Goal: Contribute content: Contribute content

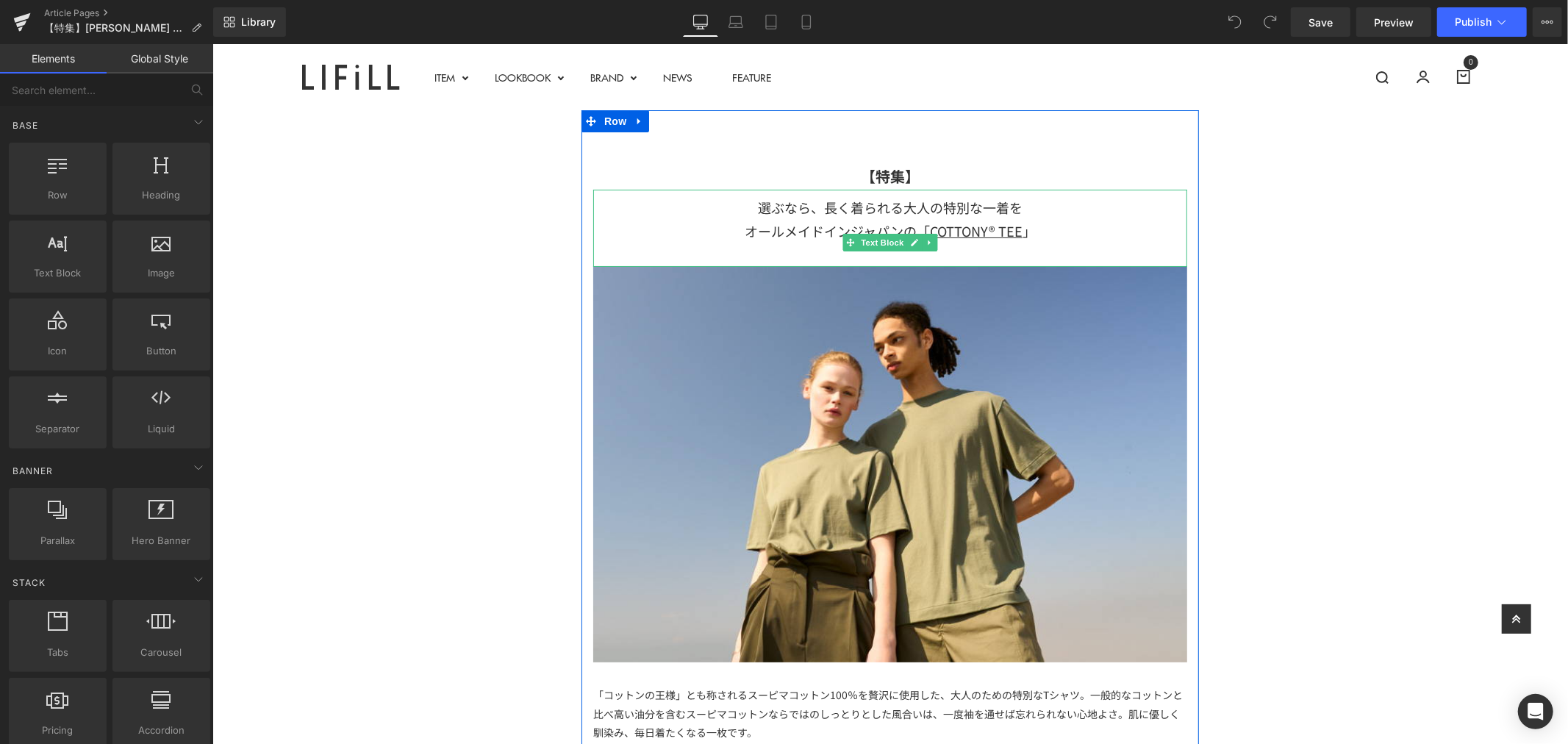
drag, startPoint x: 778, startPoint y: 202, endPoint x: 767, endPoint y: 205, distance: 11.4
click at [778, 202] on div "選ぶなら、長く着られる大人の特別な一着を" at bounding box center [890, 206] width 594 height 24
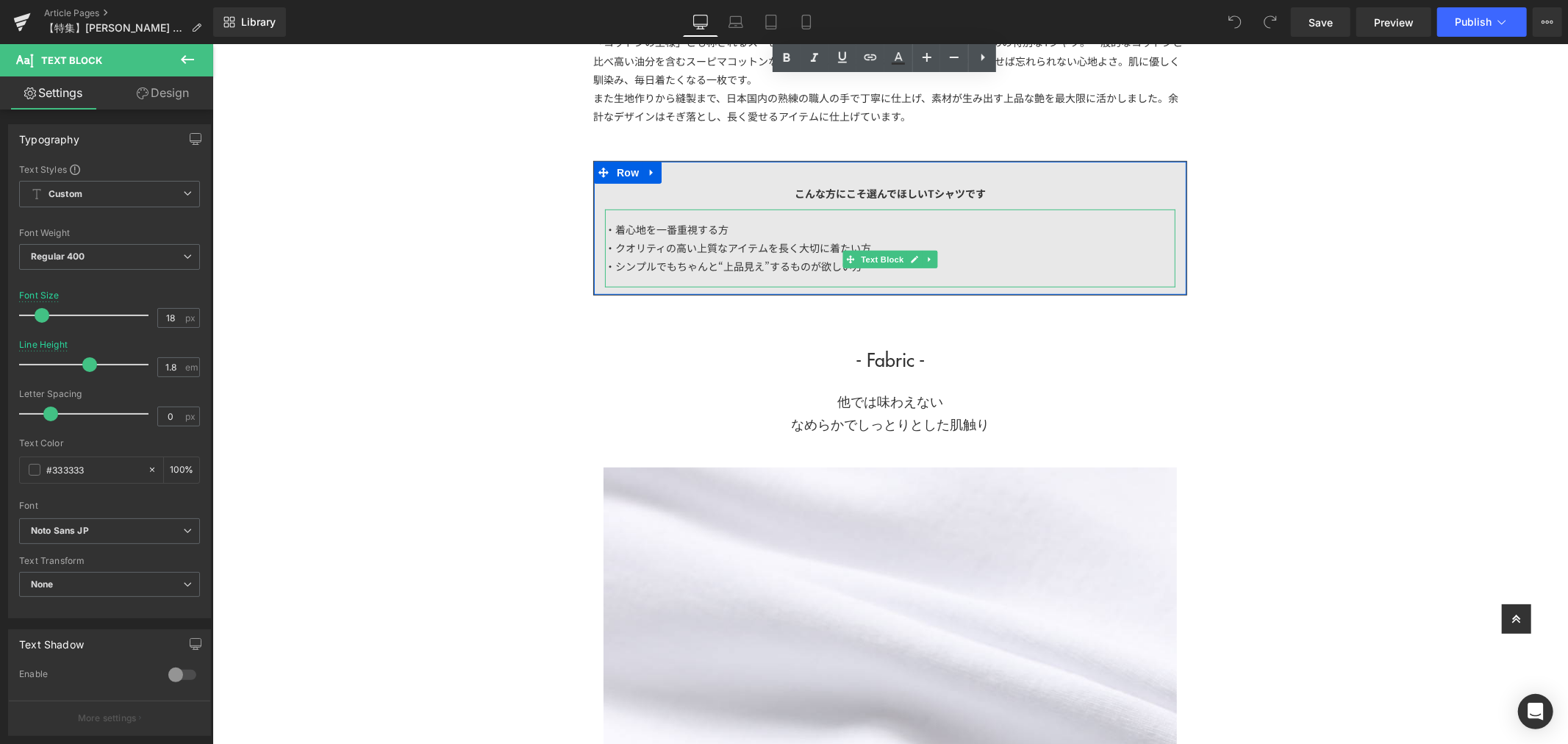
scroll to position [571, 0]
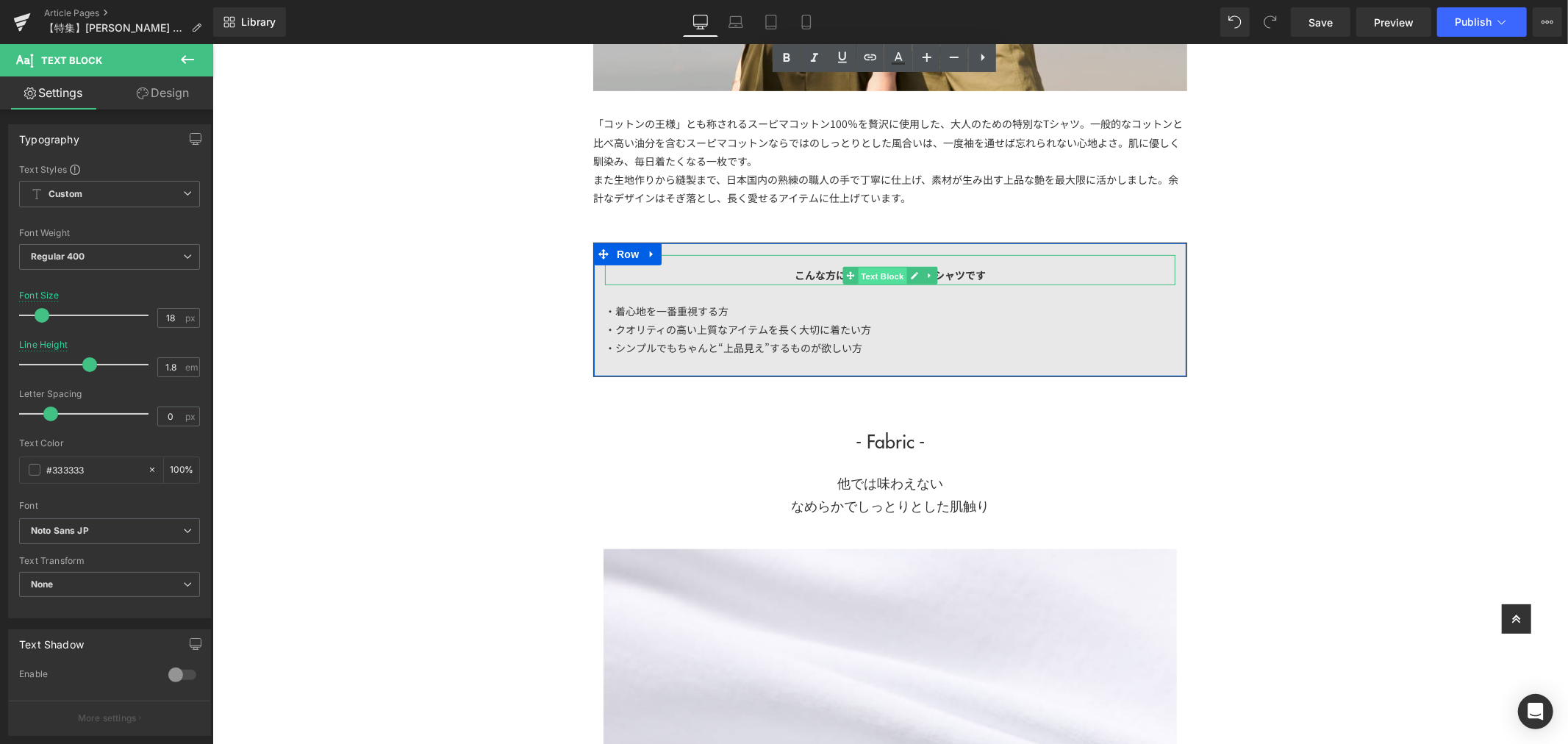
click at [872, 283] on span "Text Block" at bounding box center [882, 275] width 49 height 18
click at [795, 275] on strong "こんな方にこそ選んでほしいTシャツです" at bounding box center [889, 273] width 191 height 14
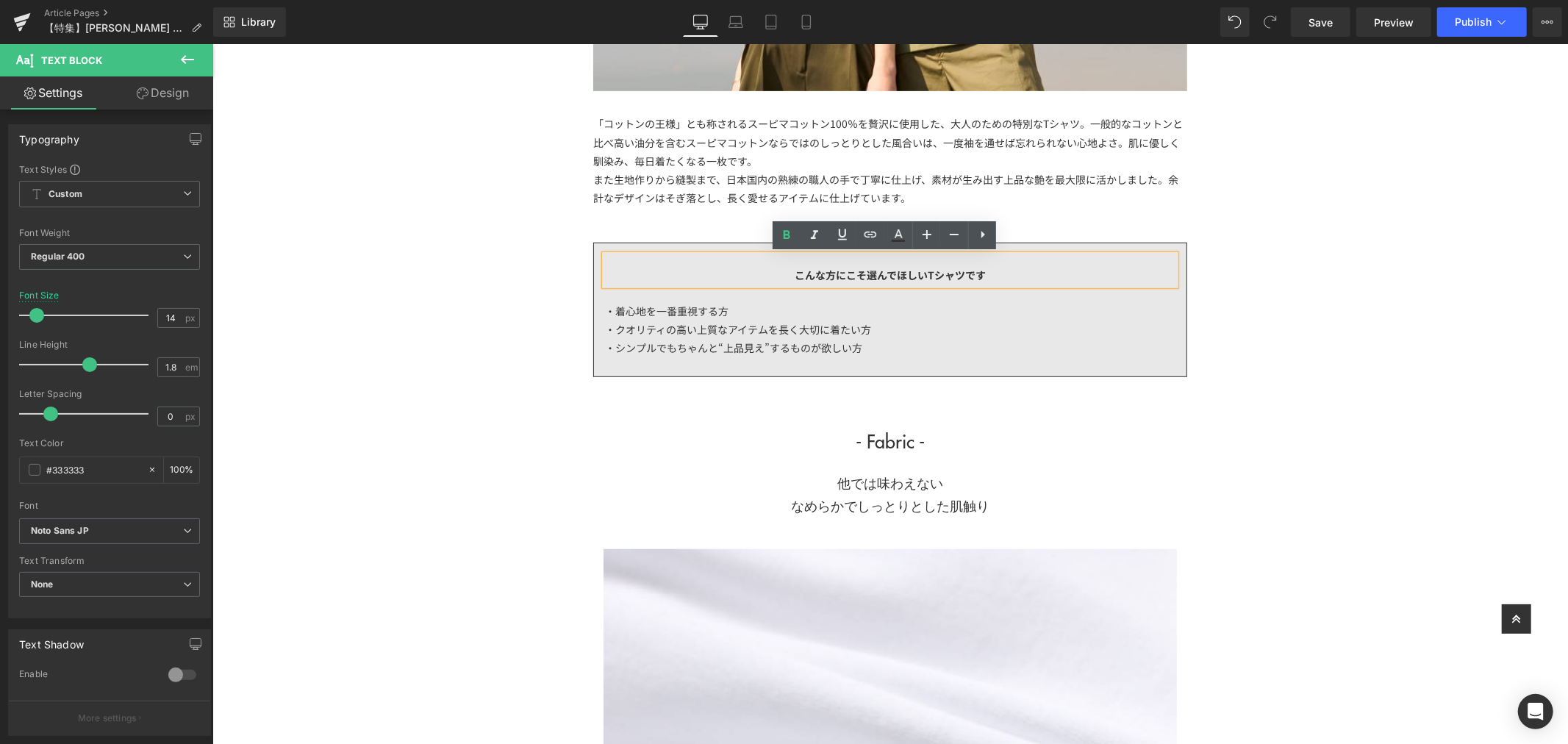
click at [784, 274] on div "こんな方にこそ選んでほしいTシャツです" at bounding box center [889, 269] width 571 height 30
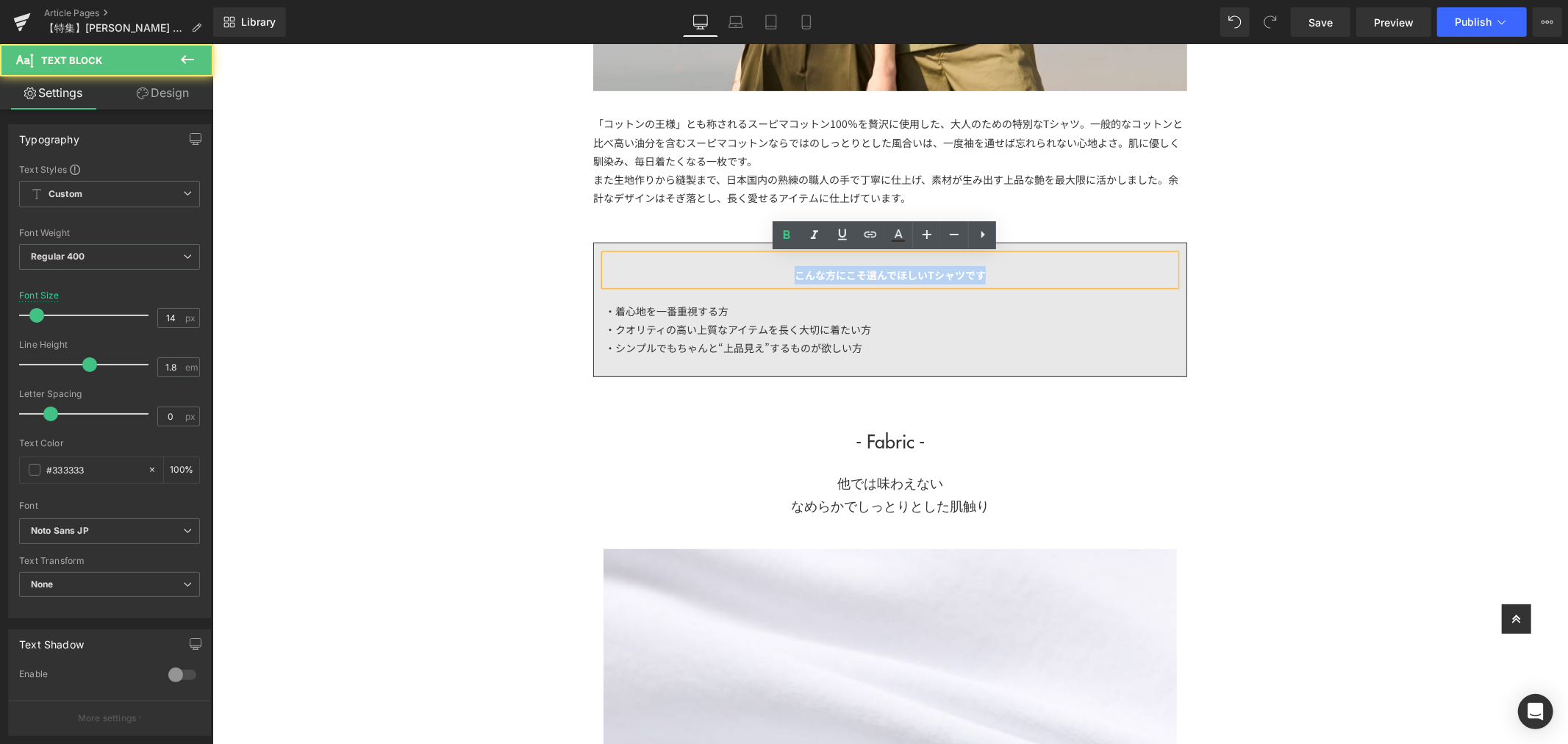
drag, startPoint x: 782, startPoint y: 274, endPoint x: 1025, endPoint y: 273, distance: 243.0
click at [1025, 273] on div "こんな方にこそ選んでほしいTシャツです" at bounding box center [889, 269] width 571 height 30
click at [1019, 276] on div "こんな方にこそ選んでほしいTシャツです" at bounding box center [889, 269] width 571 height 30
click at [766, 313] on div "・着心地を一番重視する方" at bounding box center [889, 311] width 571 height 18
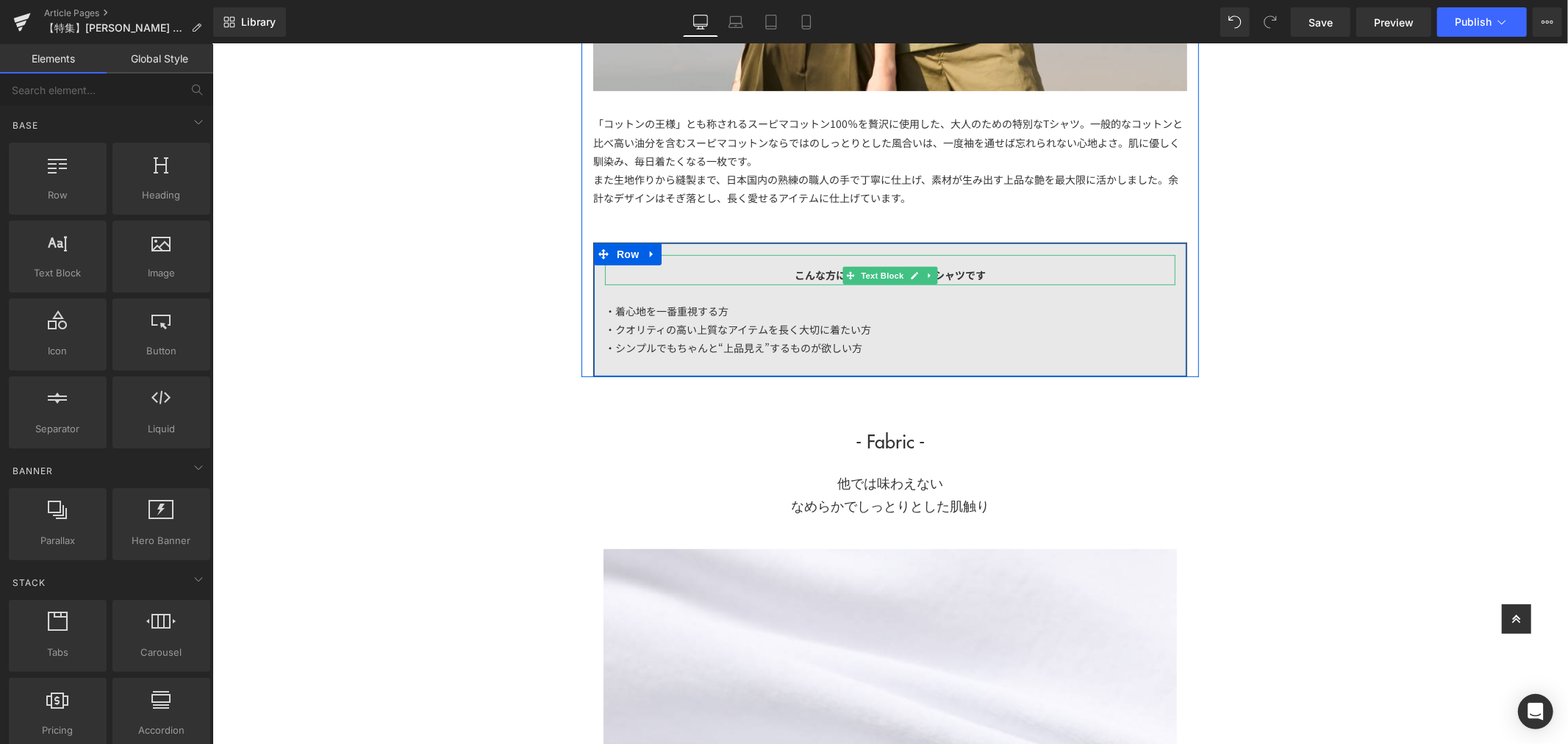
click at [1006, 276] on div "こんな方にこそ選んでほしいTシャツです" at bounding box center [889, 269] width 571 height 30
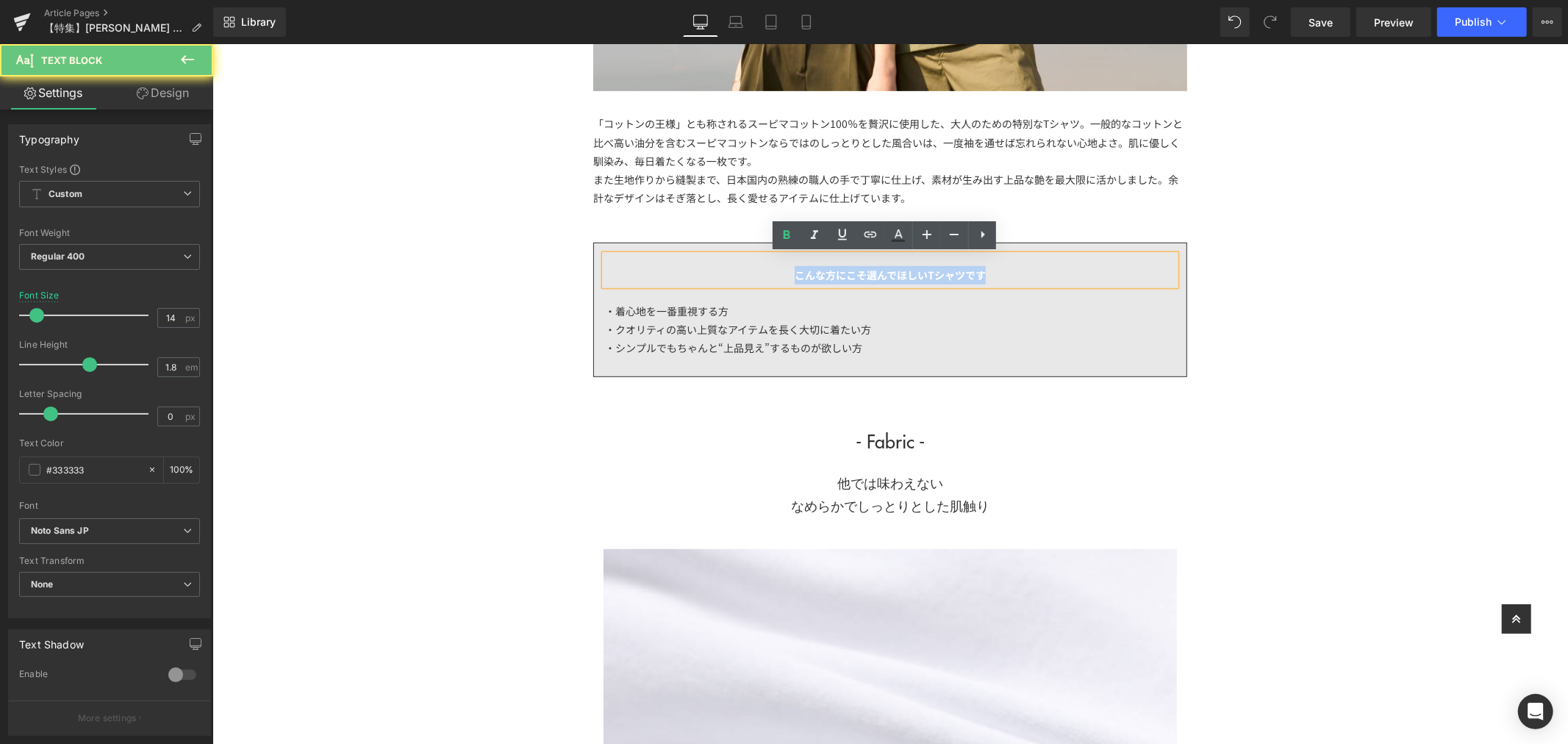
drag, startPoint x: 1006, startPoint y: 273, endPoint x: 734, endPoint y: 273, distance: 272.0
click at [734, 273] on div "こんな方にこそ選んでほしいTシャツです" at bounding box center [889, 269] width 571 height 30
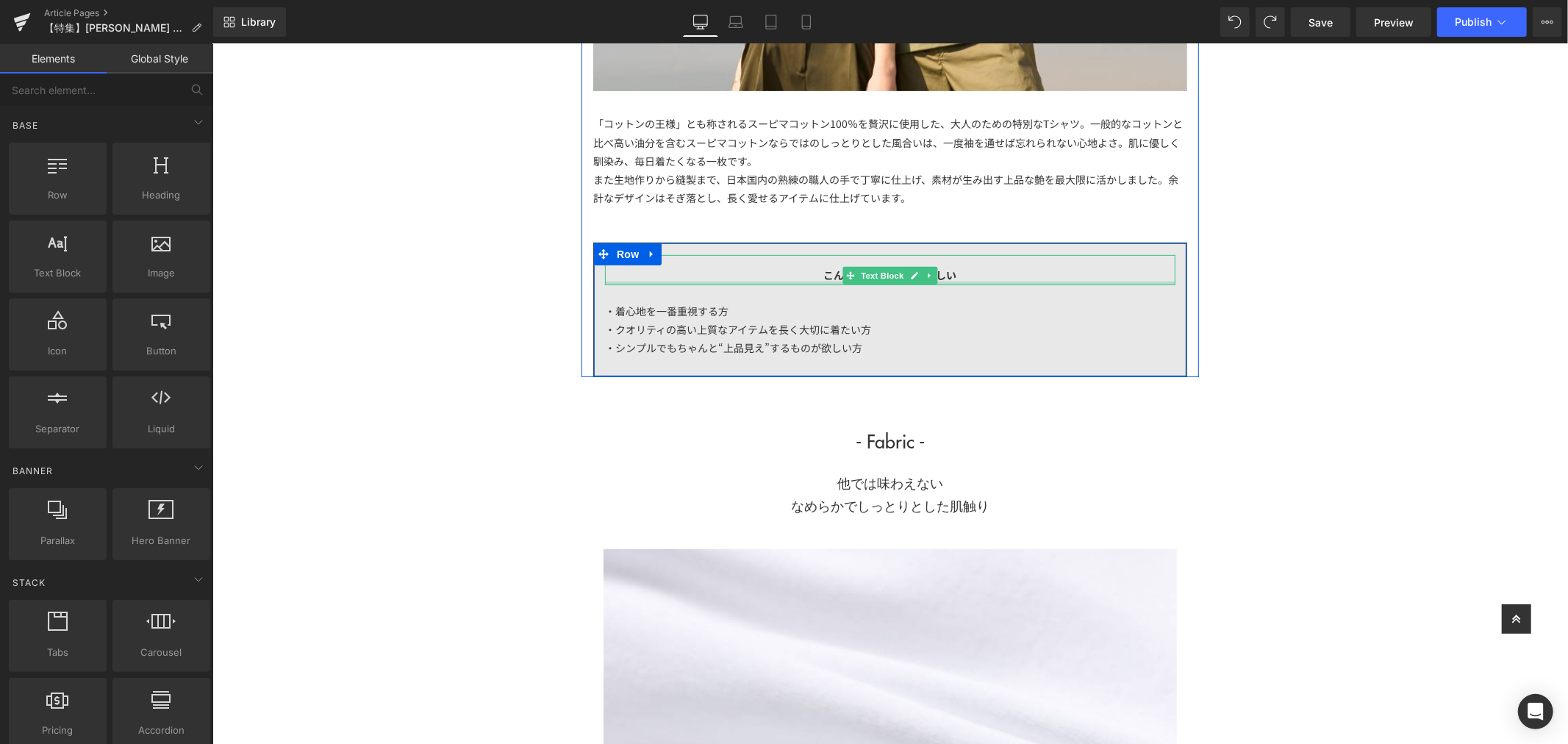
click at [985, 273] on div "こんな方にこそ選んでほしい" at bounding box center [889, 269] width 571 height 30
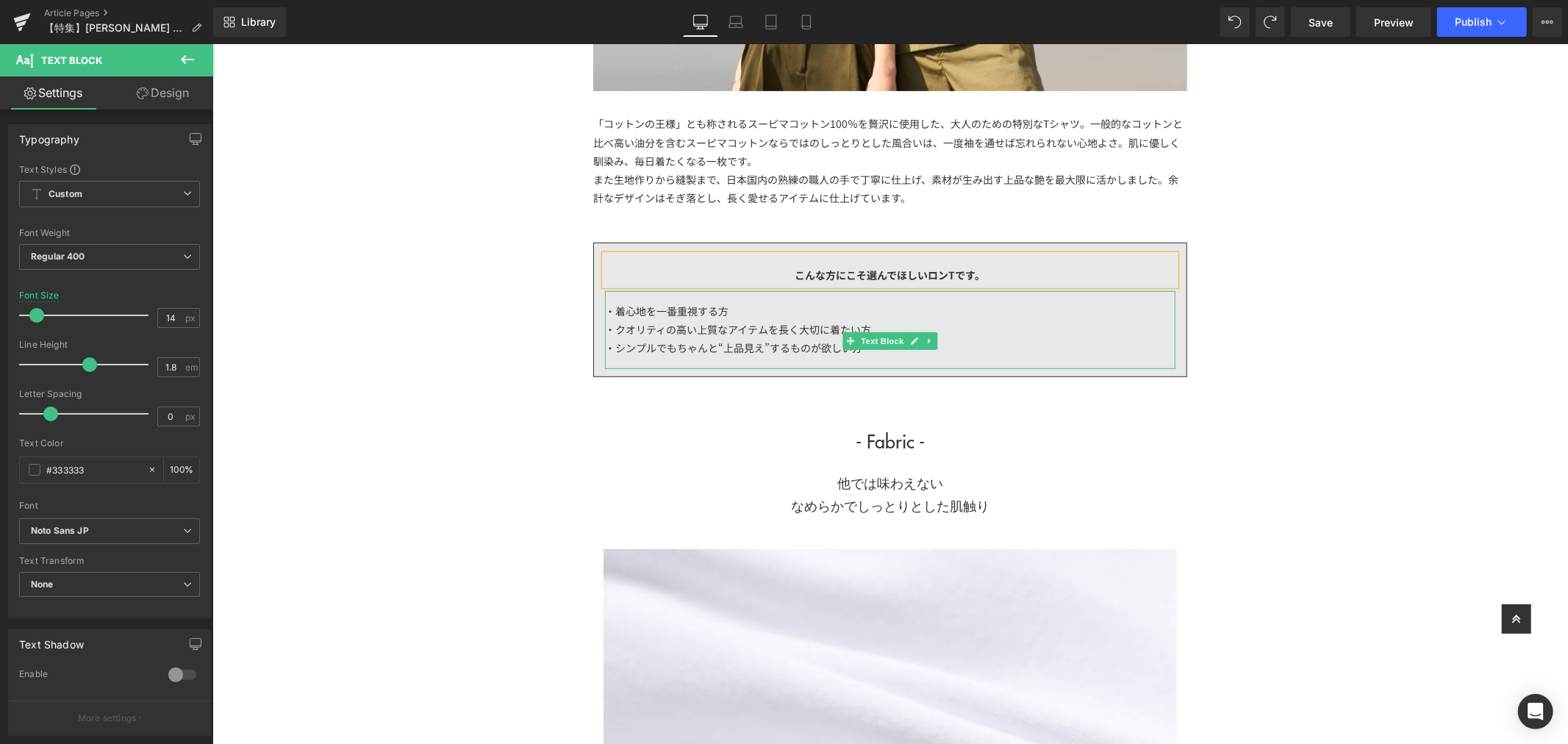
click at [706, 308] on span "・着心地を一番重視する方" at bounding box center [666, 310] width 123 height 14
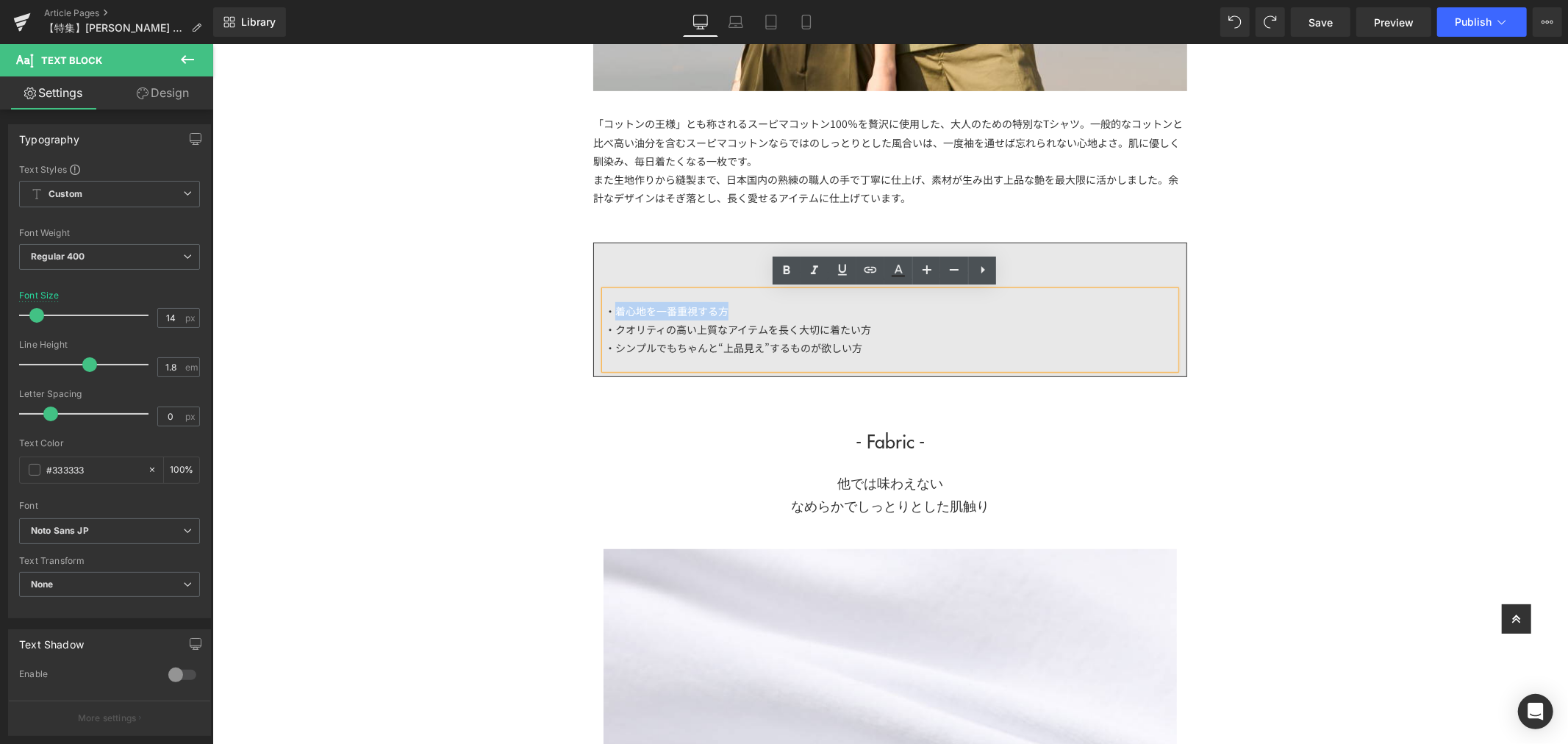
drag, startPoint x: 746, startPoint y: 306, endPoint x: 610, endPoint y: 312, distance: 136.1
click at [610, 312] on div "・着心地を一番重視する方" at bounding box center [889, 311] width 571 height 18
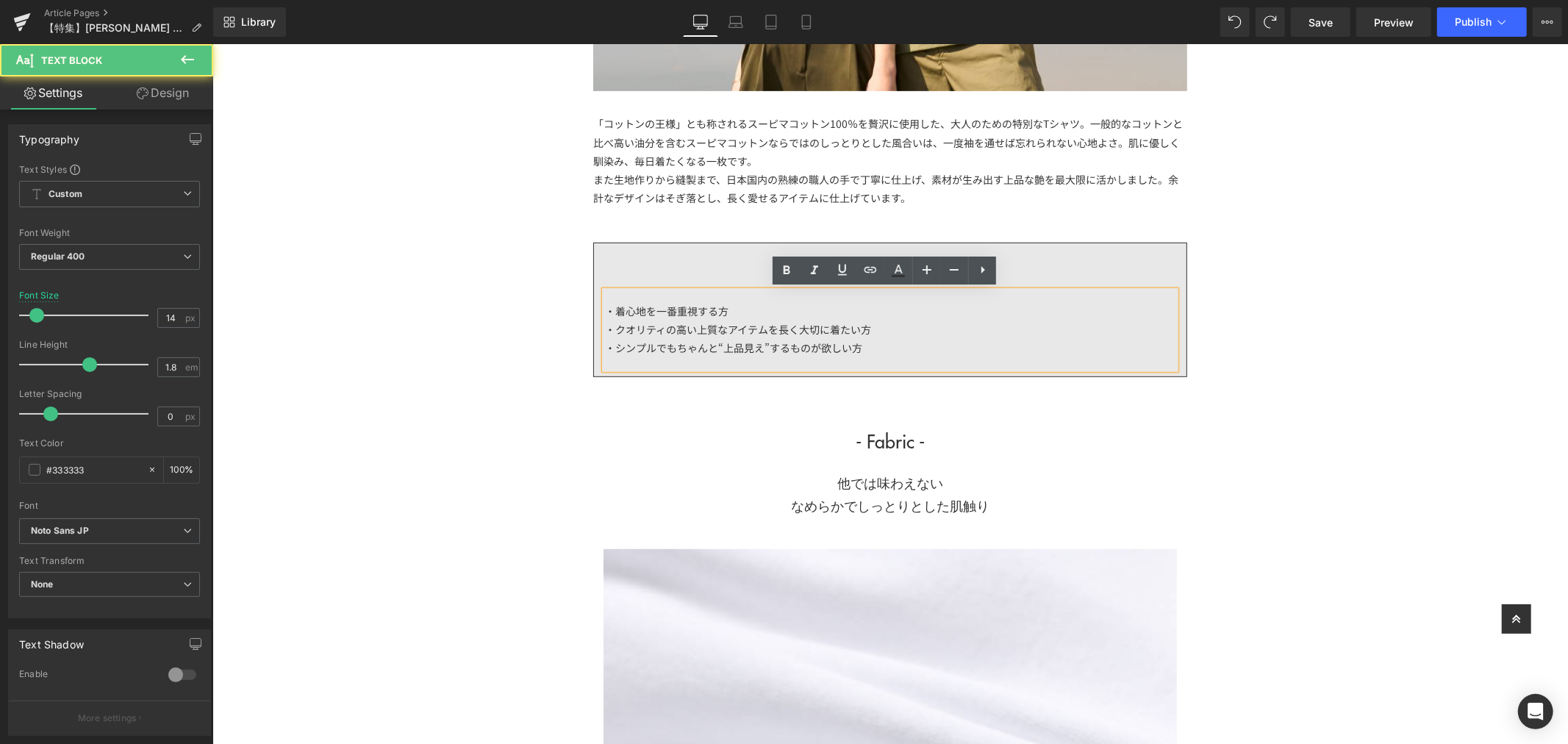
click at [932, 332] on div "・クオリティの高い上質なアイテムを長く大切に着たい方" at bounding box center [889, 329] width 571 height 18
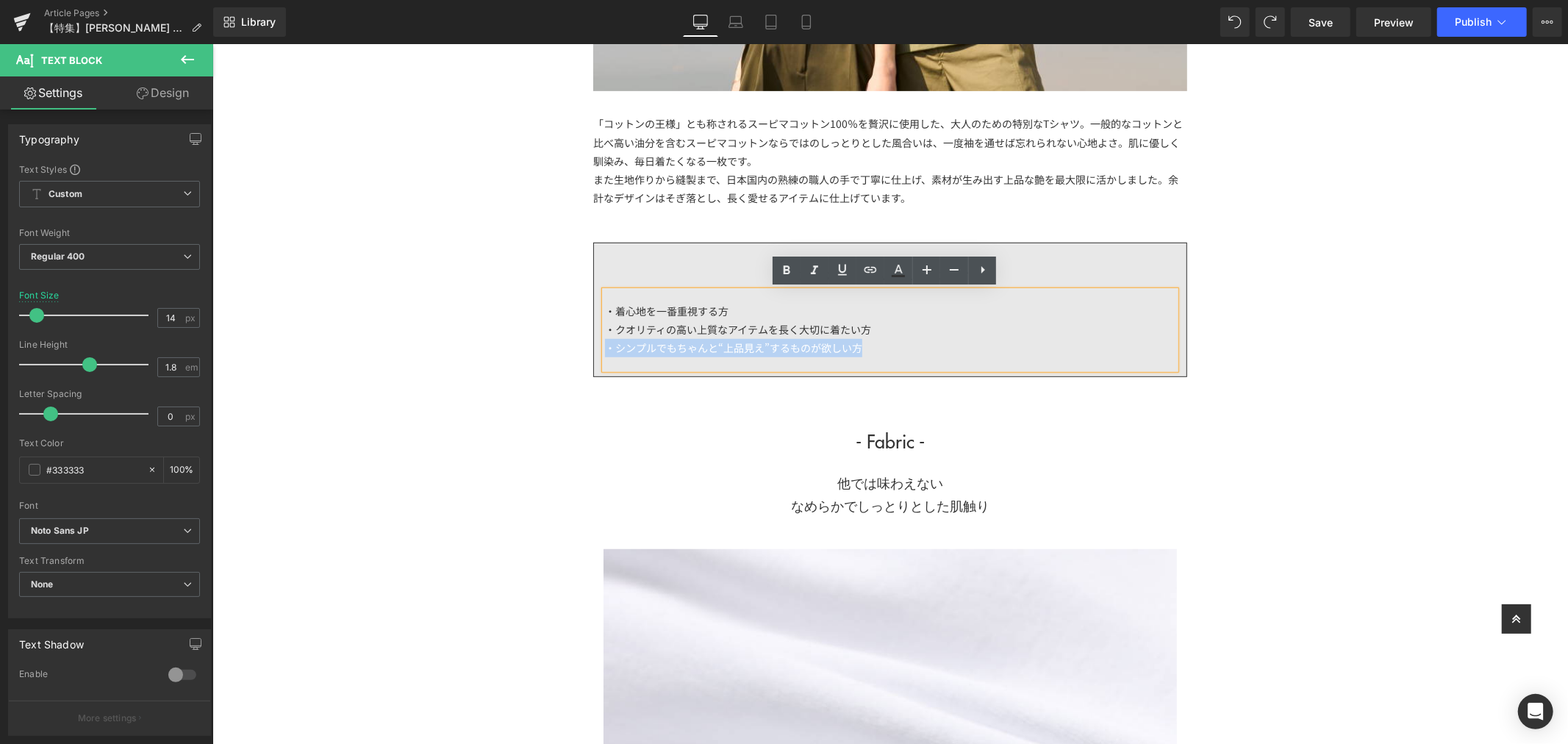
click at [896, 339] on div "・着心地を一番重視する方 ・クオリティの高い上質なアイテムを長く大切に着たい方 ・シンプルでもちゃんと“上品見え”するものが欲しい方" at bounding box center [889, 329] width 571 height 78
click at [877, 350] on div "・シンプルでもちゃんと“上品見え”するものが欲しい方" at bounding box center [889, 347] width 571 height 18
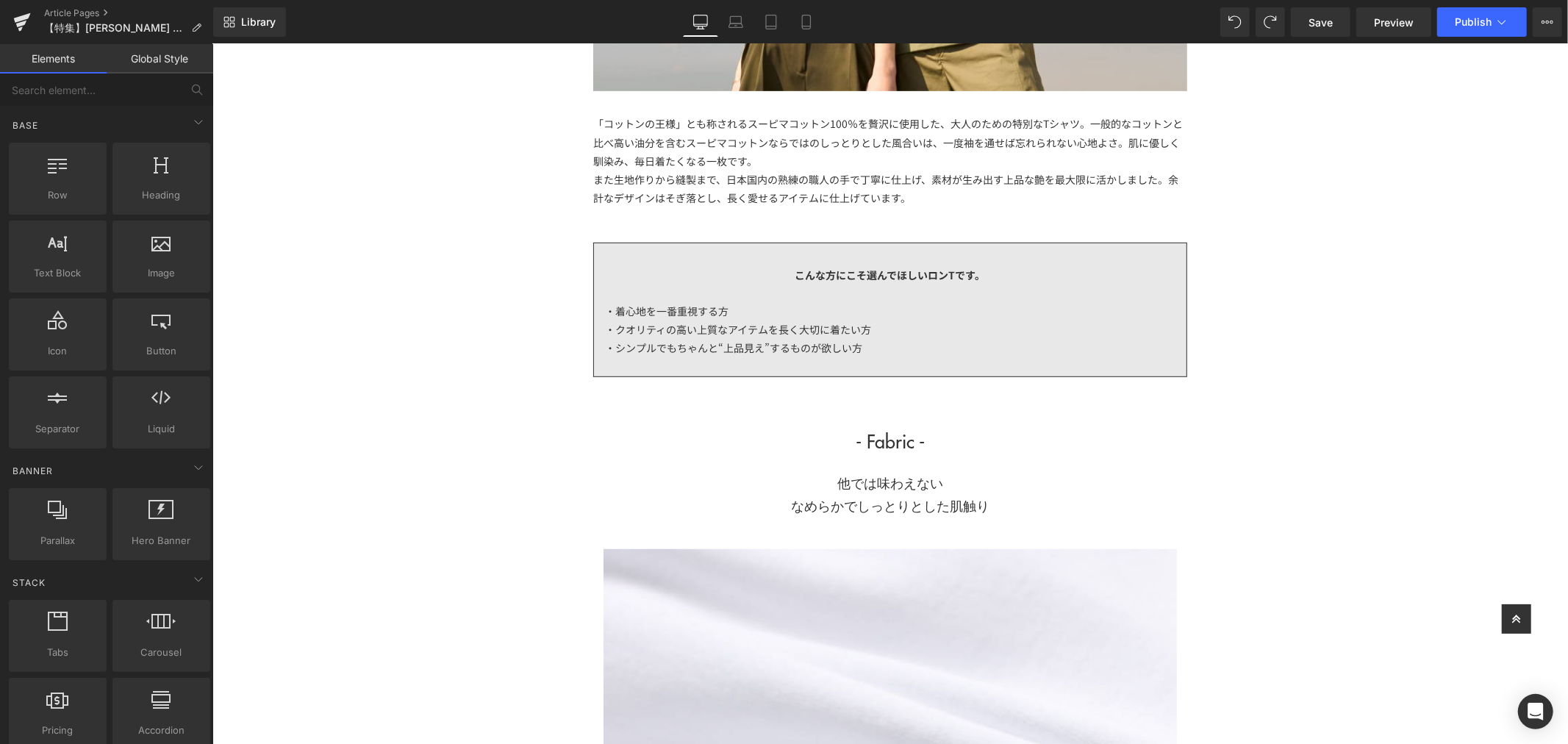
scroll to position [735, 0]
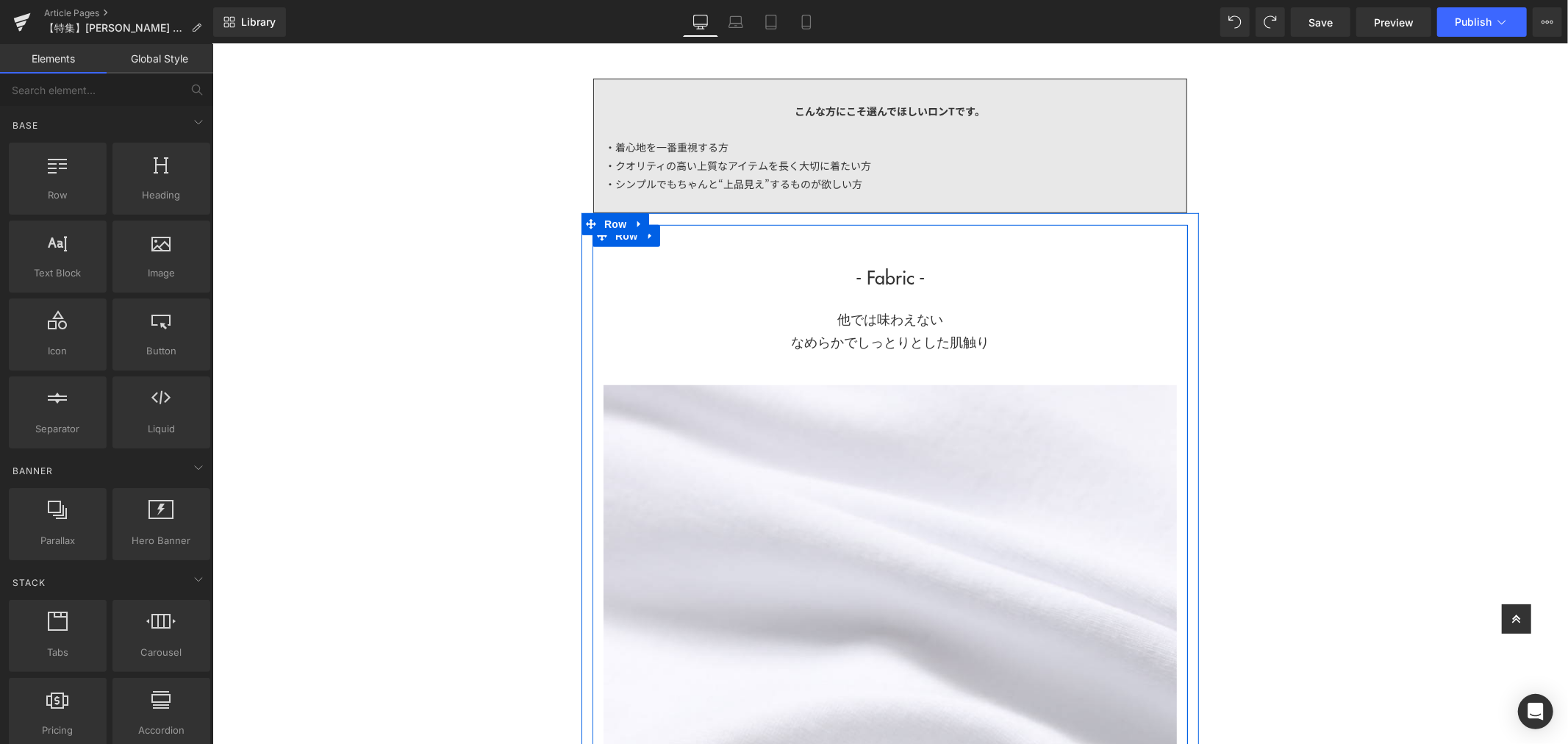
click at [981, 311] on h1 "他では味わえない" at bounding box center [889, 318] width 574 height 23
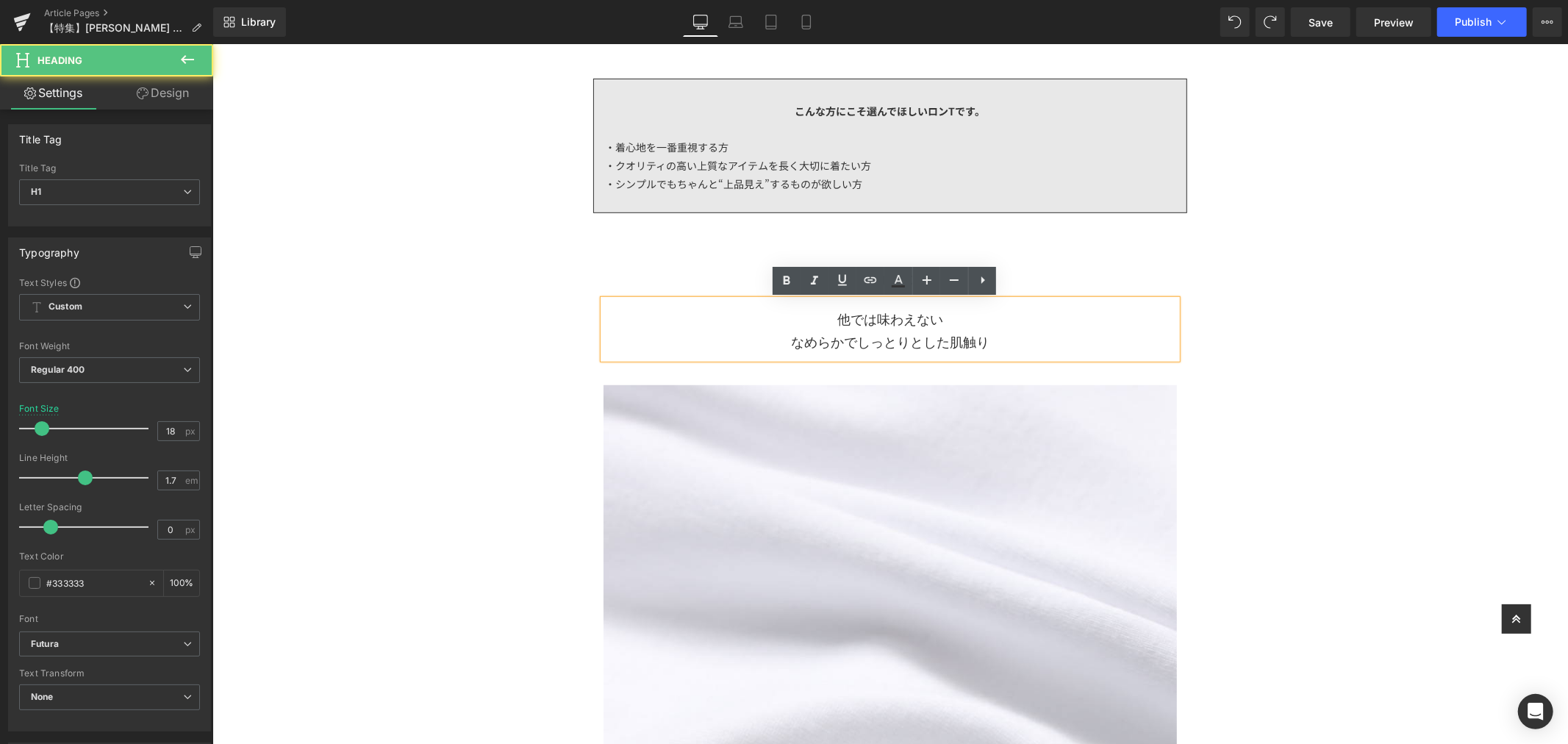
click at [981, 320] on h1 "他では味わえない" at bounding box center [889, 318] width 574 height 23
drag, startPoint x: 1035, startPoint y: 345, endPoint x: 675, endPoint y: 319, distance: 360.9
click at [675, 319] on div "他では味わえない なめらかでしっとりとした肌触り" at bounding box center [889, 328] width 574 height 59
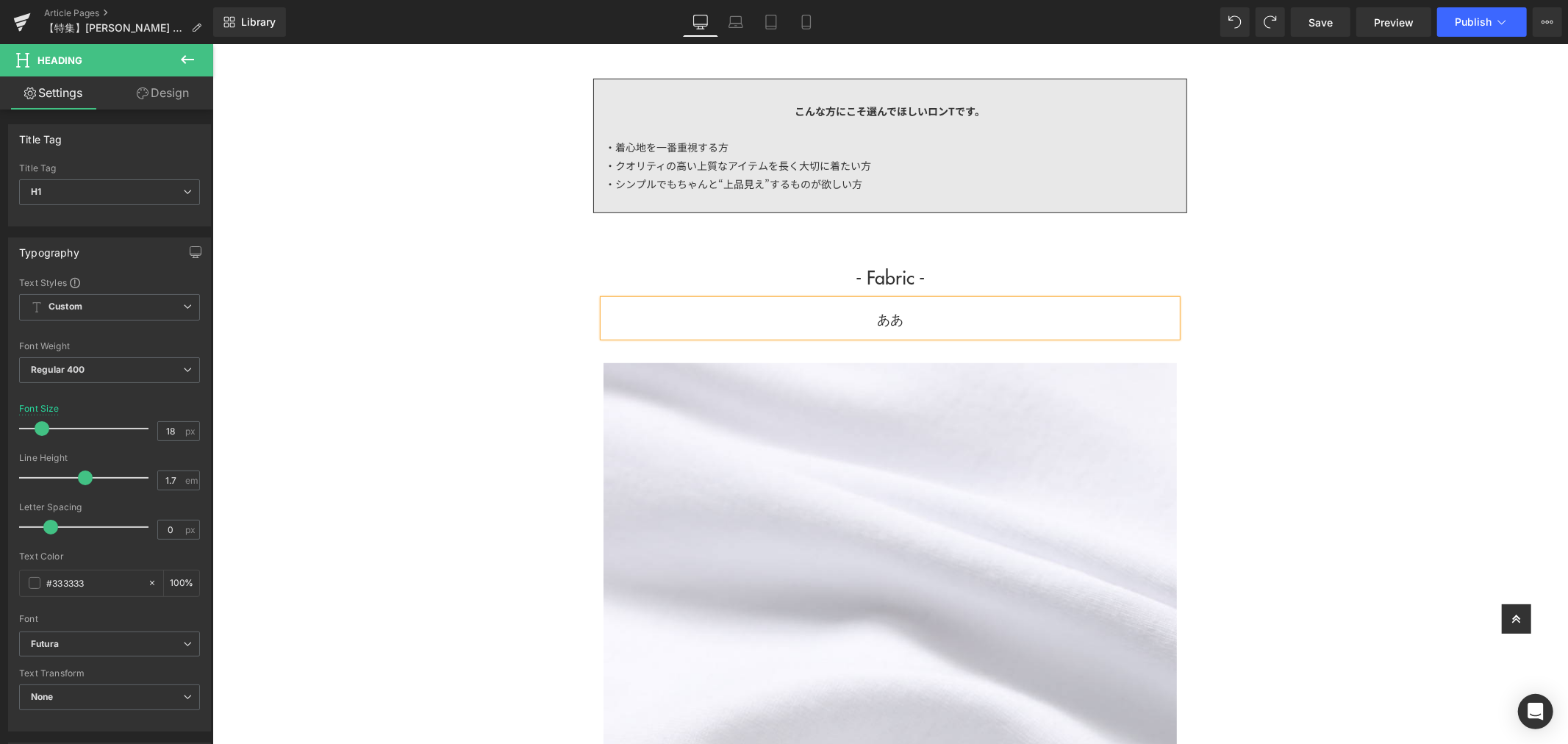
click at [893, 321] on h1 "ああ" at bounding box center [889, 318] width 574 height 23
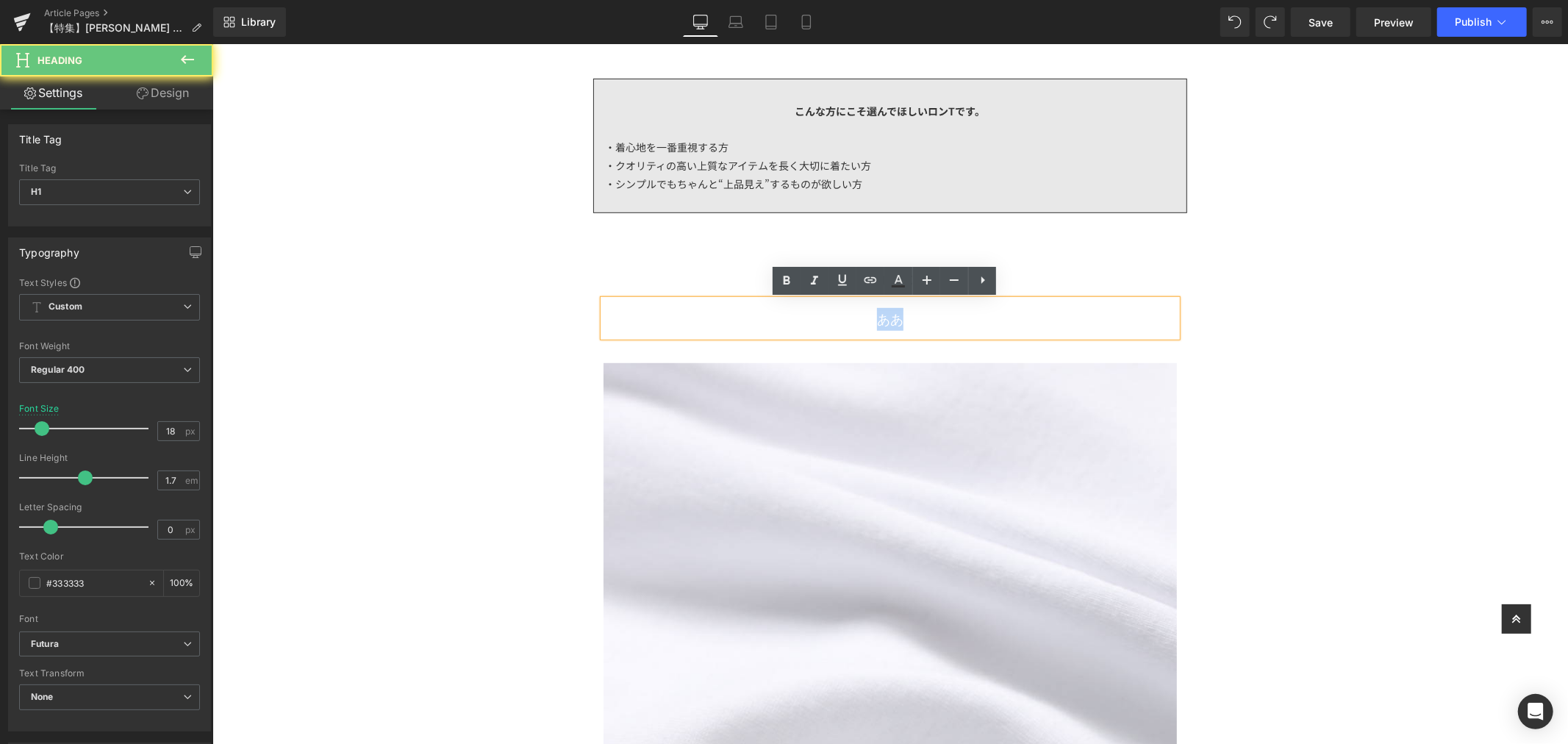
drag, startPoint x: 829, startPoint y: 316, endPoint x: 787, endPoint y: 315, distance: 42.0
click at [787, 315] on h1 "ああ" at bounding box center [889, 318] width 574 height 23
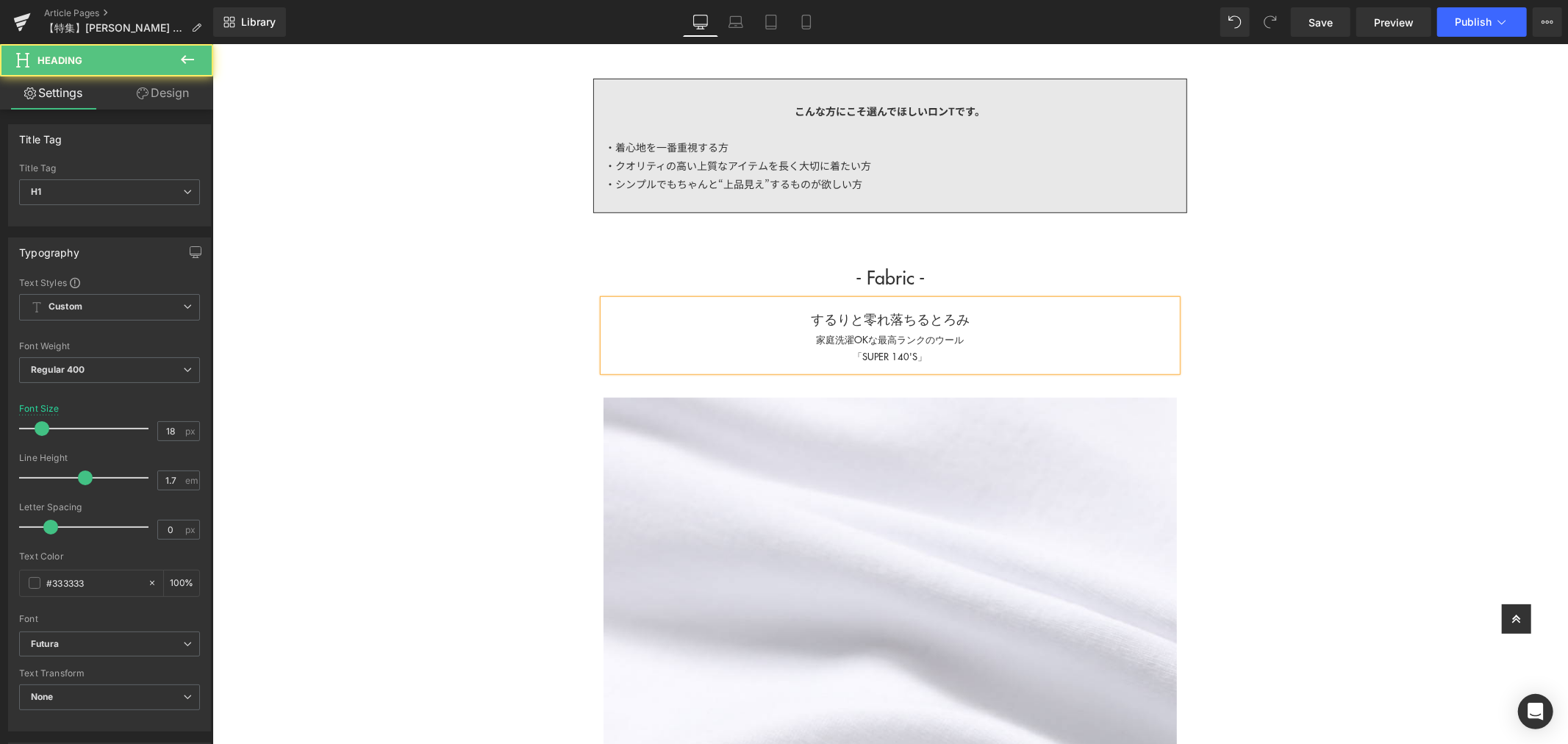
click at [1049, 356] on div "「SUPER 140'S」" at bounding box center [889, 355] width 574 height 17
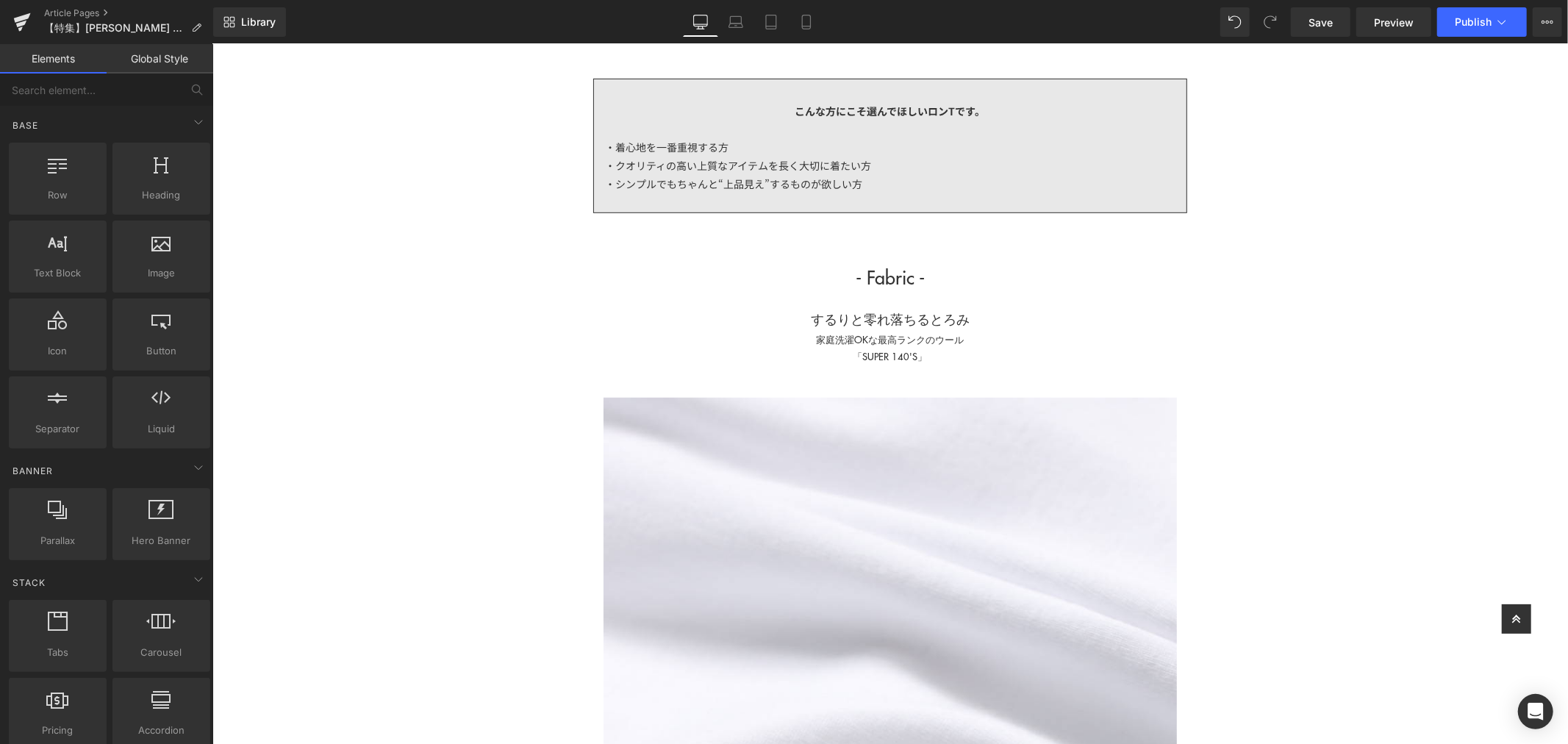
scroll to position [898, 0]
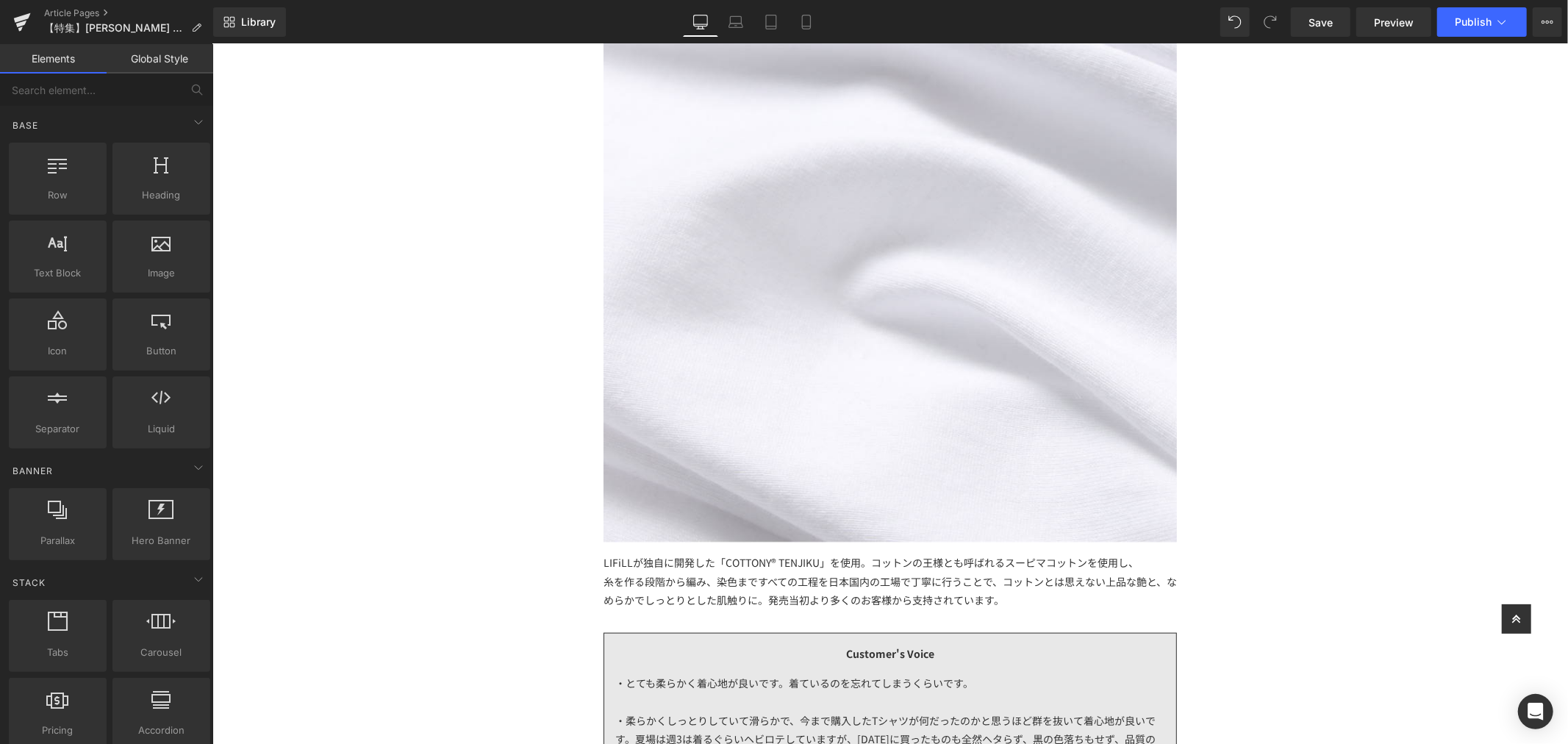
scroll to position [1061, 0]
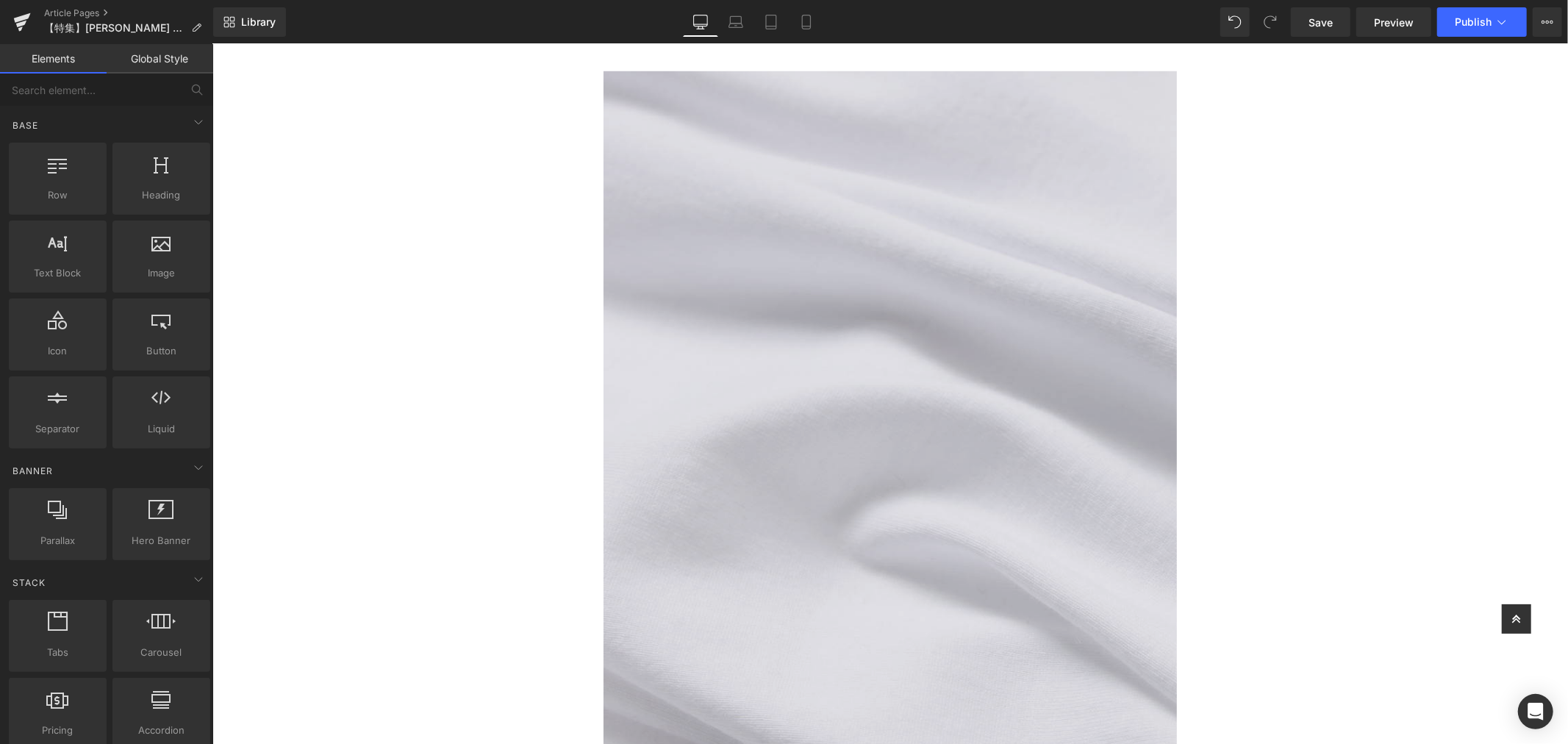
click at [900, 259] on img at bounding box center [889, 421] width 574 height 731
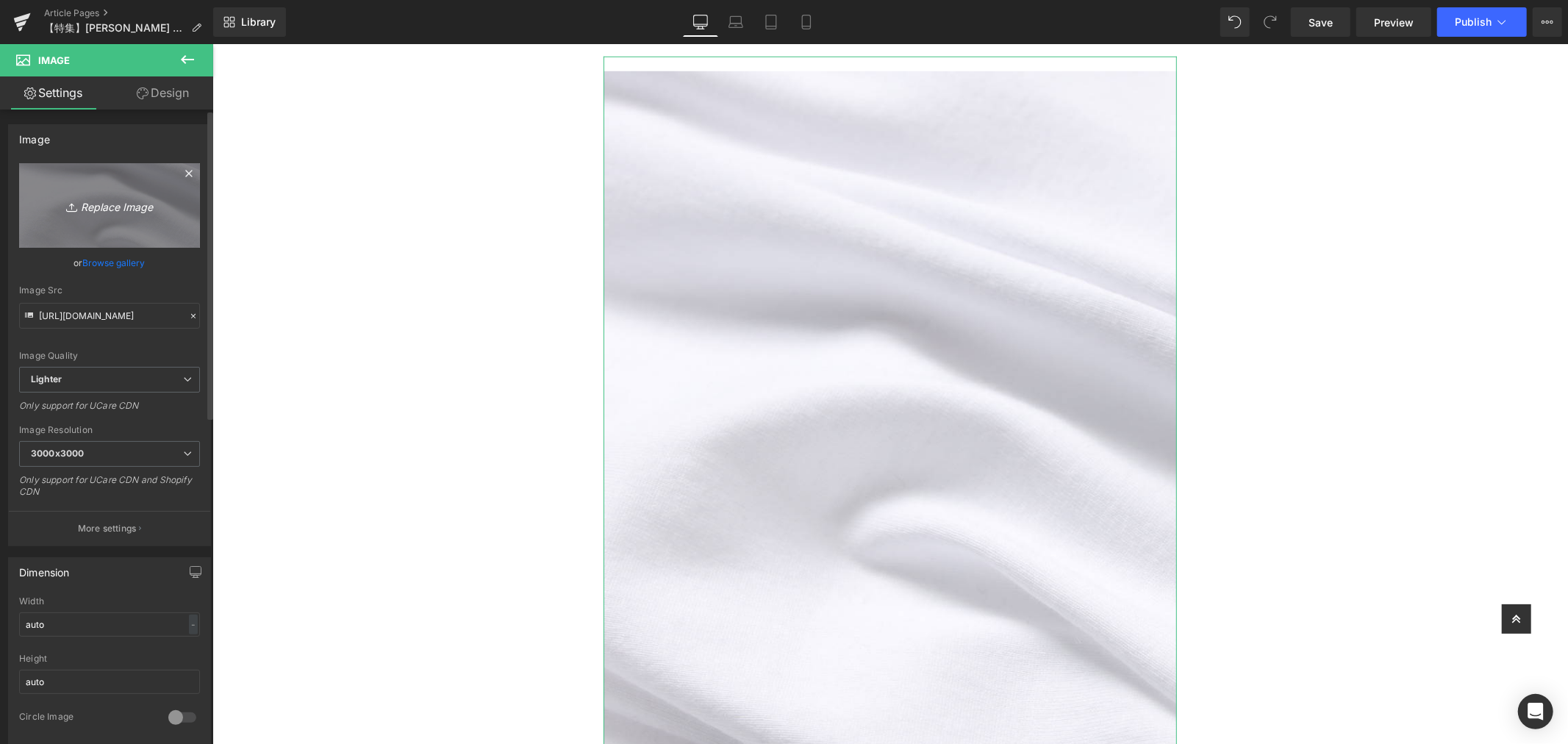
click at [54, 200] on icon "Replace Image" at bounding box center [110, 206] width 117 height 18
type input "C:\fakepath\アートボード 2woolish.jpg"
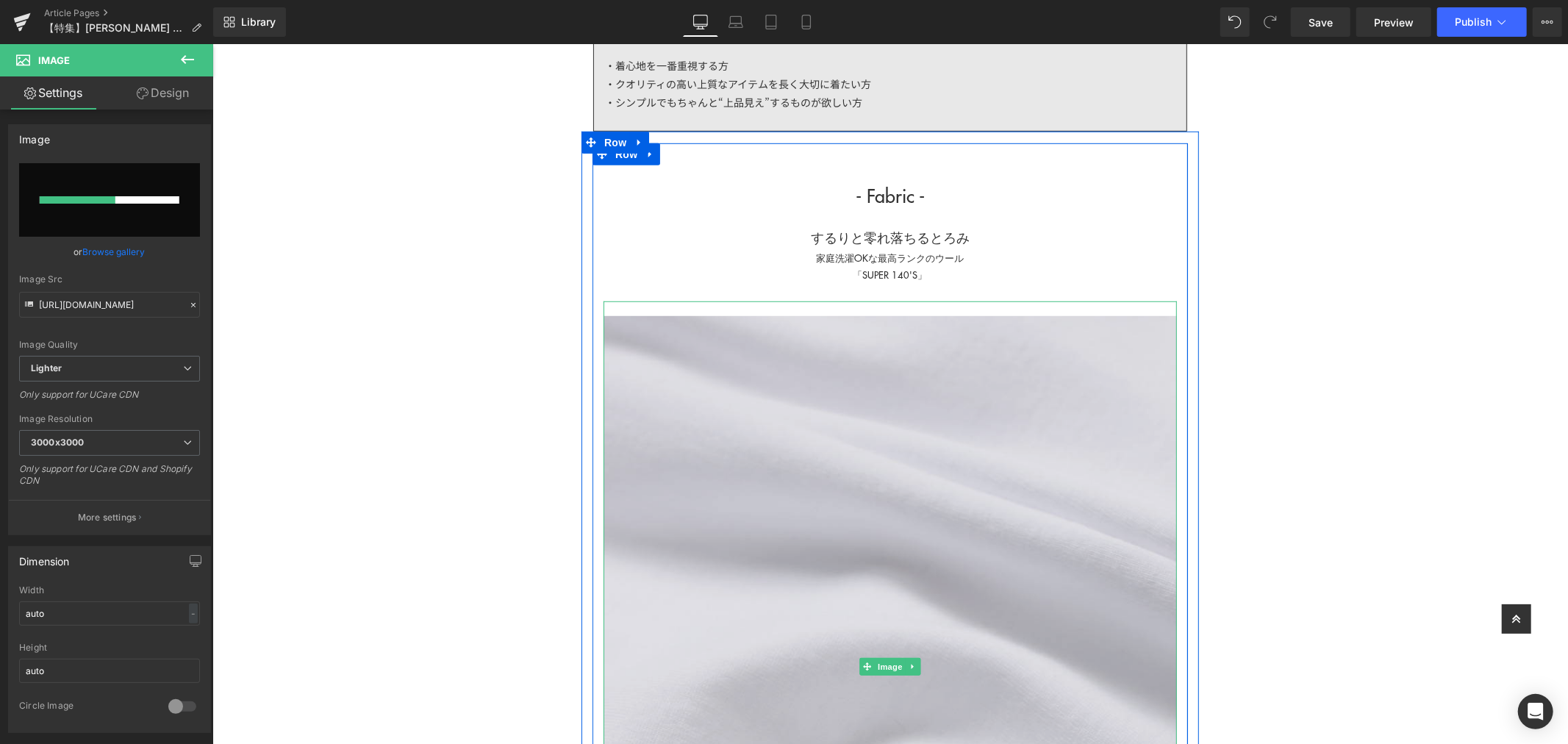
scroll to position [735, 0]
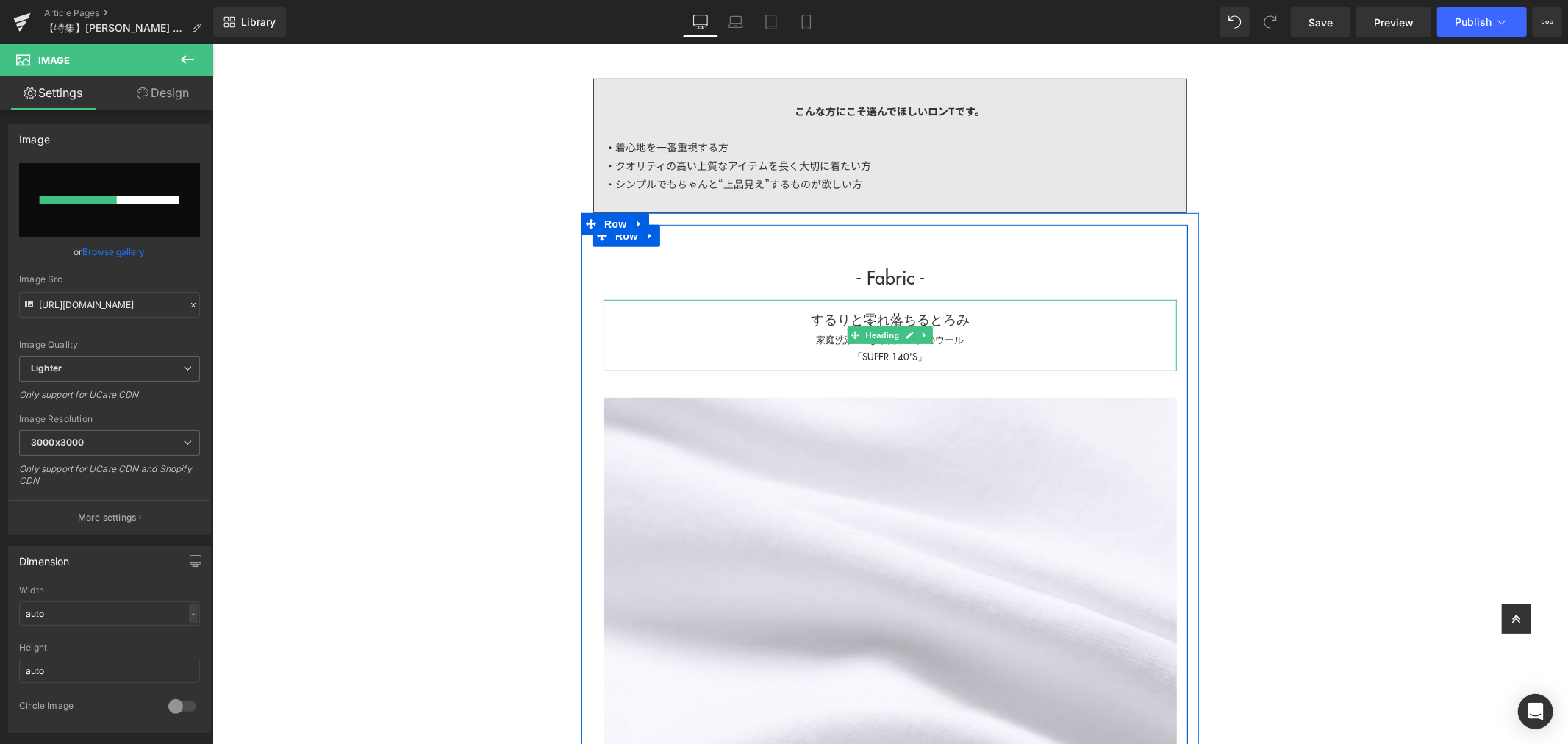
click at [1030, 349] on div "「SUPER 140'S」" at bounding box center [889, 355] width 574 height 17
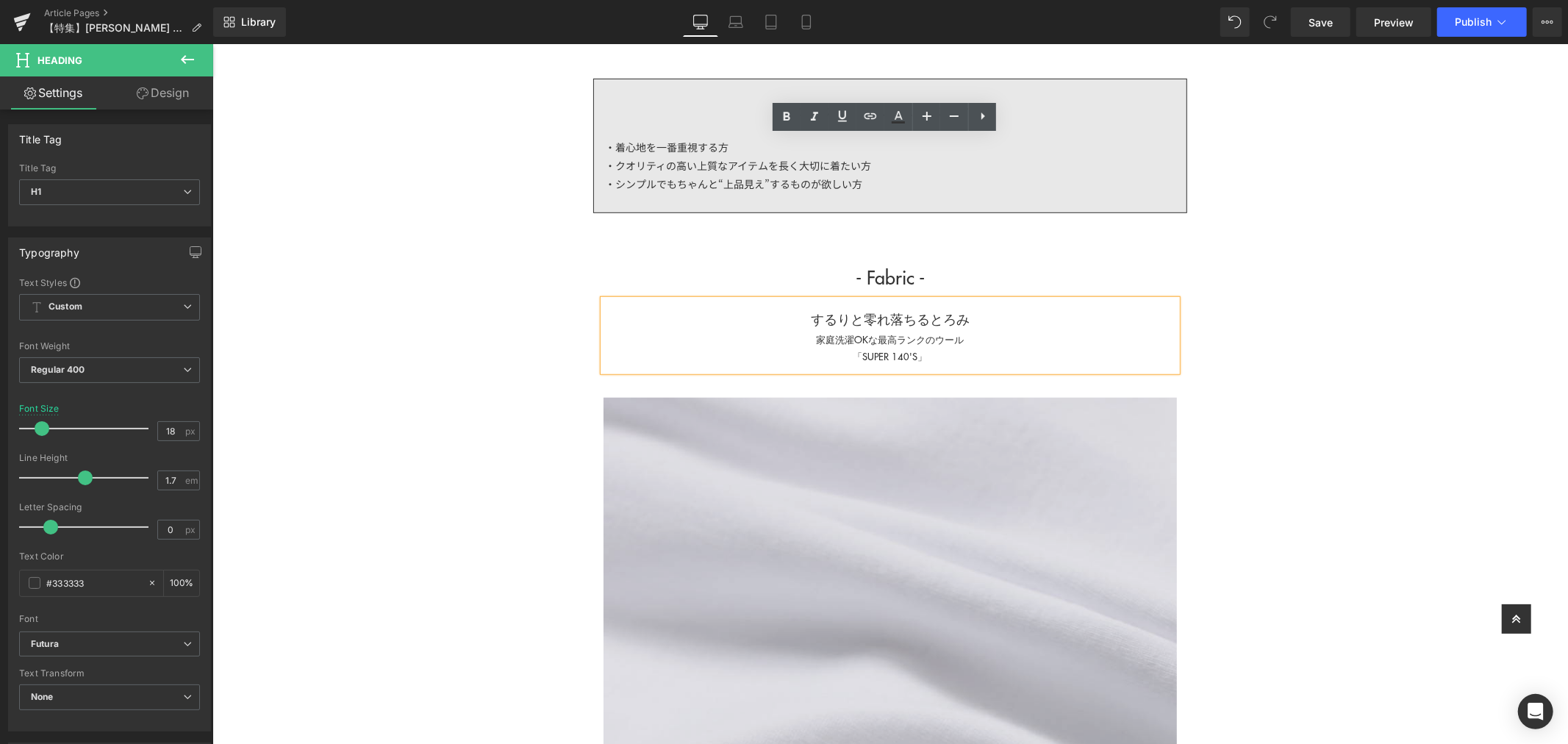
scroll to position [979, 0]
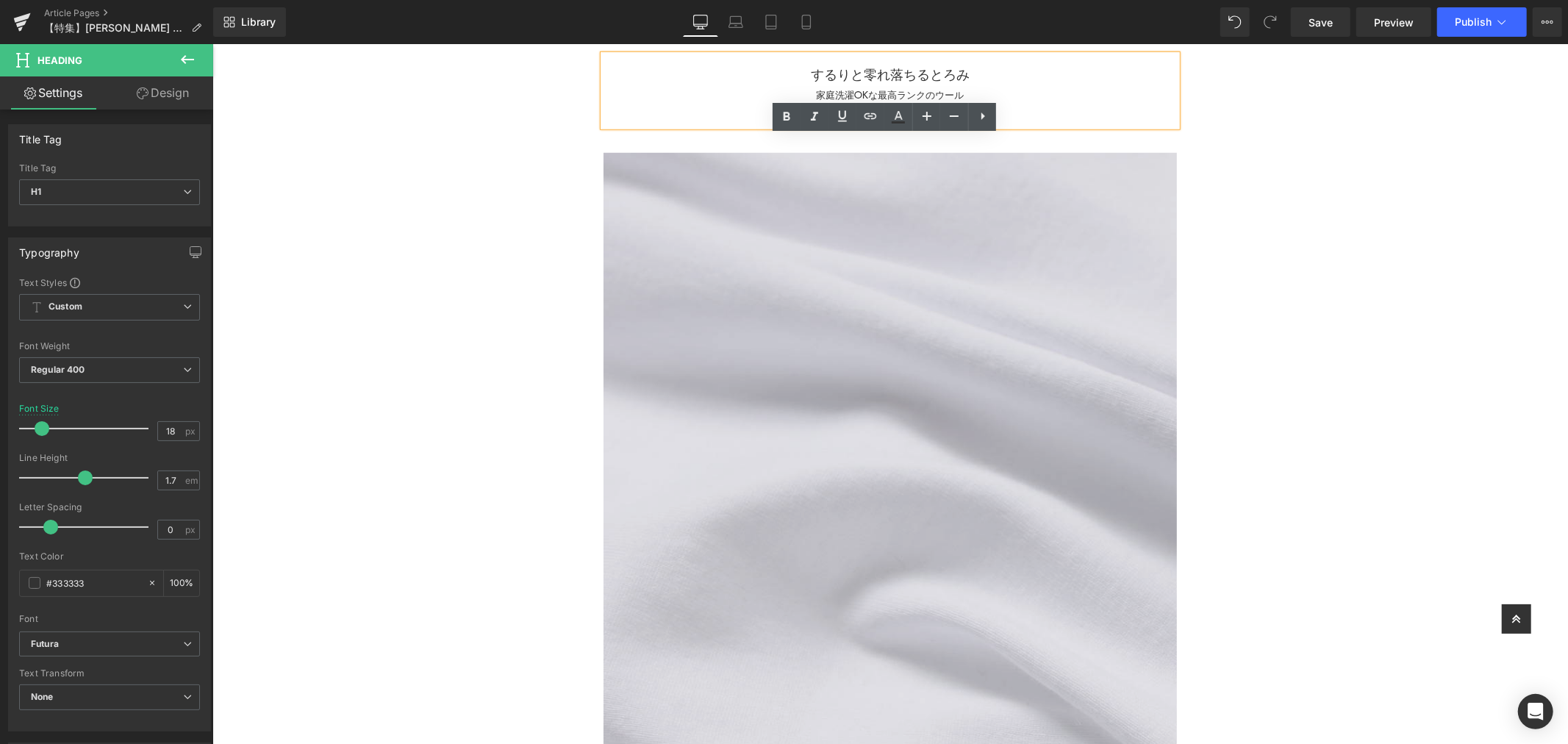
click at [1018, 350] on img at bounding box center [889, 503] width 574 height 731
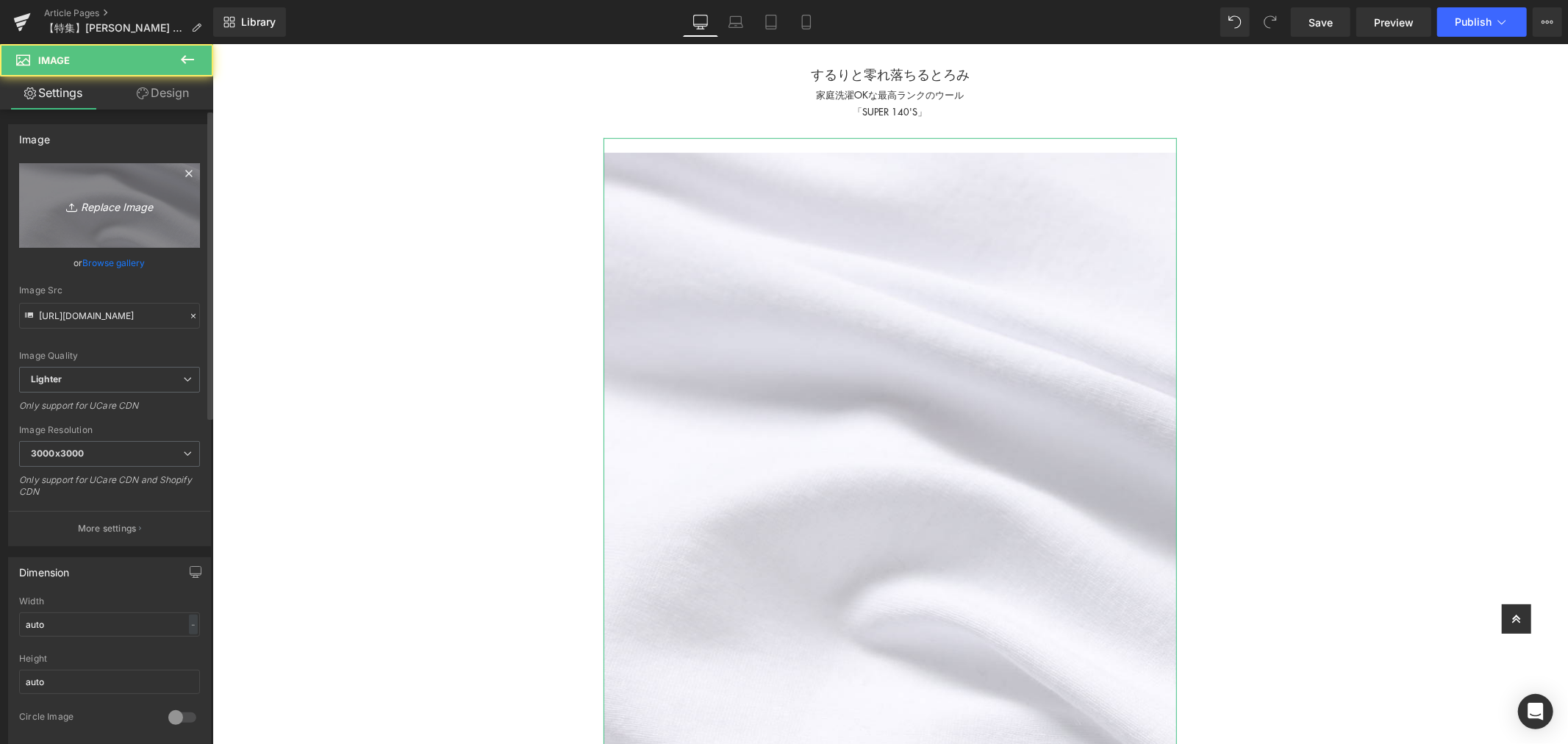
click at [133, 215] on icon "Replace Image" at bounding box center [110, 206] width 117 height 18
type input "C:\fakepath\アートボード 2woolish.jpg"
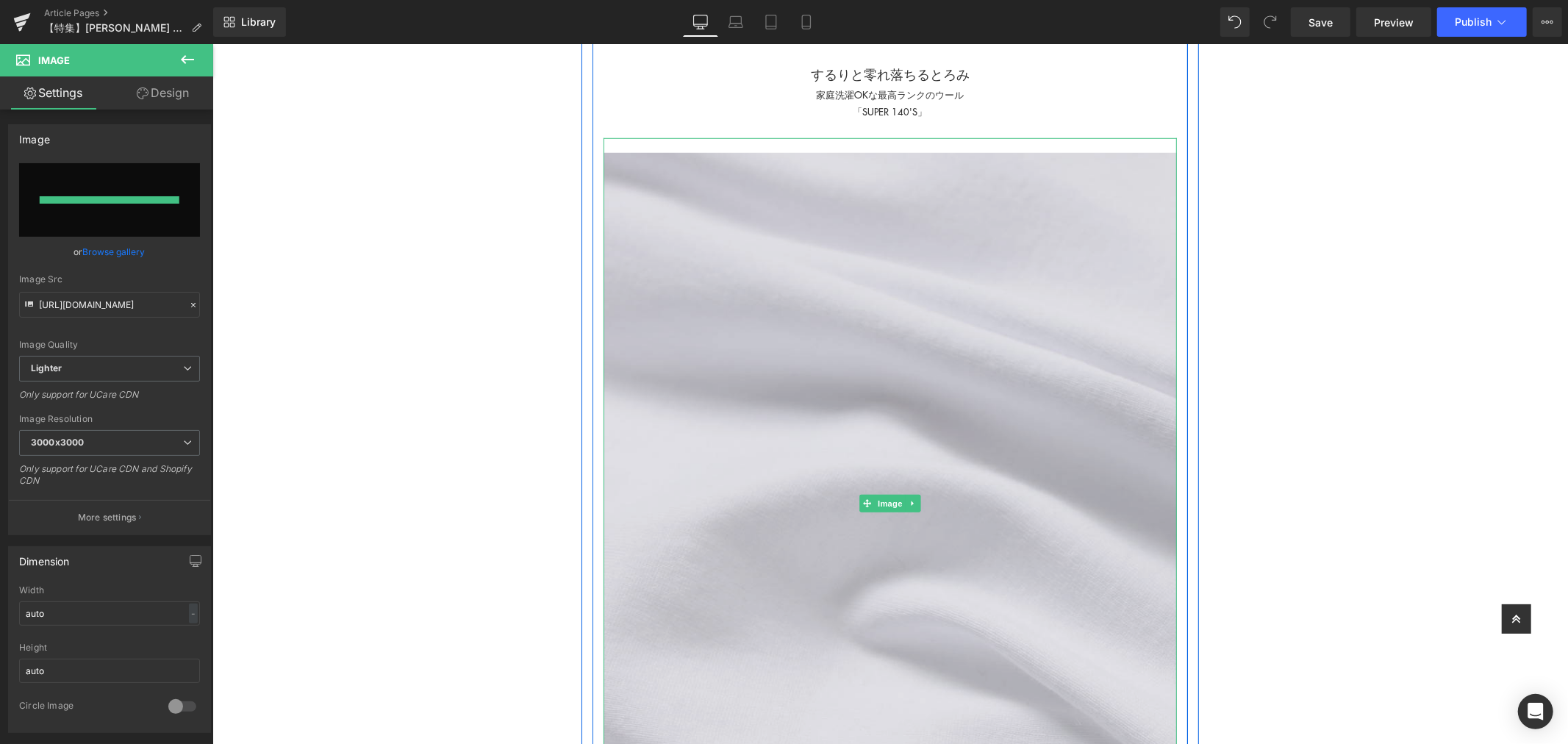
type input "[URL][DOMAIN_NAME]"
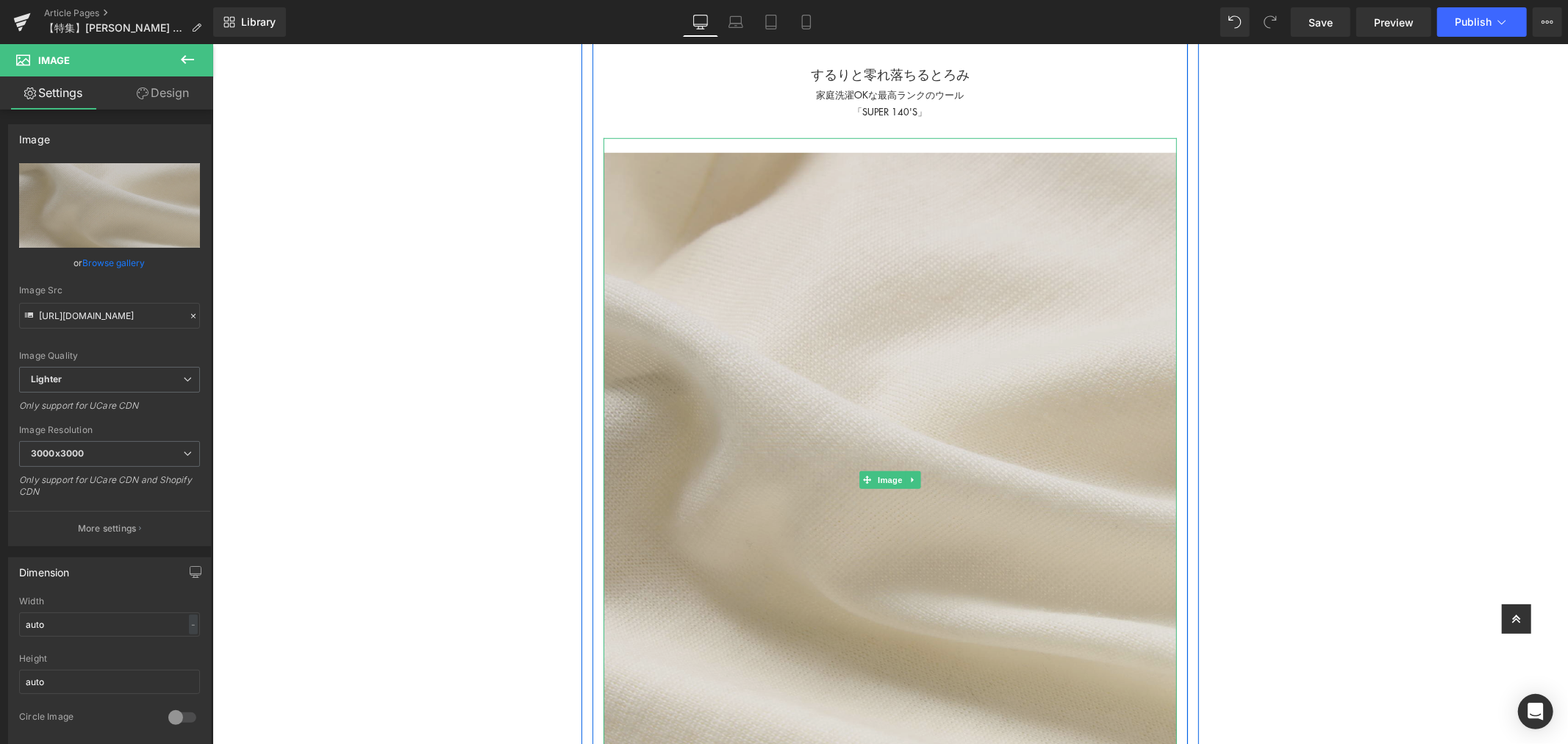
scroll to position [1387, 0]
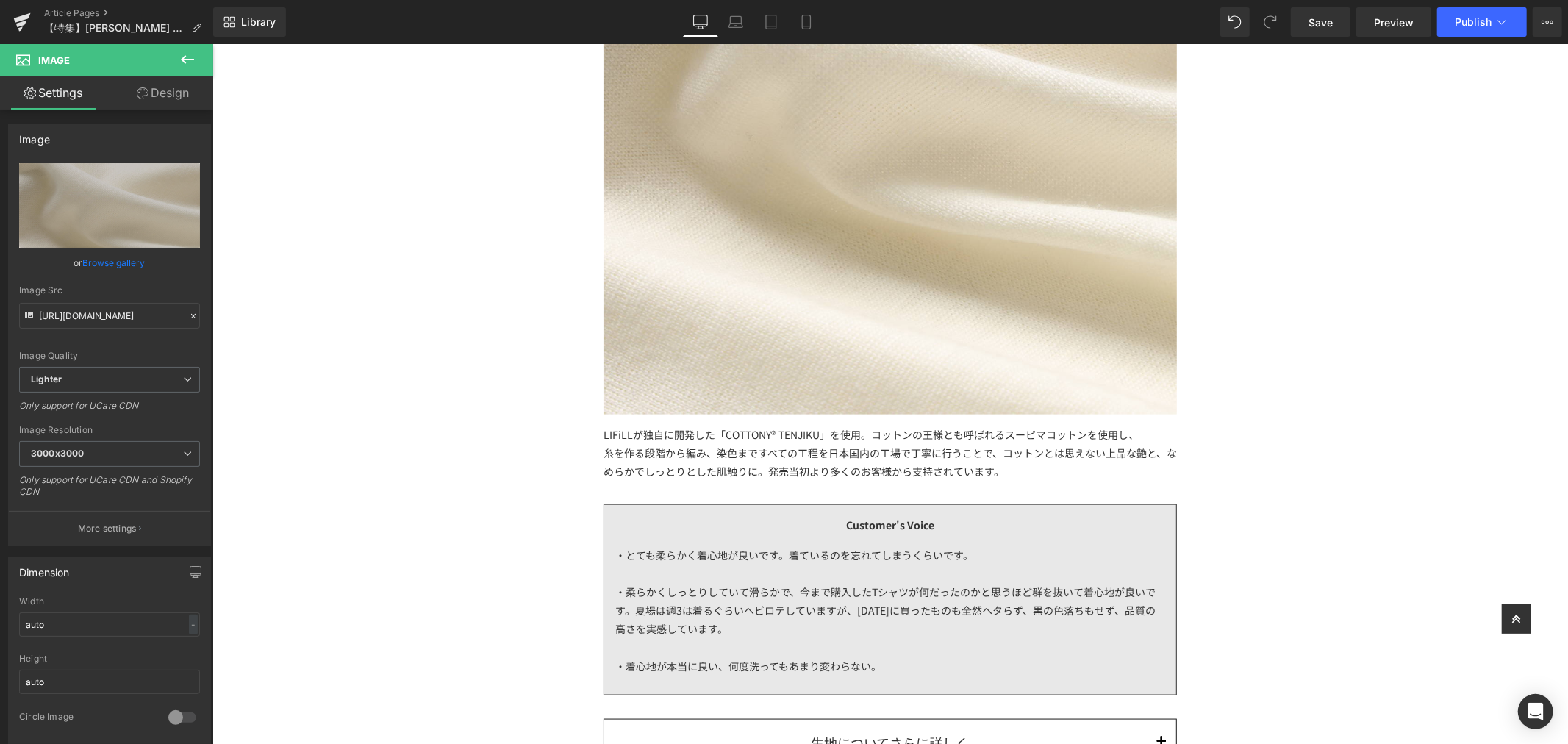
drag, startPoint x: 997, startPoint y: 488, endPoint x: 1005, endPoint y: 482, distance: 10.0
click at [997, 488] on div "- Fabric - Heading するりと零れ落ちるとろみ 家庭洗濯OKな最高ランクのウール 「SUPER 140'S」 Heading Image …" at bounding box center [890, 199] width 596 height 1255
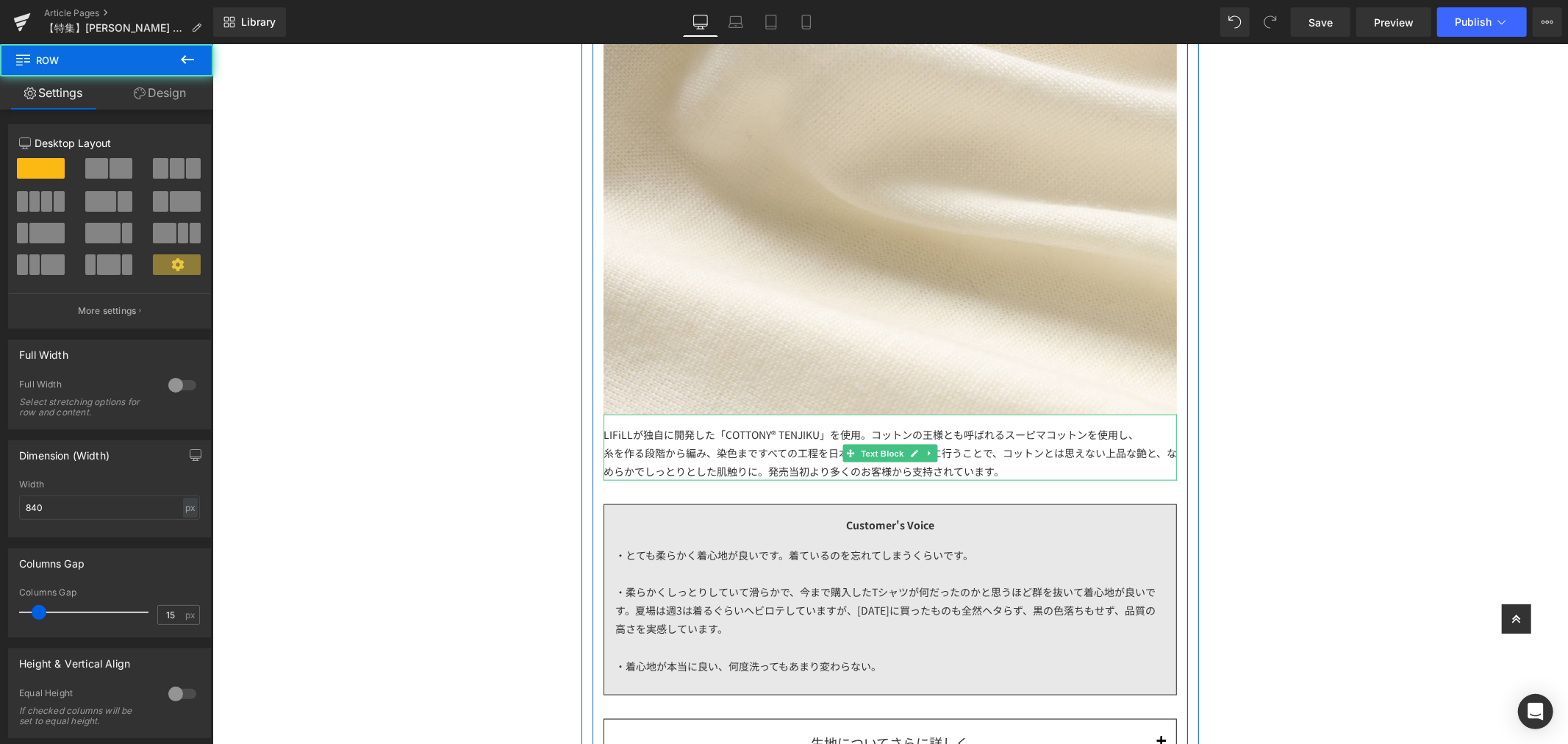
click at [1021, 474] on div "糸を作る段階から編み、染色まですべての工程を日本国内の工場で丁寧に行うことで、コットンとは思えない上品な艶と、なめらかでしっとりとした肌触りに。発売当初より多…" at bounding box center [889, 461] width 574 height 37
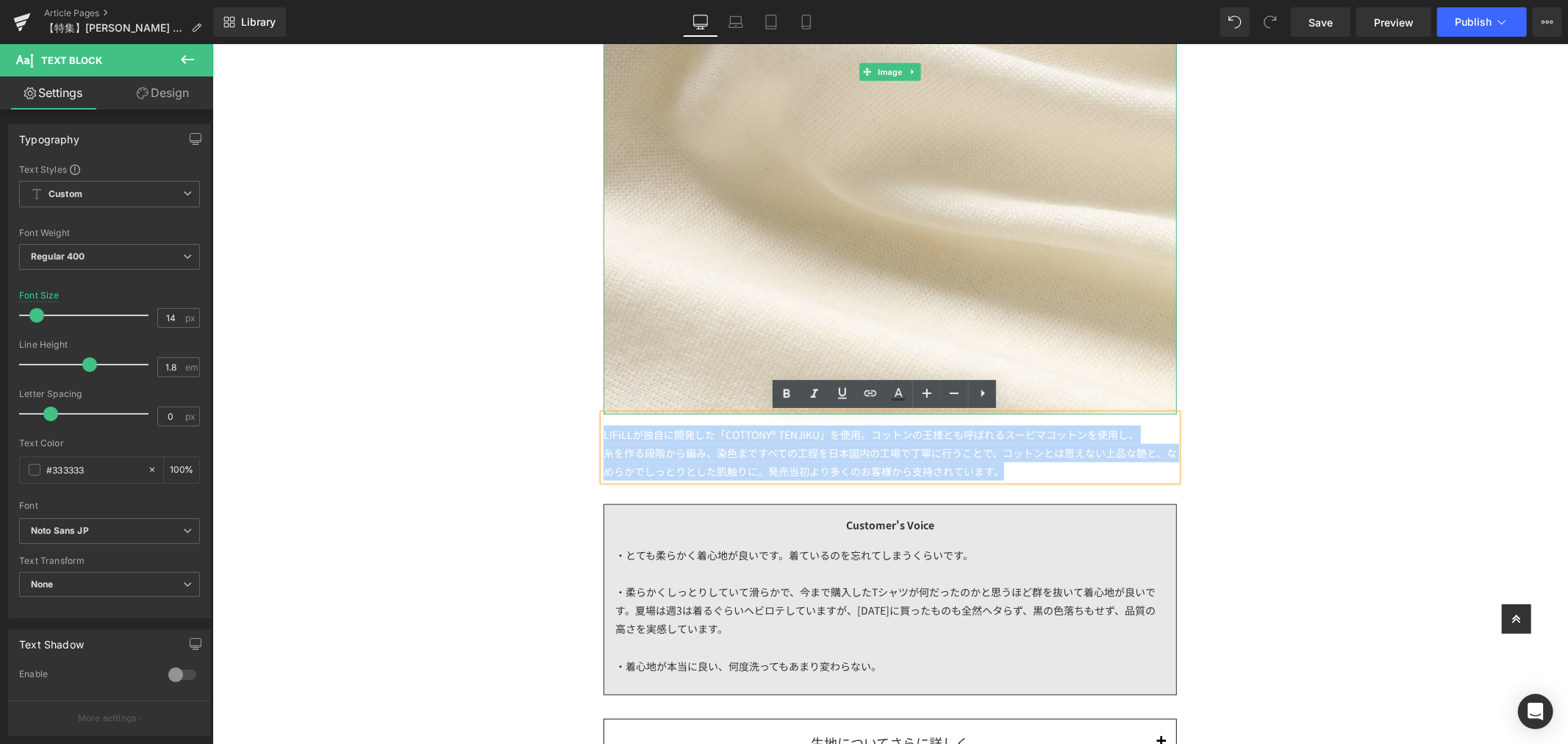
drag, startPoint x: 1032, startPoint y: 468, endPoint x: 585, endPoint y: 402, distance: 451.8
click at [592, 402] on div "- Fabric - Heading するりと零れ落ちるとろみ 家庭洗濯OKな最高ランクのウール 「SUPER 140'S」 Heading Image …" at bounding box center [890, 199] width 596 height 1255
paste div
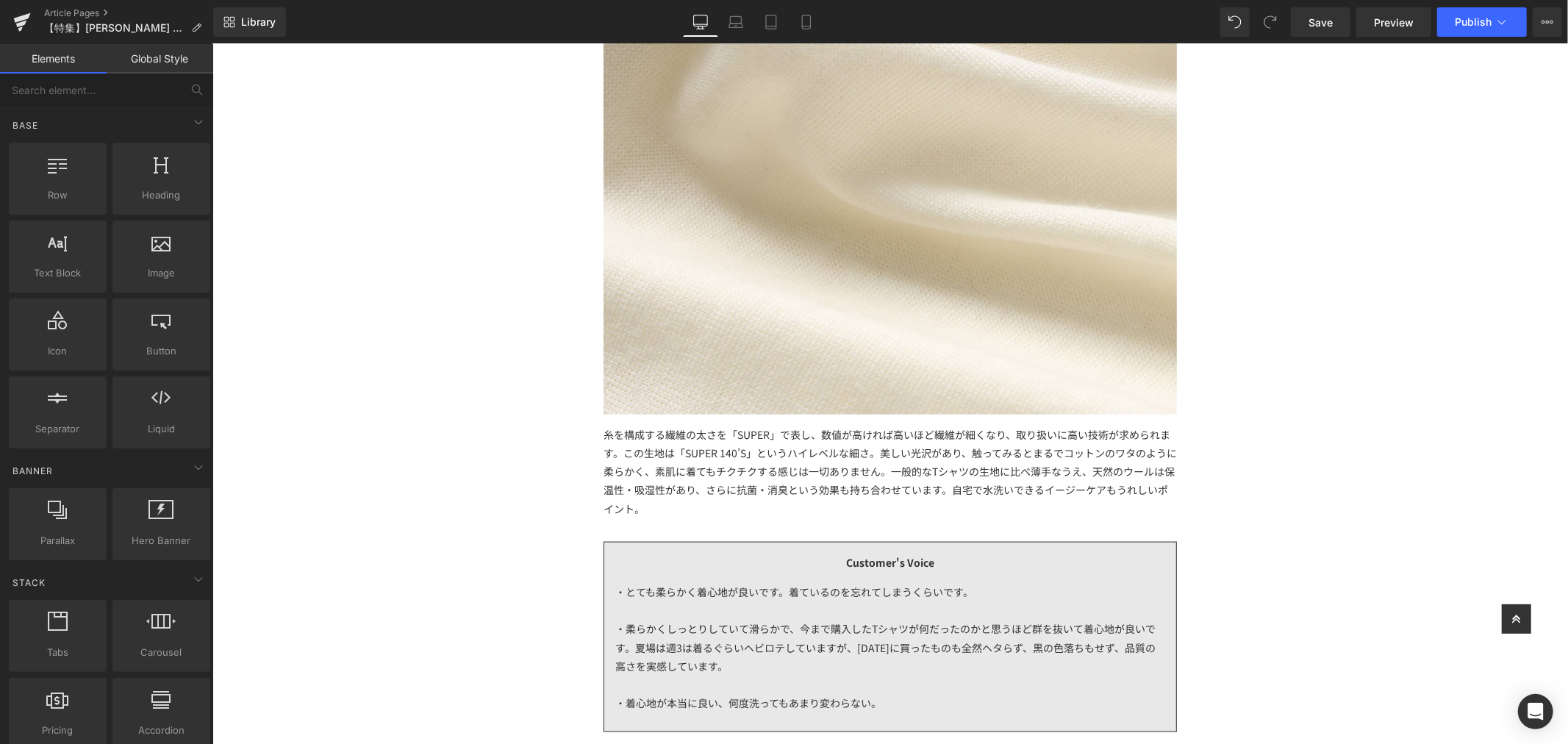
scroll to position [1470, 0]
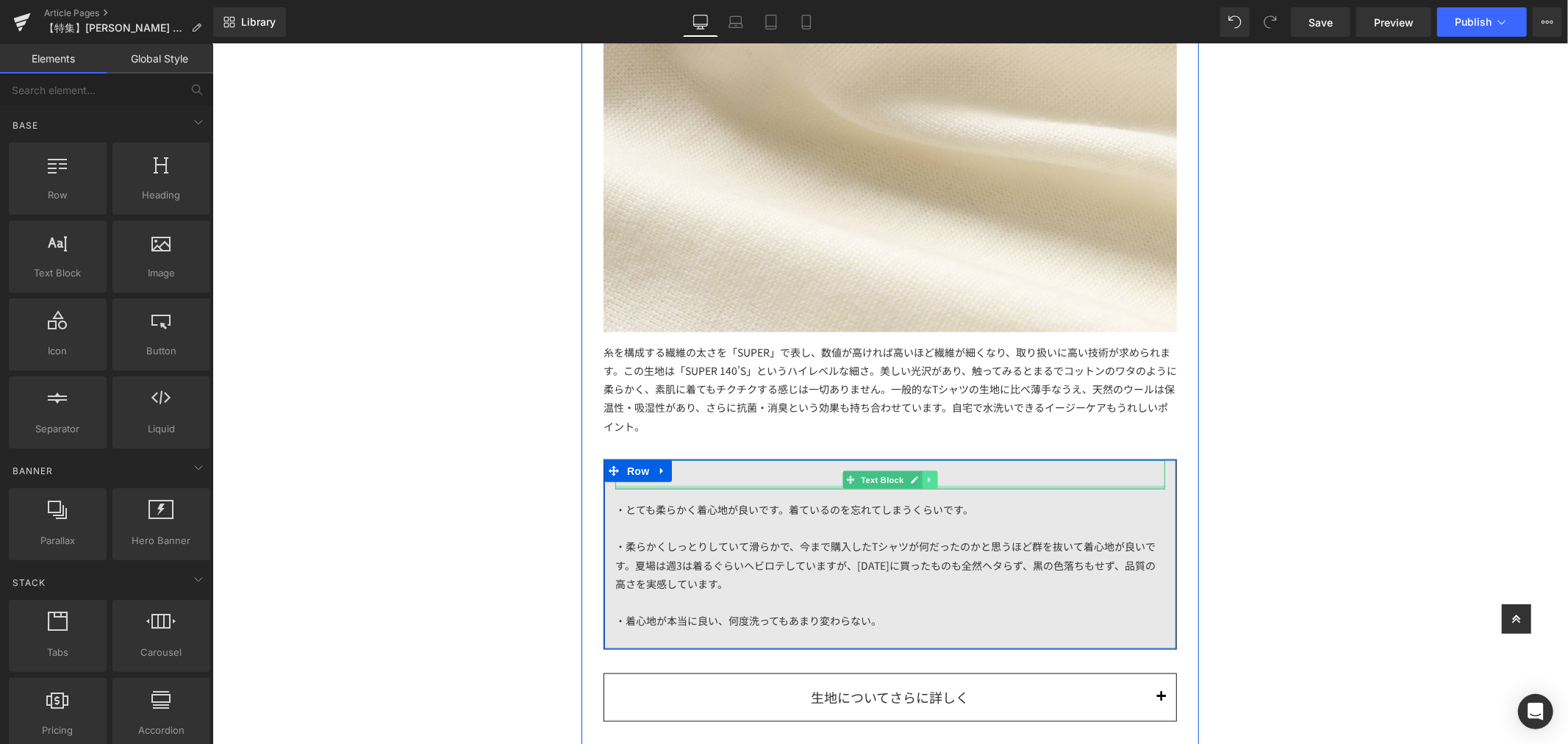
click at [948, 475] on div "Customer's Voice" at bounding box center [890, 474] width 550 height 30
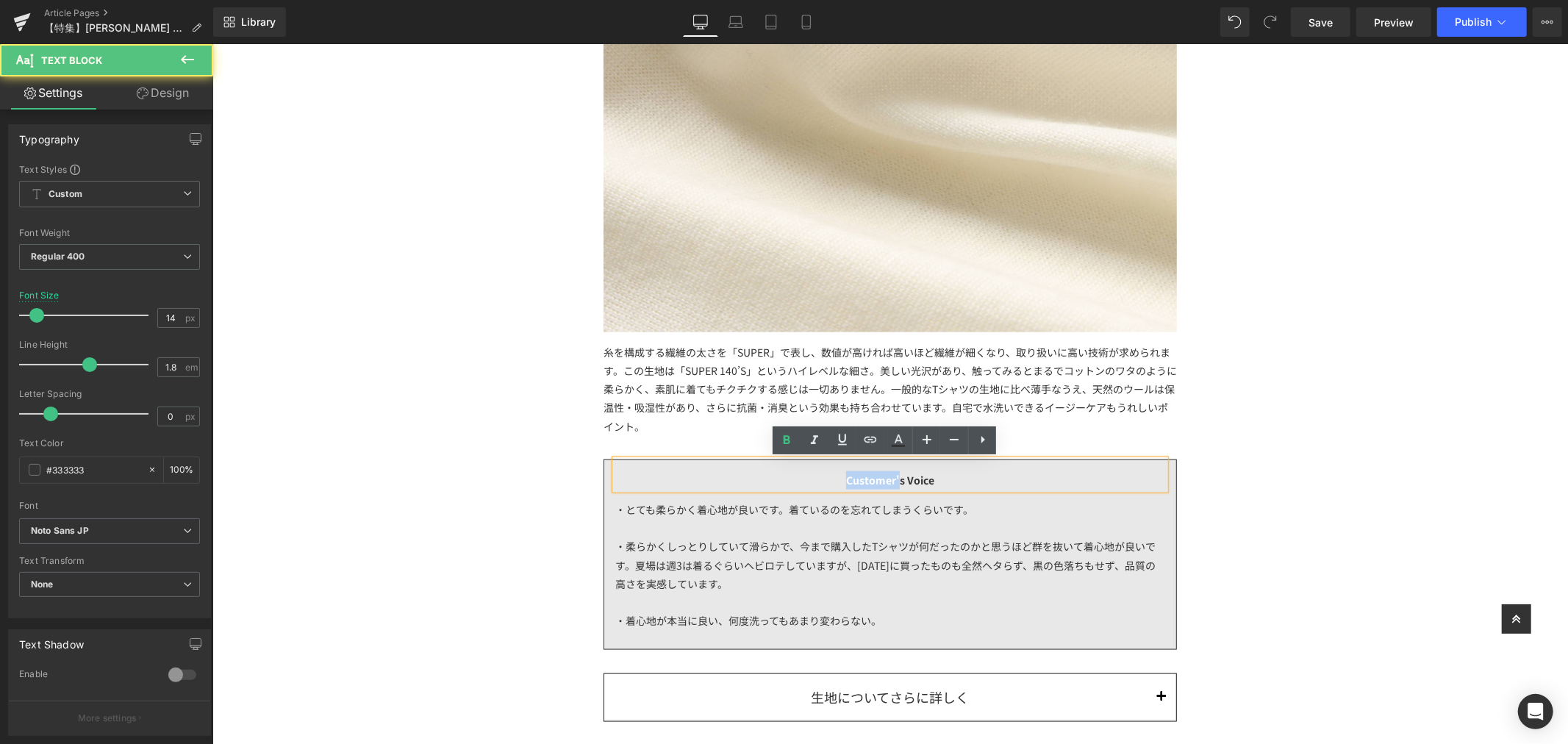
drag, startPoint x: 891, startPoint y: 478, endPoint x: 789, endPoint y: 467, distance: 102.6
click at [789, 467] on div "Customer's Voice" at bounding box center [890, 474] width 550 height 30
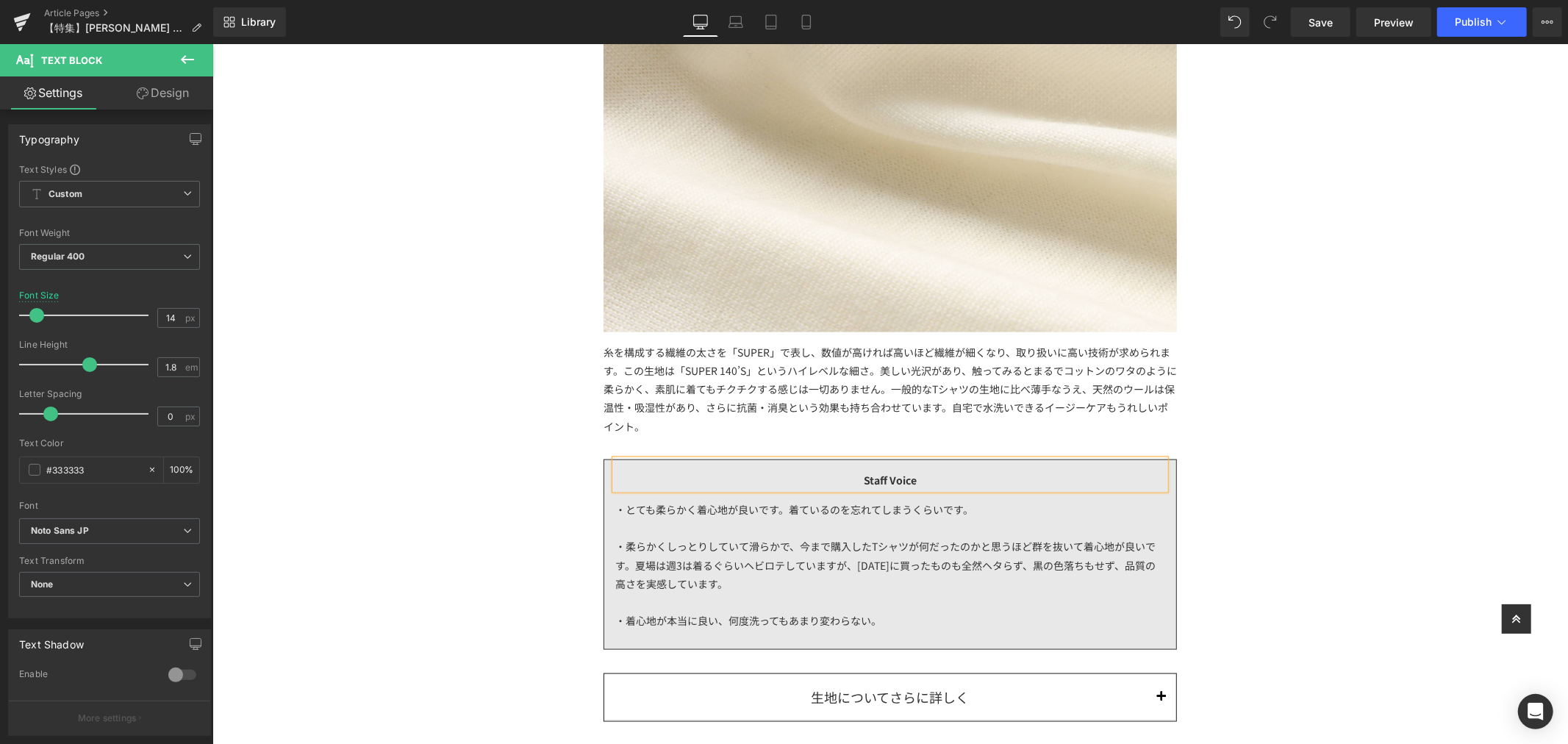
click at [727, 615] on div "・着心地が本当に良い、何度洗ってもあまり変わらない。" at bounding box center [890, 620] width 550 height 18
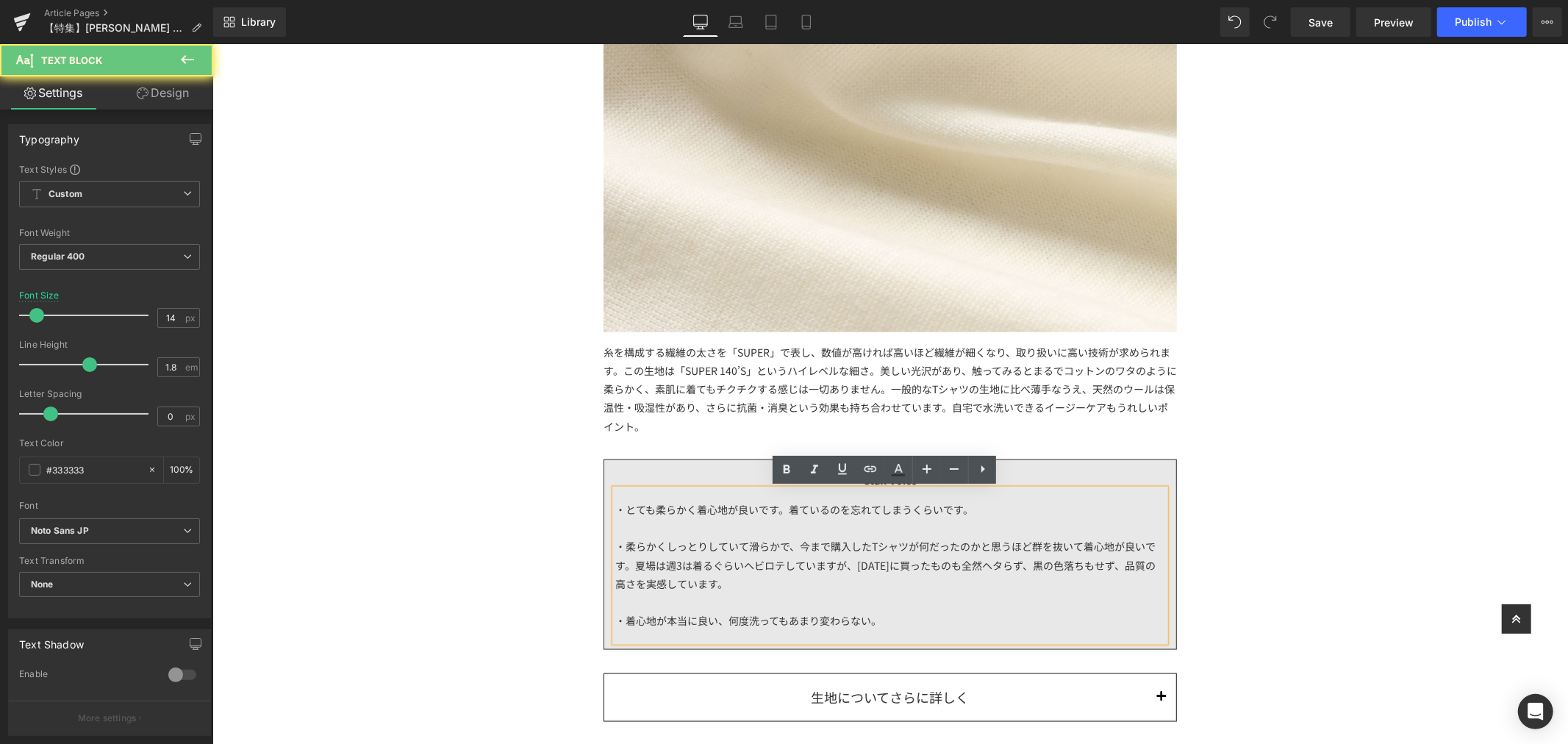
click at [909, 627] on div "・着心地が本当に良い、何度洗ってもあまり変わらない。" at bounding box center [890, 620] width 550 height 18
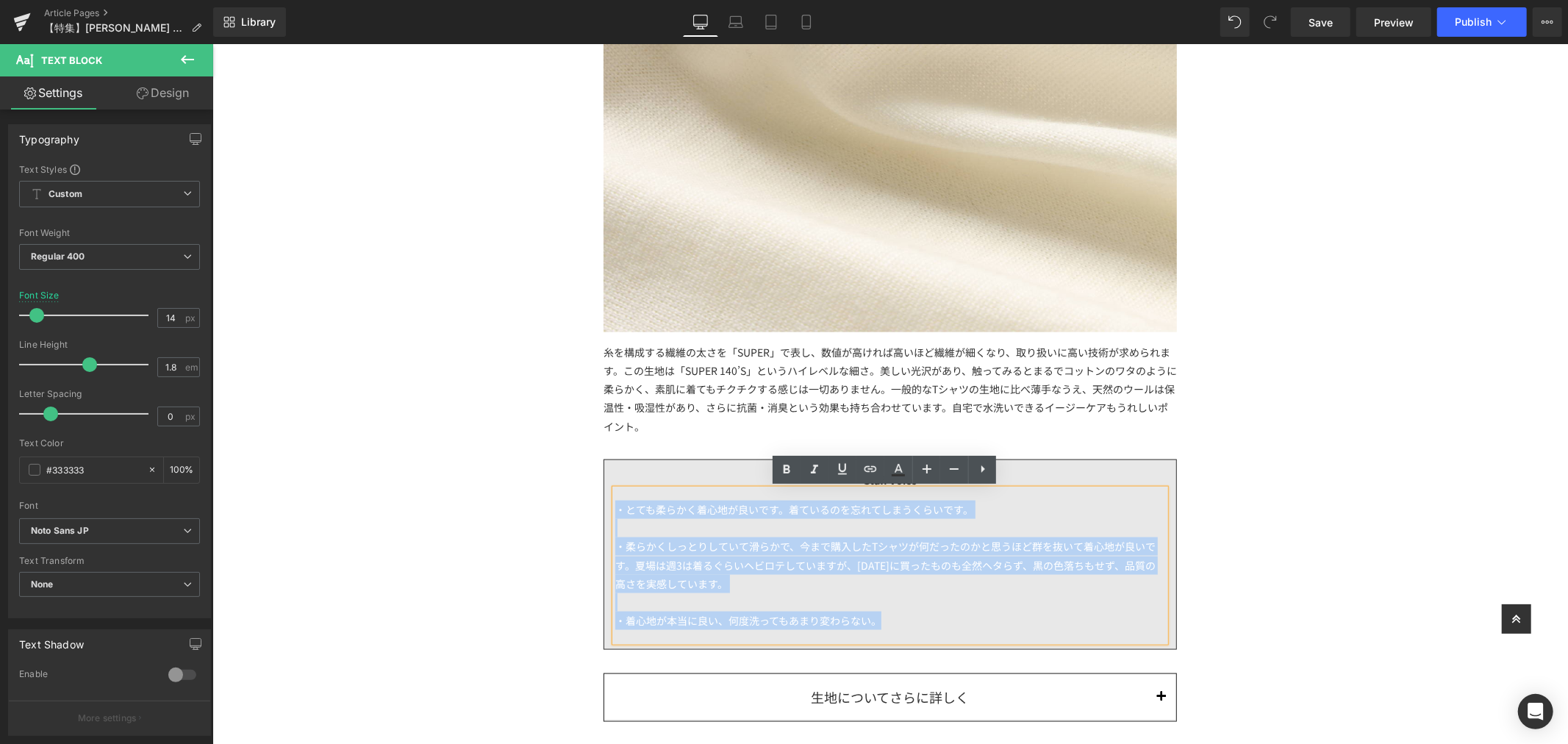
drag, startPoint x: 909, startPoint y: 624, endPoint x: 501, endPoint y: 502, distance: 425.8
paste div
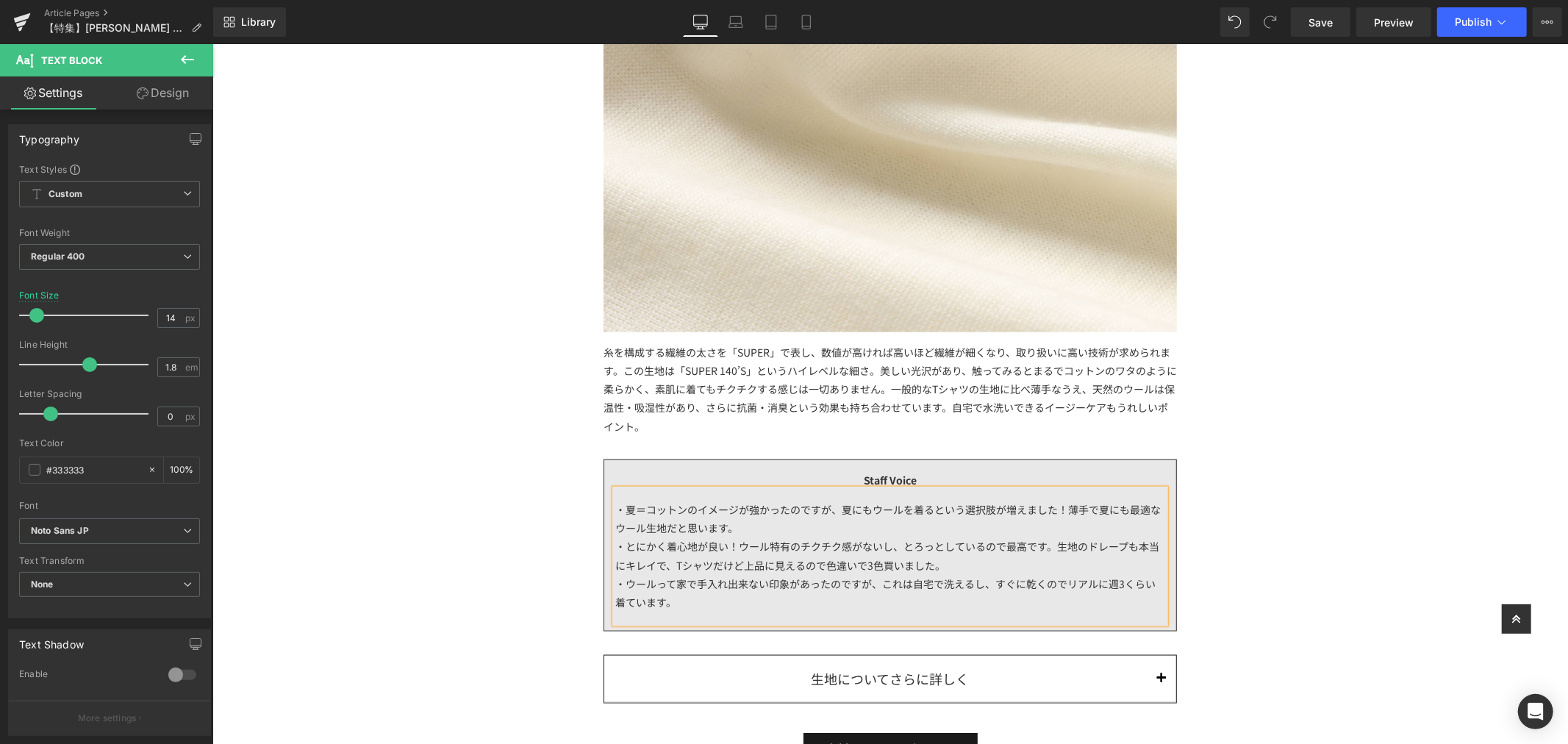
click at [760, 526] on div "・夏＝コットンのイメージが強かったのですが、夏にもウールを着るという選択肢が増えました！薄手で夏にも最適なウール生地だと思います。  ・とにかく着心地が良…" at bounding box center [890, 556] width 550 height 134
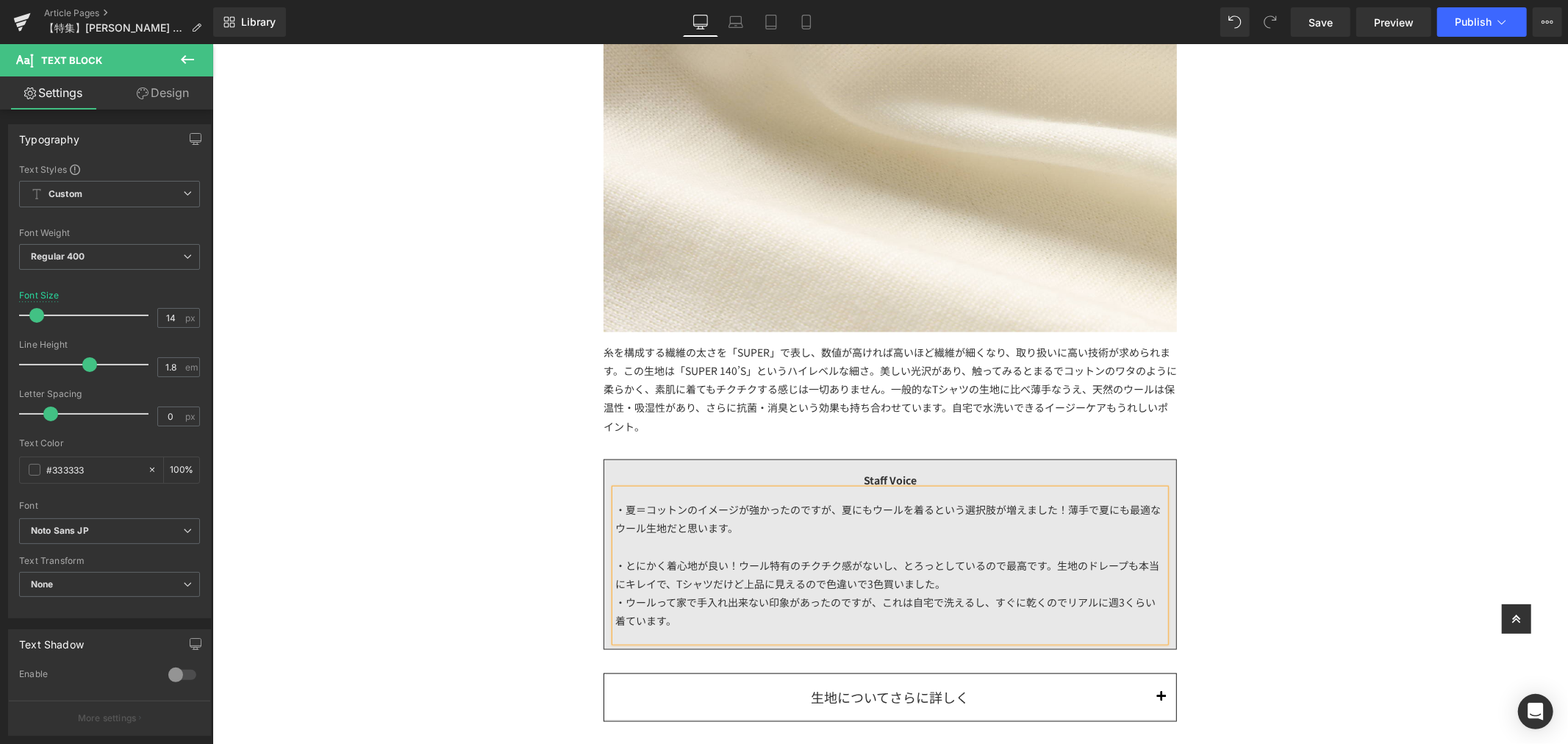
click at [986, 585] on div "・とにかく着心地が良い！ウール特有のチクチク感がないし、とろっとしているので最高です。生地のドレープも本当にキレイで、Tシャツだけど上品に見えるので色違いで3…" at bounding box center [890, 574] width 550 height 37
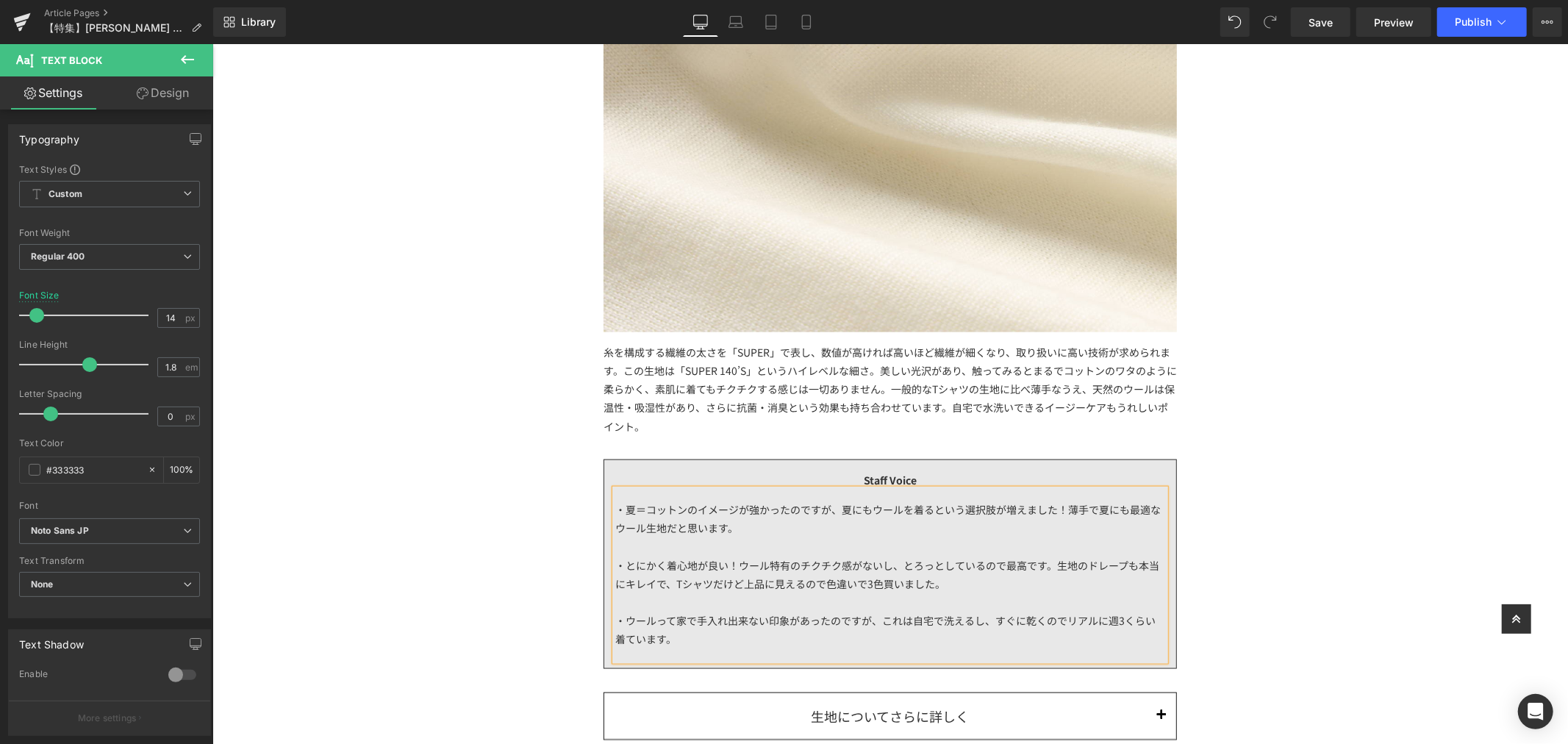
scroll to position [1633, 0]
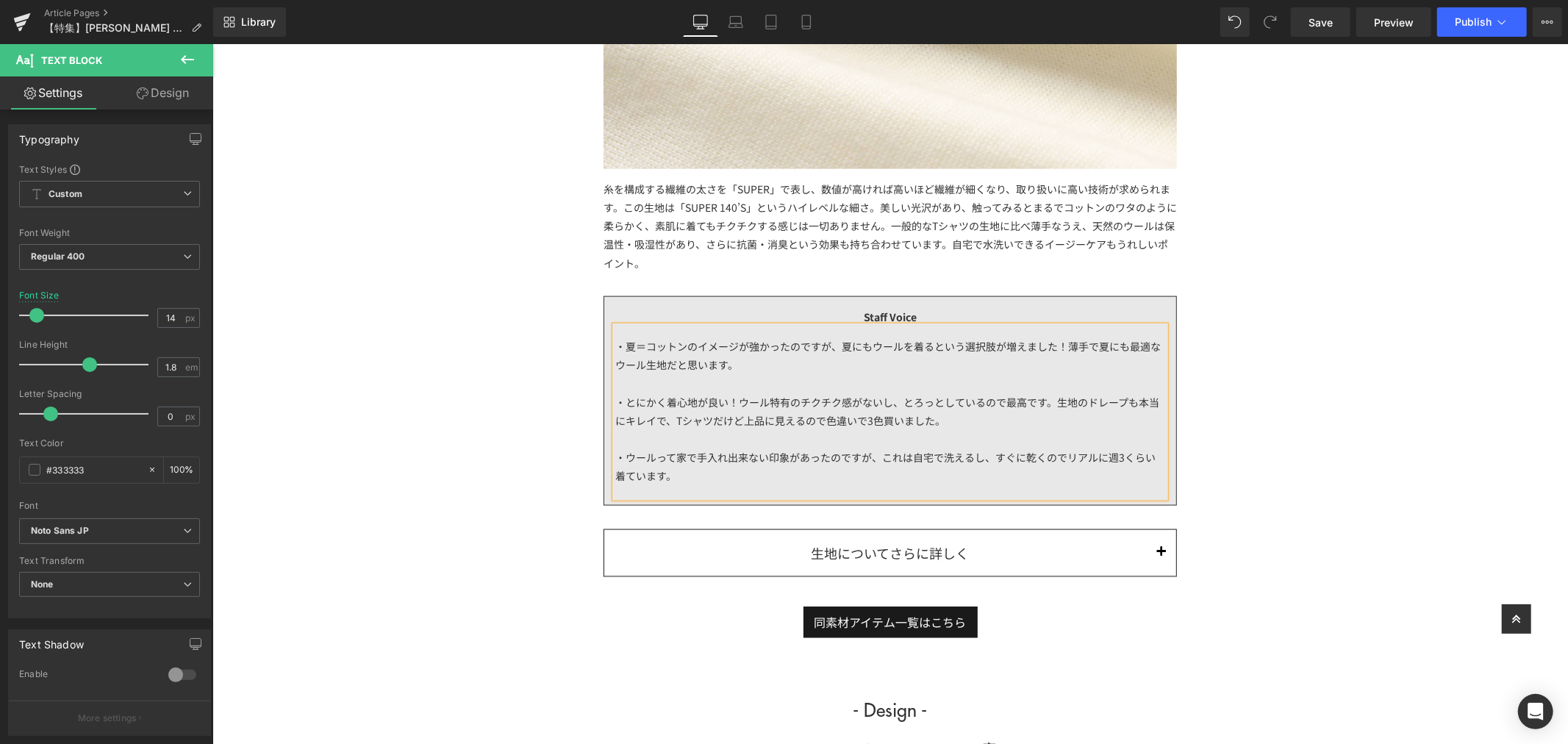
click at [734, 365] on div "・夏＝コットンのイメージが強かったのですが、夏にもウールを着るという選択肢が増えました！薄手で夏にも最適なウール生地だと思います。 ・とにかく着心地が良い！ウ…" at bounding box center [890, 410] width 550 height 171
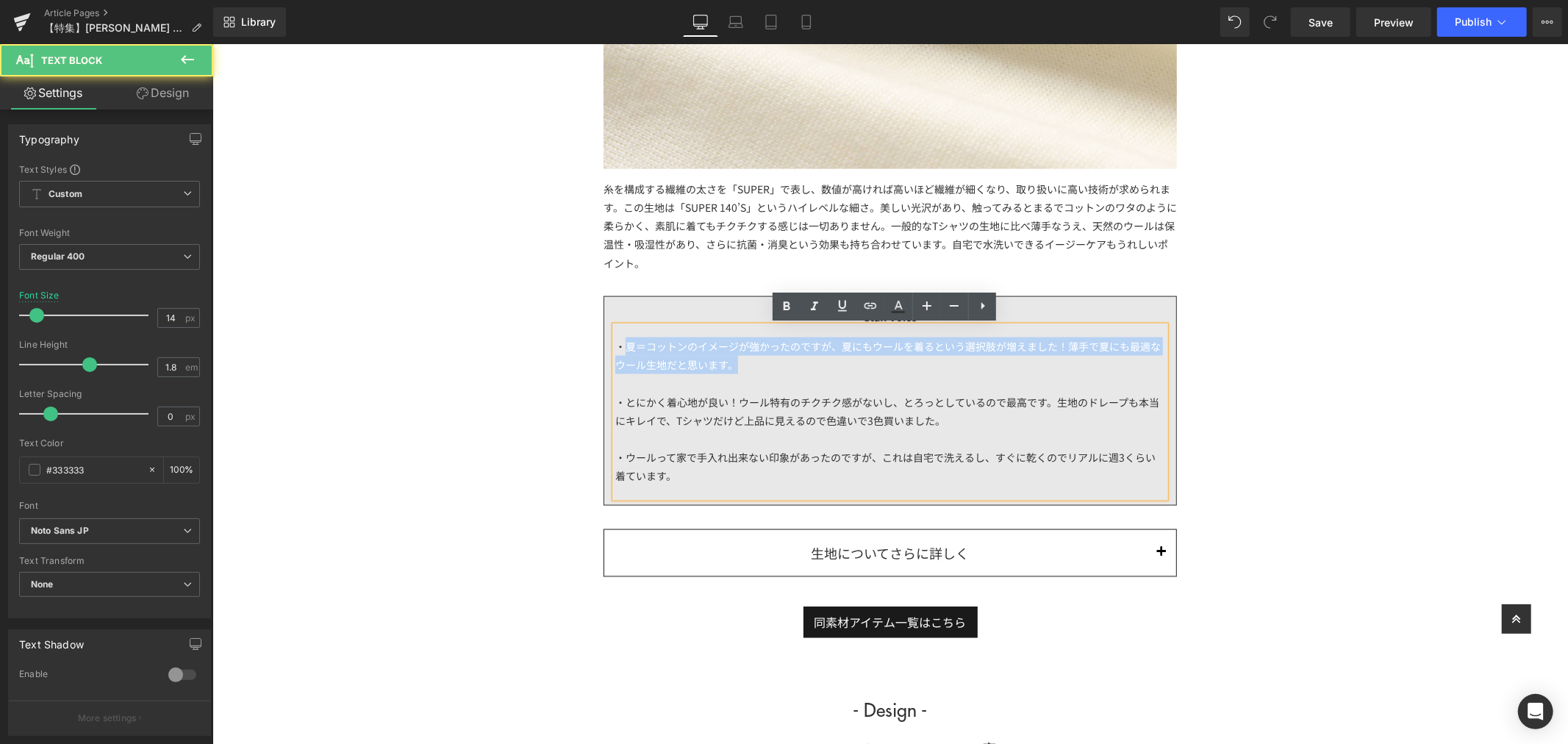
drag, startPoint x: 695, startPoint y: 364, endPoint x: 618, endPoint y: 346, distance: 79.1
click at [618, 346] on div "・夏＝コットンのイメージが強かったのですが、夏にもウールを着るという選択肢が増えました！薄手で夏にも最適なウール生地だと思います。 ・とにかく着心地が良い！ウ…" at bounding box center [890, 410] width 550 height 171
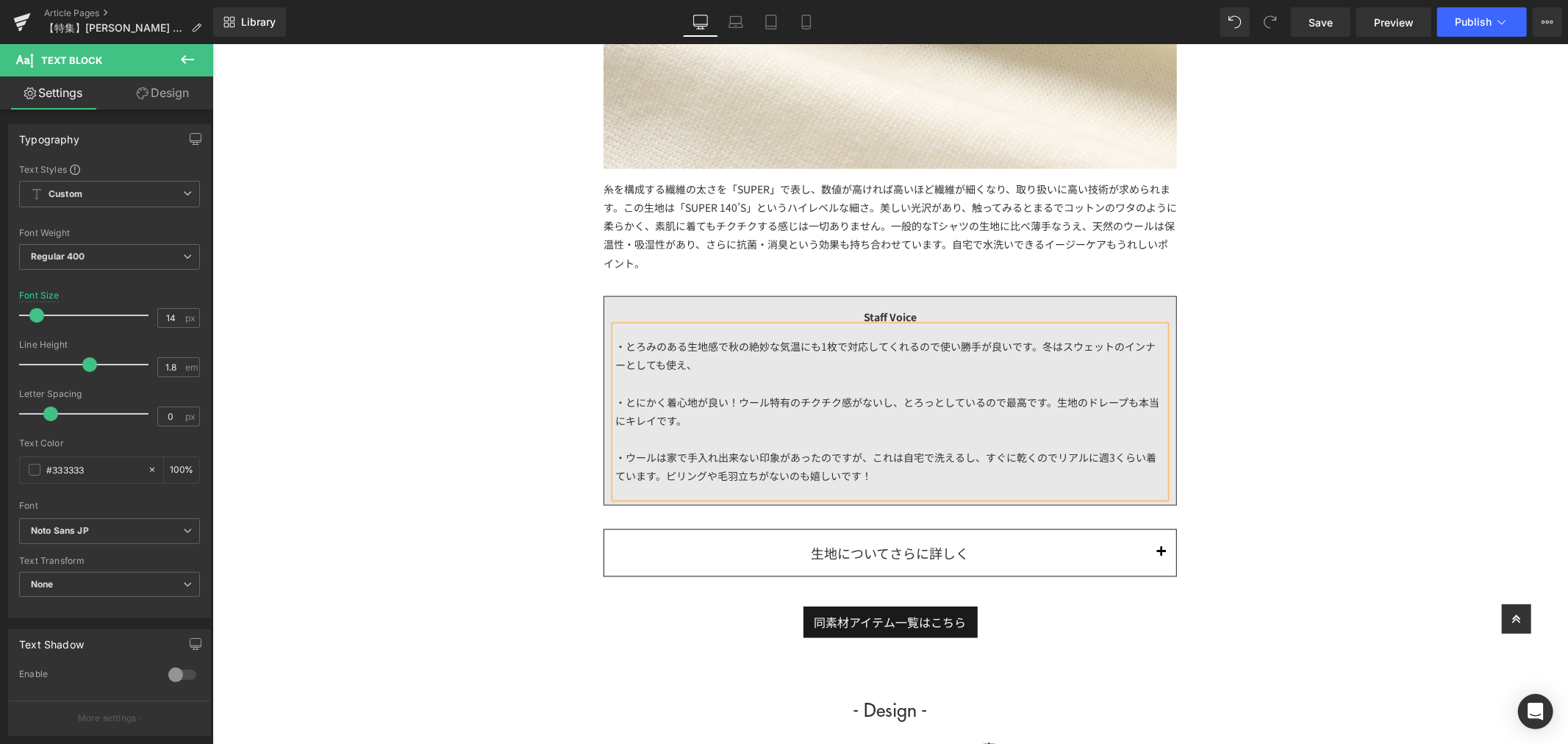
click at [748, 360] on div "・とろみのある生地感で秋の絶妙な気温にも1枚で対応してくれるので使い勝手が良いです。冬はスウェットのインナーとしても使え、 ・とにかく着心地が良い！ウール特有…" at bounding box center [890, 410] width 550 height 171
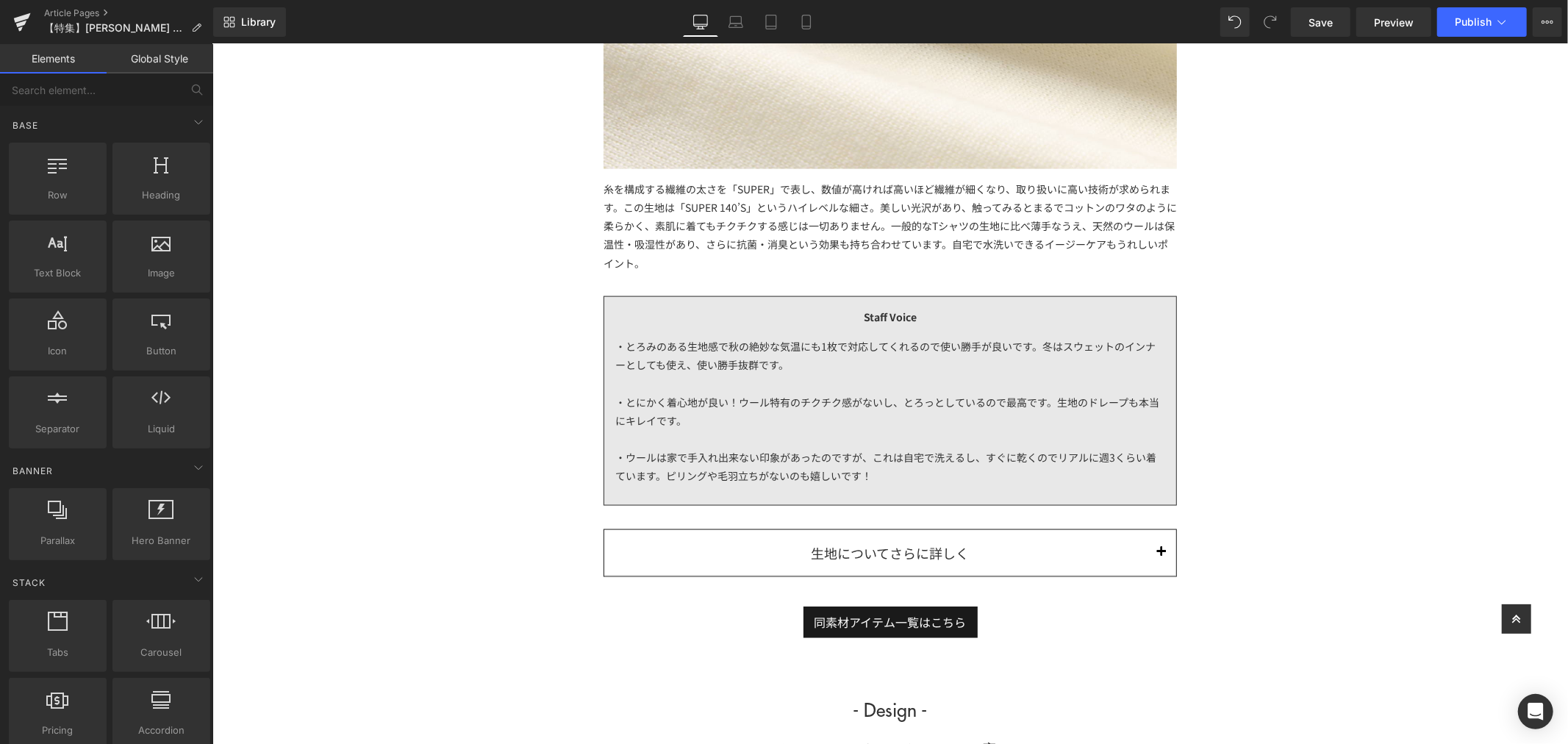
click at [673, 365] on div "・とろみのある生地感で秋の絶妙な気温にも1枚で対応してくれるので使い勝手が良いです。冬はスウェットのインナーとしても使え、使い勝手抜群です。 ・とにかく着心地…" at bounding box center [890, 410] width 550 height 171
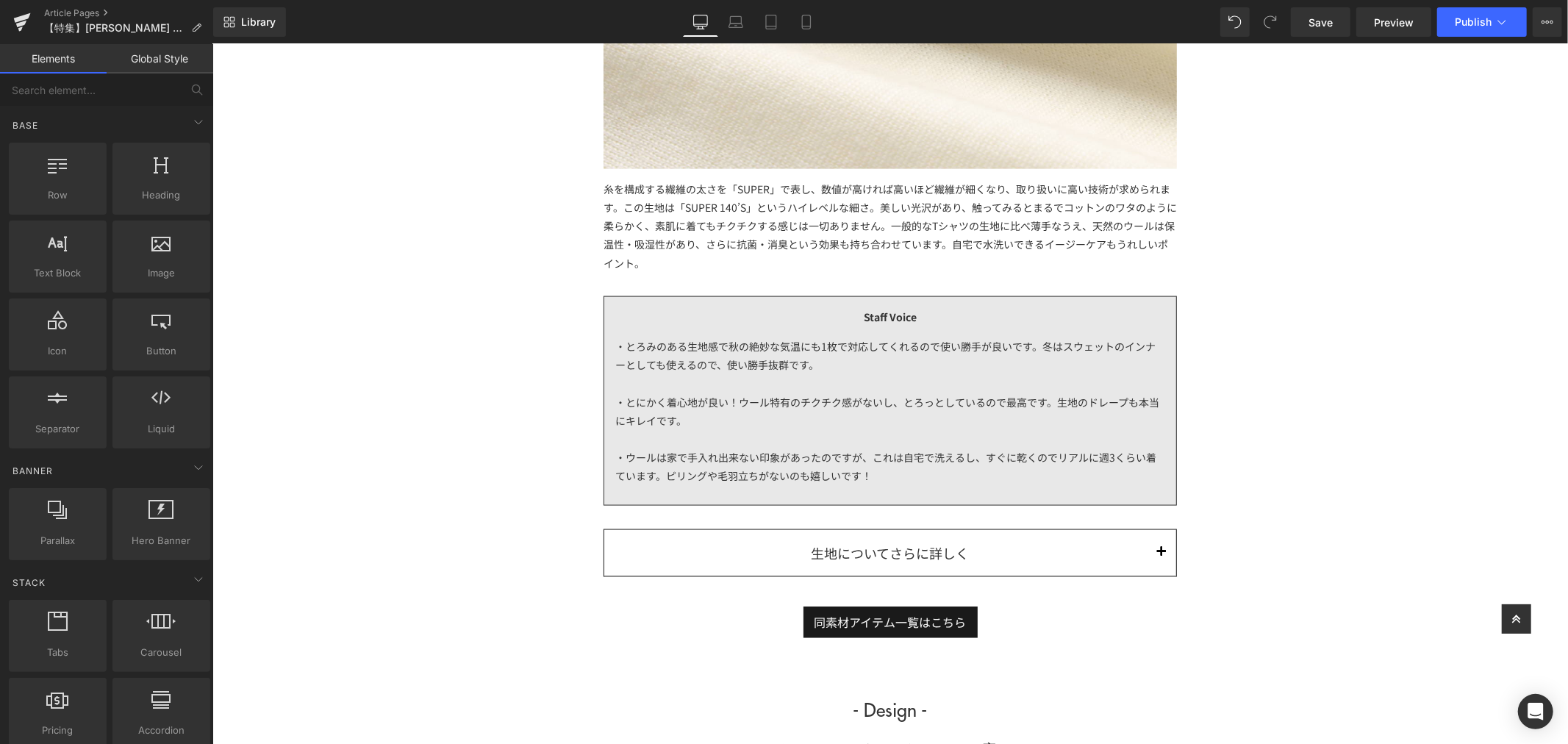
scroll to position [1877, 0]
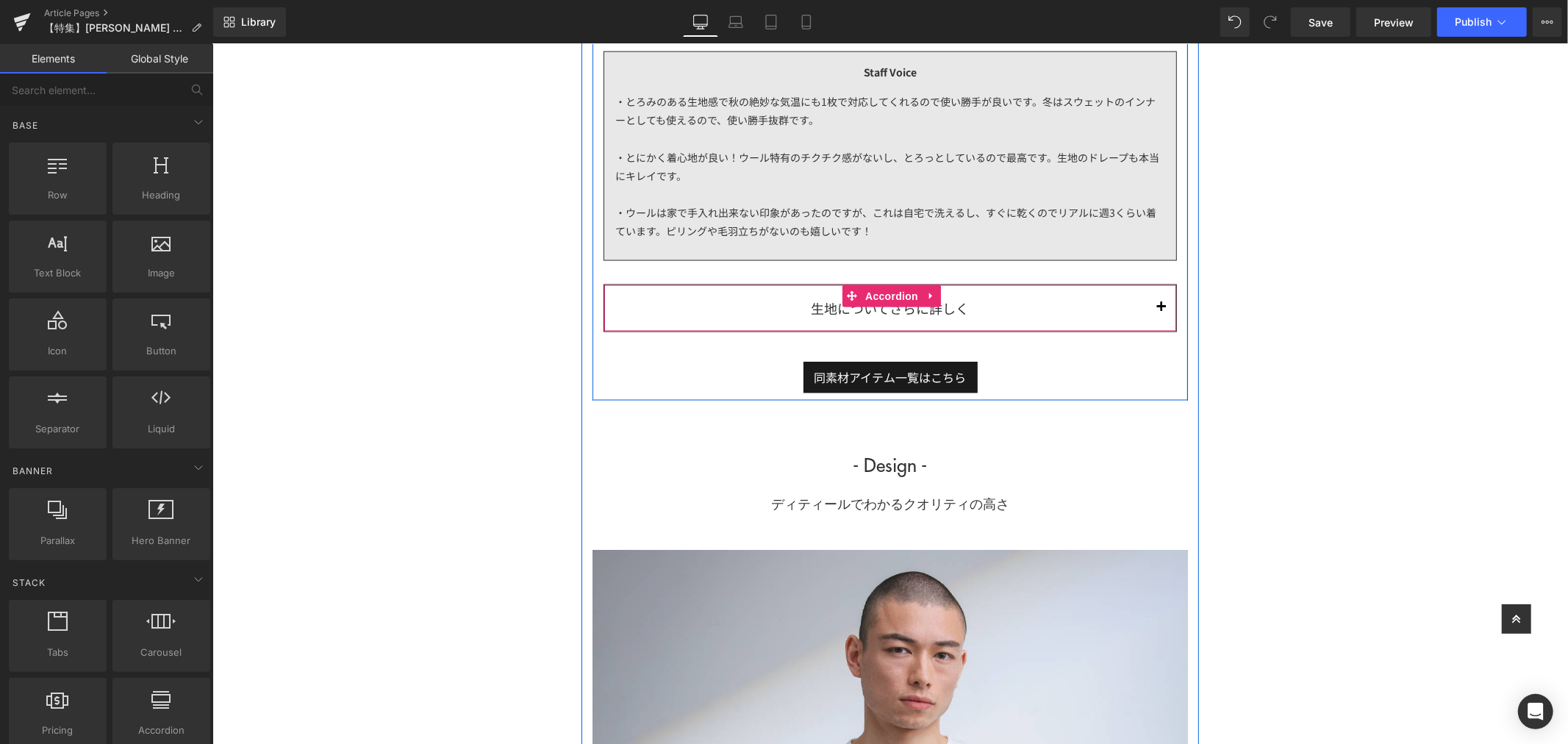
click at [1163, 308] on button "button" at bounding box center [1160, 307] width 30 height 46
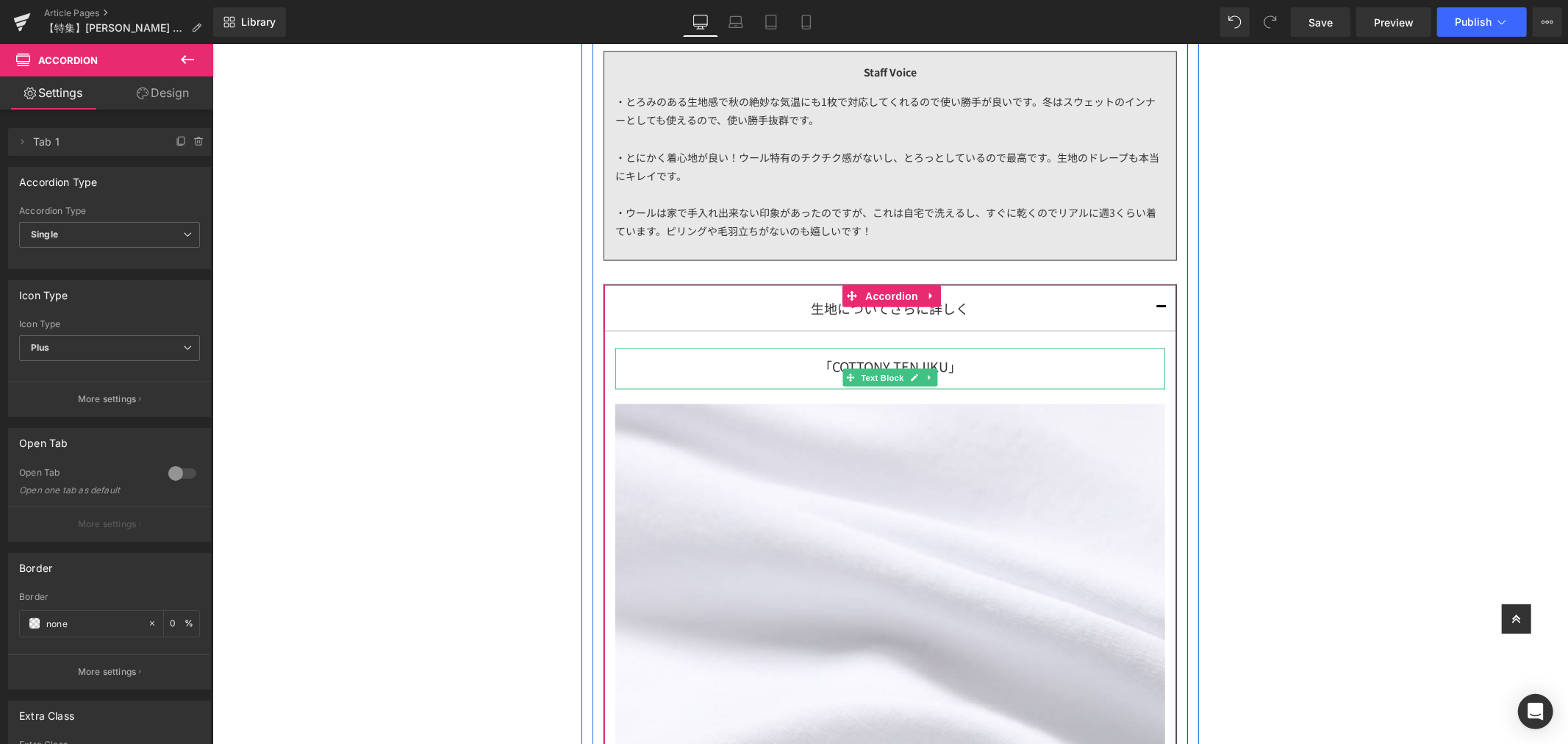
click at [828, 365] on span "「COTTONY TENJIKU」" at bounding box center [889, 365] width 142 height 19
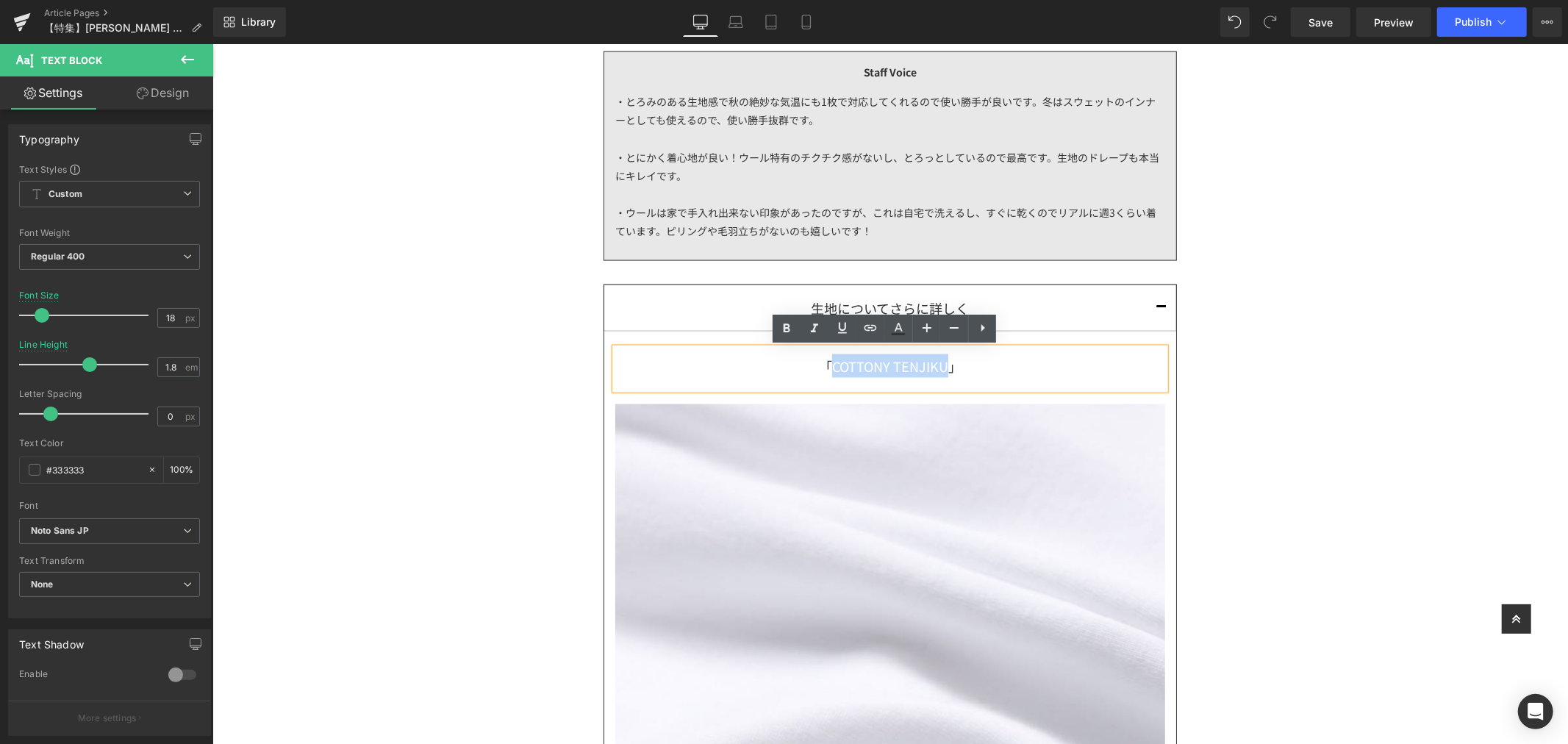
drag, startPoint x: 824, startPoint y: 365, endPoint x: 942, endPoint y: 372, distance: 118.2
click at [942, 372] on span "「COTTONY TENJIKU」" at bounding box center [889, 365] width 142 height 19
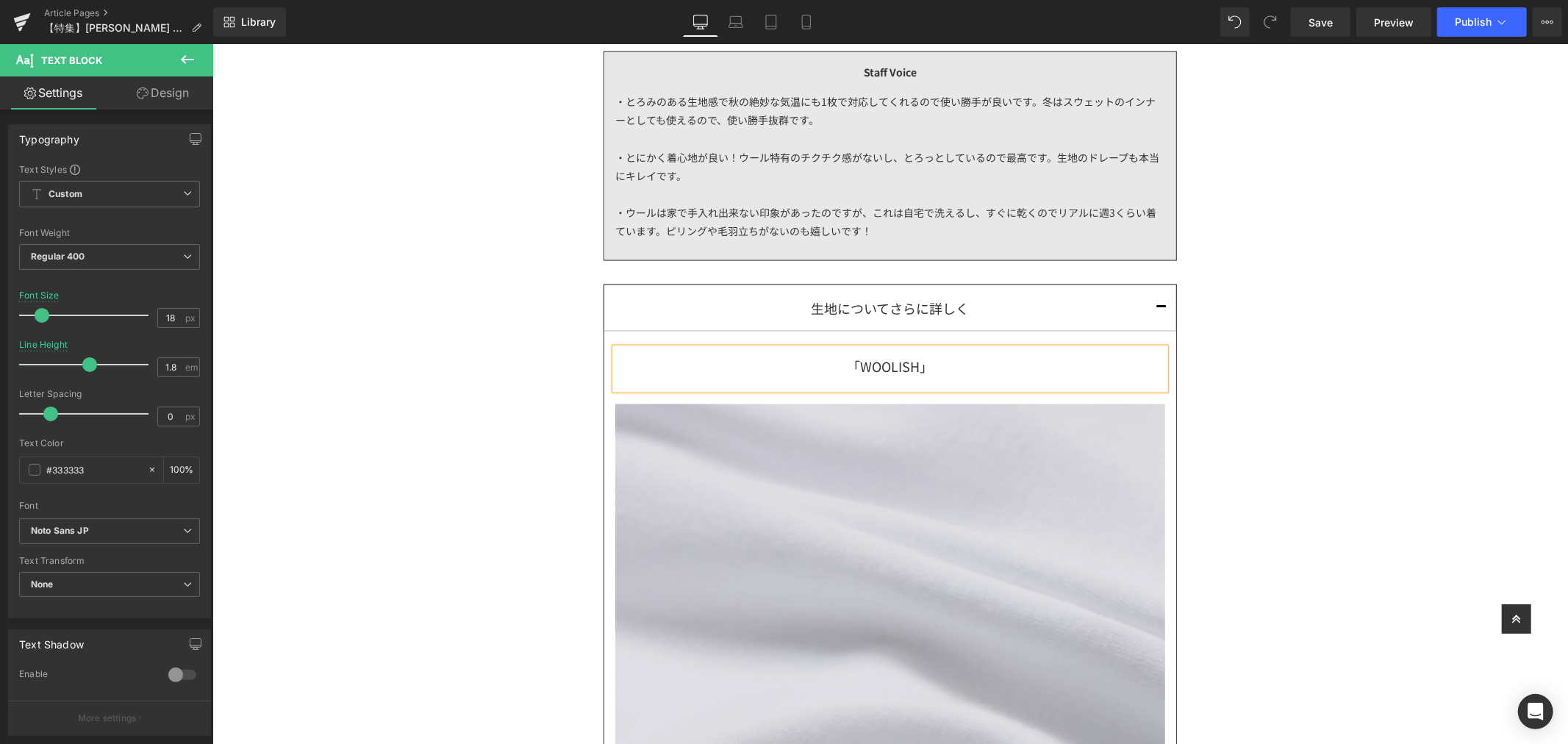
scroll to position [2122, 0]
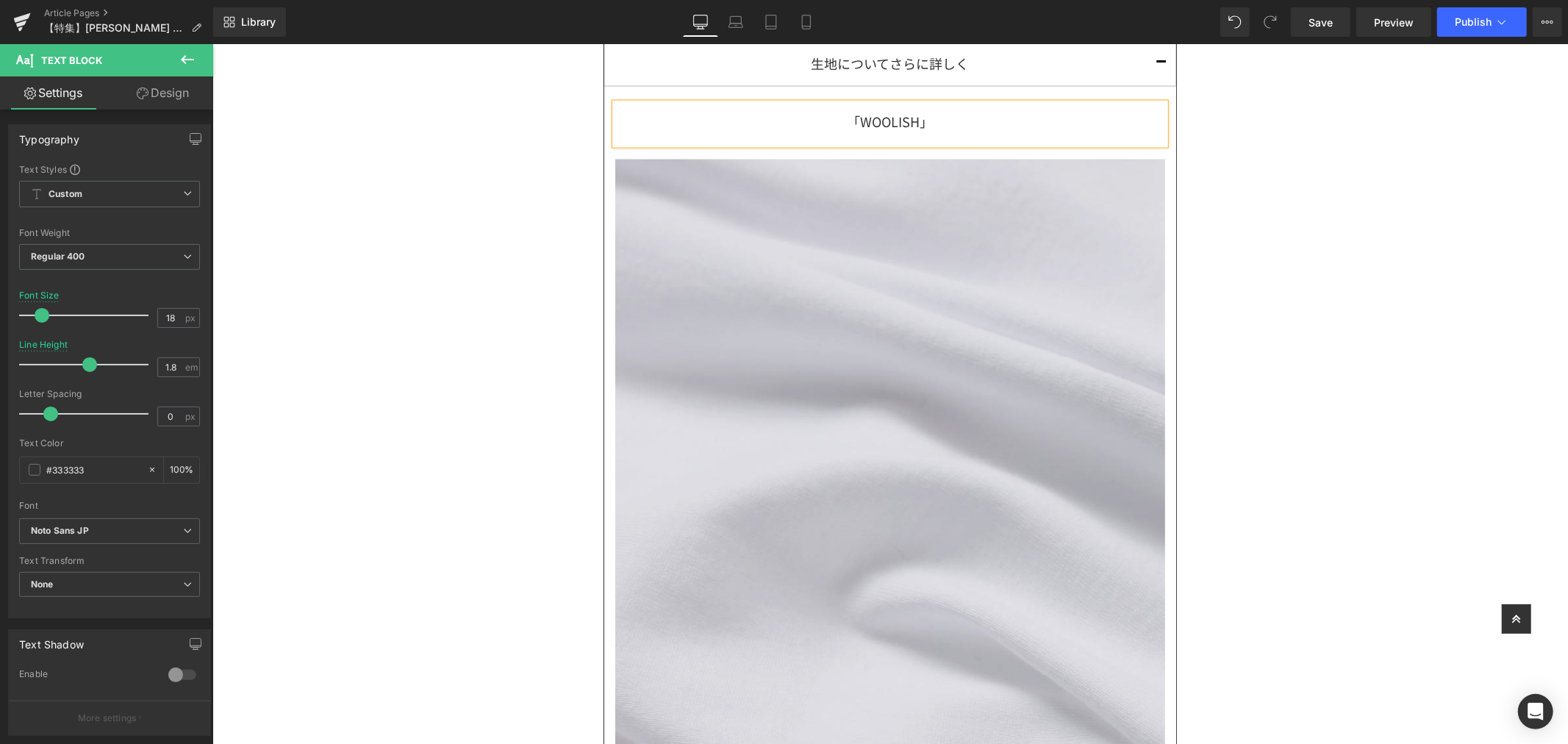
click at [958, 441] on img at bounding box center [890, 495] width 550 height 702
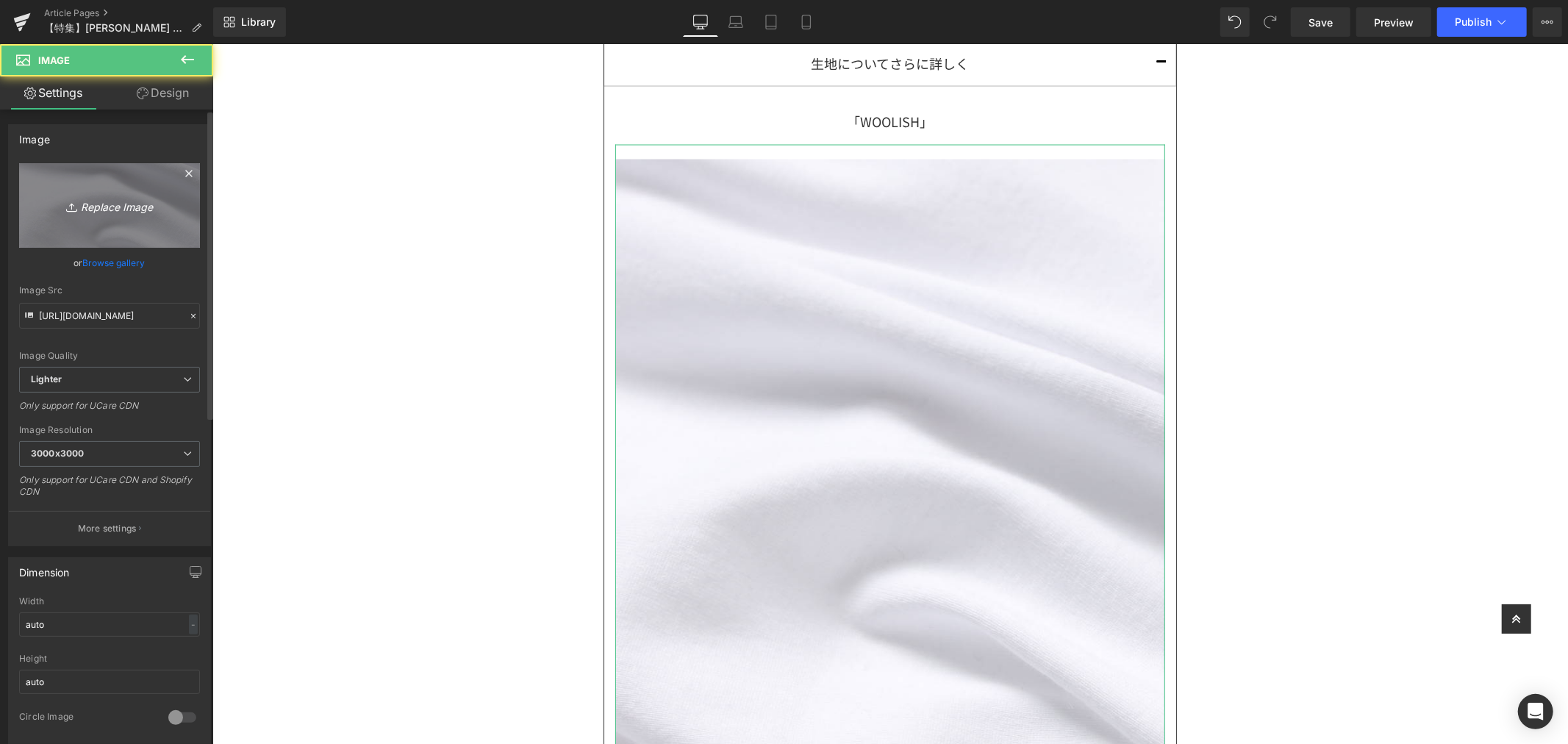
click at [158, 221] on link "Replace Image" at bounding box center [109, 205] width 181 height 85
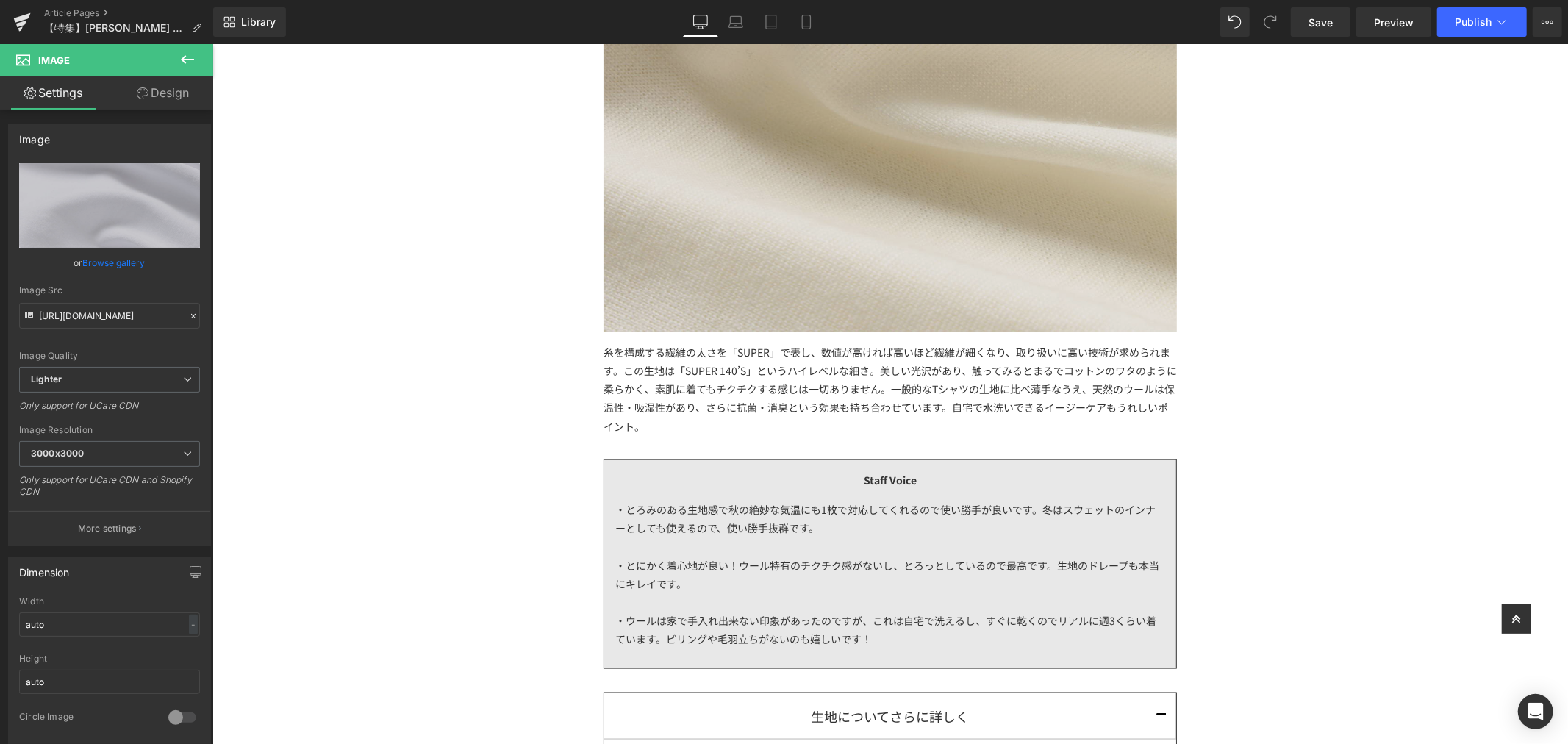
scroll to position [1306, 0]
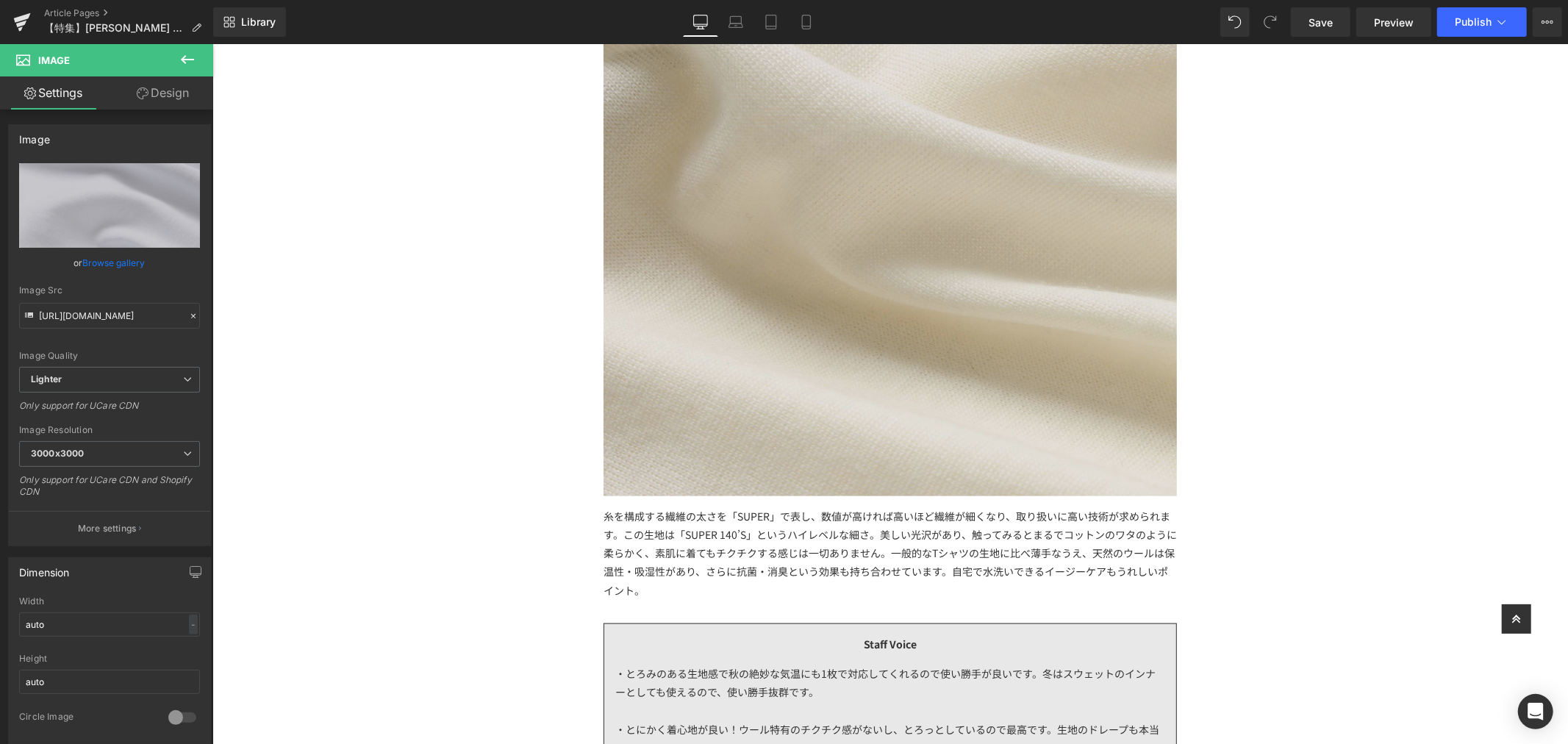
click at [852, 279] on img at bounding box center [889, 153] width 574 height 684
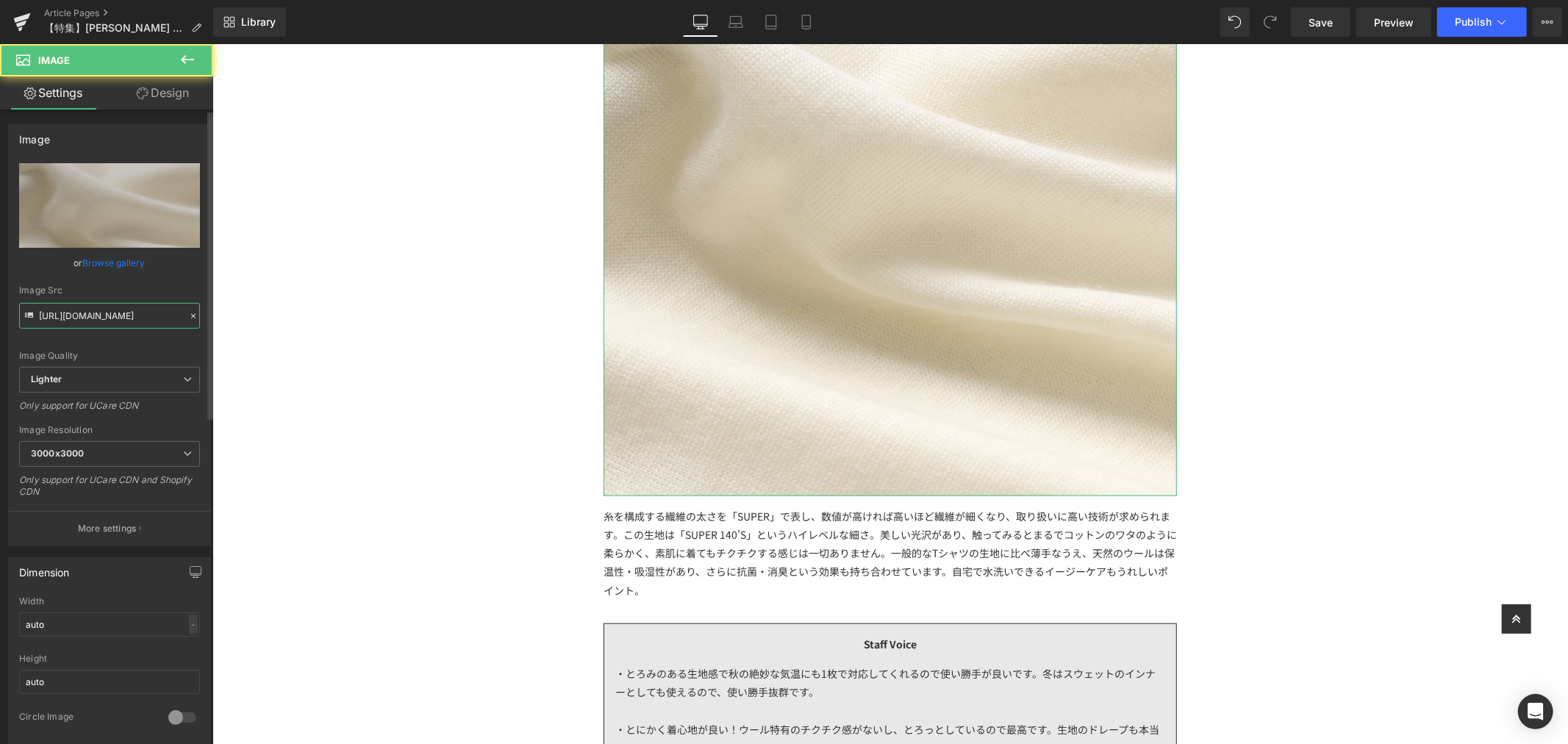
click at [40, 313] on input "[URL][DOMAIN_NAME]" at bounding box center [109, 316] width 181 height 26
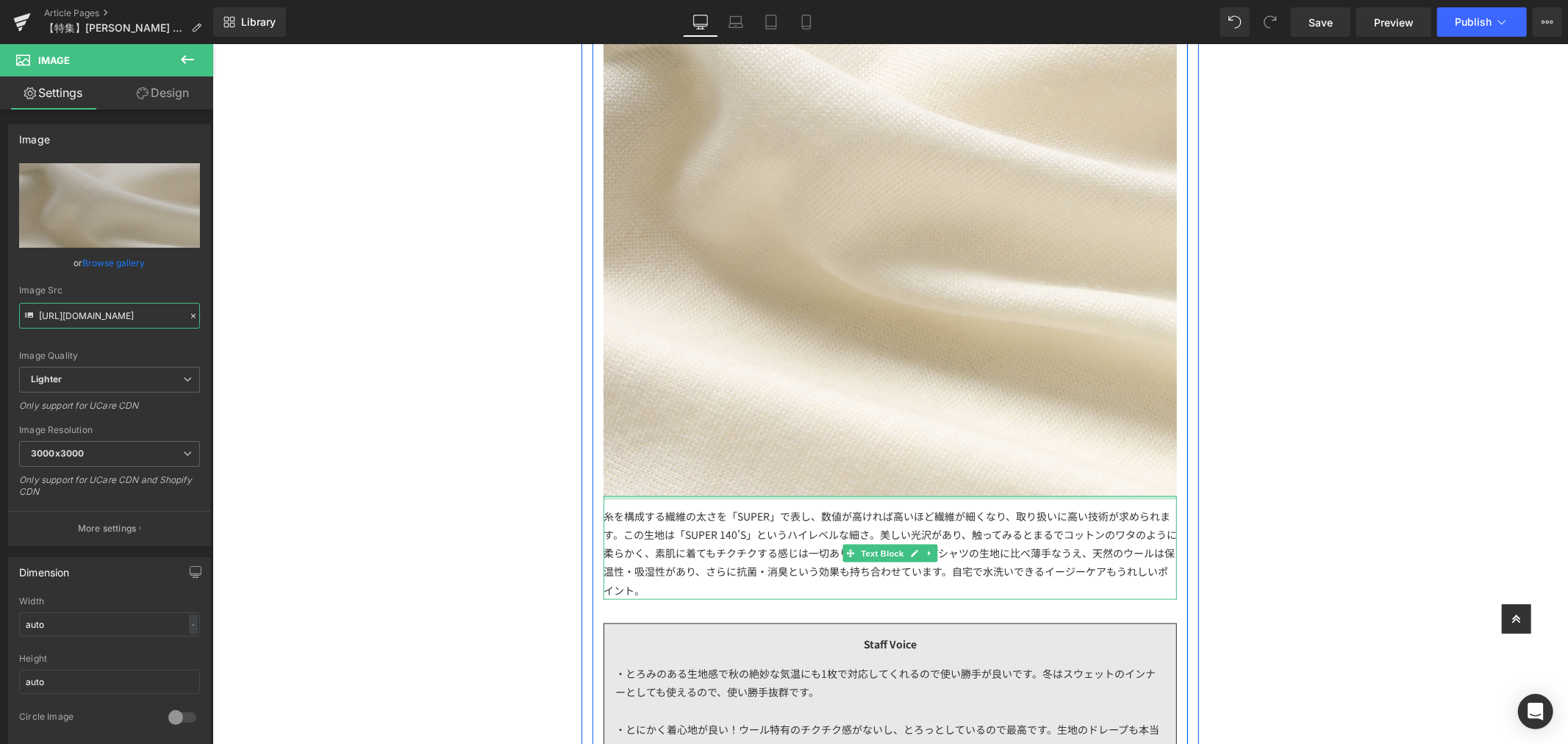
scroll to position [1877, 0]
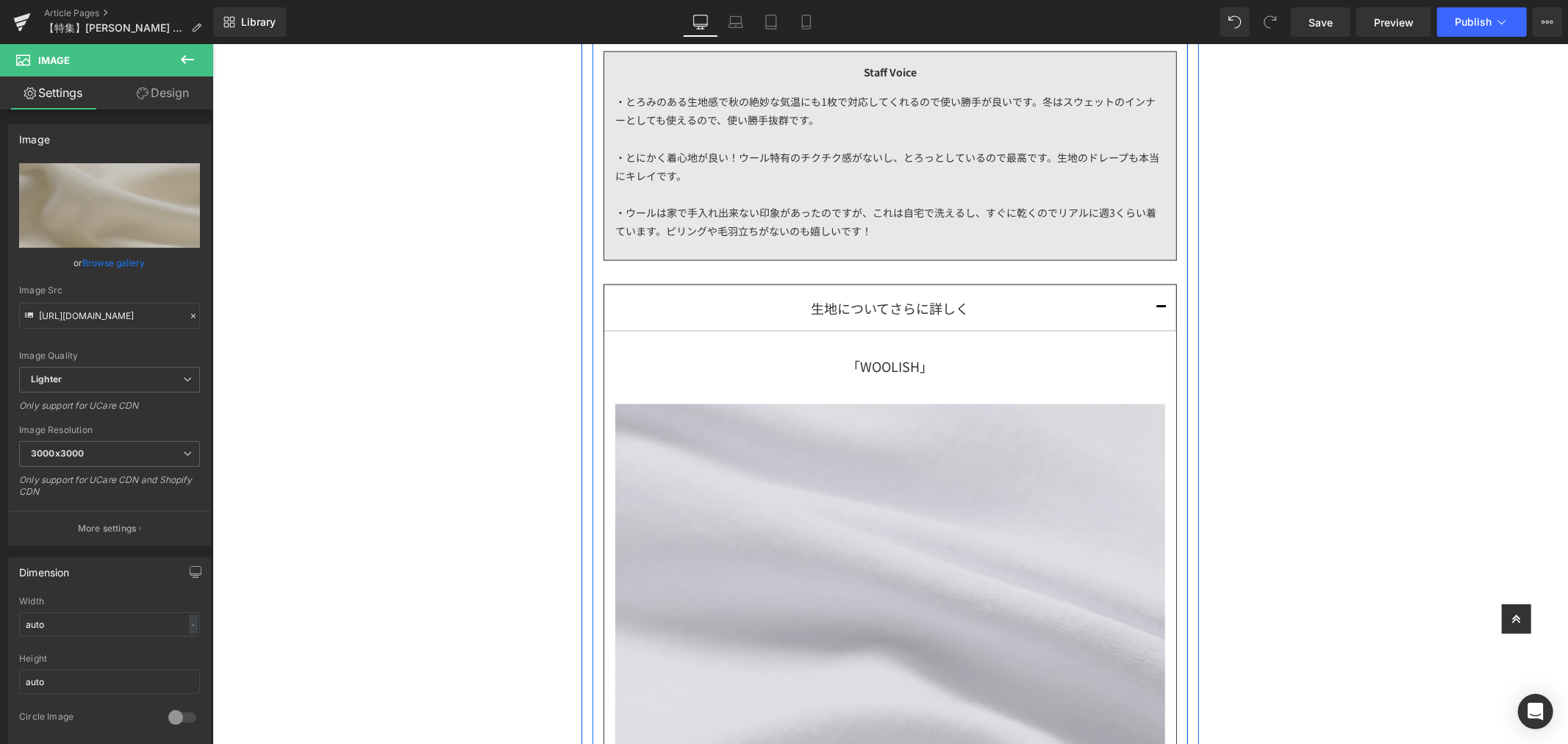
click at [786, 474] on img at bounding box center [890, 739] width 550 height 702
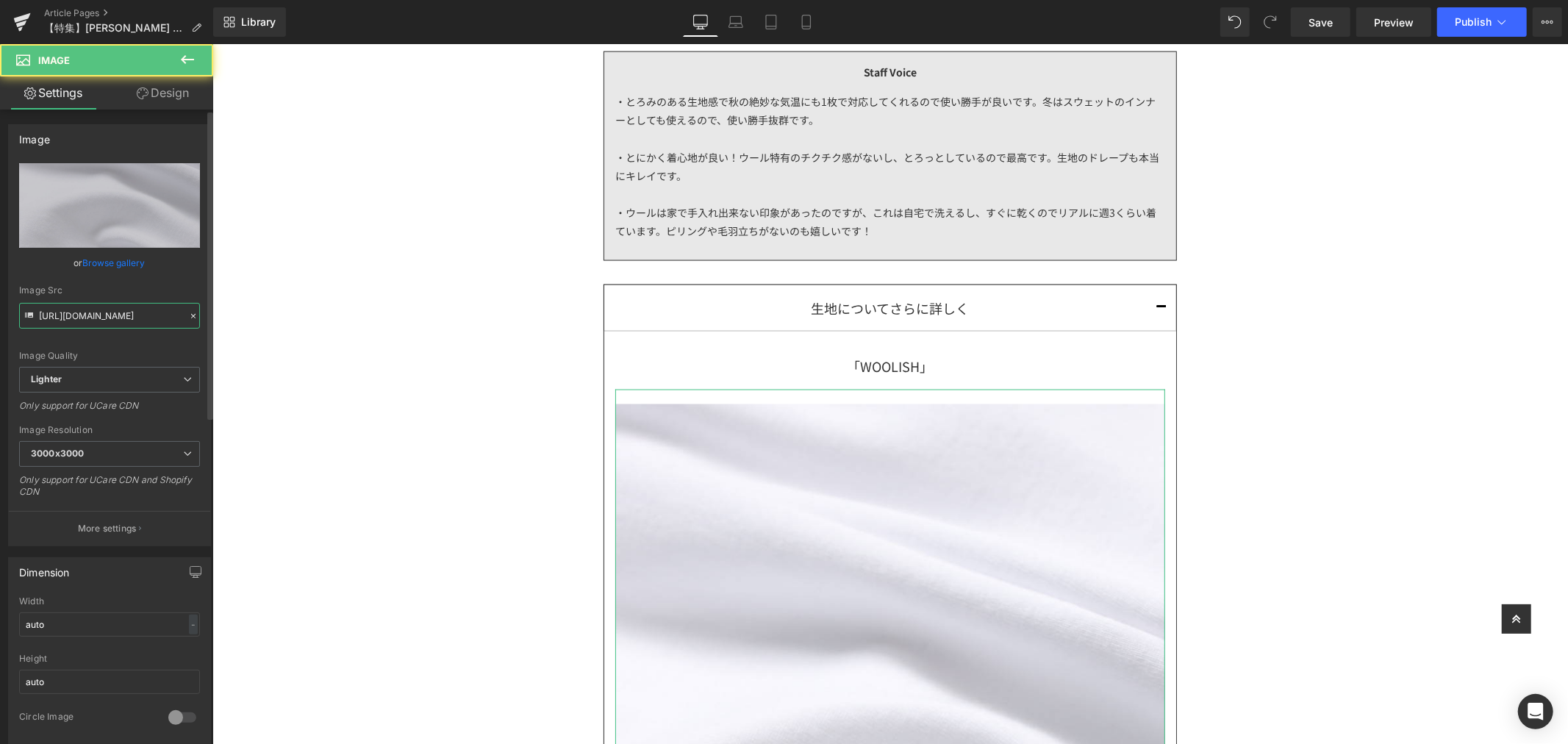
click at [104, 315] on input "[URL][DOMAIN_NAME]" at bounding box center [109, 316] width 181 height 26
click at [188, 311] on icon at bounding box center [194, 316] width 11 height 11
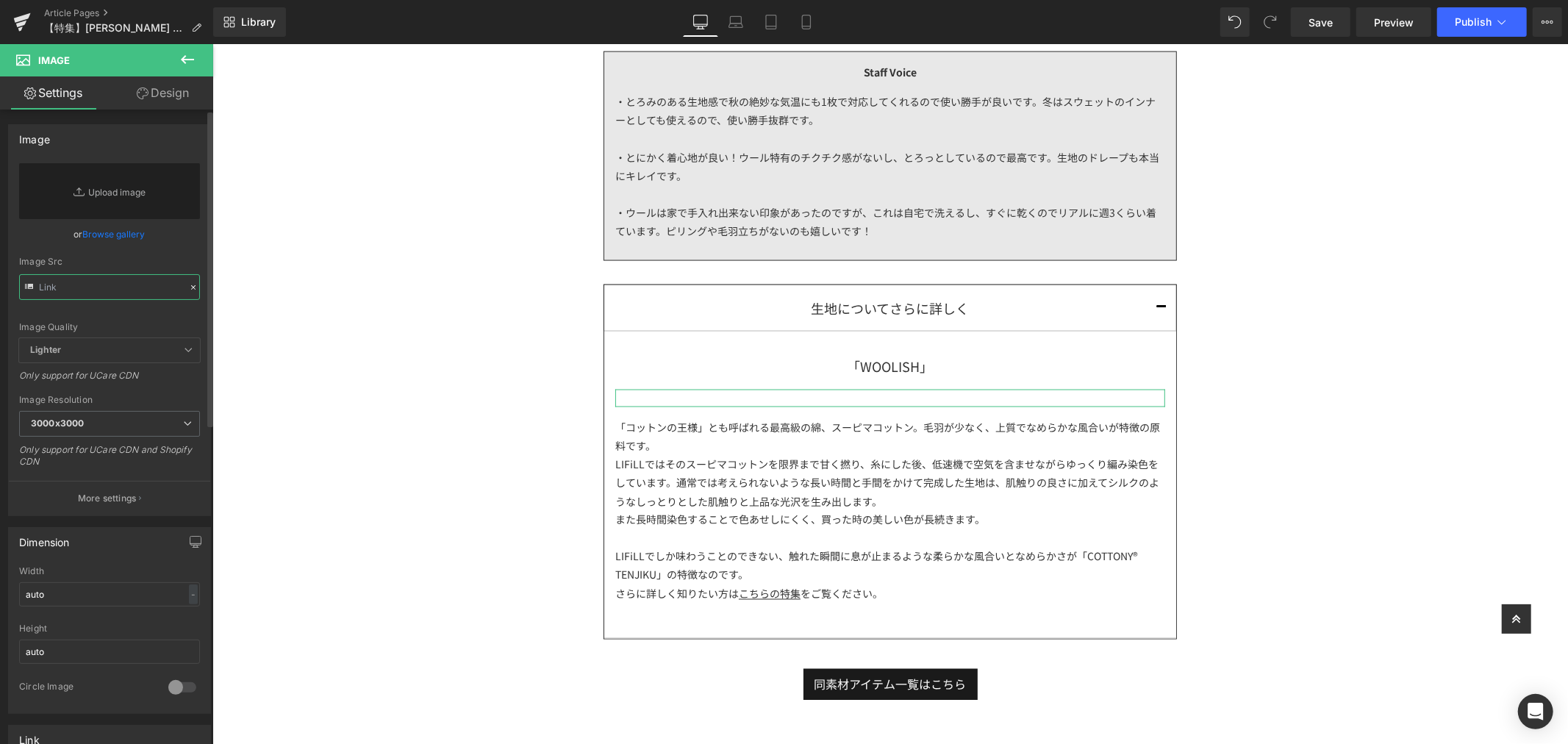
click at [129, 292] on input "text" at bounding box center [109, 287] width 181 height 26
paste input "[URL][DOMAIN_NAME]"
type input "[URL][DOMAIN_NAME]"
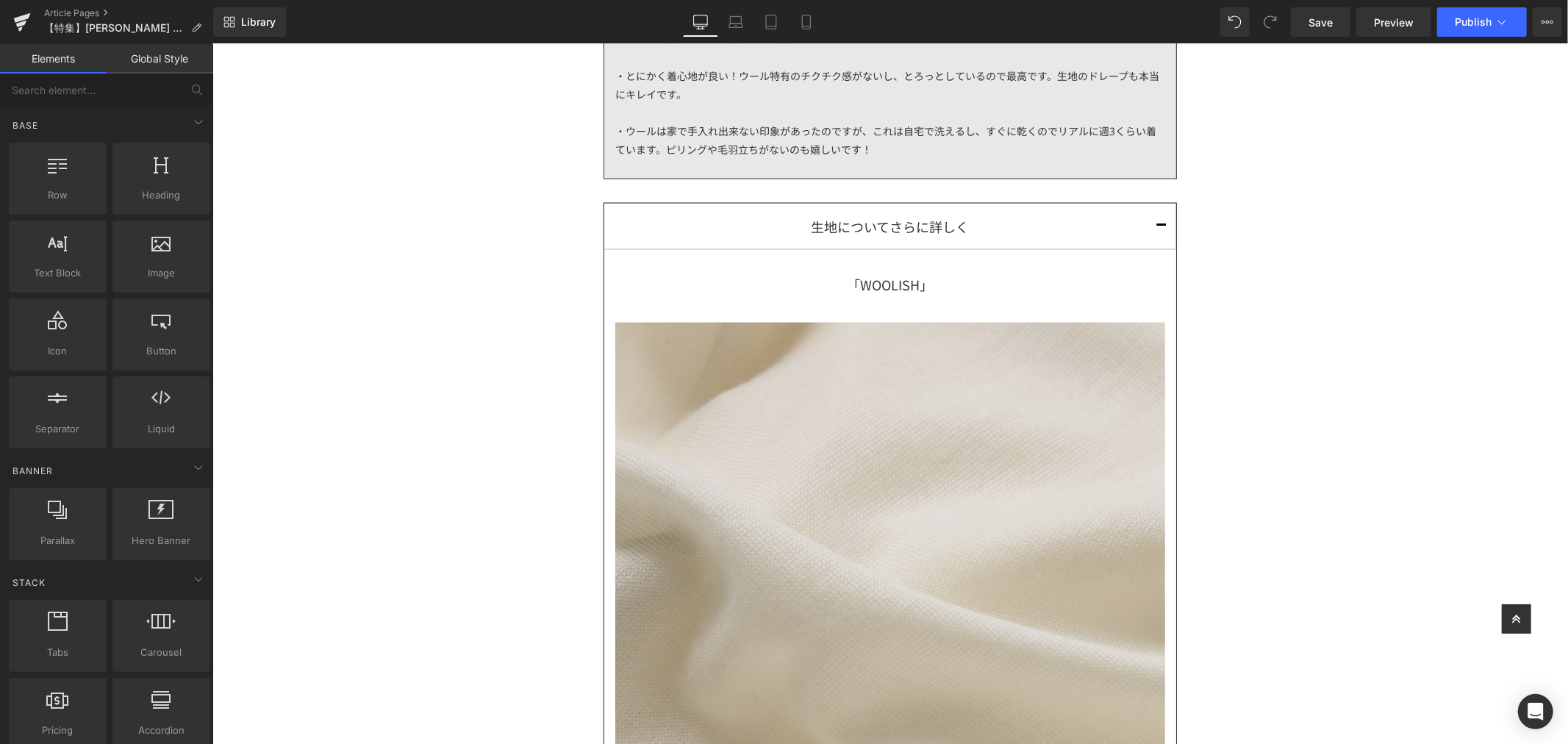
scroll to position [2449, 0]
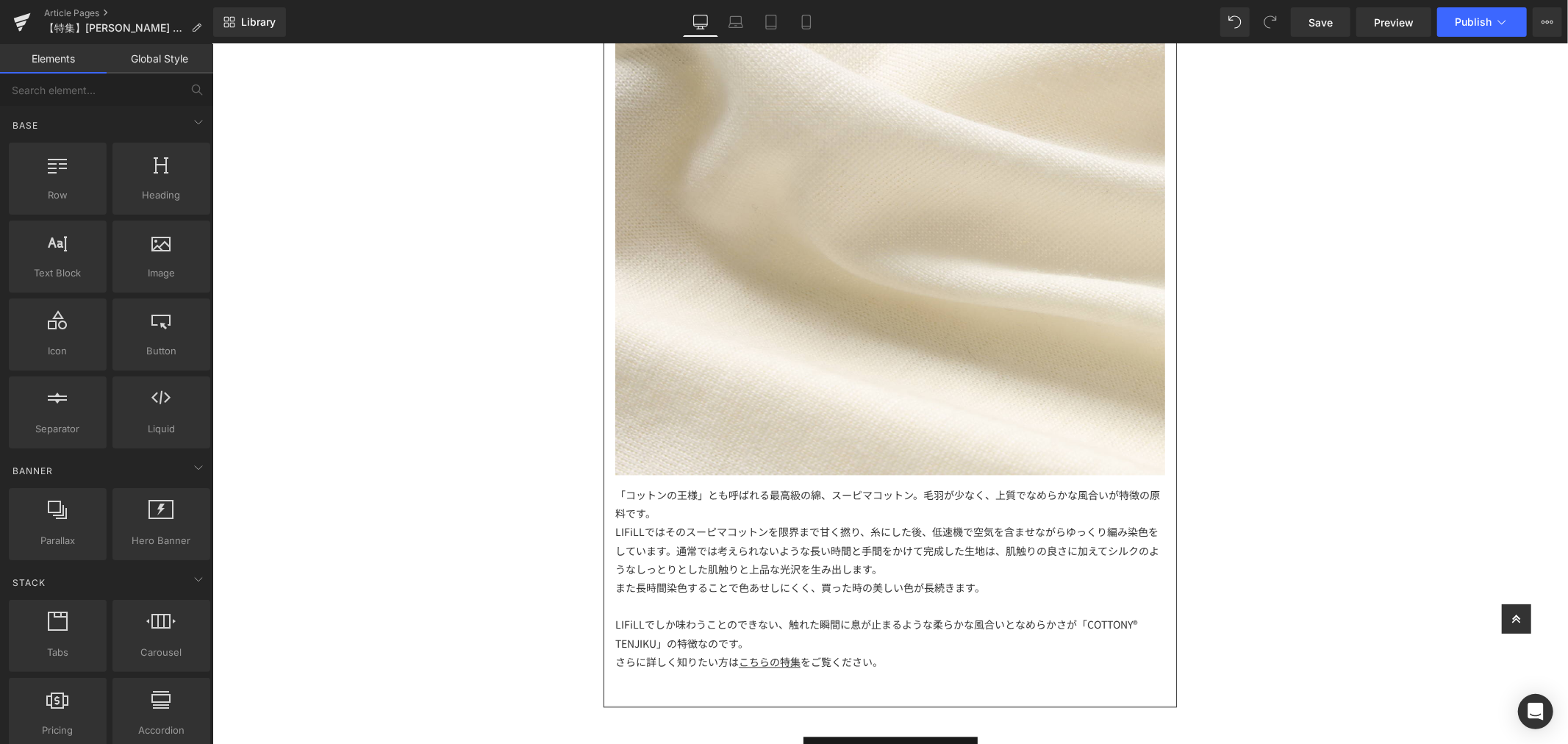
click at [901, 632] on div "LIFiLLでしか味わうことのできない、触れた瞬間に息が止まるような柔らかな風合いとなめらかさが「COTTONY® TENJIKU」の特徴なのです。" at bounding box center [890, 633] width 550 height 37
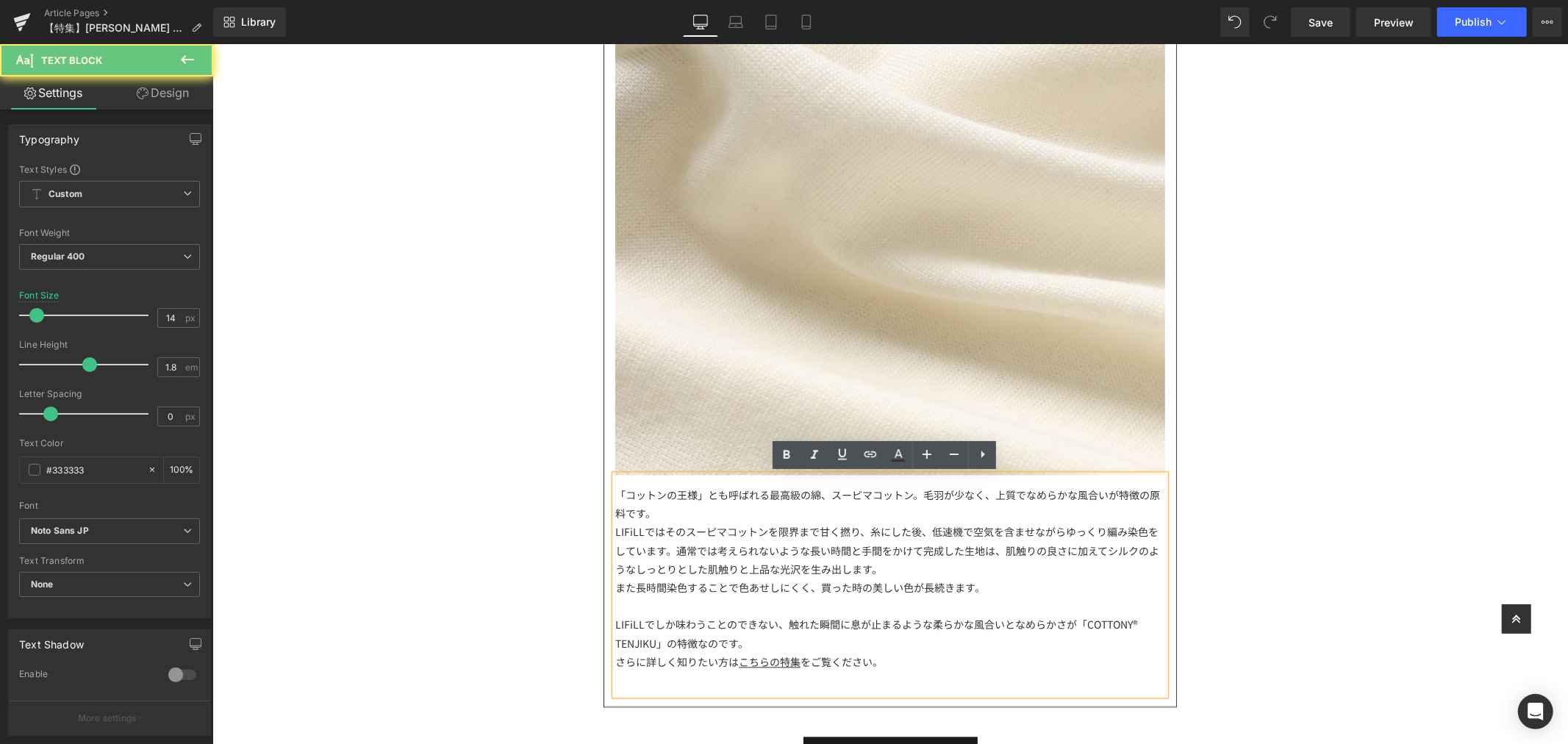
click at [890, 656] on div "さらに詳しく知りたい方は こちらの特集 をご覧ください。" at bounding box center [890, 661] width 550 height 18
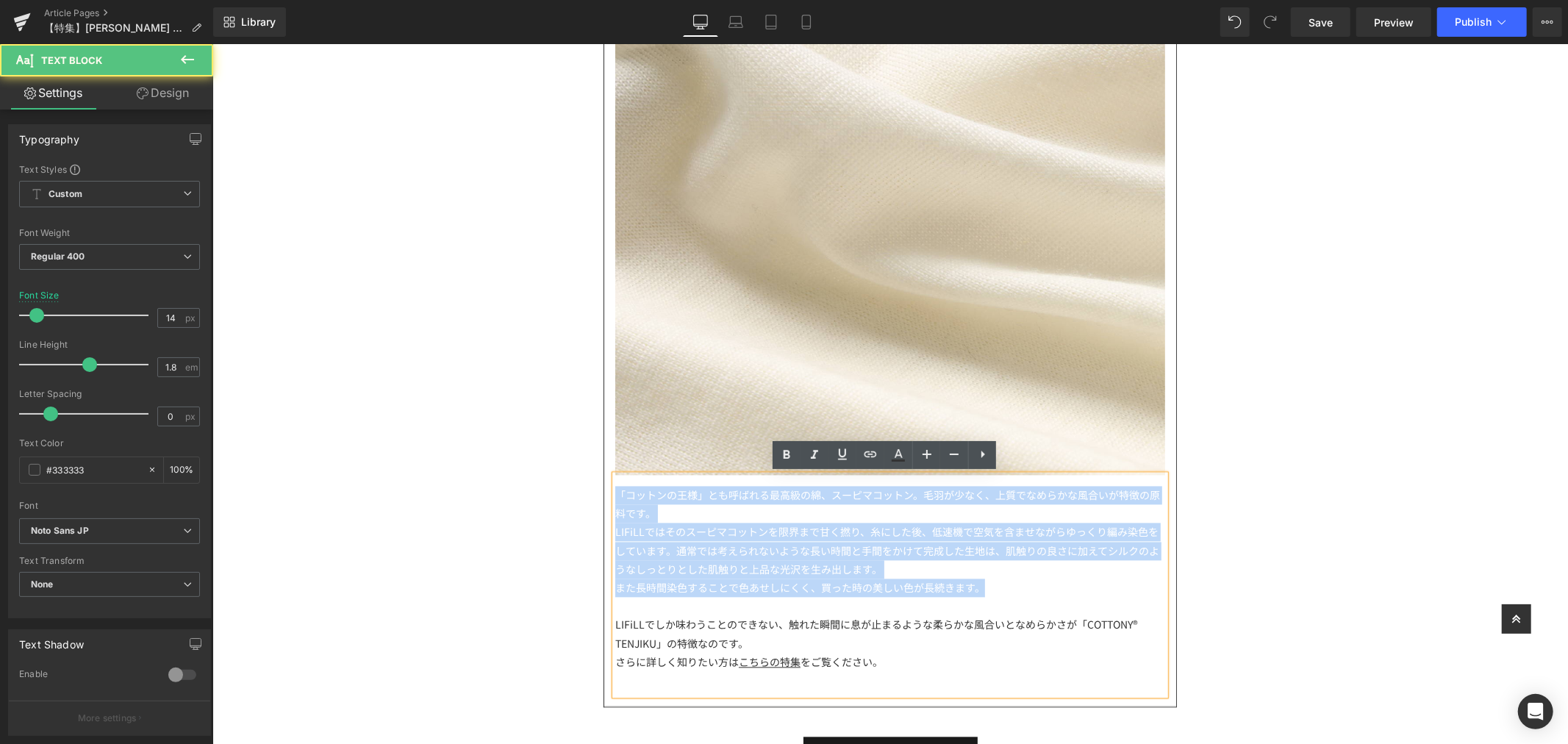
drag, startPoint x: 985, startPoint y: 581, endPoint x: 600, endPoint y: 483, distance: 397.3
click at [603, 483] on article "「WOOLISH」 Text Block Image 「コットンの王様」とも呼ばれる最高級の綿、スーピマコットン。毛羽が少なく、上質でなめらかな風合いが特徴の…" at bounding box center [889, 232] width 572 height 947
paste div
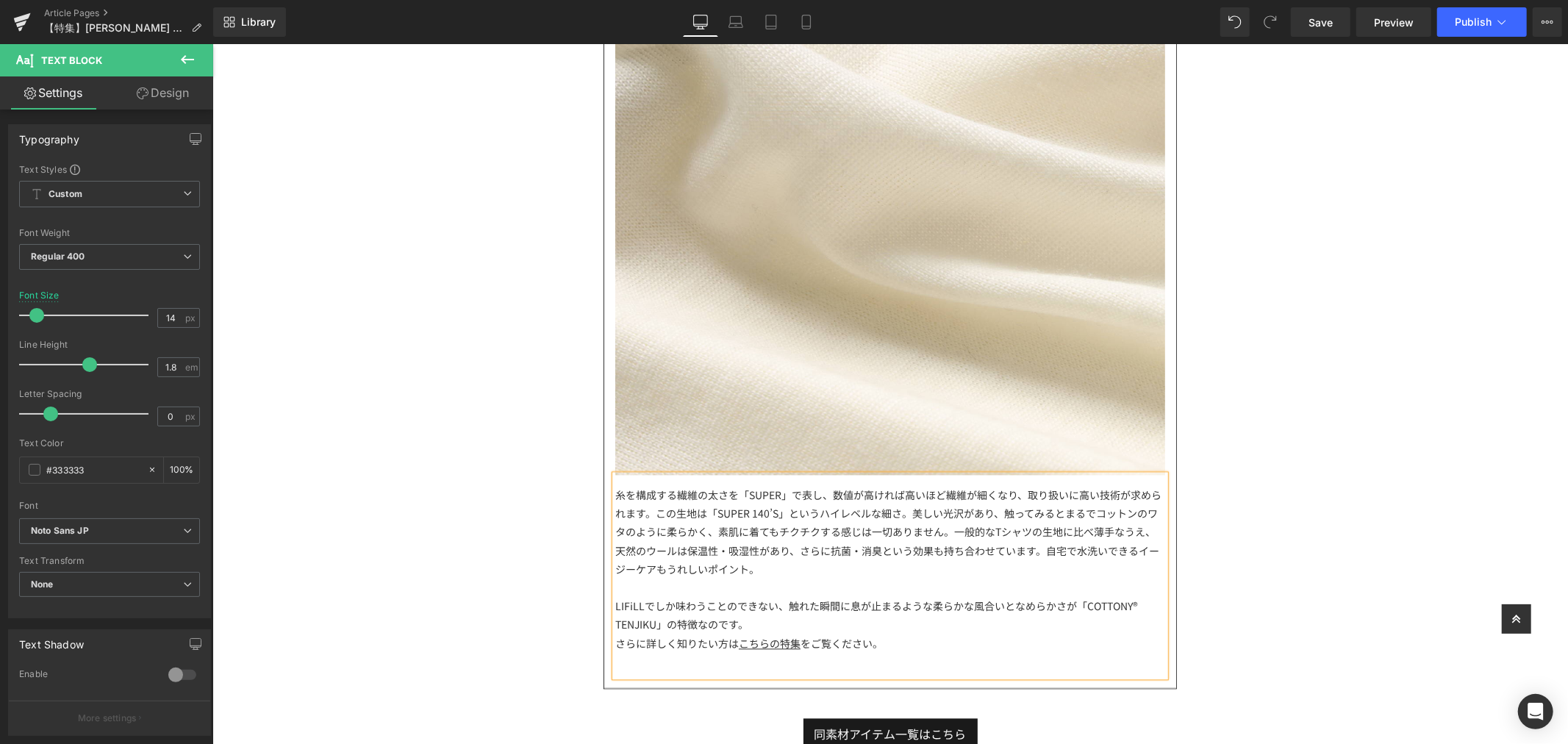
scroll to position [2531, 0]
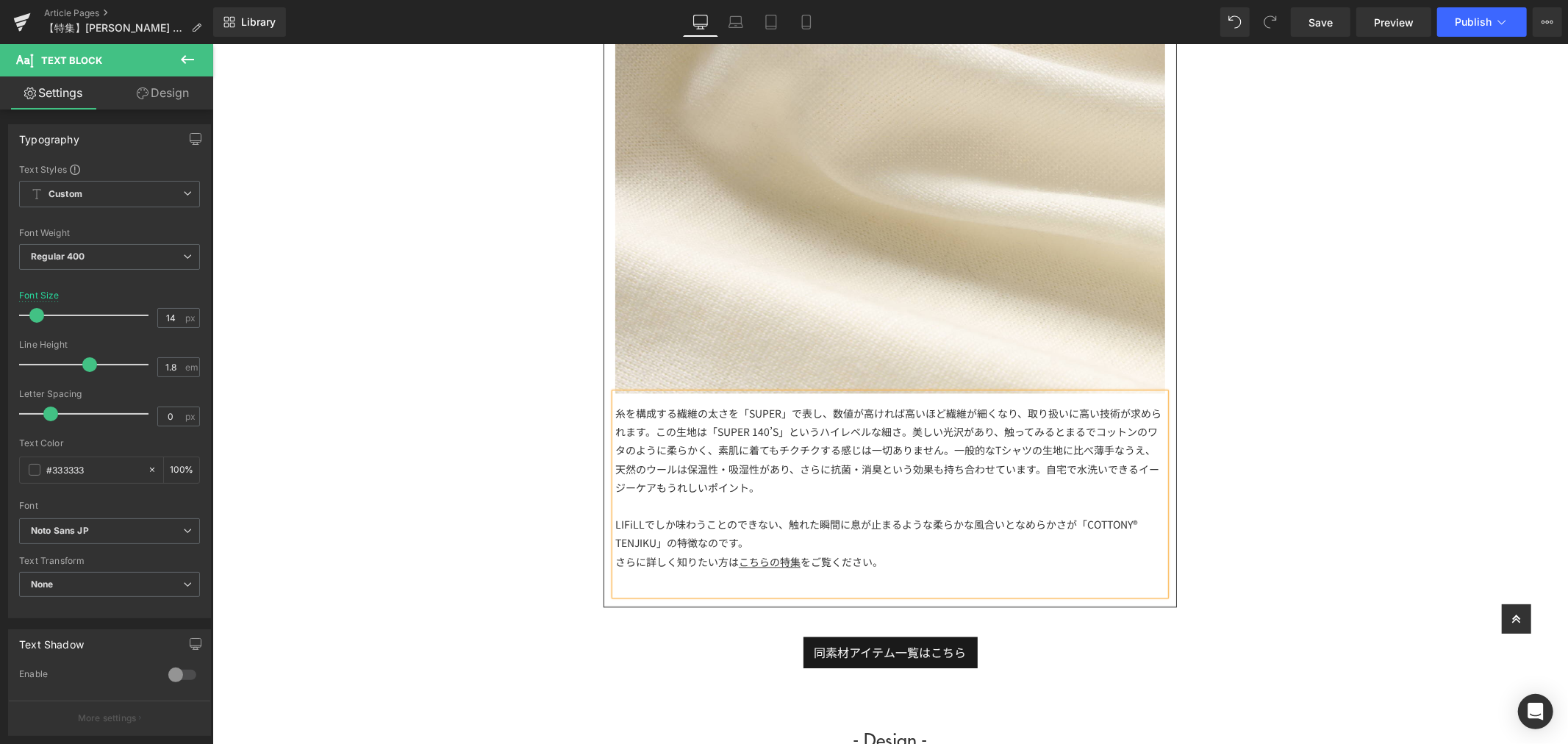
click at [743, 539] on div "LIFiLLでしか味わうことのできない、触れた瞬間に息が止まるような柔らかな風合いとなめらかさが「COTTONY® TENJIKU」の特徴なのです。" at bounding box center [890, 532] width 550 height 37
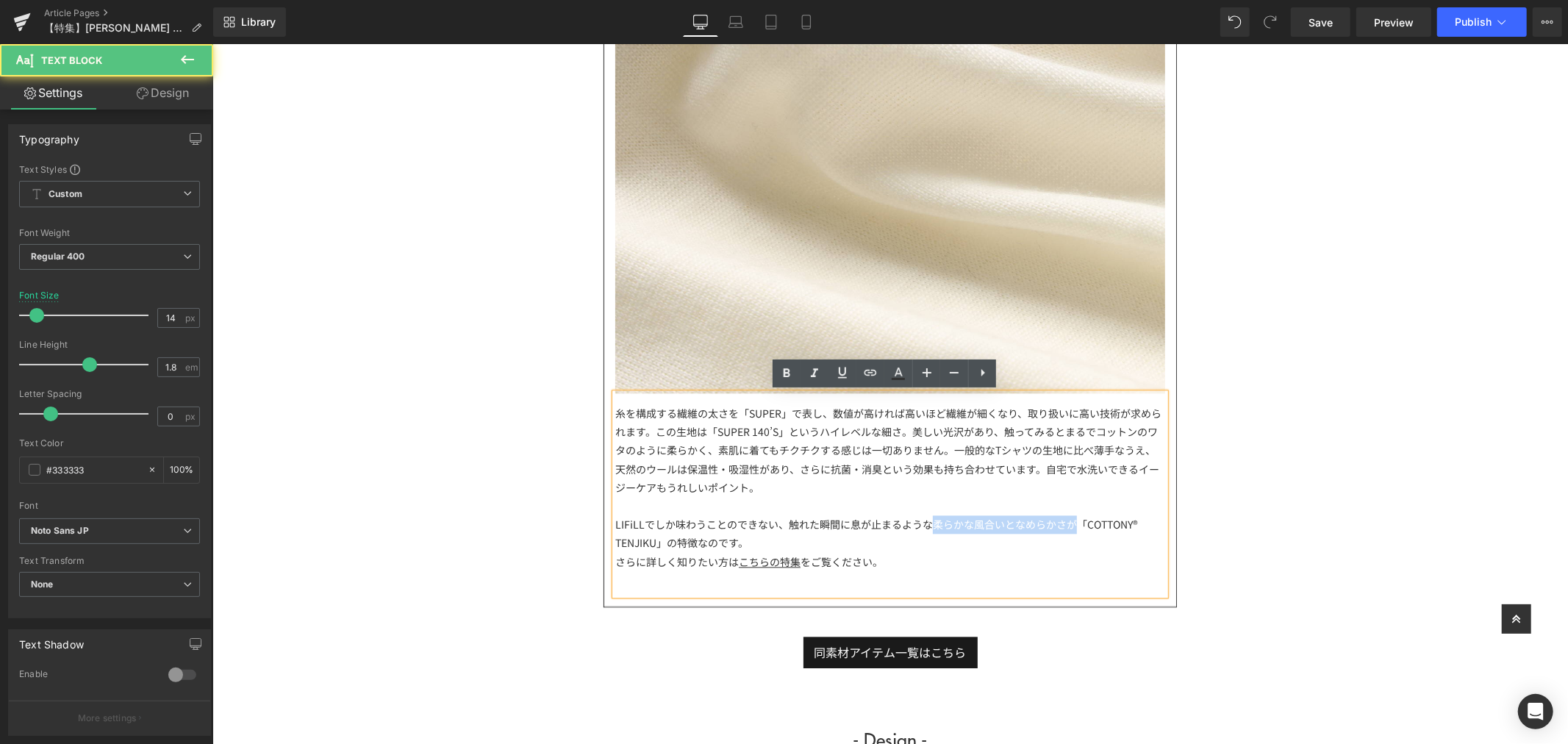
drag, startPoint x: 922, startPoint y: 523, endPoint x: 1068, endPoint y: 522, distance: 146.0
click at [1068, 522] on div "LIFiLLでしか味わうことのできない、触れた瞬間に息が止まるような柔らかな風合いとなめらかさが「COTTONY® TENJIKU」の特徴なのです。" at bounding box center [890, 532] width 550 height 37
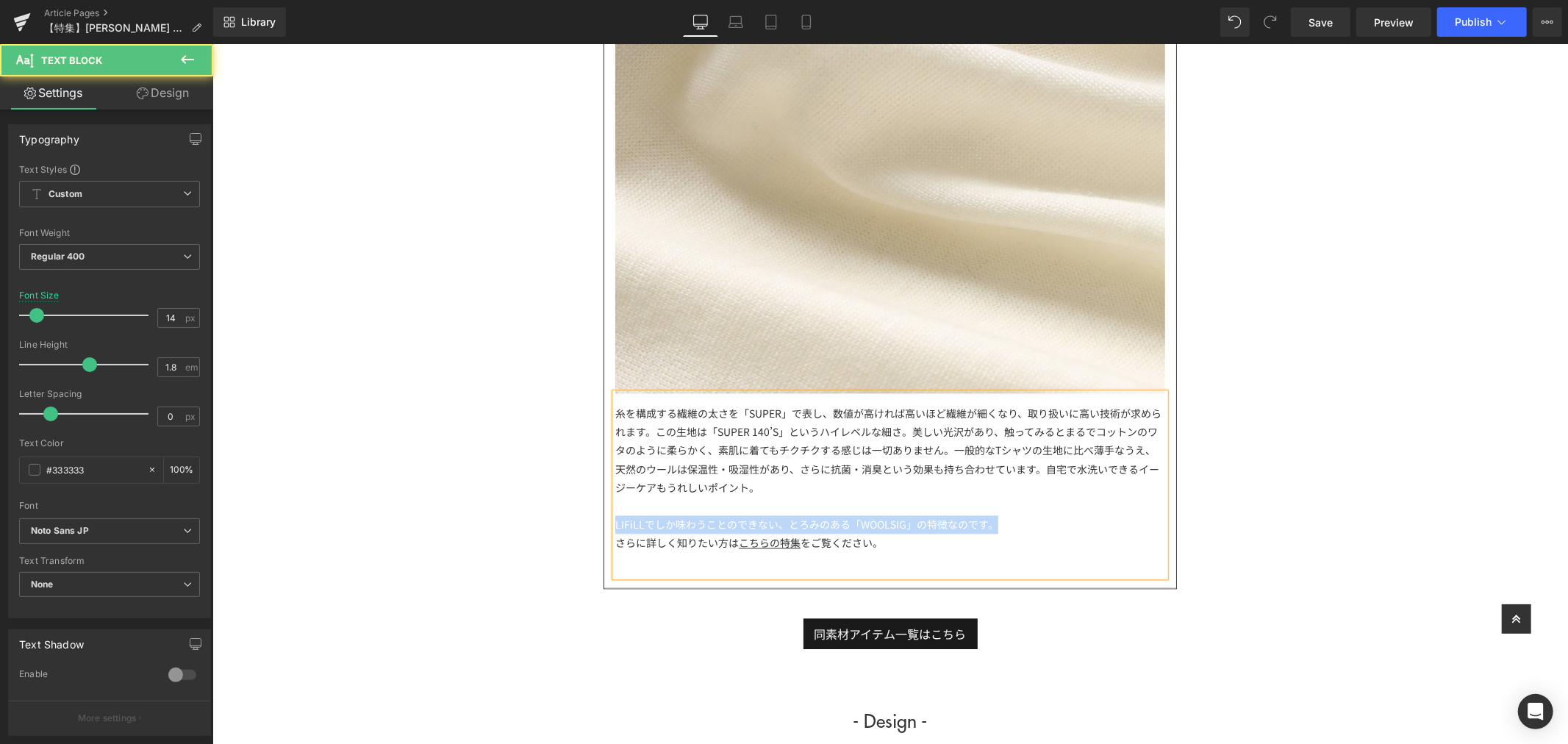
drag, startPoint x: 1057, startPoint y: 522, endPoint x: 600, endPoint y: 519, distance: 457.0
click at [603, 519] on article "「WOOLISH」 Text Block Image 糸を構成する繊維の太さを「SUPER」で表し、数値が高ければ高いほど繊維が細くなり、取り扱いに高い技術が…" at bounding box center [889, 132] width 572 height 910
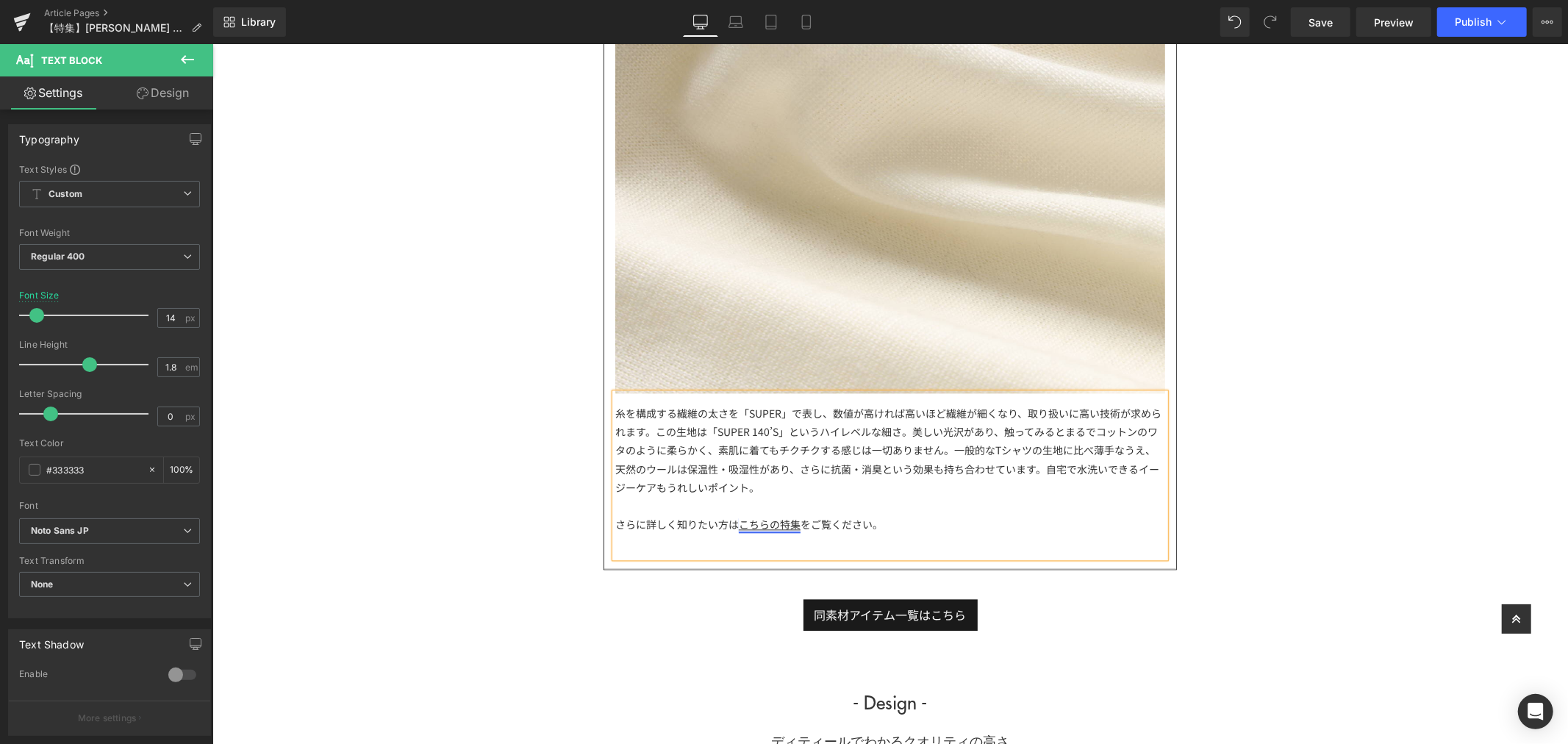
click at [760, 524] on link "こちらの特集" at bounding box center [769, 522] width 62 height 14
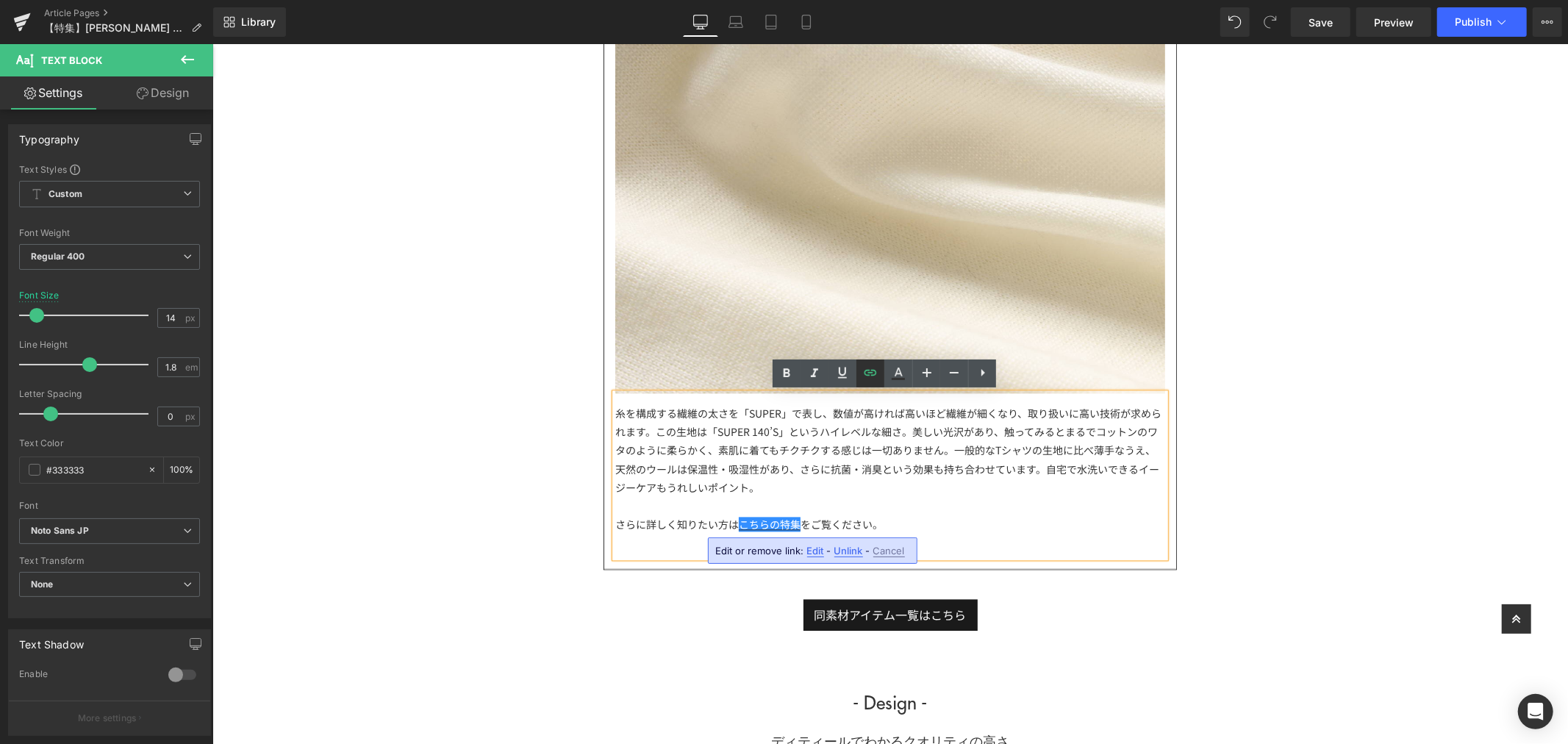
click at [871, 380] on icon at bounding box center [870, 372] width 18 height 18
drag, startPoint x: 1106, startPoint y: 598, endPoint x: 680, endPoint y: 559, distance: 427.8
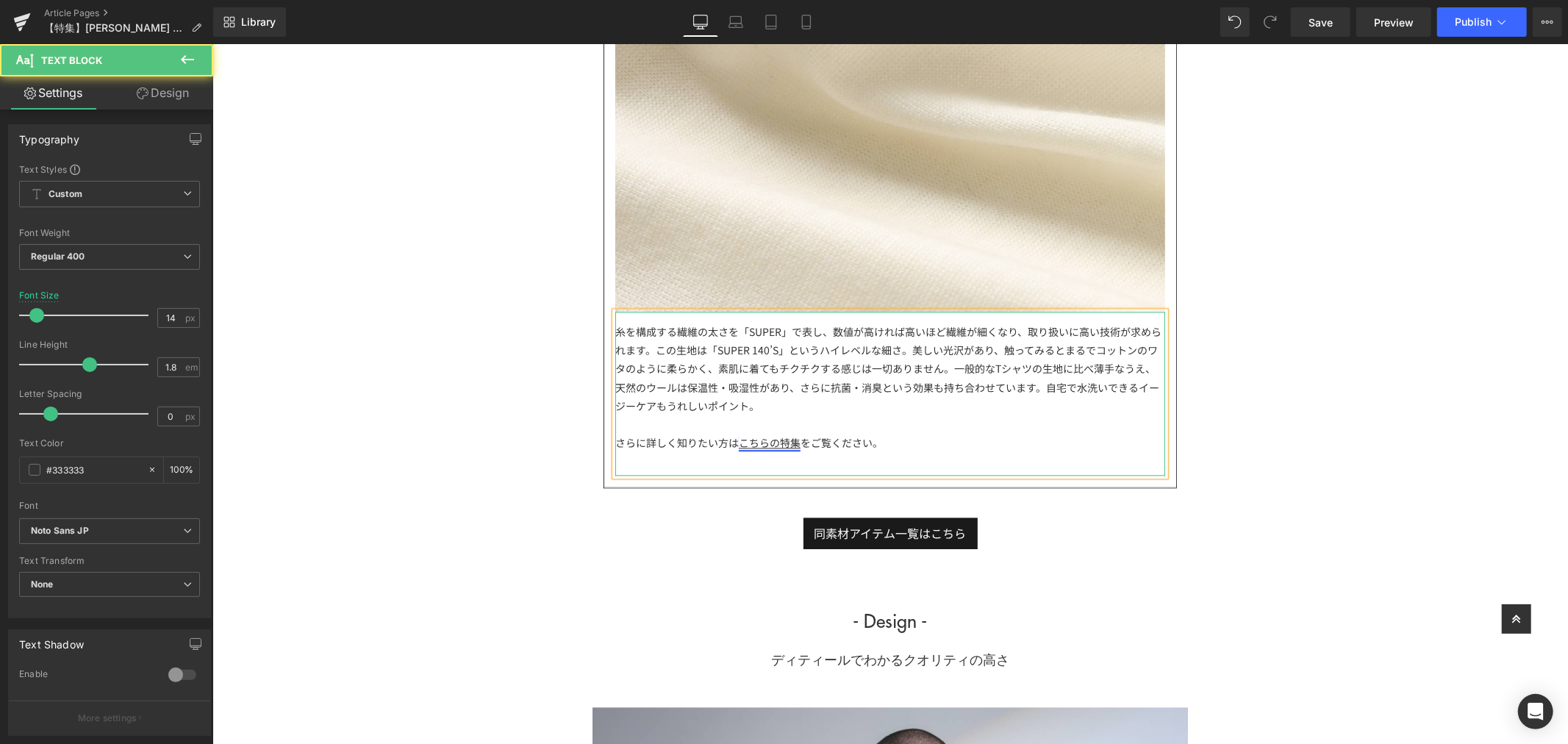
drag, startPoint x: 750, startPoint y: 444, endPoint x: 987, endPoint y: 502, distance: 244.0
click at [750, 444] on link "こちらの特集" at bounding box center [769, 441] width 62 height 14
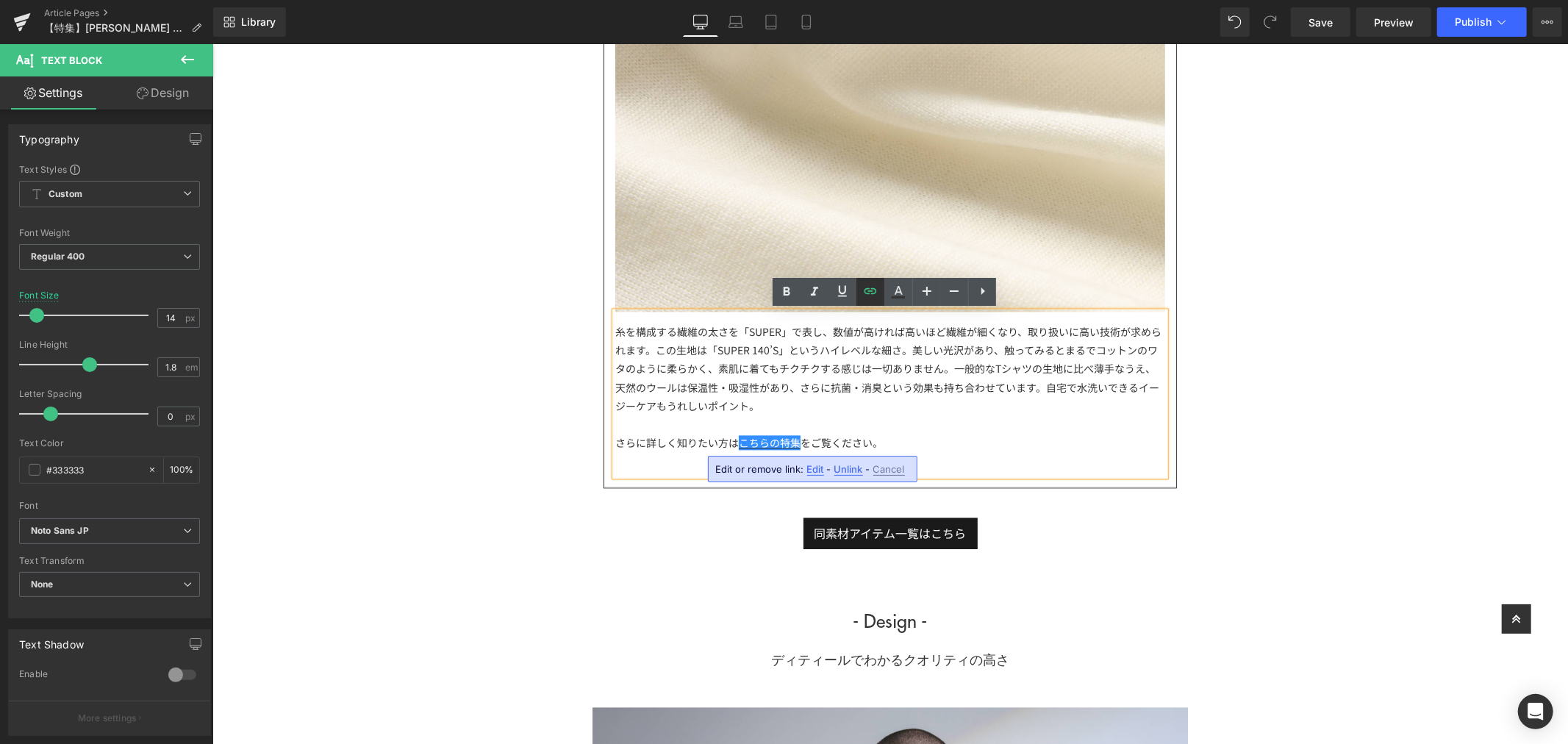
click at [873, 292] on icon at bounding box center [871, 291] width 12 height 6
drag, startPoint x: 805, startPoint y: 472, endPoint x: 694, endPoint y: 468, distance: 111.1
click at [694, 468] on input "[URL][DOMAIN_NAME]" at bounding box center [803, 474] width 226 height 37
type input "1"
click at [853, 474] on input "text" at bounding box center [803, 474] width 226 height 37
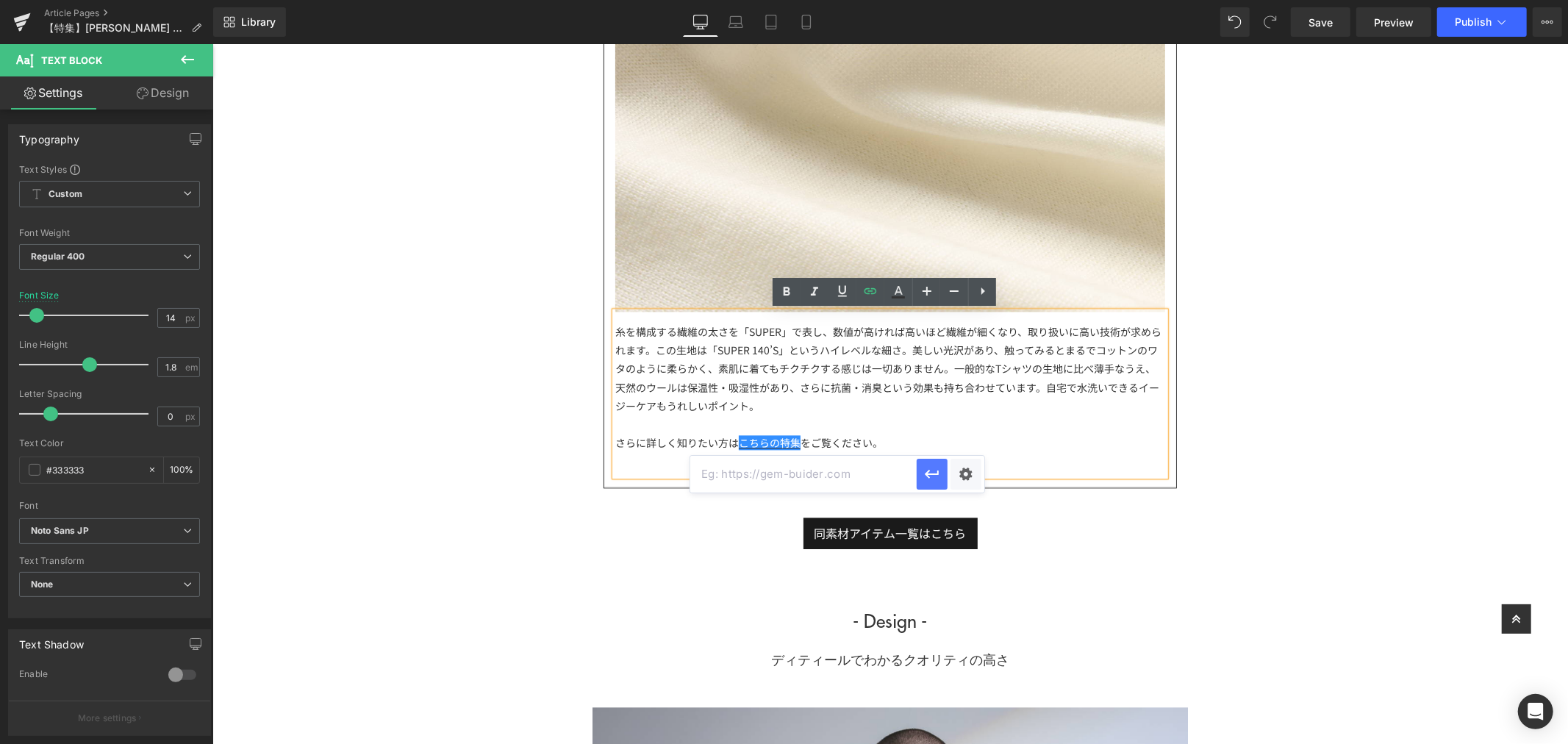
paste input "[URL][DOMAIN_NAME]"
type input "[URL][DOMAIN_NAME]"
click at [929, 471] on icon "button" at bounding box center [932, 474] width 18 height 18
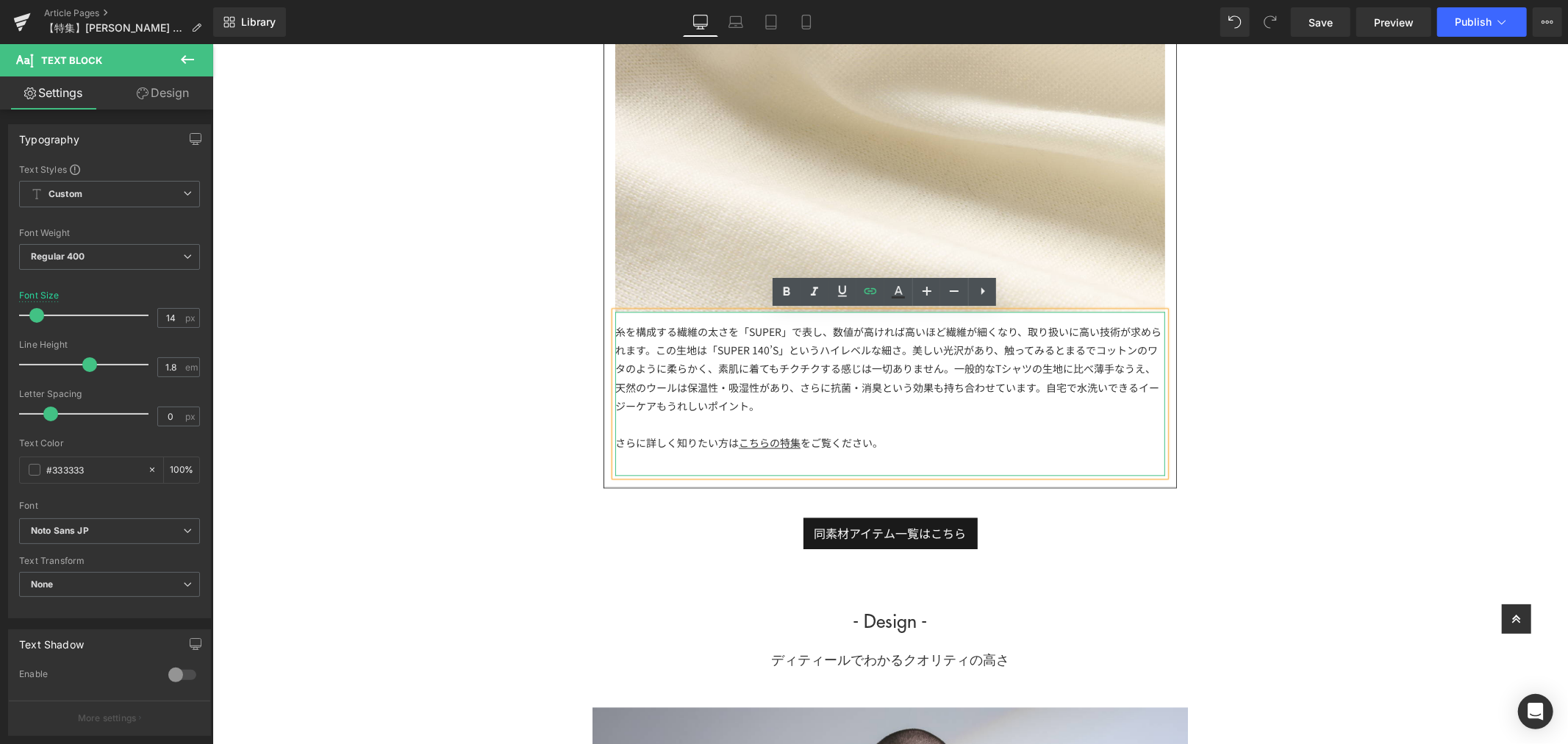
click at [954, 445] on div "さらに詳しく知りたい方は こちらの特集 をご覧ください。" at bounding box center [890, 442] width 550 height 18
click at [636, 445] on div "さらに詳しく知りたい方は こちらの特集 をご覧ください。" at bounding box center [890, 442] width 550 height 18
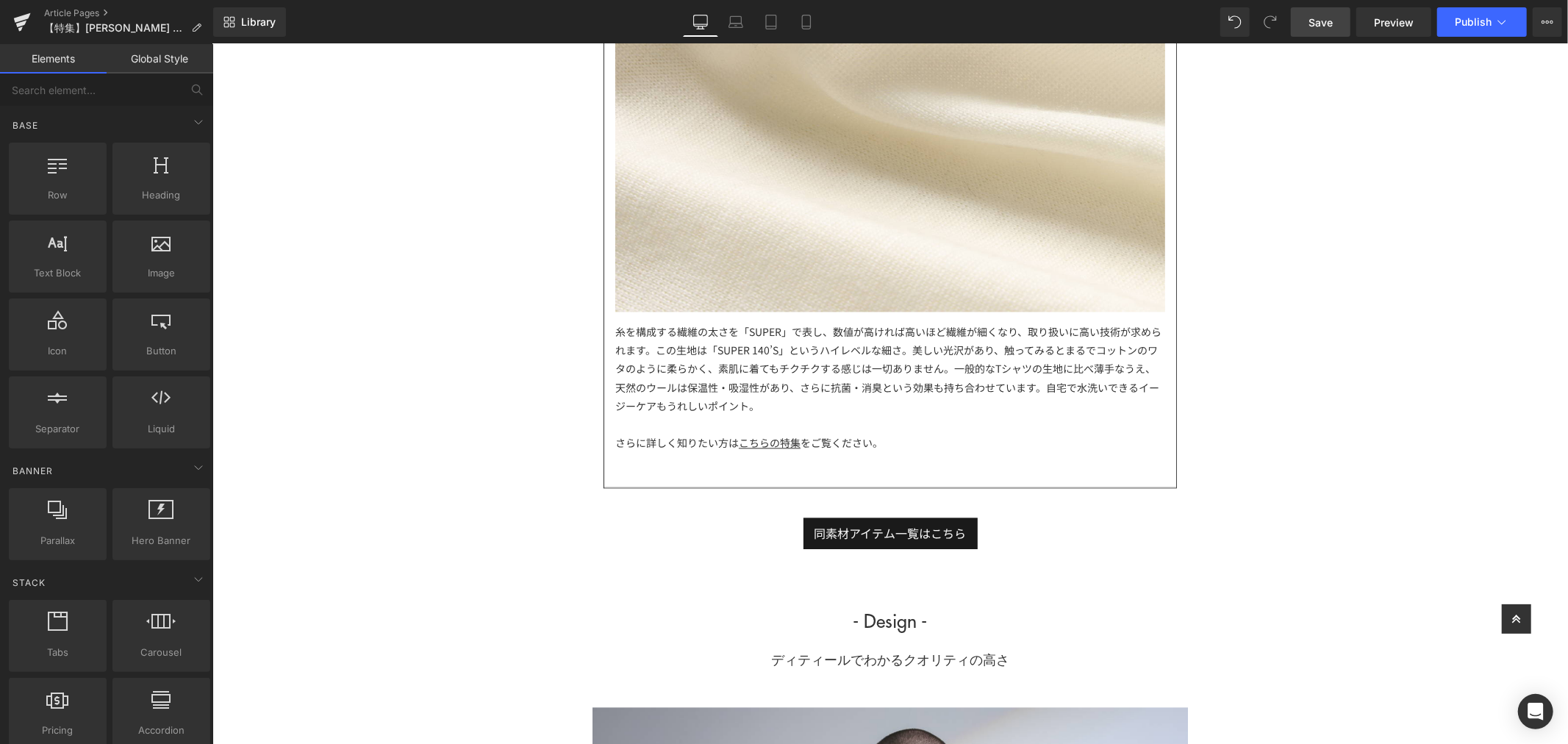
click at [1344, 33] on link "Save" at bounding box center [1320, 22] width 59 height 30
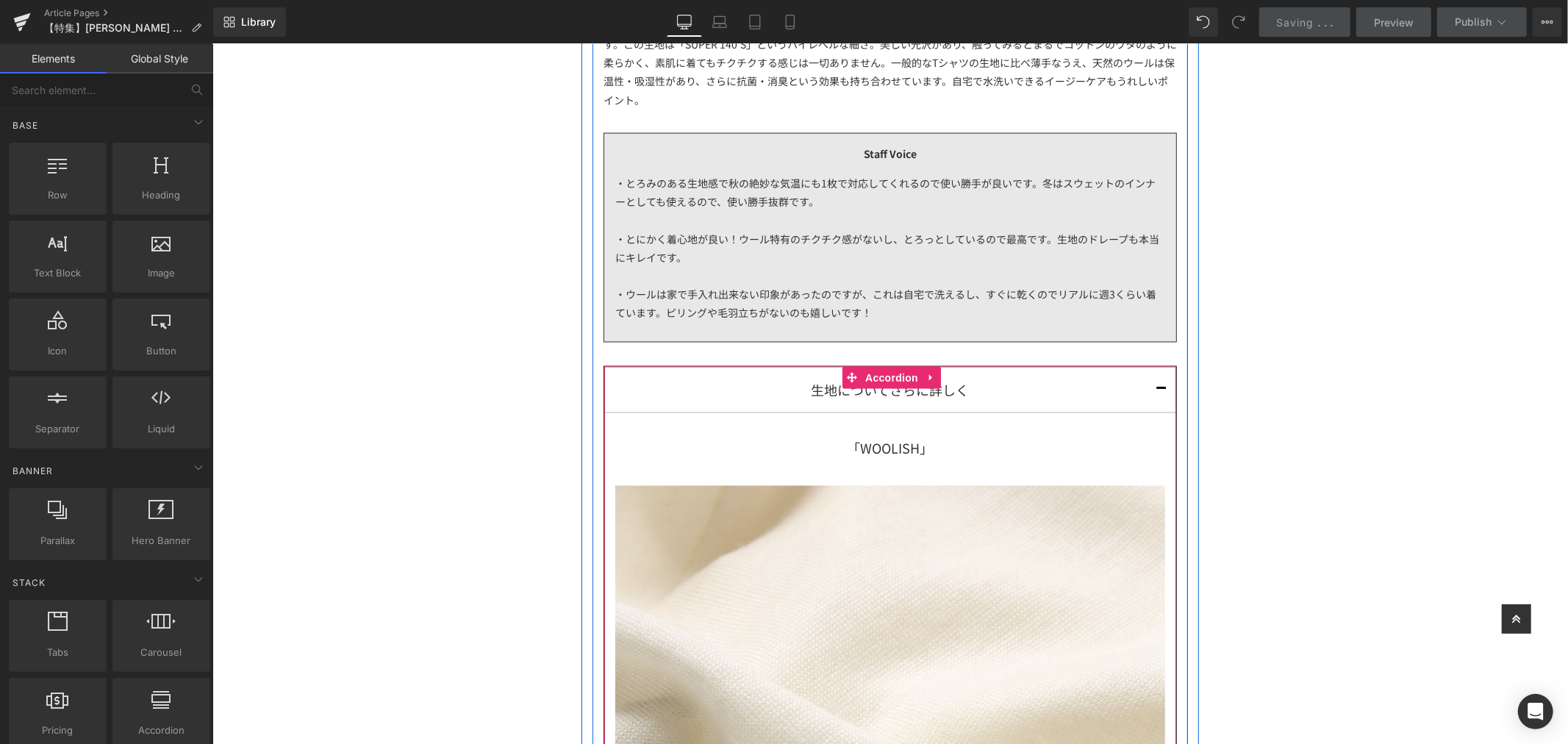
scroll to position [1470, 0]
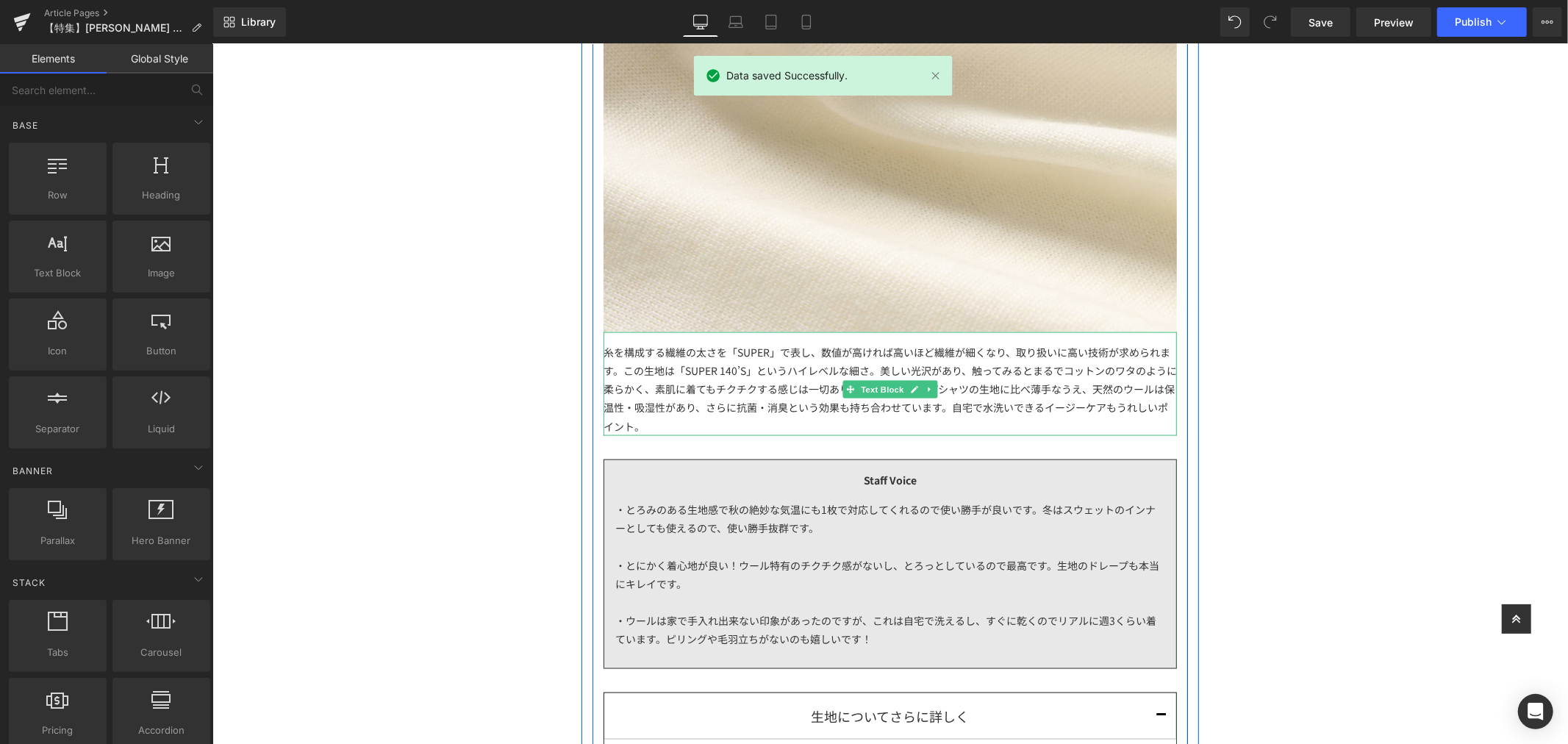
click at [716, 423] on div "糸を構成する繊維の太さを「SUPER」で表し、数値が高ければ高いほど繊維が細くなり、取り扱いに高い技術が求められます。この生地は「SUPER 140’S」とい…" at bounding box center [889, 383] width 574 height 104
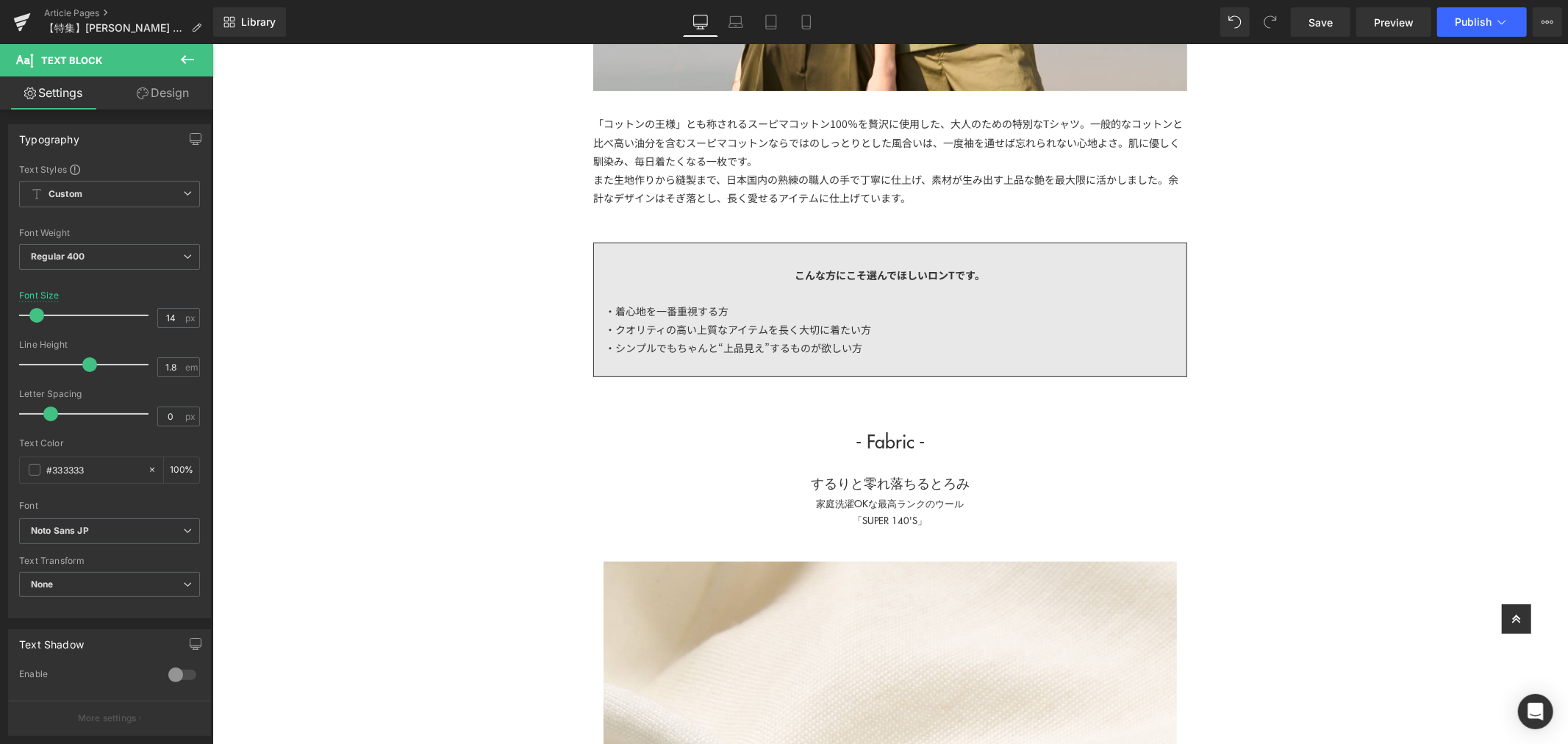
scroll to position [735, 0]
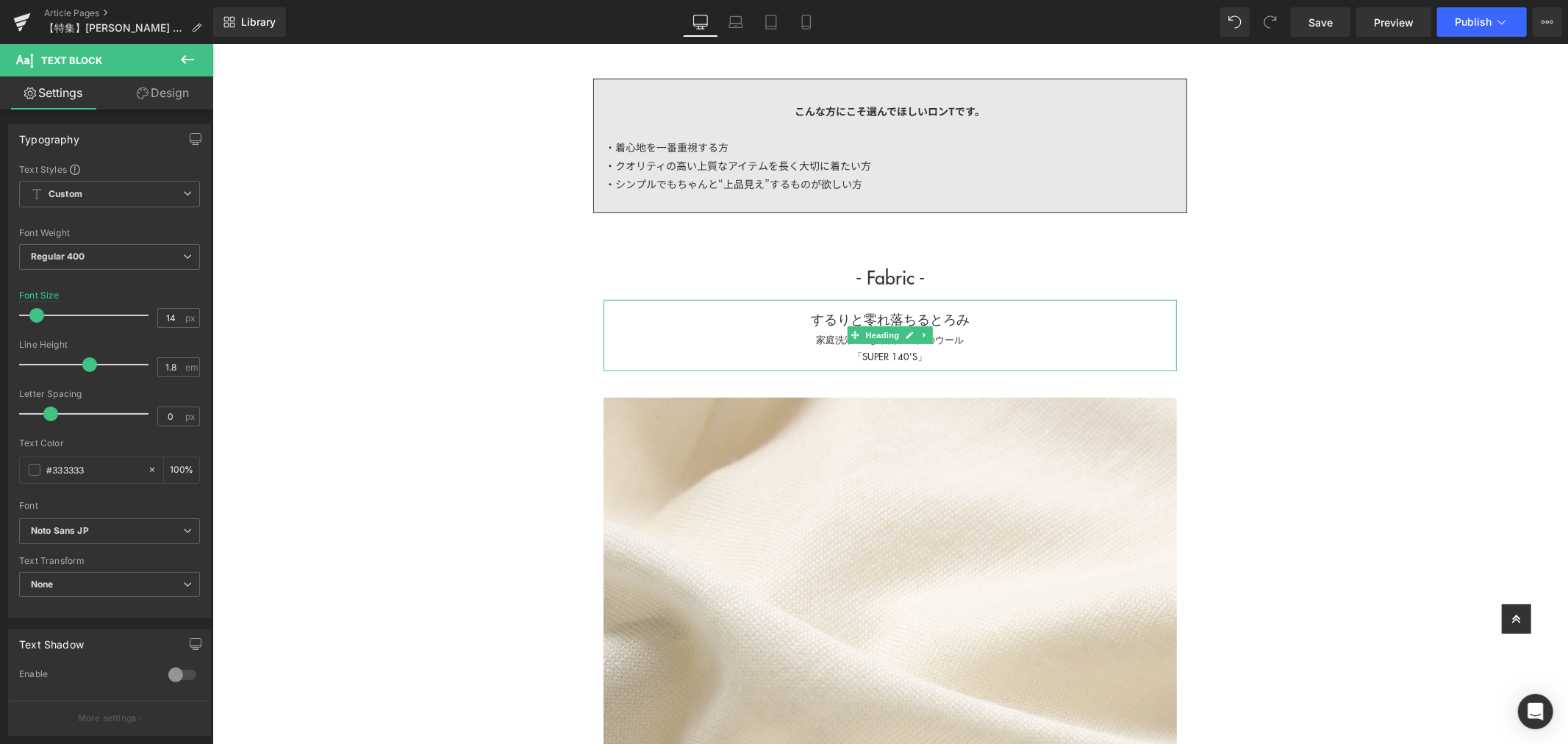
click at [943, 319] on h1 "するりと零れ落ちるとろみ" at bounding box center [889, 318] width 574 height 23
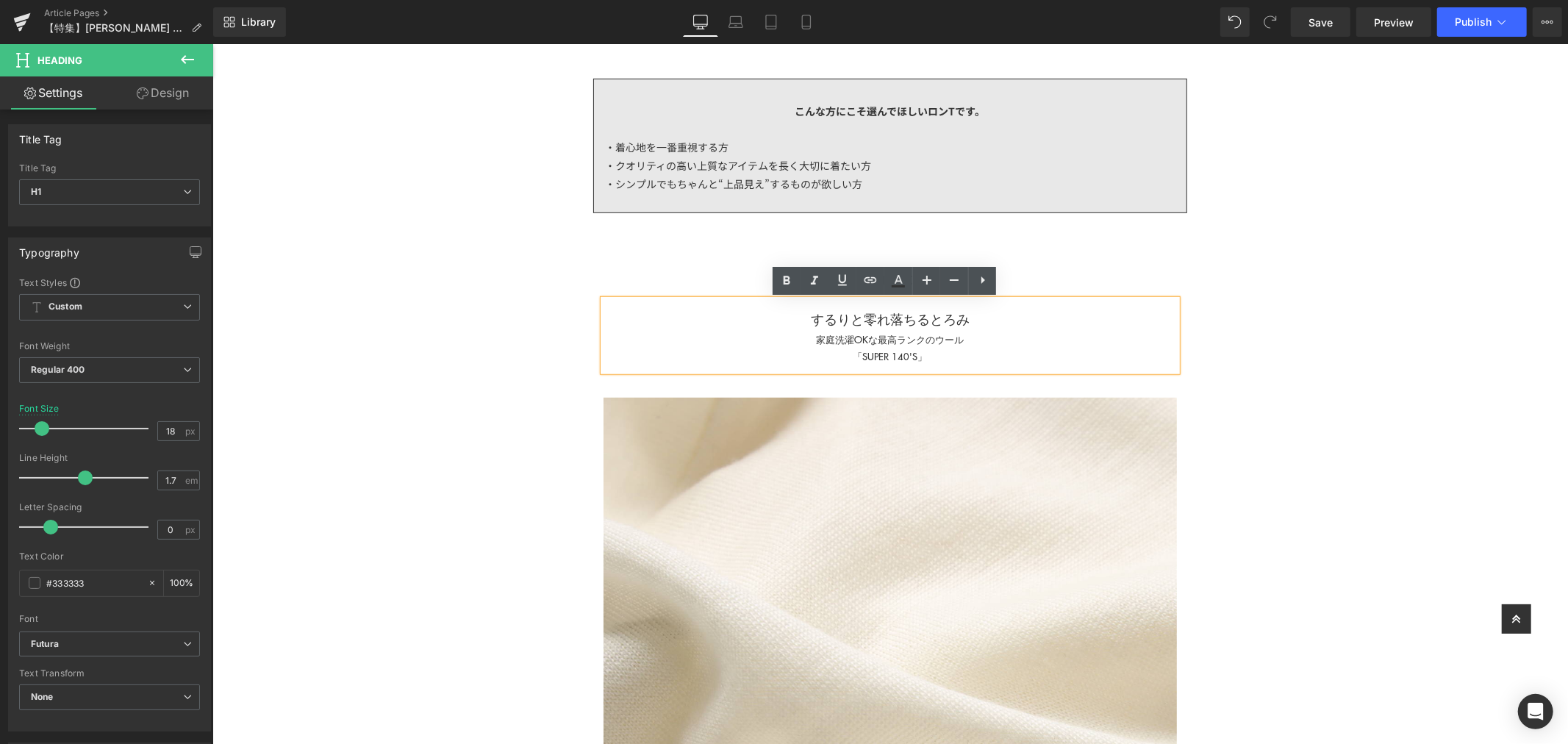
click at [915, 343] on div "家庭洗濯OKな最高ランクのウール" at bounding box center [889, 338] width 574 height 17
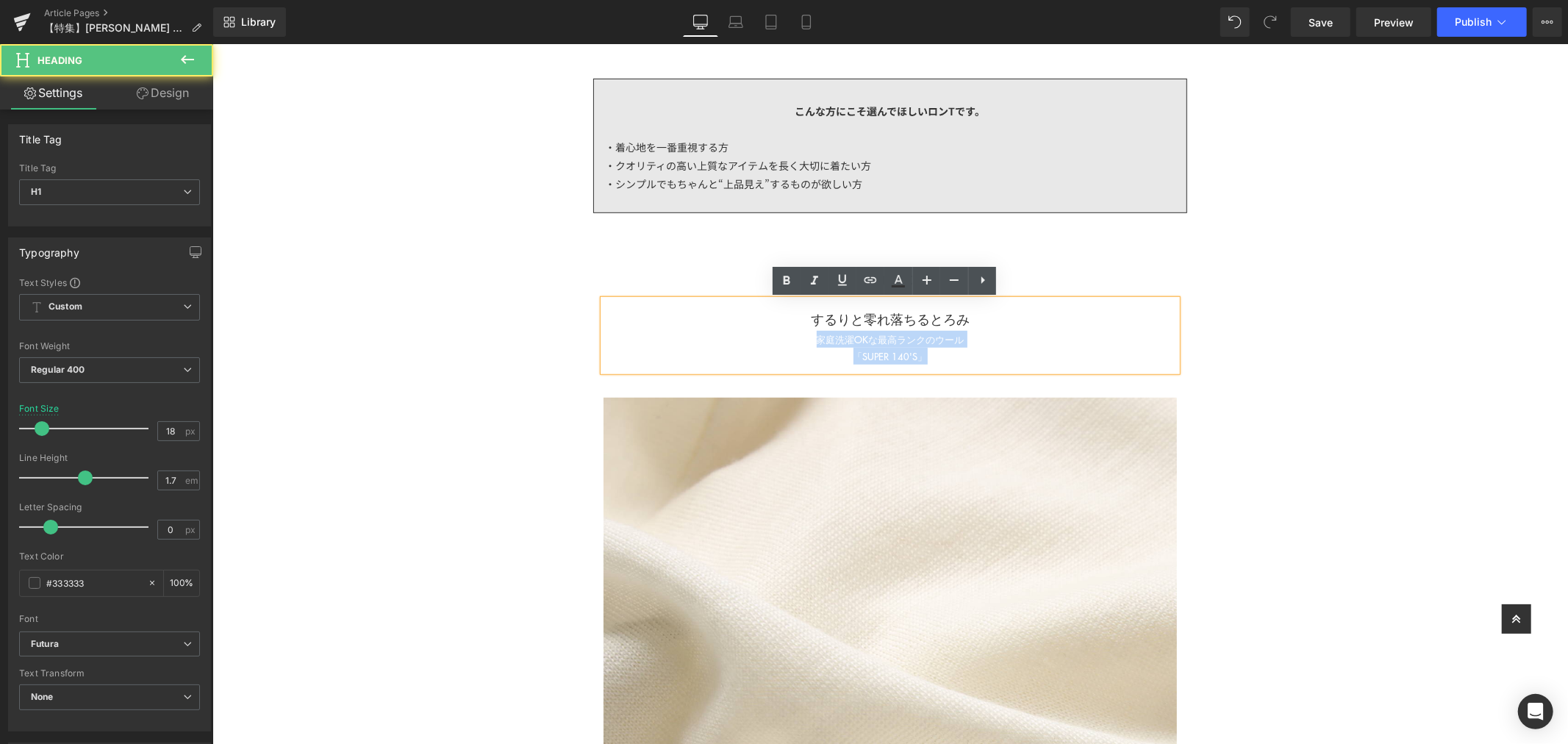
drag, startPoint x: 934, startPoint y: 352, endPoint x: 765, endPoint y: 334, distance: 170.0
click at [765, 334] on div "するりと零れ落ちるとろみ 家庭洗濯OKな最高ランクのウール 「SUPER 140'S」" at bounding box center [889, 334] width 574 height 71
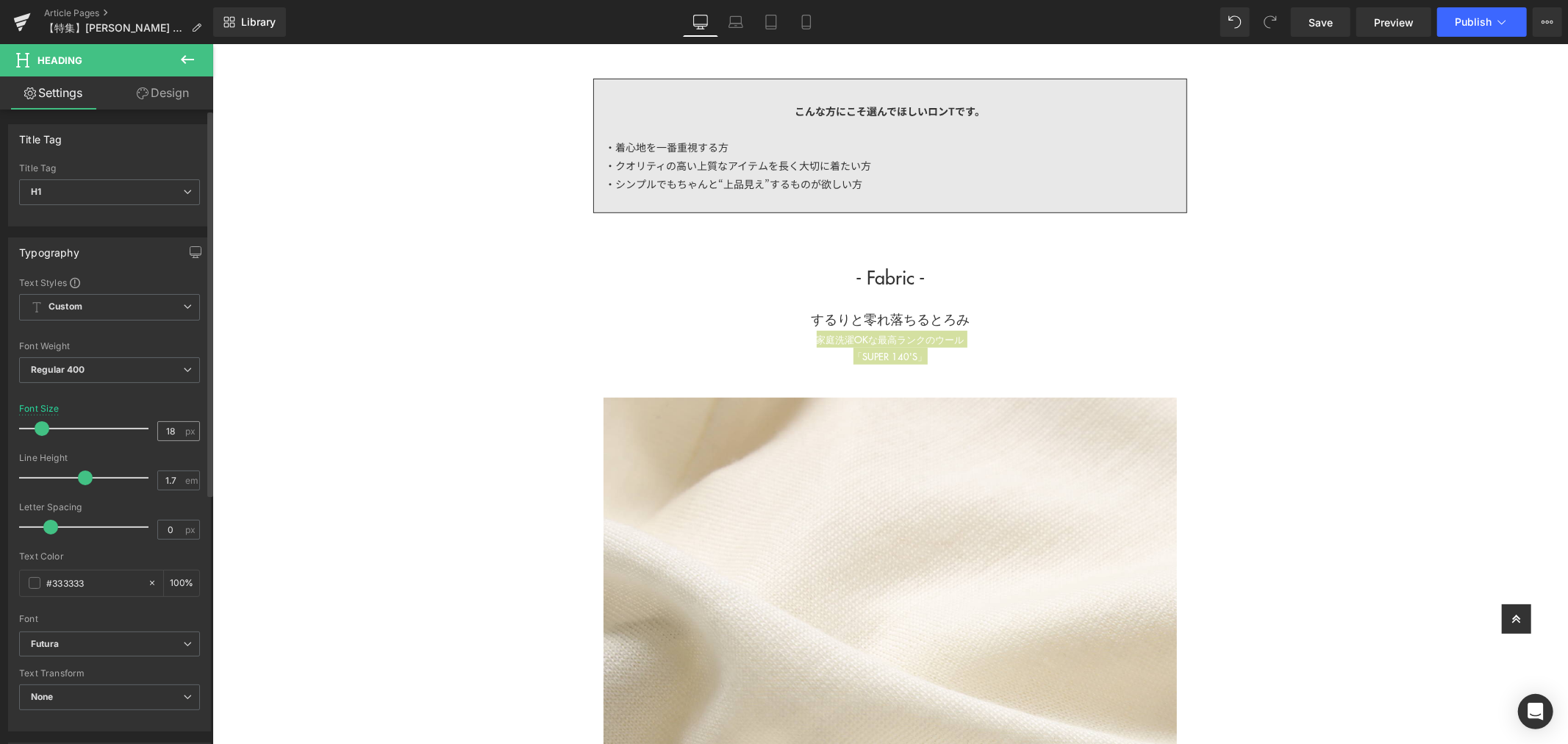
click at [181, 429] on div "18 px" at bounding box center [179, 431] width 43 height 20
click at [180, 424] on div "18 px" at bounding box center [179, 431] width 43 height 20
drag, startPoint x: 178, startPoint y: 425, endPoint x: 142, endPoint y: 428, distance: 36.1
click at [142, 428] on div "Font Size 18 px" at bounding box center [109, 428] width 181 height 49
type input "18"
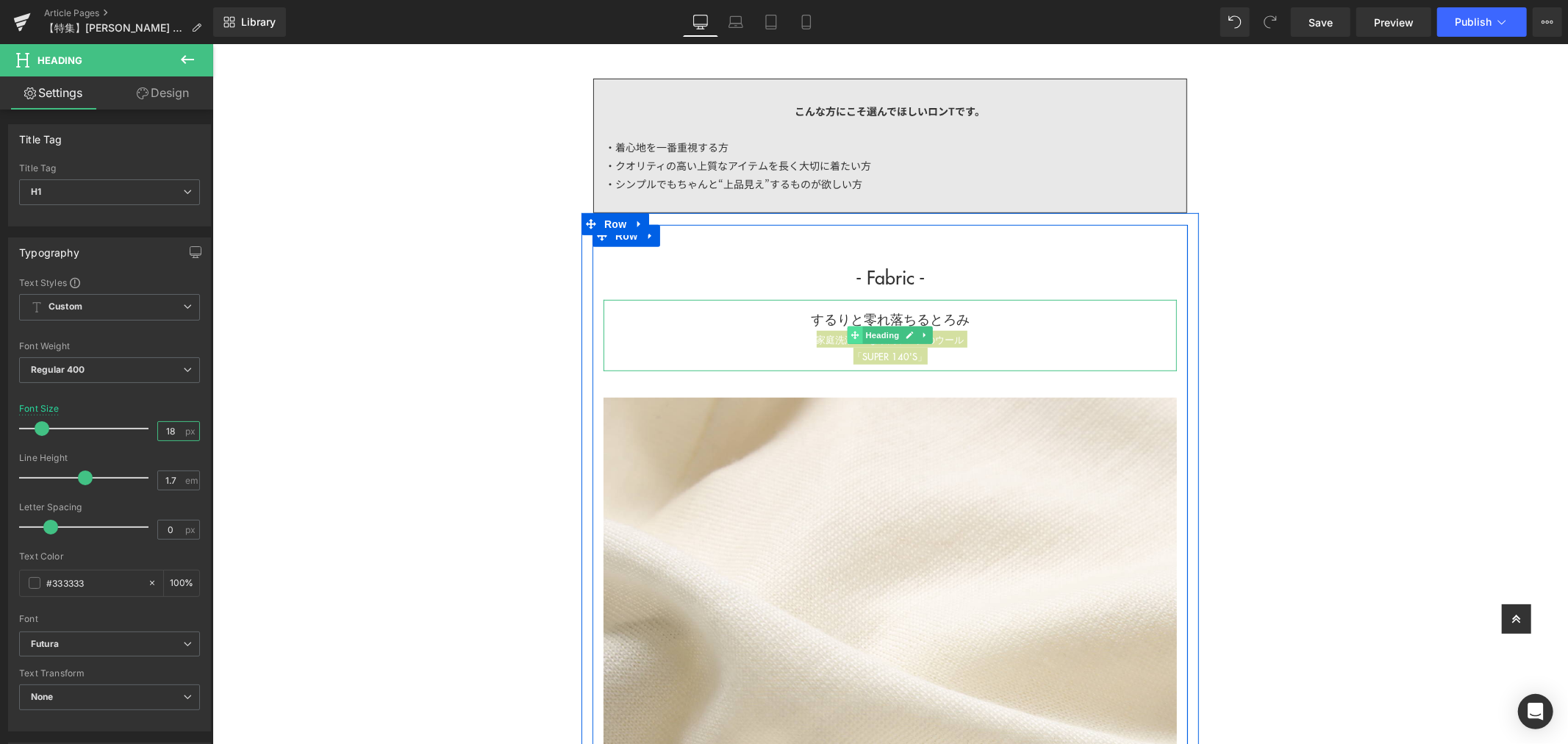
click at [851, 333] on icon at bounding box center [854, 334] width 8 height 9
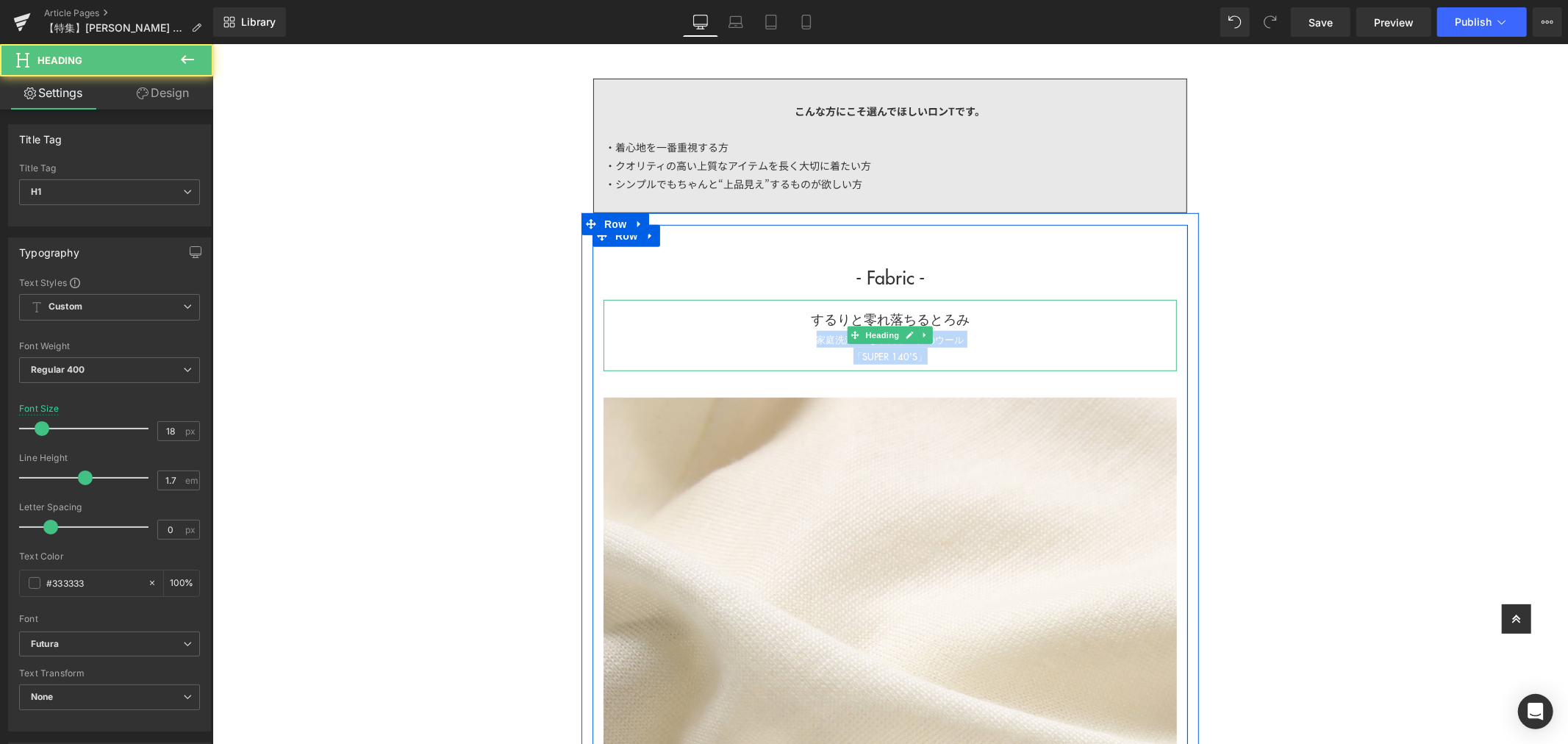
click at [777, 334] on div "家庭洗濯OKな最高ランクのウール" at bounding box center [889, 338] width 574 height 17
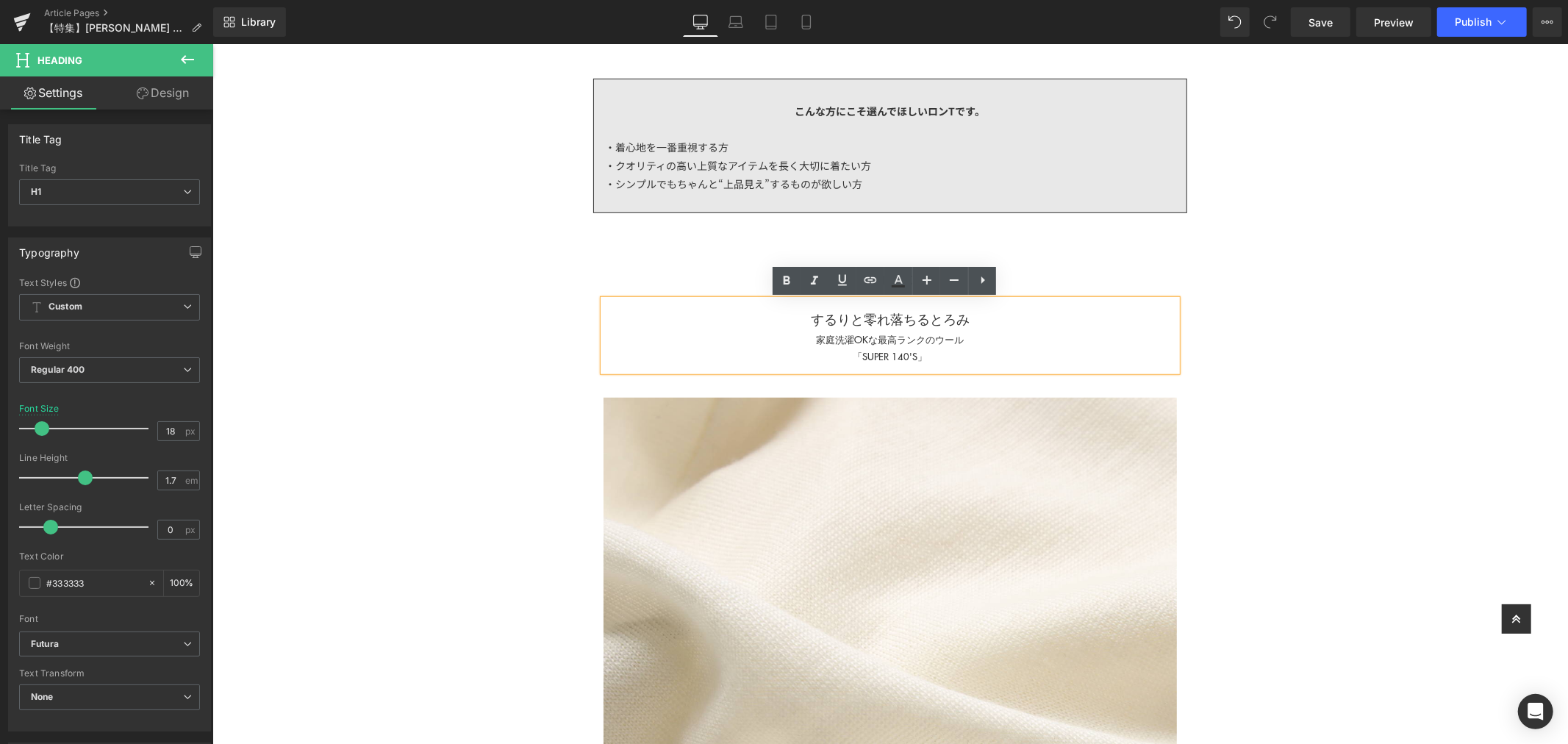
click at [998, 321] on h1 "するりと零れ落ちるとろみ" at bounding box center [889, 318] width 574 height 23
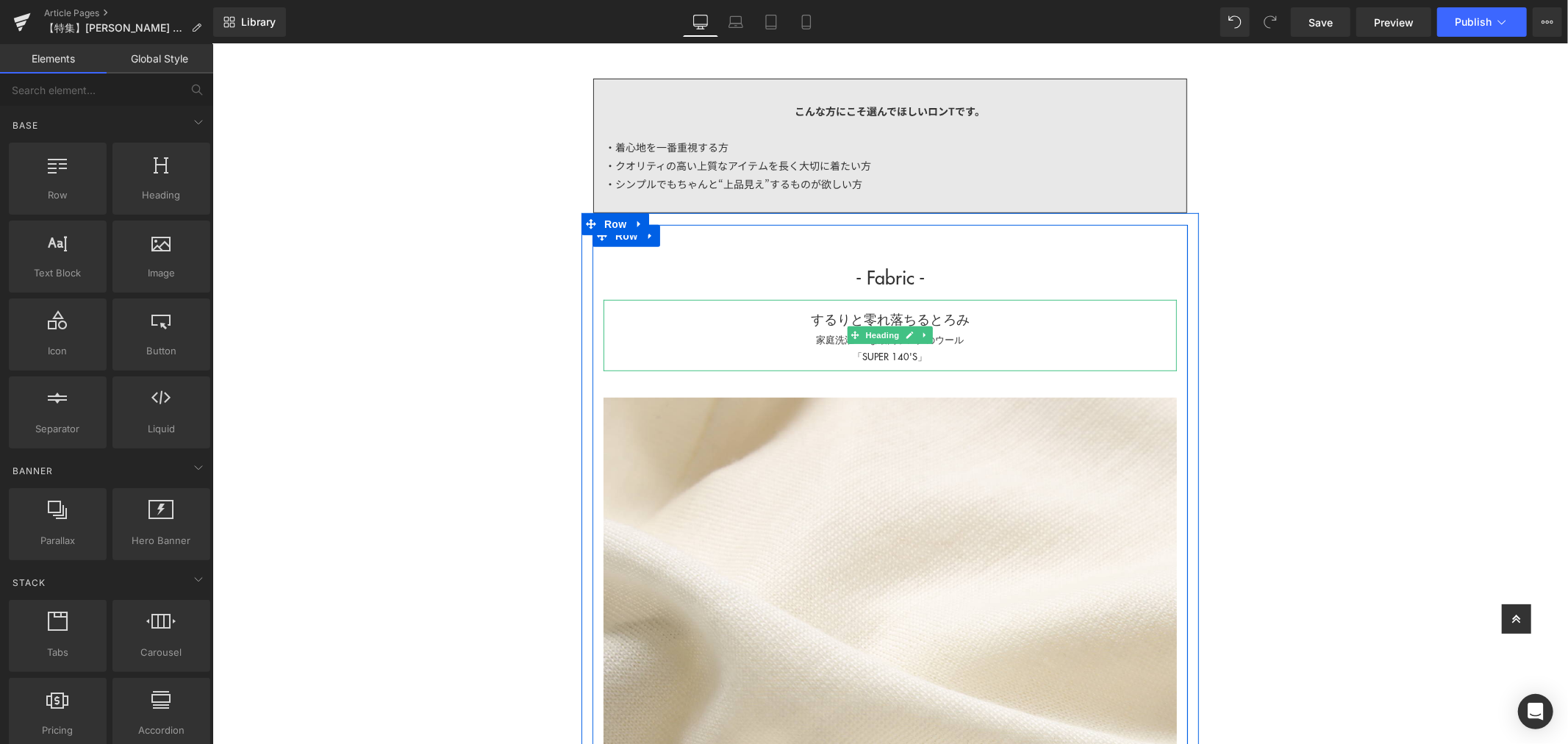
click at [952, 352] on div "「SUPER 140'S」" at bounding box center [889, 355] width 574 height 17
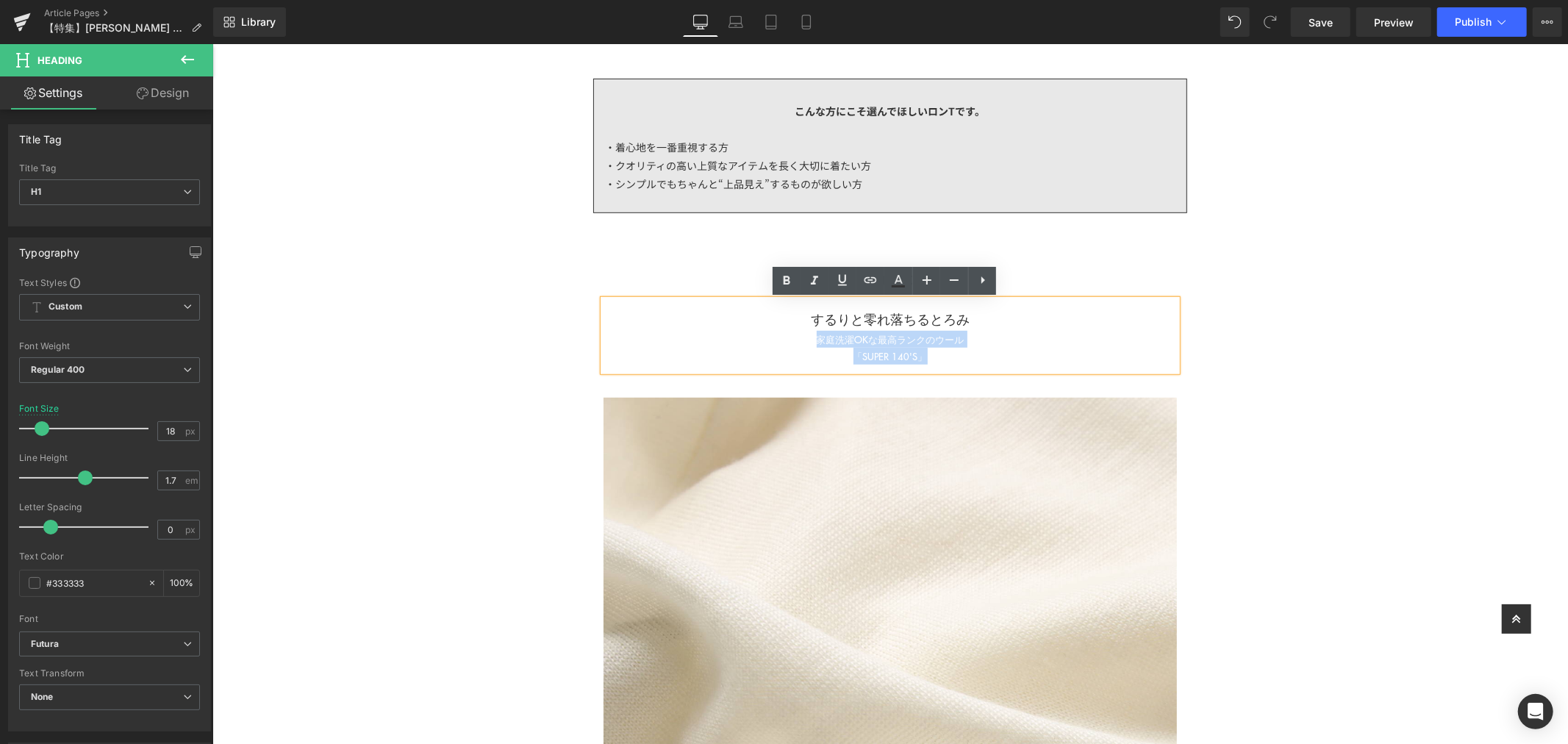
drag, startPoint x: 958, startPoint y: 349, endPoint x: 775, endPoint y: 336, distance: 183.5
click at [775, 336] on div "するりと零れ落ちるとろみ 家庭洗濯OKな最高ランクのウール 「SUPER 140'S」" at bounding box center [889, 334] width 574 height 71
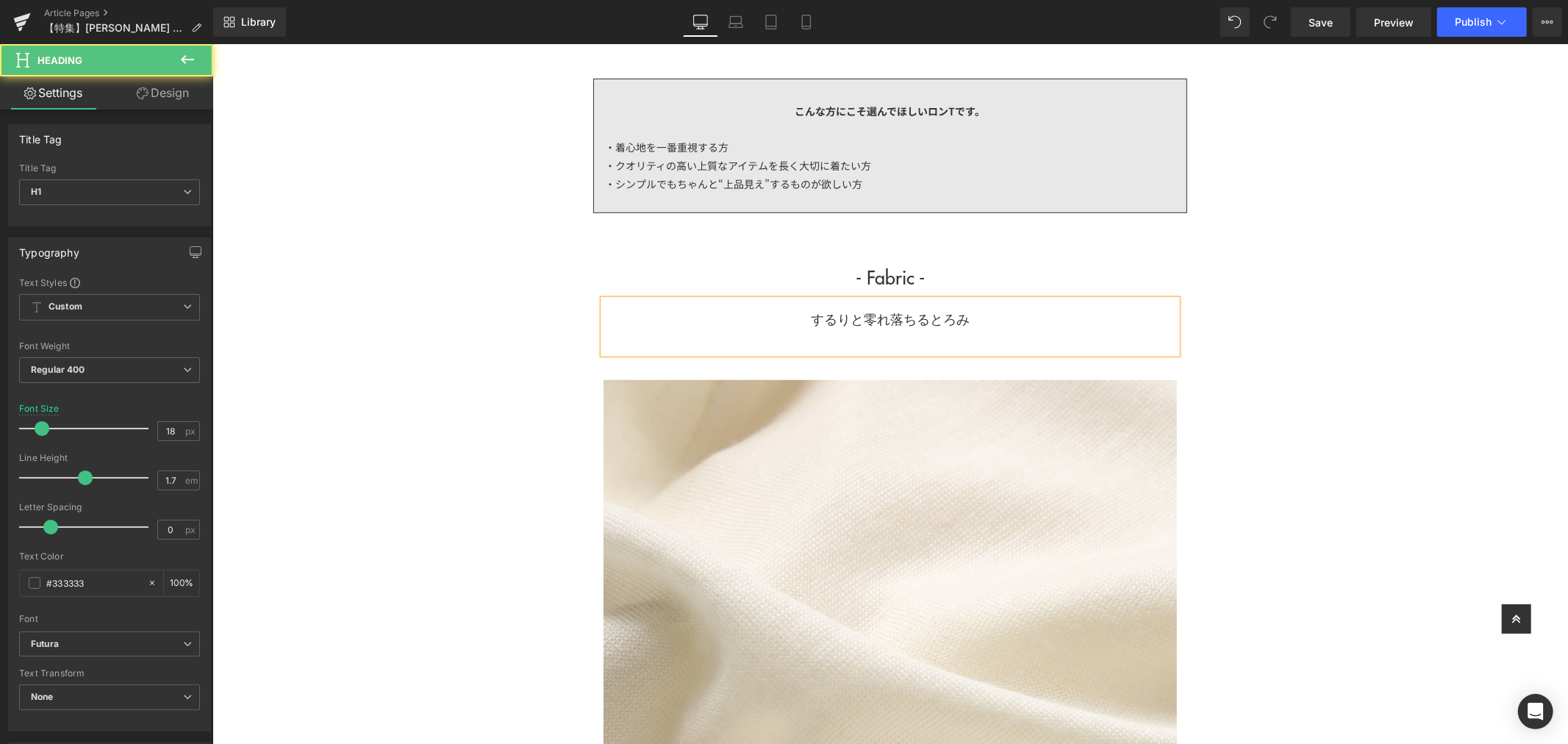
click at [948, 345] on div at bounding box center [889, 338] width 574 height 17
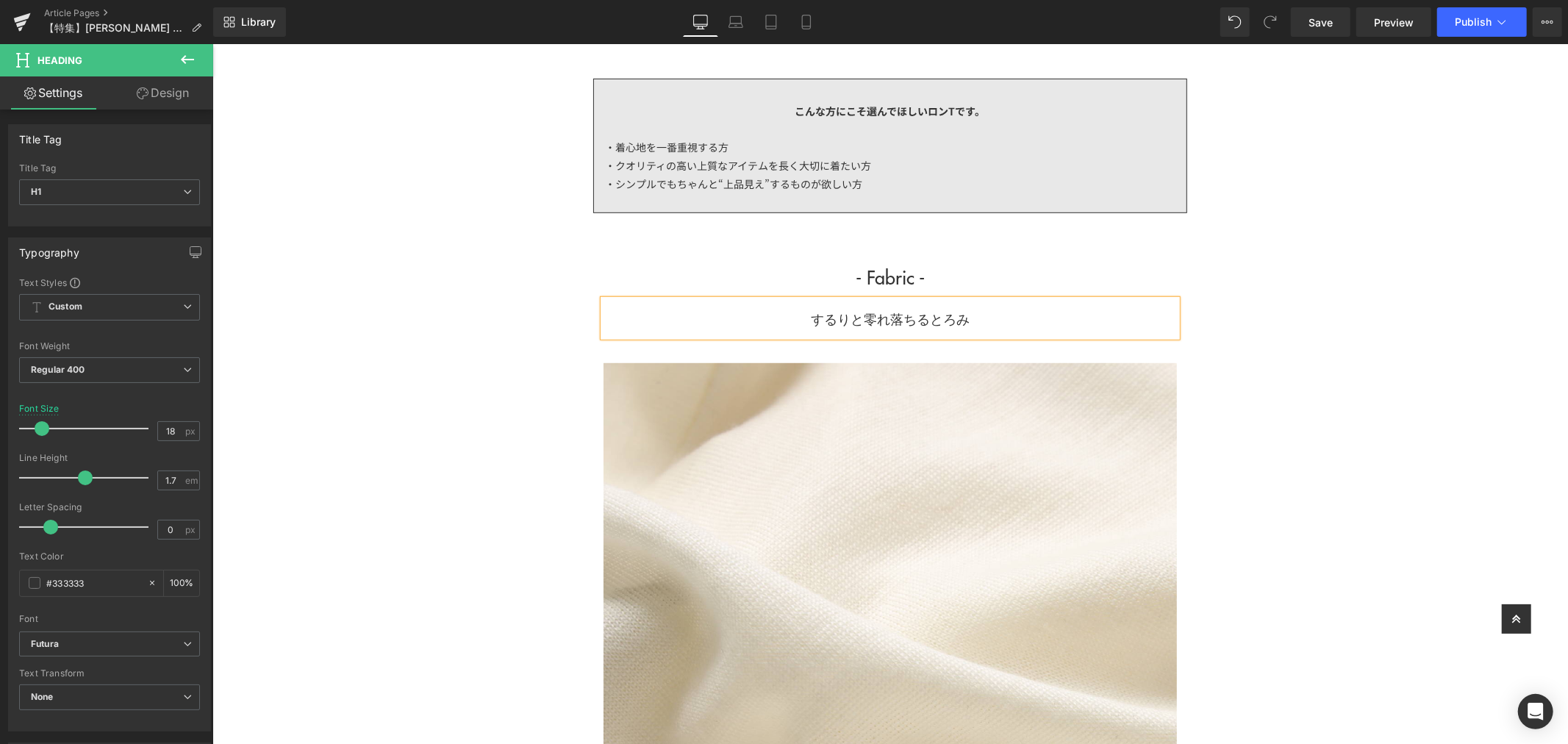
scroll to position [653, 0]
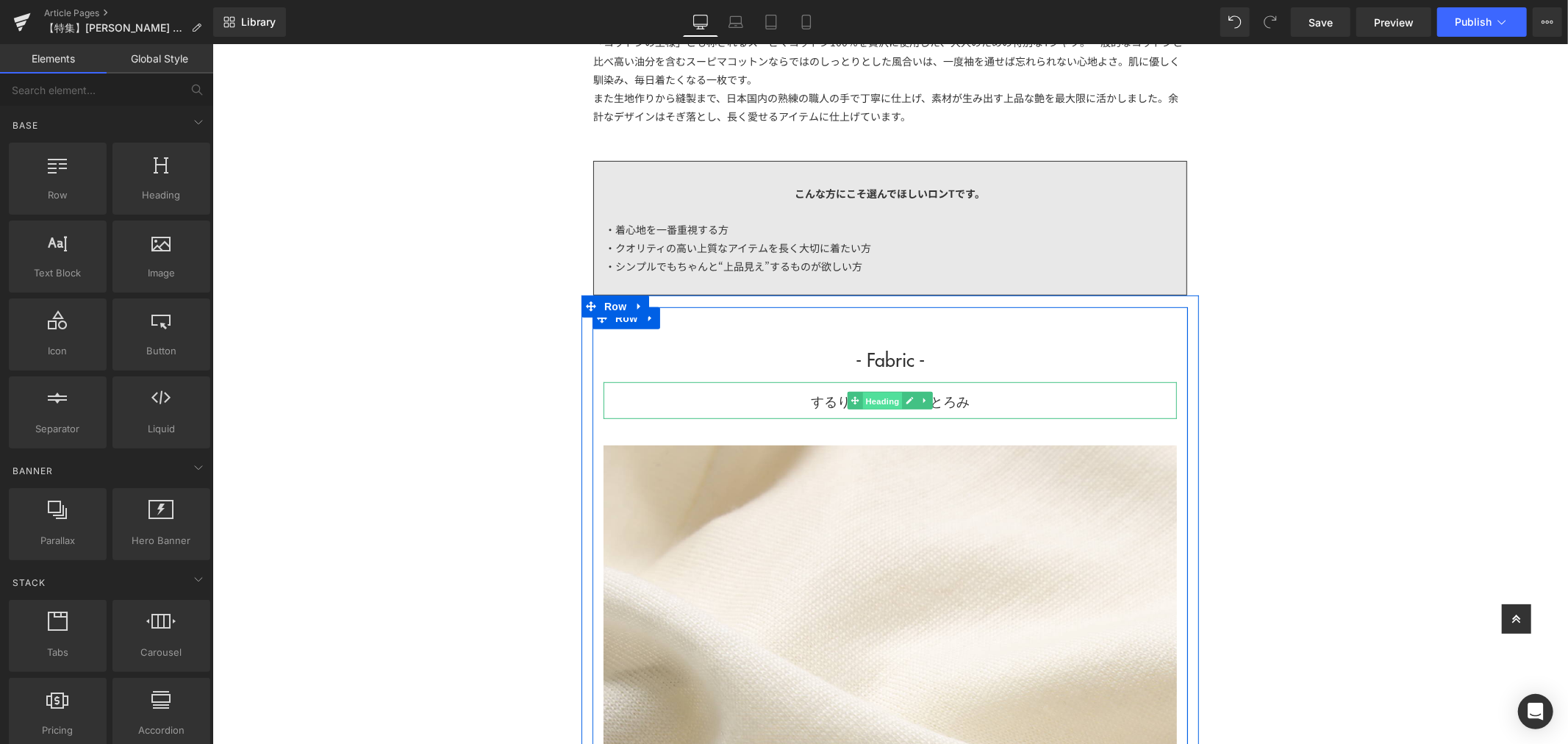
click at [885, 398] on span "Heading" at bounding box center [882, 400] width 40 height 18
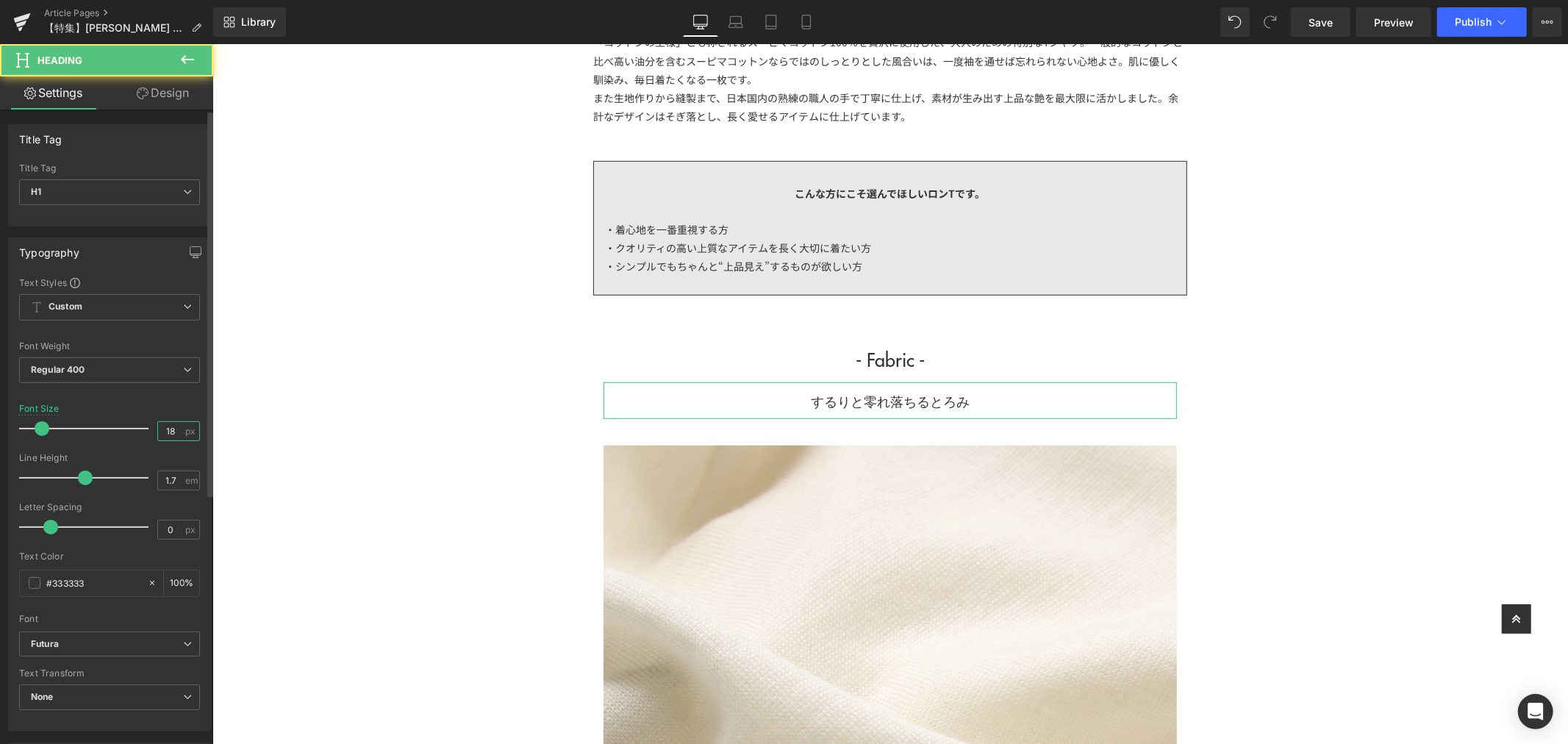
click at [171, 436] on input "18" at bounding box center [171, 431] width 26 height 18
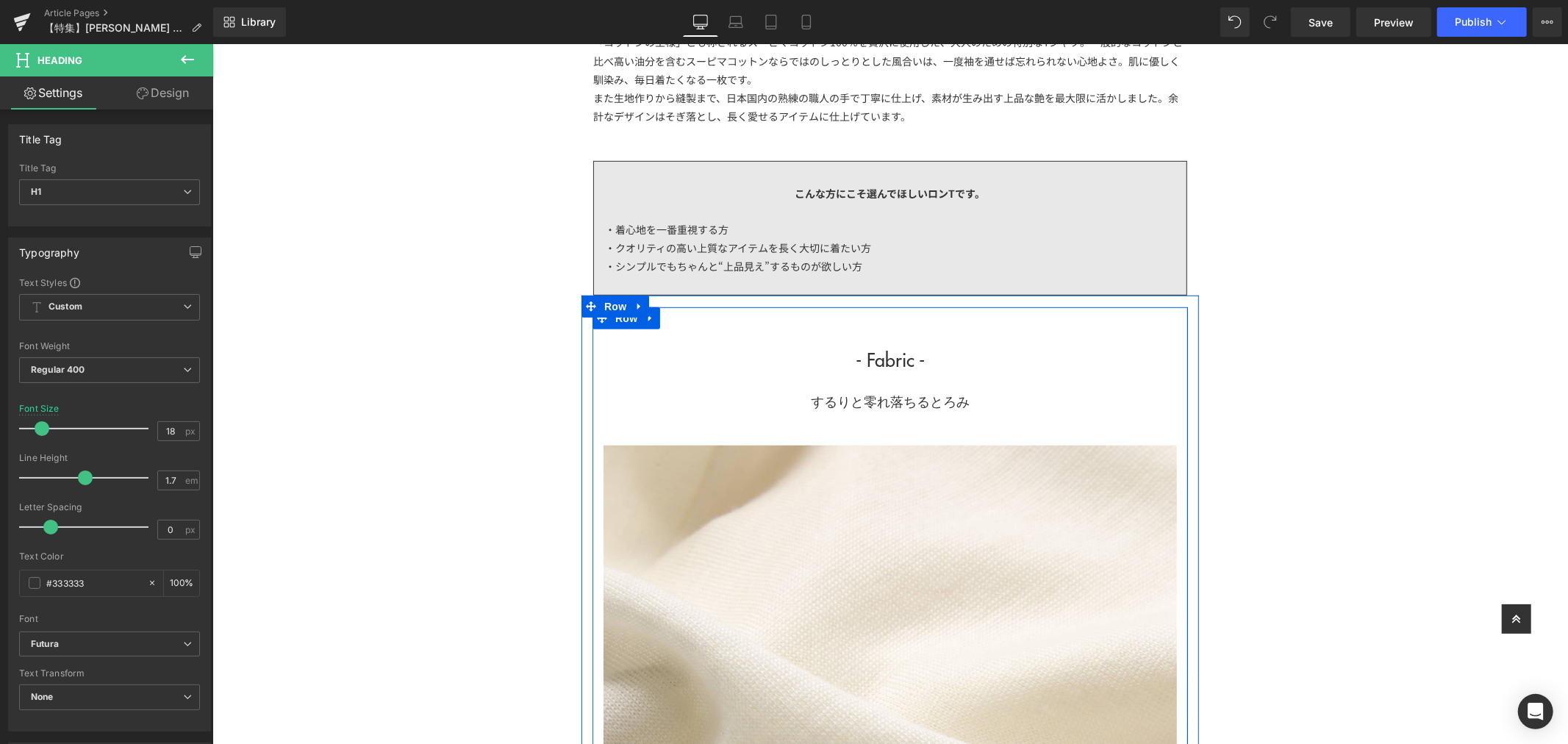
click at [1000, 398] on h1 "するりと零れ落ちるとろみ" at bounding box center [889, 401] width 574 height 23
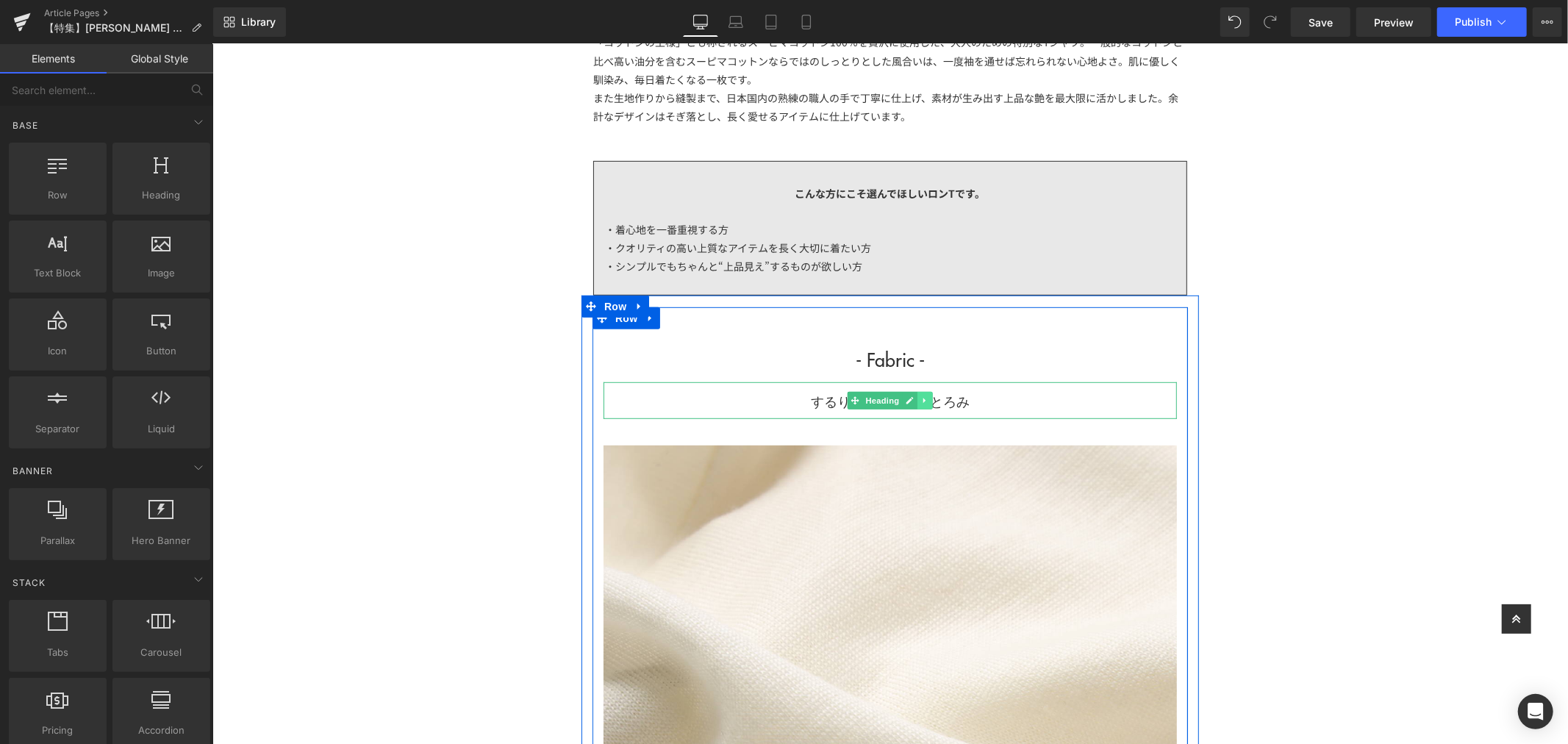
click at [917, 401] on link at bounding box center [924, 399] width 15 height 18
click at [913, 396] on icon at bounding box center [917, 399] width 8 height 8
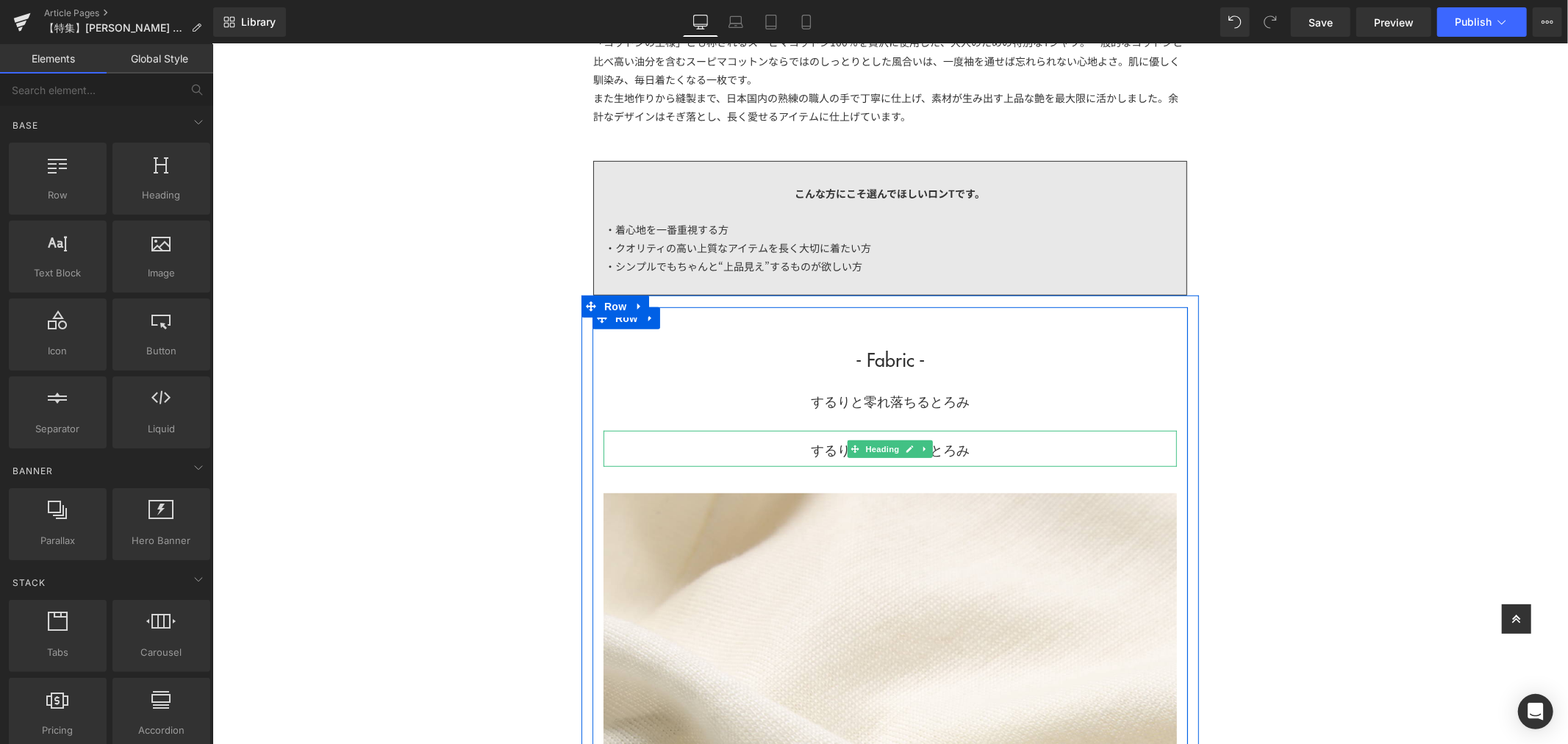
click at [969, 452] on h1 "するりと零れ落ちるとろみ" at bounding box center [889, 449] width 574 height 23
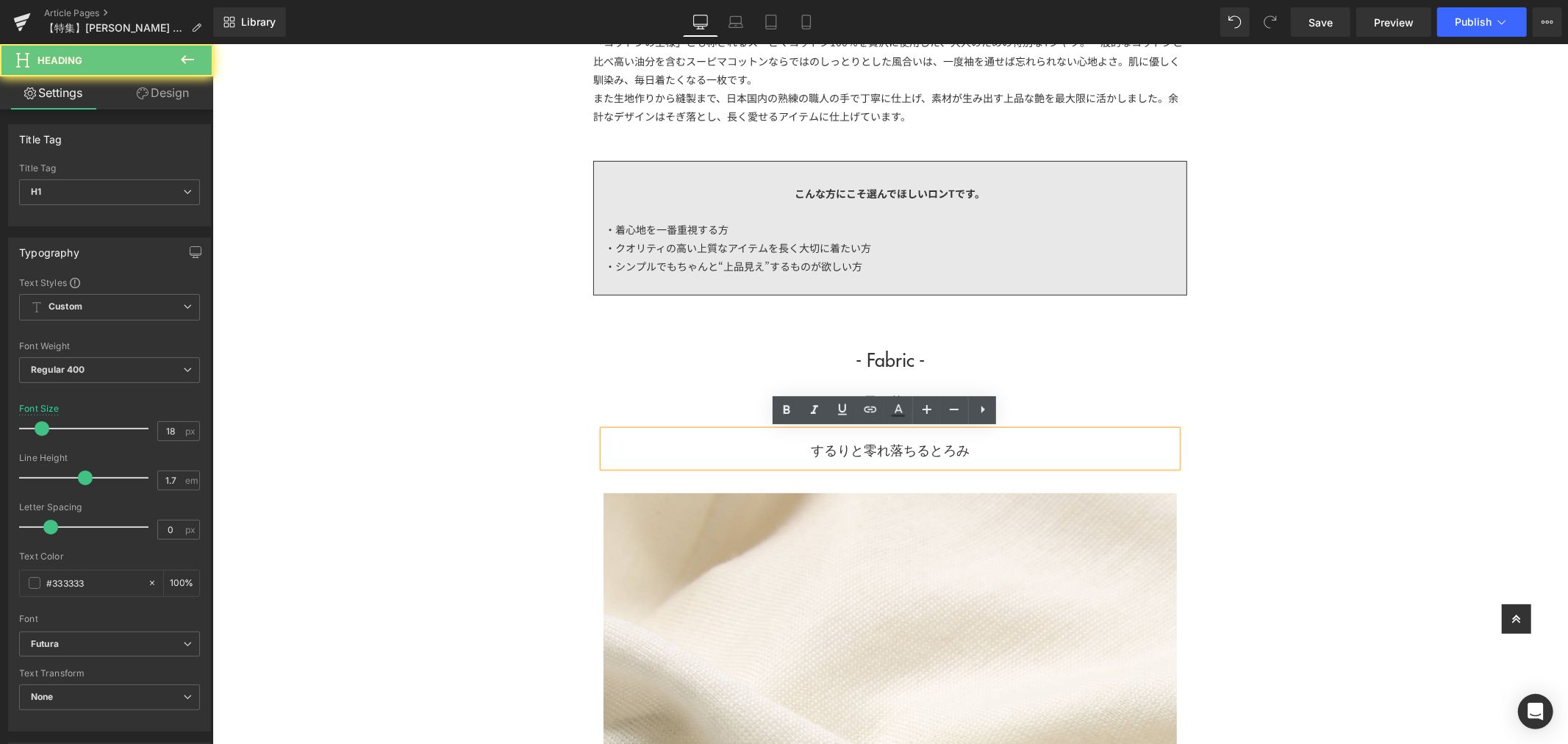
click at [974, 449] on h1 "するりと零れ落ちるとろみ" at bounding box center [889, 449] width 574 height 23
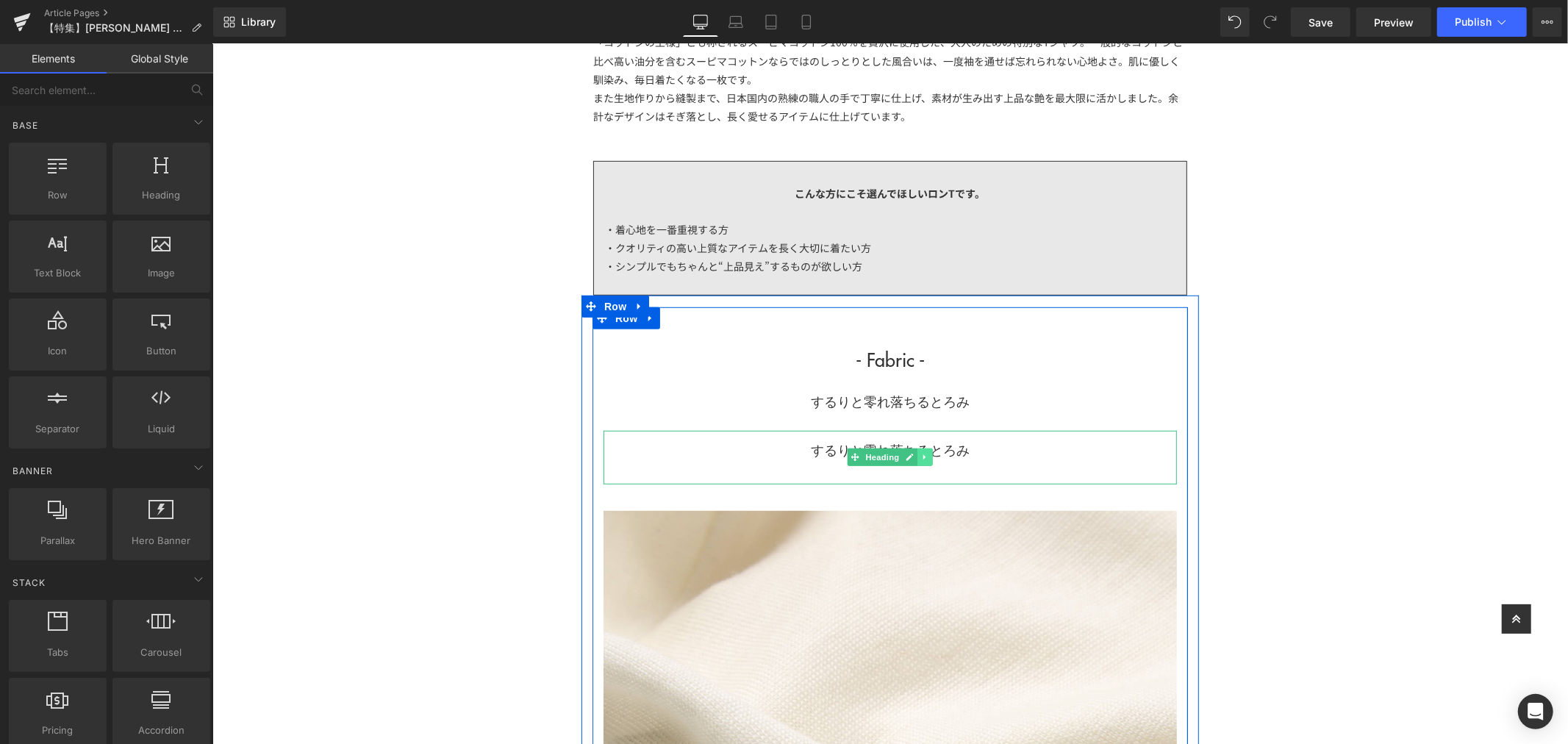
click at [920, 460] on icon at bounding box center [924, 456] width 8 height 9
click at [929, 456] on icon at bounding box center [933, 456] width 8 height 8
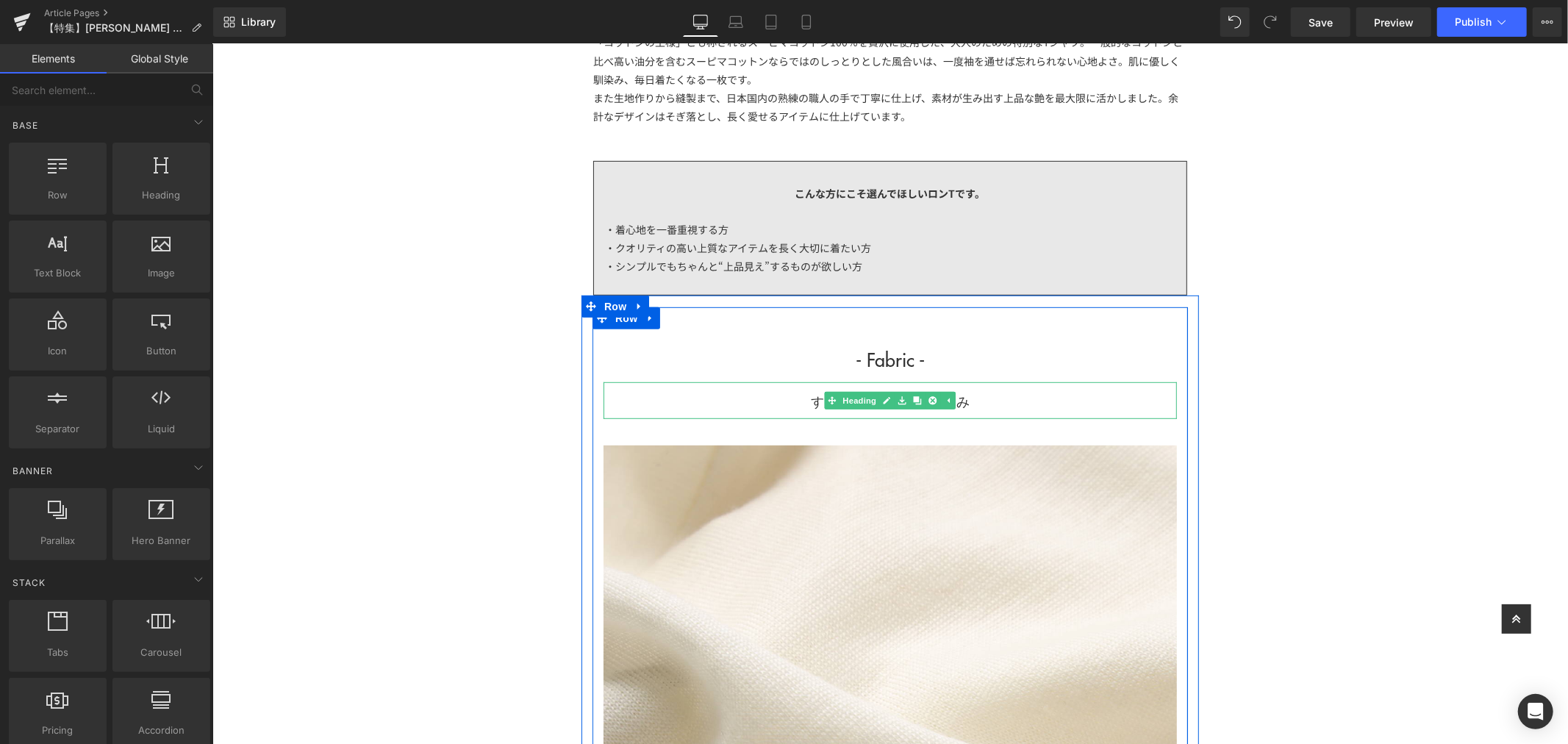
click at [981, 396] on h1 "するりと零れ落ちるとろみ" at bounding box center [889, 401] width 574 height 23
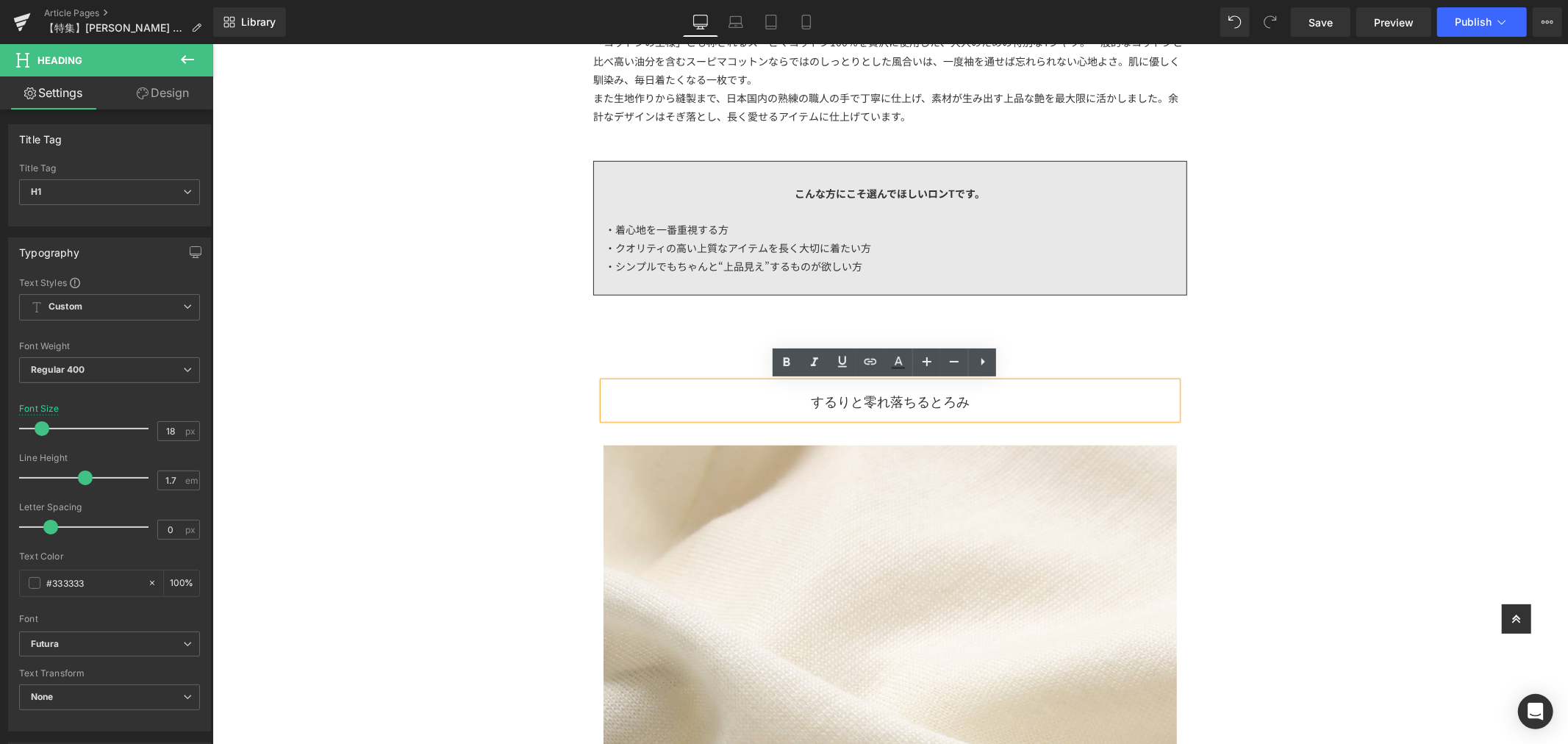
click at [970, 404] on h1 "するりと零れ落ちるとろみ" at bounding box center [889, 401] width 574 height 23
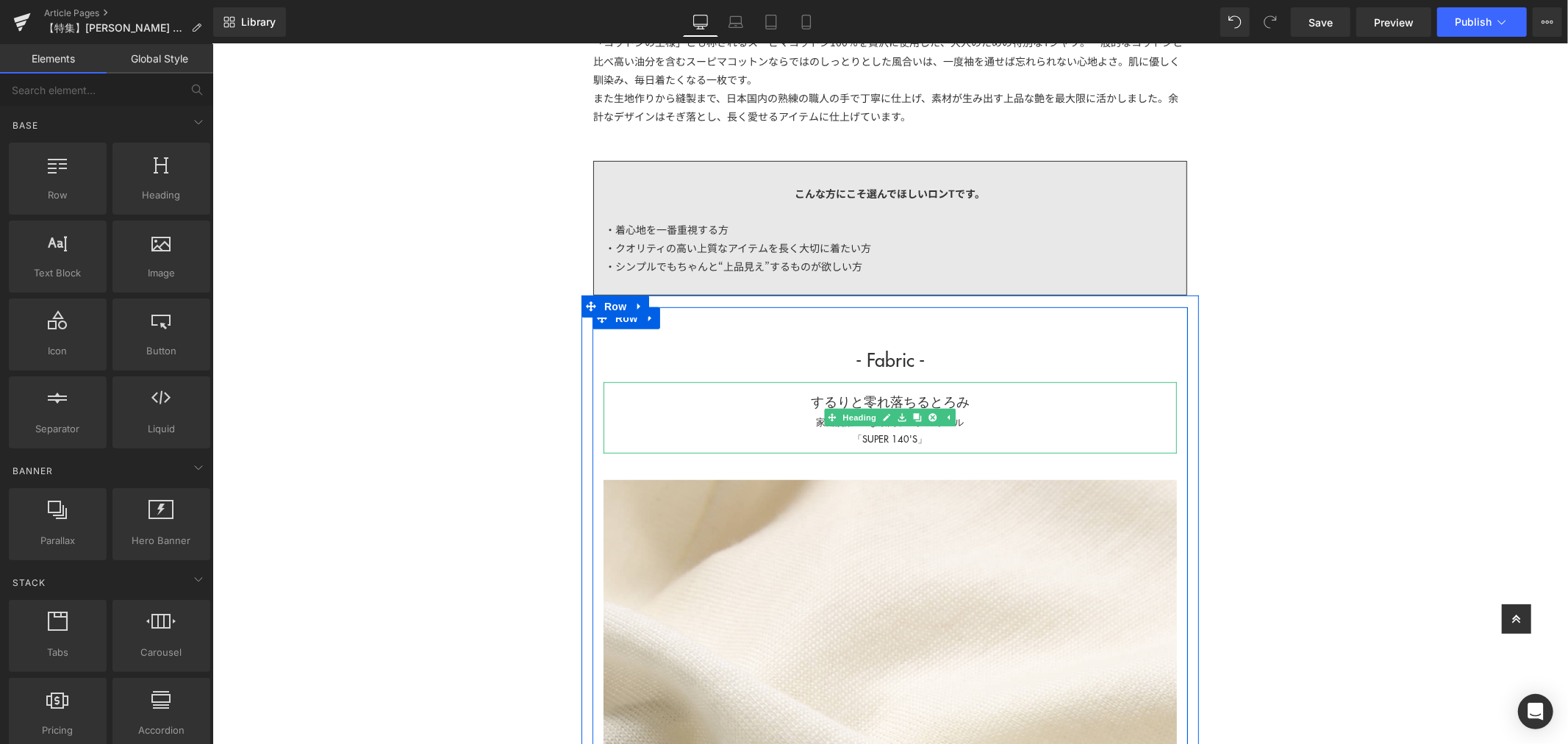
click at [891, 443] on div "「SUPER 140'S」" at bounding box center [889, 438] width 574 height 17
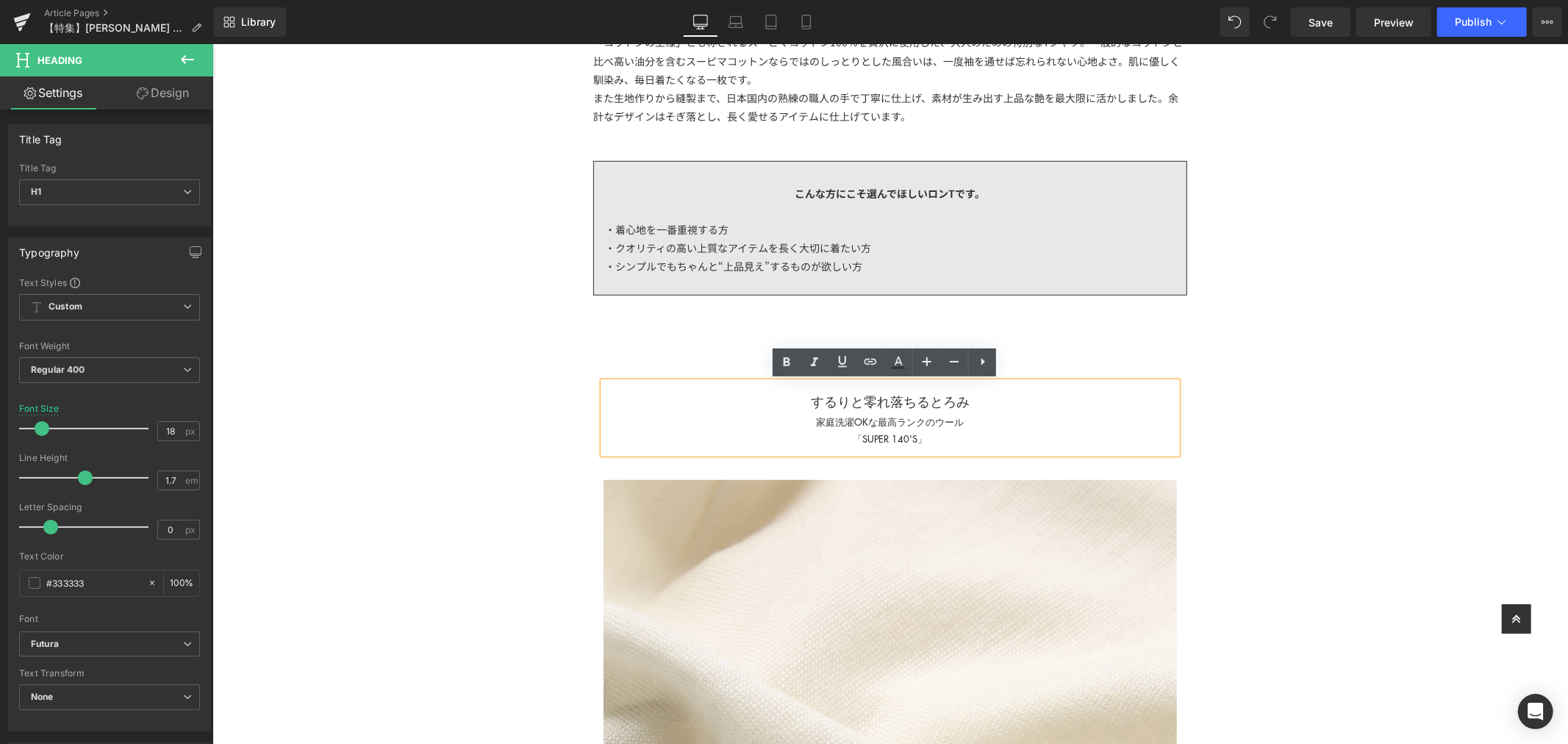
click at [833, 423] on div "家庭洗濯OKな最高ランクのウール" at bounding box center [889, 420] width 574 height 17
click at [936, 427] on div "家庭洗濯OKな最高ランクのウール" at bounding box center [889, 420] width 574 height 17
click at [1035, 405] on h1 "するりと零れ落ちるとろみ" at bounding box center [889, 401] width 574 height 23
click at [955, 440] on div "「SUPER 140'S」" at bounding box center [889, 438] width 574 height 17
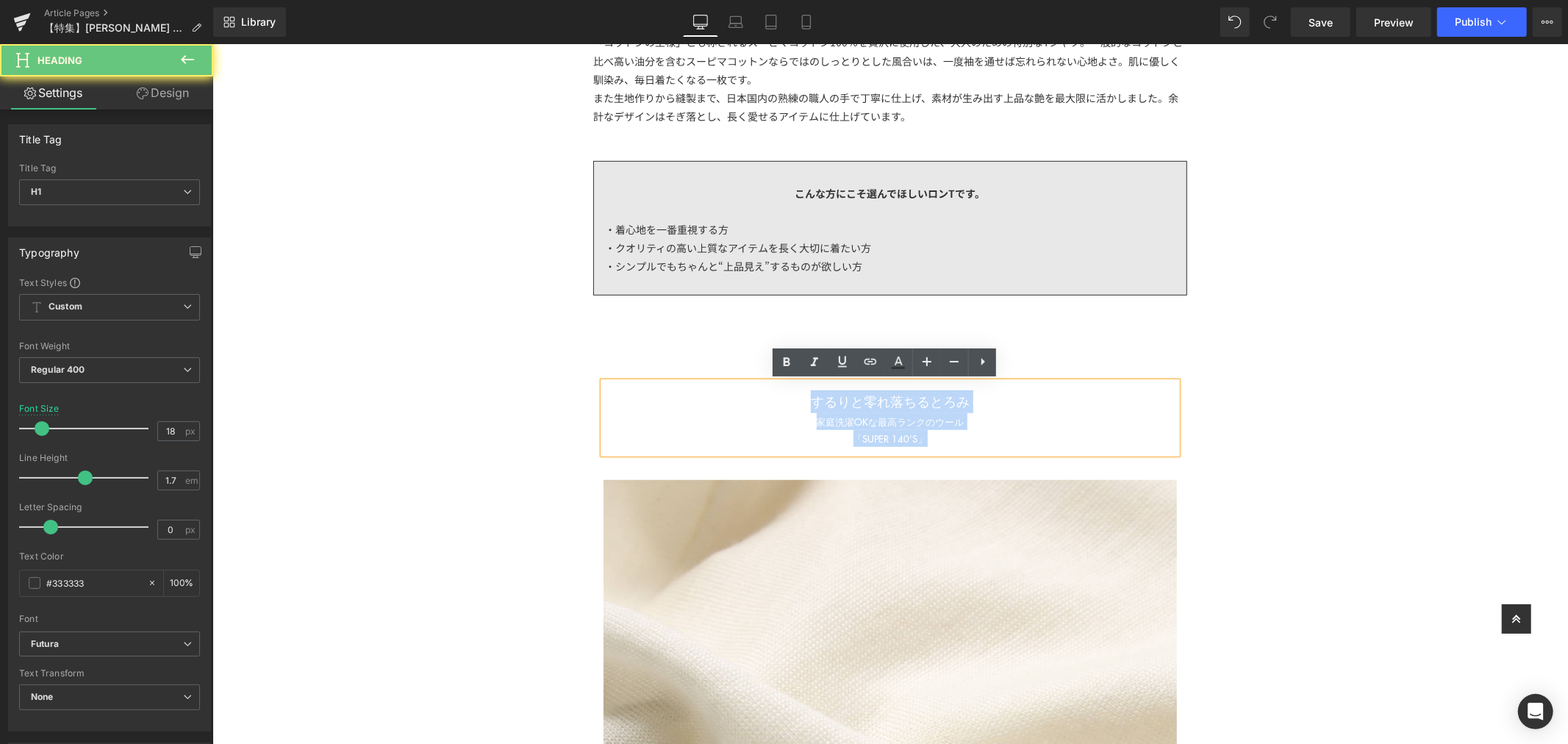
drag, startPoint x: 966, startPoint y: 440, endPoint x: 750, endPoint y: 398, distance: 220.0
click at [750, 398] on div "するりと零れ落ちるとろみ 家庭洗濯OKな最高ランクのウール 「SUPER 140'S」" at bounding box center [889, 417] width 574 height 71
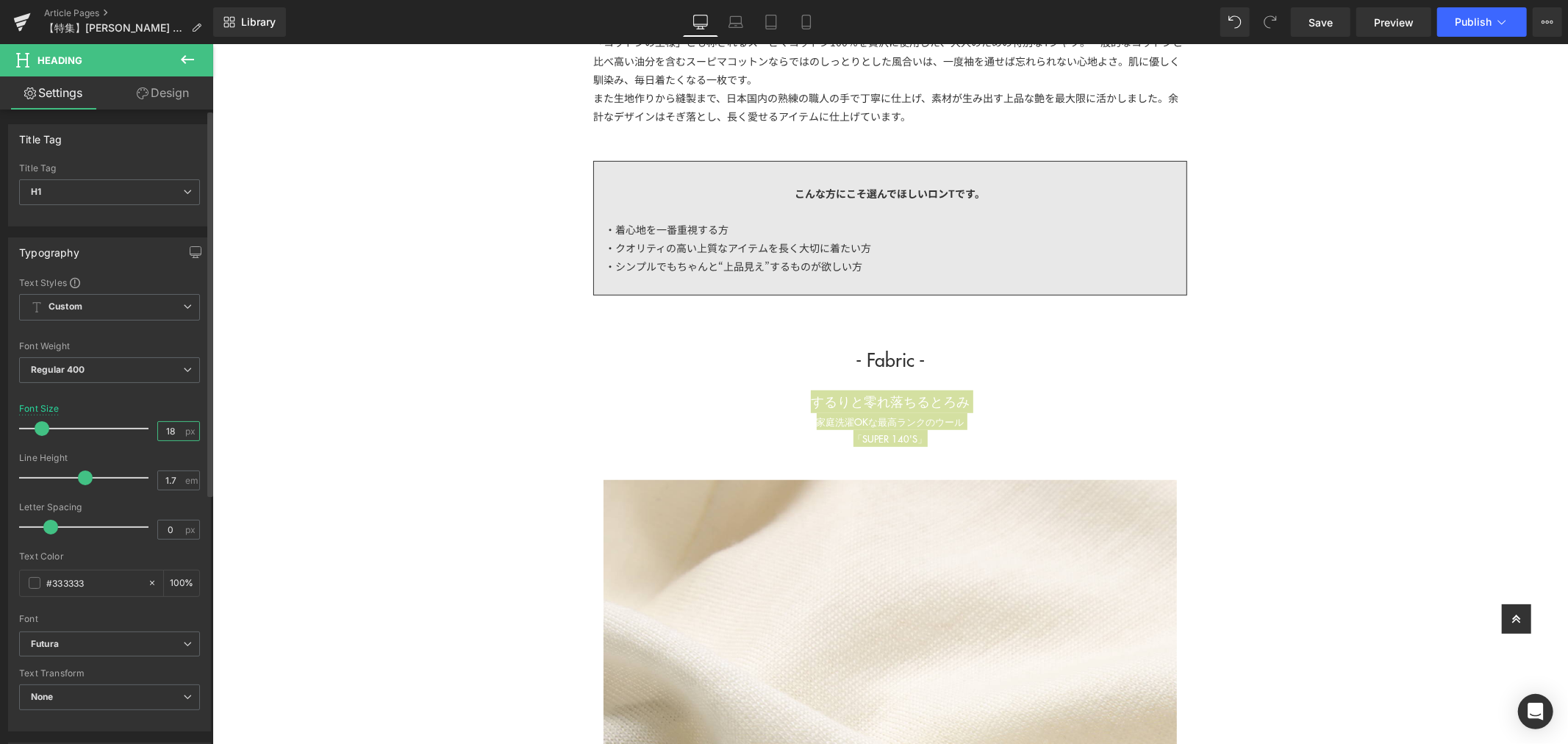
click at [171, 432] on input "18" at bounding box center [171, 431] width 26 height 18
type input "18"
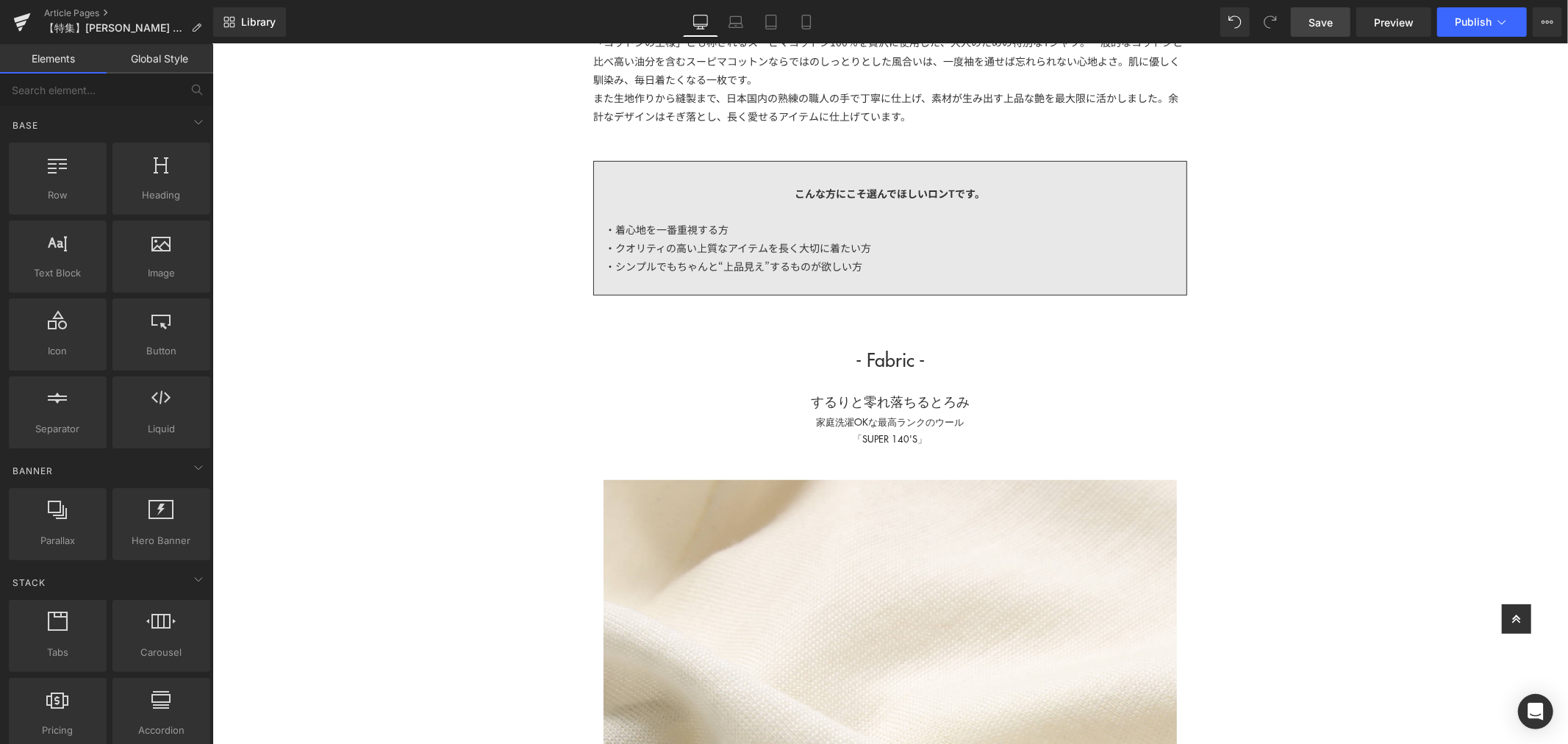
click at [1307, 24] on link "Save" at bounding box center [1320, 22] width 59 height 30
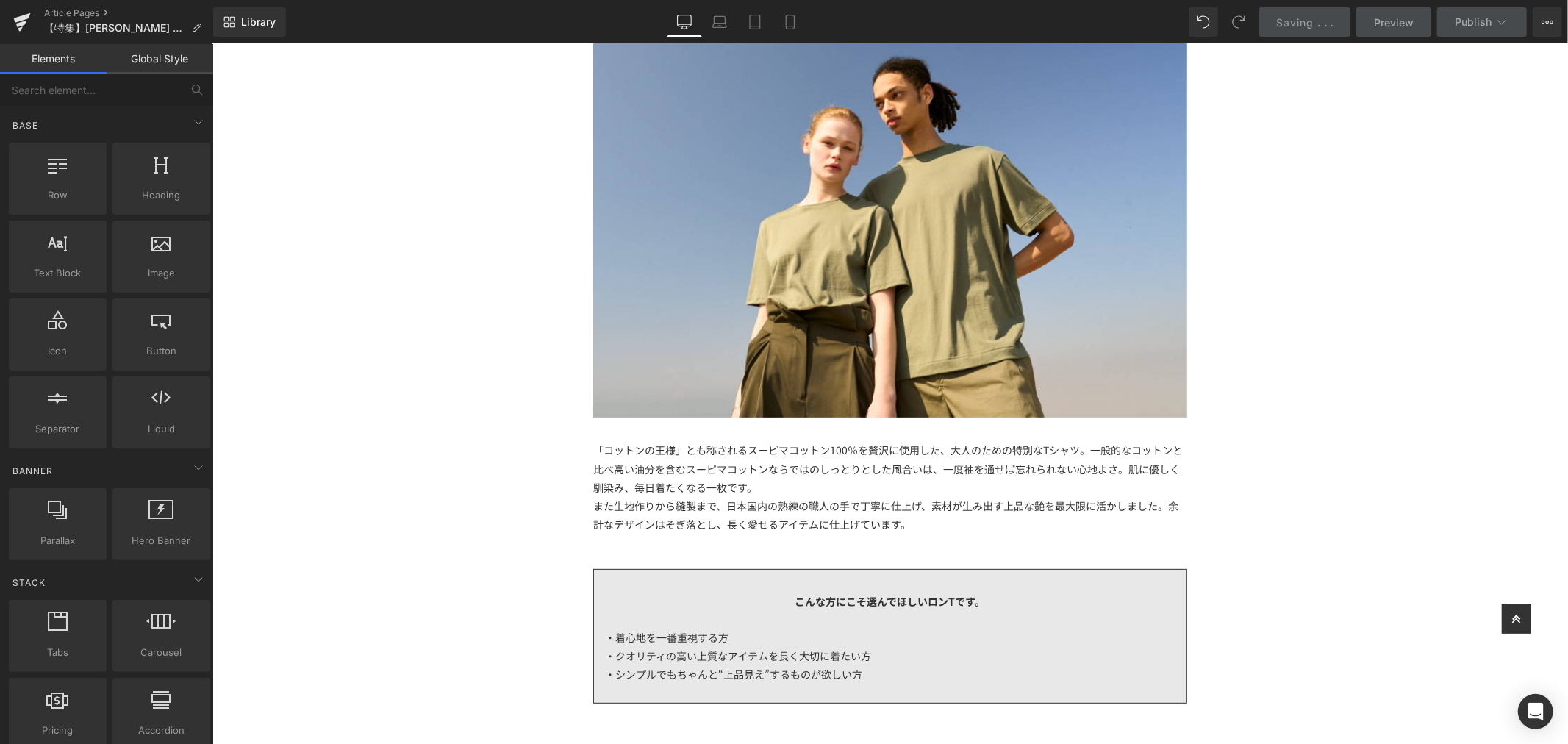
scroll to position [0, 0]
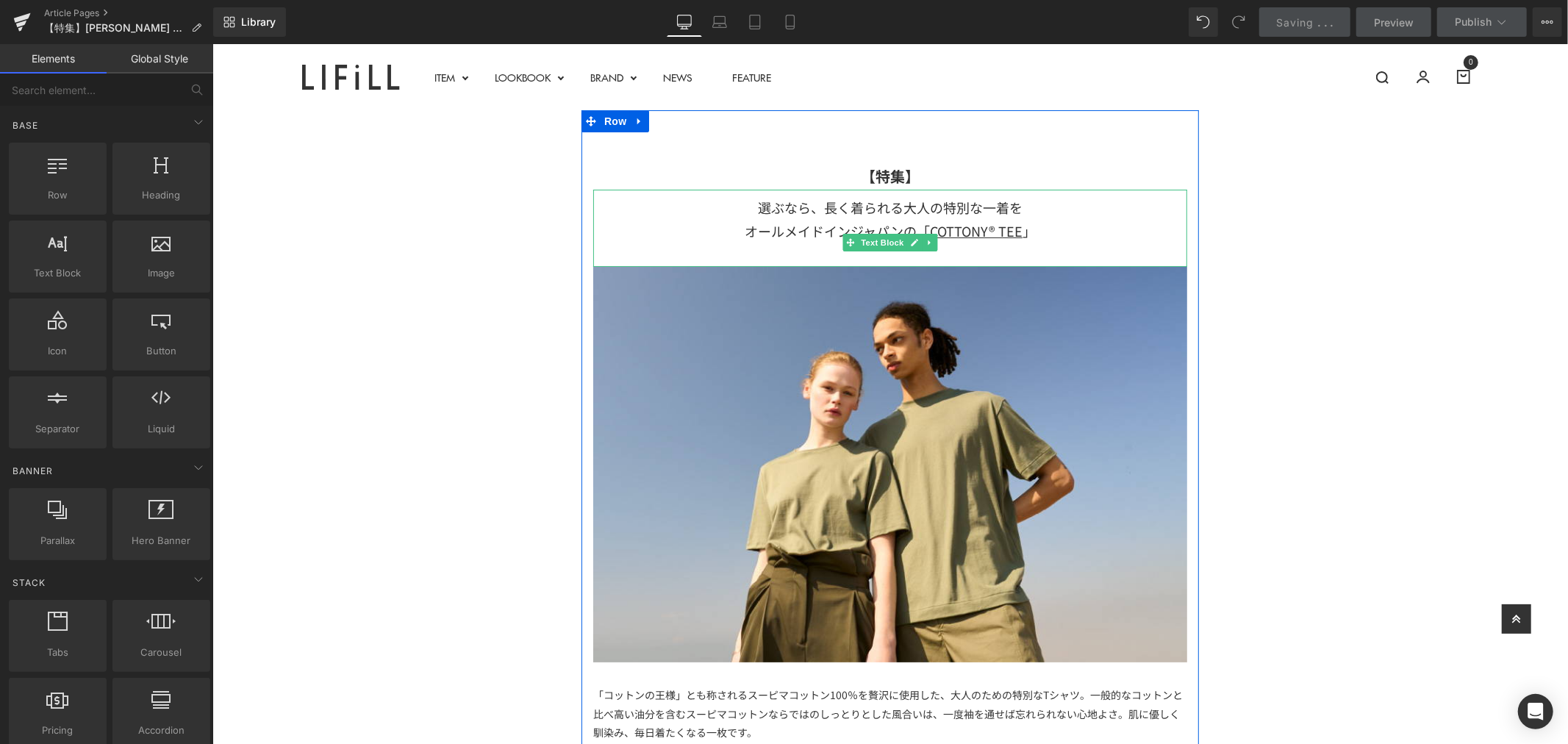
click at [821, 223] on div "オールメイドインジャパンの「 COTTONY® TEE 」" at bounding box center [890, 230] width 594 height 24
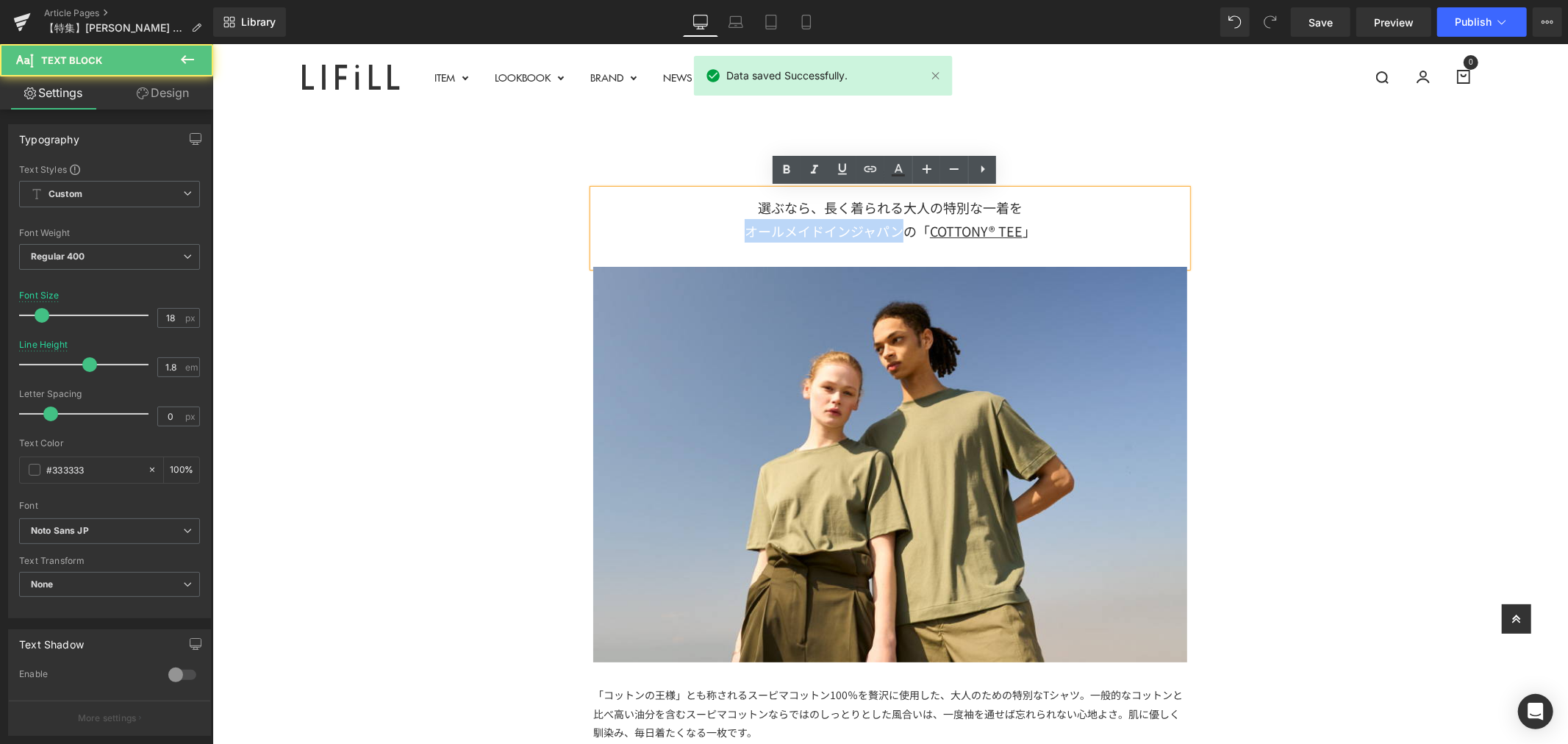
drag, startPoint x: 734, startPoint y: 231, endPoint x: 903, endPoint y: 230, distance: 169.0
click at [903, 230] on div "オールメイドインジャパンの「 COTTONY® TEE 」" at bounding box center [890, 230] width 594 height 24
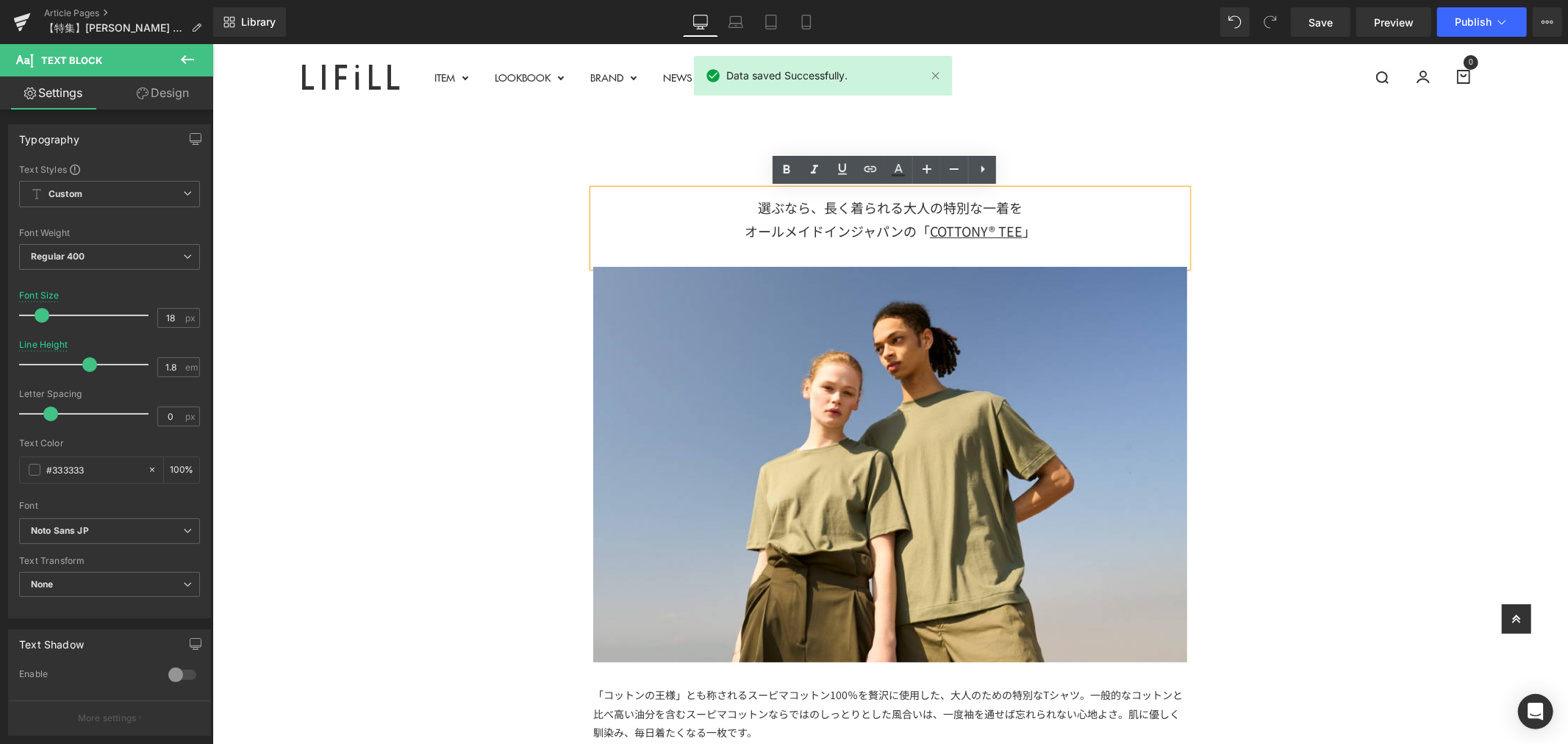
click at [903, 230] on div "オールメイドインジャパンの「 COTTONY® TEE 」" at bounding box center [890, 230] width 594 height 24
click at [1055, 203] on div "選ぶなら、長く着られる大人の特別な一着を" at bounding box center [890, 206] width 594 height 24
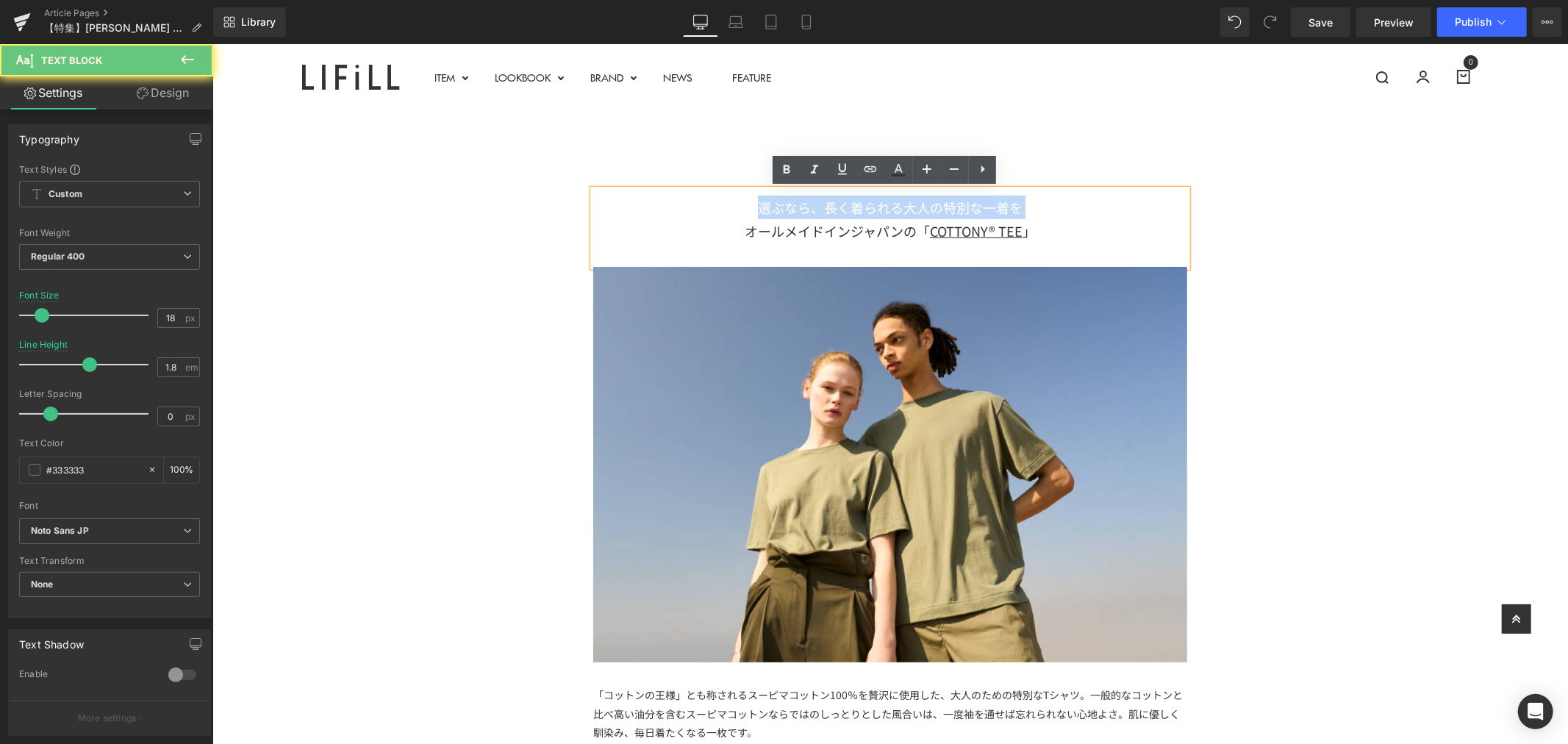
drag, startPoint x: 1055, startPoint y: 203, endPoint x: 699, endPoint y: 200, distance: 356.0
click at [699, 200] on div "選ぶなら、長く着られる大人の特別な一着を" at bounding box center [890, 206] width 594 height 24
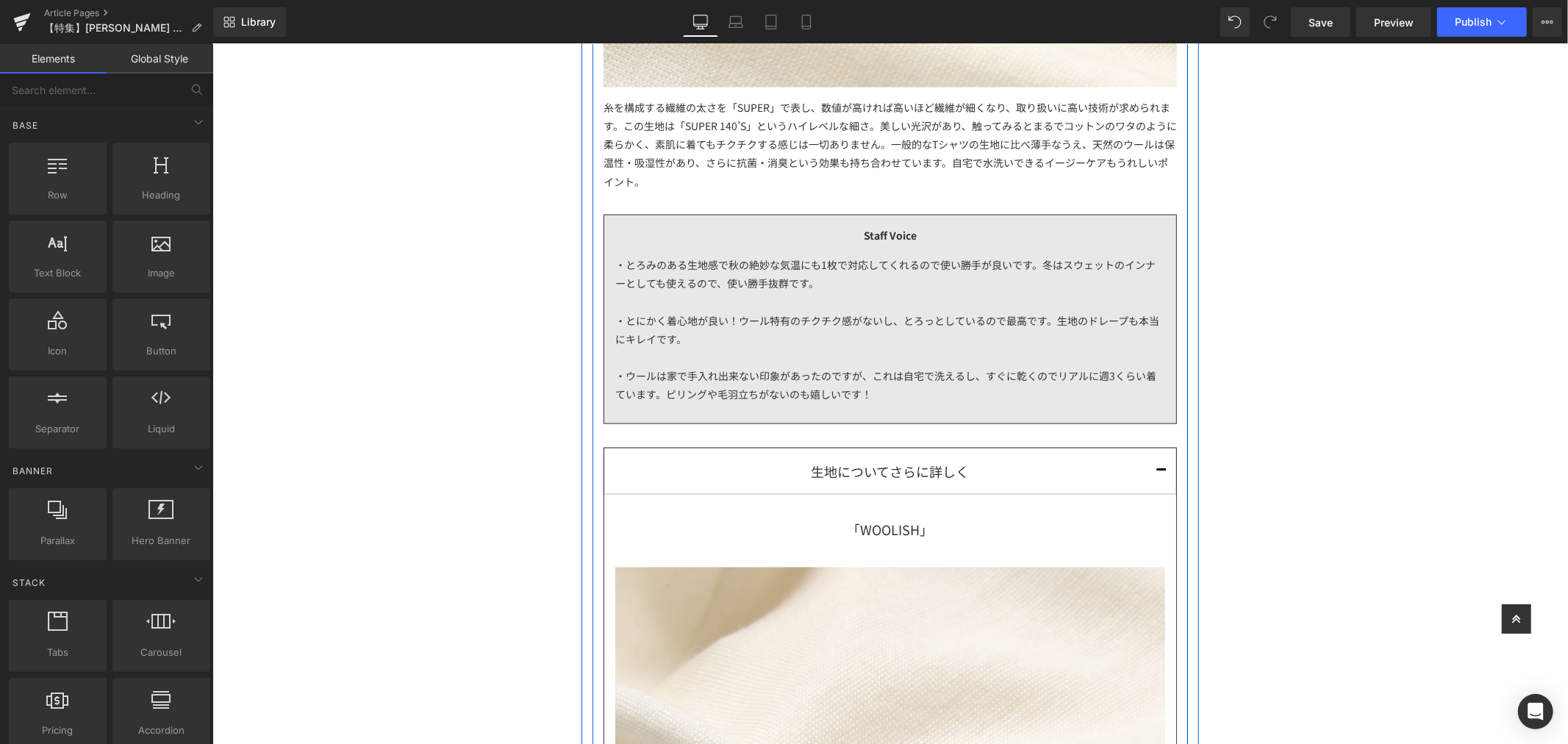
scroll to position [1633, 0]
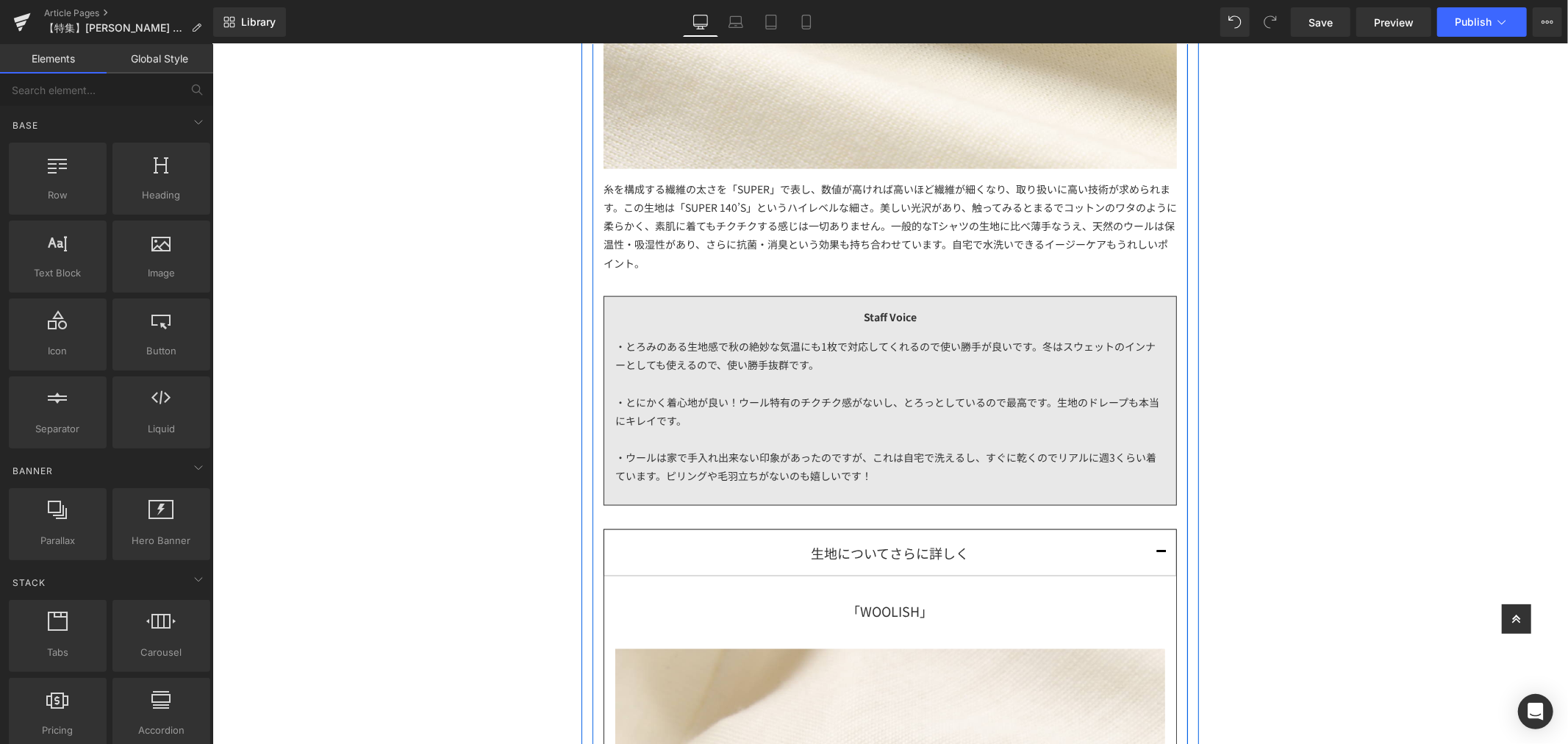
click at [697, 259] on div "糸を構成する繊維の太さを「SUPER」で表し、数値が高ければ高いほど繊維が細くなり、取り扱いに高い技術が求められます。この生地は「SUPER 140’S」とい…" at bounding box center [889, 220] width 574 height 104
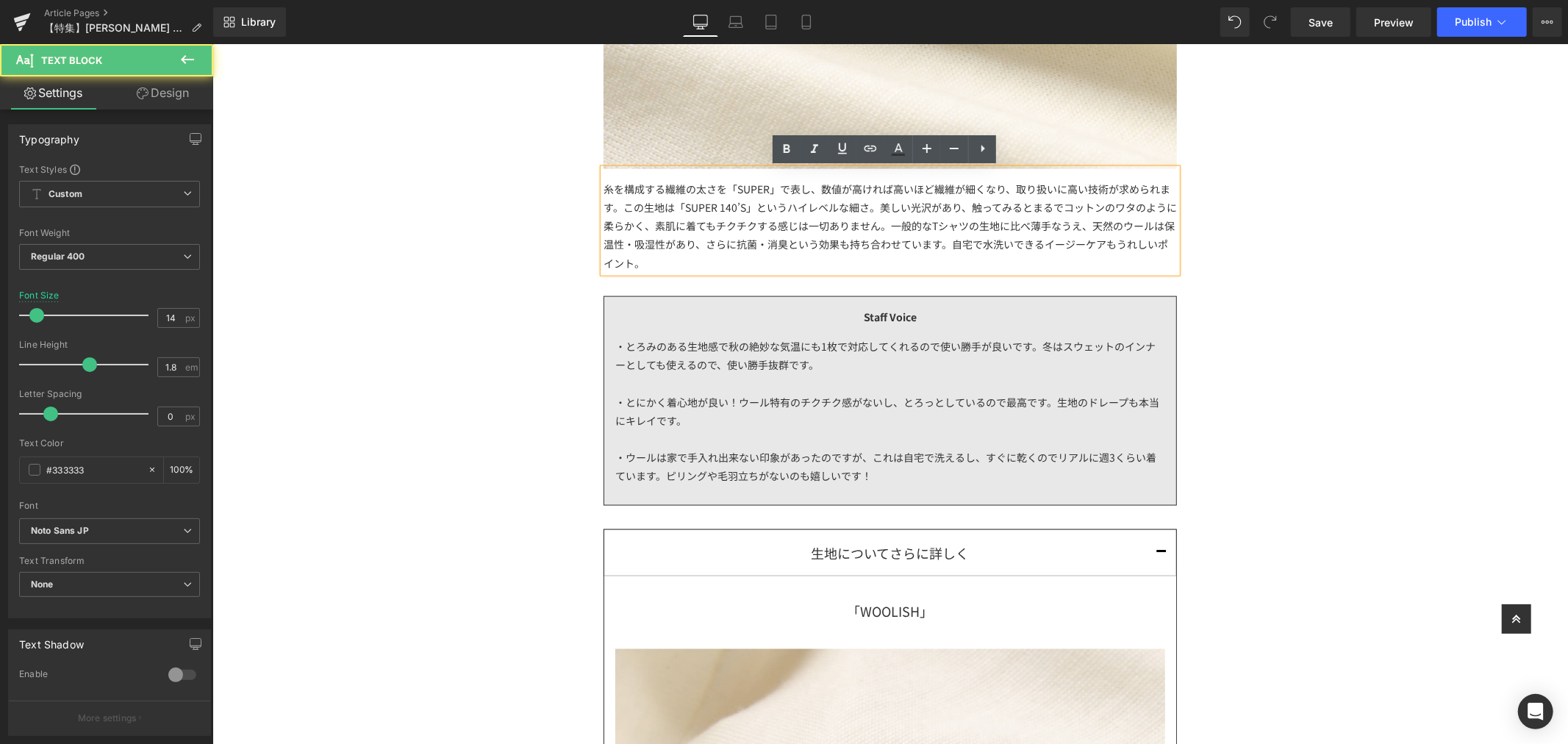
click at [795, 254] on div "糸を構成する繊維の太さを「SUPER」で表し、数値が高ければ高いほど繊維が細くなり、取り扱いに高い技術が求められます。この生地は「SUPER 140’S」とい…" at bounding box center [889, 220] width 574 height 104
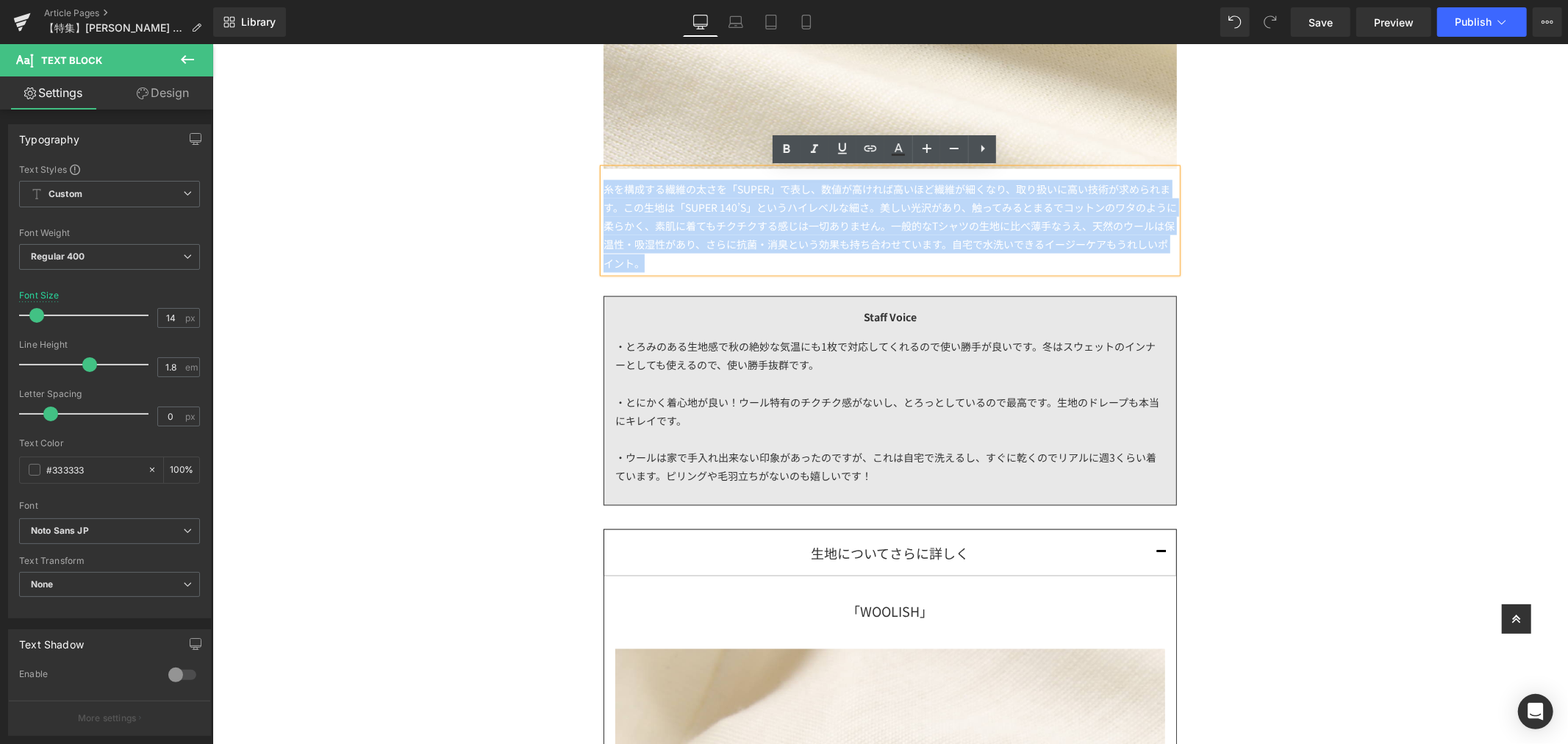
drag, startPoint x: 765, startPoint y: 254, endPoint x: 558, endPoint y: 187, distance: 217.6
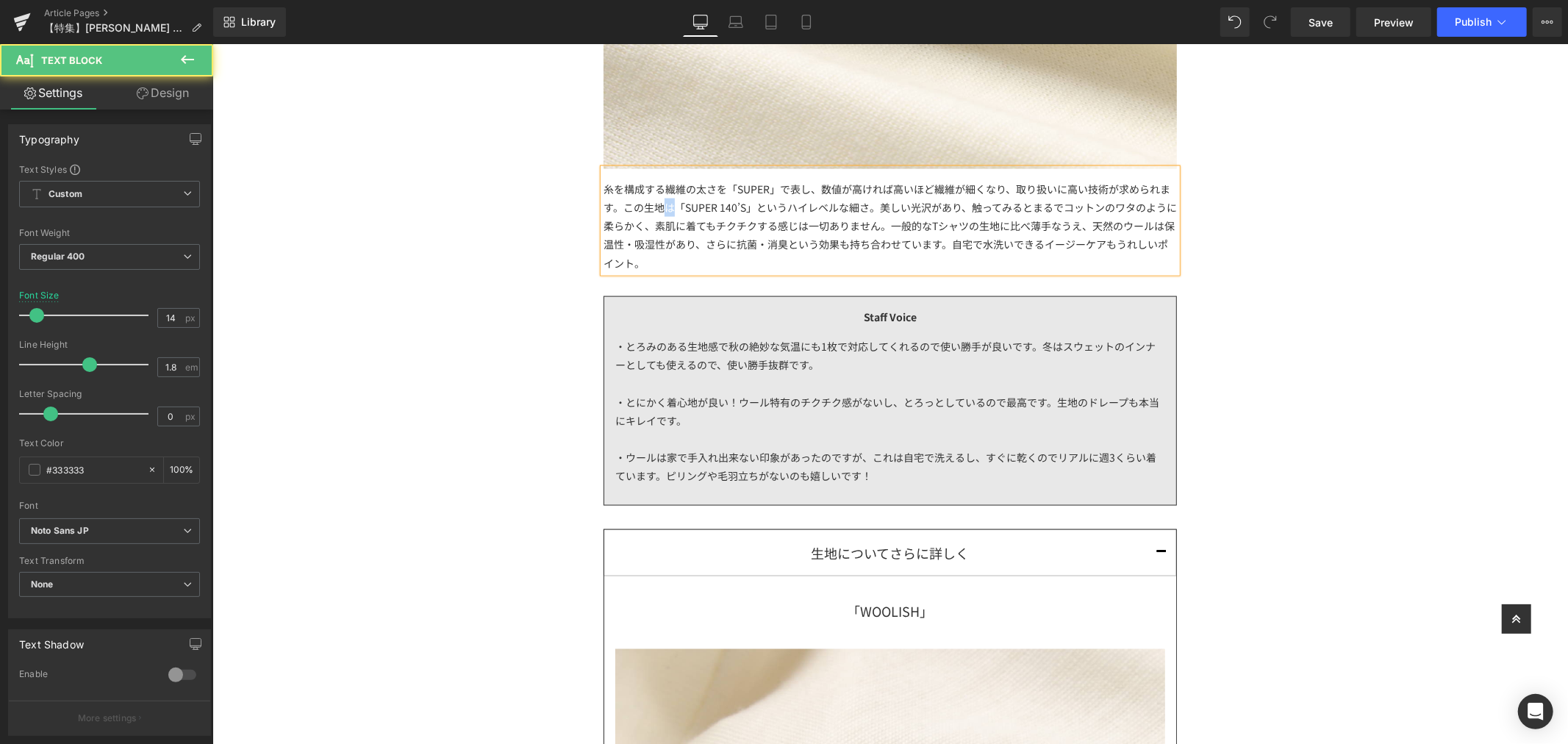
drag, startPoint x: 667, startPoint y: 206, endPoint x: 651, endPoint y: 203, distance: 16.3
click at [651, 203] on div "糸を構成する繊維の太さを「SUPER」で表し、数値が高ければ高いほど繊維が細くなり、取り扱いに高い技術が求められます。この生地は「SUPER 140’S」とい…" at bounding box center [889, 220] width 574 height 104
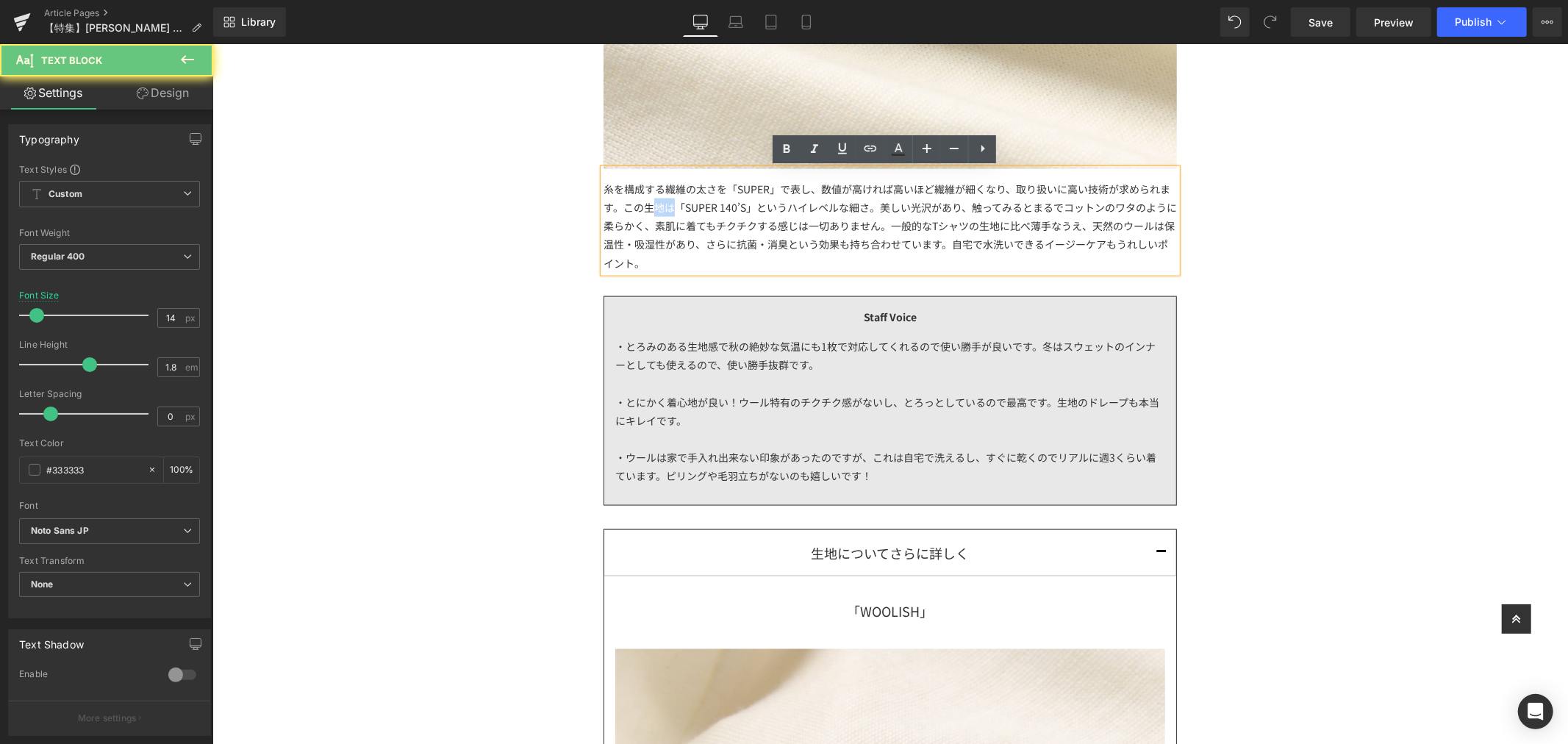
click at [669, 201] on div "糸を構成する繊維の太さを「SUPER」で表し、数値が高ければ高いほど繊維が細くなり、取り扱いに高い技術が求められます。この生地は「SUPER 140’S」とい…" at bounding box center [889, 220] width 574 height 104
click at [968, 264] on div "糸を構成する繊維の太さを「SUPER」で表し、数値が高ければ高いほど繊維が細くなり、取り扱いに高い技術が求められます。この生地は「SUPER 140’S」とい…" at bounding box center [889, 220] width 574 height 104
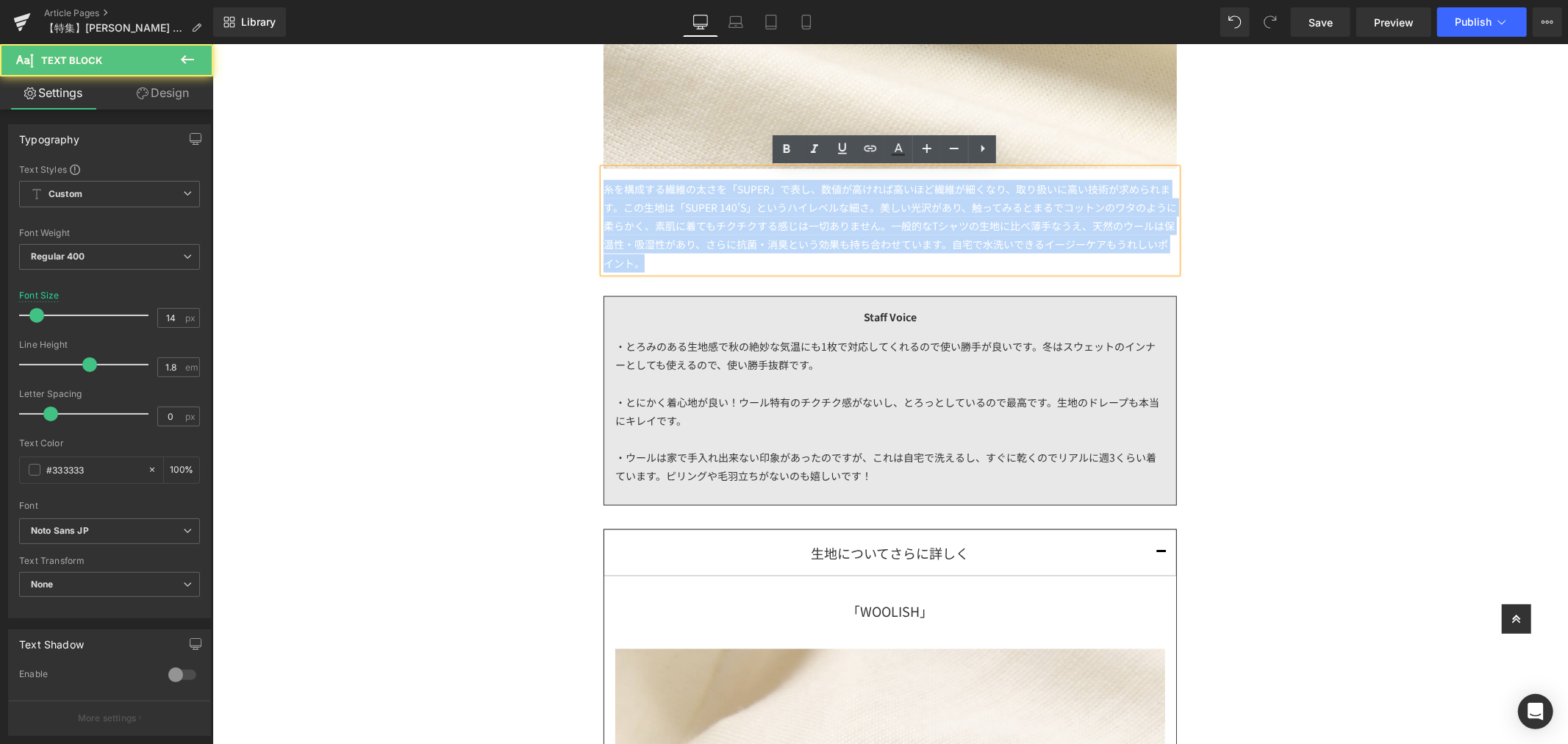
drag, startPoint x: 962, startPoint y: 260, endPoint x: 574, endPoint y: 174, distance: 397.4
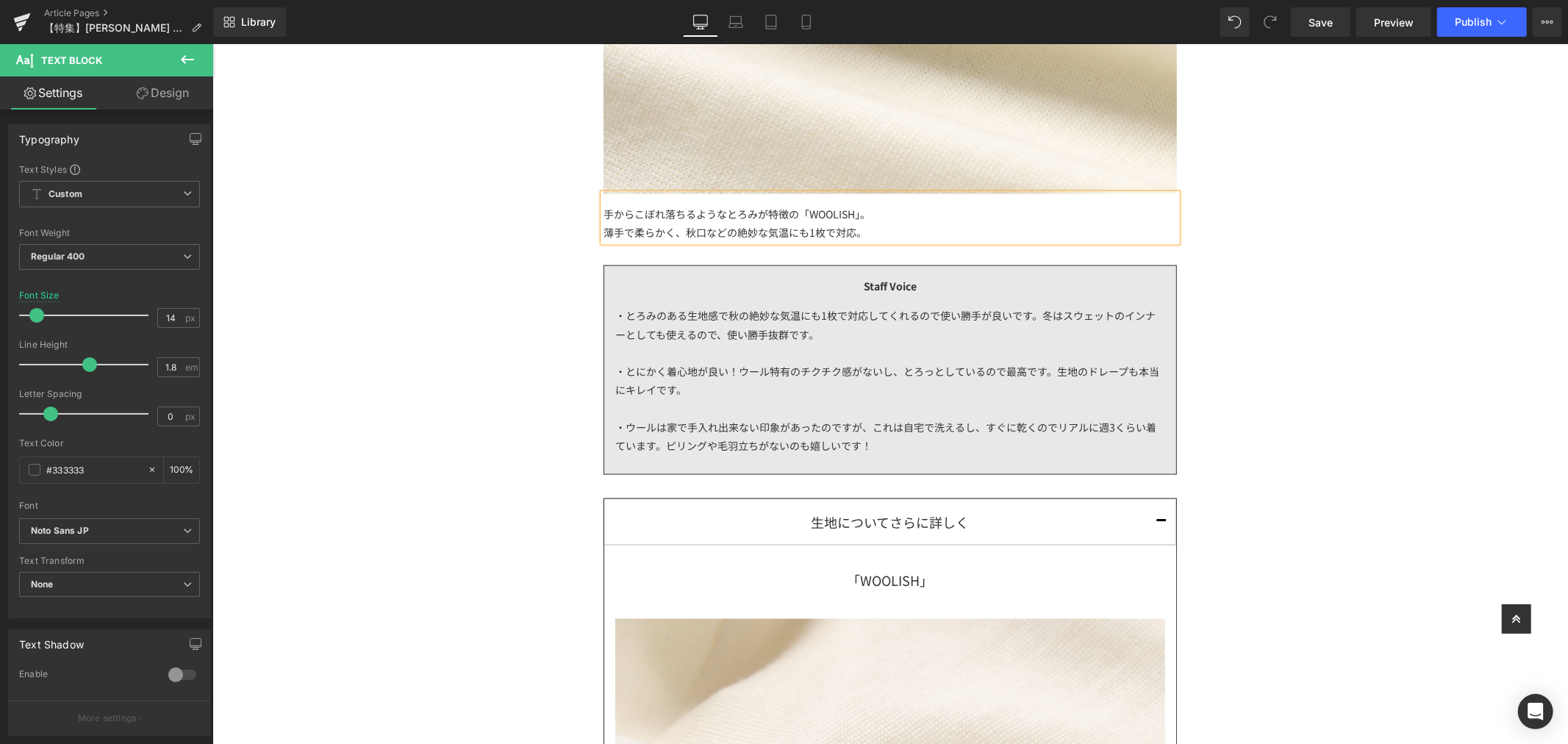
scroll to position [1607, 0]
click at [988, 233] on div "薄手で柔らかく、春や秋などの絶妙な気温にも1枚で対応。冬場はインナーとして" at bounding box center [889, 232] width 574 height 18
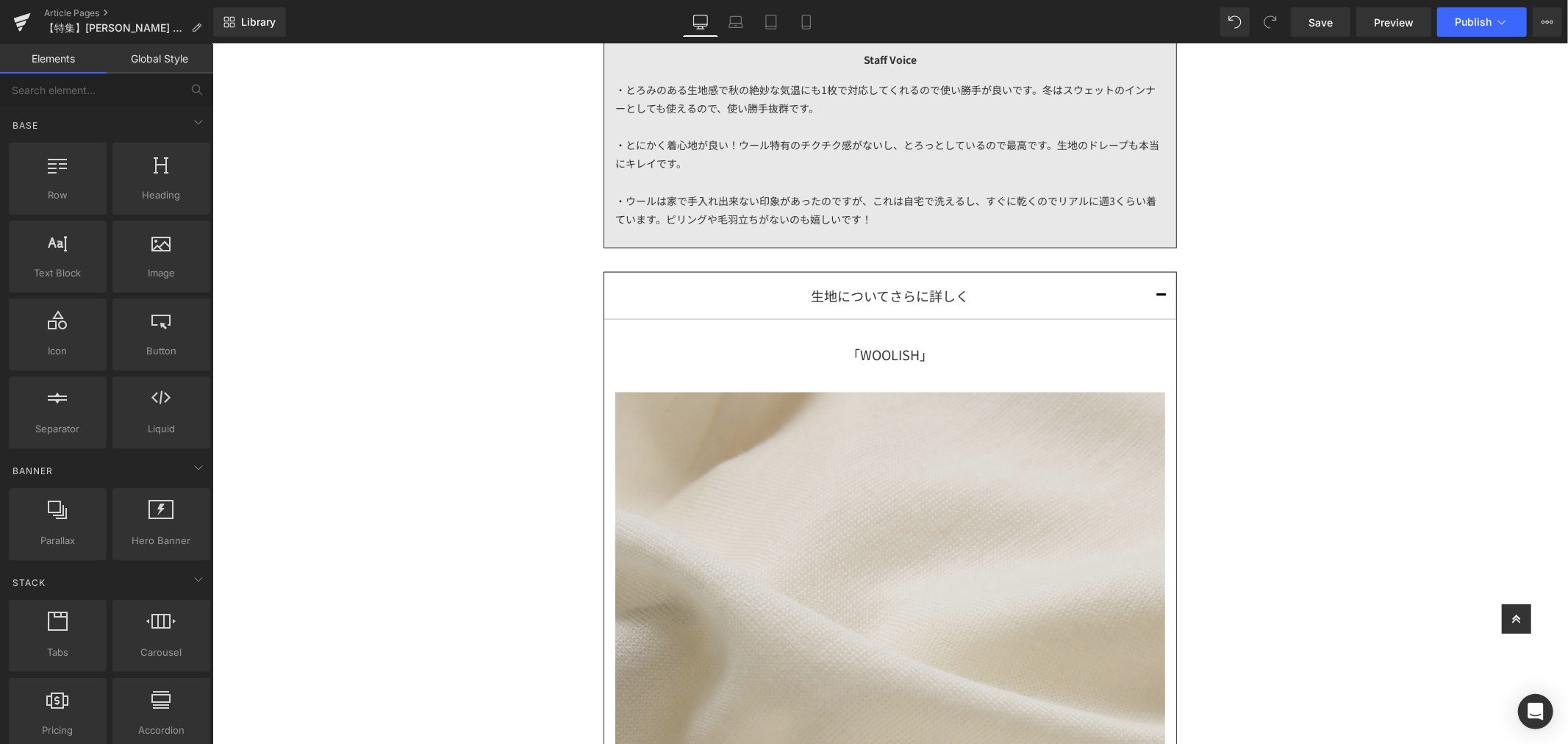
scroll to position [2342, 0]
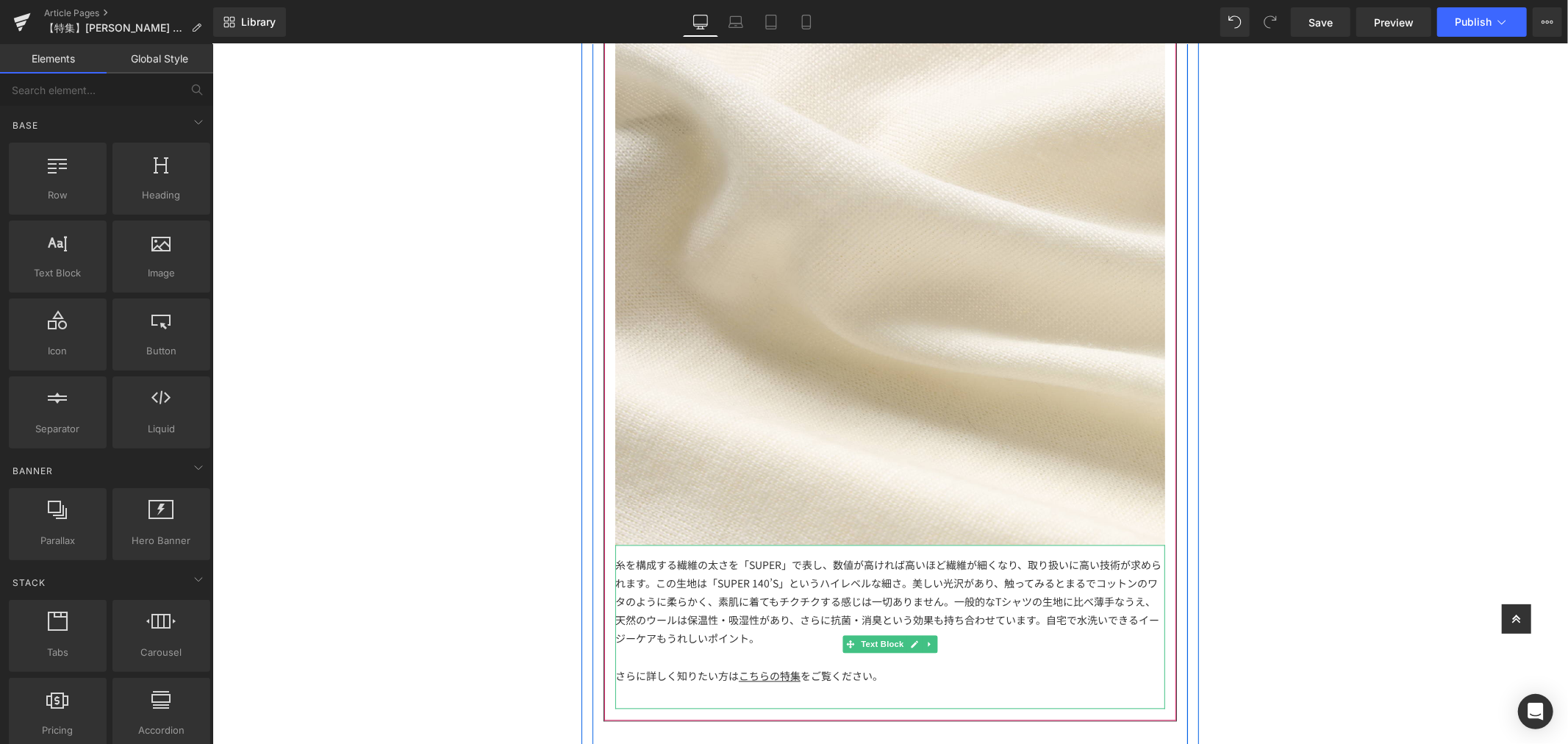
click at [1024, 600] on div "糸を構成する繊維の太さを「SUPER」で表し、数値が高ければ高いほど繊維が細くなり、取り扱いに高い技術が求められます。この生地は「SUPER 140’S」とい…" at bounding box center [890, 626] width 550 height 164
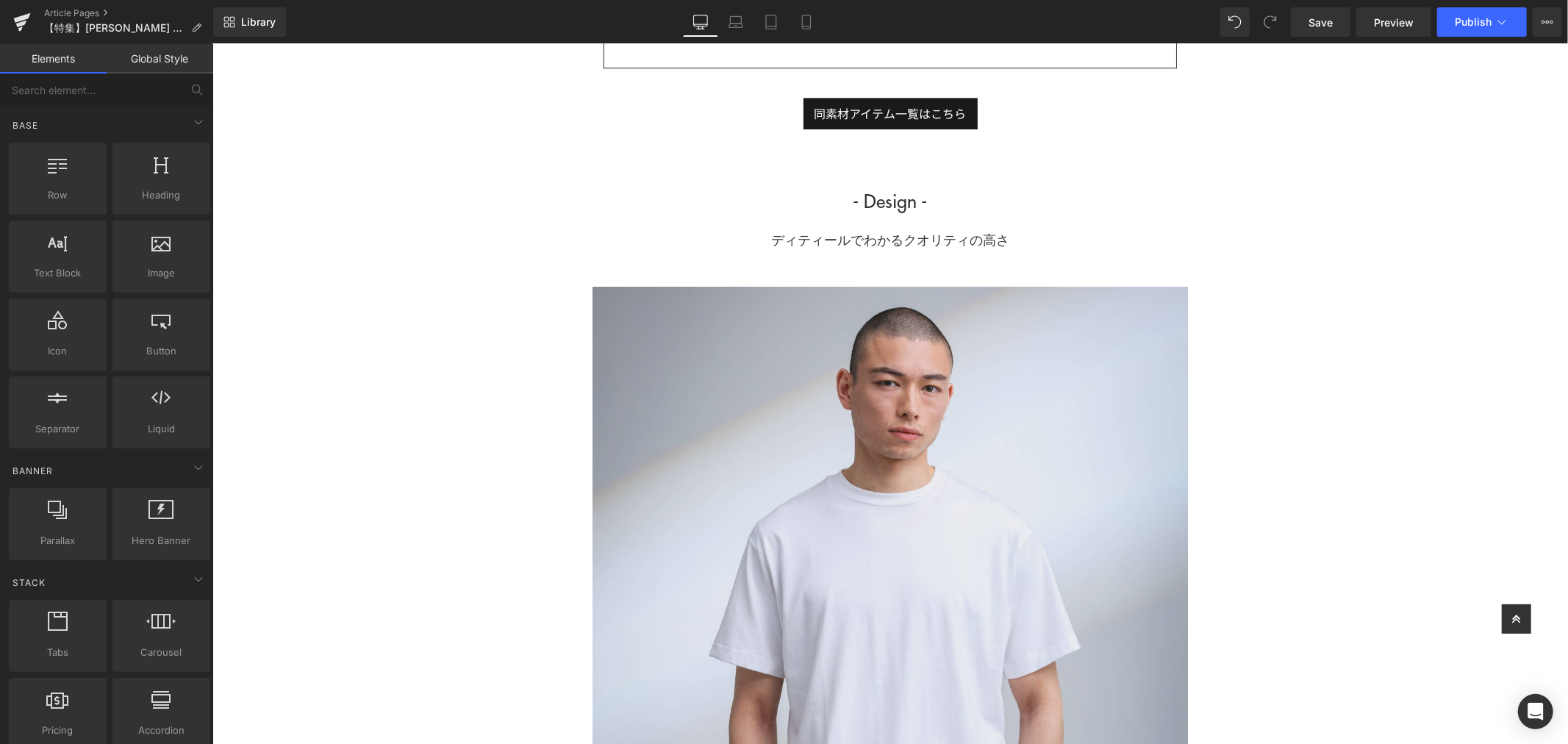
scroll to position [3077, 0]
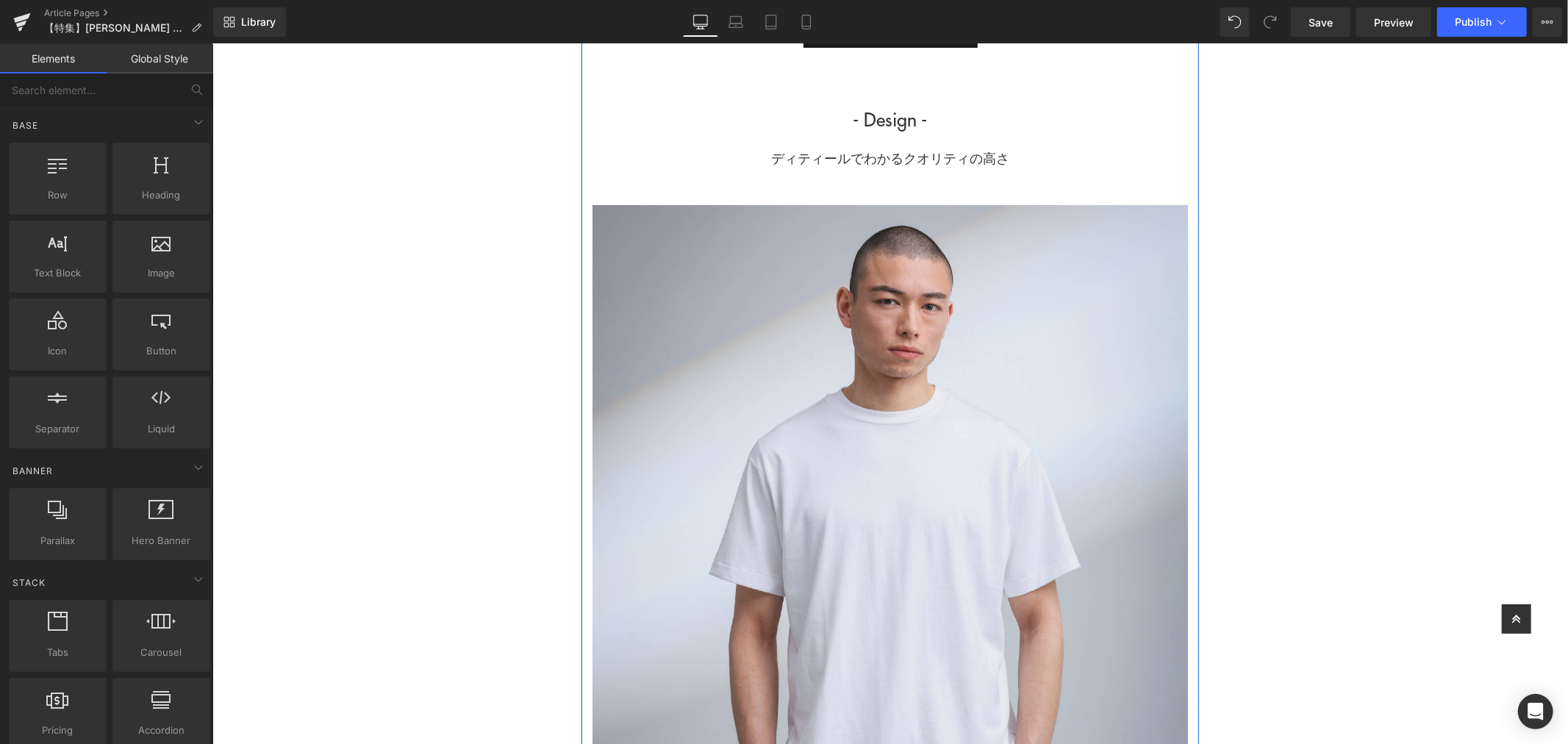
drag, startPoint x: 1024, startPoint y: 145, endPoint x: 1032, endPoint y: 151, distance: 10.0
click at [1024, 145] on div "ディティールでわかるクオリティの高さ" at bounding box center [890, 156] width 596 height 30
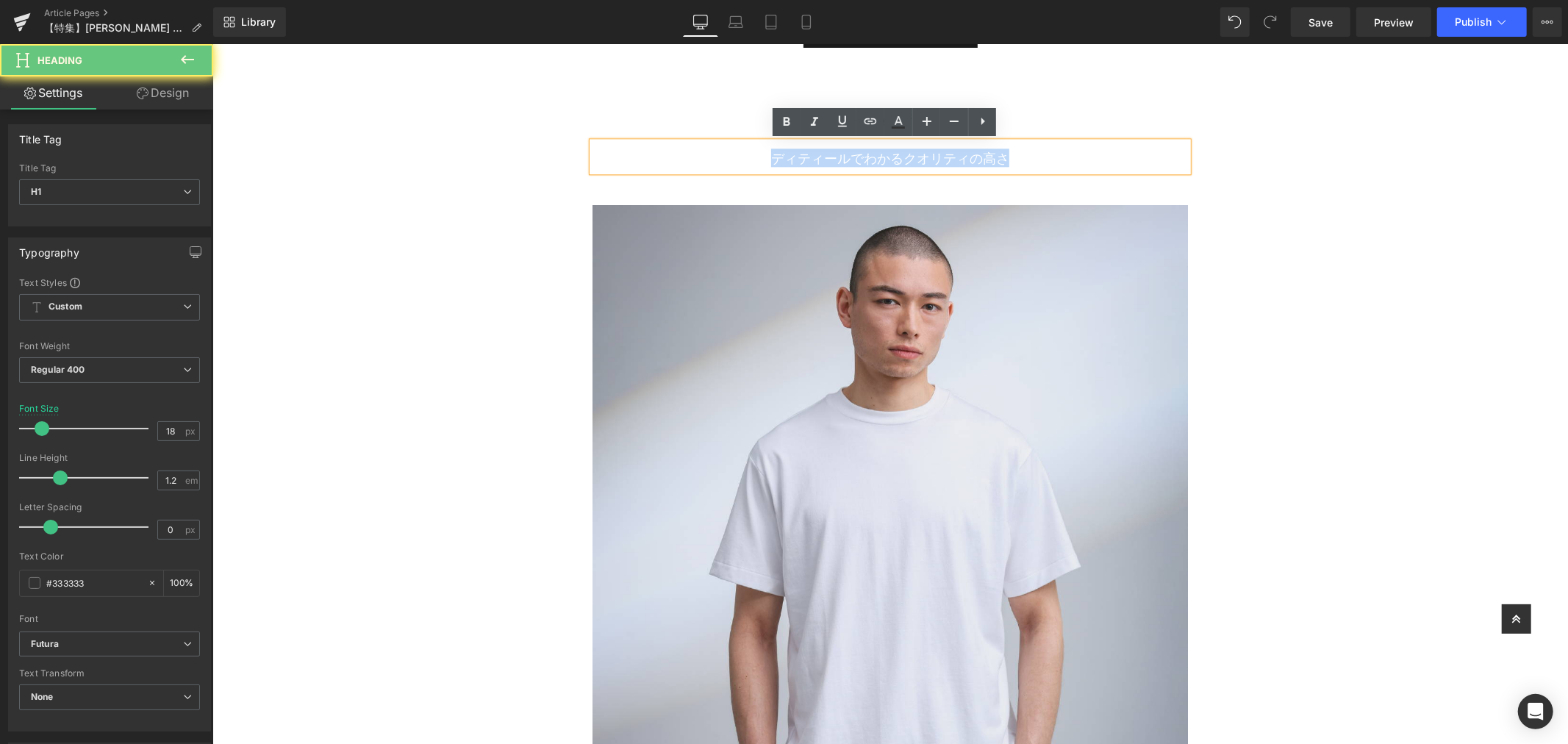
drag, startPoint x: 1035, startPoint y: 155, endPoint x: 747, endPoint y: 133, distance: 288.8
click at [747, 133] on div "- Fabric - Heading するりと零れ落ちるとろみ 家庭洗濯OKな最高ランクのウール 「SUPER 140'S」 Heading Image 手…" at bounding box center [889, 73] width 618 height 4405
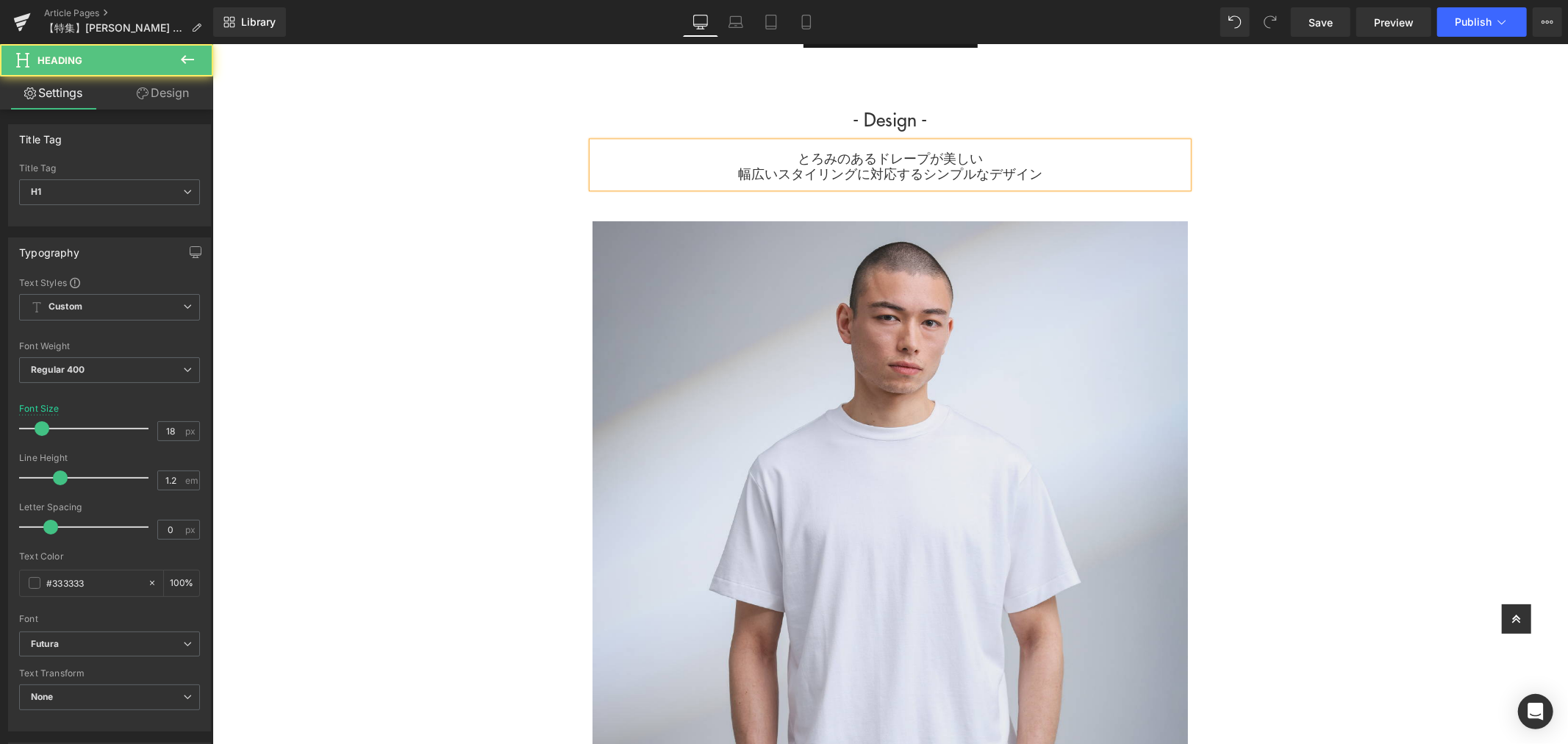
click at [907, 174] on h1 "とろみのあるドレープが美しい 幅広いスタイリングに対応するシンプルなデザイン" at bounding box center [890, 164] width 596 height 31
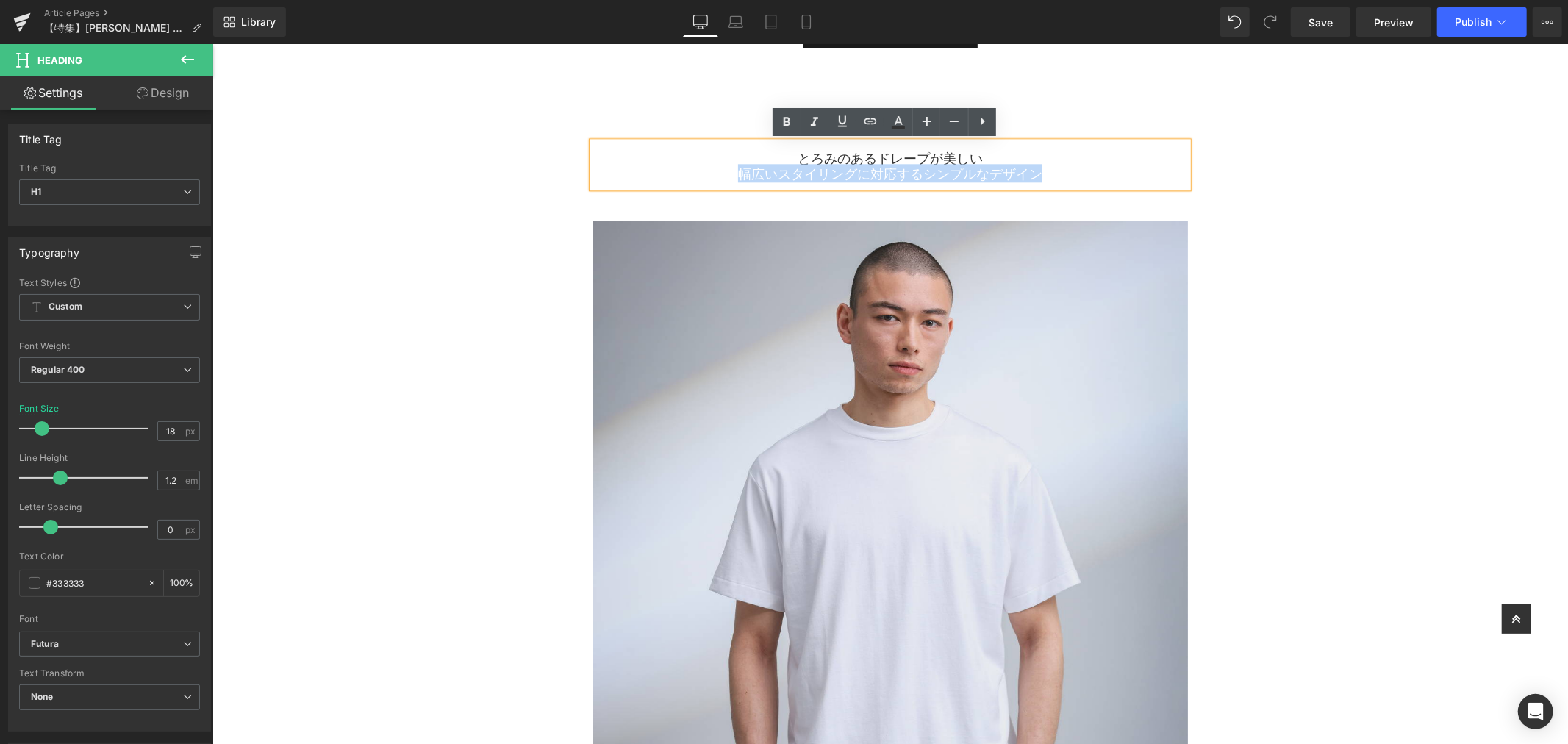
drag, startPoint x: 712, startPoint y: 174, endPoint x: 1051, endPoint y: 174, distance: 339.0
click at [1051, 174] on h1 "とろみのあるドレープが美しい 幅広いスタイリングに対応するシンプルなデザイン" at bounding box center [890, 164] width 596 height 31
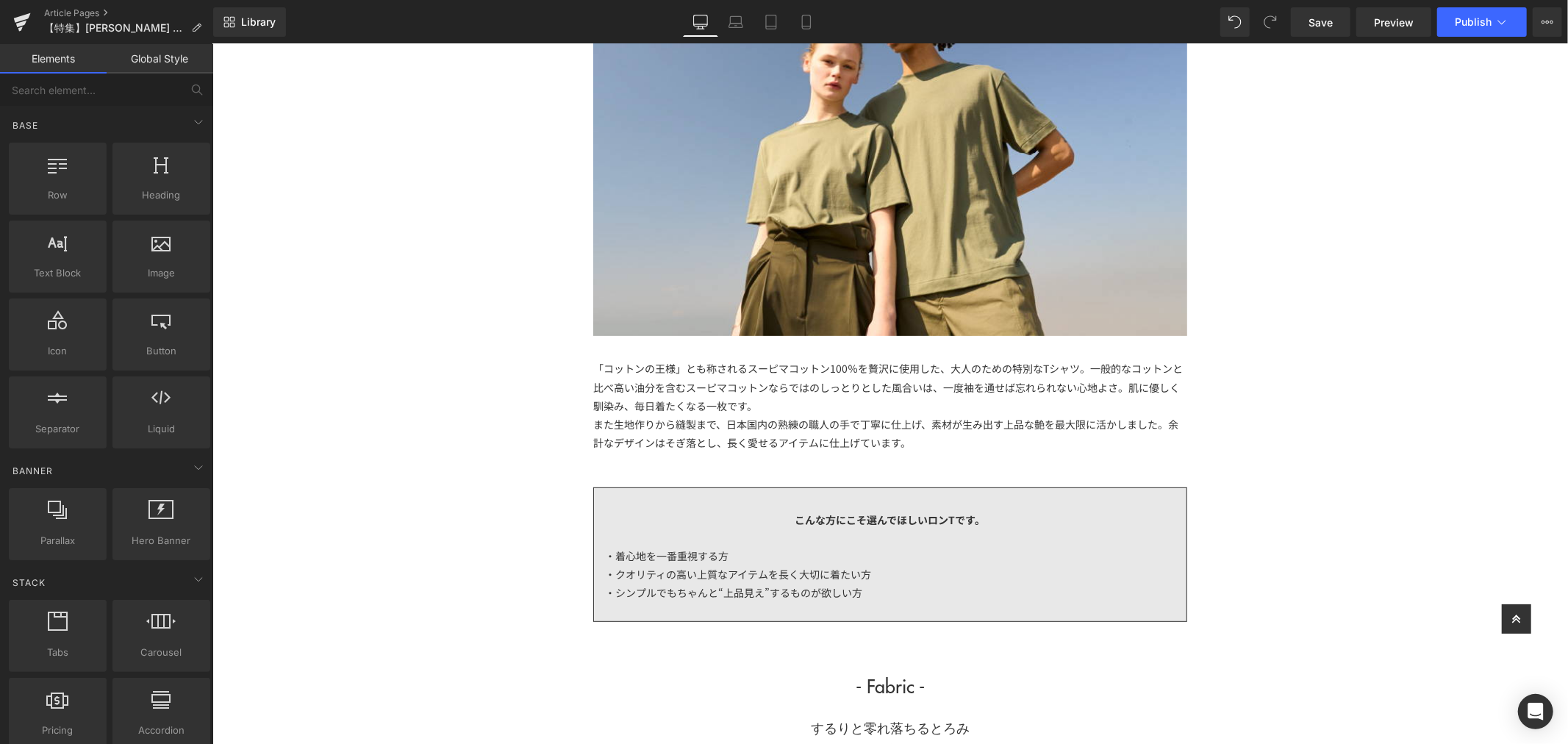
scroll to position [653, 0]
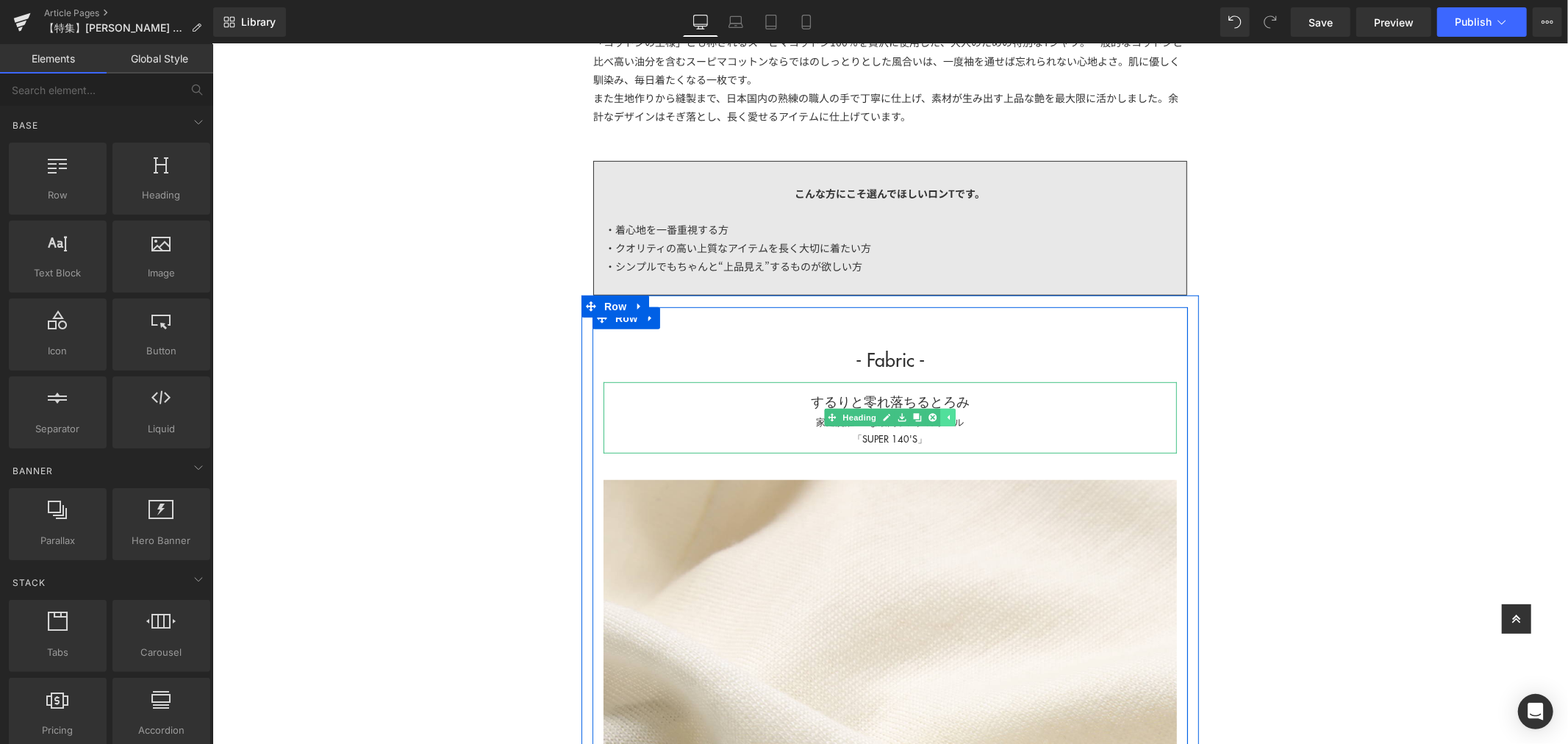
click at [945, 423] on link at bounding box center [948, 417] width 15 height 18
click at [955, 430] on div "「SUPER 140'S」" at bounding box center [889, 438] width 574 height 17
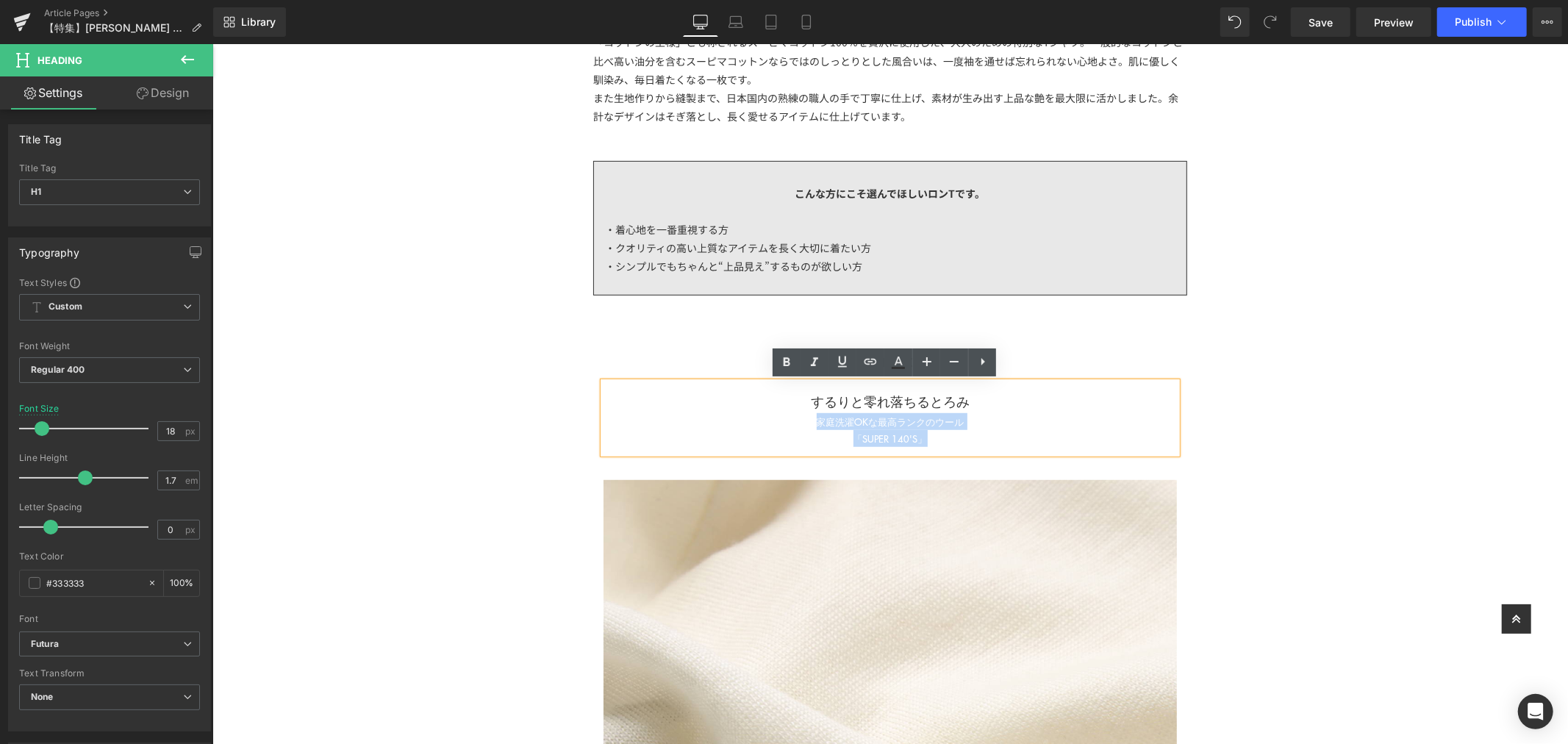
drag, startPoint x: 873, startPoint y: 428, endPoint x: 780, endPoint y: 414, distance: 94.0
click at [780, 414] on div "するりと零れ落ちるとろみ 家庭洗濯OKな最高ランクのウール 「SUPER 140'S」" at bounding box center [889, 417] width 574 height 71
copy div "家庭洗濯OKな最高ランクのウール 「SUPER 140'S」"
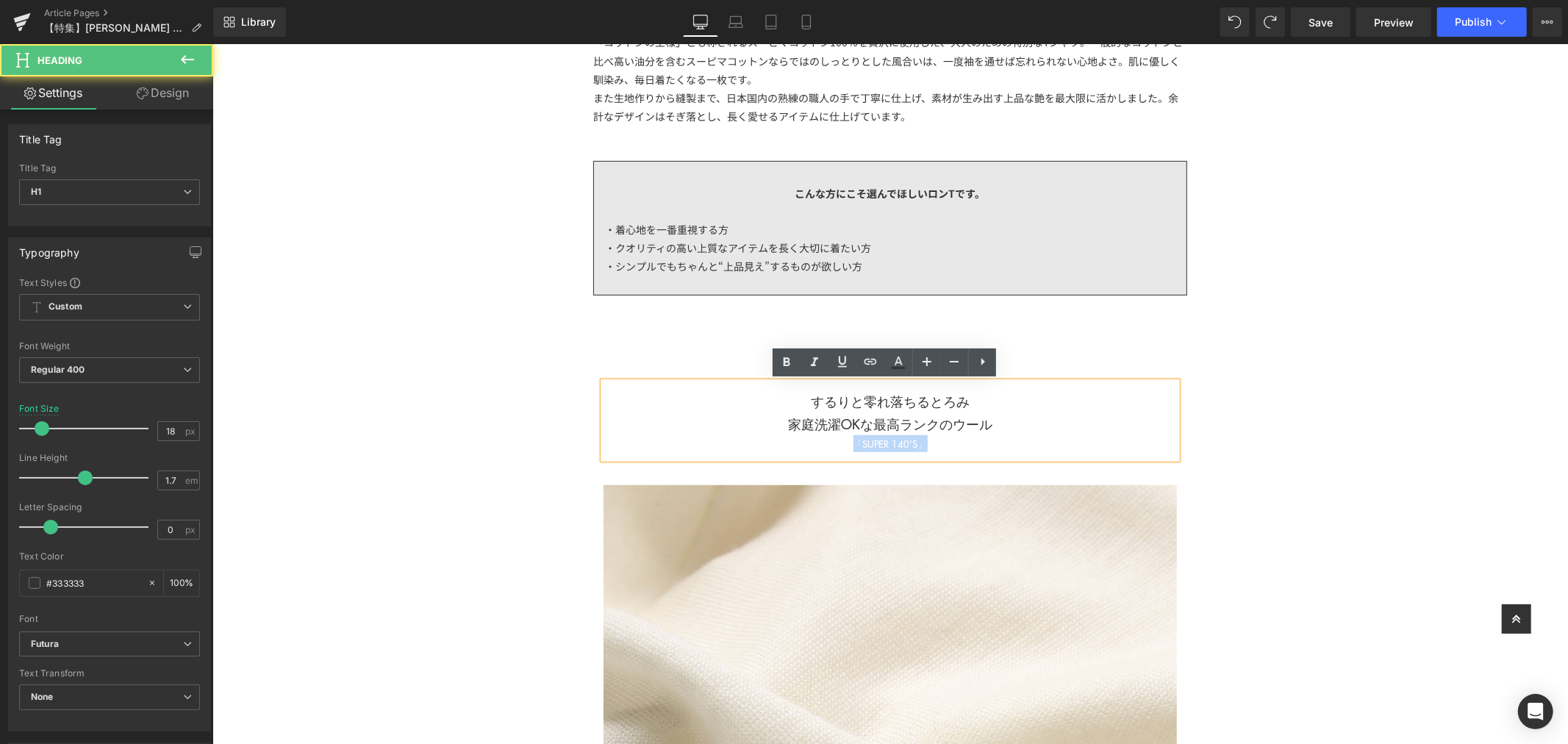
drag, startPoint x: 934, startPoint y: 445, endPoint x: 827, endPoint y: 440, distance: 107.1
click at [827, 440] on div "「SUPER 140'S」" at bounding box center [889, 442] width 574 height 17
copy div "「SUPER 140'S」"
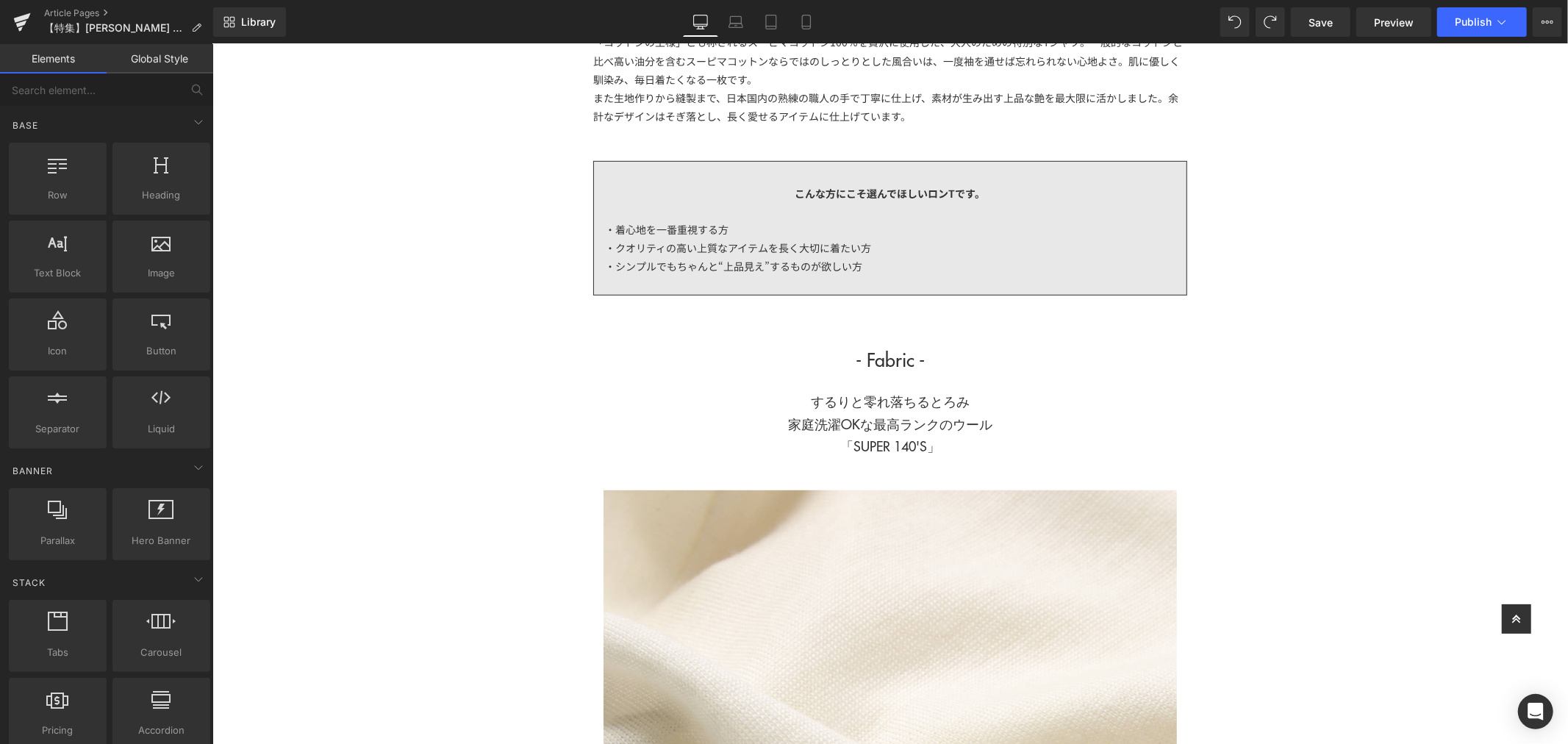
scroll to position [816, 0]
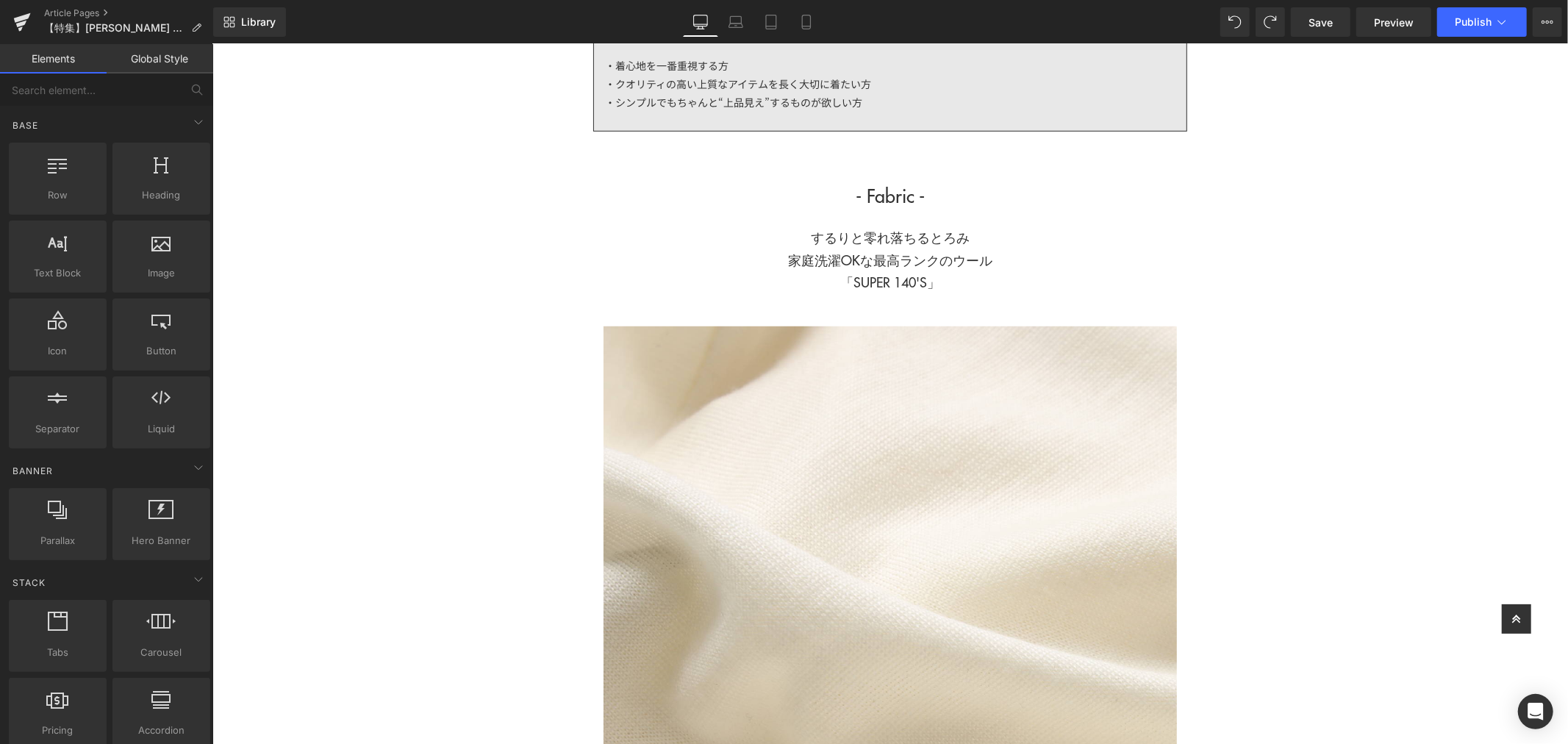
click at [1039, 297] on div "するりと零れ落ちるとろみ 家庭洗濯OKな最高ランクのウール 「SUPER 140'S」 Heading" at bounding box center [889, 258] width 574 height 81
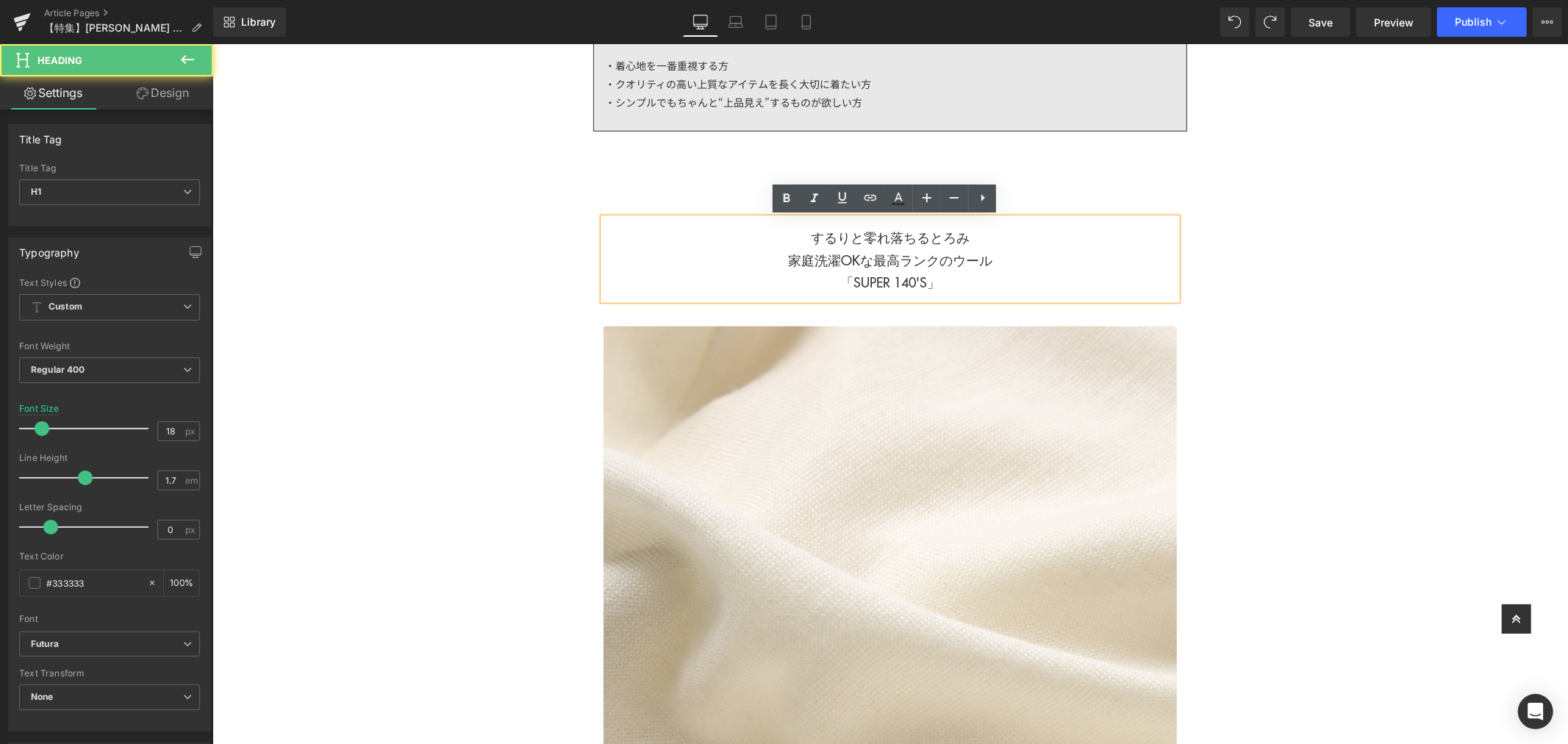
click at [1032, 288] on h1 "するりと零れ落ちるとろみ 家庭洗濯OKな最高ランクのウール 「SUPER 140'S」" at bounding box center [889, 259] width 574 height 68
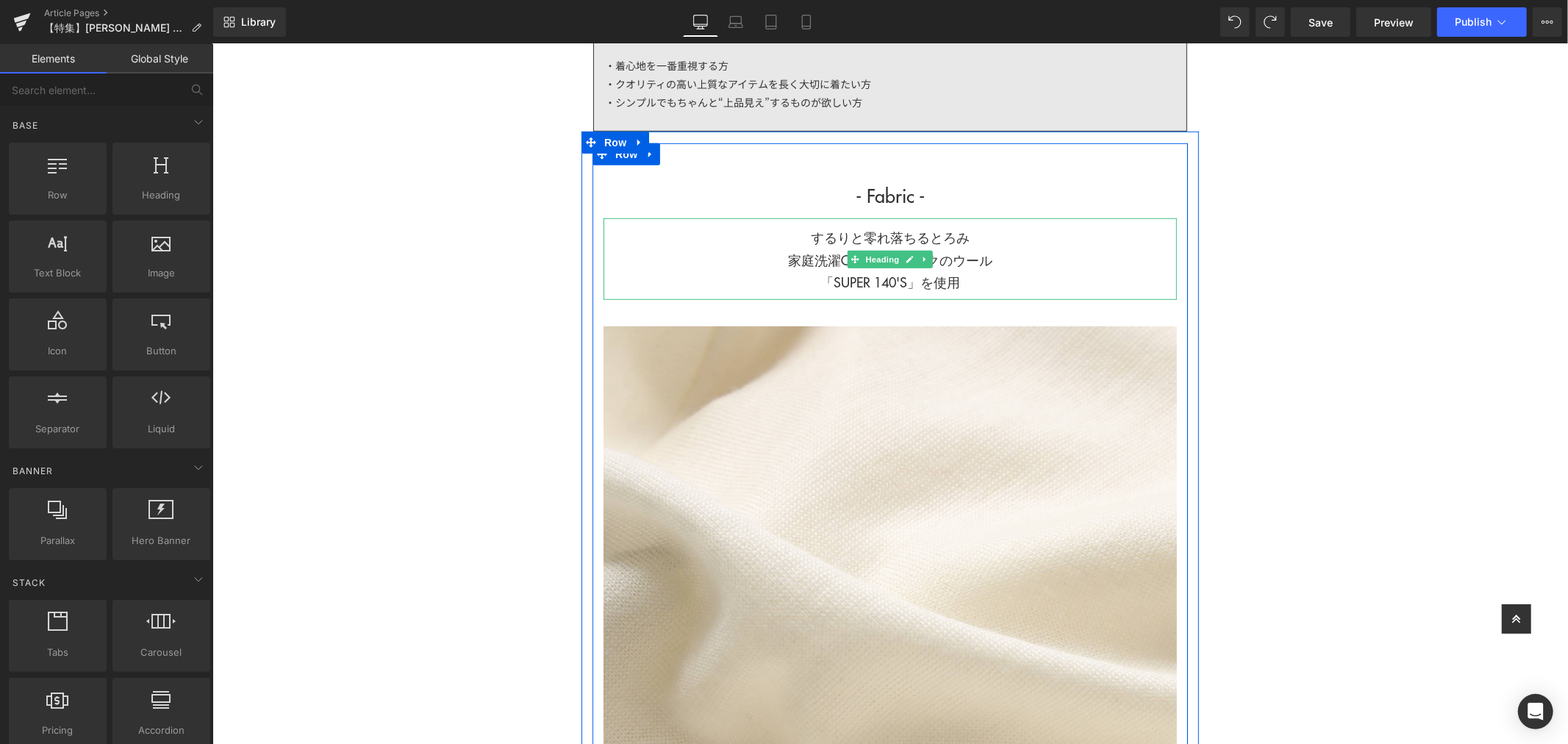
drag, startPoint x: 1025, startPoint y: 277, endPoint x: 1018, endPoint y: 276, distance: 7.1
click at [1024, 277] on h1 "するりと零れ落ちるとろみ 家庭洗濯OKな最高ランクのウール 「SUPER 140'S」を使用" at bounding box center [889, 259] width 574 height 68
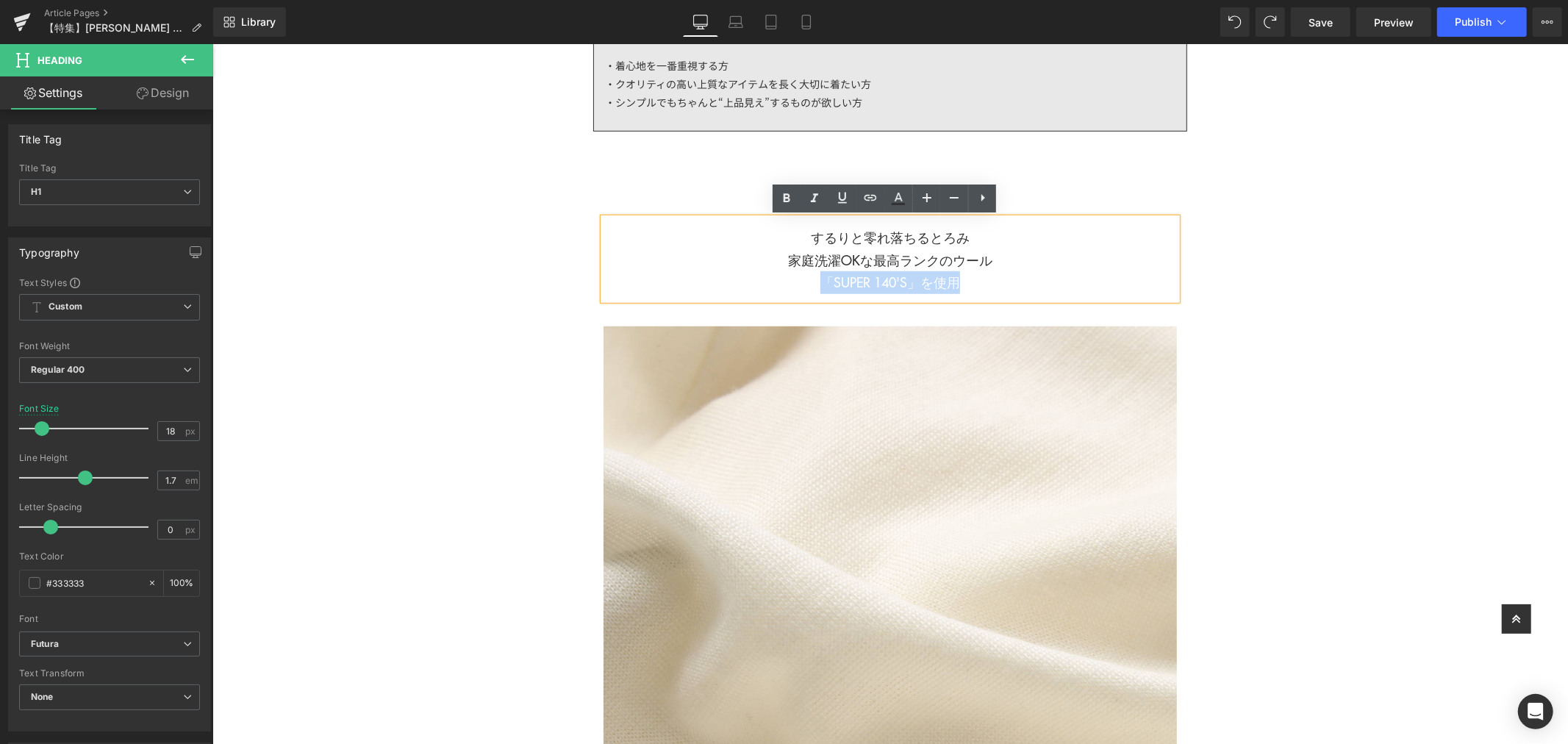
drag, startPoint x: 969, startPoint y: 277, endPoint x: 784, endPoint y: 280, distance: 185.0
click at [784, 280] on h1 "するりと零れ落ちるとろみ 家庭洗濯OKな最高ランクのウール 「SUPER 140'S」を使用" at bounding box center [889, 259] width 574 height 68
click at [899, 272] on h1 "するりと零れ落ちるとろみ 家庭洗濯OKな最高ランクのウール 「SUPER 140'S」を使用" at bounding box center [889, 259] width 574 height 68
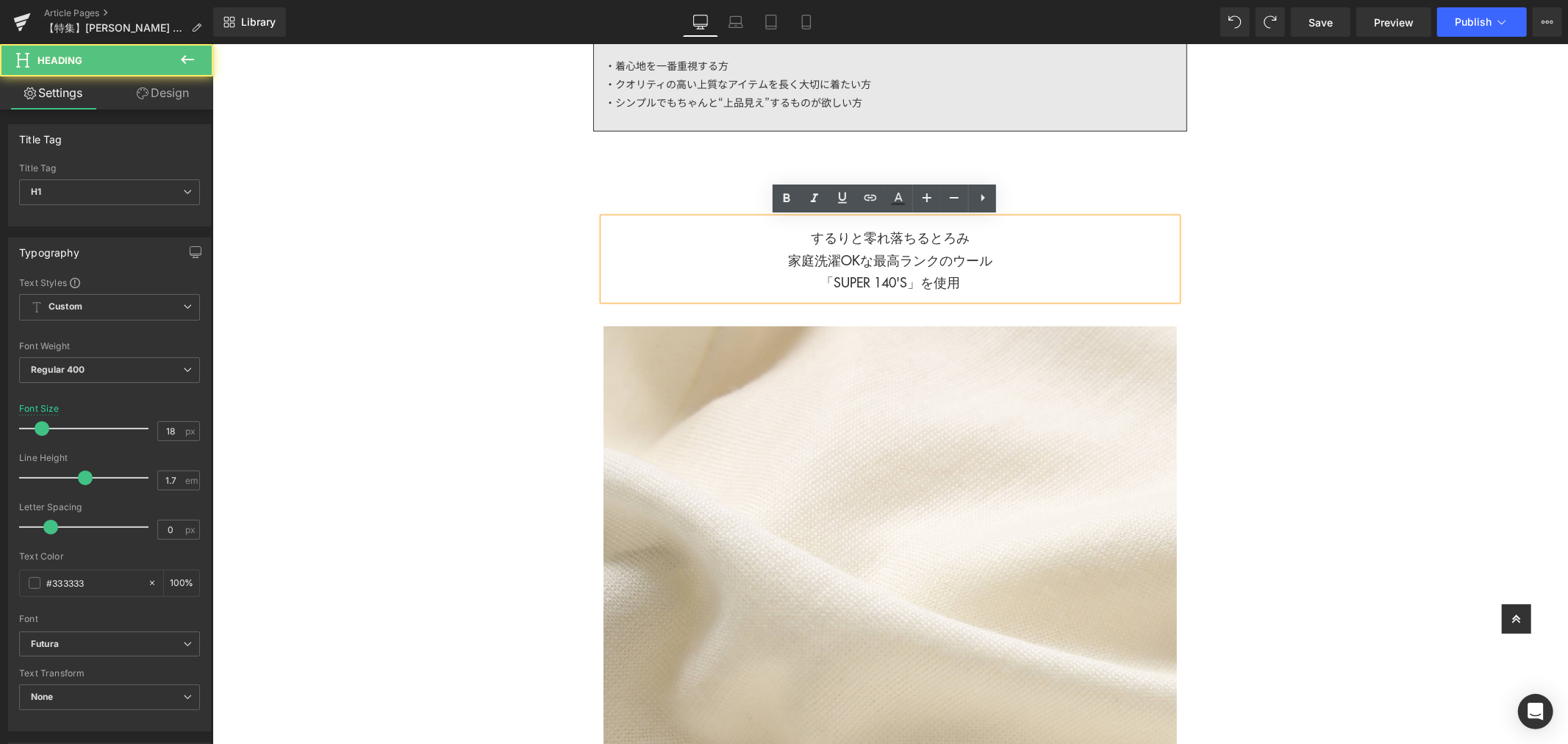
click at [867, 254] on h1 "するりと零れ落ちるとろみ 家庭洗濯OKな最高ランクのウール 「SUPER 140'S」を使用" at bounding box center [889, 259] width 574 height 68
drag, startPoint x: 866, startPoint y: 254, endPoint x: 766, endPoint y: 260, distance: 100.2
click at [766, 260] on h1 "するりと零れ落ちるとろみ 家庭洗濯OKな最高ランクのウール 「SUPER 140'S」を使用" at bounding box center [889, 259] width 574 height 68
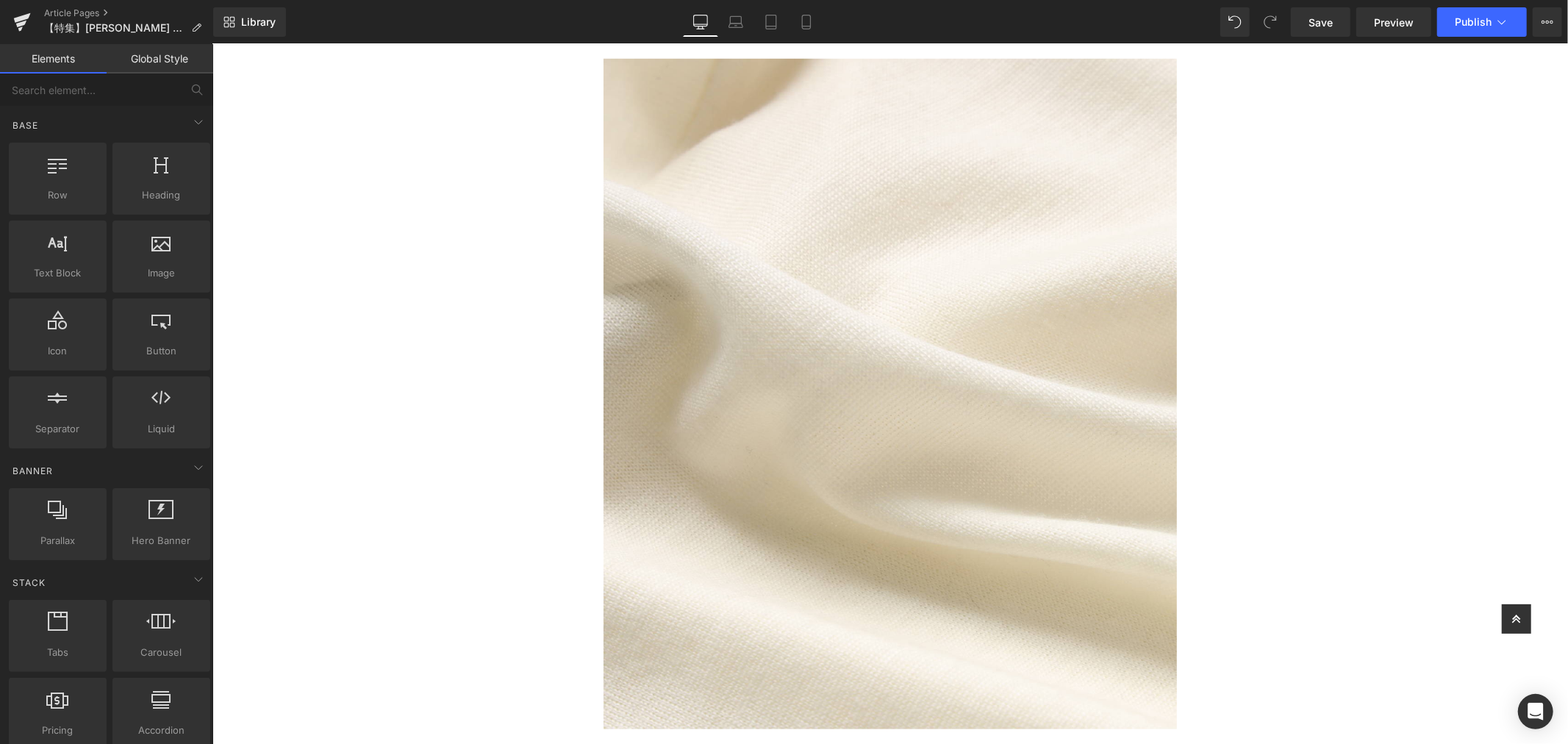
scroll to position [653, 0]
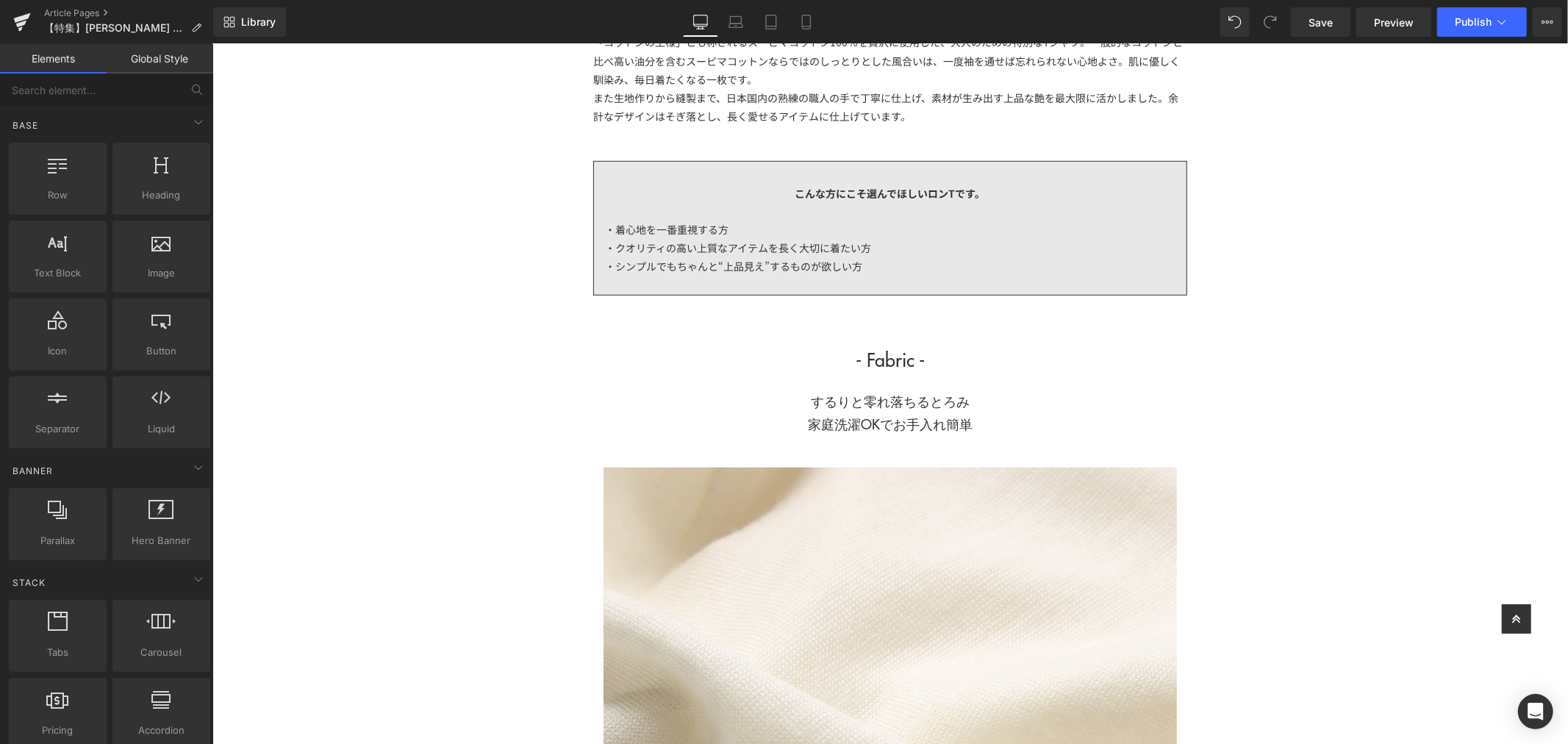
click at [1024, 427] on h1 "するりと零れ落ちるとろみ 家庭洗濯OKでお手入れ簡単" at bounding box center [889, 411] width 574 height 45
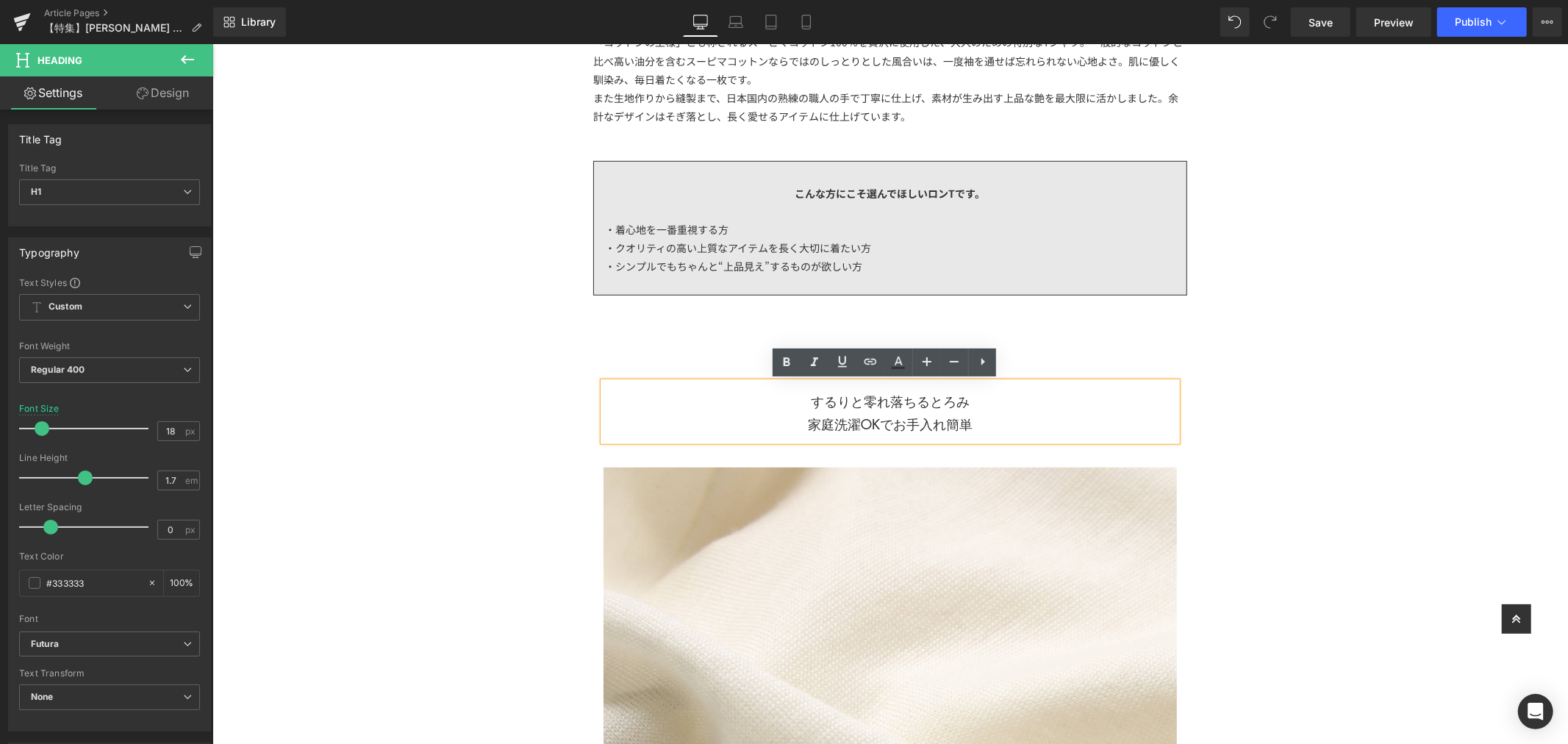
scroll to position [735, 0]
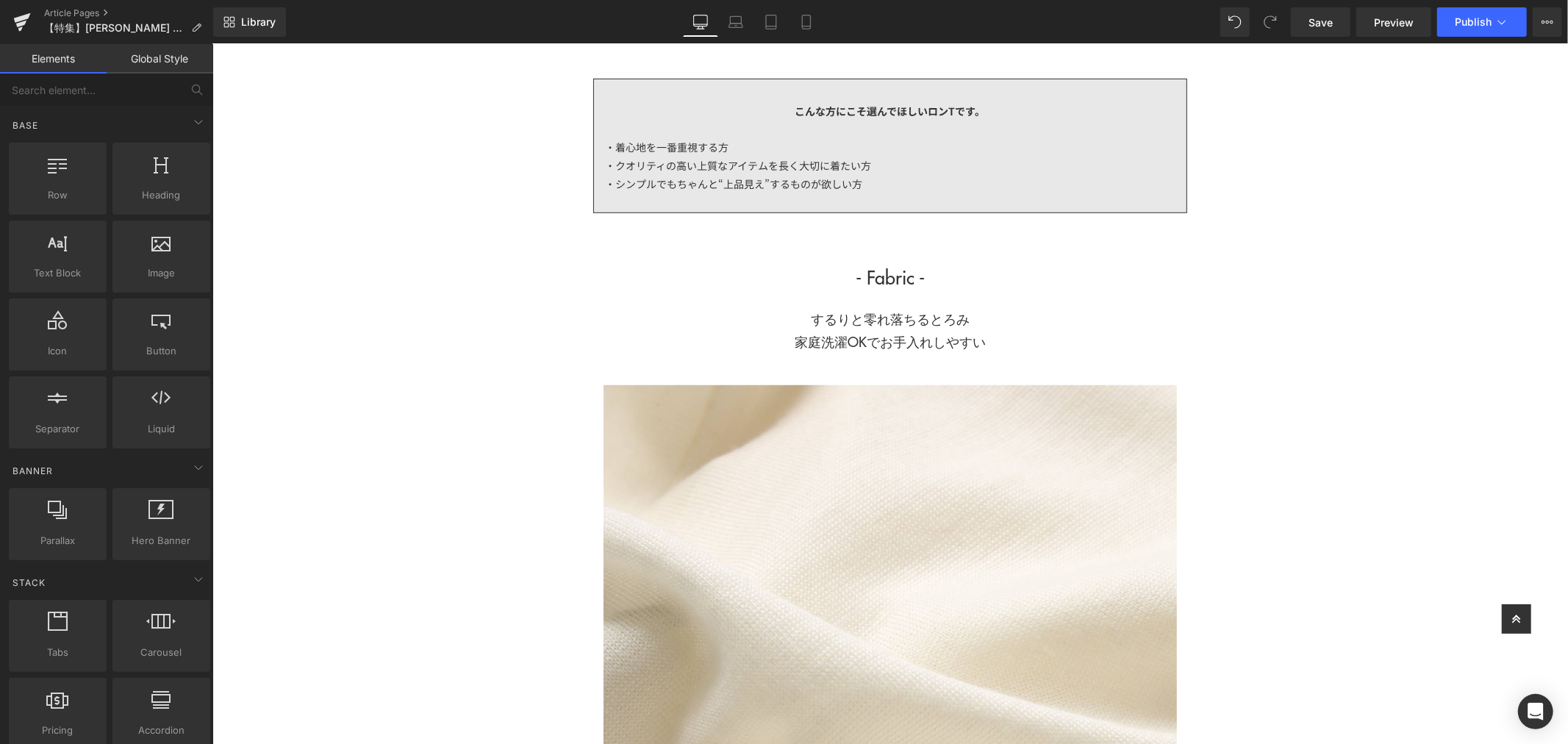
click at [1035, 340] on h1 "するりと零れ落ちるとろみ 家庭洗濯OKでお手入れしやすい" at bounding box center [889, 329] width 574 height 45
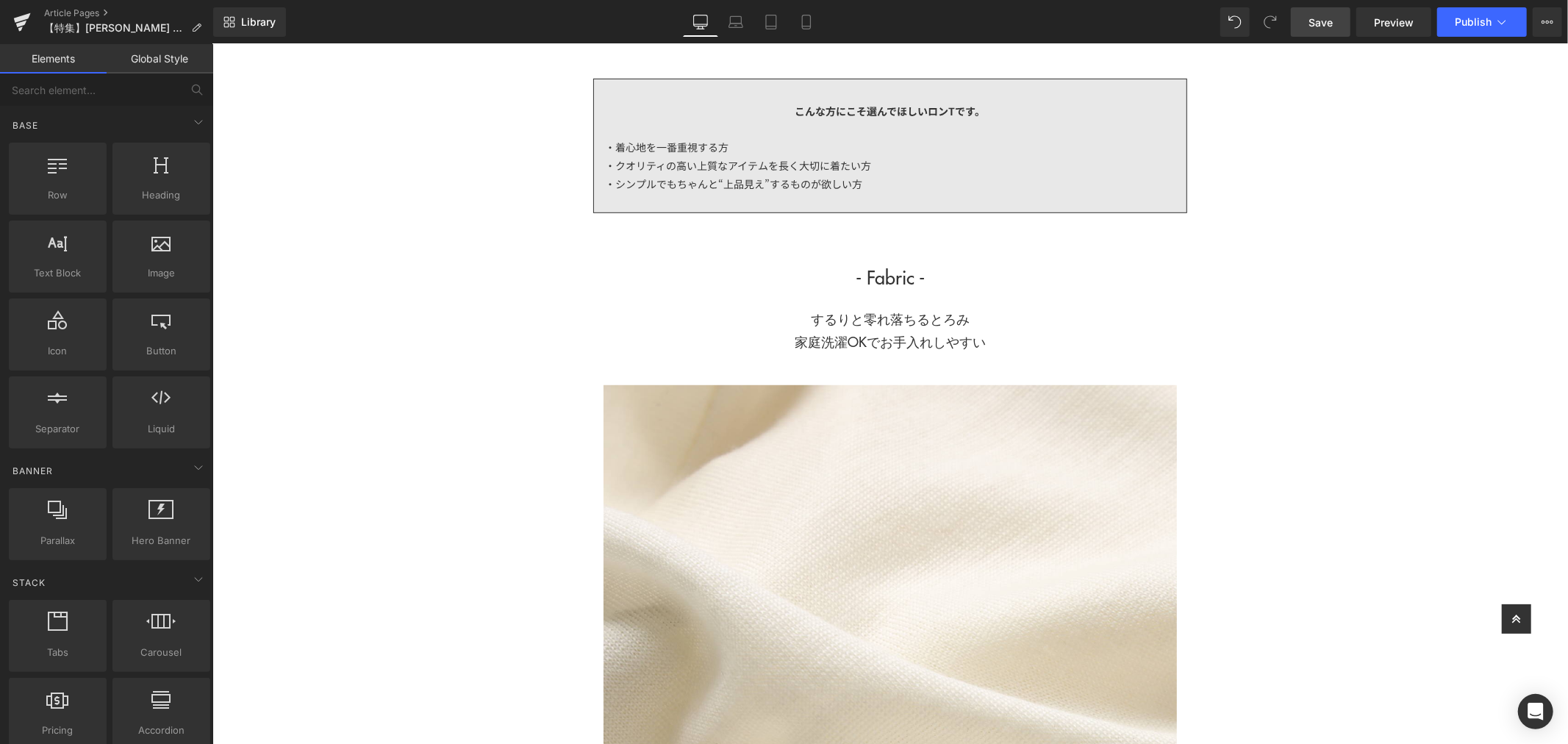
click at [1333, 30] on link "Save" at bounding box center [1320, 22] width 59 height 30
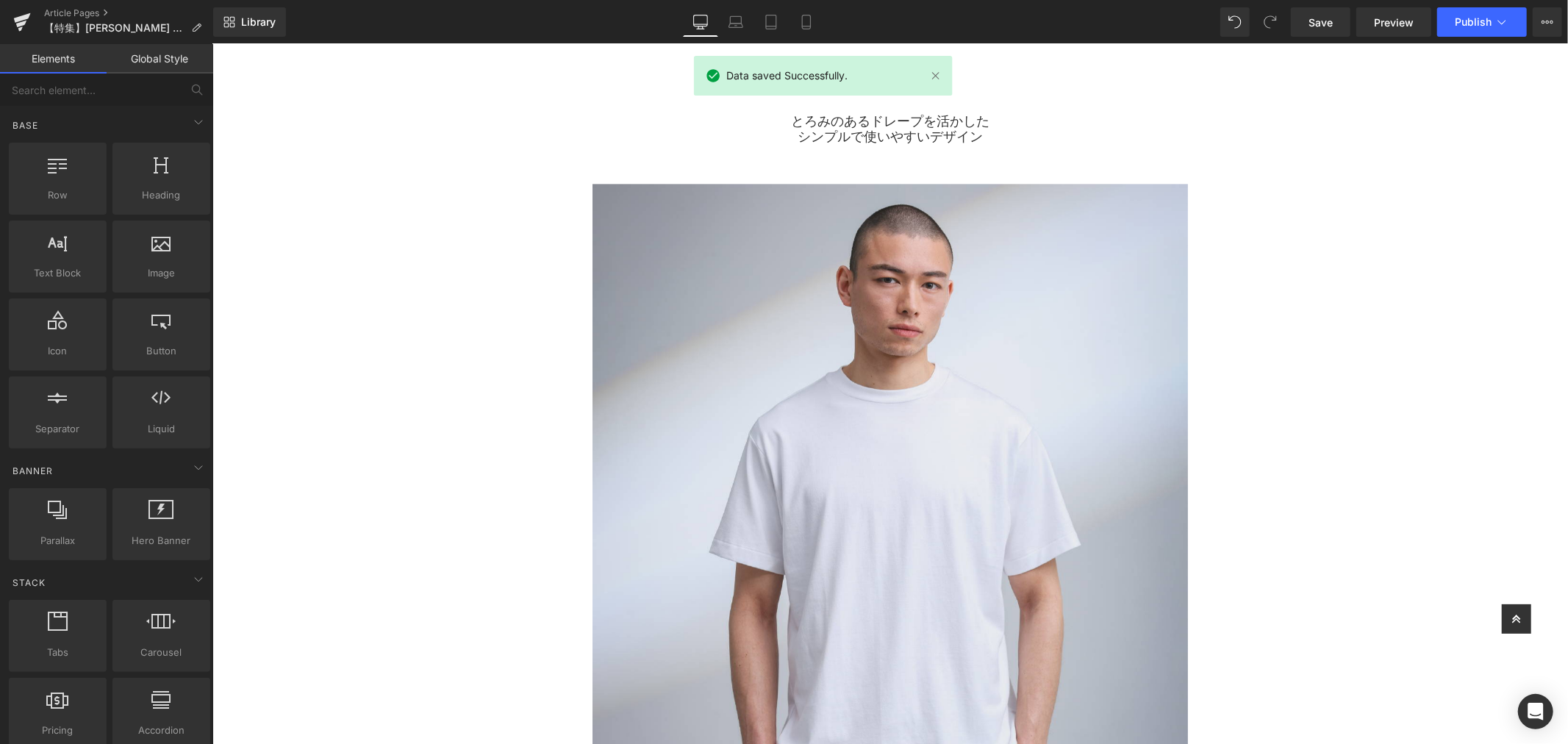
scroll to position [3021, 0]
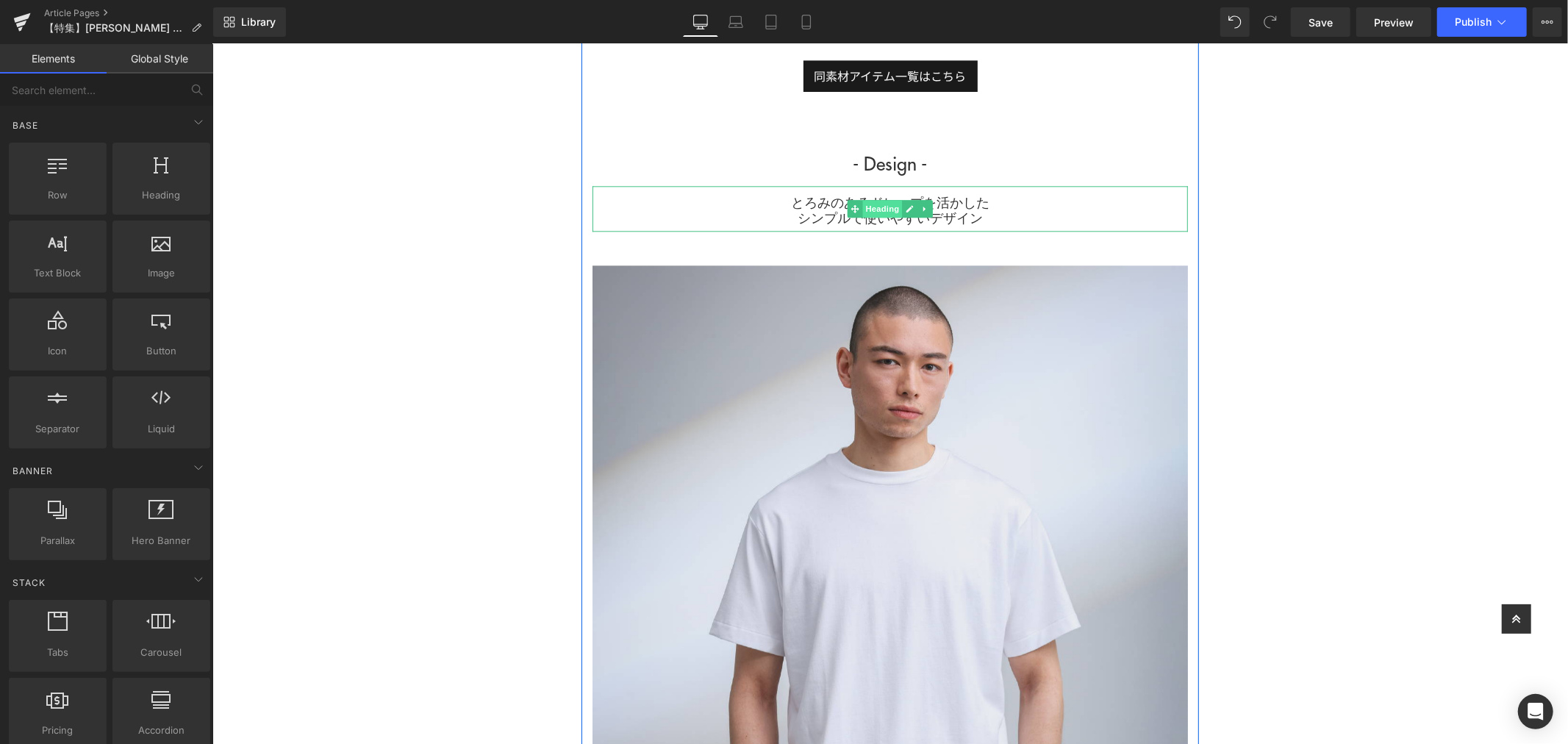
click at [888, 206] on span "Heading" at bounding box center [882, 208] width 40 height 18
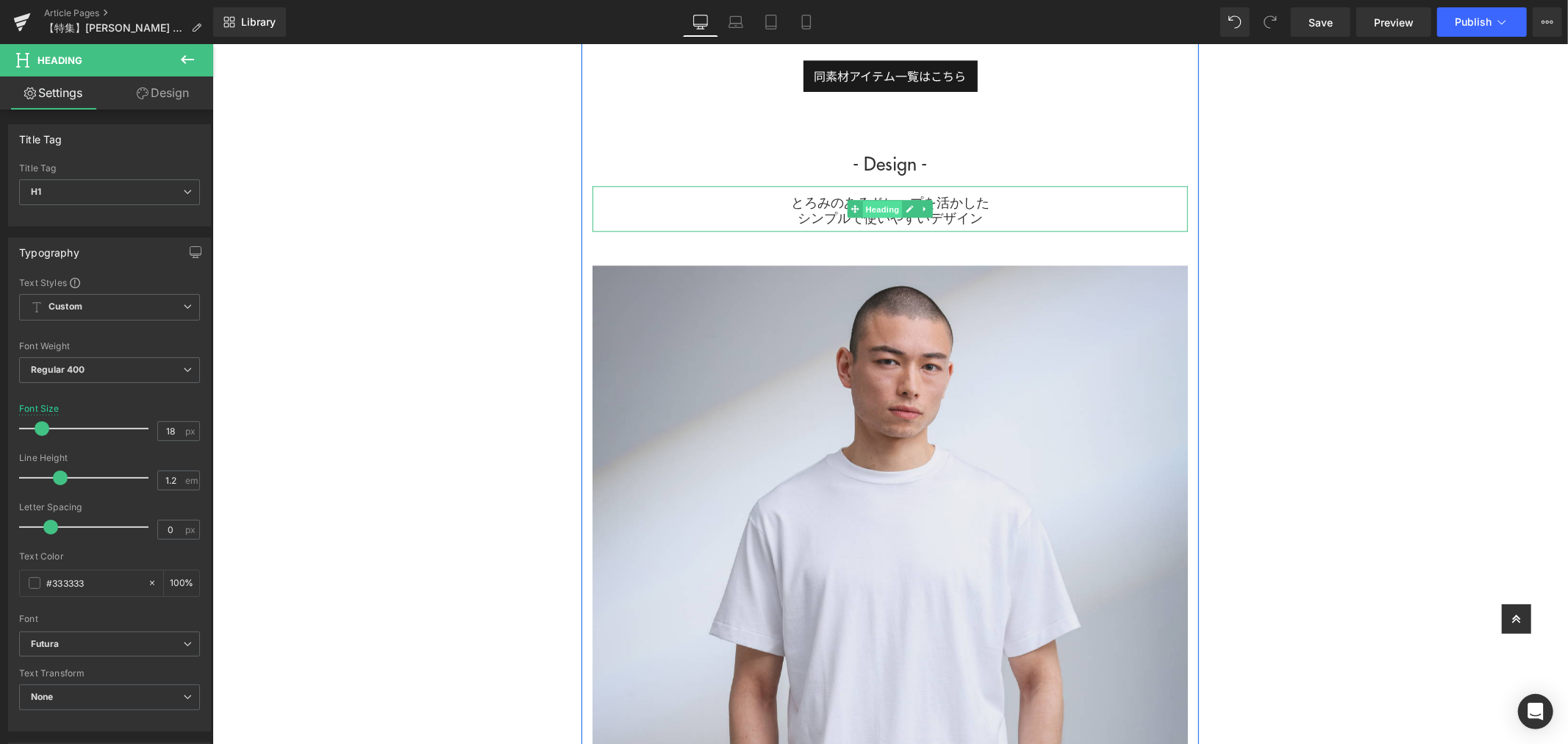
click at [881, 212] on span "Heading" at bounding box center [882, 208] width 40 height 18
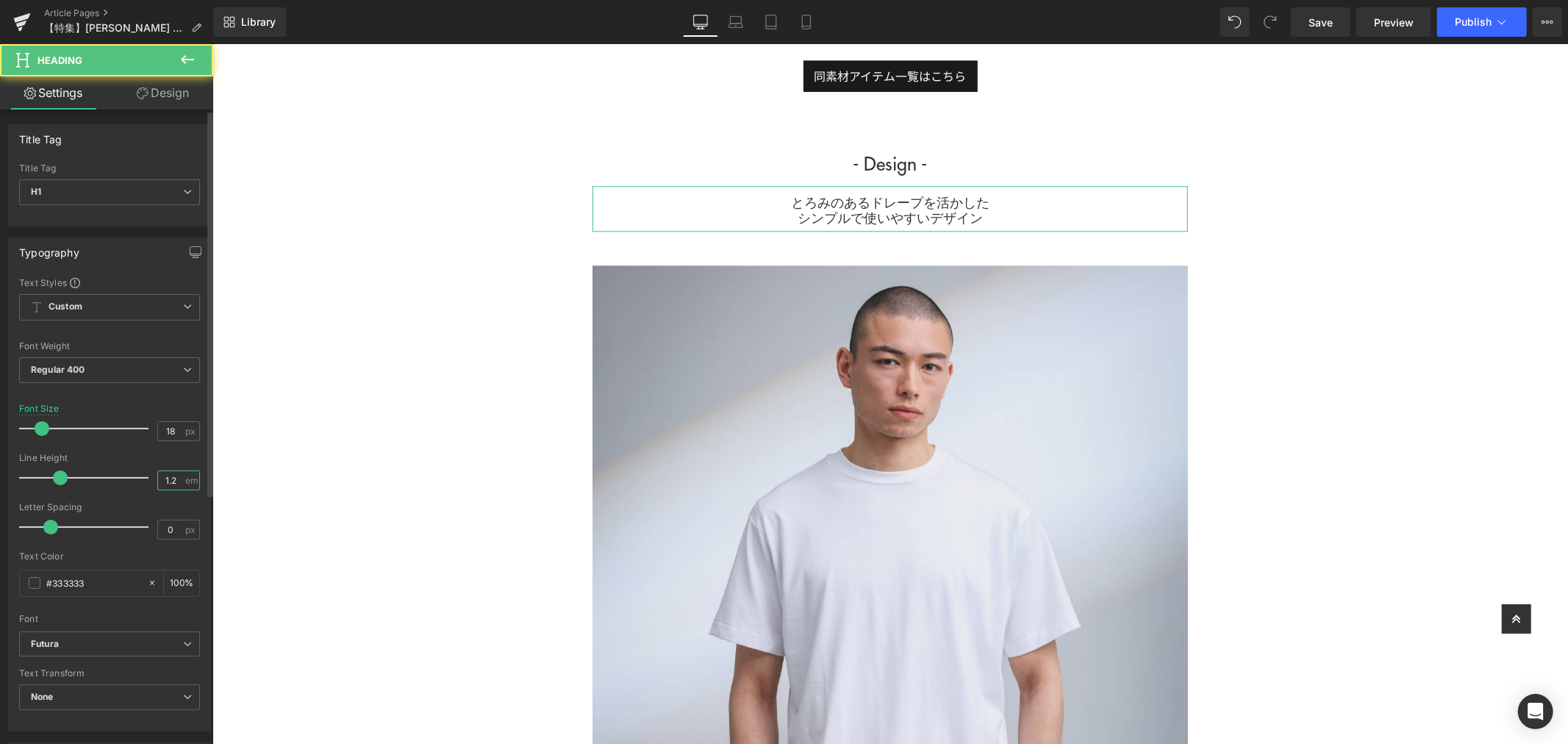
click at [174, 481] on input "1.2" at bounding box center [171, 481] width 26 height 18
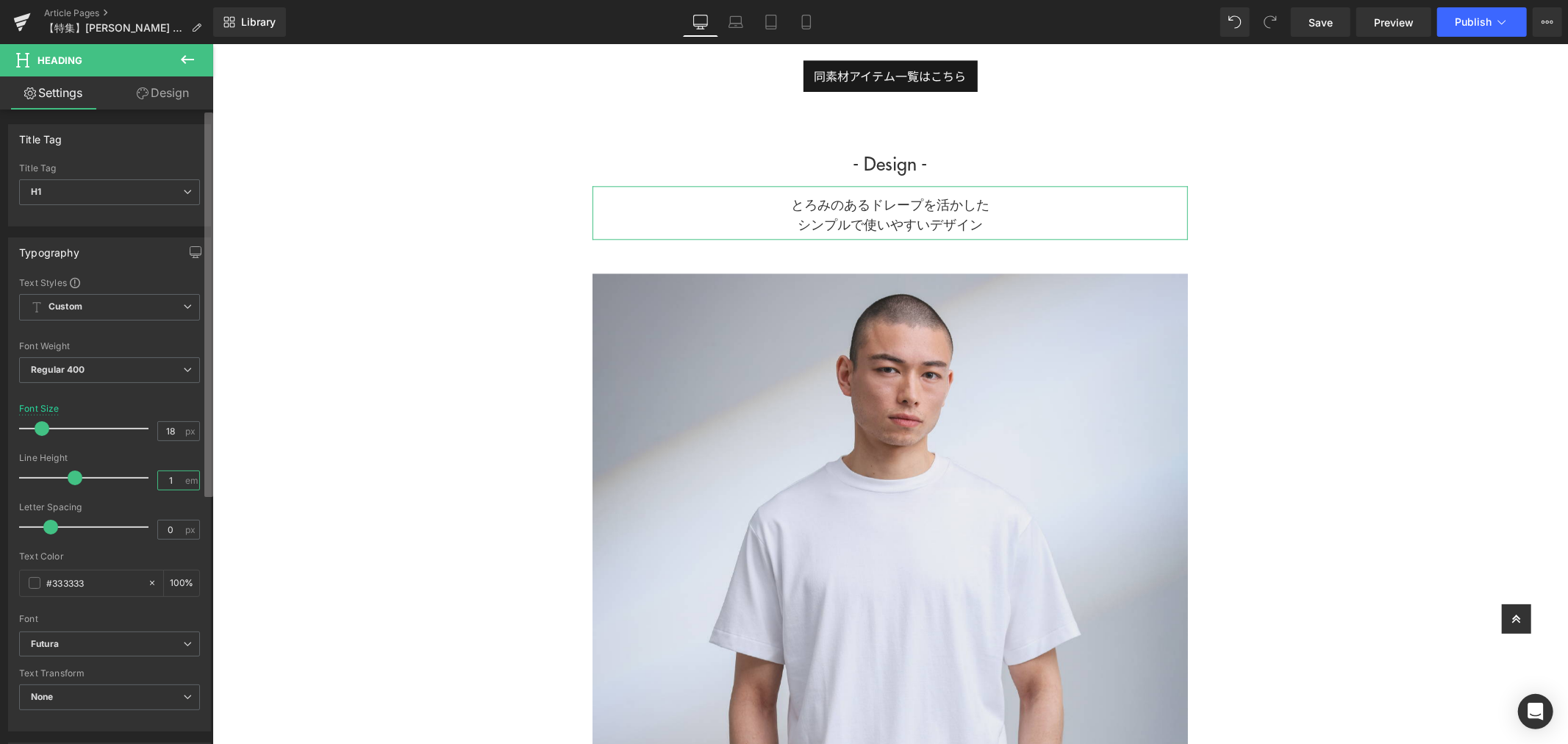
type input "1.7"
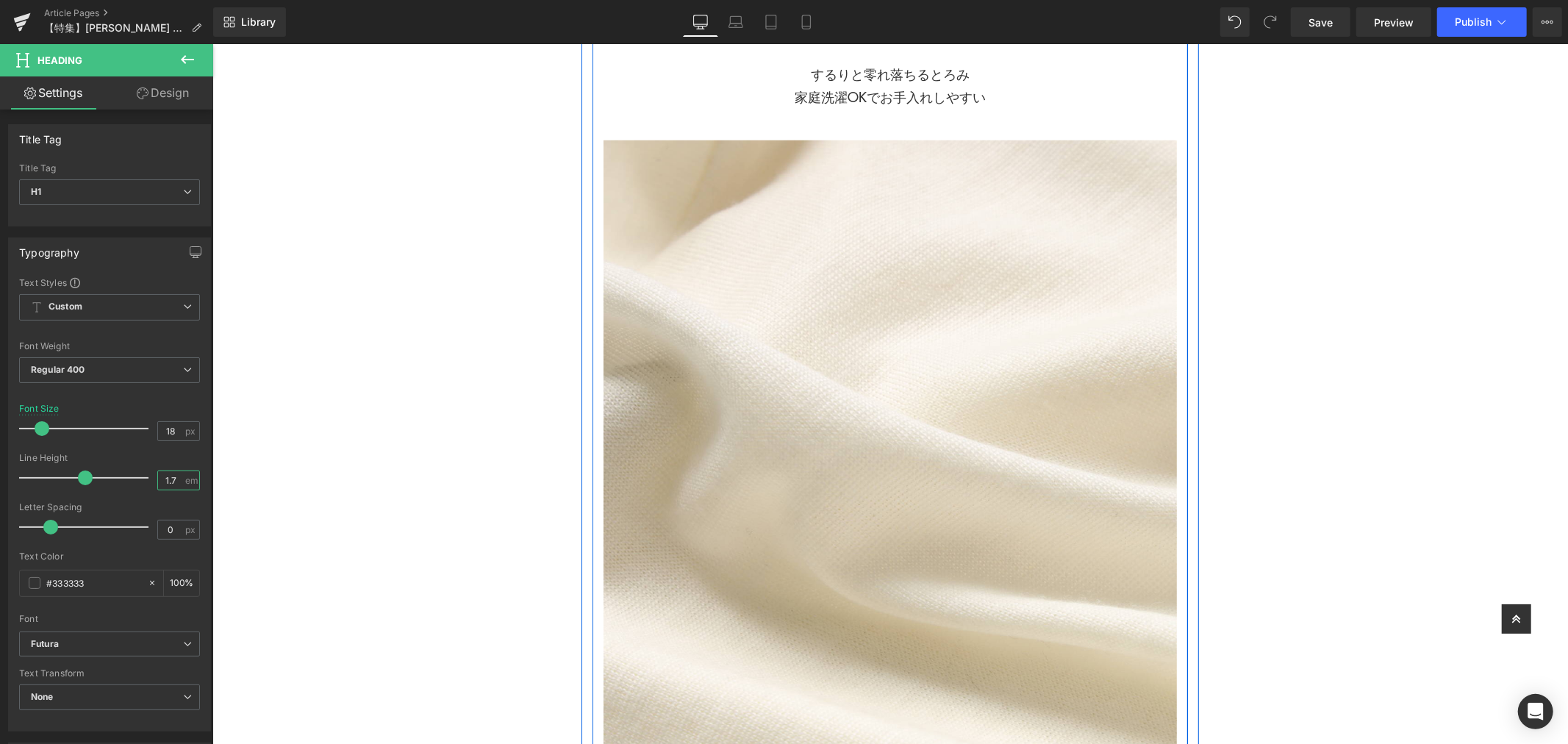
scroll to position [735, 0]
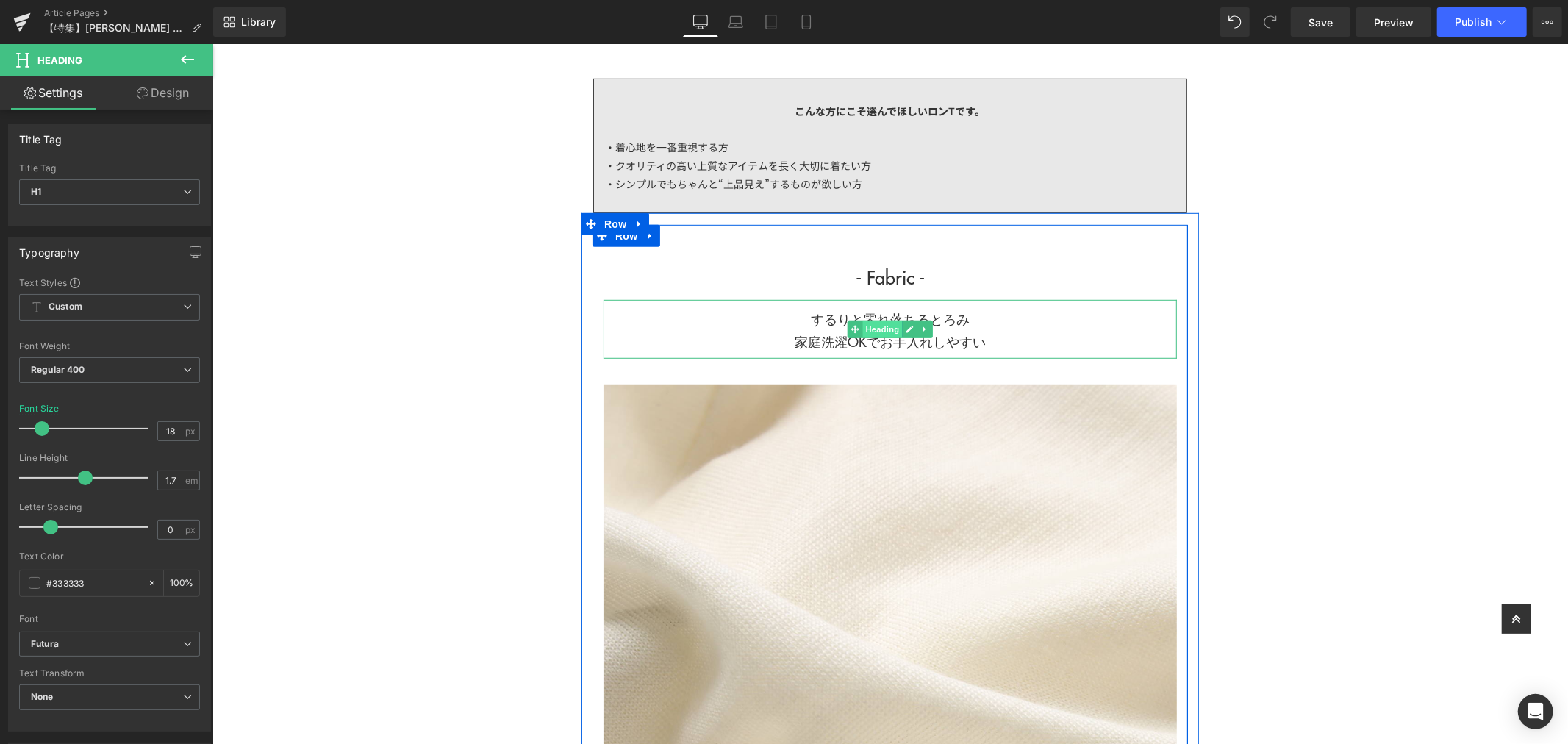
click at [881, 330] on span "Heading" at bounding box center [882, 328] width 40 height 18
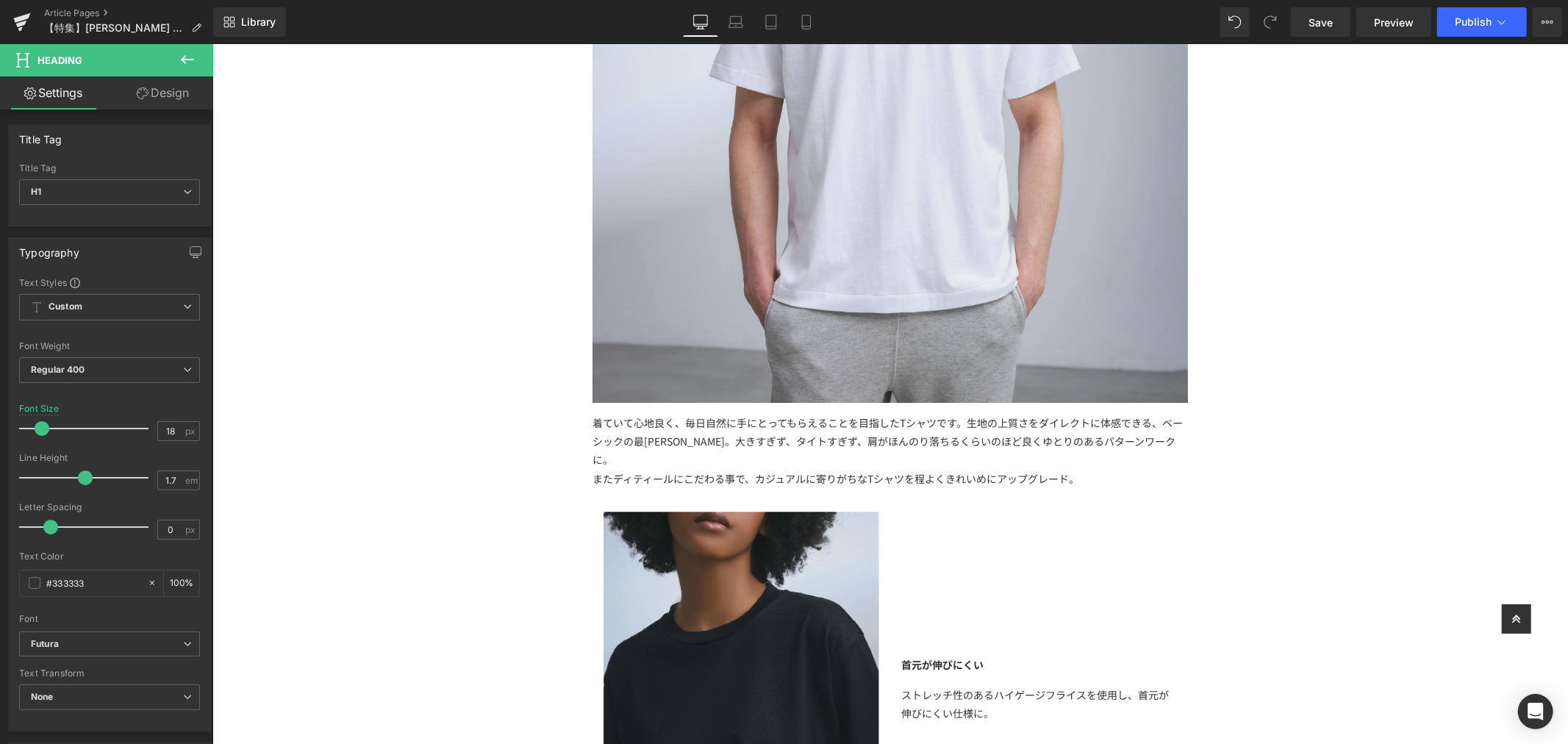
scroll to position [3756, 0]
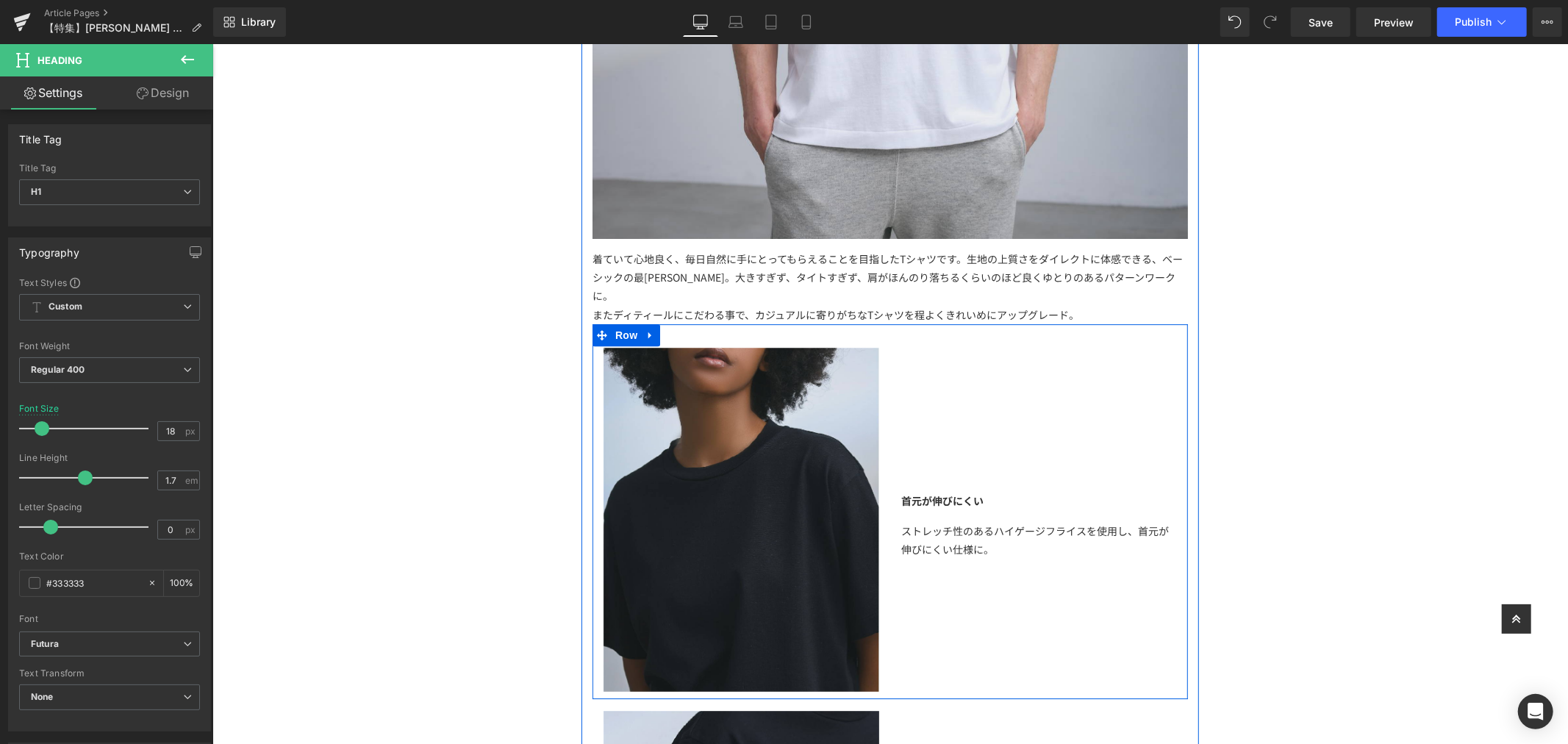
click at [1038, 306] on span "またディティールにこだわる事で、カジュアルに寄りがちなTシャツを程よくきれいめにアップグレード。" at bounding box center [835, 313] width 487 height 14
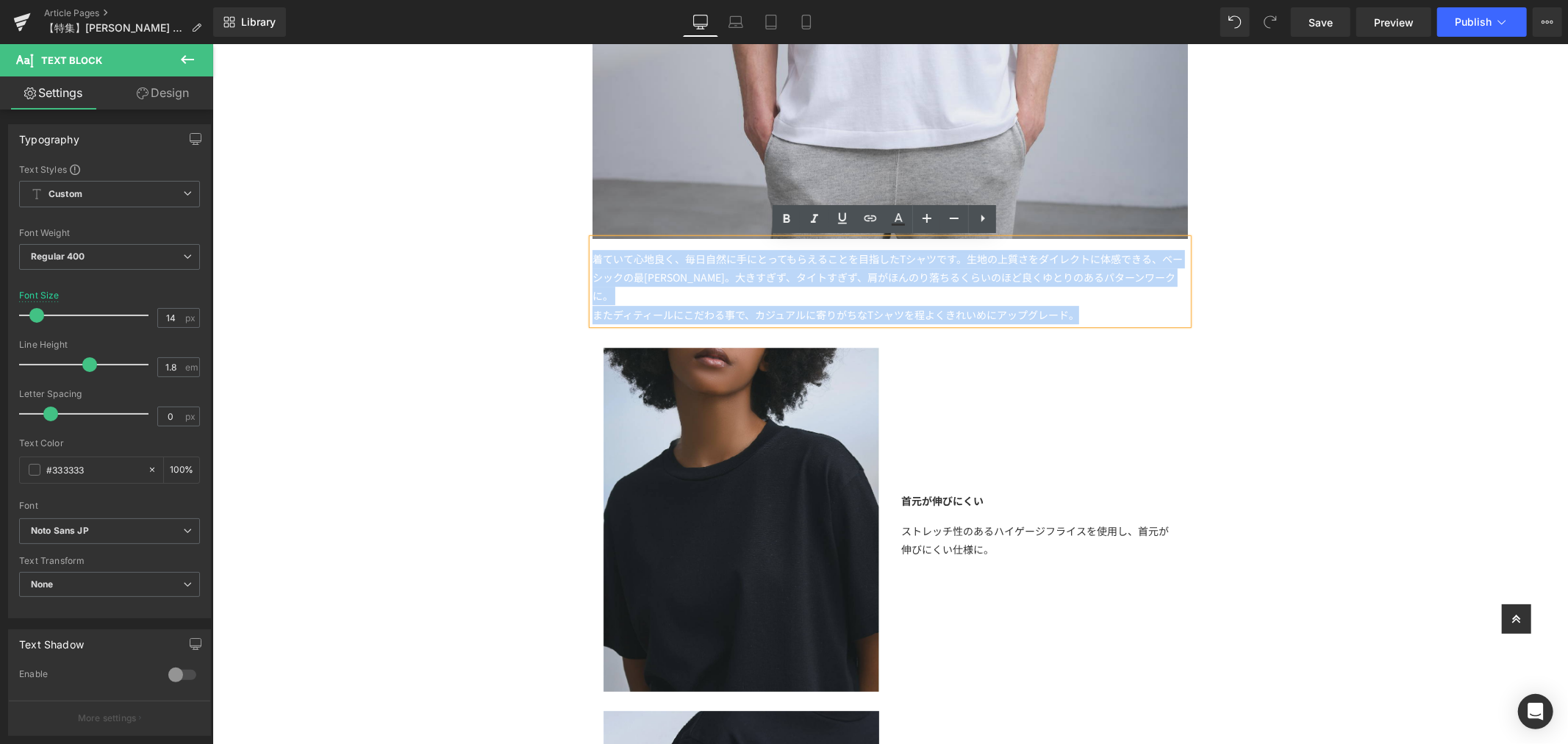
drag, startPoint x: 1091, startPoint y: 294, endPoint x: 533, endPoint y: 265, distance: 558.8
paste div
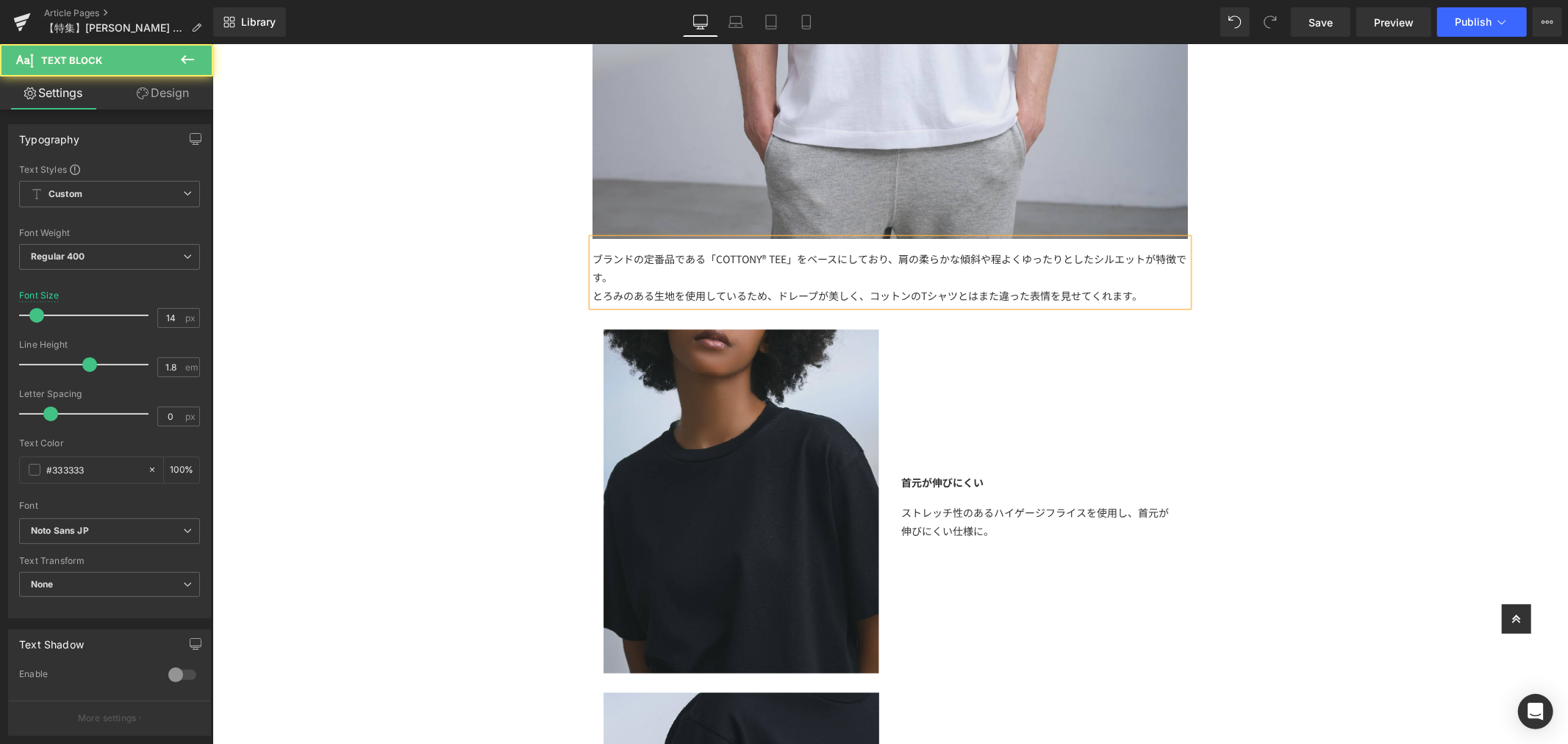
click at [817, 276] on div "ブランドの定番品である「COTTONY® TEE」をベースにしており、肩の柔らかな傾斜や程よくゆったりとしたシルエットが特徴です。 とろみのある生地を使用し…" at bounding box center [890, 272] width 596 height 67
click at [710, 276] on div "ブランドの定番品である「COTTONY® TEE」をベースにしており、肩の柔らかな傾斜や程よくゆったりとしたシルエットが特徴です。 とろみのある生地を使用し…" at bounding box center [890, 272] width 596 height 67
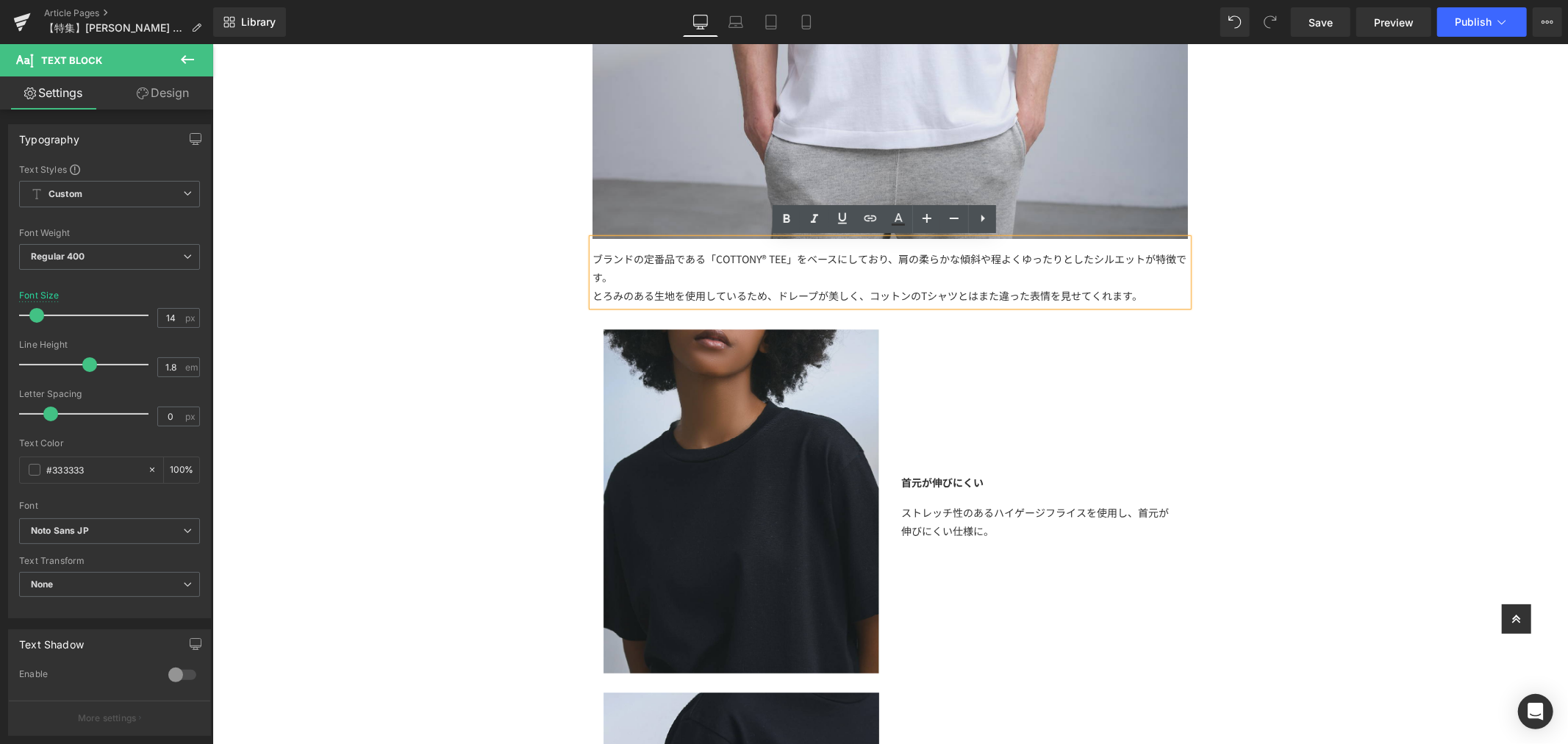
click at [1072, 292] on div "とろみのある生地を使用しているため、ドレープが美しく、コットンのTシャツとはまた違った表情を見せてくれます。" at bounding box center [890, 295] width 596 height 18
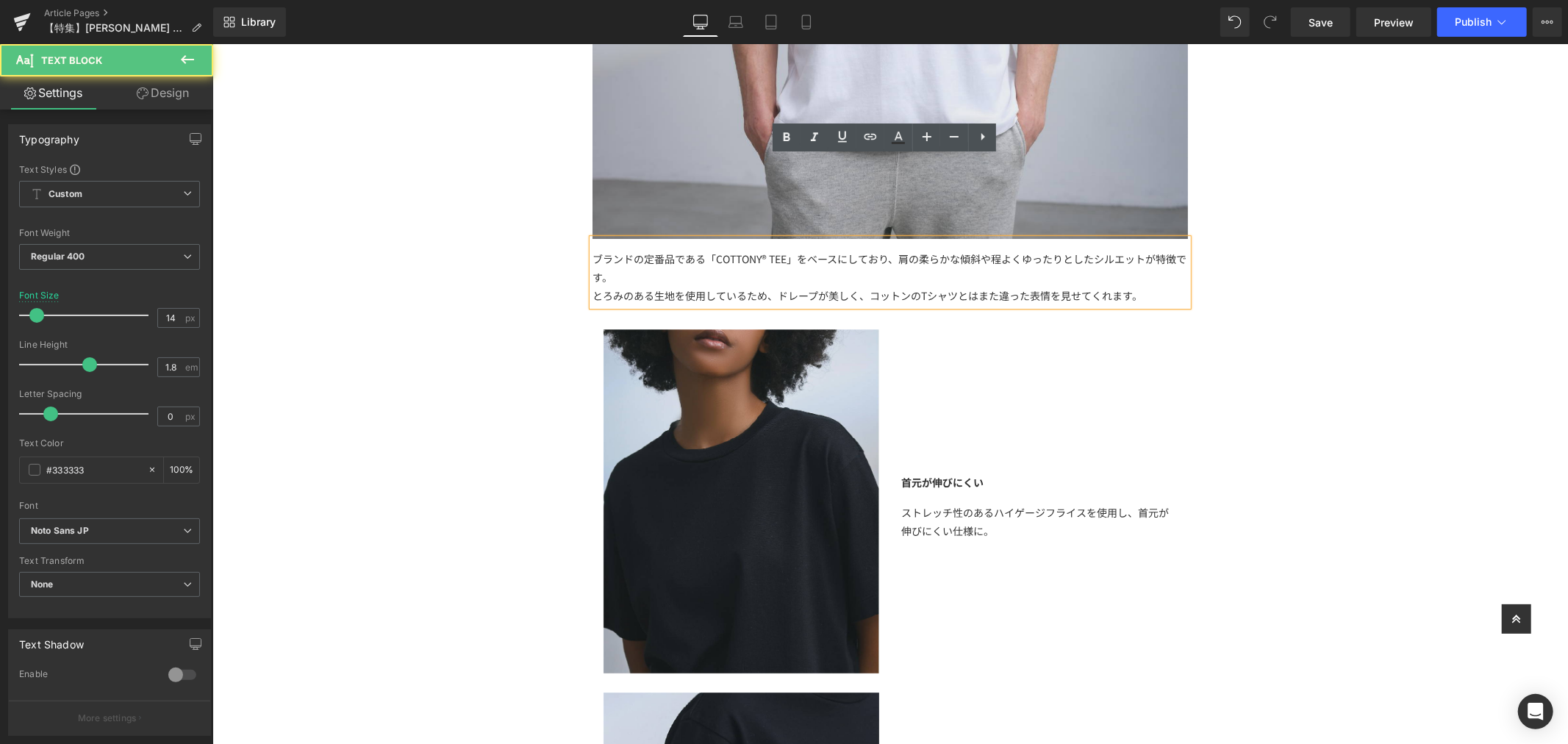
scroll to position [3837, 0]
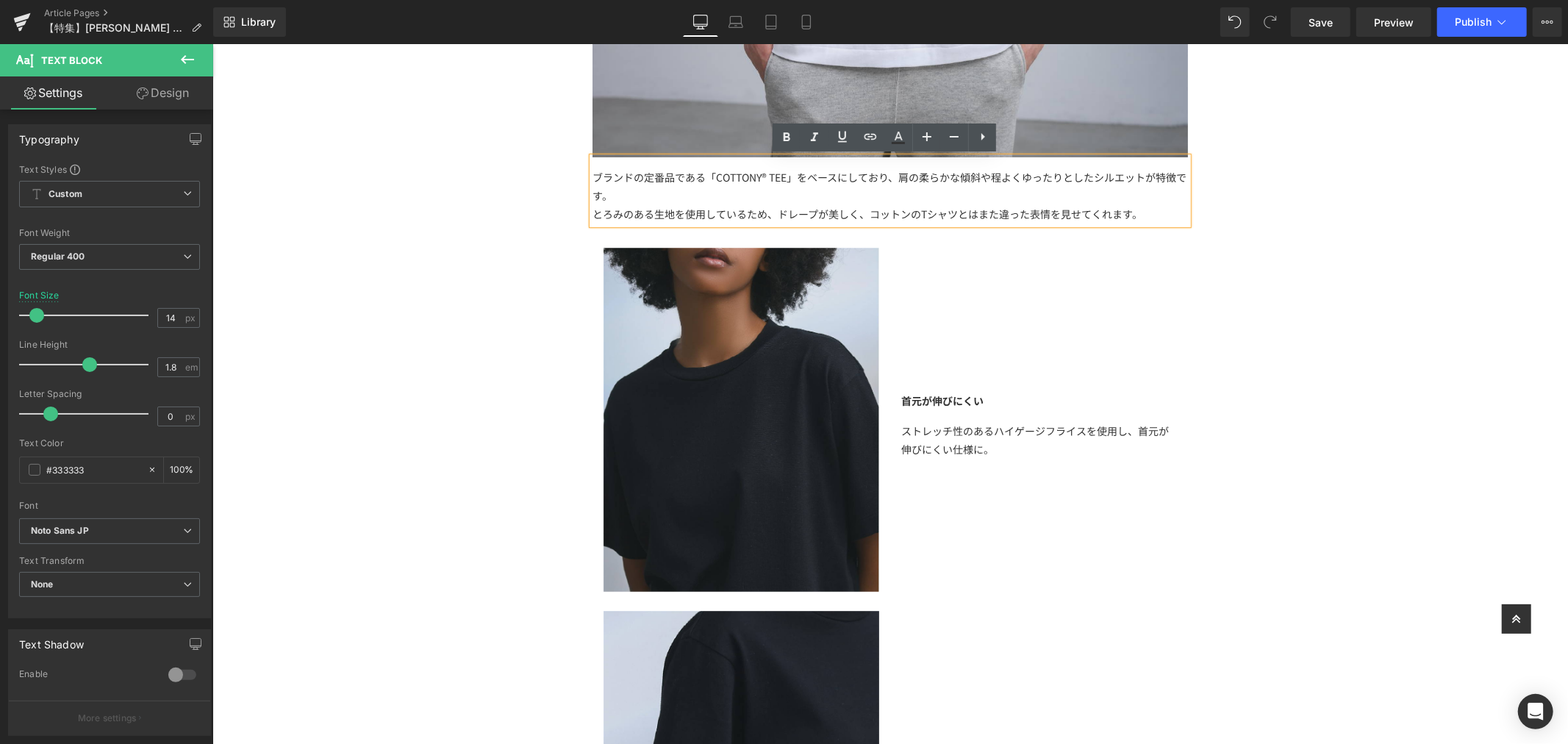
click at [1046, 163] on div "ブランドの定番品である「COTTONY® TEE」をベースにしており、肩の柔らかな傾斜や程よくゆったりとしたシルエットが特徴です。 とろみのある生地を使用し…" at bounding box center [890, 190] width 596 height 67
click at [1096, 187] on div "ブランドの定番品である「COTTONY® TEE」をベースにしており、肩の柔らかな傾斜や程よくゆったりとしたシルエットが特徴です。 とろみのある生地を使用し…" at bounding box center [890, 190] width 596 height 67
click at [1166, 211] on div "とろみのある生地を使用しているため、ドレープが美しく、コットンのTシャツとはまた違った表情を見せてくれます。" at bounding box center [890, 213] width 596 height 18
drag, startPoint x: 813, startPoint y: 192, endPoint x: 880, endPoint y: 200, distance: 67.5
click at [813, 193] on div "ブランドの定番品である「COTTONY® TEE」をベースにしており、肩の柔らかな傾斜や程よくゆったりとしたシルエットが特徴です。 とろみのある生地を使用し…" at bounding box center [890, 190] width 596 height 67
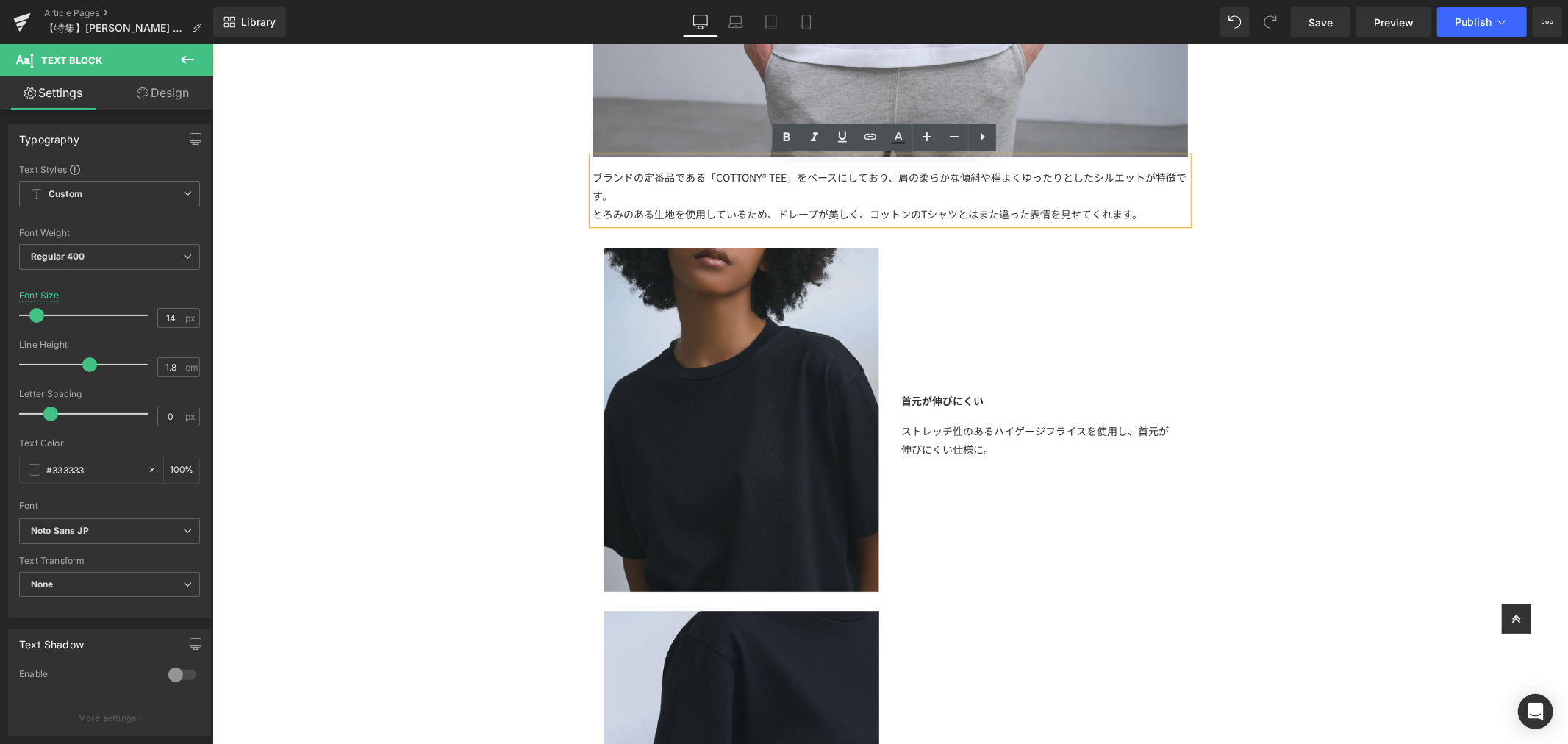
drag, startPoint x: 789, startPoint y: 188, endPoint x: 850, endPoint y: 189, distance: 61.0
click at [789, 188] on div "ブランドの定番品である「COTTONY® TEE」をベースにしており、肩の柔らかな傾斜や程よくゆったりとしたシルエットが特徴です。 とろみのある生地を使用し…" at bounding box center [890, 190] width 596 height 67
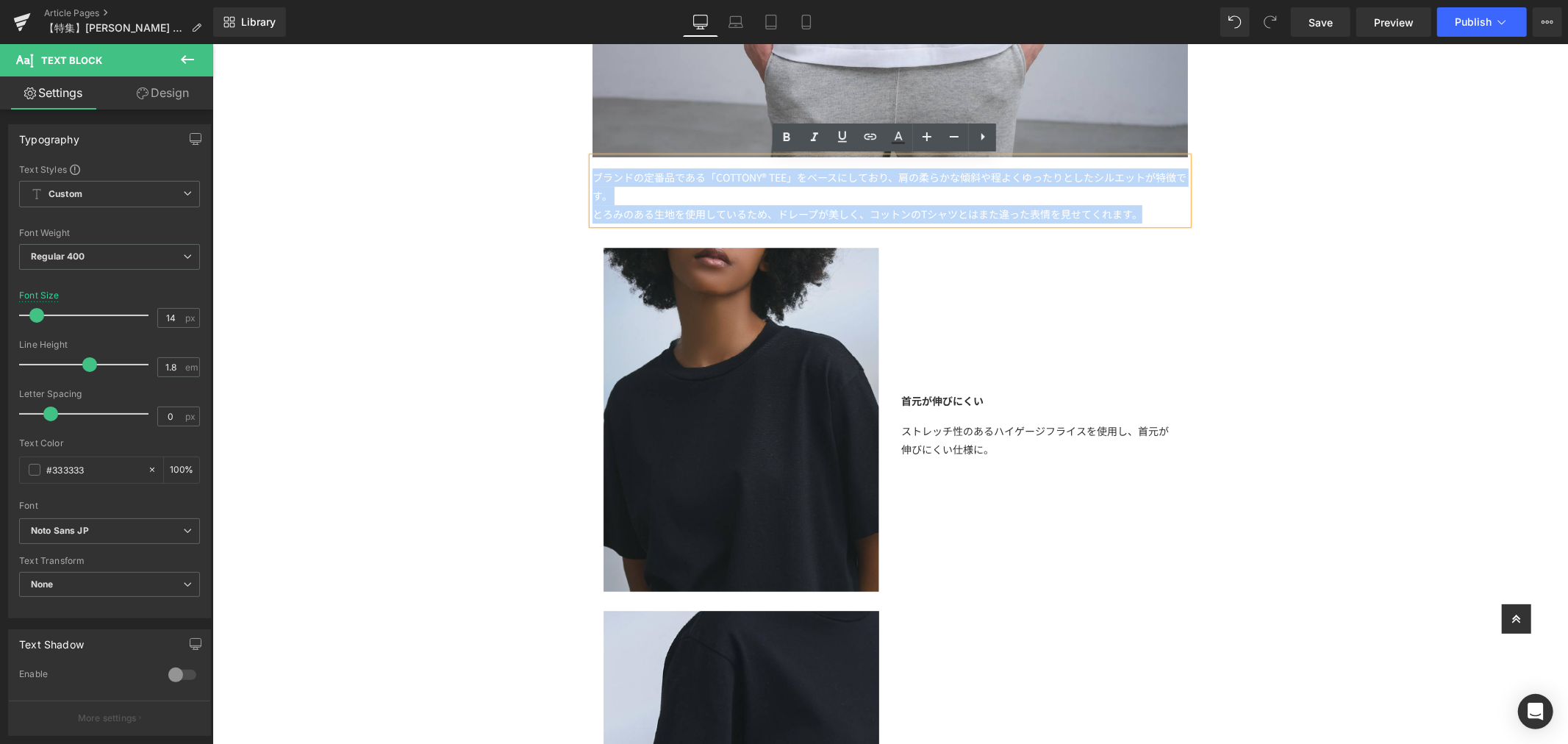
drag, startPoint x: 1144, startPoint y: 215, endPoint x: 411, endPoint y: 148, distance: 736.1
click at [411, 148] on div "【特集】 Text Block 選ぶなら、長く着られる大人の特別な一着を オールメイドインジャパンの「 COTTONY® TEE 」 Text Block I…" at bounding box center [889, 674] width 1355 height 8804
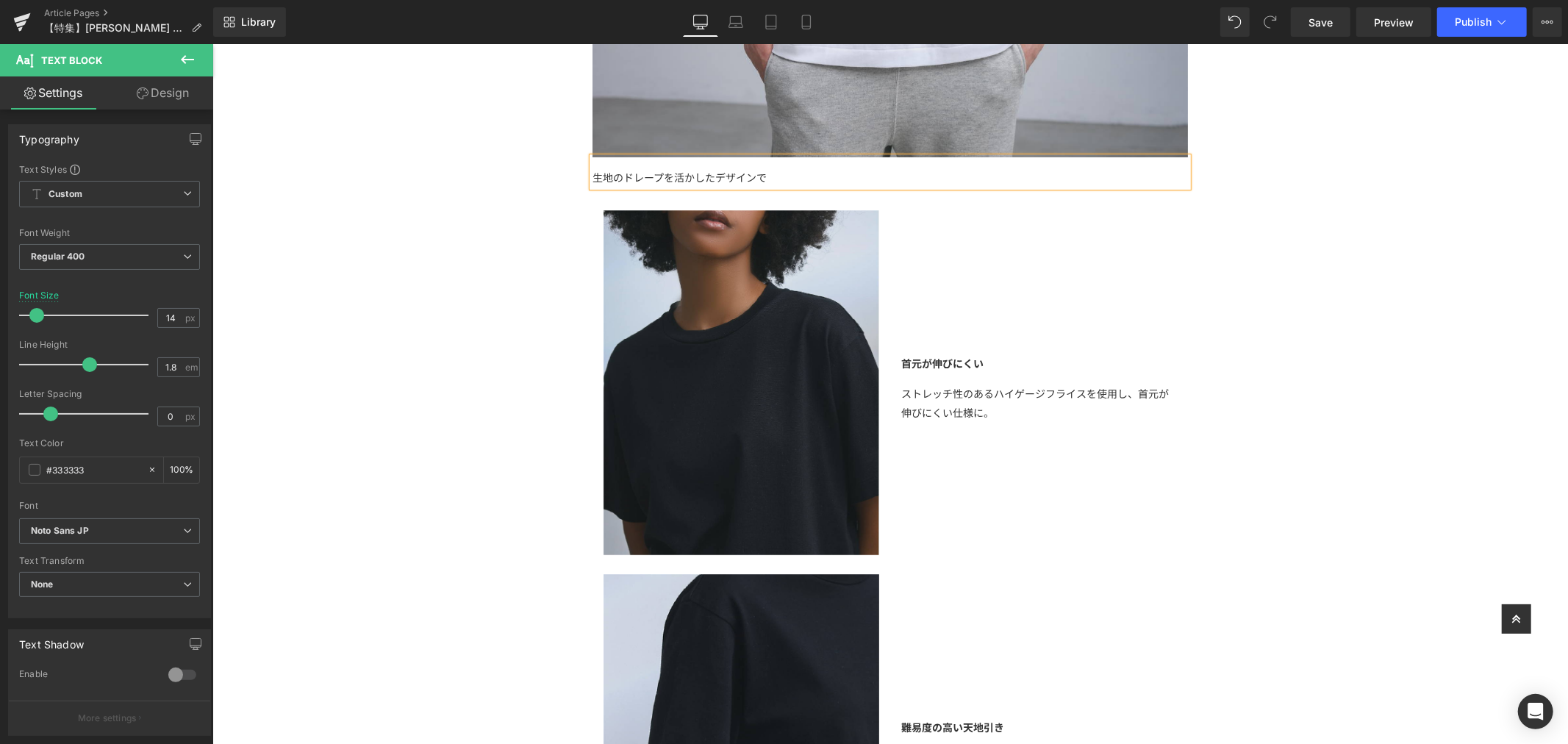
scroll to position [3612, 0]
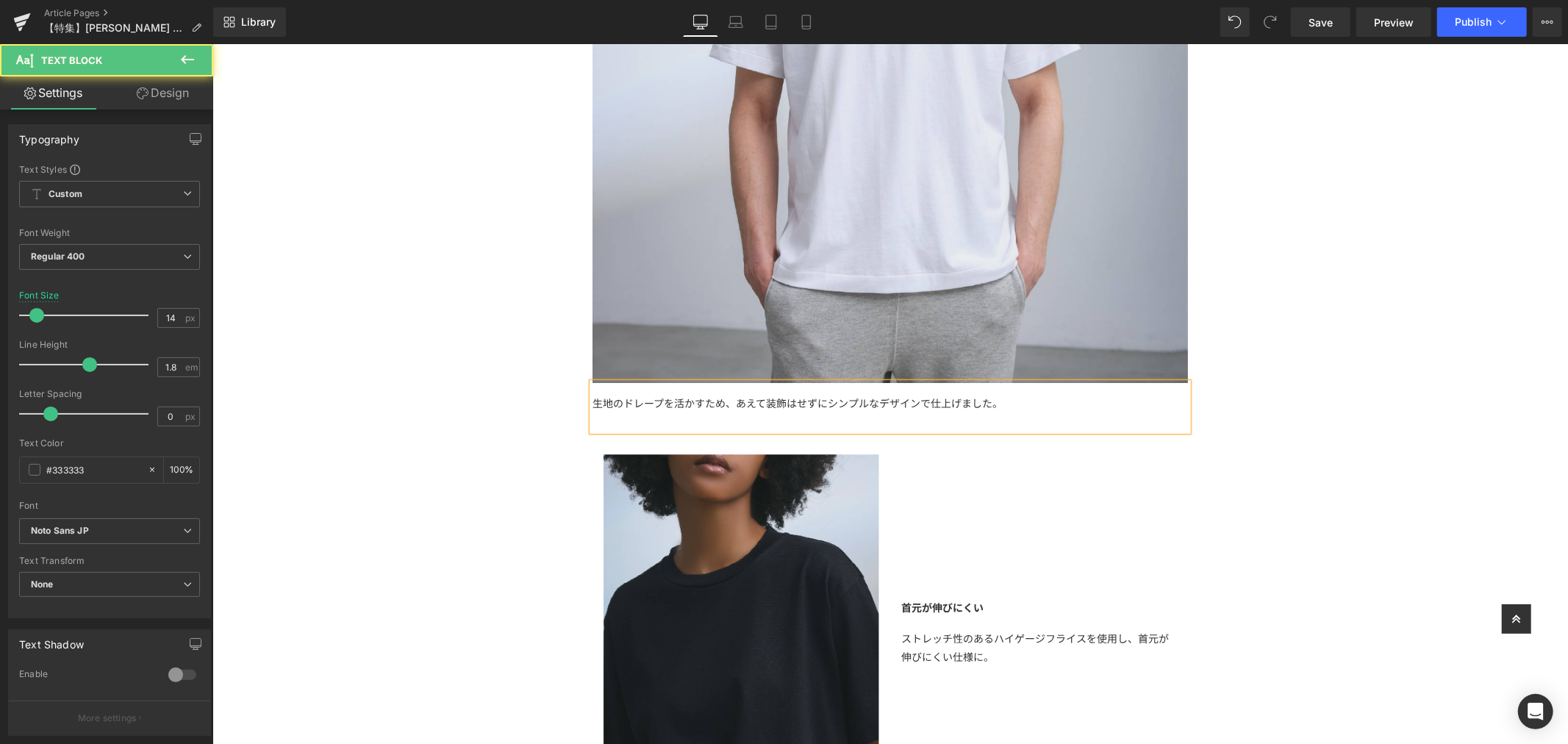
click at [826, 404] on div "生地のドレープを活かすため、あえて装飾はせずにシンプルなデザインで仕上げました。" at bounding box center [890, 406] width 596 height 48
click at [792, 422] on div at bounding box center [890, 420] width 596 height 18
click at [924, 407] on div "生地のドレープを活かすため、あえて装飾はせずにシンプルなデザインで仕上げました。" at bounding box center [890, 406] width 596 height 48
click at [738, 407] on div "生地のドレープを活かすため、あえて装飾はせずにシンプルなデザインに仕上げました。" at bounding box center [890, 406] width 596 height 48
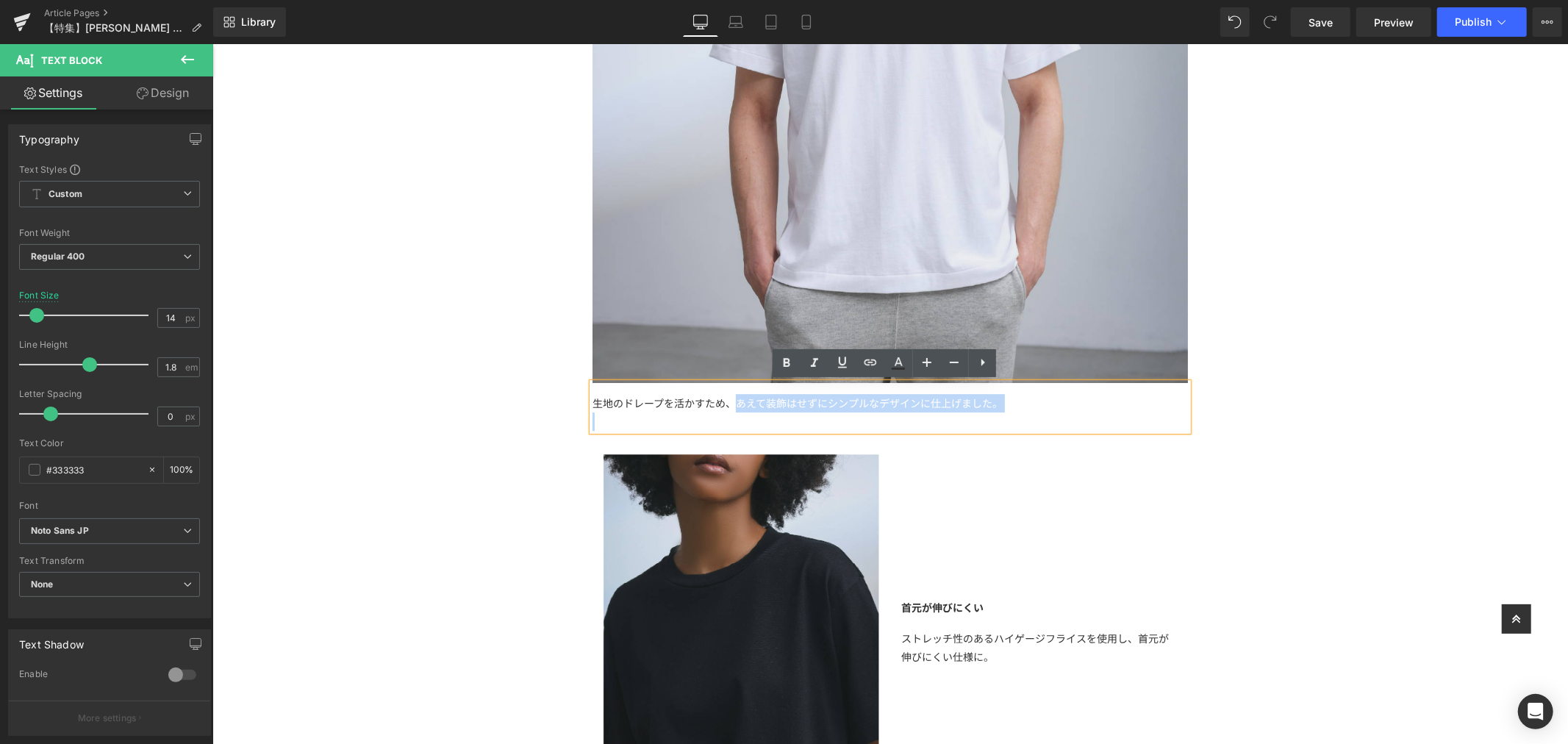
drag, startPoint x: 726, startPoint y: 405, endPoint x: 1026, endPoint y: 414, distance: 300.1
click at [1026, 414] on div "生地のドレープを活かすため、あえて装飾はせずにシンプルなデザインに仕上げました。" at bounding box center [890, 406] width 596 height 48
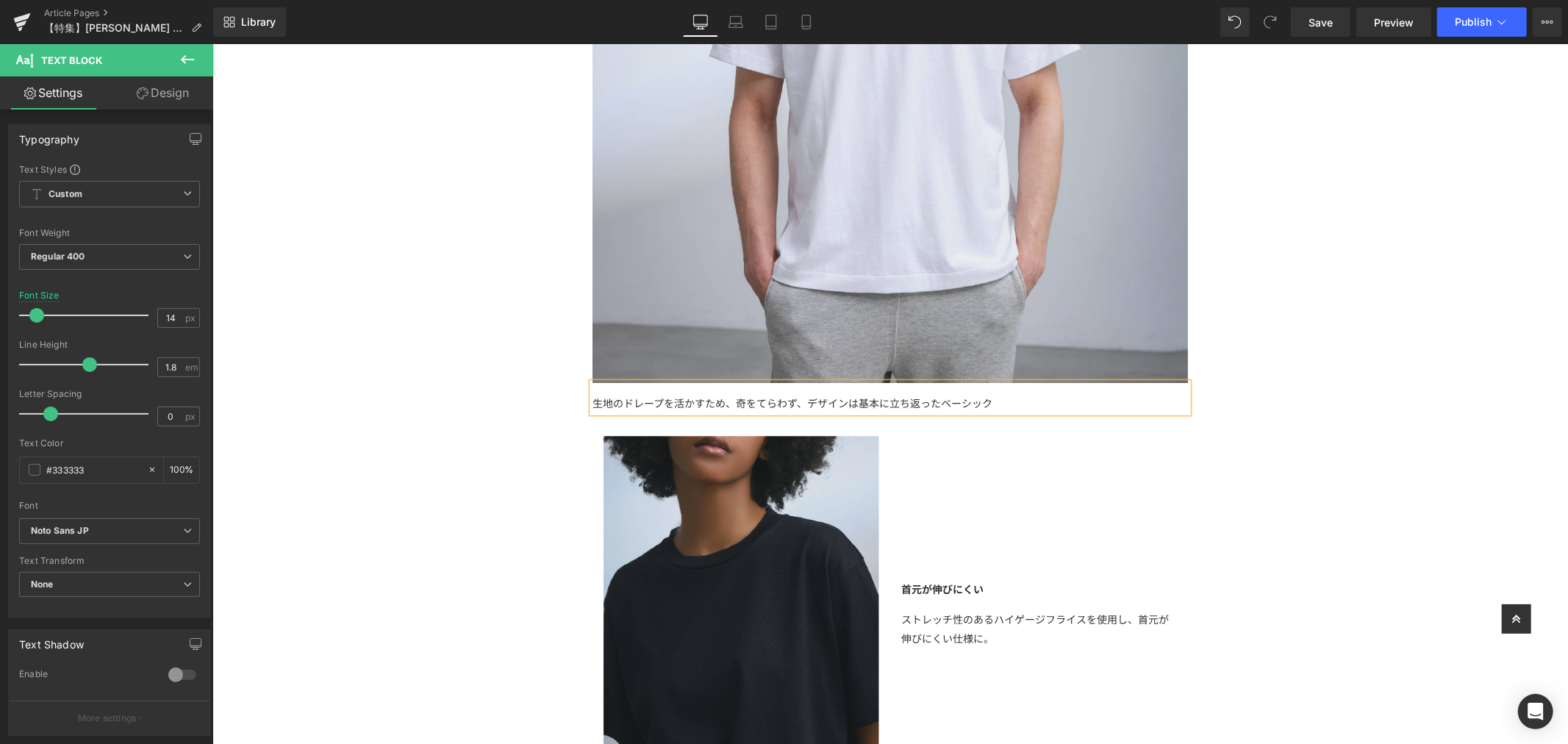
click at [802, 401] on div "生地のドレープを活かすため、奇をてらわず、デザインは基本に立ち返ったベーシック" at bounding box center [890, 397] width 596 height 30
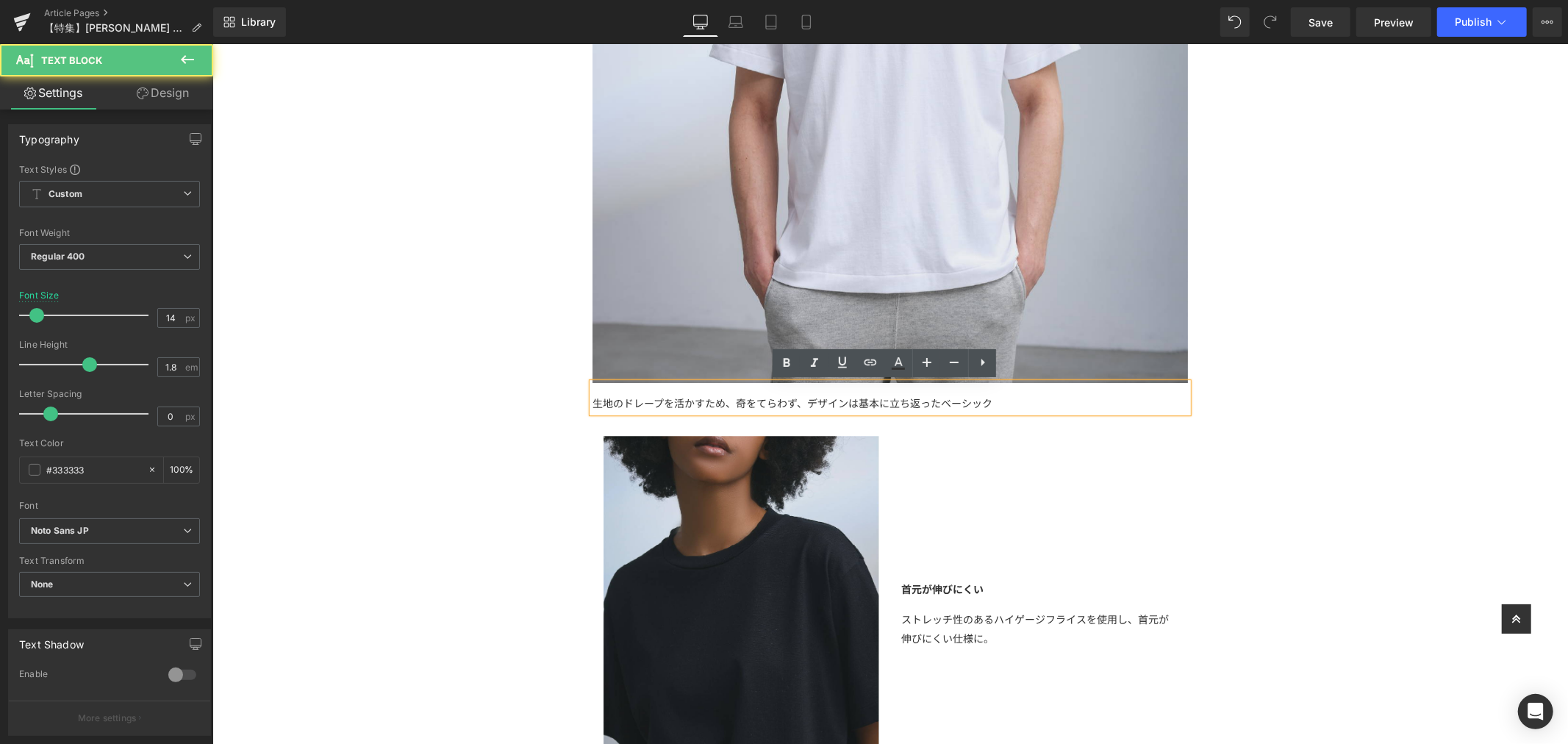
click at [1022, 406] on div "生地のドレープを活かすため、奇をてらわず、デザインは基本に立ち返ったベーシック" at bounding box center [890, 397] width 596 height 30
drag, startPoint x: 798, startPoint y: 405, endPoint x: 850, endPoint y: 409, distance: 52.2
click at [850, 409] on div "生地のドレープを活かすため、奇をてらわず、デザインは基本に立ち返ったベーシックでシンプルなデザインに仕上げました。" at bounding box center [890, 397] width 596 height 30
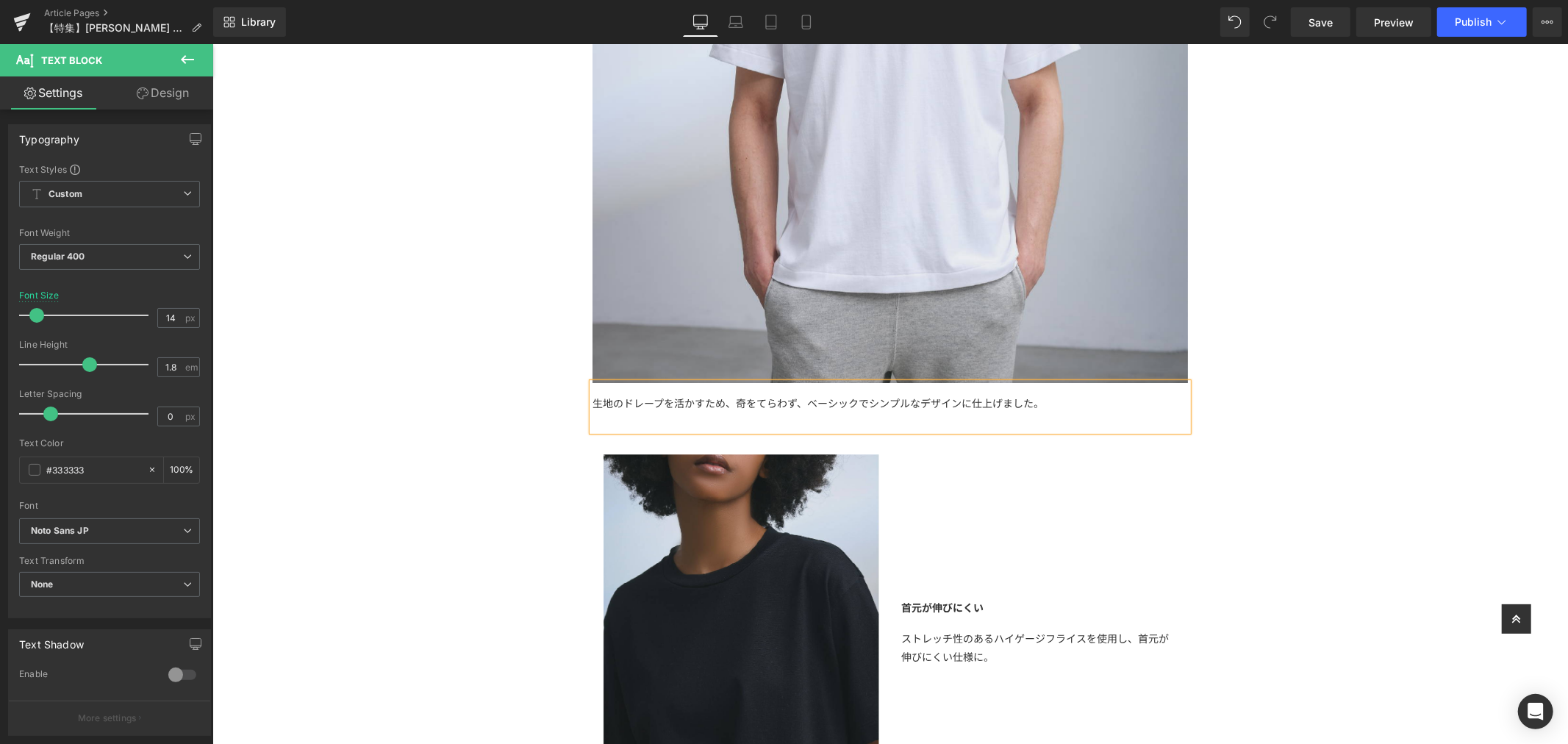
click at [731, 421] on div at bounding box center [890, 420] width 596 height 18
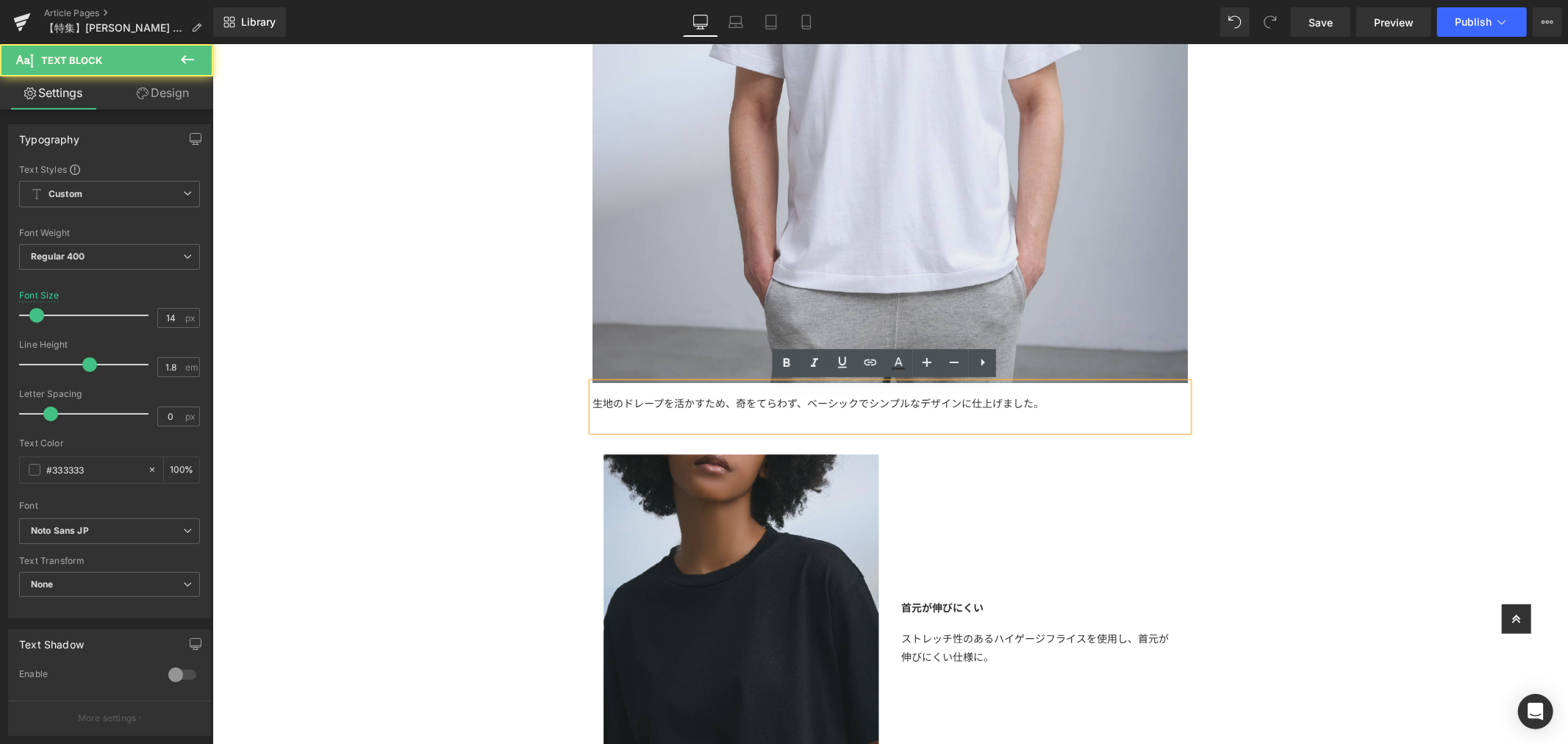
click at [661, 414] on div at bounding box center [890, 420] width 596 height 18
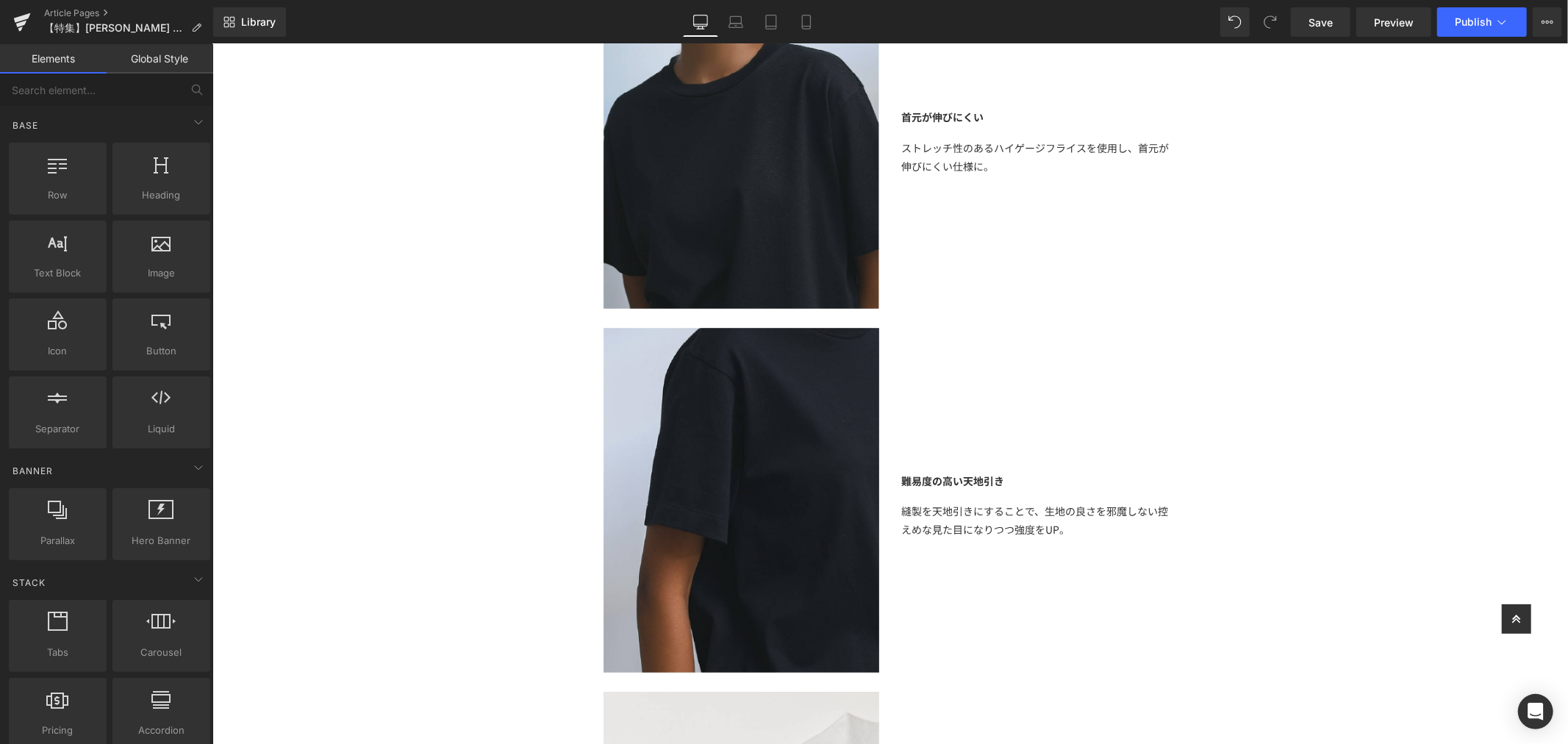
scroll to position [3939, 0]
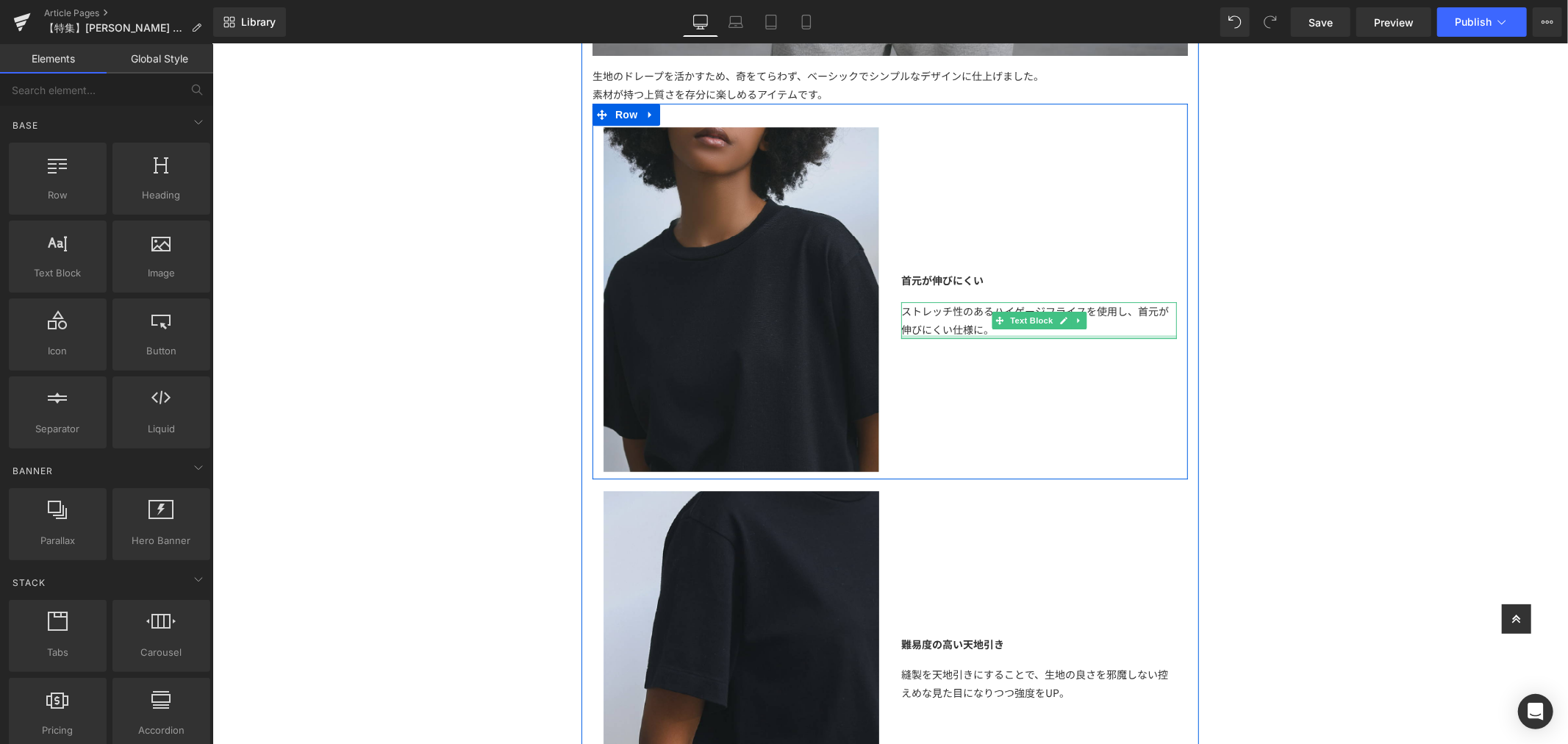
click at [969, 336] on div at bounding box center [1038, 336] width 276 height 4
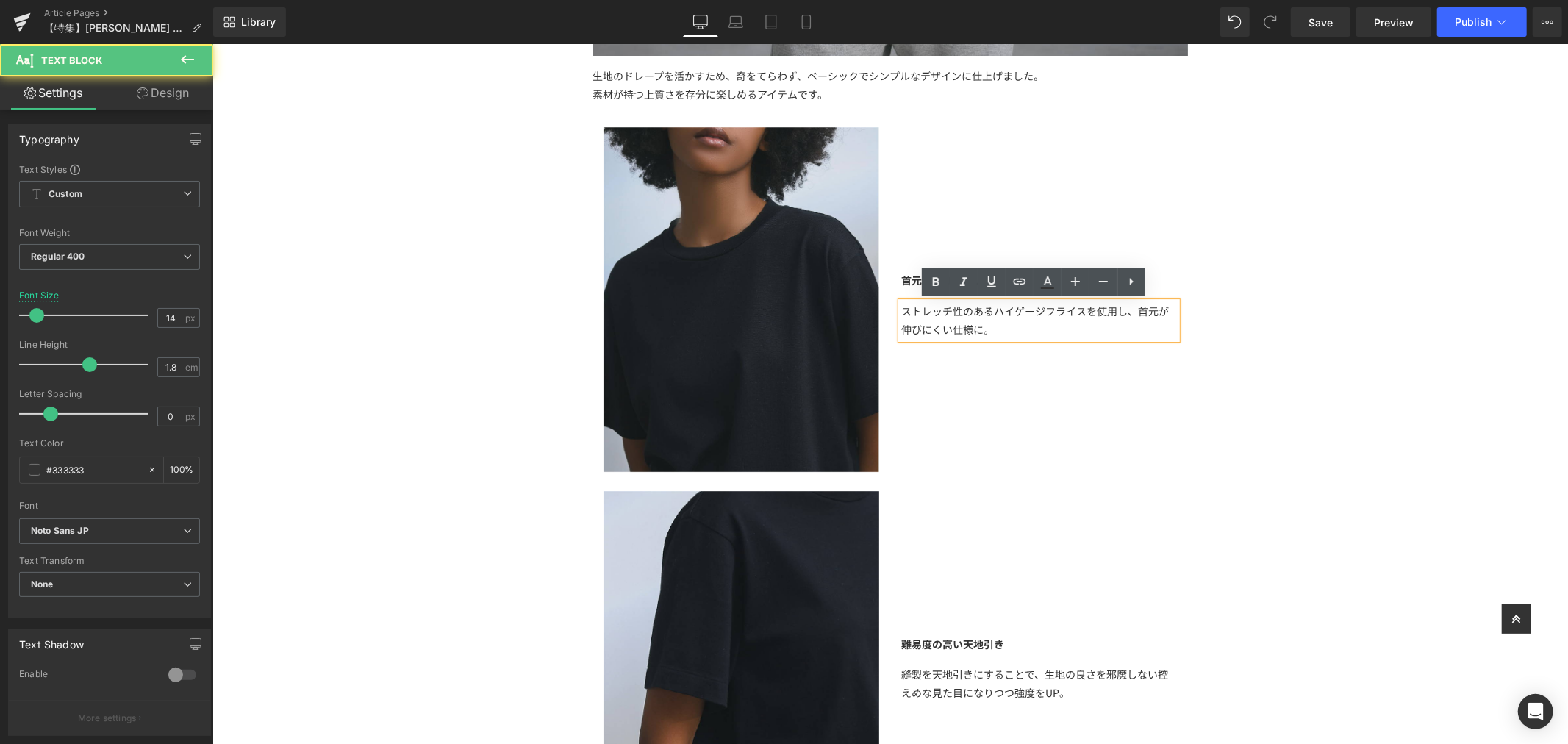
click at [1071, 333] on div "ストレッチ性のあるハイゲージフライスを使用し、首元が伸びにくい仕様に。" at bounding box center [1038, 320] width 276 height 37
click at [1353, 331] on div "【特集】 Text Block 選ぶなら、長く着られる大人の特別な一着を オールメイドインジャパンの「 COTTONY® TEE 」 Text Block I…" at bounding box center [889, 564] width 1355 height 8785
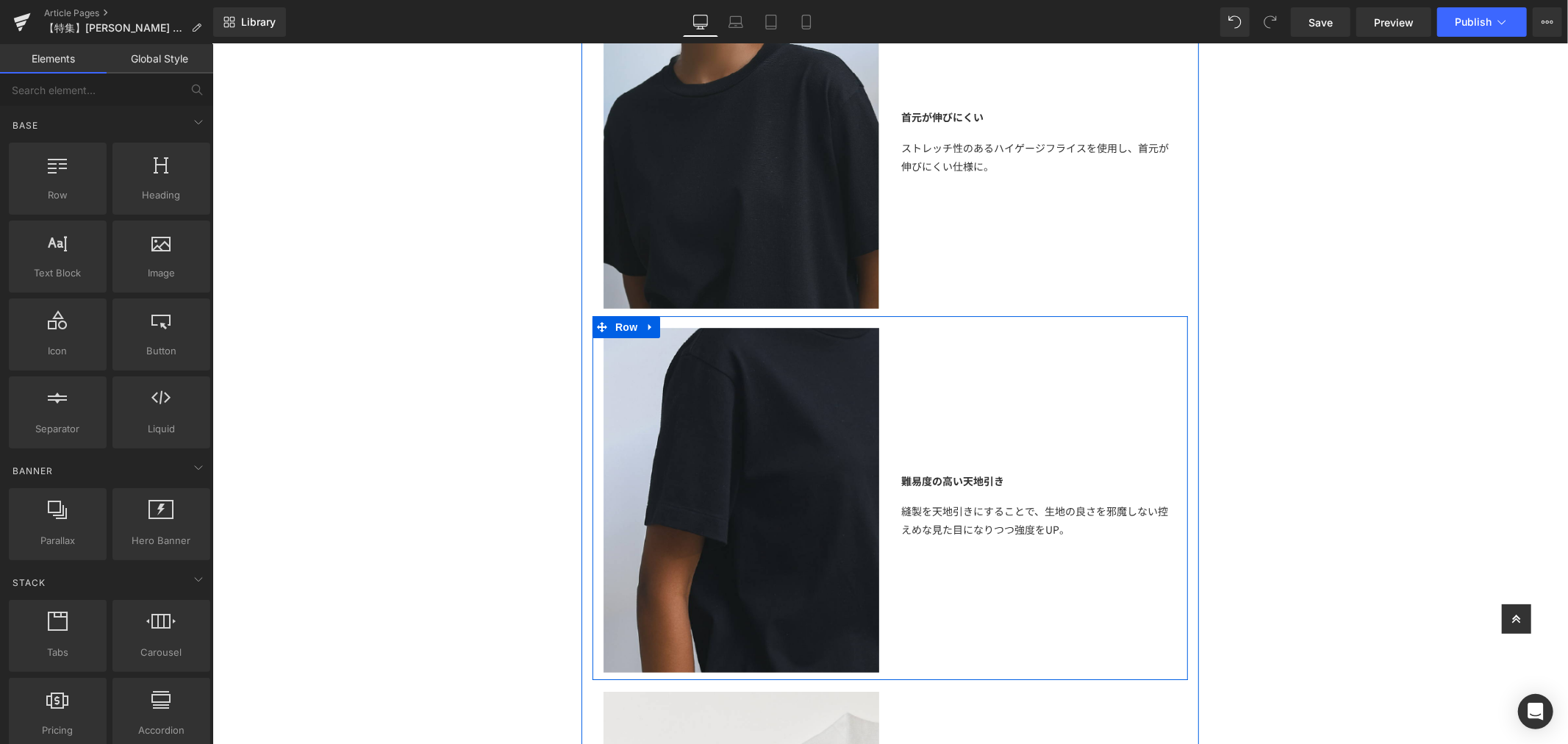
scroll to position [3856, 0]
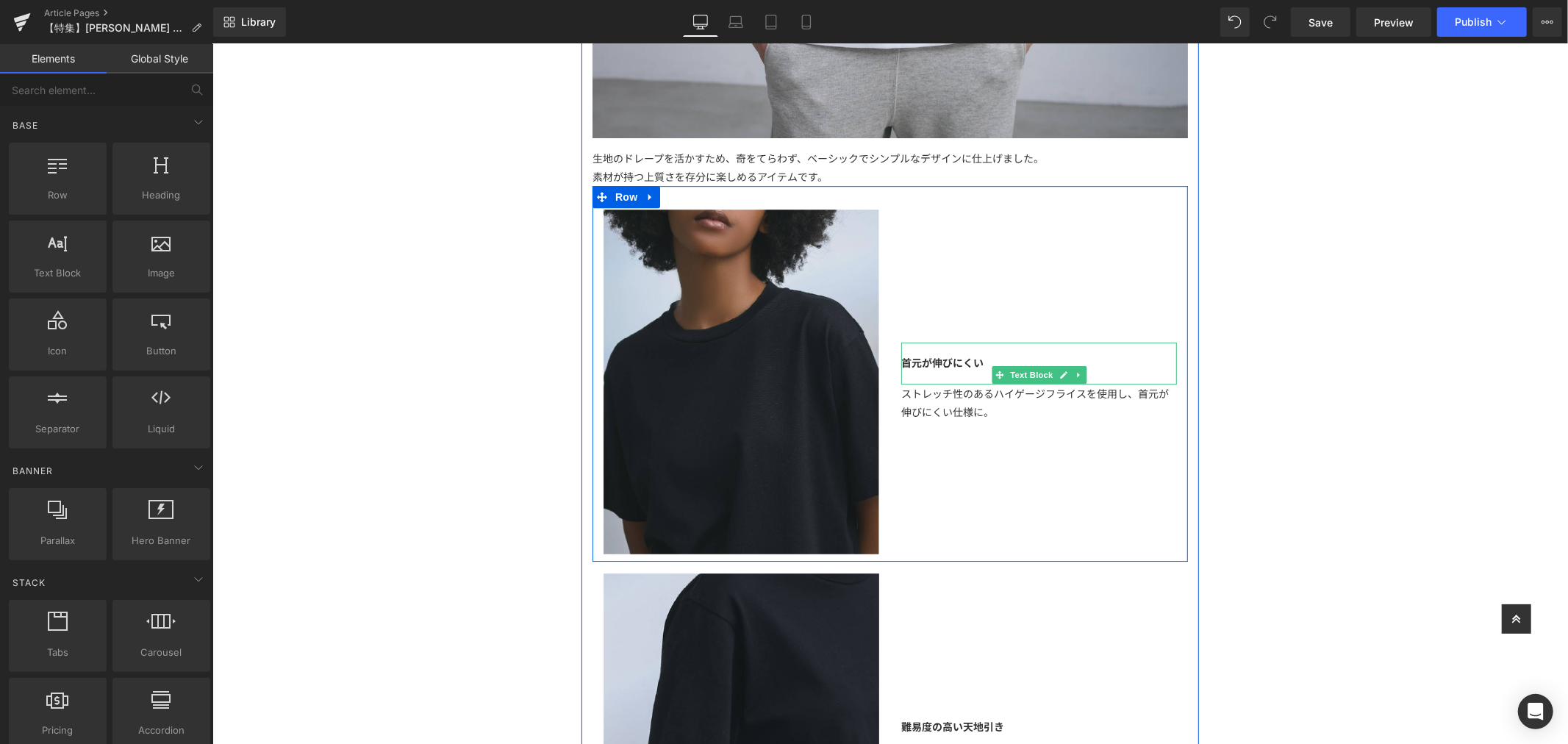
click at [1045, 362] on div "首元が伸びにくい" at bounding box center [1038, 362] width 276 height 41
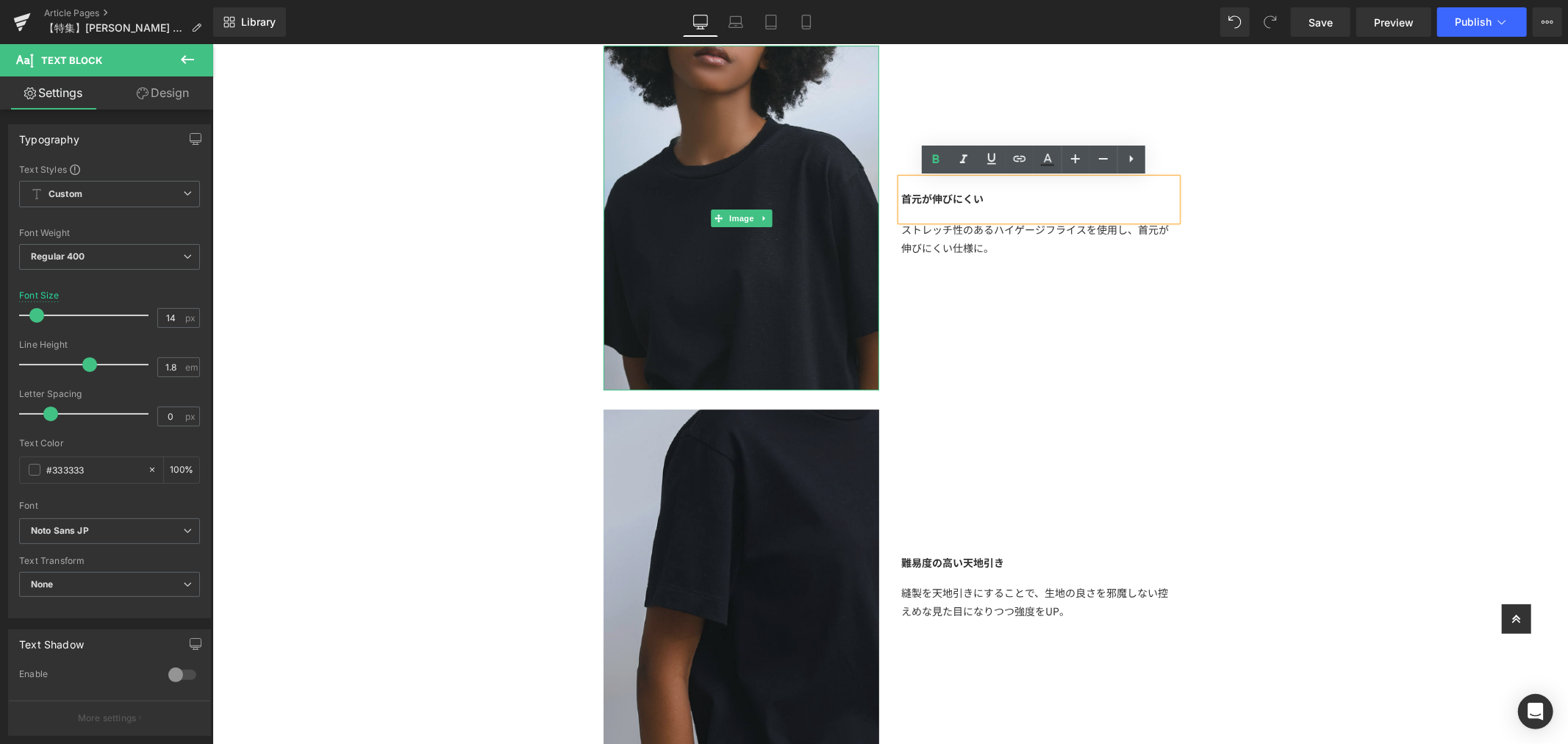
scroll to position [4184, 0]
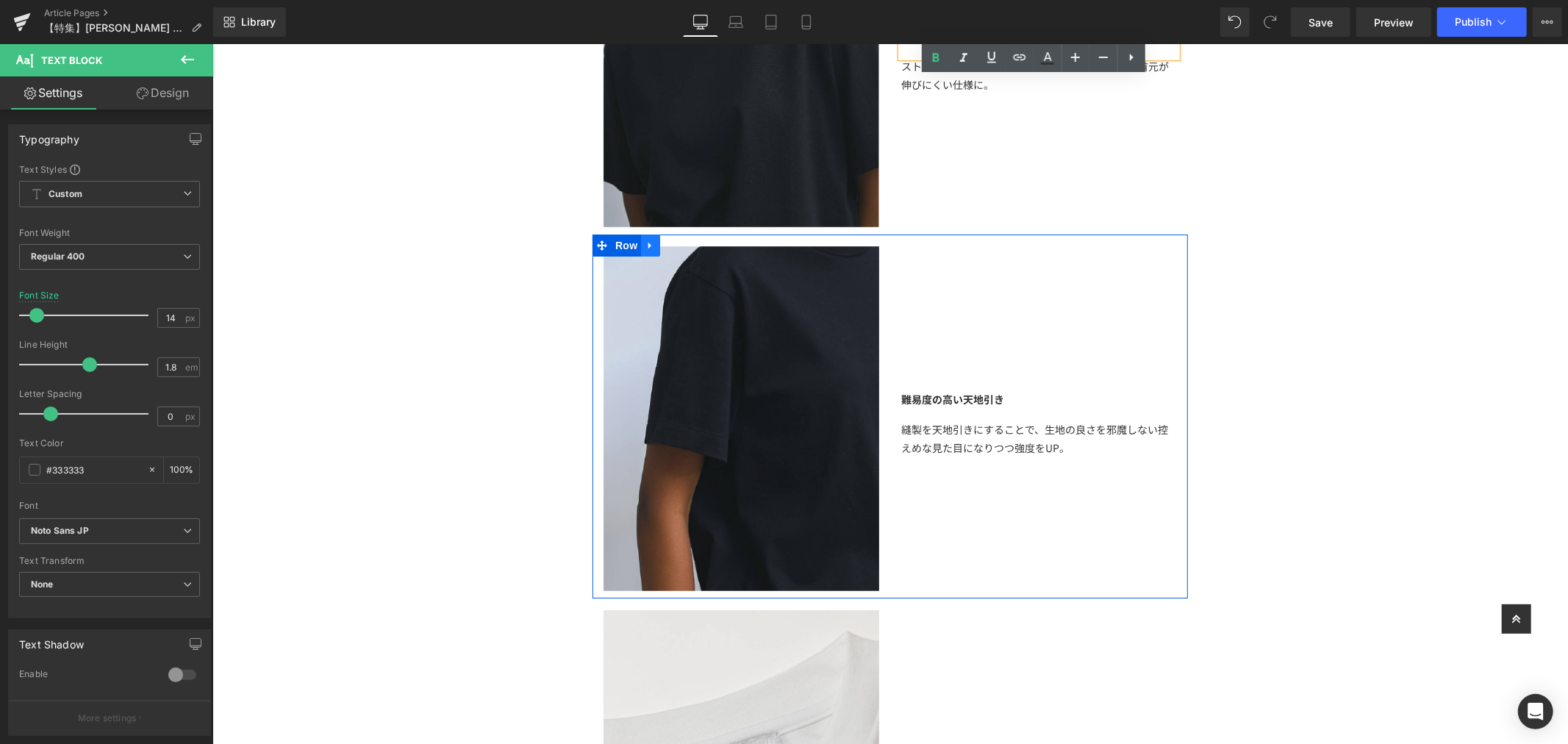
click at [652, 244] on link at bounding box center [649, 244] width 19 height 22
click at [686, 241] on icon at bounding box center [688, 244] width 11 height 11
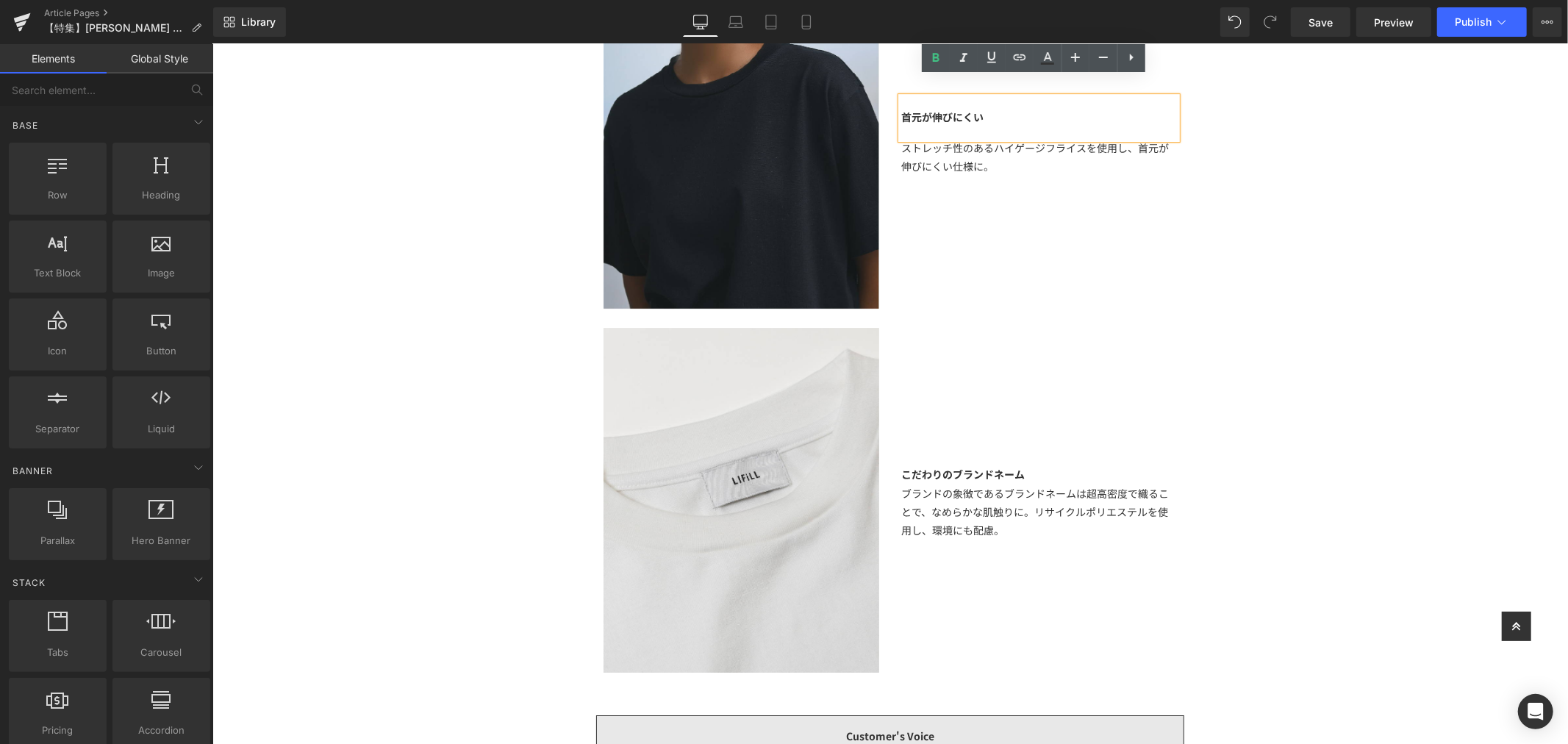
scroll to position [3856, 0]
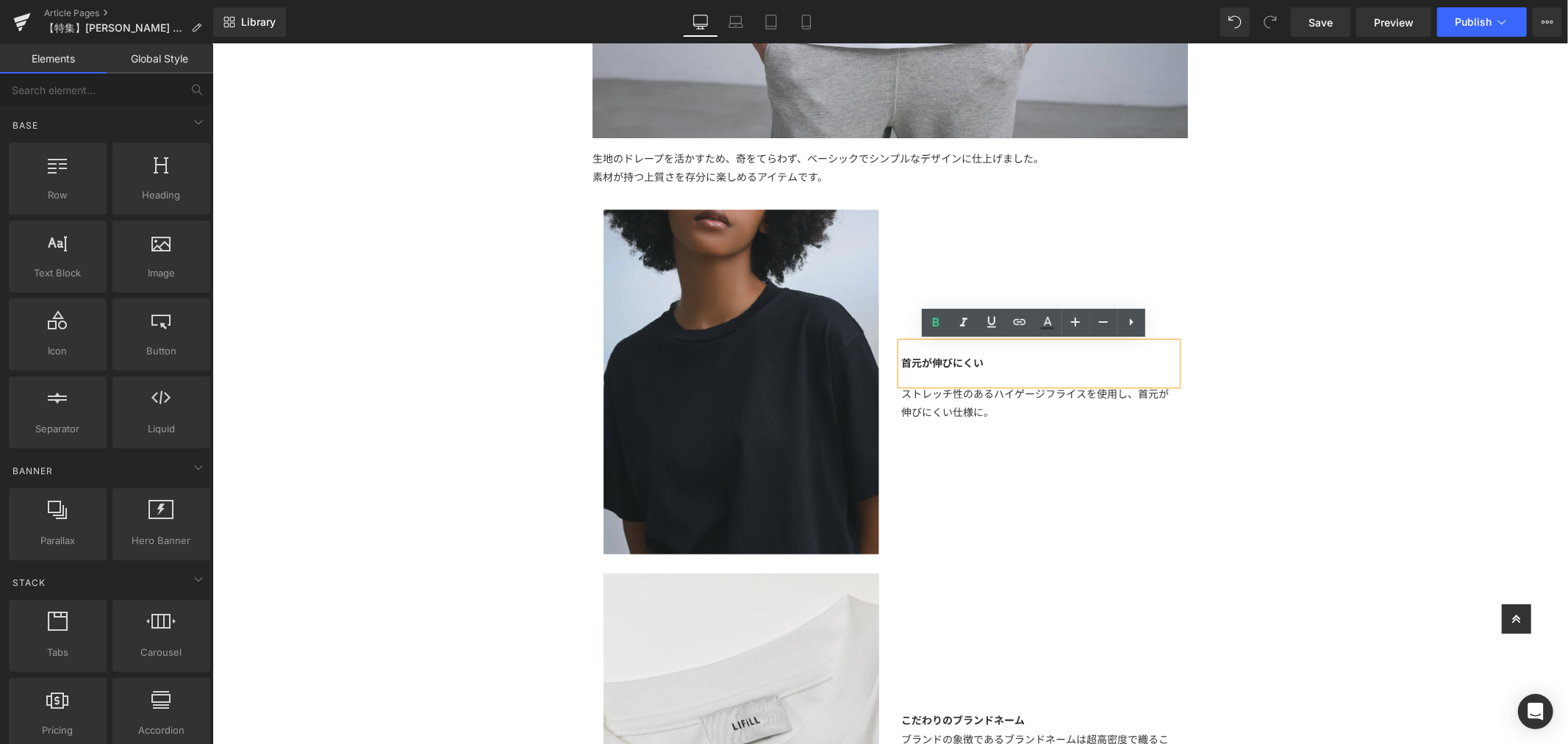
click at [1056, 408] on div "ストレッチ性のあるハイゲージフライスを使用し、首元が伸びにくい仕様に。 Text Block" at bounding box center [1038, 402] width 276 height 37
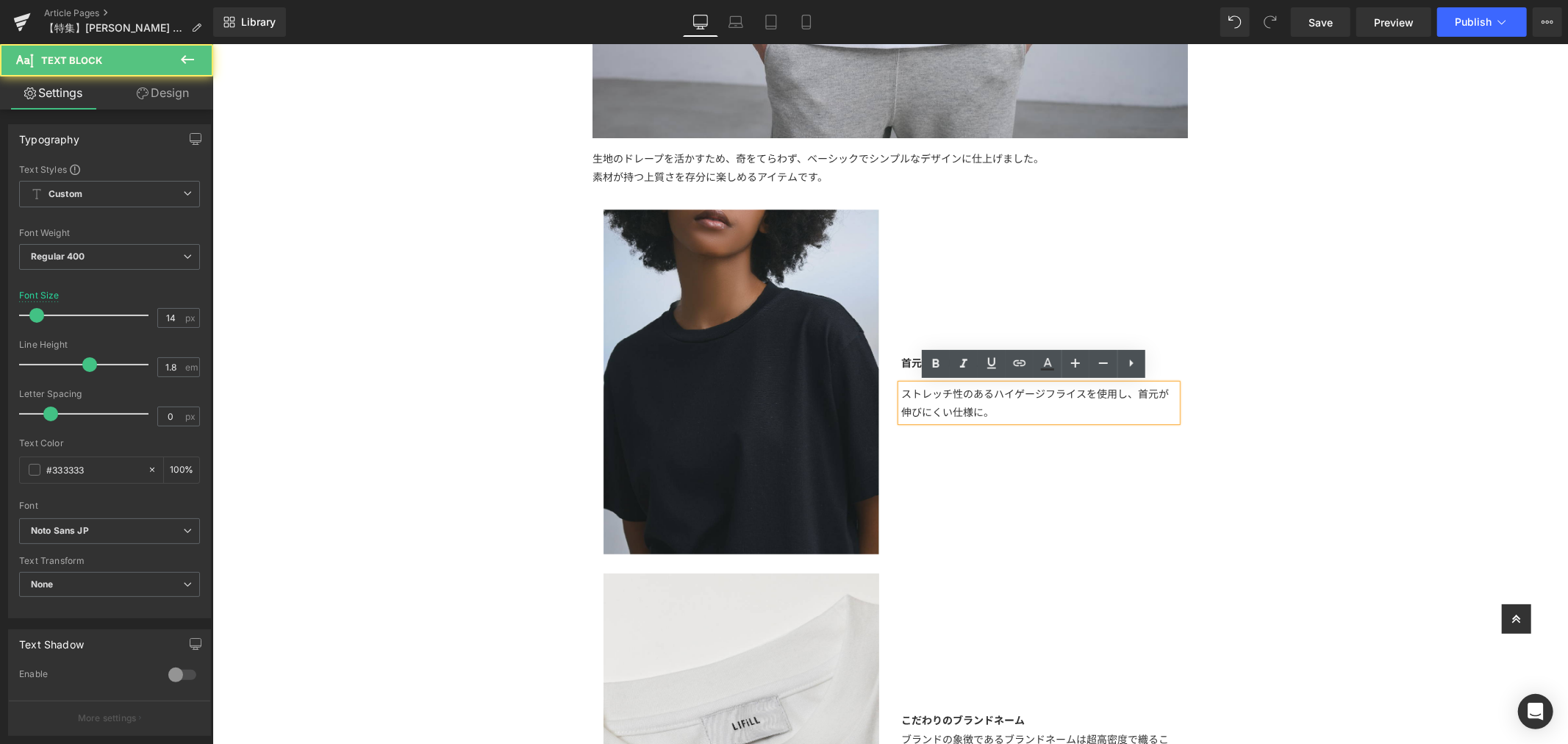
click at [1051, 398] on div "ストレッチ性のあるハイゲージフライスを使用し、首元が伸びにくい仕様に。" at bounding box center [1038, 402] width 276 height 37
click at [1230, 388] on div "【特集】 Text Block 選ぶなら、長く着られる大人の特別な一着を オールメイドインジャパンの「 COTTONY® TEE 」 Text Block I…" at bounding box center [889, 464] width 1355 height 8422
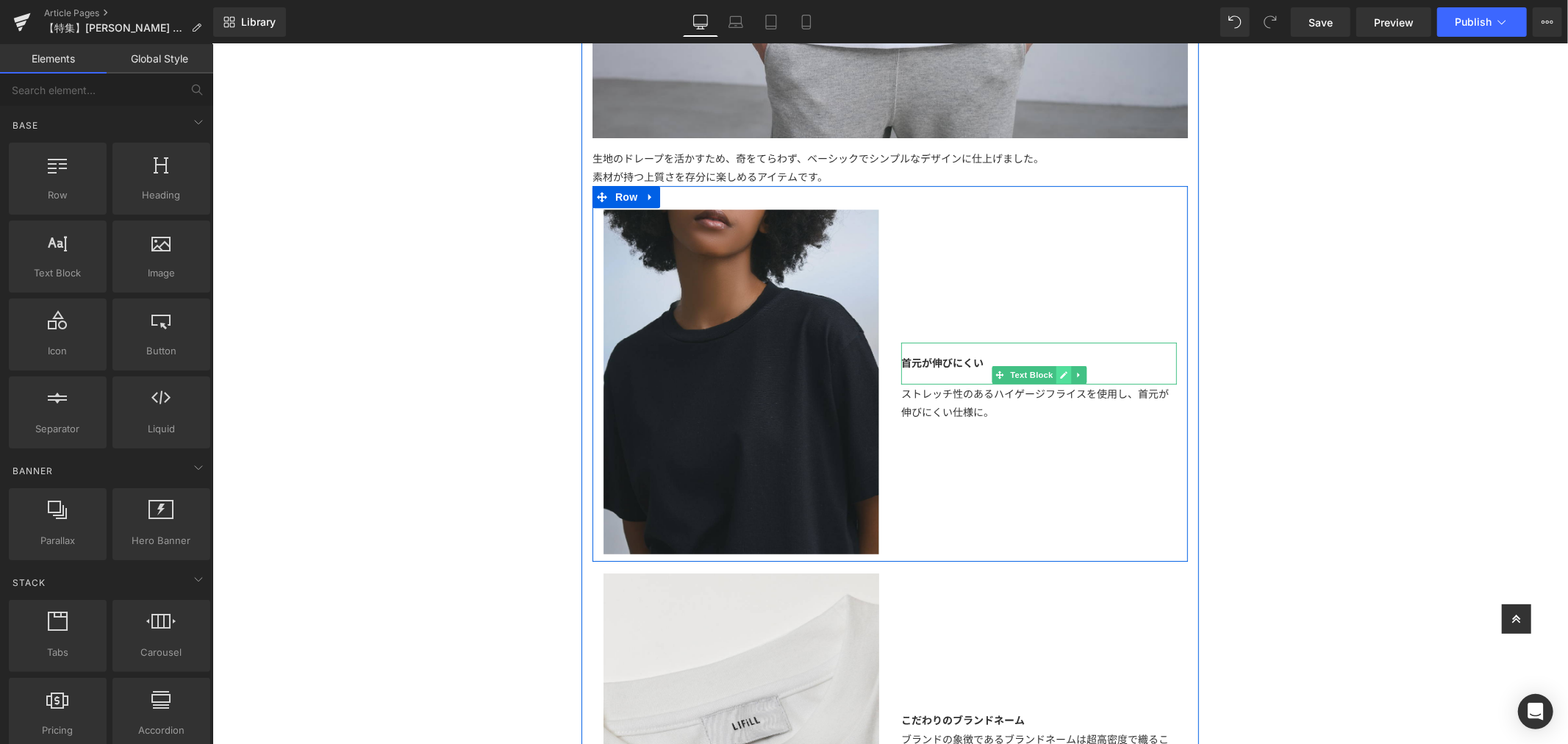
click at [1060, 374] on icon at bounding box center [1064, 374] width 8 height 8
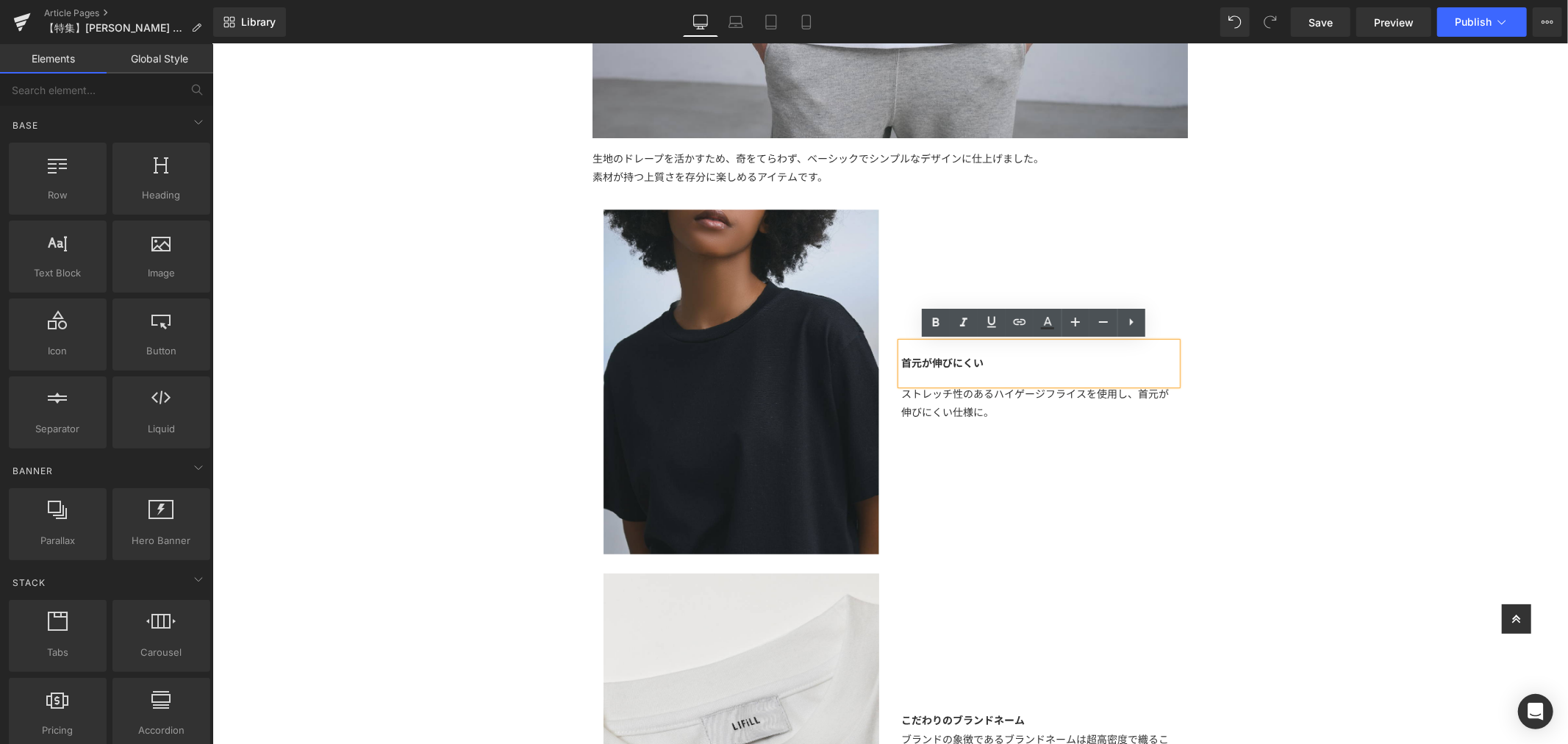
click at [1006, 361] on div "首元が伸びにくい" at bounding box center [1038, 362] width 276 height 41
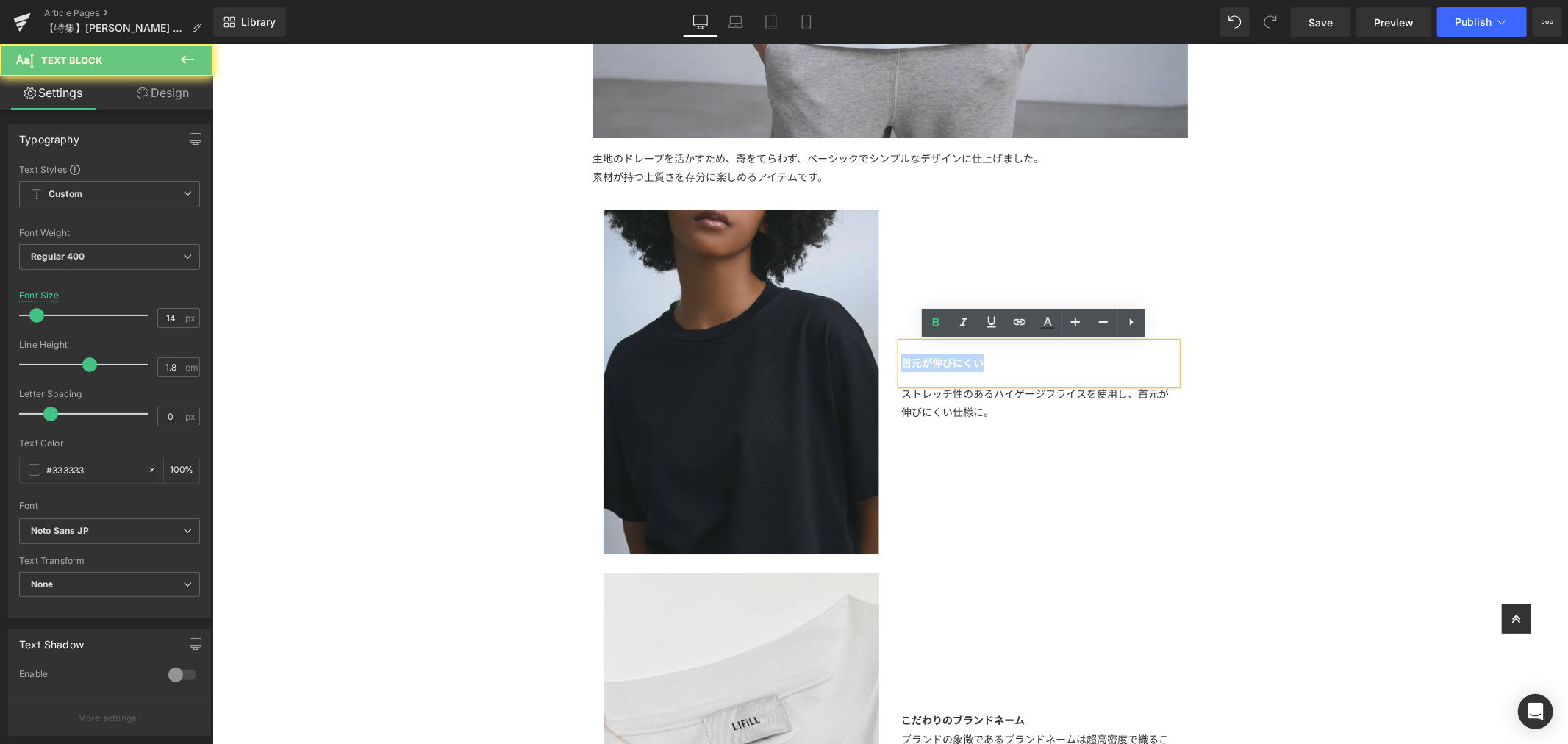
drag, startPoint x: 949, startPoint y: 352, endPoint x: 879, endPoint y: 349, distance: 70.1
click at [879, 349] on div "Image 首元が伸びにくい Text Block ストレッチ性のあるハイゲージフライスを使用し、首元が伸びにくい仕様に。 Text Block Row 32…" at bounding box center [890, 372] width 596 height 375
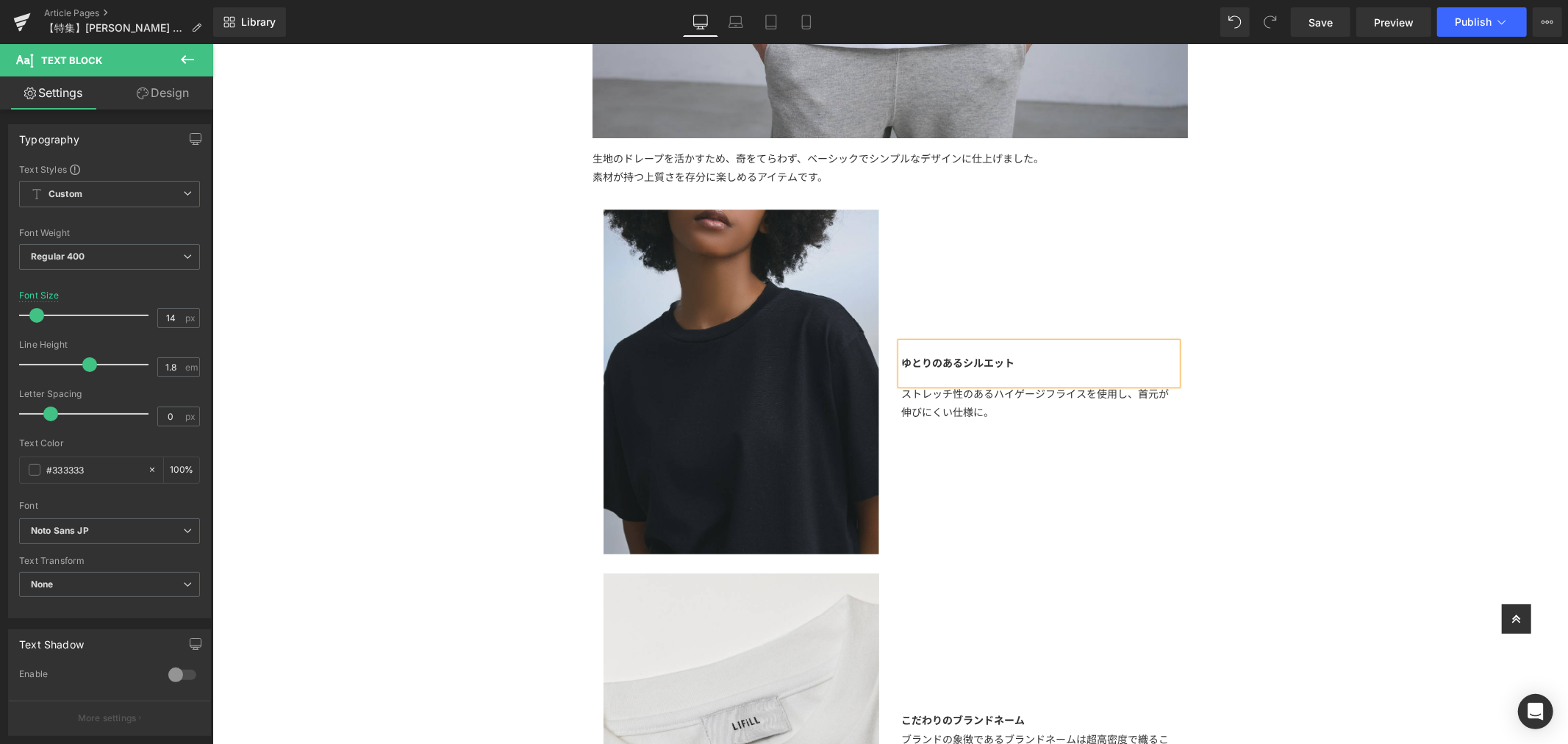
click at [1042, 423] on div "ゆとりのあるシルエット Text Block ストレッチ性のあるハイゲージフライスを使用し、首元が伸びにくい仕様に。 Text Block" at bounding box center [1038, 381] width 298 height 345
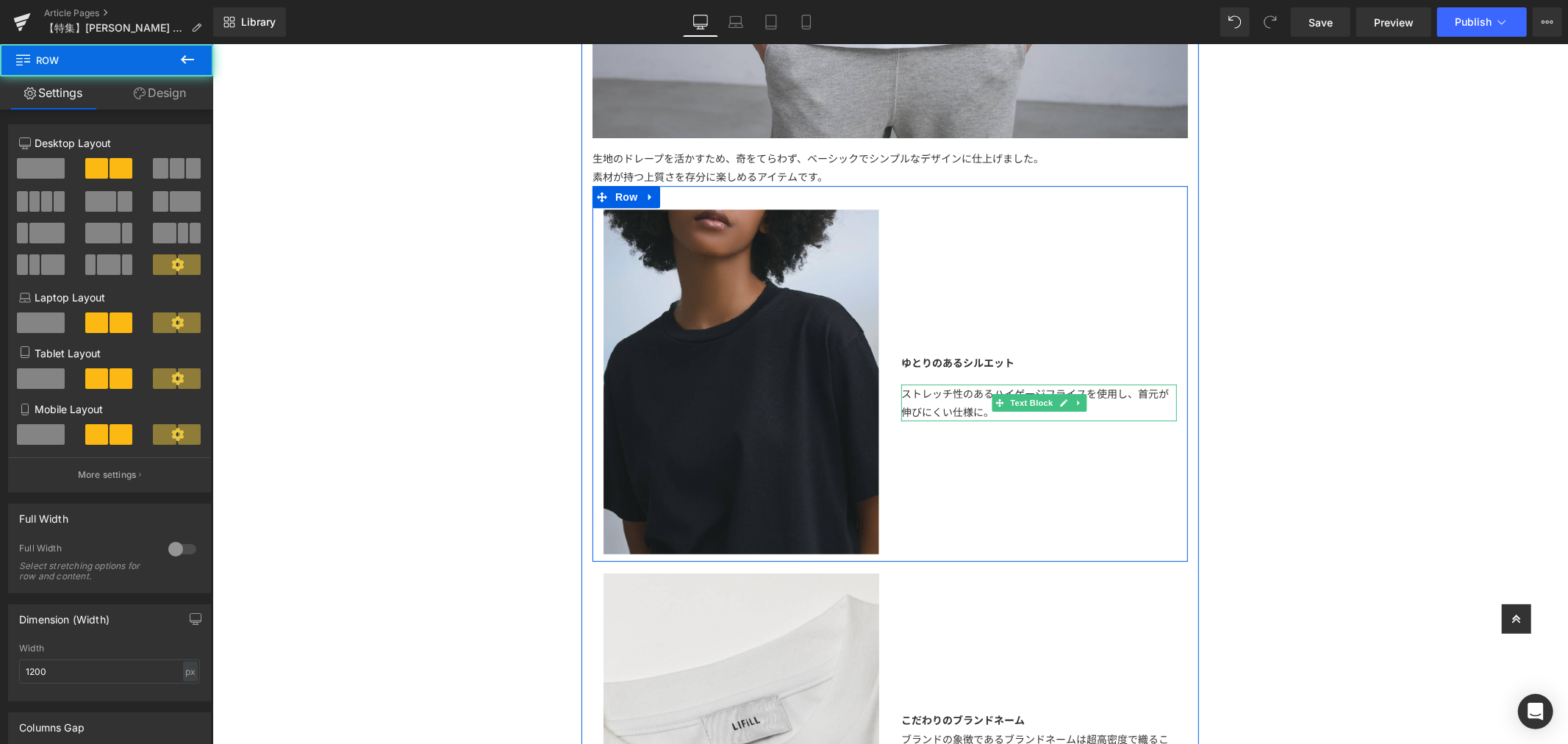
click at [1051, 411] on div "ストレッチ性のあるハイゲージフライスを使用し、首元が伸びにくい仕様に。" at bounding box center [1038, 402] width 276 height 37
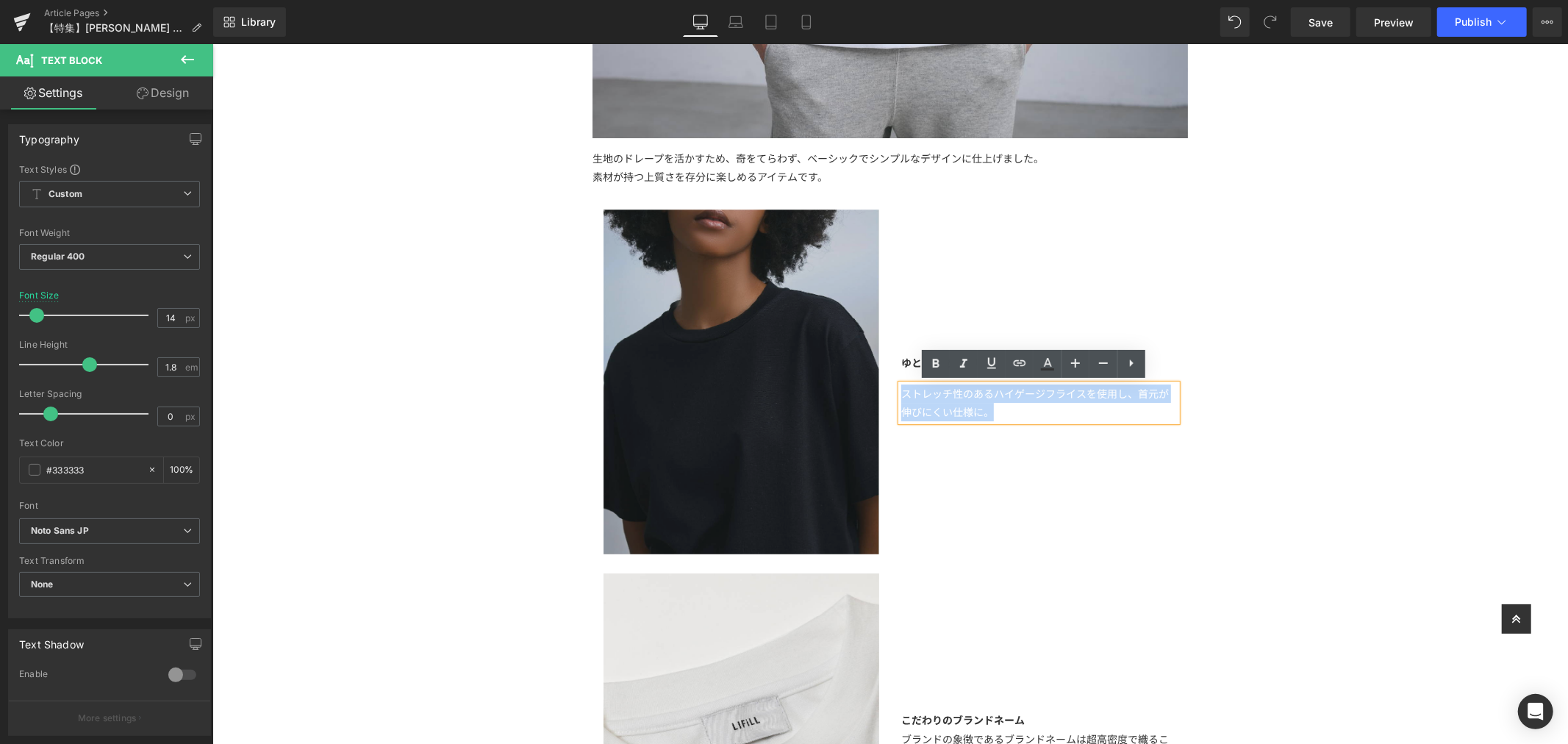
drag, startPoint x: 1111, startPoint y: 412, endPoint x: 722, endPoint y: 335, distance: 396.5
click at [716, 338] on div "Image ゆとりのあるシルエット Text Block ストレッチ性のあるハイゲージフライスを使用し、首元が伸びにくい仕様に。 Text Block Row…" at bounding box center [890, 372] width 596 height 375
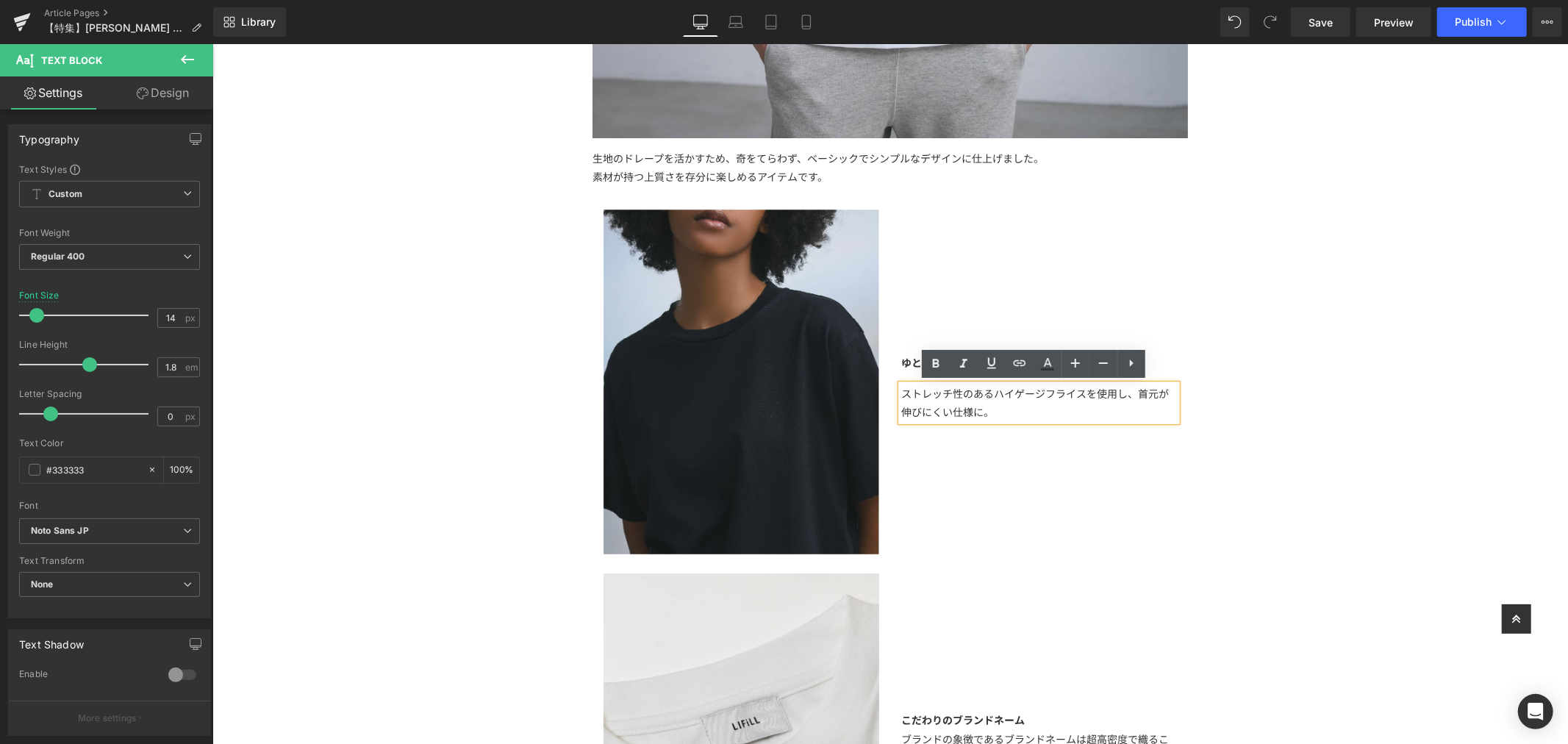
scroll to position [3866, 0]
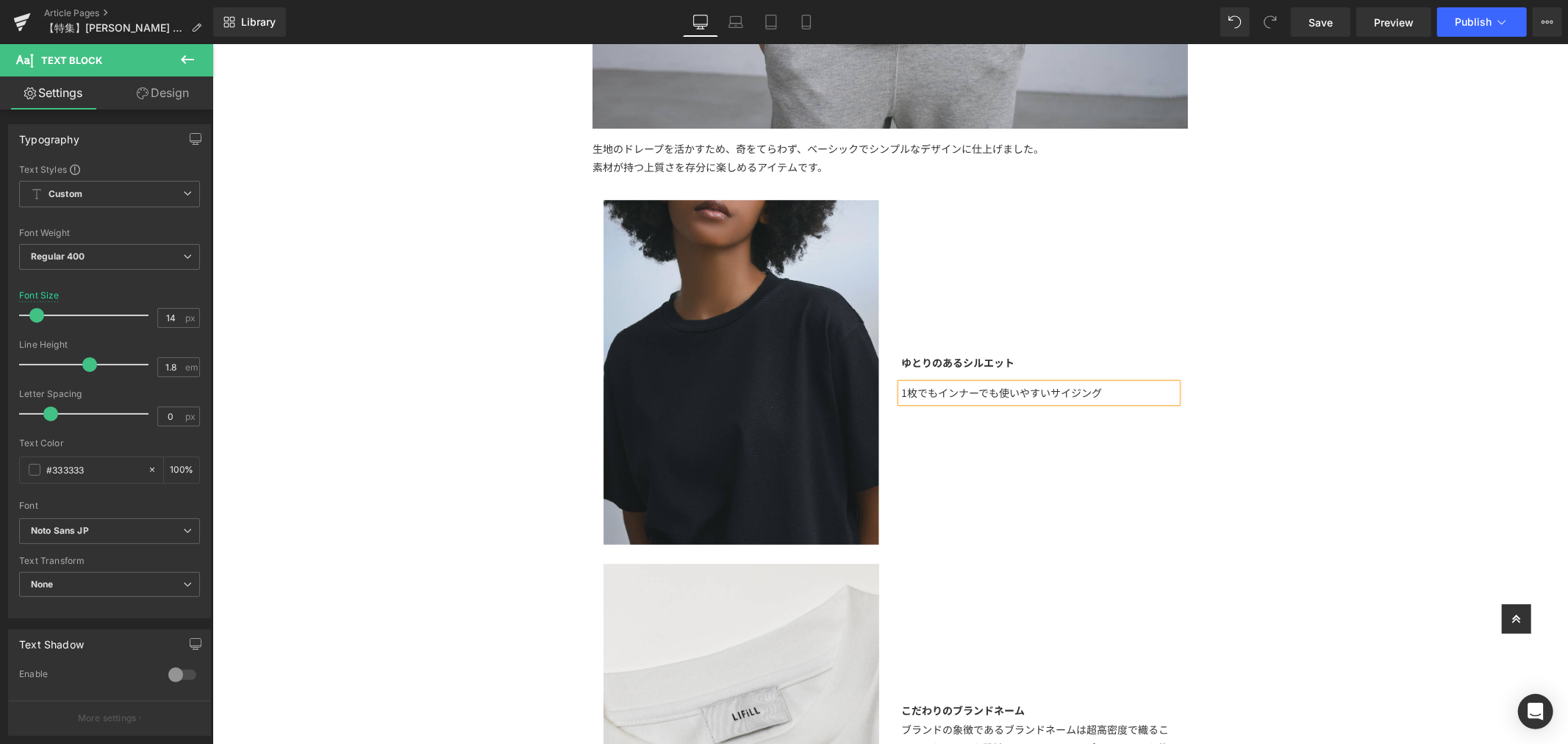
click at [1430, 507] on div "【特集】 Text Block 選ぶなら、長く着られる大人の特別な一着を オールメイドインジャパンの「 COTTONY® TEE 」 Text Block I…" at bounding box center [889, 454] width 1355 height 8422
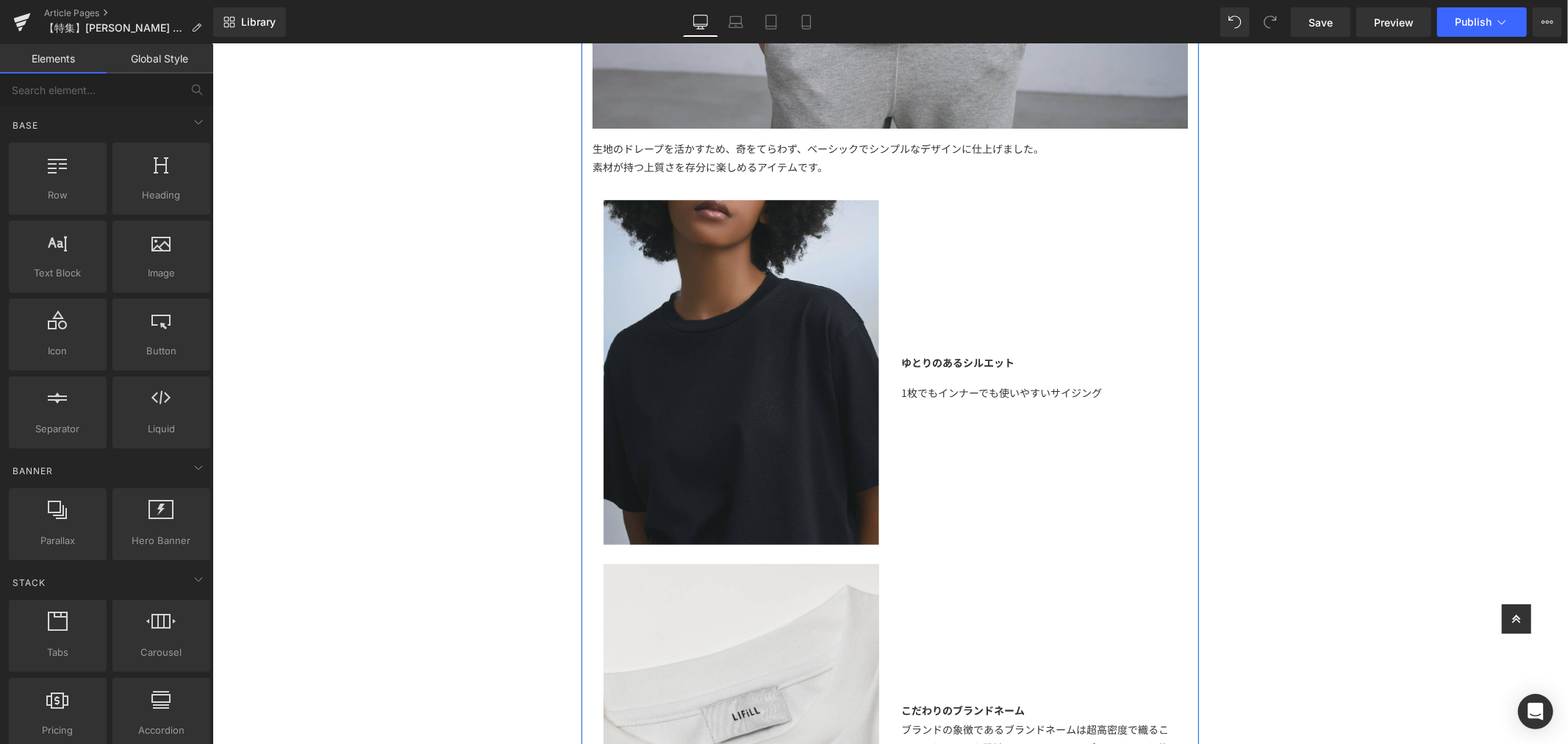
scroll to position [3620, 0]
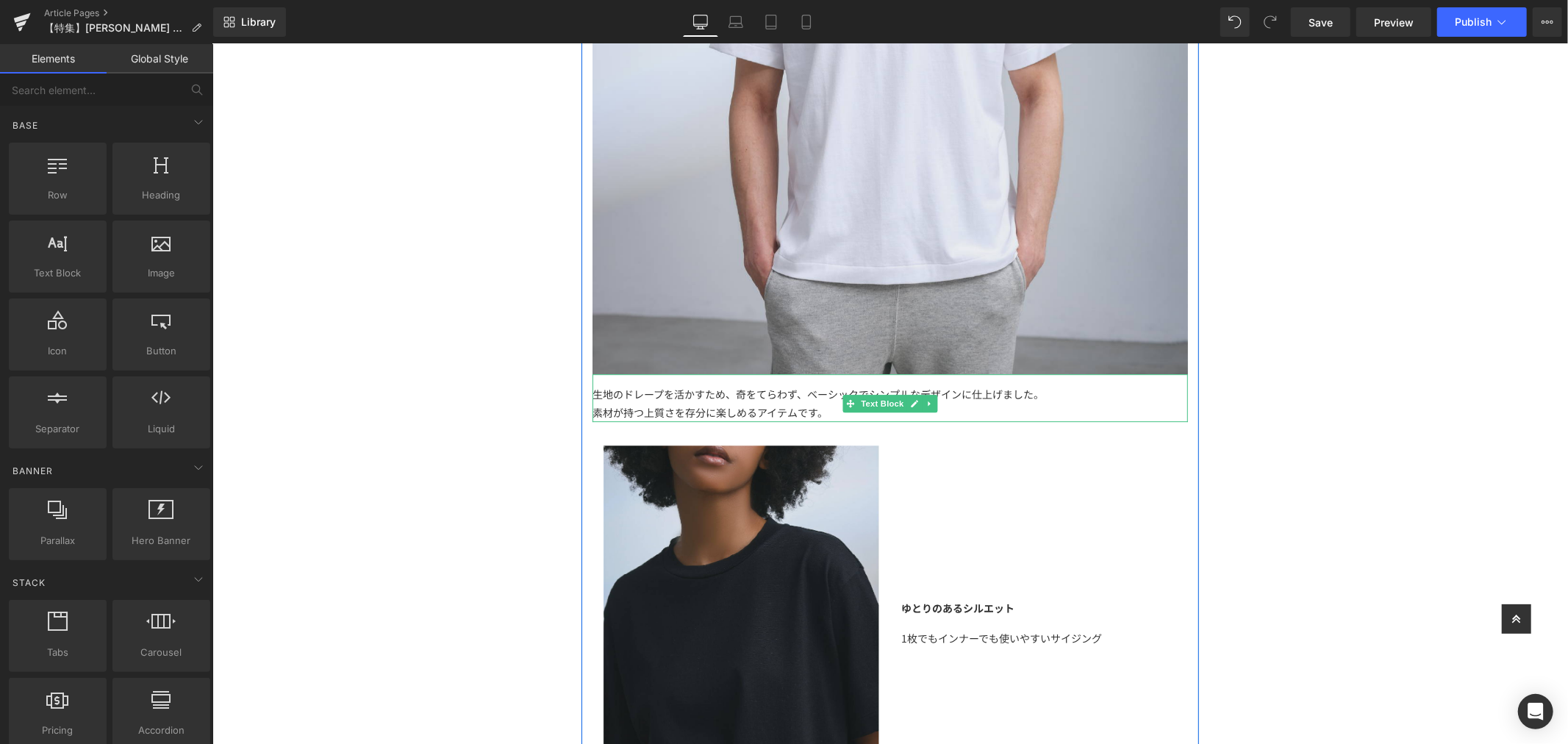
click at [899, 409] on span "Text Block" at bounding box center [882, 402] width 49 height 18
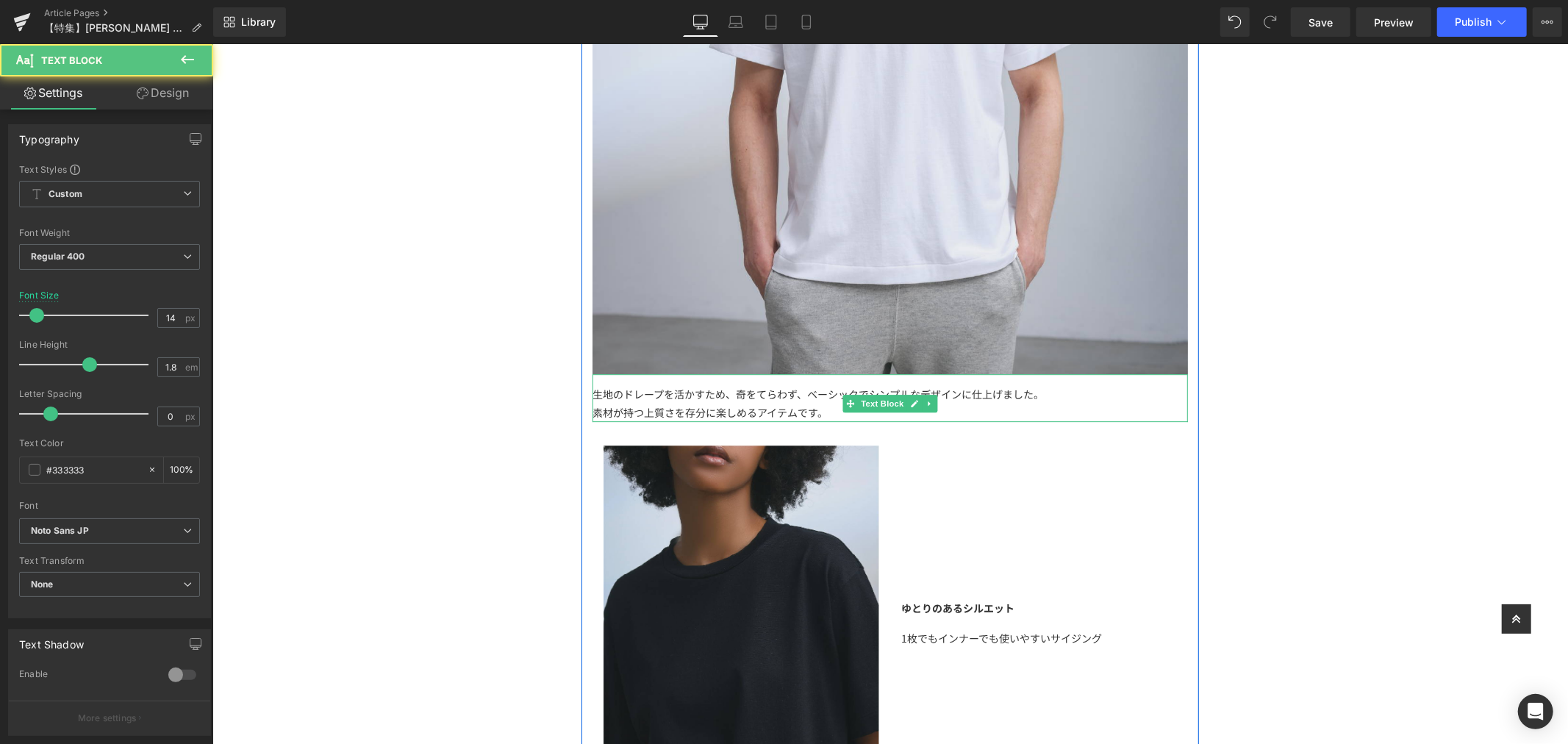
click at [1006, 413] on div "素材が持つ上質さを存分に楽しめるアイテムです。" at bounding box center [890, 412] width 596 height 18
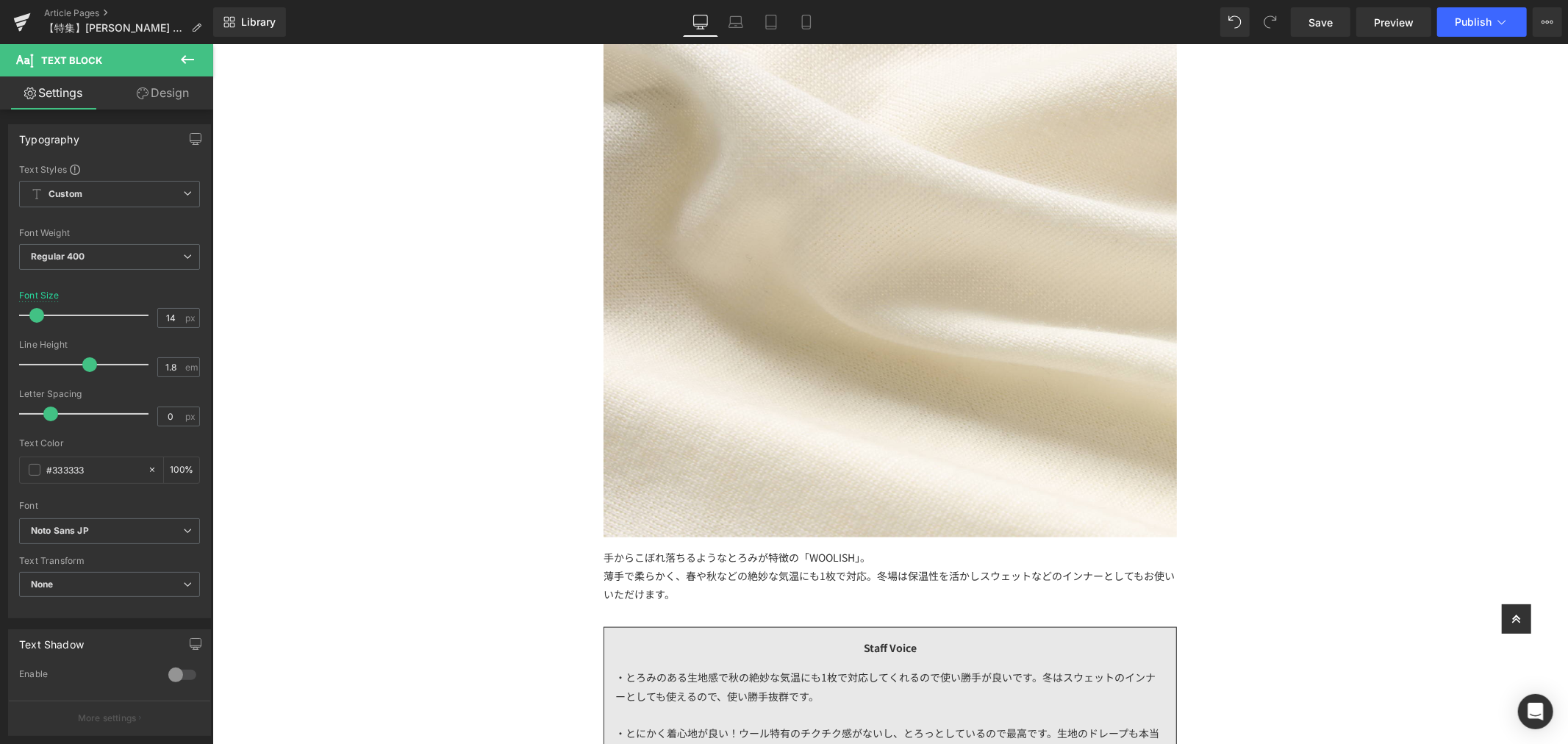
scroll to position [1334, 0]
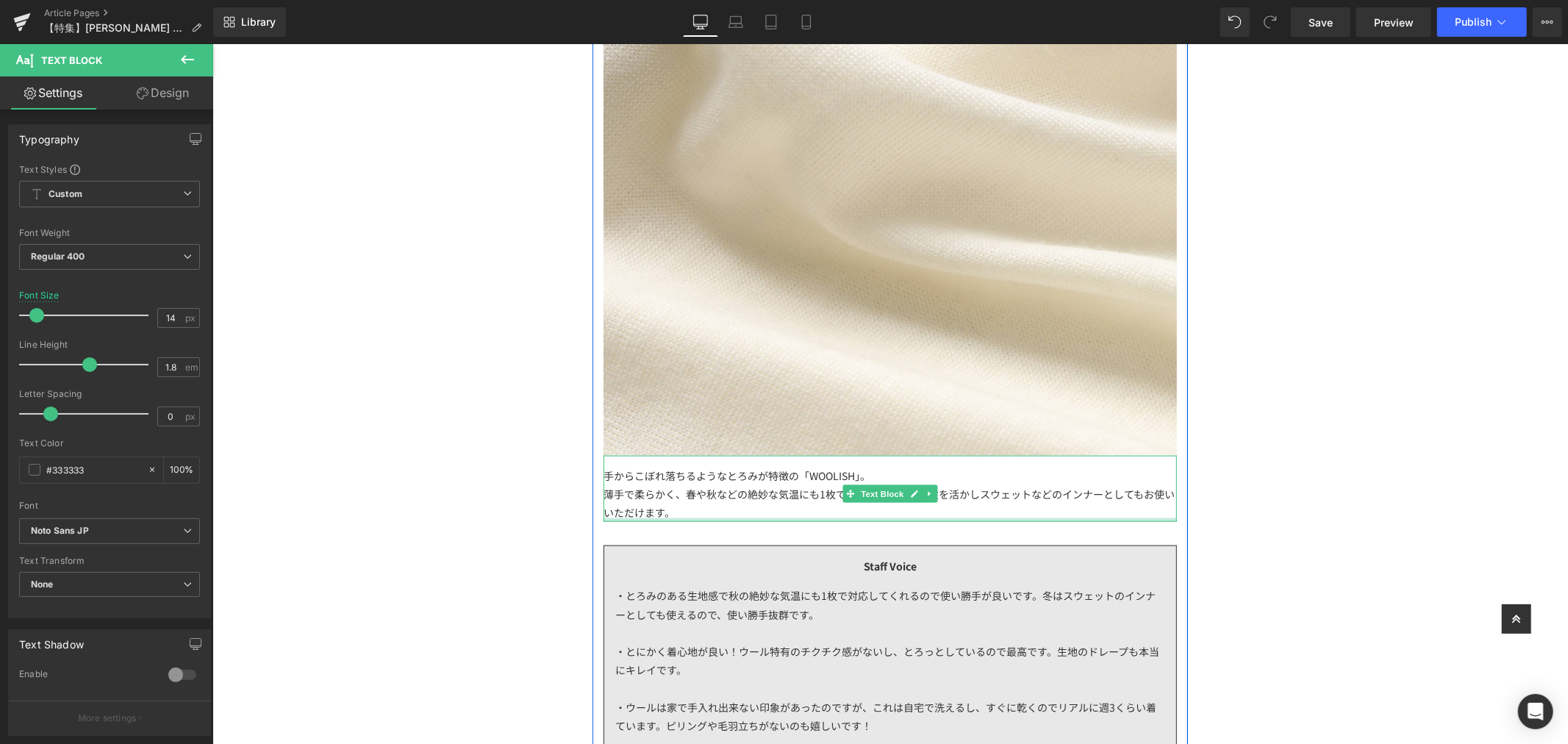
click at [771, 512] on div "薄手で柔らかく、春や秋などの絶妙な気温にも1枚で対応。冬場は保温性を活かしスウェットなどのインナーとしてもお使いいただけます。" at bounding box center [889, 503] width 574 height 37
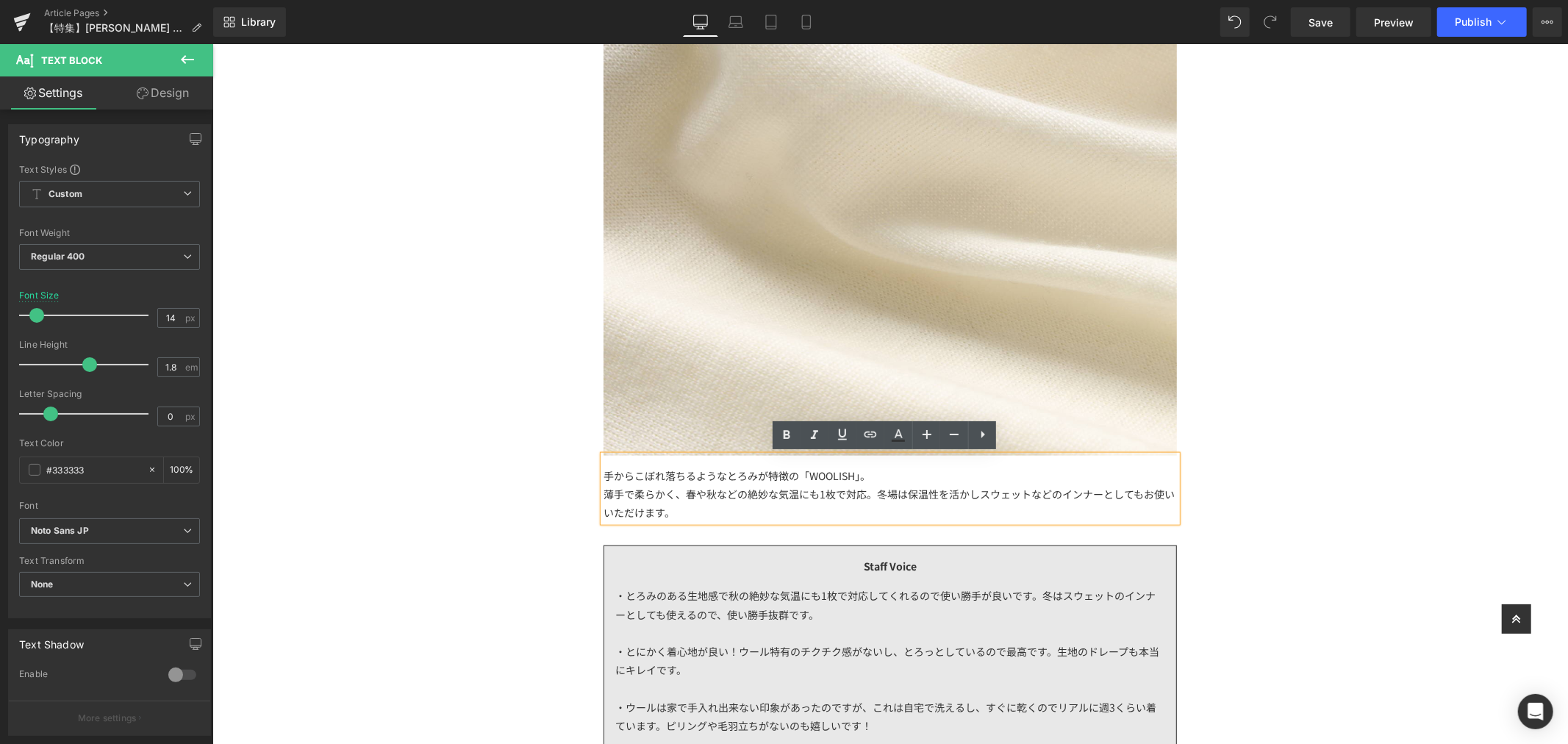
click at [863, 494] on div "薄手で柔らかく、春や秋などの絶妙な気温にも1枚で対応。冬場は保温性を活かしスウェットなどのインナーとしてもお使いいただけます。" at bounding box center [889, 503] width 574 height 37
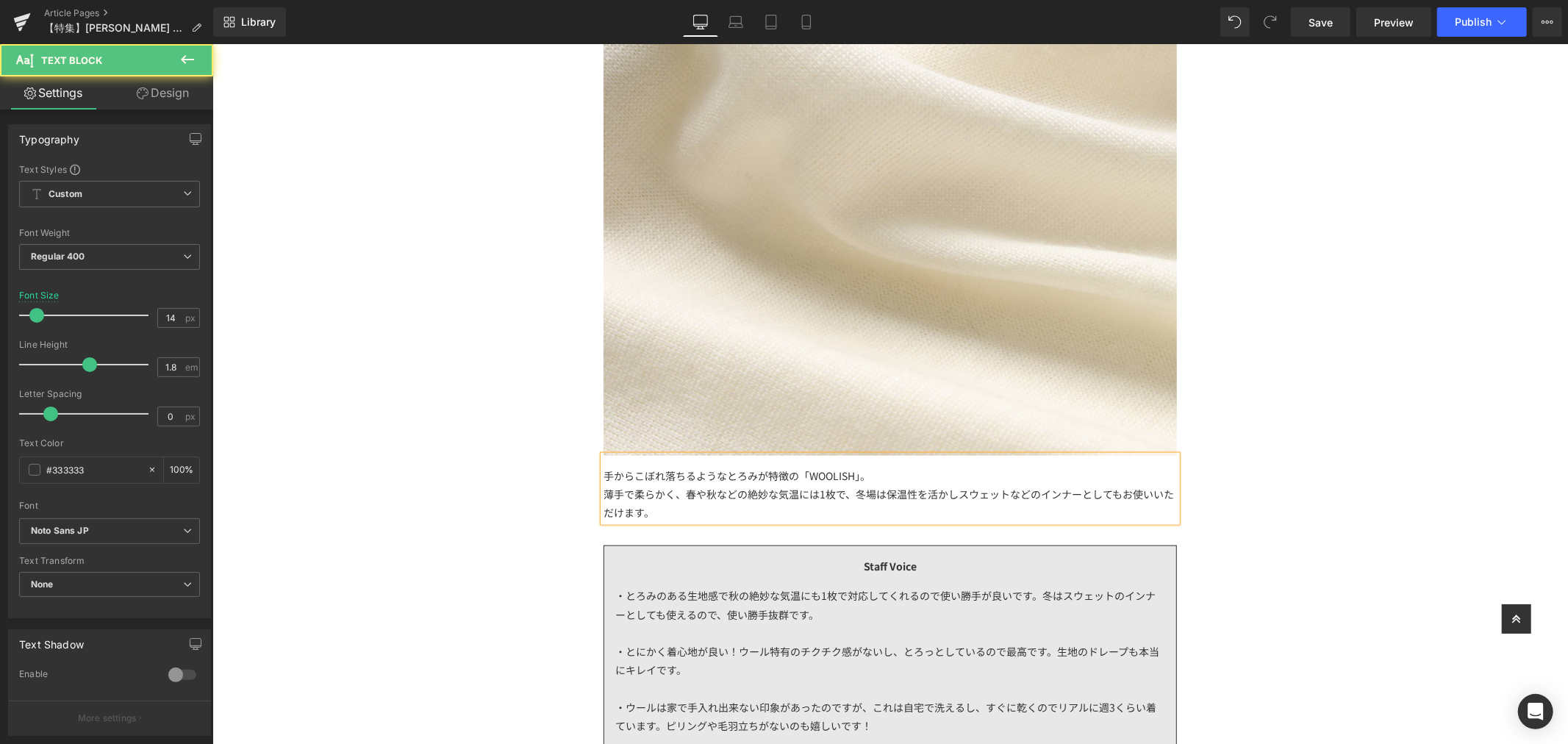
click at [603, 493] on div "薄手で柔らかく、春や秋などの絶妙な気温には1枚で、冬場は保温性を活かしスウェットなどのインナーとしてもお使いいただけます。" at bounding box center [889, 503] width 574 height 37
click at [661, 506] on div "薄手でチクチクせず、春や秋などの絶妙な気温には1枚で、冬場は保温性を活かしスウェットなどのインナーとしてもお使いいただけます。" at bounding box center [889, 503] width 574 height 37
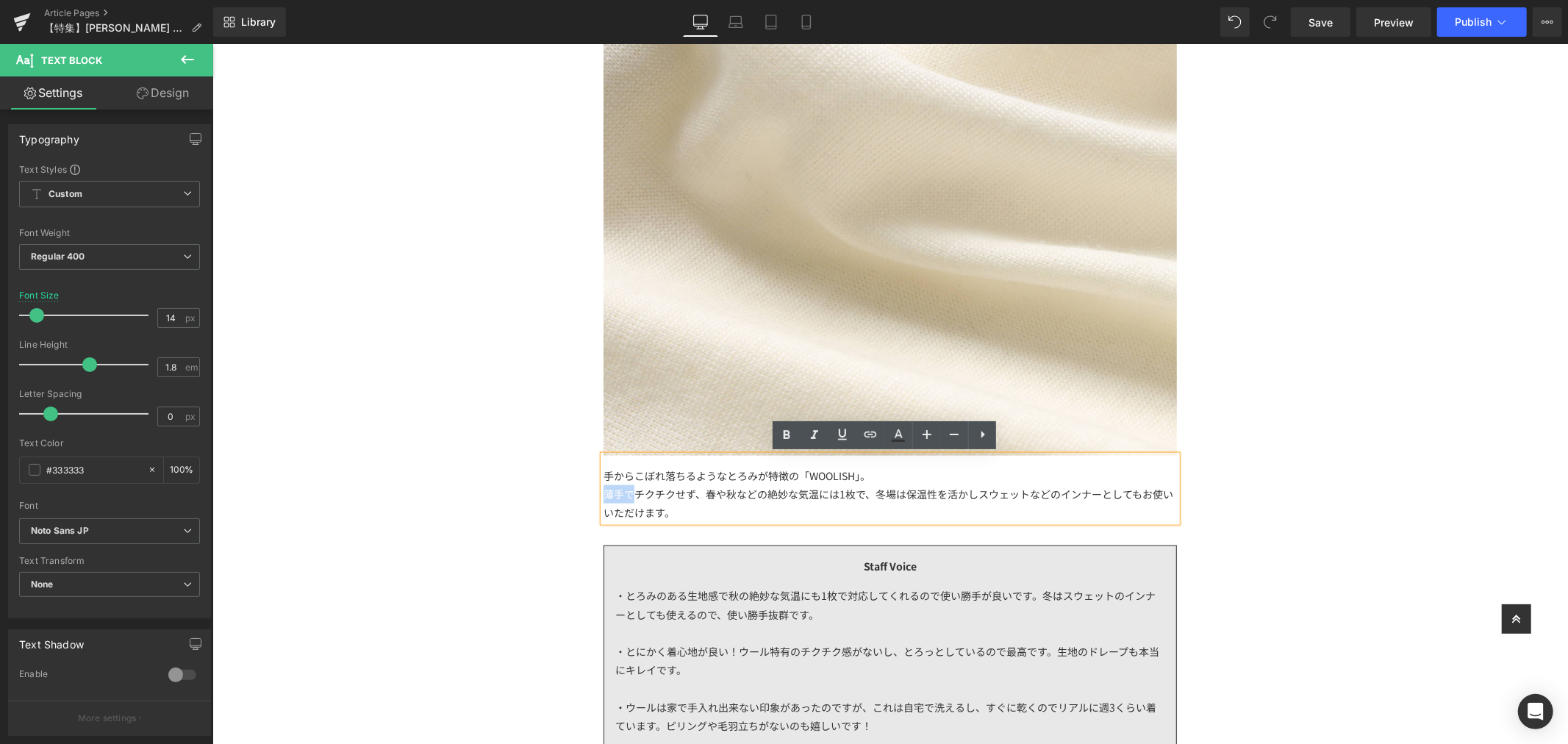
drag, startPoint x: 627, startPoint y: 493, endPoint x: 601, endPoint y: 490, distance: 26.2
click at [603, 490] on div "薄手でチクチクせず、春や秋などの絶妙な気温には1枚で、冬場は保温性を活かしスウェットなどのインナーとしてもお使いいただけます。" at bounding box center [889, 503] width 574 height 37
click at [690, 500] on div "薄手でチクチクせず、春や秋などの絶妙な気温には1枚で、冬場は保温性を活かしスウェットなどのインナーとしてもお使いいただけます。" at bounding box center [889, 503] width 574 height 37
click at [667, 500] on div "薄手でチクチクせず、春や秋などの絶妙な気温には1枚で、冬場は保温性を活かしスウェットなどのインナーとしてもお使いいただけます。" at bounding box center [889, 503] width 574 height 37
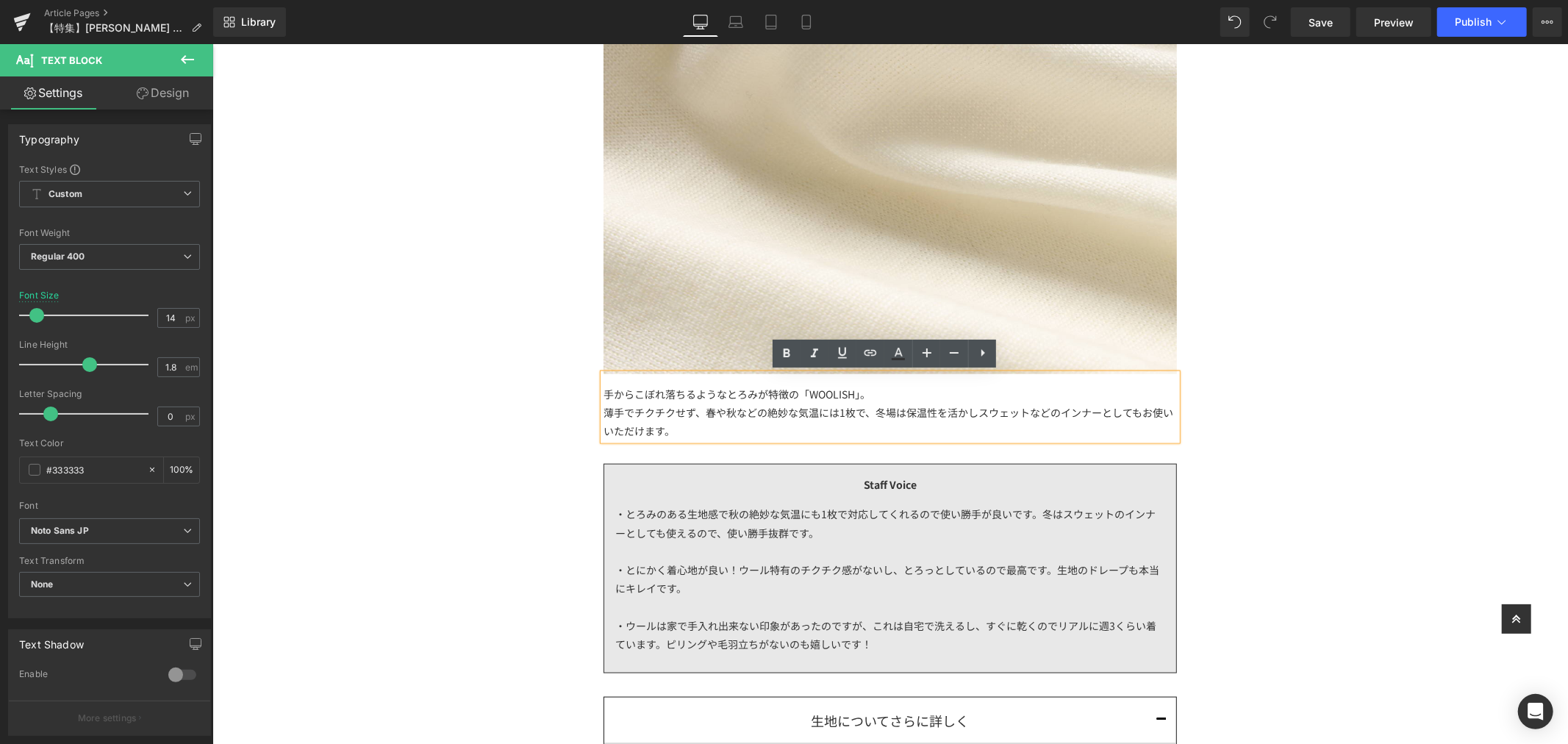
click at [691, 409] on div "薄手でチクチクせず、春や秋などの絶妙な気温には1枚で、冬場は保温性を活かしスウェットなどのインナーとしてもお使いいただけます。" at bounding box center [889, 421] width 574 height 37
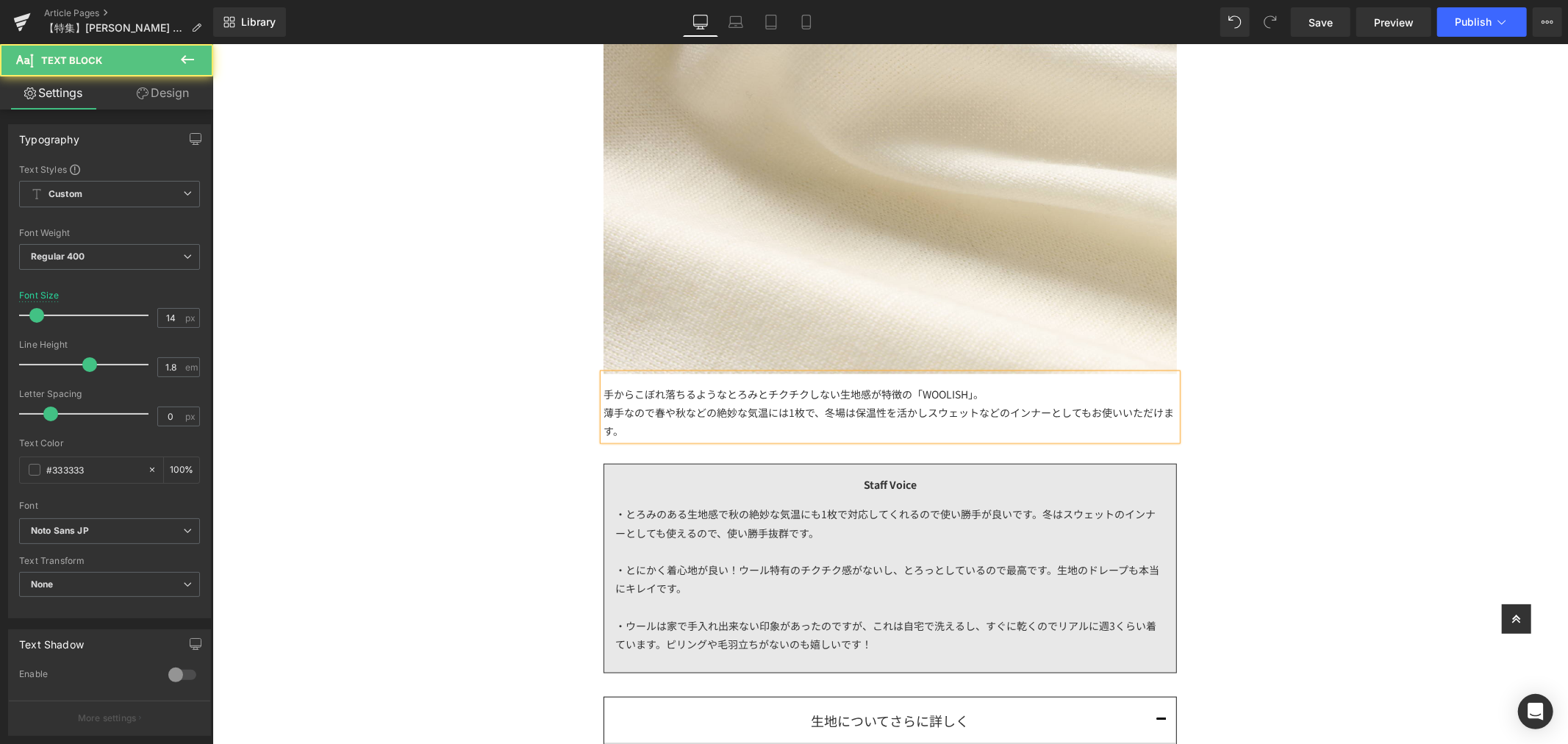
click at [1013, 422] on div "薄手なので春や秋などの絶妙な気温には1枚で、冬場は保温性を活かしスウェットなどのインナーとしてもお使いいただけます。" at bounding box center [889, 421] width 574 height 37
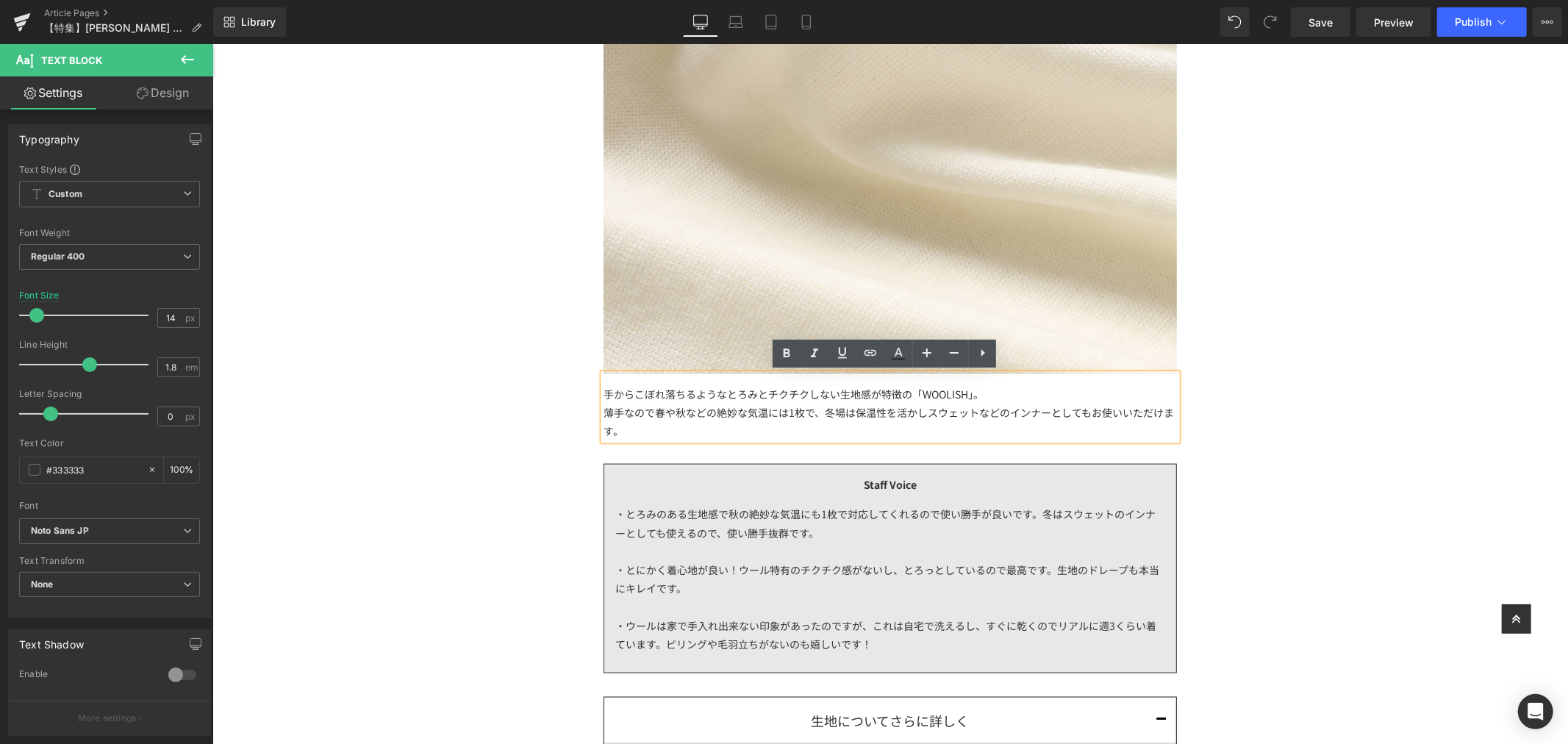
click at [1076, 414] on div "薄手なので春や秋などの絶妙な気温には1枚で、冬場は保温性を活かしスウェットなどのインナーとしてもお使いいただけます。" at bounding box center [889, 421] width 574 height 37
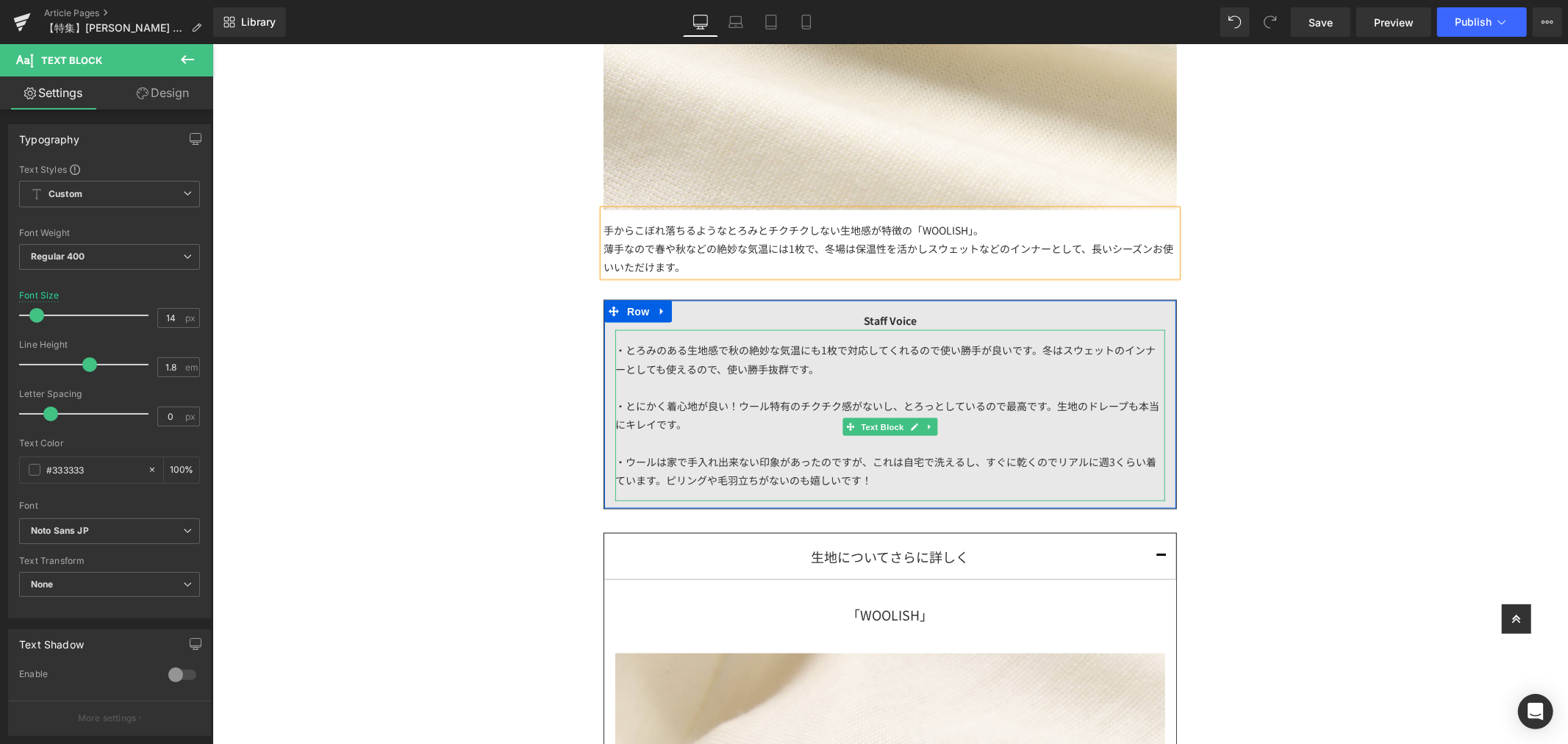
click at [914, 368] on div "・とろみのある生地感で秋の絶妙な気温にも1枚で対応してくれるので使い勝手が良いです。冬はスウェットのインナーとしても使えるので、使い勝手抜群です。 ・とにかく…" at bounding box center [890, 414] width 550 height 171
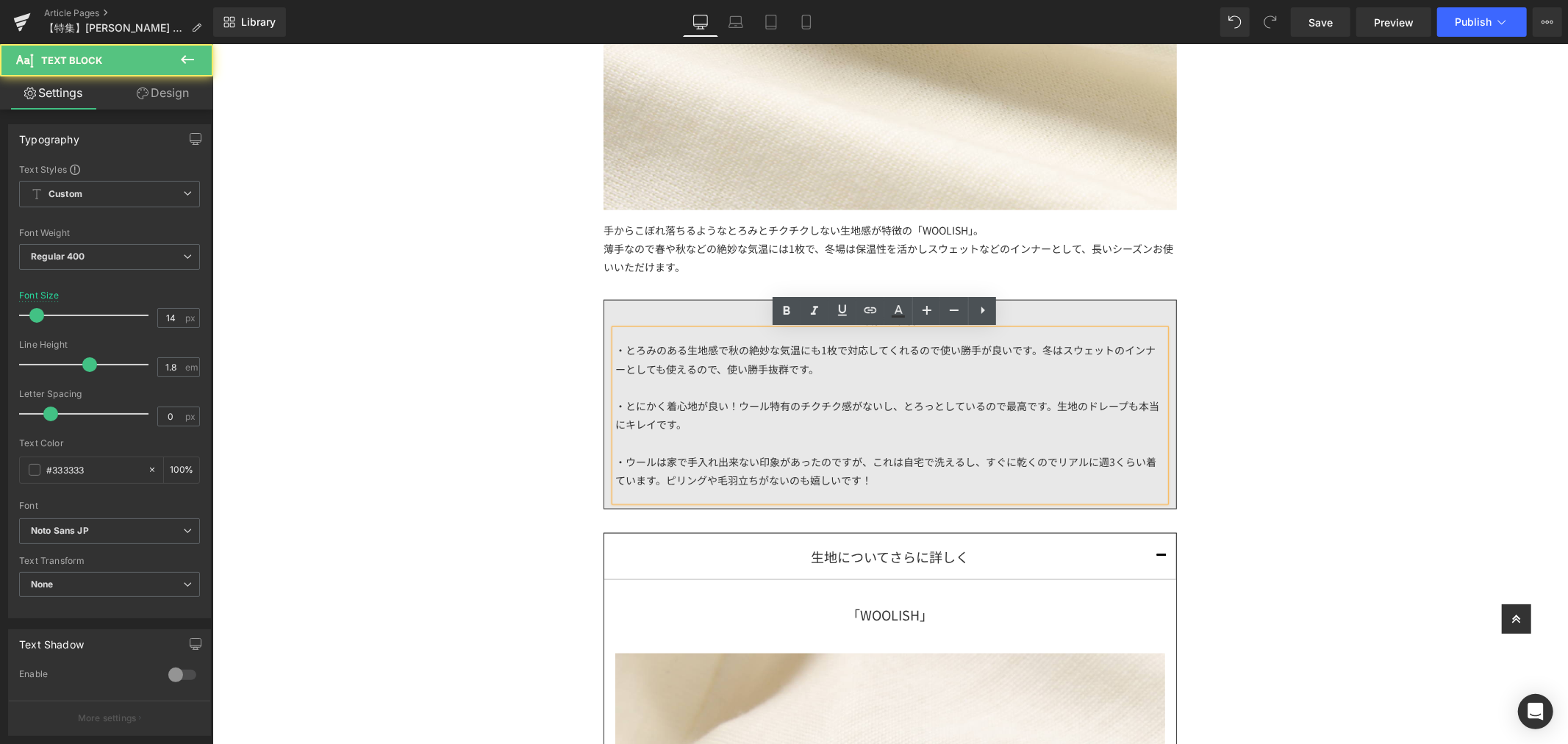
click at [1035, 353] on div "・とろみのある生地感で秋の絶妙な気温にも1枚で対応してくれるので使い勝手が良いです。冬はスウェットのインナーとしても使えるので、使い勝手抜群です。 ・とにかく…" at bounding box center [890, 414] width 550 height 171
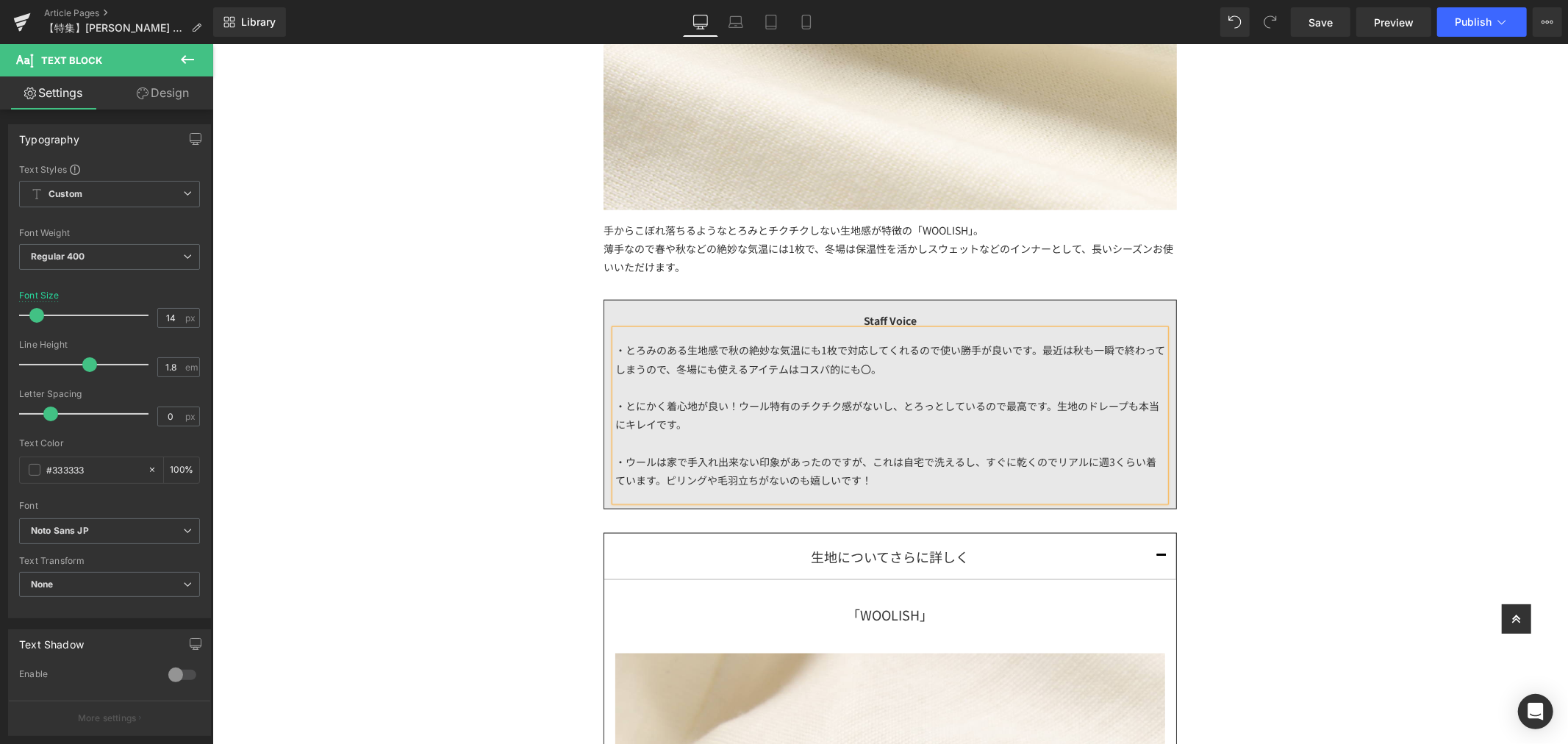
click at [712, 369] on div "・とろみのある生地感で秋の絶妙な気温にも1枚で対応してくれるので使い勝手が良いです。最近は秋も一瞬で終わってしまうので、冬場にも使えるアイテムはコスパ的にも〇…" at bounding box center [890, 414] width 550 height 171
click at [1064, 354] on div "・とろみのある生地感で秋の絶妙な気温にも1枚で対応してくれるので使い勝手が良いです。最近は秋も一瞬で終わってしまうので、冬場にも継続して使えるアイテムはコスパ…" at bounding box center [890, 414] width 550 height 171
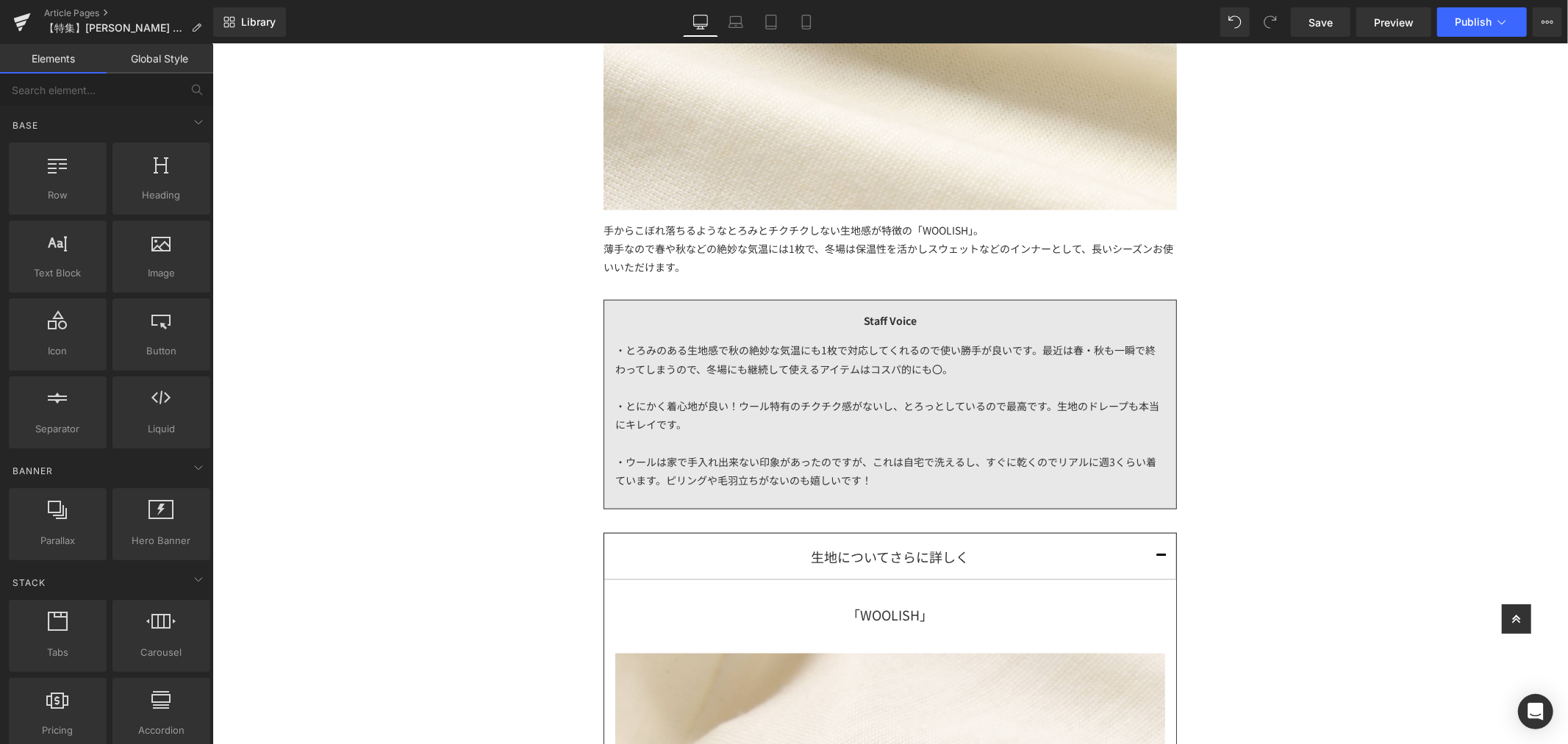
scroll to position [1825, 0]
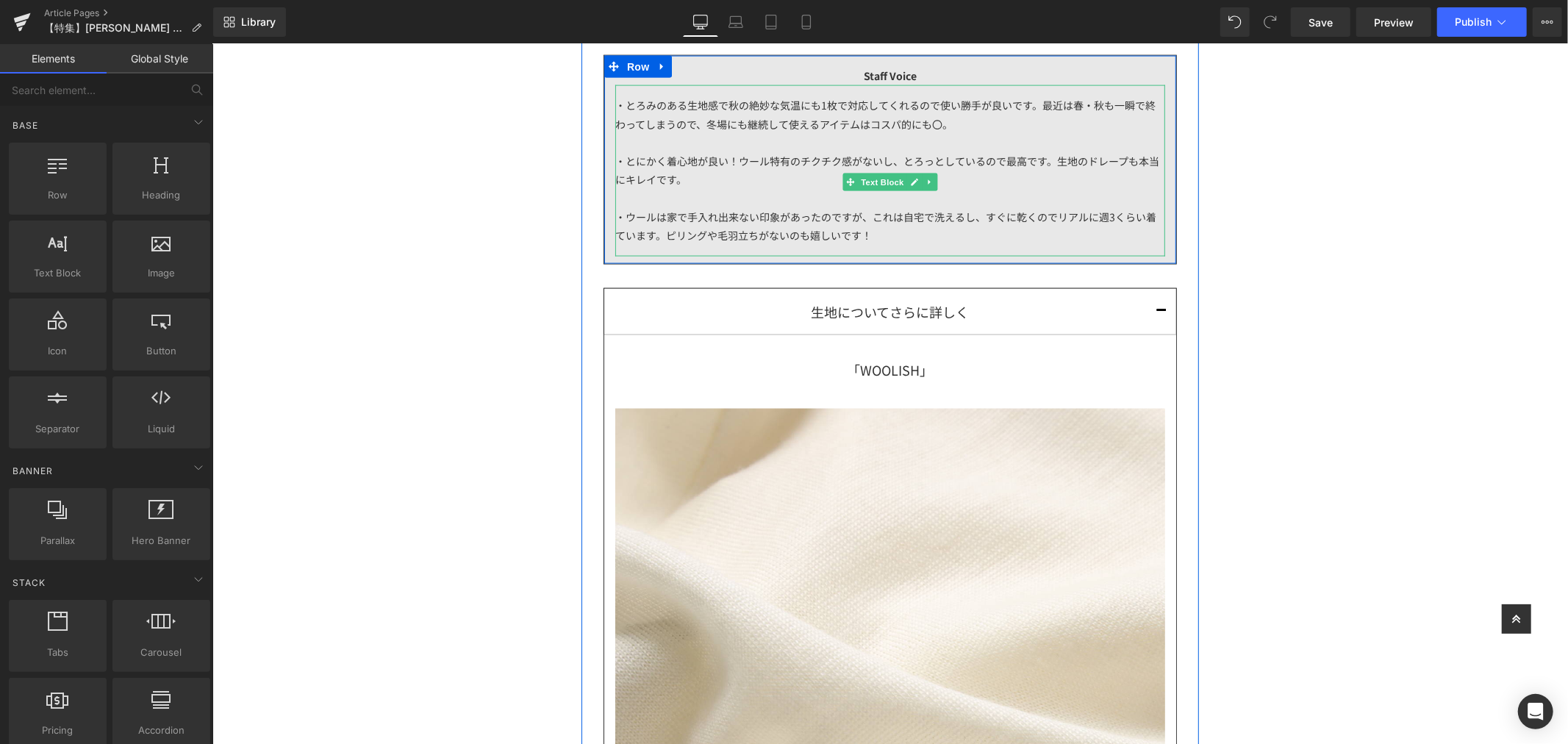
drag, startPoint x: 722, startPoint y: 119, endPoint x: 728, endPoint y: 125, distance: 8.5
click at [722, 120] on div "・とろみのある生地感で秋の絶妙な気温にも1枚で対応してくれるので使い勝手が良いです。最近は春・秋も一瞬で終わってしまうので、冬場にも継続して使えるアイテムはコ…" at bounding box center [890, 170] width 550 height 171
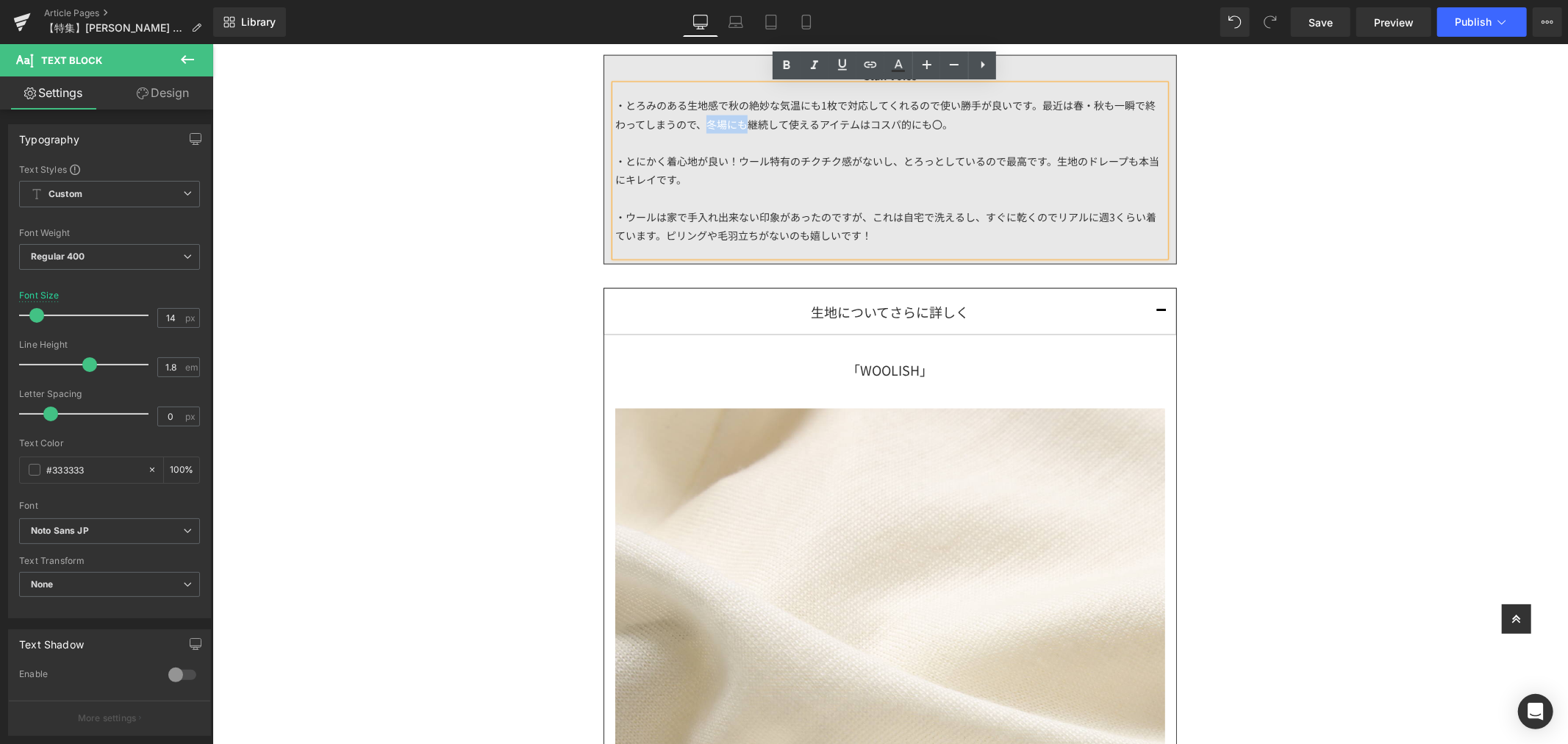
drag, startPoint x: 728, startPoint y: 125, endPoint x: 690, endPoint y: 122, distance: 38.1
click at [690, 122] on div "・とろみのある生地感で秋の絶妙な気温にも1枚で対応してくれるので使い勝手が良いです。最近は春・秋も一瞬で終わってしまうので、冬場にも継続して使えるアイテムはコ…" at bounding box center [890, 170] width 550 height 171
click at [816, 125] on div "・とろみのある生地感で秋の絶妙な気温にも1枚で対応してくれるので使い勝手が良いです。最近は春・秋も一瞬で終わってしまうので、継続して長く使えるアイテムはコスパ…" at bounding box center [890, 170] width 550 height 171
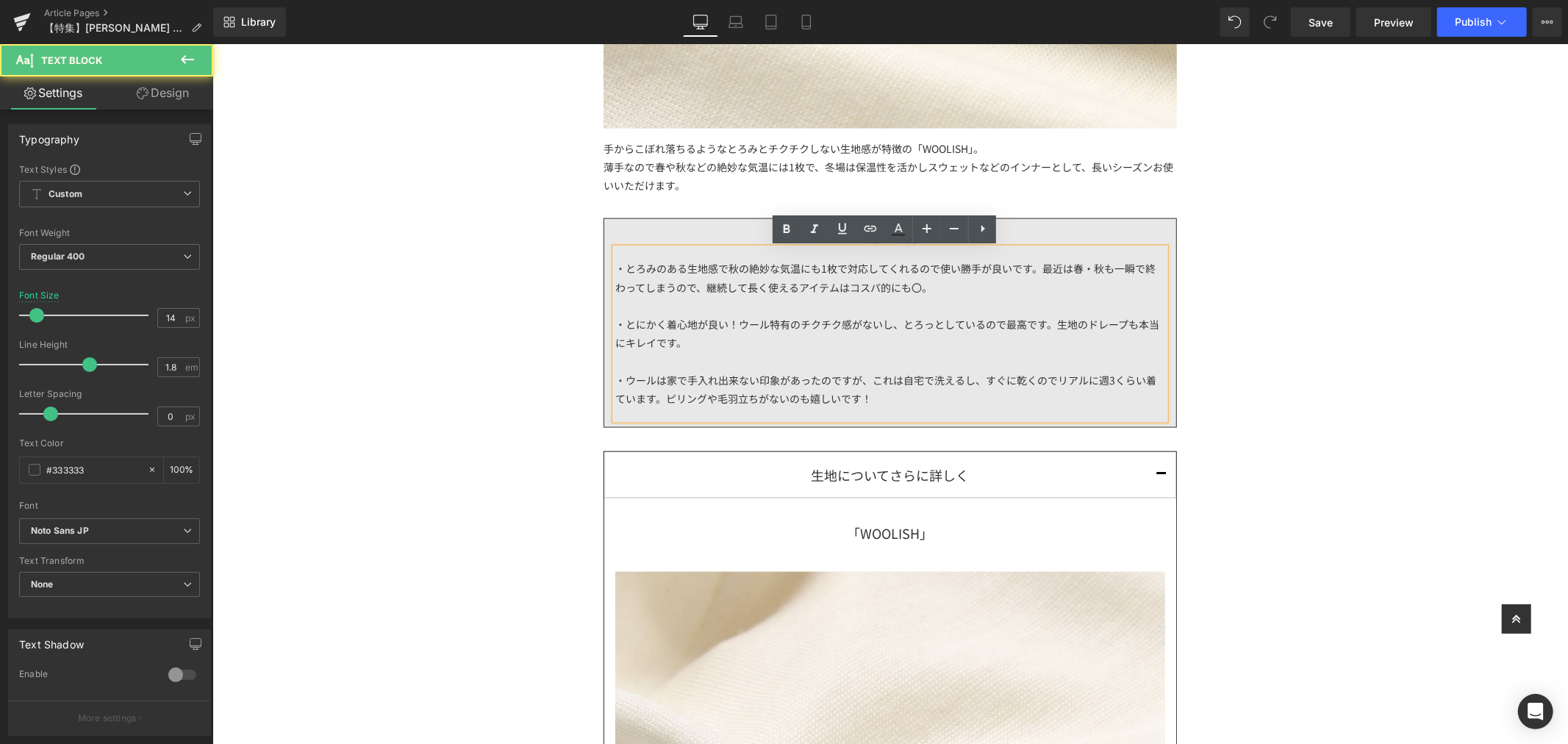
click at [682, 283] on div "・とろみのある生地感で秋の絶妙な気温にも1枚で対応してくれるので使い勝手が良いです。最近は春・秋も一瞬で終わってしまうので、継続して長く使えるアイテムはコスパ…" at bounding box center [890, 333] width 550 height 171
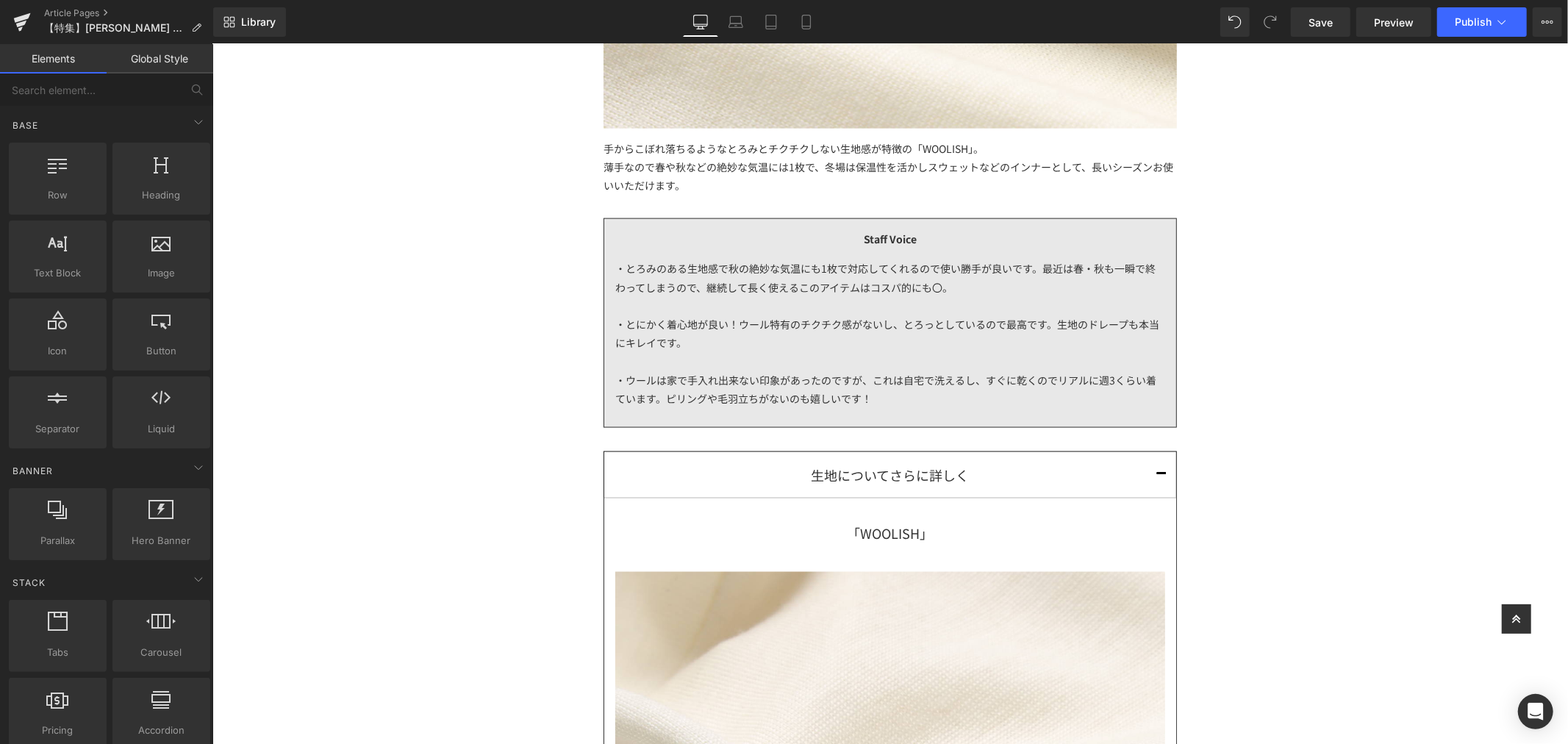
scroll to position [1743, 0]
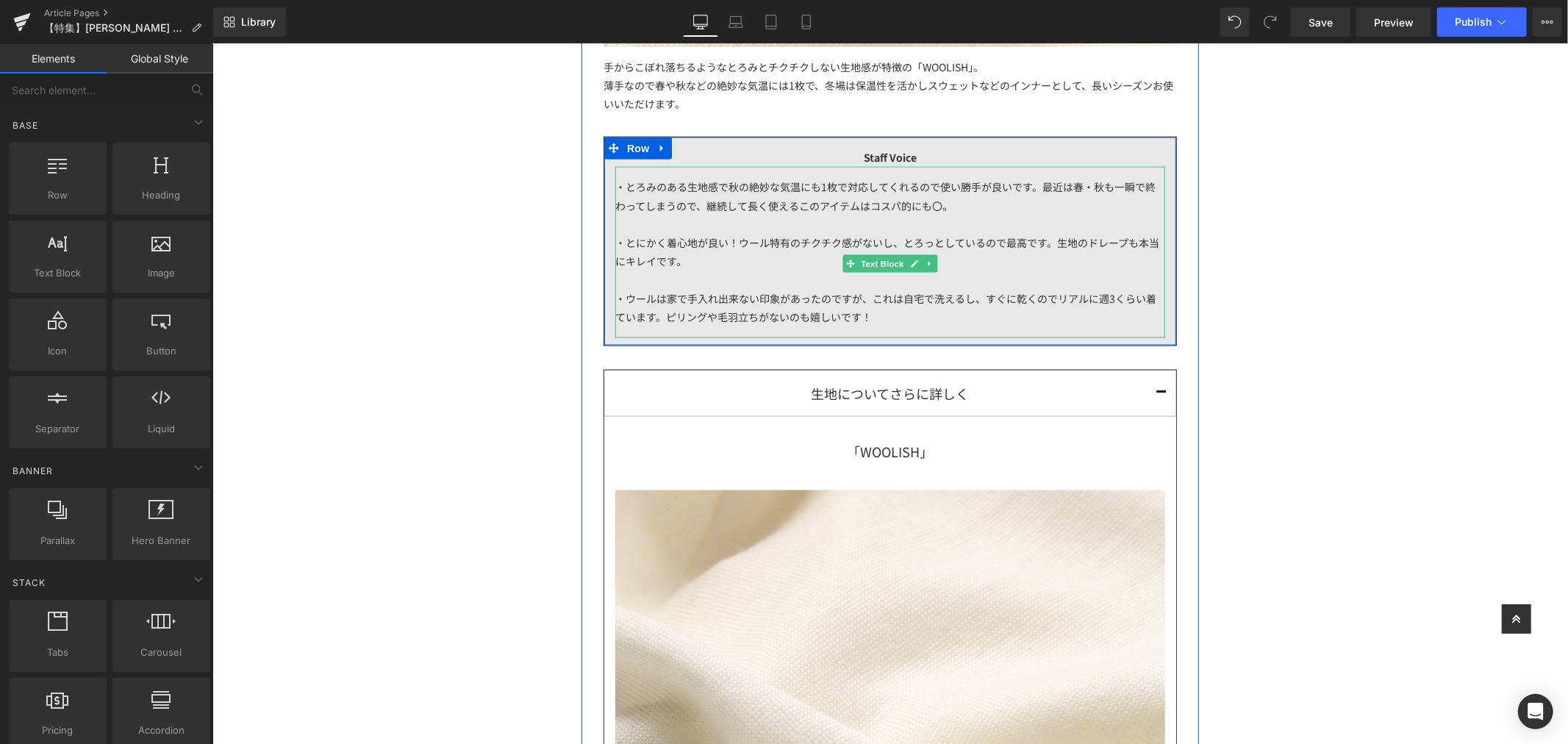
click at [786, 244] on div "・とにかく着心地が良い！ウール特有のチクチク感がないし、とろっとしているので最高です。生地のドレープも本当にキレイです。" at bounding box center [890, 251] width 550 height 37
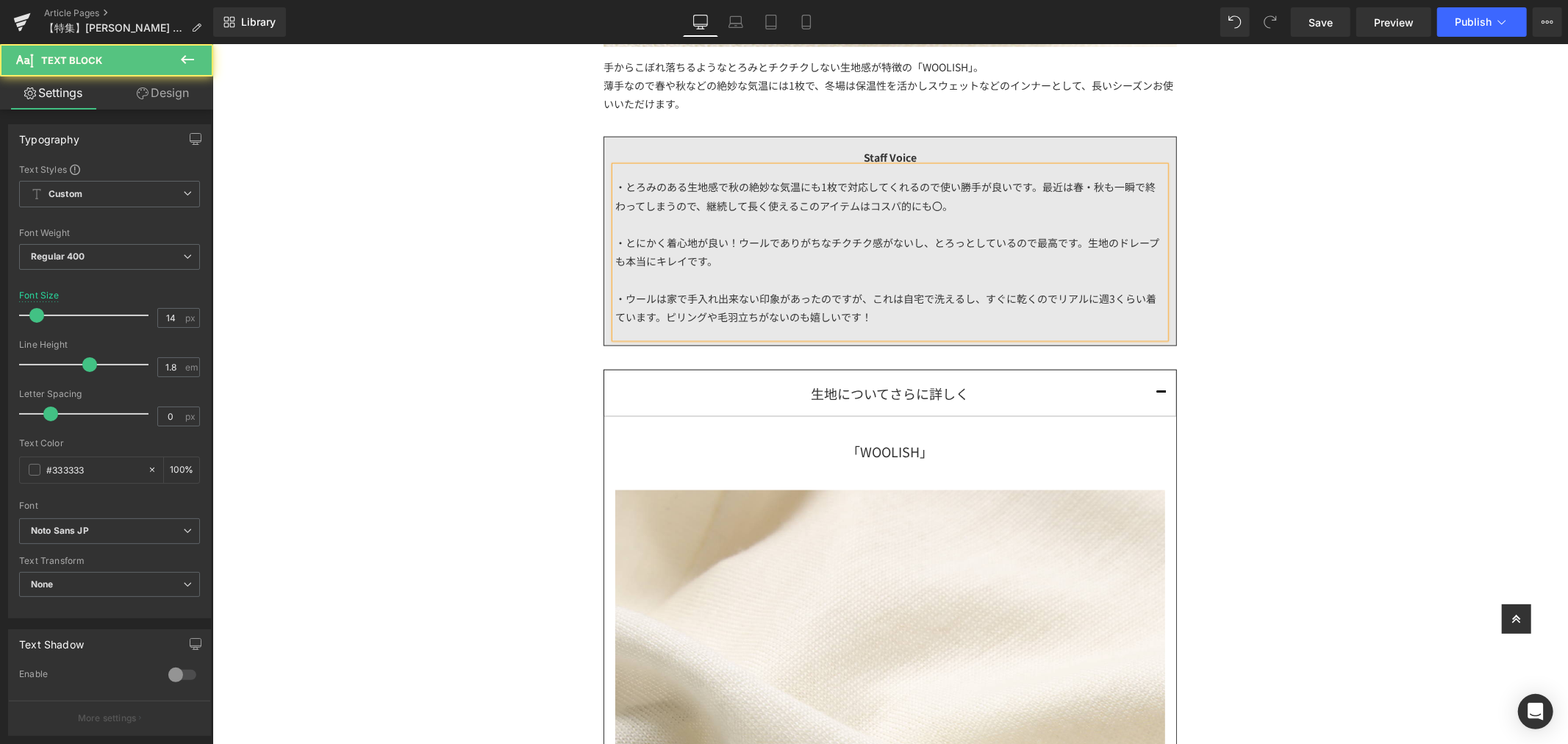
click at [1002, 242] on div "・とにかく着心地が良い！ウールでありがちなチクチク感がないし、とろっとしているので最高です。生地のドレープも本当にキレイです。" at bounding box center [890, 251] width 550 height 37
click at [1030, 243] on div "・とにかく着心地が良い！ウールでありがちなチクチク感がないし、とろっとしているので最高です。生地のドレープも本当にキレイです。" at bounding box center [890, 251] width 550 height 37
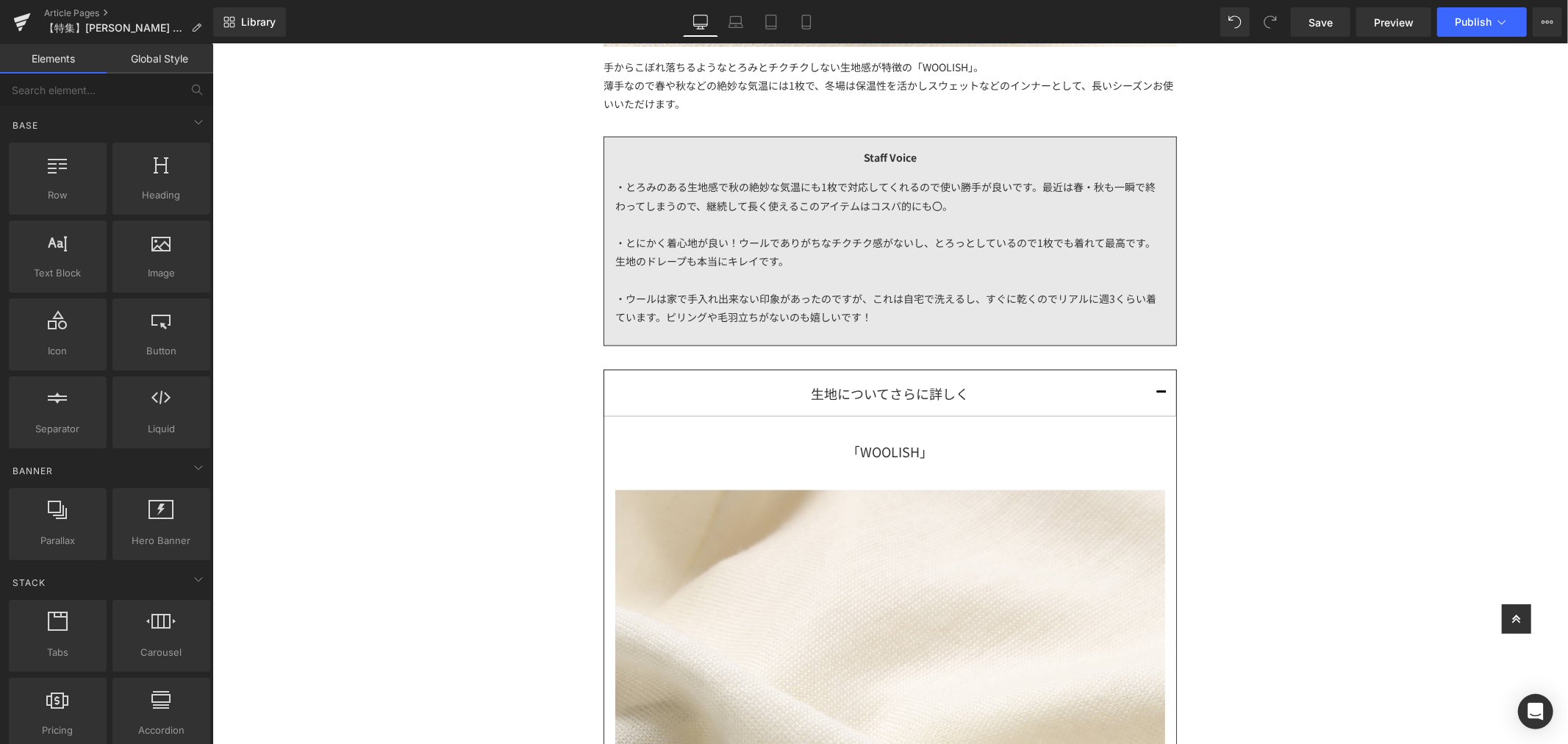
scroll to position [1906, 0]
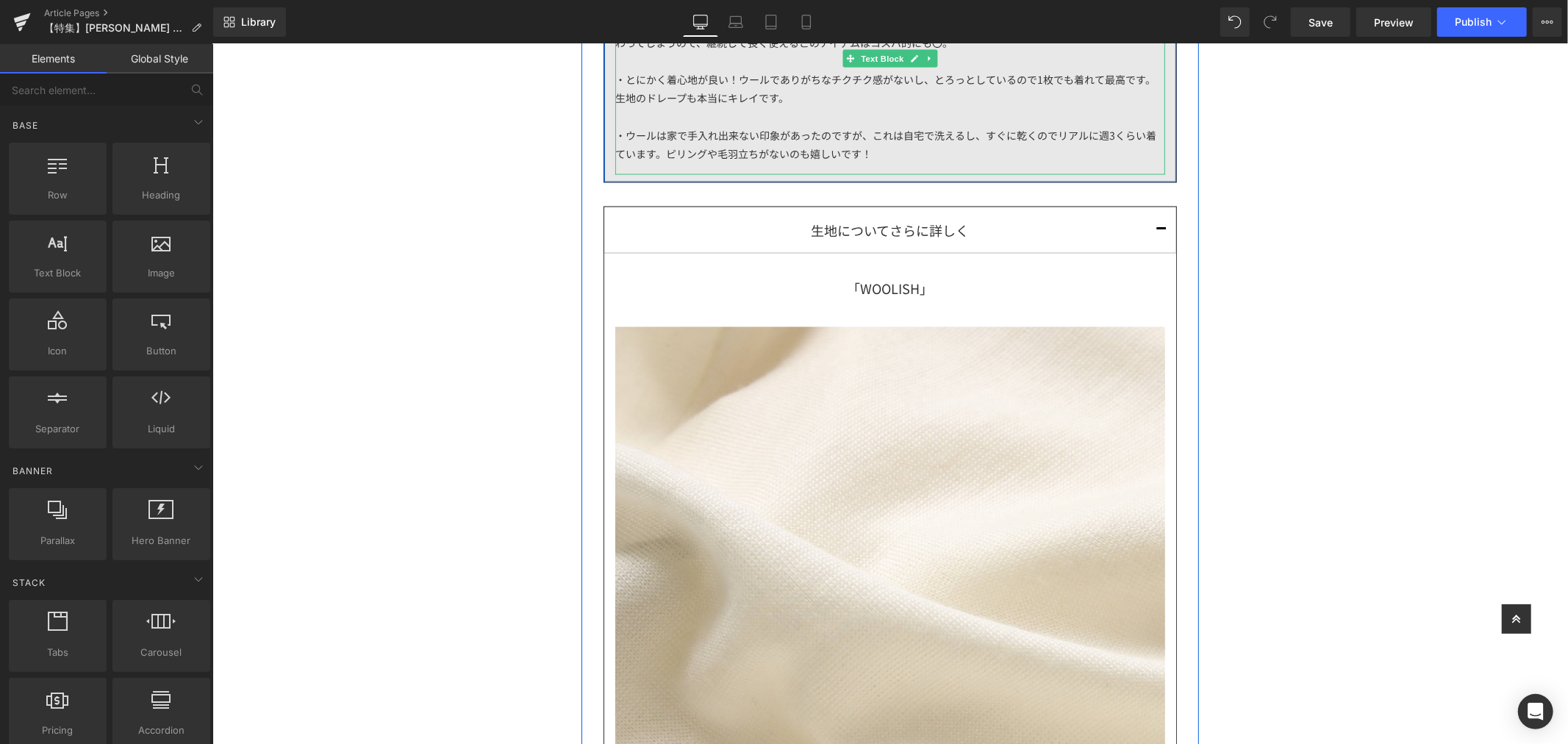
click at [712, 97] on div "・とにかく着心地が良い！ウールでありがちなチクチク感がないし、とろっとしているので1枚でも着れて最高です。生地のドレープも本当にキレイです。" at bounding box center [890, 88] width 550 height 37
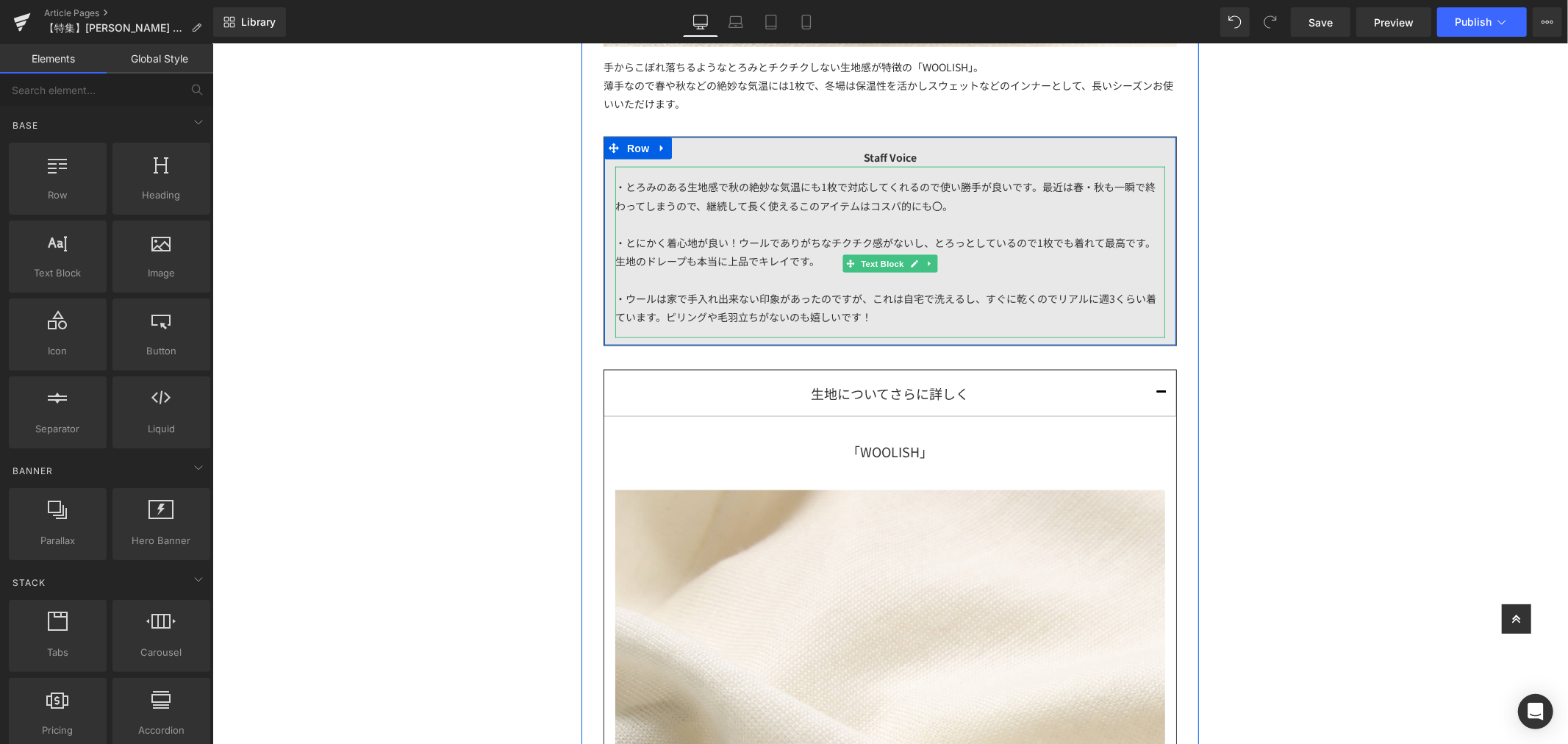
click at [969, 330] on div "・とろみのある生地感で秋の絶妙な気温にも1枚で対応してくれるので使い勝手が良いです。最近は春・秋も一瞬で終わってしまうので、継続して長く使えるこのアイテムはコ…" at bounding box center [890, 251] width 550 height 171
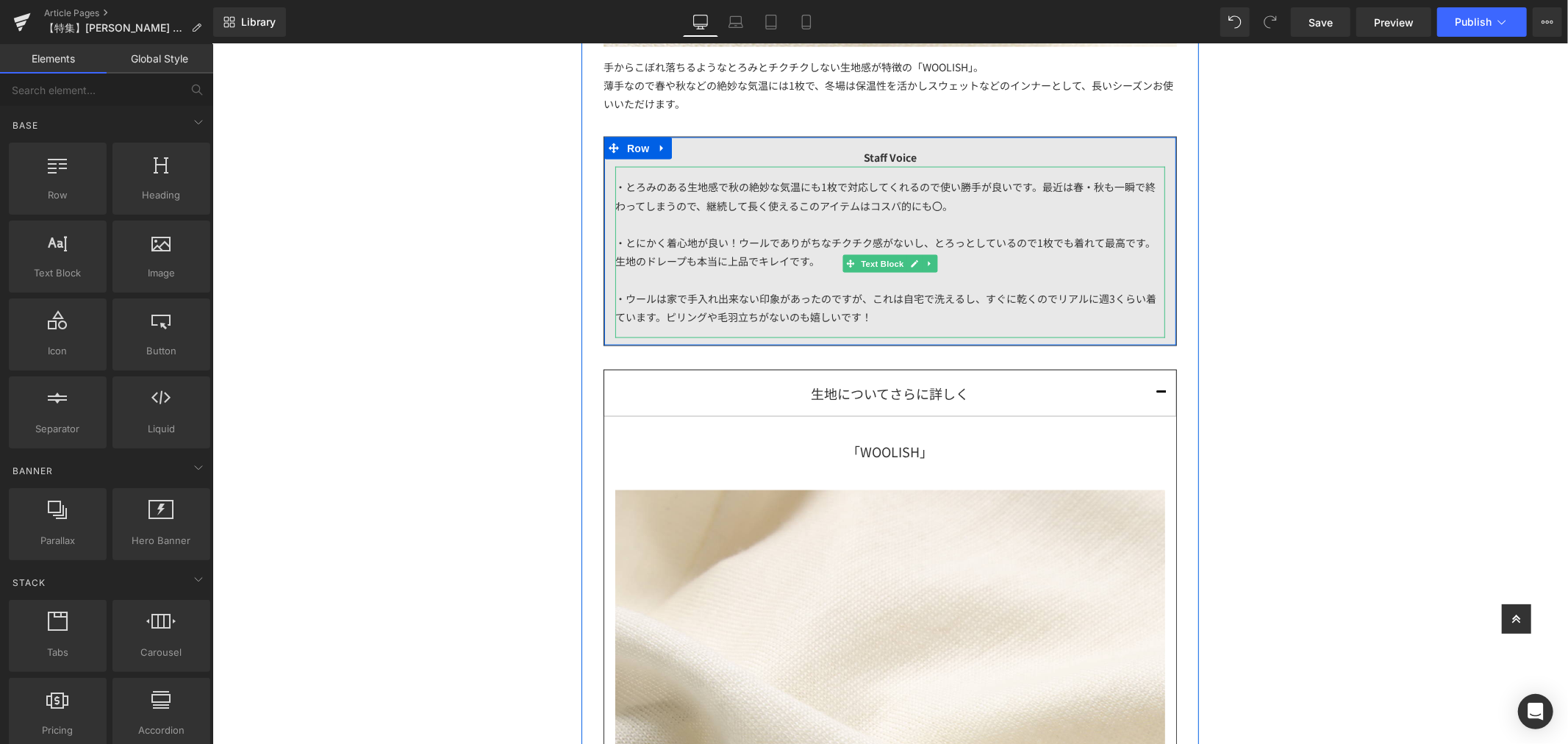
click at [1003, 319] on div "・ウールは家で手入れ出来ない印象があったのですが、これは自宅で洗えるし、すぐに乾くのでリアルに週3くらい着ています。ピリングや毛羽立ちがないのも嬉しいです！" at bounding box center [890, 307] width 550 height 37
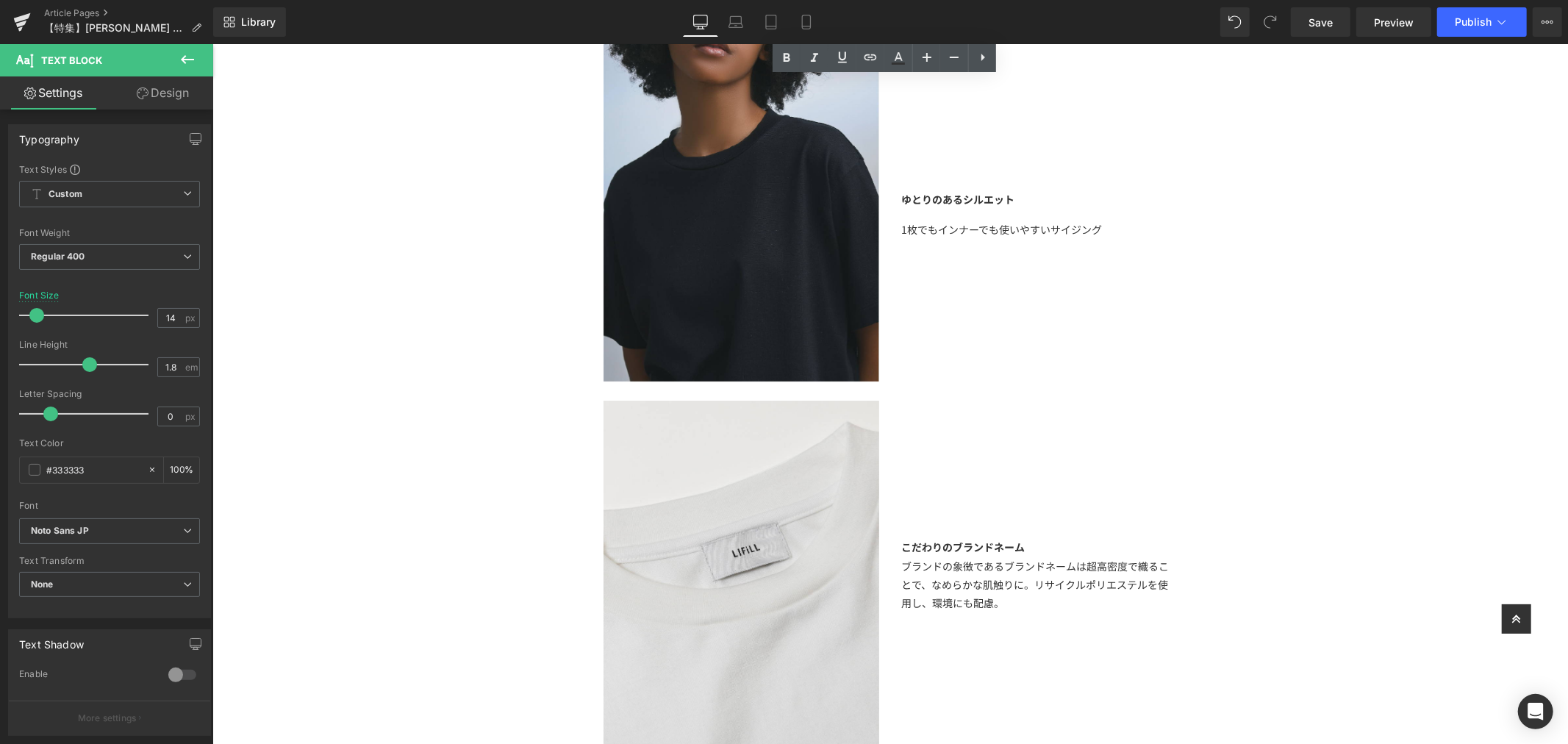
scroll to position [3866, 0]
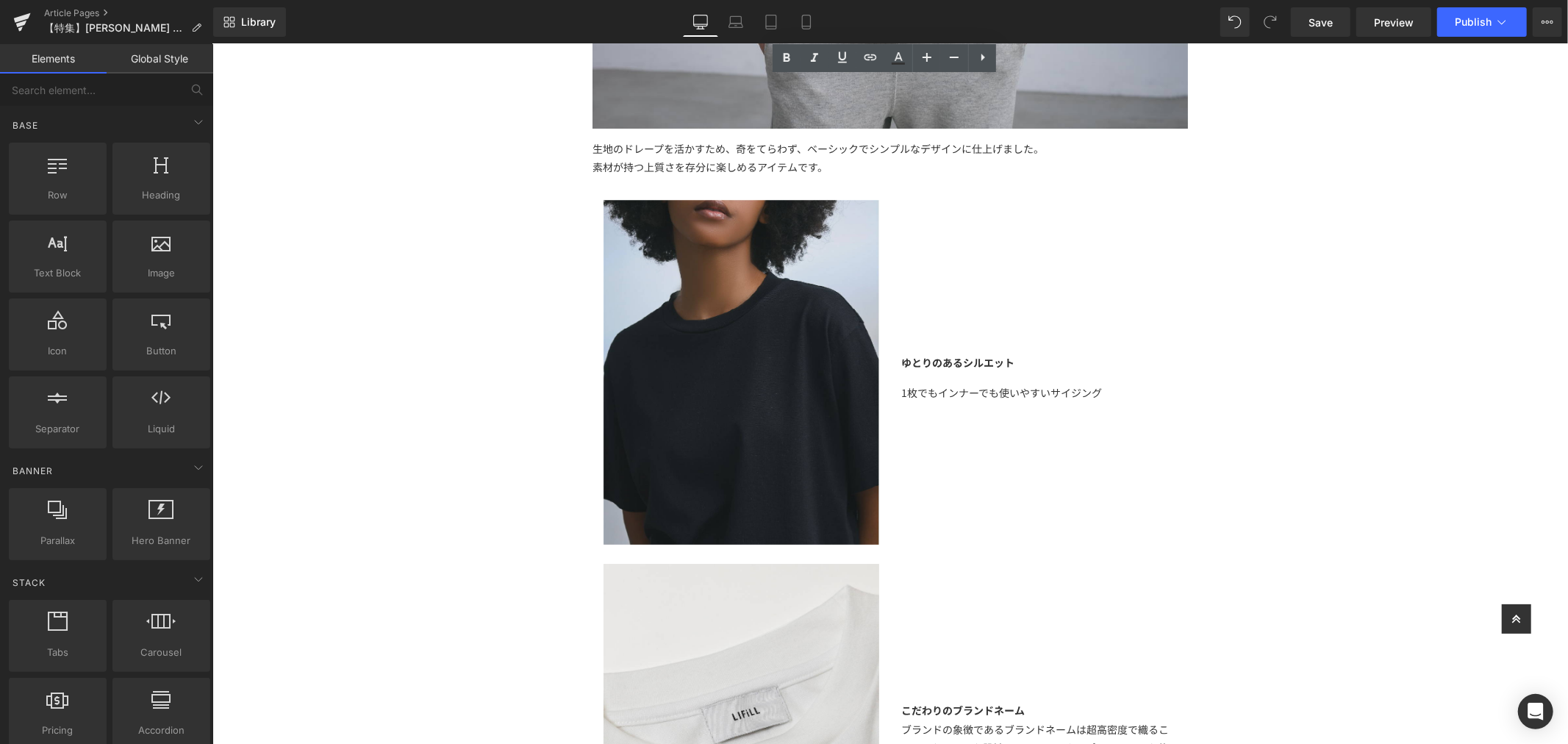
click at [1272, 407] on div "【特集】 Text Block 選ぶなら、長く着られる大人の特別な一着を オールメイドインジャパンの「 COTTONY® TEE 」 Text Block I…" at bounding box center [889, 454] width 1355 height 8422
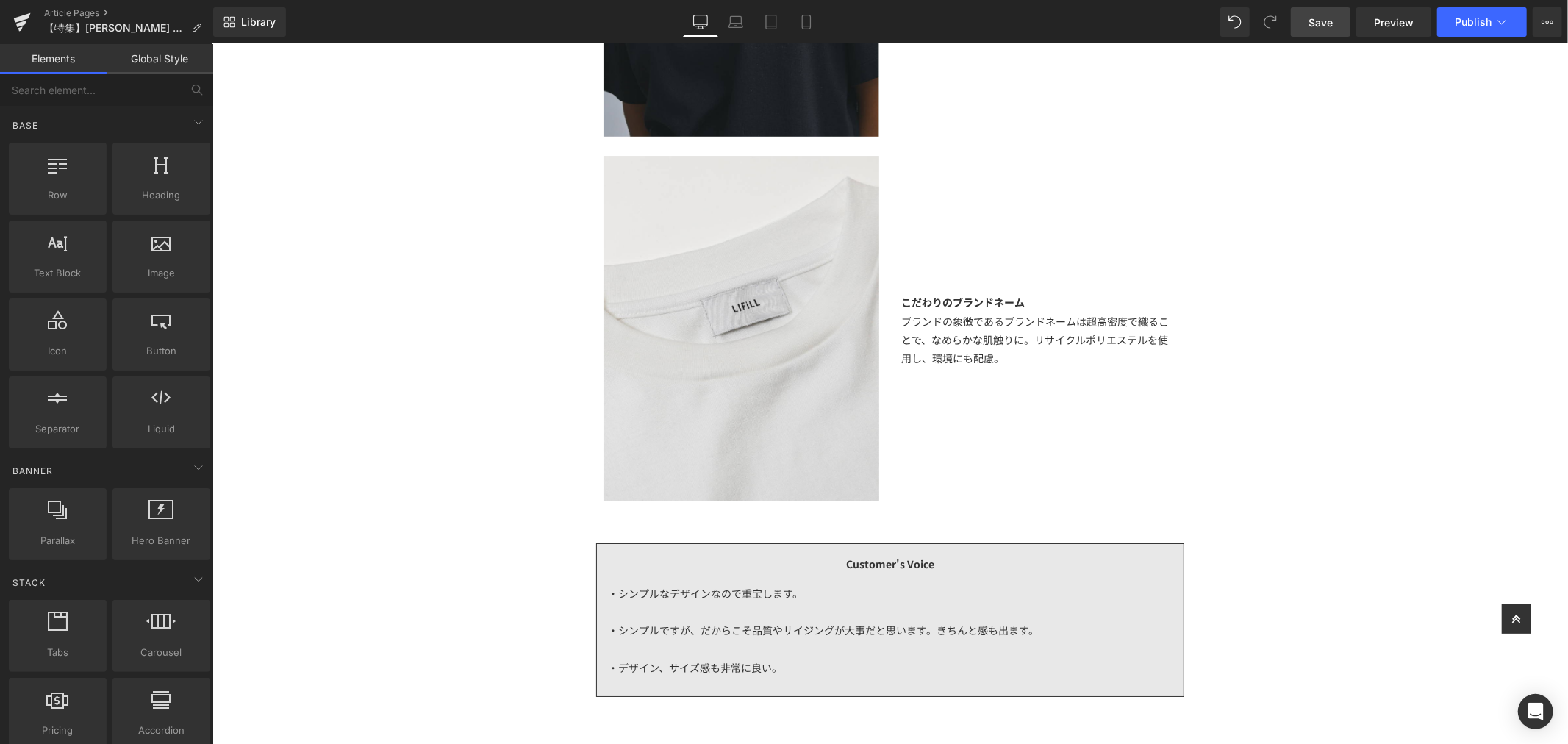
drag, startPoint x: 1333, startPoint y: 27, endPoint x: 1074, endPoint y: 381, distance: 438.6
click at [1333, 27] on span "Save" at bounding box center [1321, 22] width 24 height 15
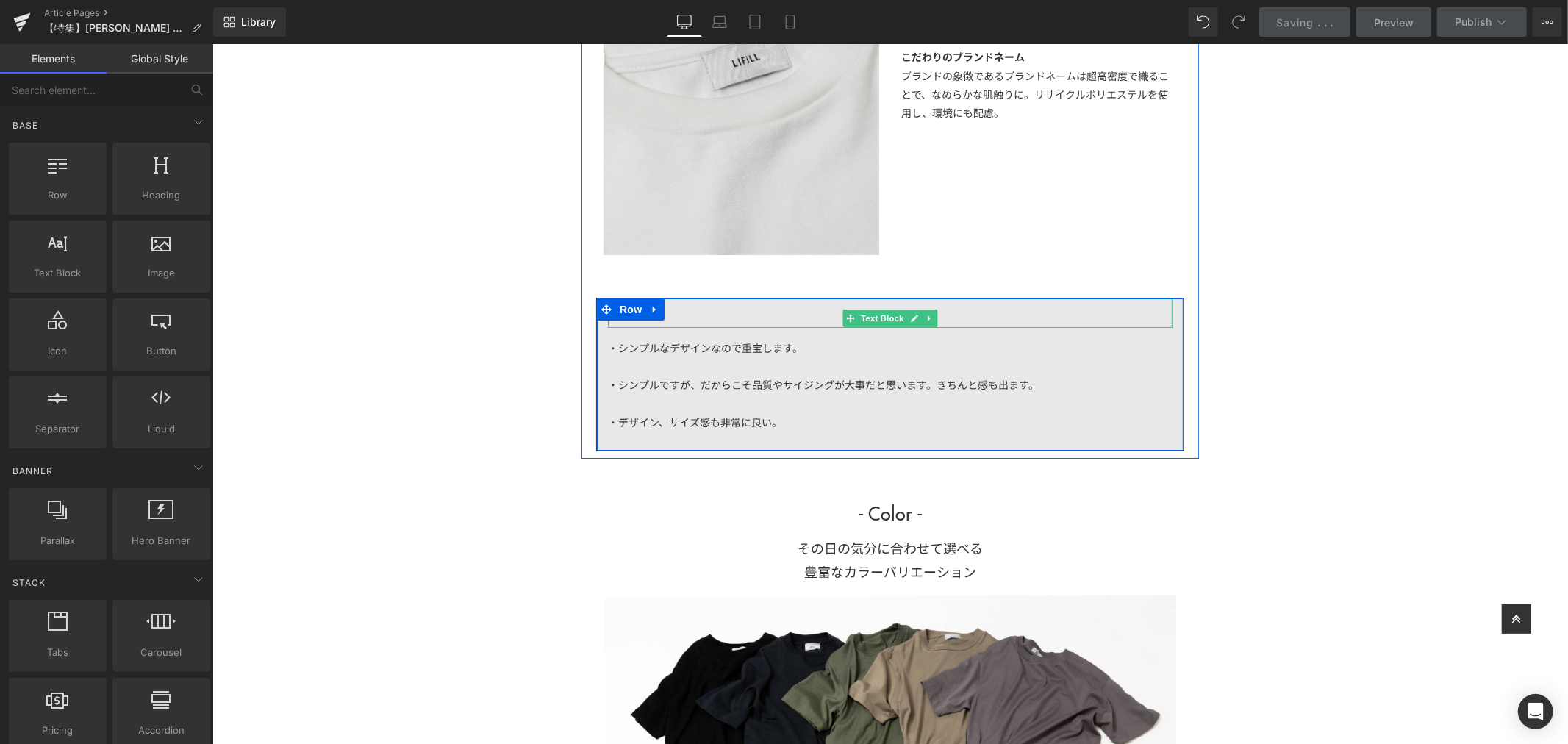
click at [843, 321] on span at bounding box center [850, 317] width 15 height 18
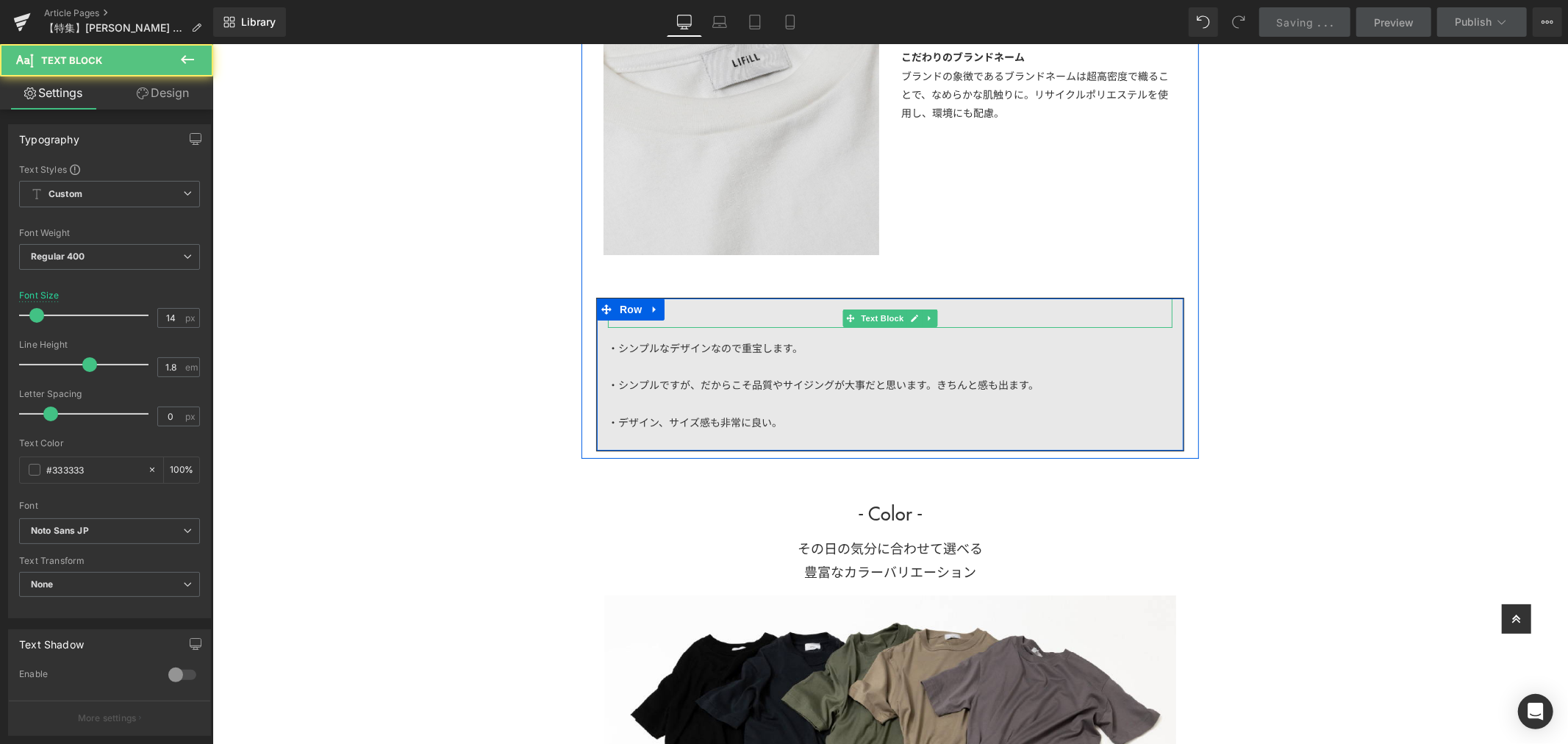
click at [802, 317] on div "Customer's Voice" at bounding box center [889, 312] width 565 height 30
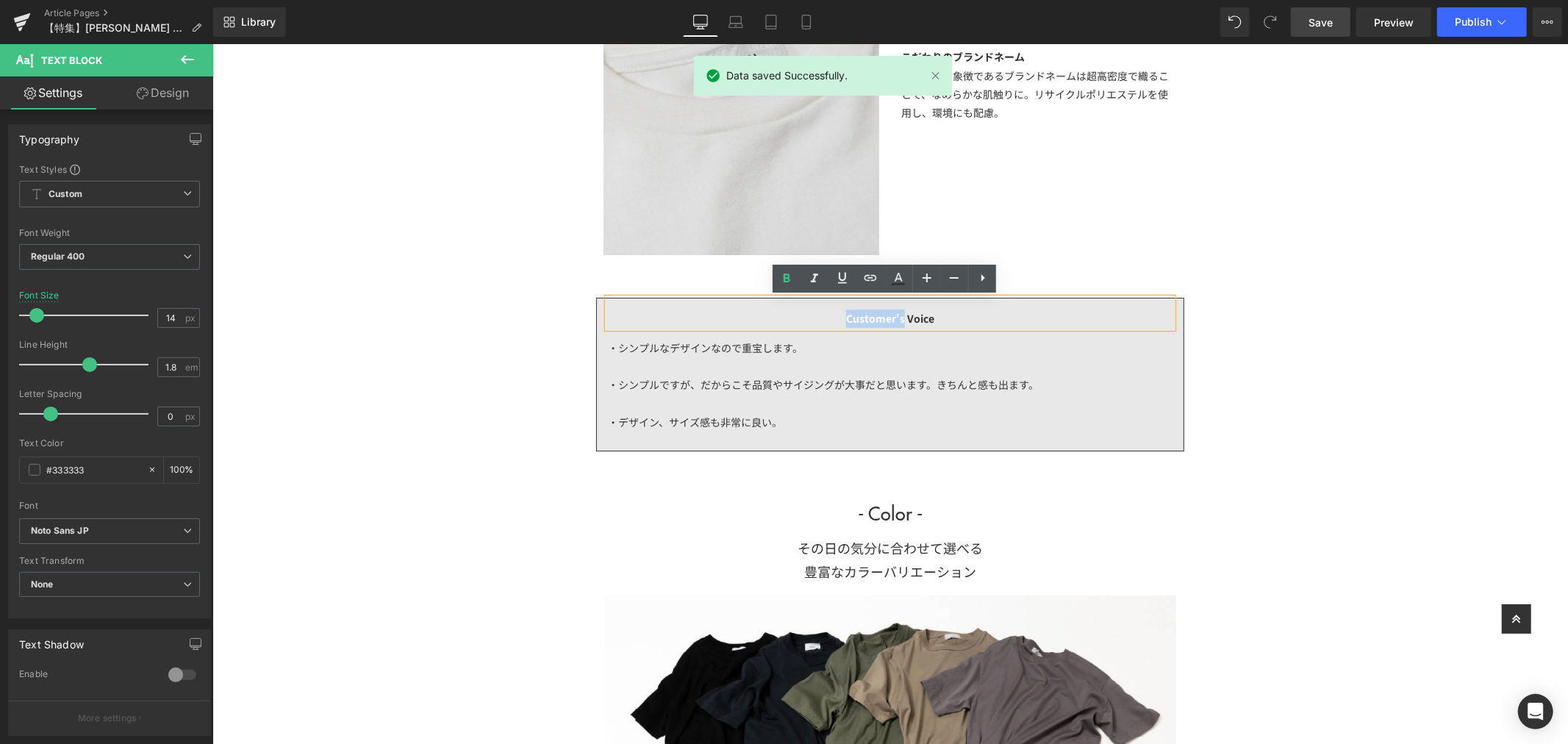
drag, startPoint x: 821, startPoint y: 314, endPoint x: 897, endPoint y: 316, distance: 76.0
click at [897, 316] on div "Customer's Voice" at bounding box center [889, 312] width 565 height 30
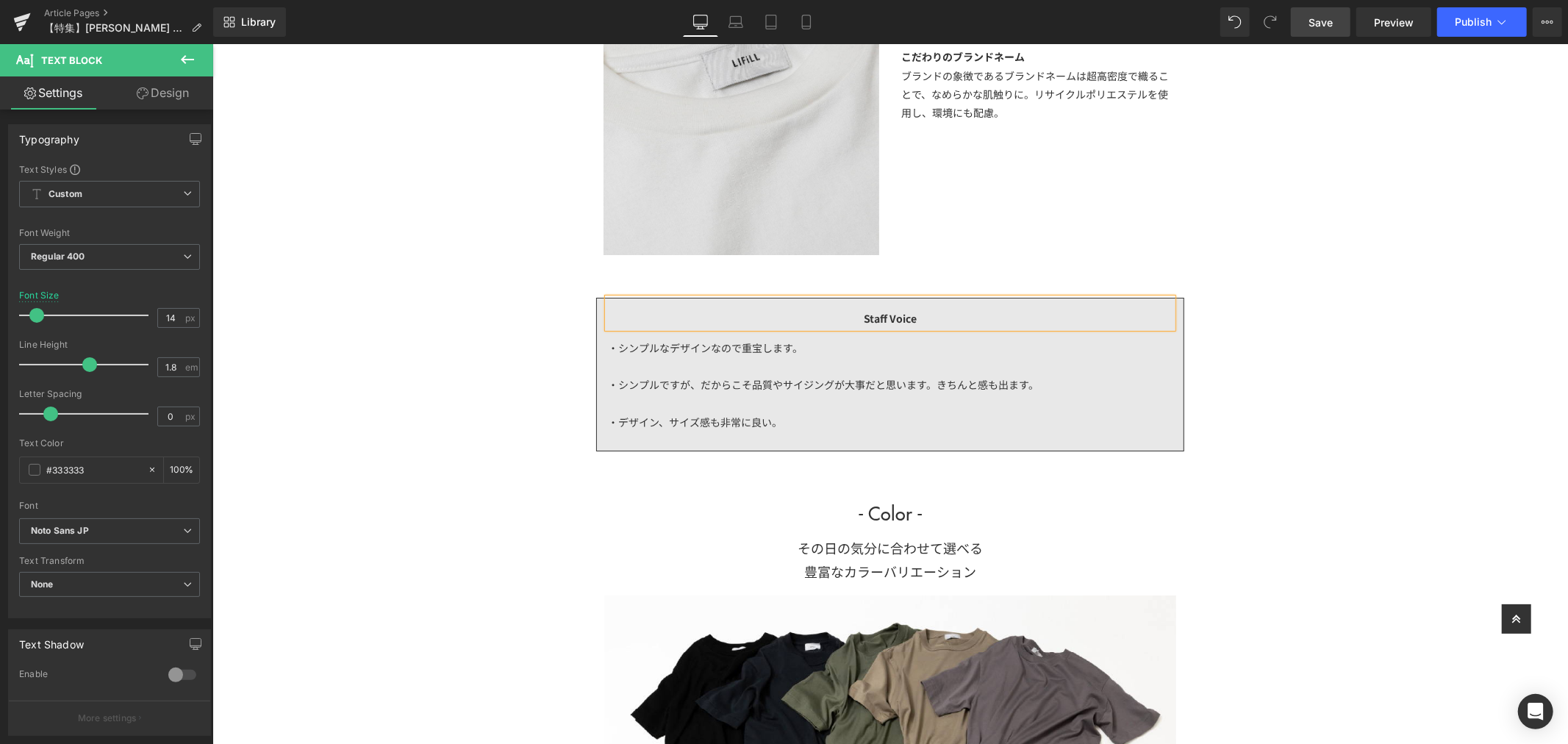
drag, startPoint x: 799, startPoint y: 328, endPoint x: 809, endPoint y: 347, distance: 21.5
click at [212, 43] on div at bounding box center [212, 43] width 0 height 0
click at [808, 350] on div "・シンプルなデザインなので重宝します。 ・シンプルですが、だからこそ品質やサイジングが大事だと思います。きちんと感も出ます。 ・デザイン、サイズ感も非常に良い。" at bounding box center [889, 384] width 565 height 115
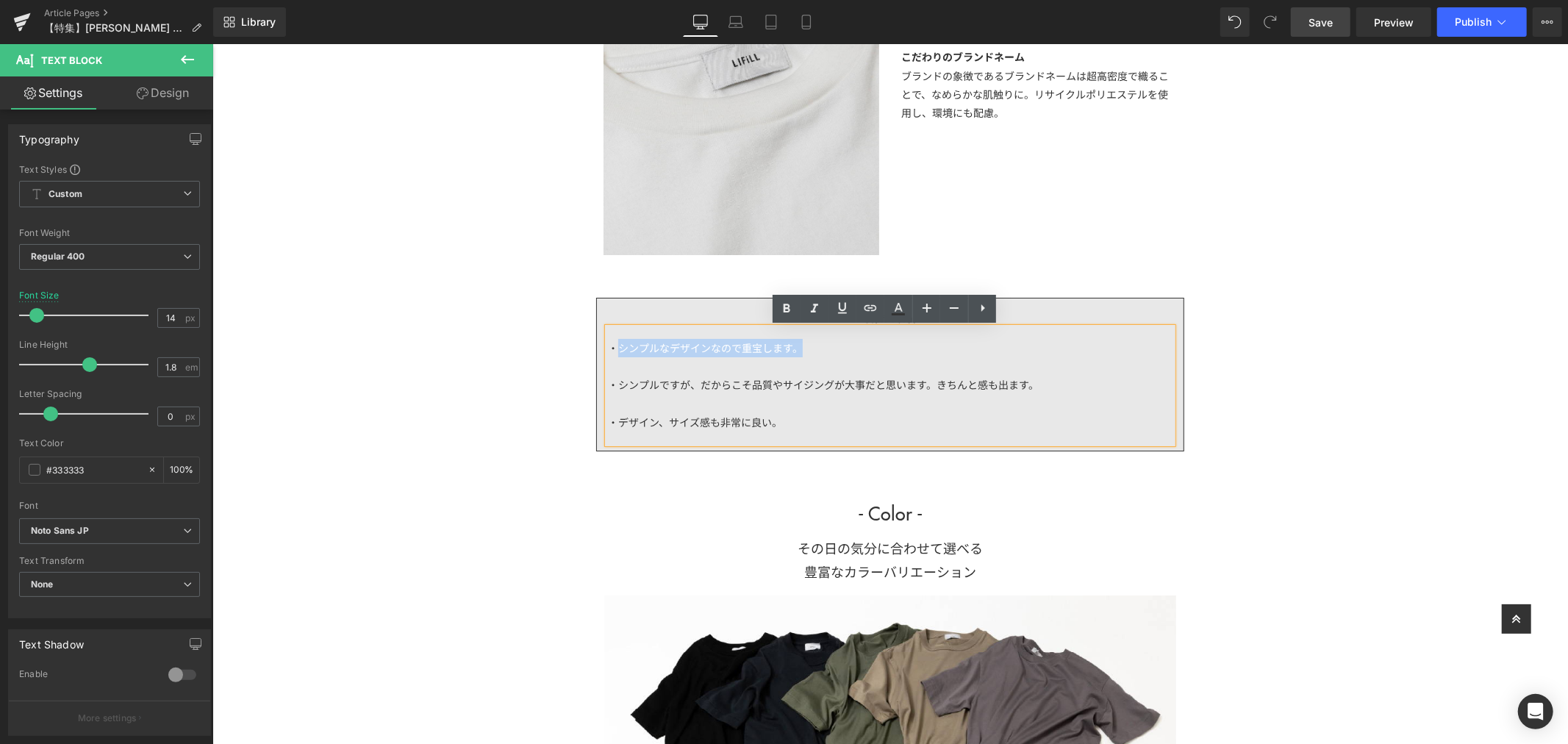
drag, startPoint x: 706, startPoint y: 347, endPoint x: 611, endPoint y: 346, distance: 95.0
click at [611, 346] on div "・シンプルなデザインなので重宝します。 ・シンプルですが、だからこそ品質やサイジングが大事だと思います。きちんと感も出ます。 ・デザイン、サイズ感も非常に良い。" at bounding box center [889, 384] width 565 height 115
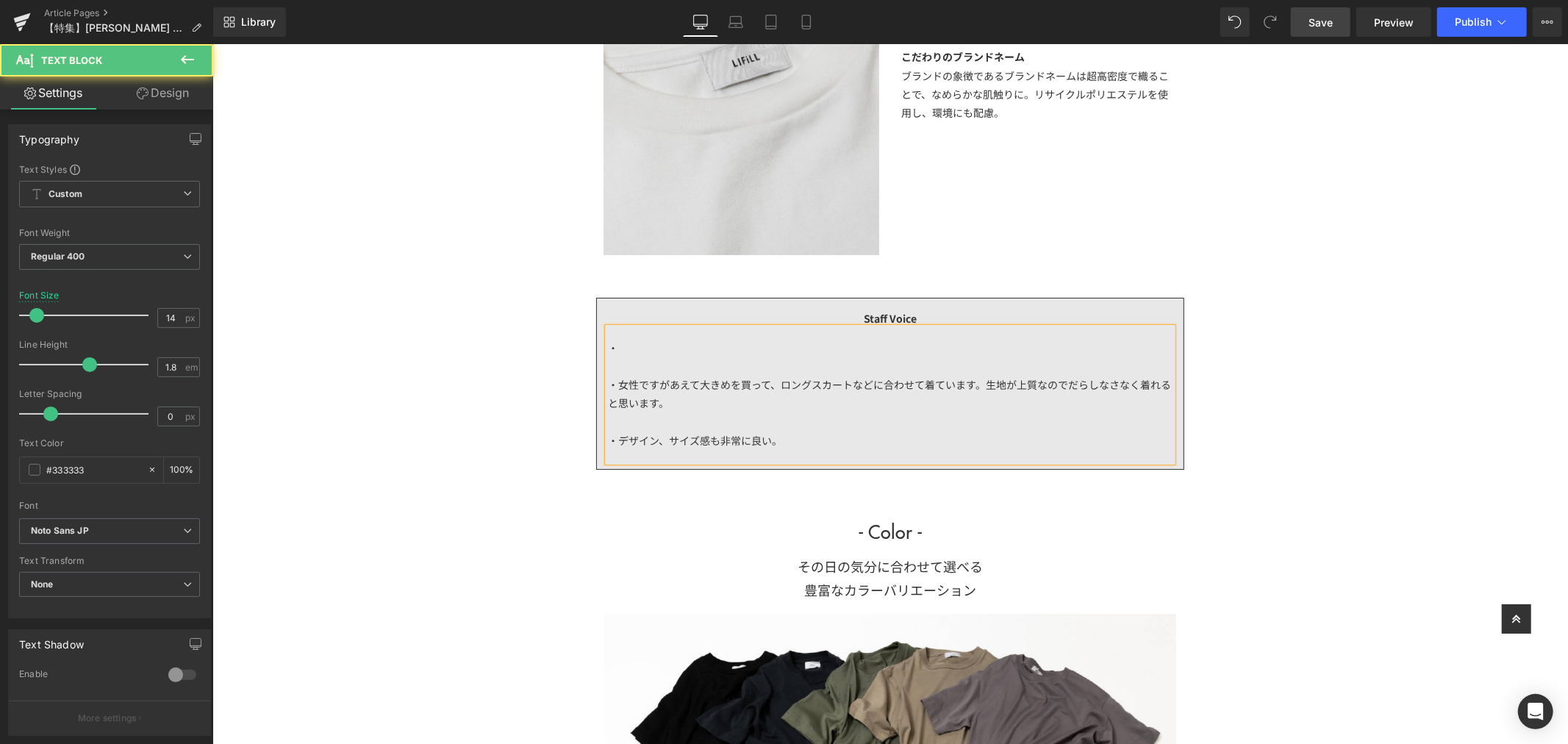
click at [690, 379] on div "・女性ですがあえて大きめを買って、ロングスカートなどに合わせて着ています。生地が上質なのでだらしなさなく着れると思います。" at bounding box center [889, 393] width 565 height 37
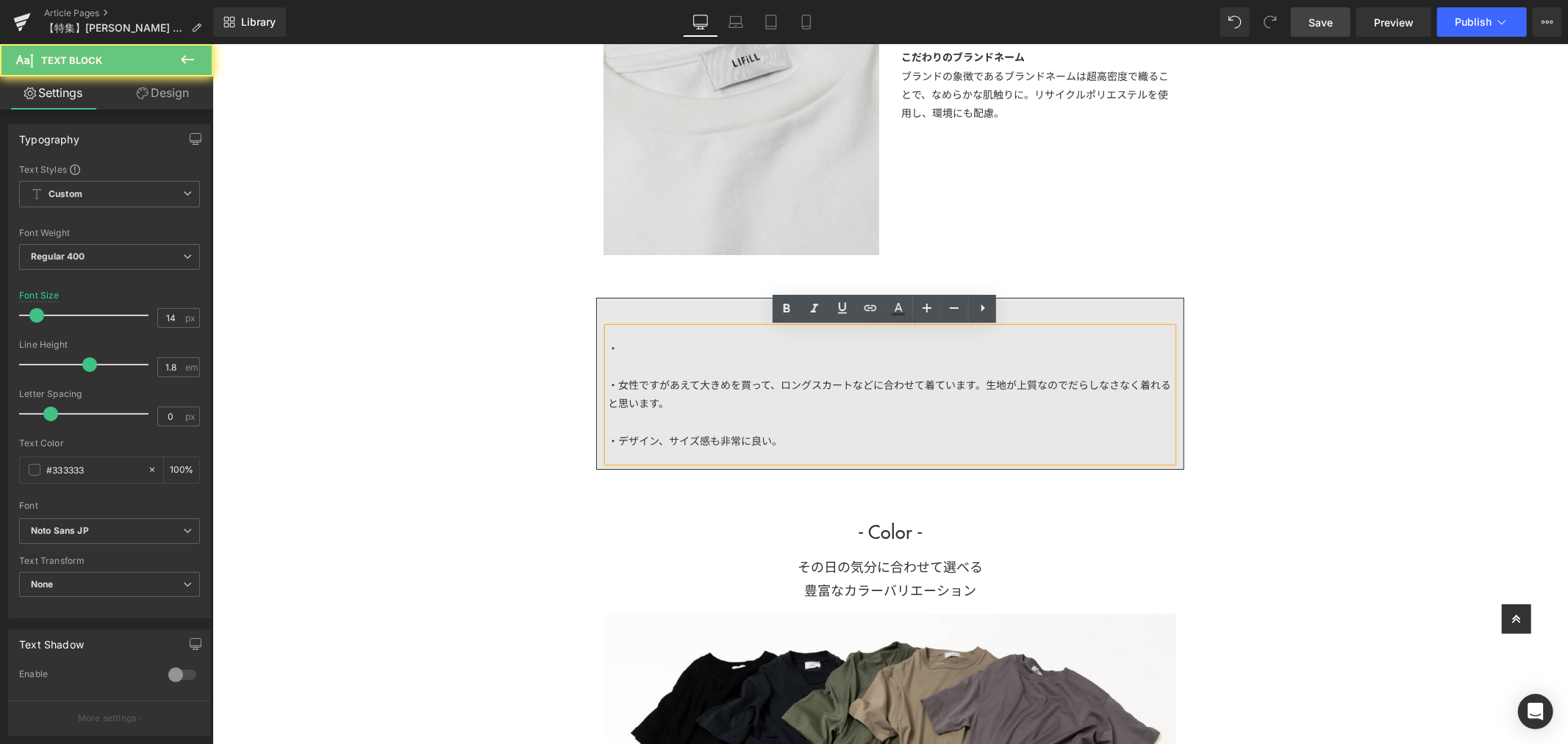
drag, startPoint x: 661, startPoint y: 383, endPoint x: 740, endPoint y: 394, distance: 79.8
click at [661, 383] on div "・女性ですがあえて大きめを買って、ロングスカートなどに合わせて着ています。生地が上質なのでだらしなさなく着れると思います。" at bounding box center [889, 393] width 565 height 37
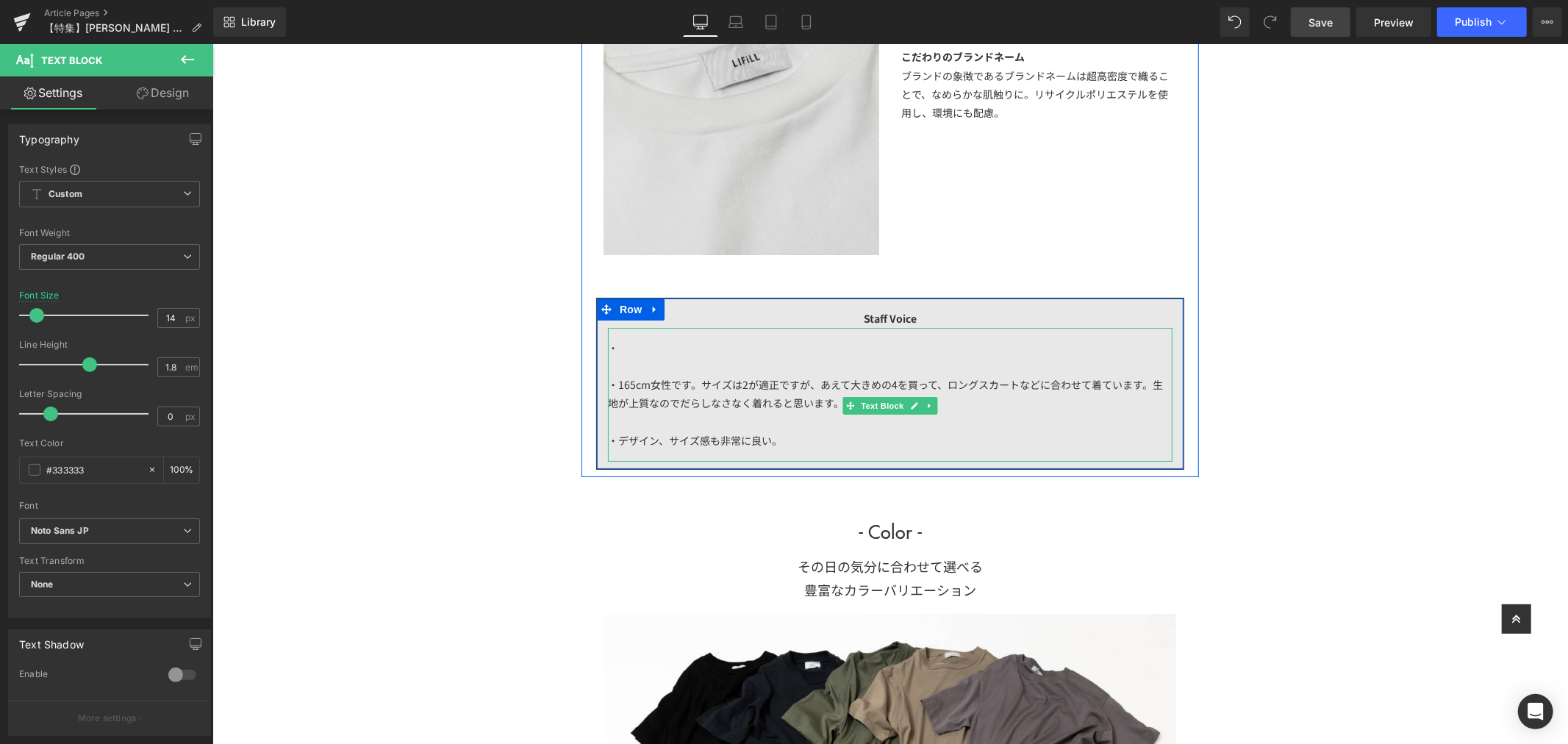
click at [1038, 407] on div "・165cm女性です。サイズは2が適正ですが、あえて大きめの4を買って、ロングスカートなどに合わせて着ています。生地が上質なのでだらしなさなく着れると思います。" at bounding box center [889, 393] width 565 height 37
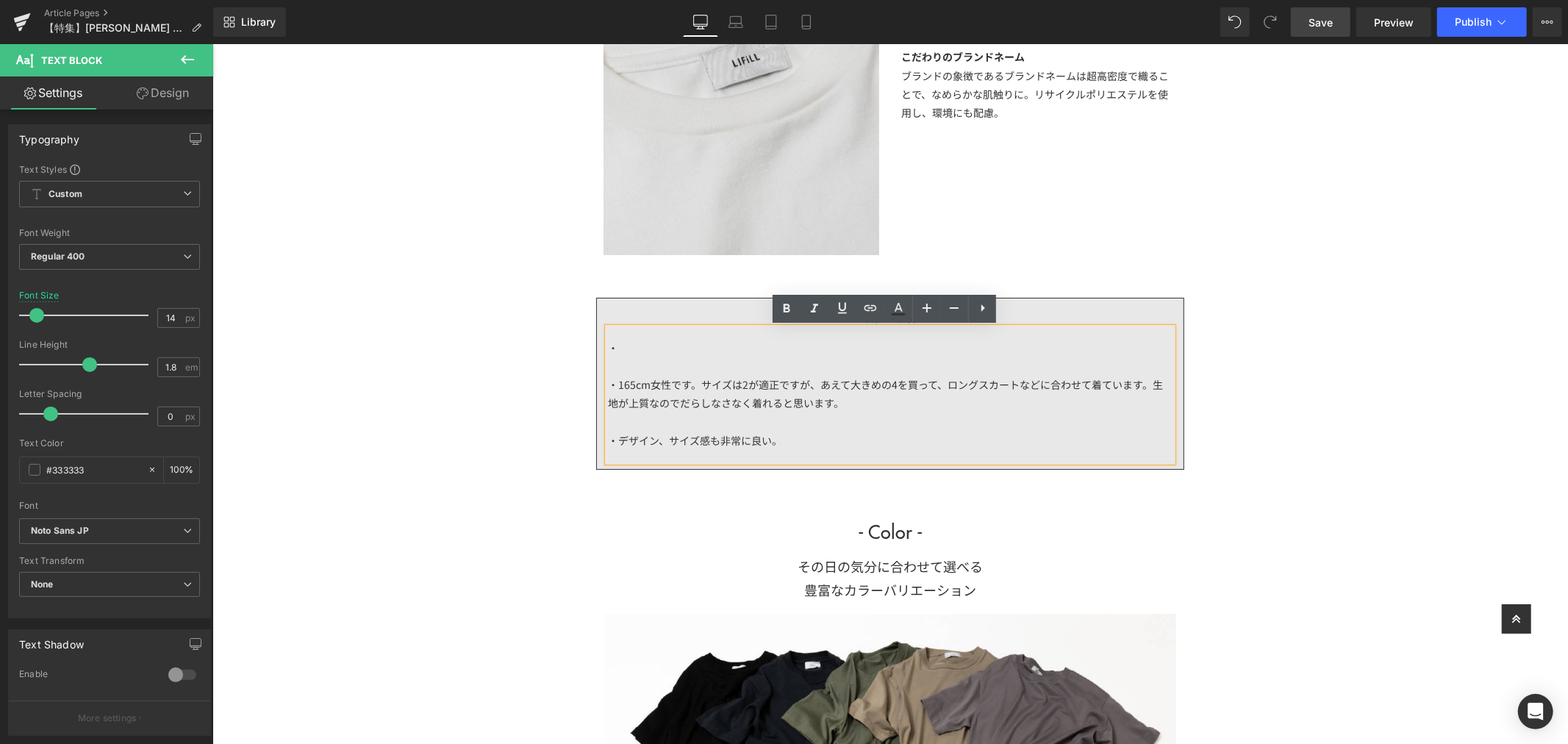
click at [734, 401] on div "・165cm女性です。サイズは2が適正ですが、あえて大きめの4を買って、ロングスカートなどに合わせて着ています。生地が上質なのでだらしなさなく着れると思います。" at bounding box center [889, 393] width 565 height 37
drag, startPoint x: 753, startPoint y: 405, endPoint x: 766, endPoint y: 409, distance: 13.6
click at [766, 409] on div "・165cm女性です。サイズは2が適正ですが、あえて大きめの4を買って、ロングスカートなどに合わせて着ています。生地が上質なのでだらしなさなく着れると思います。" at bounding box center [889, 393] width 565 height 37
click at [829, 400] on div "・165cm女性です。サイズは2が適正ですが、あえて大きめの4を買って、ロングスカートなどに合わせて着ています。生地が上質なのでだらしなさなく着れると思います。" at bounding box center [889, 393] width 565 height 37
click at [716, 353] on div "・ ・165cm女性です。サイズは2が適正ですが、あえて大きめの4を買って、ロングスカートなどに合わせて着ています。生地が上質なのでだらしなさなく着れると思い…" at bounding box center [889, 394] width 565 height 134
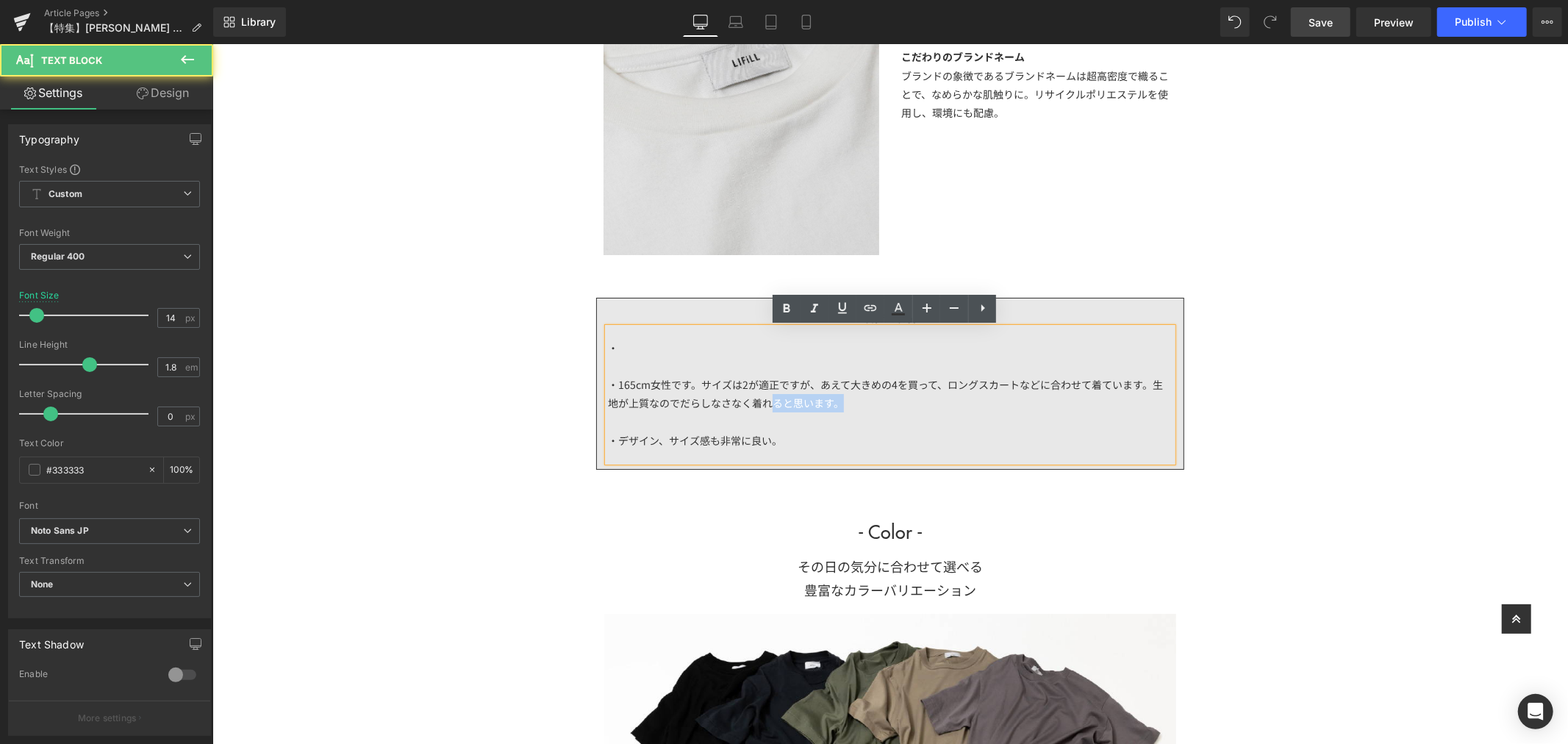
drag, startPoint x: 758, startPoint y: 404, endPoint x: 851, endPoint y: 404, distance: 93.0
click at [851, 404] on div "・165cm女性です。サイズは2が適正ですが、あえて大きめの4を買って、ロングスカートなどに合わせて着ています。生地が上質なのでだらしなさなく着れると思います。" at bounding box center [889, 393] width 565 height 37
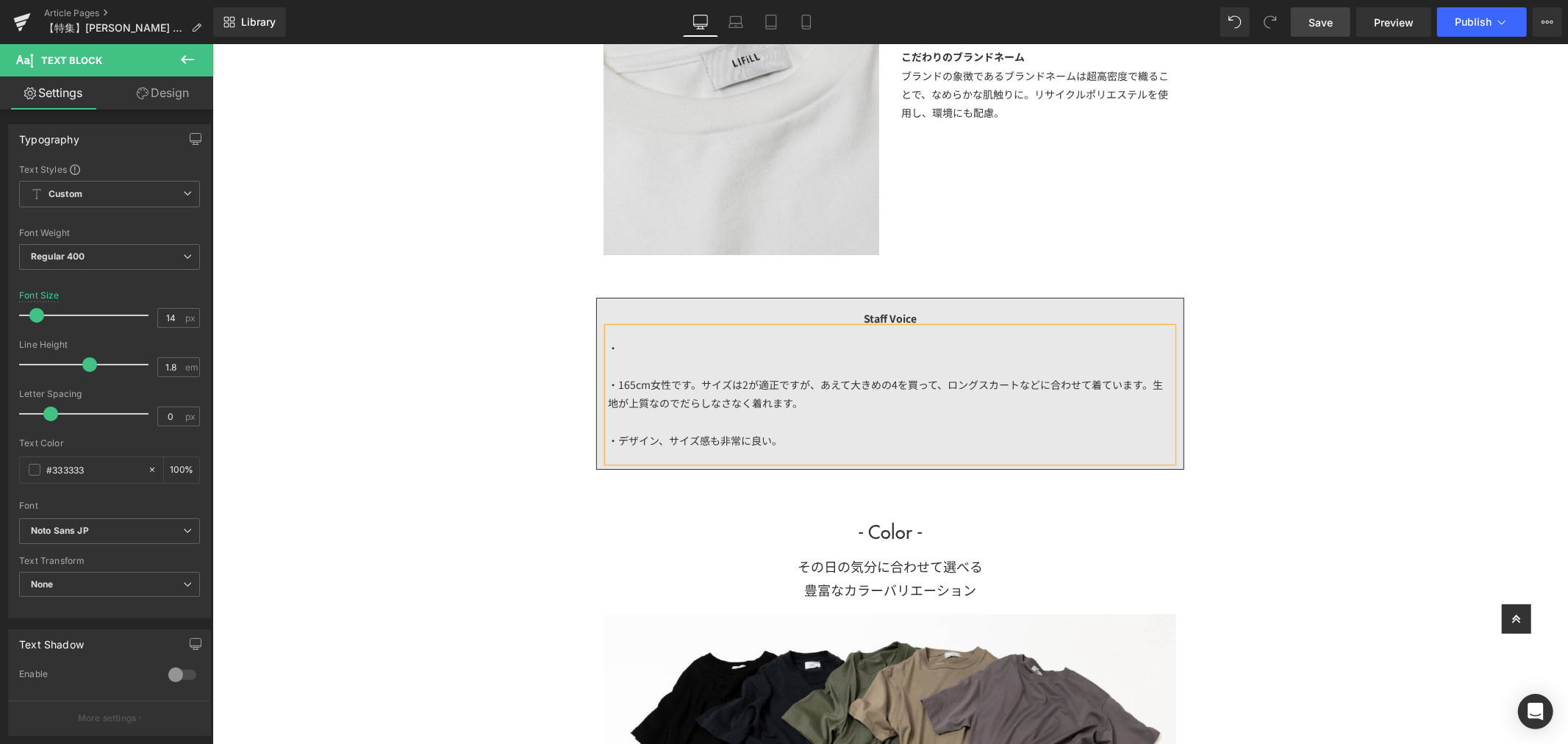
click at [652, 338] on div "・ ・165cm女性です。サイズは2が適正ですが、あえて大きめの4を買って、ロングスカートなどに合わせて着ています。生地が上質なのでだらしなさなく着れます。 …" at bounding box center [889, 394] width 565 height 134
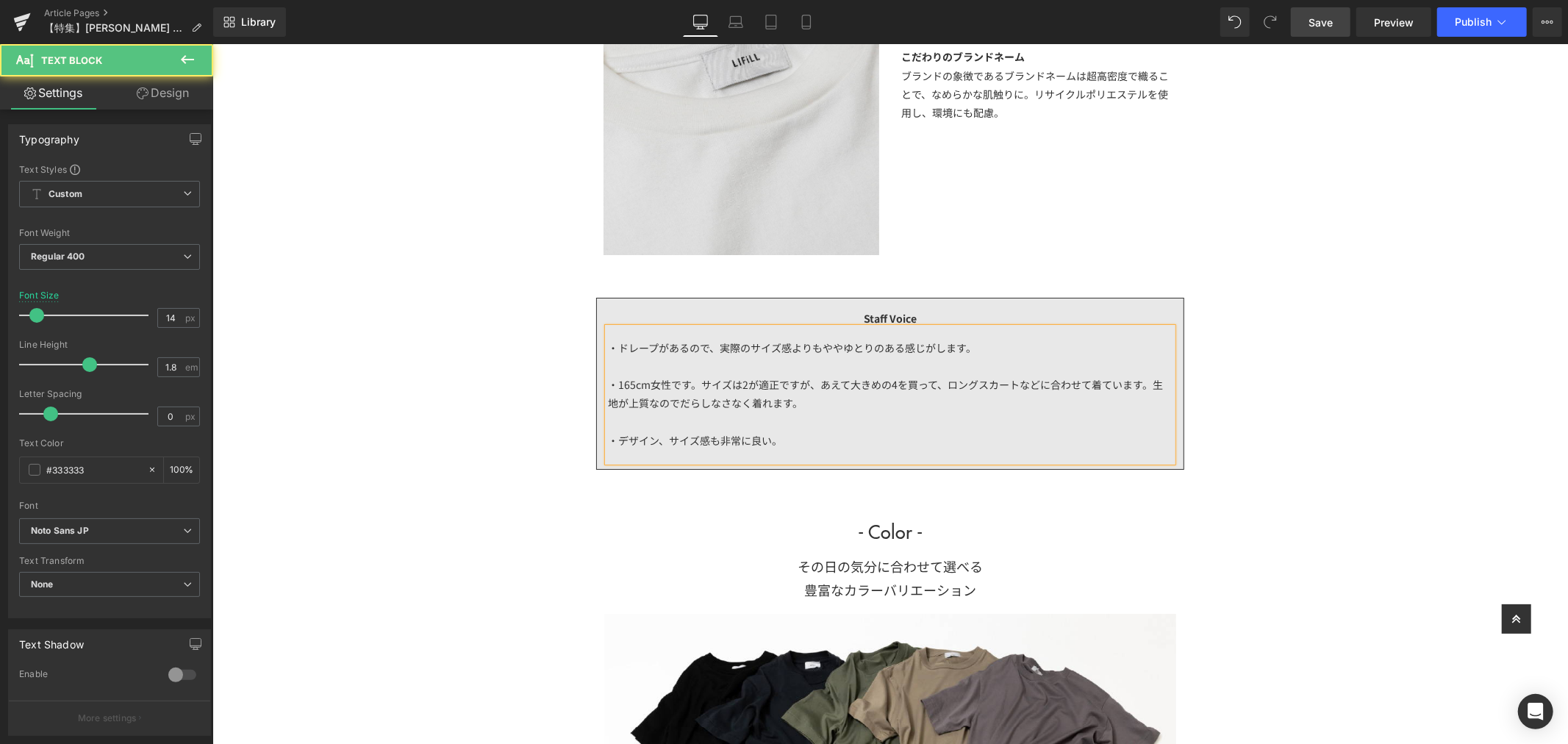
click at [607, 343] on div "・ドレープがあるので、実際のサイズ感よりもややゆとりのある感じがします。 ・165cm女性です。サイズは2が適正ですが、あえて大きめの4を買って、ロングスカー…" at bounding box center [889, 394] width 565 height 134
click at [609, 346] on div "・ドレープがあるので、実際のサイズ感よりもややゆとりのある感じがします。 ・165cm女性です。サイズは2が適正ですが、あえて大きめの4を買って、ロングスカー…" at bounding box center [889, 394] width 565 height 134
drag, startPoint x: 834, startPoint y: 348, endPoint x: 885, endPoint y: 346, distance: 51.0
click at [885, 346] on div "・175cm男性でサイズは3を着ています。ドレープがあるので、実際のサイズ感よりもややゆとりのある感じがします。 ・165cm女性です。サイズは2が適正ですが…" at bounding box center [889, 394] width 565 height 134
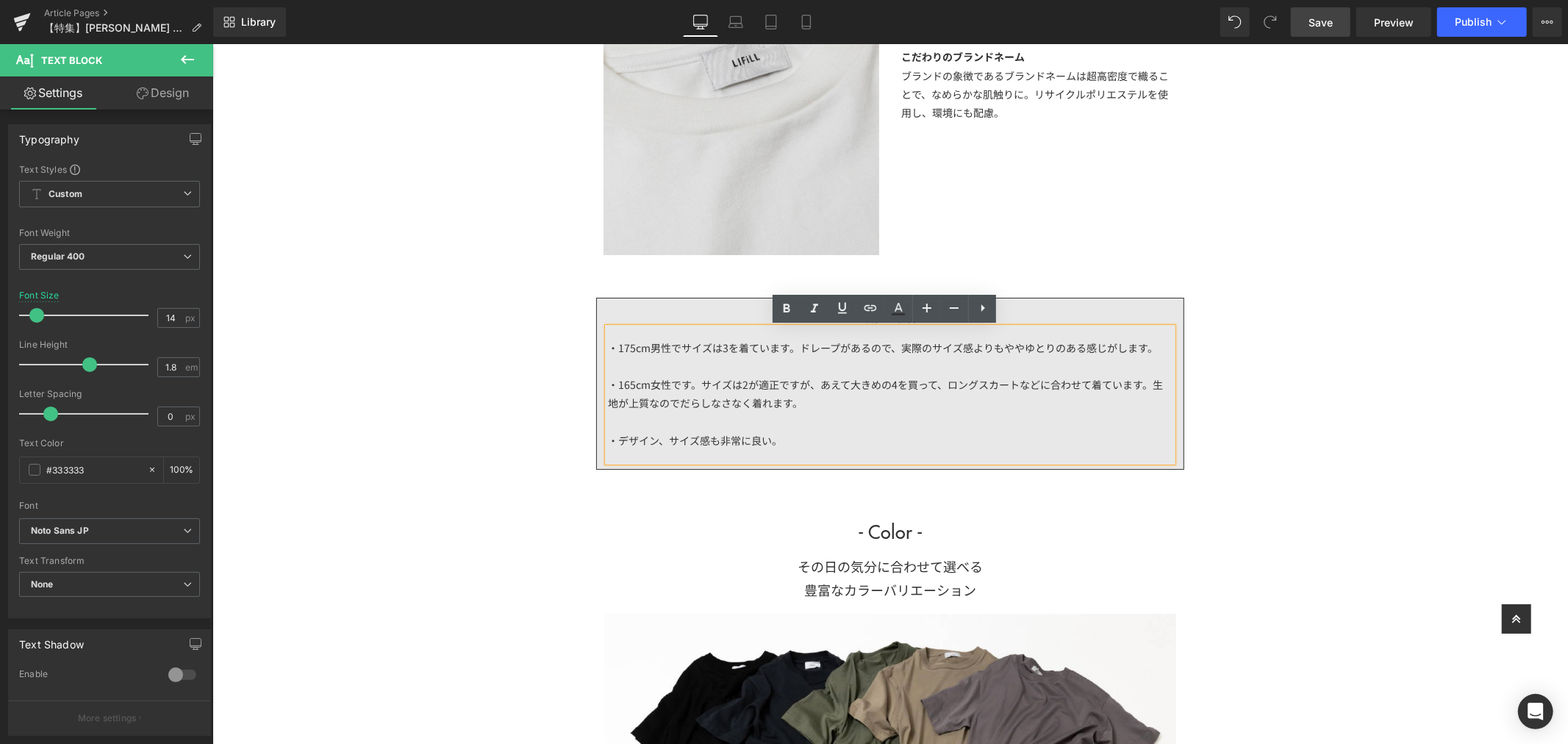
click at [814, 360] on div "・165cm女性です。サイズは2が適正ですが、あえて大きめの4を買って、ロングスカートなどに合わせて着ています。生地が上質なのでだらしなさなく着れます。 ・デ…" at bounding box center [889, 403] width 565 height 93
drag, startPoint x: 784, startPoint y: 347, endPoint x: 894, endPoint y: 345, distance: 110.0
click at [894, 345] on div "・175cm男性でサイズは3を着ています。ドレープがあるので、実際のサイズ感よりもややゆとりのある感じがします。 ・165cm女性です。サイズは2が適正ですが…" at bounding box center [889, 394] width 565 height 134
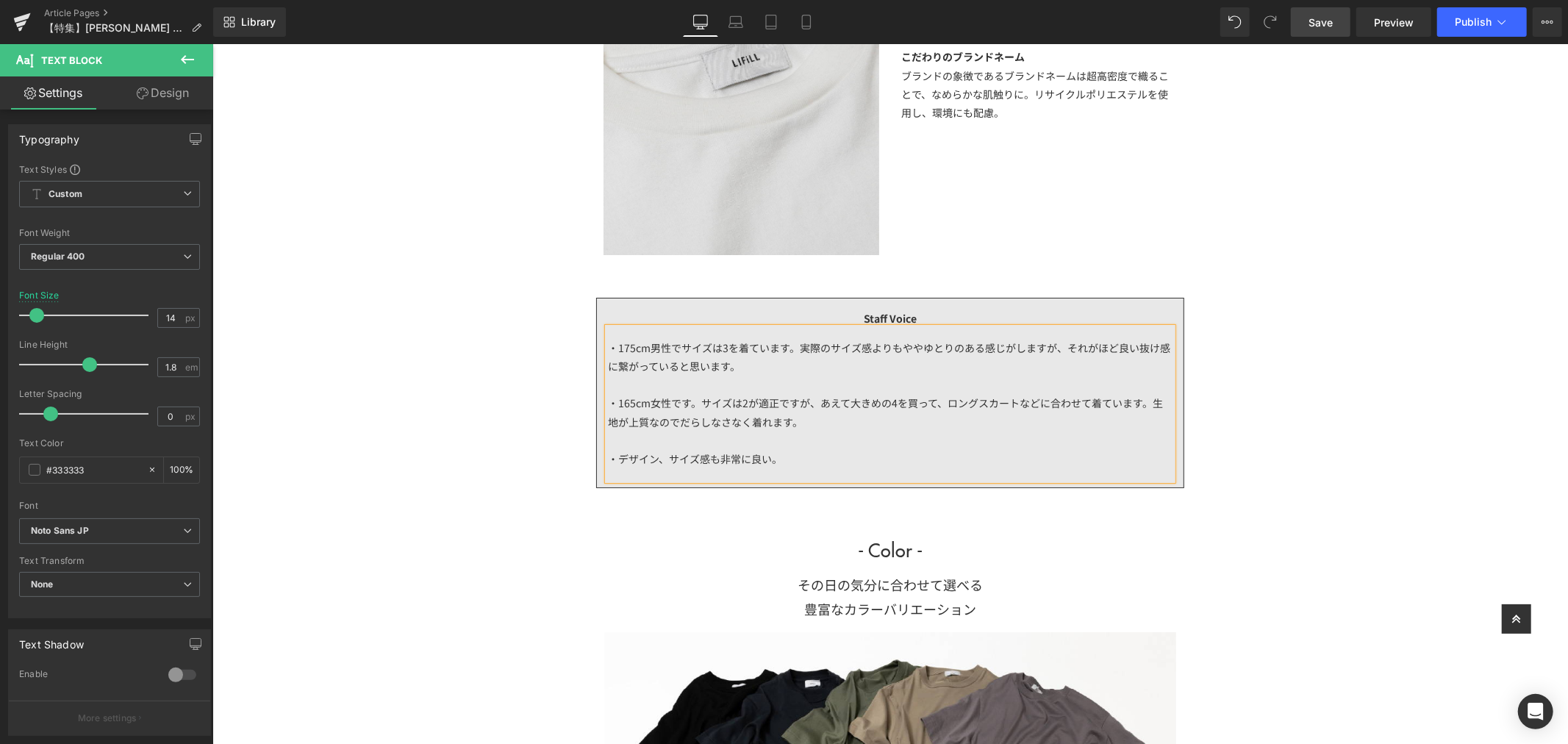
scroll to position [4601, 0]
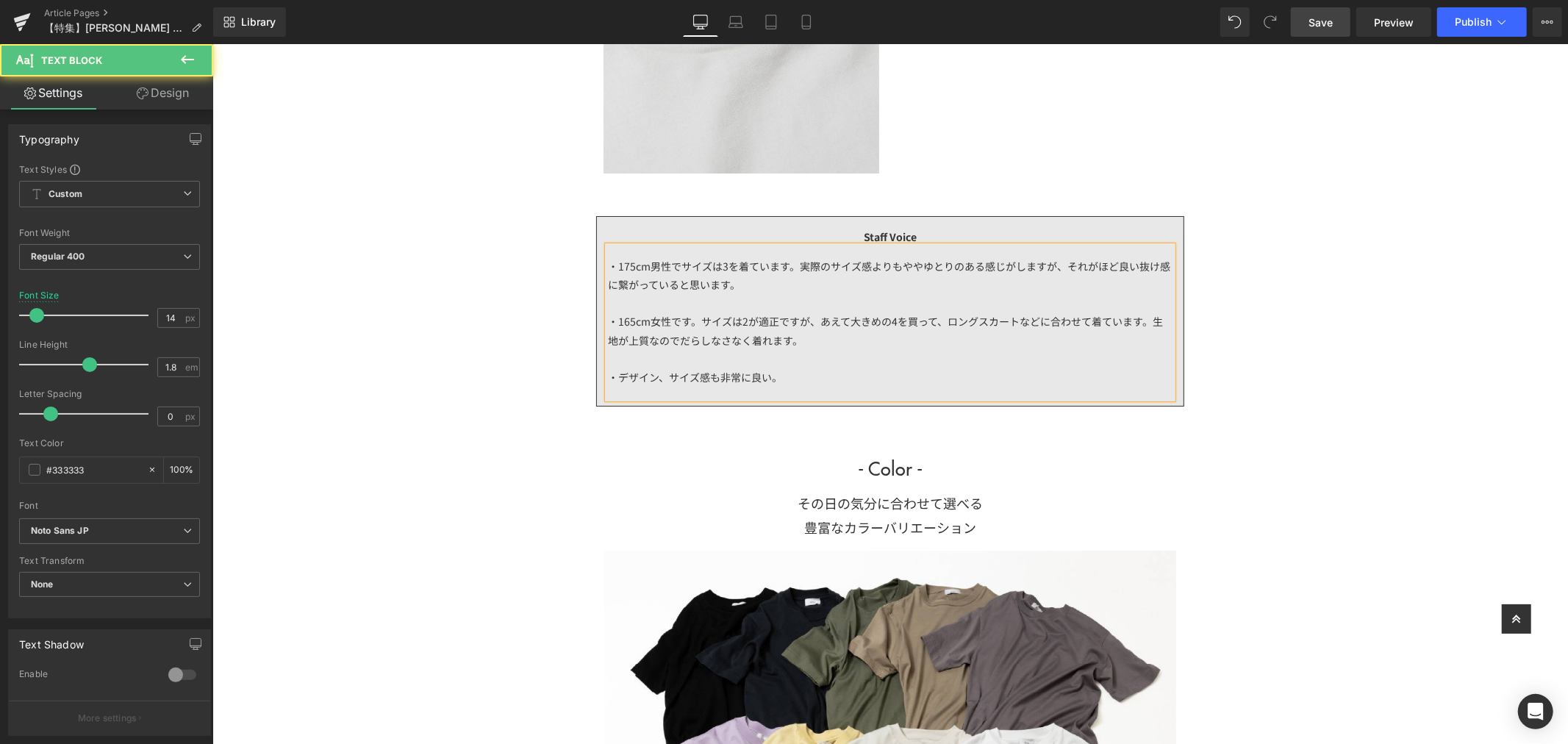
click at [866, 324] on div "・165cm女性です。サイズは2が適正ですが、あえて大きめの4を買って、ロングスカートなどに合わせて着ています。生地が上質なのでだらしなさなく着れます。" at bounding box center [889, 330] width 565 height 37
click at [871, 340] on div "・165cm女性です。サイズは2が適正ですが、あえて大きめの4を買って、ロングスカートなどに合わせて着ています。生地が上質なのでだらしなさなく着れます。" at bounding box center [889, 330] width 565 height 37
click at [819, 372] on div "・デザイン、サイズ感も非常に良い。" at bounding box center [889, 376] width 565 height 18
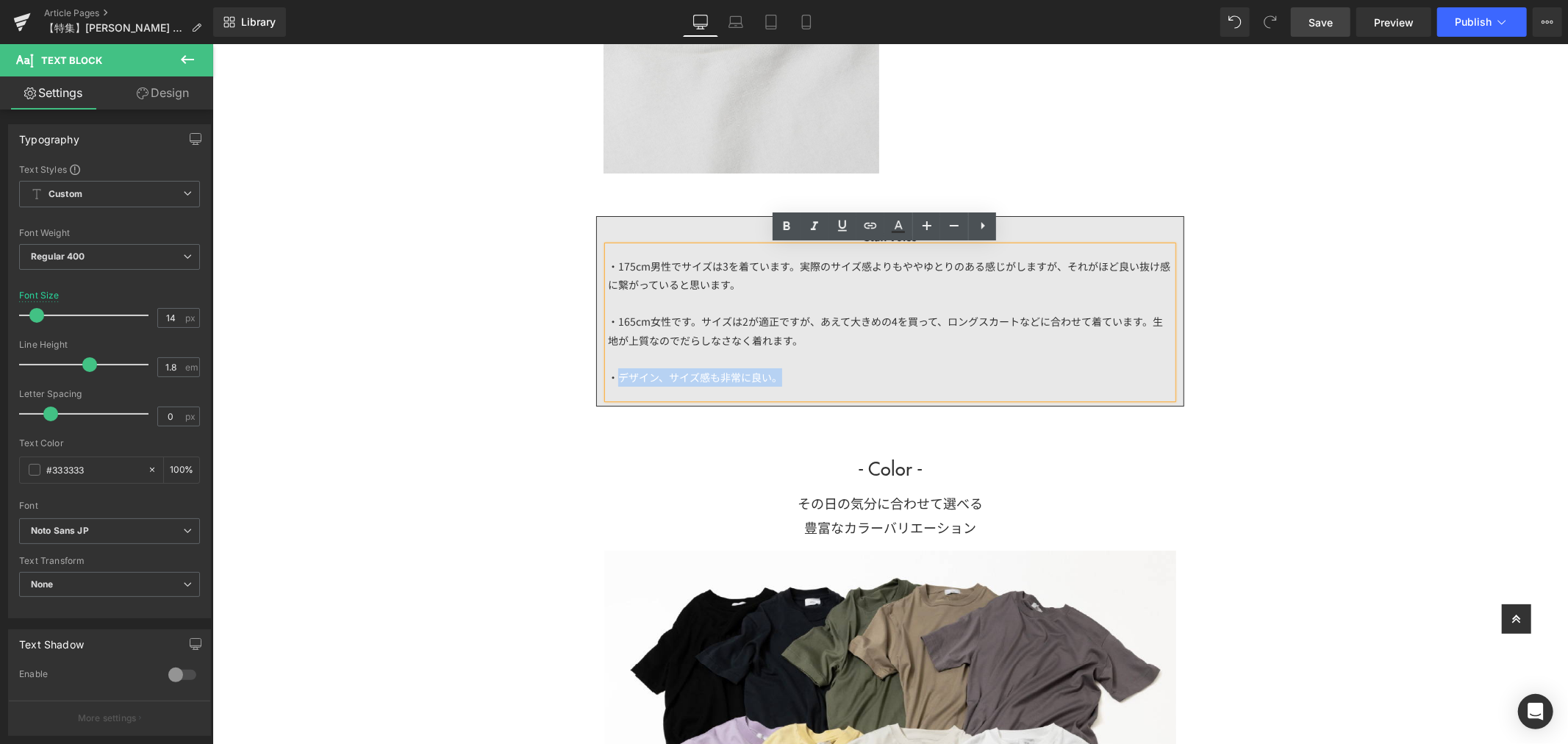
drag, startPoint x: 805, startPoint y: 372, endPoint x: 614, endPoint y: 376, distance: 191.0
click at [614, 376] on div "・デザイン、サイズ感も非常に良い。" at bounding box center [889, 376] width 565 height 18
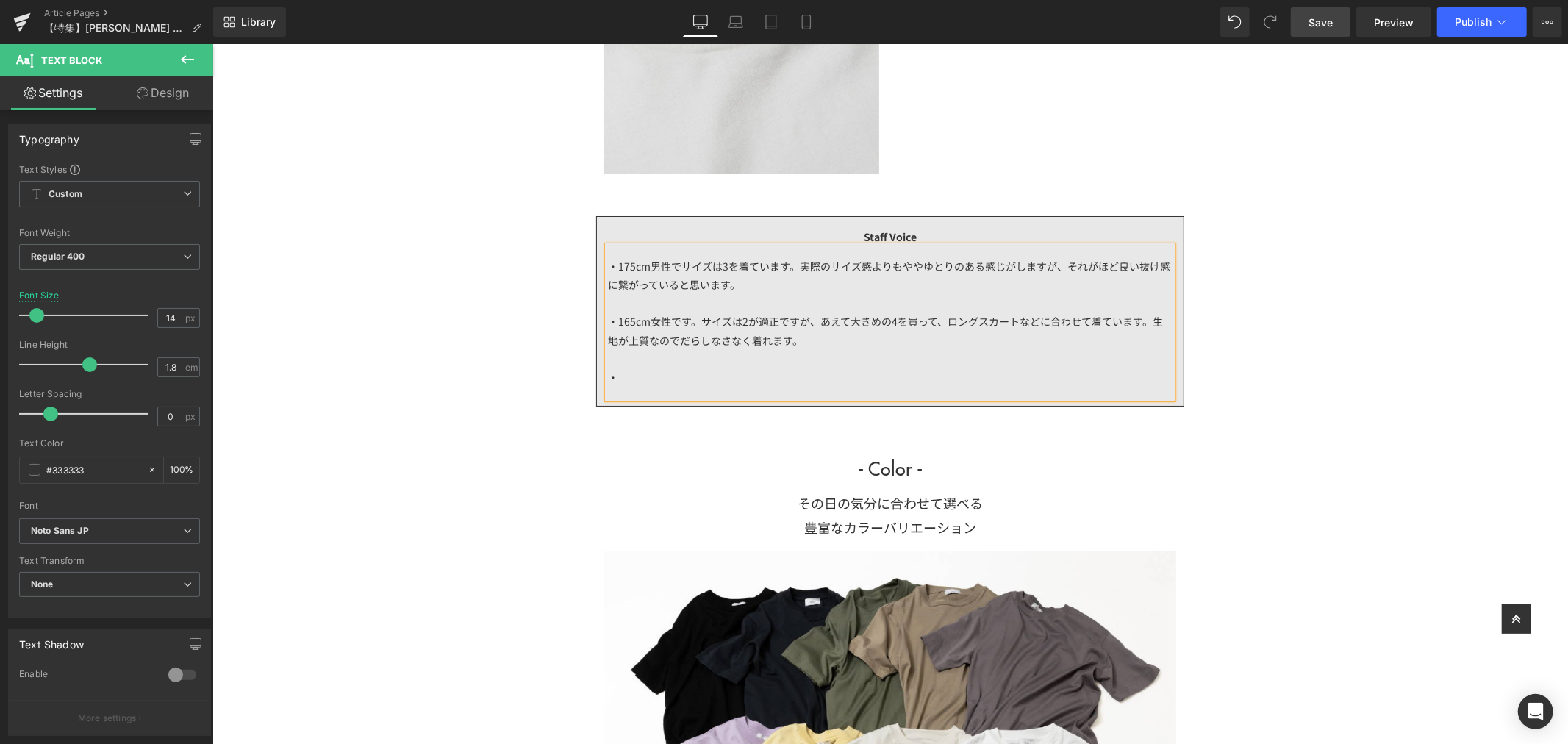
click at [766, 320] on div "・165cm女性です。サイズは2が適正ですが、あえて大きめの4を買って、ロングスカートなどに合わせて着ています。生地が上質なのでだらしなさなく着れます。" at bounding box center [889, 330] width 565 height 37
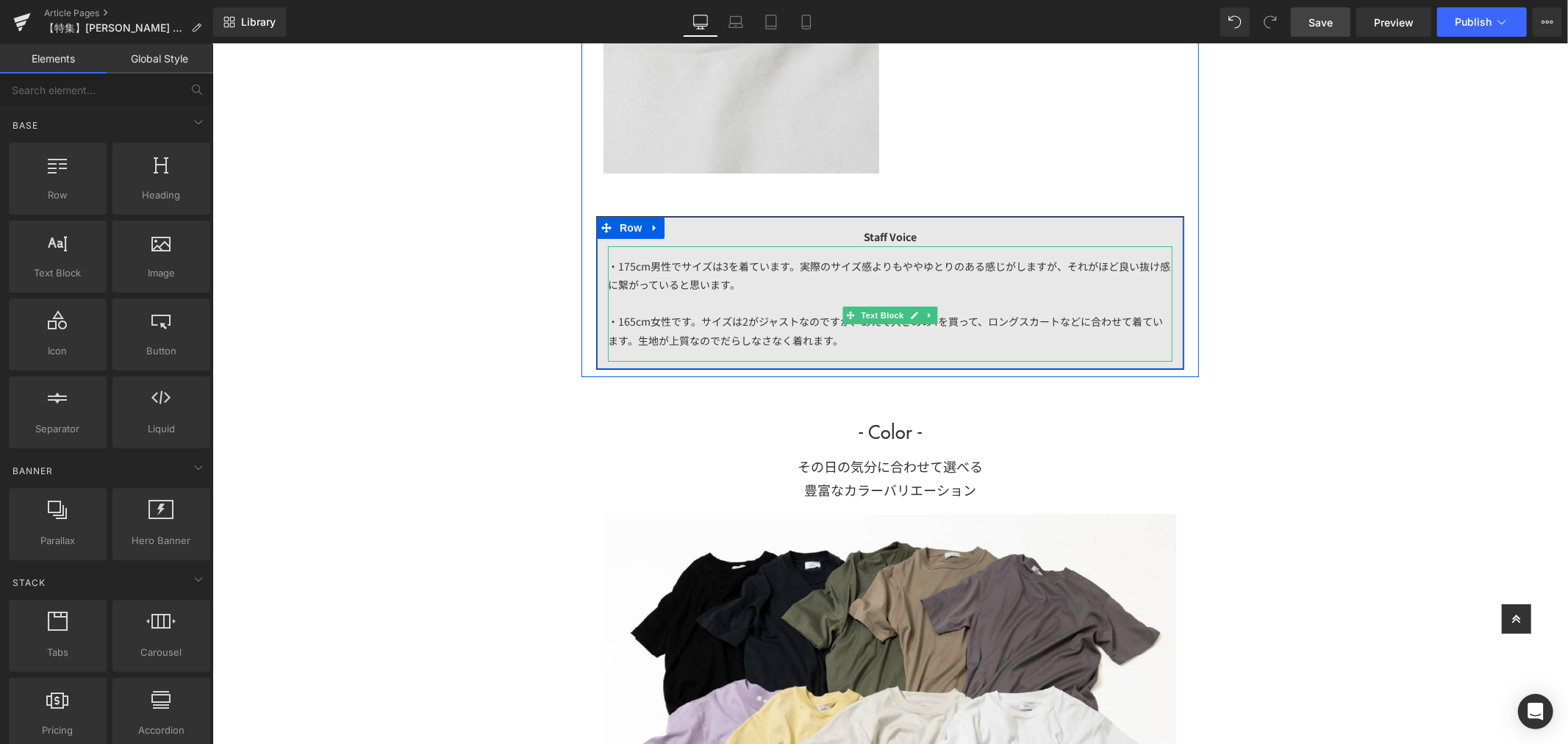
click at [895, 341] on div "・165cm女性です。サイズは2がジャストなのですが、あえて大きめの4を買って、ロングスカートなどに合わせて着ています。生地が上質なのでだらしなさなく着れます。" at bounding box center [889, 330] width 565 height 37
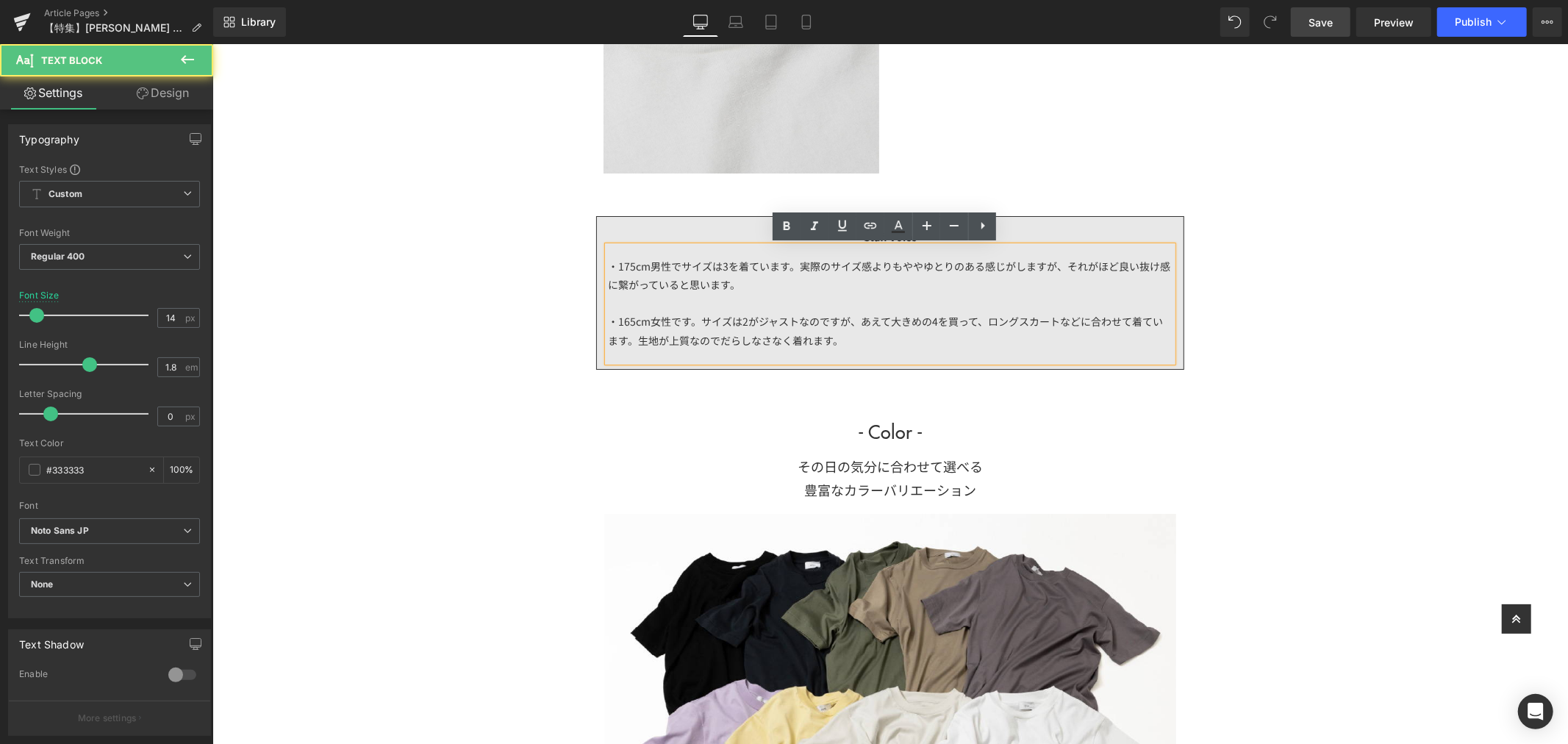
click at [923, 321] on div "・165cm女性です。サイズは2がジャストなのですが、あえて大きめの4を買って、ロングスカートなどに合わせて着ています。生地が上質なのでだらしなさなく着れます。" at bounding box center [889, 330] width 565 height 37
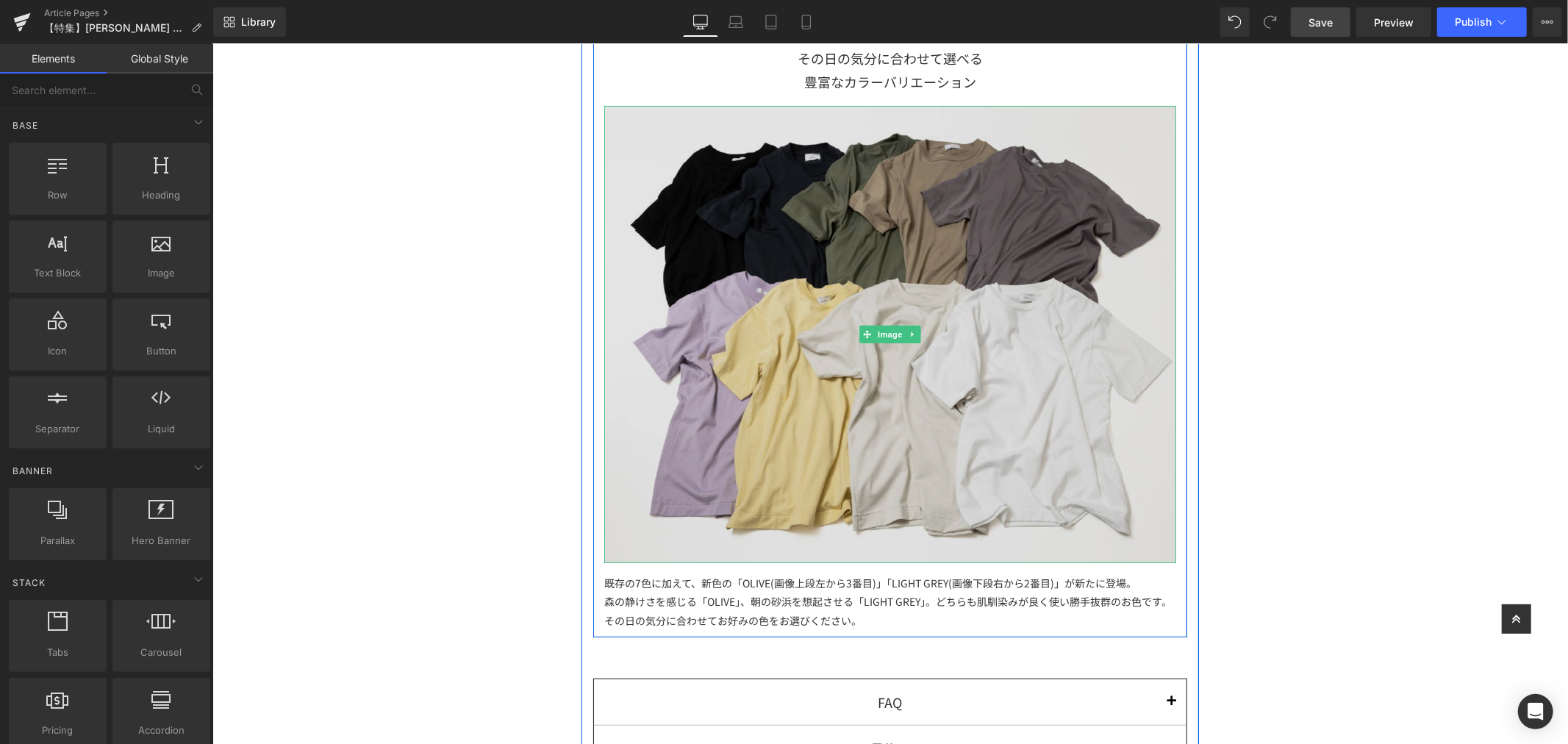
scroll to position [4927, 0]
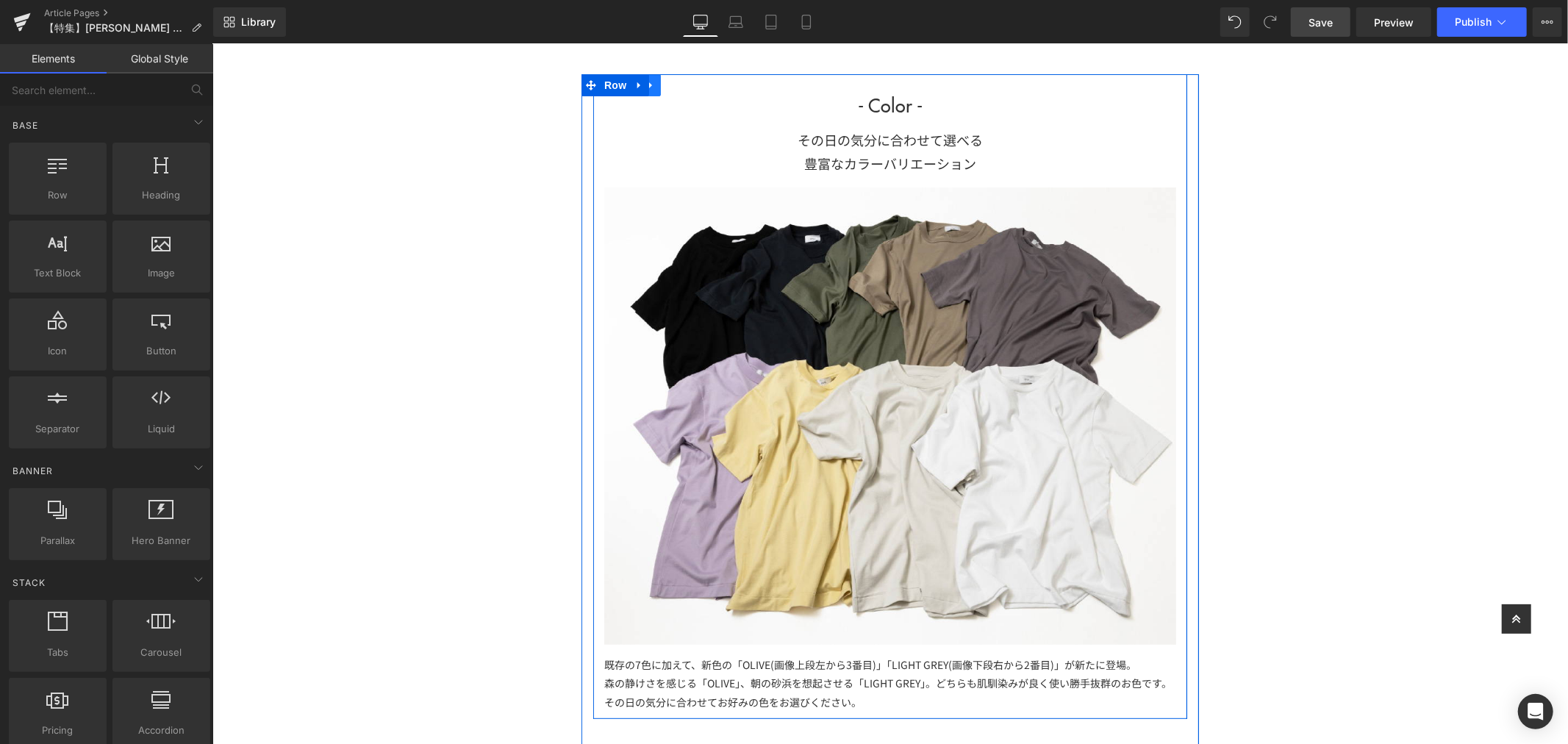
click at [652, 88] on link at bounding box center [650, 84] width 19 height 22
click at [686, 91] on link at bounding box center [689, 84] width 19 height 22
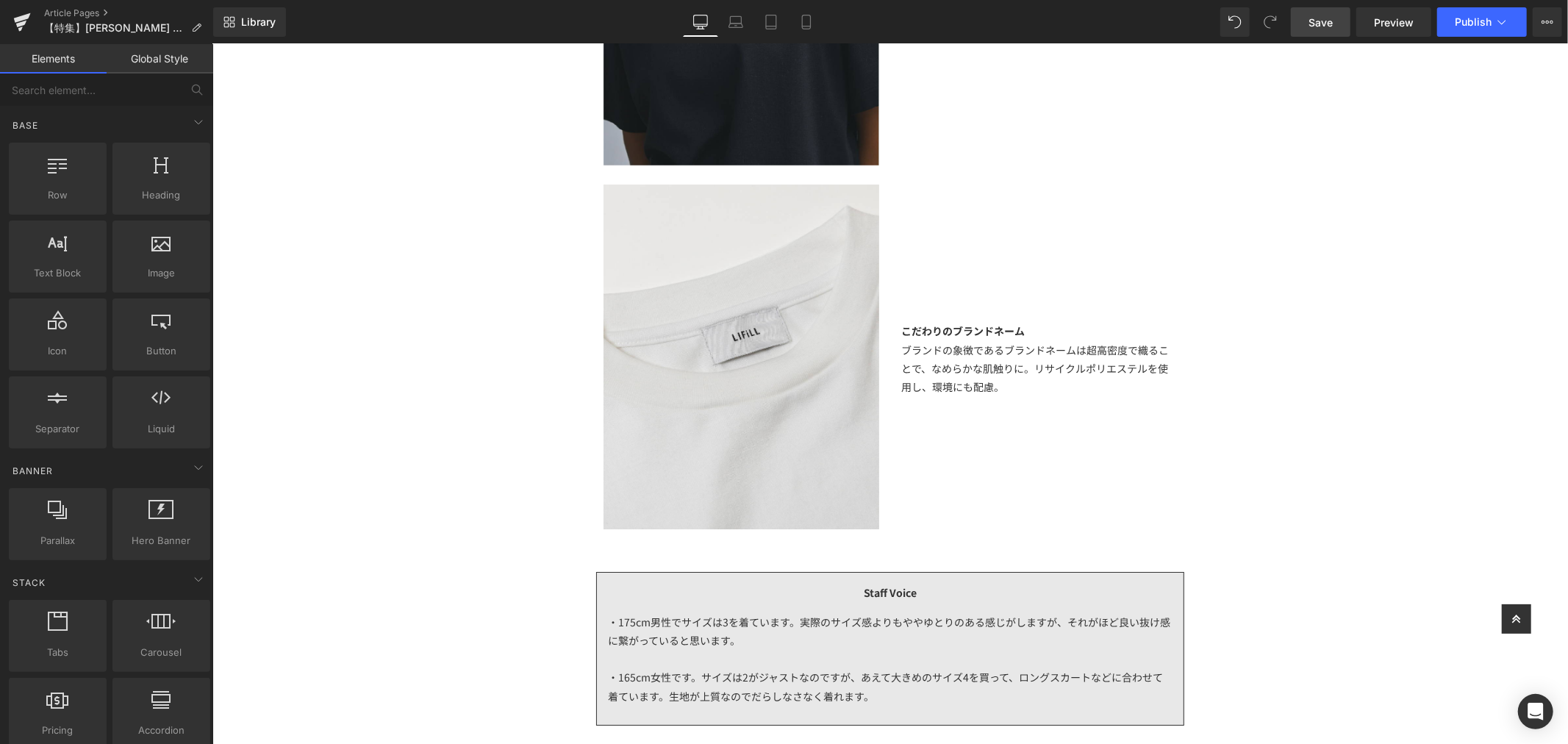
scroll to position [4654, 0]
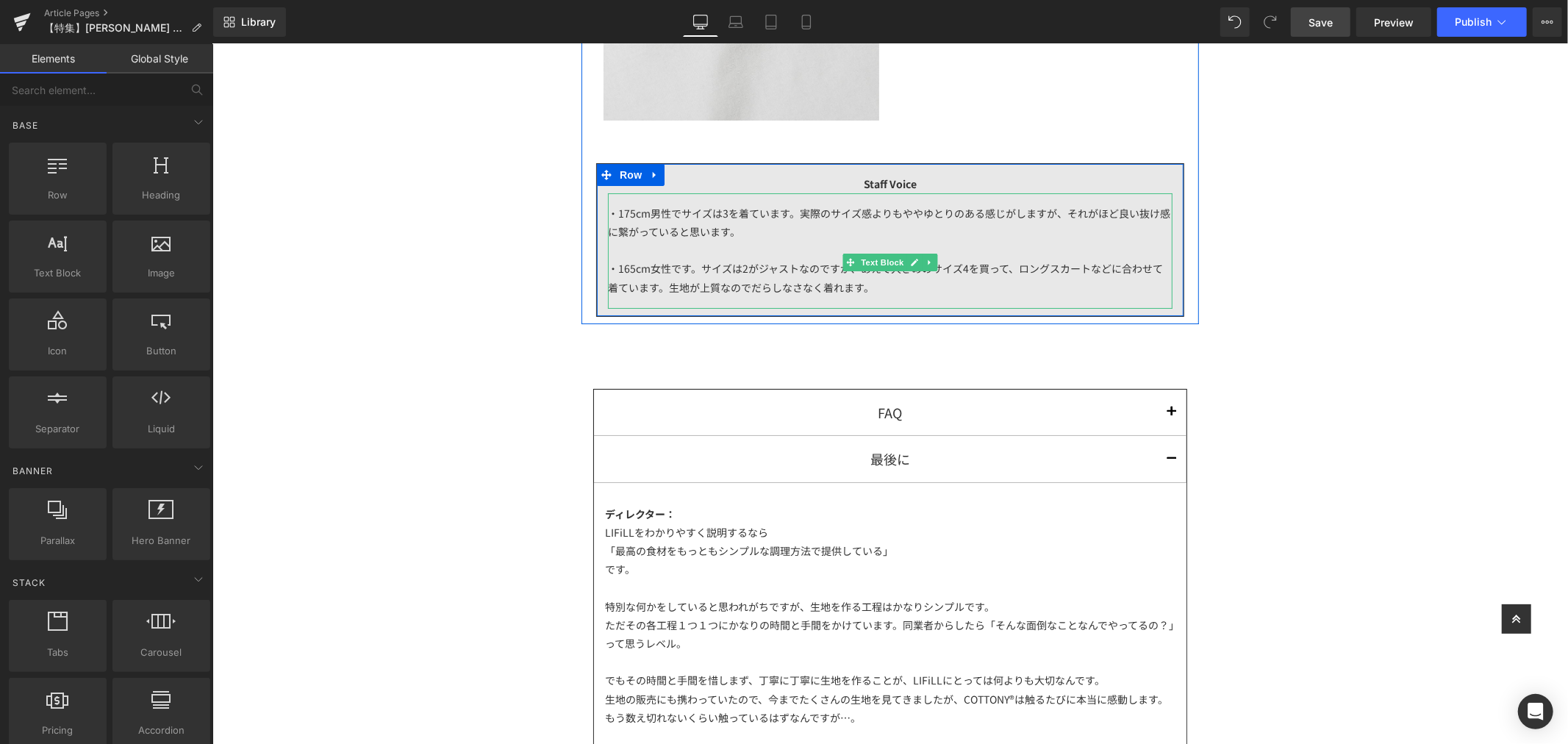
click at [799, 241] on div "・165cm女性です。サイズは2がジャストなのですが、あえて大きめのサイズ4を買って、ロングスカートなどに合わせて着ています。生地が上質なのでだらしなさなく着…" at bounding box center [889, 268] width 565 height 56
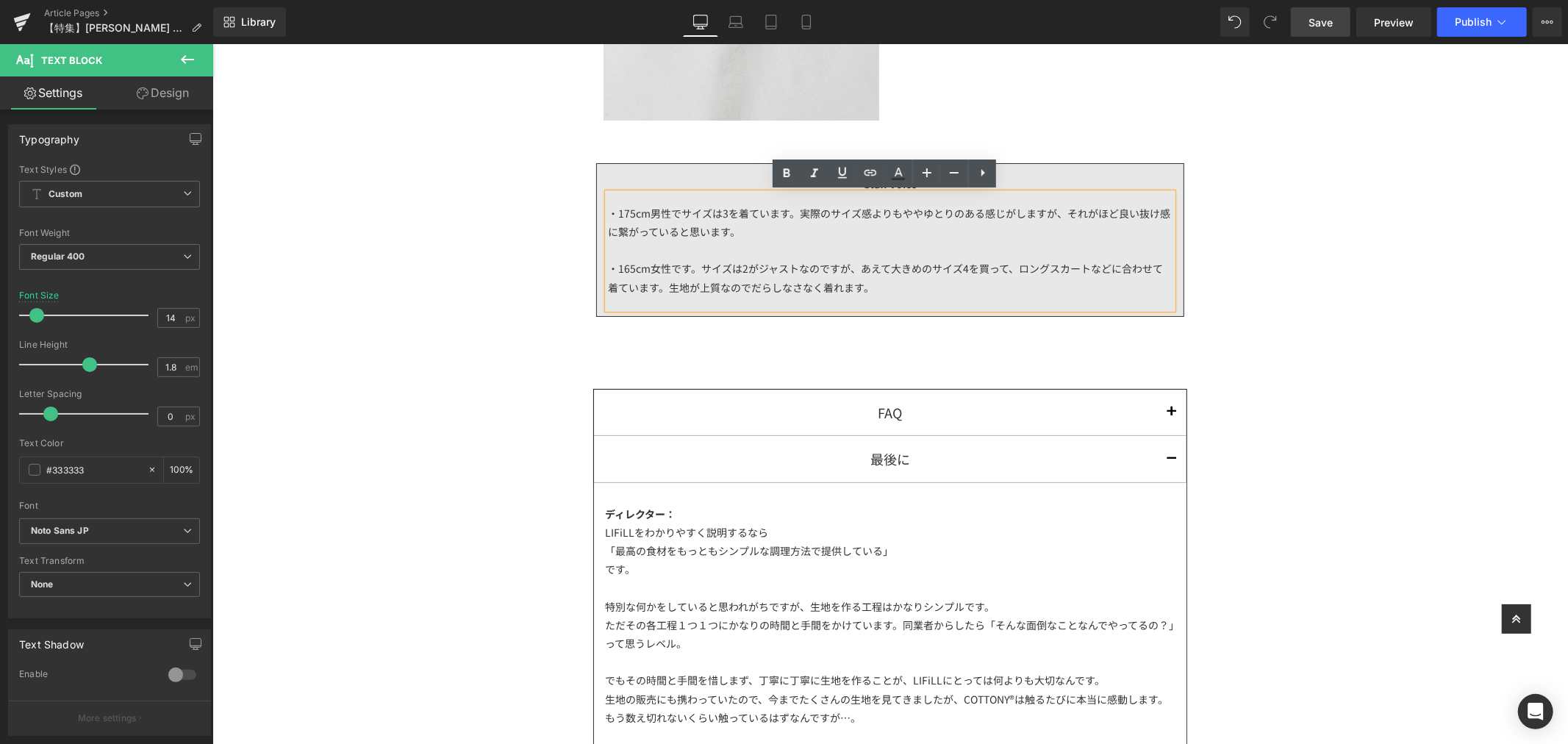
click at [955, 273] on div "・165cm女性です。サイズは2がジャストなのですが、あえて大きめのサイズ4を買って、ロングスカートなどに合わせて着ています。生地が上質なのでだらしなさなく着…" at bounding box center [889, 277] width 565 height 37
click at [984, 283] on div "・165cm女性です。サイズは2がジャストなのですが、あえて大きめのサイズ4を買って、ロングスカートなどに合わせて着ています。生地が上質なのでだらしなさなく着…" at bounding box center [889, 277] width 565 height 37
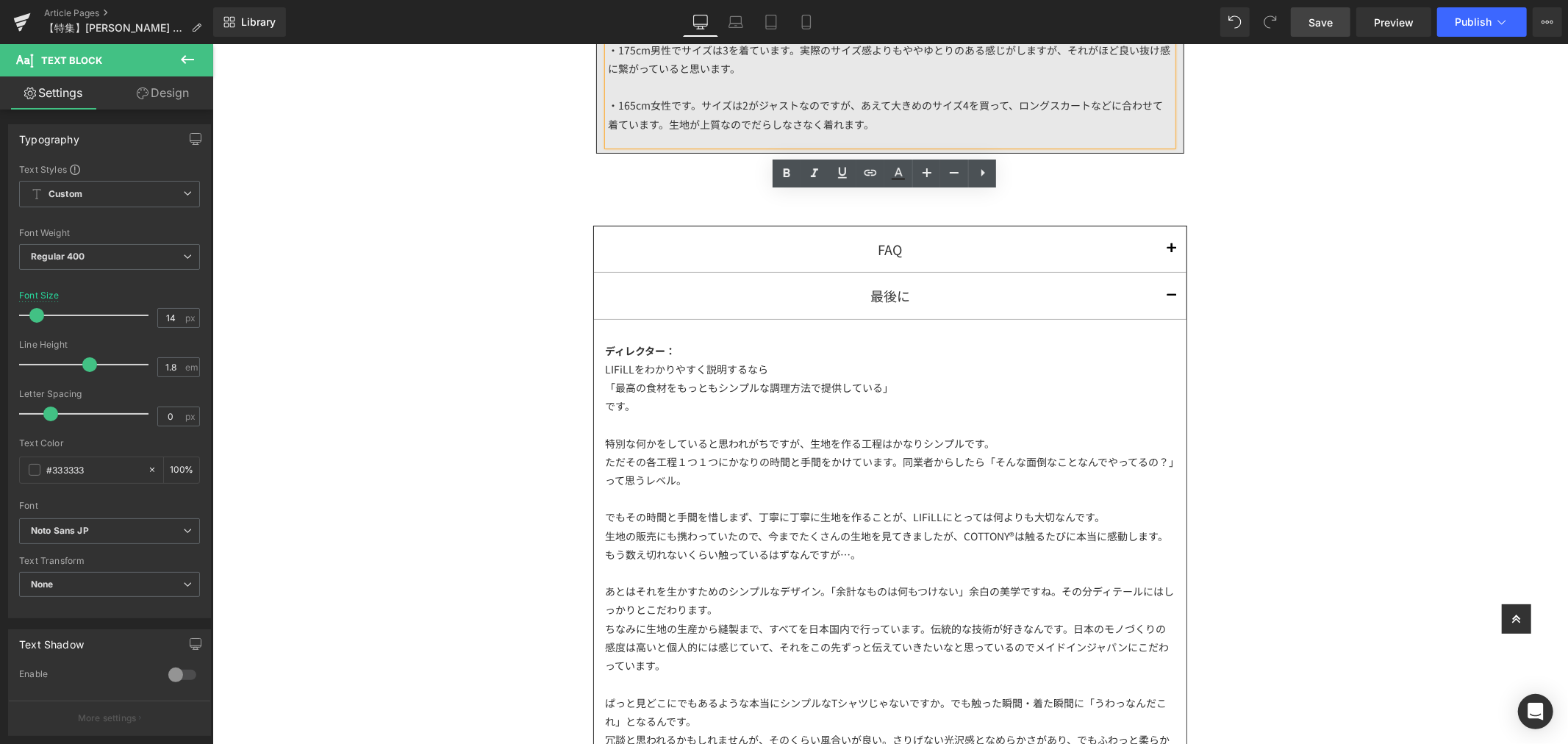
scroll to position [4898, 0]
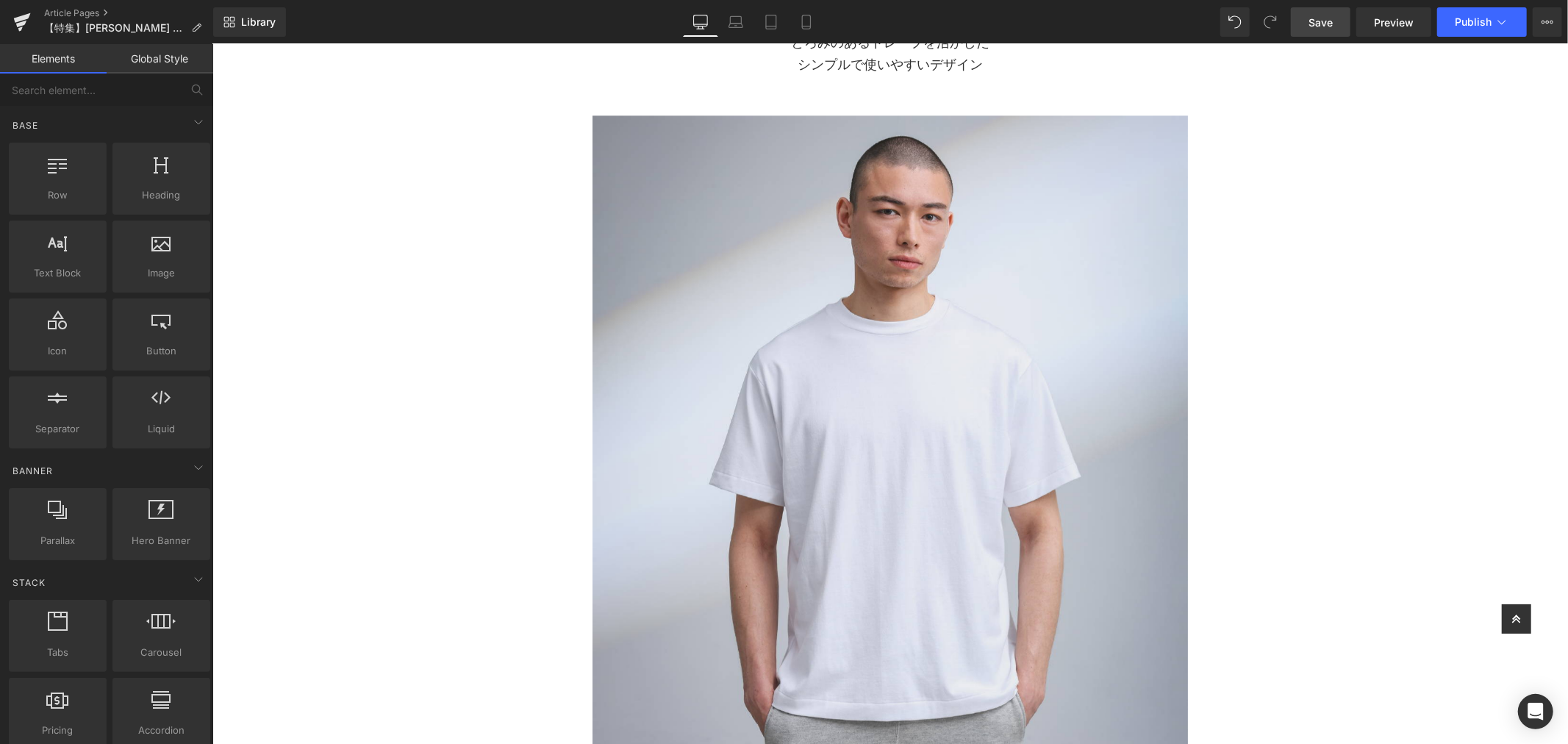
scroll to position [2694, 0]
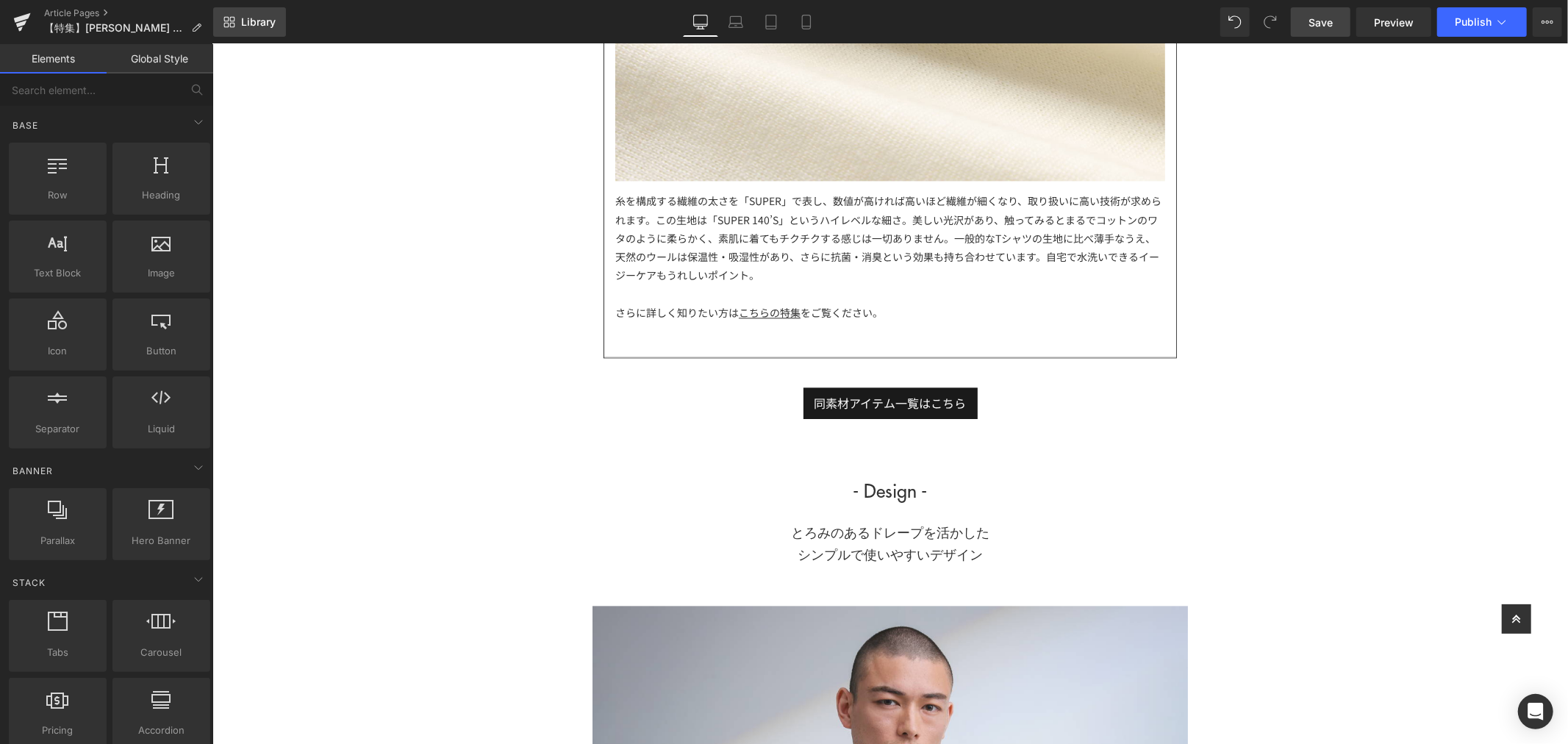
click at [272, 28] on span "Library" at bounding box center [258, 21] width 34 height 13
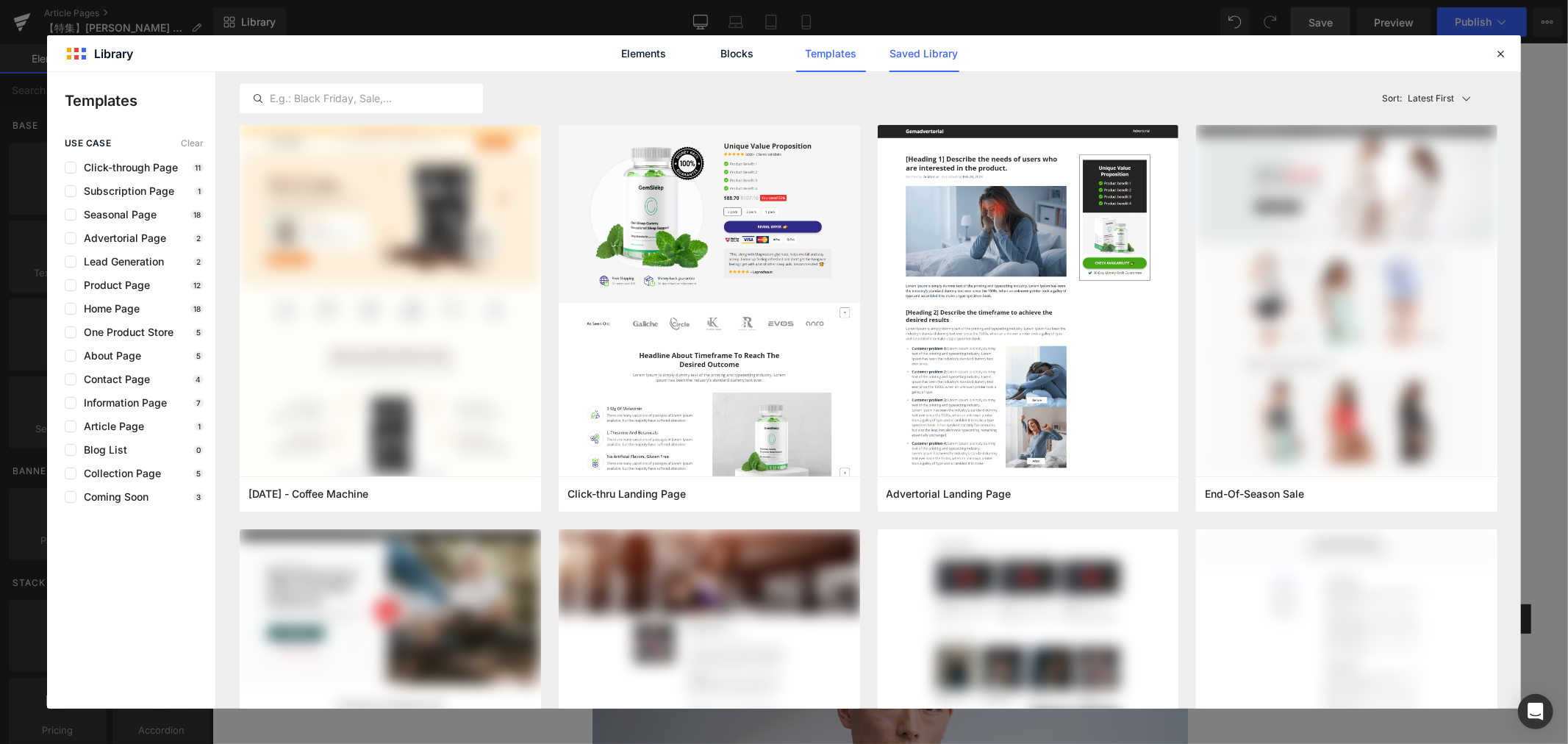
click at [930, 50] on link "Saved Library" at bounding box center [925, 53] width 70 height 37
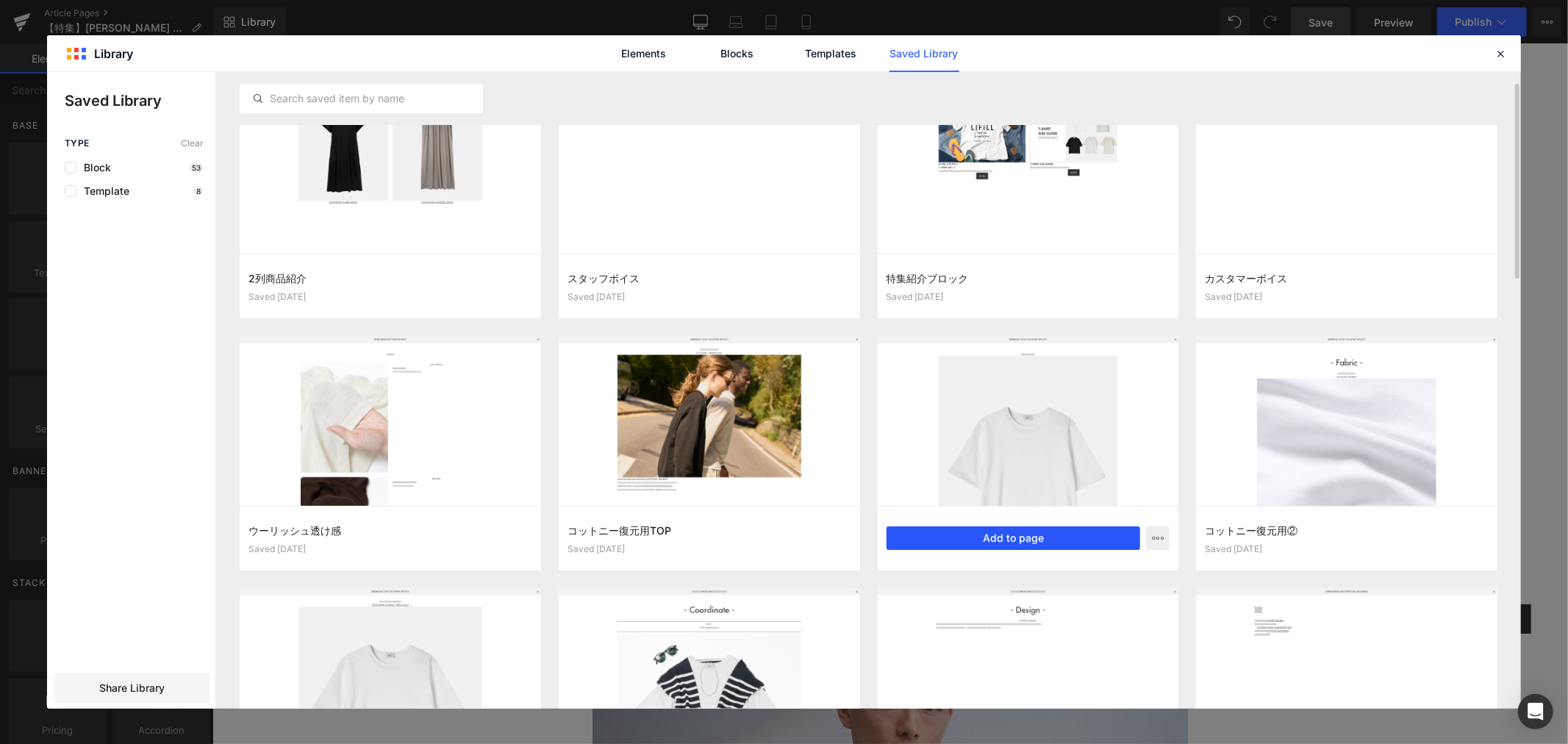
scroll to position [203, 0]
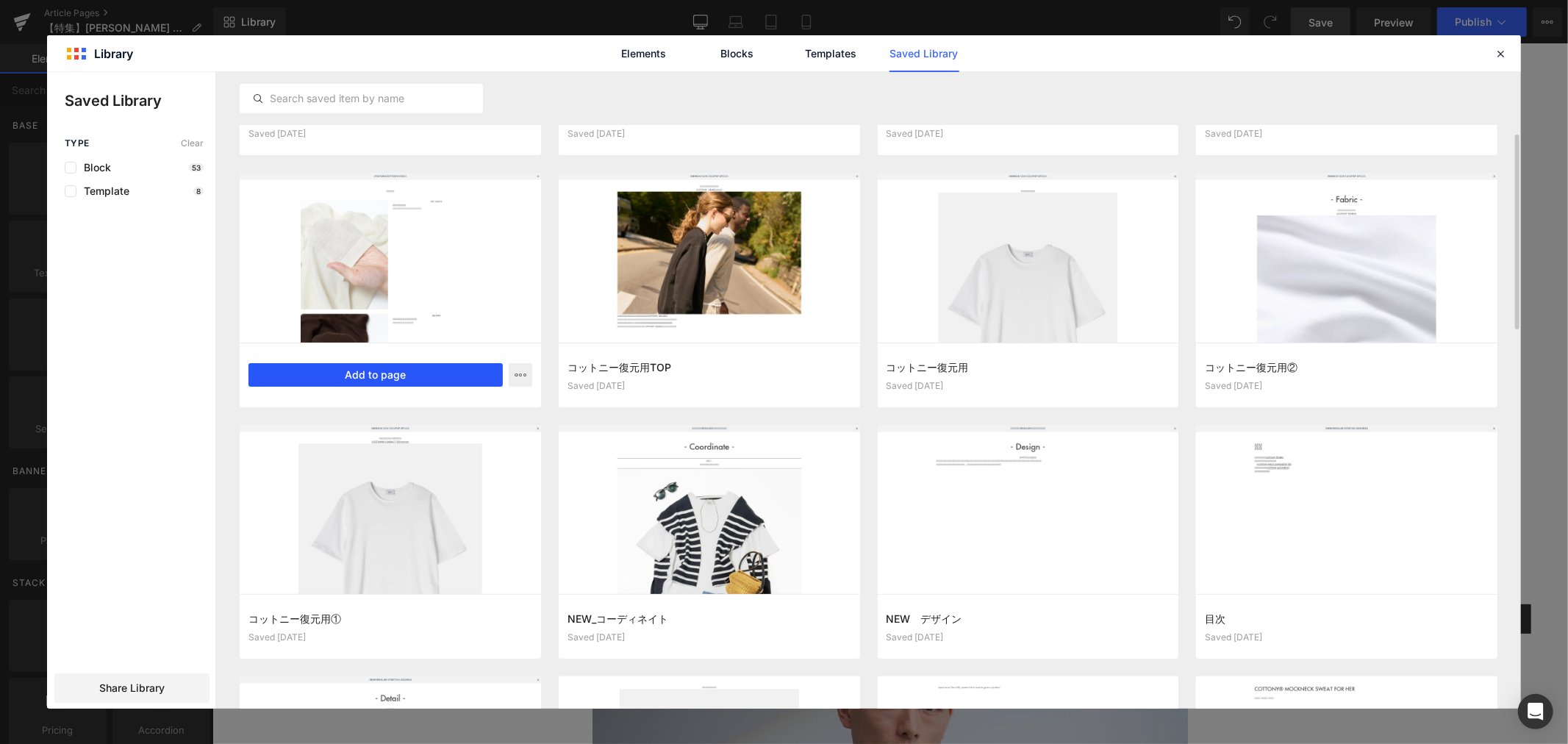
click at [348, 376] on button "Add to page" at bounding box center [376, 375] width 254 height 24
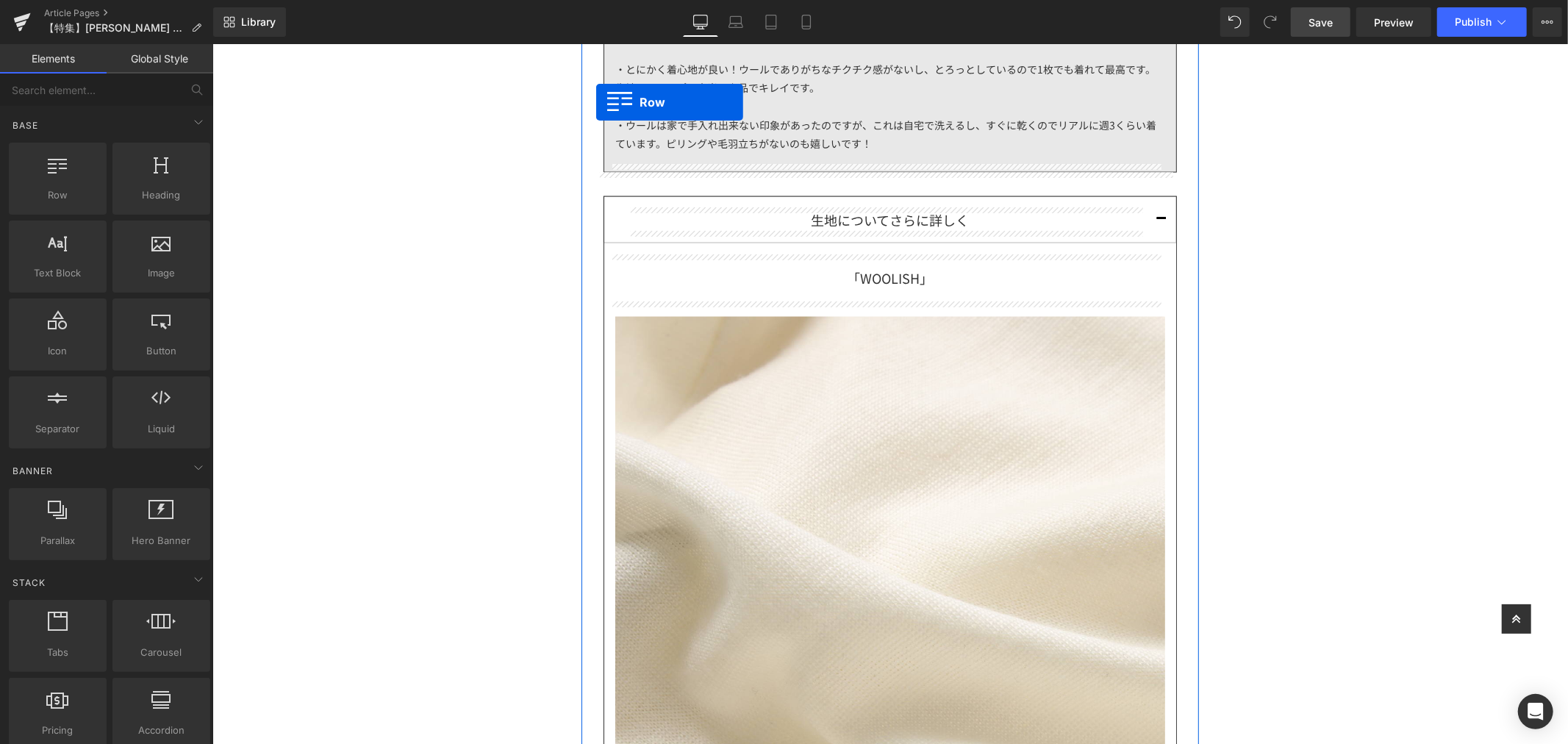
scroll to position [1873, 0]
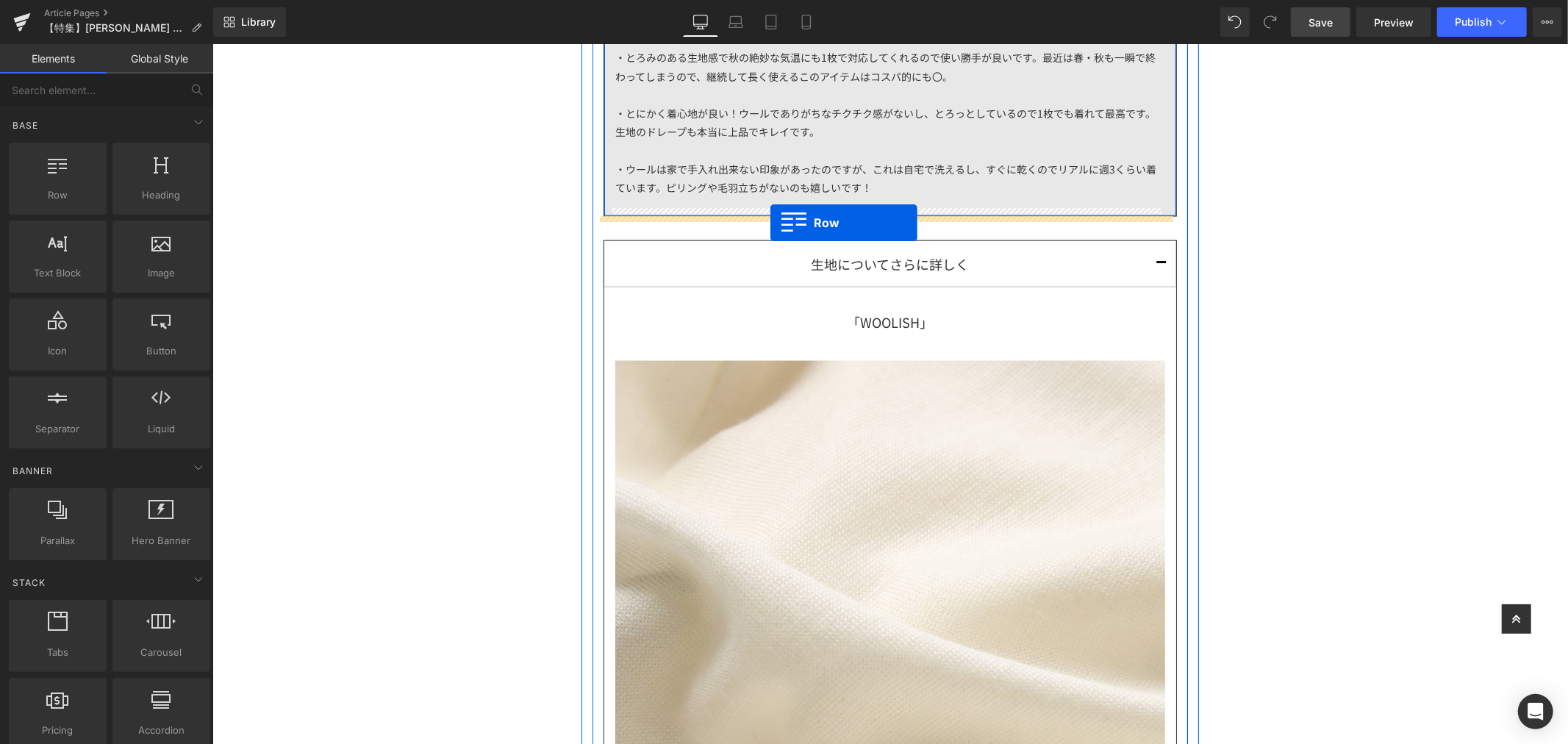
drag, startPoint x: 451, startPoint y: 295, endPoint x: 770, endPoint y: 222, distance: 327.2
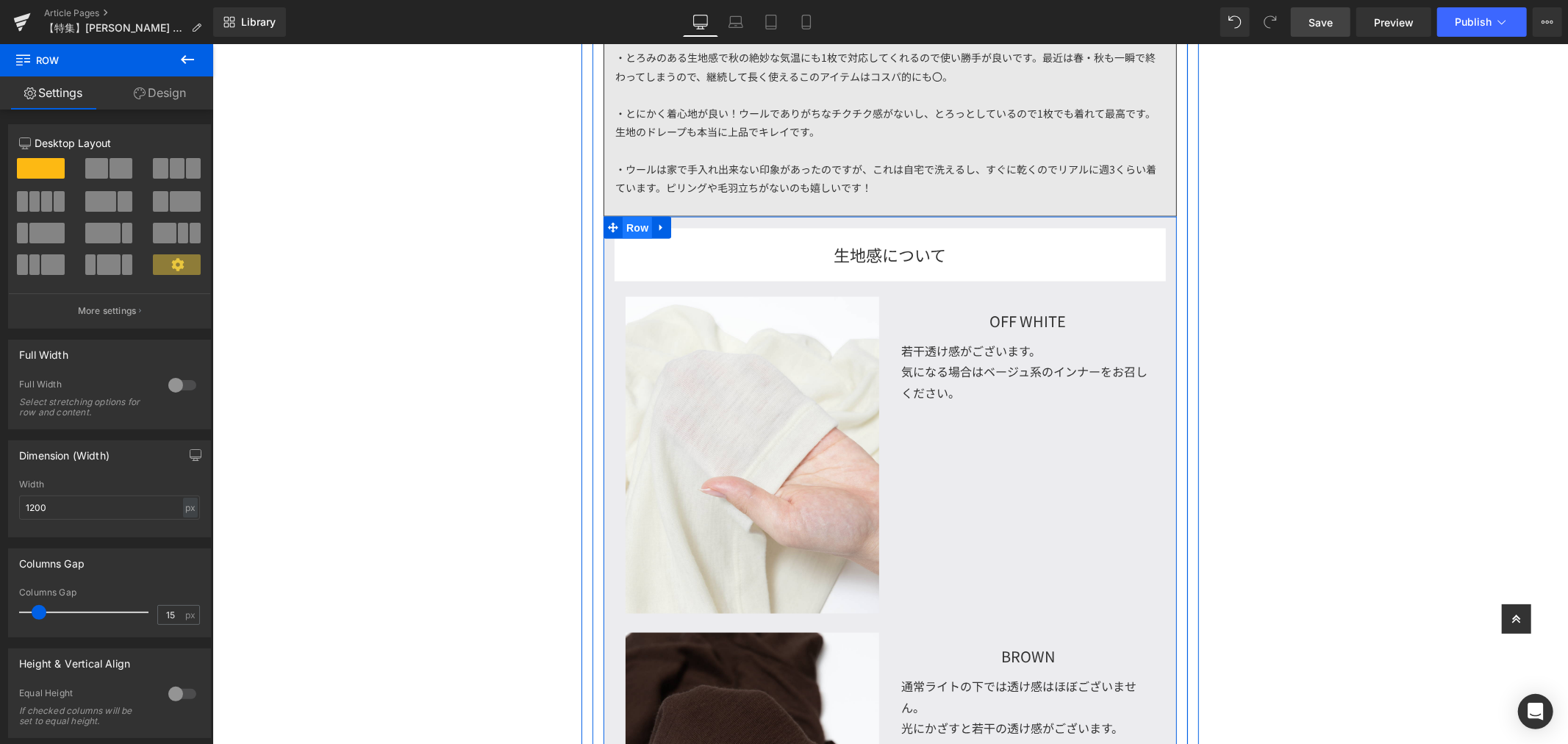
click at [622, 225] on span "Row" at bounding box center [636, 227] width 30 height 22
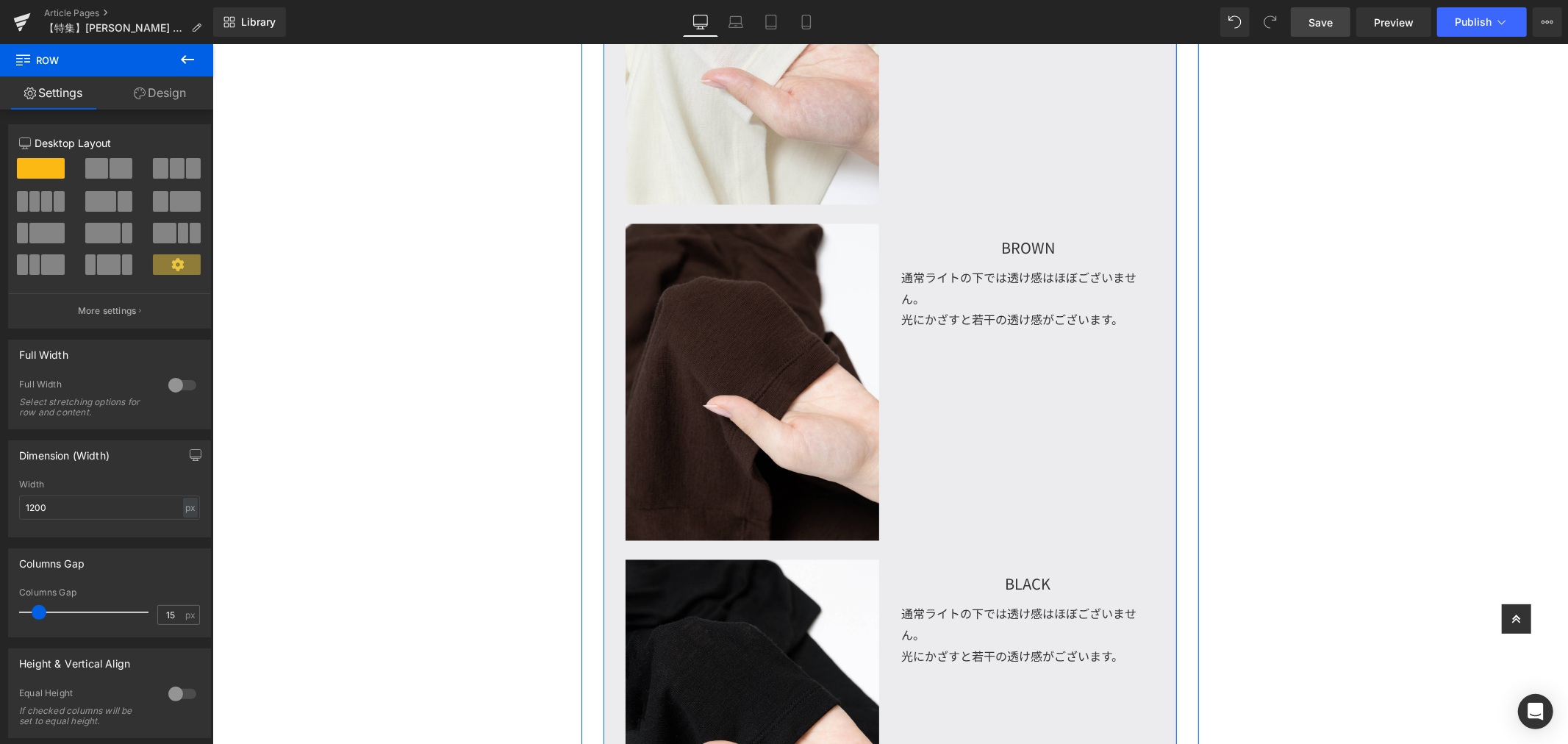
scroll to position [2934, 0]
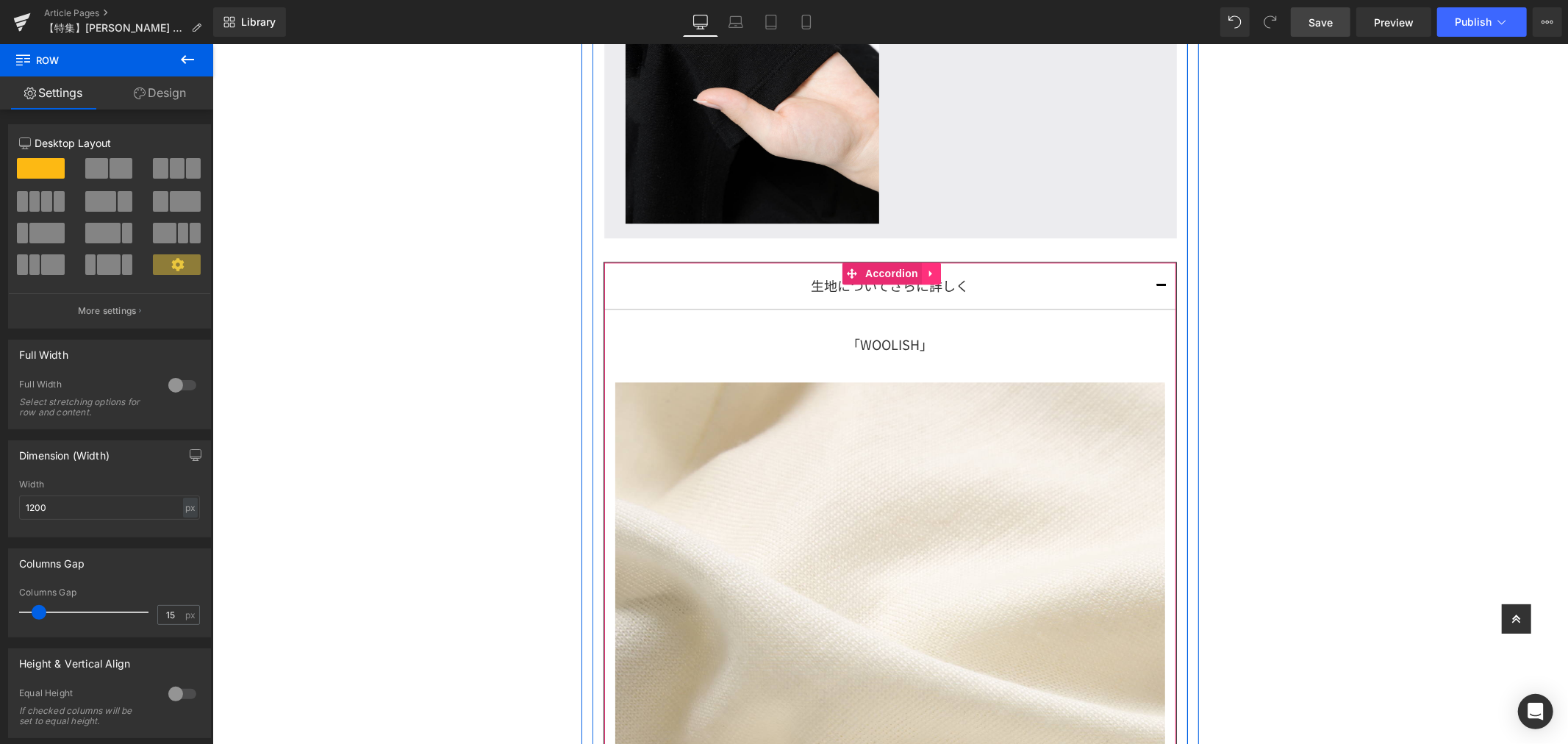
click at [926, 270] on icon at bounding box center [931, 273] width 11 height 11
click at [861, 271] on span "Accordion" at bounding box center [862, 273] width 60 height 22
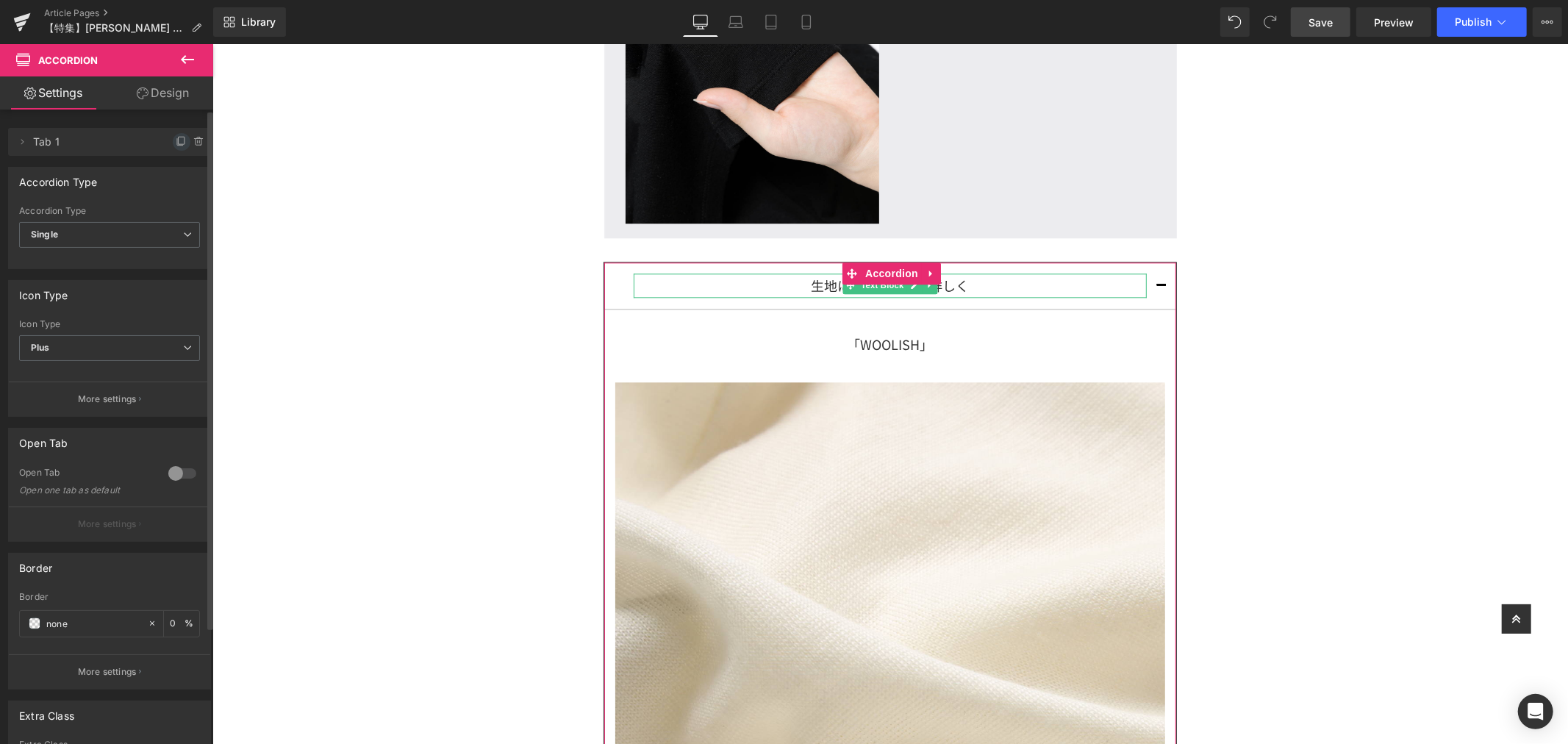
click at [176, 137] on icon at bounding box center [181, 142] width 11 height 11
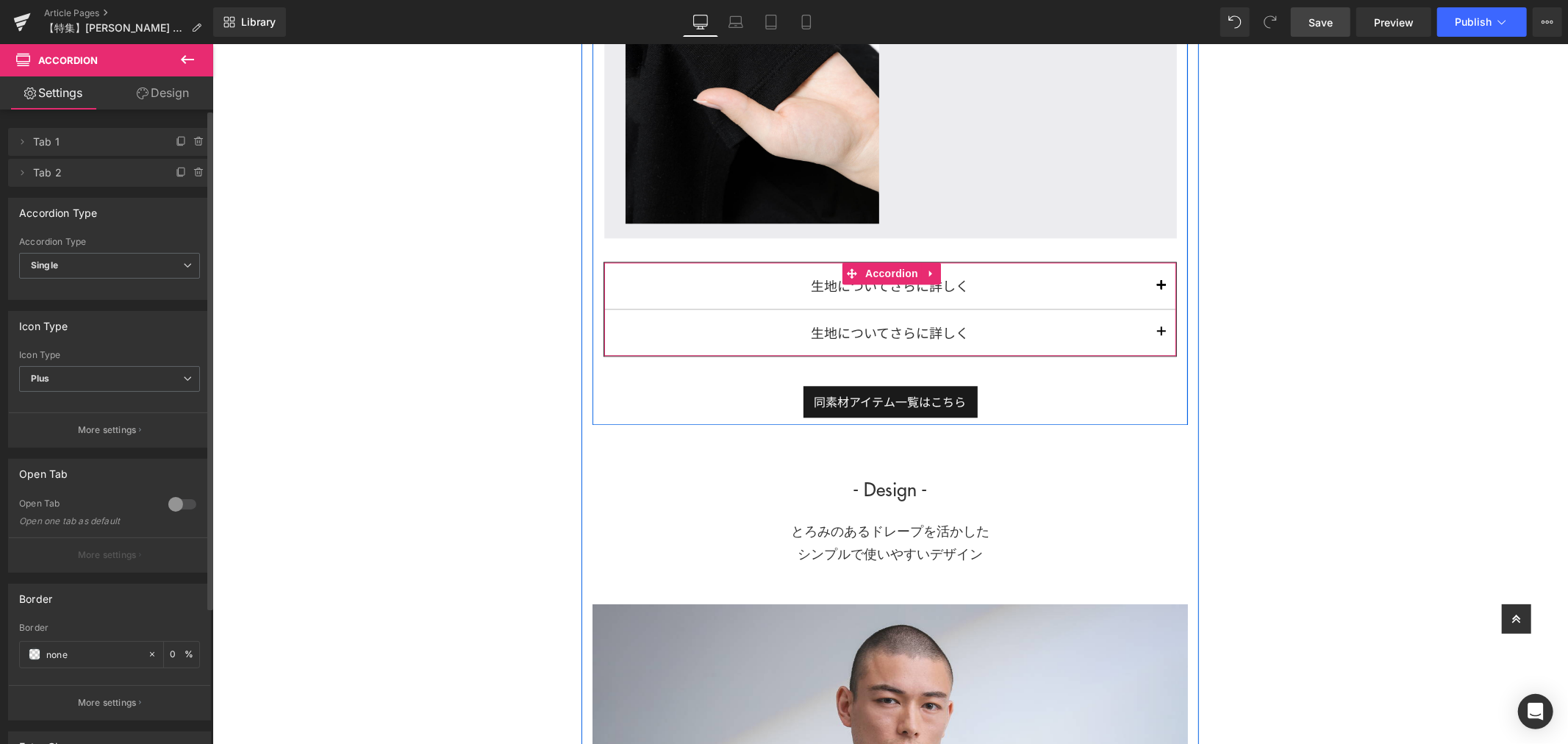
click at [974, 326] on div "生地についてさらに詳しく" at bounding box center [890, 331] width 514 height 24
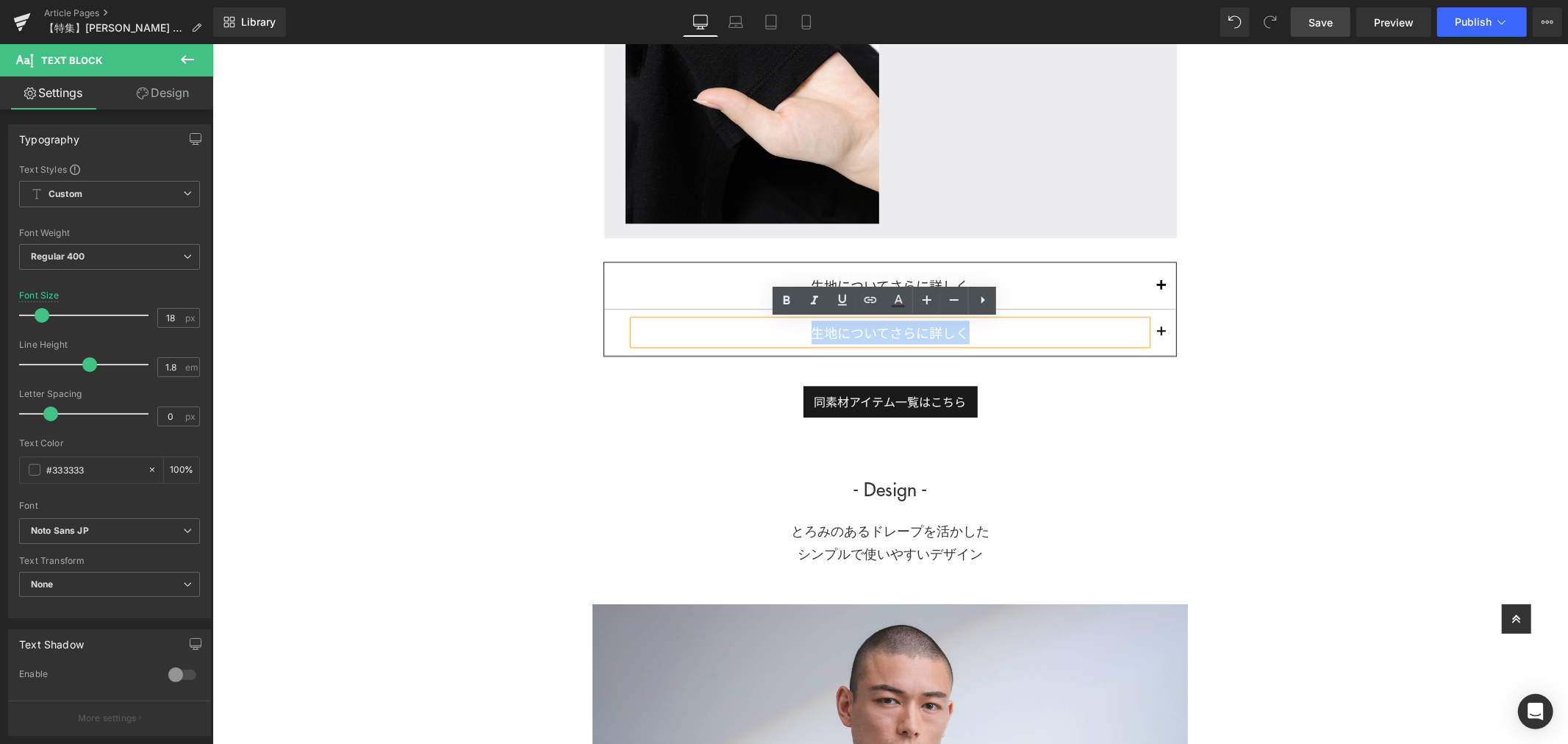
drag, startPoint x: 978, startPoint y: 325, endPoint x: 645, endPoint y: 302, distance: 333.8
click at [651, 302] on div "生地についてさらに詳しく Text Block 「WOOLISH」 Text Block Image さらに詳しく知りたい方は こちらの特集 をご覧ください。…" at bounding box center [889, 308] width 572 height 94
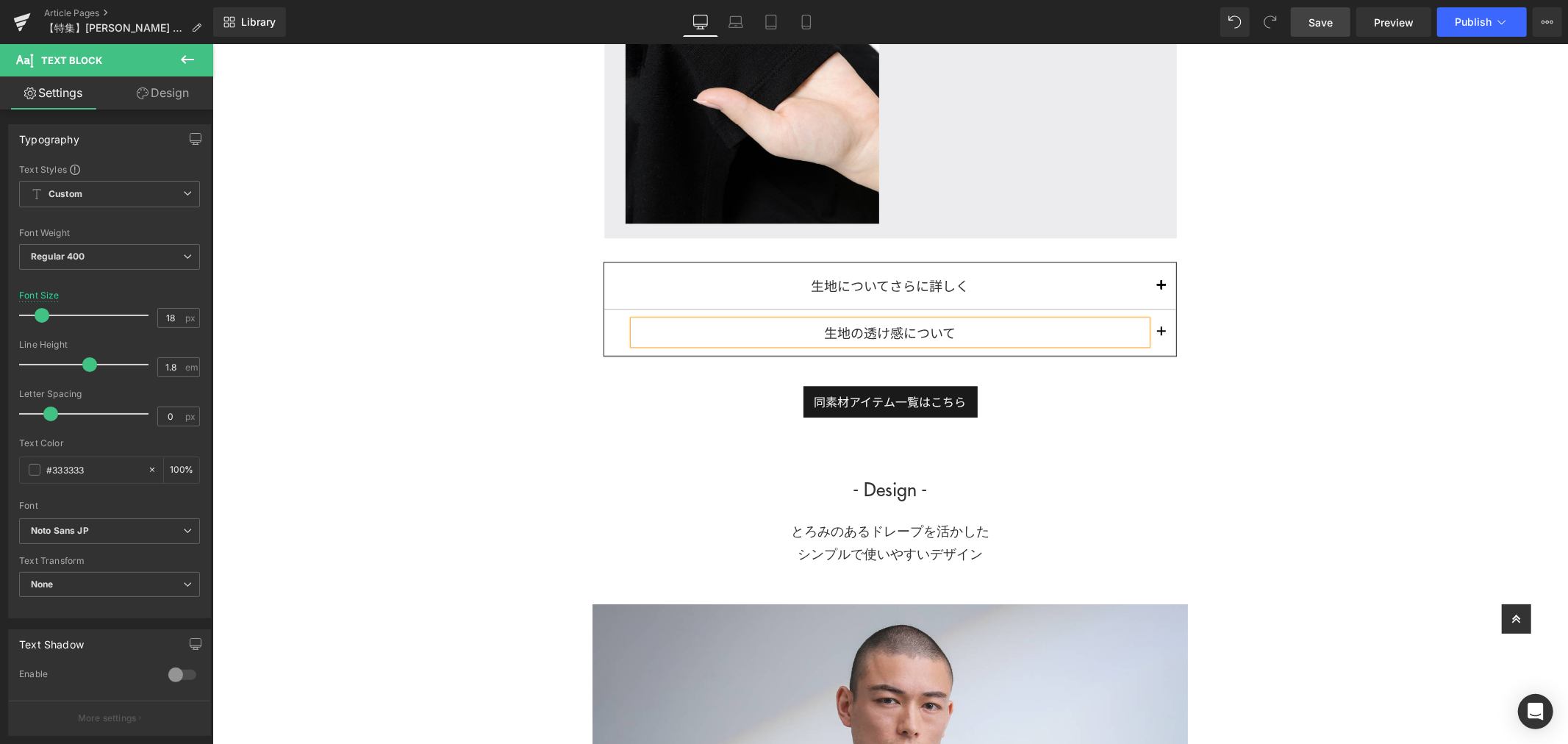
click at [1150, 334] on button "button" at bounding box center [1160, 331] width 30 height 46
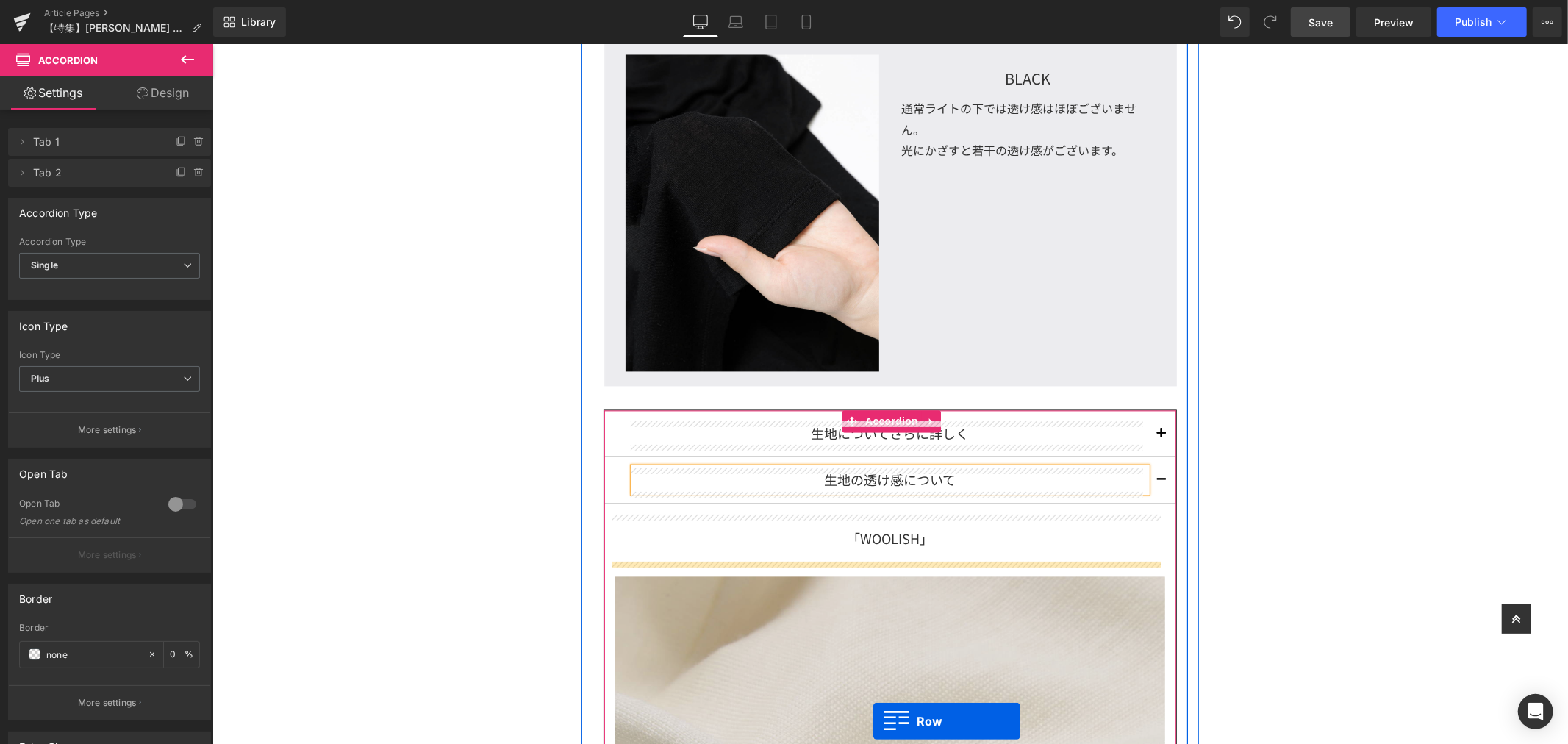
scroll to position [2543, 0]
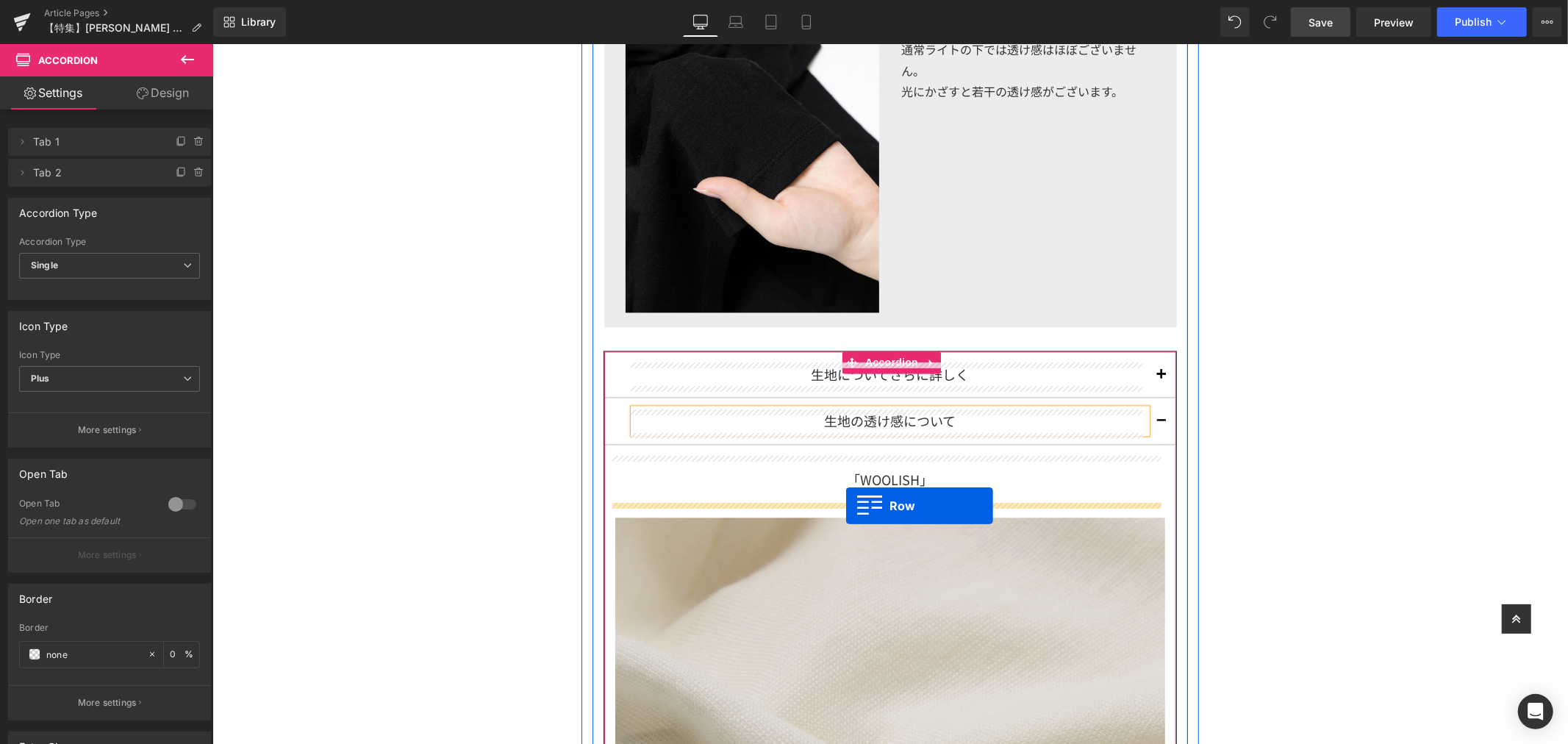
drag, startPoint x: 616, startPoint y: 208, endPoint x: 846, endPoint y: 505, distance: 375.6
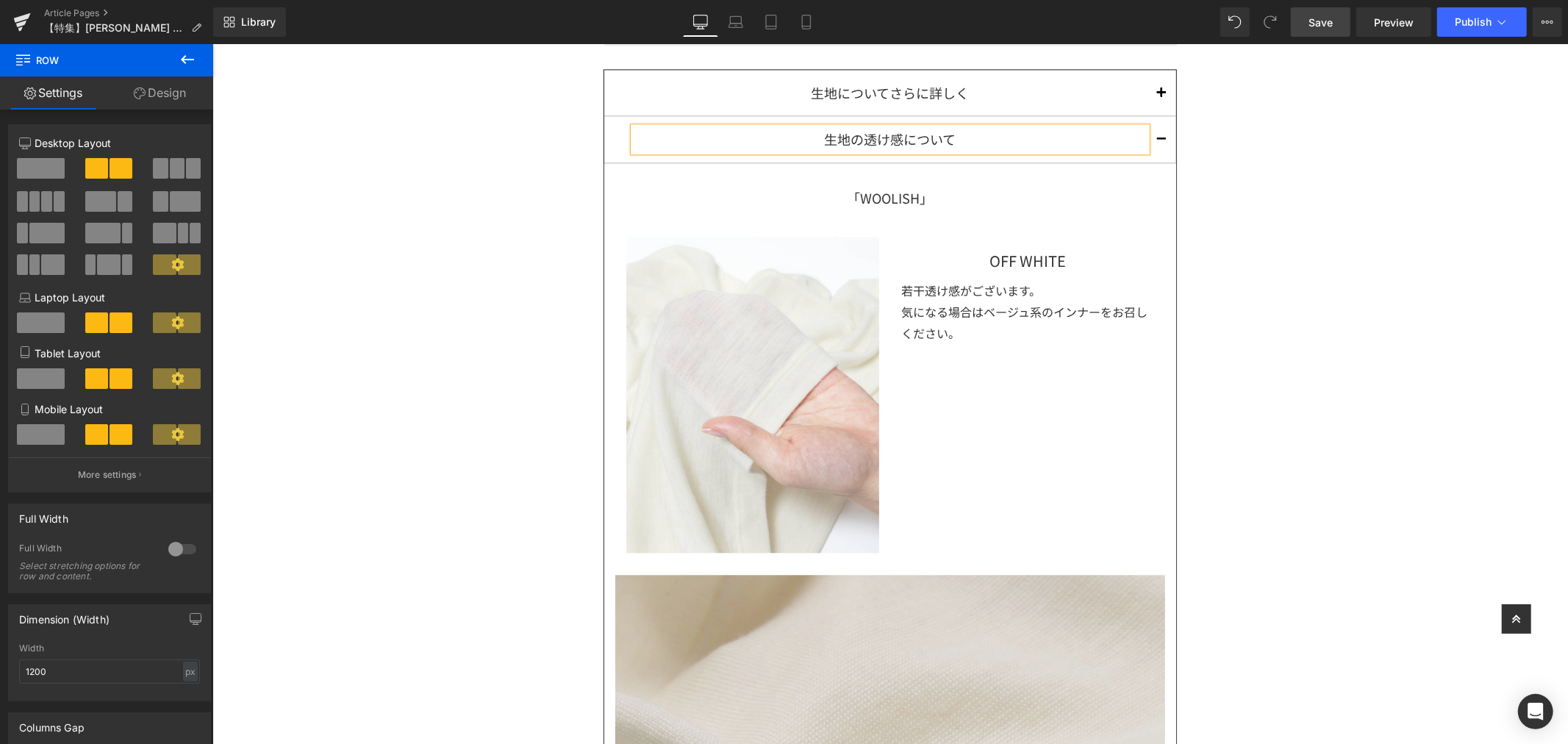
scroll to position [2950, 0]
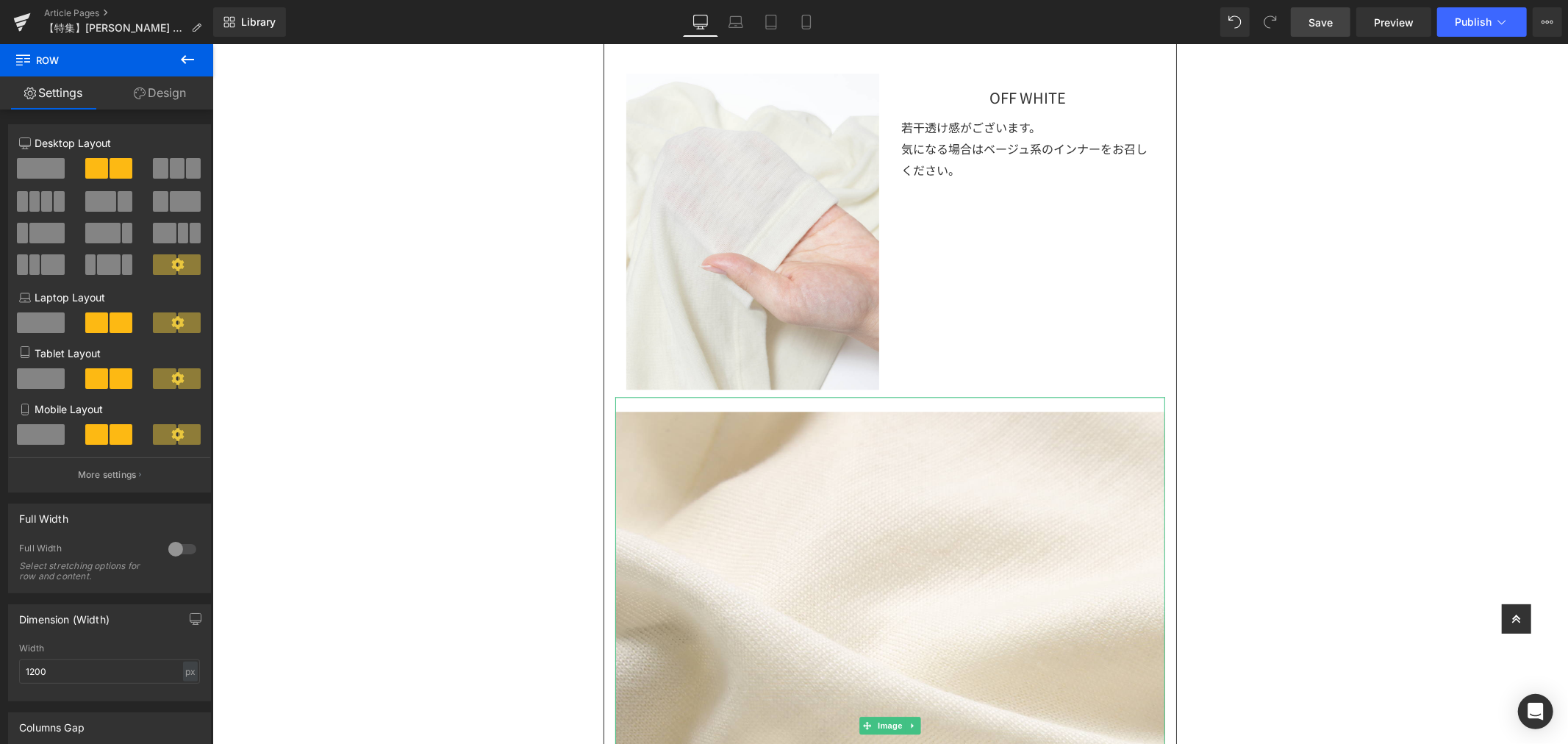
click at [908, 721] on icon at bounding box center [912, 725] width 8 height 9
click at [916, 723] on icon at bounding box center [920, 725] width 8 height 9
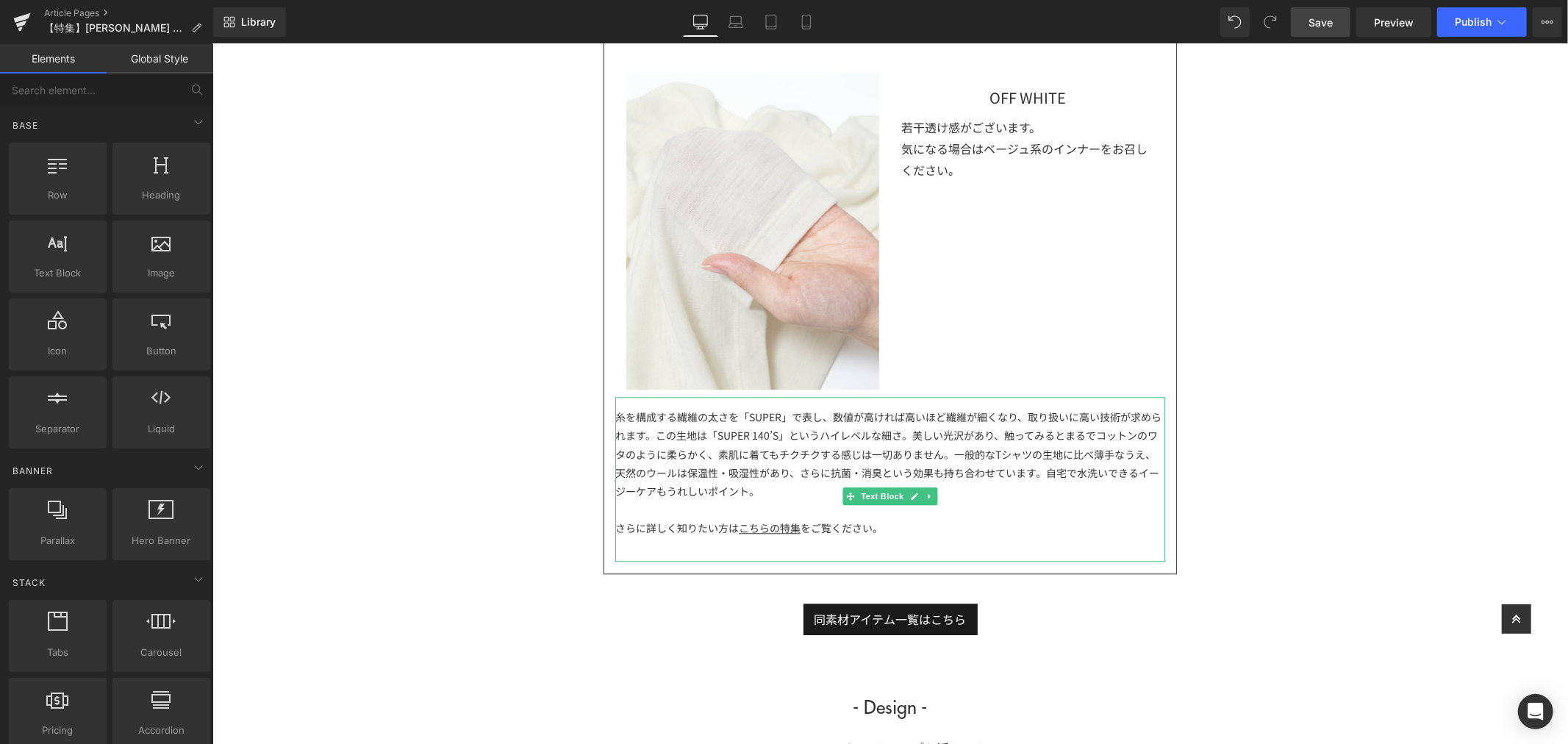
scroll to position [3032, 0]
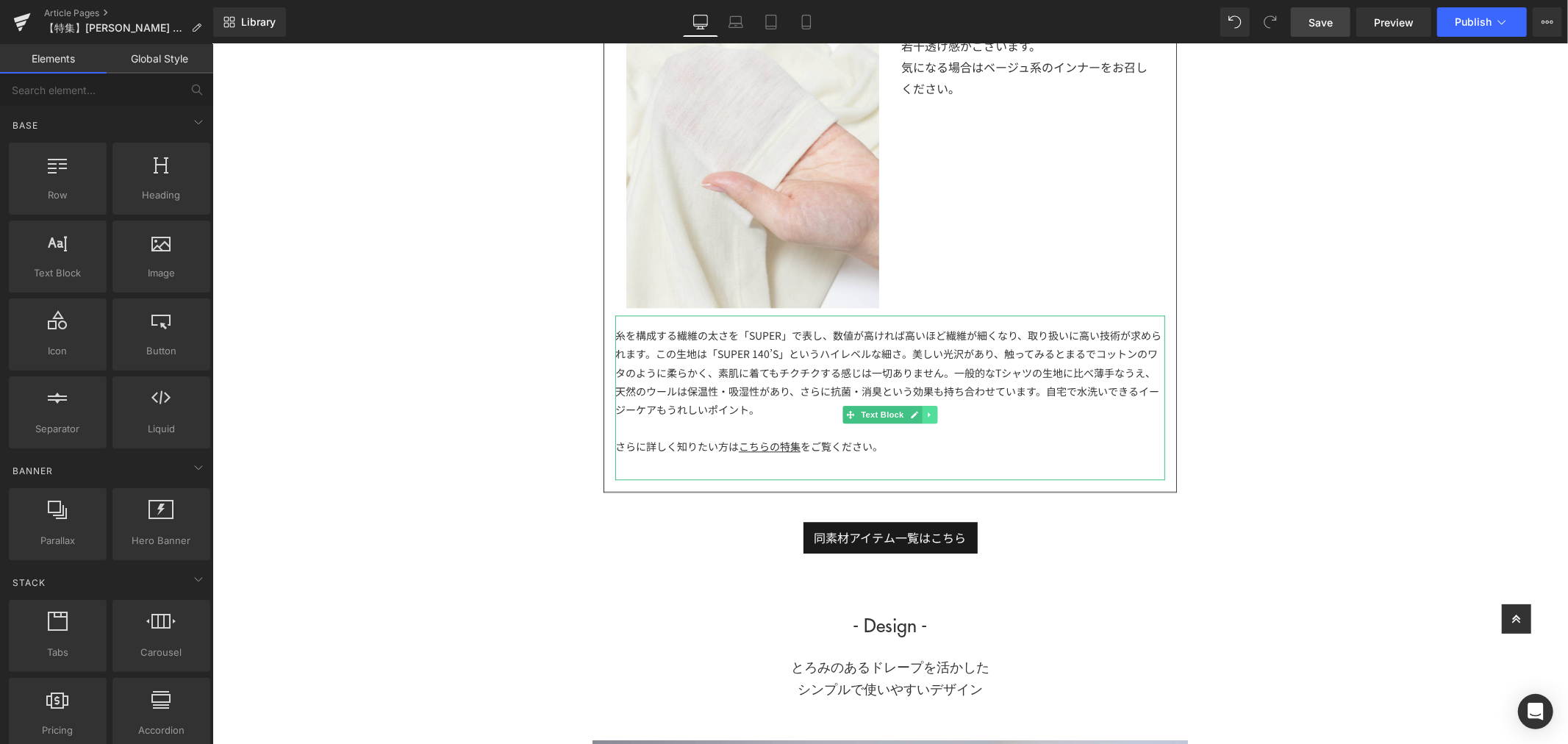
click at [926, 413] on icon at bounding box center [929, 414] width 8 height 9
click at [933, 412] on icon at bounding box center [937, 414] width 8 height 8
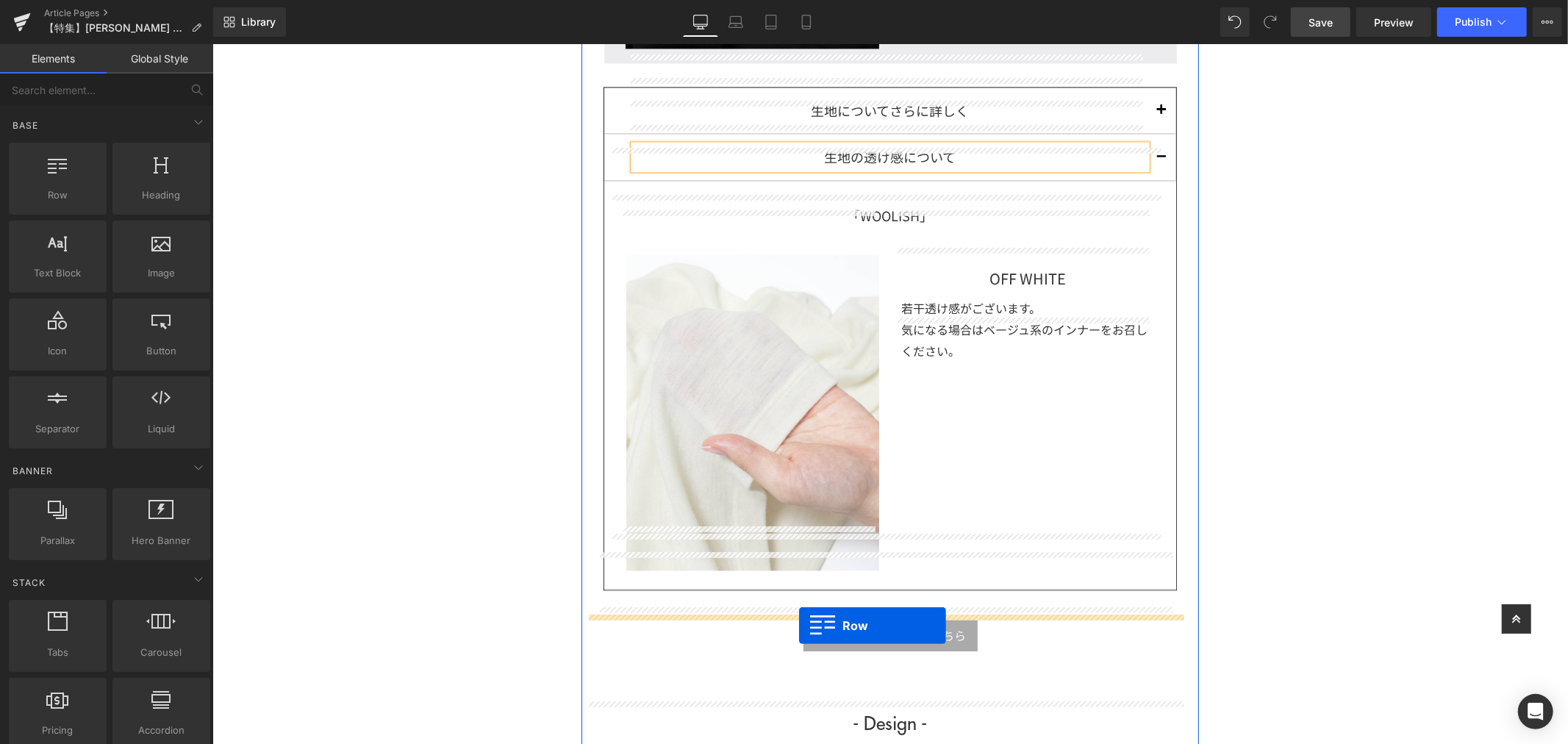
scroll to position [2515, 0]
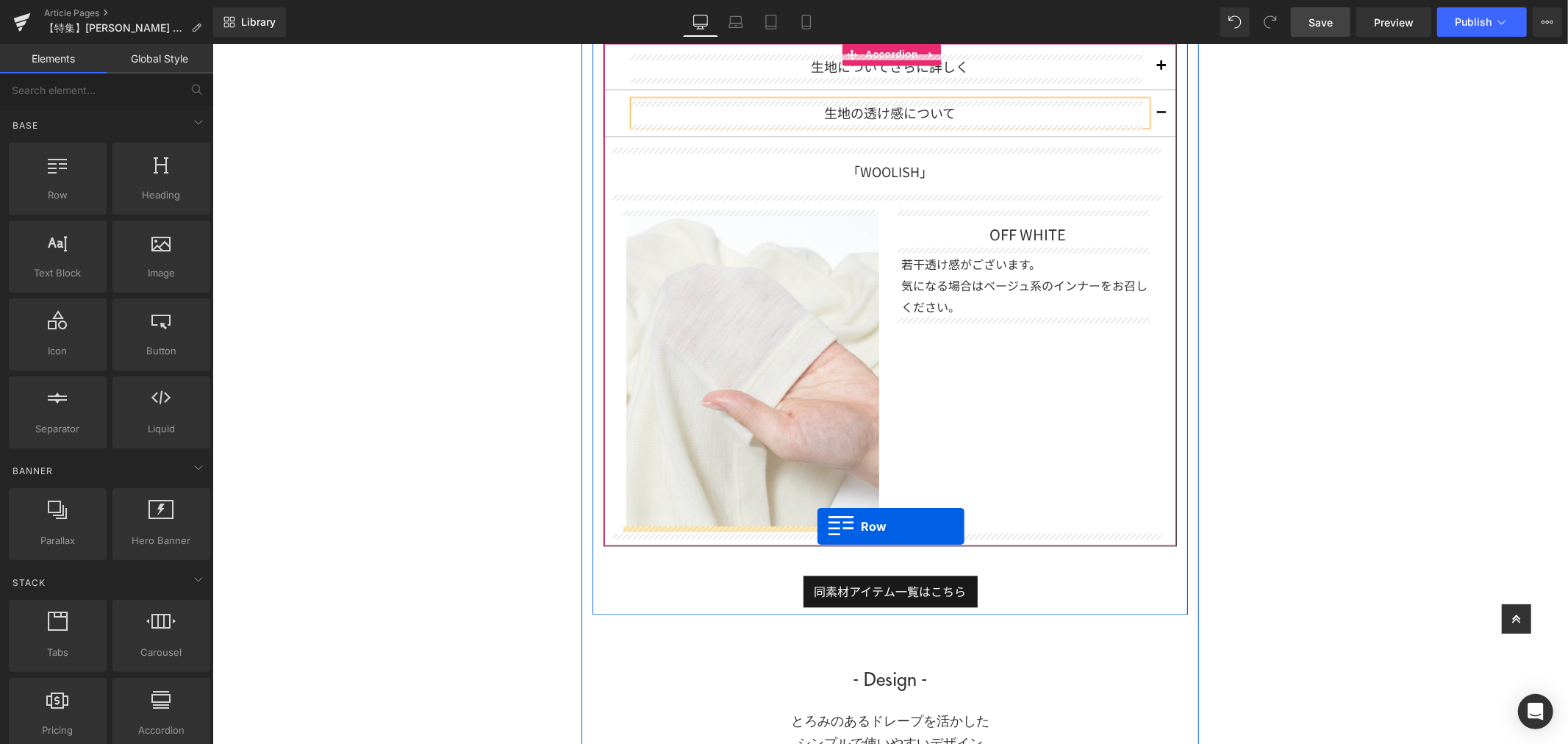
drag, startPoint x: 616, startPoint y: 193, endPoint x: 817, endPoint y: 525, distance: 388.1
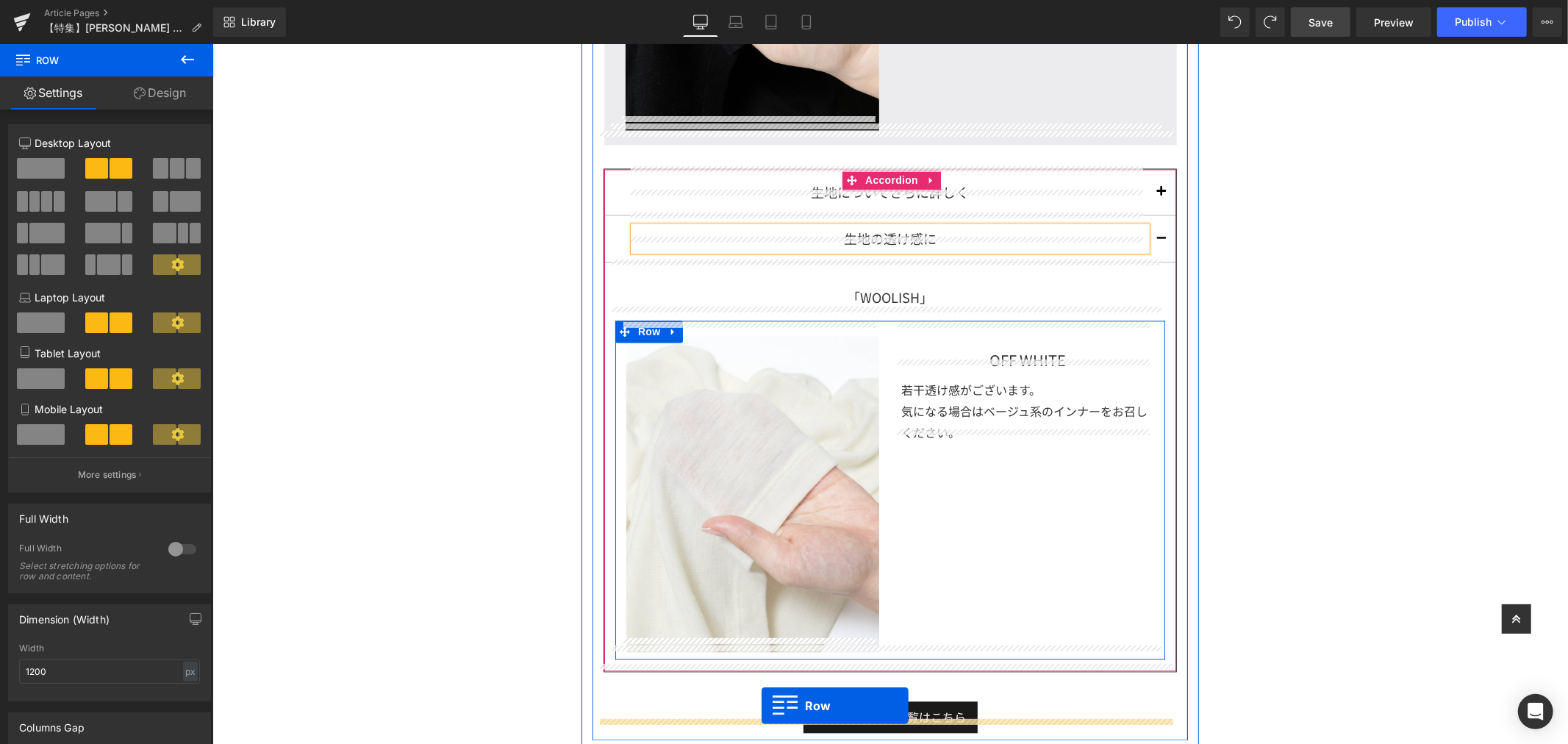
scroll to position [2491, 0]
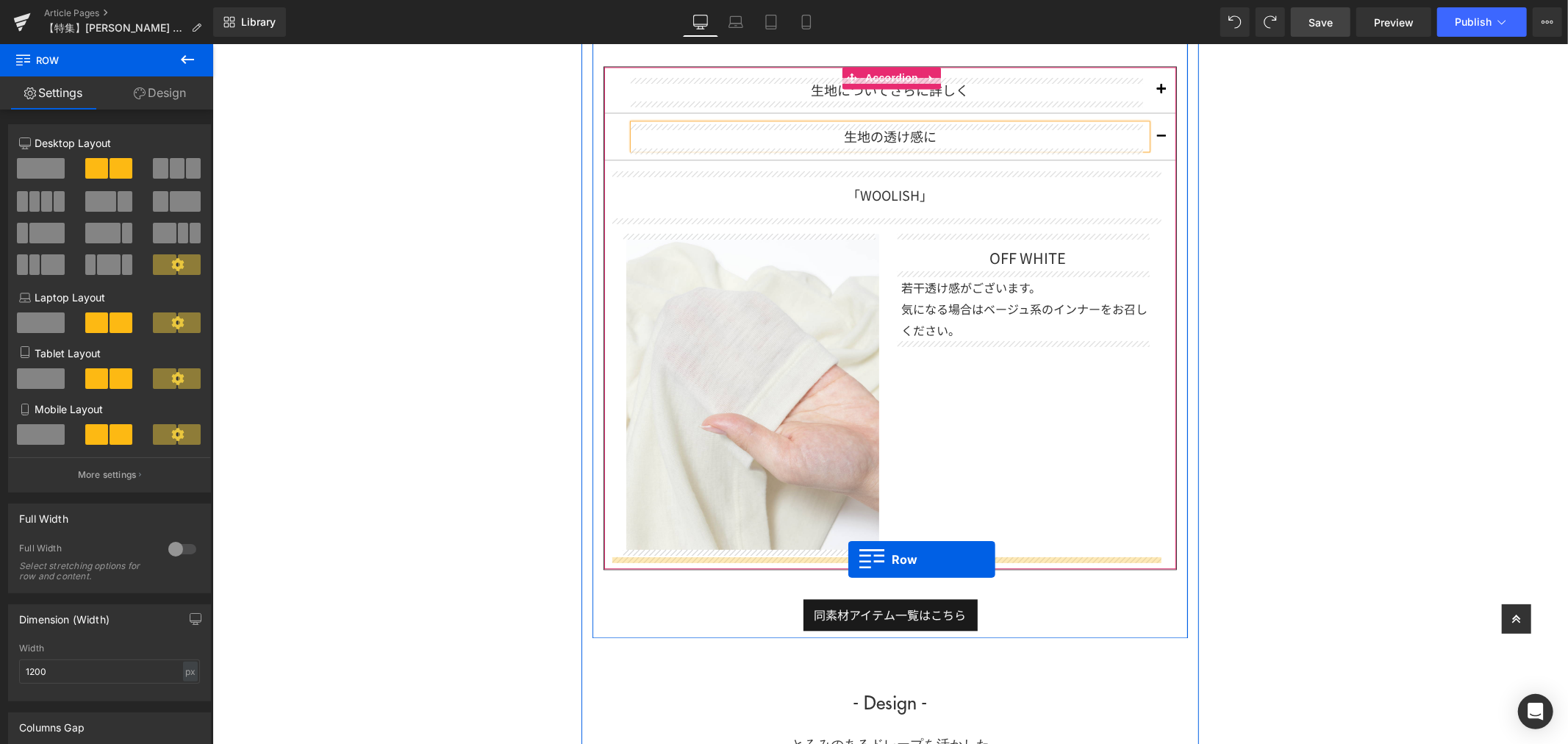
drag, startPoint x: 613, startPoint y: 291, endPoint x: 848, endPoint y: 558, distance: 355.7
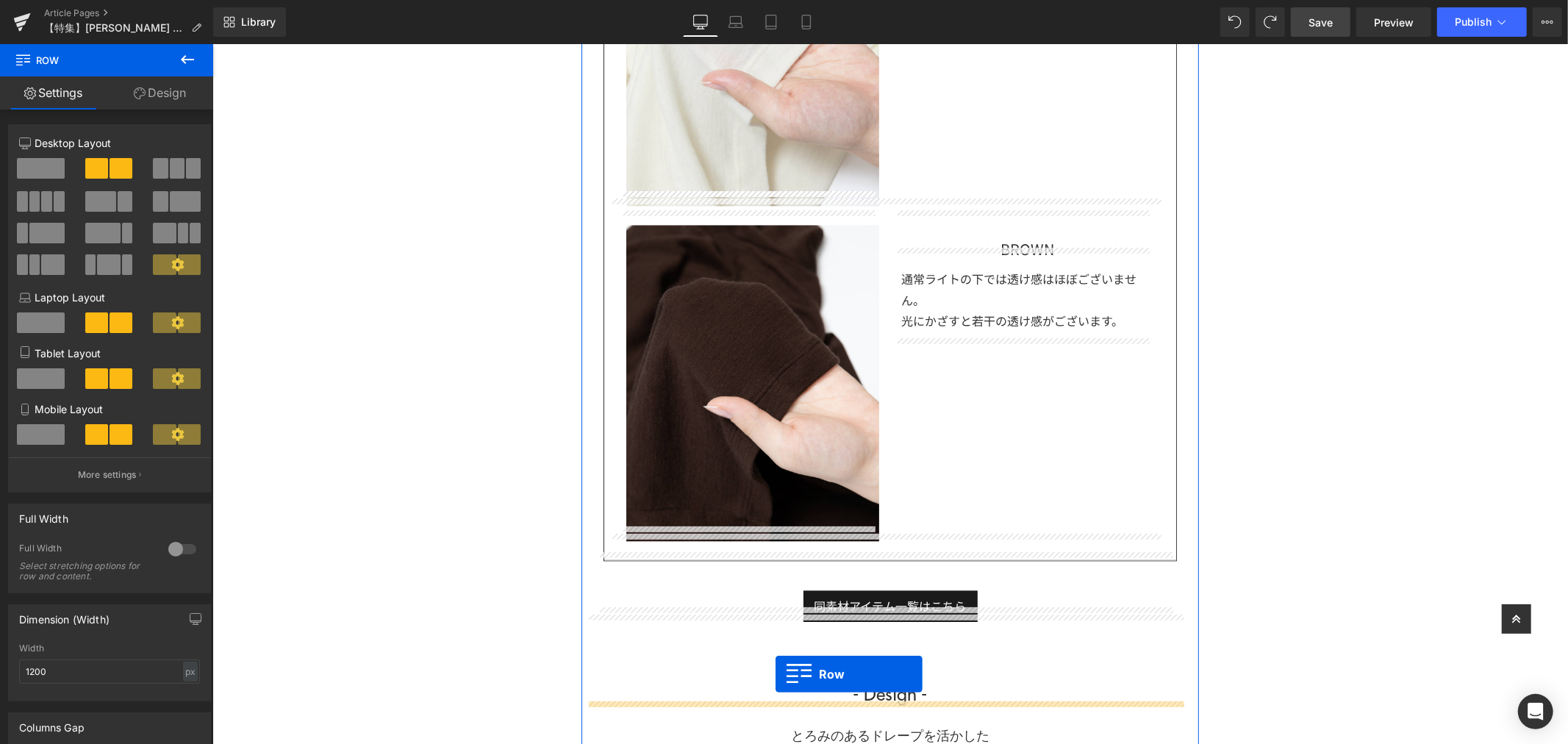
scroll to position [2514, 0]
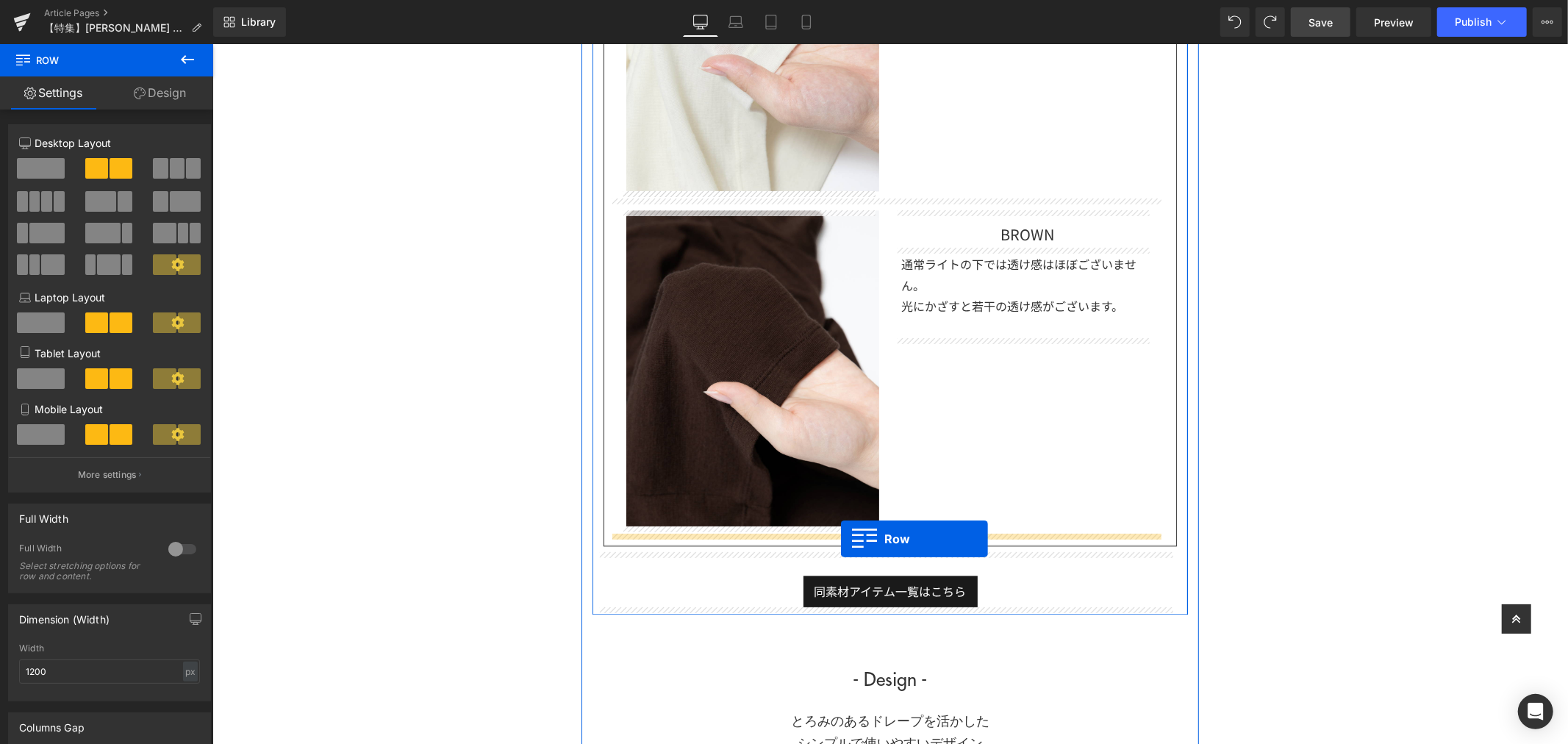
drag, startPoint x: 615, startPoint y: 327, endPoint x: 840, endPoint y: 538, distance: 308.5
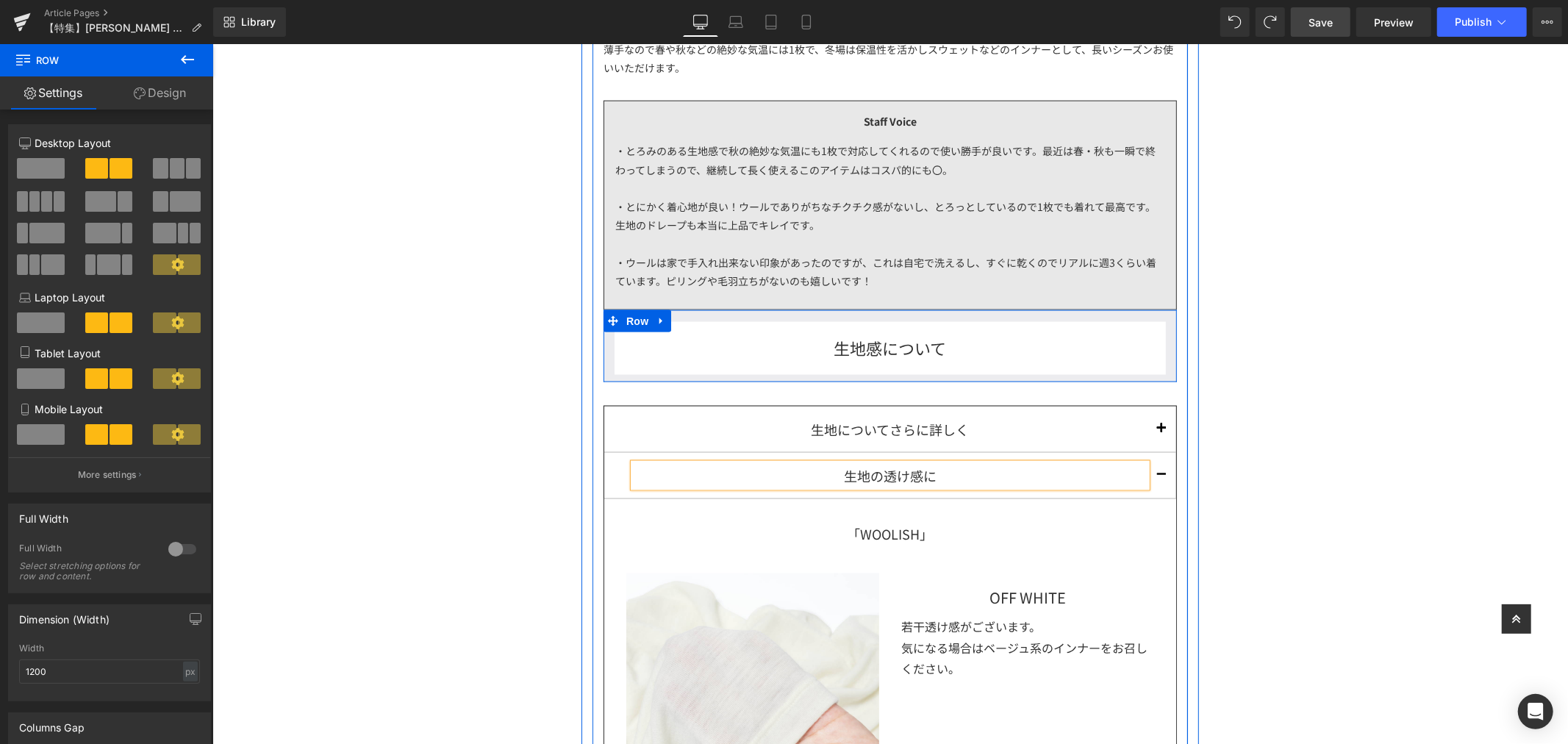
scroll to position [1615, 0]
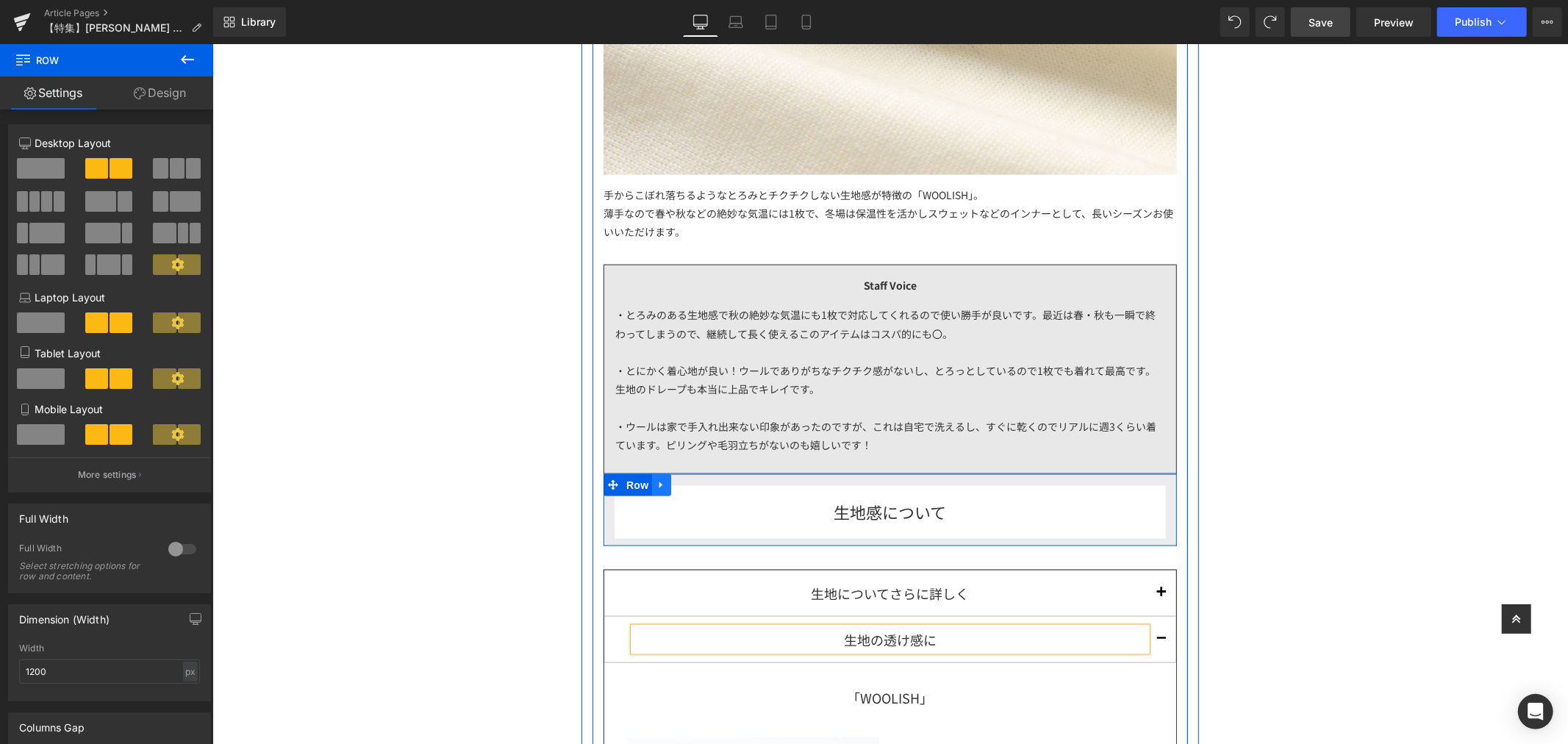
click at [656, 482] on icon at bounding box center [661, 484] width 11 height 11
click at [694, 481] on icon at bounding box center [699, 484] width 11 height 11
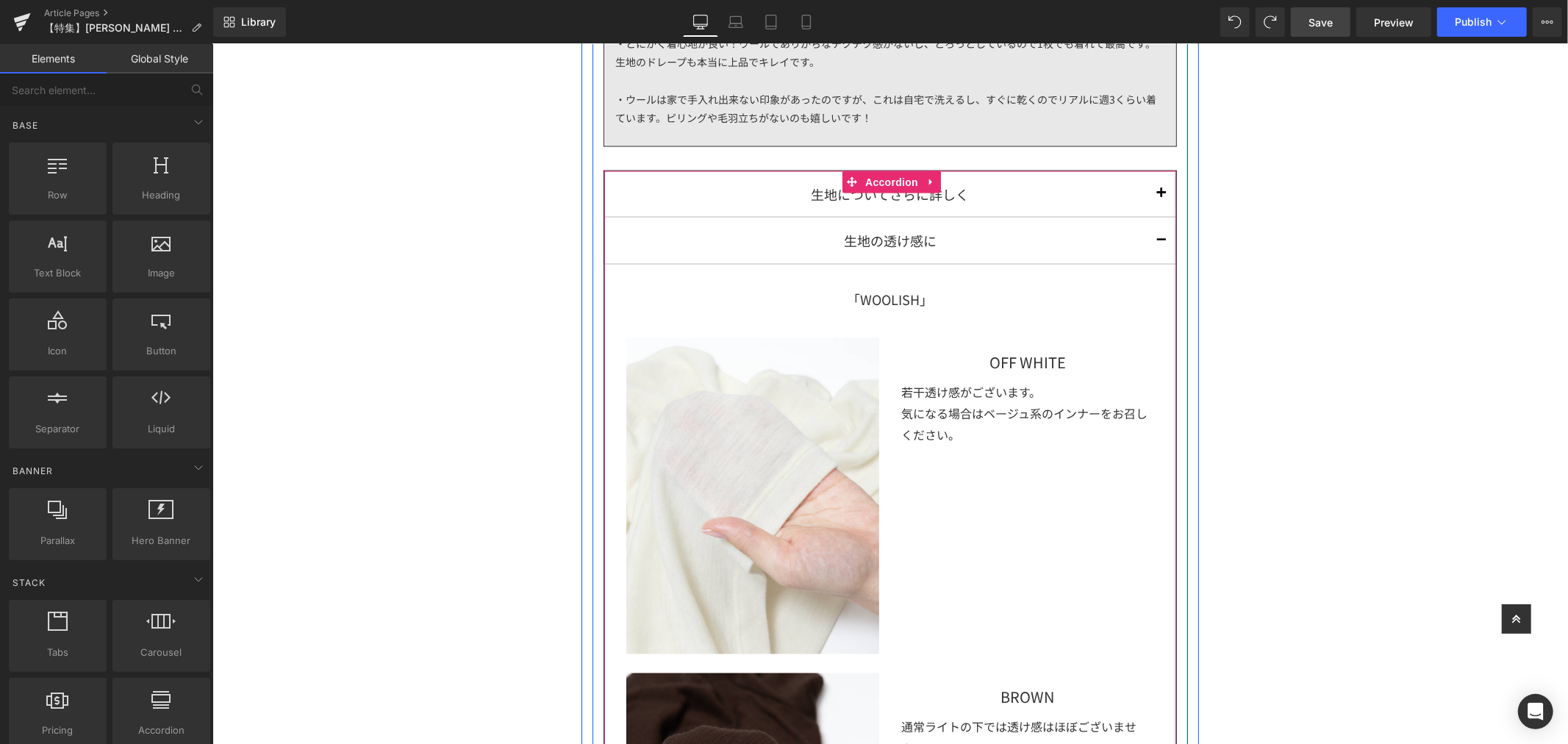
click at [941, 237] on div "生地の透け感に" at bounding box center [890, 239] width 514 height 24
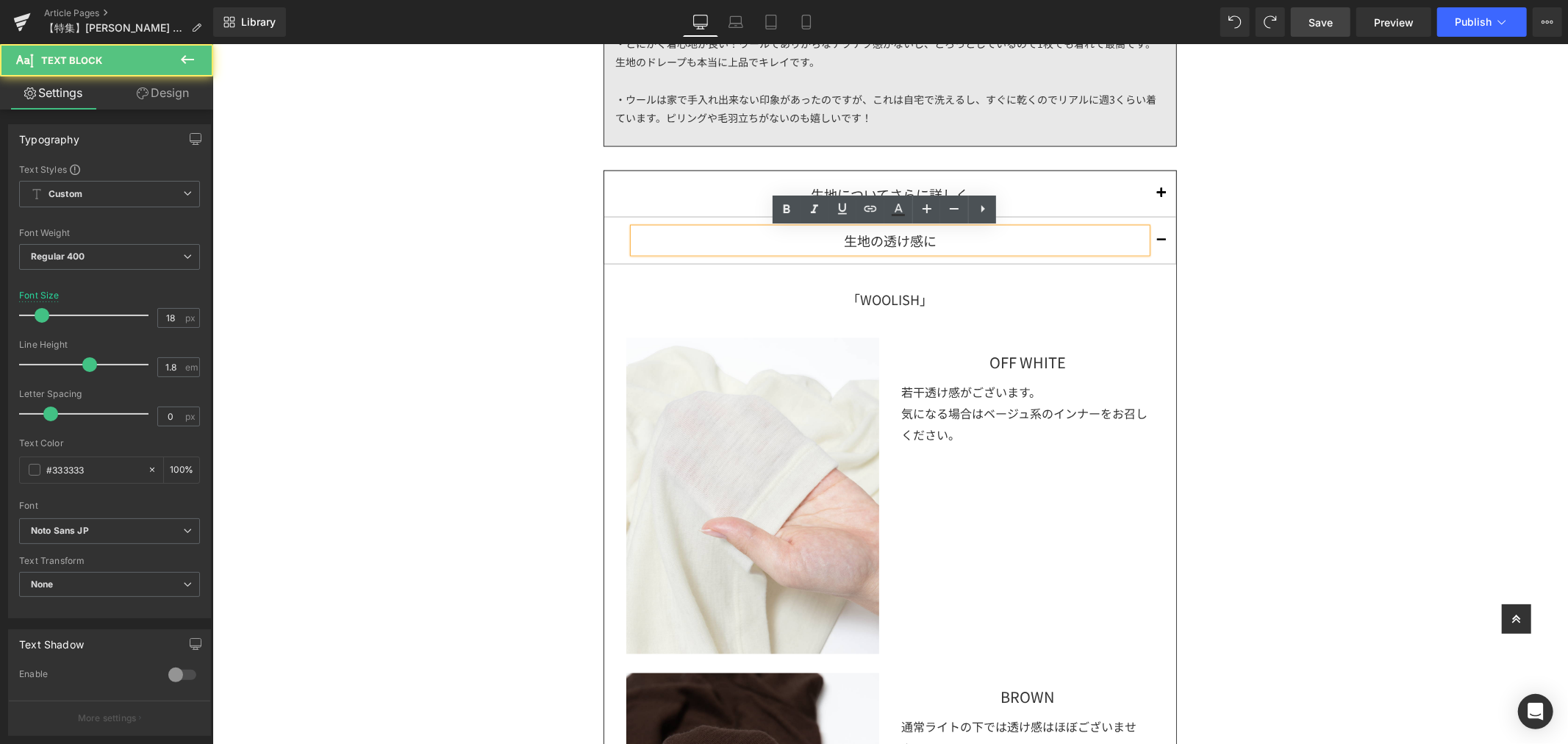
click at [949, 242] on div "生地の透け感に" at bounding box center [890, 239] width 514 height 24
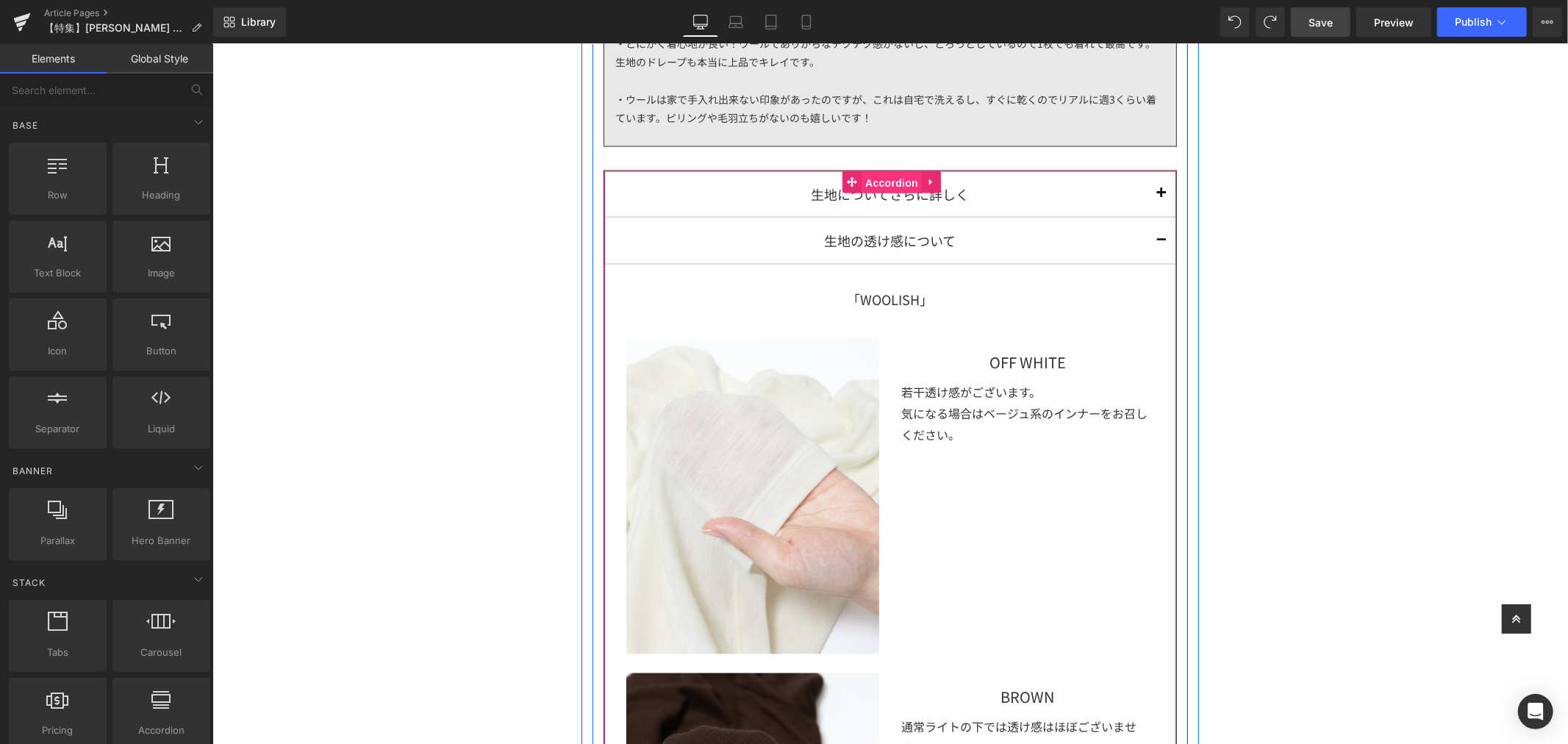
click at [885, 185] on span "Accordion" at bounding box center [891, 182] width 60 height 22
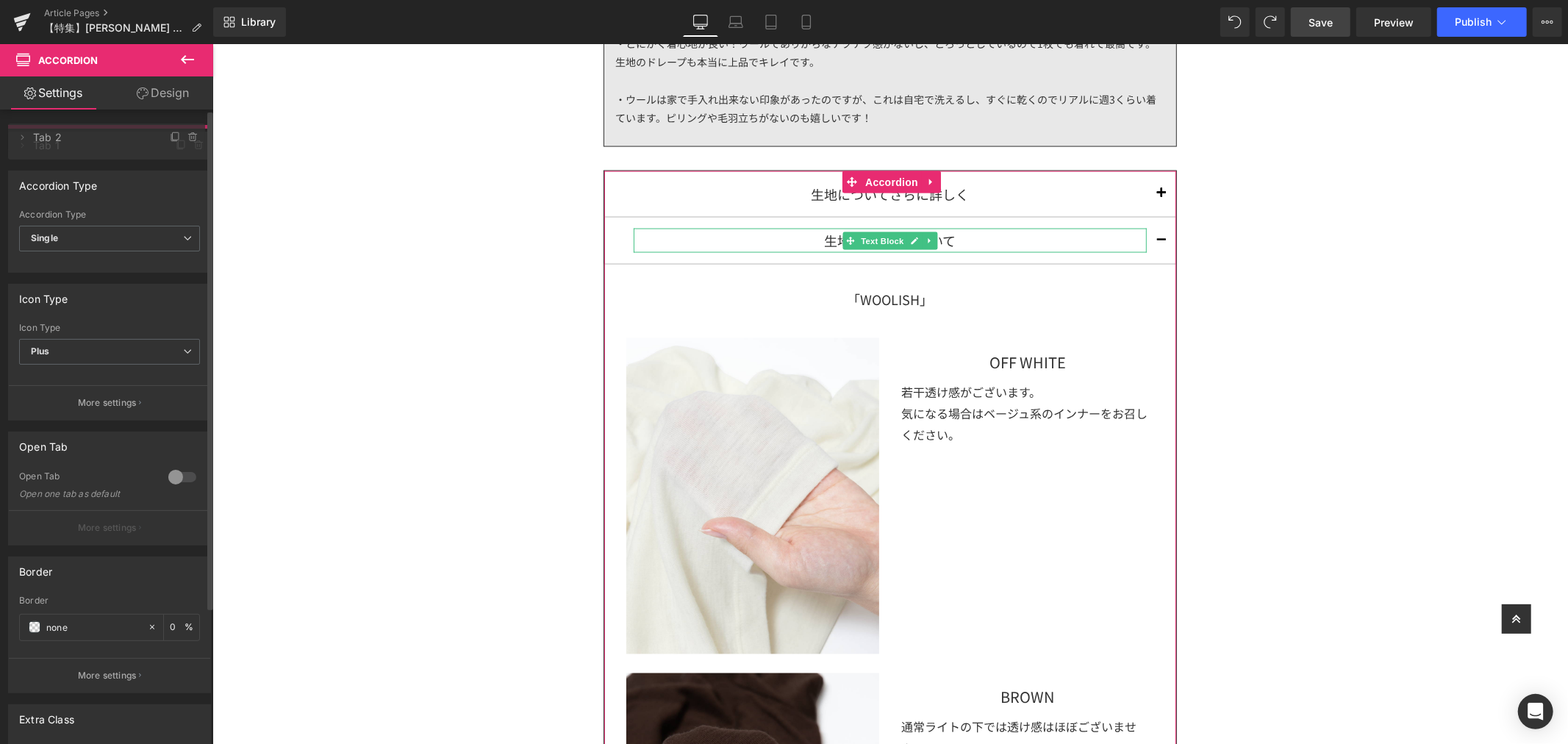
drag, startPoint x: 116, startPoint y: 171, endPoint x: 113, endPoint y: 138, distance: 33.1
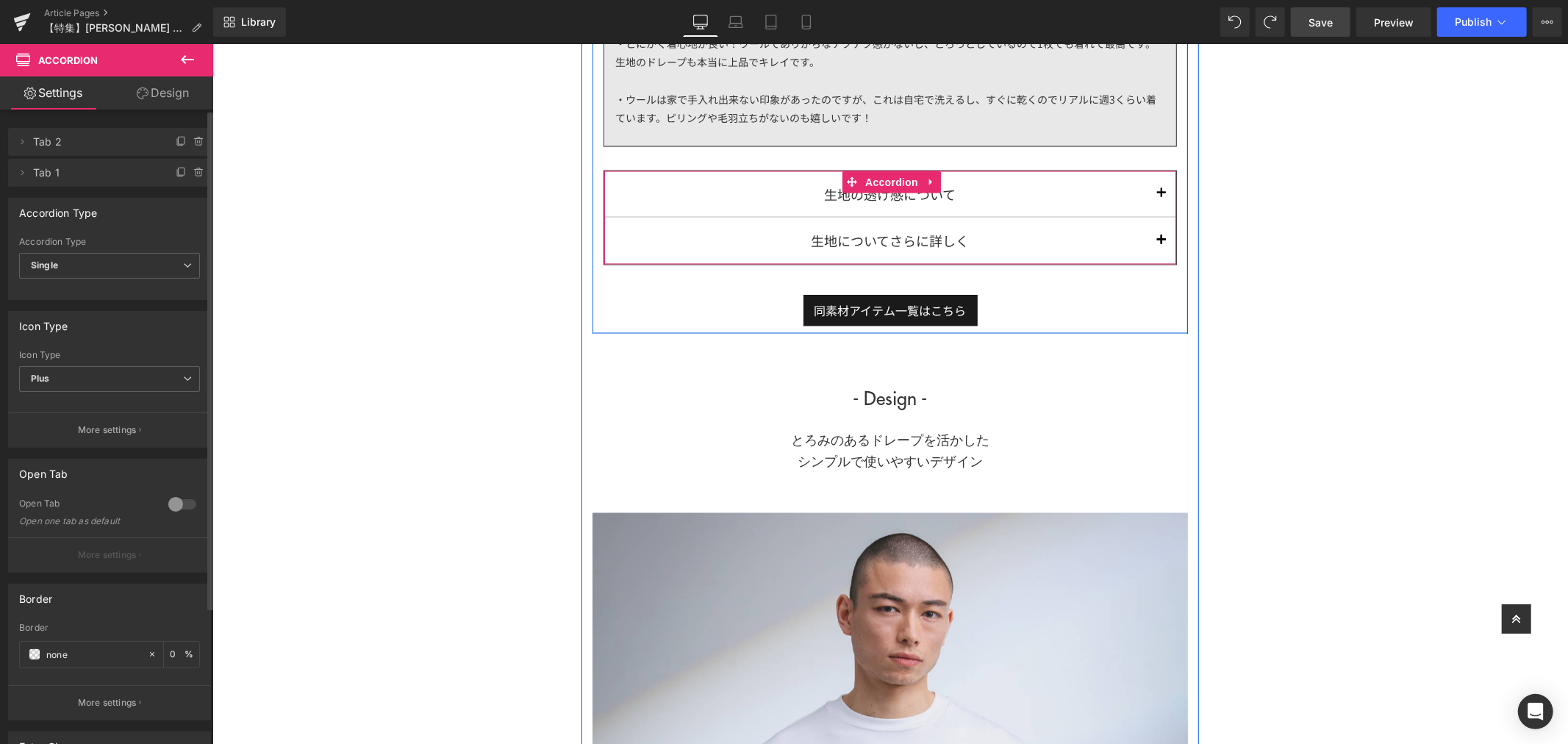
click at [1161, 197] on span "button" at bounding box center [1161, 197] width 0 height 0
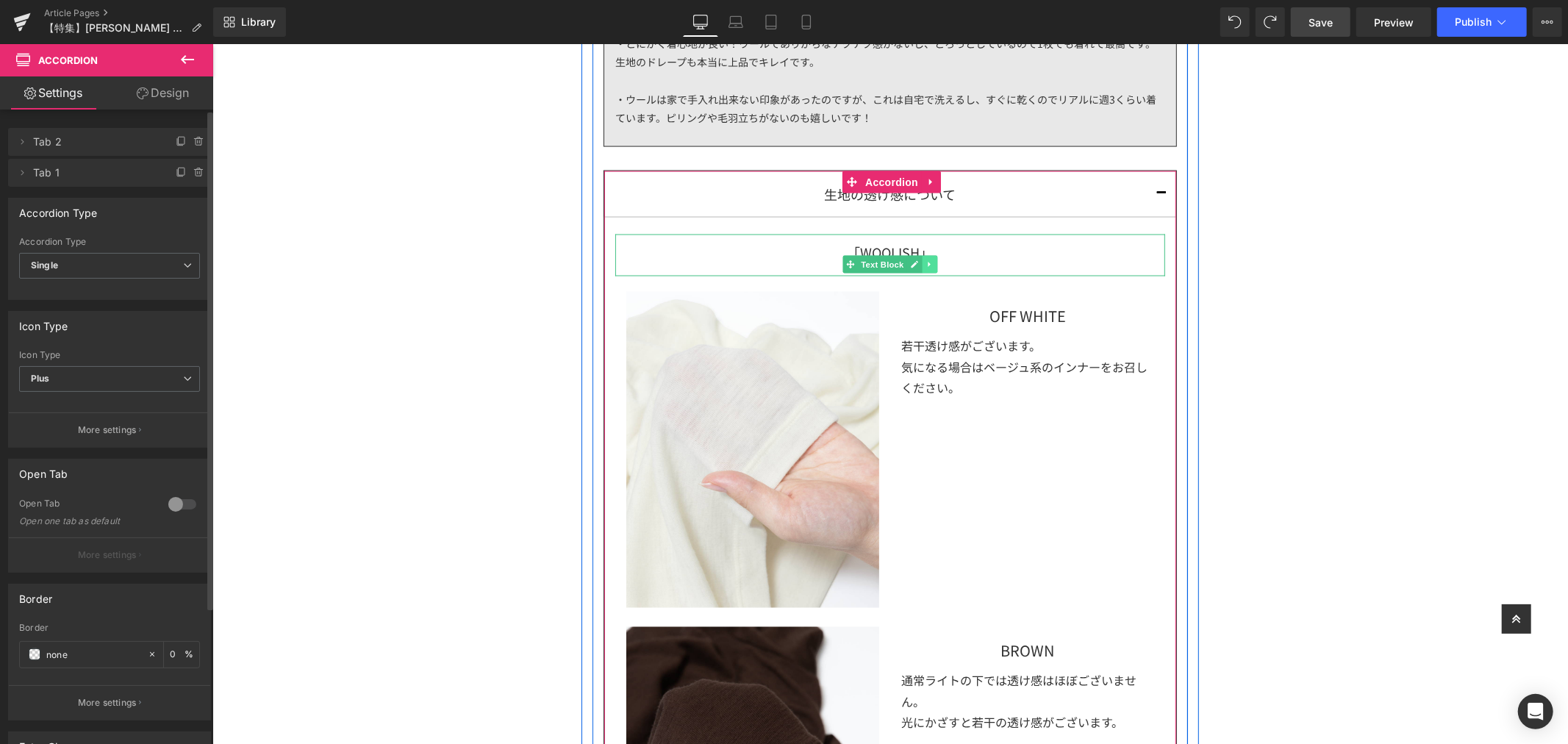
click at [930, 266] on link at bounding box center [929, 263] width 15 height 18
click at [933, 266] on icon at bounding box center [937, 263] width 8 height 8
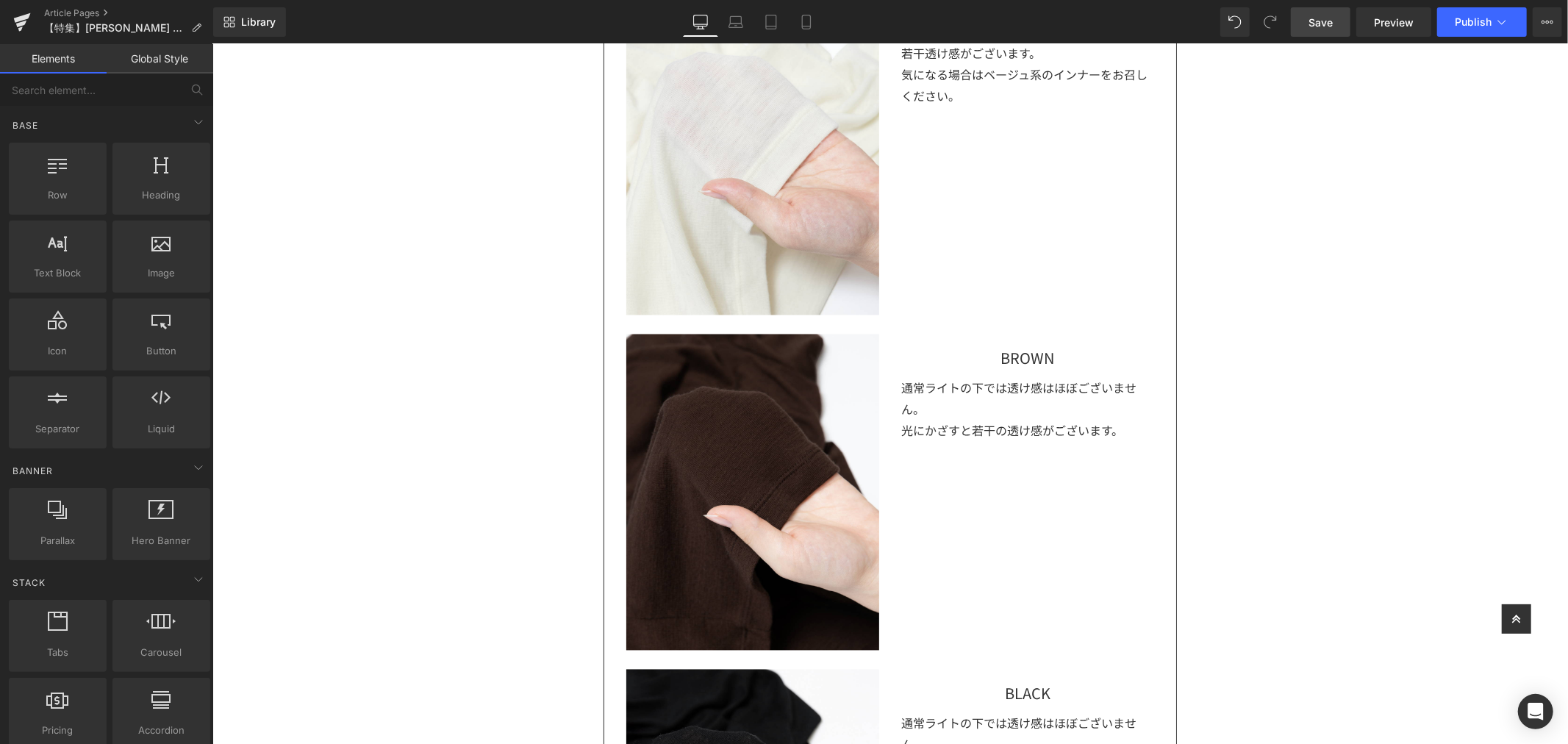
scroll to position [2595, 0]
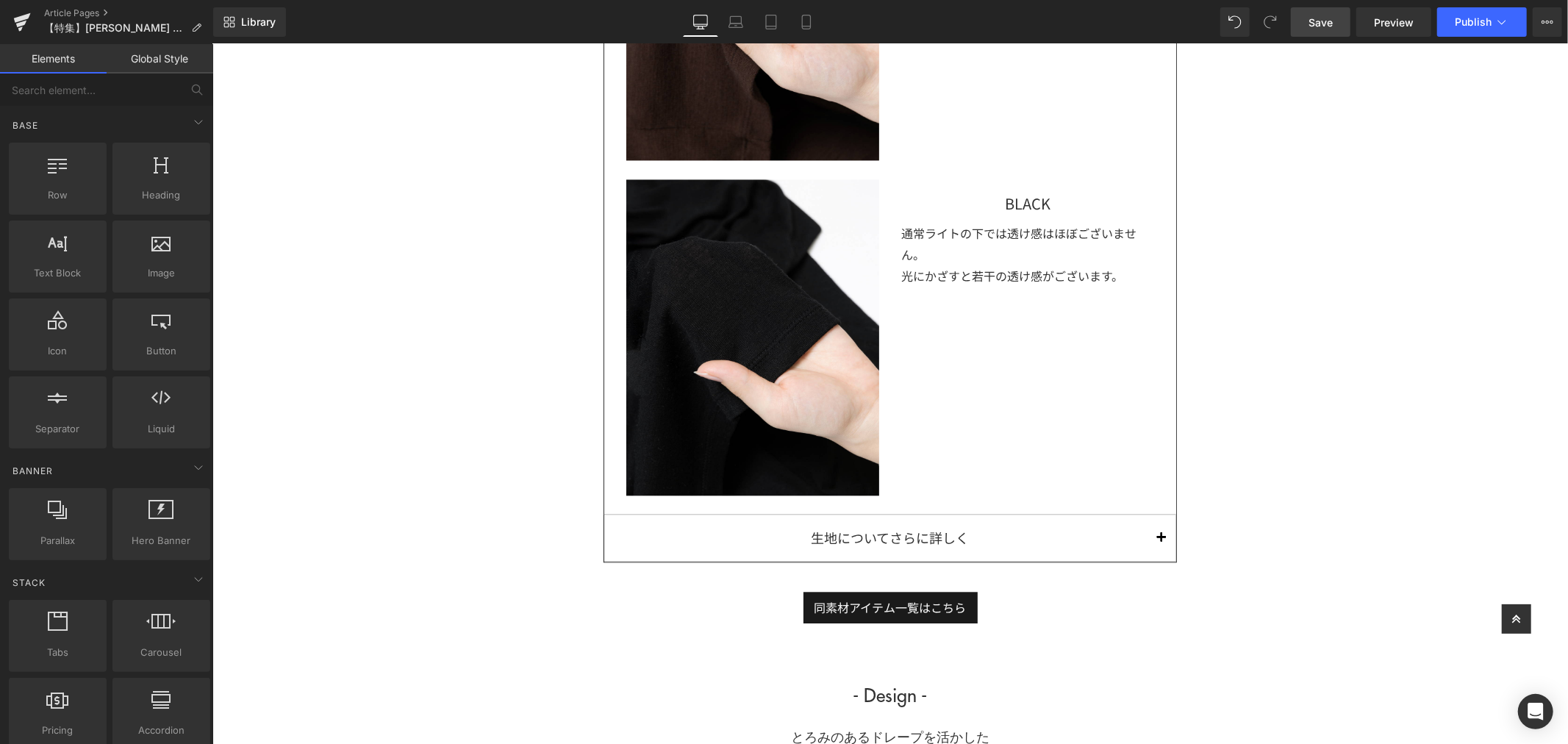
scroll to position [2024, 0]
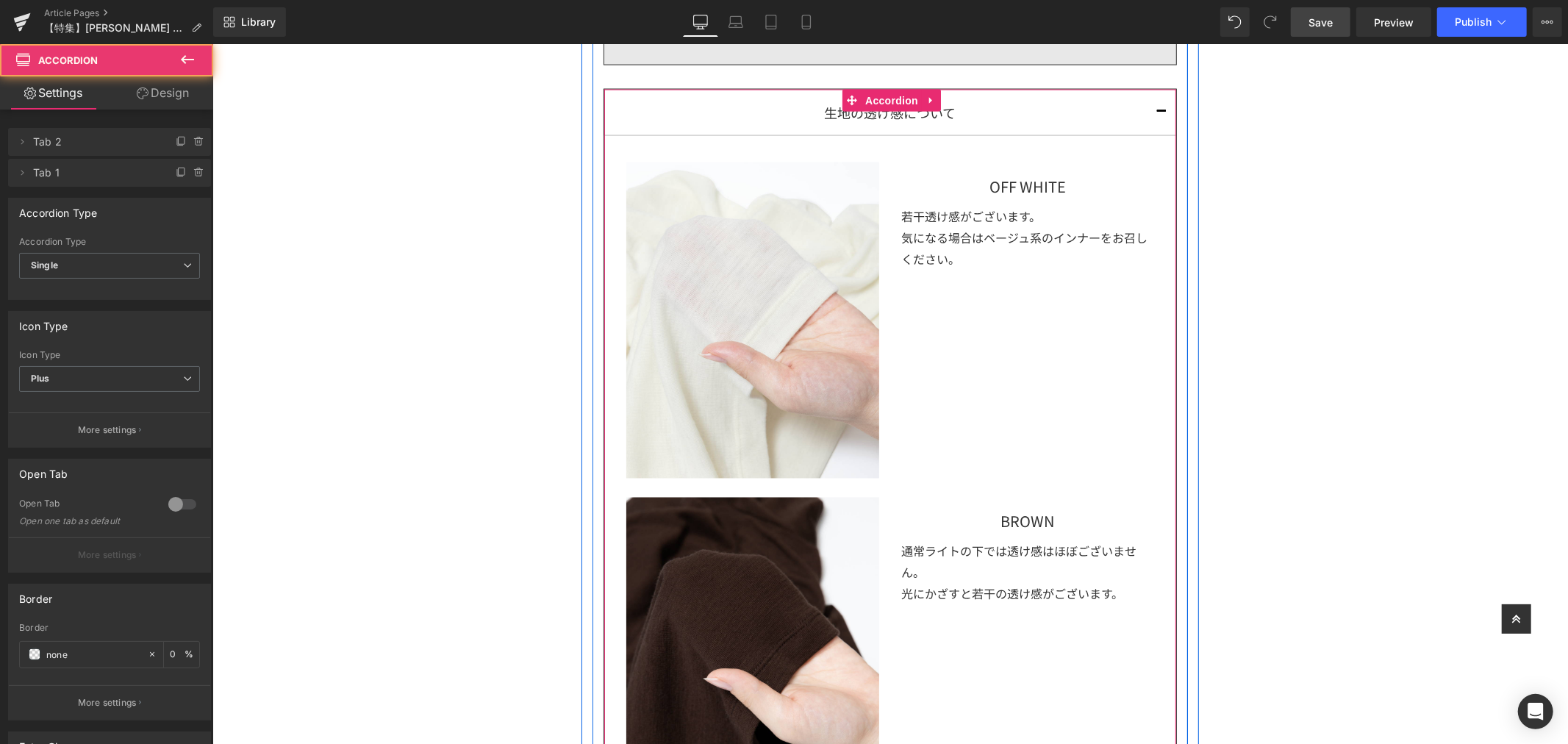
click at [1155, 113] on button "button" at bounding box center [1160, 112] width 30 height 46
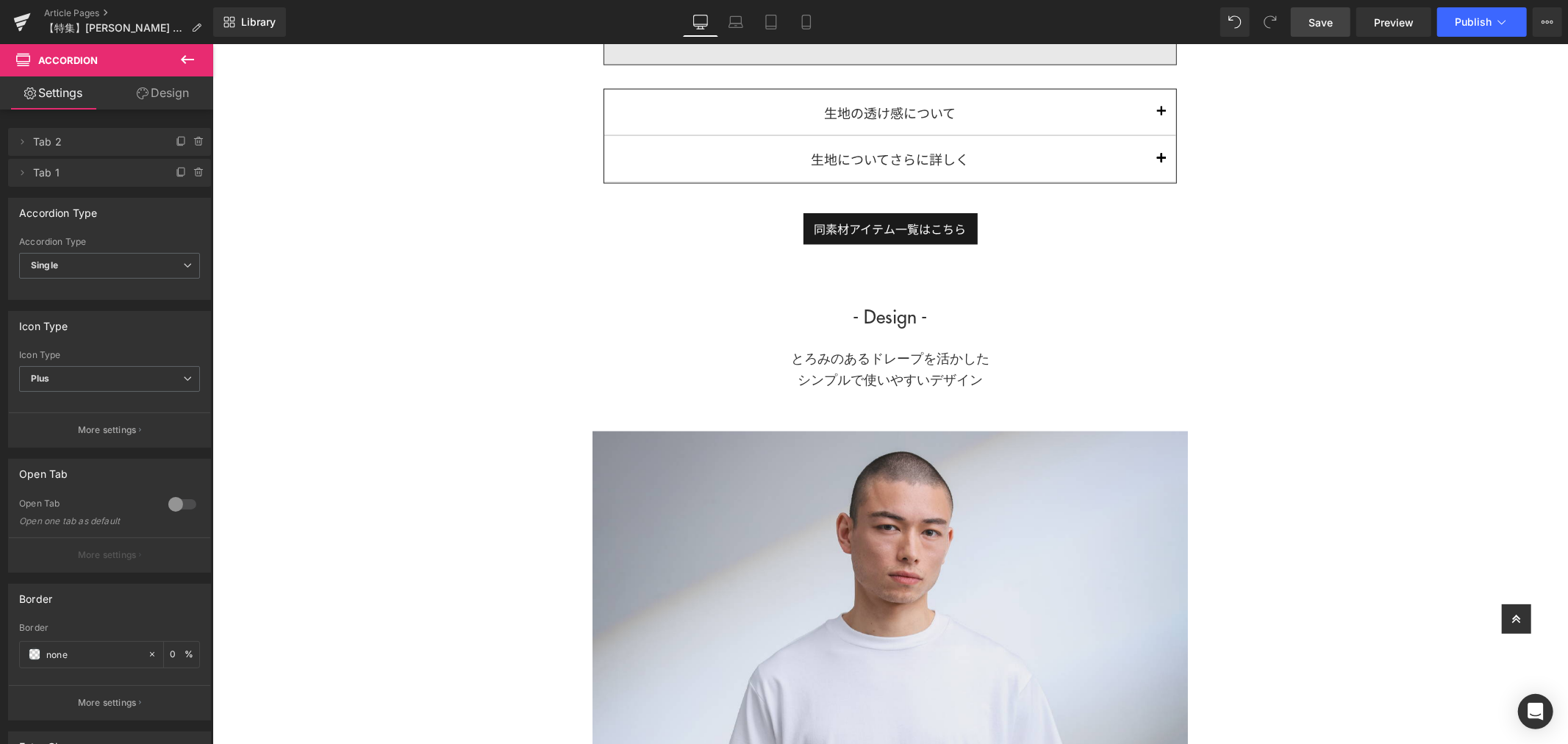
scroll to position [1860, 0]
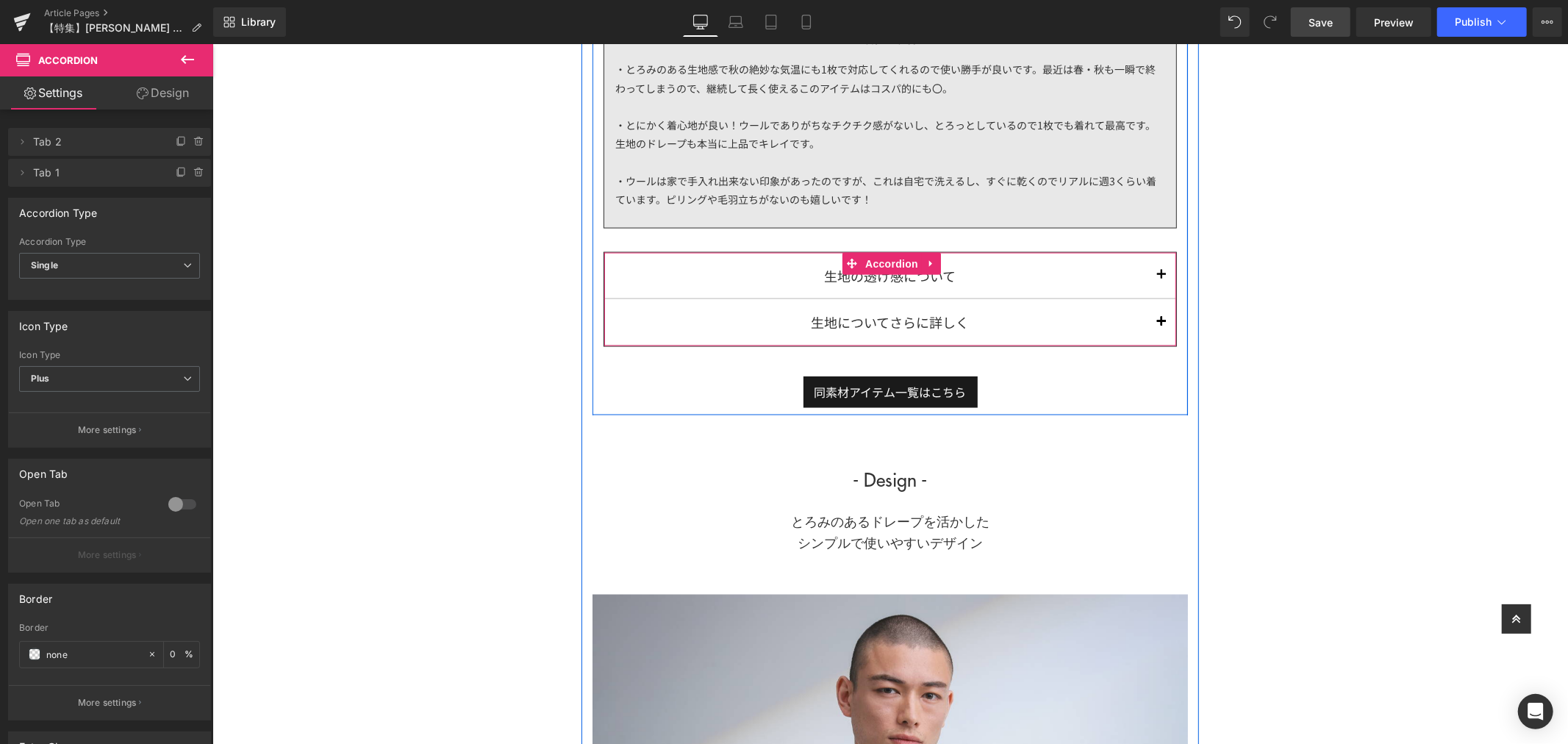
click at [1158, 280] on button "button" at bounding box center [1160, 275] width 30 height 46
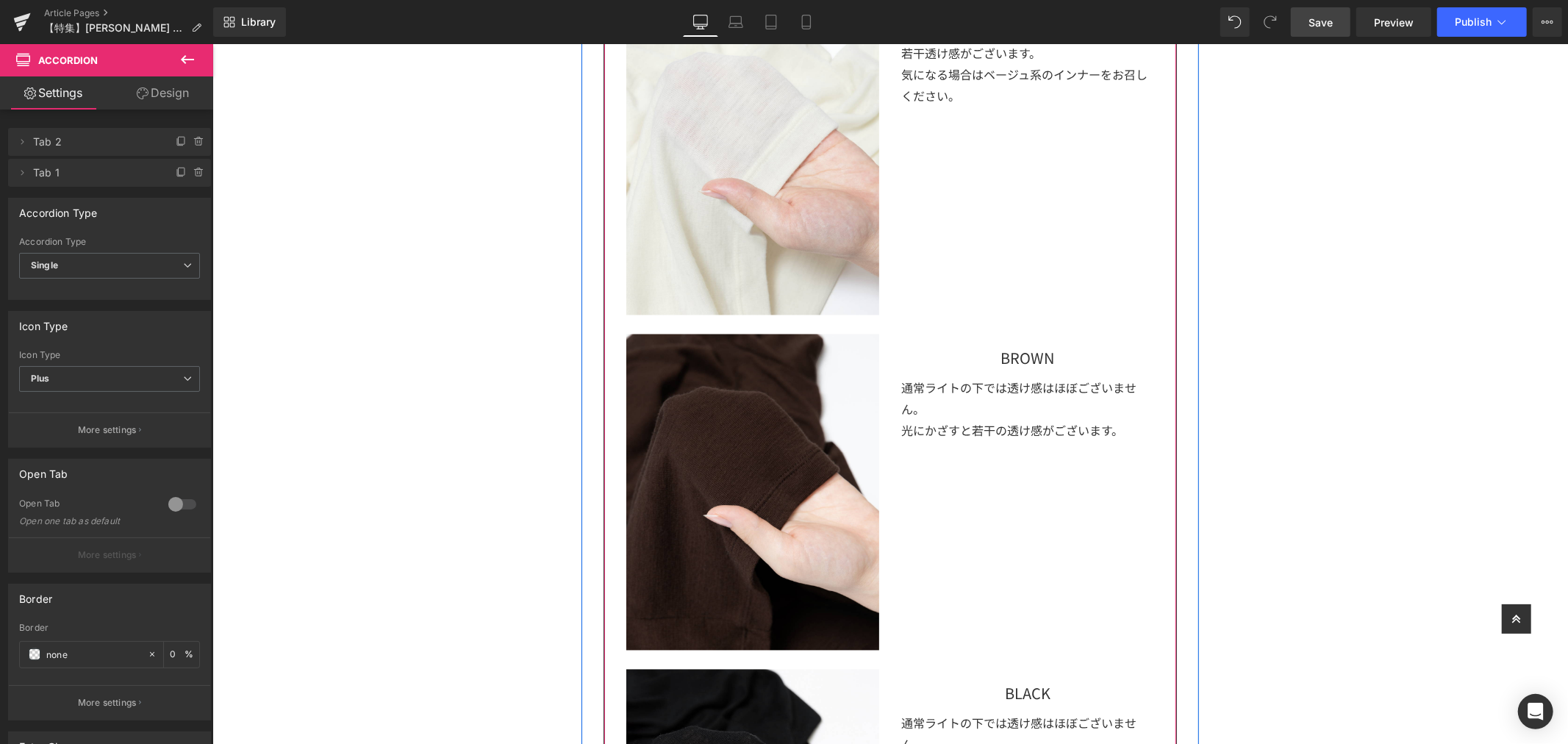
scroll to position [2024, 0]
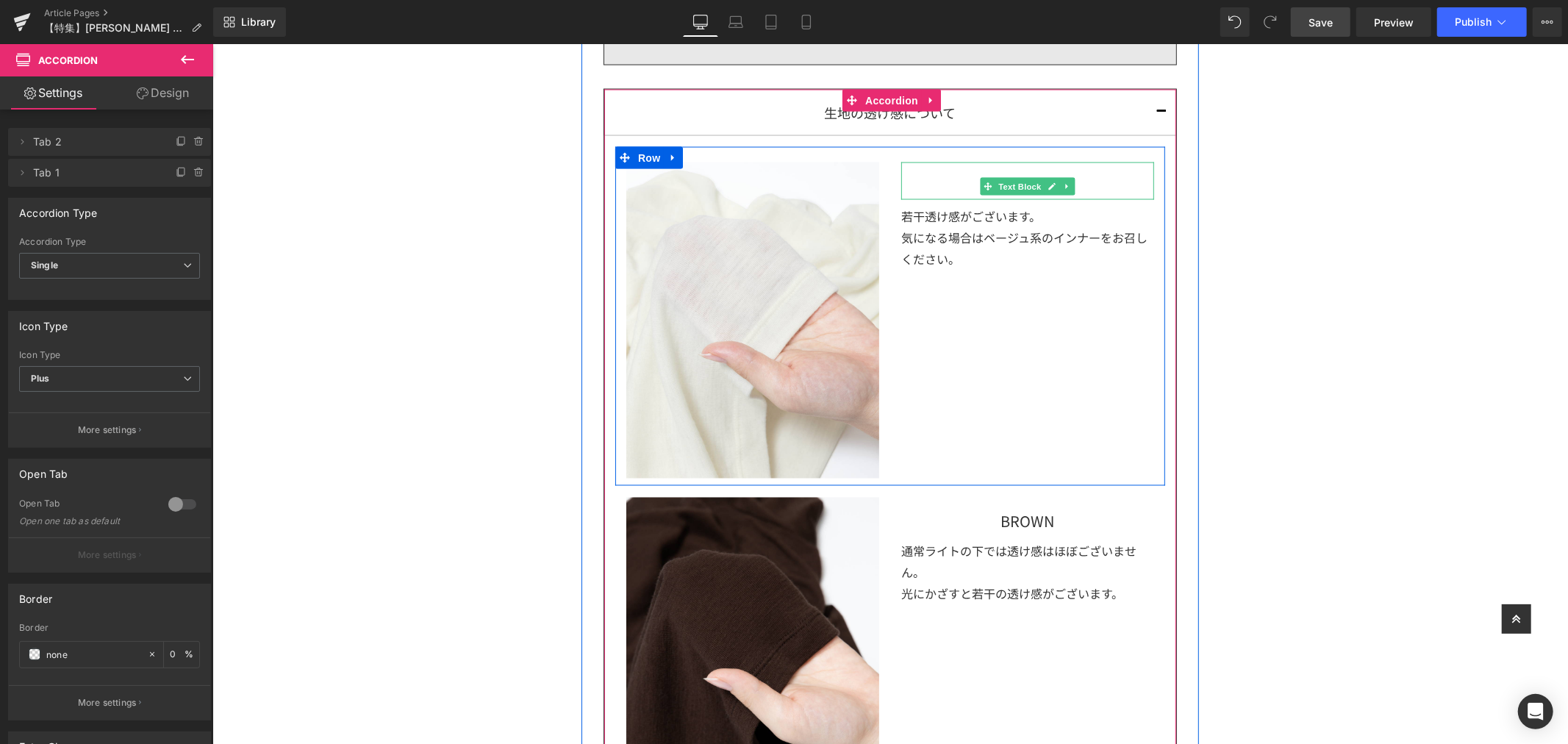
click at [1093, 187] on div "OFF WHITE" at bounding box center [1027, 180] width 253 height 37
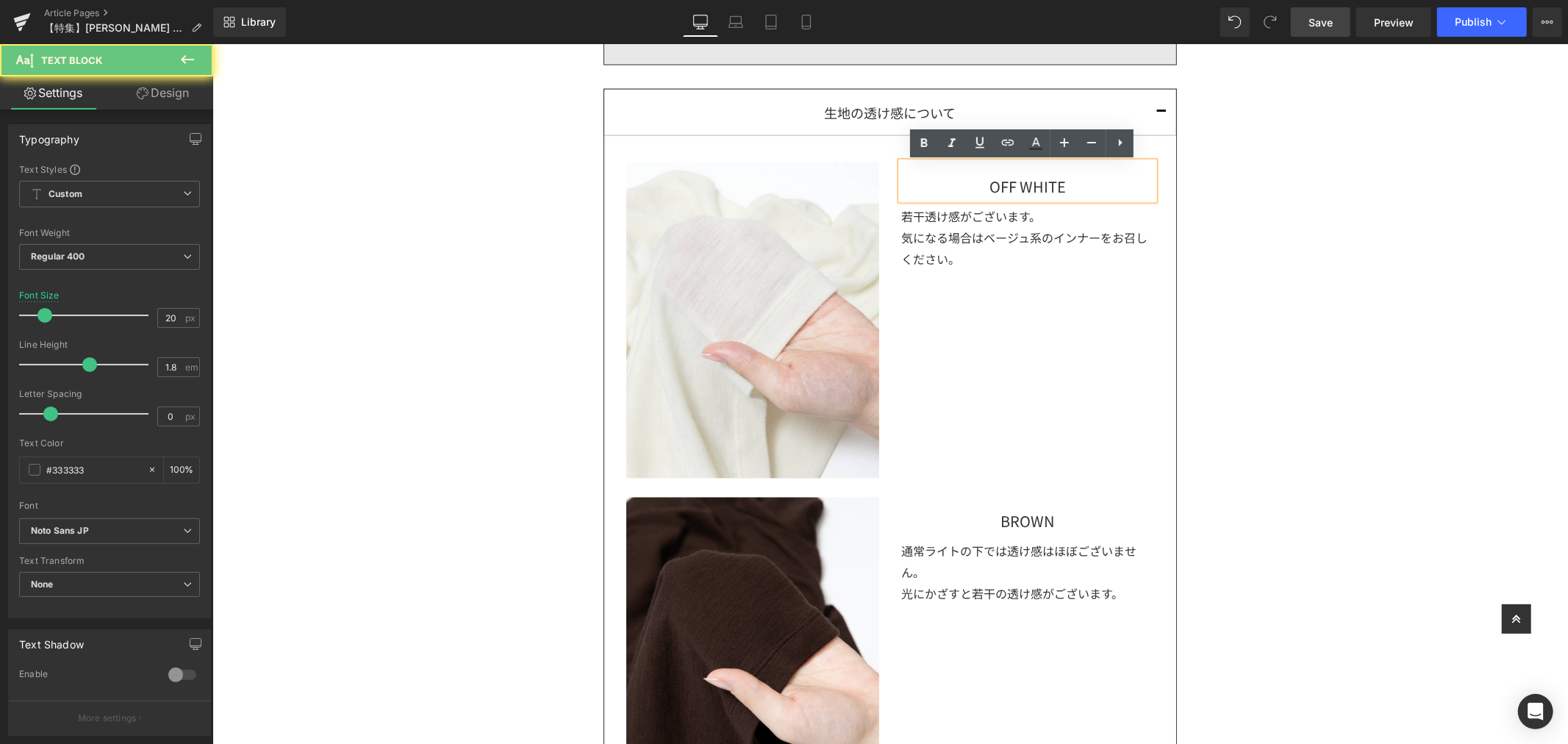
click at [1093, 187] on div "OFF WHITE" at bounding box center [1027, 180] width 253 height 37
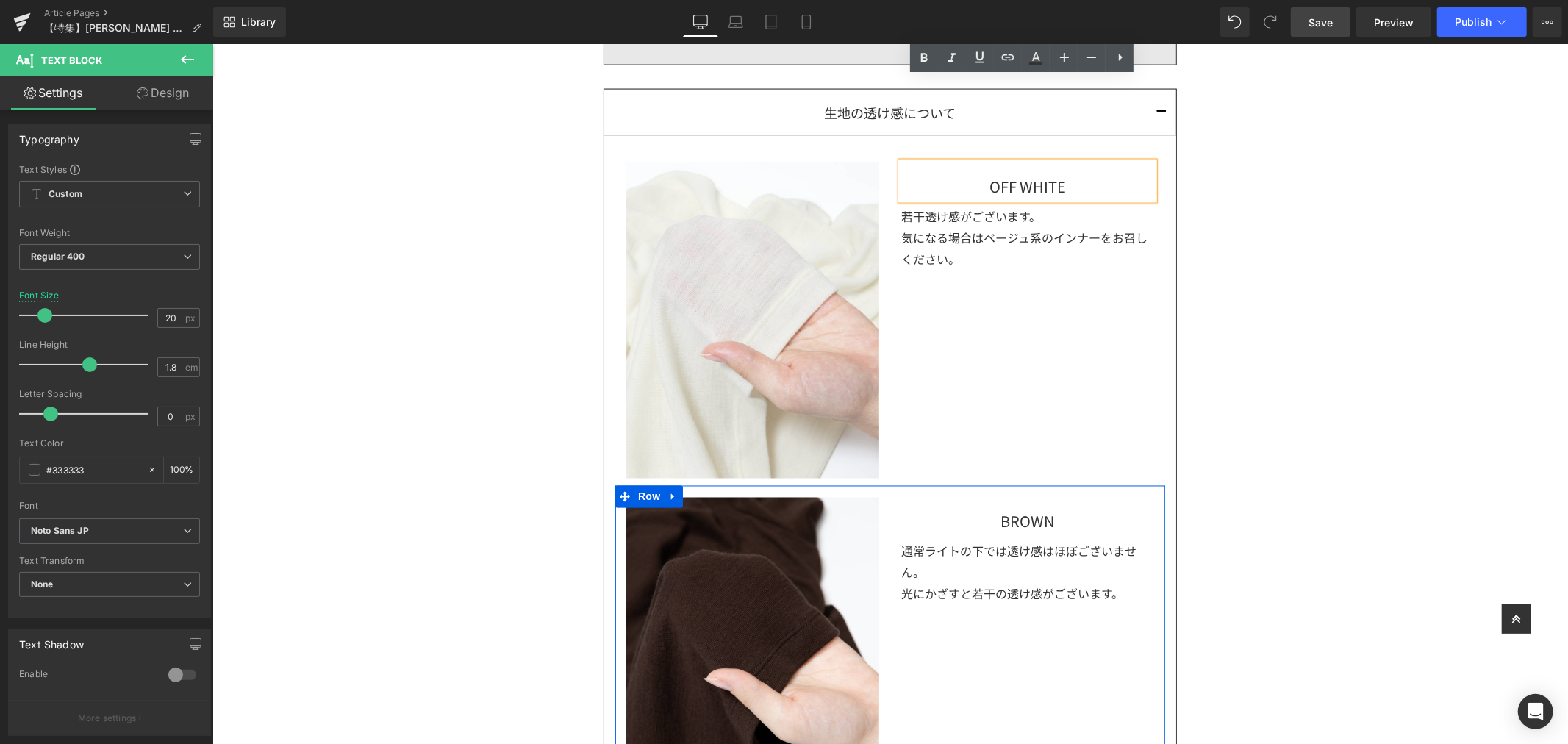
scroll to position [2432, 0]
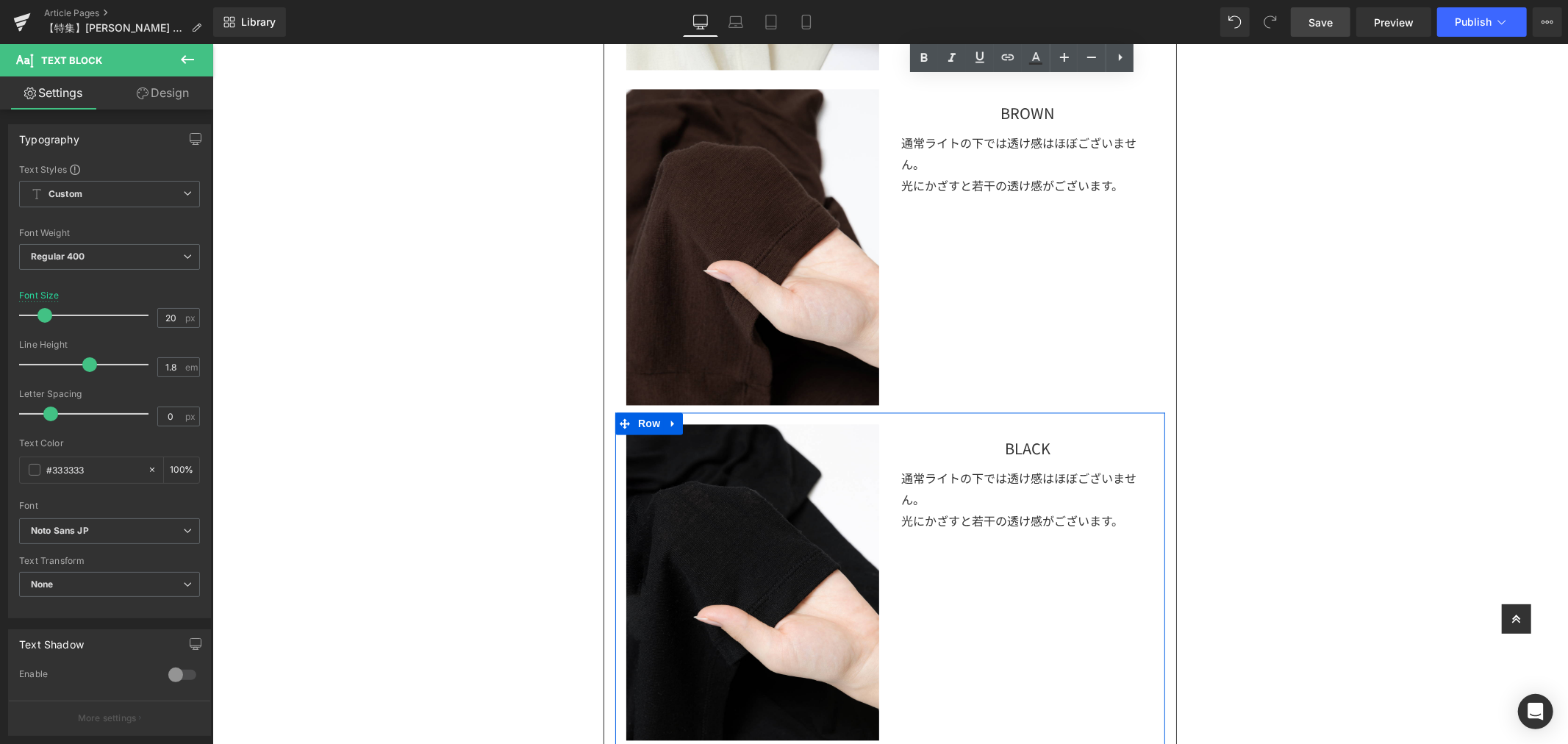
click at [1094, 442] on div "BLACK" at bounding box center [1027, 442] width 253 height 37
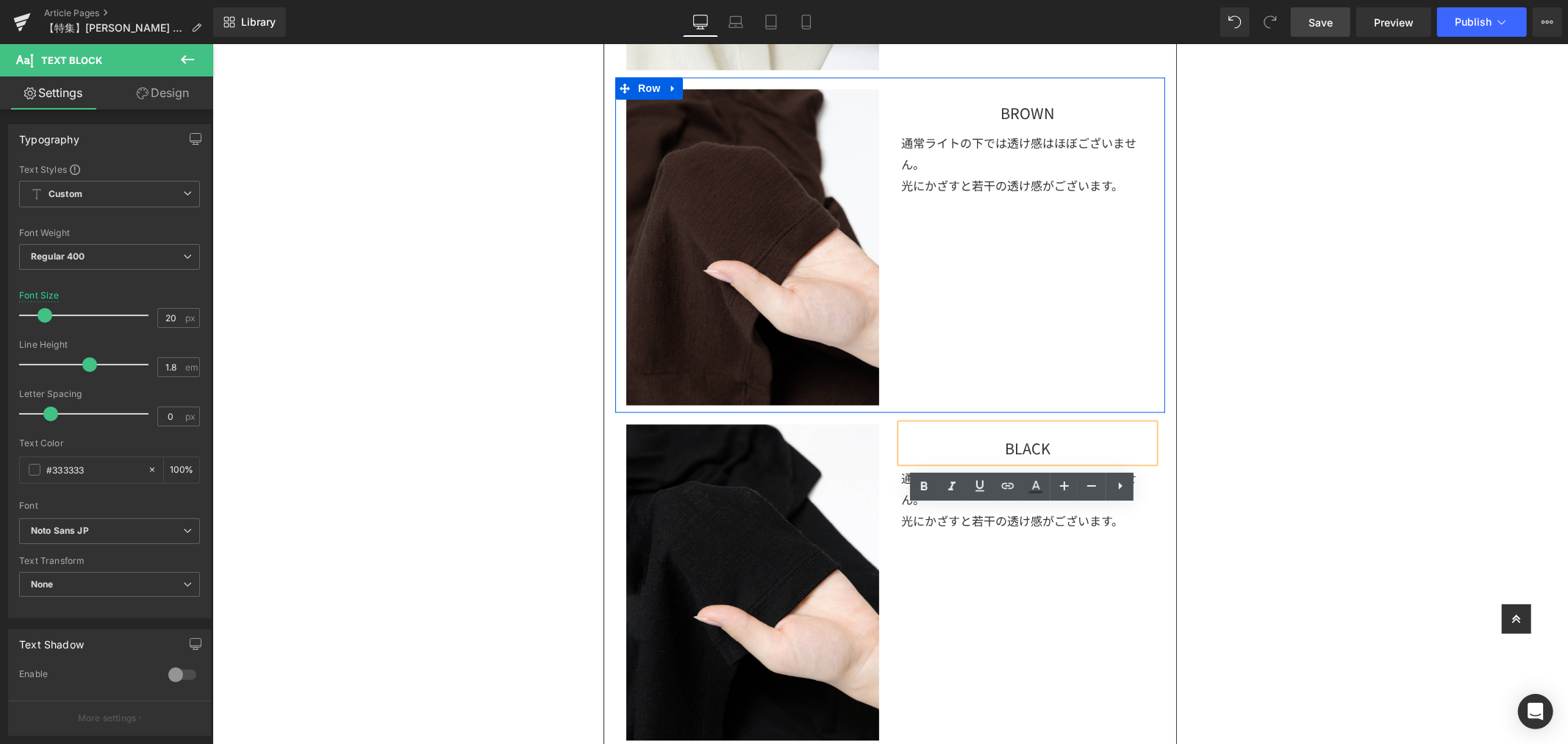
scroll to position [2350, 0]
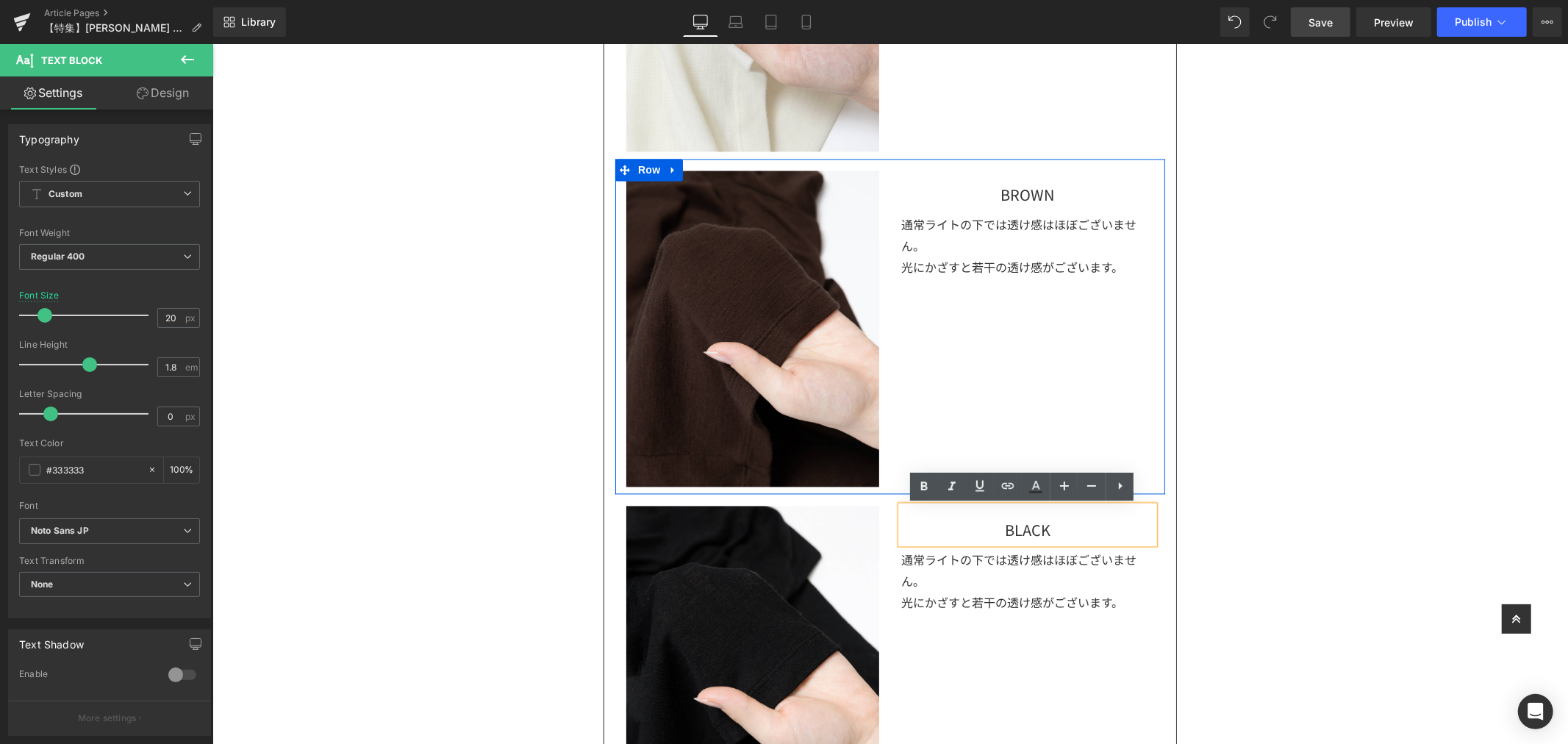
click at [1102, 203] on div "BROWN" at bounding box center [1027, 189] width 253 height 37
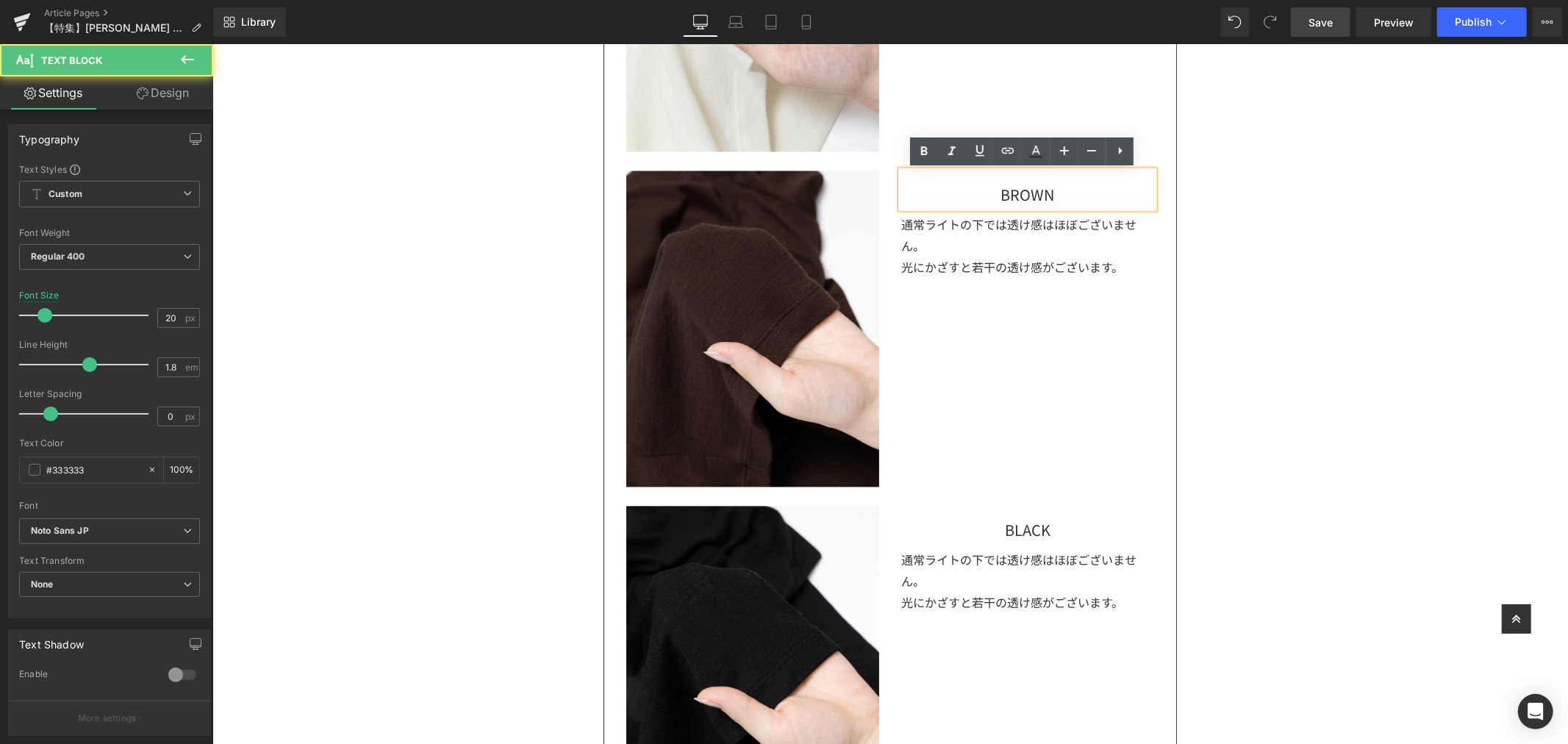
click at [1099, 199] on div "BROWN" at bounding box center [1027, 189] width 253 height 37
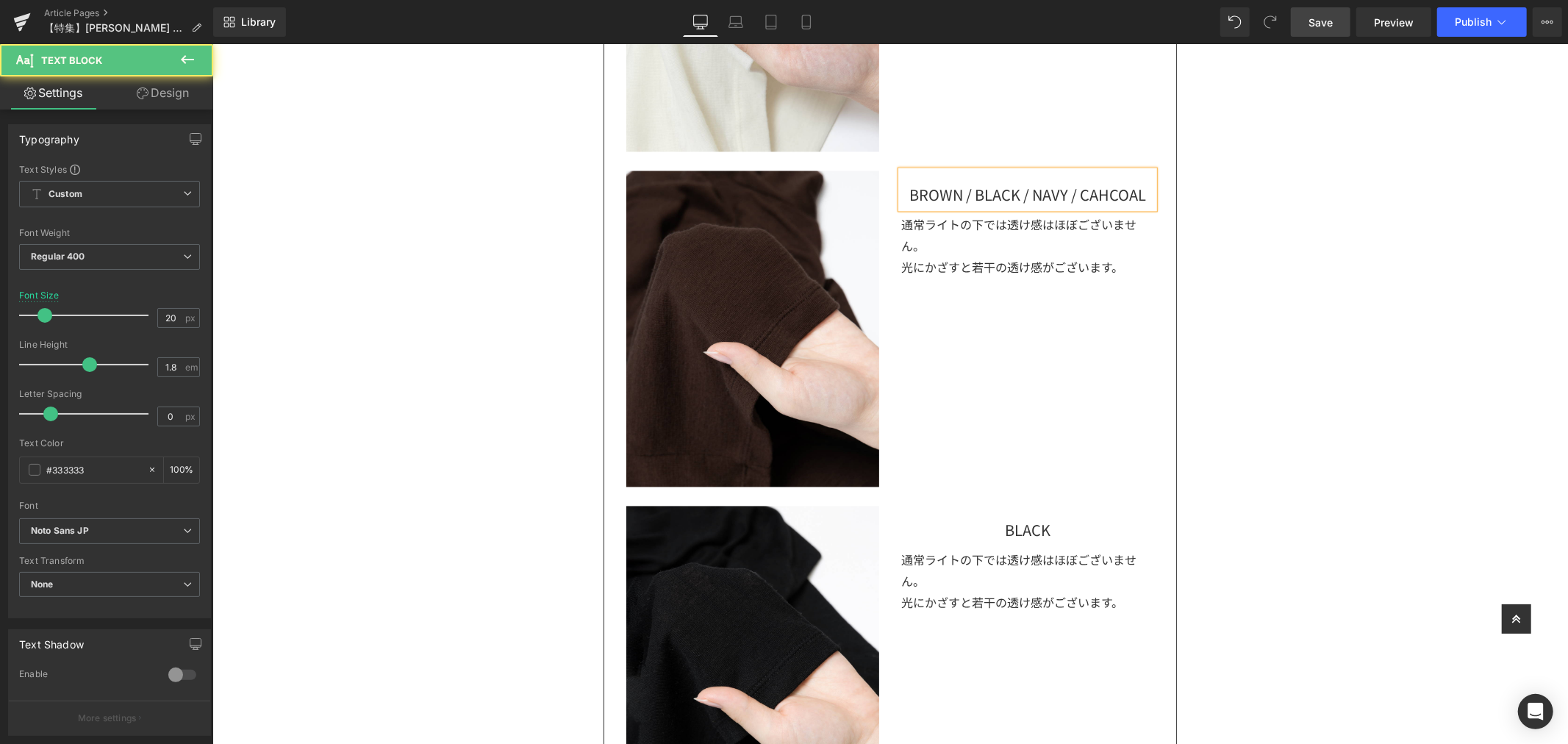
click at [1107, 202] on div "BROWN / BLACK / NAVY / CAHCOAL" at bounding box center [1027, 189] width 253 height 37
click at [1146, 200] on div "BROWN / BLACK / NAVY / CHARCOAL" at bounding box center [1027, 189] width 253 height 37
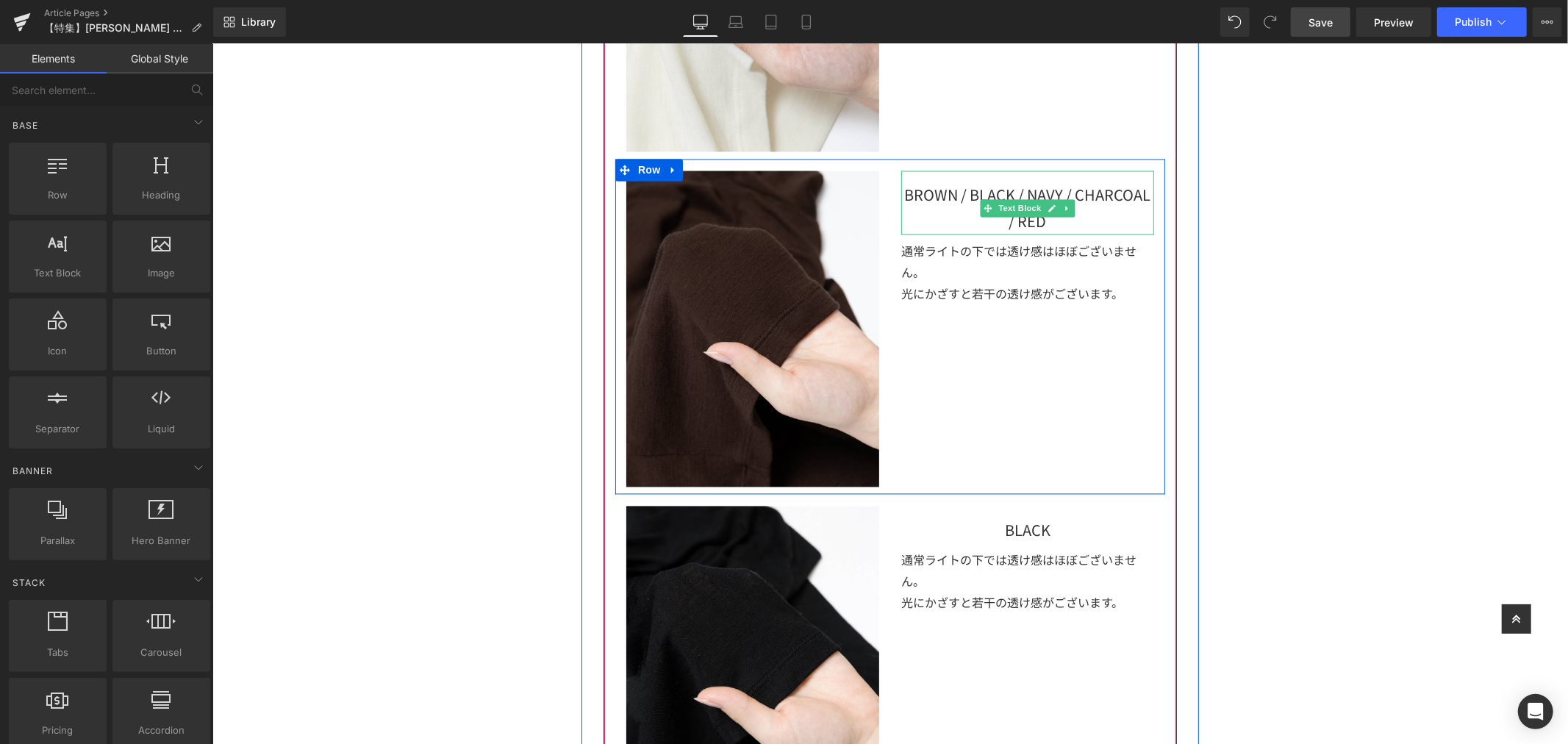
click at [994, 225] on div "BROWN / BLACK / NAVY / CHARCOAL / RED" at bounding box center [1027, 203] width 253 height 64
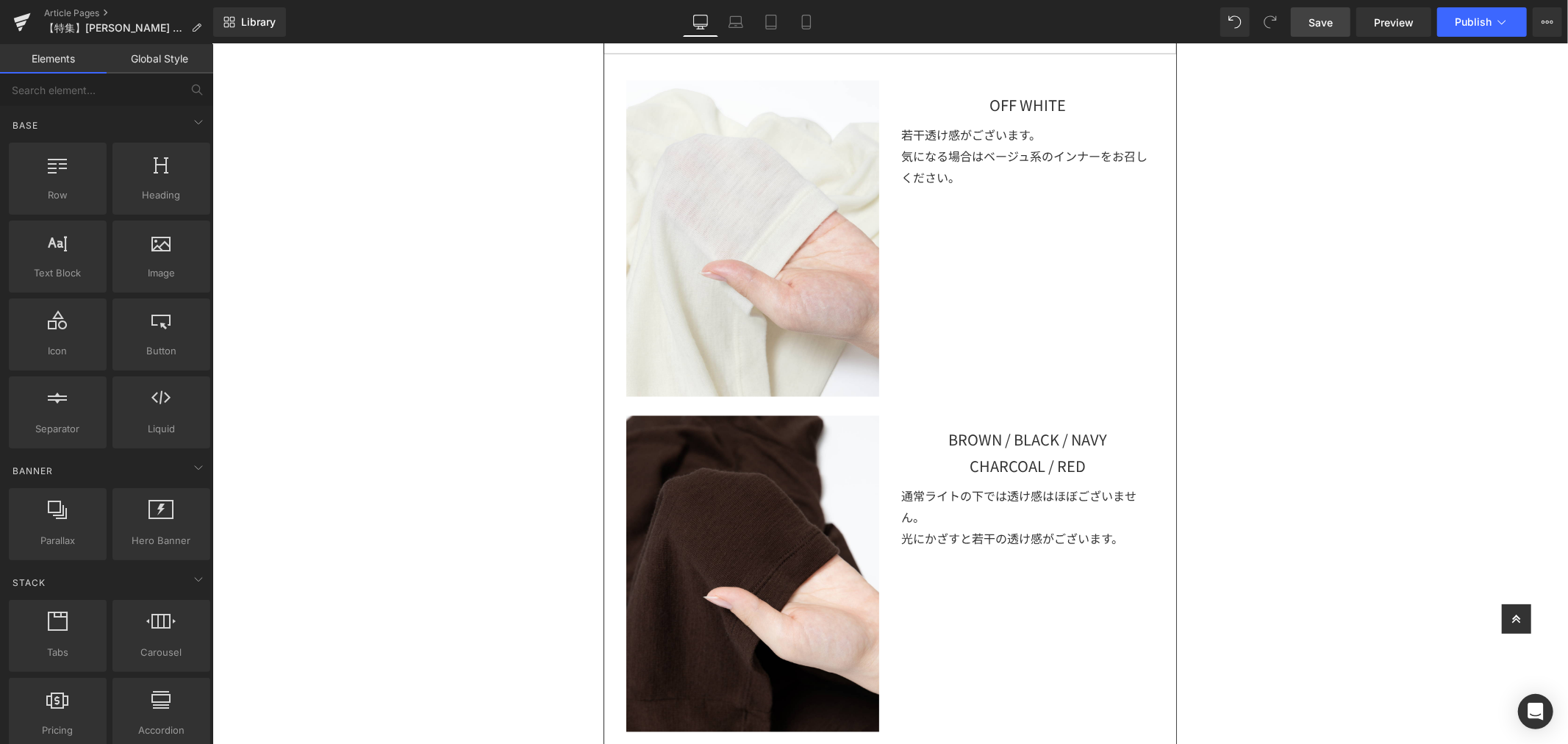
scroll to position [2024, 0]
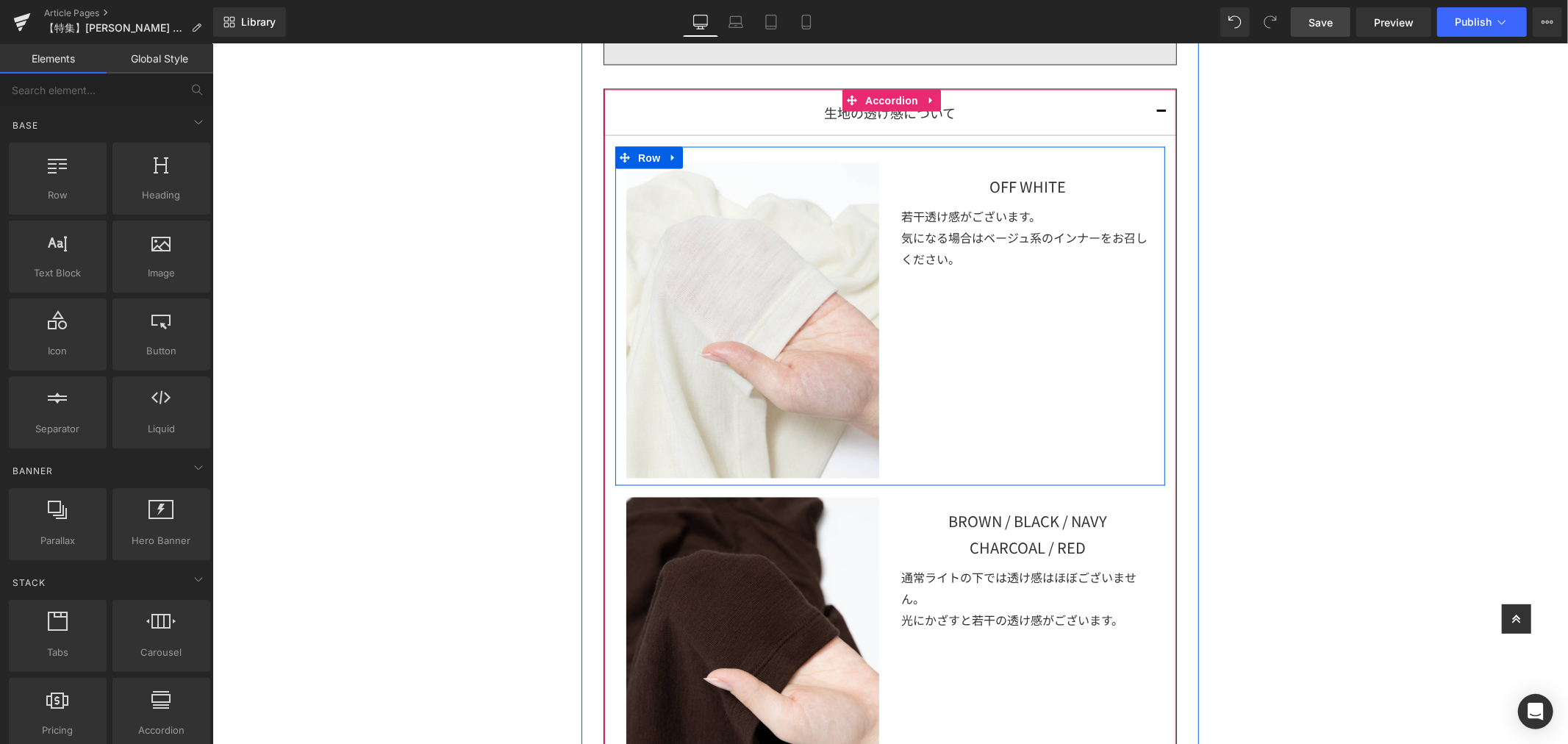
click at [1080, 193] on div "OFF WHITE" at bounding box center [1027, 180] width 253 height 37
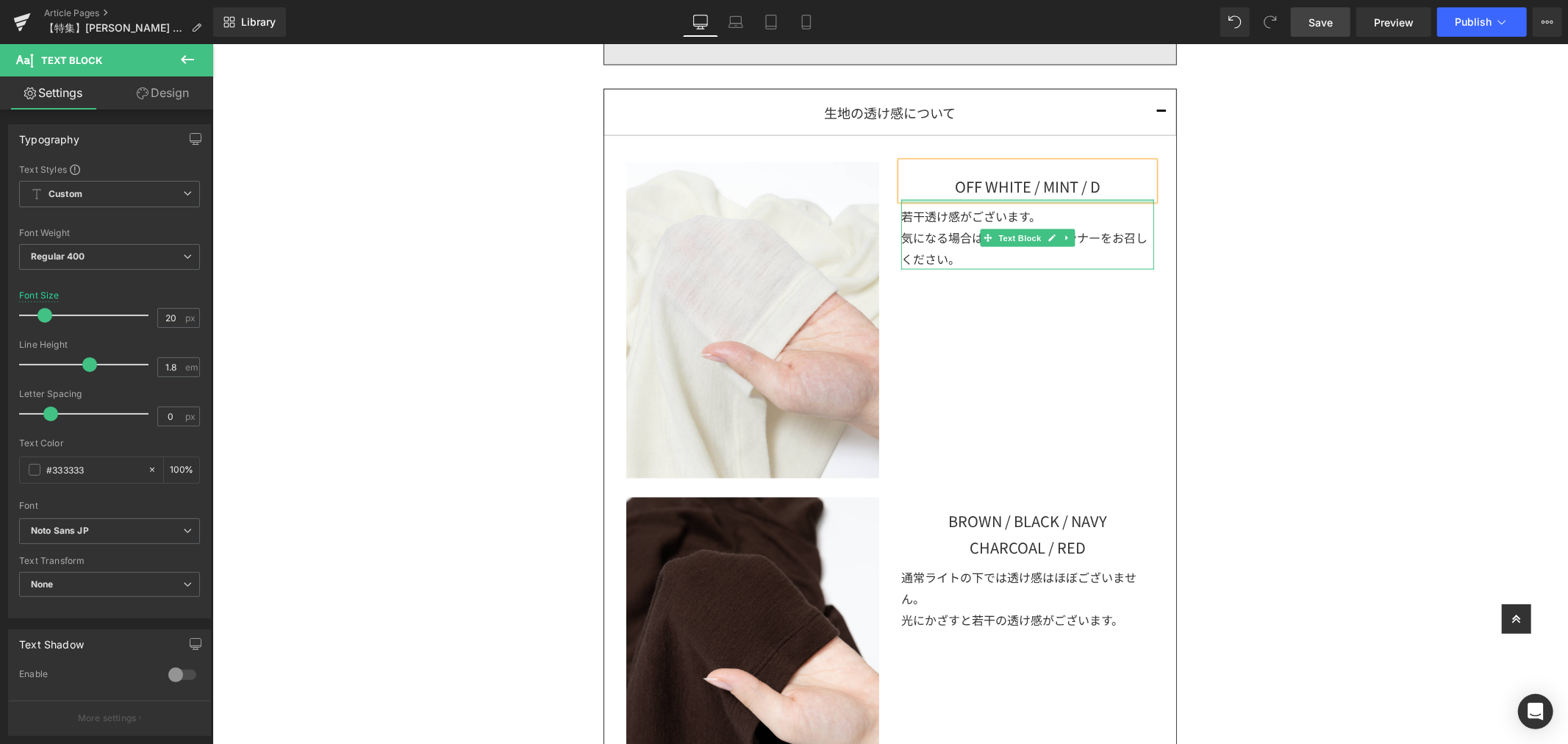
click at [1109, 187] on div "OFF WHITE / MINT / D" at bounding box center [1027, 180] width 253 height 37
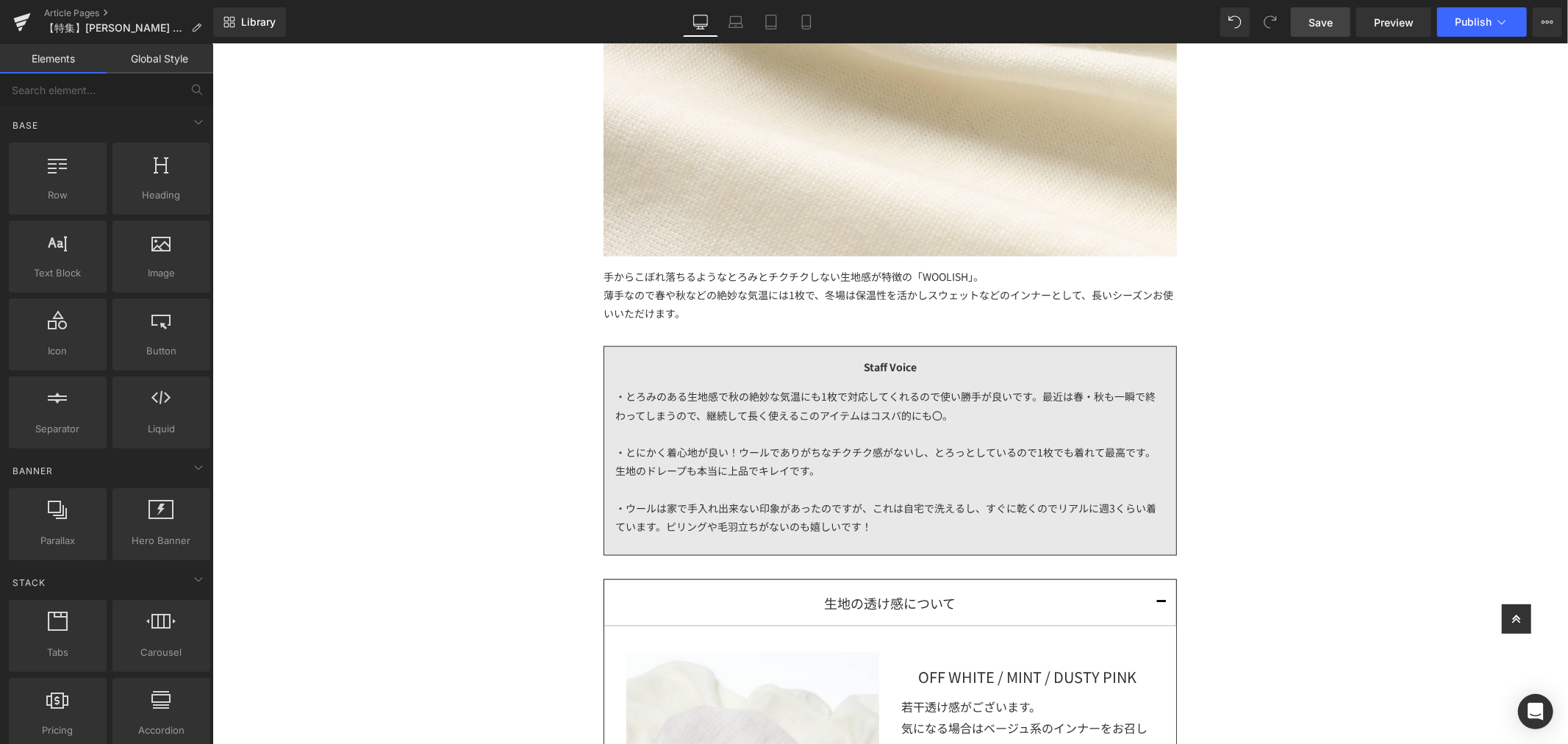
scroll to position [1615, 0]
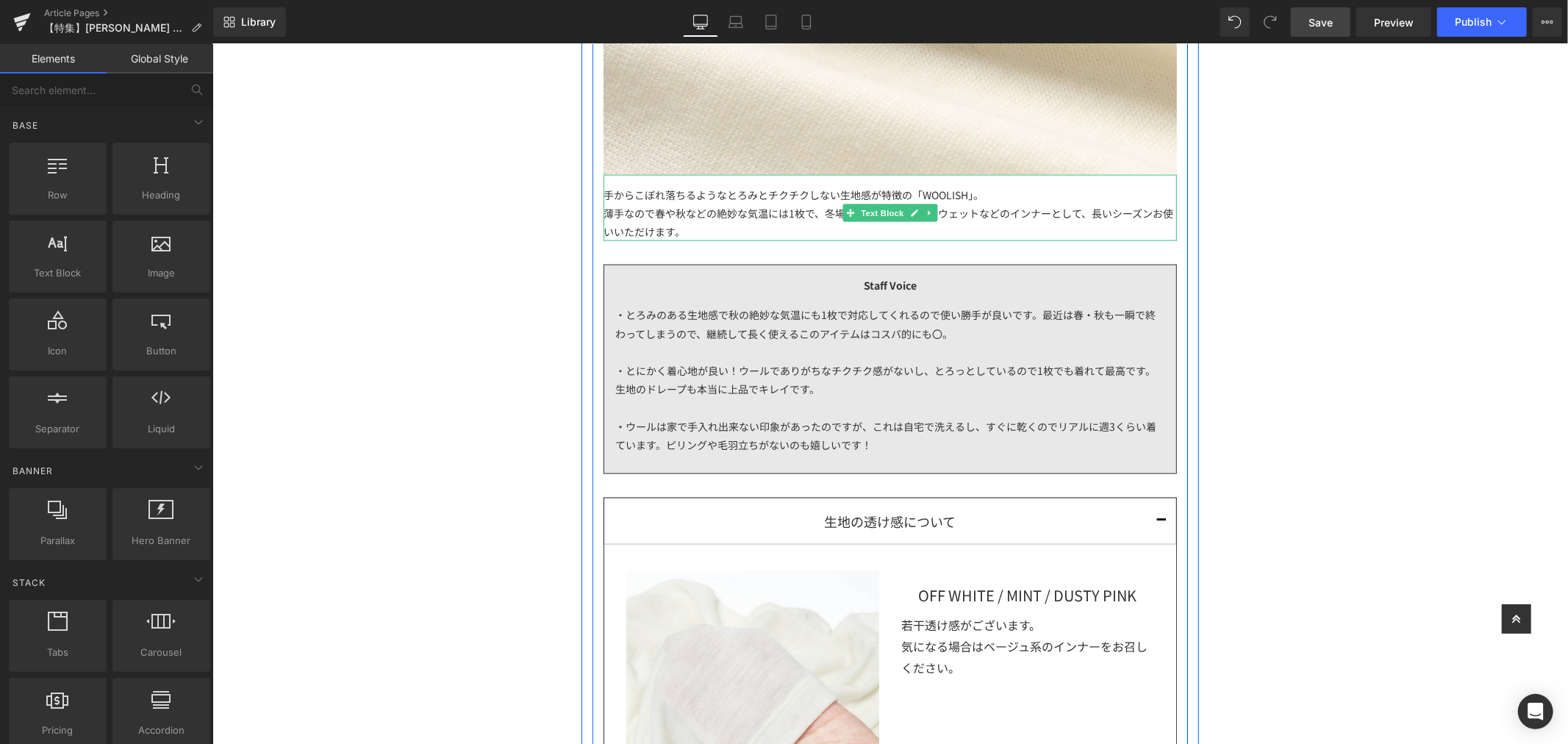
click at [976, 211] on div "薄手なので春や秋などの絶妙な気温には1枚で、冬場は保温性を活かしスウェットなどのインナーとして、長いシーズンお使いいただけます。" at bounding box center [889, 222] width 574 height 37
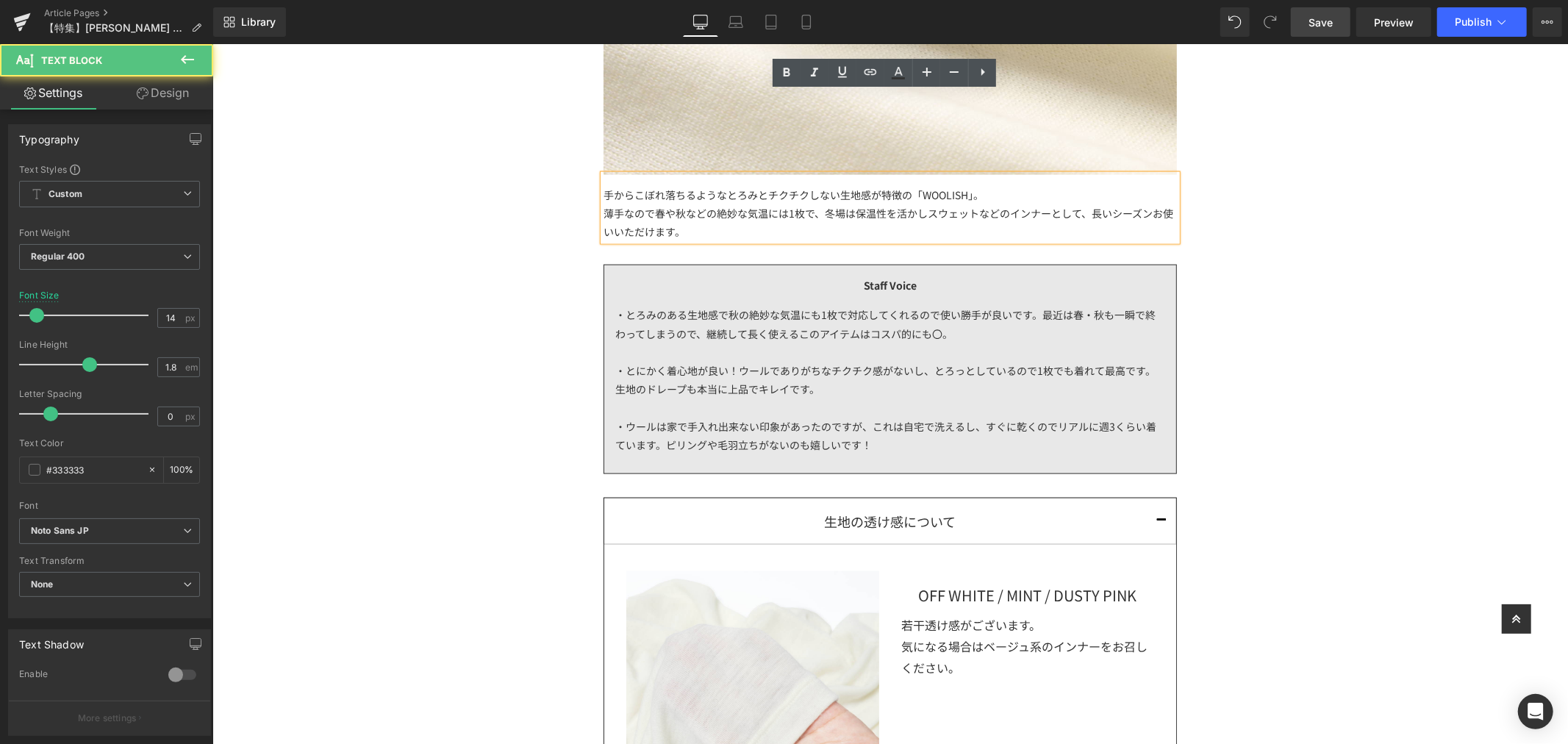
scroll to position [1942, 0]
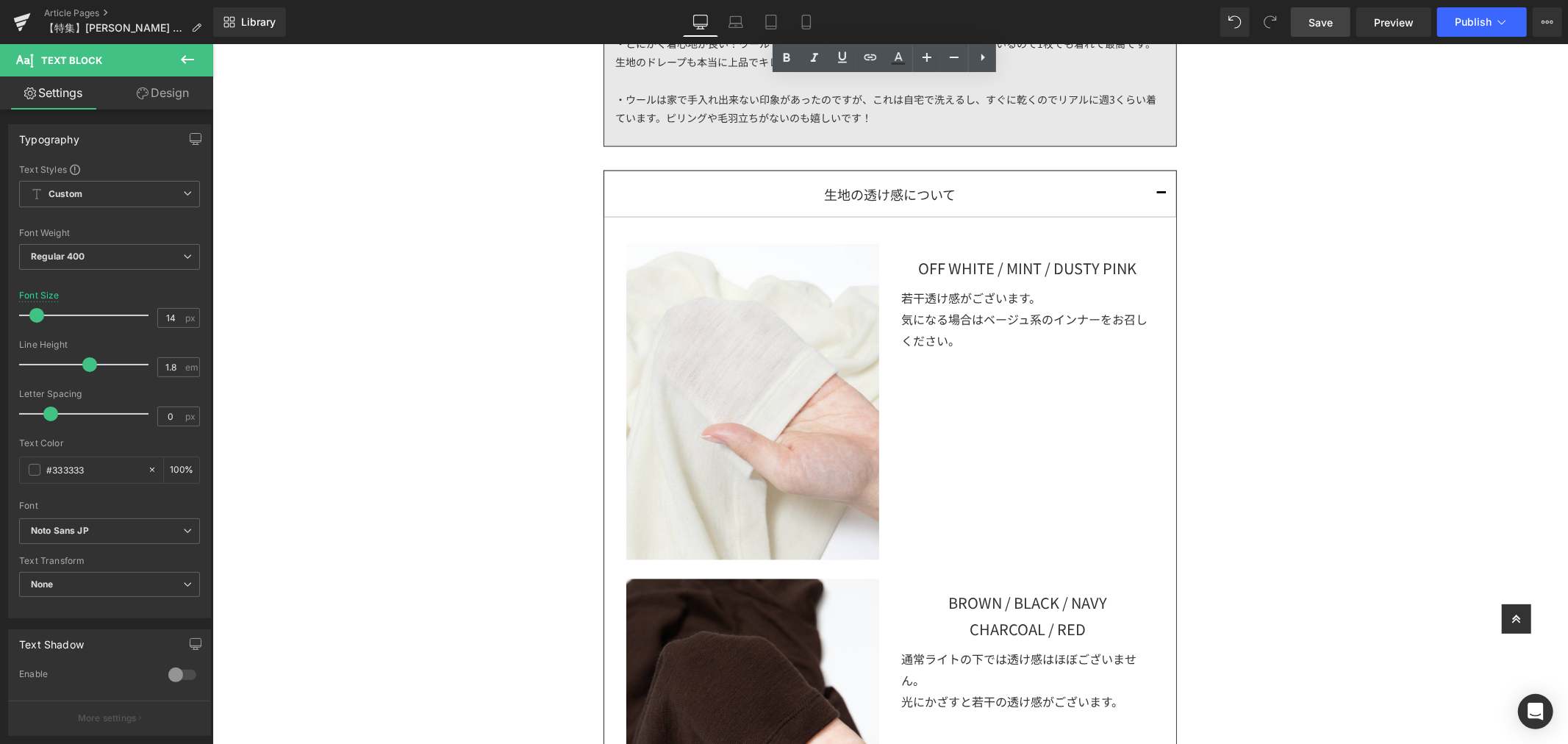
click at [1040, 273] on div "OFF WHITE / MINT / DUSTY PINK Text Block" at bounding box center [1027, 261] width 253 height 37
drag, startPoint x: 174, startPoint y: 319, endPoint x: 143, endPoint y: 321, distance: 31.1
click at [143, 321] on div "Font Size 20 px" at bounding box center [109, 315] width 181 height 49
type input "14"
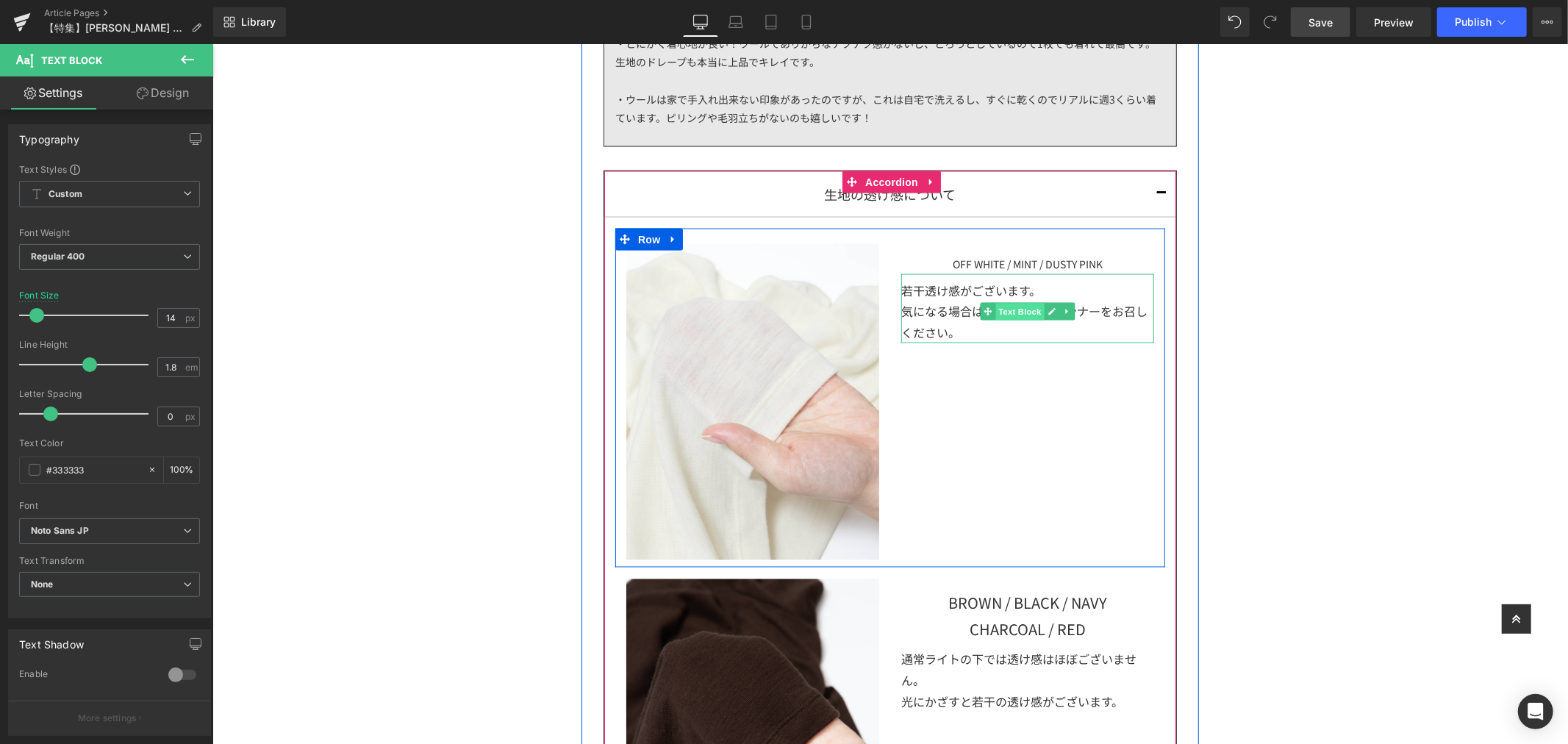
click at [1019, 308] on span "Text Block" at bounding box center [1019, 311] width 49 height 18
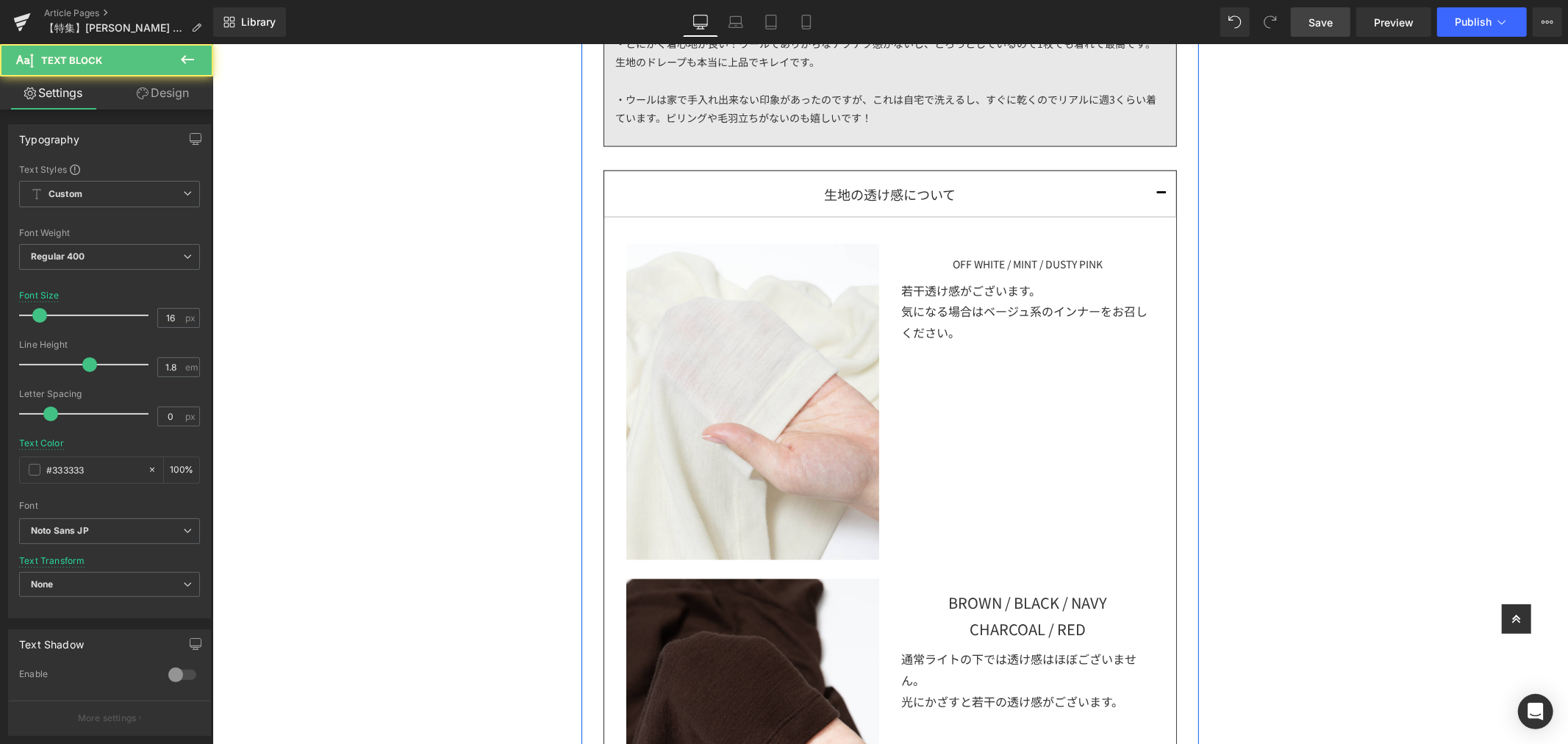
scroll to position [1697, 0]
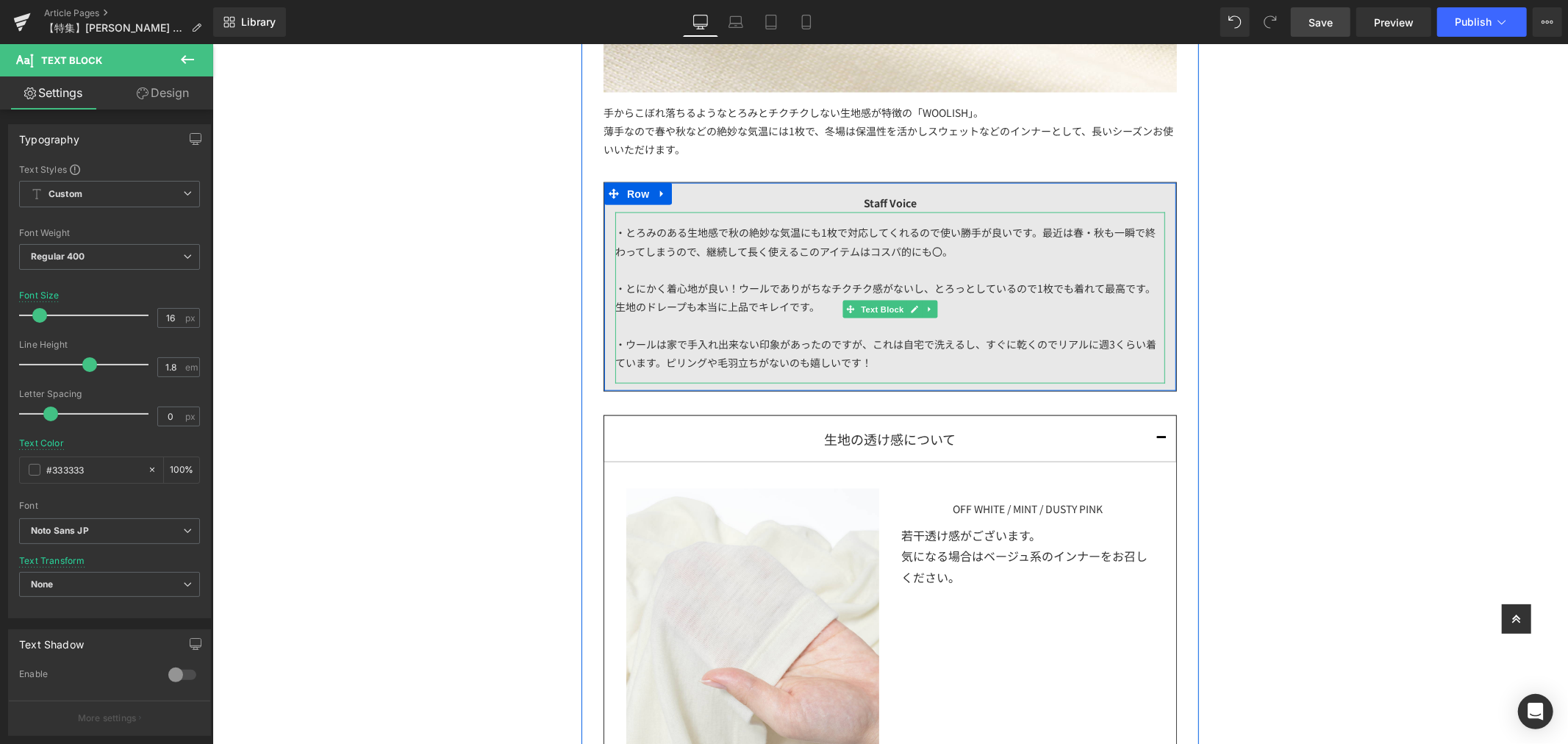
click at [823, 242] on div "・とろみのある生地感で秋の絶妙な気温にも1枚で対応してくれるので使い勝手が良いです。最近は春・秋も一瞬で終わってしまうので、継続して長く使えるこのアイテムはコ…" at bounding box center [890, 297] width 550 height 171
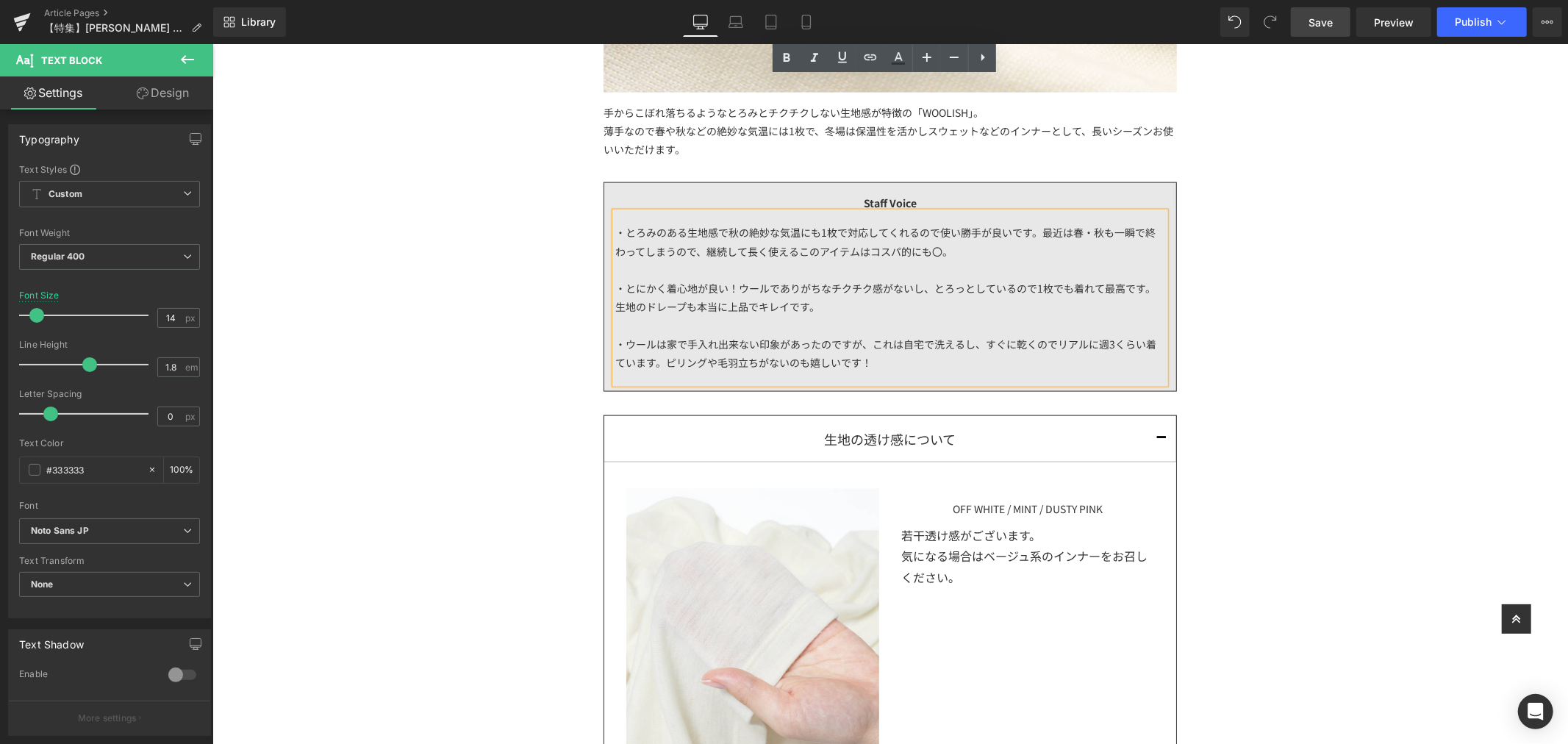
scroll to position [1942, 0]
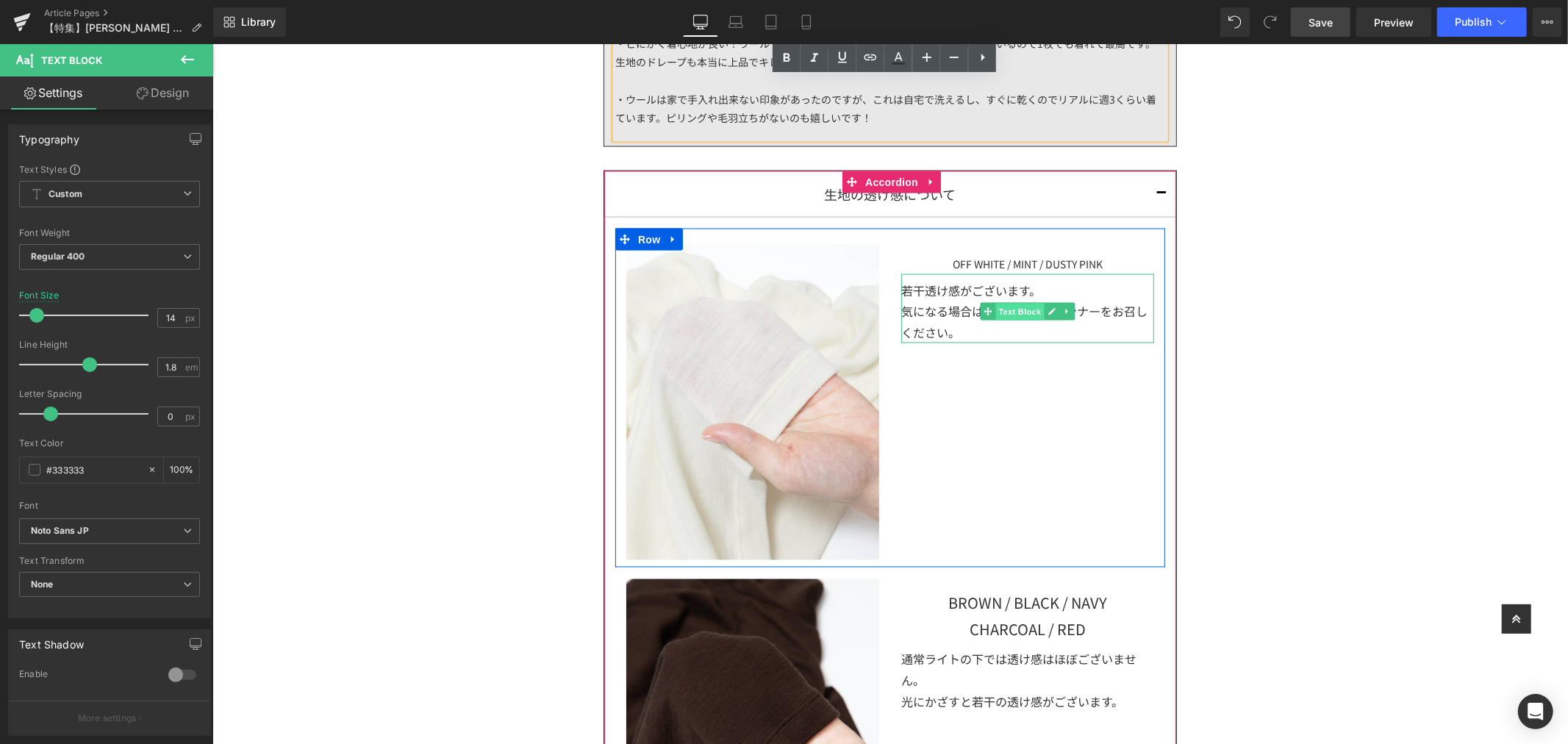
click at [1006, 309] on span "Text Block" at bounding box center [1019, 311] width 49 height 18
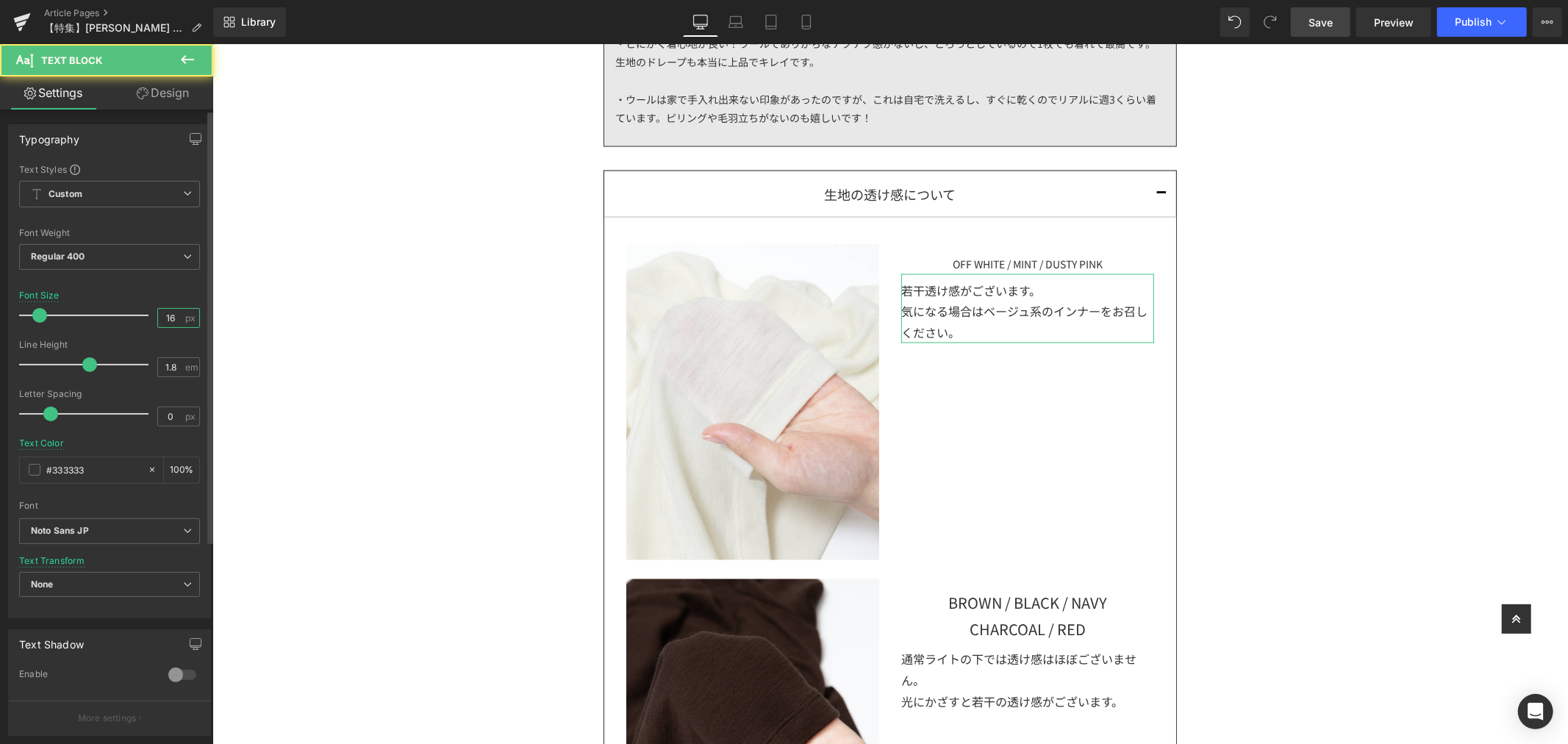
drag, startPoint x: 174, startPoint y: 317, endPoint x: 122, endPoint y: 318, distance: 52.0
click at [122, 318] on div "Font Size 16 px" at bounding box center [109, 315] width 181 height 49
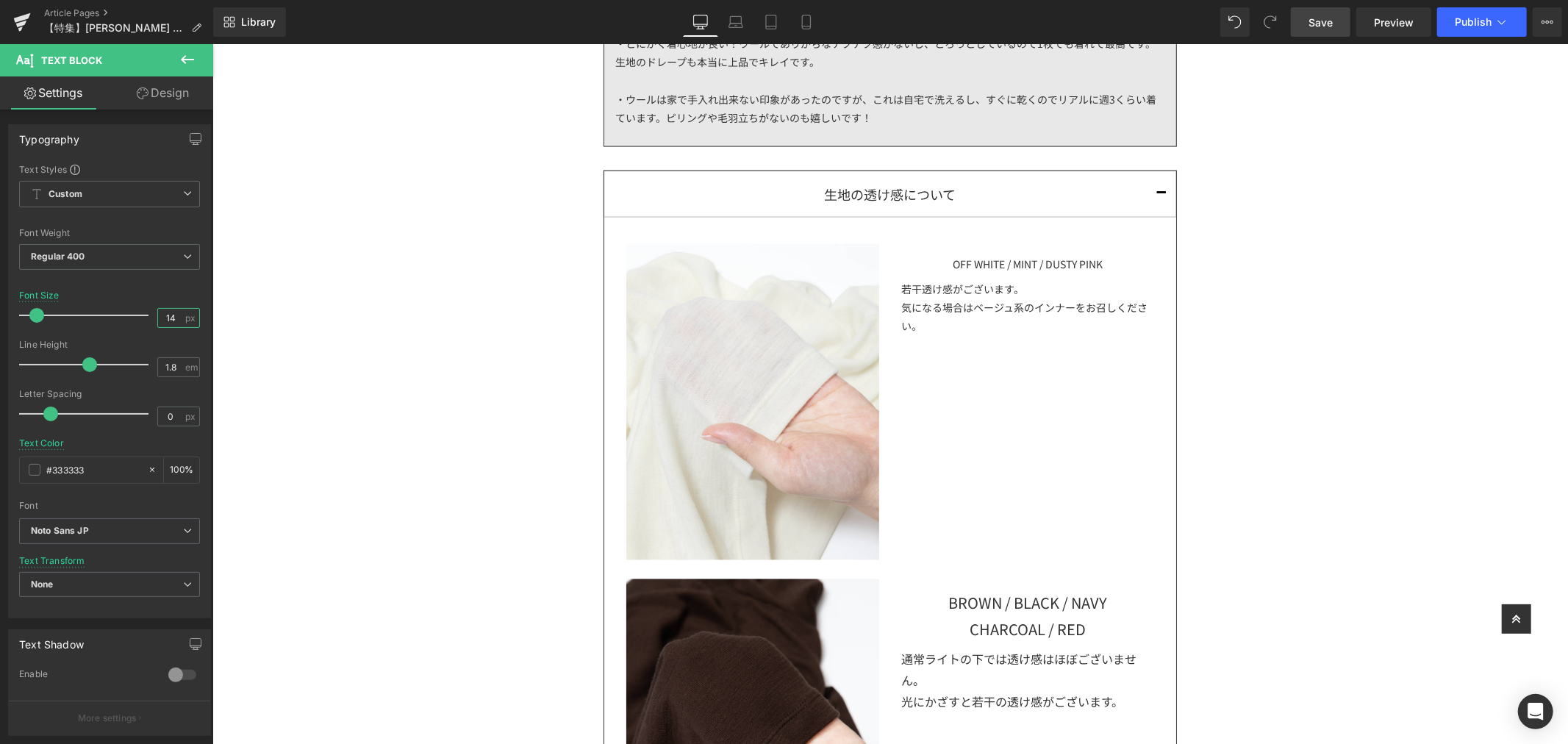
type input "14"
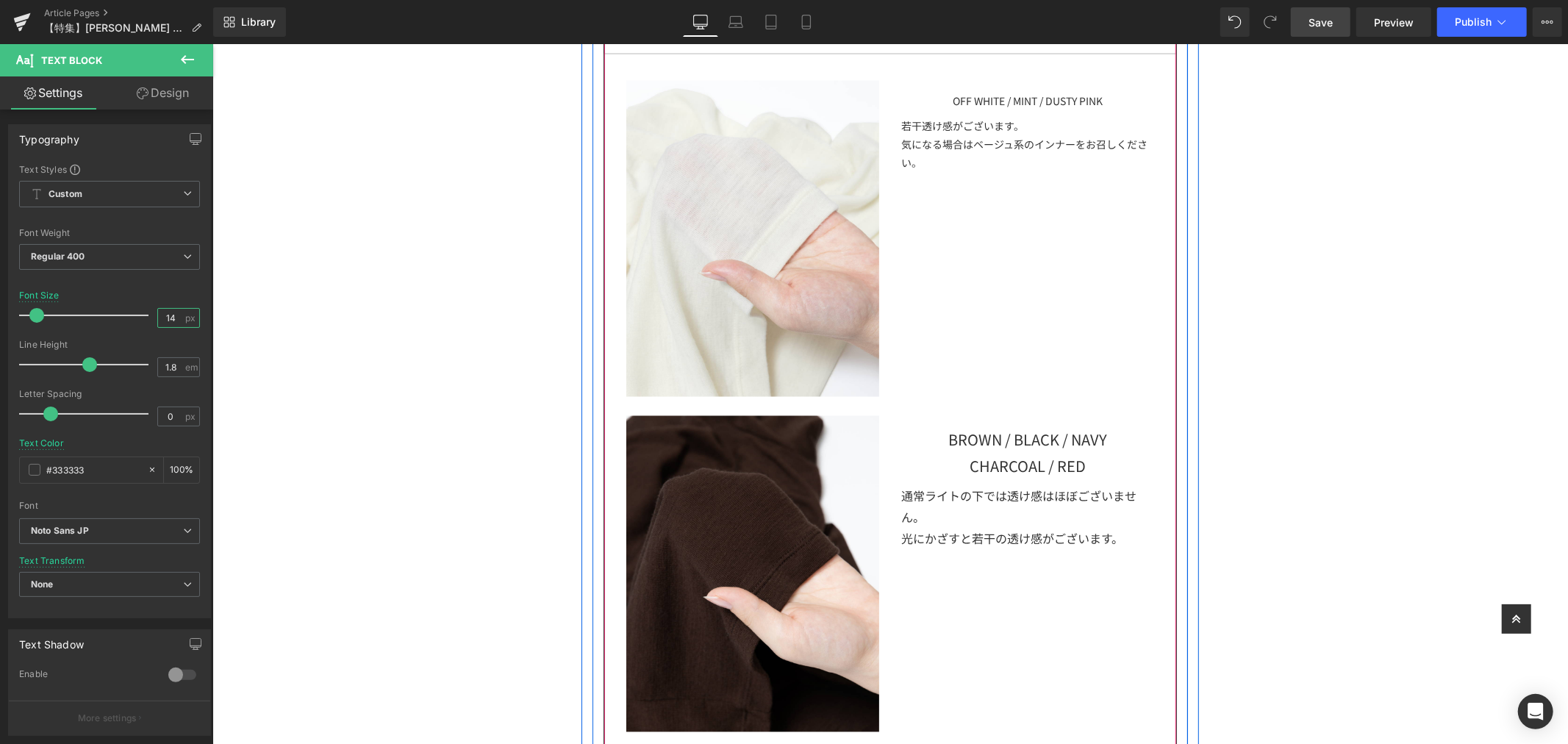
scroll to position [2024, 0]
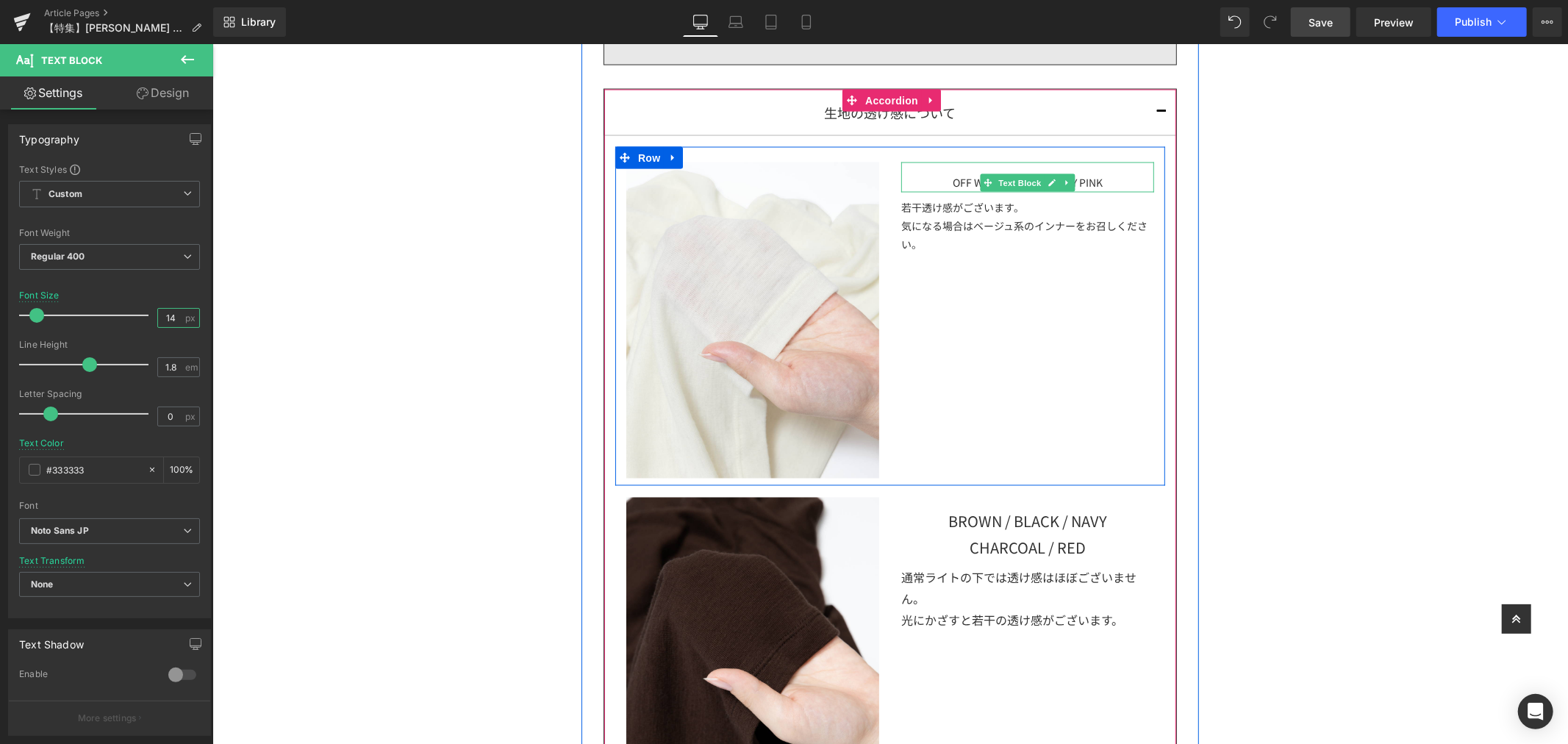
drag, startPoint x: 1014, startPoint y: 181, endPoint x: 974, endPoint y: 163, distance: 43.9
click at [1014, 181] on span "Text Block" at bounding box center [1019, 182] width 49 height 18
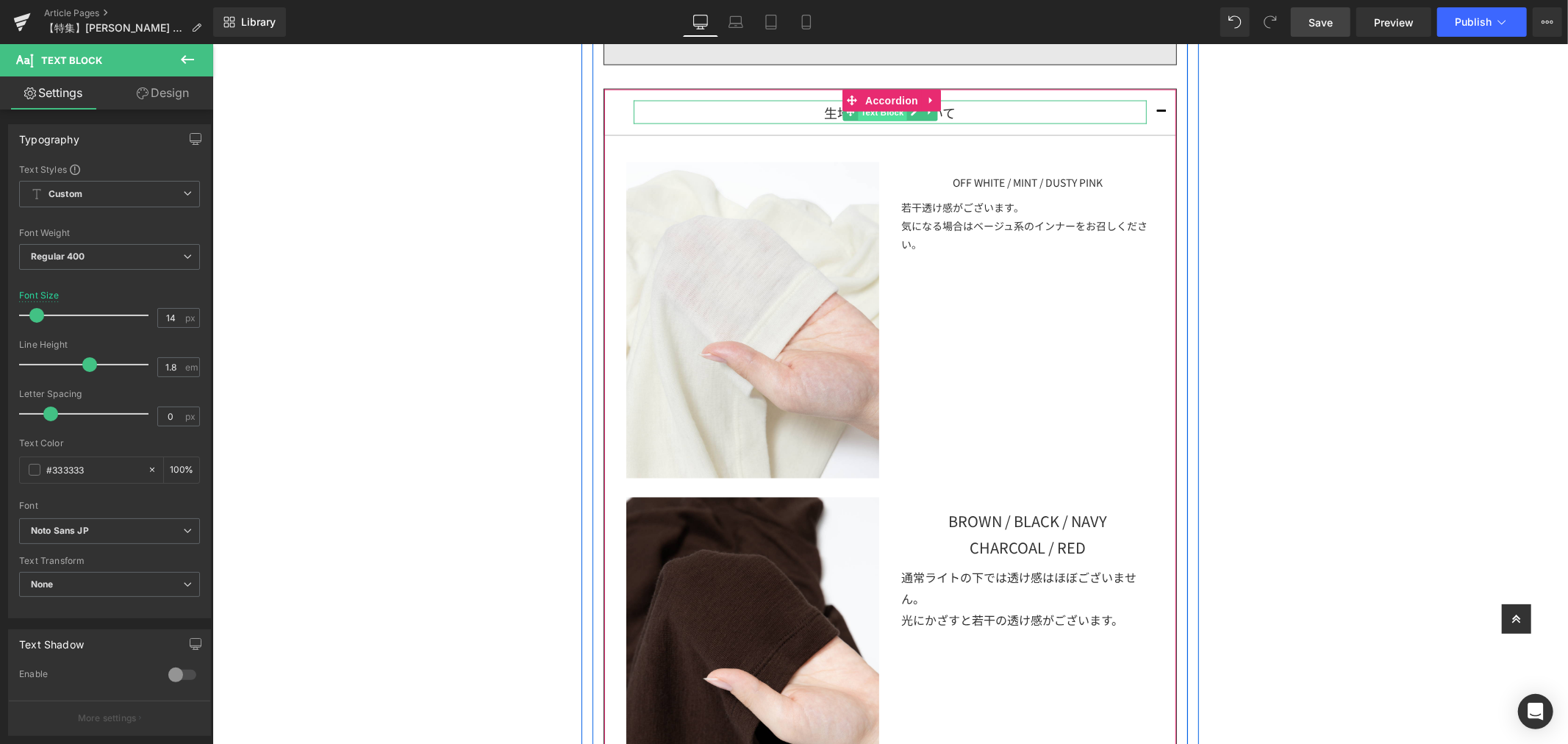
click at [878, 113] on span "Text Block" at bounding box center [882, 112] width 49 height 18
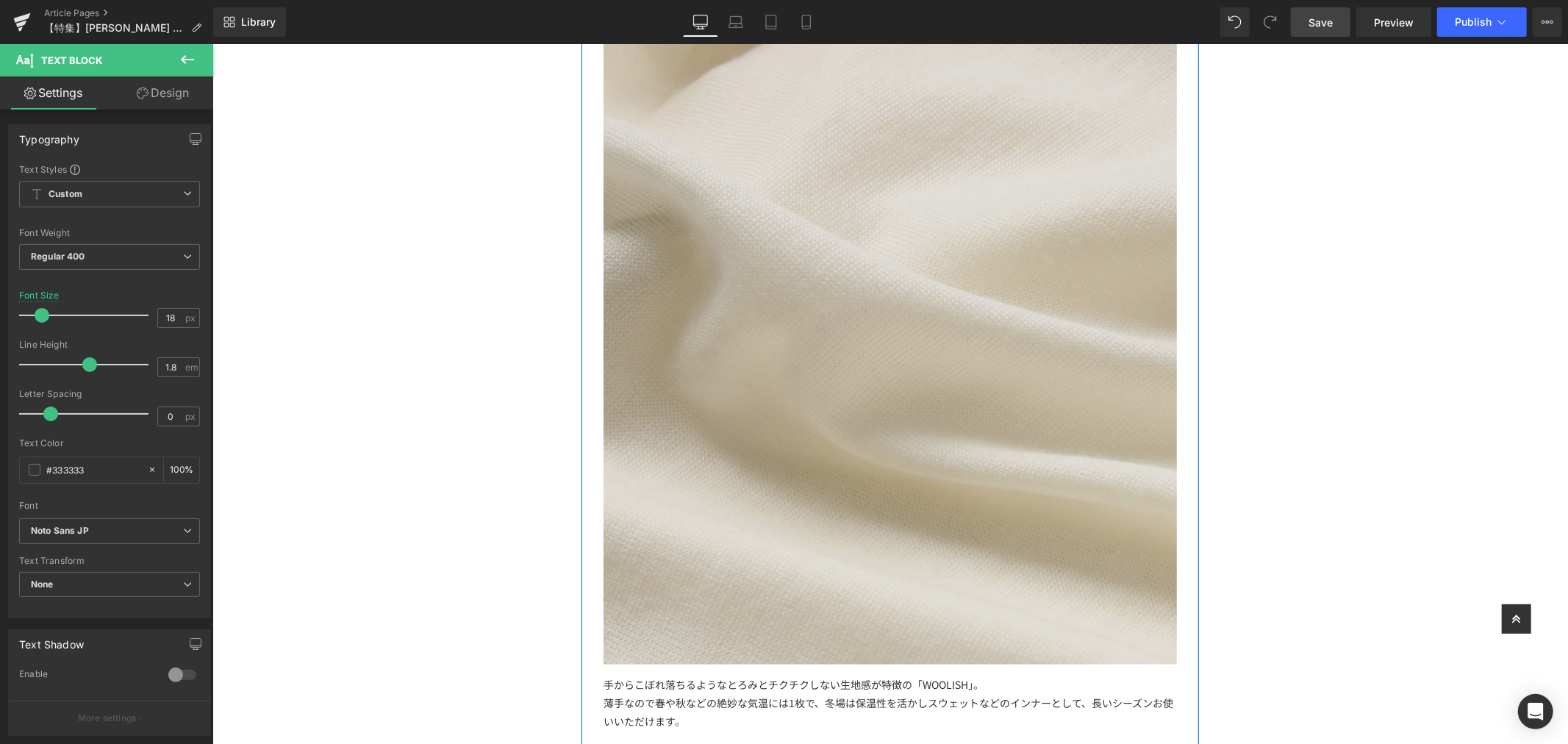
scroll to position [717, 0]
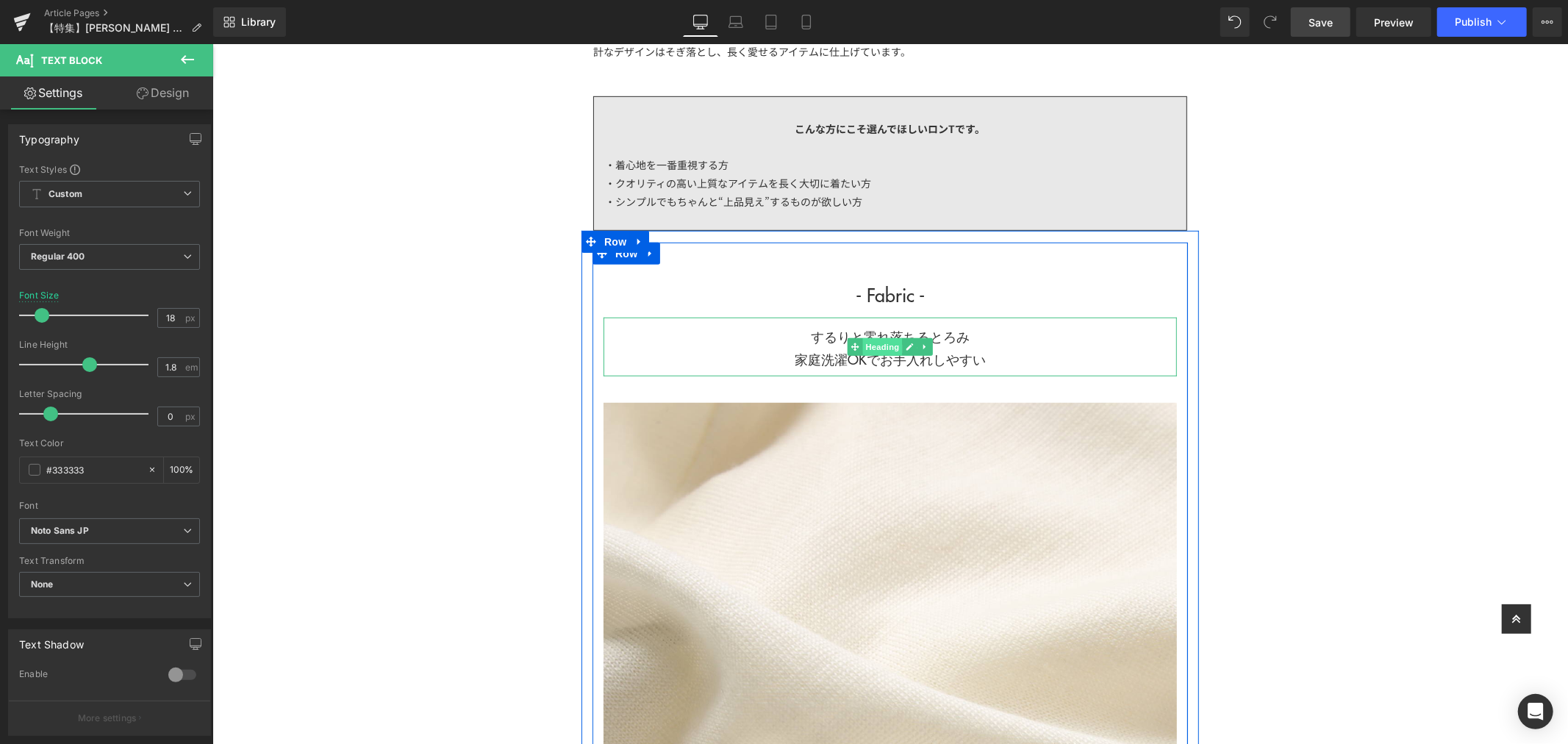
click at [878, 339] on span "Heading" at bounding box center [882, 346] width 40 height 18
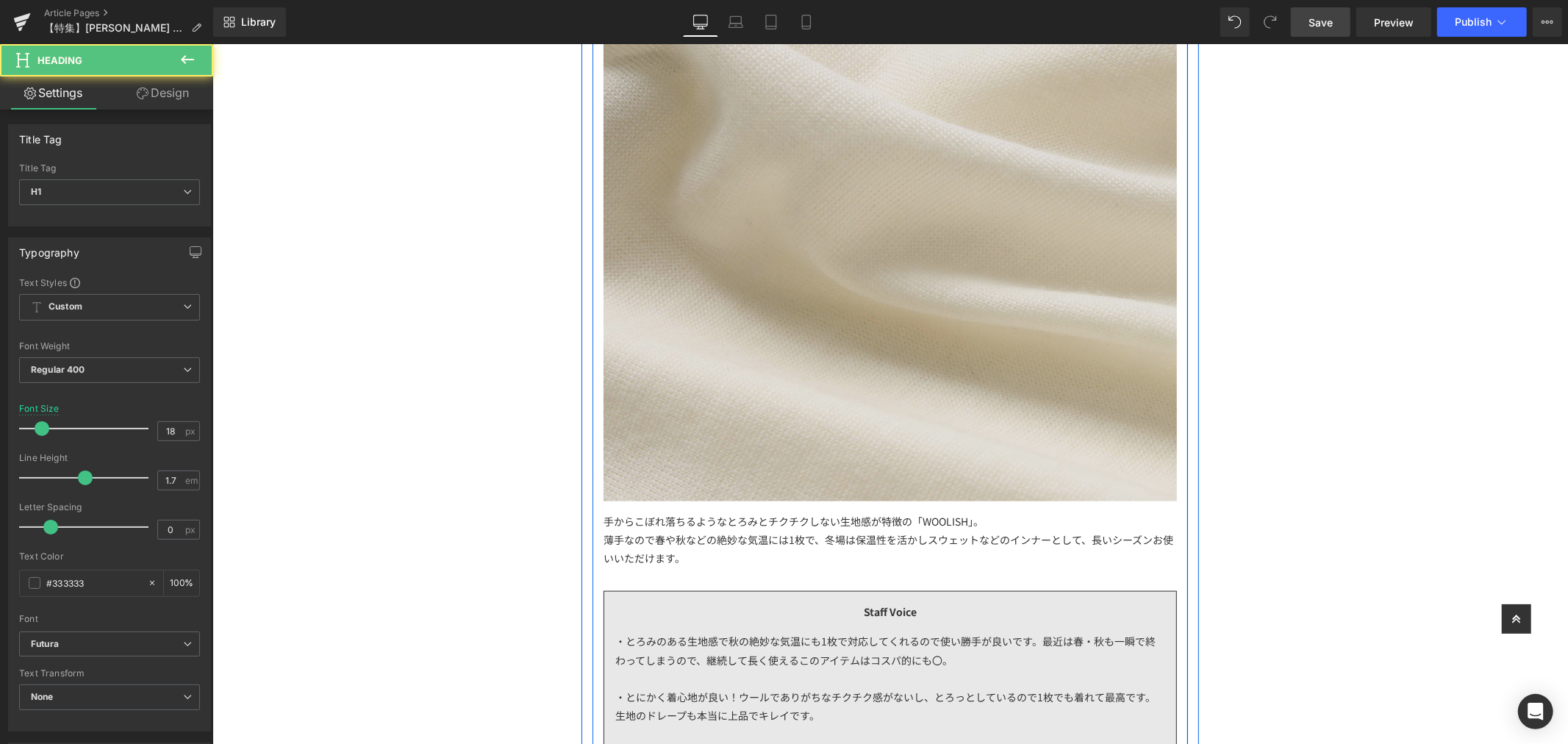
scroll to position [1860, 0]
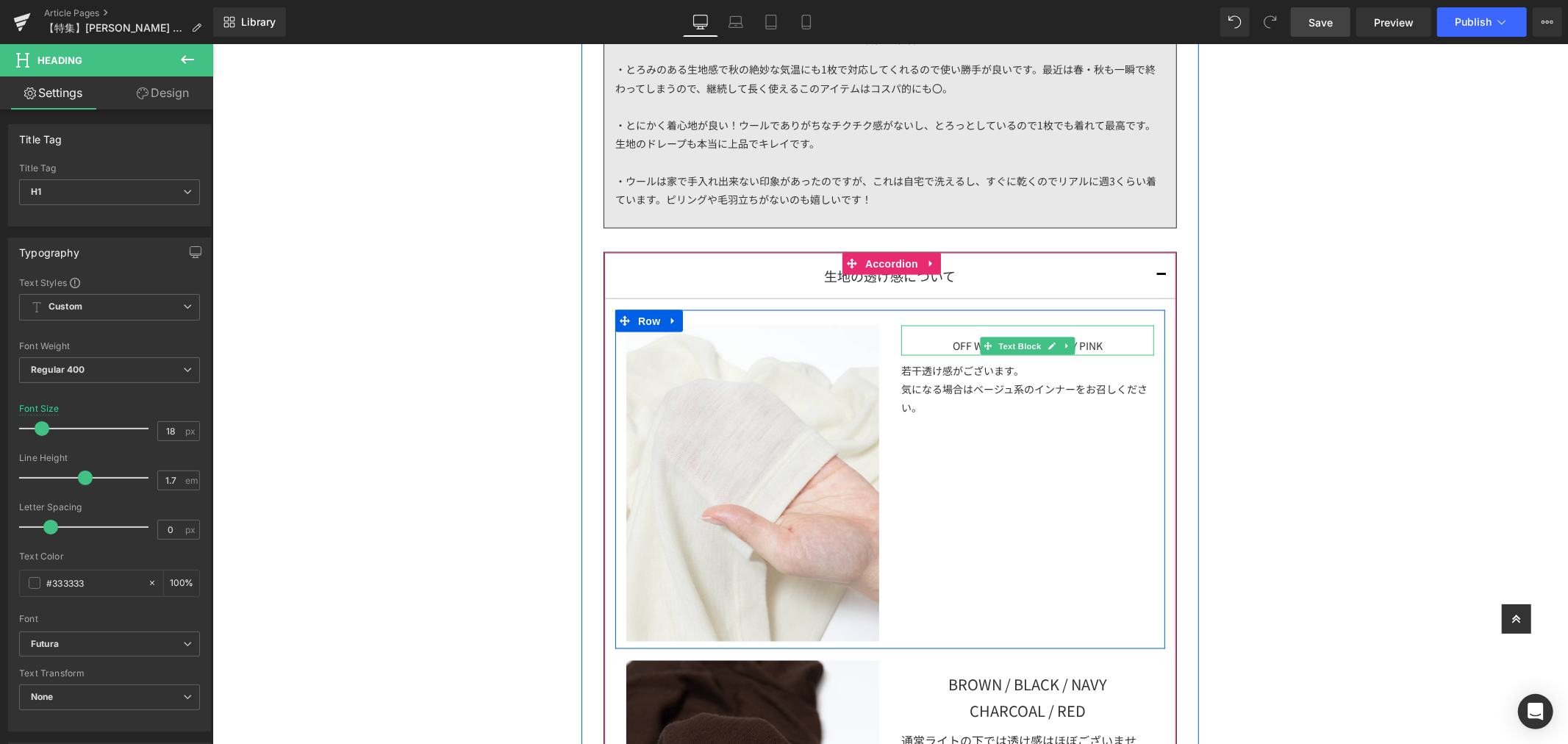
click at [1019, 347] on span "Text Block" at bounding box center [1019, 345] width 49 height 18
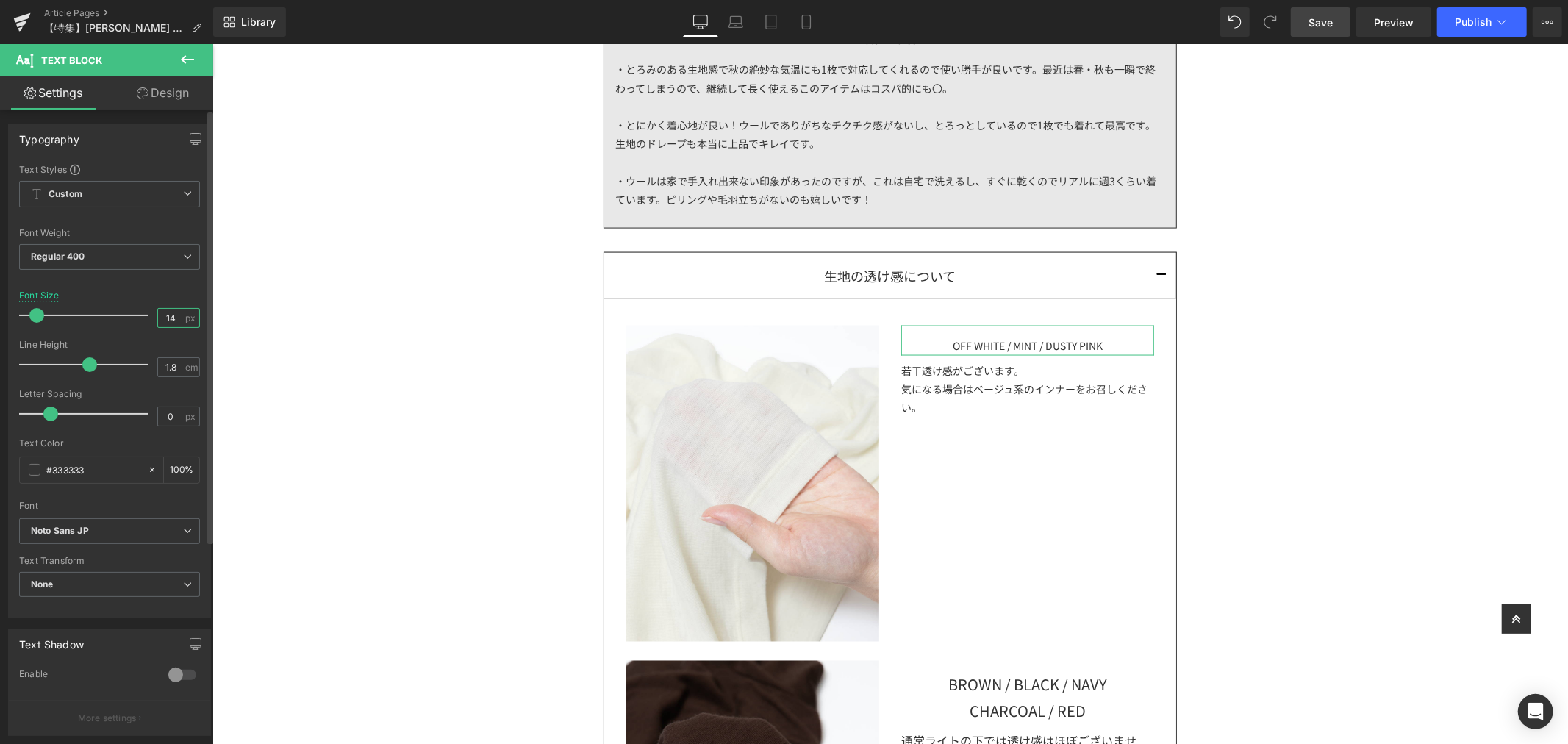
drag, startPoint x: 158, startPoint y: 321, endPoint x: 148, endPoint y: 327, distance: 11.7
click at [149, 324] on div "Font Size 14 px" at bounding box center [109, 315] width 181 height 49
type input "18"
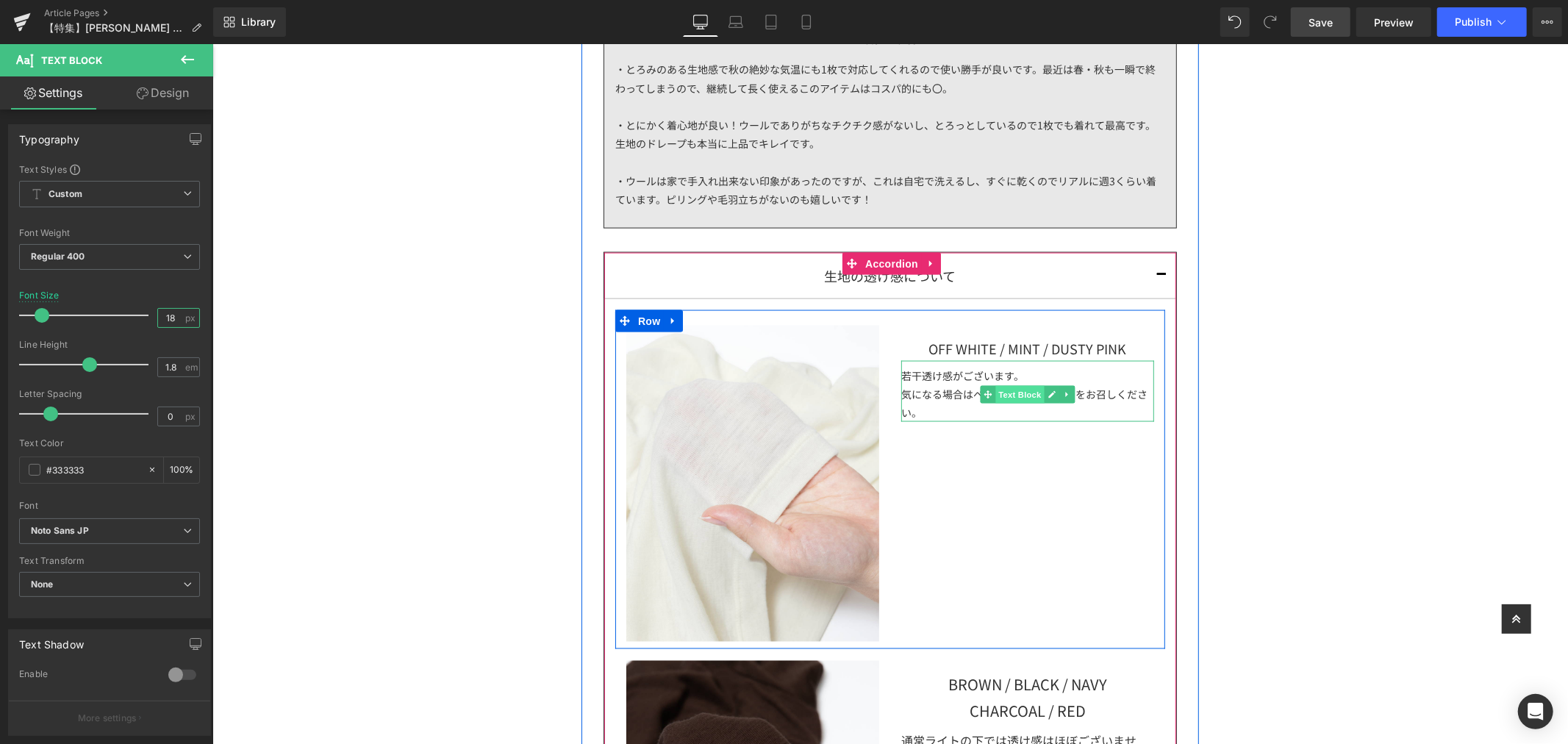
drag, startPoint x: 1012, startPoint y: 393, endPoint x: 1008, endPoint y: 400, distance: 8.1
click at [1012, 394] on span "Text Block" at bounding box center [1019, 394] width 49 height 18
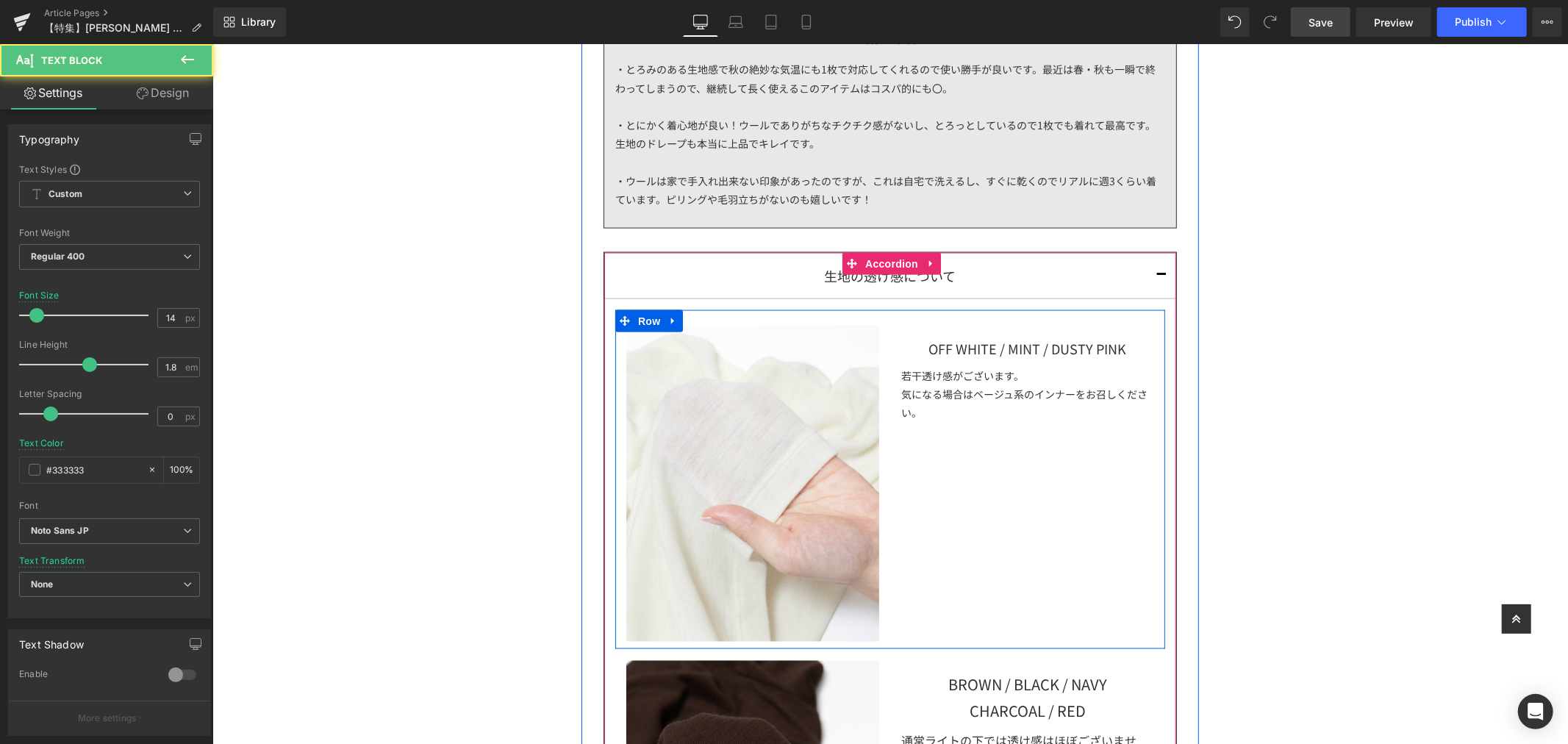
scroll to position [2106, 0]
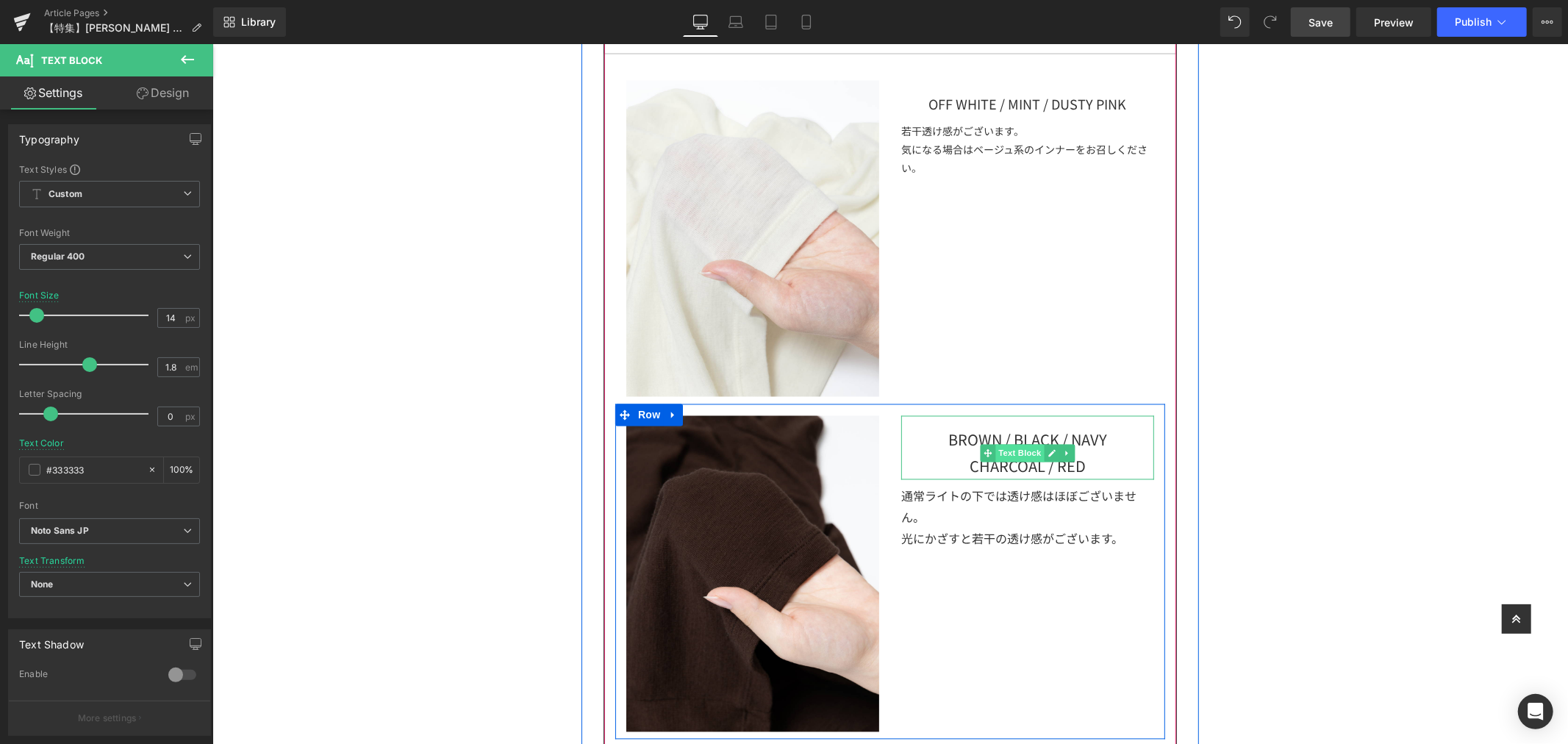
click at [1022, 453] on span "Text Block" at bounding box center [1019, 452] width 49 height 18
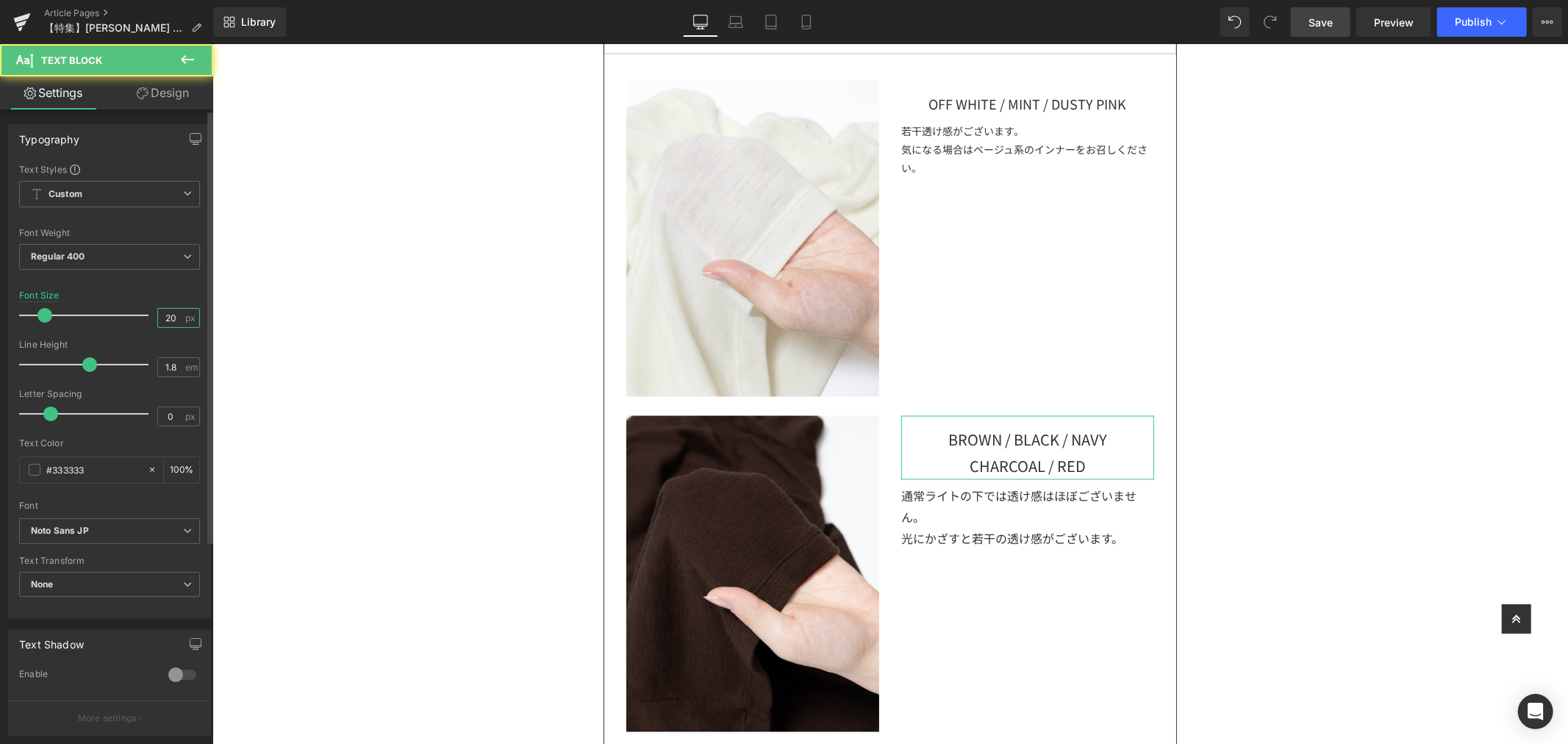
click at [175, 311] on input "20" at bounding box center [171, 318] width 26 height 18
click at [174, 313] on input "20" at bounding box center [171, 318] width 26 height 18
drag, startPoint x: 174, startPoint y: 313, endPoint x: 147, endPoint y: 320, distance: 27.9
click at [147, 320] on div "Font Size 20 px" at bounding box center [109, 315] width 181 height 49
type input "18"
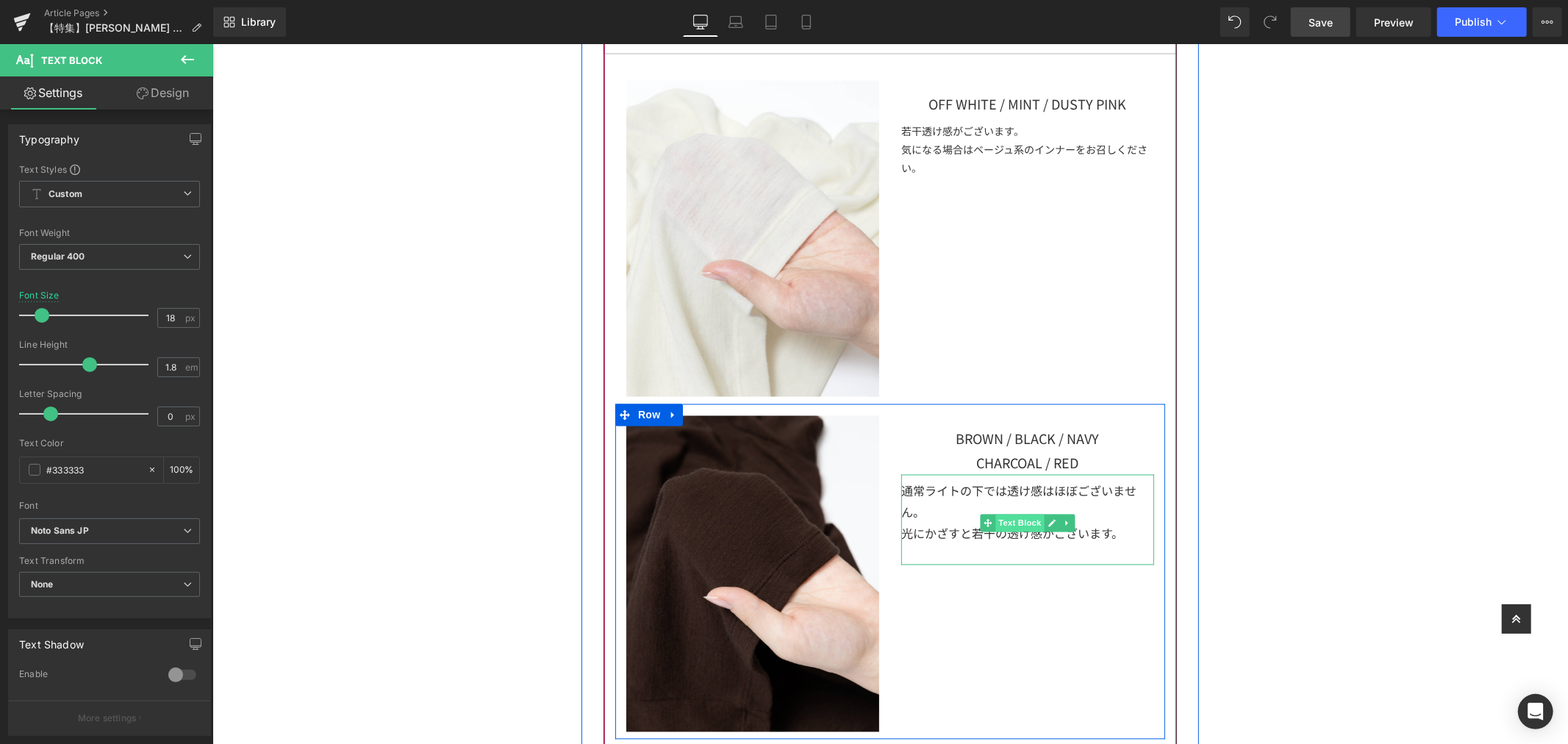
click at [1011, 522] on span "Text Block" at bounding box center [1019, 522] width 49 height 18
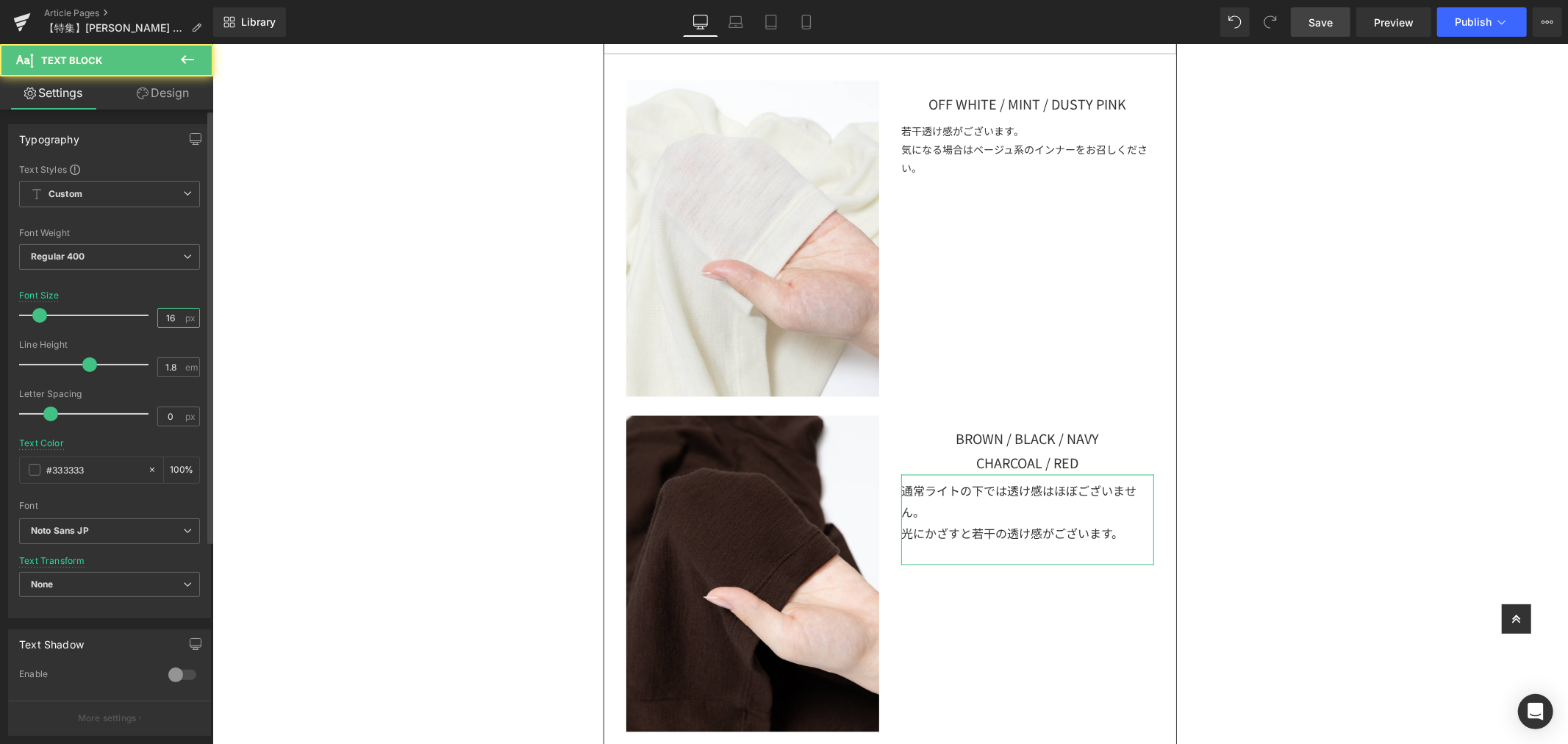
drag, startPoint x: 171, startPoint y: 310, endPoint x: 151, endPoint y: 311, distance: 20.0
click at [158, 311] on div "16 px" at bounding box center [179, 318] width 43 height 20
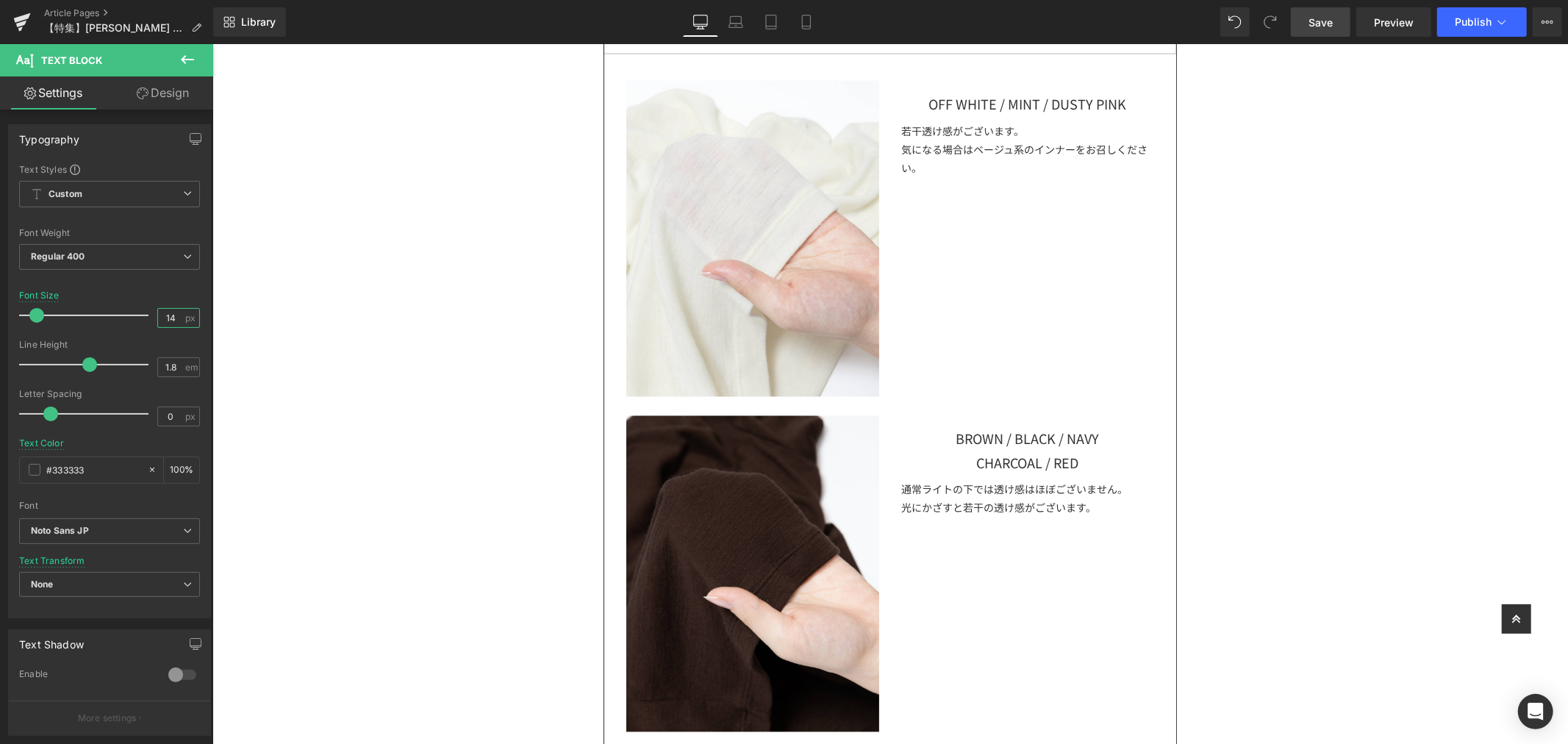
scroll to position [2432, 0]
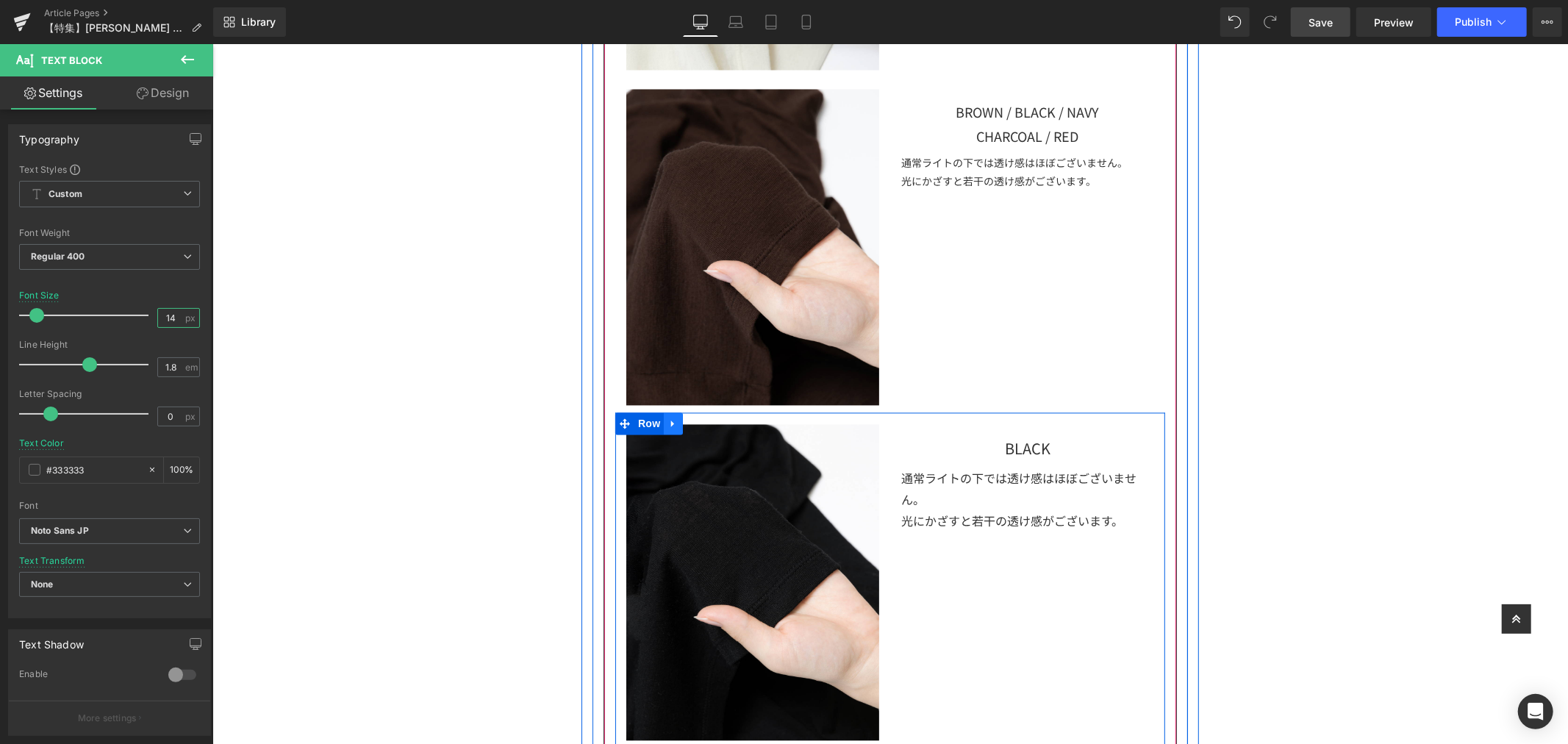
type input "14"
click at [668, 426] on icon at bounding box center [673, 423] width 11 height 11
click at [709, 423] on icon at bounding box center [711, 423] width 11 height 11
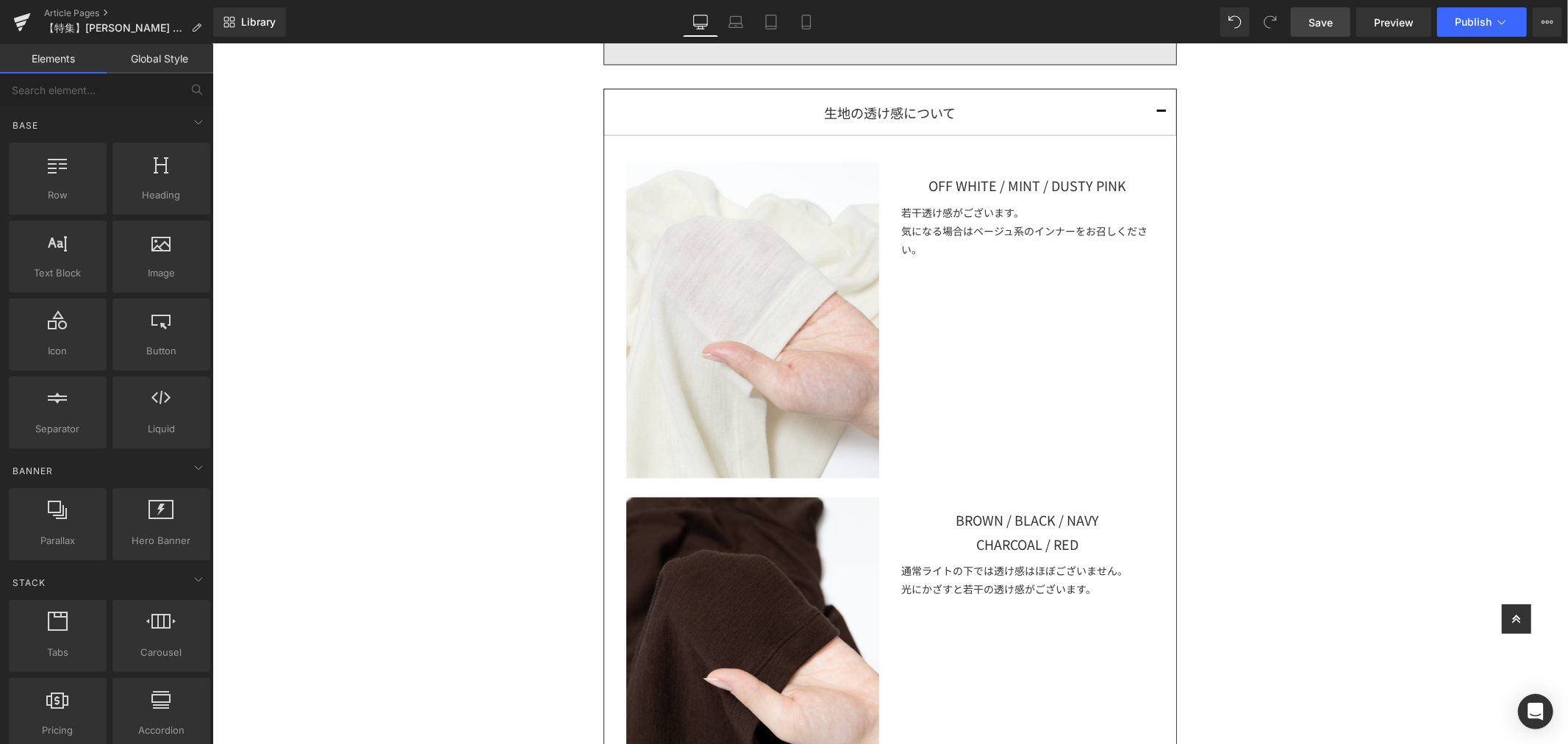
scroll to position [1942, 0]
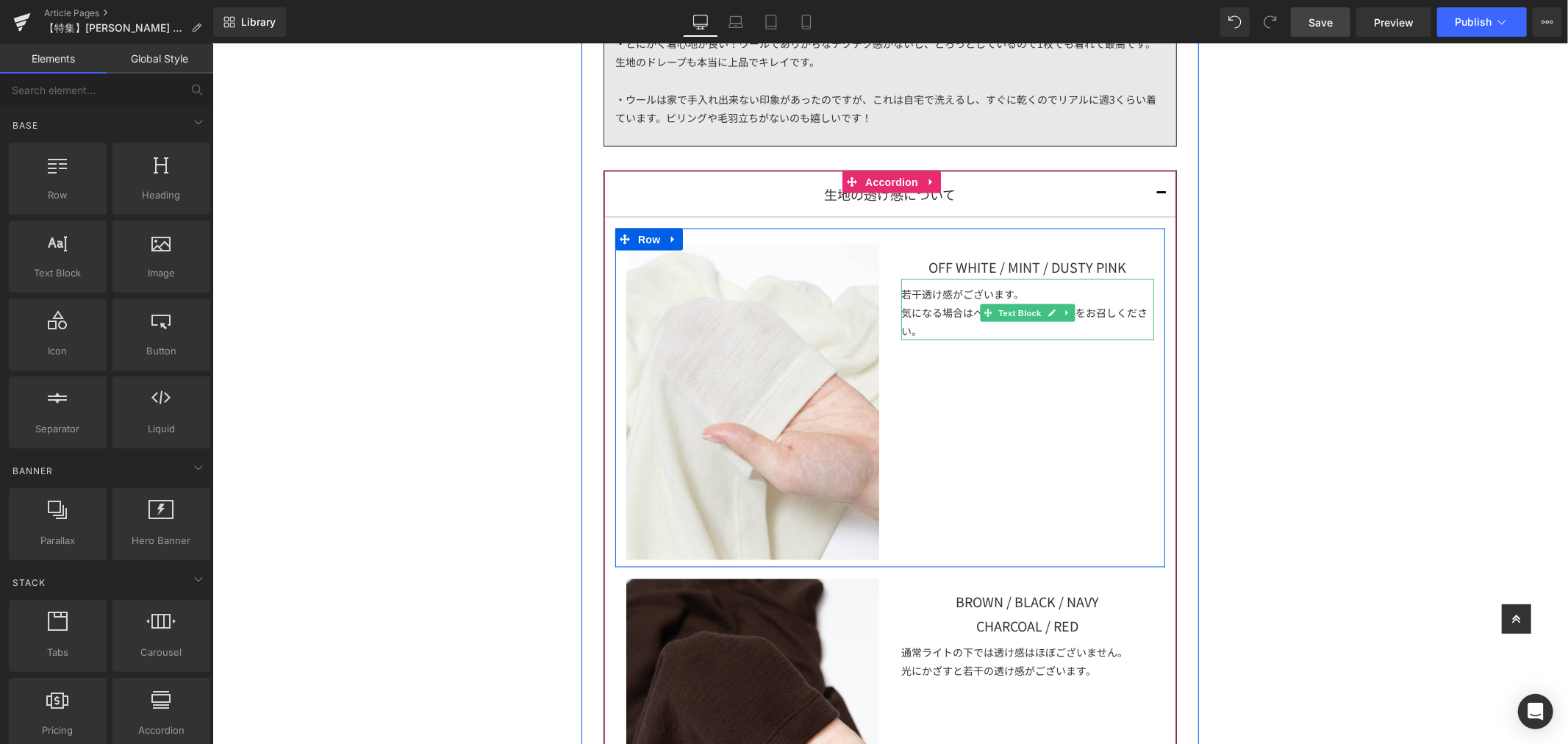
click at [1118, 320] on div "気になる場合はベージュ系のインナーをお召しください。" at bounding box center [1027, 321] width 253 height 37
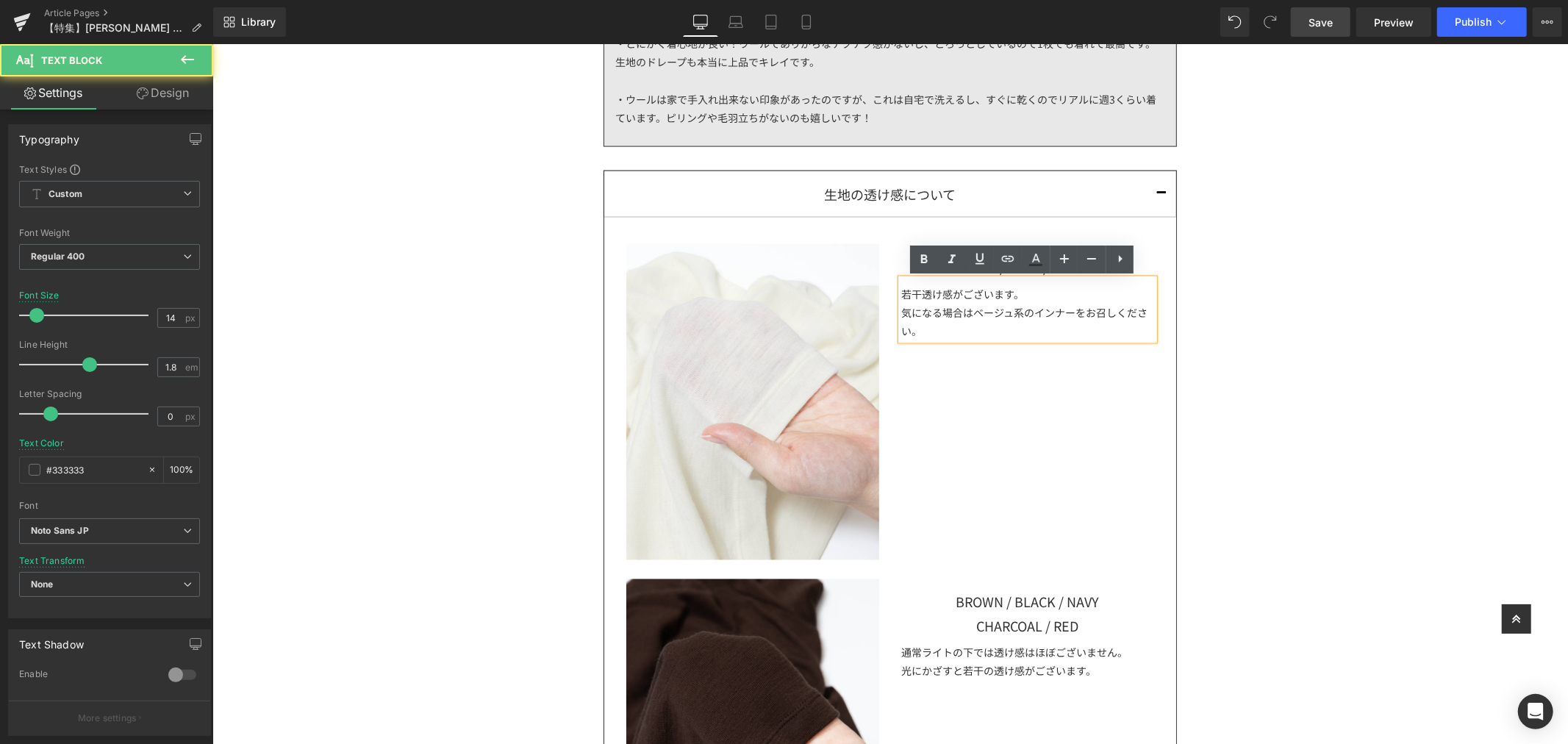
click at [1102, 292] on div "若干透け感がございます。 気になる場合はベージュ系のインナーをお召しください。" at bounding box center [1027, 309] width 253 height 62
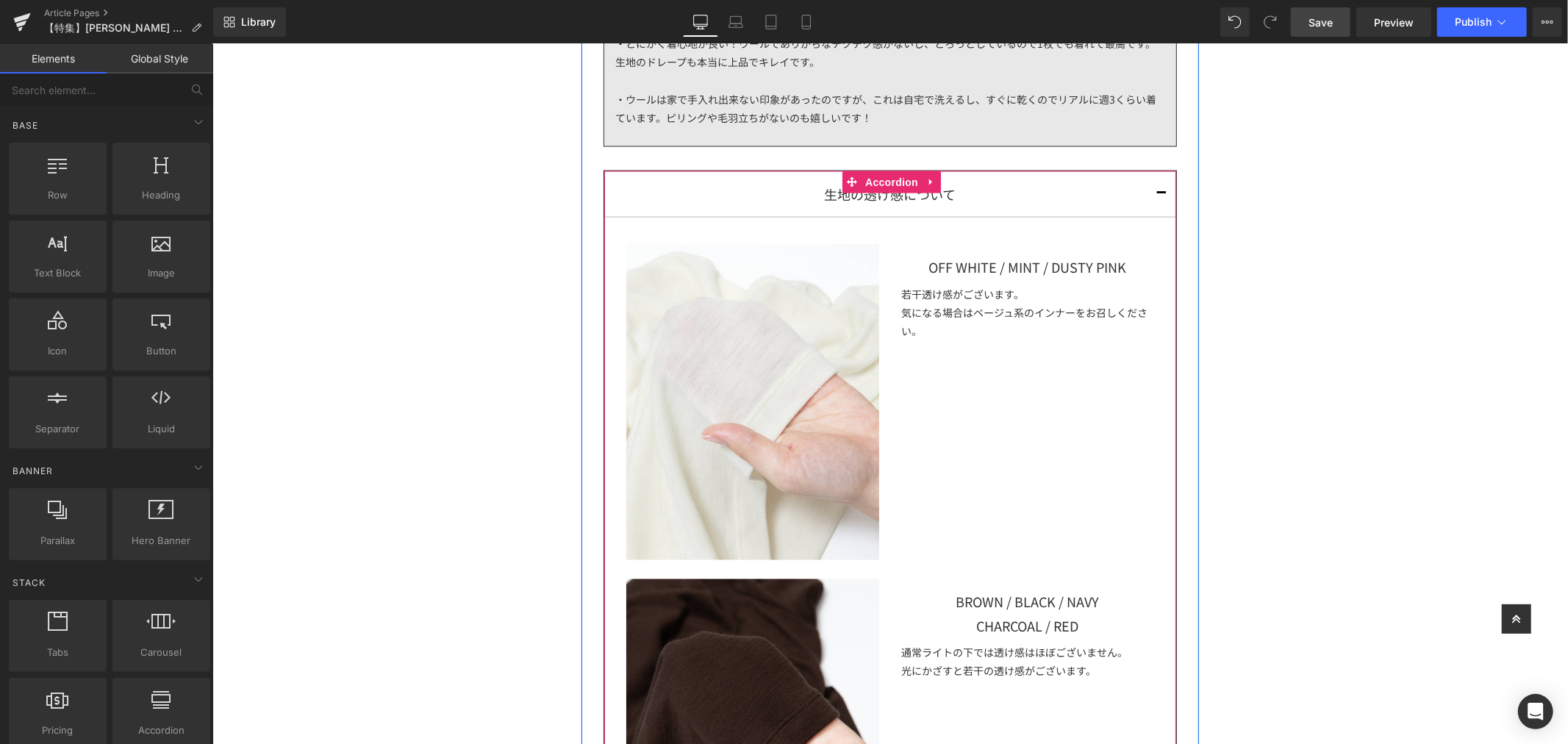
scroll to position [2350, 0]
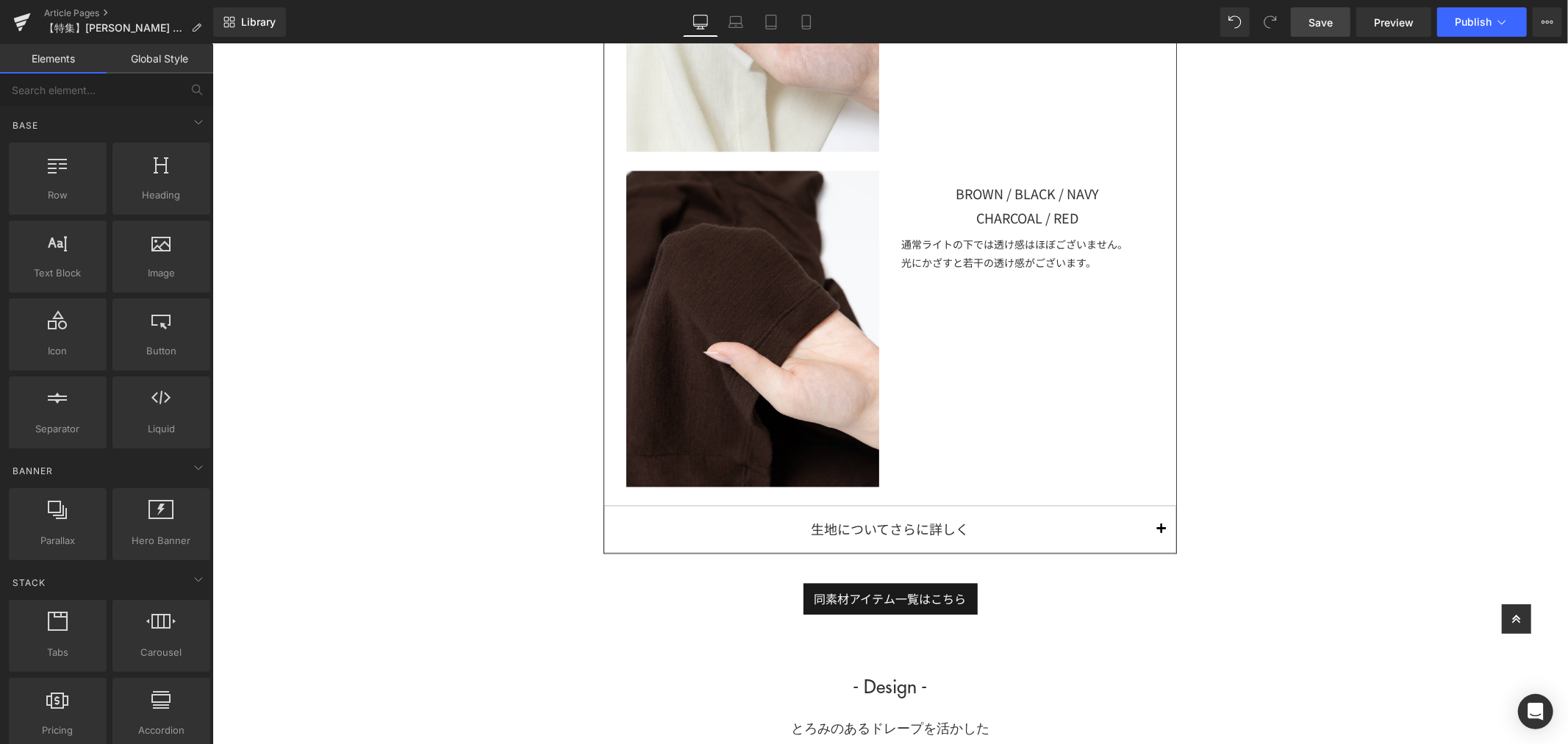
click at [1326, 32] on link "Save" at bounding box center [1320, 22] width 59 height 30
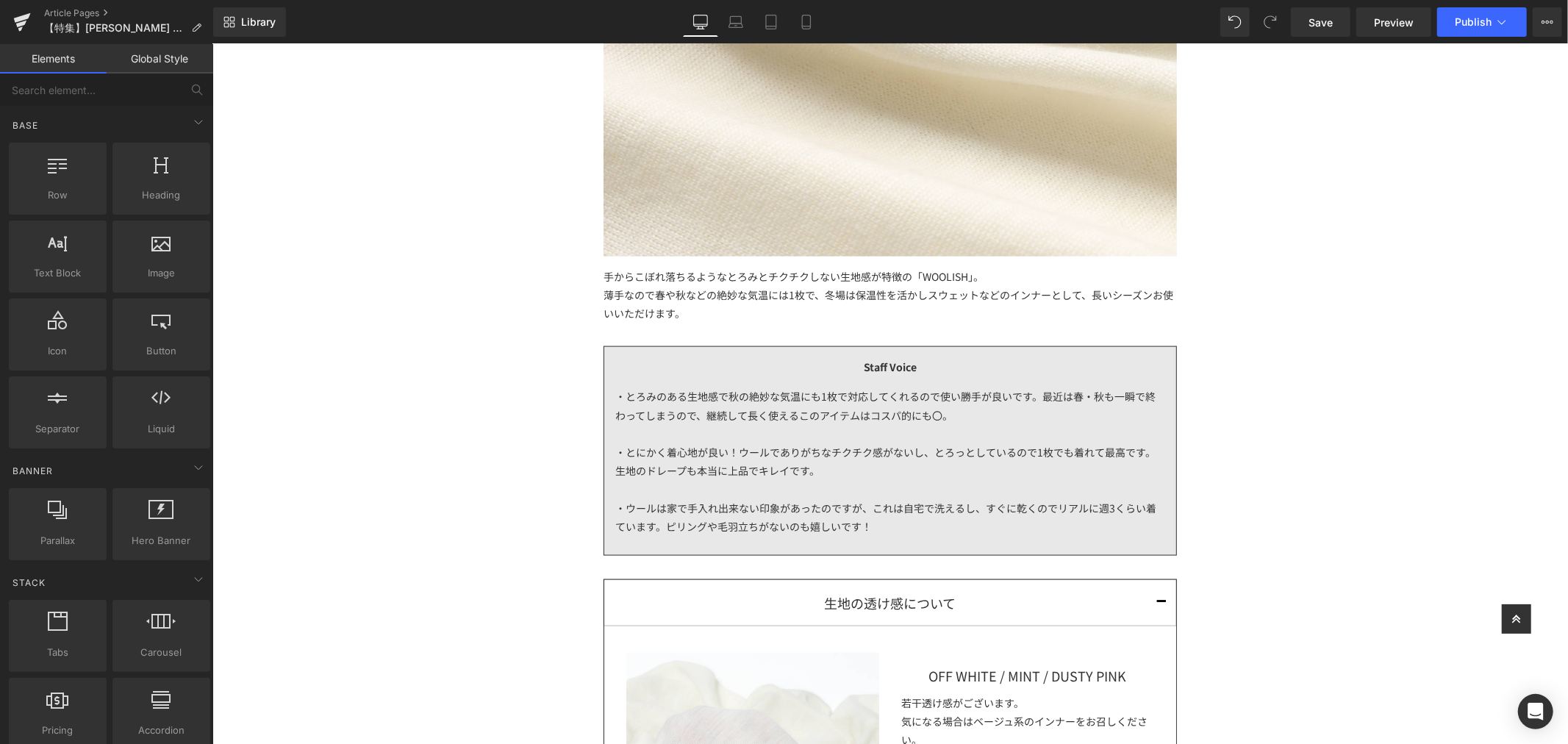
scroll to position [1779, 0]
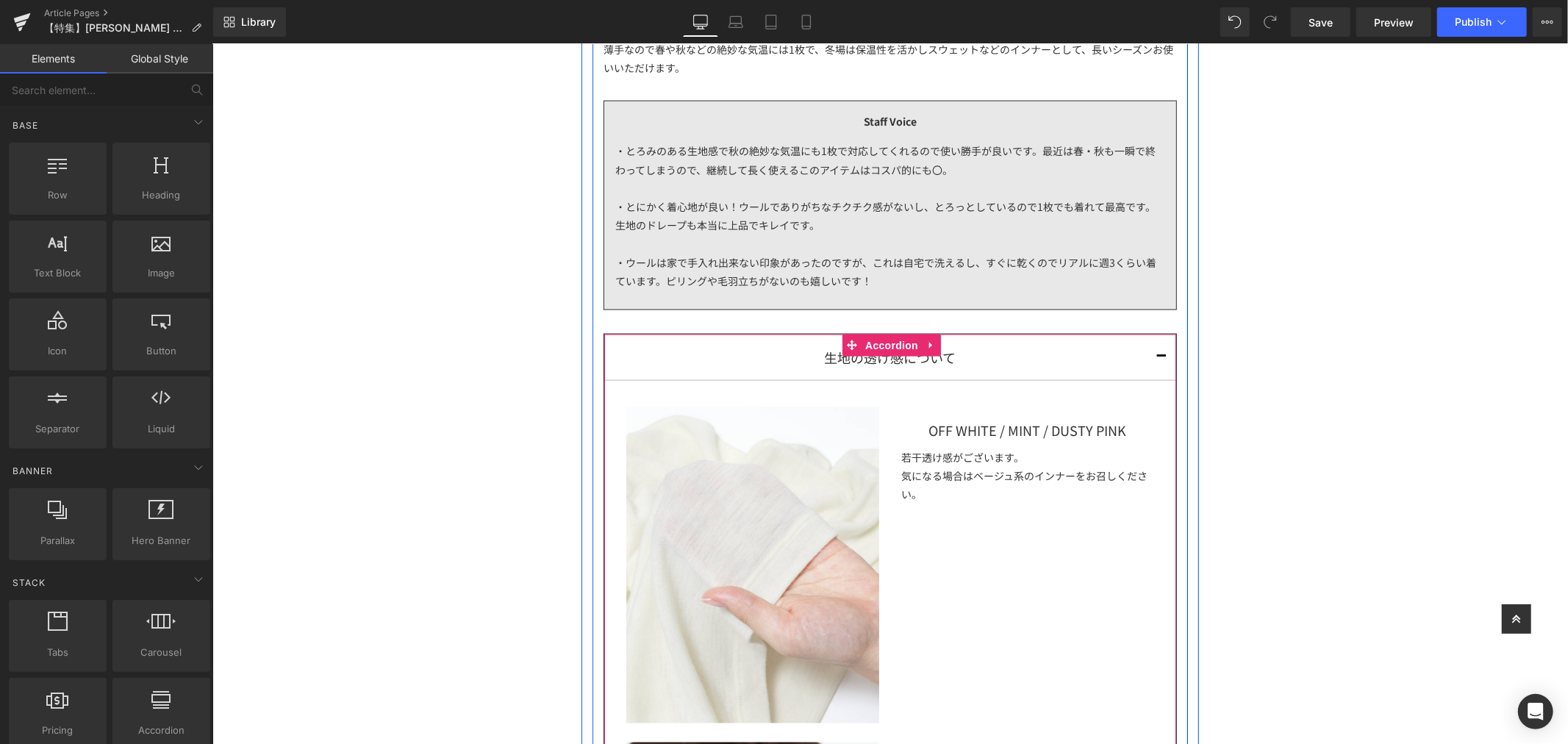
click at [1150, 356] on button "button" at bounding box center [1160, 356] width 30 height 46
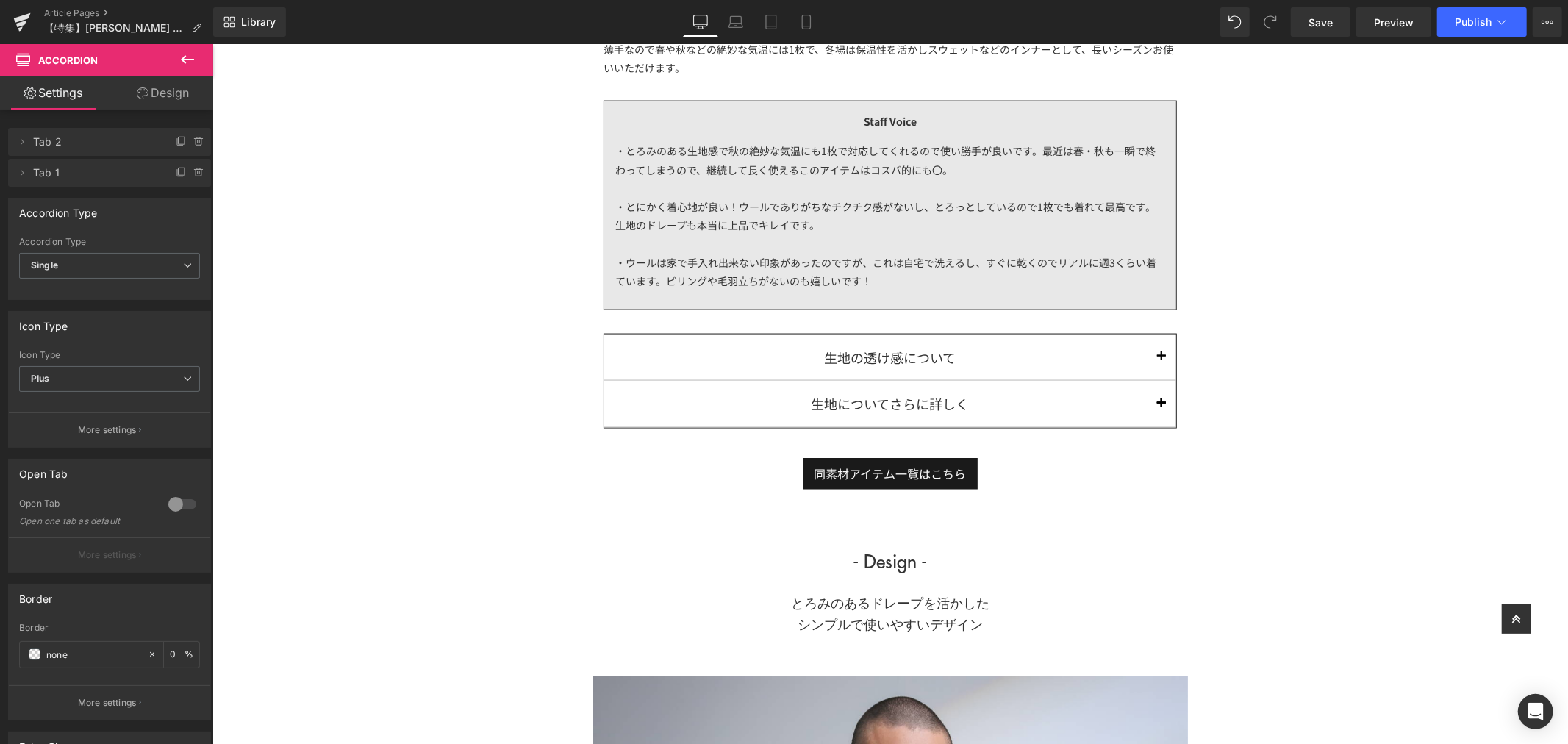
scroll to position [1942, 0]
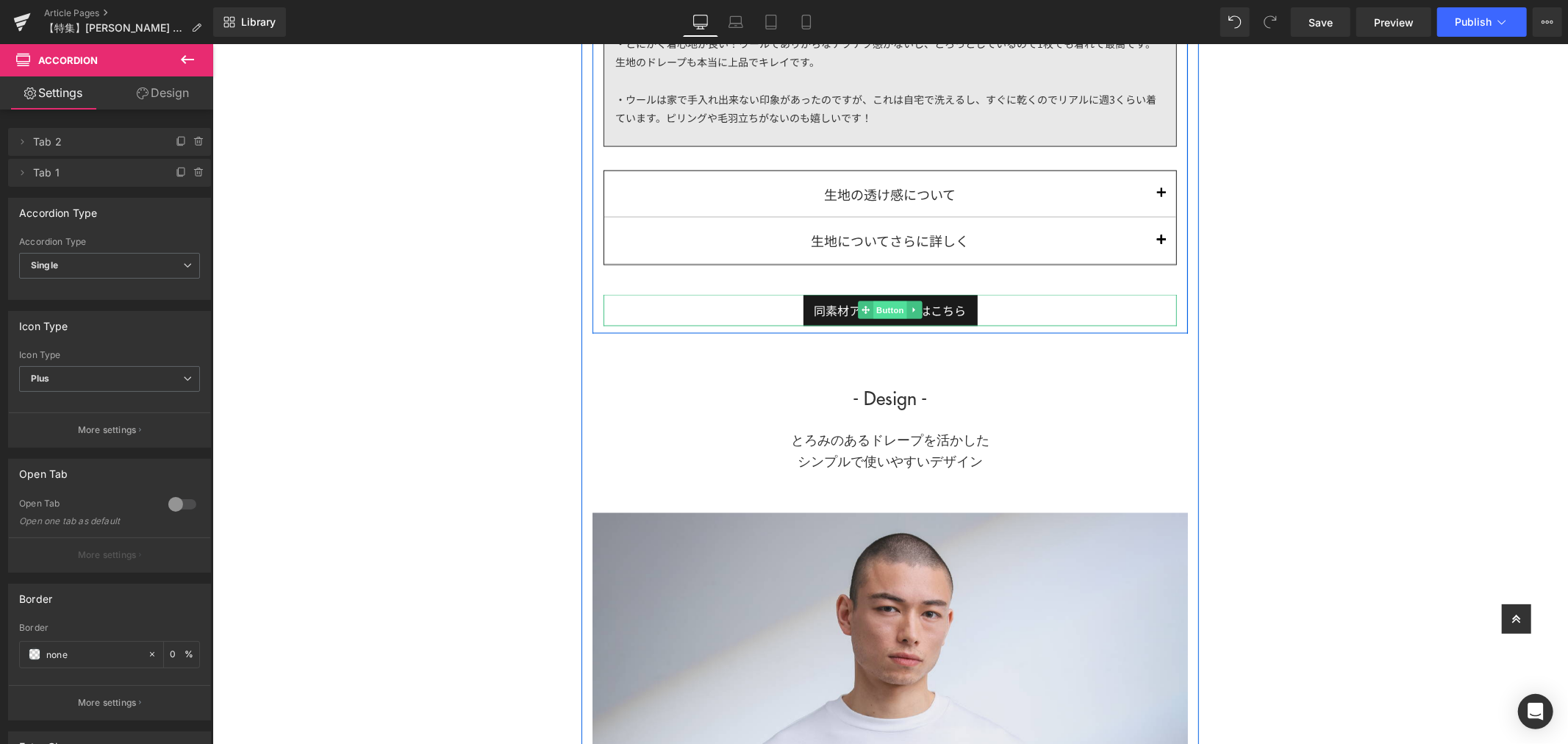
click at [874, 310] on span "Button" at bounding box center [889, 309] width 34 height 18
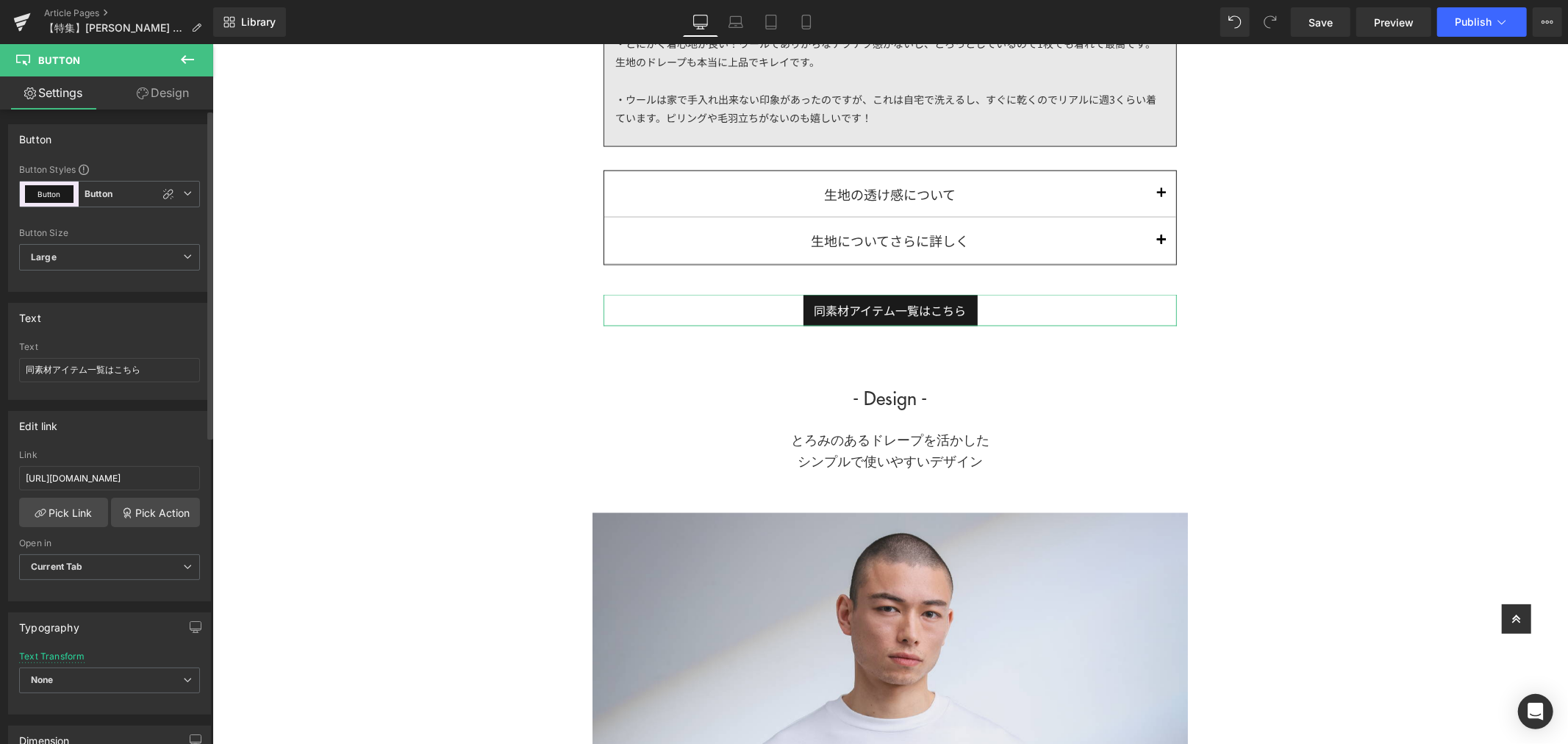
scroll to position [163, 0]
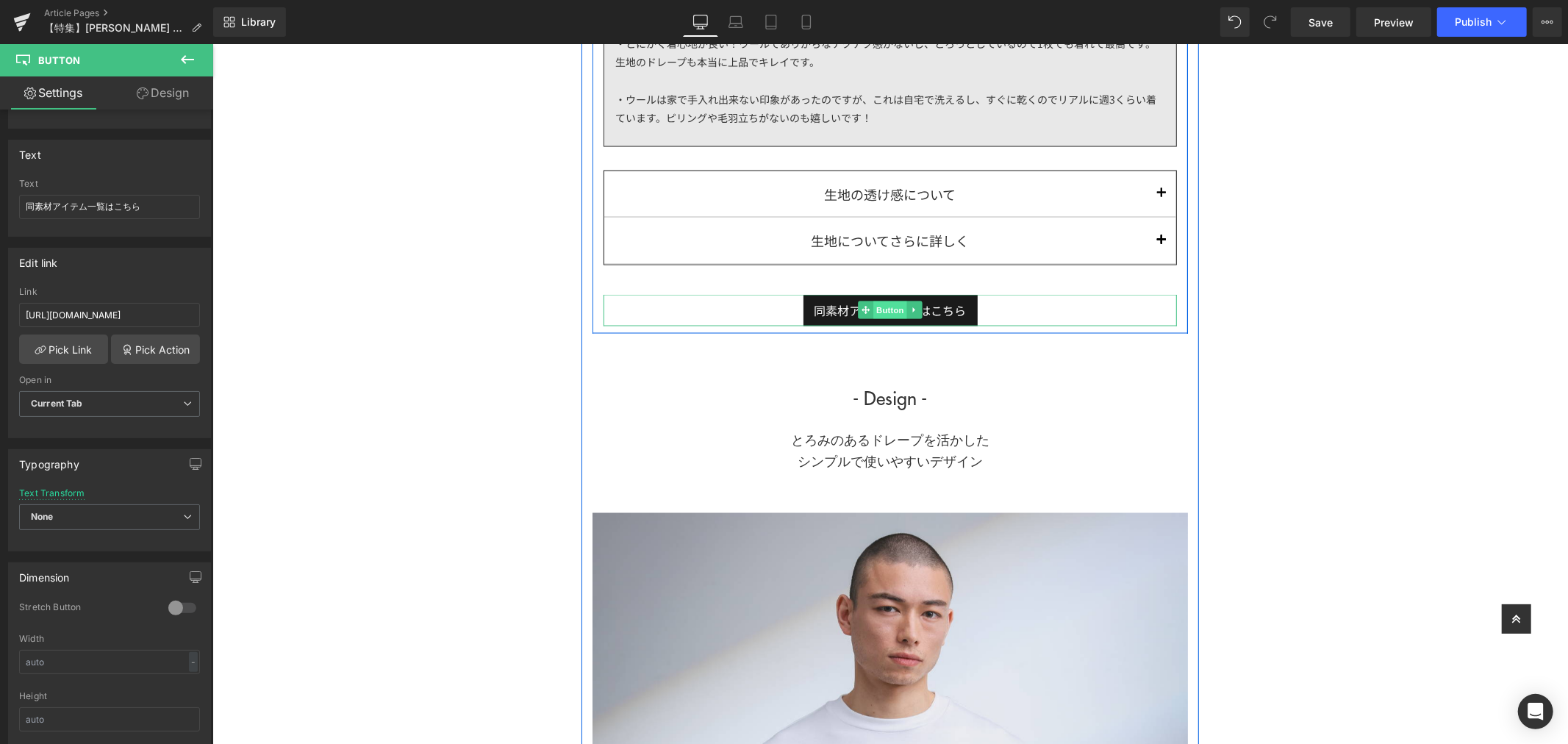
click at [880, 306] on span "Button" at bounding box center [889, 309] width 34 height 18
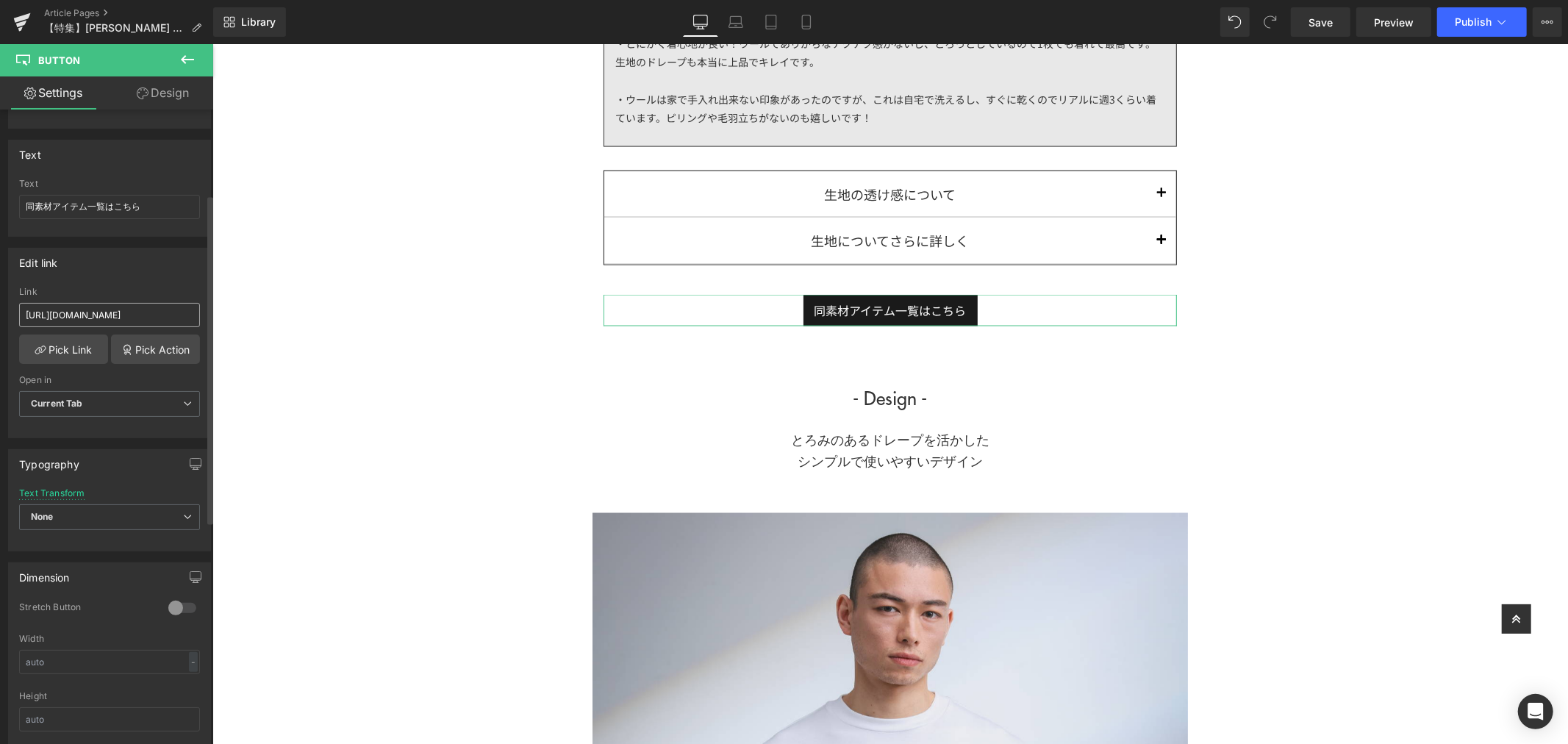
click at [121, 314] on input "[URL][DOMAIN_NAME]" at bounding box center [109, 315] width 181 height 24
drag, startPoint x: 181, startPoint y: 314, endPoint x: 2, endPoint y: 317, distance: 179.0
click at [0, 318] on div "Edit link [URL][DOMAIN_NAME] Link [URL][DOMAIN_NAME] Pick Link Pick Action Curr…" at bounding box center [110, 337] width 220 height 201
type input "u"
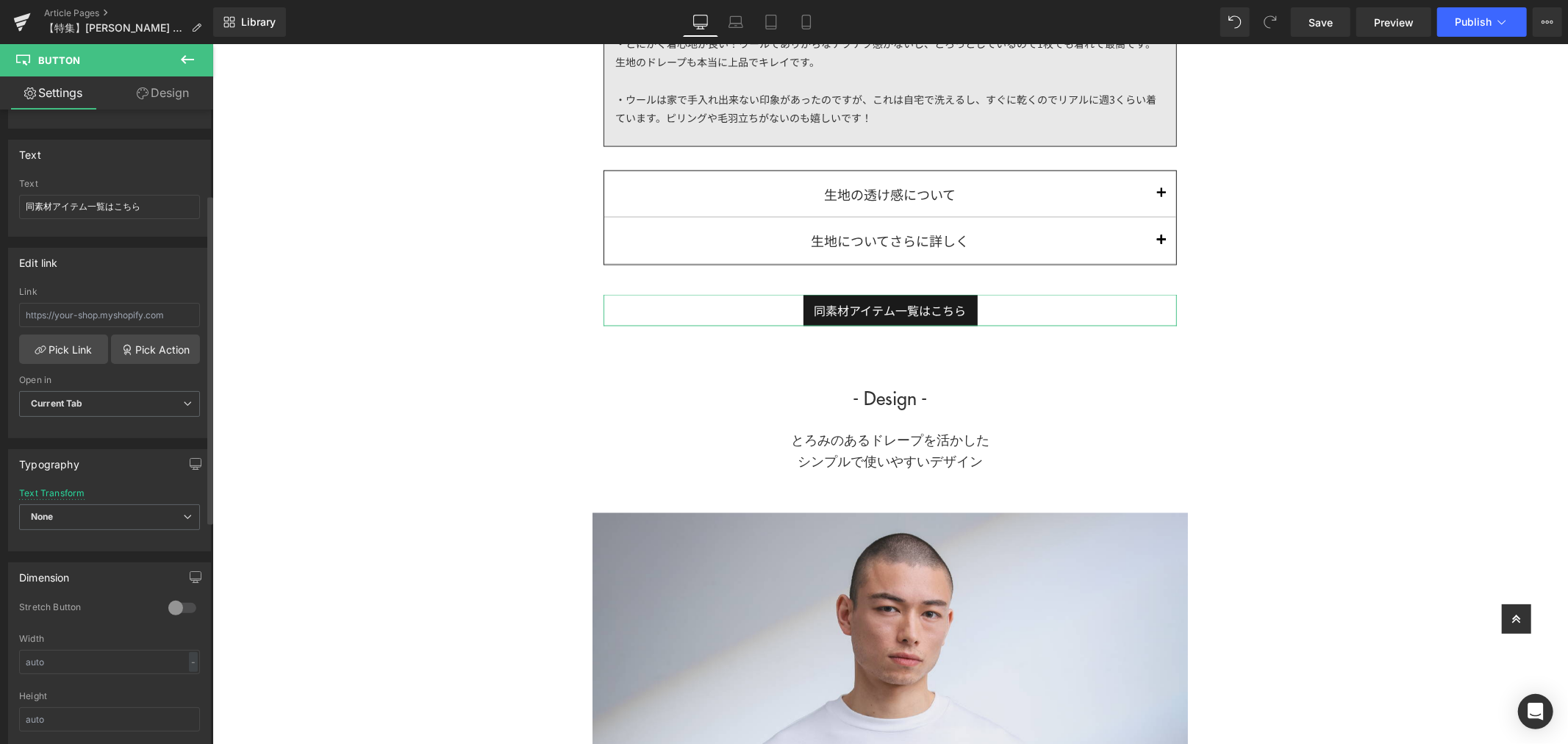
type input "[URL][DOMAIN_NAME]"
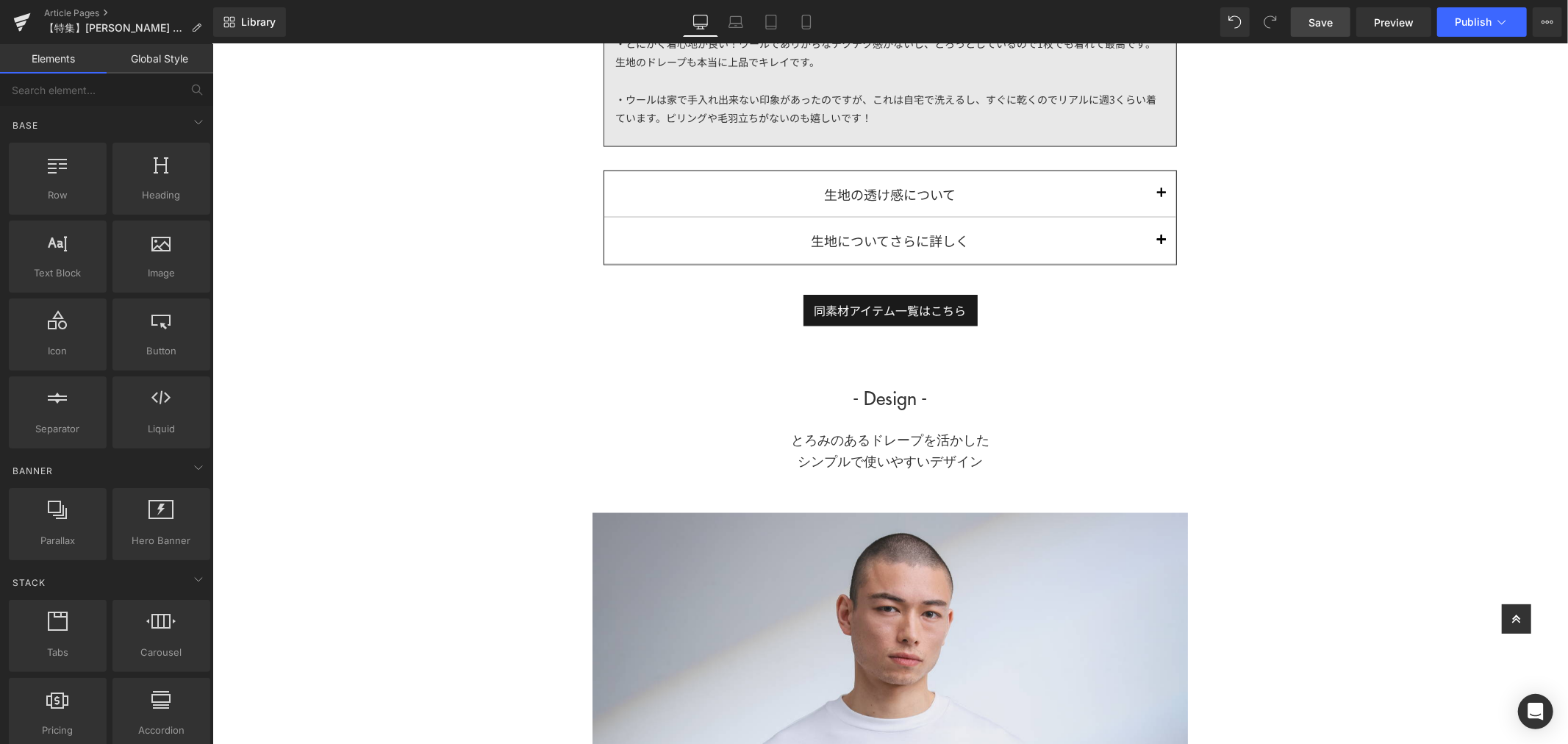
click at [1333, 25] on span "Save" at bounding box center [1321, 22] width 24 height 15
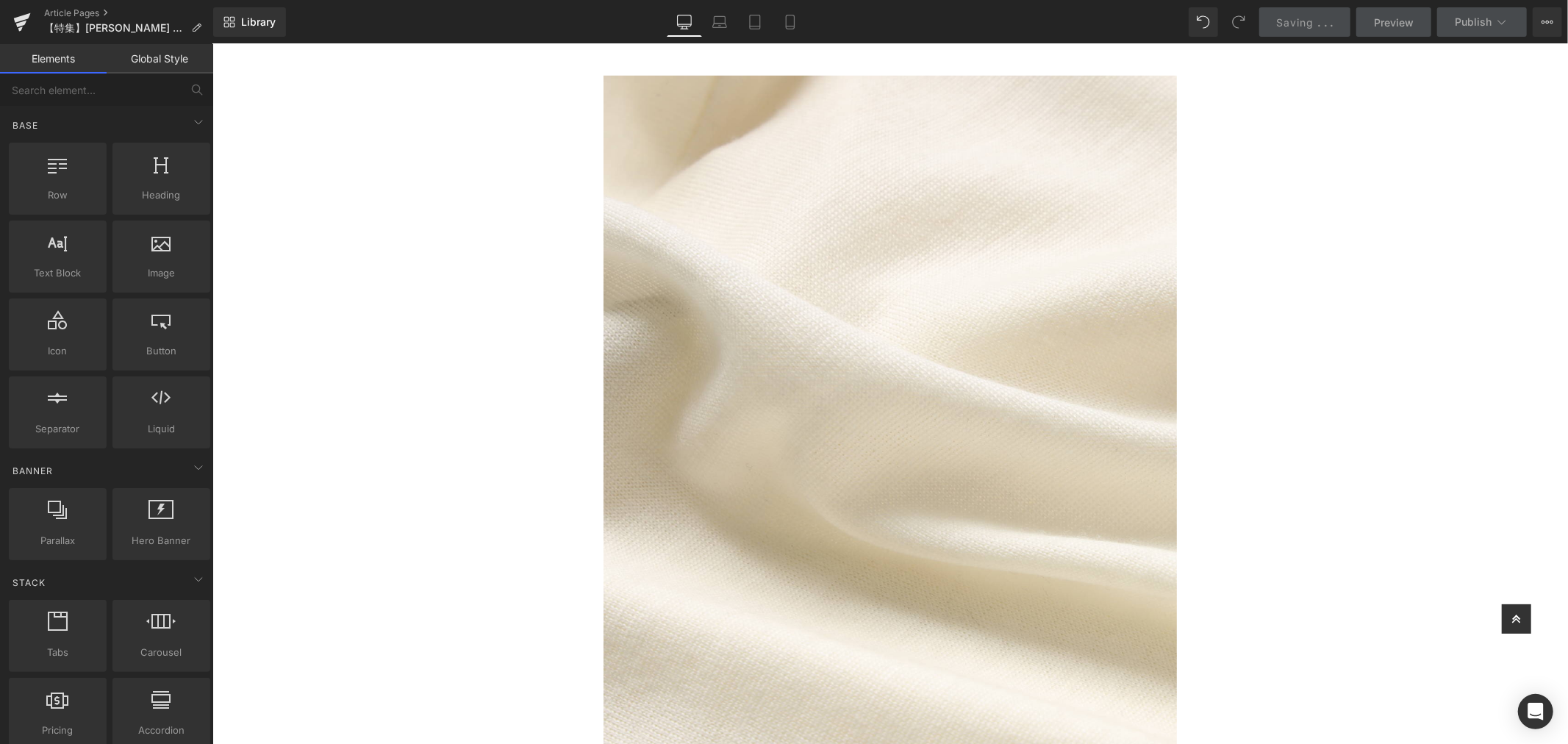
scroll to position [636, 0]
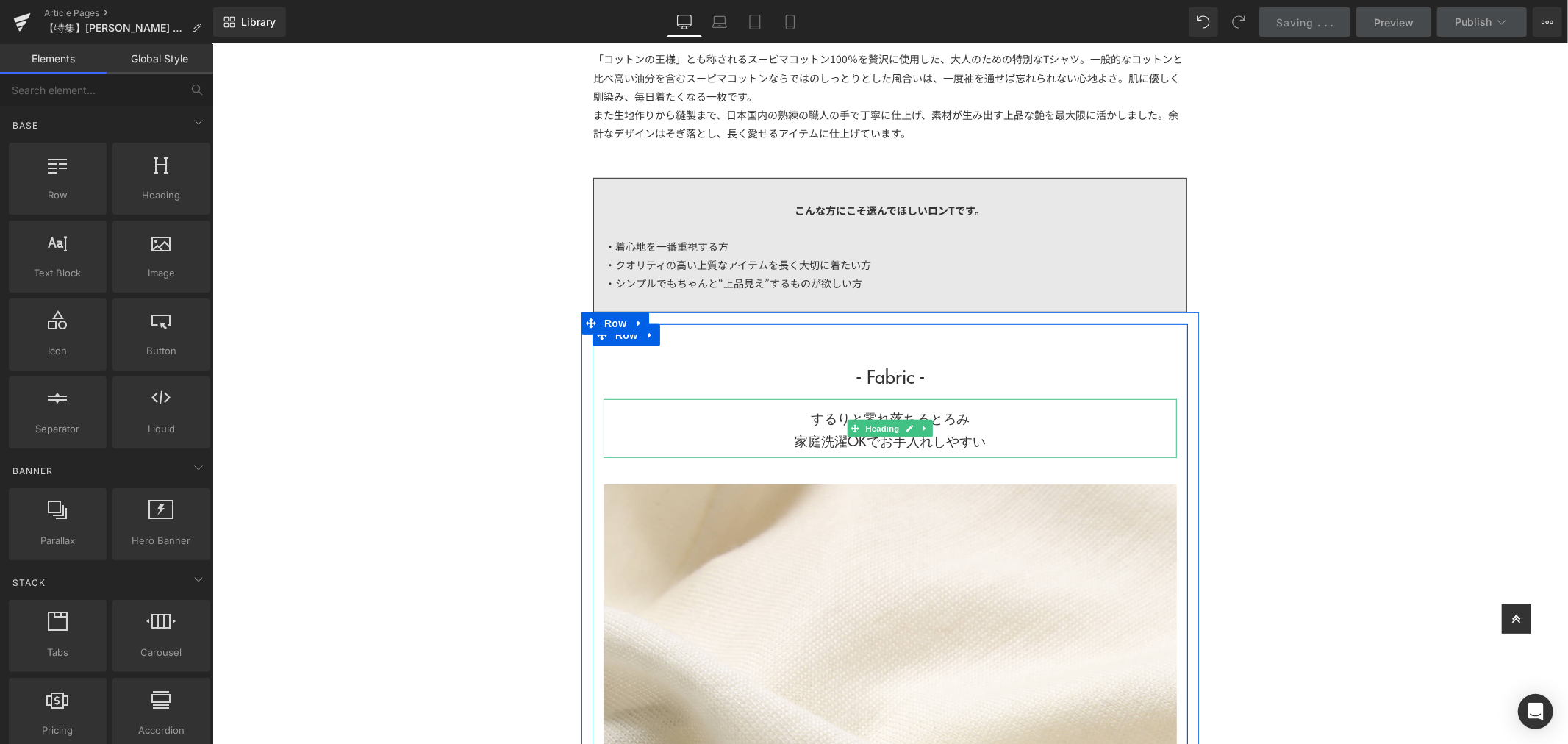
click at [953, 418] on h1 "するりと零れ落ちるとろみ 家庭洗濯OKでお手入れしやすい" at bounding box center [889, 429] width 574 height 45
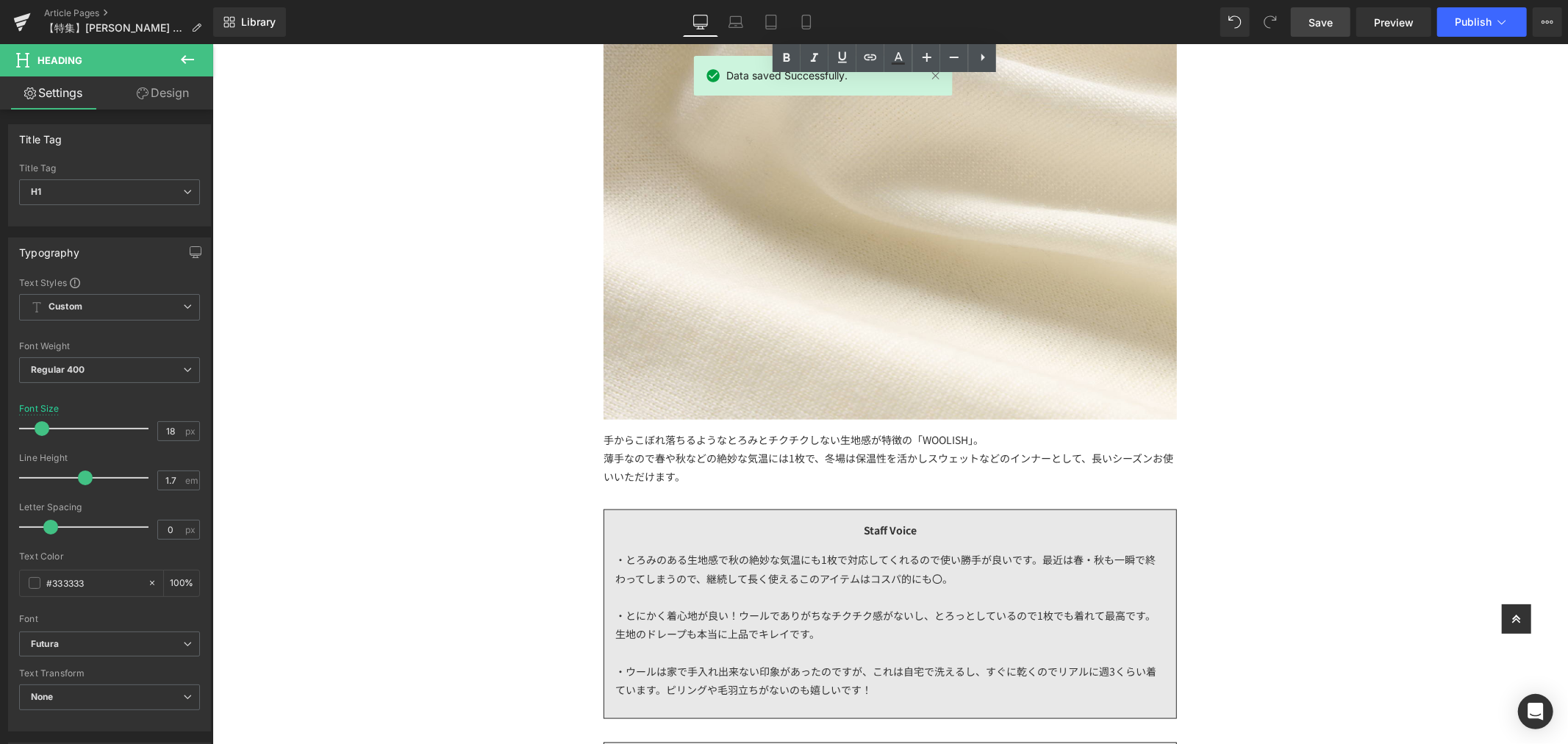
scroll to position [1779, 0]
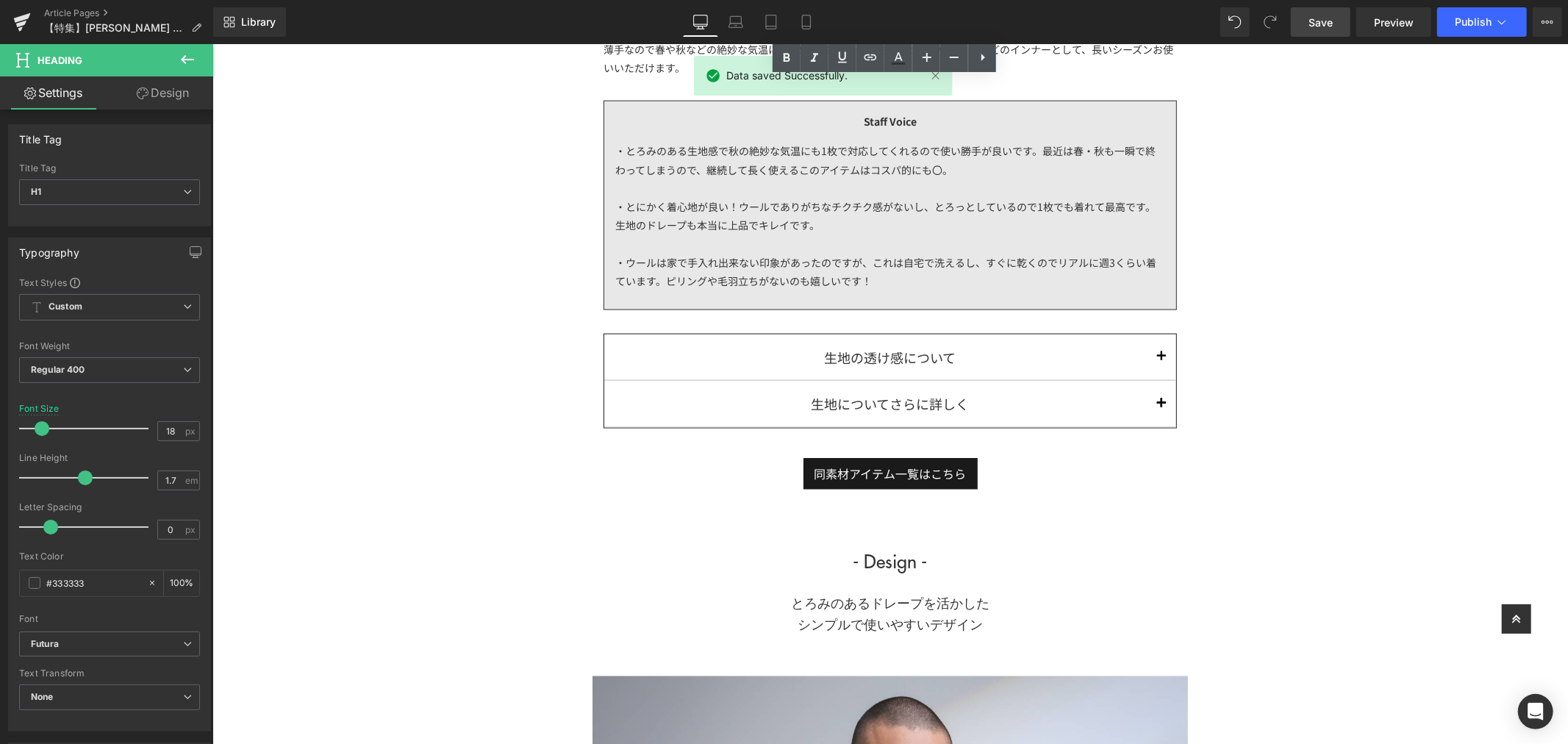
click at [885, 362] on span "Text Block" at bounding box center [882, 356] width 49 height 18
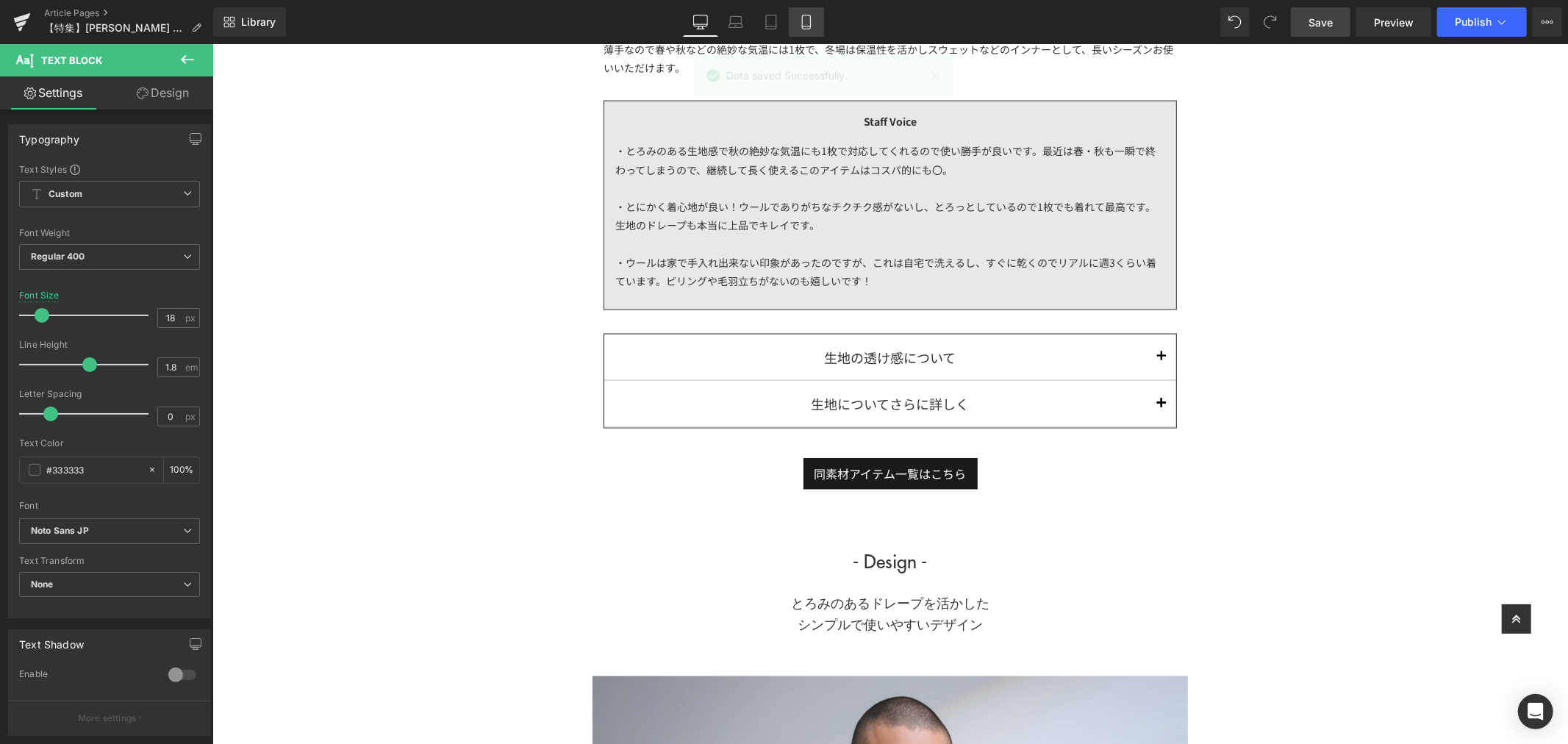
click at [799, 27] on icon at bounding box center [806, 21] width 14 height 14
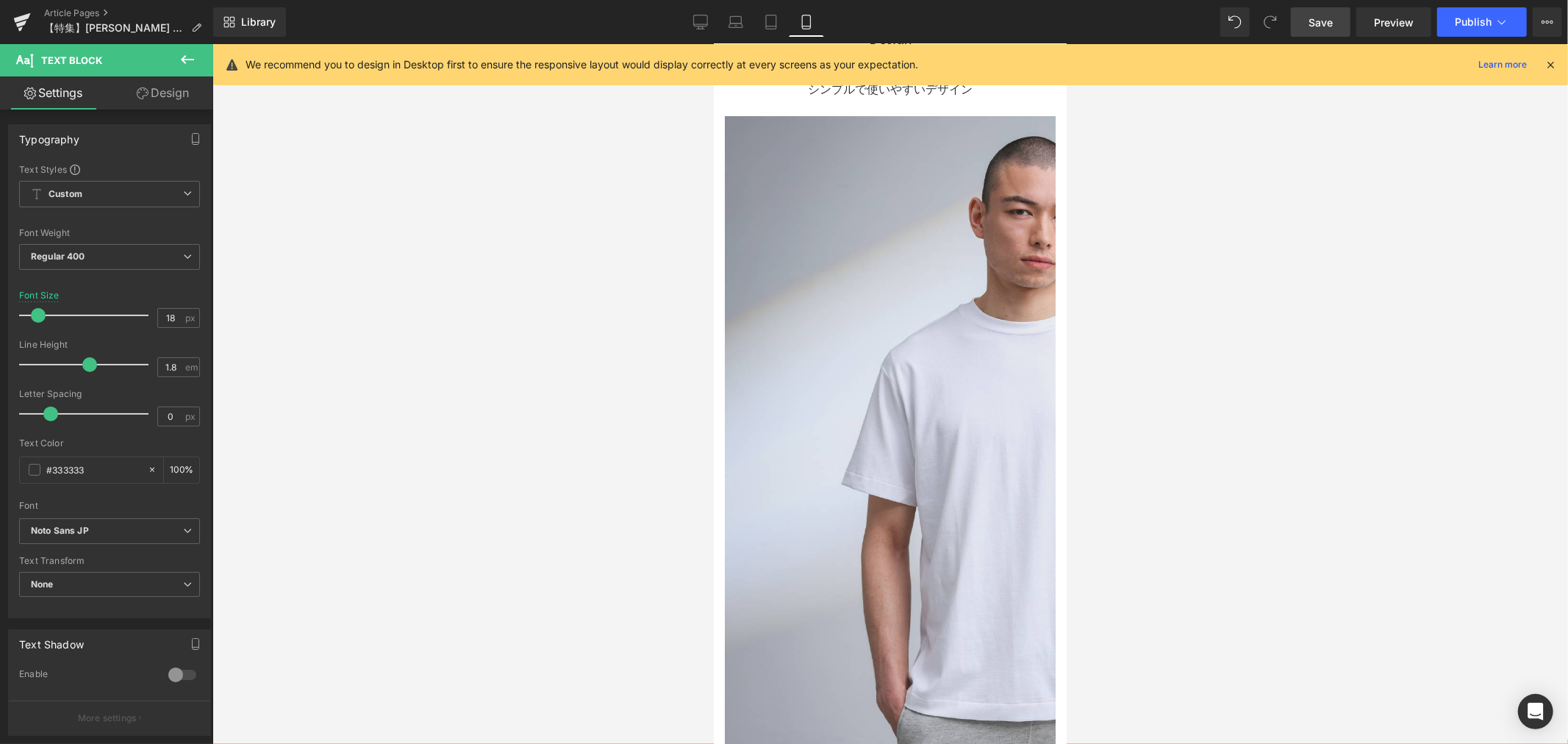
scroll to position [1365, 0]
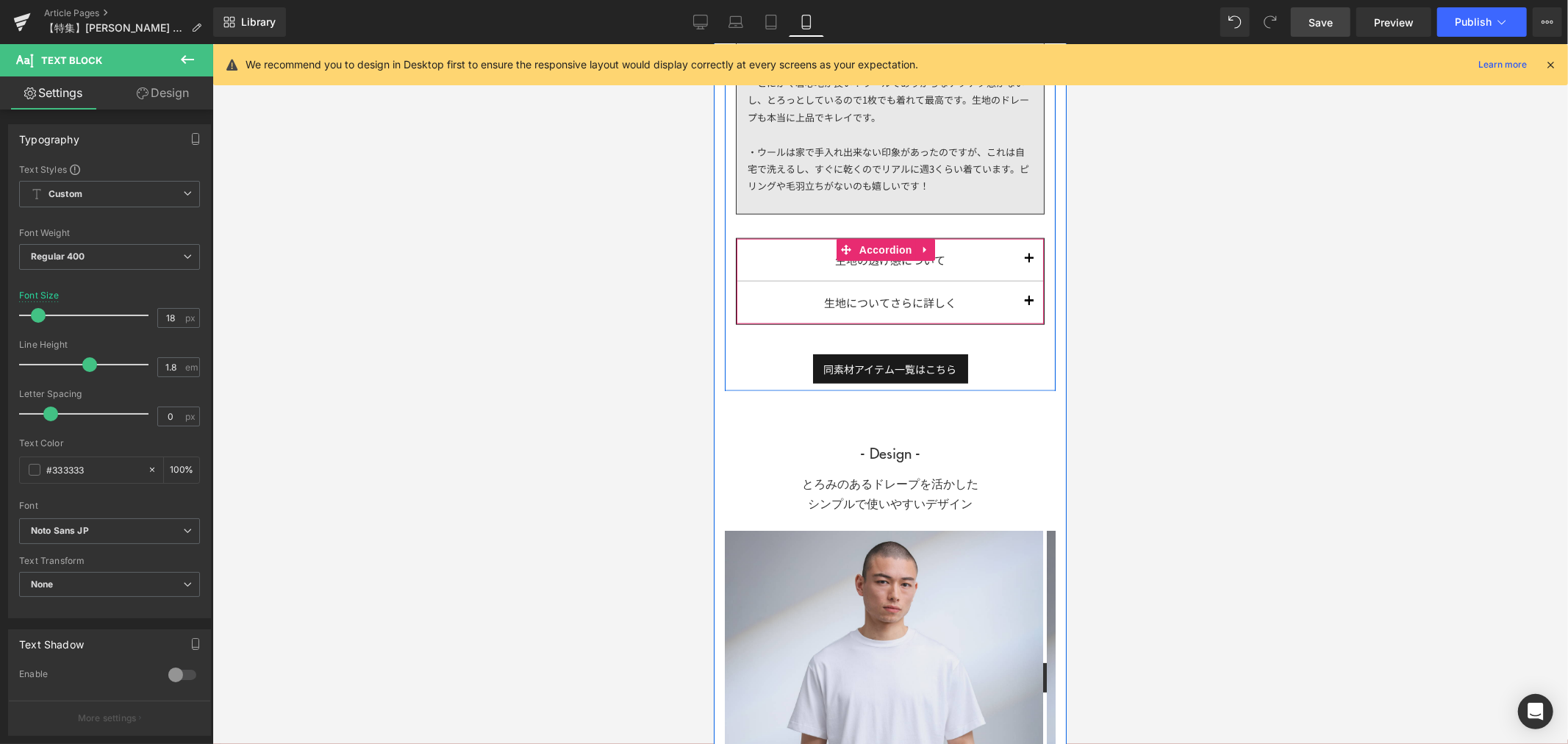
click at [1014, 270] on button "button" at bounding box center [1029, 259] width 30 height 42
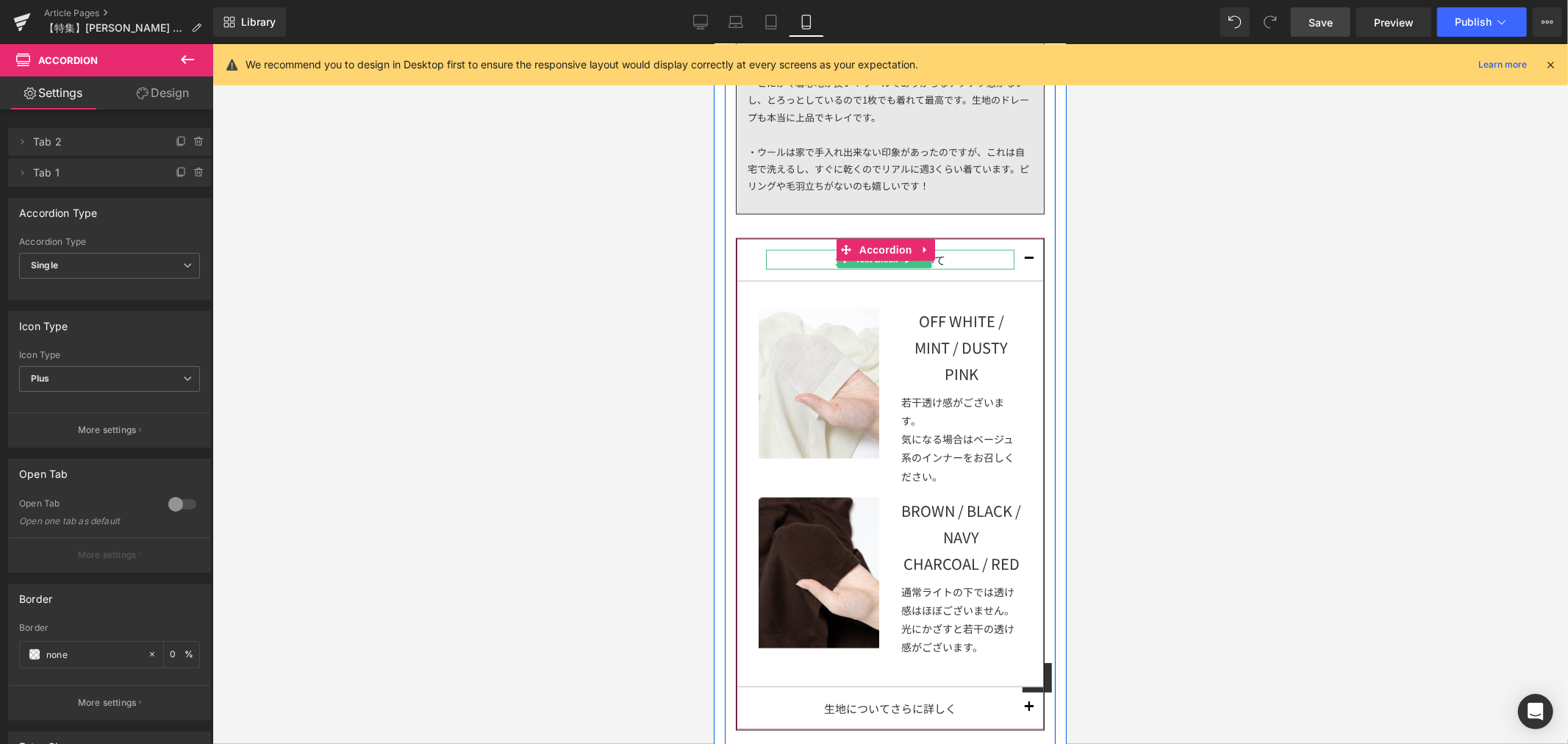
click at [946, 269] on div "生地の透け感について" at bounding box center [890, 259] width 248 height 20
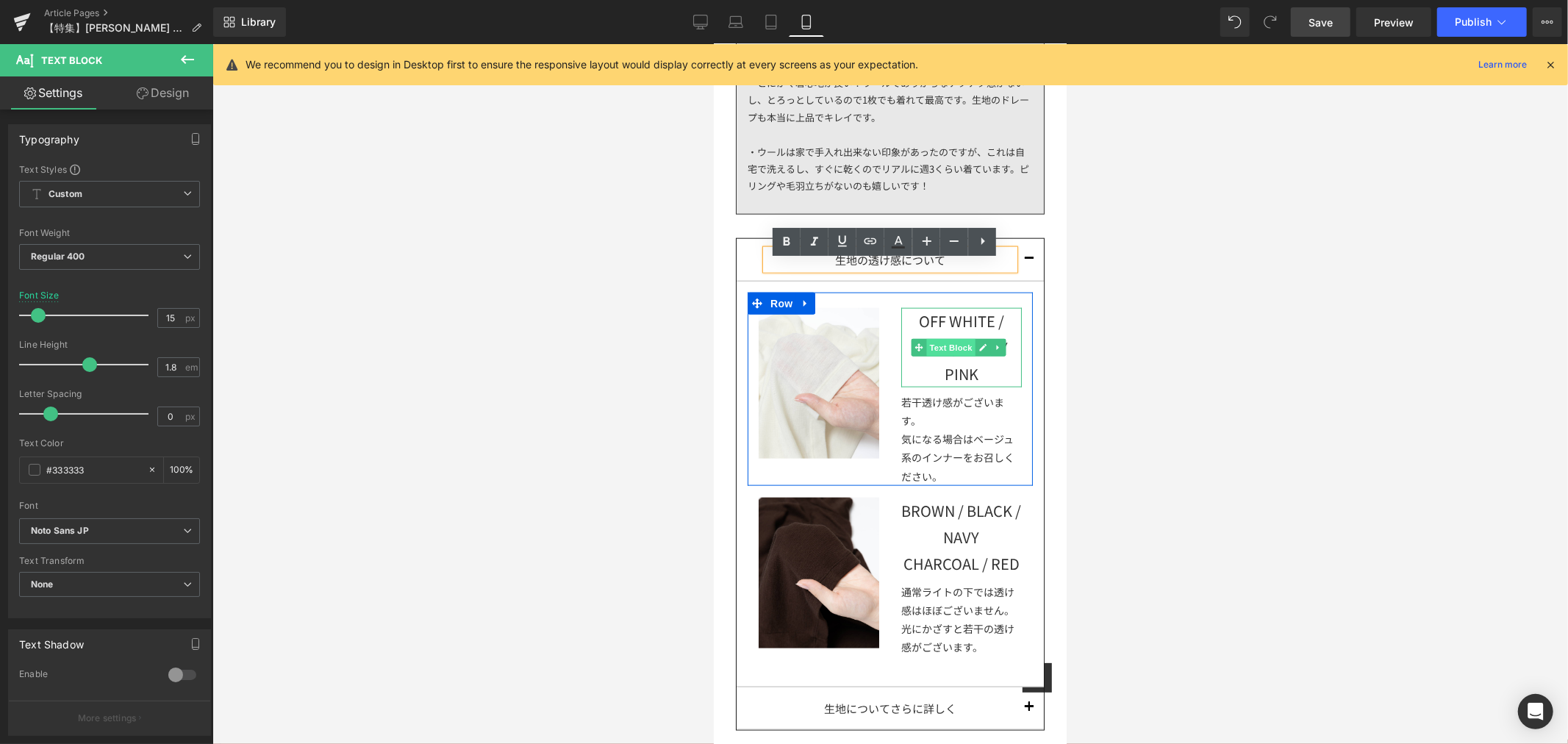
click at [949, 356] on span "Text Block" at bounding box center [950, 346] width 49 height 18
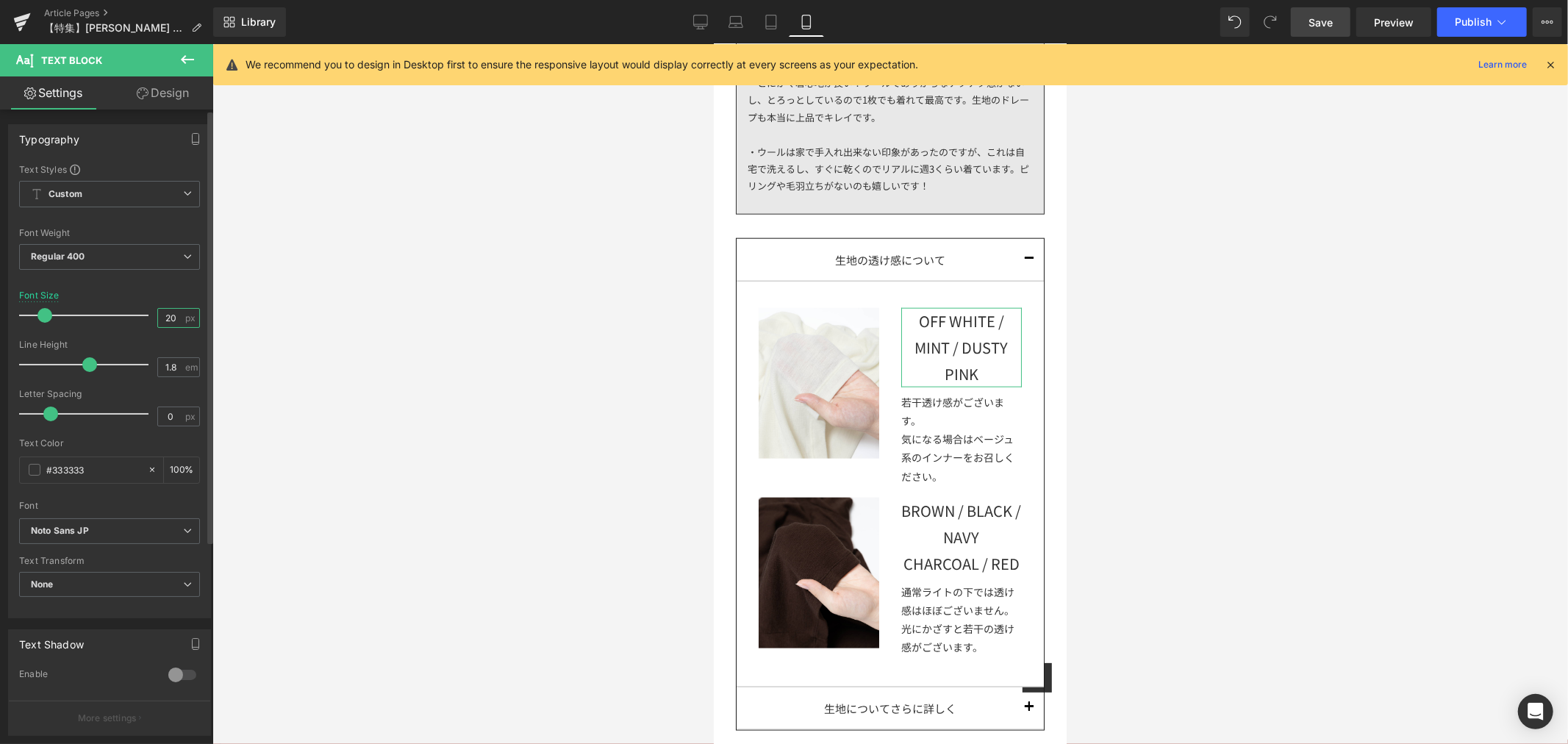
drag, startPoint x: 175, startPoint y: 317, endPoint x: 157, endPoint y: 317, distance: 18.0
click at [158, 317] on input "20" at bounding box center [171, 318] width 26 height 18
type input "15"
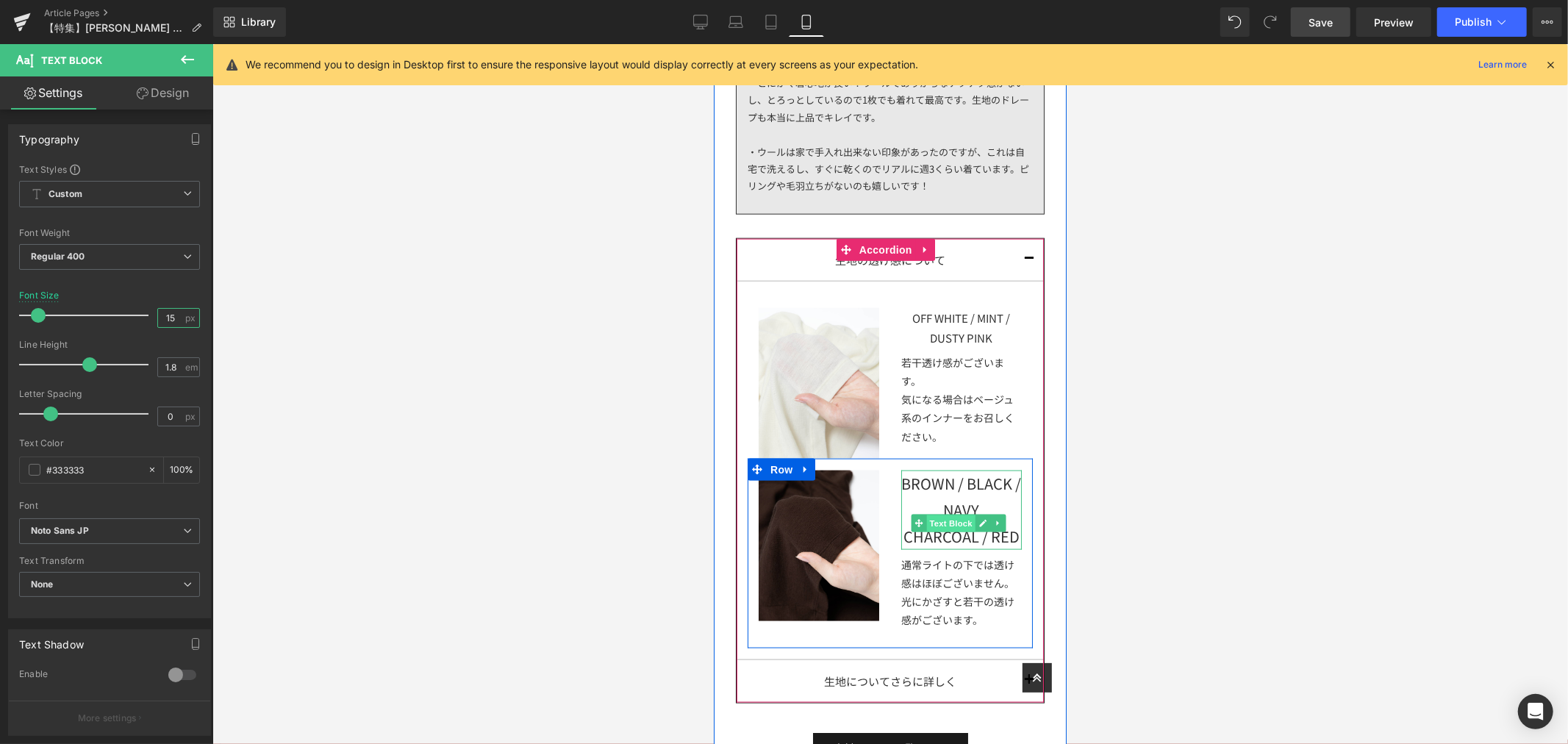
drag, startPoint x: 948, startPoint y: 527, endPoint x: 967, endPoint y: 346, distance: 182.0
click at [948, 527] on span "Text Block" at bounding box center [950, 522] width 49 height 18
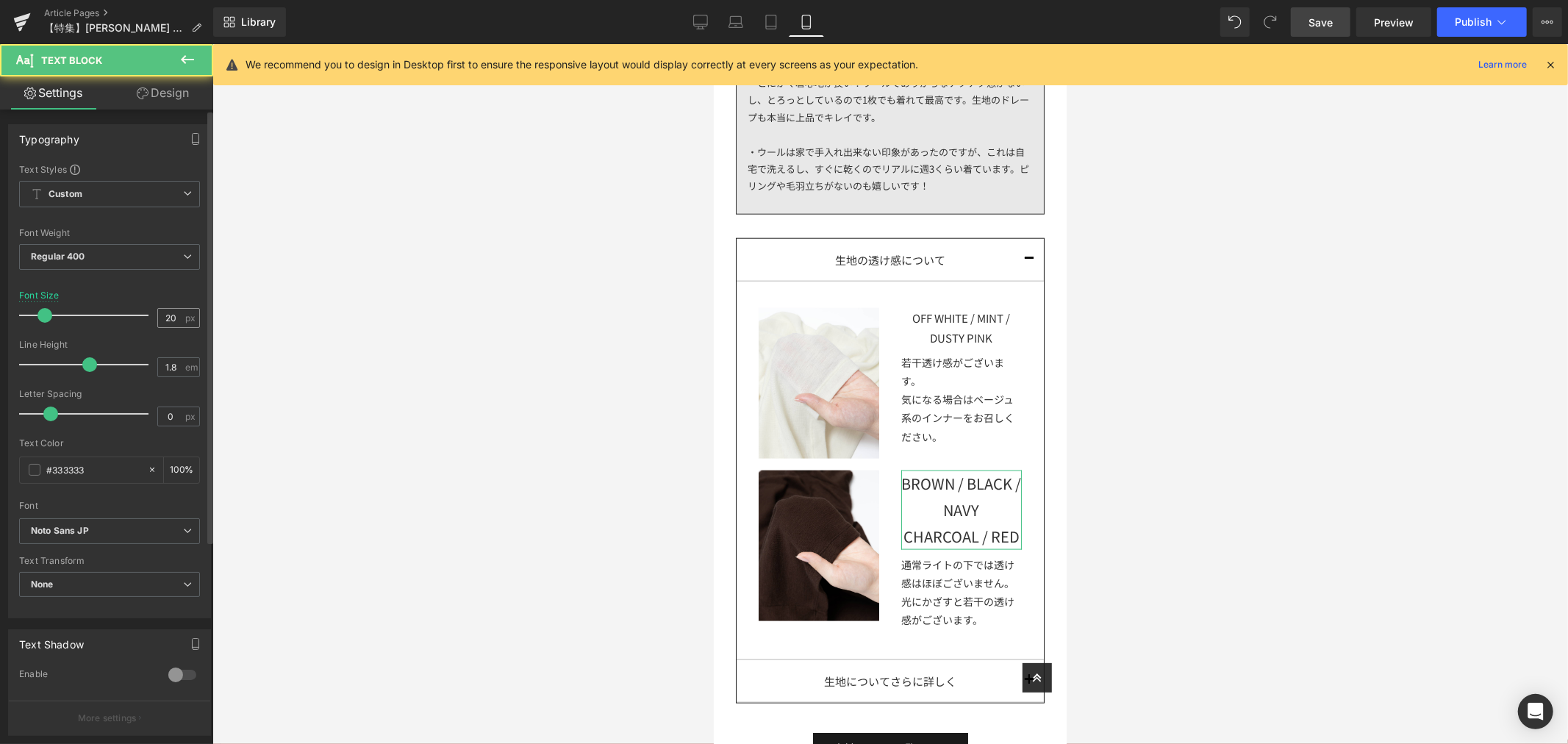
click at [179, 311] on div "20 px" at bounding box center [179, 318] width 43 height 20
drag, startPoint x: 175, startPoint y: 315, endPoint x: 141, endPoint y: 317, distance: 34.1
click at [141, 317] on div "Font Size 20 px" at bounding box center [109, 315] width 181 height 49
type input "15"
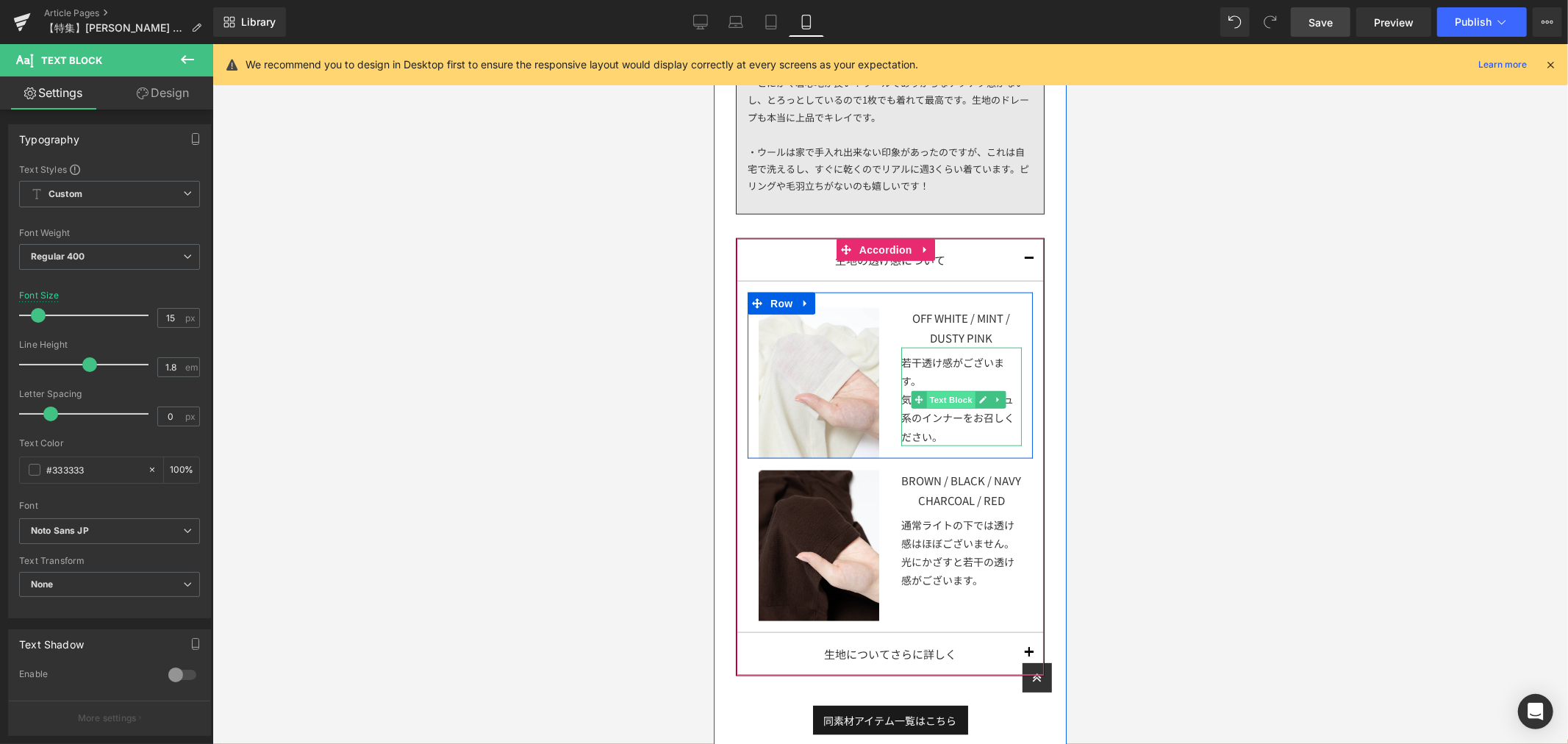
click at [952, 409] on span "Text Block" at bounding box center [950, 399] width 49 height 18
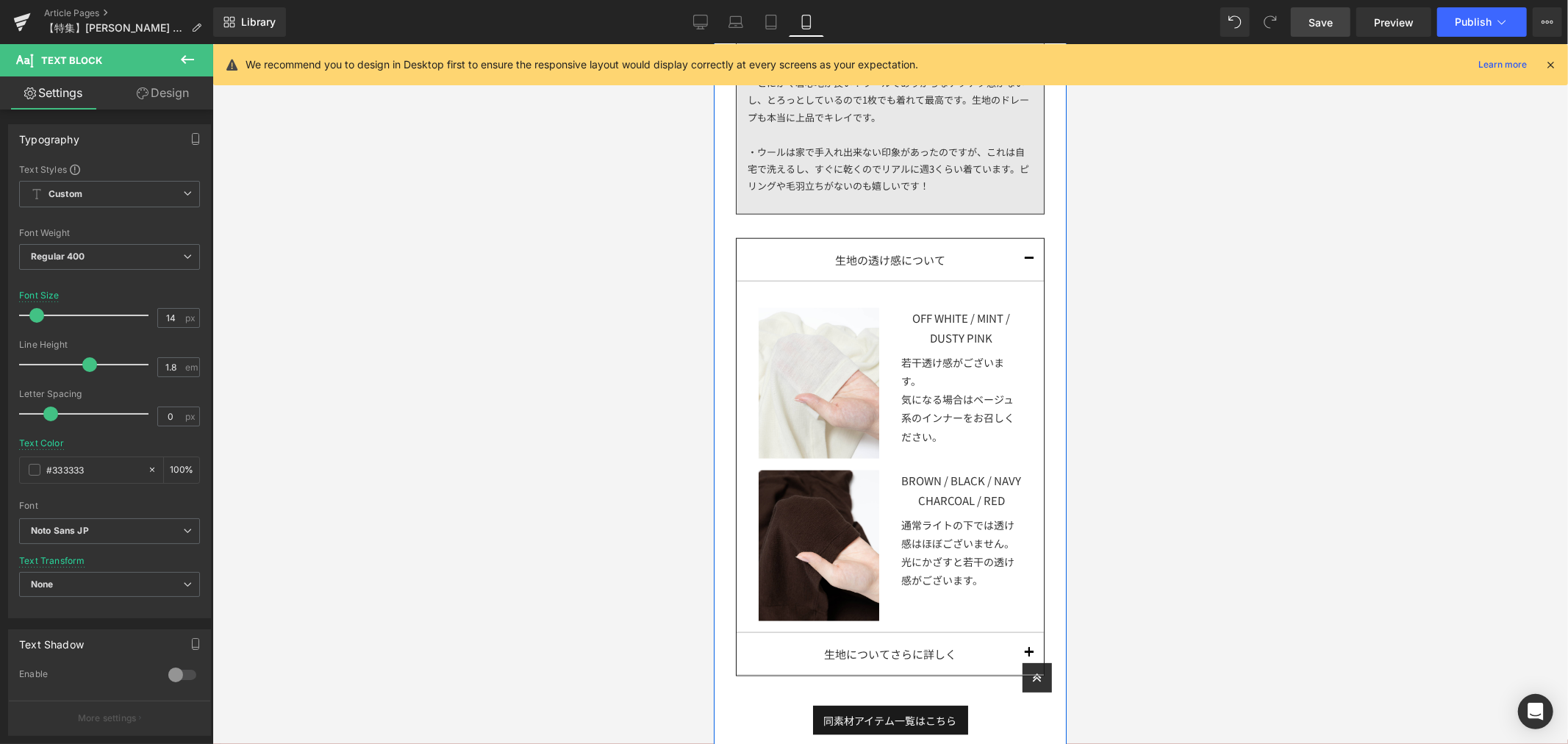
click at [922, 178] on div "・ウールは家で手入れ出来ない印象があったのですが、これは自宅で洗えるし、すぐに乾くのでリアルに週3くらい着ています。ピリングや毛羽立ちがないのも嬉しいです！" at bounding box center [889, 168] width 285 height 52
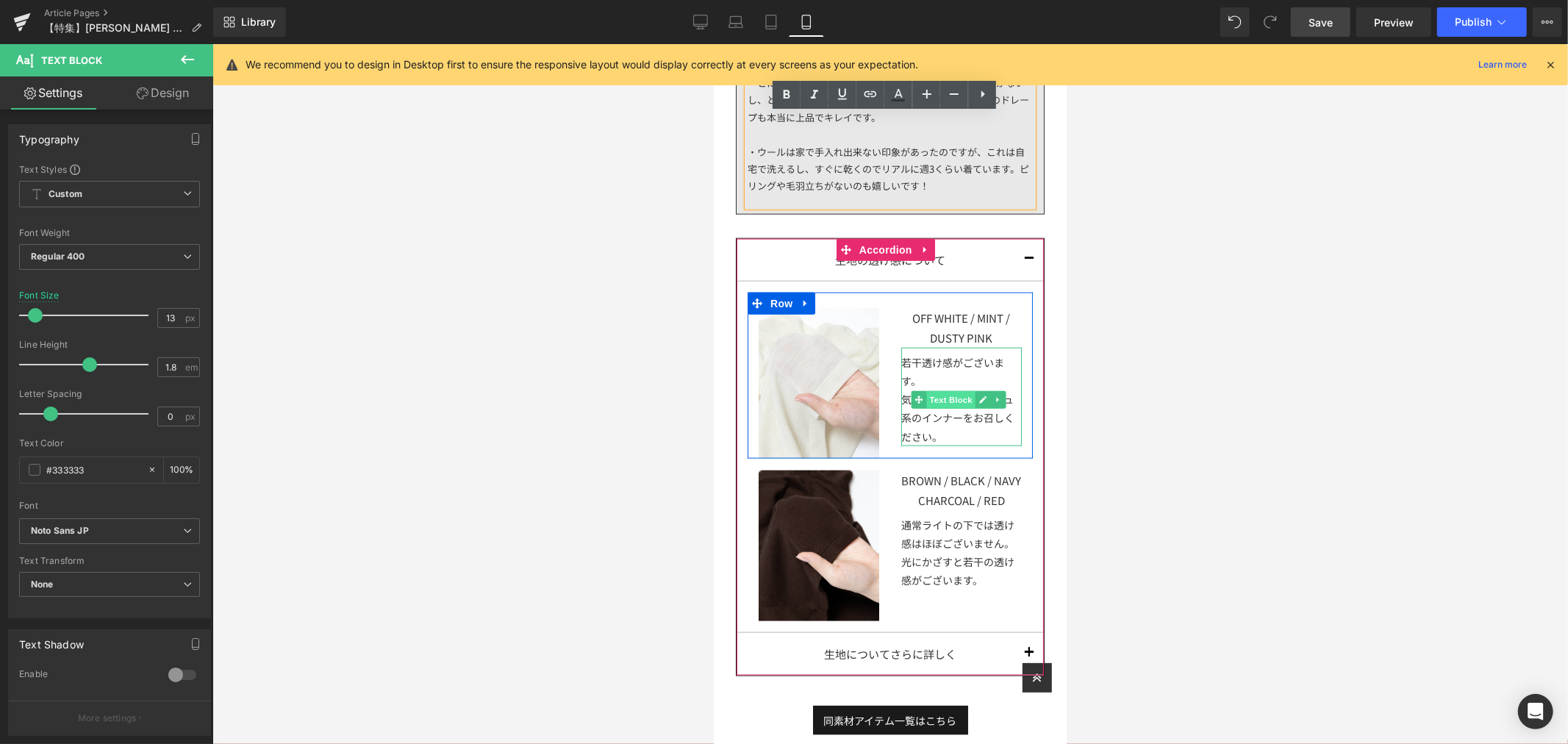
click at [941, 407] on span "Text Block" at bounding box center [950, 398] width 49 height 18
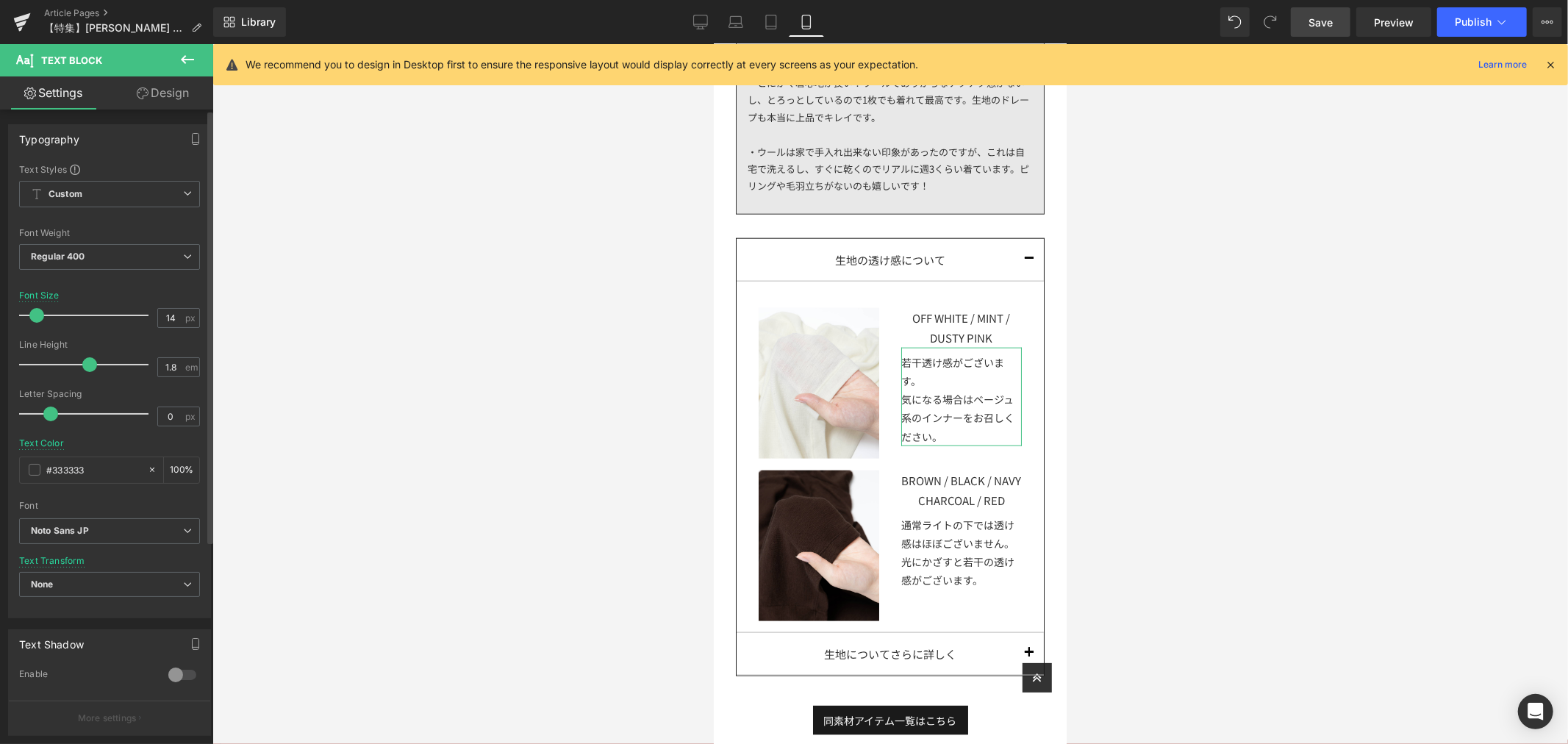
drag, startPoint x: 167, startPoint y: 320, endPoint x: 149, endPoint y: 321, distance: 18.0
click at [149, 321] on div "Font Size 14 px" at bounding box center [109, 315] width 181 height 49
type input "13"
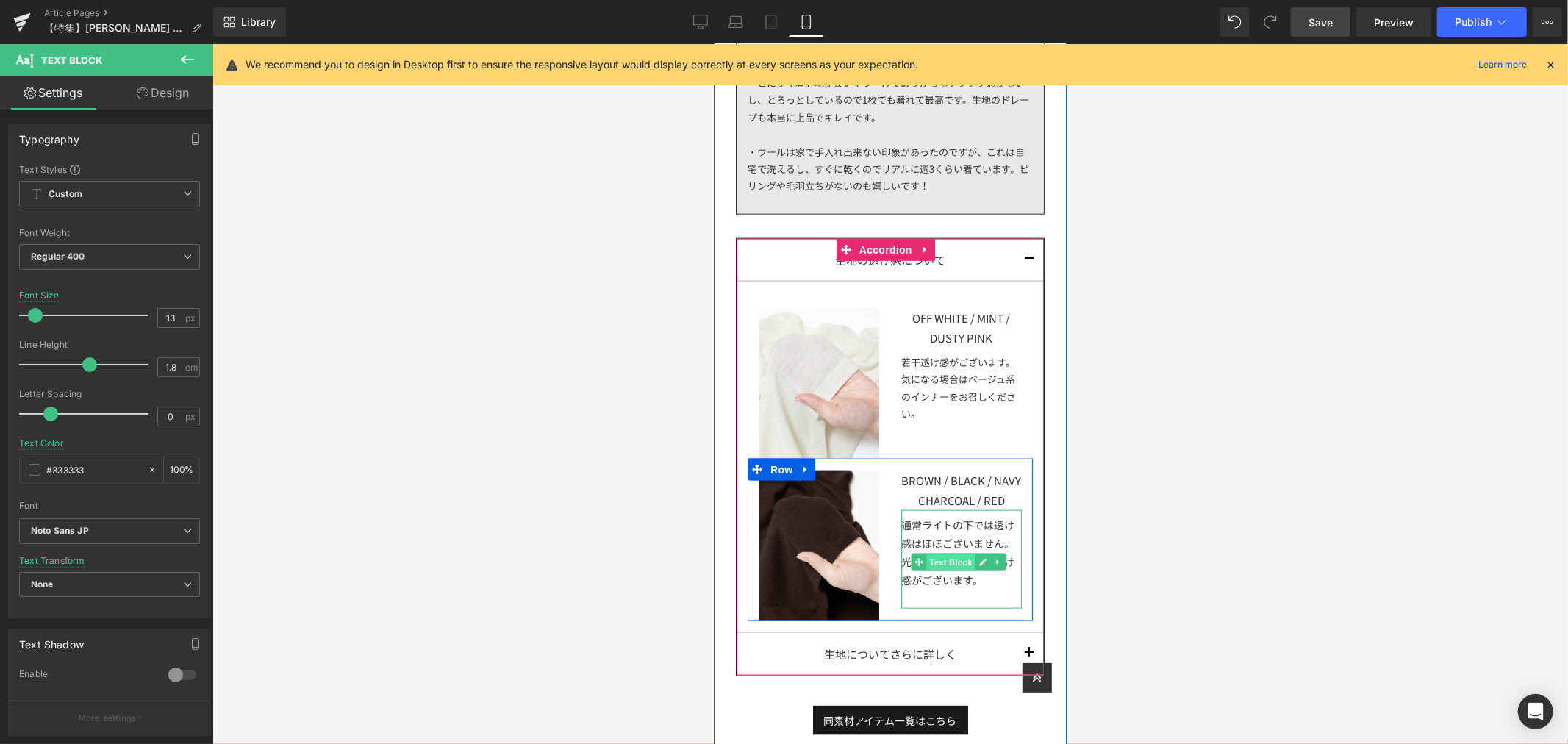
click at [949, 570] on span "Text Block" at bounding box center [950, 561] width 49 height 18
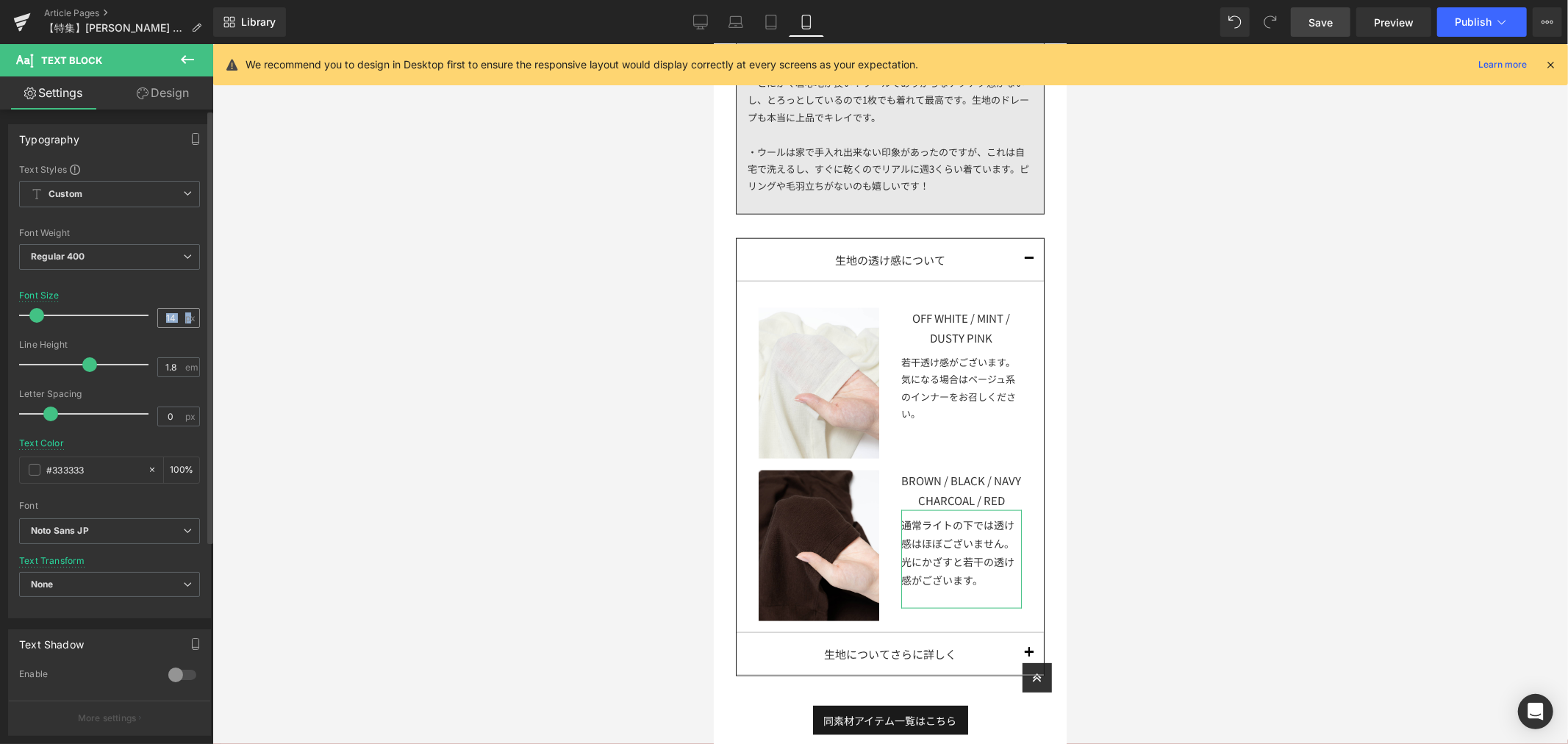
drag, startPoint x: 182, startPoint y: 318, endPoint x: 156, endPoint y: 318, distance: 26.0
click at [158, 318] on div "14 px" at bounding box center [179, 318] width 43 height 20
click at [168, 315] on input "14" at bounding box center [171, 318] width 26 height 18
drag, startPoint x: 172, startPoint y: 315, endPoint x: 158, endPoint y: 315, distance: 14.0
click at [158, 315] on input "14" at bounding box center [171, 318] width 26 height 18
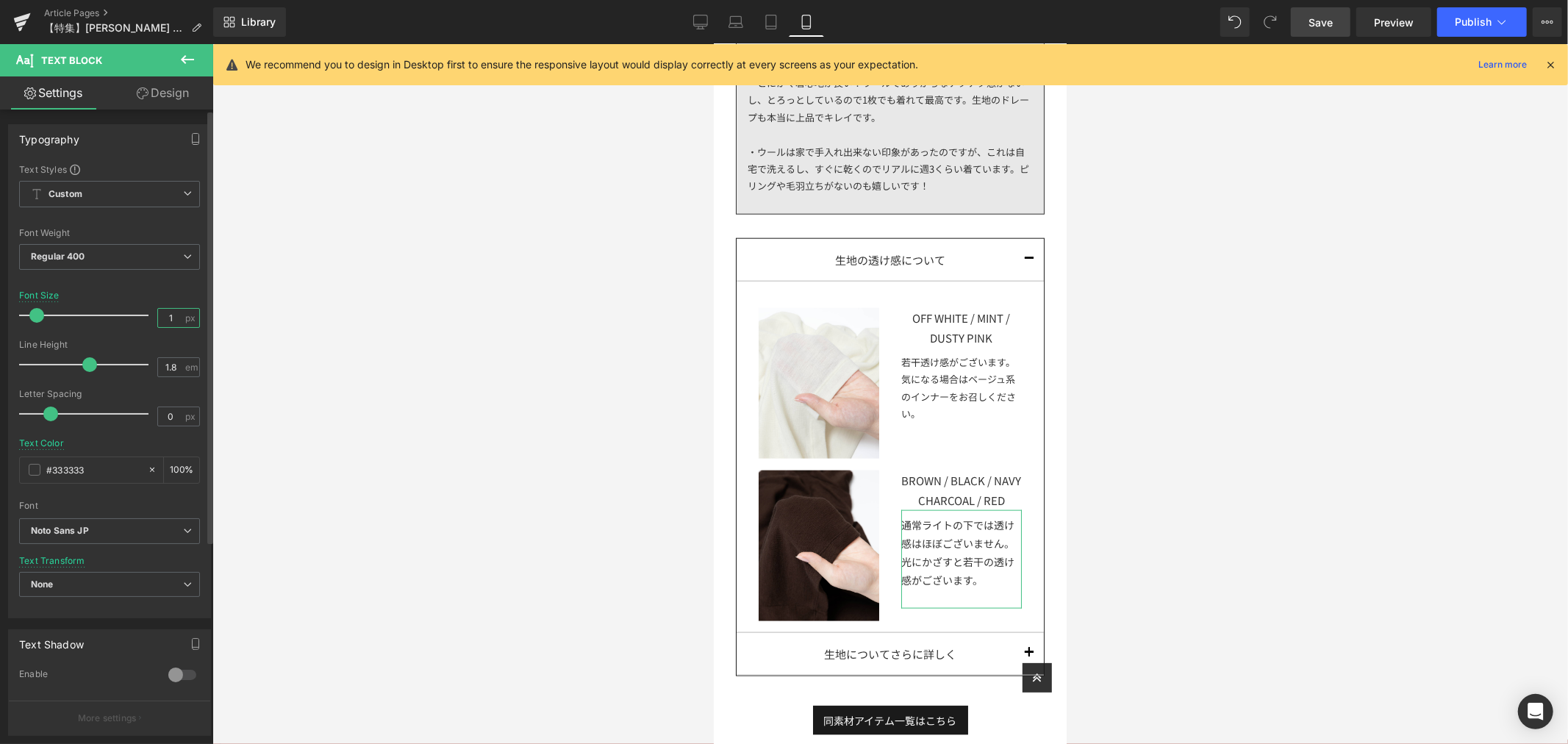
type input "13"
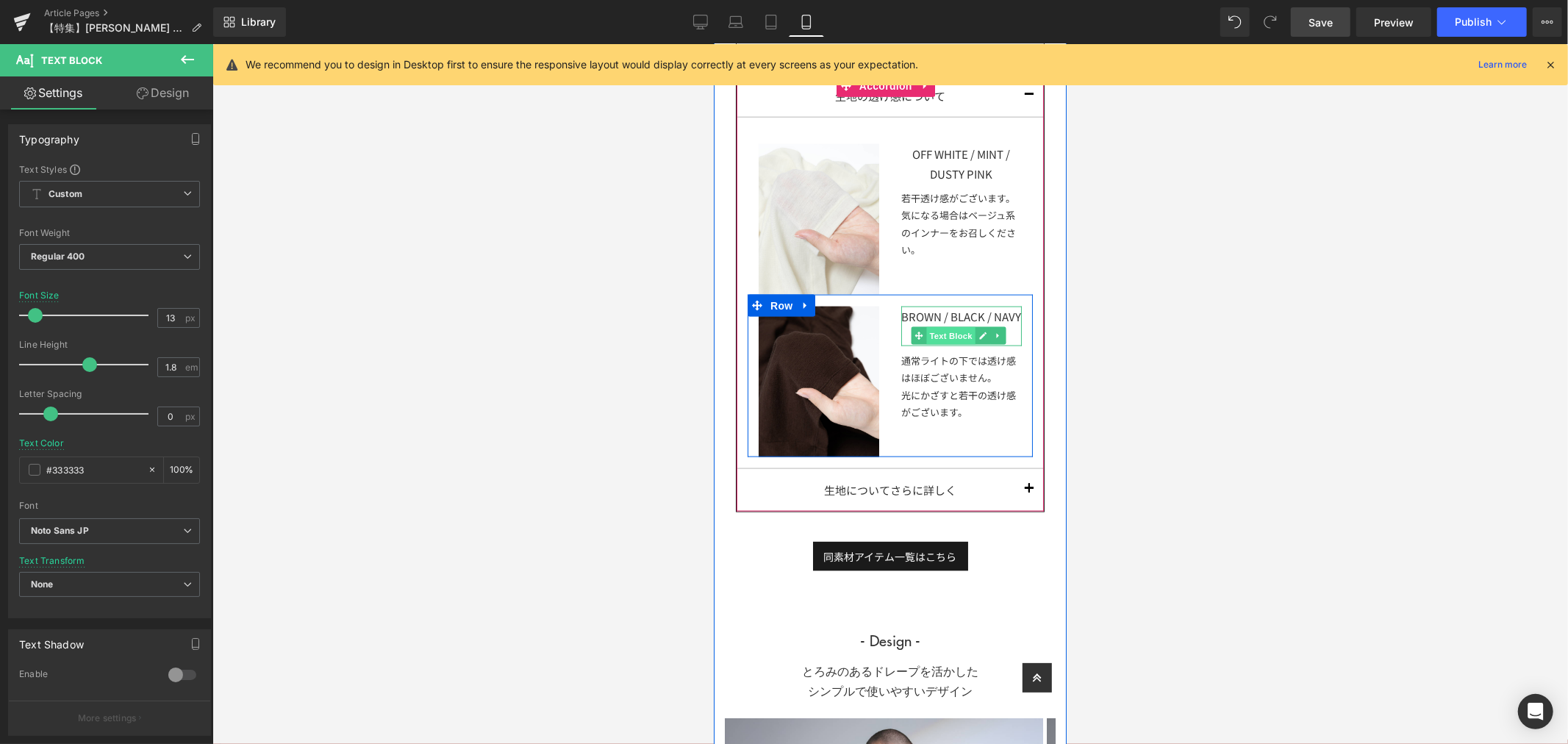
click at [945, 343] on span "Text Block" at bounding box center [950, 334] width 49 height 18
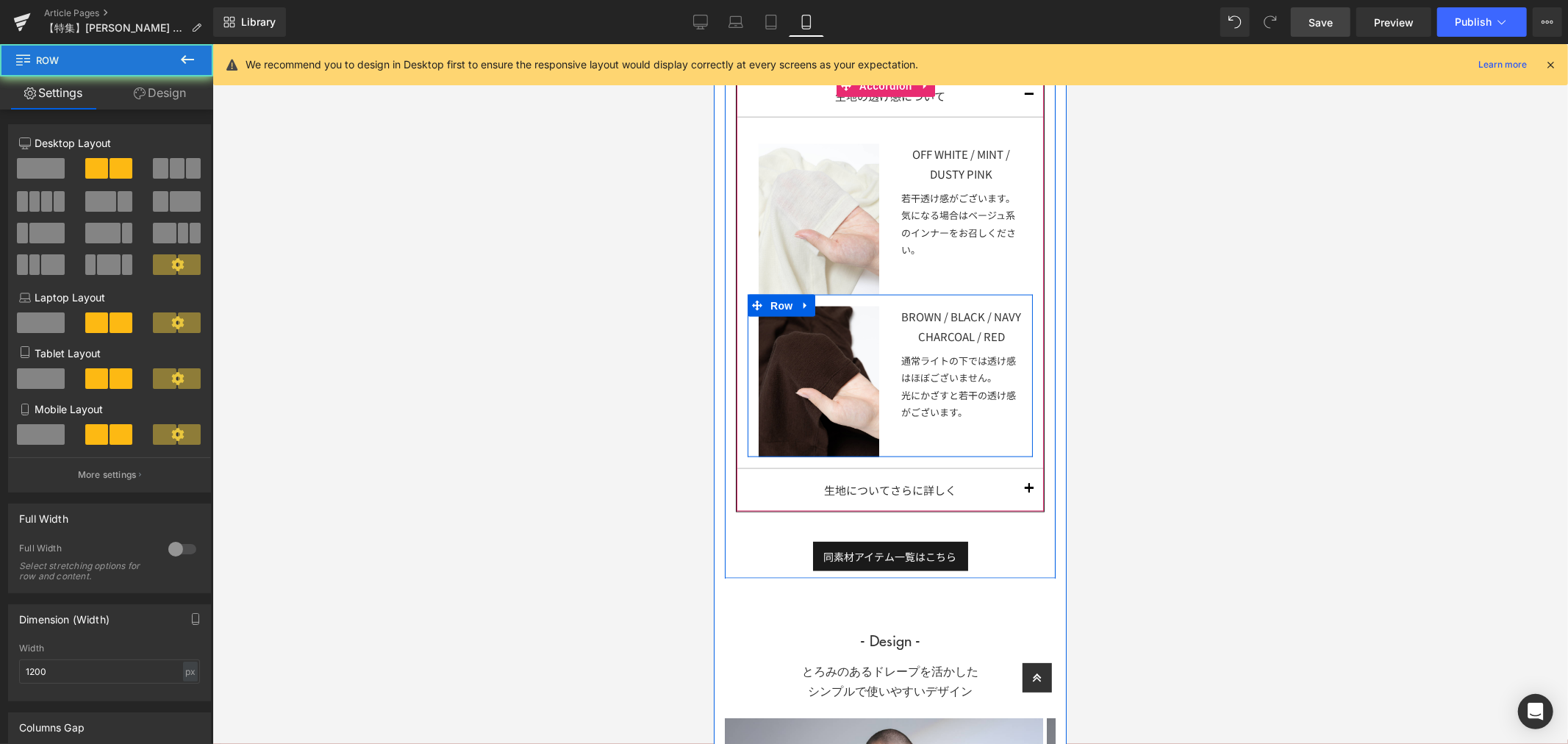
click at [890, 347] on div "BROWN / BLACK / NAVY CHARCOAL / RED Text Block 通常ライトの下では透け感はほぼございません。 光にかざすと若干の…" at bounding box center [961, 371] width 142 height 132
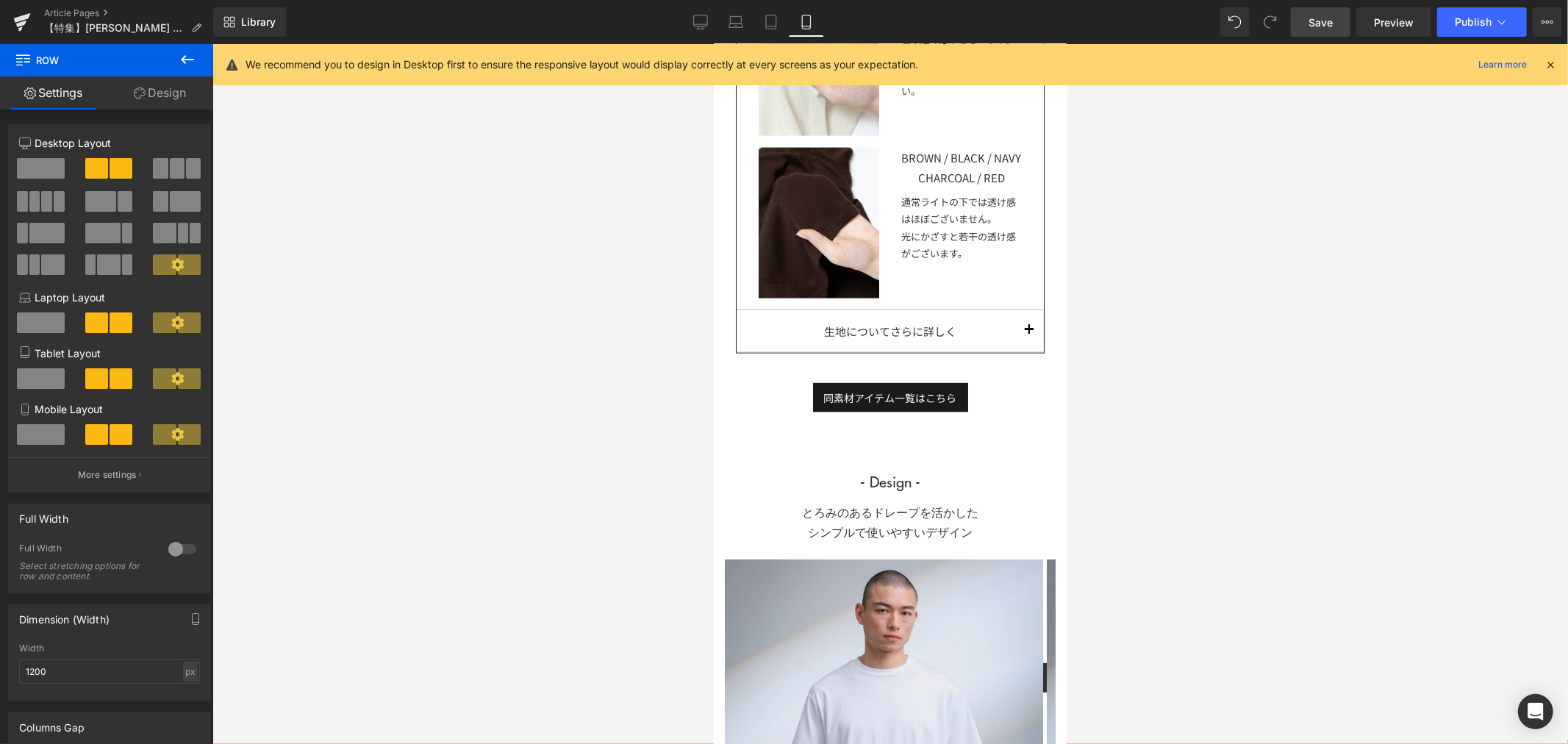
scroll to position [1633, 0]
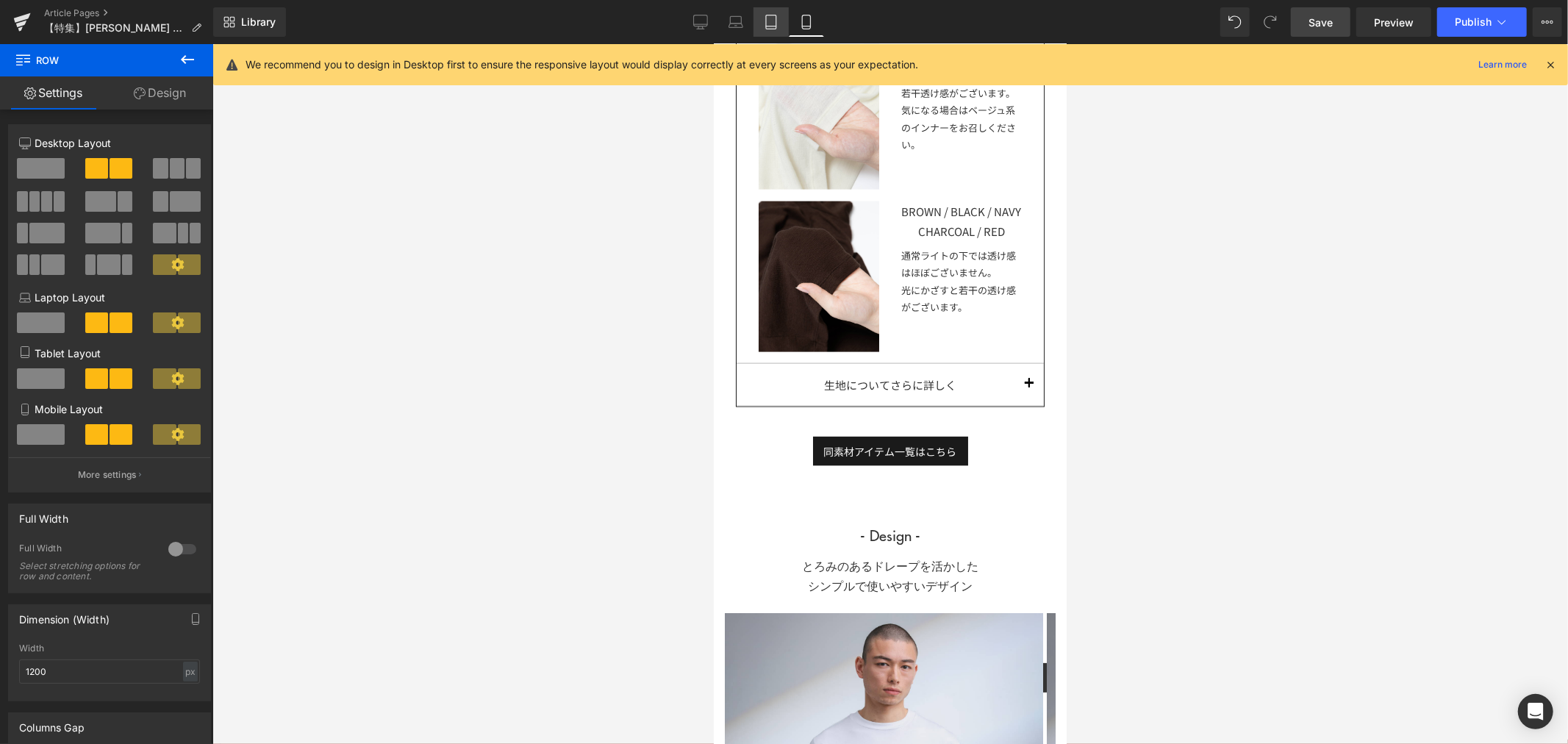
click at [768, 30] on link "Tablet" at bounding box center [771, 22] width 35 height 30
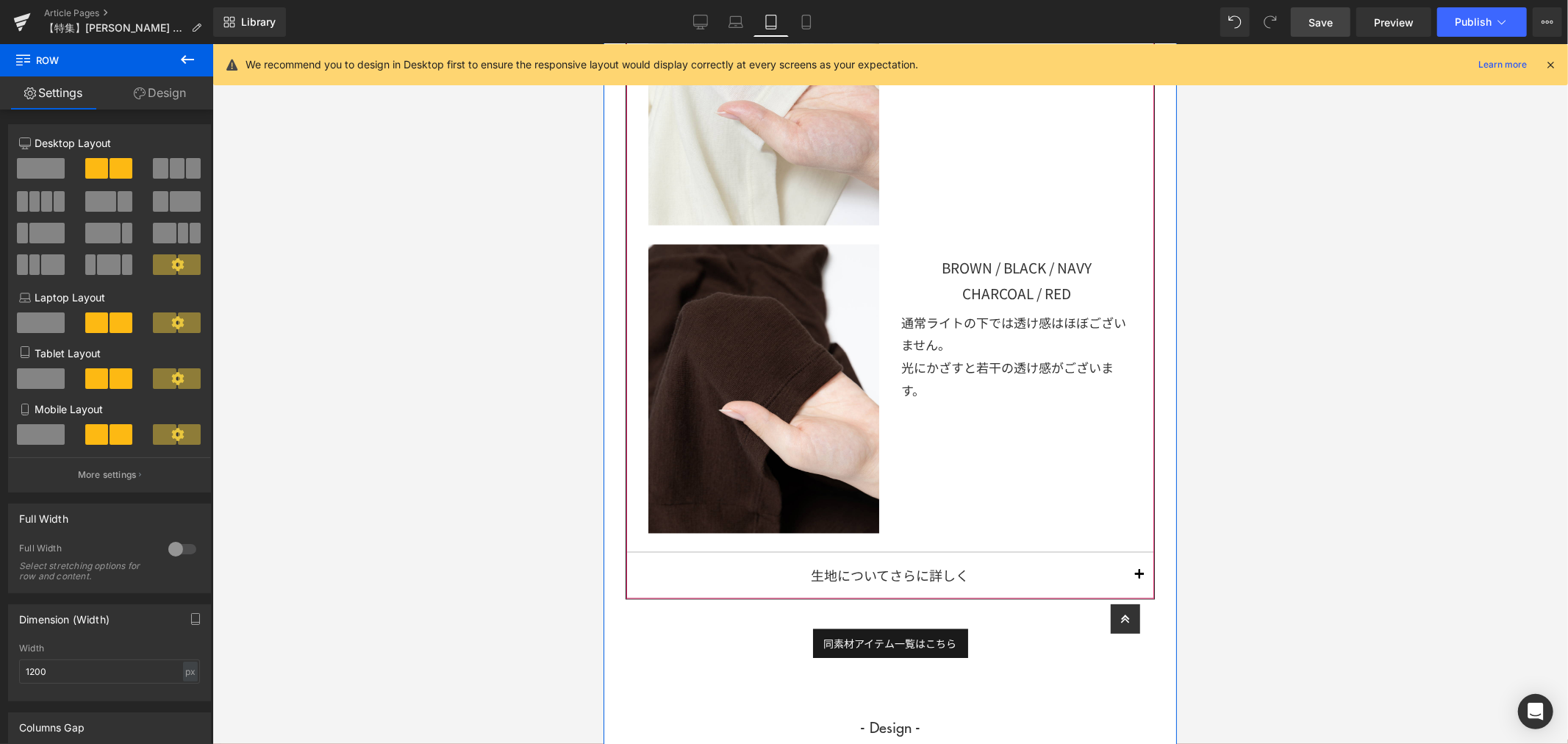
scroll to position [1767, 0]
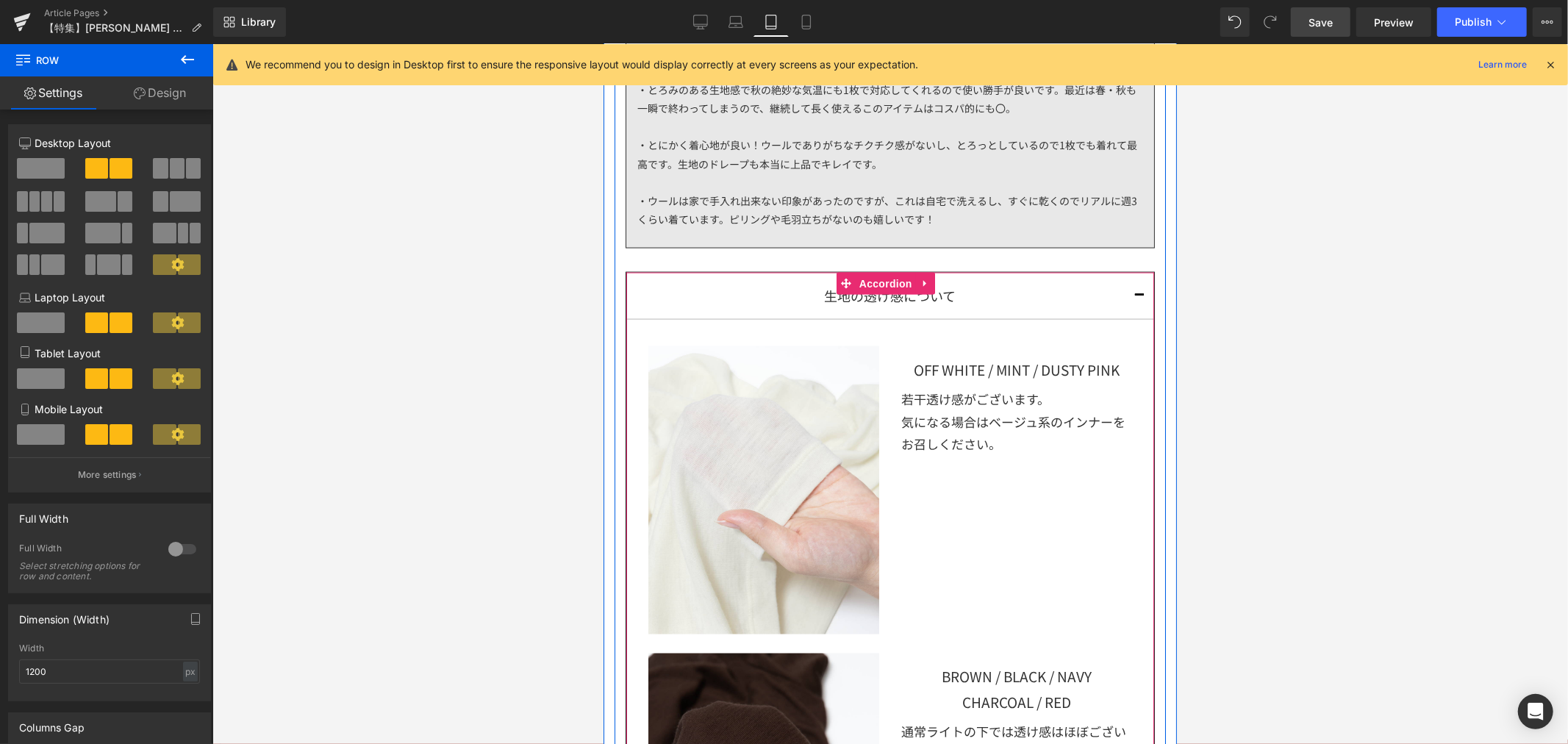
click at [983, 283] on div "生地の透け感について" at bounding box center [890, 295] width 469 height 24
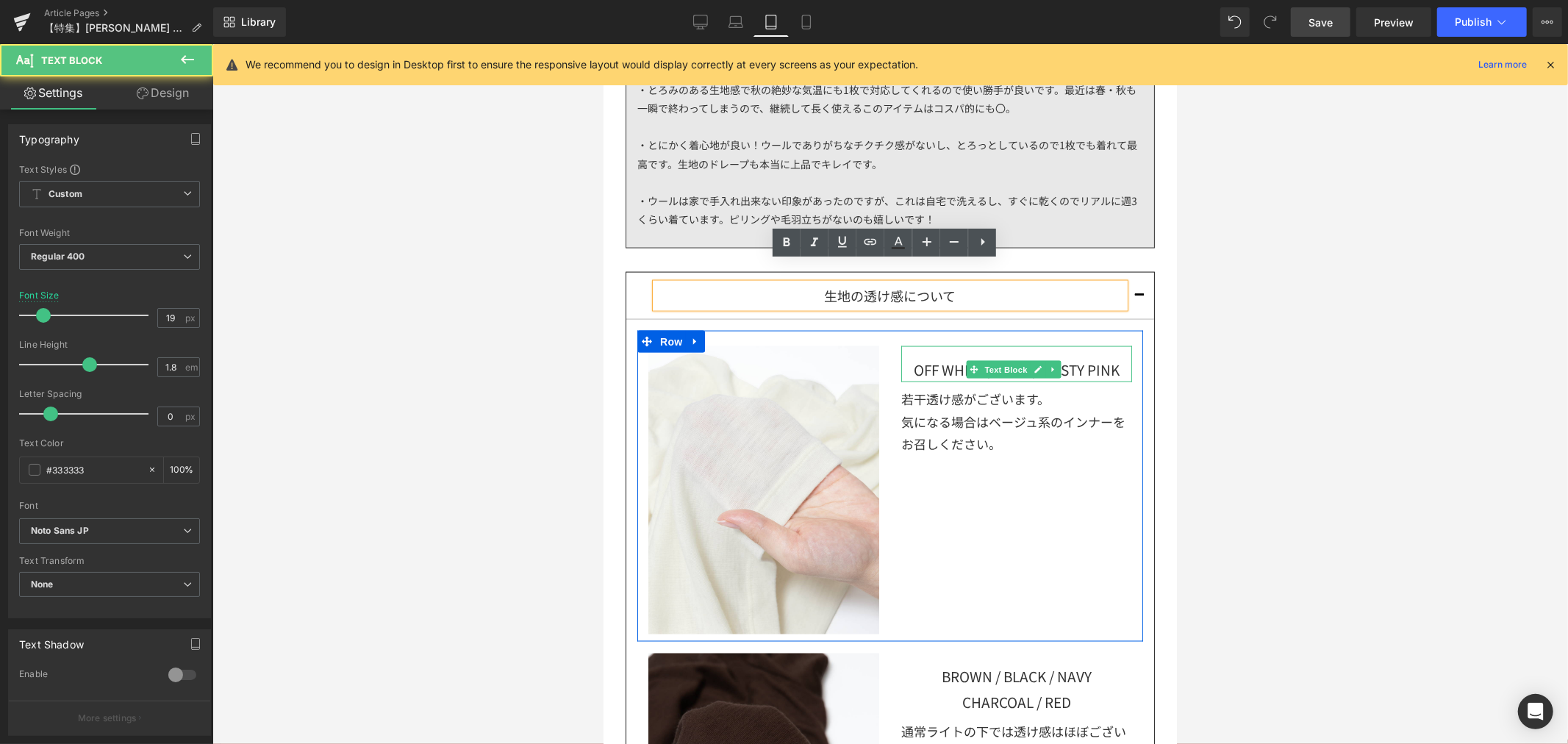
click at [993, 378] on div at bounding box center [1016, 379] width 231 height 4
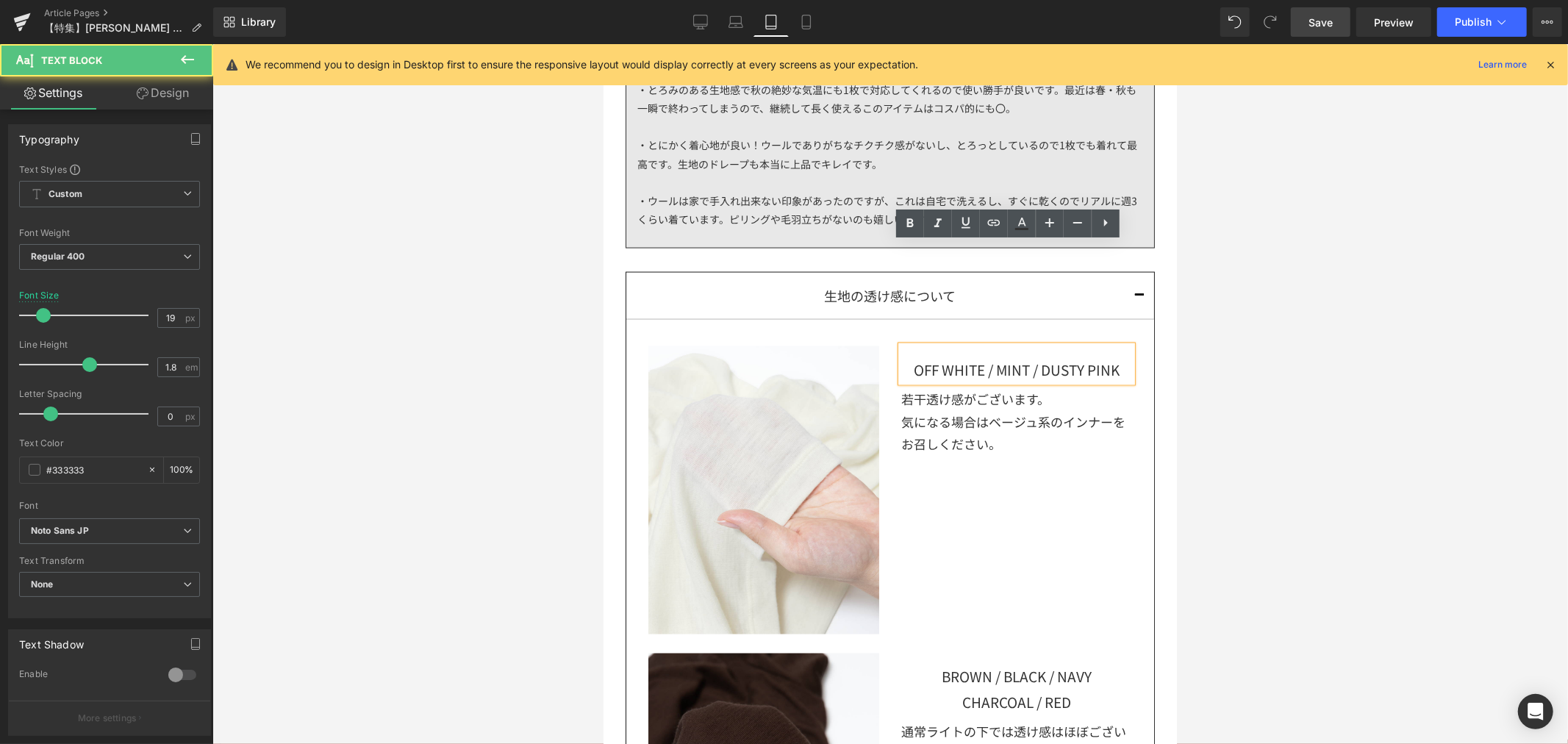
scroll to position [1849, 0]
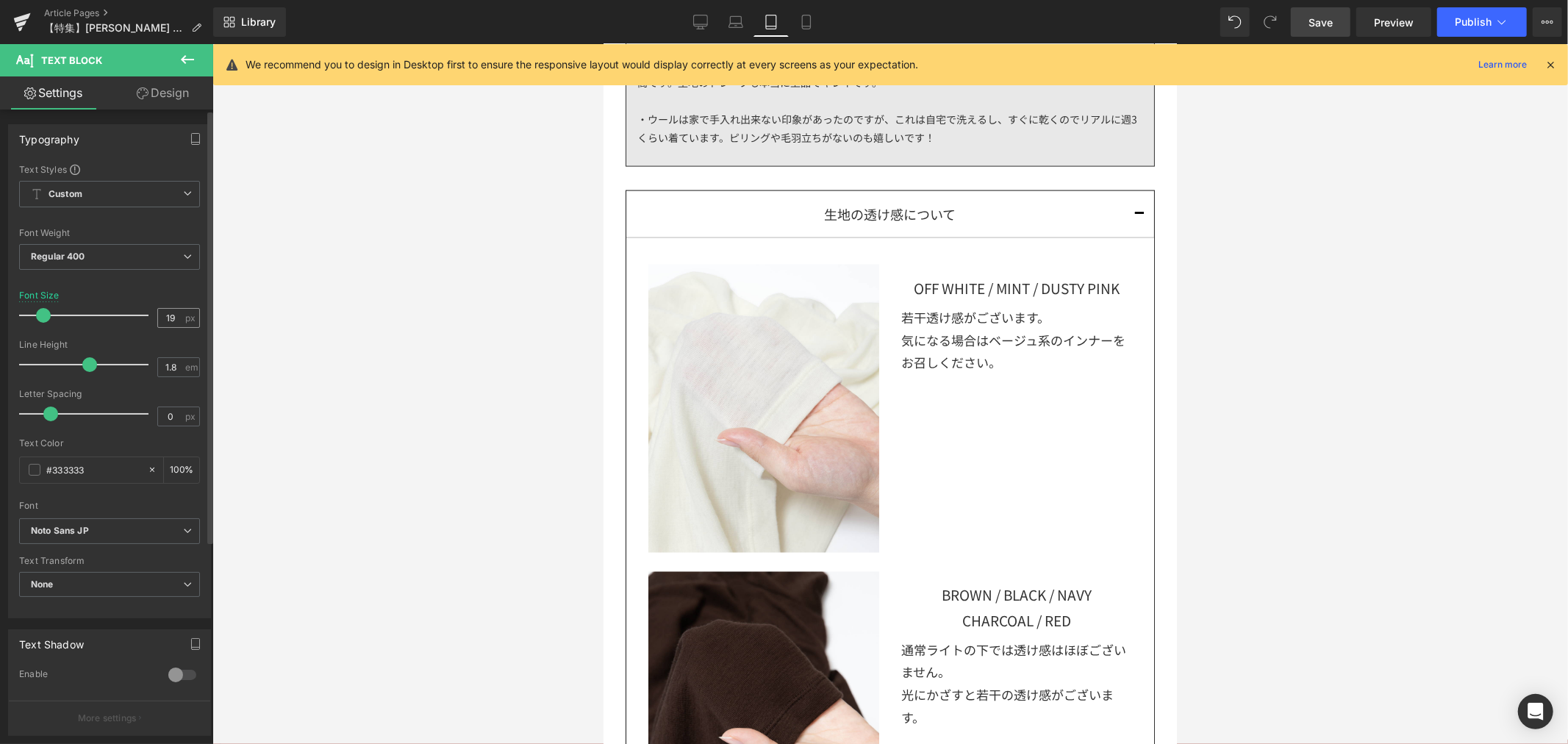
click at [181, 318] on div "19 px" at bounding box center [179, 318] width 43 height 20
drag, startPoint x: 174, startPoint y: 311, endPoint x: 152, endPoint y: 315, distance: 22.4
click at [158, 315] on input "19" at bounding box center [171, 318] width 26 height 18
type input "18"
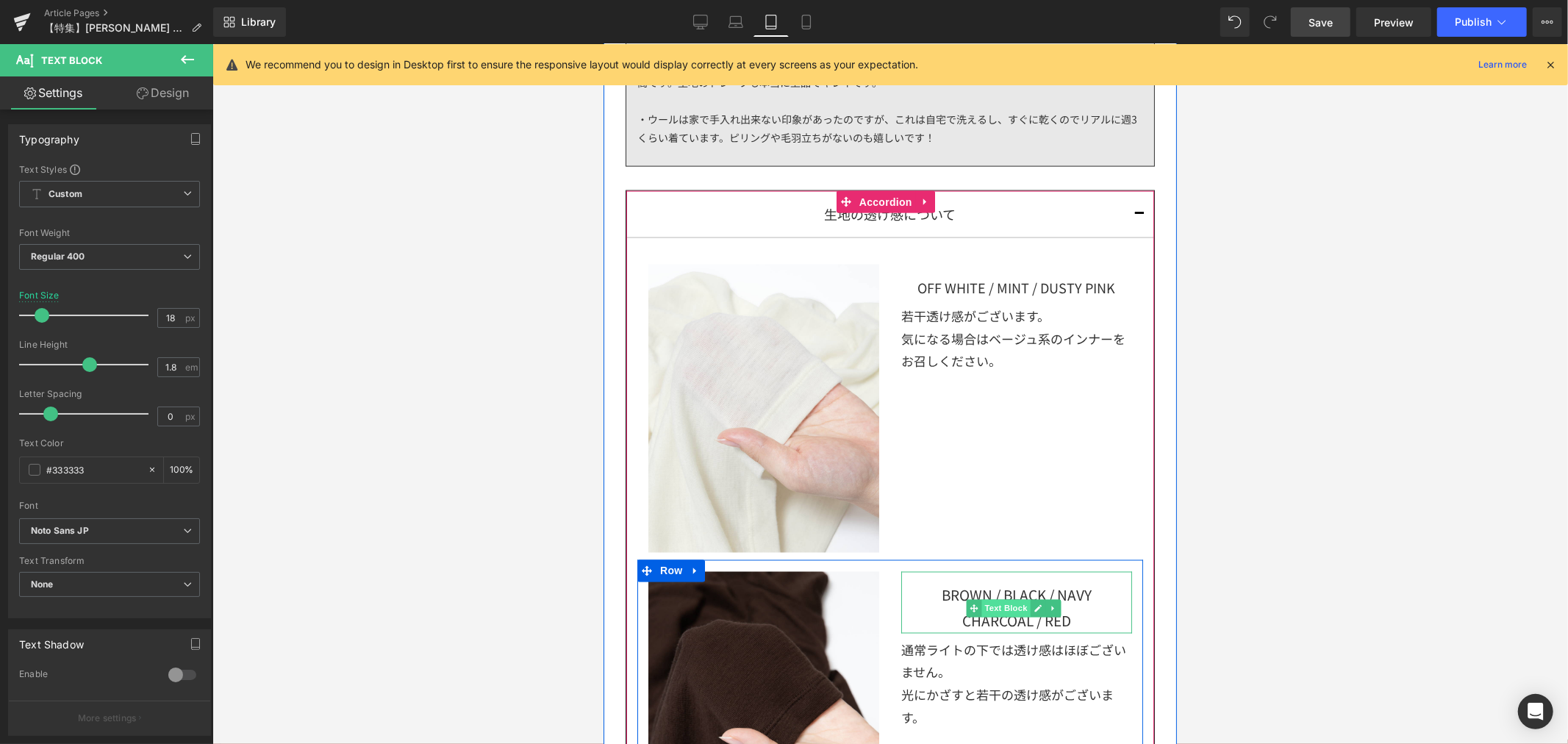
click at [997, 599] on span "Text Block" at bounding box center [1005, 607] width 49 height 18
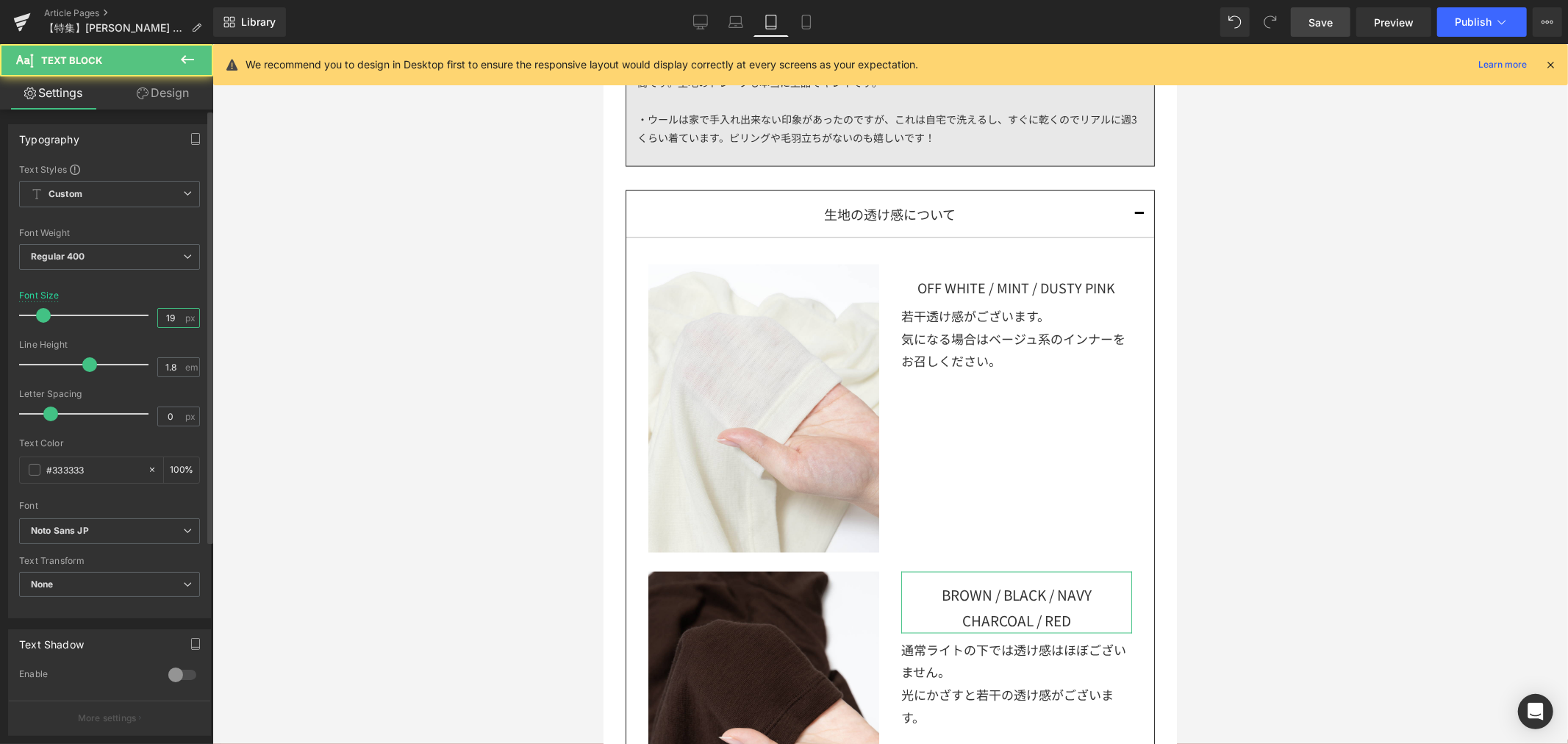
click at [178, 310] on input "19" at bounding box center [171, 318] width 26 height 18
drag, startPoint x: 174, startPoint y: 318, endPoint x: 152, endPoint y: 321, distance: 22.2
click at [158, 321] on input "19" at bounding box center [171, 318] width 26 height 18
type input "18"
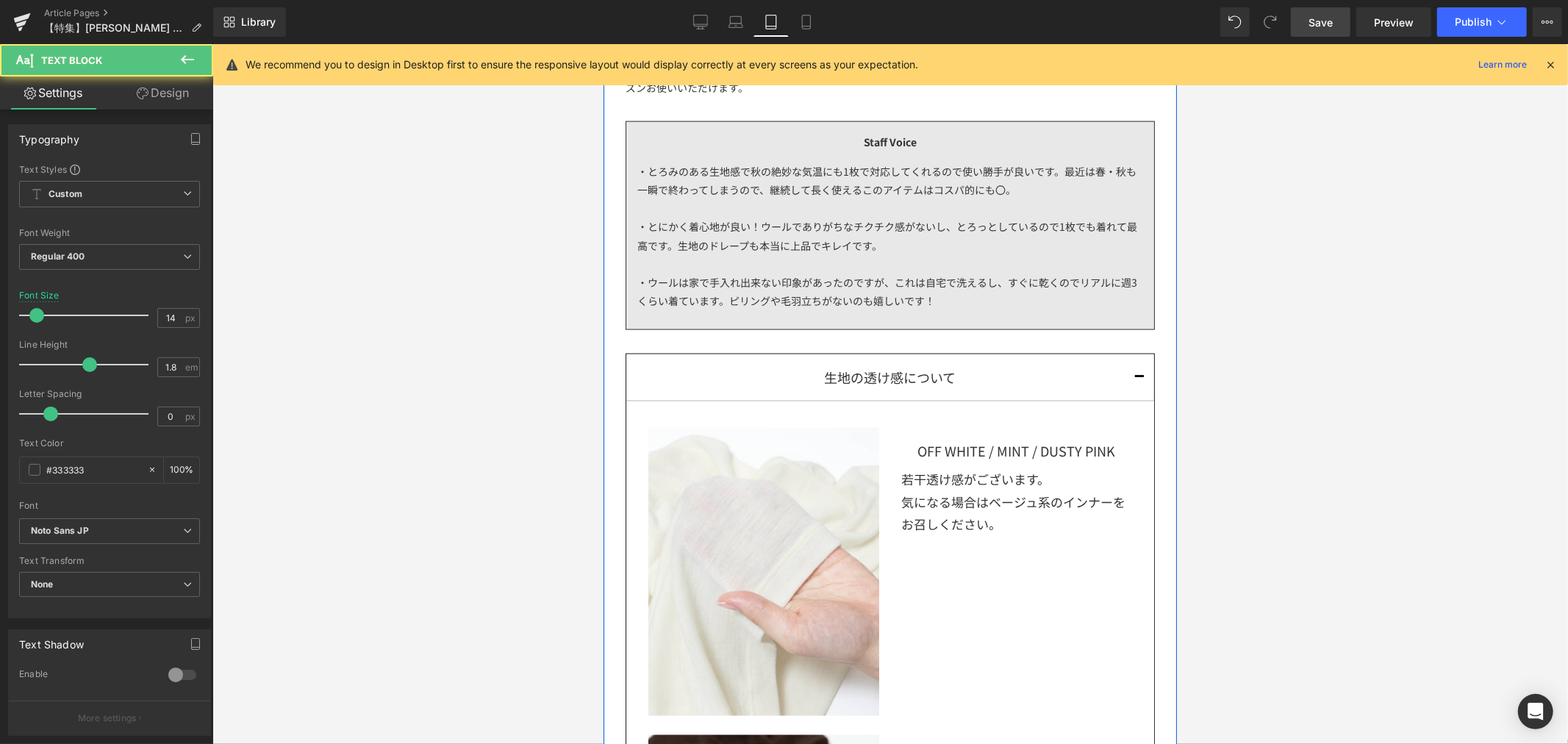
click at [952, 217] on div "・とにかく着心地が良い！ウールでありがちなチクチク感がないし、とろっとしているので1枚でも着れて最高です。生地のドレープも本当に上品でキレイです。" at bounding box center [890, 235] width 506 height 37
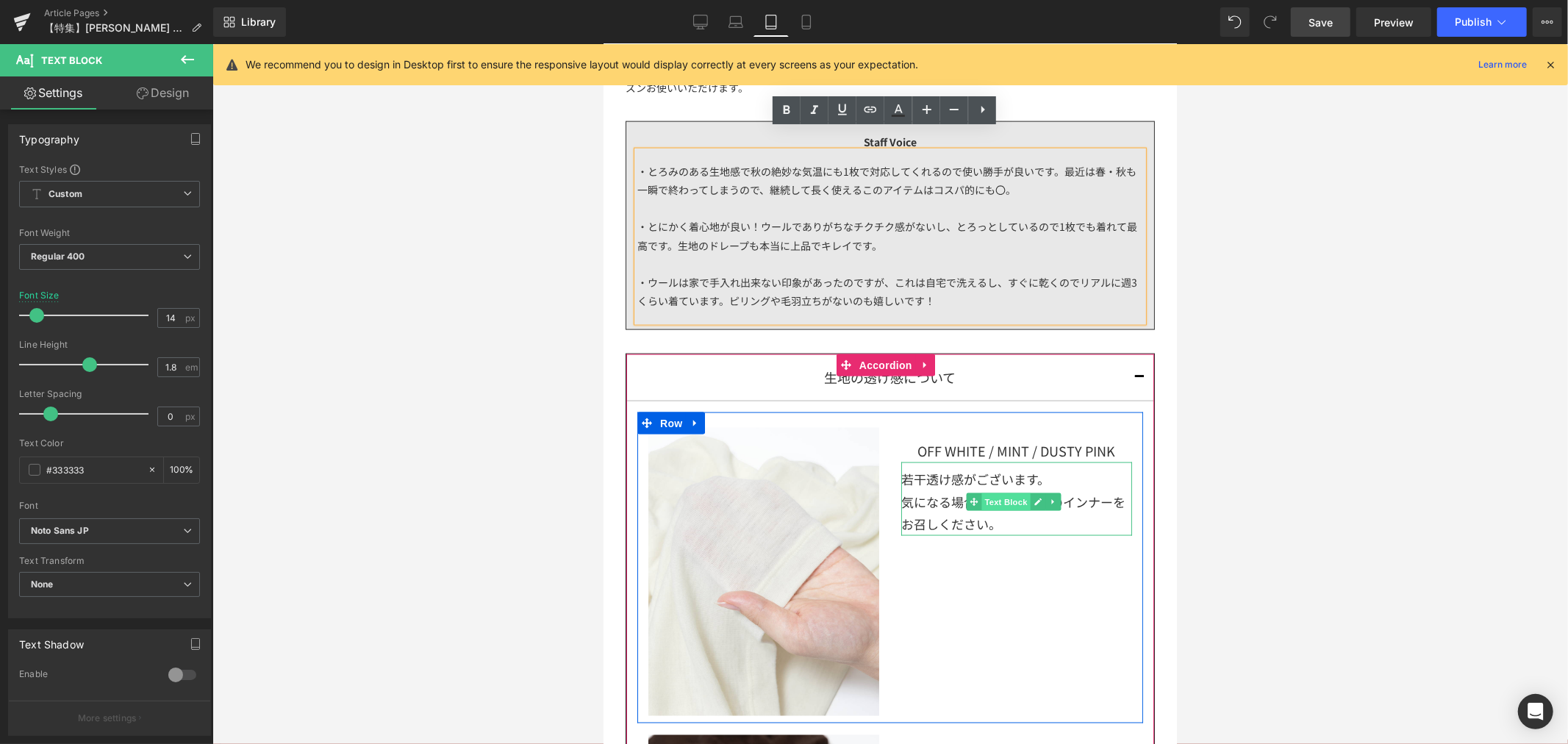
click at [1002, 493] on span "Text Block" at bounding box center [1005, 501] width 49 height 18
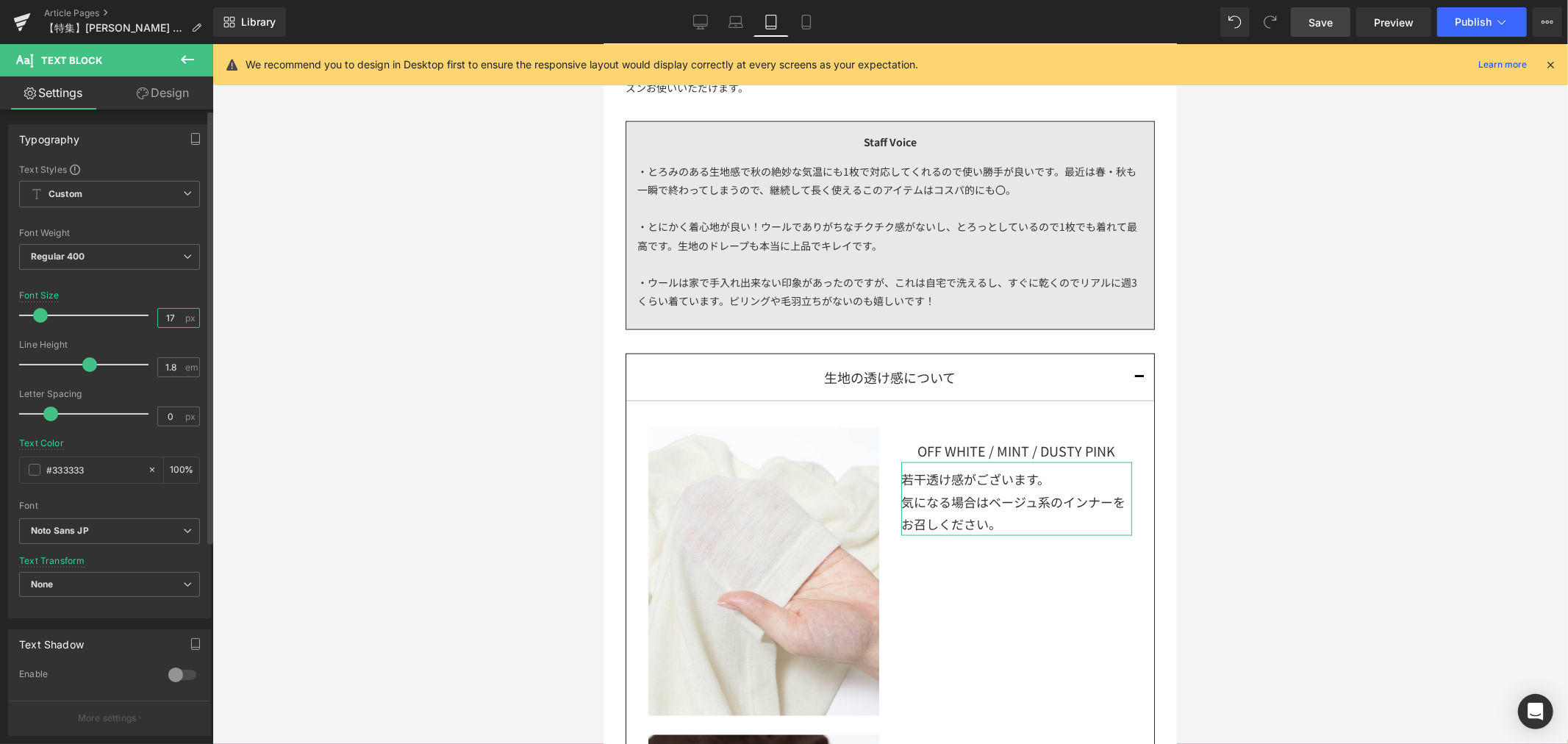
drag, startPoint x: 177, startPoint y: 319, endPoint x: 136, endPoint y: 319, distance: 41.0
click at [136, 319] on div "Font Size 17 px" at bounding box center [109, 315] width 181 height 49
type input "14"
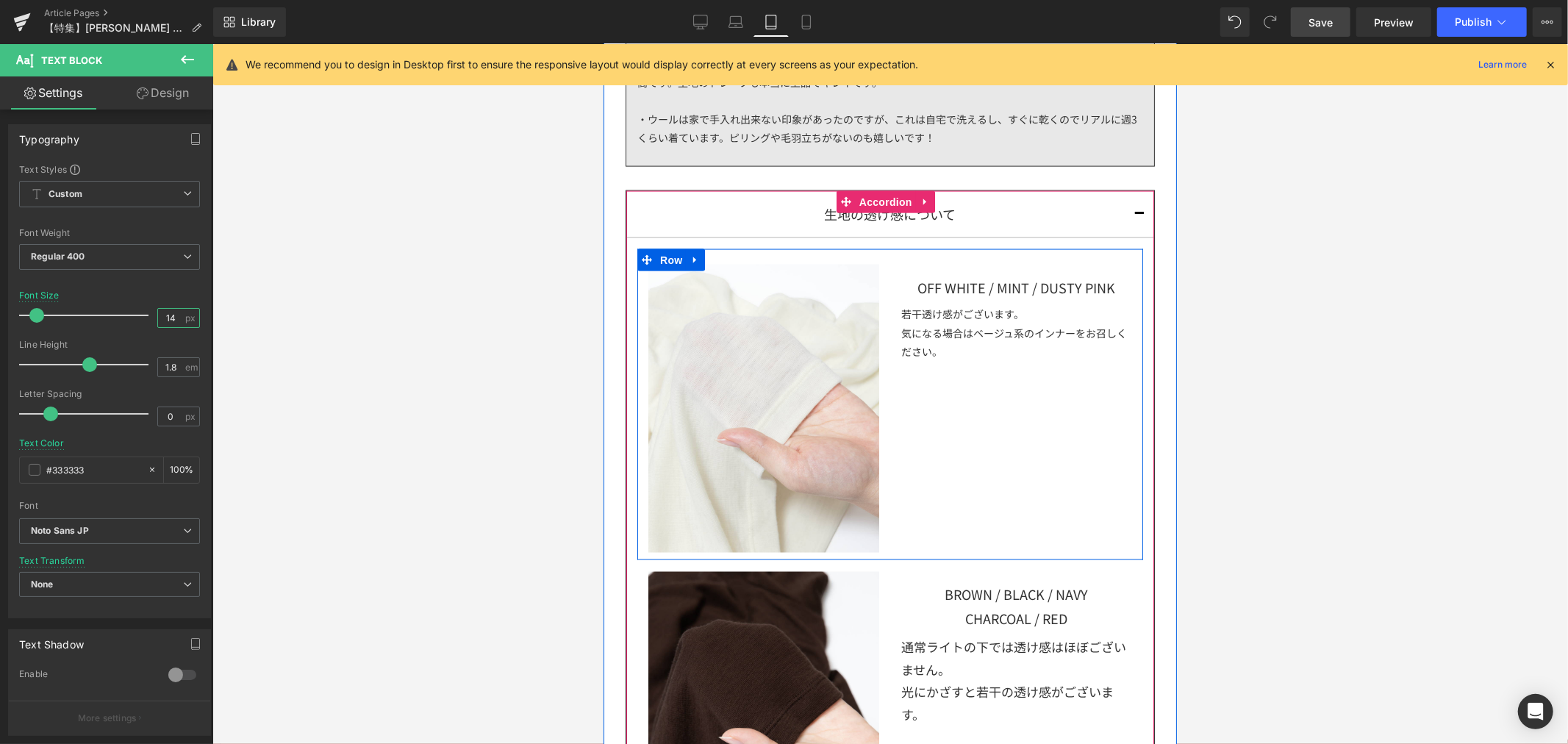
scroll to position [2012, 0]
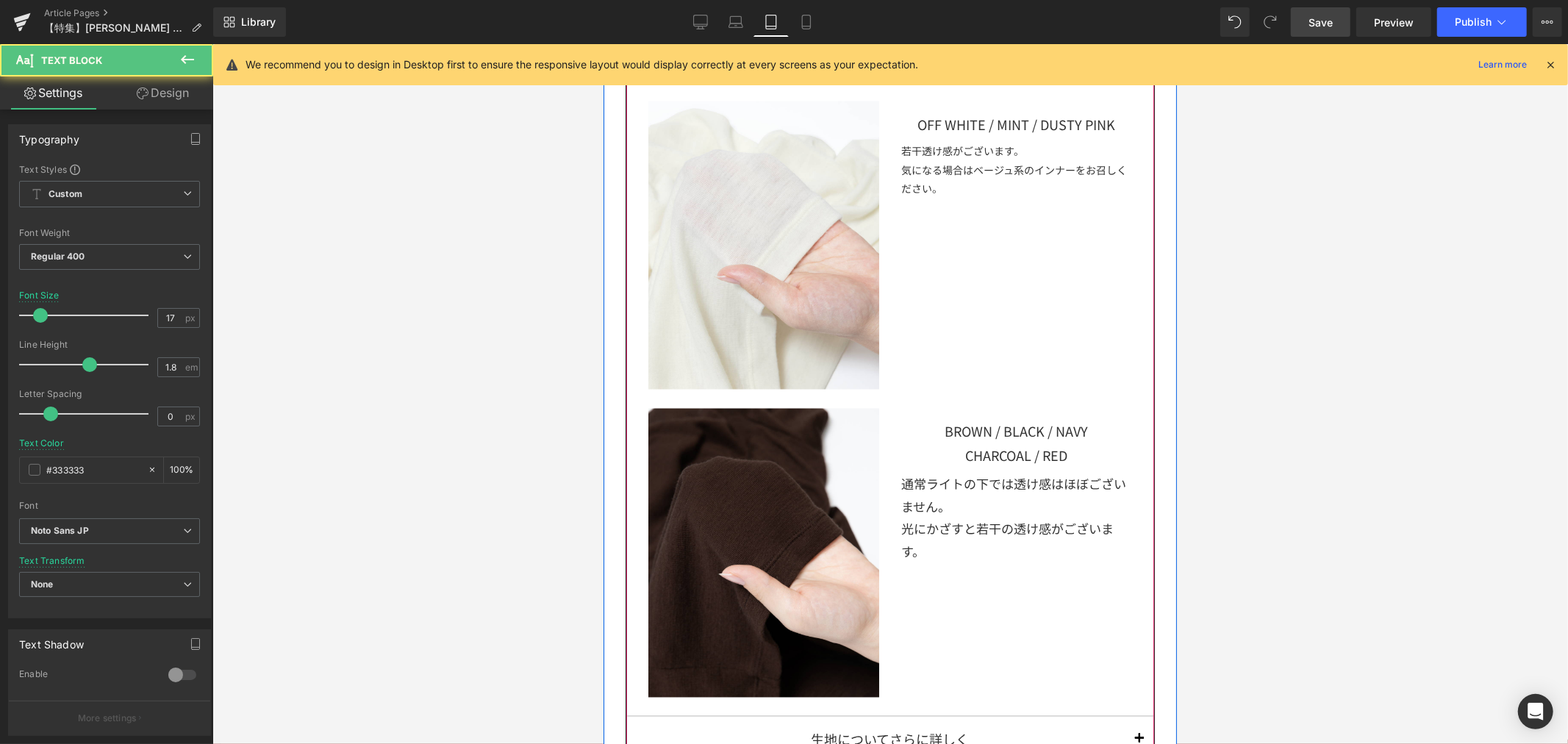
click at [990, 517] on div "光にかざすと若干の透け感がございます。" at bounding box center [1016, 551] width 231 height 68
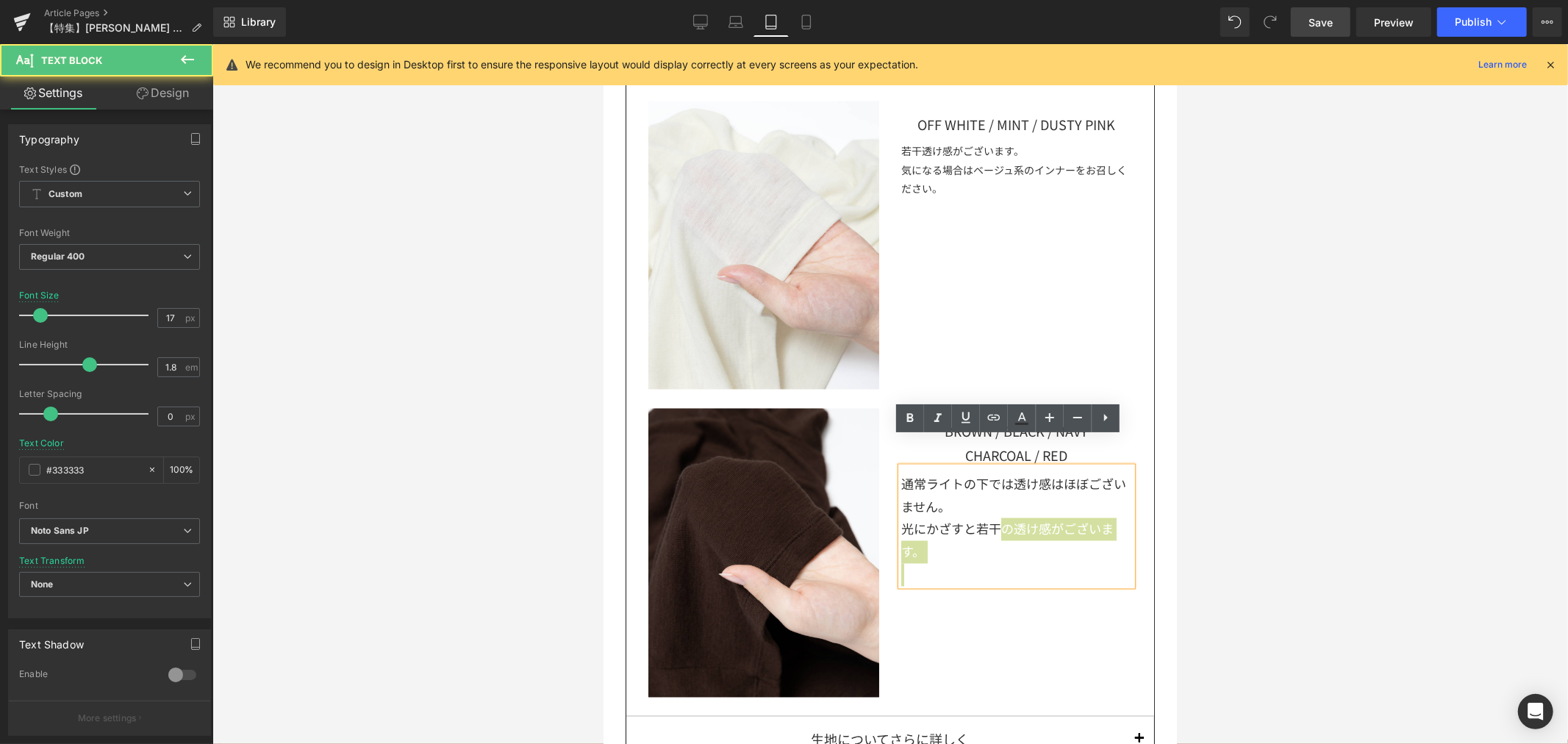
click at [1298, 508] on div at bounding box center [890, 394] width 1355 height 700
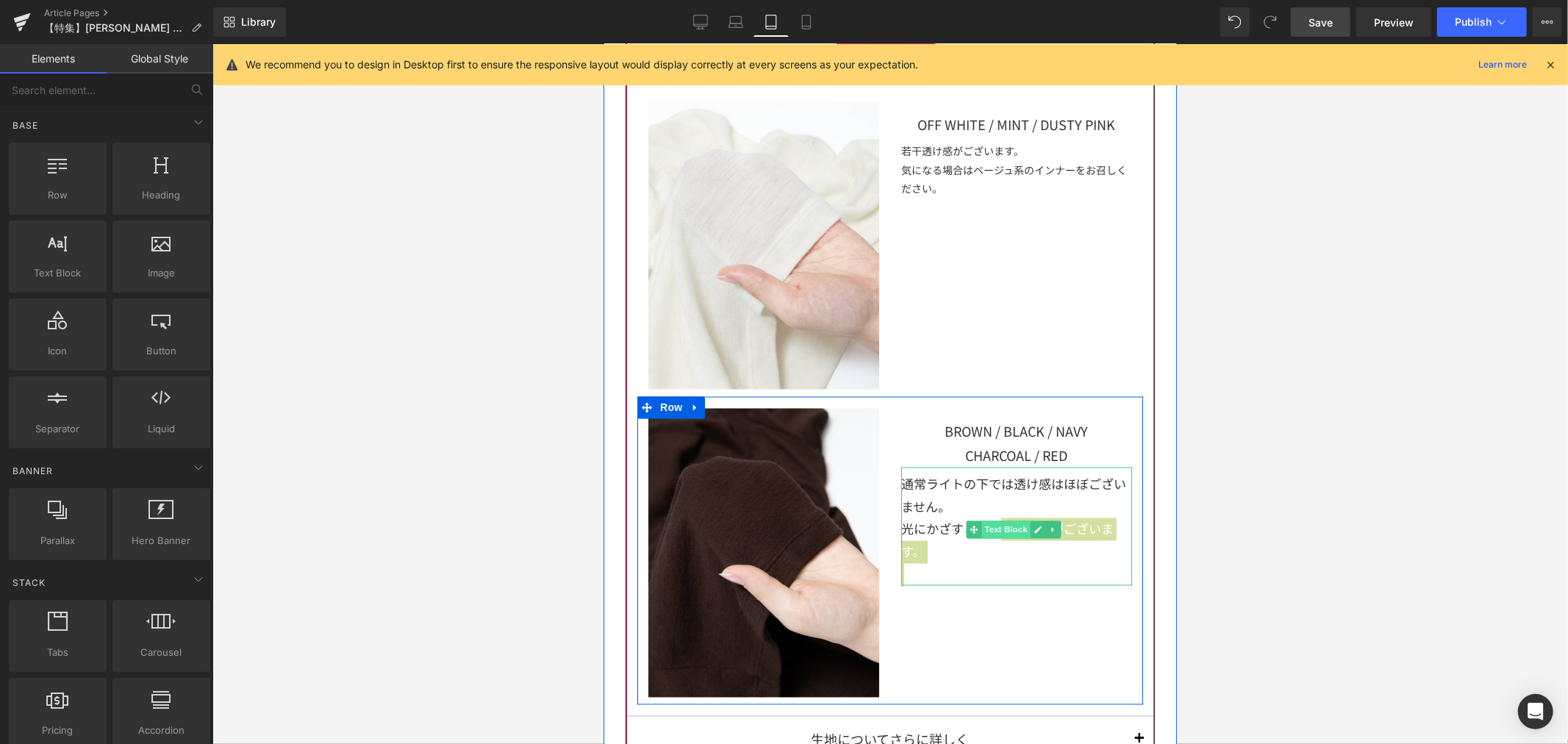
click at [997, 520] on span "Text Block" at bounding box center [1005, 528] width 49 height 18
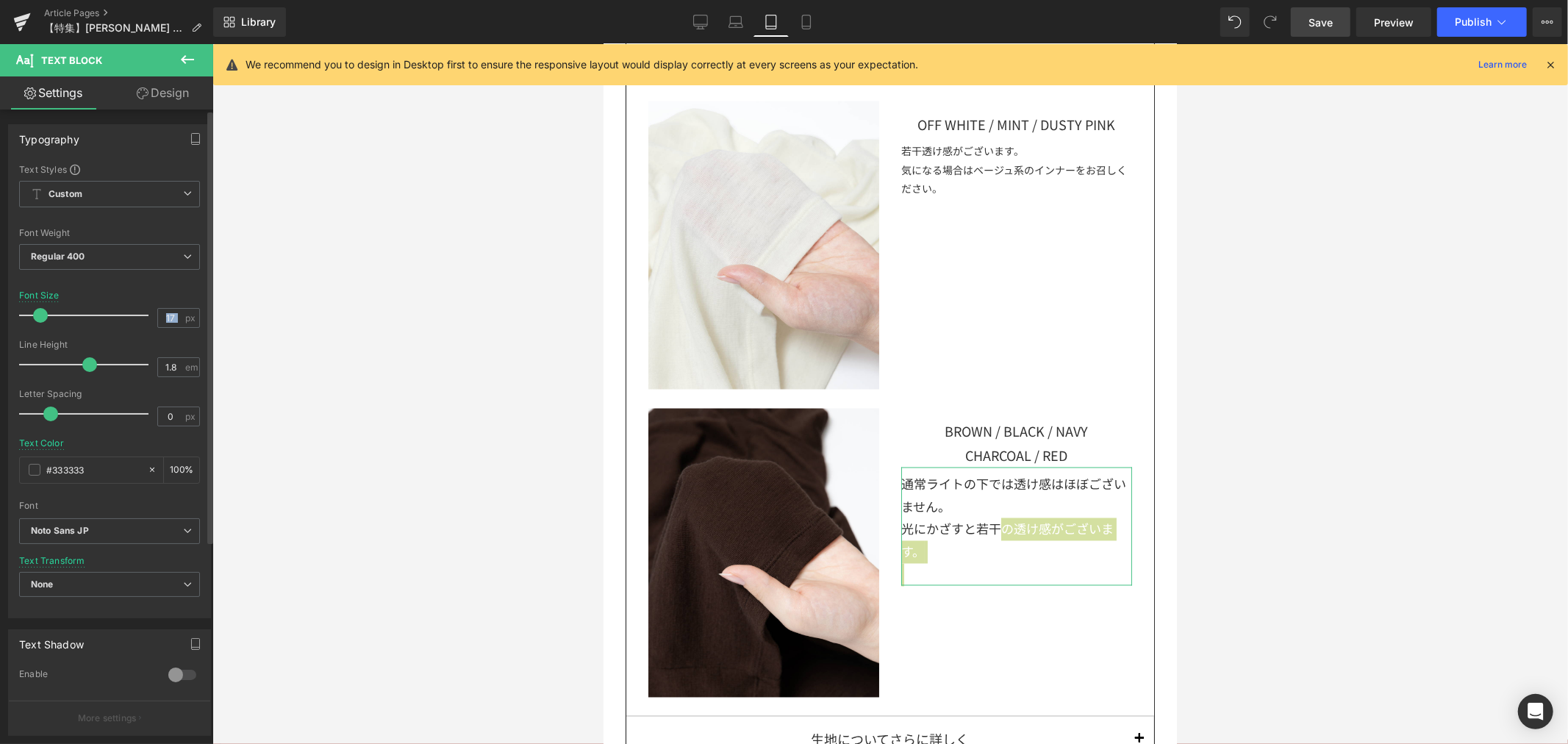
drag, startPoint x: 180, startPoint y: 314, endPoint x: 136, endPoint y: 311, distance: 44.1
click at [136, 311] on div "Font Size 17 px" at bounding box center [109, 315] width 181 height 49
click at [182, 324] on div "17 px" at bounding box center [179, 318] width 43 height 20
click at [173, 316] on div "17 px" at bounding box center [179, 318] width 43 height 20
drag, startPoint x: 172, startPoint y: 316, endPoint x: 152, endPoint y: 316, distance: 20.0
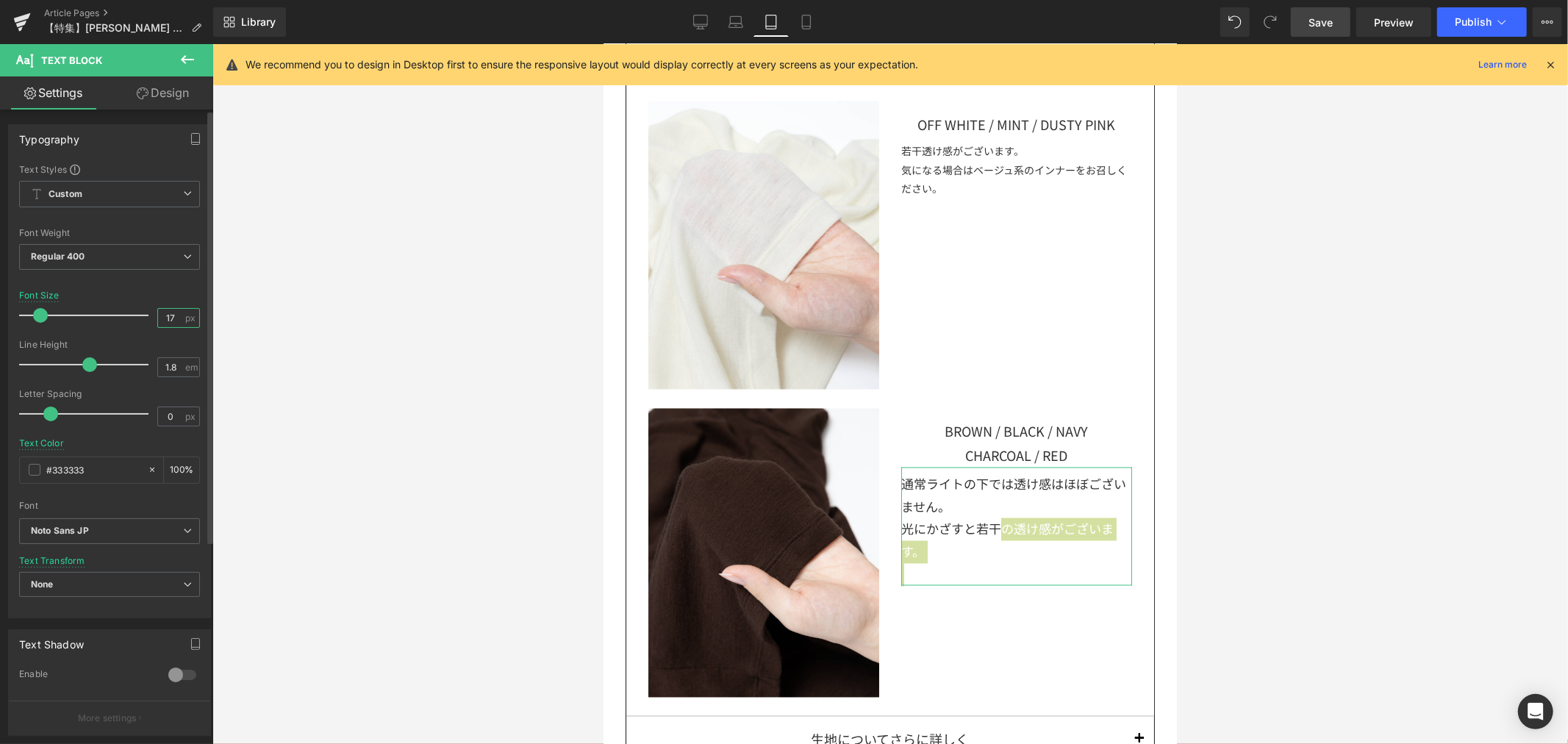
click at [158, 316] on input "17" at bounding box center [171, 318] width 26 height 18
type input "14"
click at [1275, 451] on div at bounding box center [890, 394] width 1355 height 700
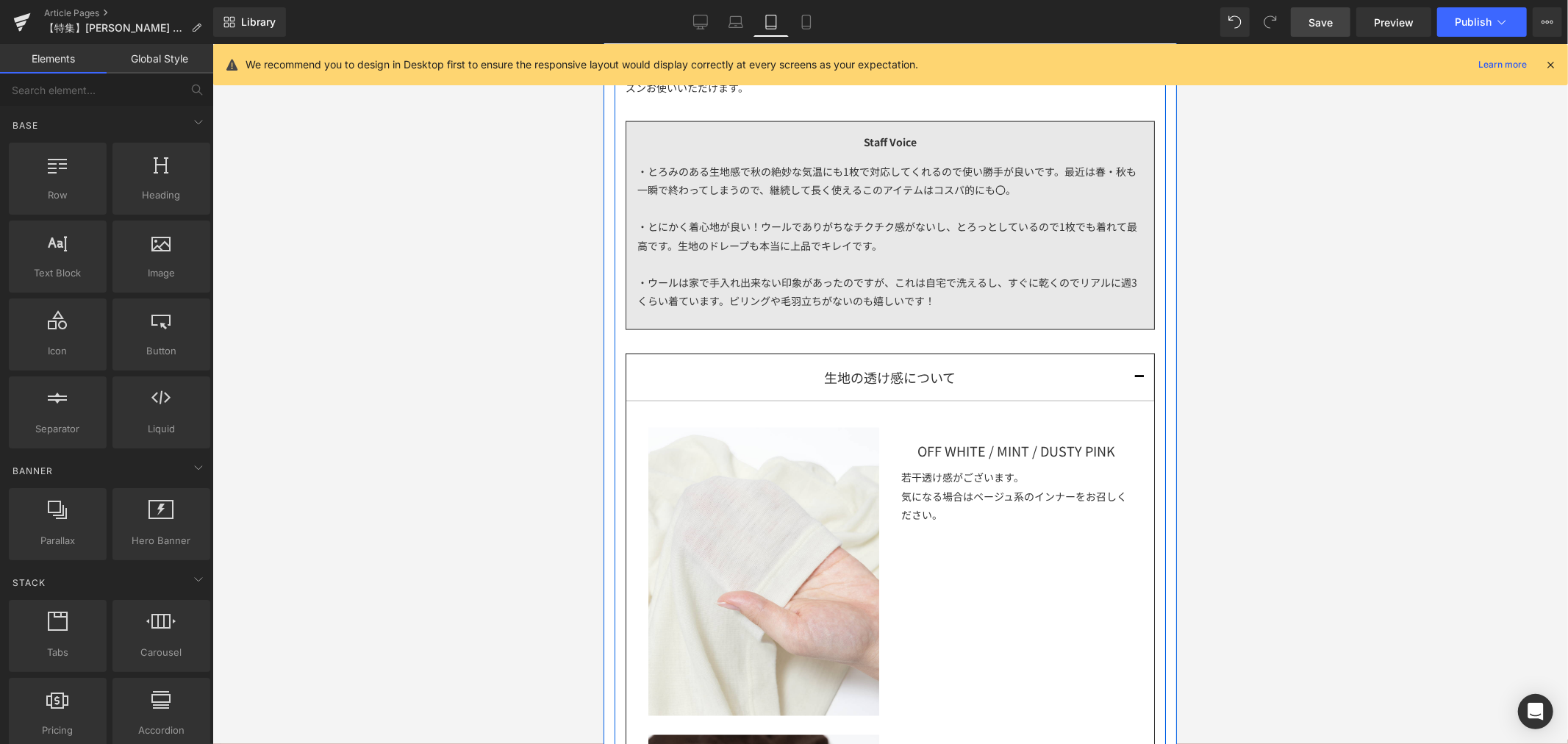
scroll to position [1277, 0]
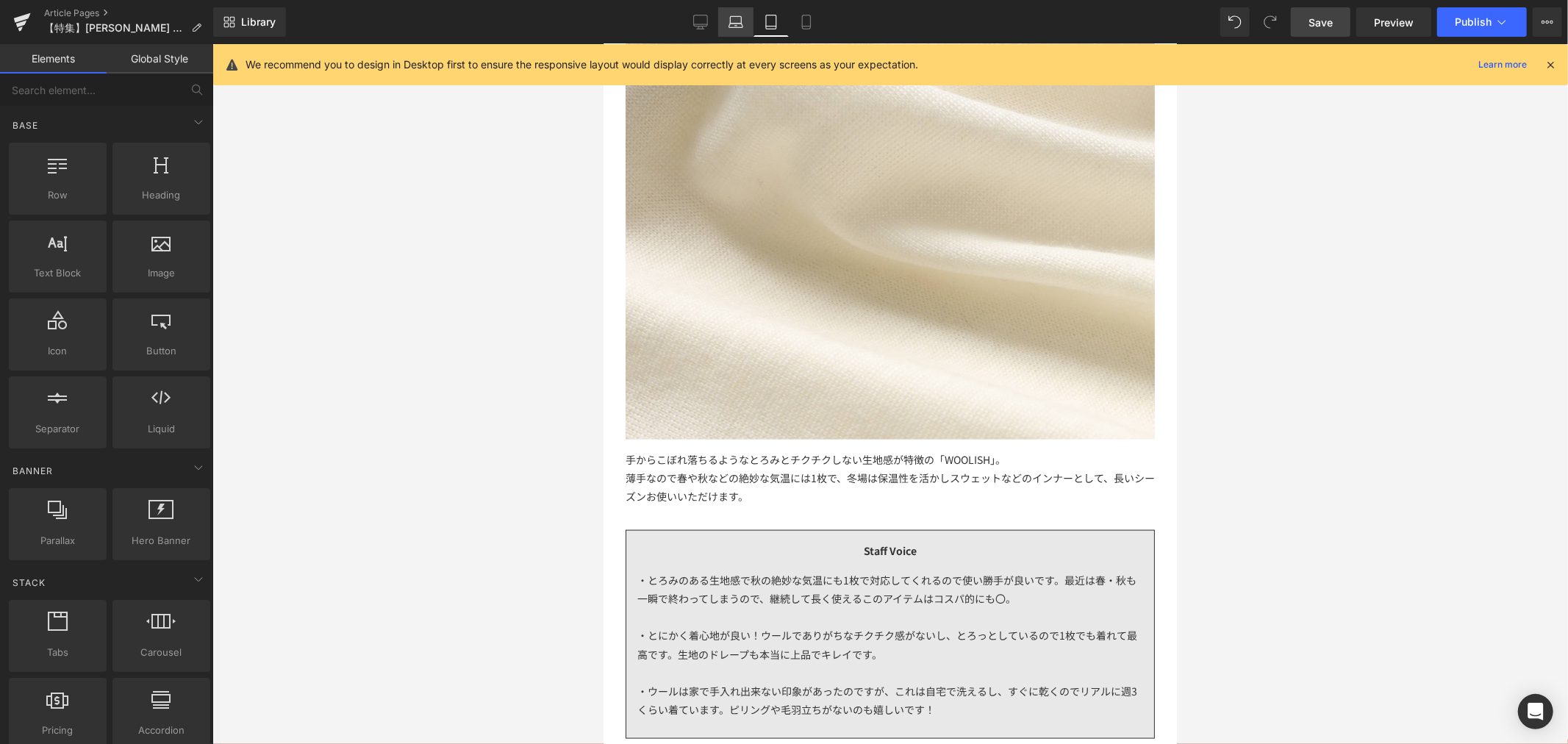
click at [733, 24] on icon at bounding box center [735, 26] width 14 height 5
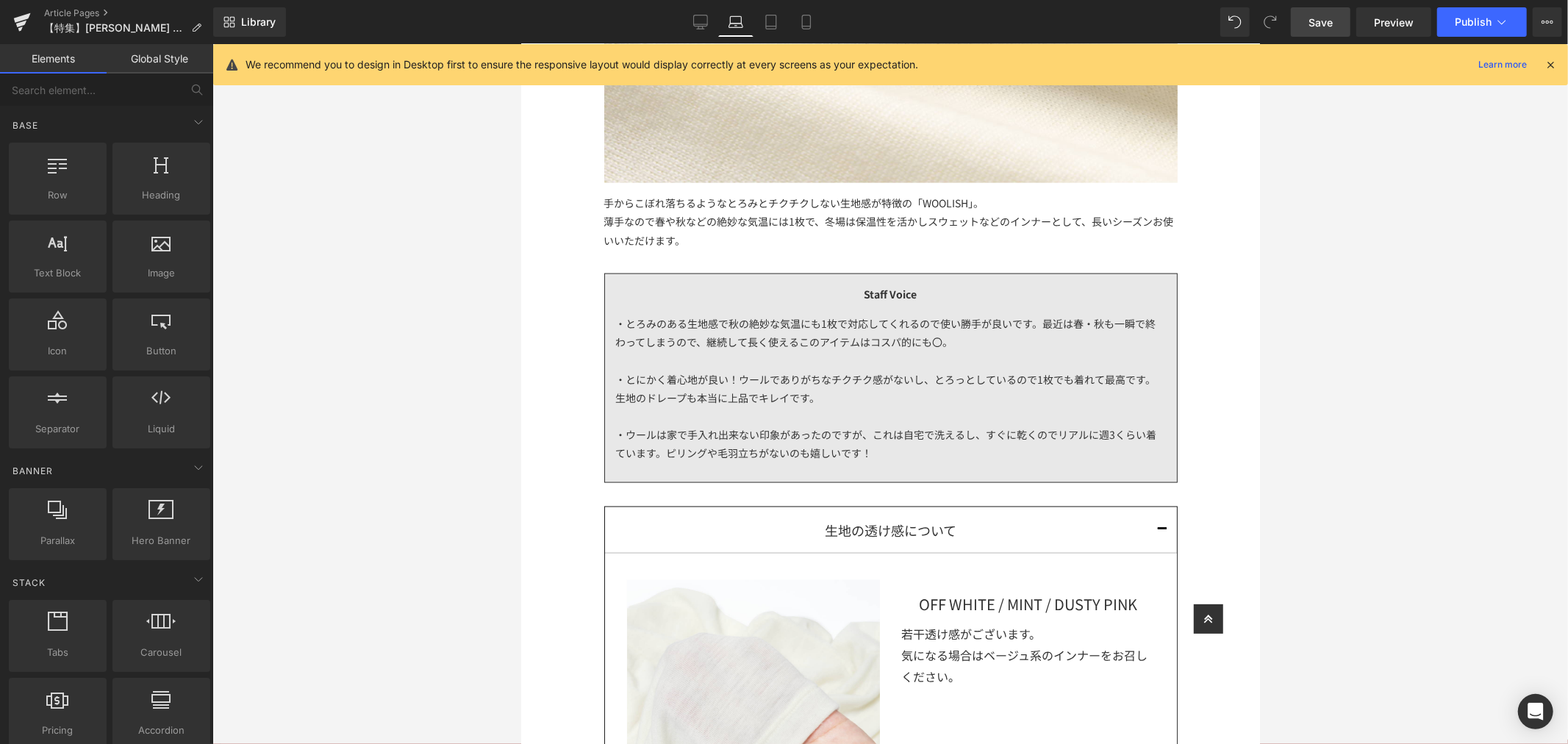
scroll to position [1941, 0]
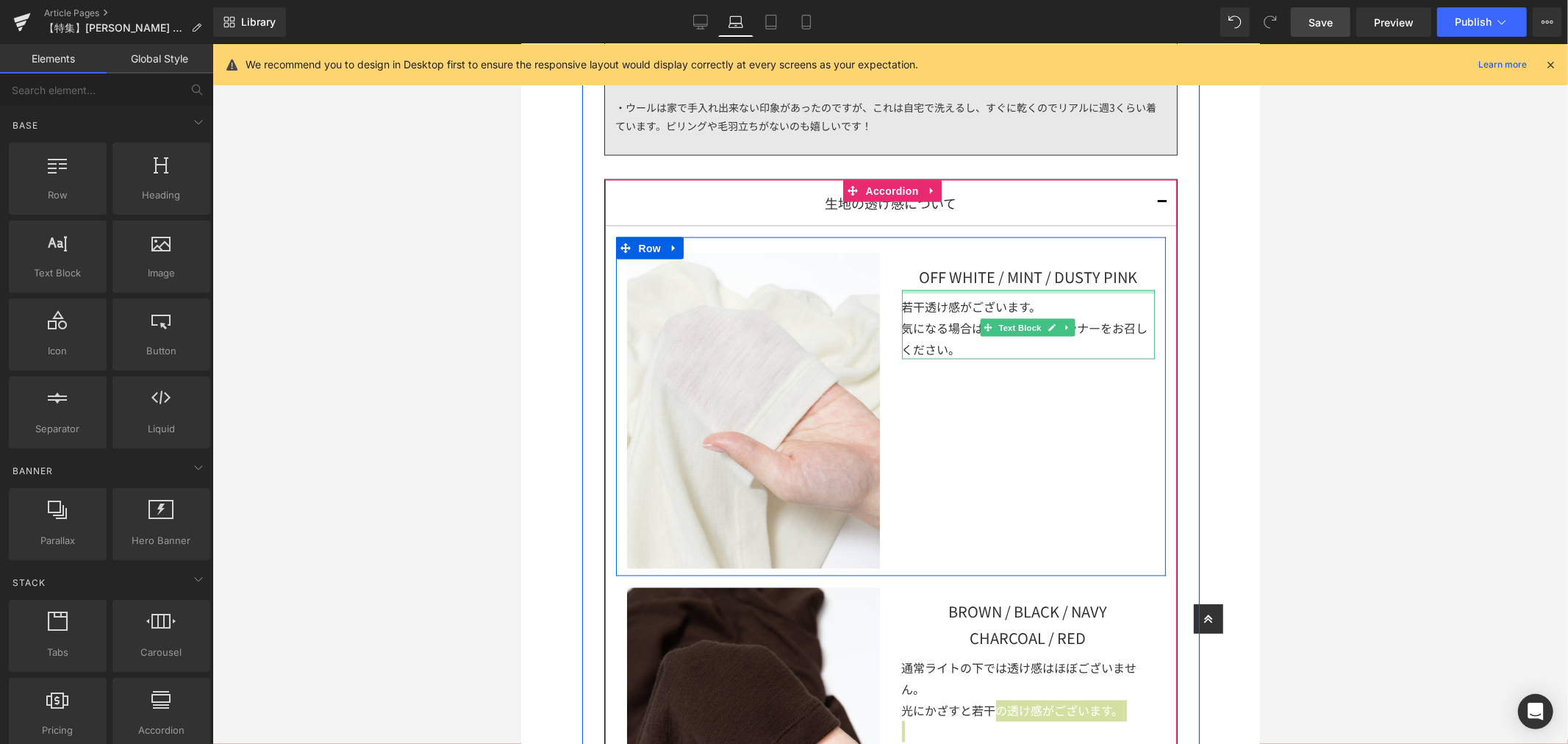
click at [1016, 281] on span "Text Block" at bounding box center [1006, 274] width 49 height 18
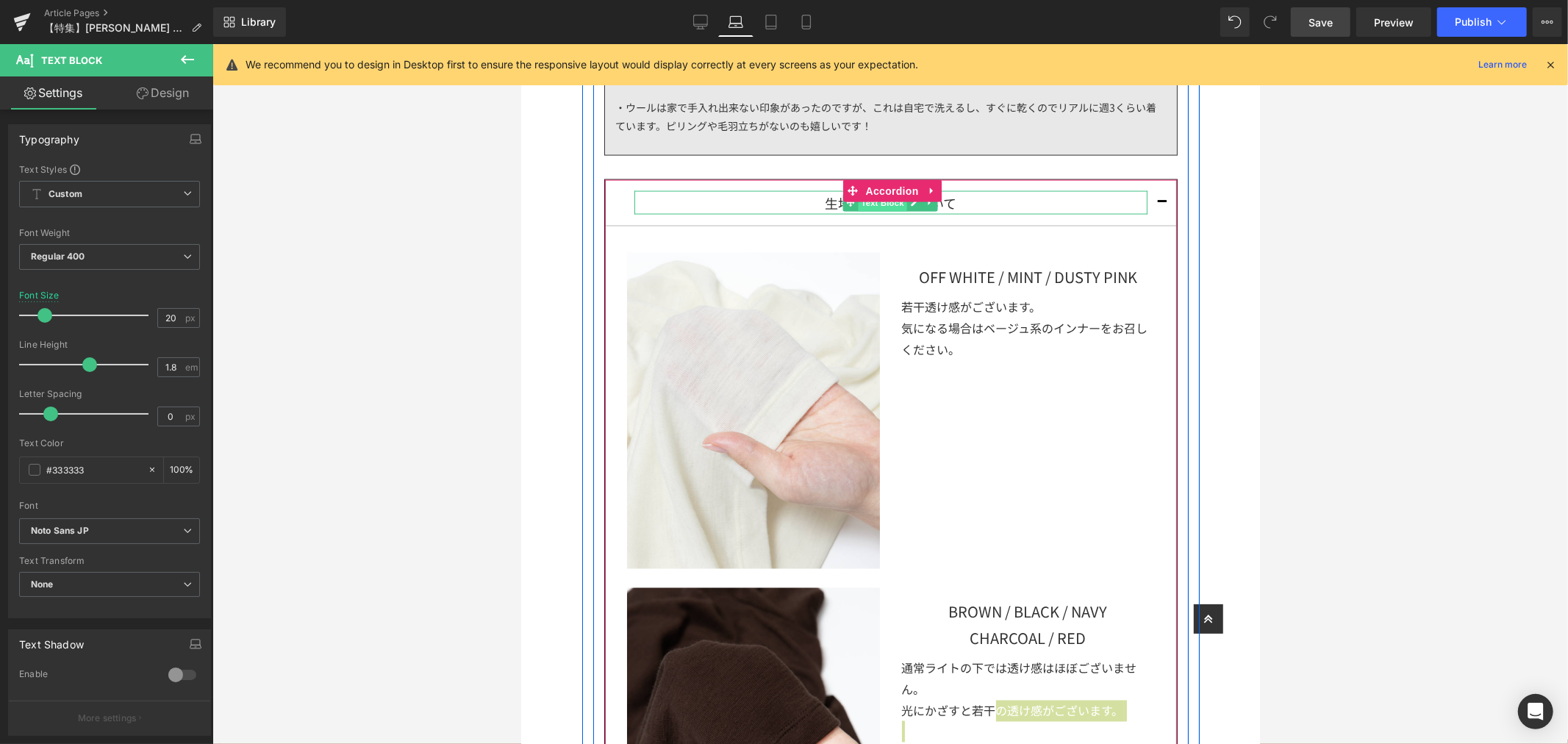
click at [898, 206] on span "Text Block" at bounding box center [882, 203] width 49 height 18
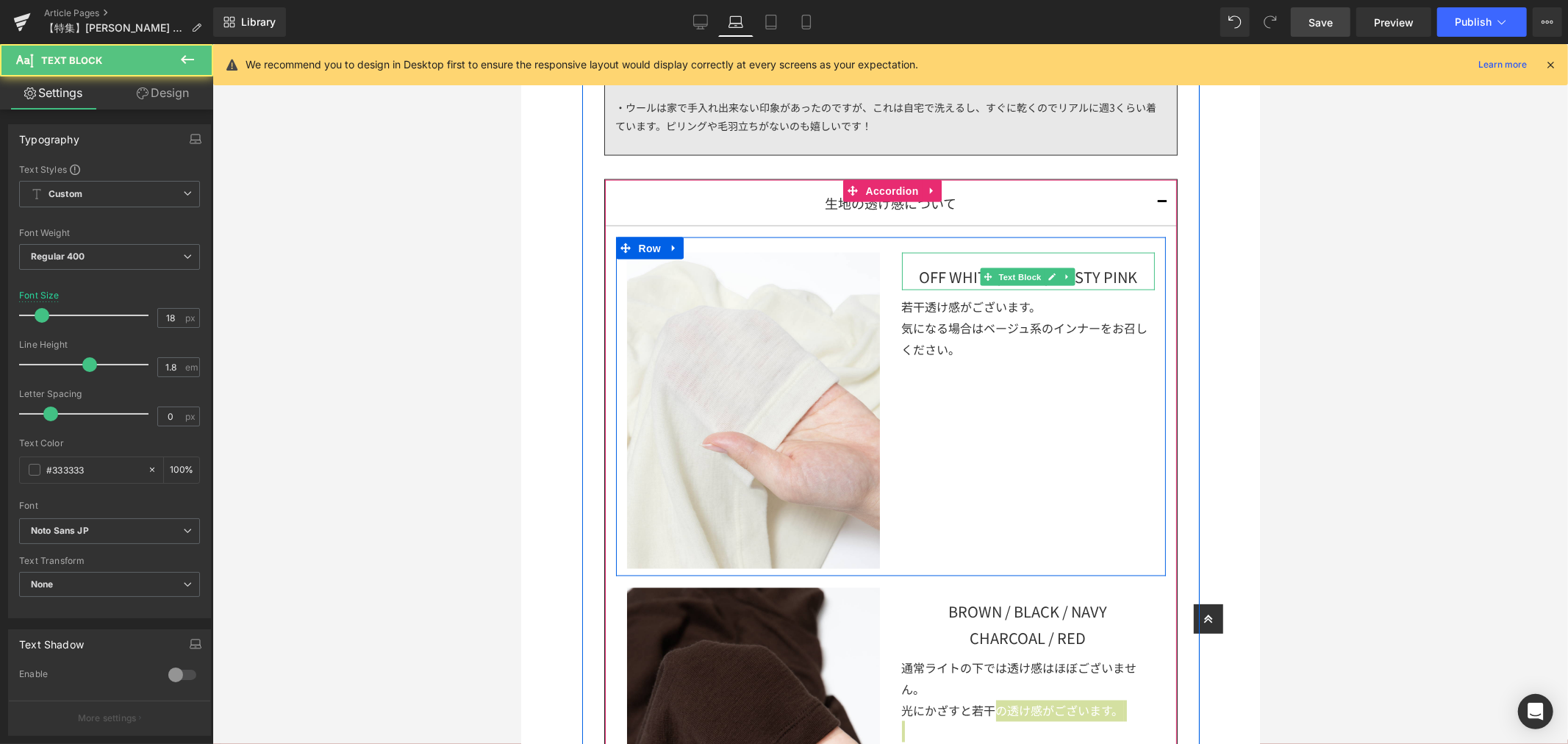
click at [1025, 282] on span "Text Block" at bounding box center [1020, 276] width 49 height 18
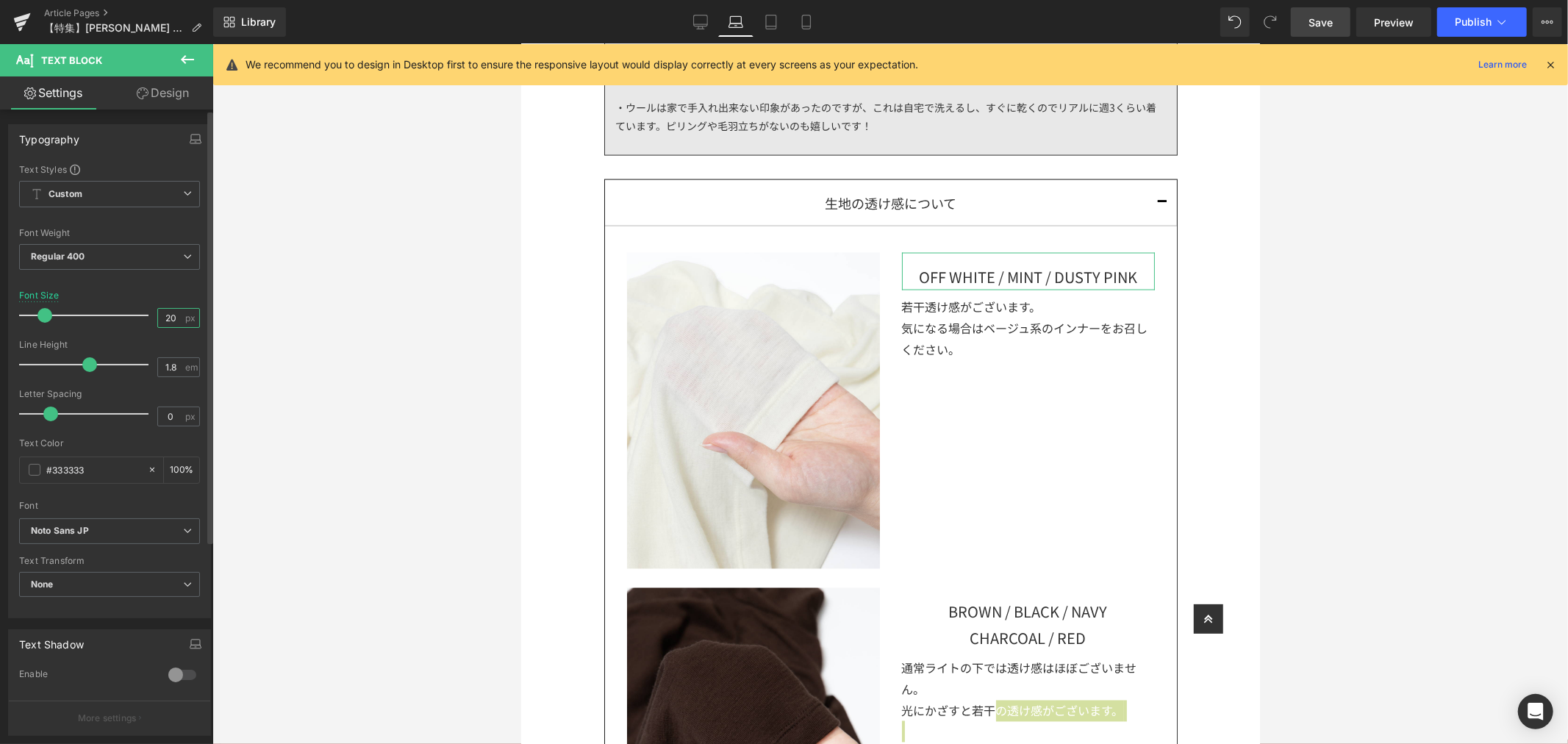
drag, startPoint x: 177, startPoint y: 322, endPoint x: 153, endPoint y: 322, distance: 24.0
click at [158, 322] on input "20" at bounding box center [171, 318] width 26 height 18
type input "18"
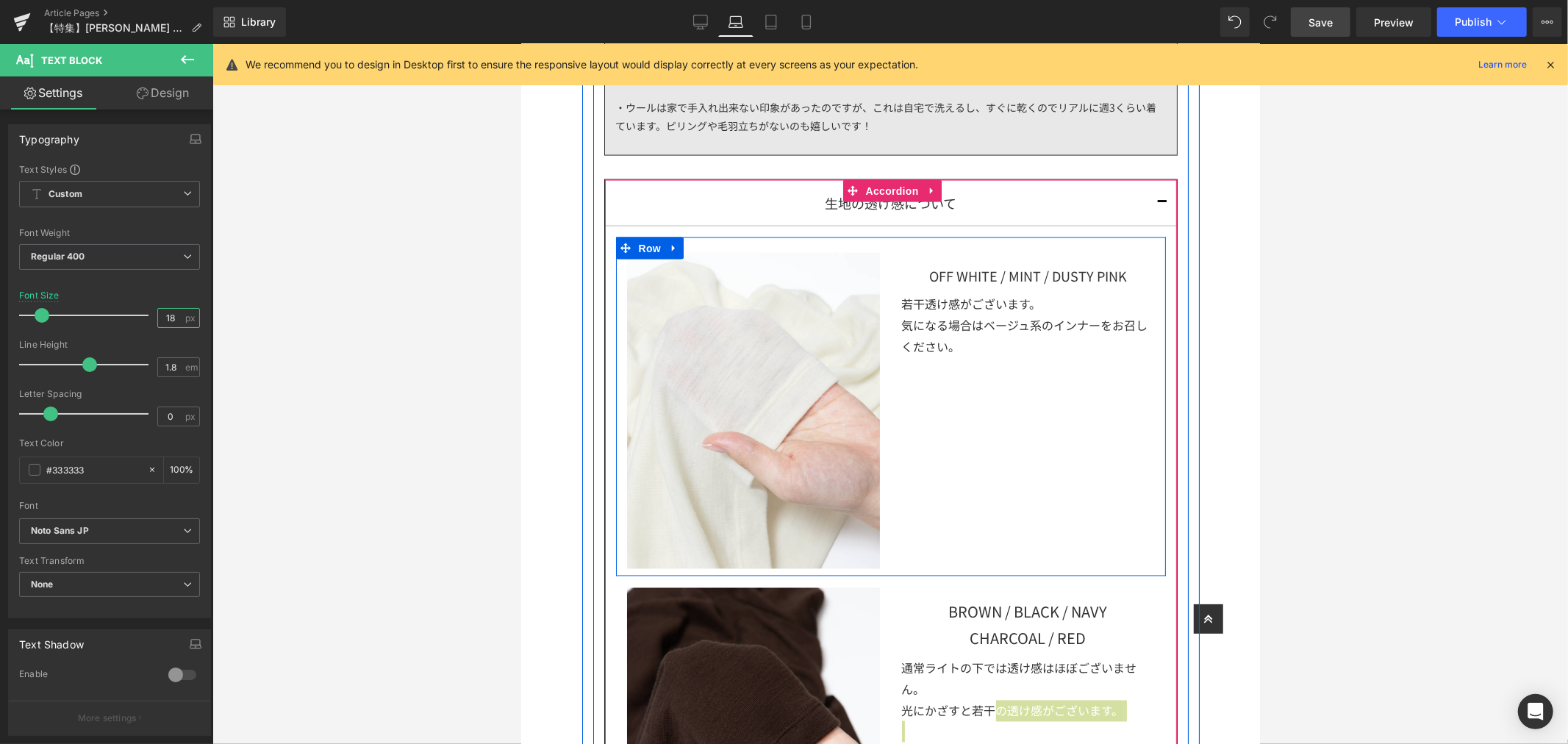
scroll to position [2186, 0]
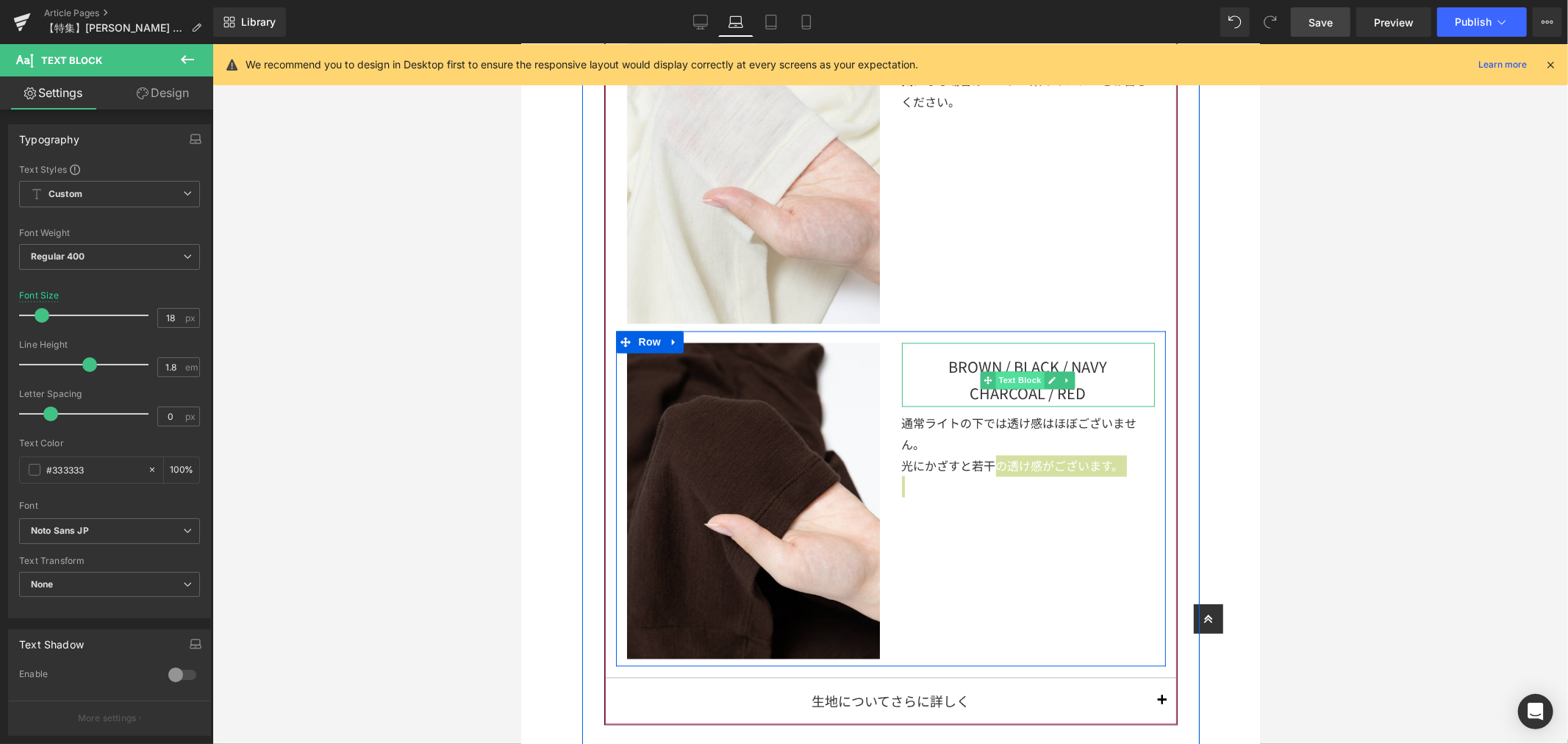
click at [1017, 388] on span "Text Block" at bounding box center [1020, 379] width 49 height 18
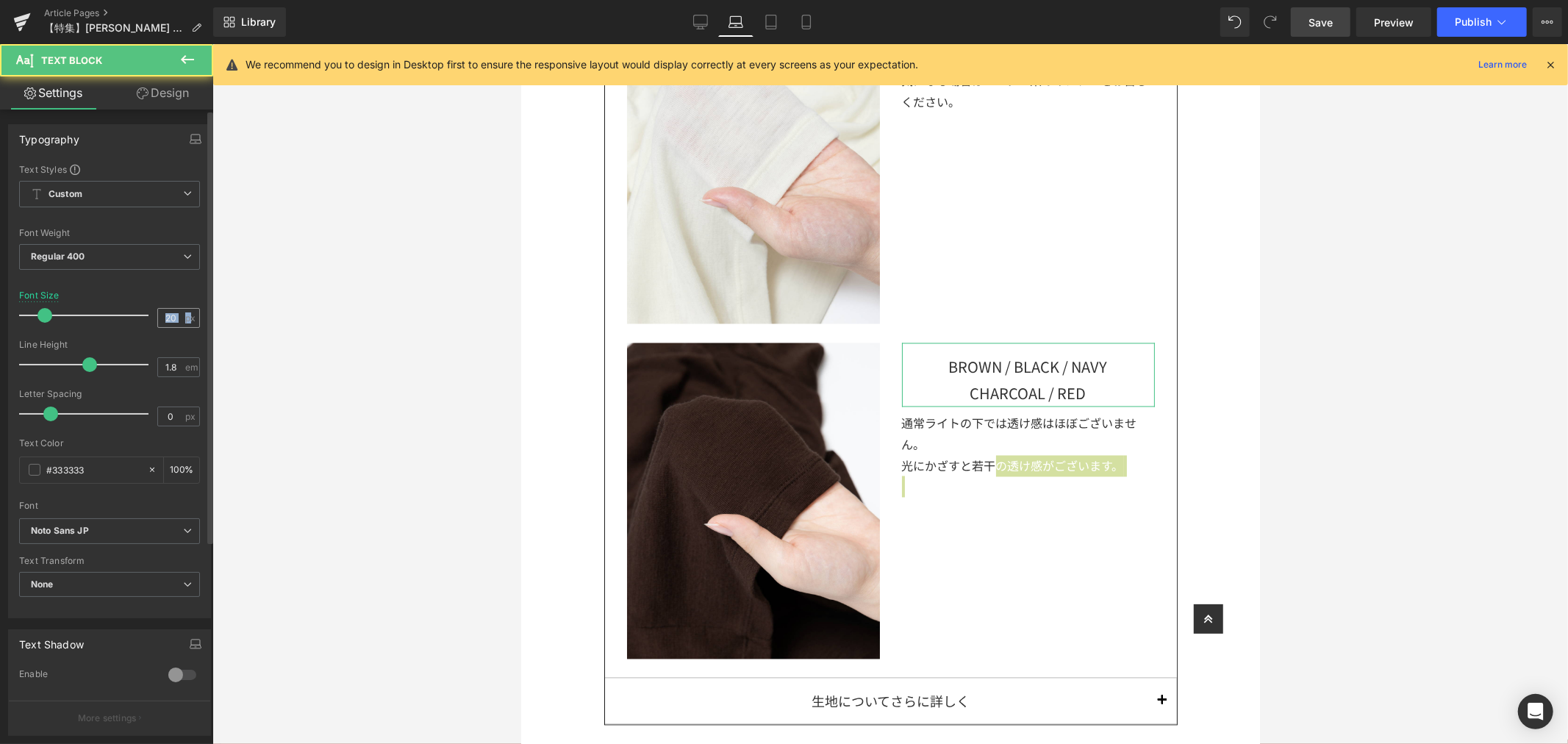
click at [178, 317] on div "20 px" at bounding box center [179, 318] width 43 height 20
drag, startPoint x: 174, startPoint y: 317, endPoint x: 139, endPoint y: 312, distance: 35.4
click at [139, 312] on div "Font Size 20 px" at bounding box center [109, 315] width 181 height 49
type input "18"
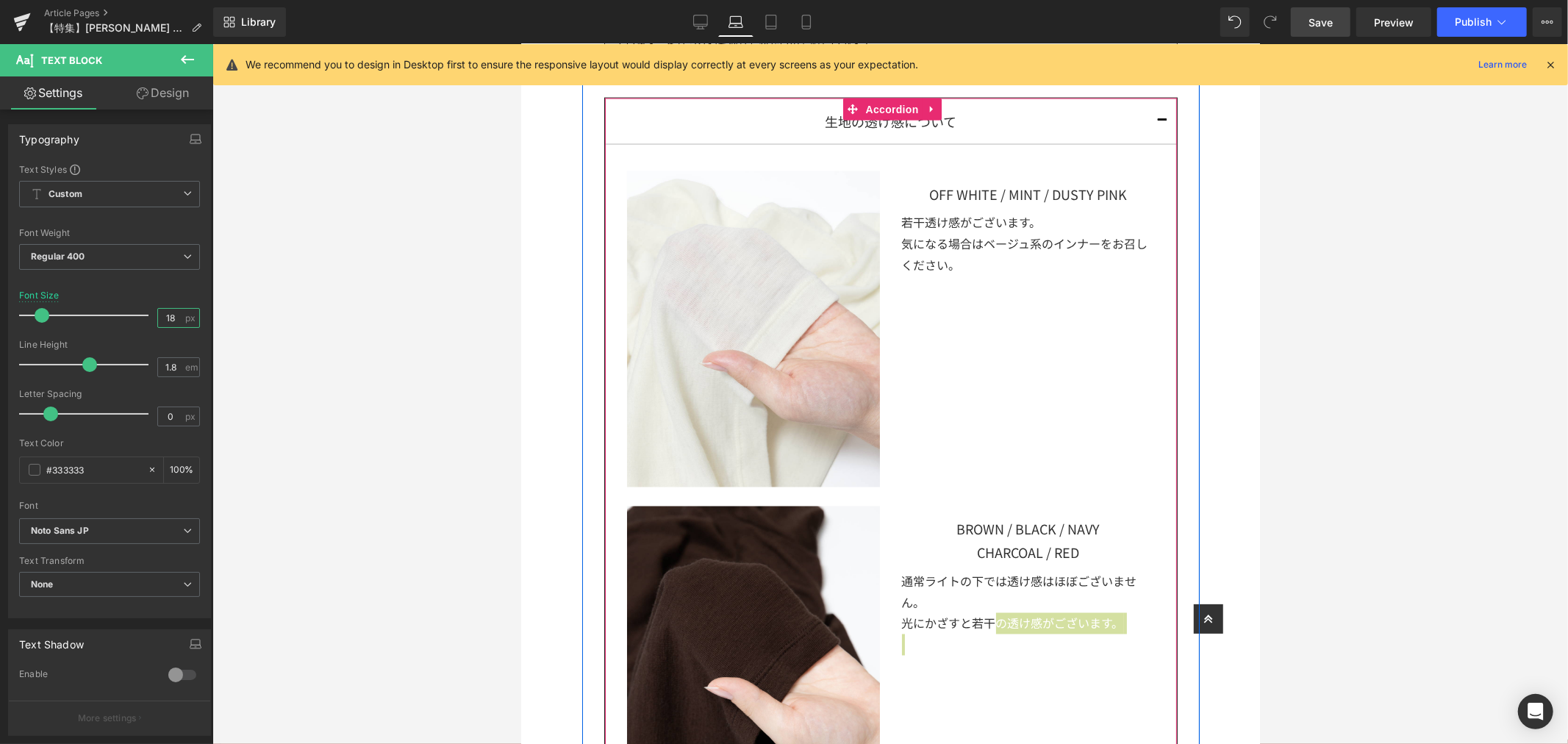
scroll to position [1860, 0]
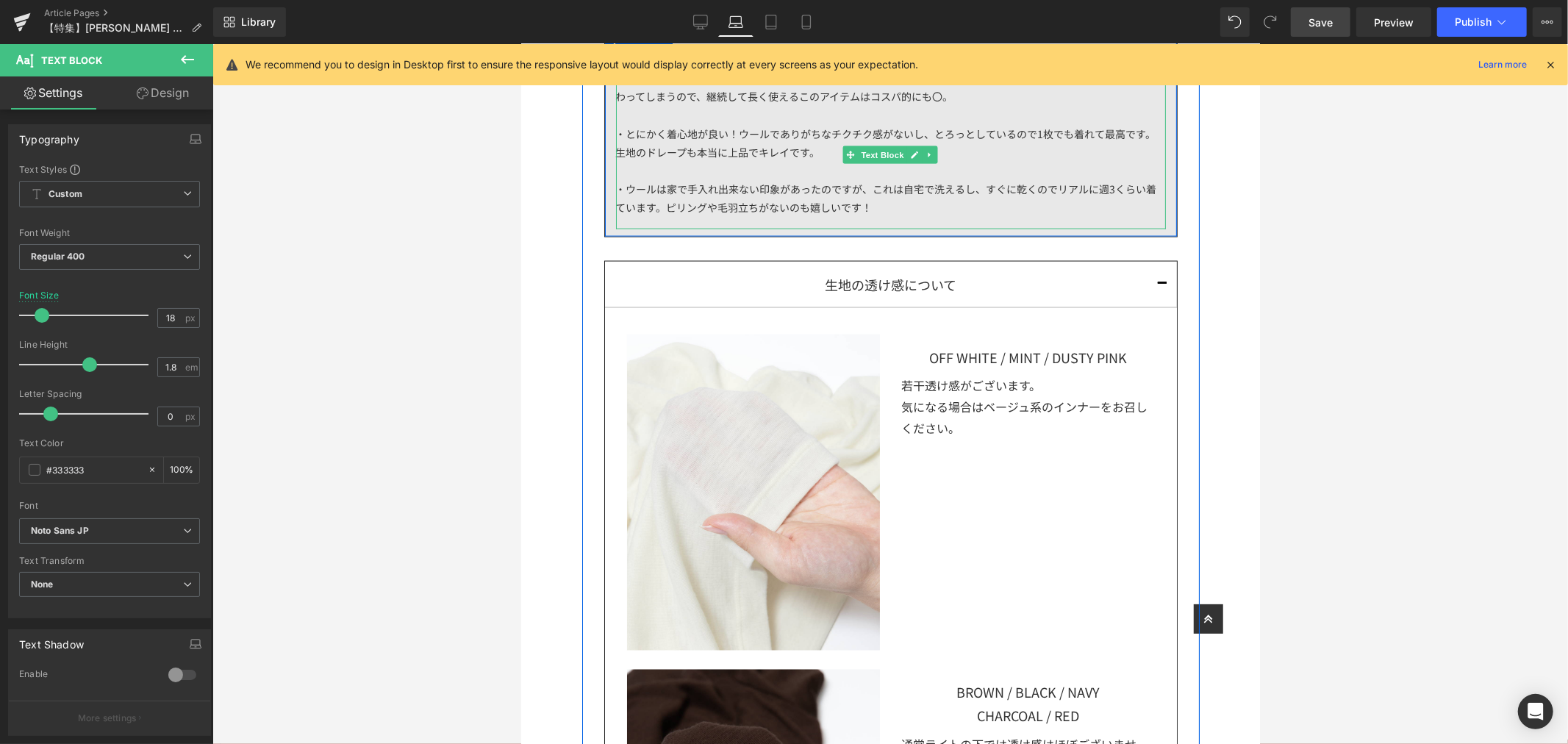
click at [1031, 189] on div "・ウールは家で手入れ出来ない印象があったのですが、これは自宅で洗えるし、すぐに乾くのでリアルに週3くらい着ています。ピリングや毛羽立ちがないのも嬉しいです！" at bounding box center [891, 197] width 550 height 37
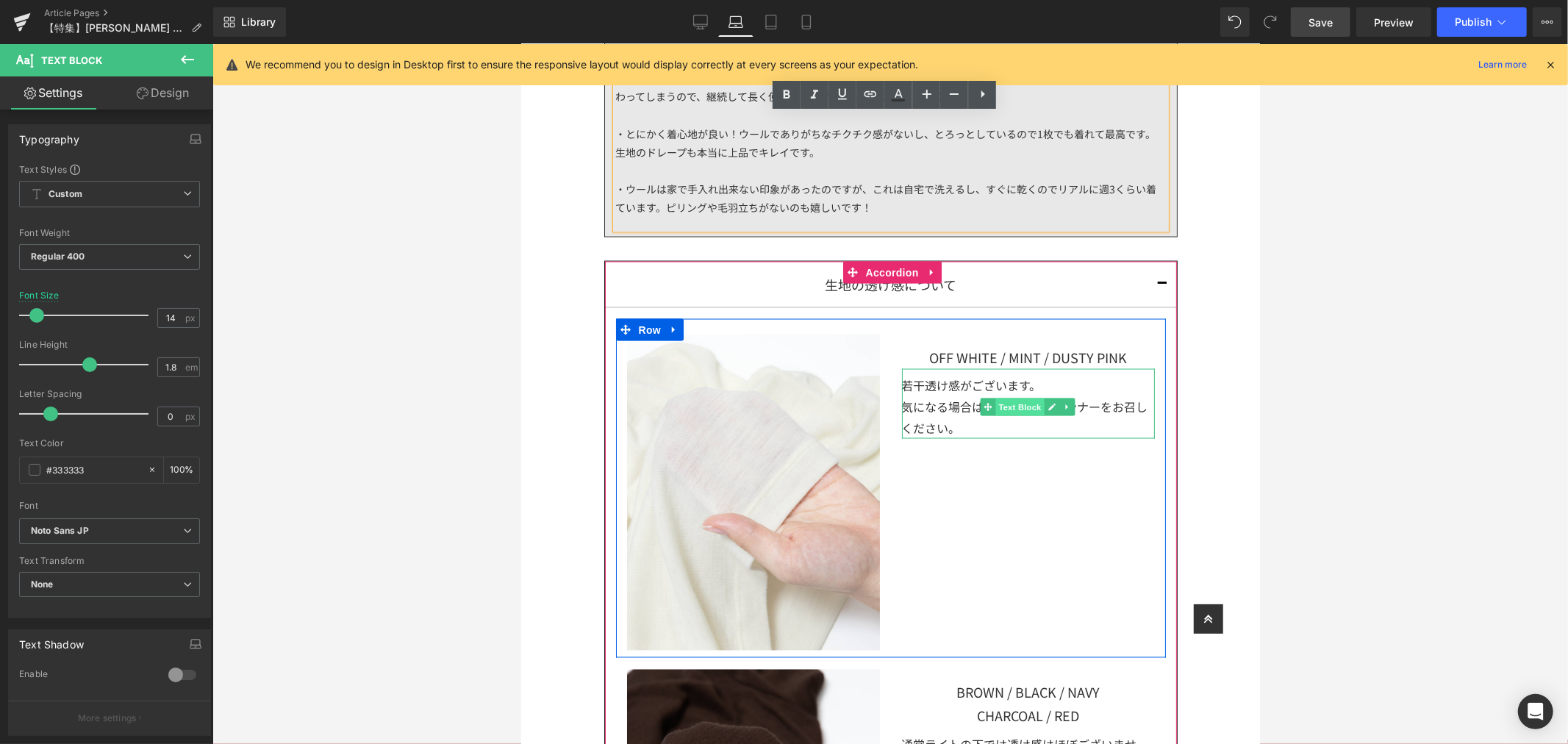
click at [1018, 408] on span "Text Block" at bounding box center [1020, 406] width 49 height 18
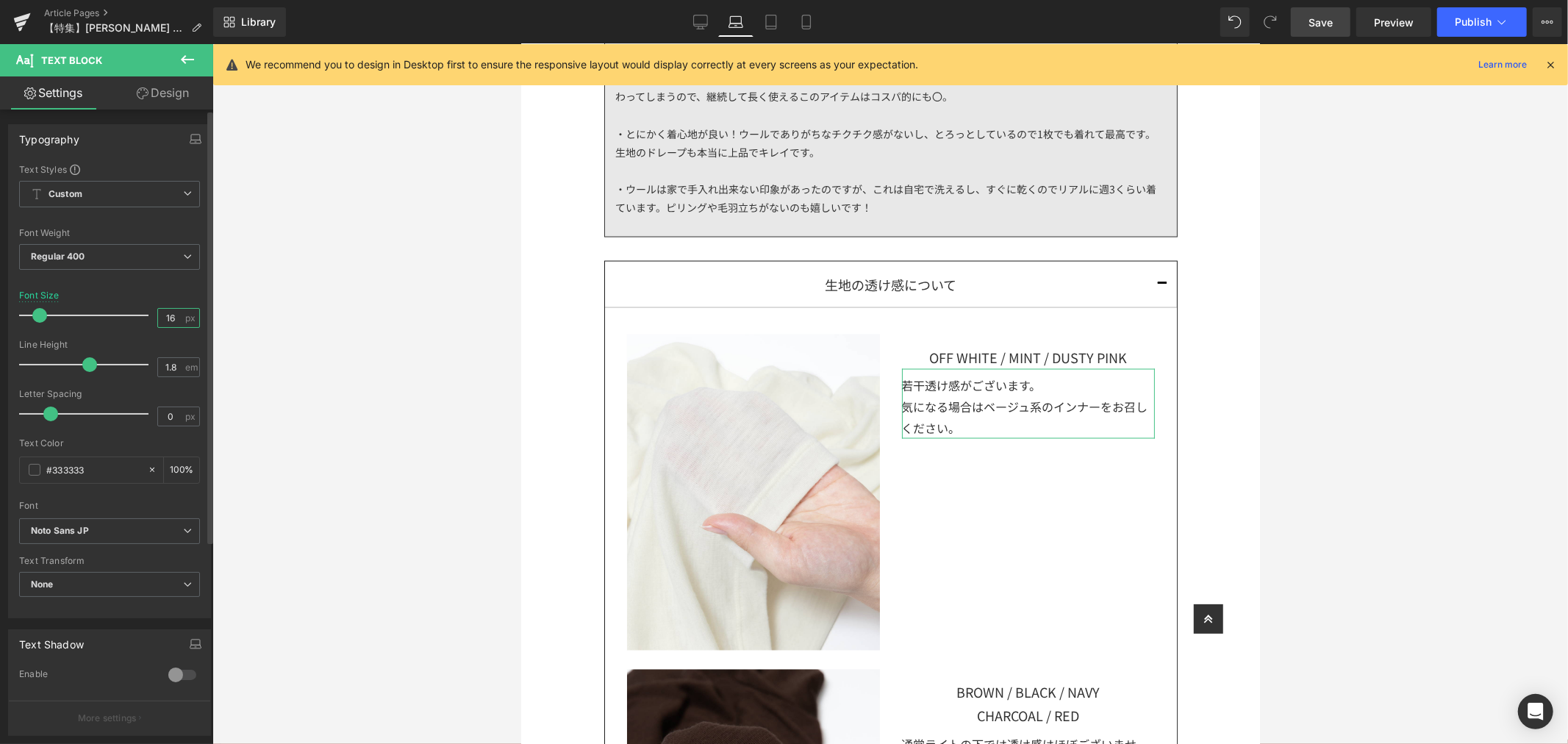
drag, startPoint x: 170, startPoint y: 312, endPoint x: 152, endPoint y: 313, distance: 18.0
click at [158, 313] on input "16" at bounding box center [171, 318] width 26 height 18
type input "14"
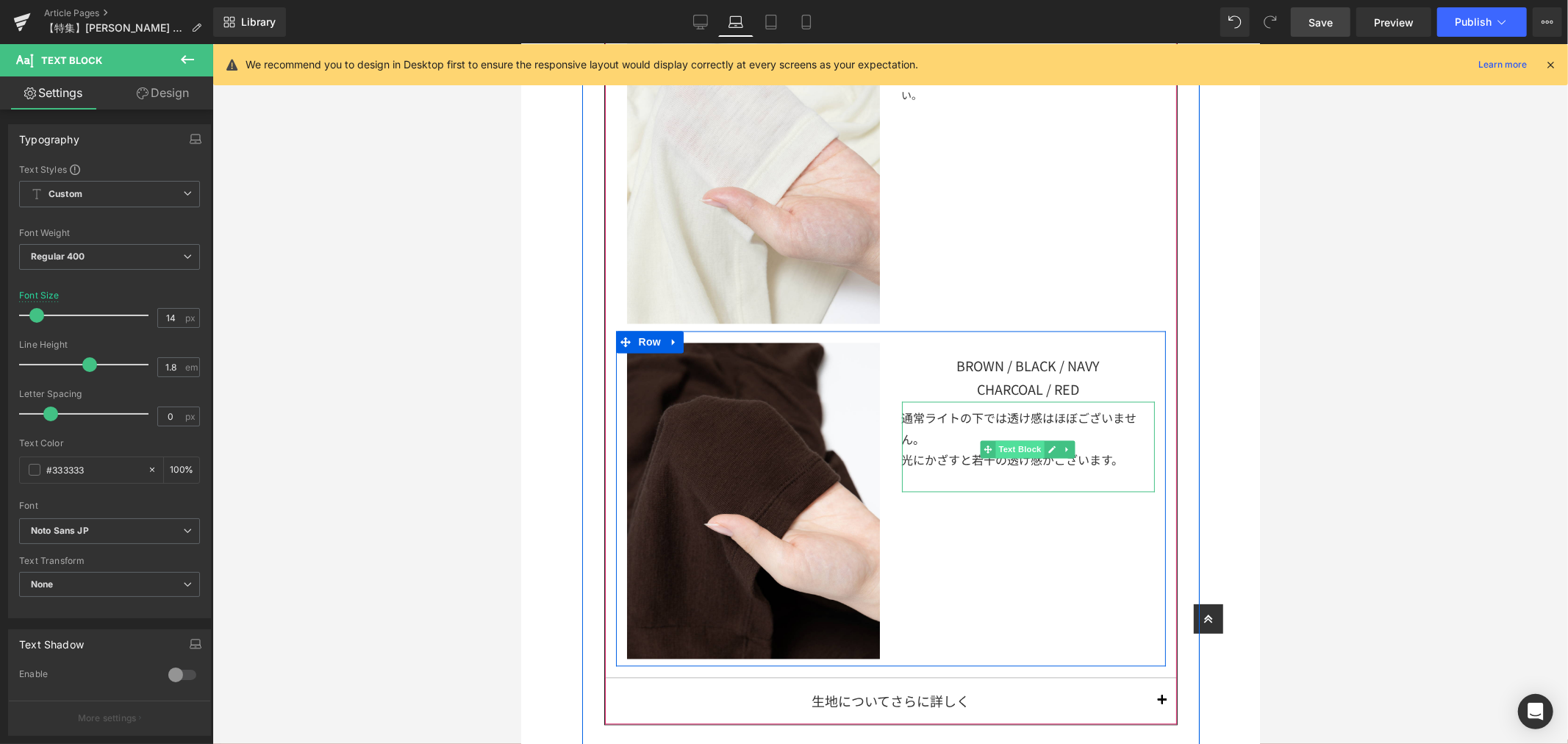
click at [1017, 445] on span "Text Block" at bounding box center [1020, 449] width 49 height 18
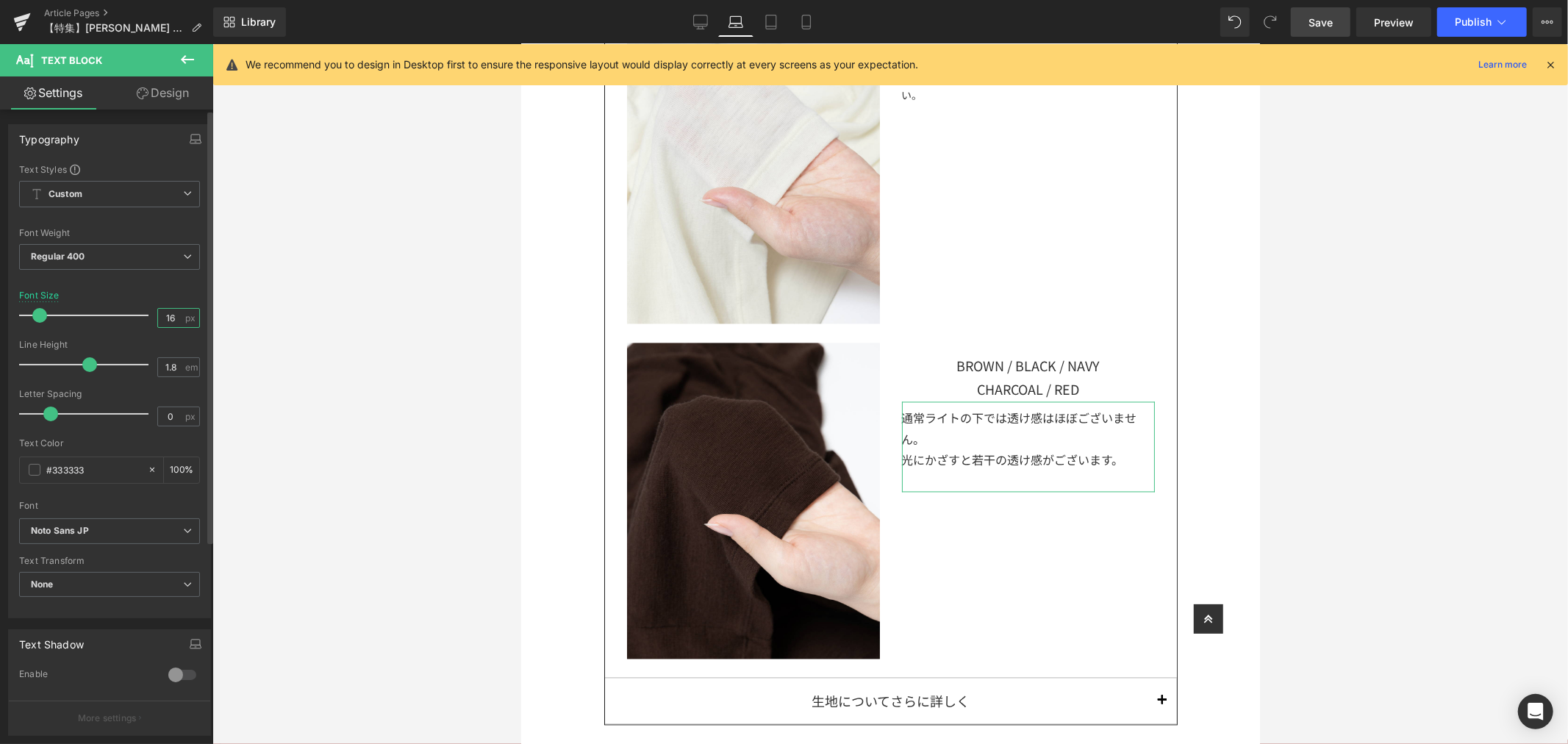
click at [169, 318] on input "16" at bounding box center [171, 318] width 26 height 18
click at [113, 307] on div "Font Size 16 px" at bounding box center [109, 315] width 181 height 49
type input "14"
click at [1370, 457] on div at bounding box center [890, 394] width 1355 height 700
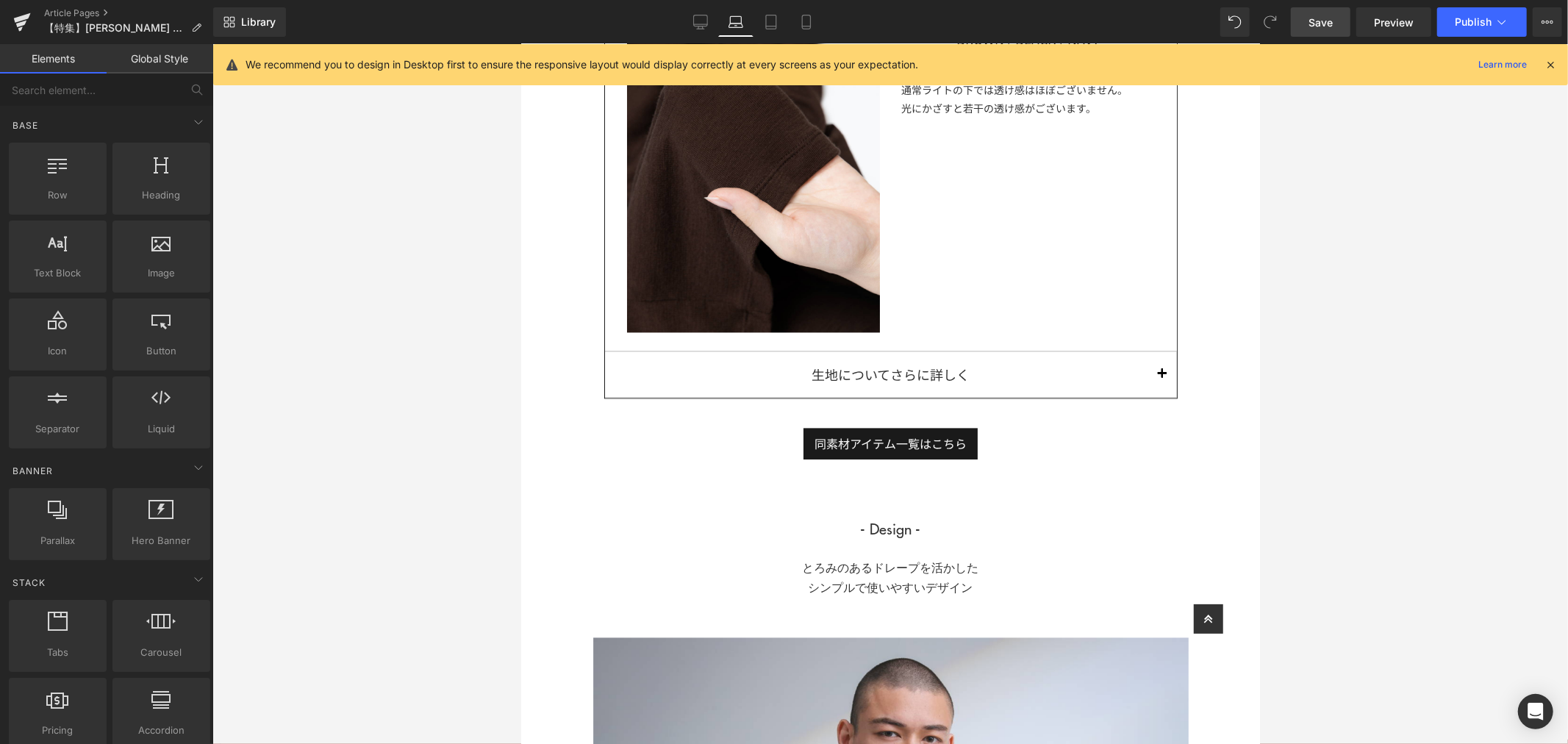
scroll to position [1941, 0]
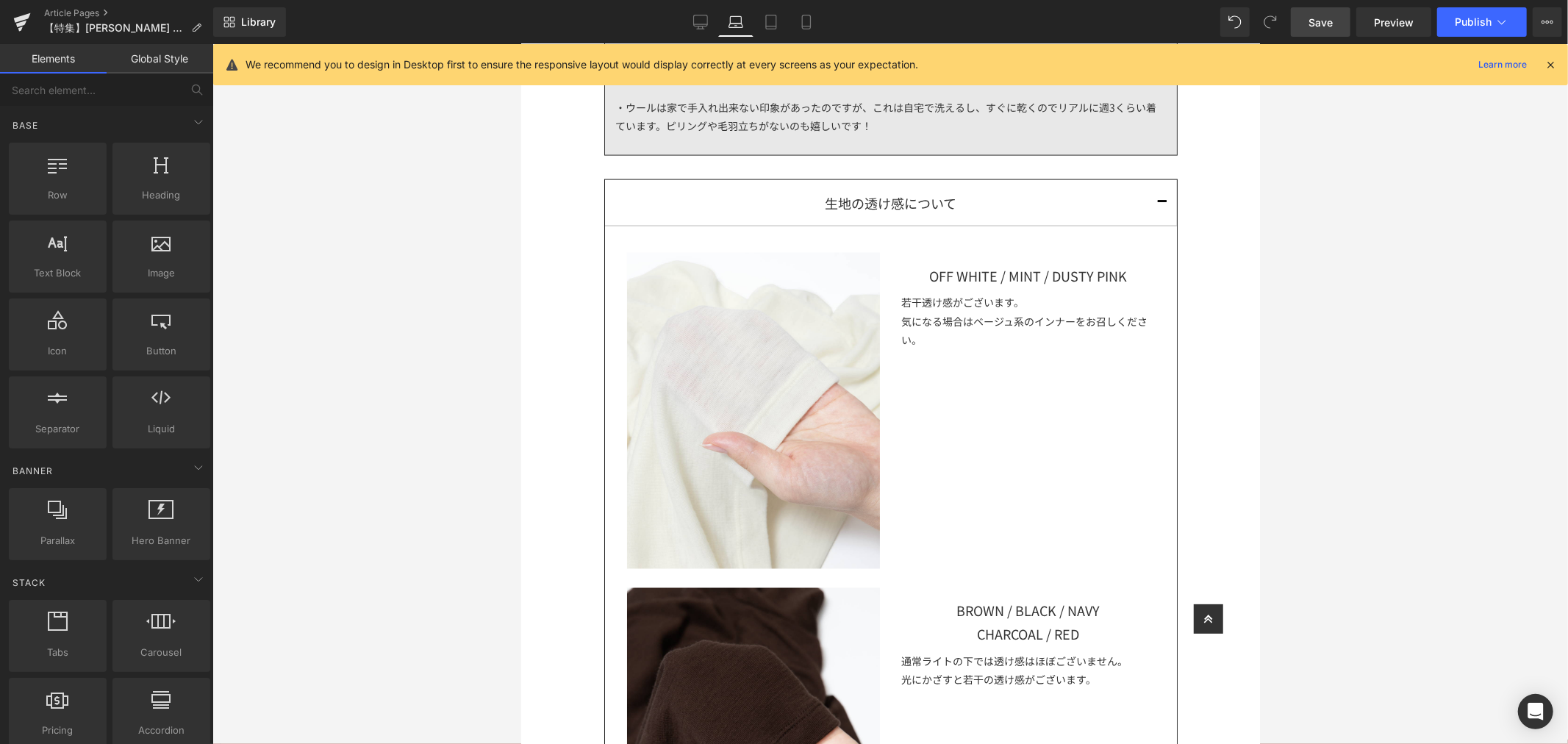
click at [1322, 27] on span "Save" at bounding box center [1321, 22] width 24 height 15
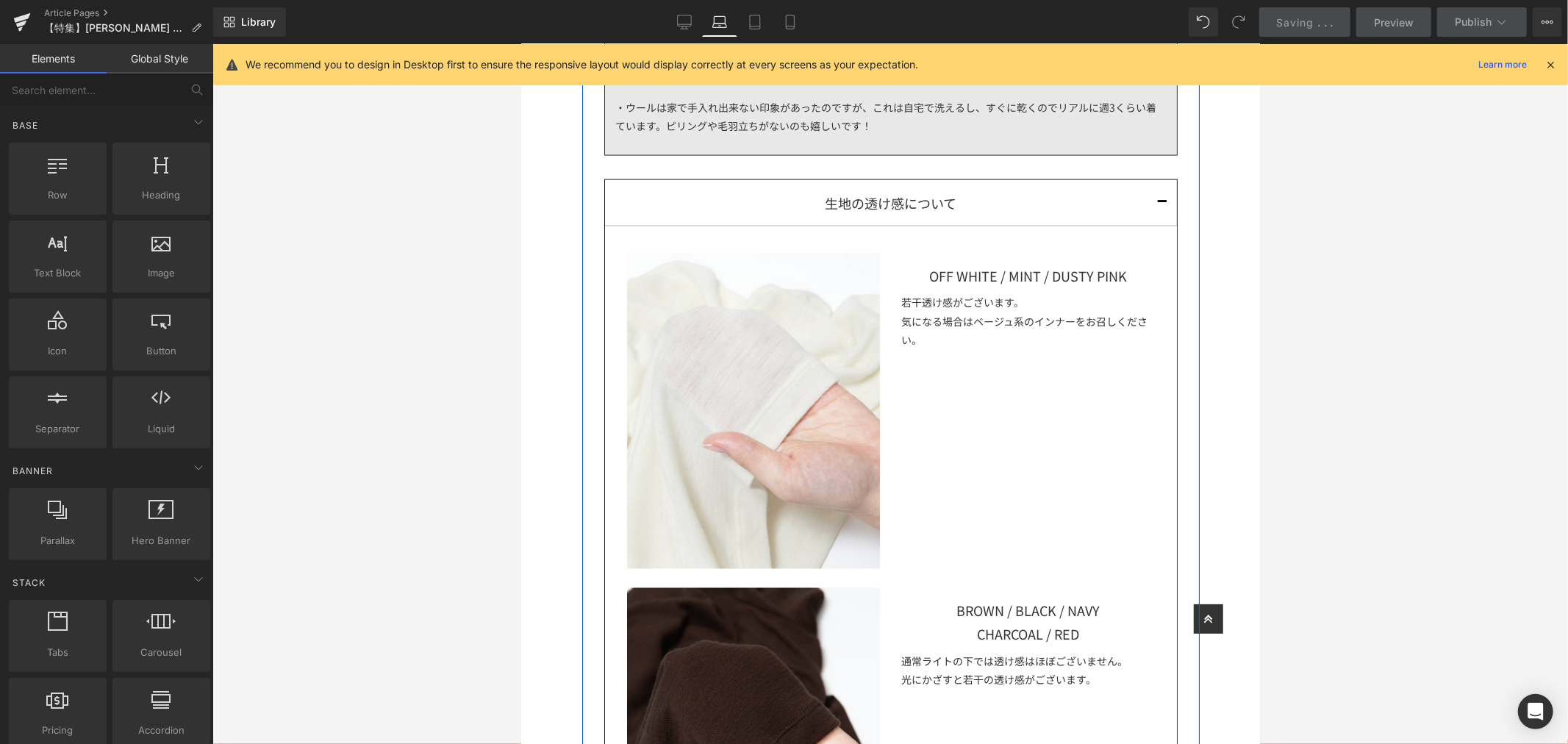
scroll to position [1451, 0]
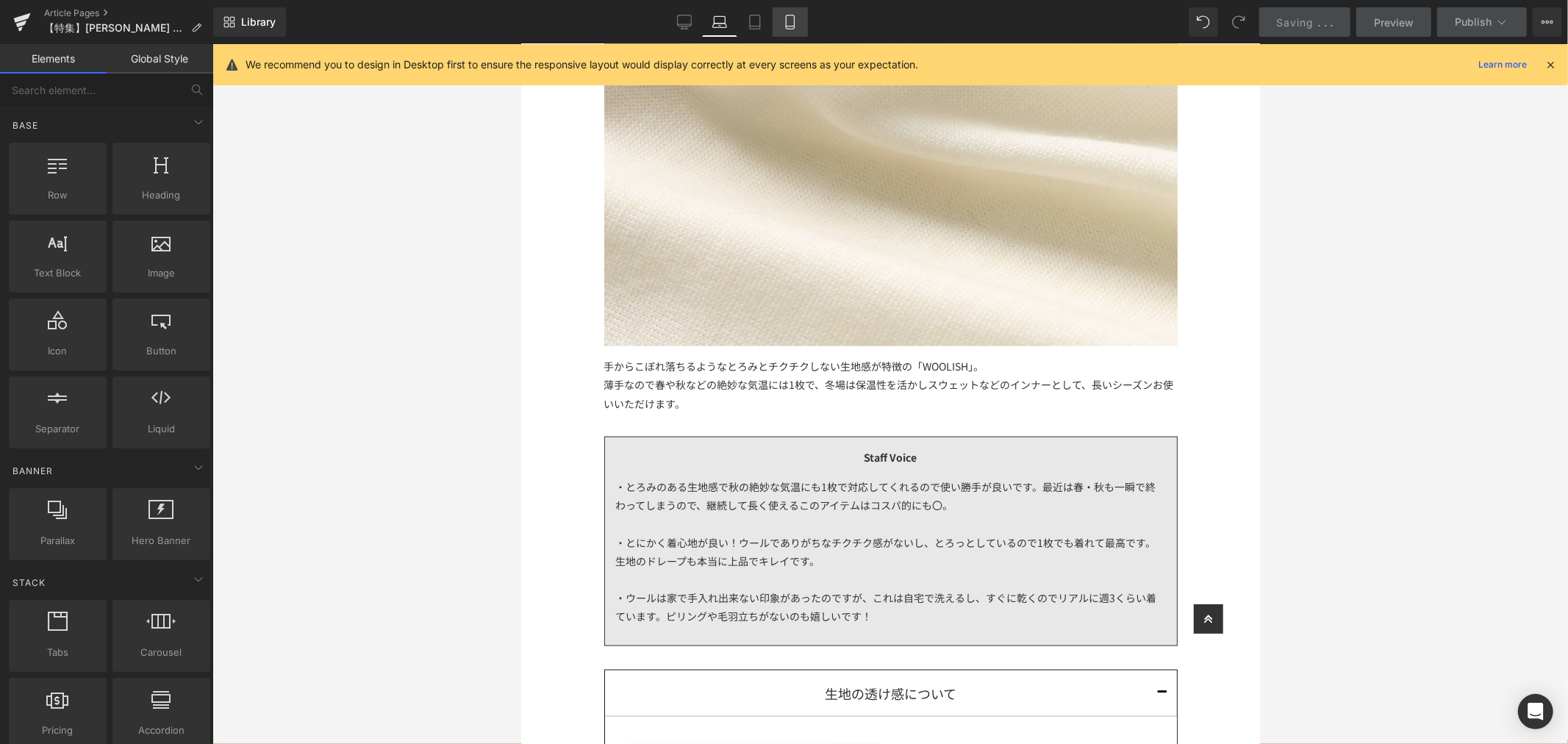
click at [791, 24] on icon at bounding box center [790, 21] width 14 height 14
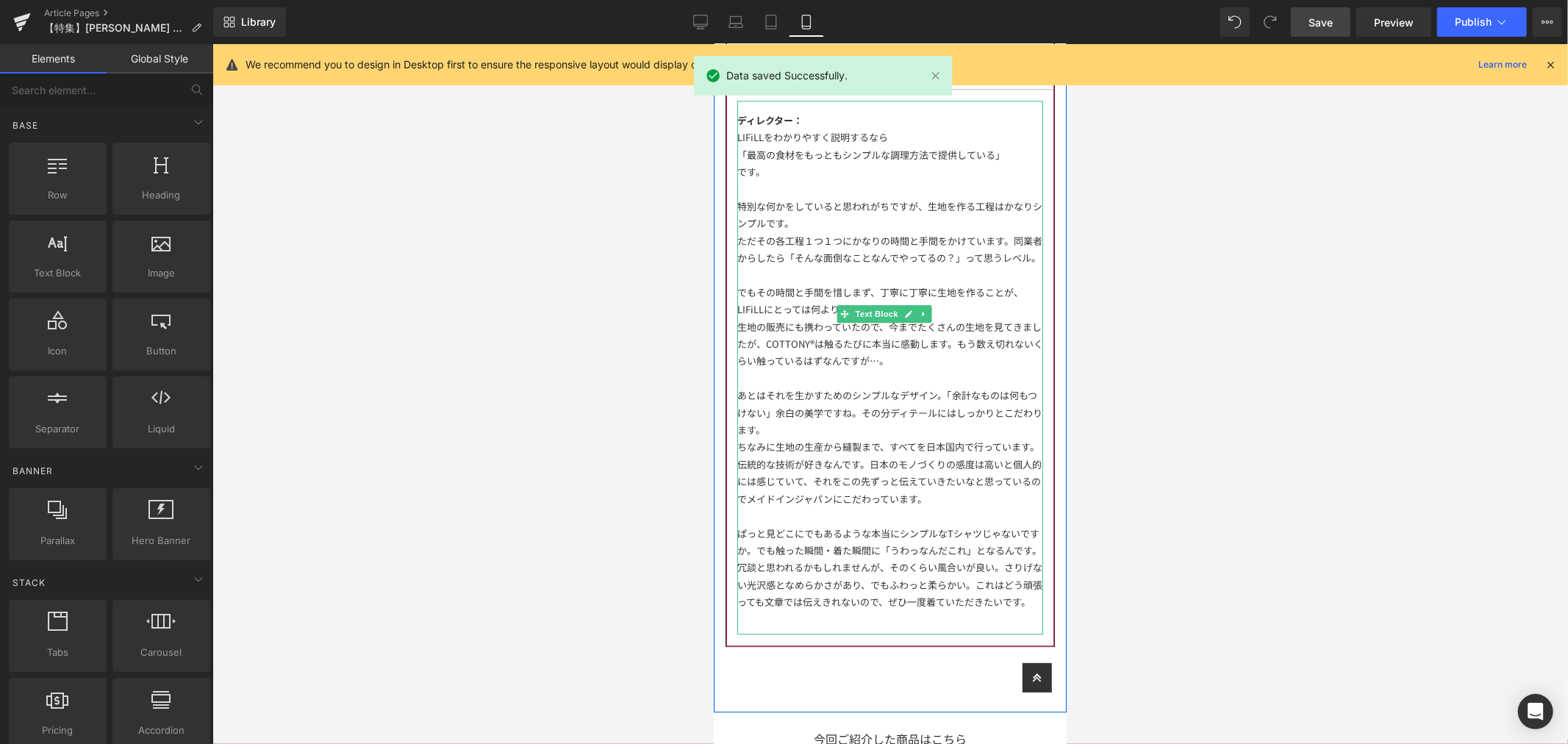
scroll to position [3294, 0]
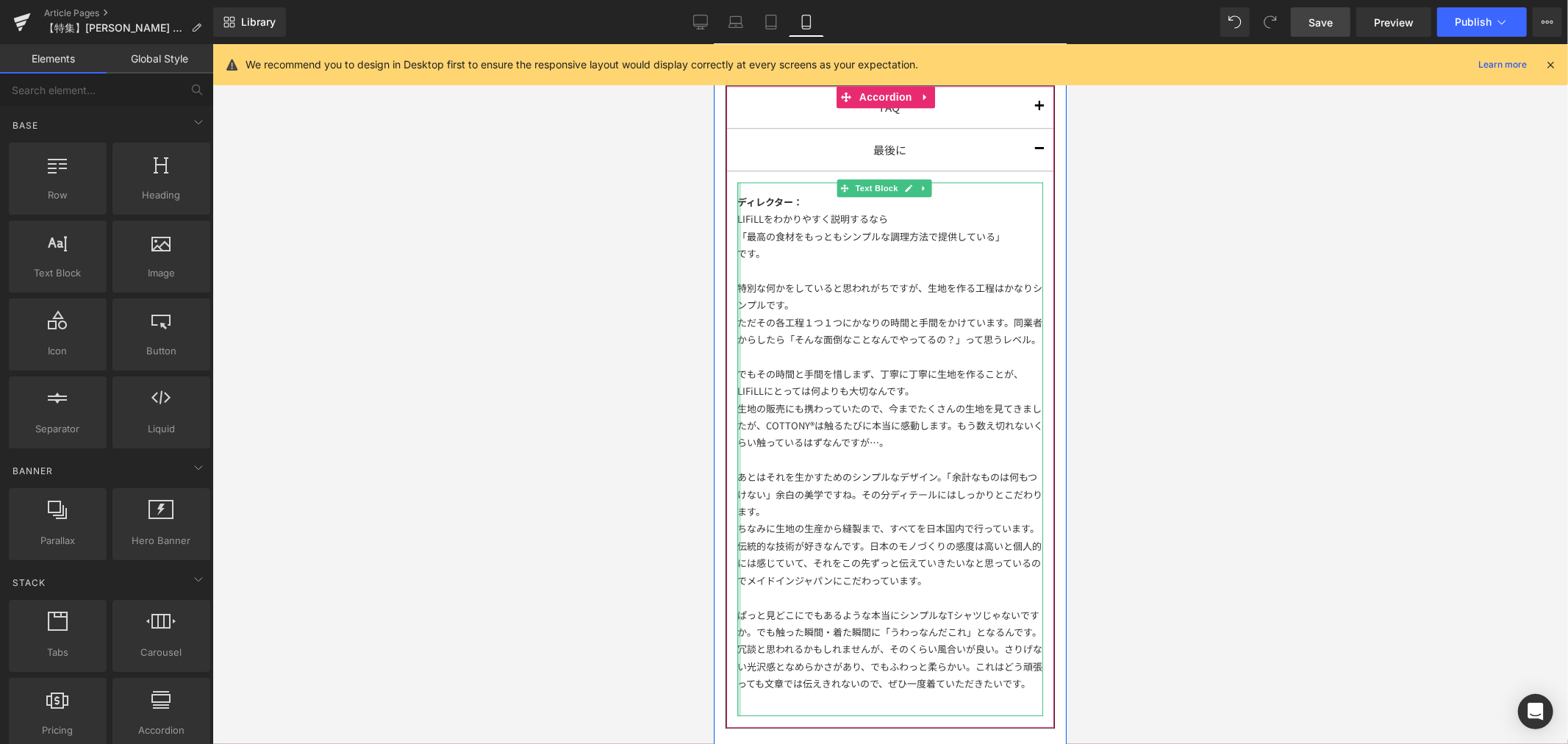
click at [738, 212] on div at bounding box center [738, 448] width 4 height 534
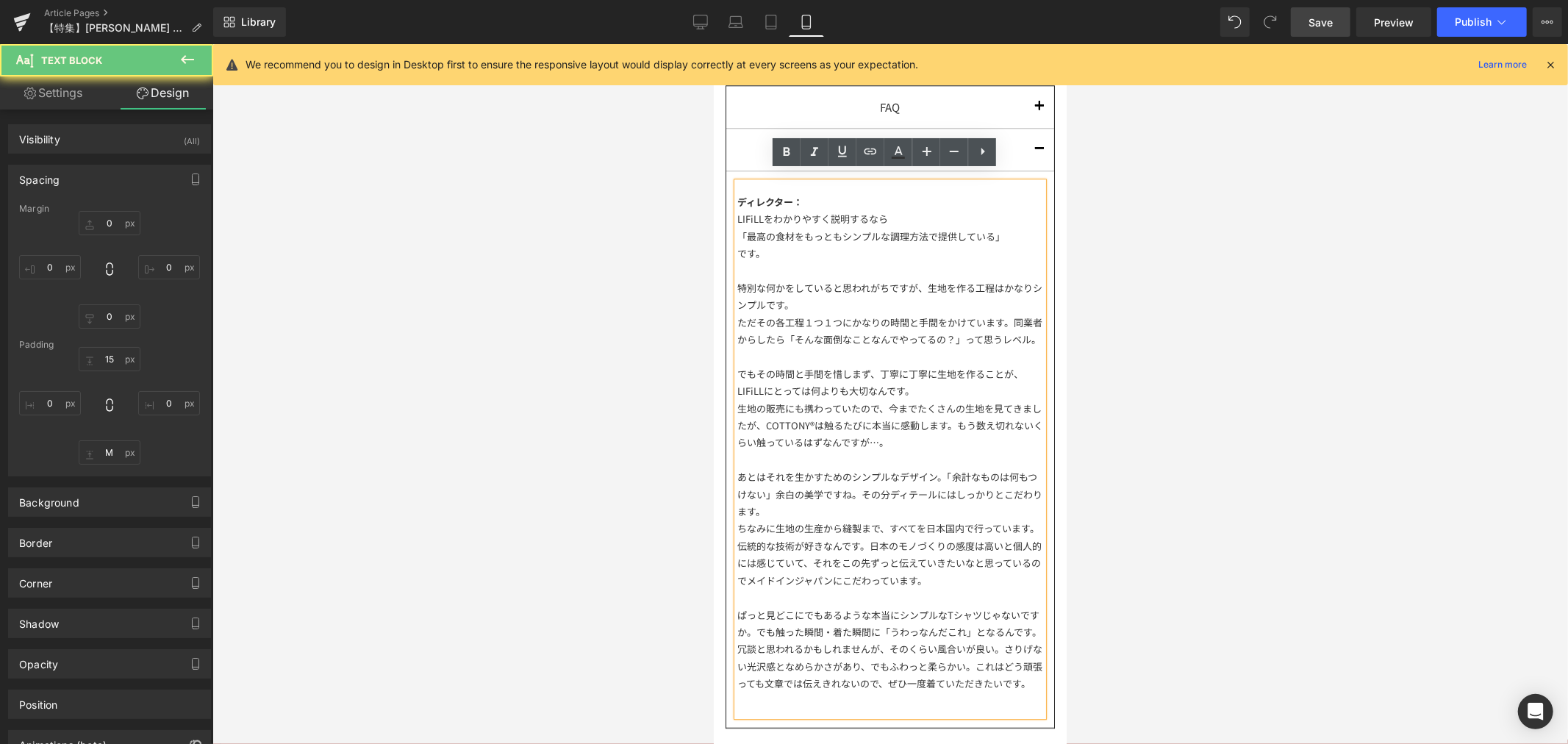
click at [738, 210] on div "LIFiLLをわかりやすく説明するなら" at bounding box center [889, 218] width 306 height 17
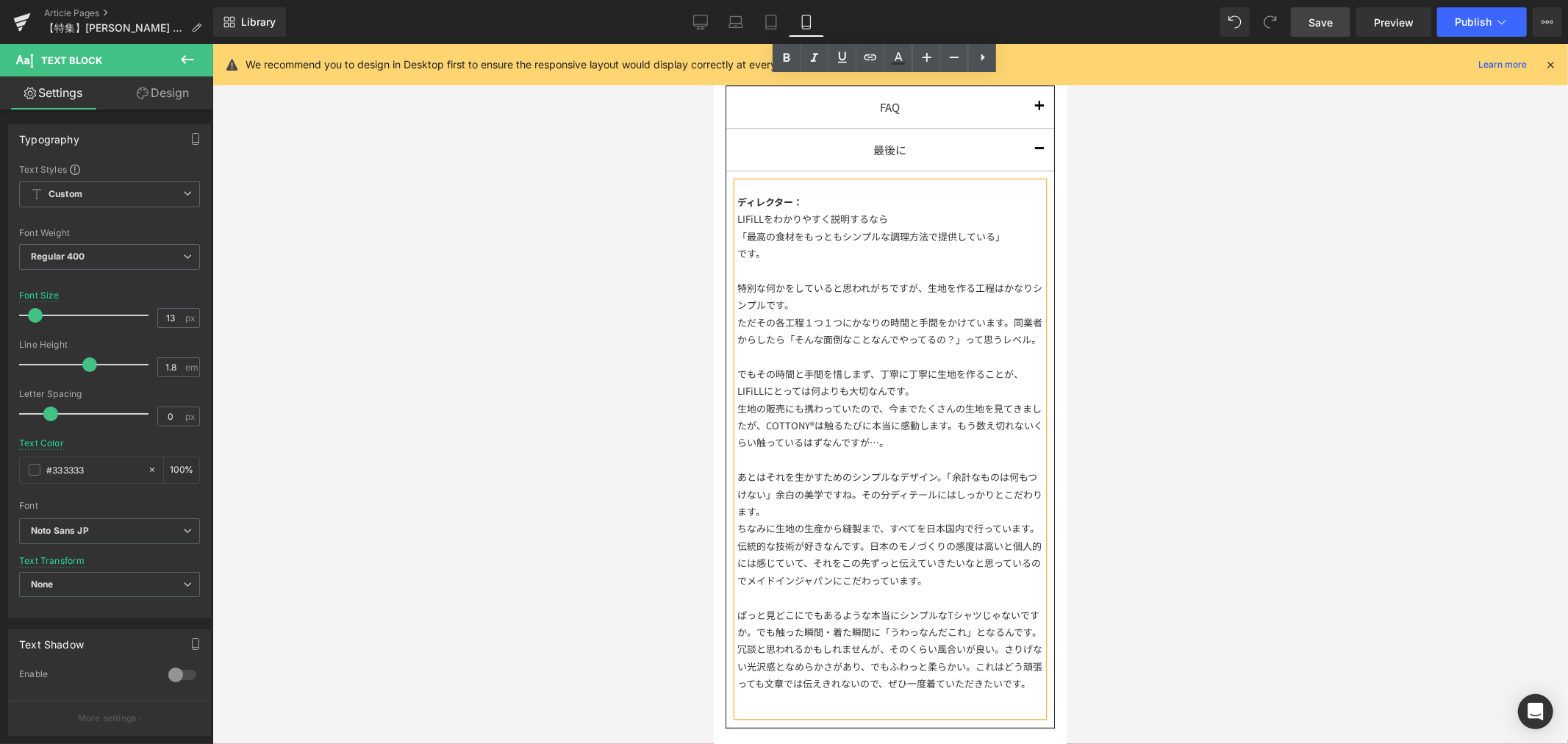
scroll to position [3783, 0]
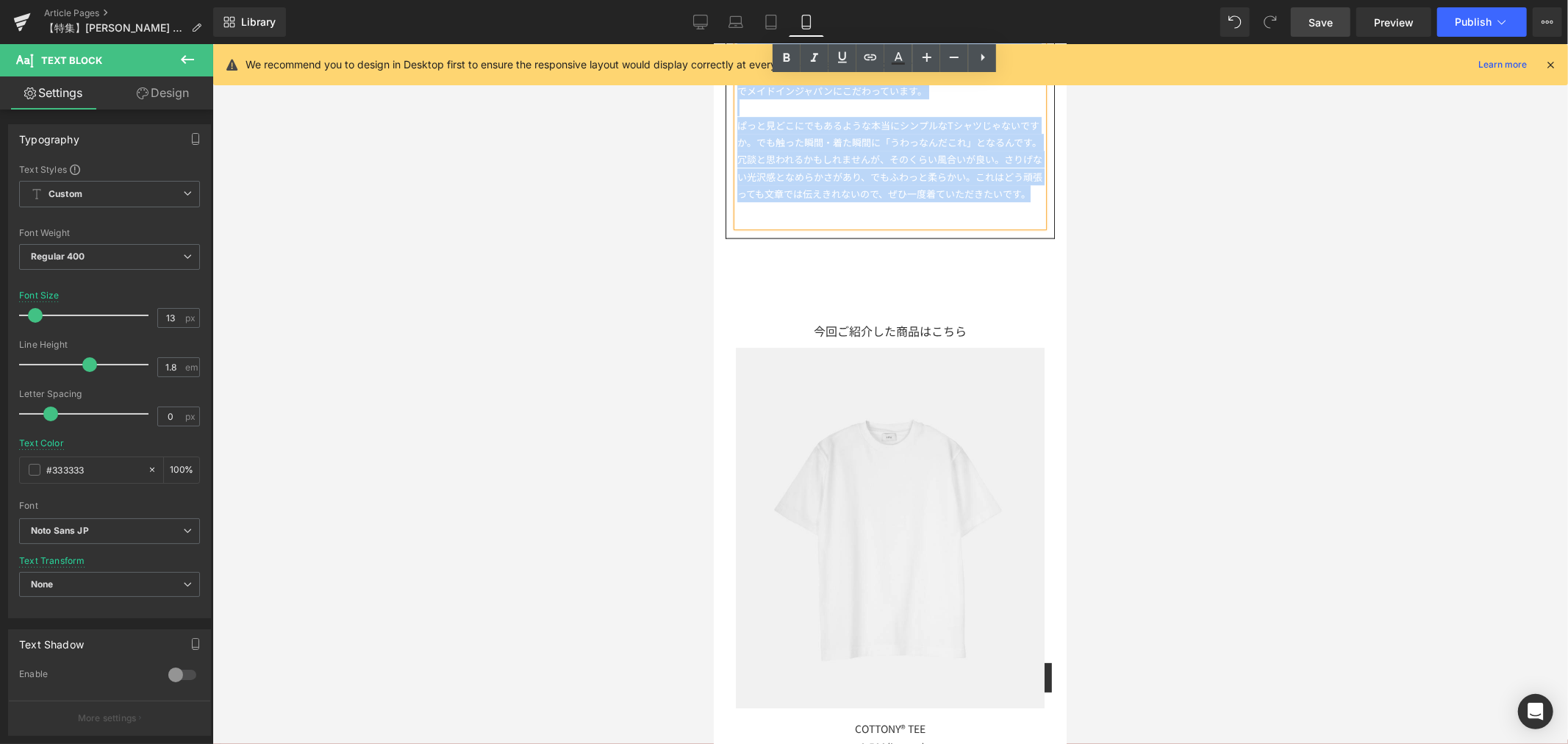
click at [815, 201] on div "冗談と思われるかもしれませんが、そのくらい風合いが良い。さりげない光沢感となめらかさがあり、でもふわっと柔らかい。これはどう頑張っても文章では伝えきれないので…" at bounding box center [889, 176] width 306 height 52
paste div
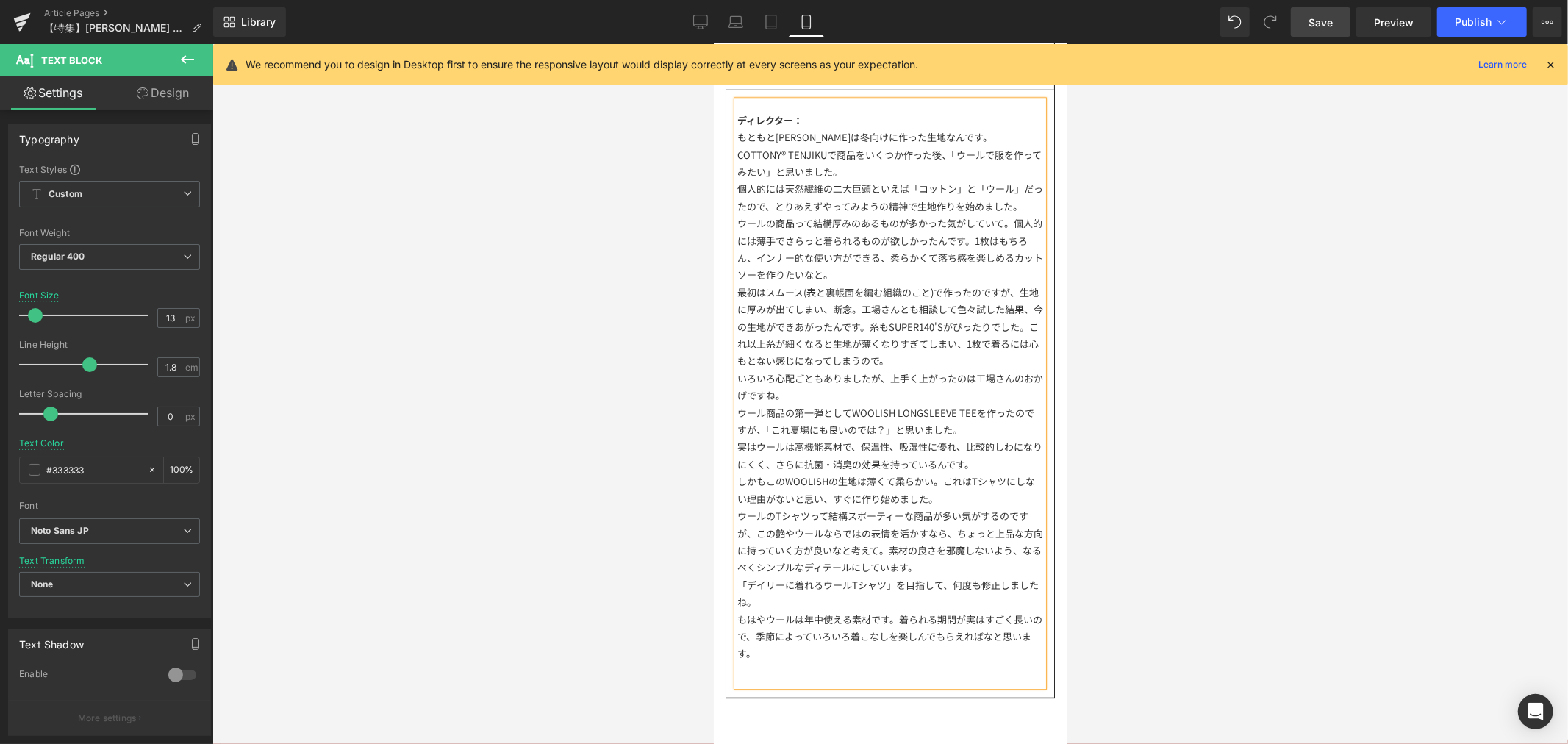
scroll to position [3294, 0]
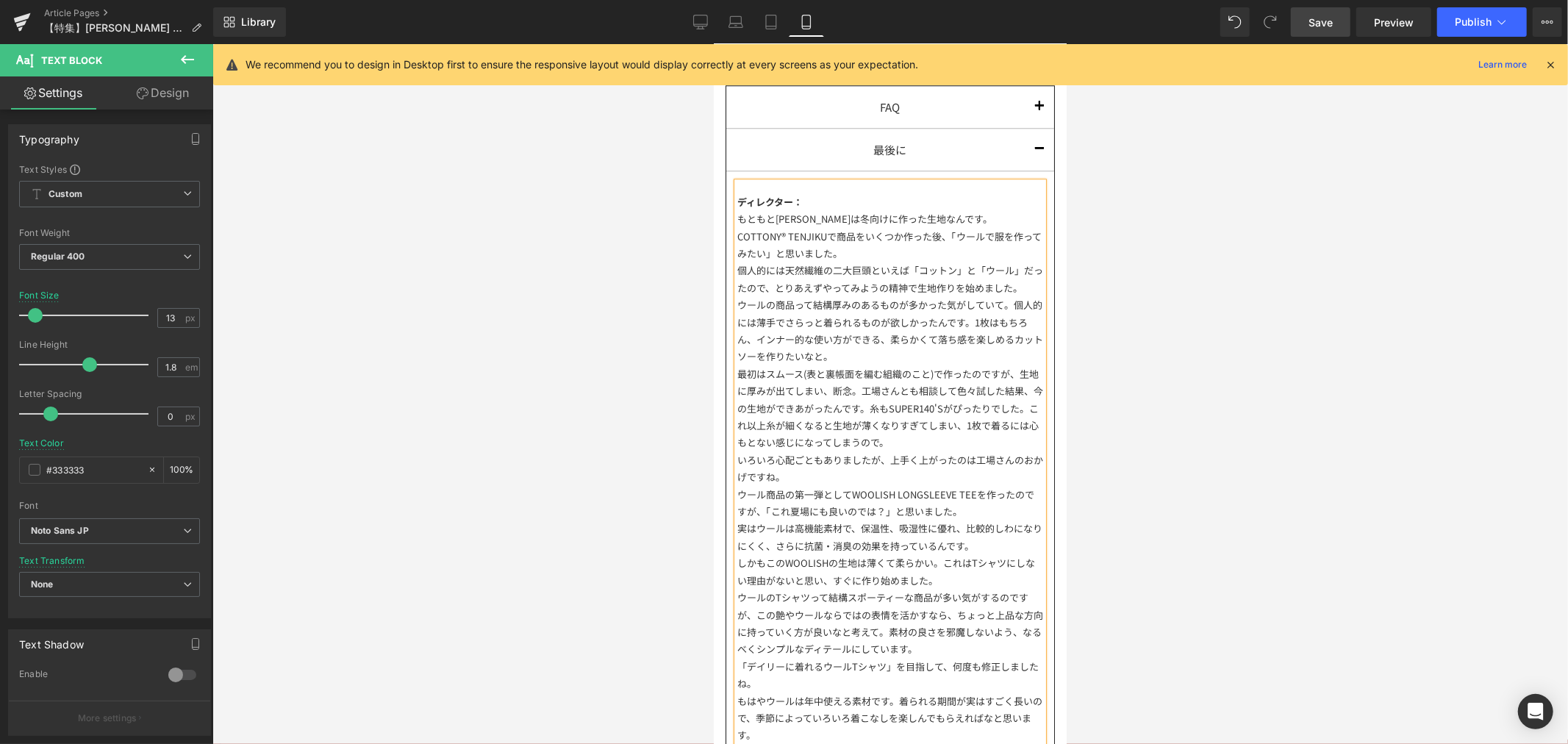
click at [892, 244] on div "COTTONY® TENJIKUで商品をいくつか作った後、「ウールで服を作ってみたい」と思いました。" at bounding box center [889, 244] width 306 height 34
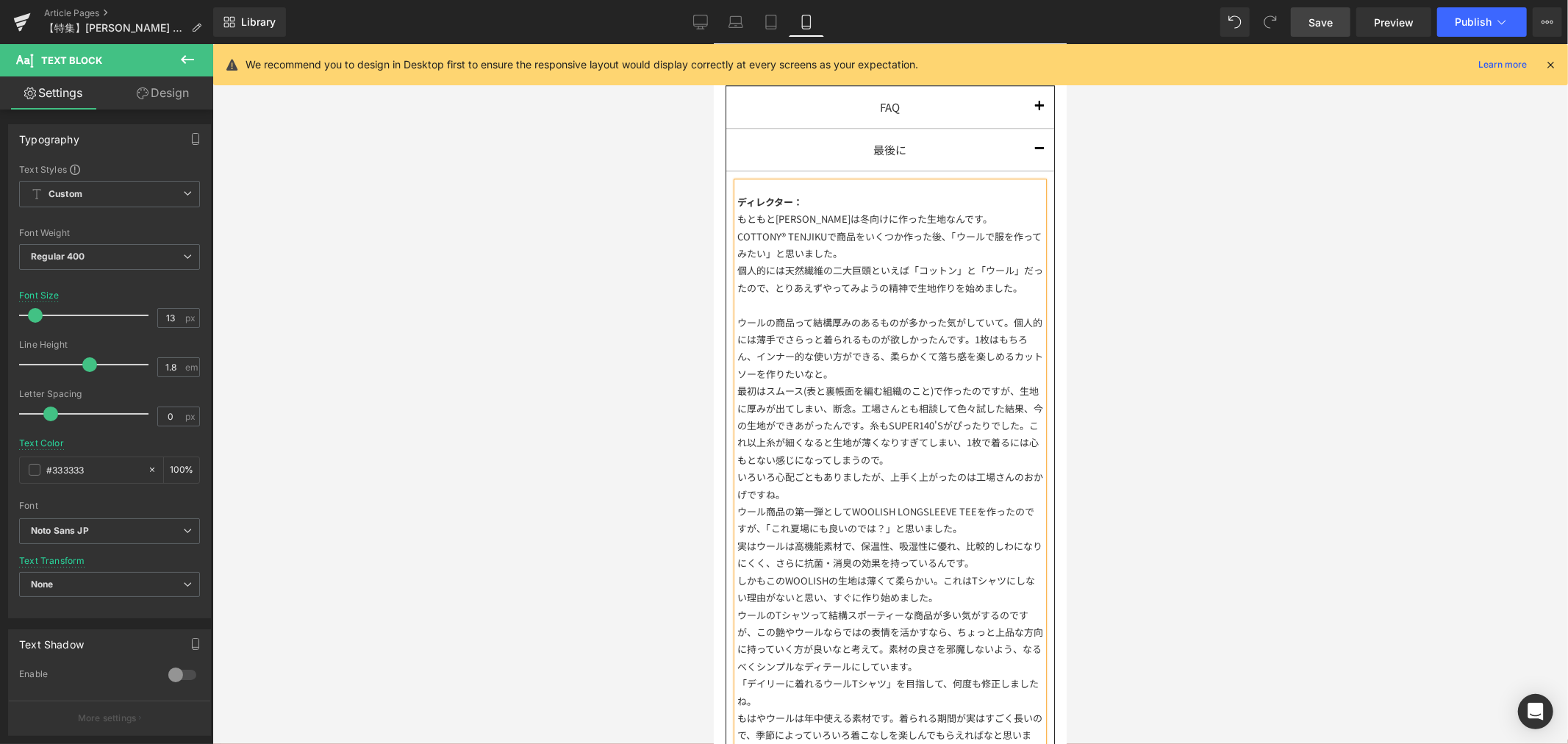
drag, startPoint x: 913, startPoint y: 497, endPoint x: 933, endPoint y: 497, distance: 20.0
click at [916, 497] on div "いろいろ心配ごともありましたが、上手く上がったのは工場さんのおかげですね。" at bounding box center [889, 484] width 306 height 34
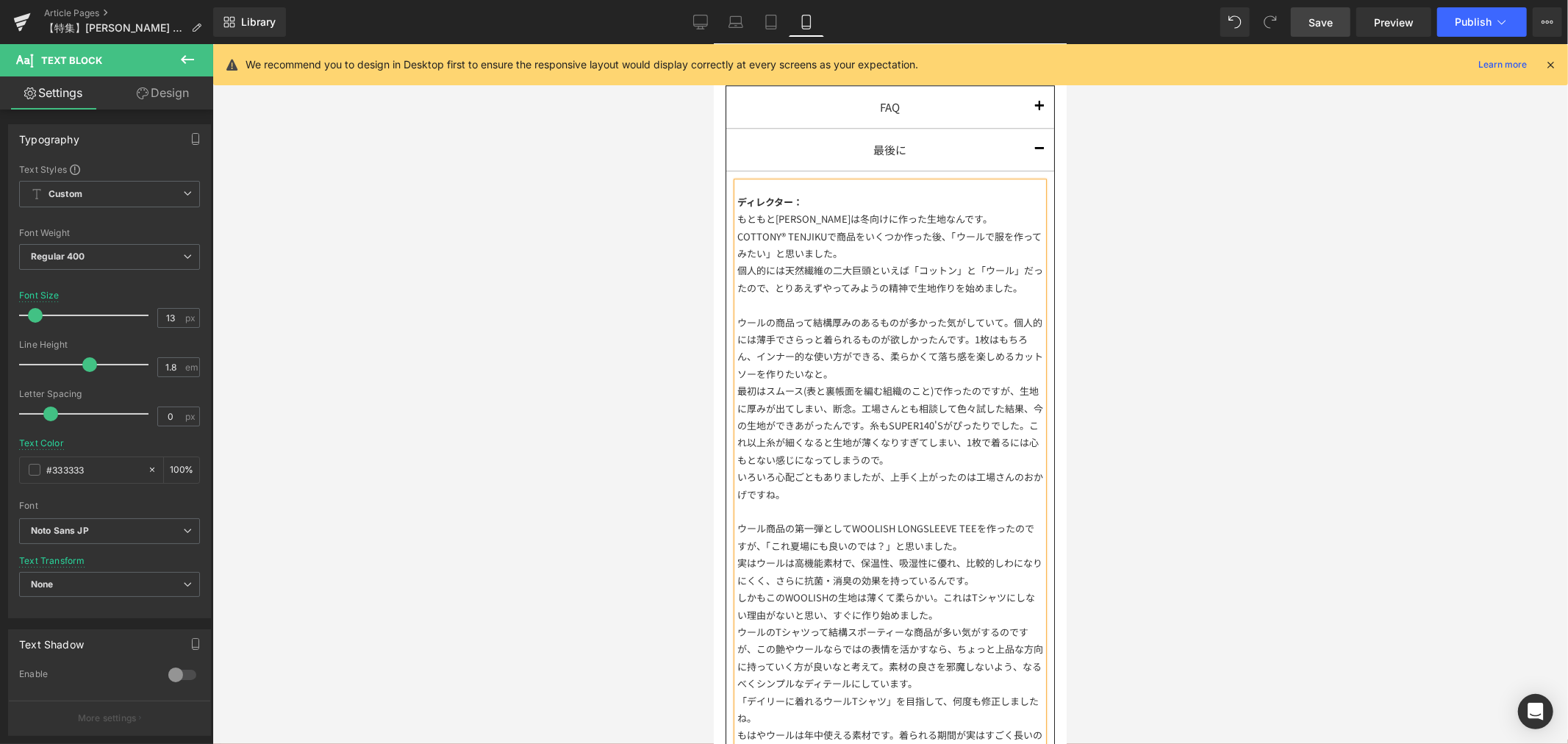
scroll to position [3375, 0]
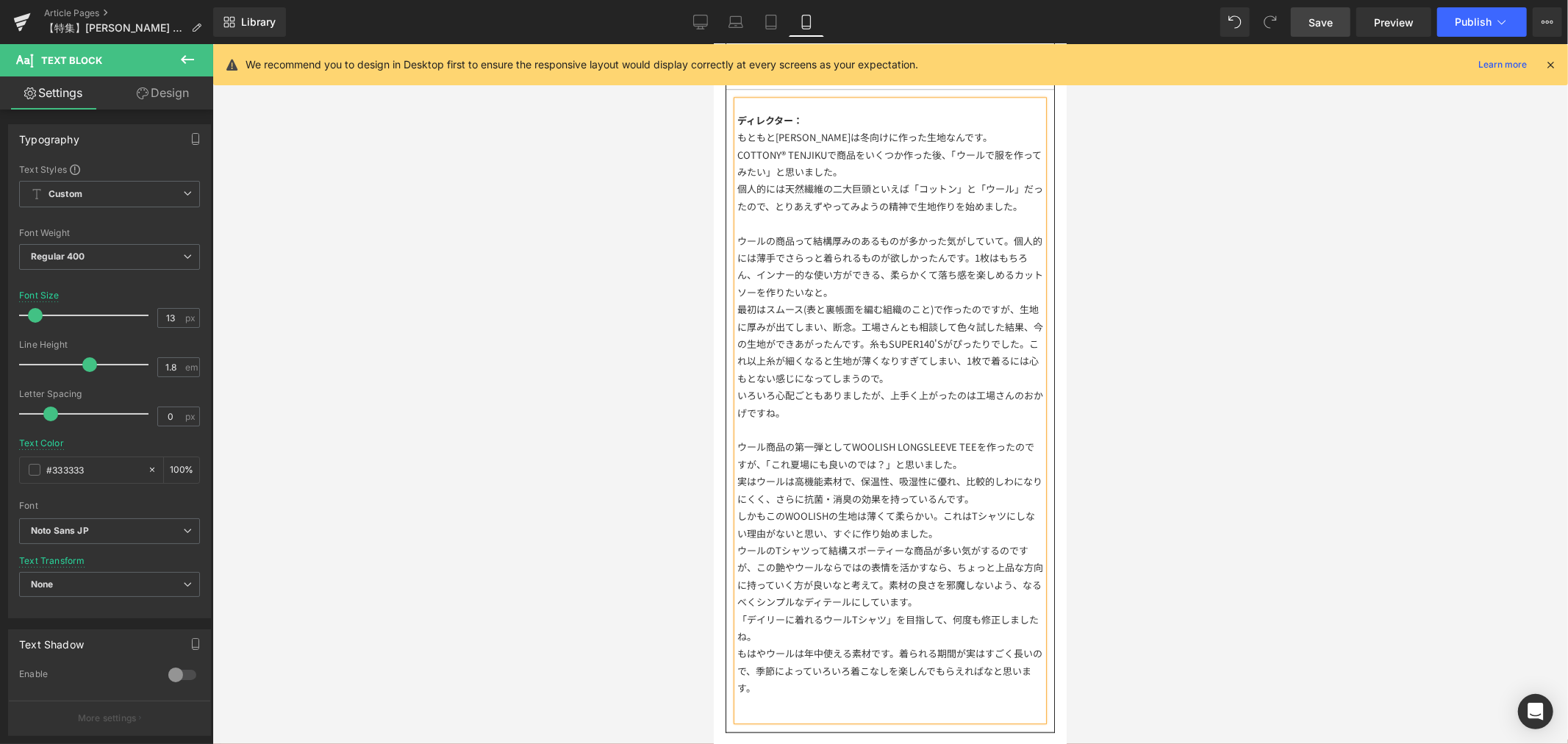
click at [956, 541] on div "しかもこのWOOLISHの生地は薄くて柔らかい。これはTシャツにしない理由がないと思い、すぐに作り始めました。" at bounding box center [889, 523] width 306 height 34
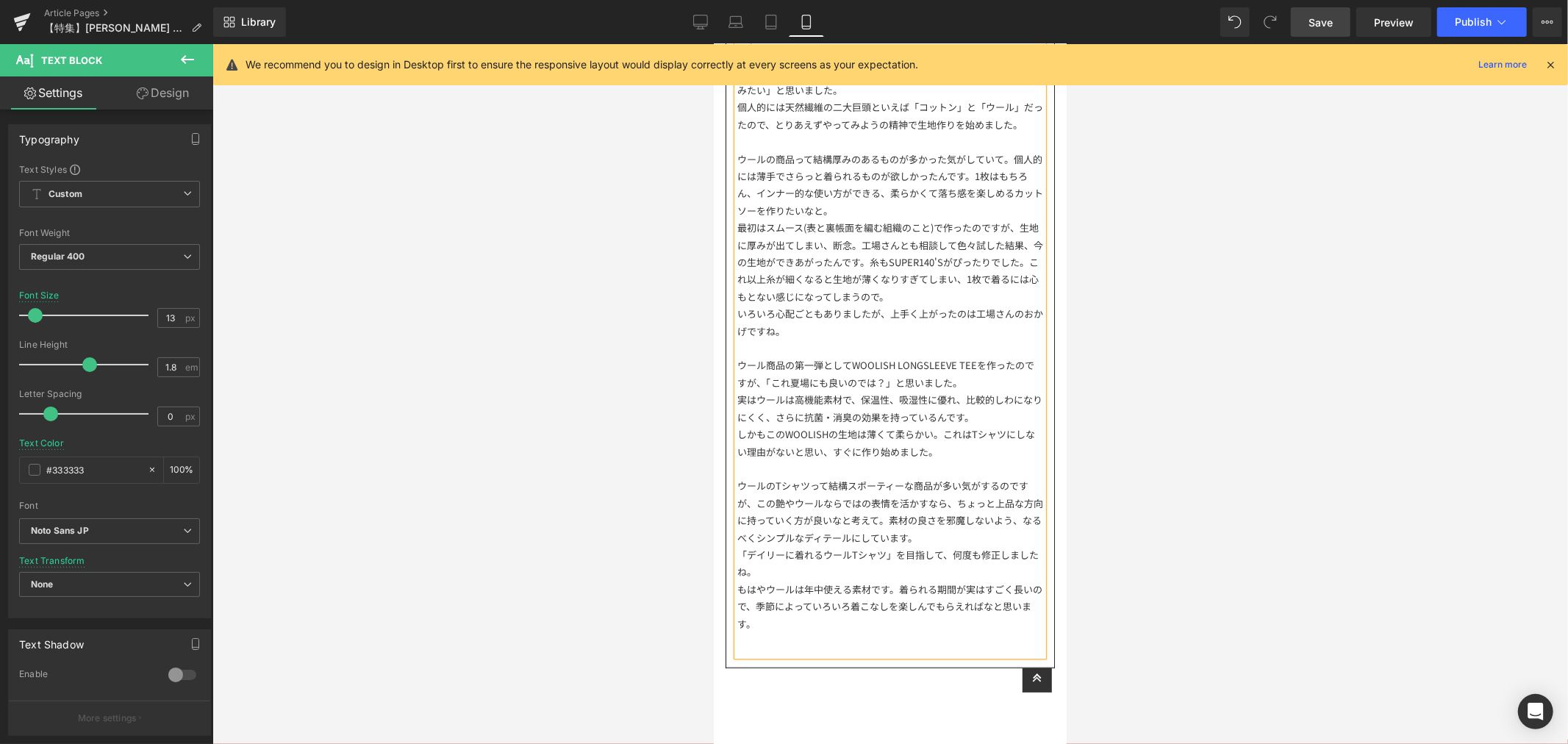
scroll to position [3538, 0]
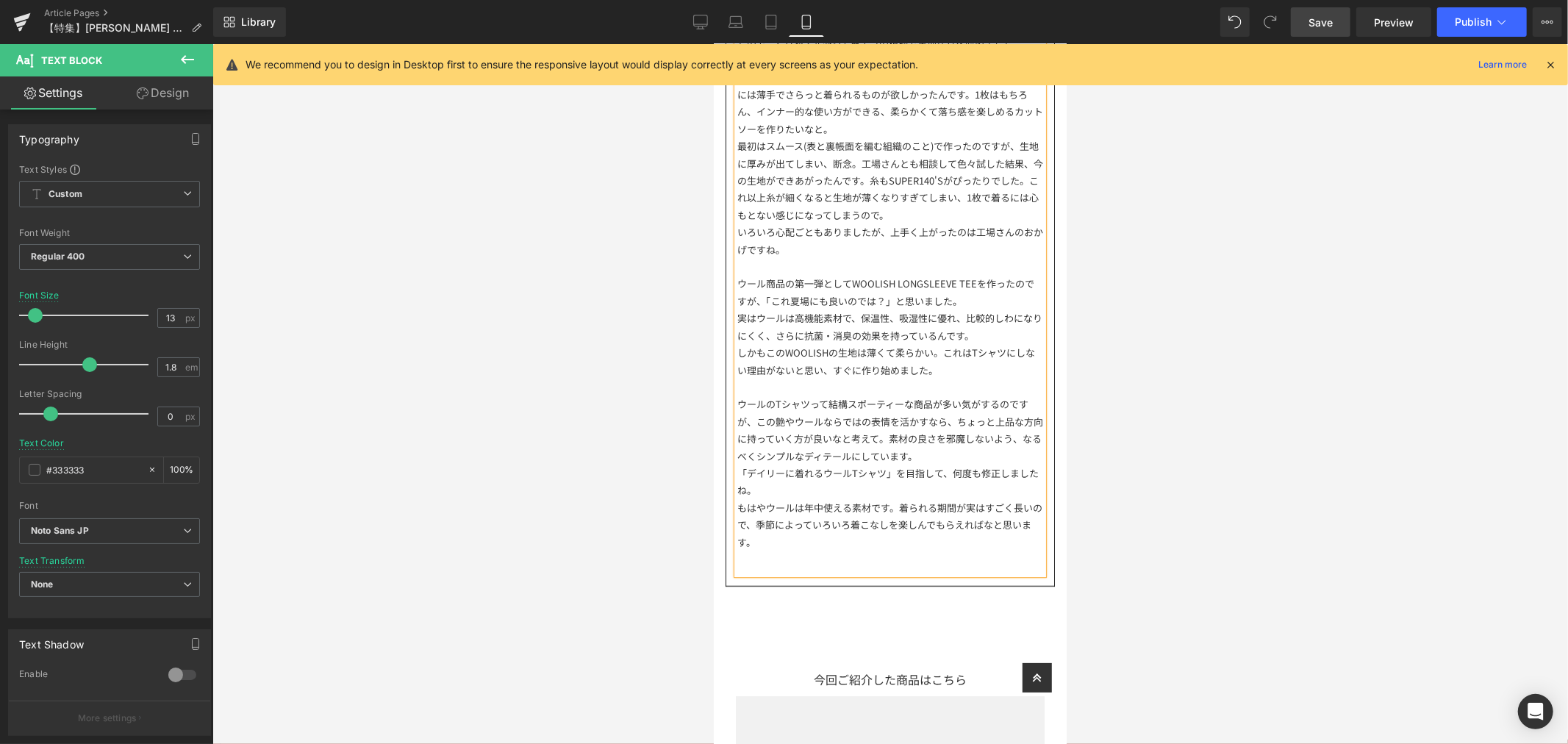
click at [945, 487] on div "「デイリーに着れるウールTシャツ」を目指して、何度も修正しましたね。" at bounding box center [889, 481] width 306 height 34
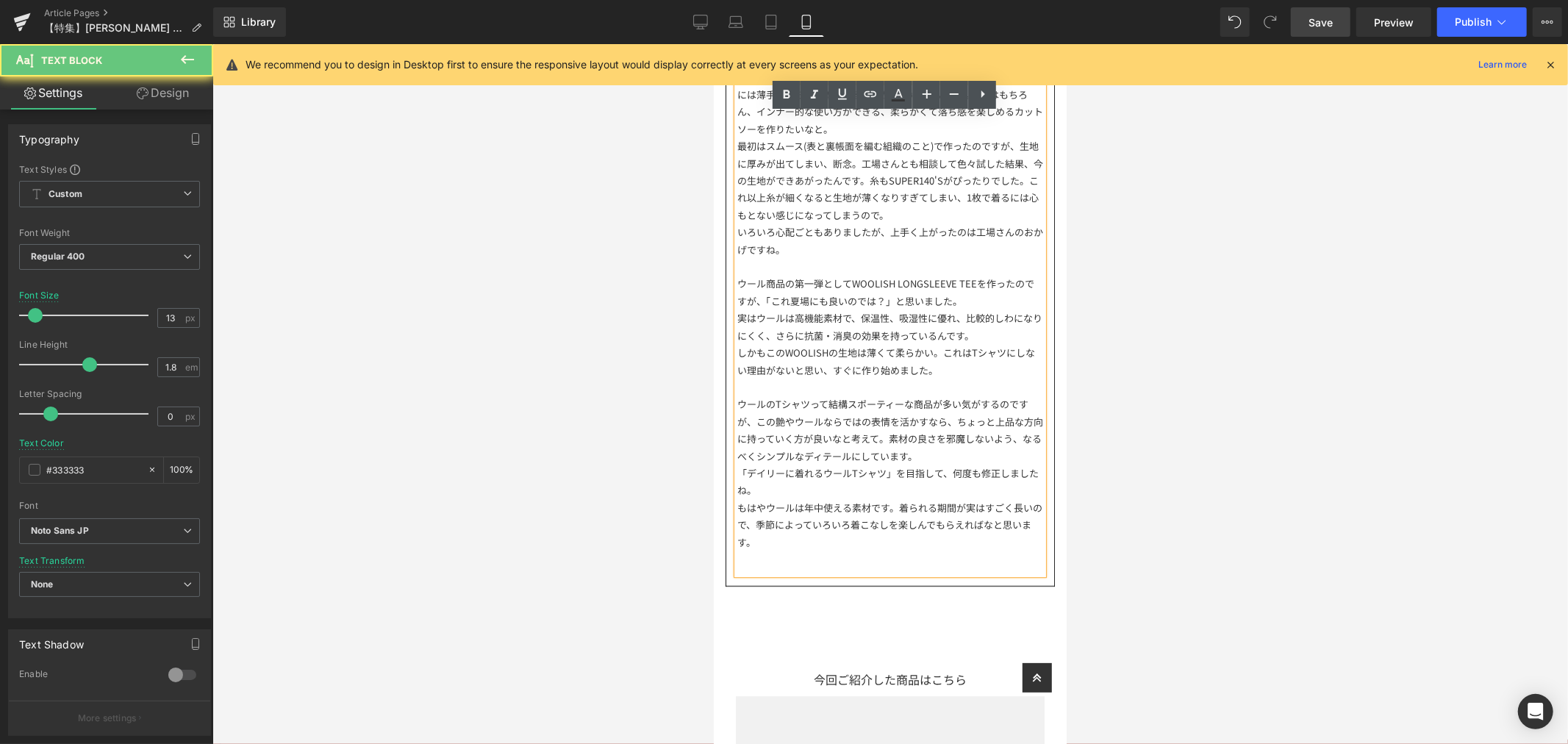
click at [967, 490] on div "「デイリーに着れるウールTシャツ」を目指して、何度も修正しましたね。" at bounding box center [889, 481] width 306 height 34
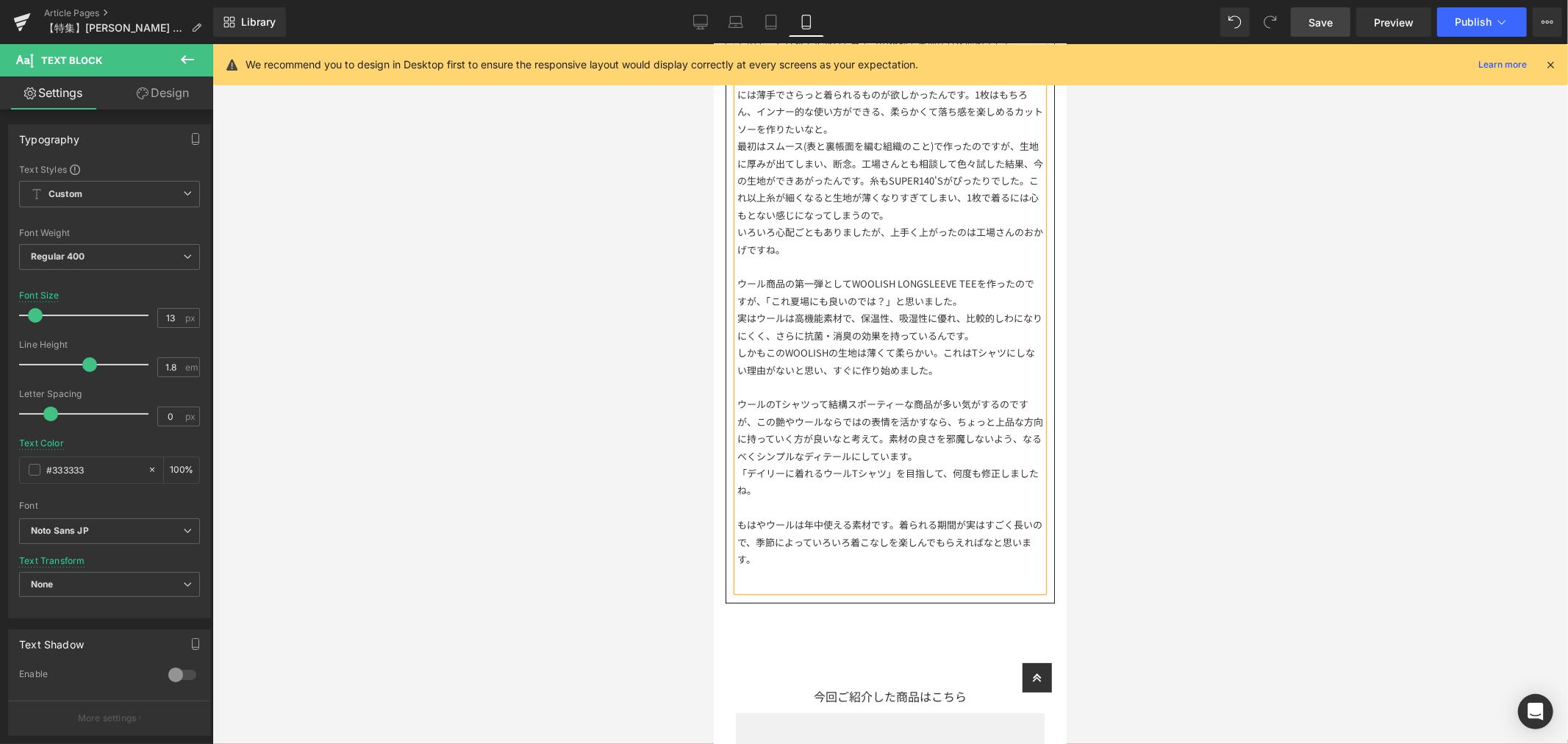
click at [1333, 23] on span "Save" at bounding box center [1321, 22] width 24 height 15
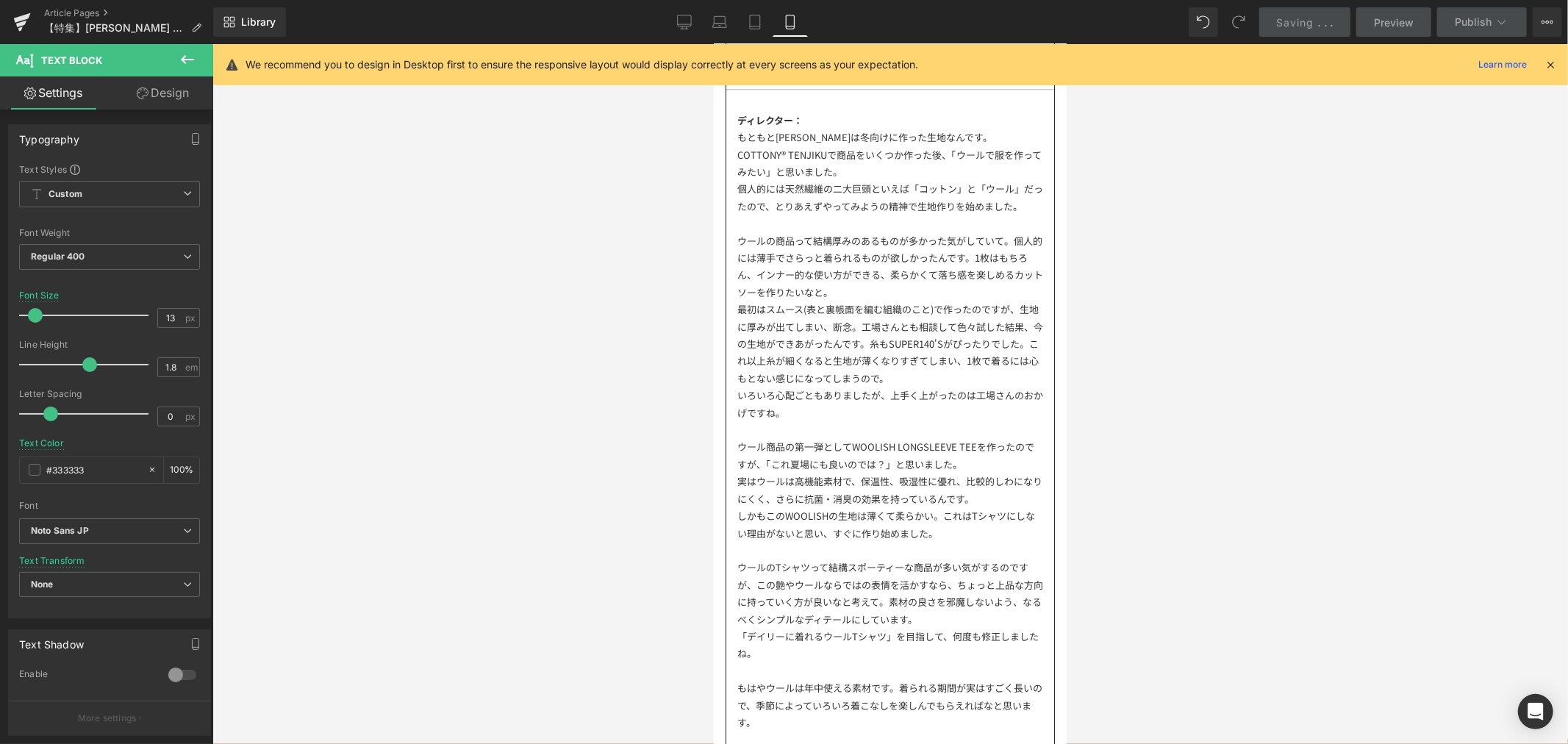
scroll to position [3131, 0]
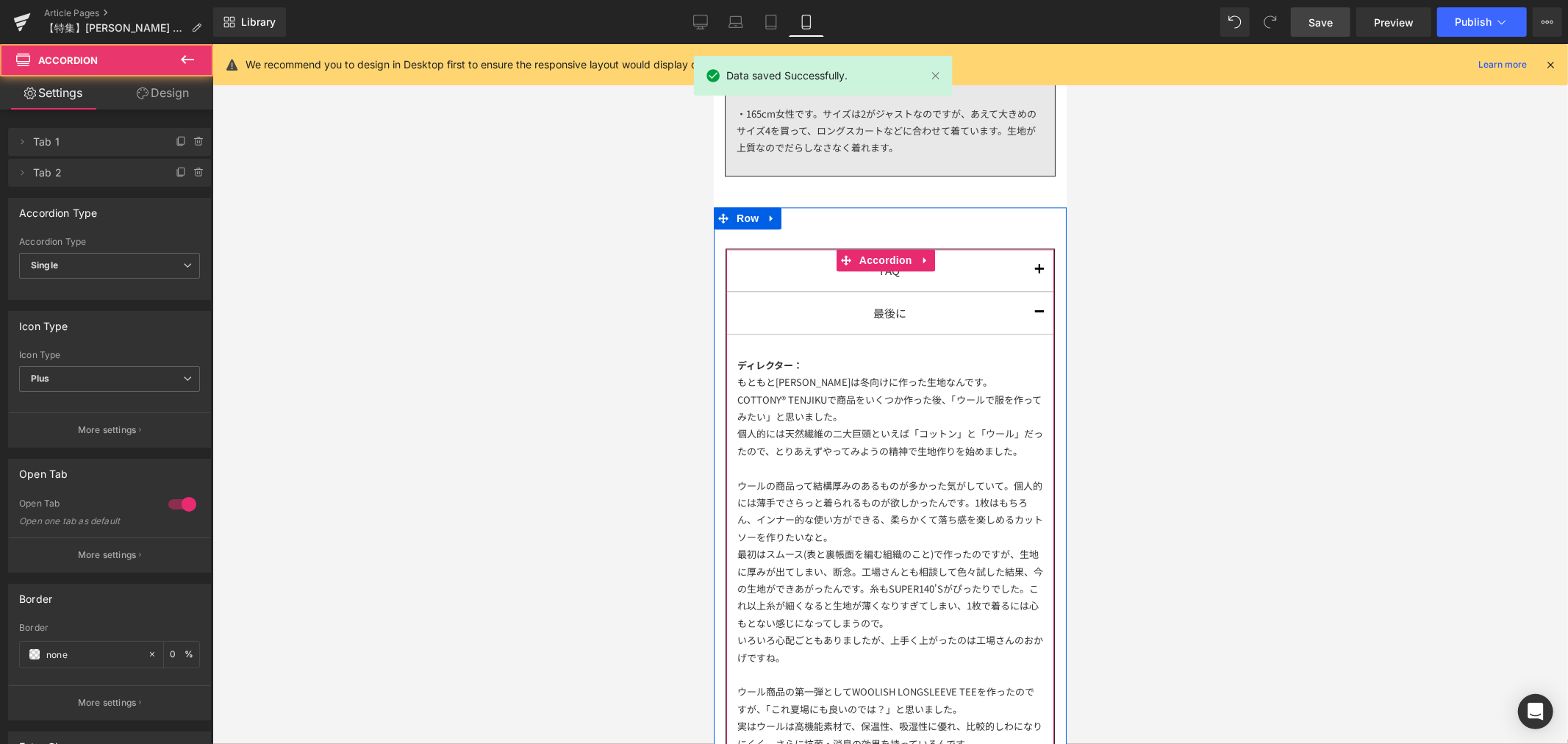
click at [1038, 273] on span "button" at bounding box center [1038, 273] width 0 height 0
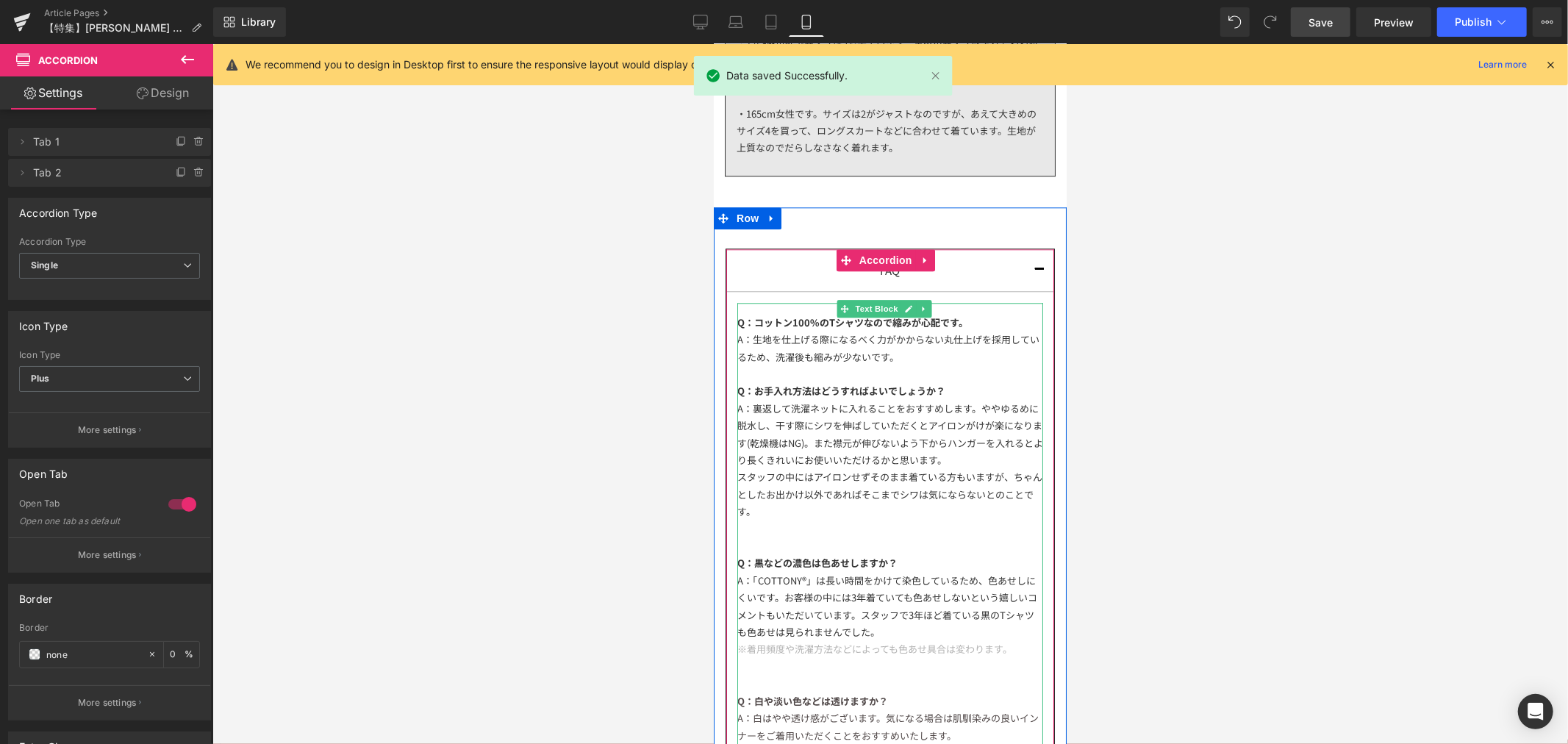
click at [931, 345] on div "A：生地を仕上げる際になるべく力がかからない丸仕上げを採用しているため、洗濯後も縮みが少ないです。" at bounding box center [889, 346] width 306 height 34
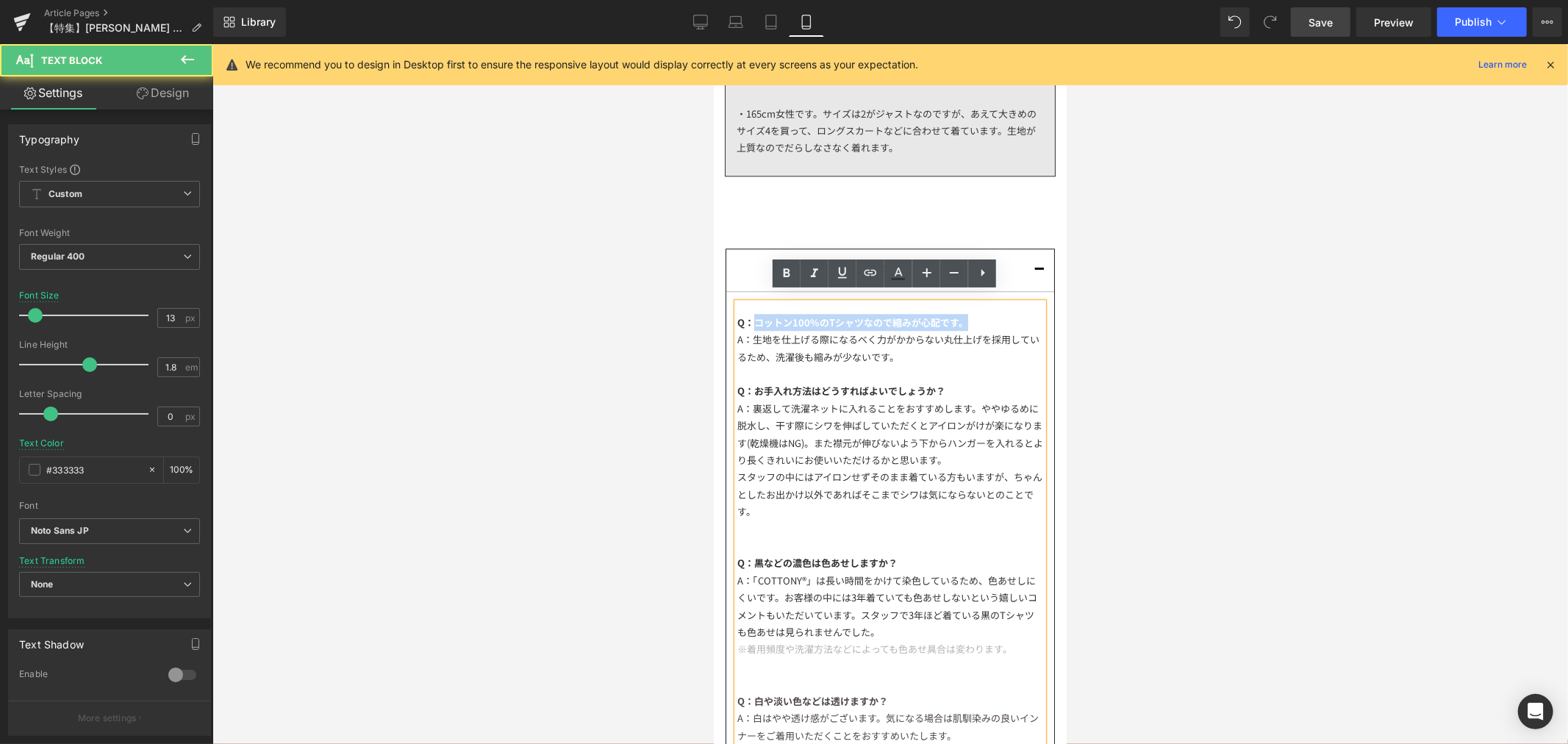
drag, startPoint x: 753, startPoint y: 311, endPoint x: 968, endPoint y: 311, distance: 215.0
click at [968, 311] on div "Q：コットン100%のTシャツなので縮みが心配です。 A：生地を仕上げる際になるべく力がかからない丸仕上げを採用しているため、洗濯後も縮みが少ないです。 Q：…" at bounding box center [889, 637] width 306 height 671
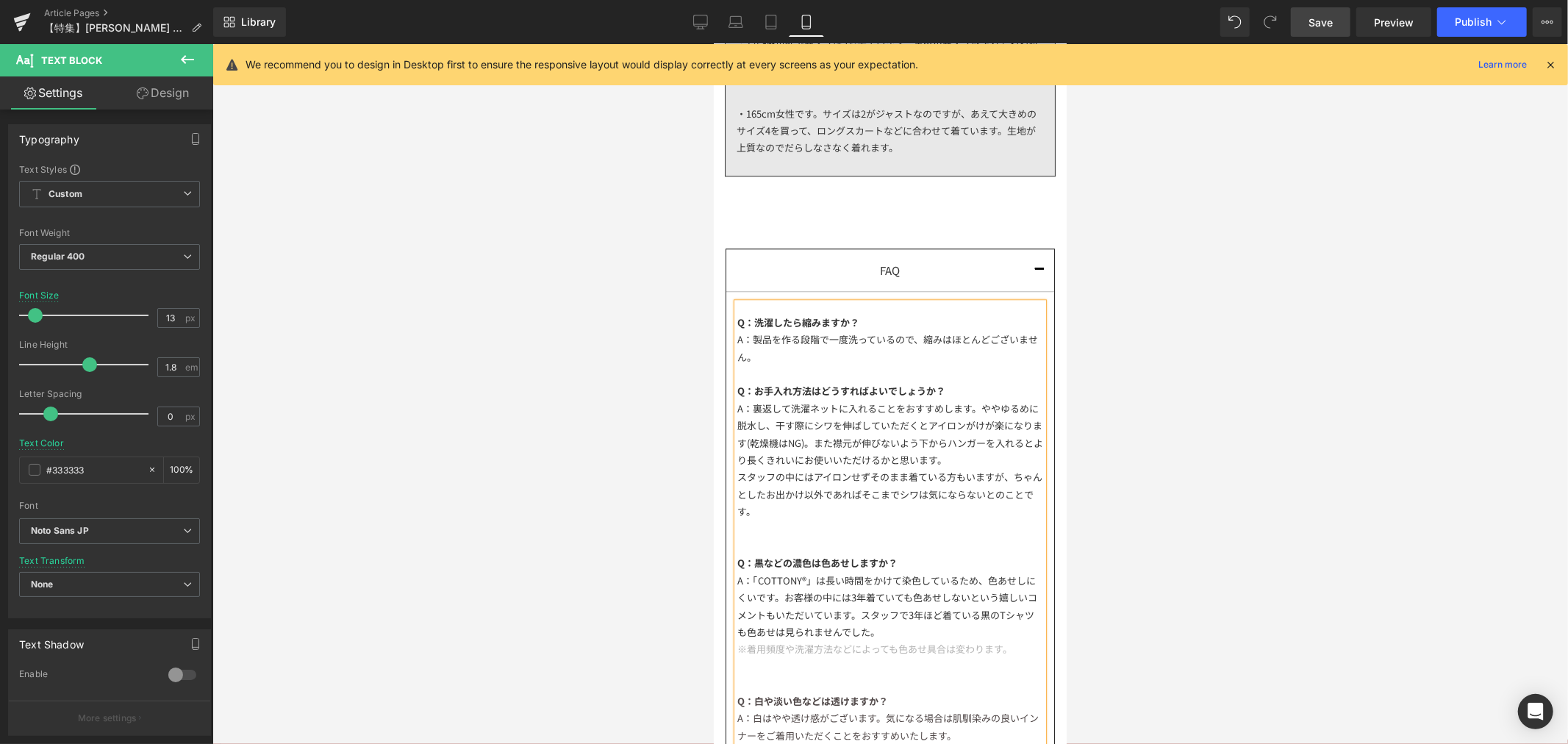
scroll to position [3212, 0]
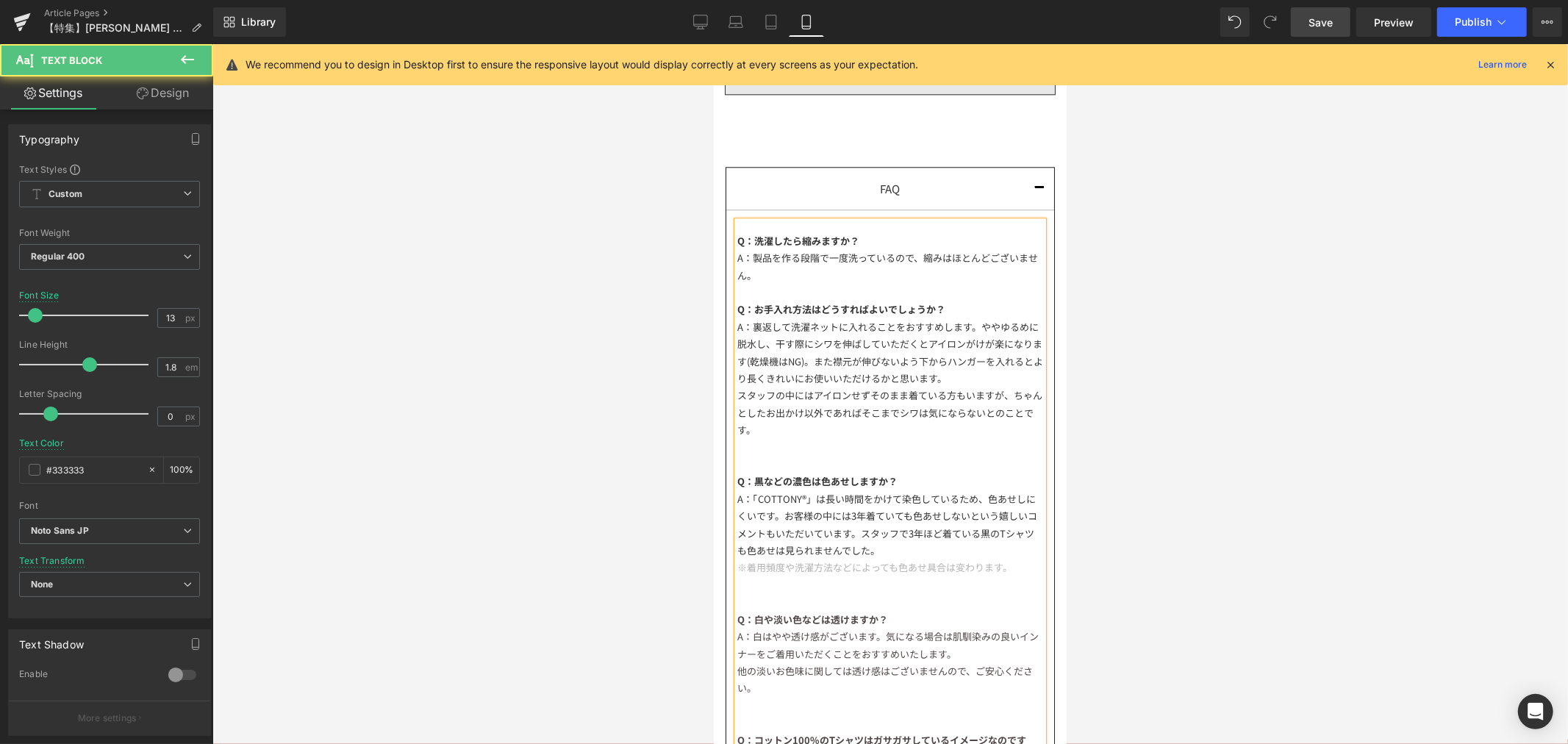
click at [959, 300] on div "Q：お手入れ方法はどうすればよいでしょうか？" at bounding box center [889, 308] width 306 height 17
click at [774, 324] on div "A：裏返して洗濯ネットに入れることをおすすめします。ややゆるめに脱水し、干す際にシワを伸ばしていただくとアイロンがけが楽になります(乾燥機はNG)。また襟元が…" at bounding box center [889, 352] width 306 height 69
click at [973, 318] on div "A：裏返して洗濯ネットに入れることをおすすめします。ややゆるめに脱水し、干す際にシワを伸ばしていただくとアイロンがけが楽になります(乾燥機はNG)。また襟元が…" at bounding box center [889, 352] width 306 height 69
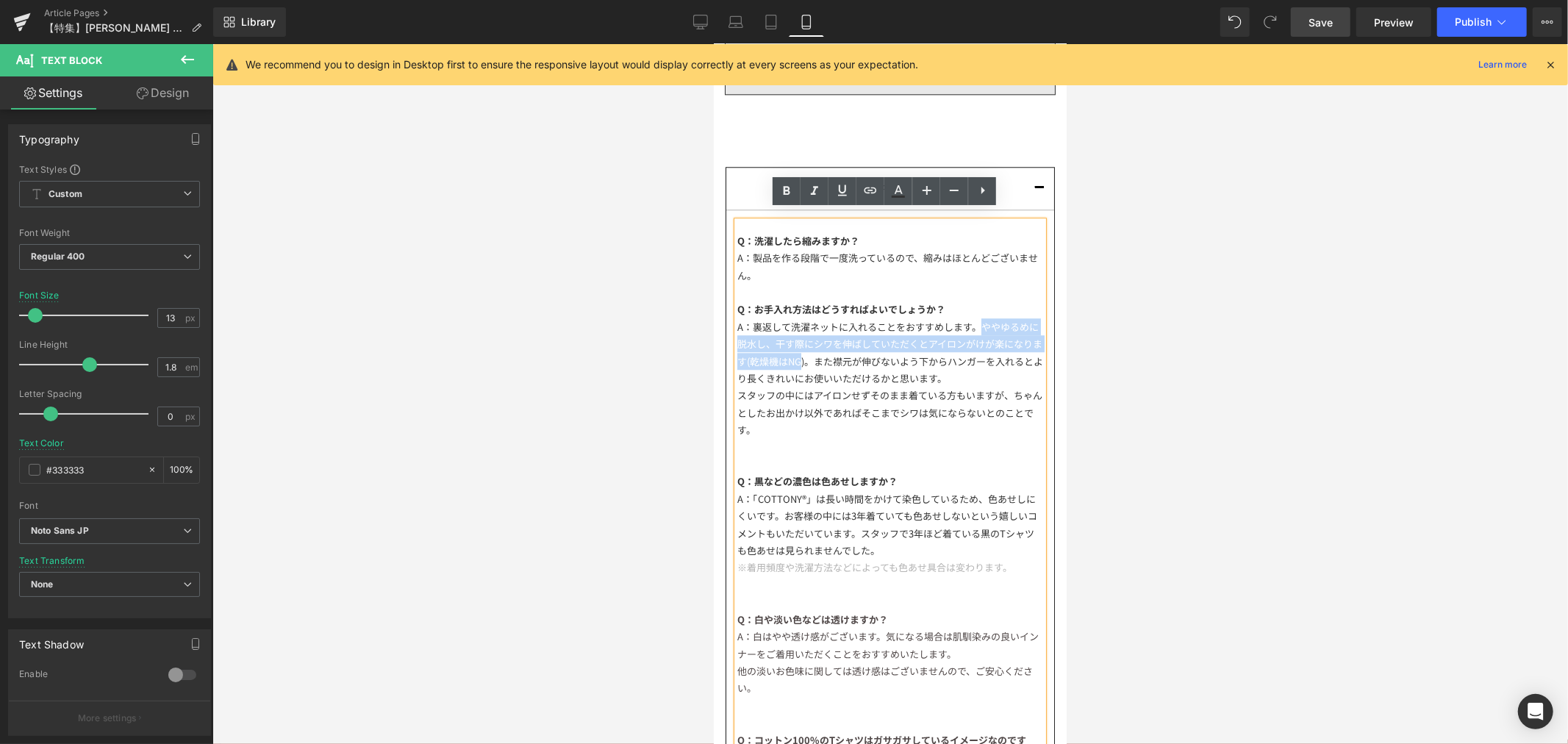
drag, startPoint x: 982, startPoint y: 318, endPoint x: 829, endPoint y: 356, distance: 157.6
click at [829, 356] on div "A：裏返して洗濯ネットに入れることをおすすめします。ややゆるめに脱水し、干す際にシワを伸ばしていただくとアイロンがけが楽になります(乾燥機はNG)。また襟元が…" at bounding box center [889, 352] width 306 height 69
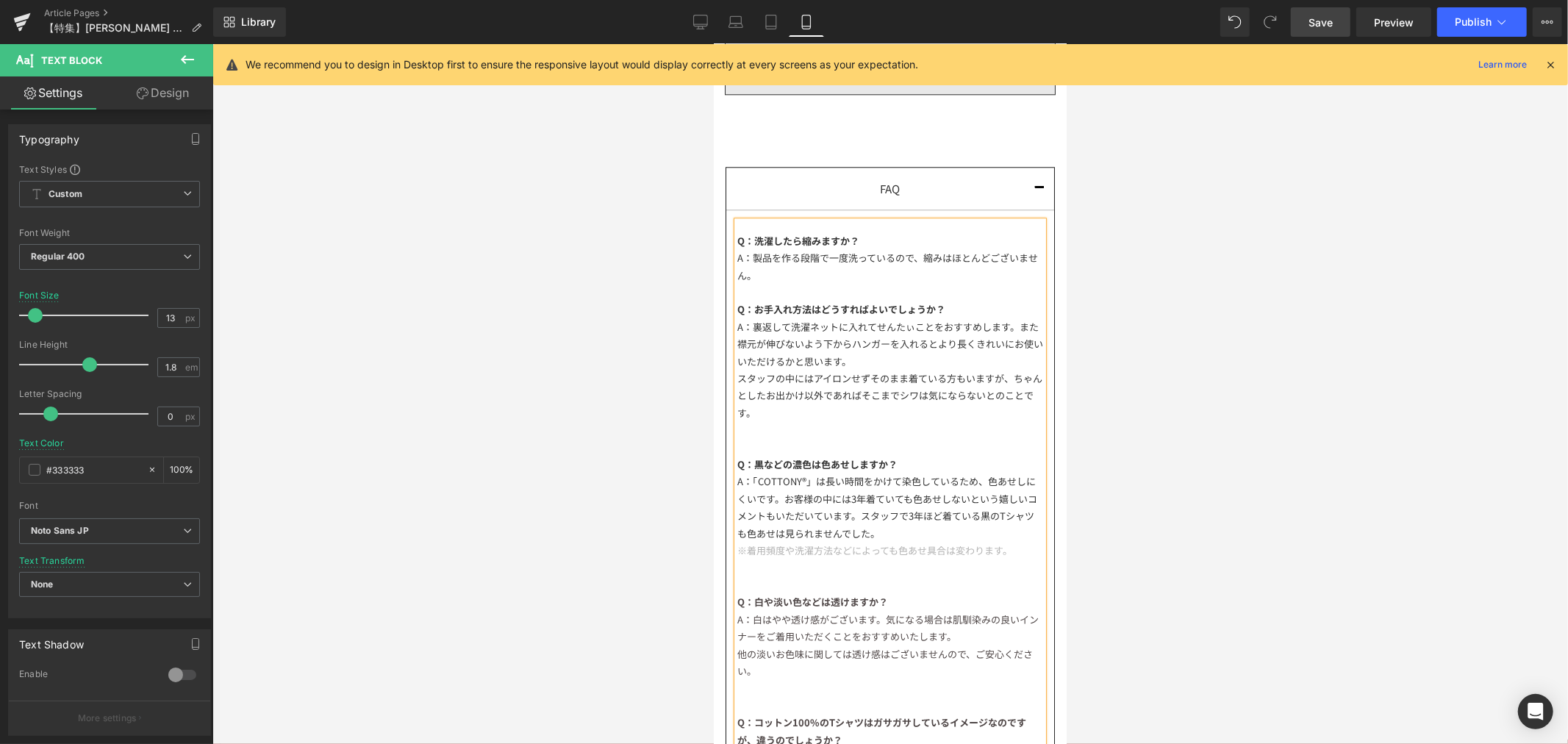
click at [758, 318] on div "A：裏返して洗濯ネットに入れてせんたぃことをおすすめします。また襟元が伸びないよう下からハンガーを入れるとより長くきれいにお使いいただけるかと思います。" at bounding box center [889, 343] width 306 height 52
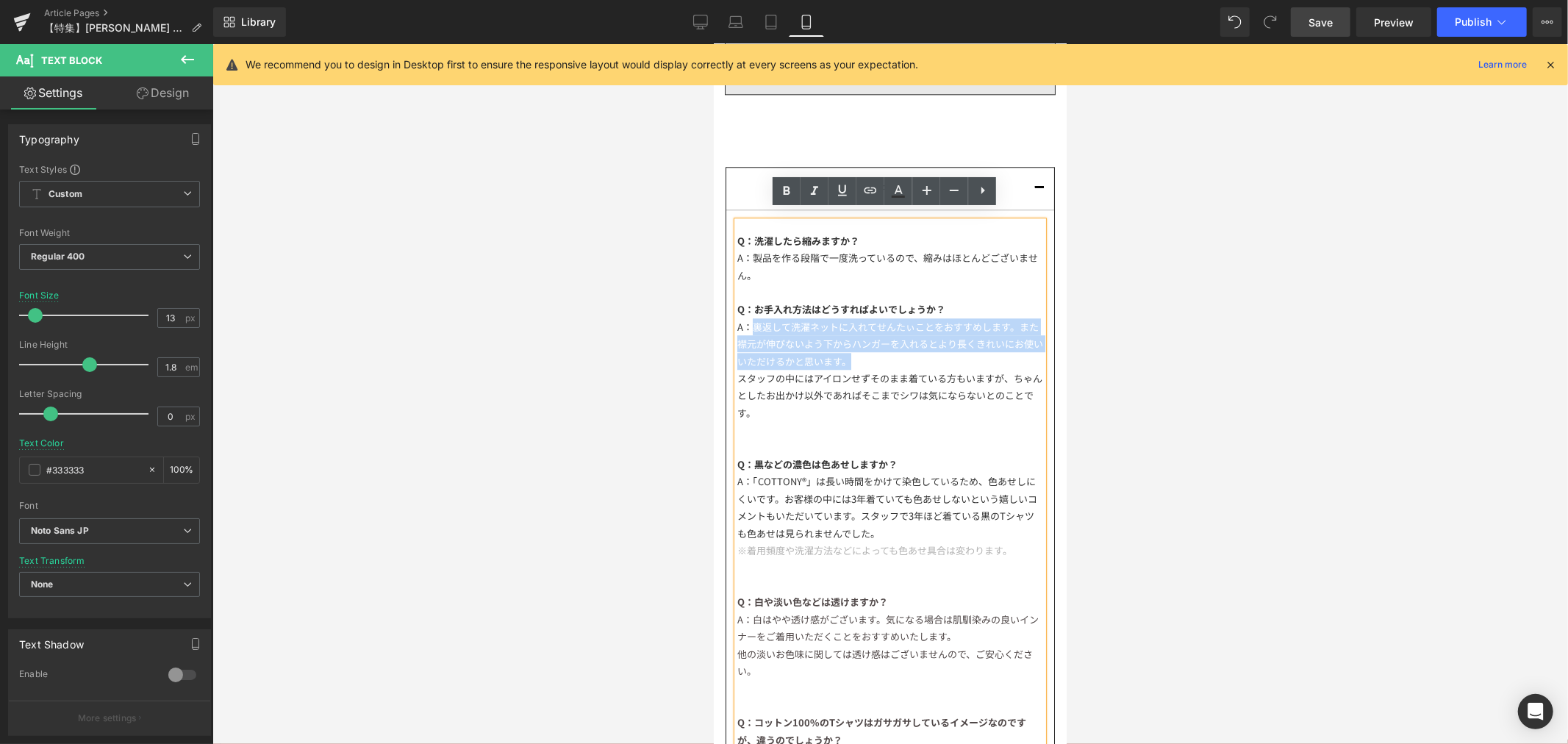
drag, startPoint x: 754, startPoint y: 320, endPoint x: 908, endPoint y: 350, distance: 156.9
click at [908, 350] on div "A：裏返して洗濯ネットに入れてせんたぃことをおすすめします。また襟元が伸びないよう下からハンガーを入れるとより長くきれいにお使いいただけるかと思います。" at bounding box center [889, 343] width 306 height 52
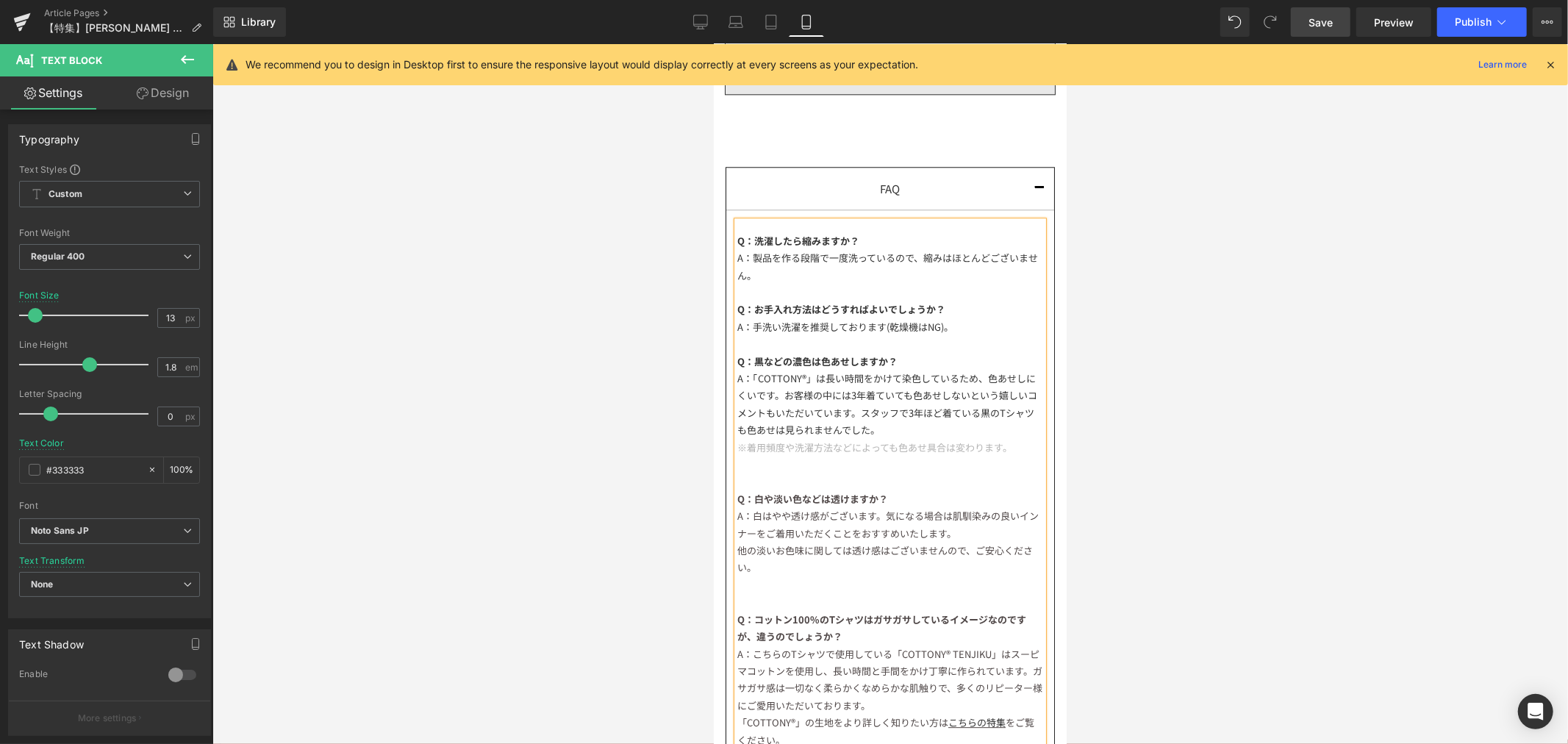
click at [799, 319] on div "A：手洗い洗濯を推奨しております(乾燥機はNG)。" at bounding box center [889, 326] width 306 height 17
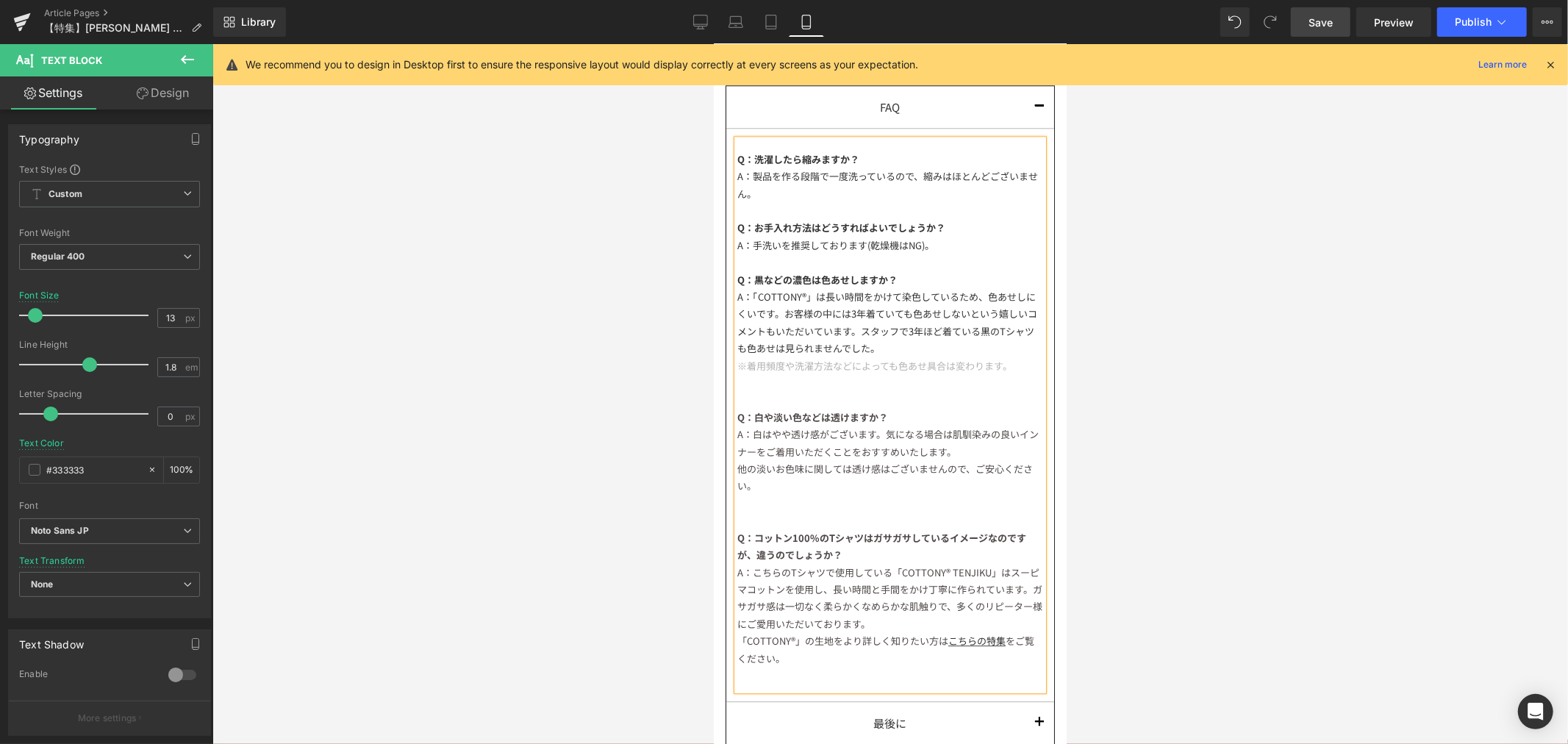
click at [984, 238] on div "A：手洗いを推奨しております(乾燥機はNG)。" at bounding box center [889, 244] width 306 height 17
click at [904, 340] on div "A：「COTTONY®」は長い時間をかけて染色しているため、色あせしにくいです。お客様の中には3年着ていても色あせしないという嬉しいコメントもいただいています…" at bounding box center [889, 321] width 306 height 69
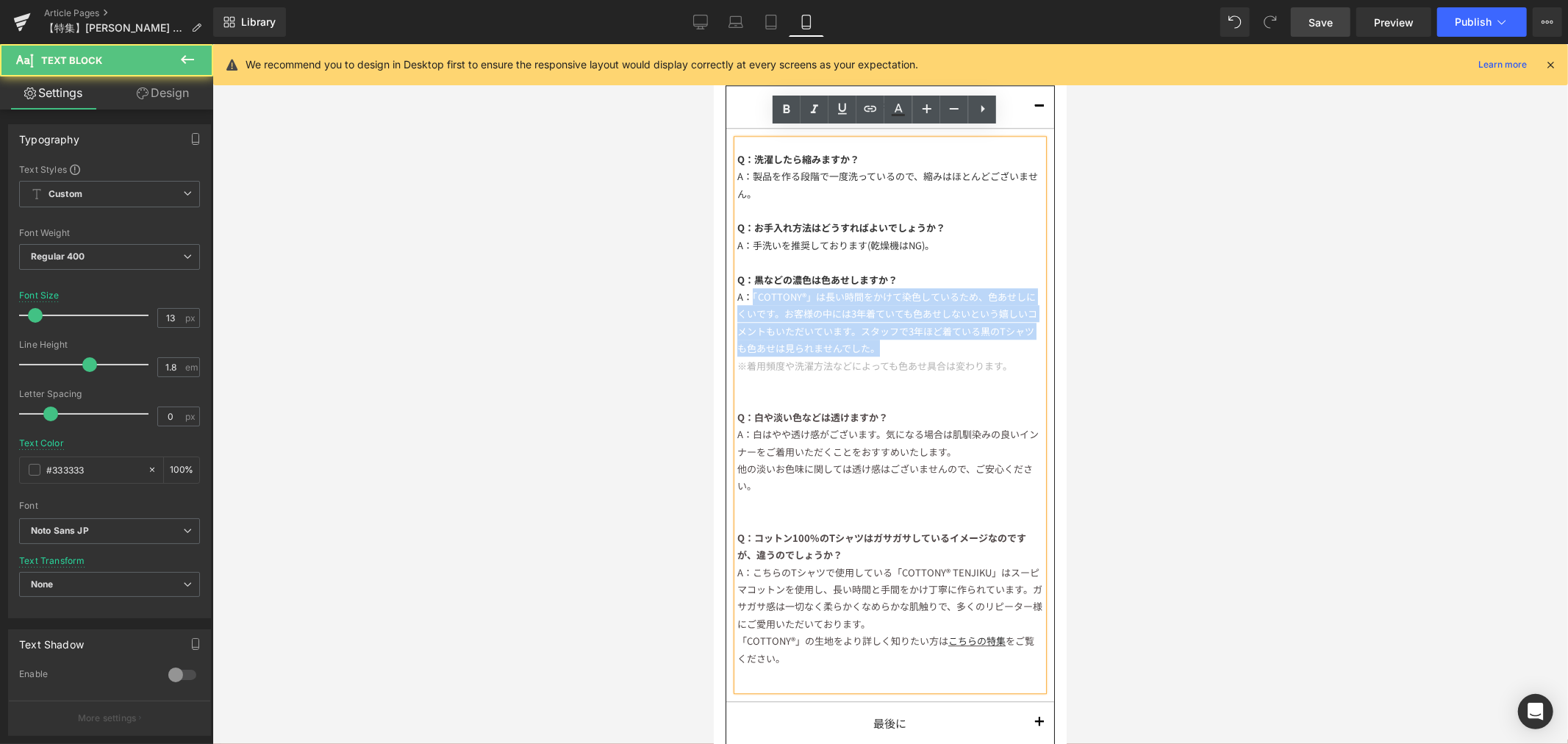
drag, startPoint x: 748, startPoint y: 289, endPoint x: 945, endPoint y: 337, distance: 202.8
click at [945, 337] on div "A：「COTTONY®」は長い時間をかけて染色しているため、色あせしにくいです。お客様の中には3年着ていても色あせしないという嬉しいコメントもいただいています…" at bounding box center [889, 321] width 306 height 69
click at [943, 340] on div "A：「COTTONY®」は長い時間をかけて染色しているため、色あせしにくいです。お客様の中には3年着ていても色あせしないという嬉しいコメントもいただいています…" at bounding box center [889, 321] width 306 height 69
click at [782, 308] on div "A：「COTTONY®」は長い時間をかけて染色しているため、色あせしにくいです。お客様の中には3年着ていても色あせしないという嬉しいコメントもいただいています…" at bounding box center [889, 321] width 306 height 69
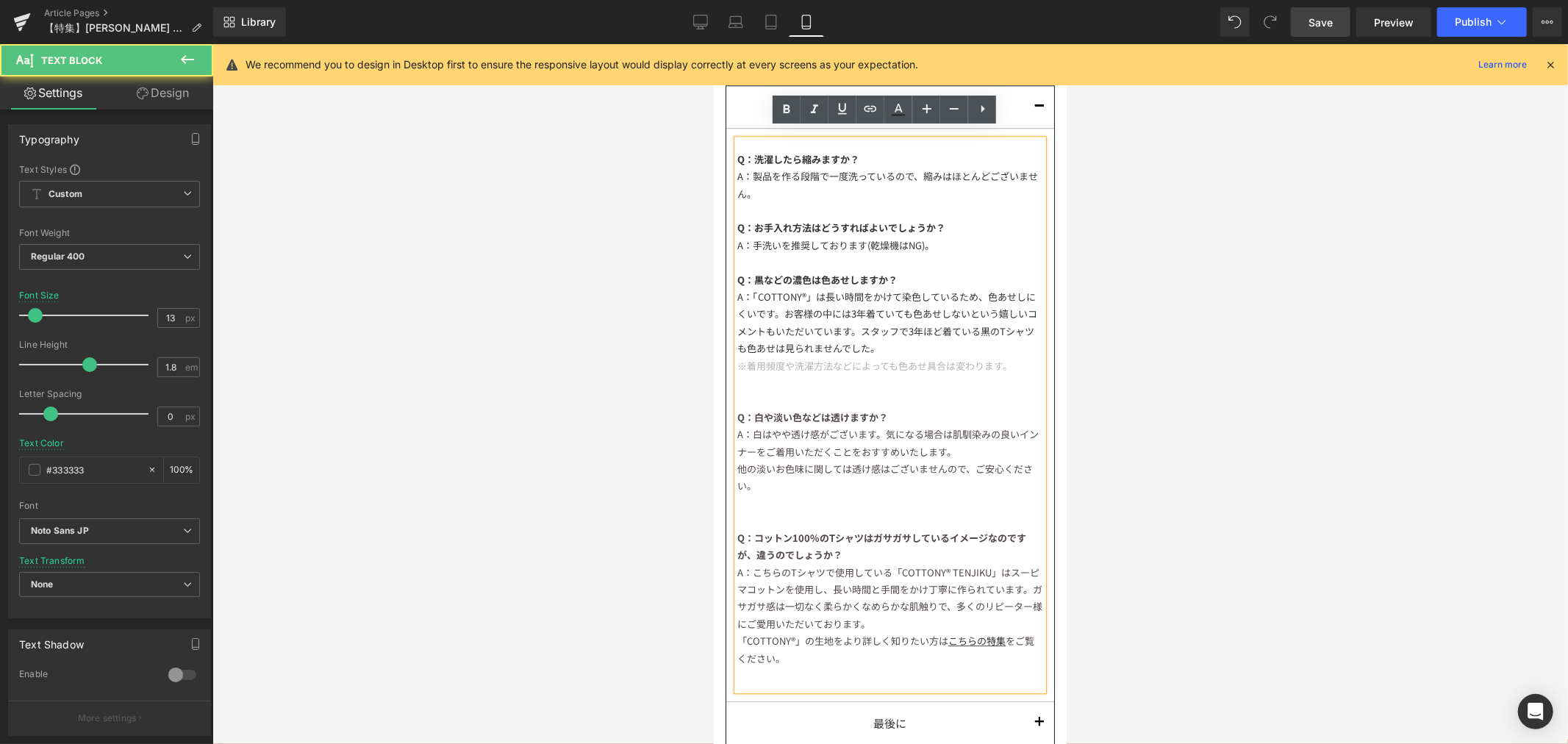
click at [750, 291] on div "A：「COTTONY®」は長い時間をかけて染色しているため、色あせしにくいです。お客様の中には3年着ていても色あせしないという嬉しいコメントもいただいています…" at bounding box center [889, 321] width 306 height 69
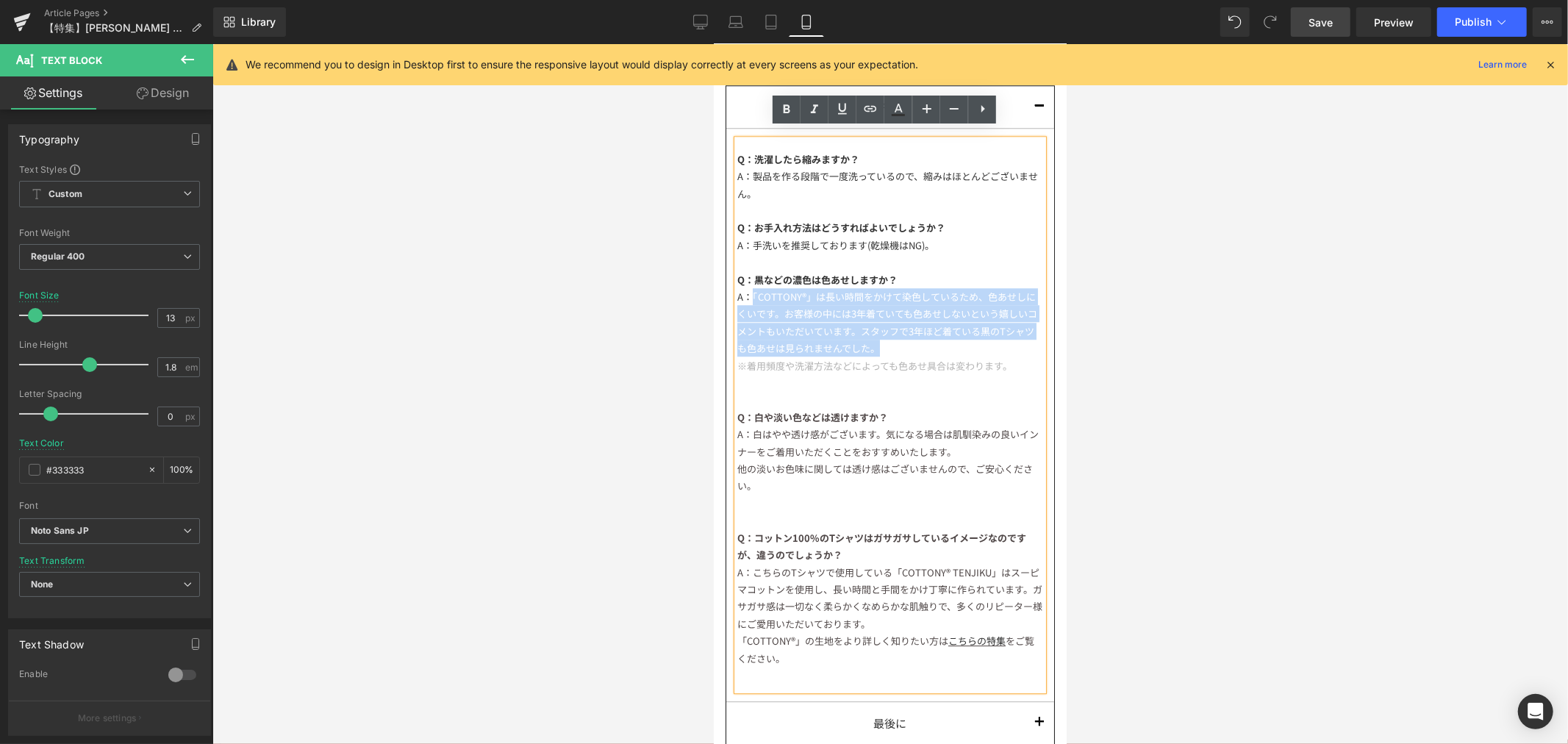
drag, startPoint x: 919, startPoint y: 338, endPoint x: 755, endPoint y: 287, distance: 171.7
click at [755, 287] on div "A：「COTTONY®」は長い時間をかけて染色しているため、色あせしにくいです。お客様の中には3年着ていても色あせしないという嬉しいコメントもいただいています…" at bounding box center [889, 321] width 306 height 69
click at [937, 335] on div "A：「COTTONY®」は長い時間をかけて染色しているため、色あせしにくいです。お客様の中には3年着ていても色あせしないという嬉しいコメントもいただいています…" at bounding box center [889, 321] width 306 height 69
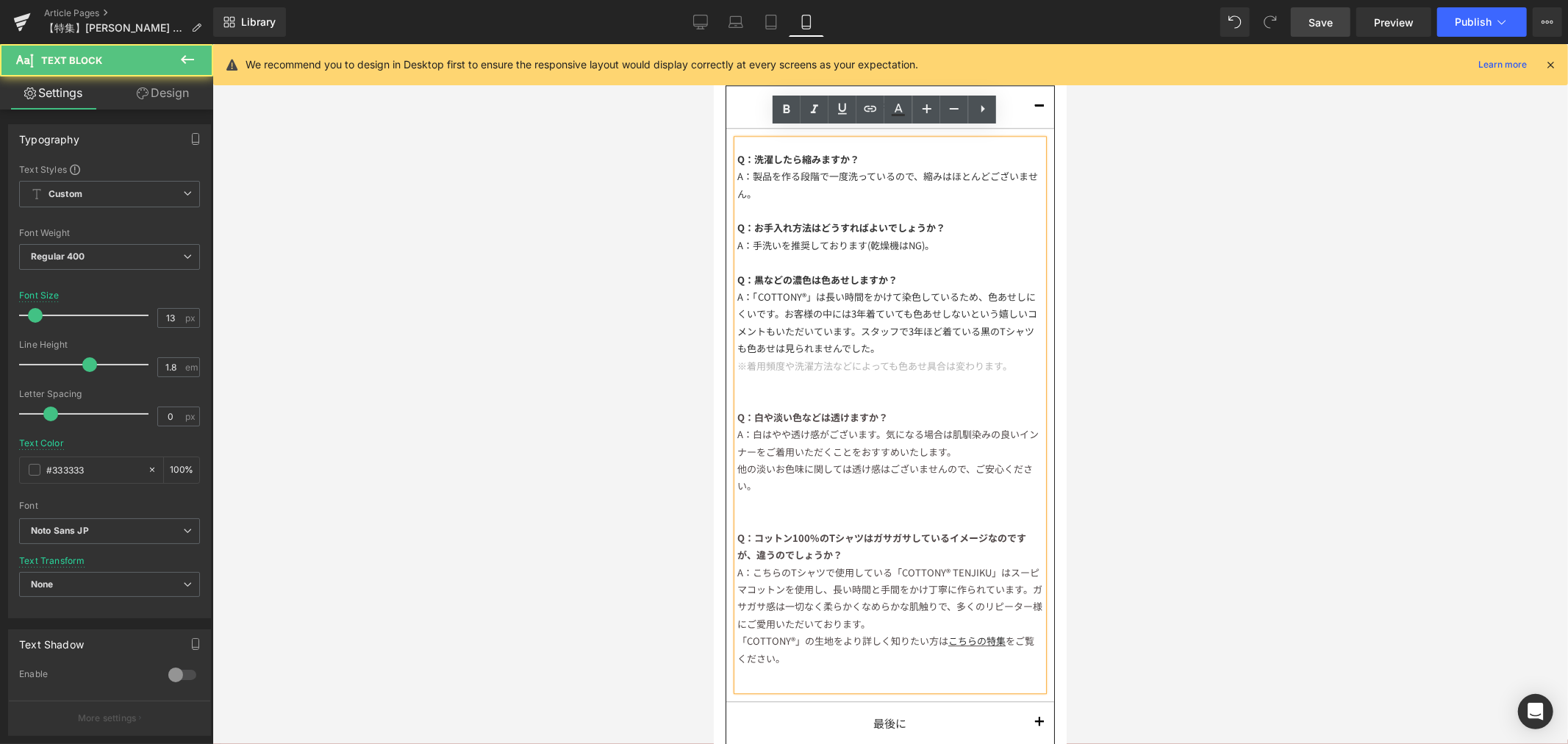
click at [926, 335] on div "A：「COTTONY®」は長い時間をかけて染色しているため、色あせしにくいです。お客様の中には3年着ていても色あせしないという嬉しいコメントもいただいています…" at bounding box center [889, 321] width 306 height 69
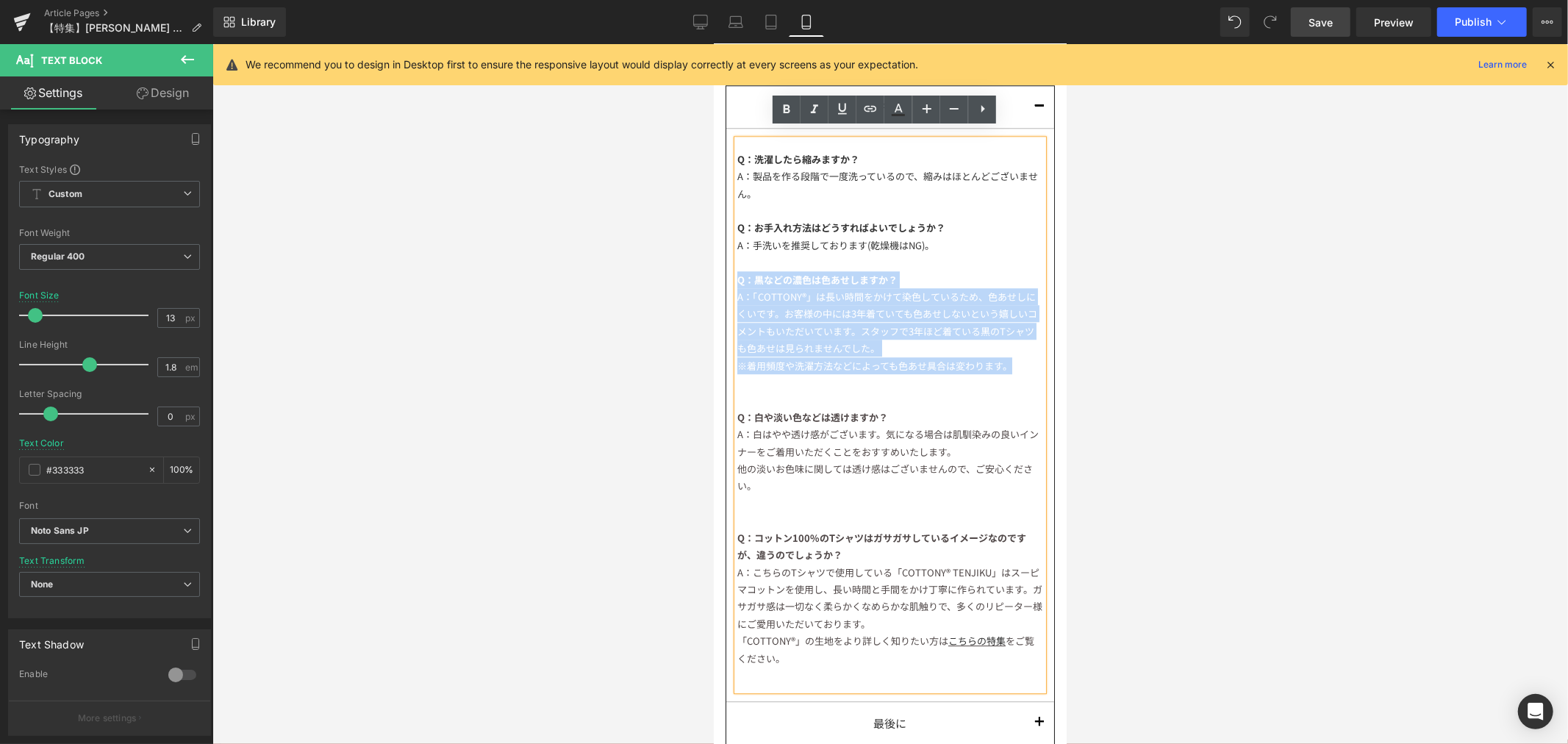
drag, startPoint x: 1006, startPoint y: 359, endPoint x: 736, endPoint y: 267, distance: 285.2
click at [737, 267] on div "Q：洗濯したら縮みますか？ A：製品を作る段階で一度洗っているので、縮みはほとんどございません。 Q：お手入れ方法はどうすればよいでしょうか？ A：手洗いを推…" at bounding box center [889, 414] width 306 height 551
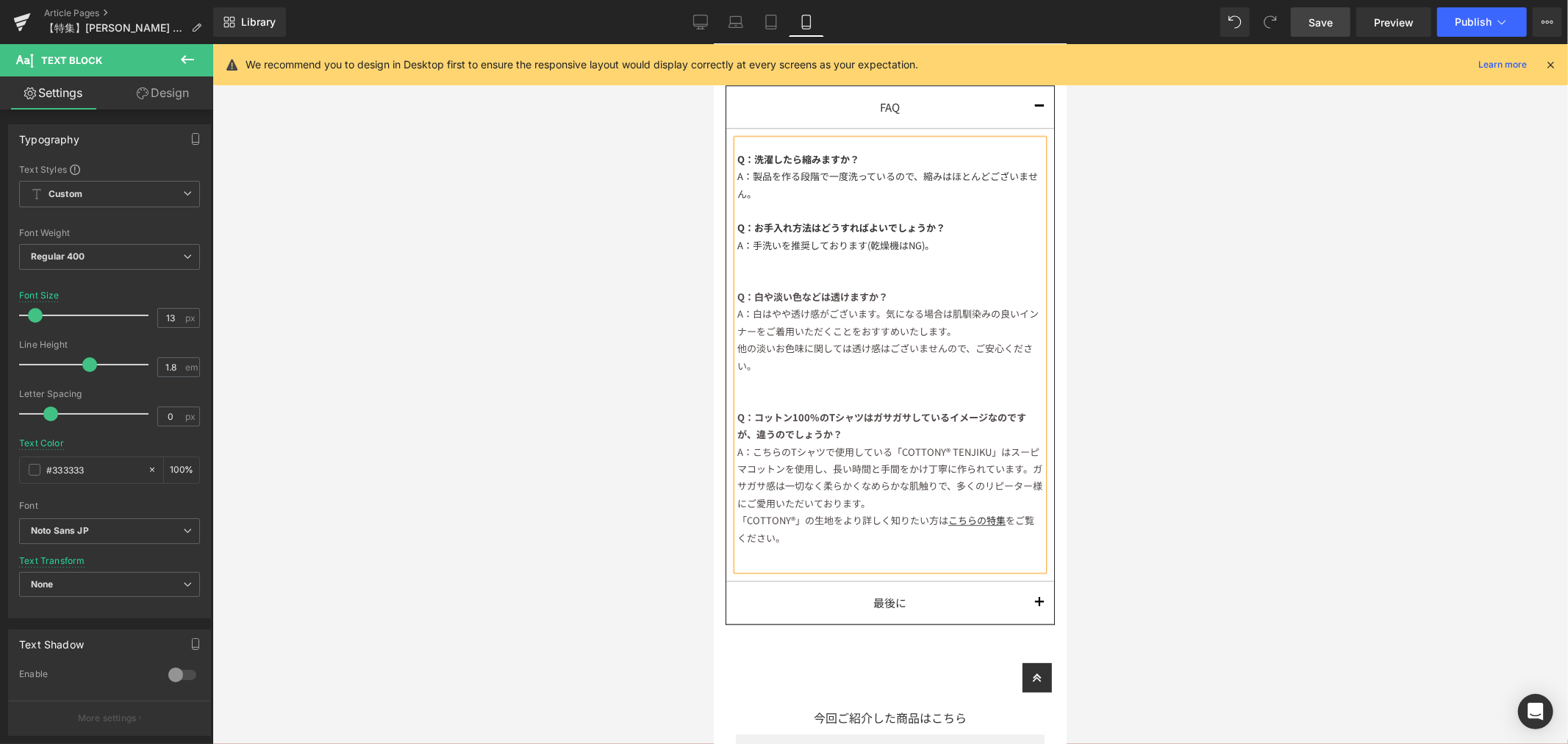
click at [837, 207] on div at bounding box center [889, 209] width 306 height 17
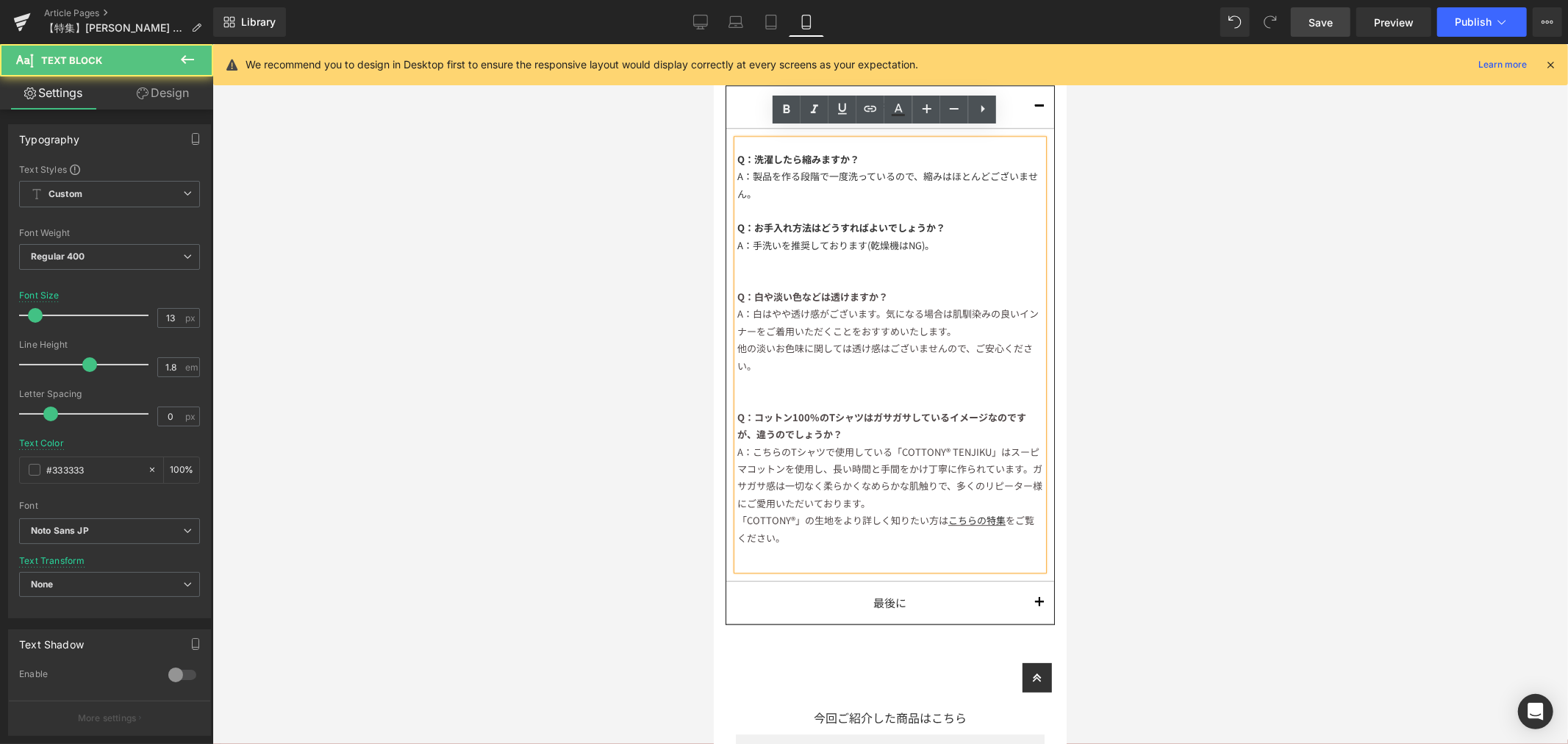
click at [858, 270] on div at bounding box center [889, 279] width 306 height 17
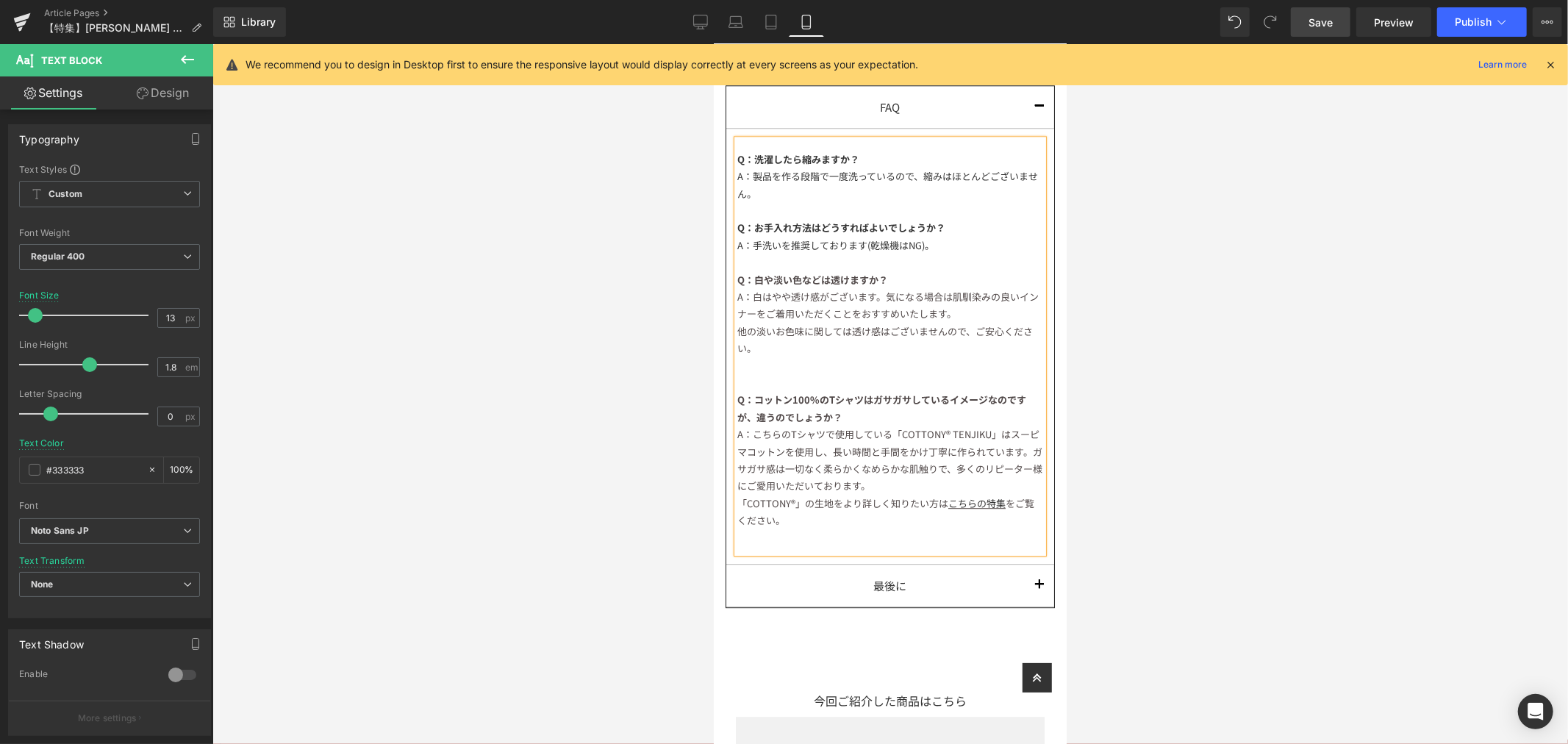
click at [900, 270] on div "Q：白や淡い色などは透けますか？" at bounding box center [889, 279] width 306 height 17
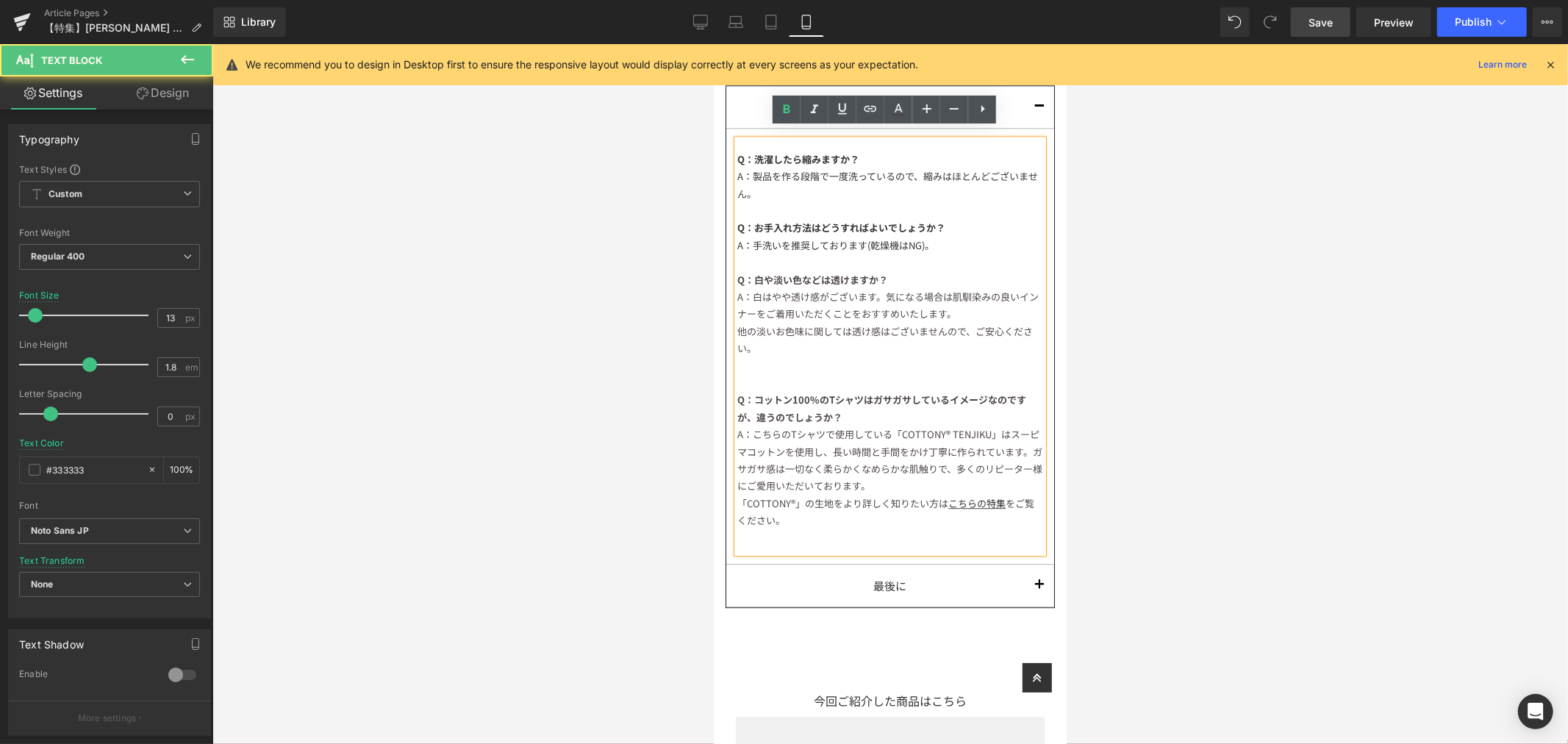
click at [807, 343] on div "他の淡いお色味に関しては透け感はございませんので、ご安心ください。" at bounding box center [889, 339] width 306 height 34
click at [790, 373] on div at bounding box center [889, 382] width 306 height 17
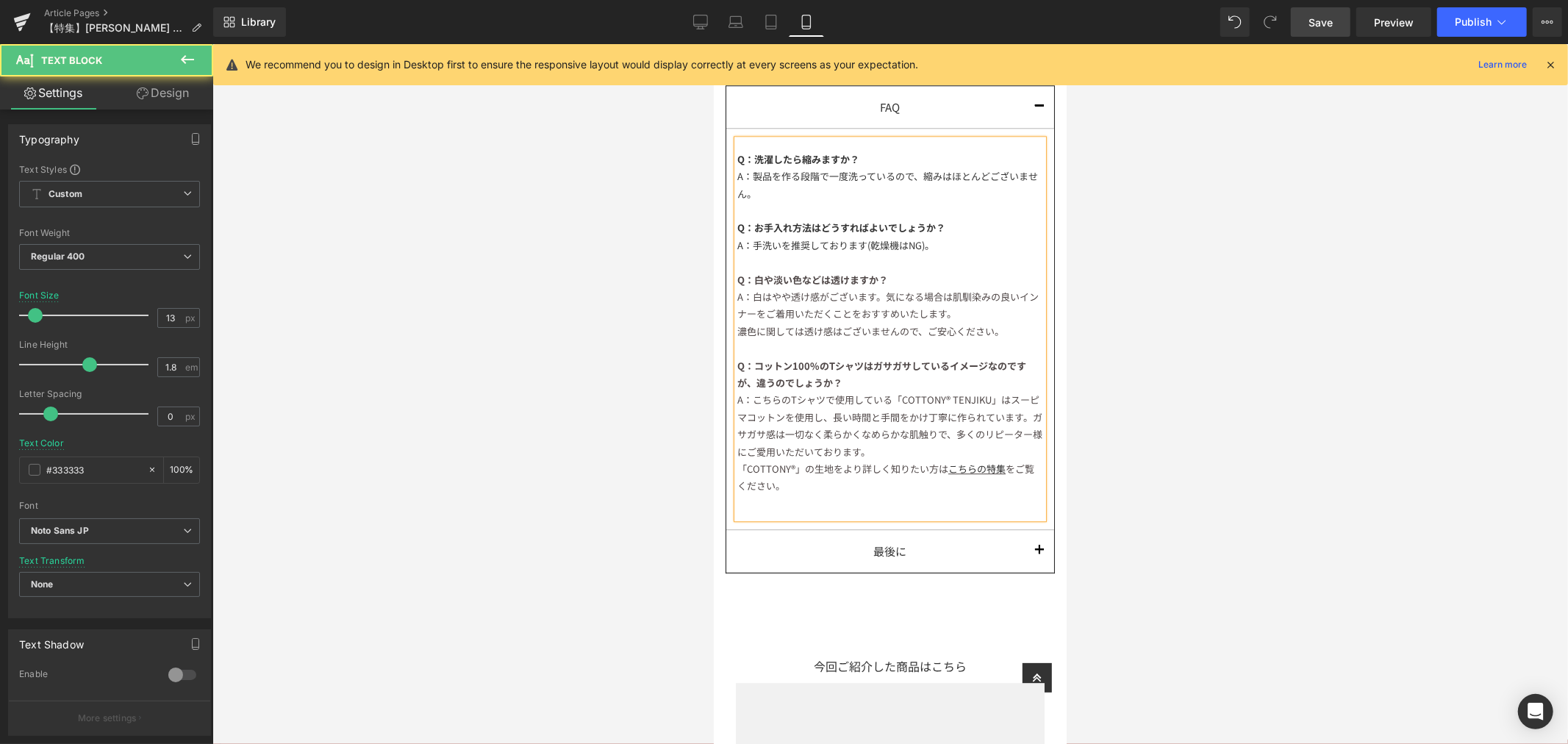
click at [926, 376] on div "Q：コットン100%のTシャツはガサガサしているイメージなのですが、違うのでしょうか？" at bounding box center [889, 373] width 306 height 34
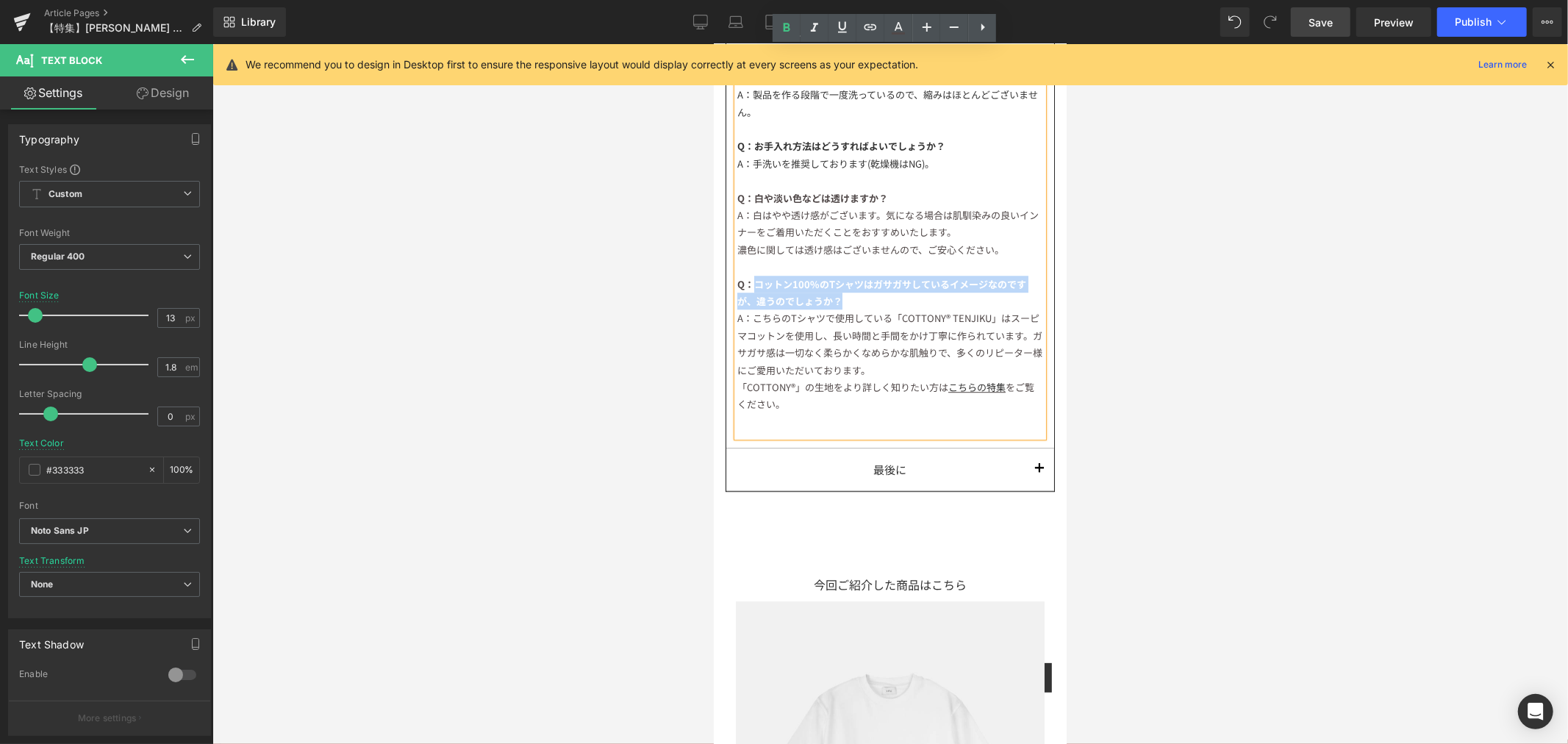
click at [757, 279] on span "Q：コットン100%のTシャツはガサガサしているイメージなのですが、違うのでしょうか？" at bounding box center [881, 292] width 289 height 31
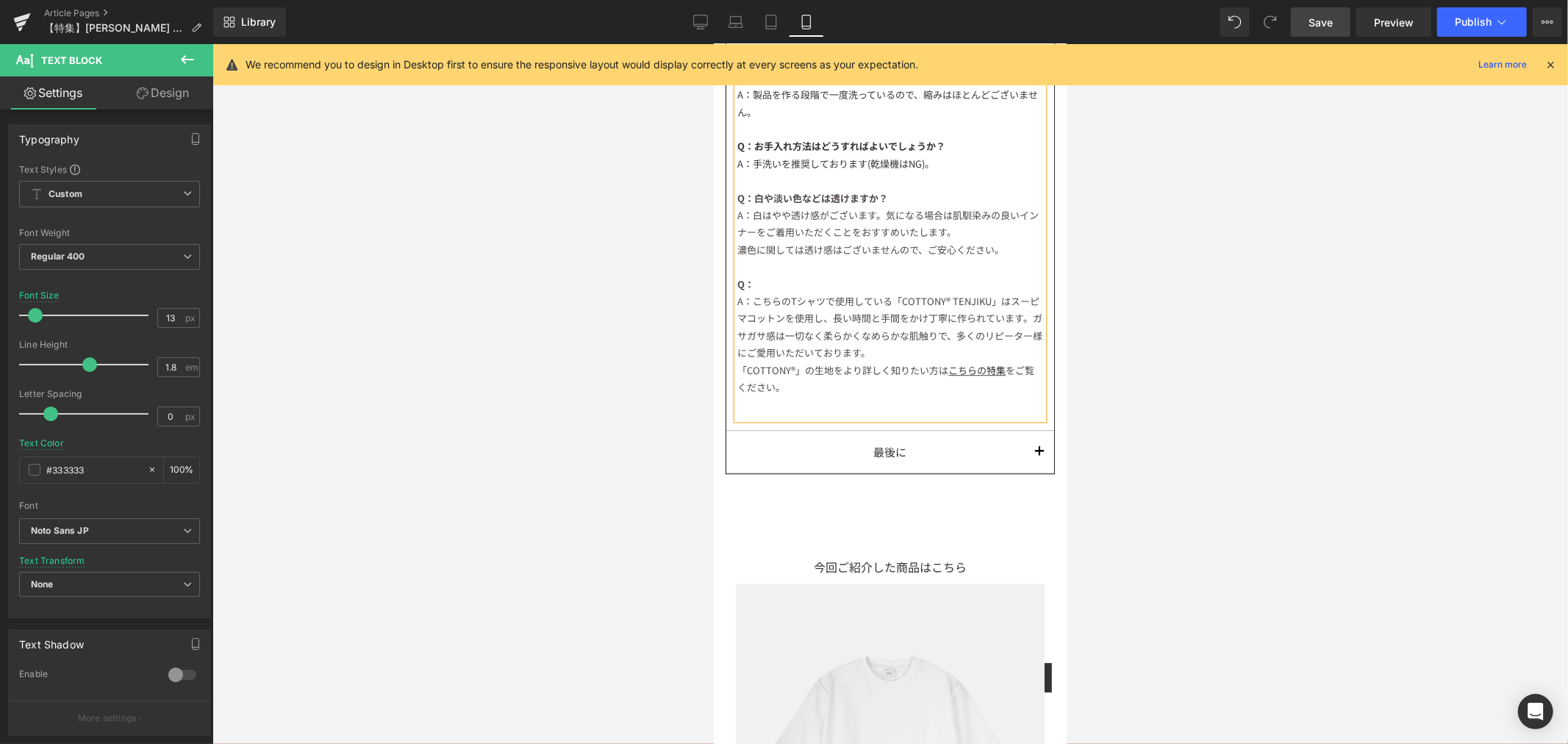
scroll to position [3294, 0]
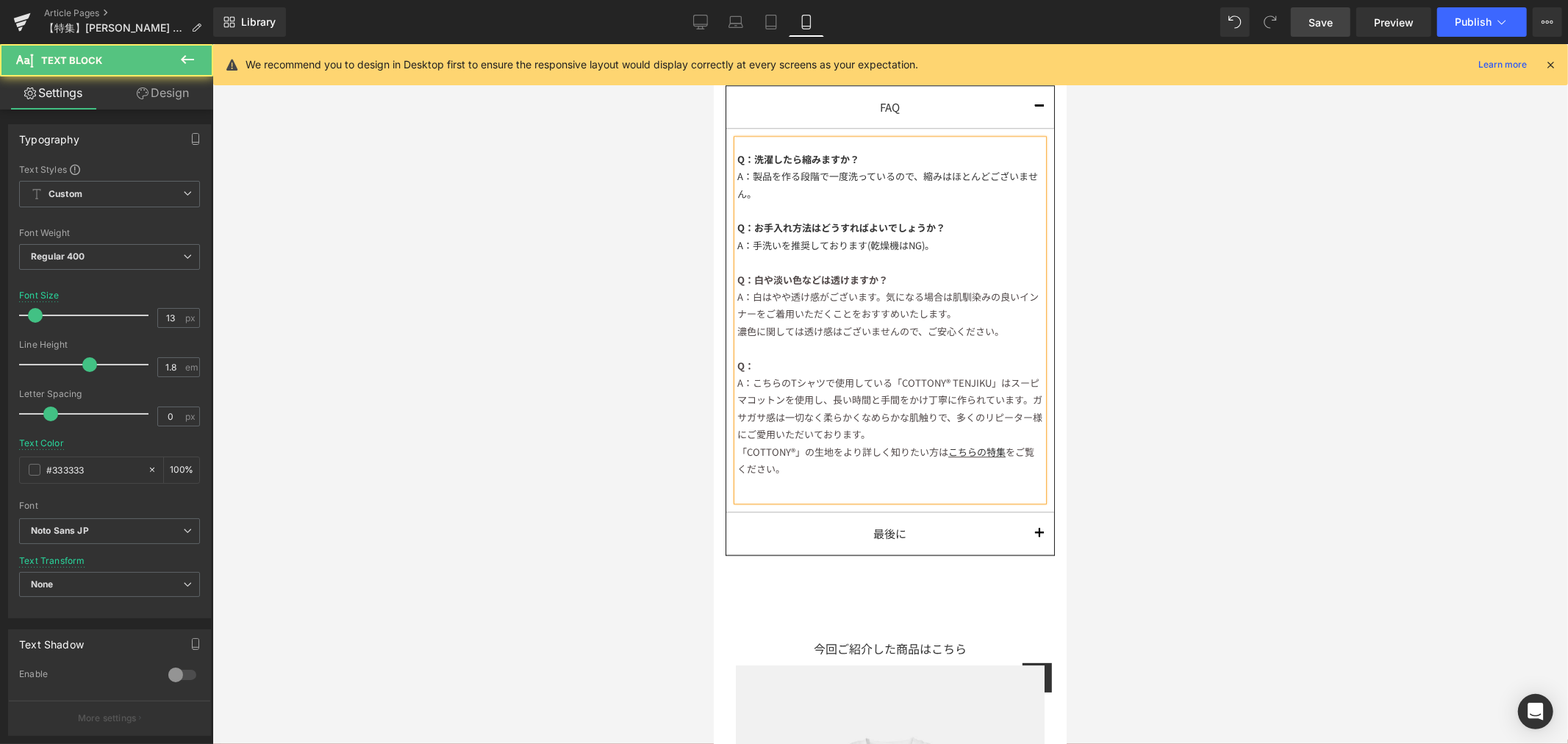
click at [814, 375] on span "A：こちらのTシャツで使用している「COTTONY® TENJIKU」はスーピマコットンを使用し、長い時間と手間をかけ丁寧に作られています。ガサガサ感は一切な…" at bounding box center [889, 407] width 305 height 65
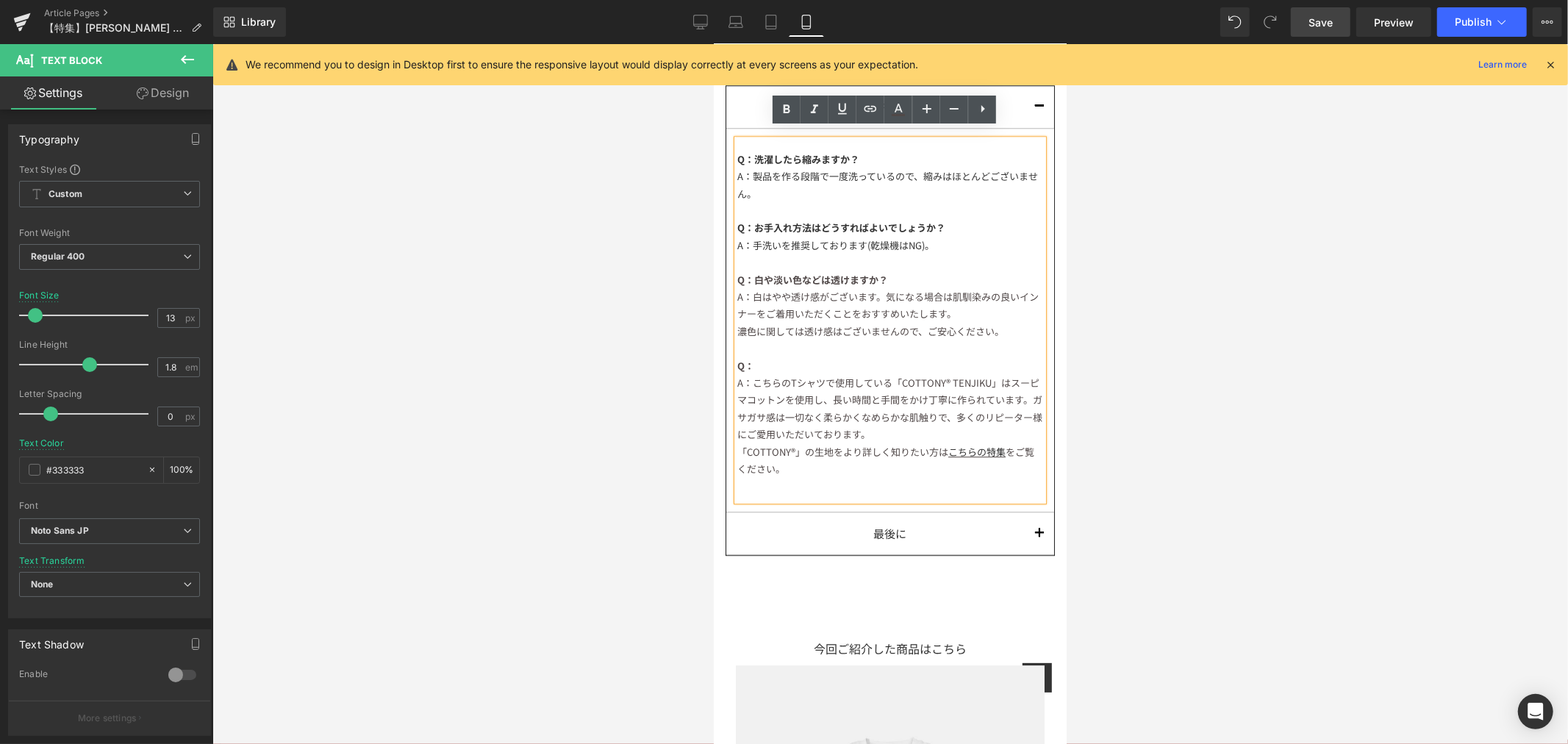
click at [762, 362] on div "Q：" at bounding box center [889, 365] width 306 height 17
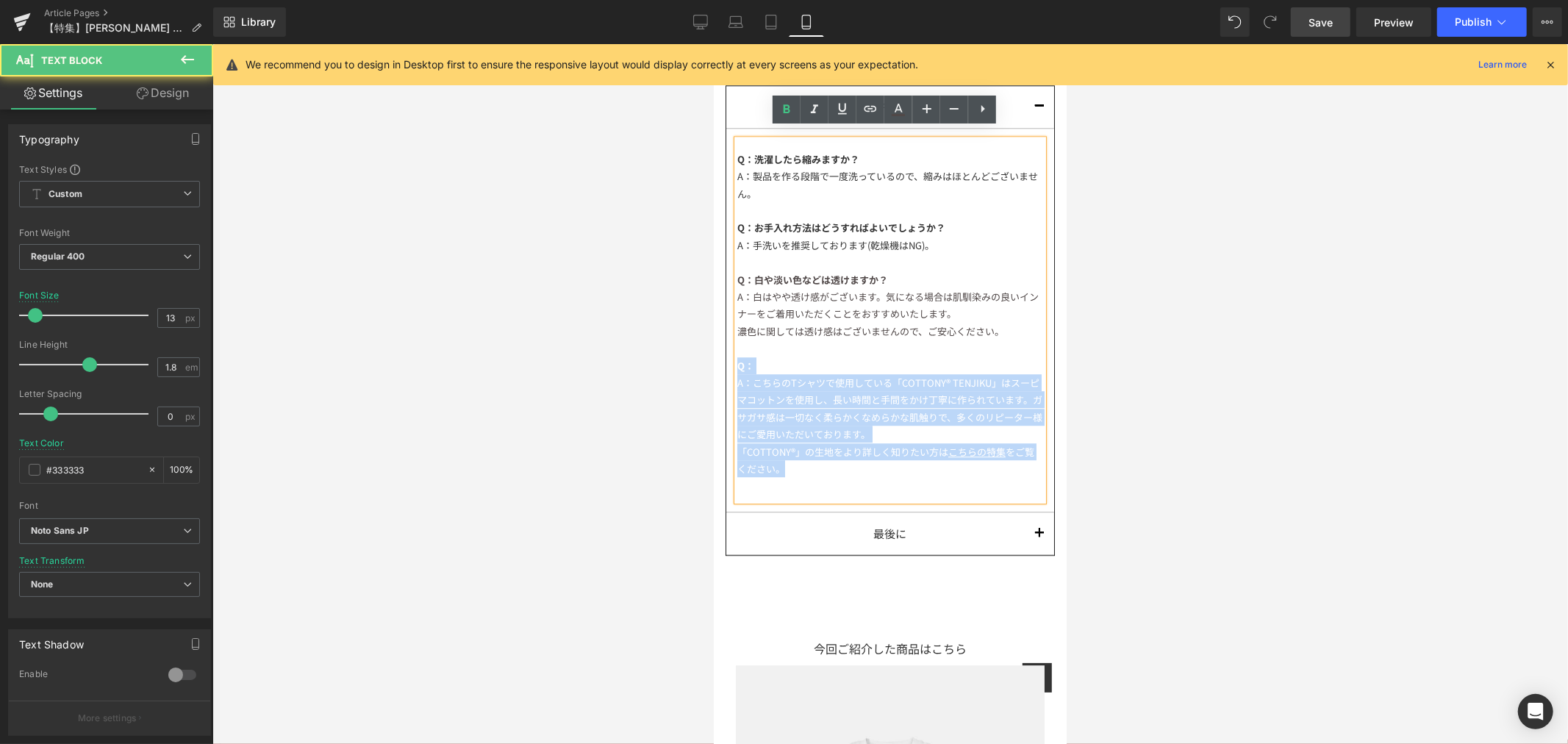
drag, startPoint x: 736, startPoint y: 350, endPoint x: 958, endPoint y: 530, distance: 285.8
click at [958, 530] on div "FAQ Text Block Q：洗濯したら縮みますか？ A：製品を作る段階で一度洗っているので、縮みはほとんどございません。 Q：お手入れ方法はどうすればよ…" at bounding box center [889, 320] width 328 height 470
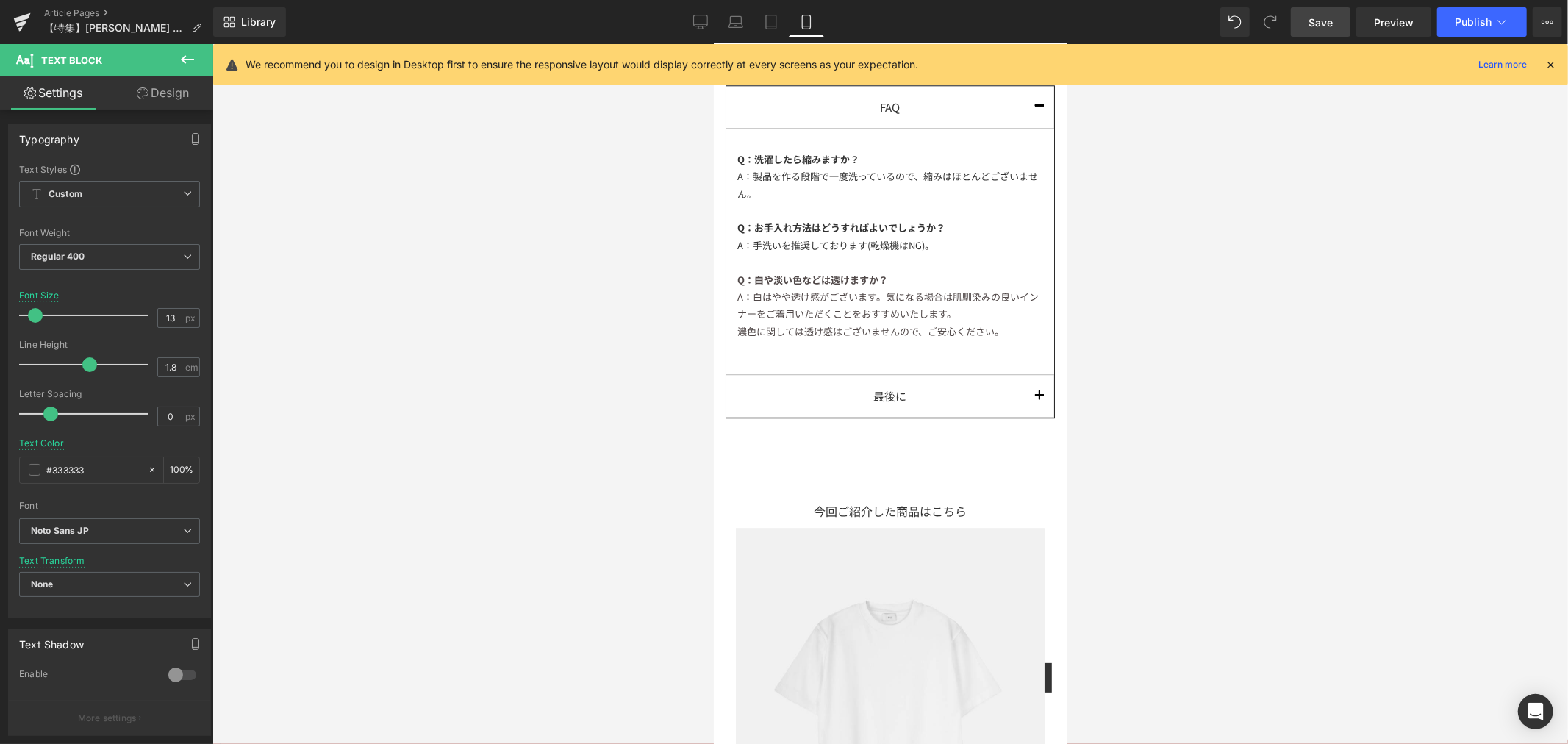
click at [1332, 27] on span "Save" at bounding box center [1321, 22] width 24 height 15
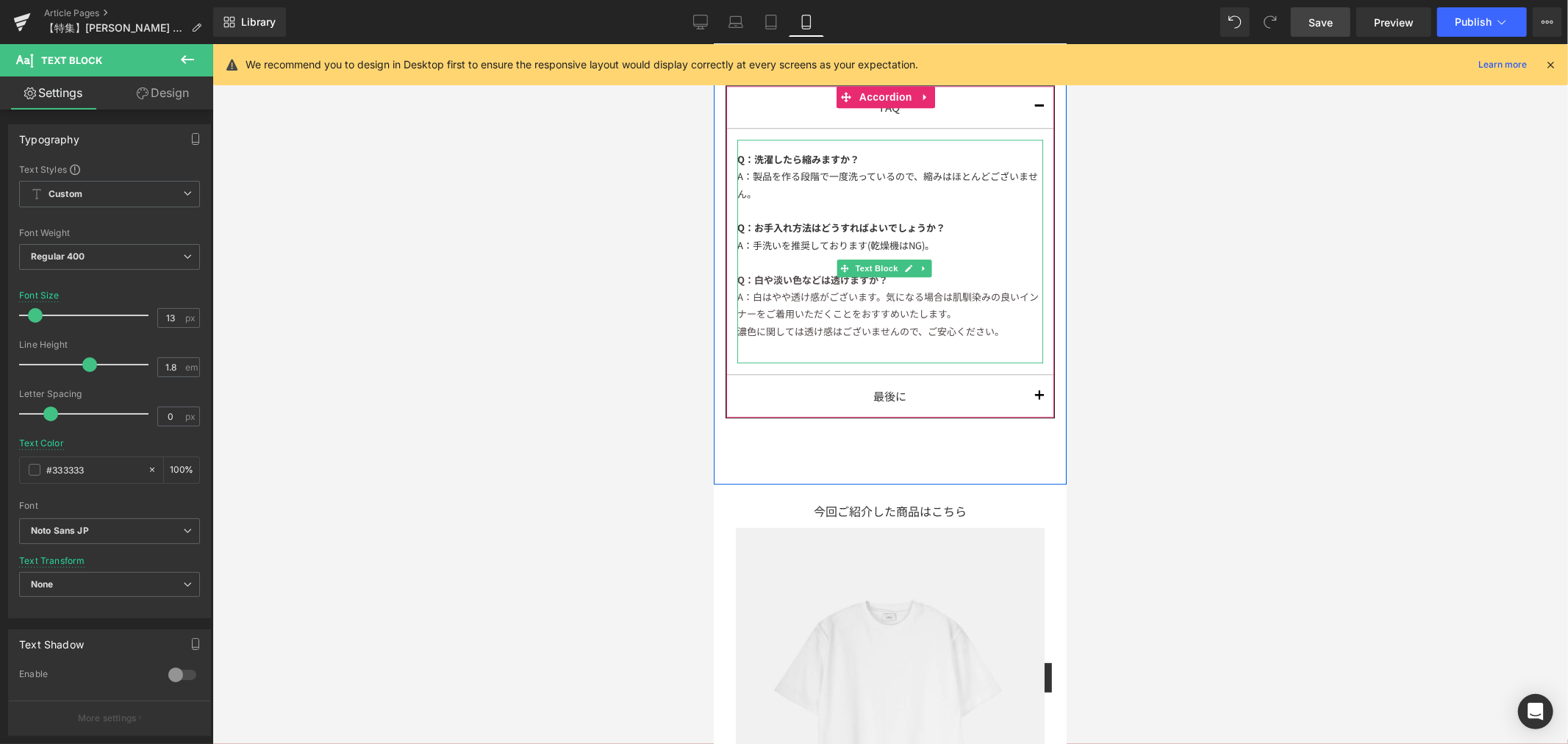
click at [973, 236] on div "A：手洗いを推奨しております(乾燥機はNG)。" at bounding box center [889, 244] width 306 height 17
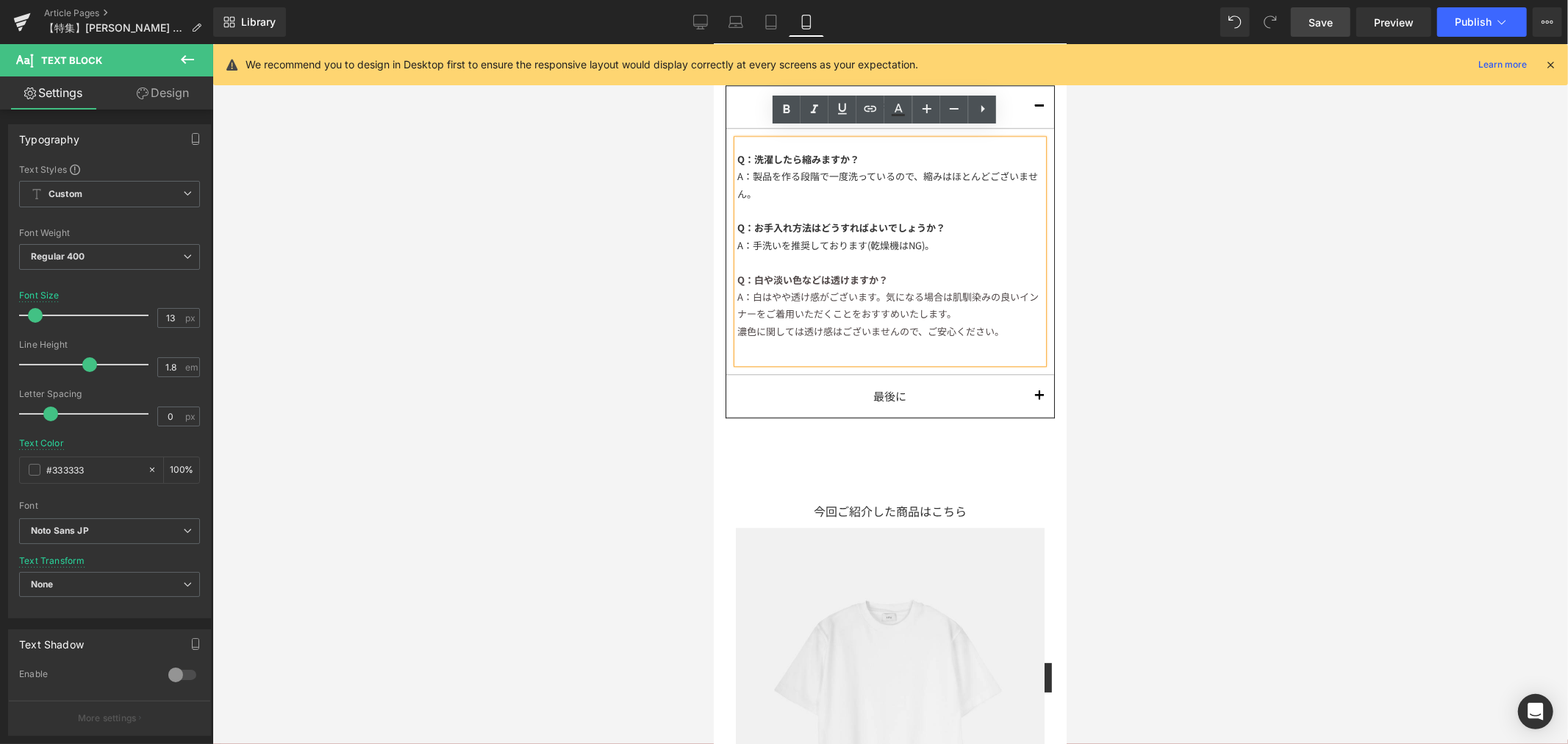
click at [918, 239] on div "A：手洗いを推奨しております(乾燥機はNG)。" at bounding box center [889, 244] width 306 height 17
drag, startPoint x: 1339, startPoint y: 30, endPoint x: 290, endPoint y: 316, distance: 1087.3
click at [1339, 30] on link "Save" at bounding box center [1320, 22] width 59 height 30
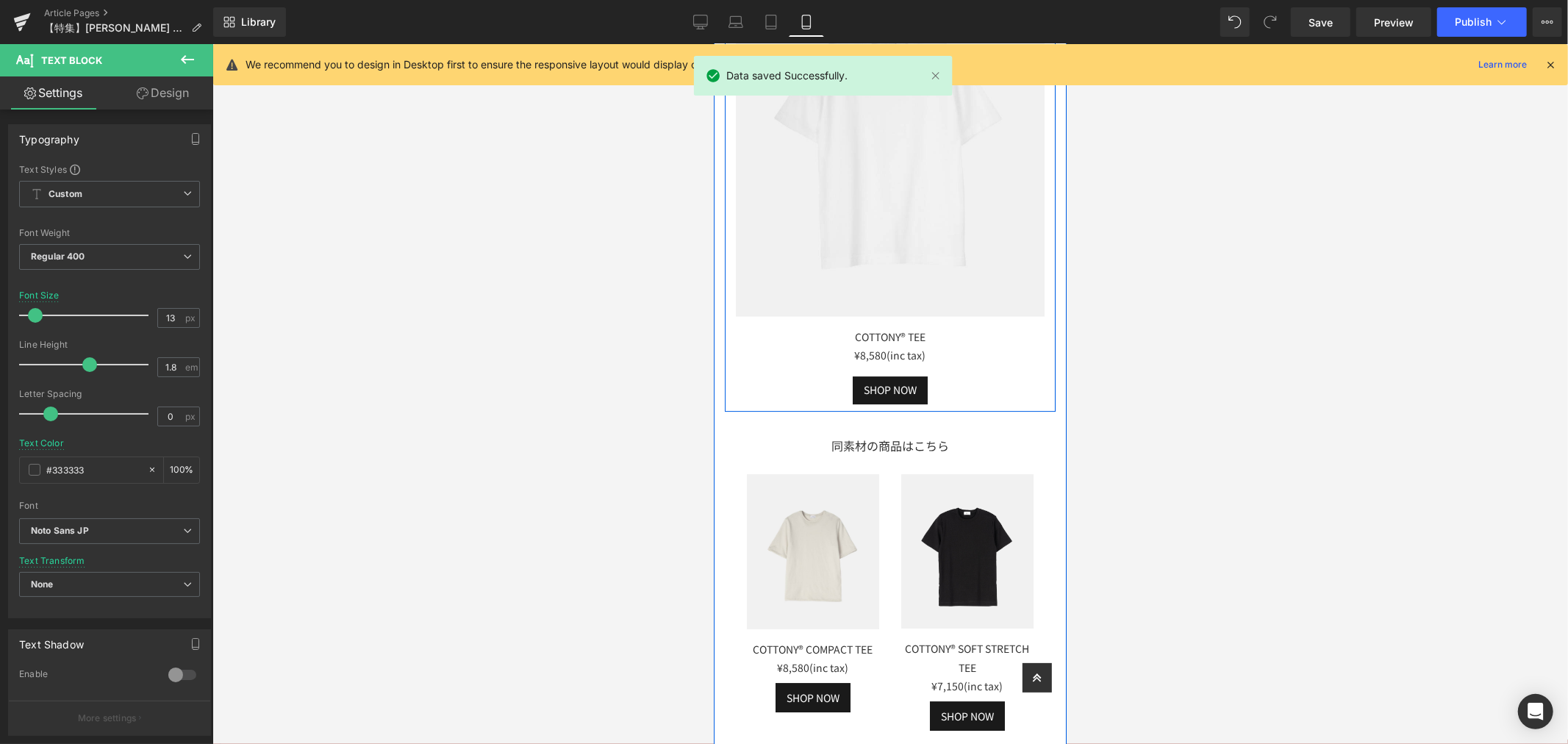
scroll to position [3619, 0]
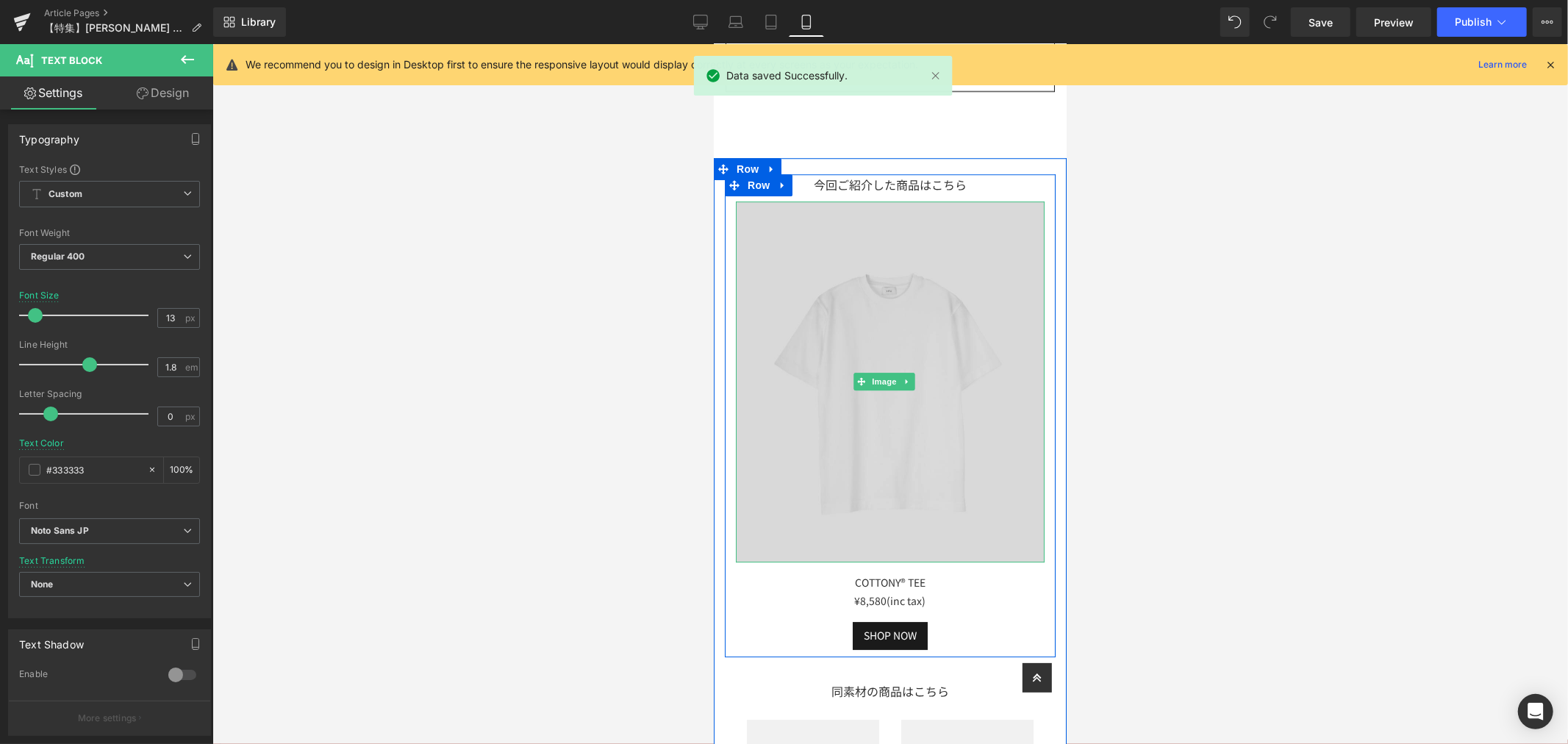
click at [955, 343] on img at bounding box center [889, 381] width 309 height 361
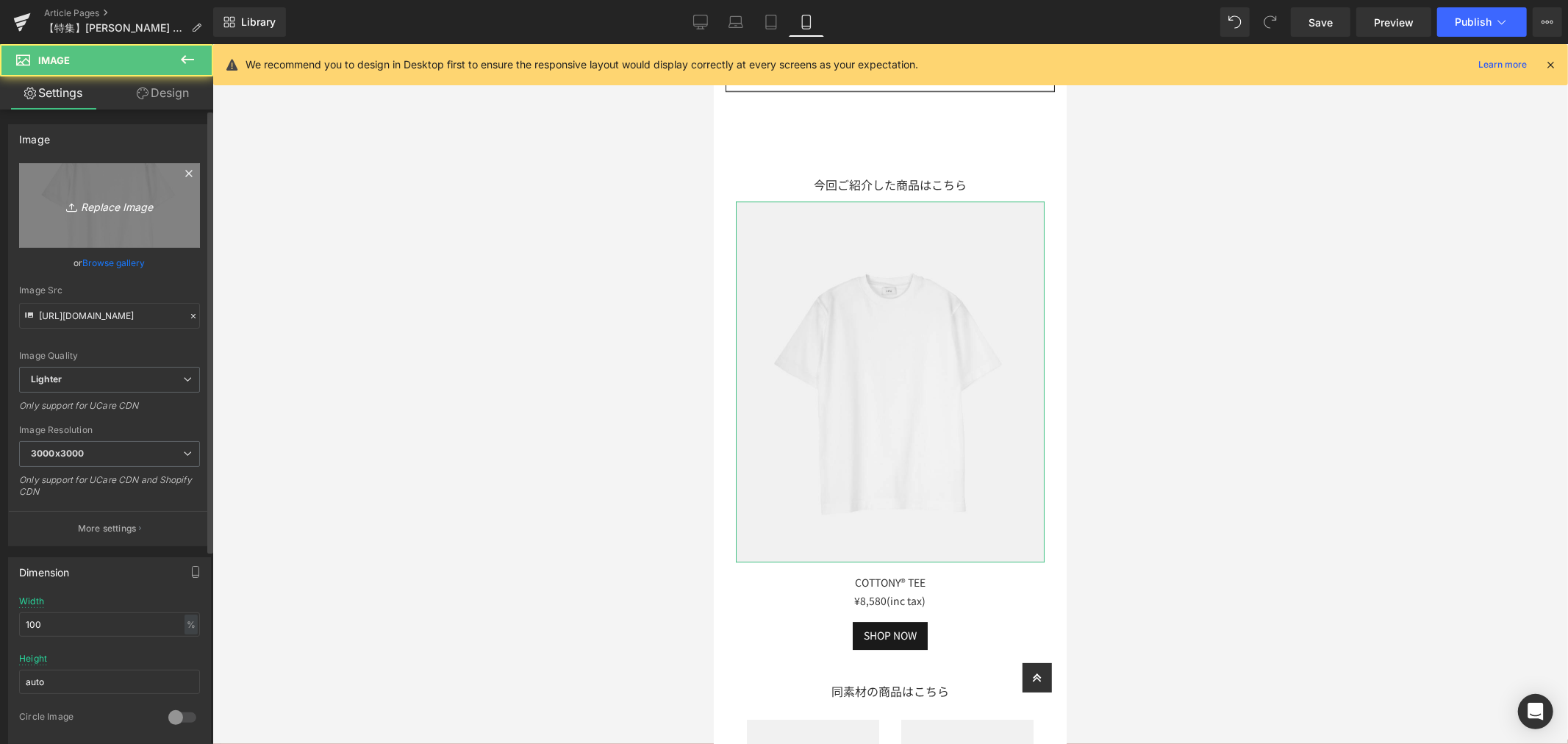
click at [174, 209] on link "Replace Image" at bounding box center [109, 205] width 181 height 85
type input "C:\fakepath\LF021_WOOLISH-LONGSLEEVE-TEE-(8).jpg"
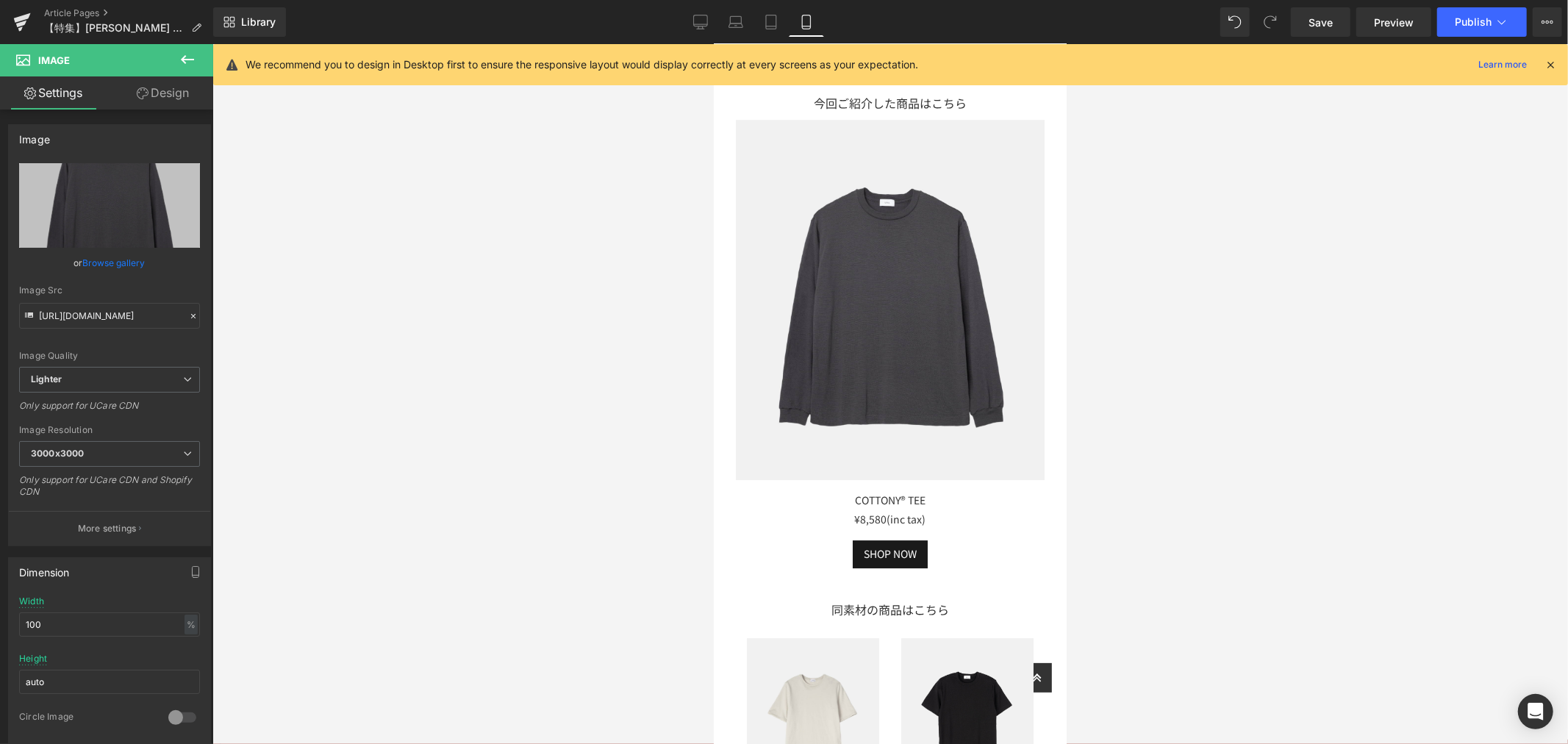
scroll to position [3783, 0]
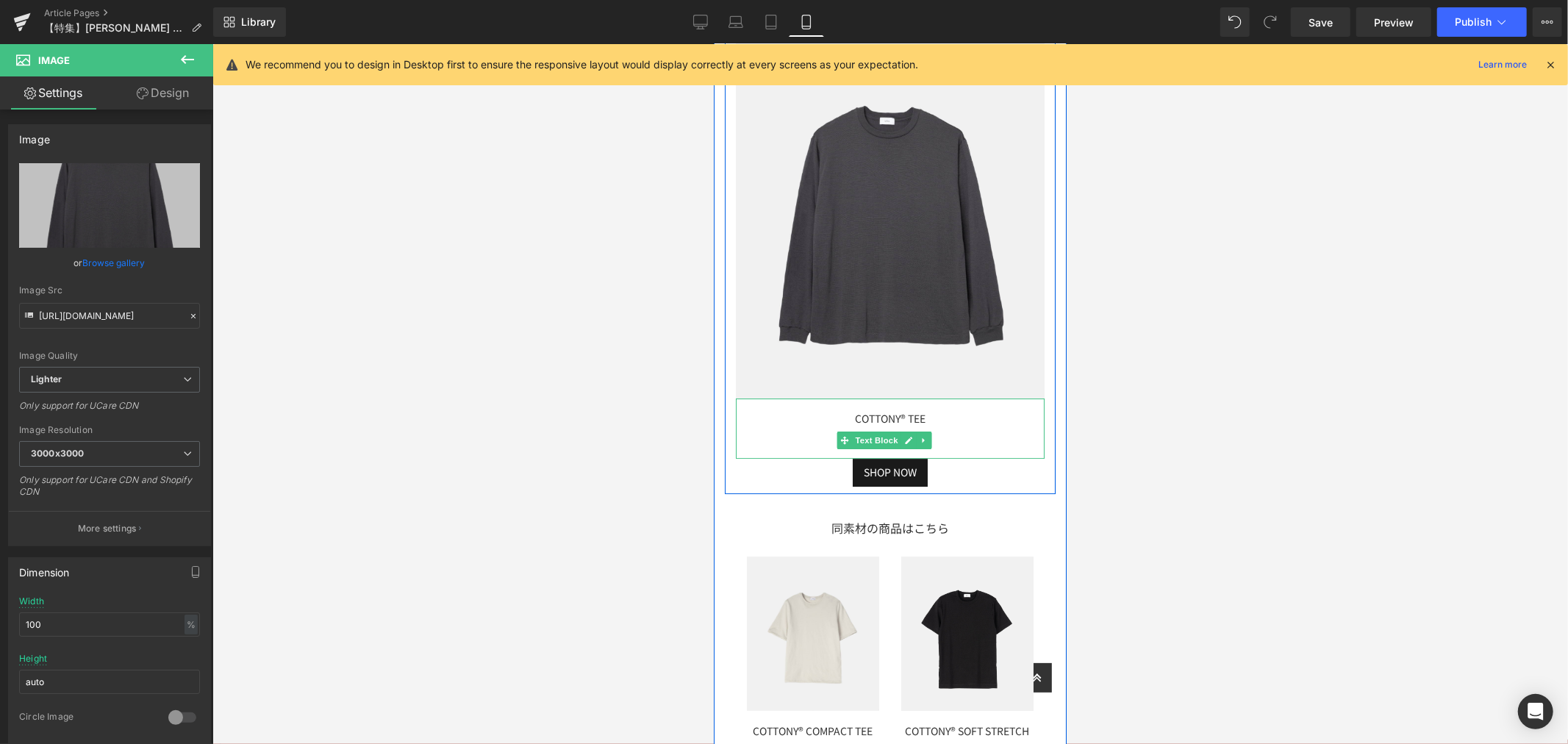
click at [933, 398] on div "COTTONY® TEE ¥8,580 (inc tax)" at bounding box center [889, 427] width 309 height 59
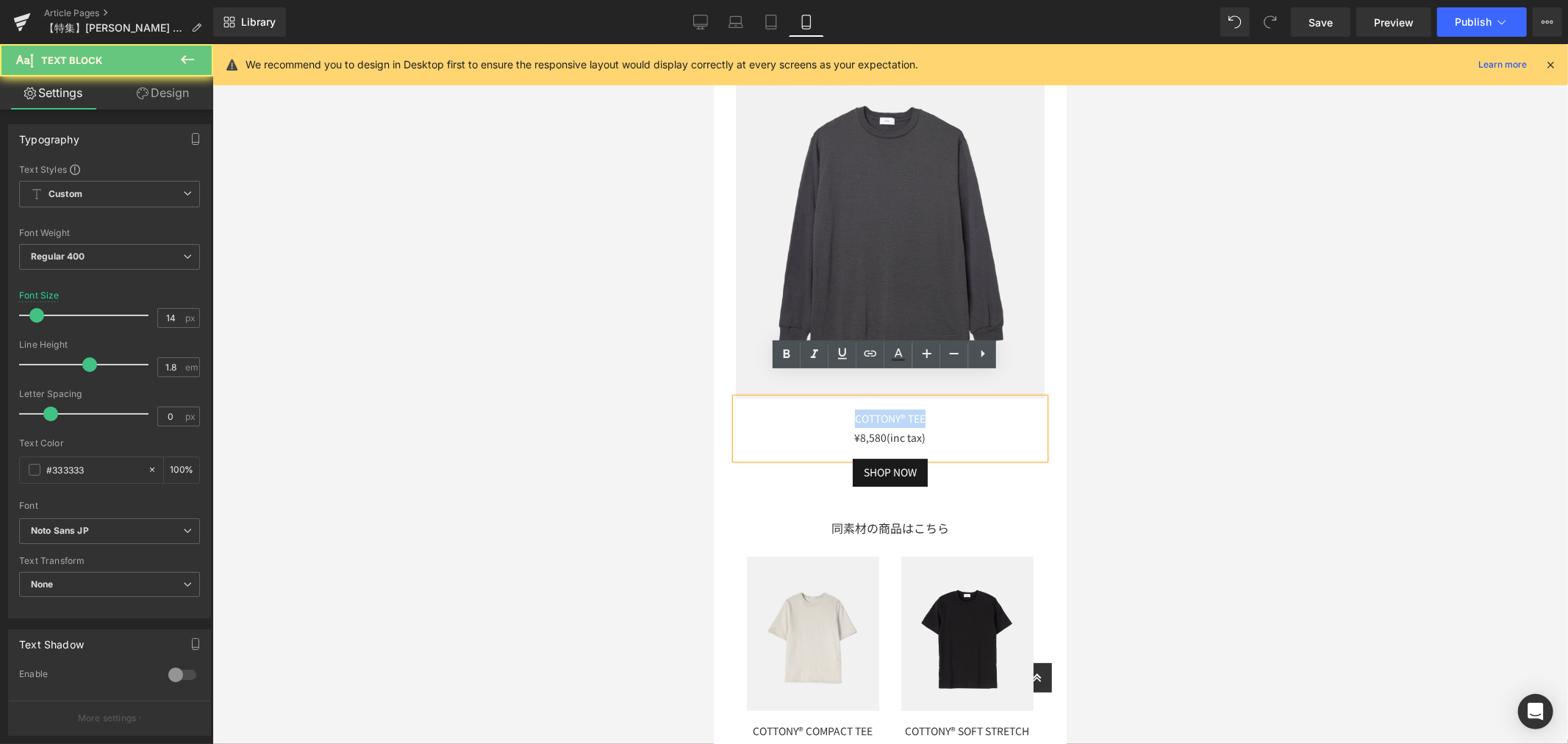
drag, startPoint x: 933, startPoint y: 386, endPoint x: 799, endPoint y: 387, distance: 134.0
click at [799, 398] on div "COTTONY® TEE ¥8,580 (inc tax)" at bounding box center [889, 427] width 309 height 59
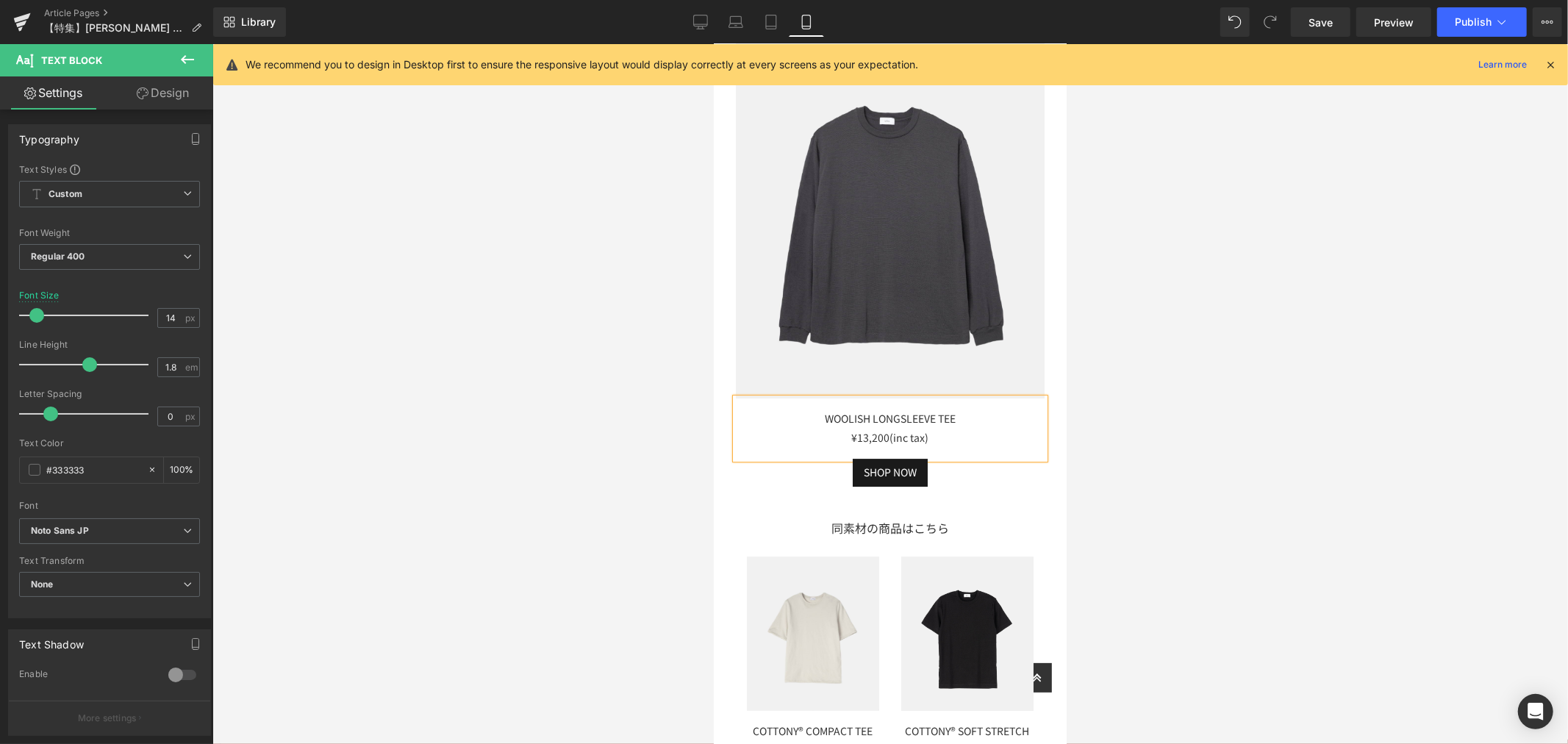
click at [860, 428] on div "¥13,200 (inc tax)" at bounding box center [889, 437] width 309 height 18
click at [997, 401] on div "WOOLISH LONGSLEEVE TEE ¥16,500 (inc tax)" at bounding box center [889, 427] width 309 height 59
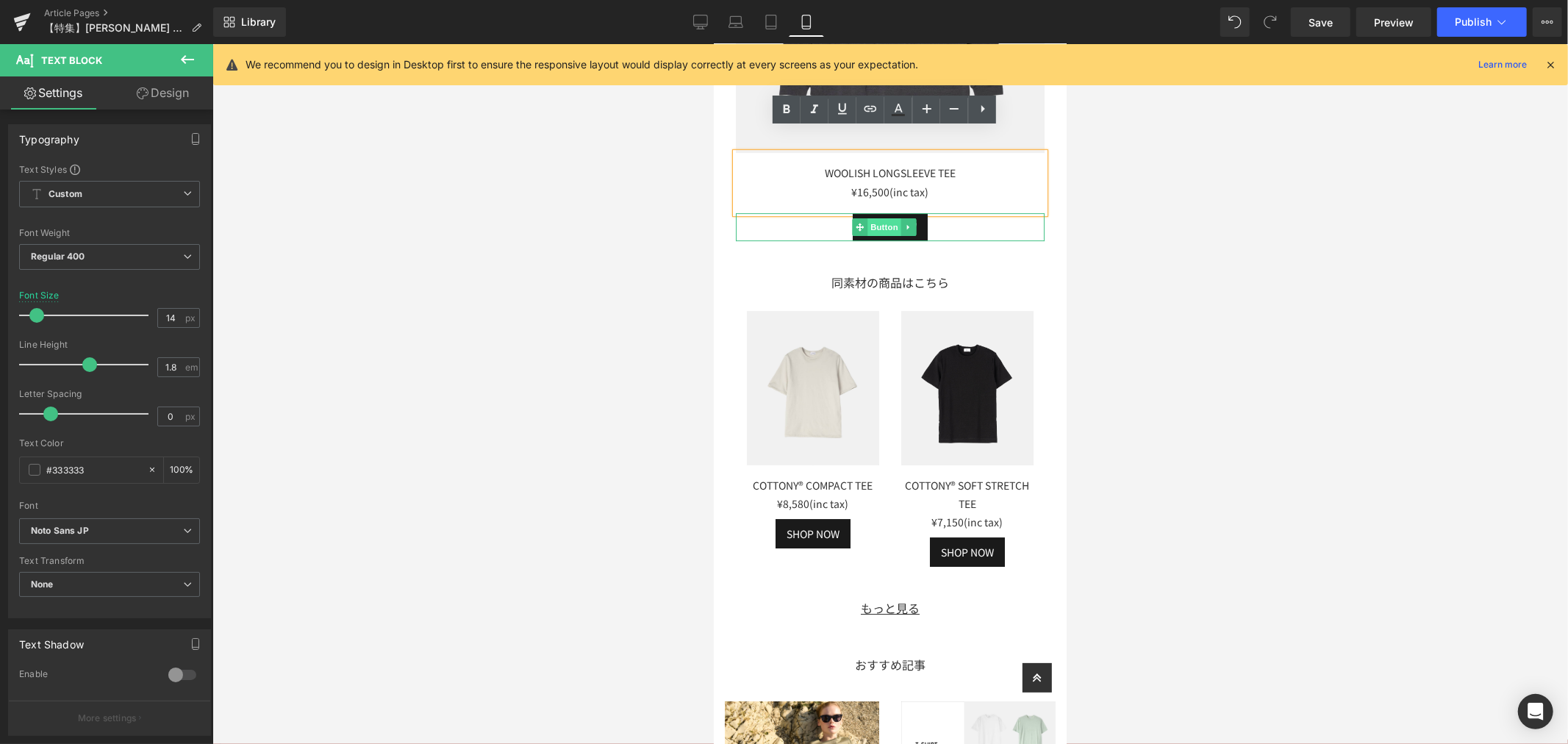
click at [892, 218] on span "Button" at bounding box center [884, 226] width 34 height 18
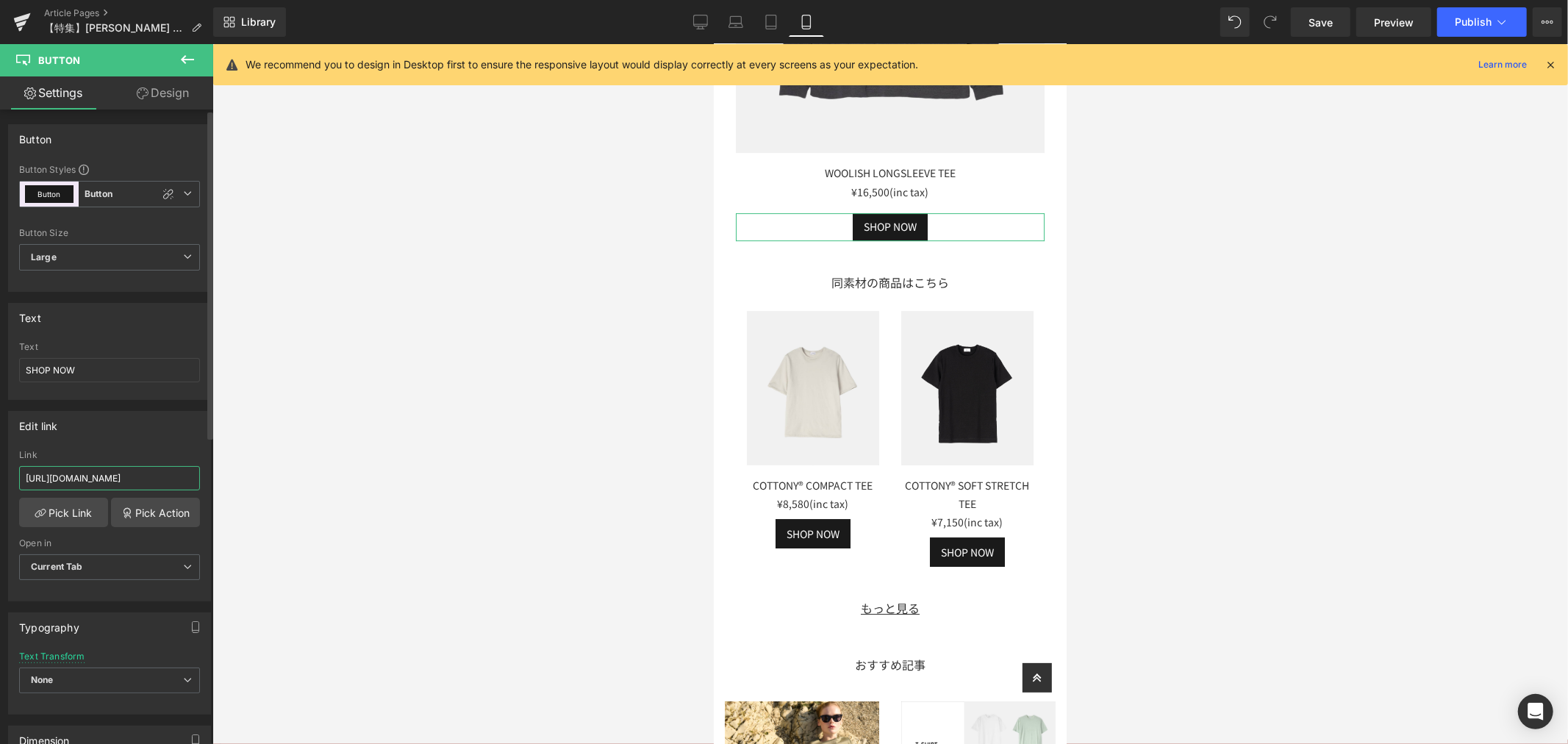
drag, startPoint x: 49, startPoint y: 482, endPoint x: 18, endPoint y: 483, distance: 31.0
click at [23, 487] on input "[URL][DOMAIN_NAME]" at bounding box center [109, 478] width 181 height 24
type input "e"
type input "[URL][DOMAIN_NAME]"
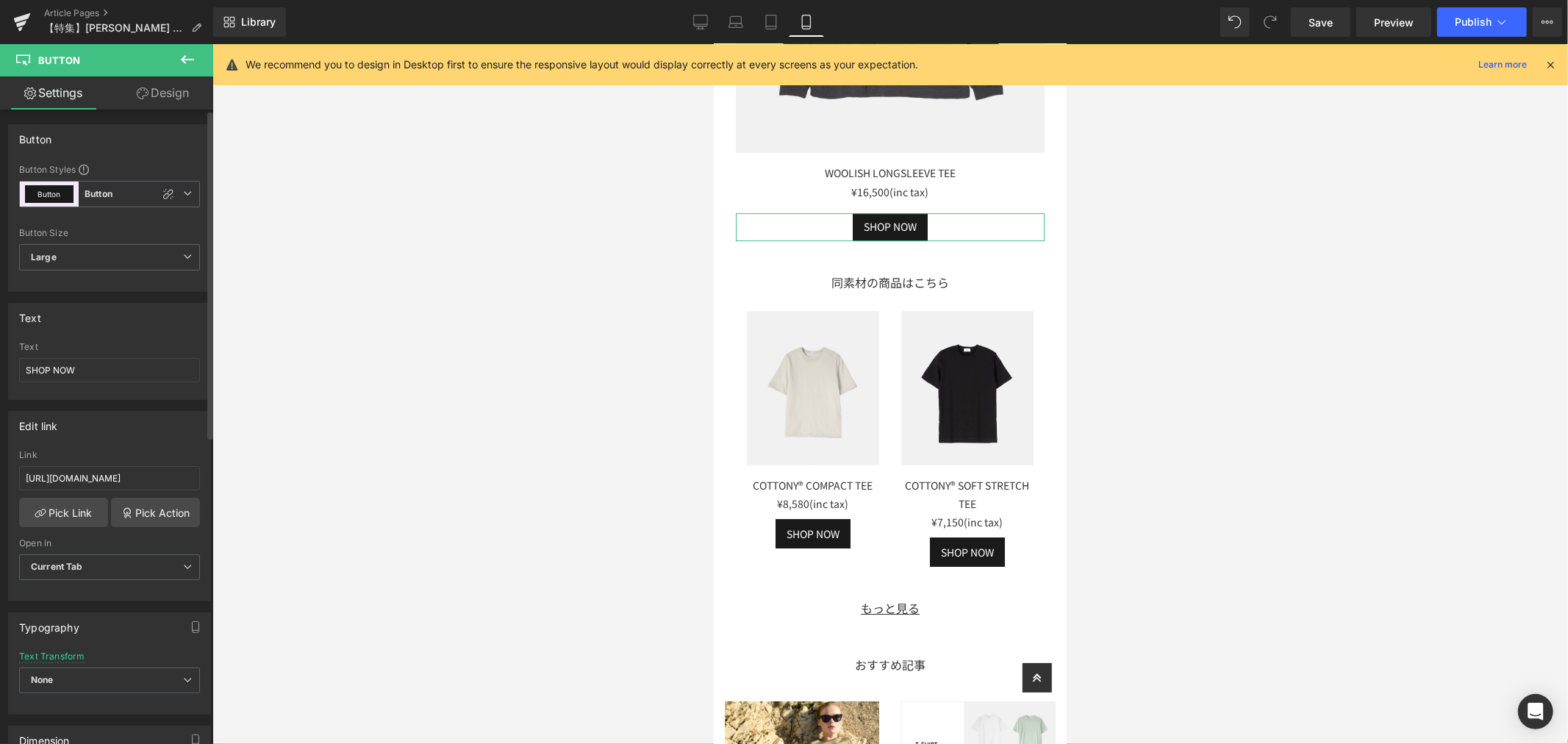
click at [173, 420] on div "Edit link" at bounding box center [110, 425] width 201 height 28
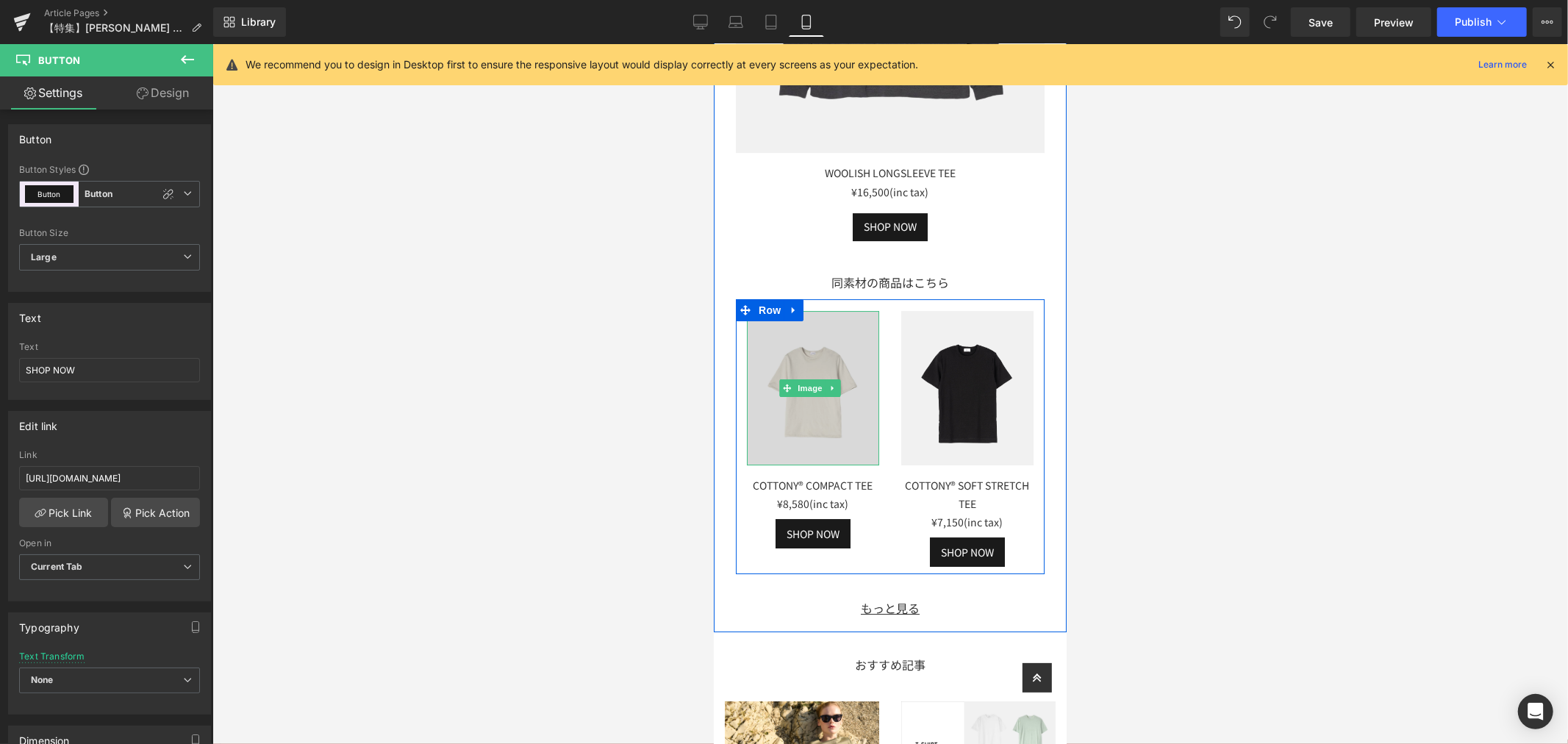
click at [826, 343] on img at bounding box center [812, 387] width 133 height 155
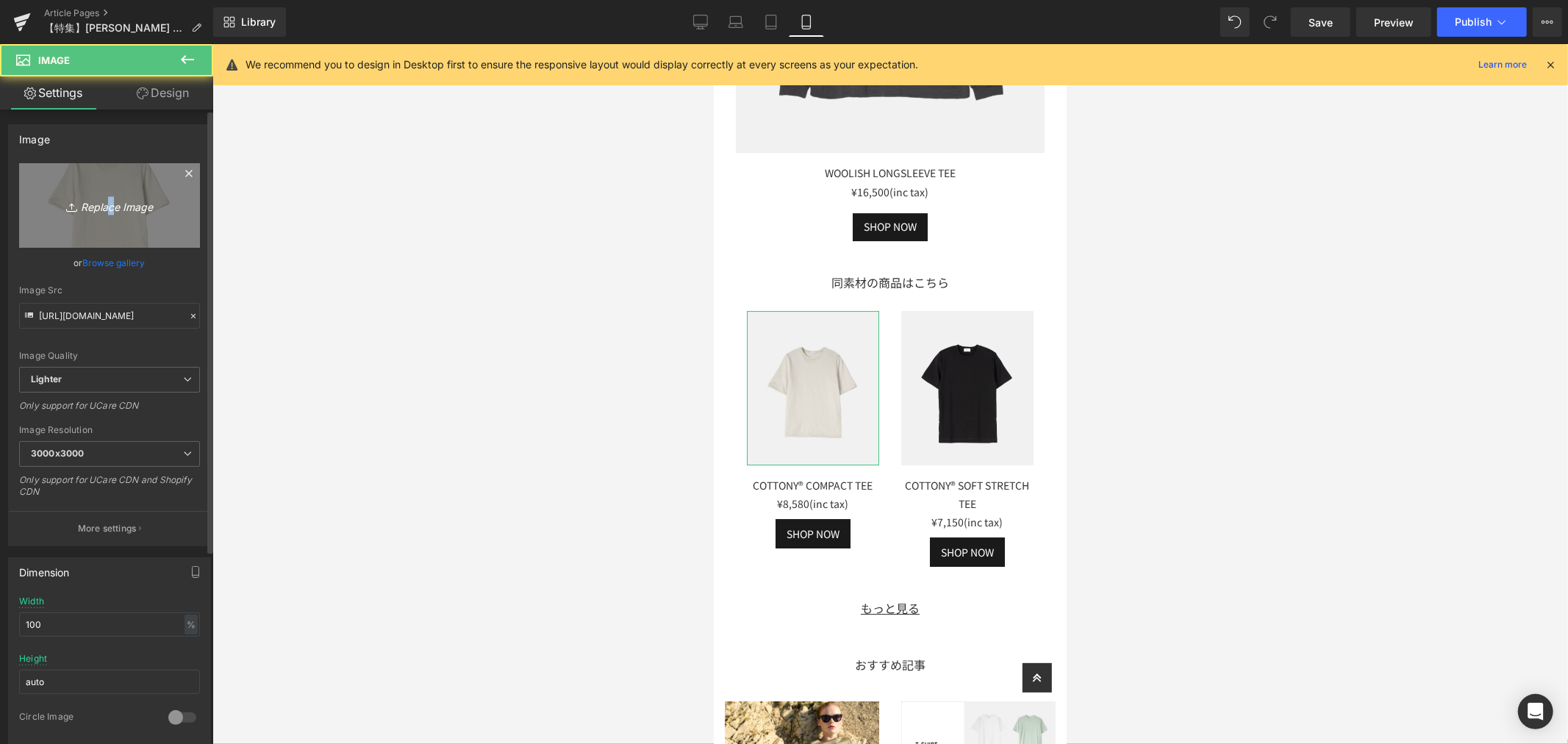
click at [107, 207] on icon "Replace Image" at bounding box center [110, 206] width 117 height 18
type input "C:\fakepath\LF048_WOOLISH HIGHNECK (1).jpg"
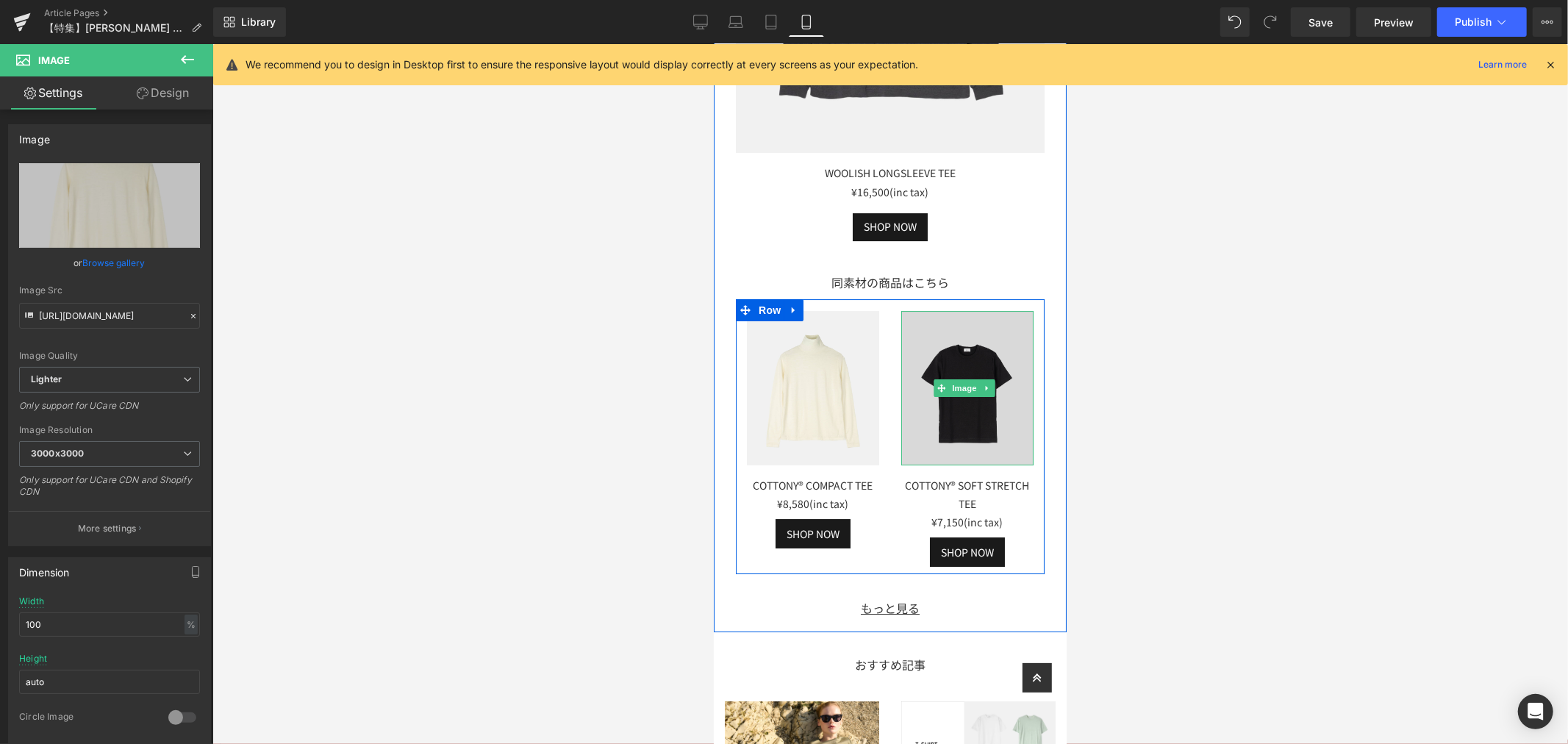
click at [997, 369] on img at bounding box center [967, 387] width 133 height 155
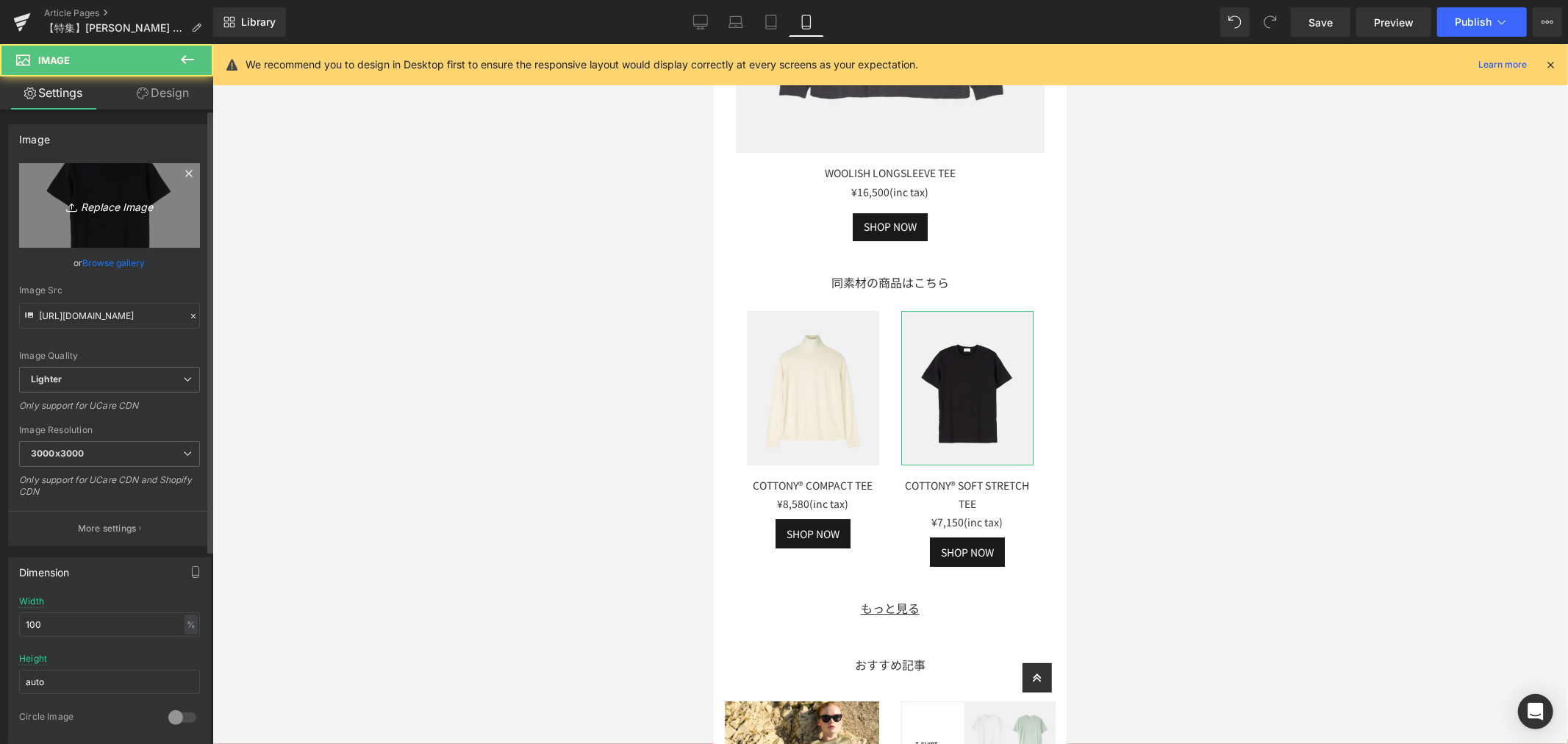
click at [147, 225] on link "Replace Image" at bounding box center [109, 205] width 181 height 85
type input "C:\fakepath\LF065_WOOLISH STRETCH LONGSLEEVE TEE (3).jpg"
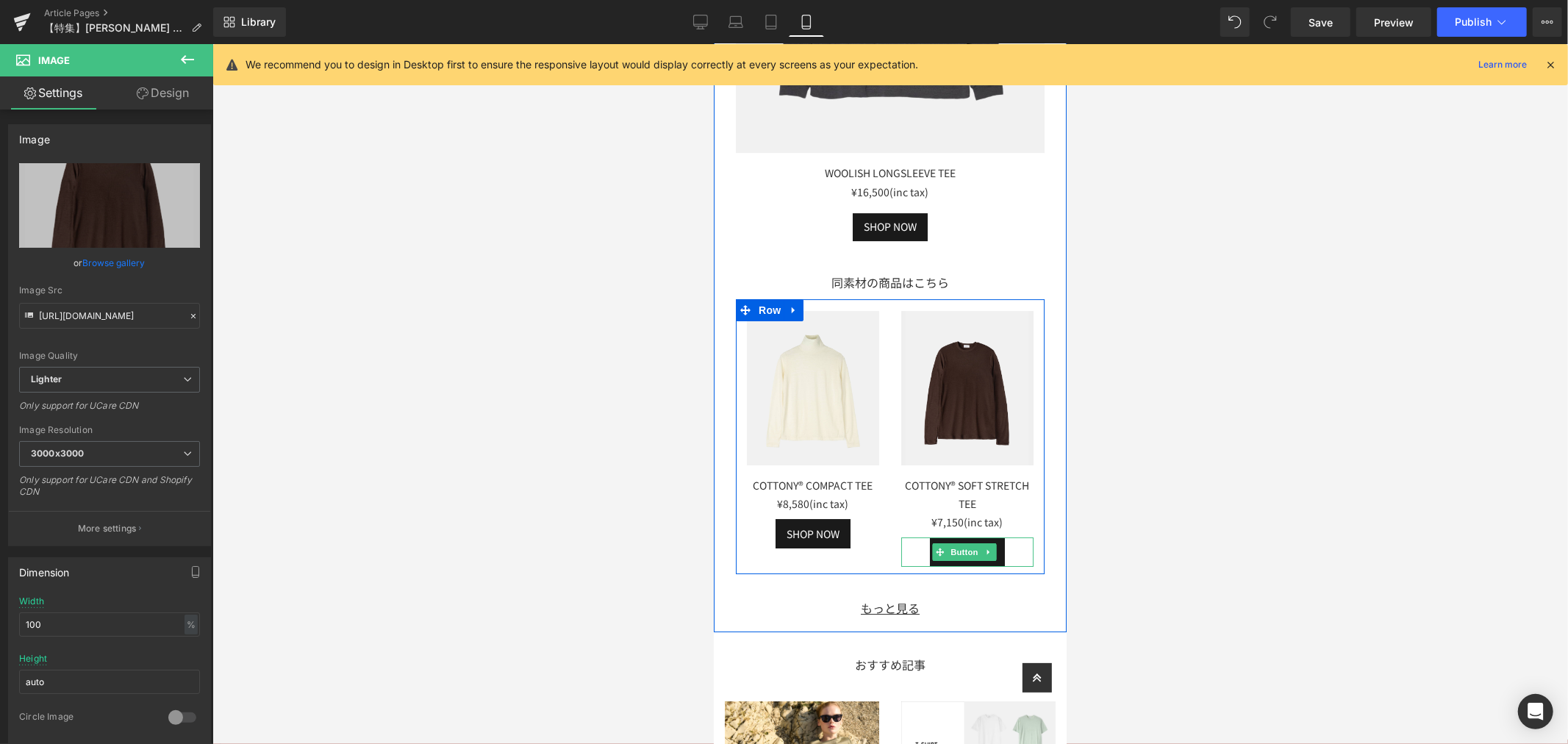
drag, startPoint x: 955, startPoint y: 519, endPoint x: 887, endPoint y: 526, distance: 68.4
click at [955, 542] on span "Button" at bounding box center [964, 551] width 34 height 18
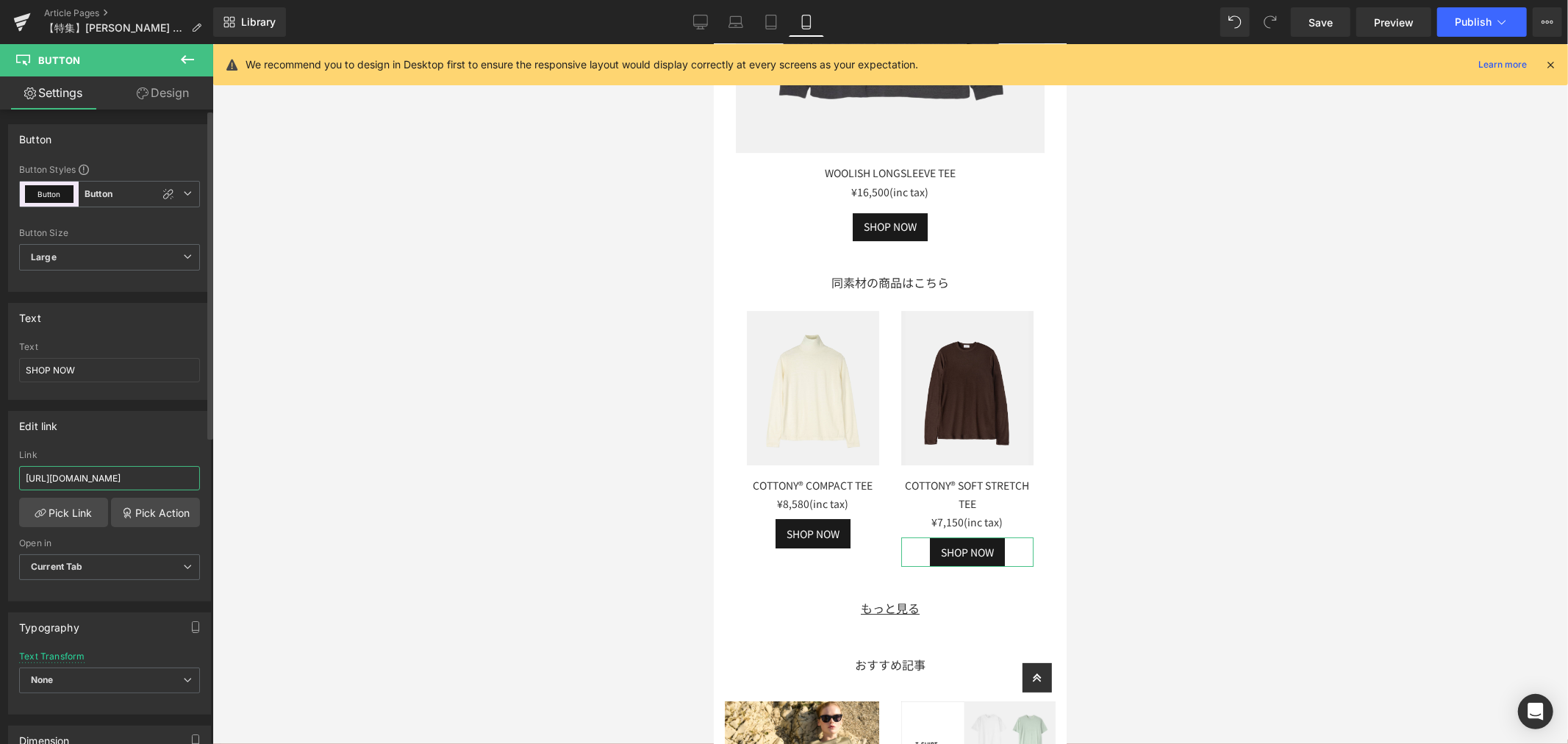
drag, startPoint x: 126, startPoint y: 483, endPoint x: 0, endPoint y: 482, distance: 126.0
click at [0, 482] on div "Edit link [URL][DOMAIN_NAME] Link [URL][DOMAIN_NAME] Pick Link Pick Action Curr…" at bounding box center [110, 500] width 220 height 201
type input "oft-stretch-tee"
paste input "[URL][DOMAIN_NAME]"
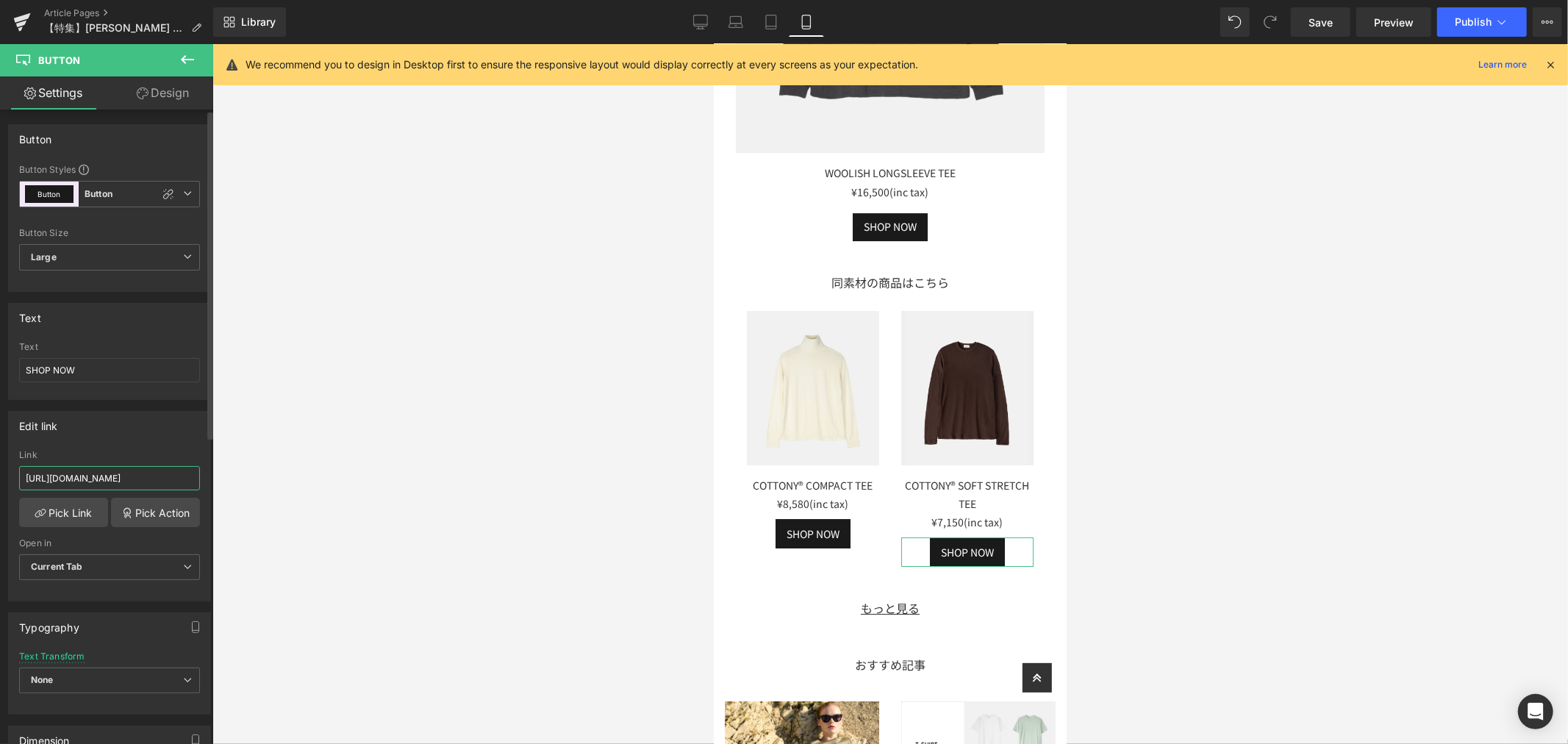
type input "[URL][DOMAIN_NAME]"
click at [95, 431] on div "Edit link" at bounding box center [110, 425] width 201 height 28
drag, startPoint x: 1010, startPoint y: 481, endPoint x: 997, endPoint y: 471, distance: 16.4
click at [1007, 478] on div "COTTONY® SOFT STRETCH TEE ¥7,150(inc tax)" at bounding box center [967, 501] width 133 height 73
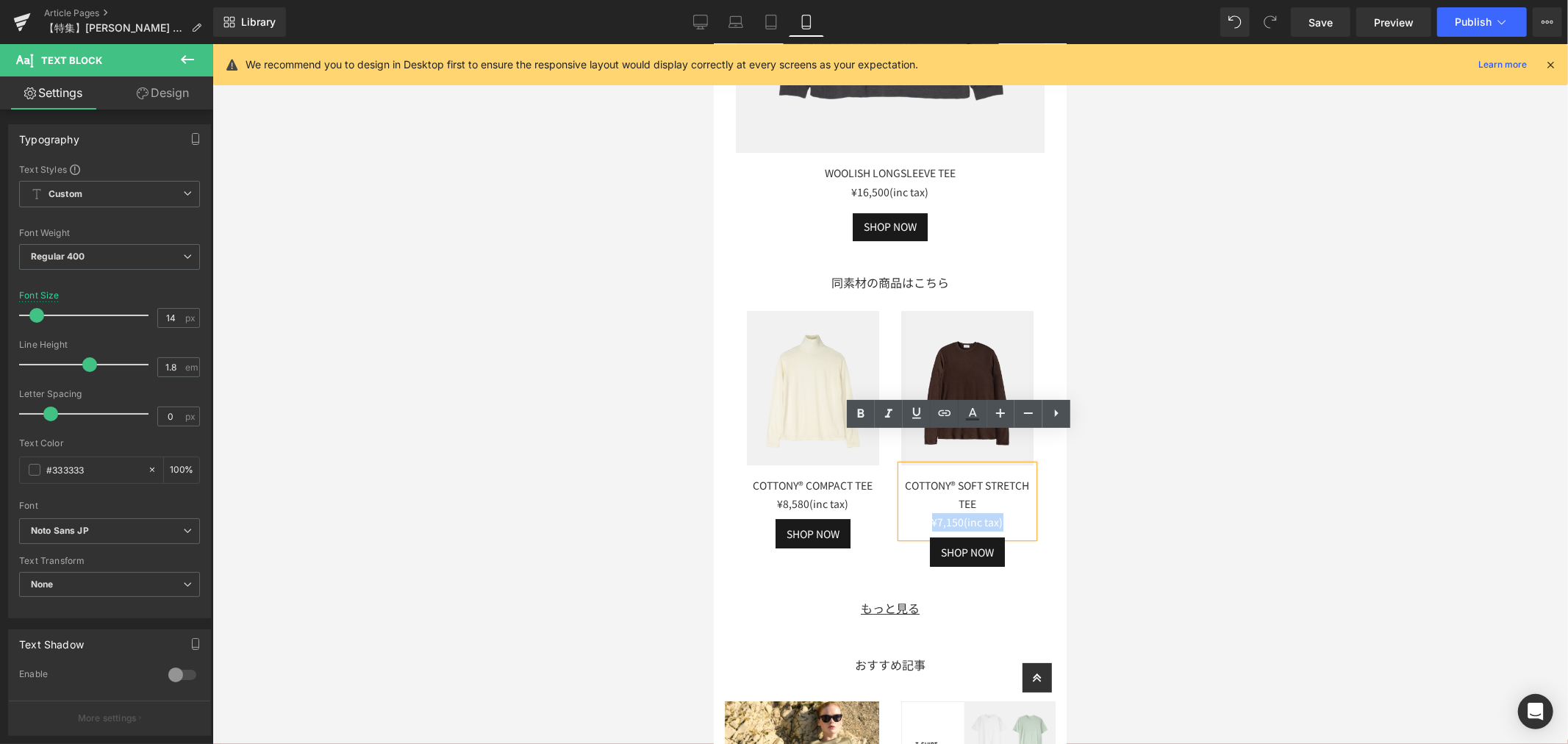
click at [995, 475] on div "COTTONY® SOFT STRETCH TEE" at bounding box center [967, 493] width 133 height 37
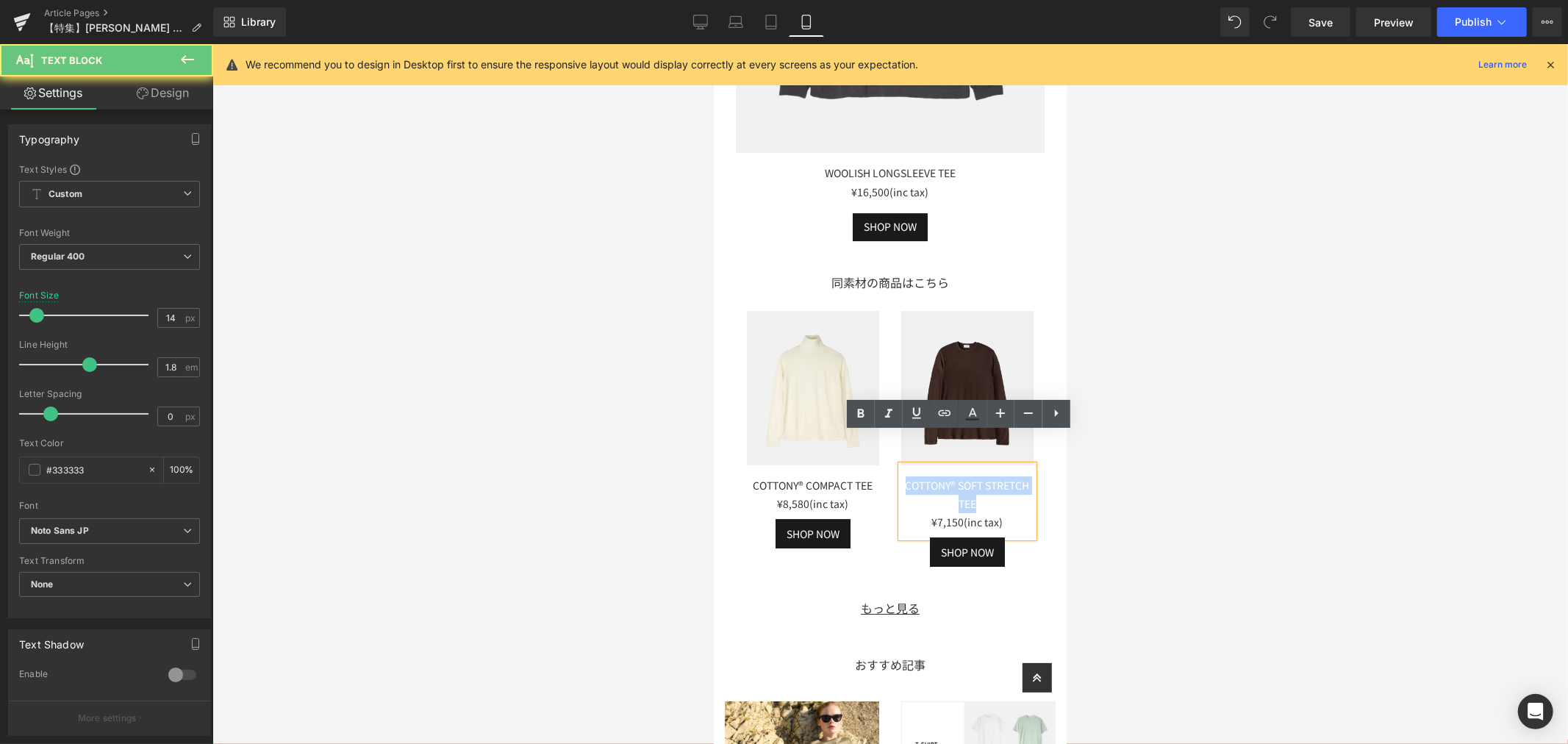
drag, startPoint x: 969, startPoint y: 467, endPoint x: 815, endPoint y: 433, distance: 157.7
click at [815, 433] on div "Image COTTONY® COMPACT TEE ¥8,580(inc tax) Text Block SHOP NOW Button Image COT…" at bounding box center [889, 436] width 309 height 276
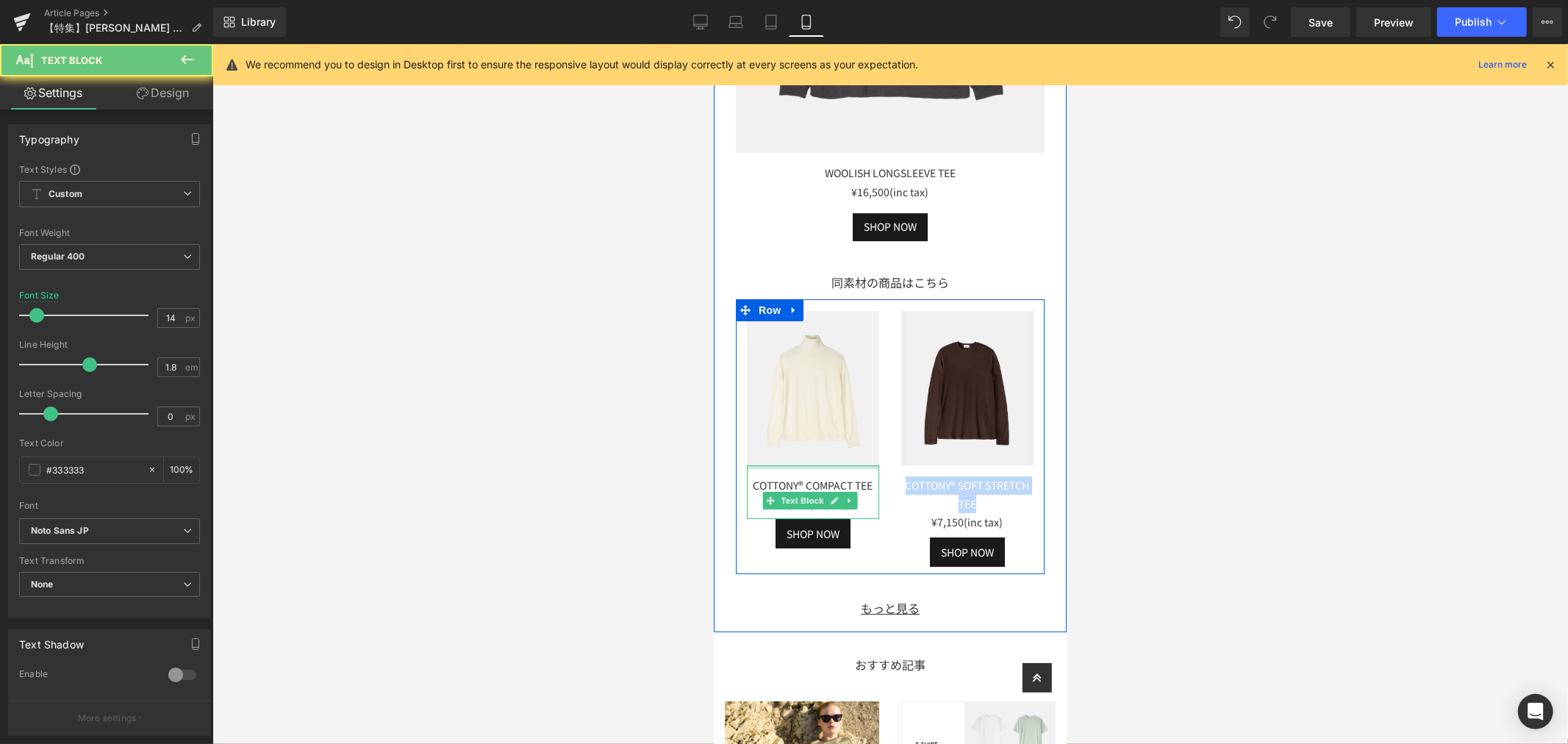
paste div
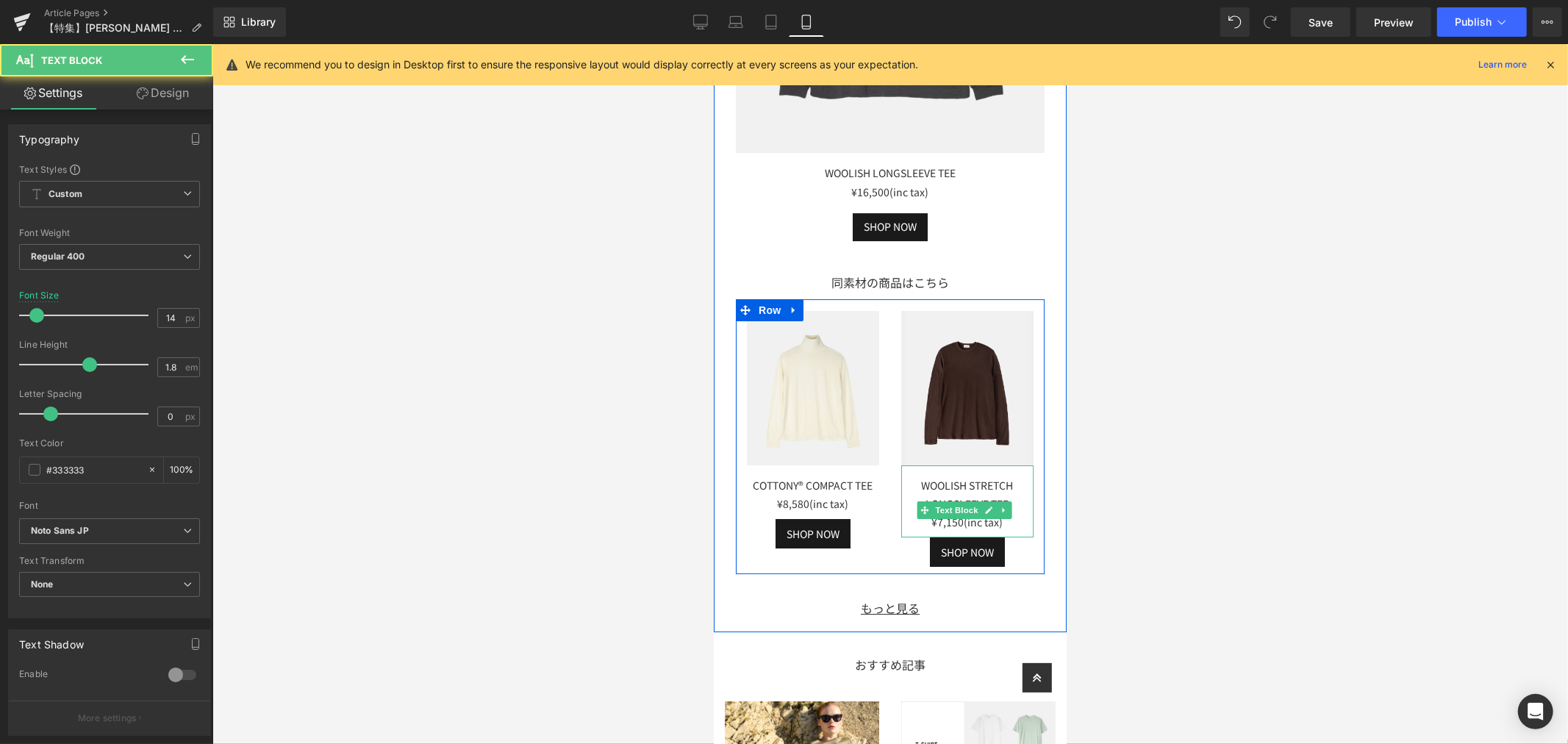
click at [943, 512] on div "¥7,150(inc tax)" at bounding box center [967, 522] width 133 height 18
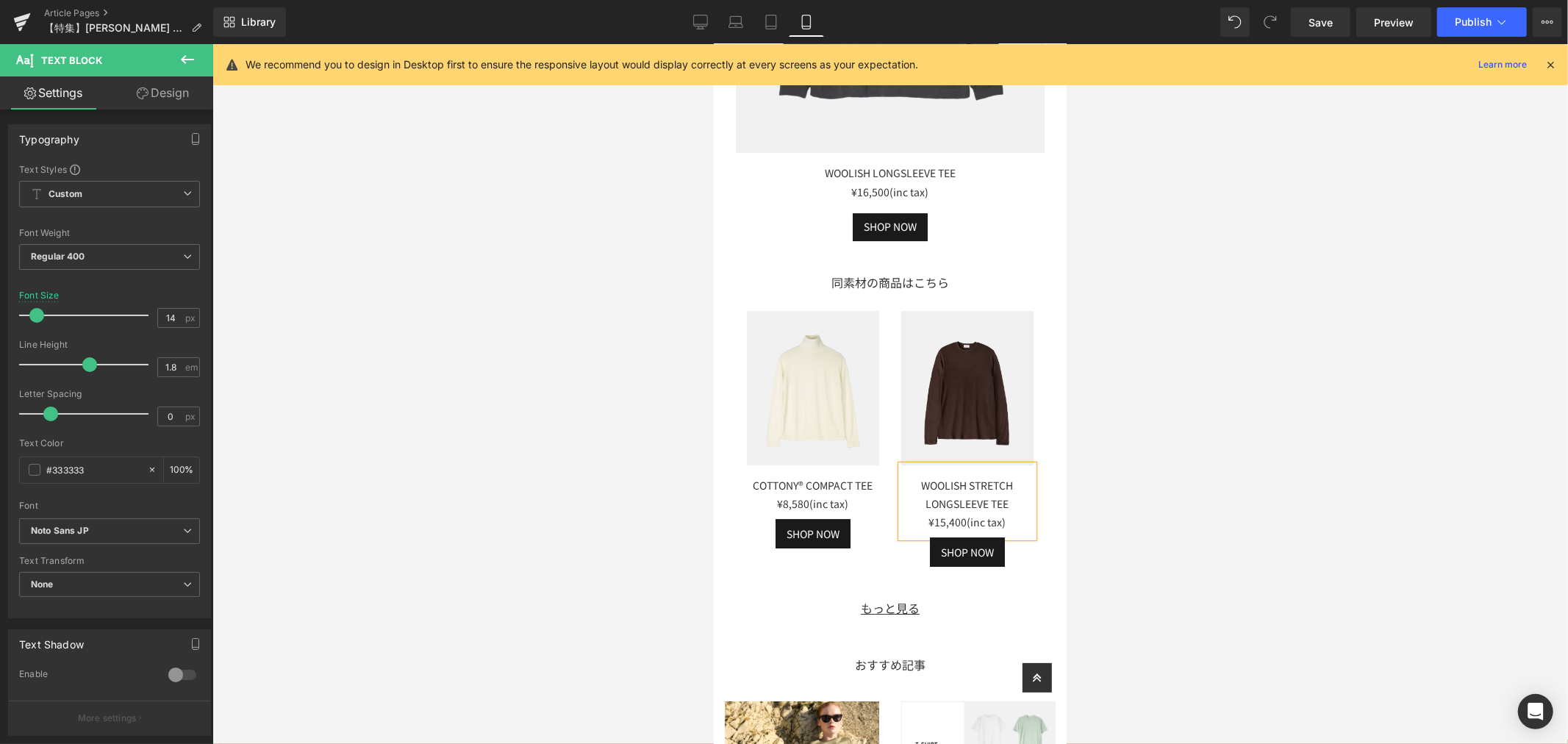
click at [1123, 475] on div at bounding box center [890, 394] width 1355 height 700
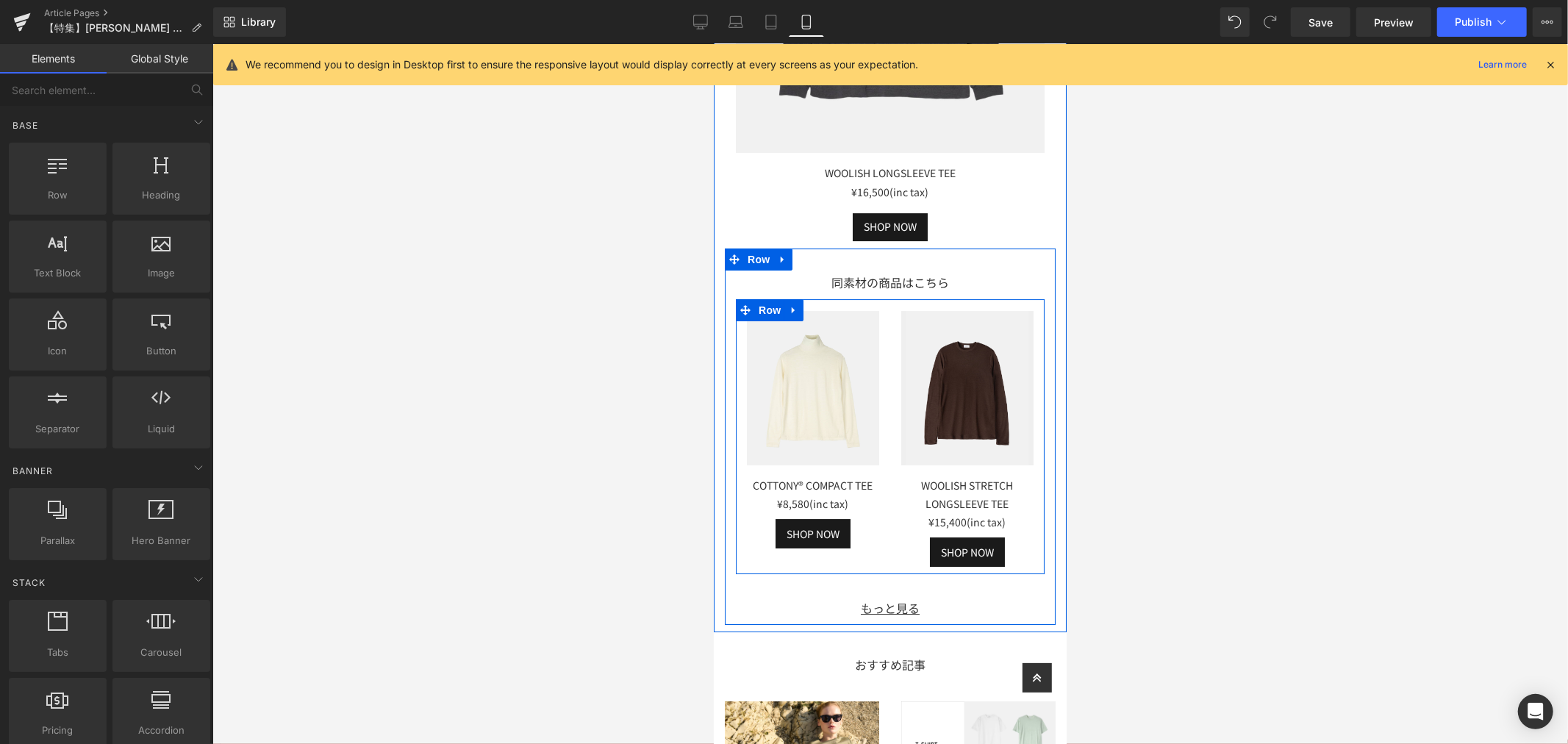
click at [870, 465] on div "COTTONY® COMPACT TEE ¥8,580(inc tax) Text Block" at bounding box center [812, 491] width 133 height 53
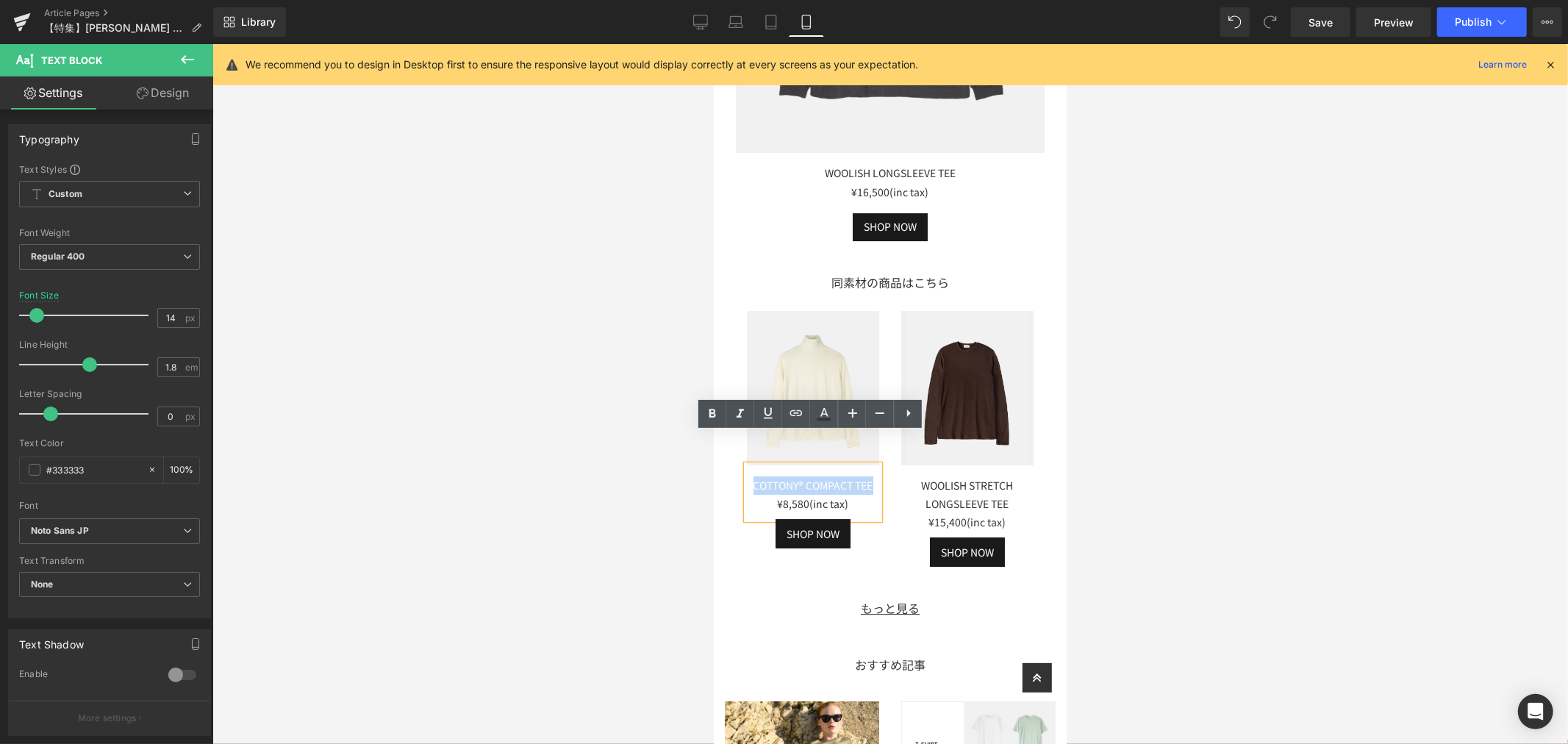
drag, startPoint x: 871, startPoint y: 452, endPoint x: 740, endPoint y: 445, distance: 131.2
click at [740, 445] on div "Image COTTONY® COMPACT TEE ¥8,580(inc tax) Text Block SHOP NOW Button" at bounding box center [812, 429] width 155 height 238
click at [868, 465] on div "COTTONY® COMPACT TEE ¥8,580(inc tax)" at bounding box center [812, 491] width 133 height 53
drag, startPoint x: 868, startPoint y: 452, endPoint x: 720, endPoint y: 449, distance: 148.0
click at [720, 449] on div "今回ご紹介した商品はこちら Text Block Image WOOLISH LONGSLEEVE TEE ¥16,500 (inc tax) Text Bl…" at bounding box center [889, 194] width 353 height 859
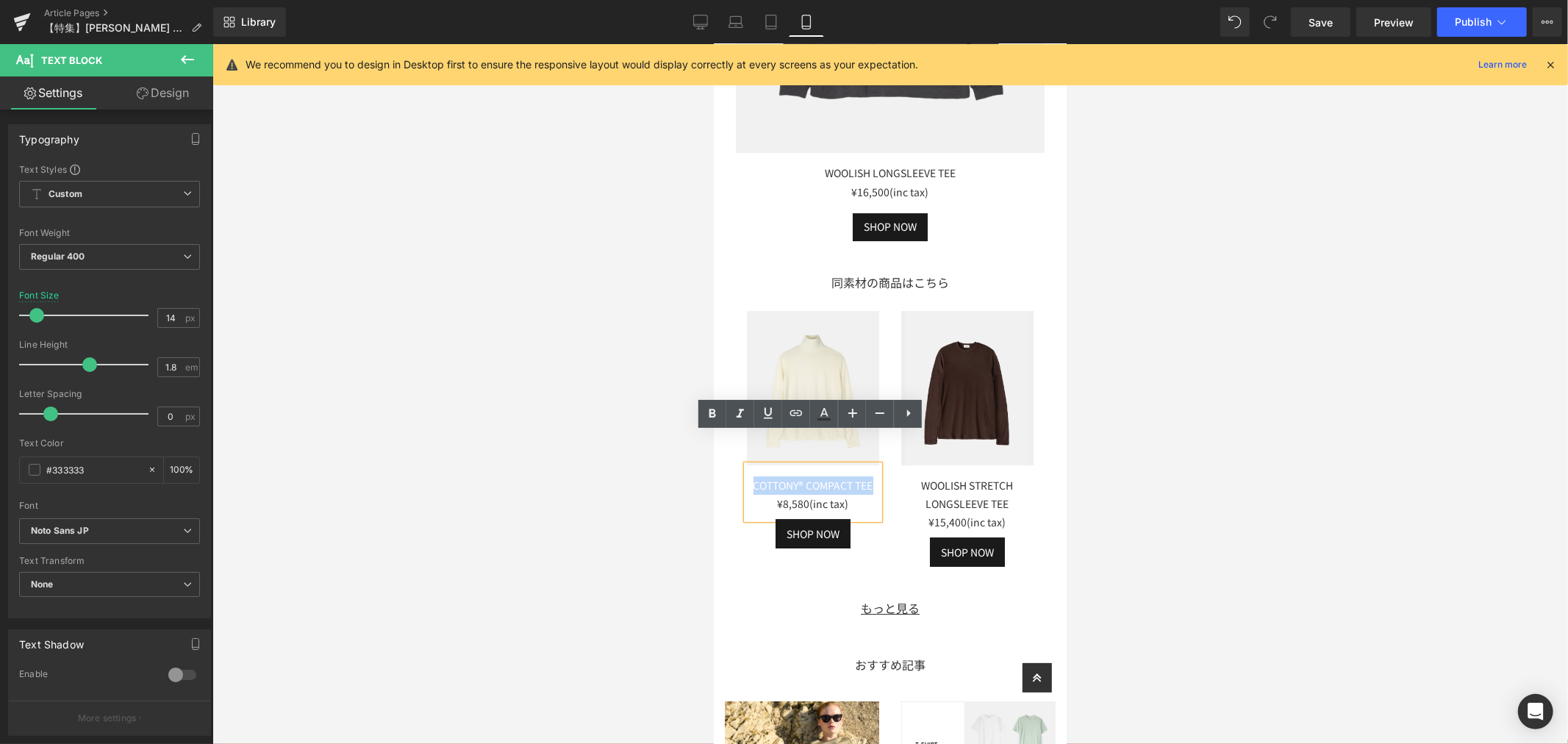
paste div
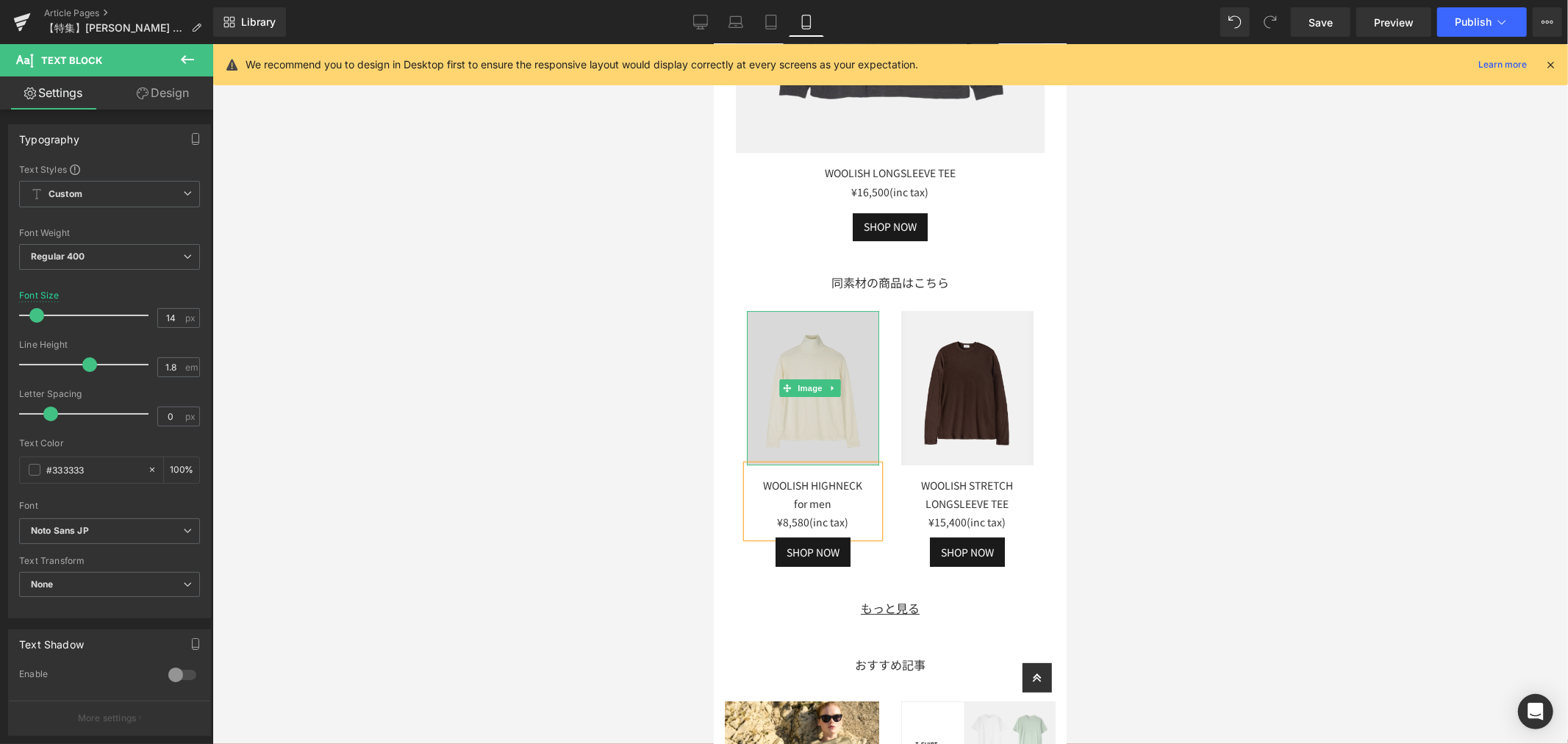
drag, startPoint x: 826, startPoint y: 400, endPoint x: 716, endPoint y: 394, distance: 110.2
click at [826, 400] on img at bounding box center [812, 387] width 133 height 155
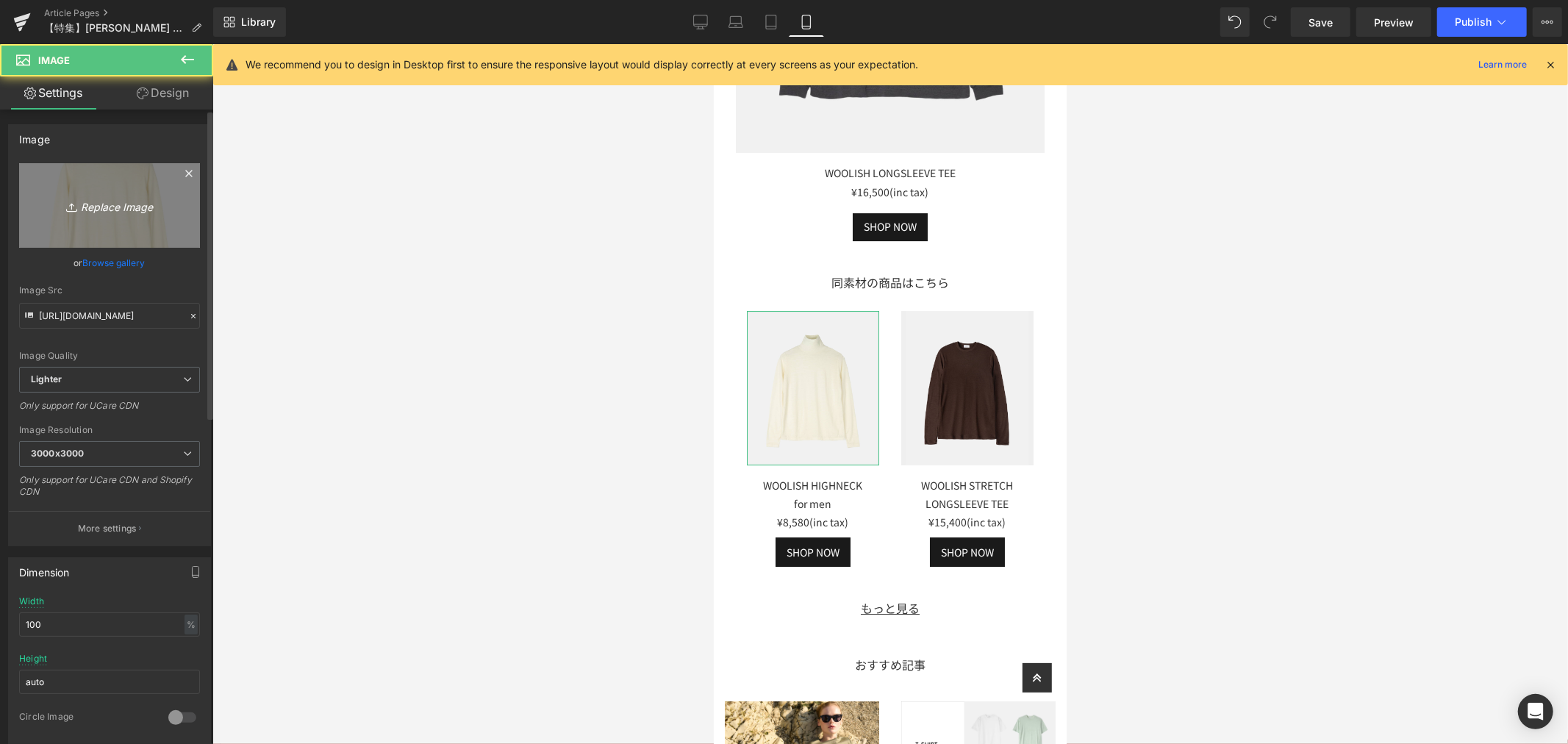
click at [170, 197] on link "Replace Image" at bounding box center [109, 205] width 181 height 85
type input "C:\fakepath\LF046_WOOLISH TEE (4).jpg"
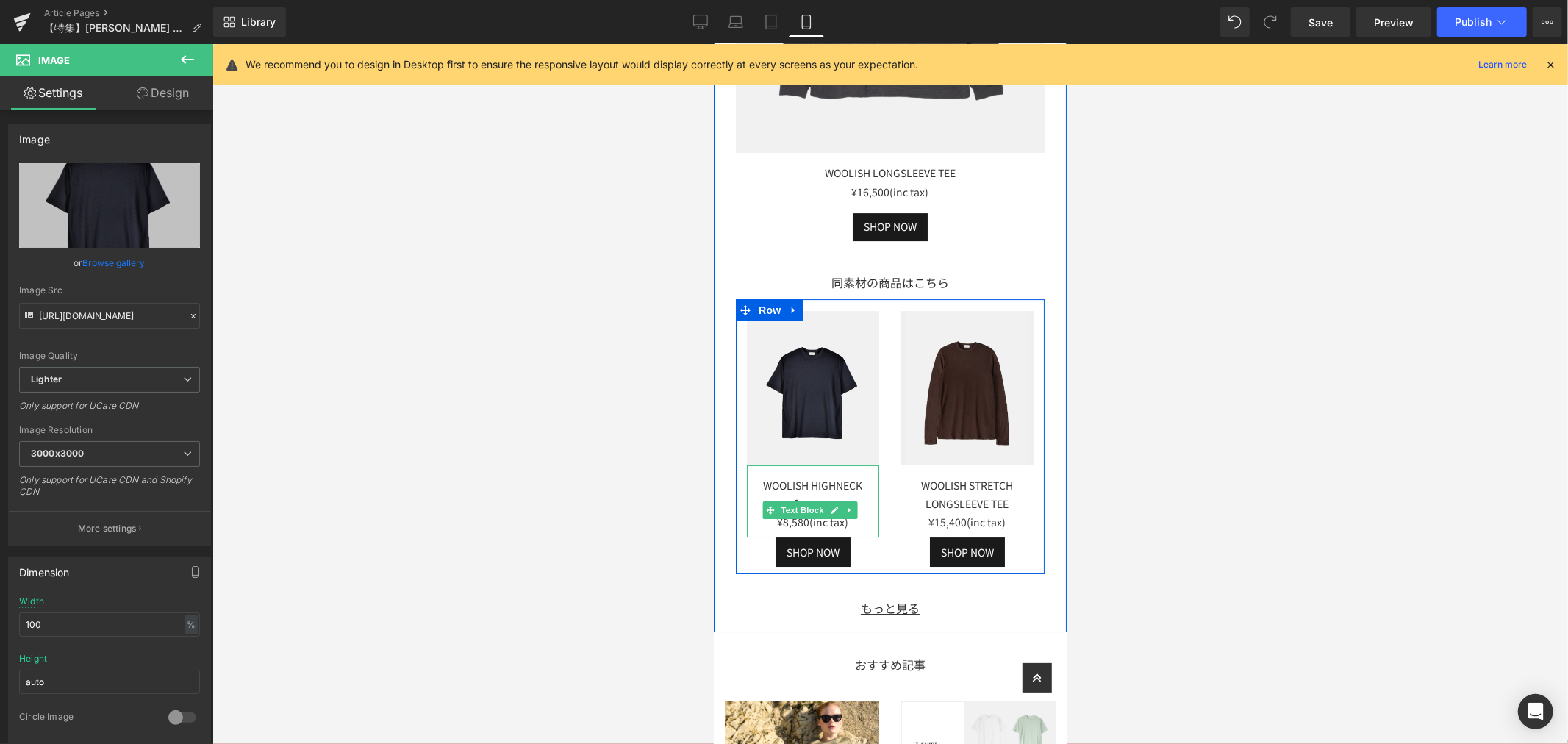
click at [865, 465] on div "WOOLISH HIGHNECK for men ¥8,580(inc tax)" at bounding box center [812, 501] width 133 height 73
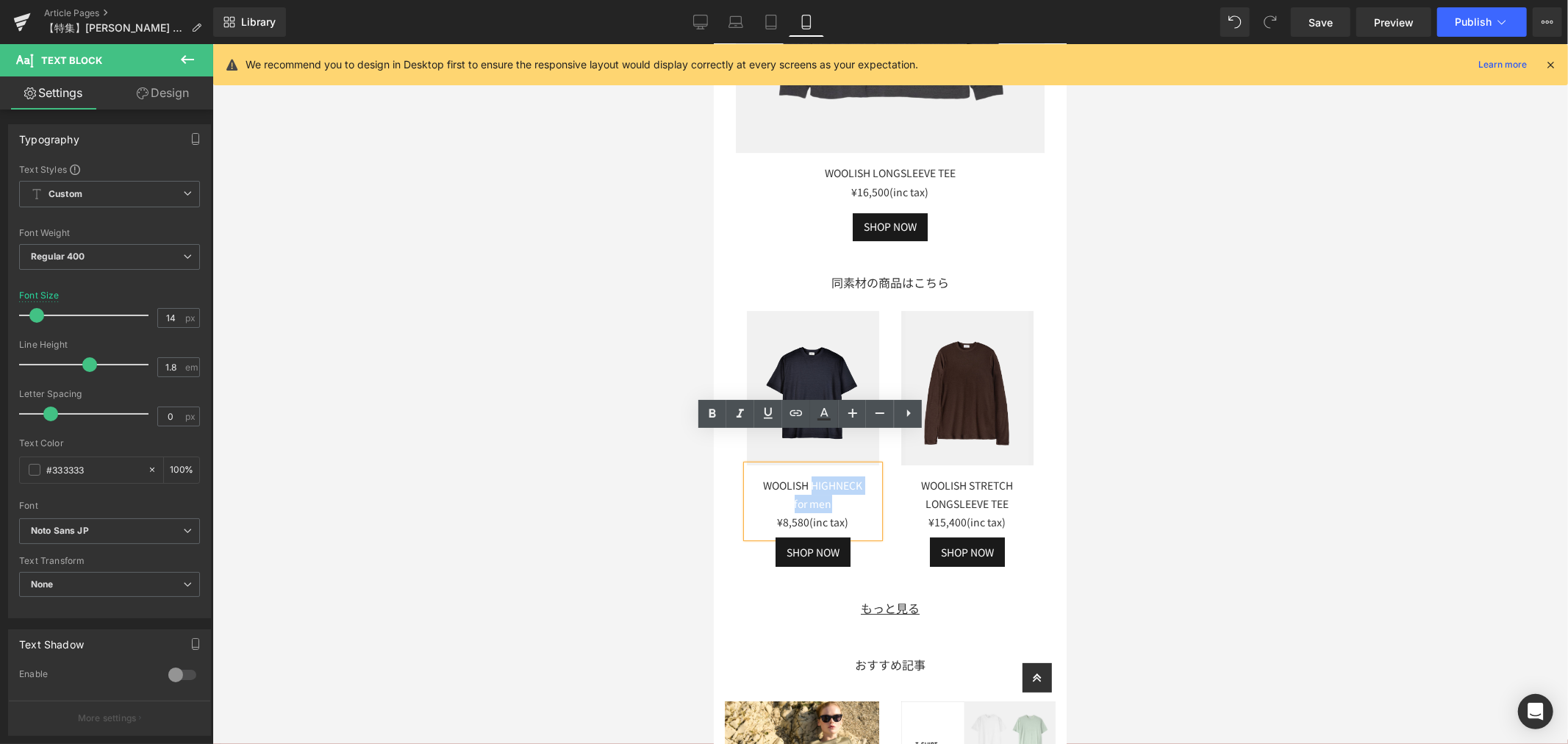
drag, startPoint x: 851, startPoint y: 472, endPoint x: 808, endPoint y: 461, distance: 44.4
click at [808, 465] on div "WOOLISH HIGHNECK for men ¥8,580(inc tax)" at bounding box center [812, 501] width 133 height 73
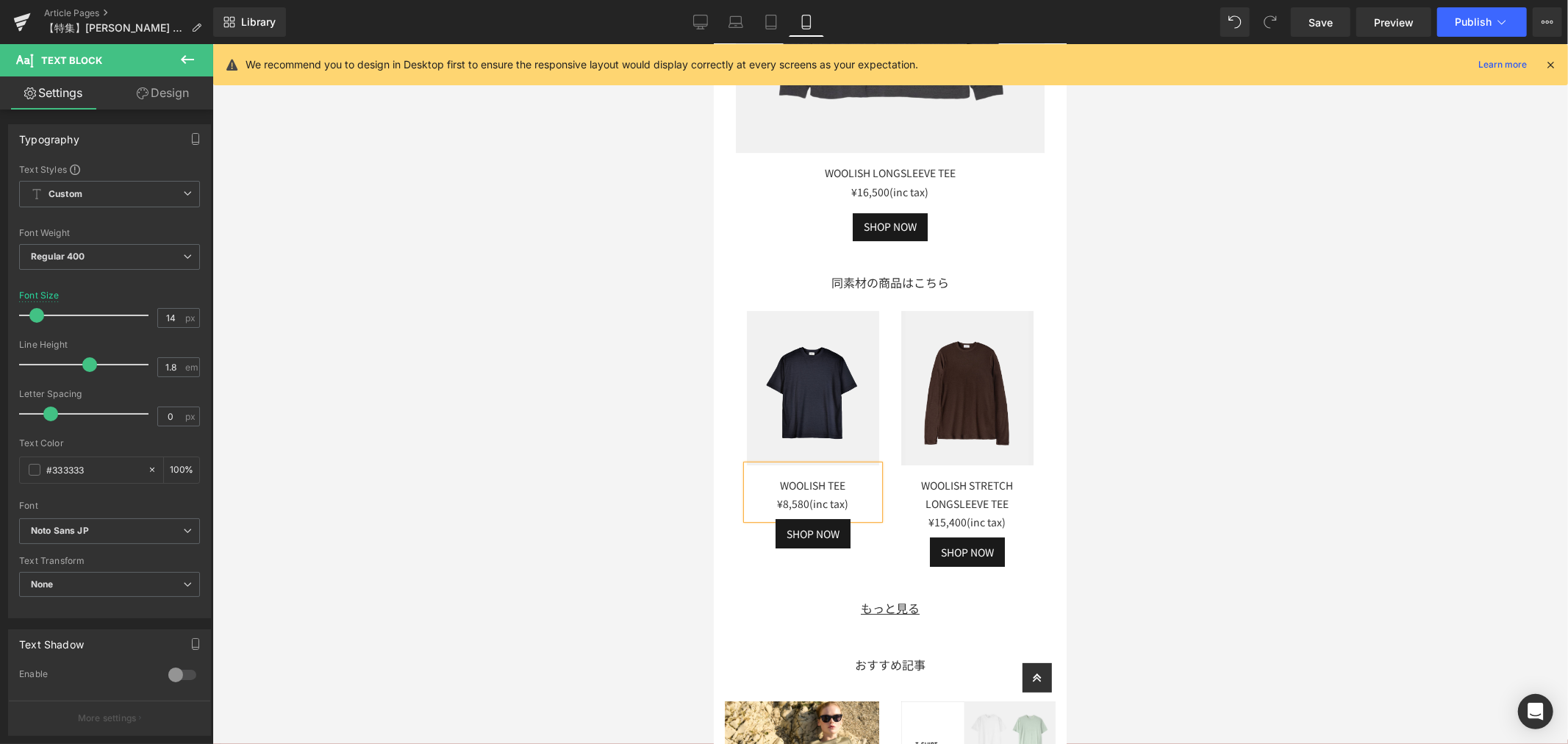
click at [807, 493] on div "¥8,580(inc tax)" at bounding box center [812, 503] width 133 height 18
click at [799, 524] on span "Button" at bounding box center [809, 532] width 34 height 18
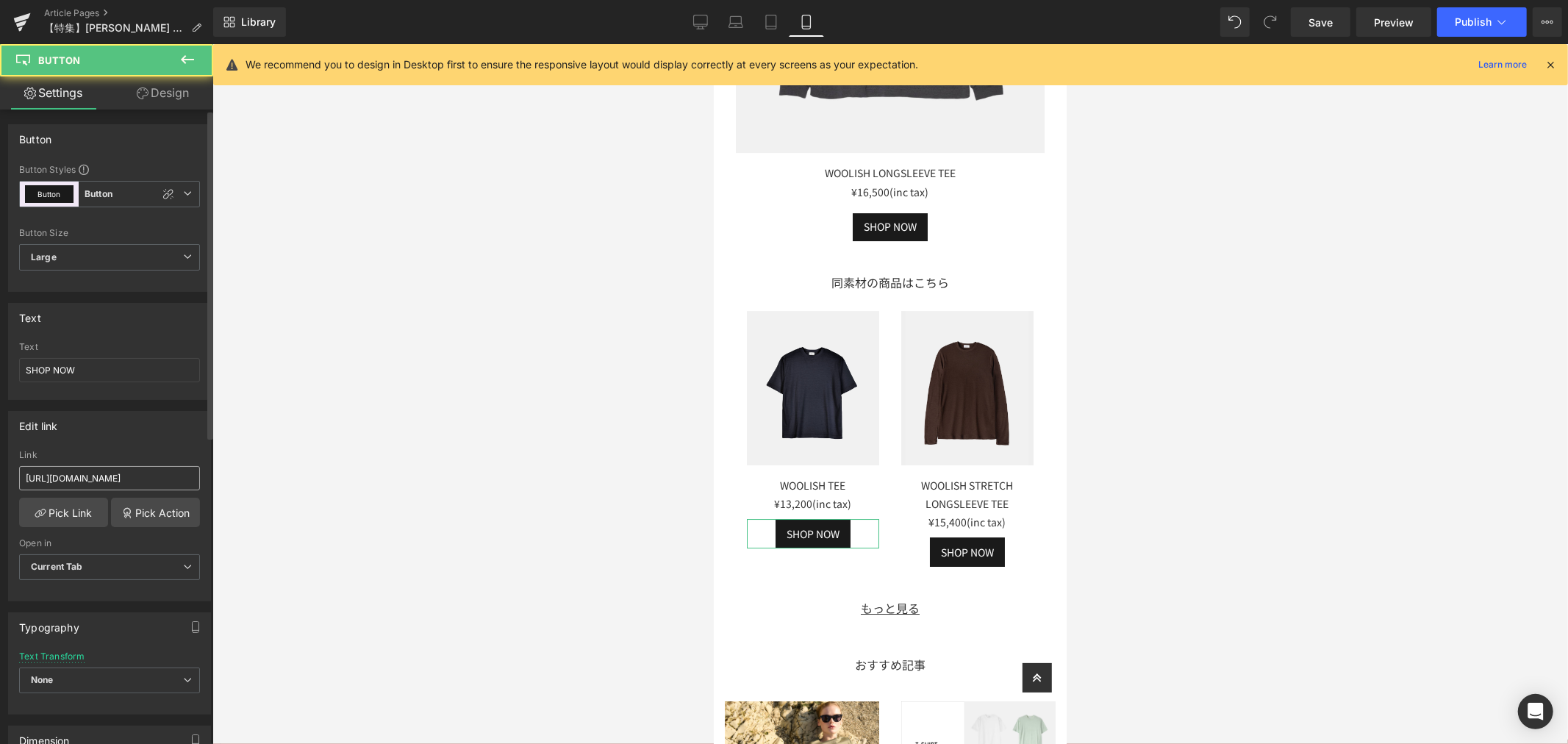
drag, startPoint x: 16, startPoint y: 483, endPoint x: 27, endPoint y: 478, distance: 12.1
click at [20, 481] on div "[URL][DOMAIN_NAME] Link [URL][DOMAIN_NAME] Pick Link Pick Action Current Tab Ne…" at bounding box center [110, 525] width 201 height 151
drag, startPoint x: 31, startPoint y: 474, endPoint x: 256, endPoint y: 472, distance: 225.0
click at [256, 472] on div "Button You are previewing how the will restyle your page. You can not edit Elem…" at bounding box center [784, 384] width 1568 height 768
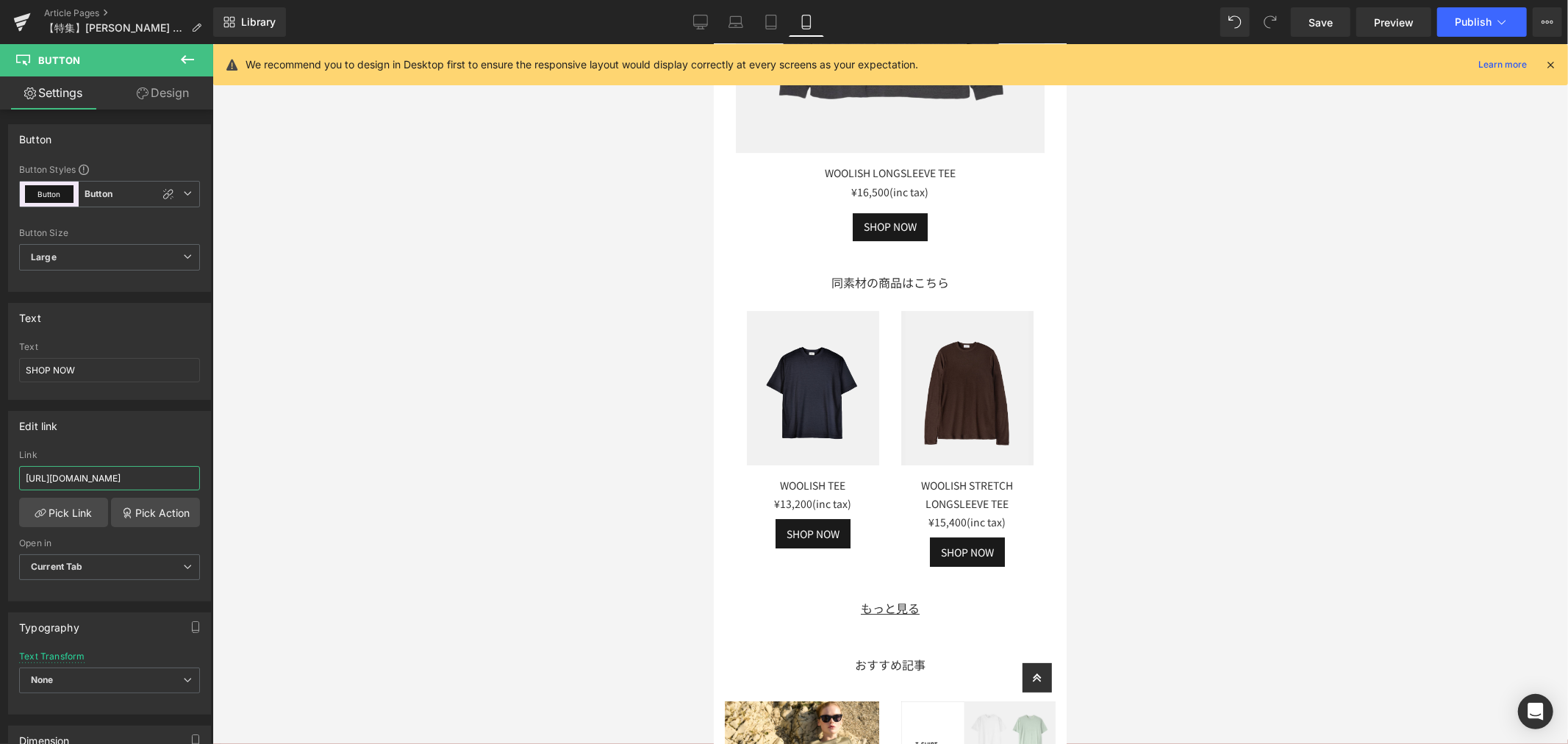
type input "h"
paste input "[URL][DOMAIN_NAME]"
type input "[URL][DOMAIN_NAME]"
click at [94, 423] on div "Edit link" at bounding box center [110, 425] width 201 height 28
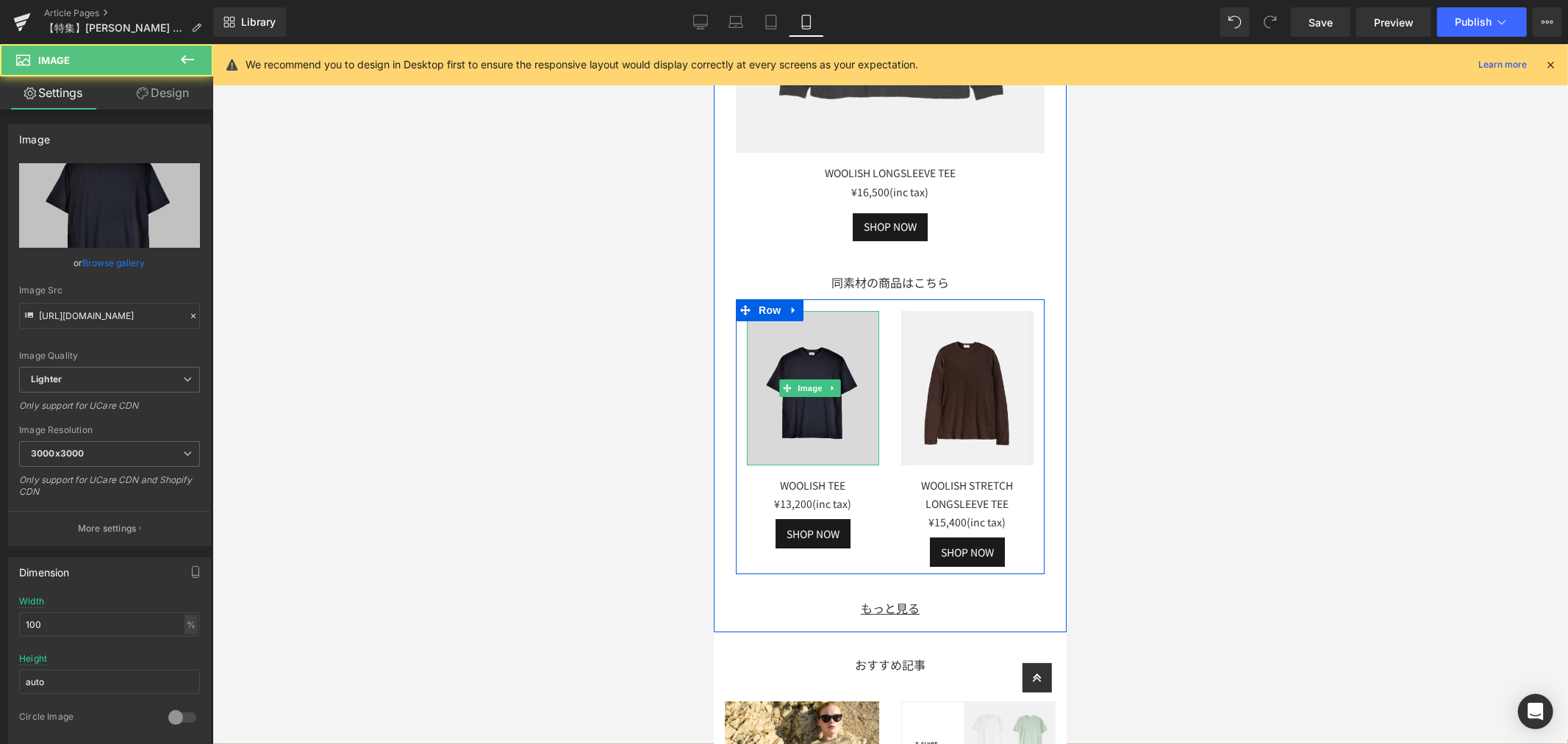
click at [818, 346] on img at bounding box center [812, 387] width 133 height 155
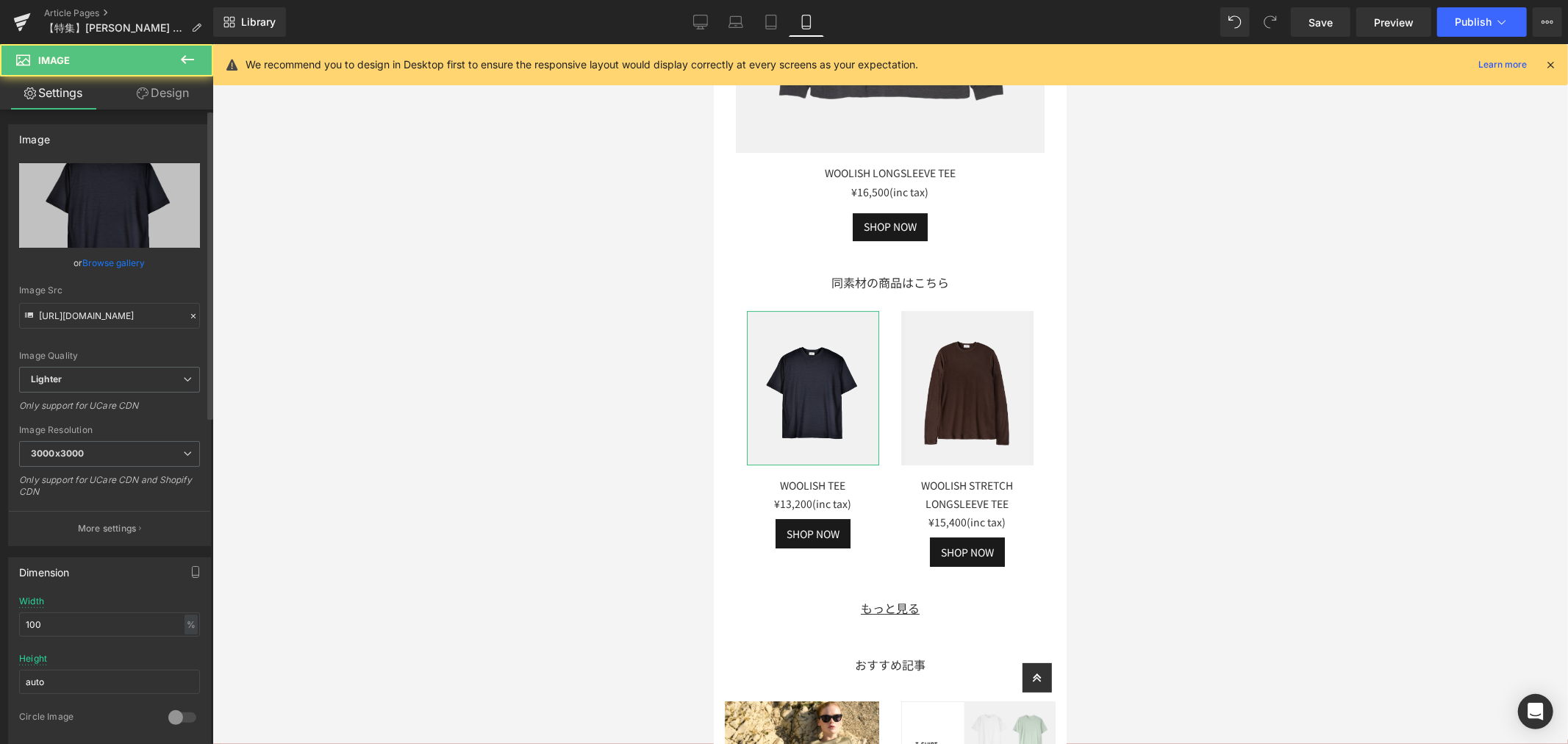
scroll to position [490, 0]
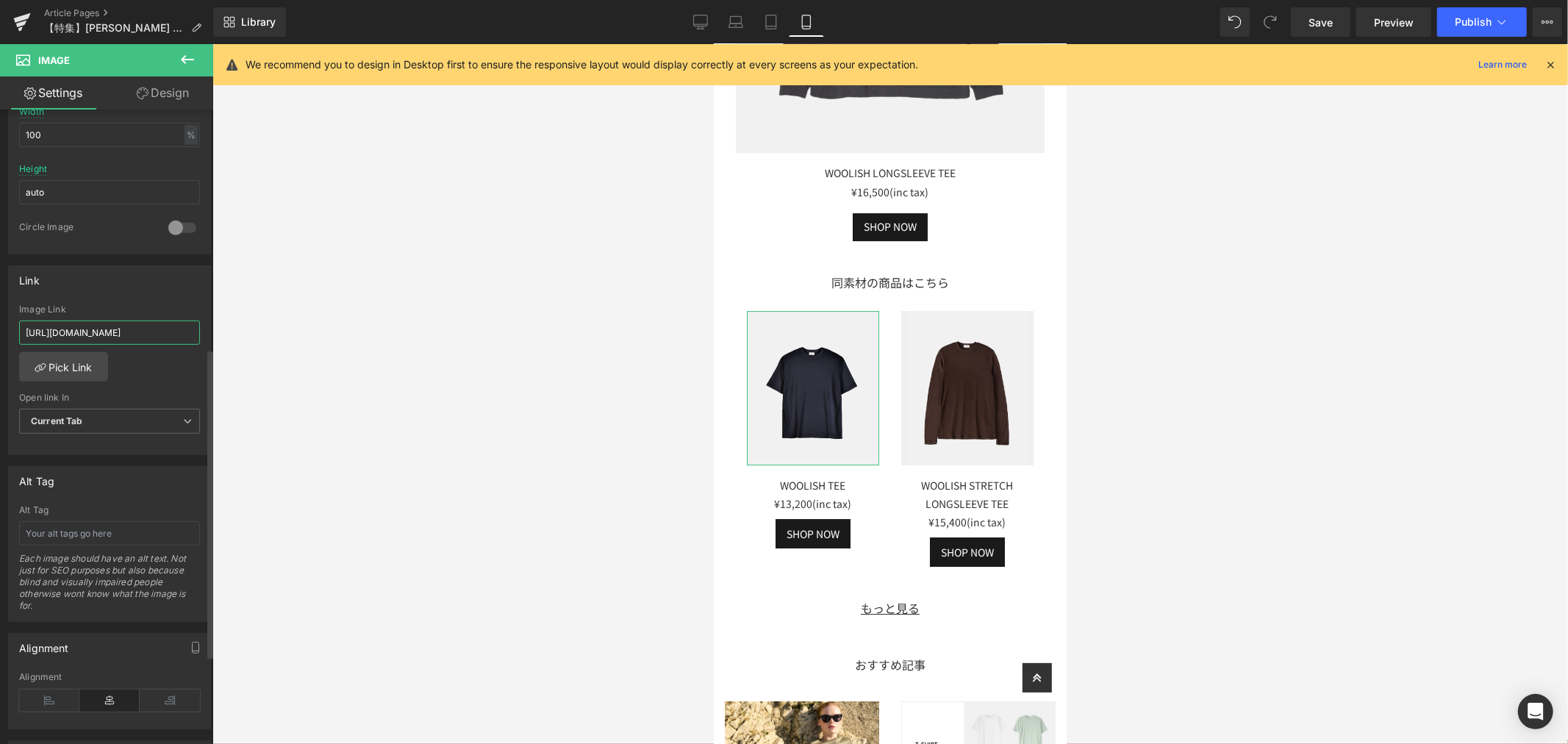
drag, startPoint x: 155, startPoint y: 332, endPoint x: 15, endPoint y: 330, distance: 140.0
click at [17, 330] on div "[URL][DOMAIN_NAME] Image Link [URL][DOMAIN_NAME] Pick Link Current Tab New Tab …" at bounding box center [110, 379] width 201 height 151
type input "leeve/products/cottony-compact-tee"
type input "[URL][DOMAIN_NAME]"
click at [172, 296] on div "Link [URL][DOMAIN_NAME] Image Link [URL][DOMAIN_NAME] Pick Link Current Tab New…" at bounding box center [110, 360] width 203 height 190
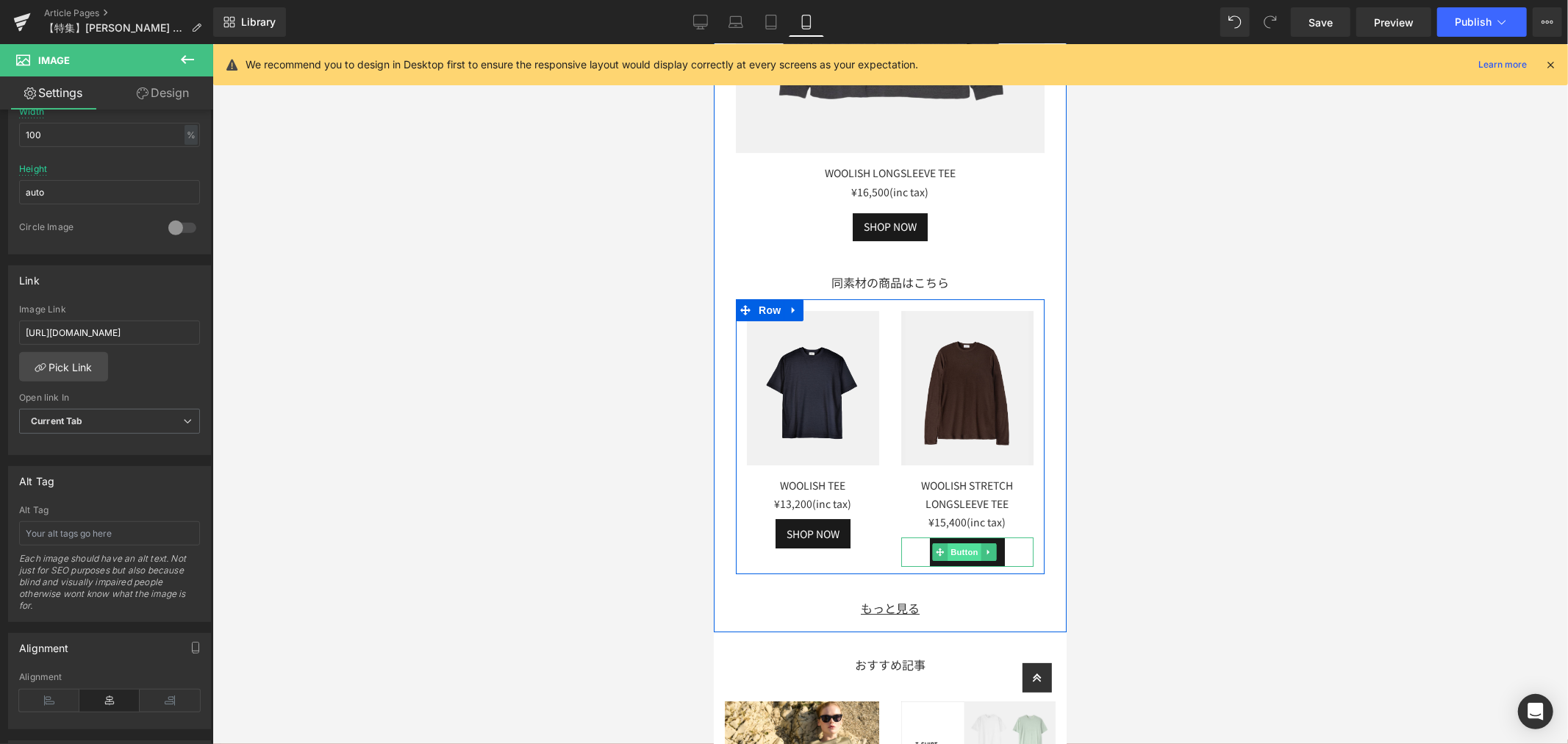
click at [952, 542] on span "Button" at bounding box center [964, 551] width 34 height 18
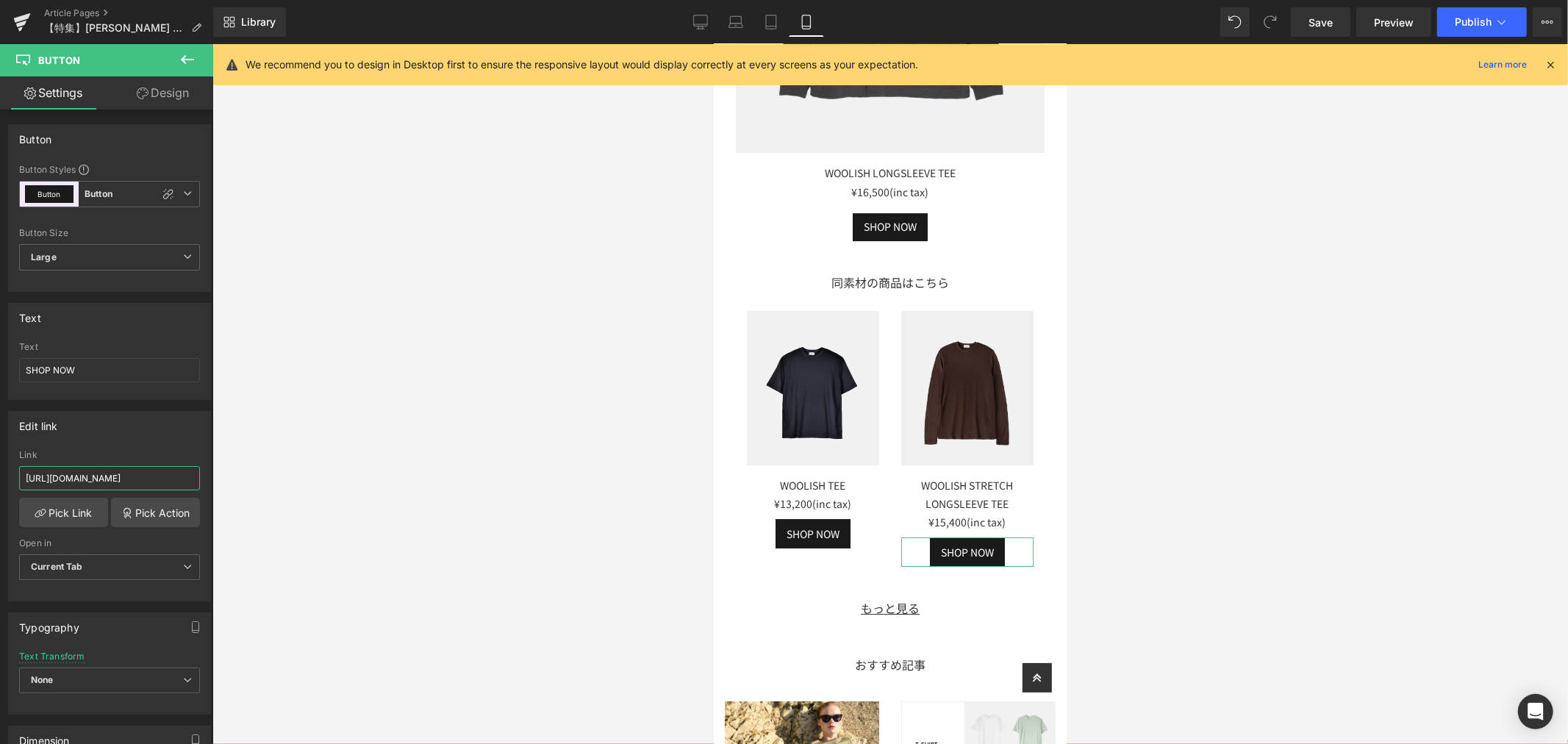
scroll to position [0, 66]
drag, startPoint x: 25, startPoint y: 472, endPoint x: 228, endPoint y: 471, distance: 203.0
click at [228, 471] on div "Button You are previewing how the will restyle your page. You can not edit Elem…" at bounding box center [784, 384] width 1568 height 768
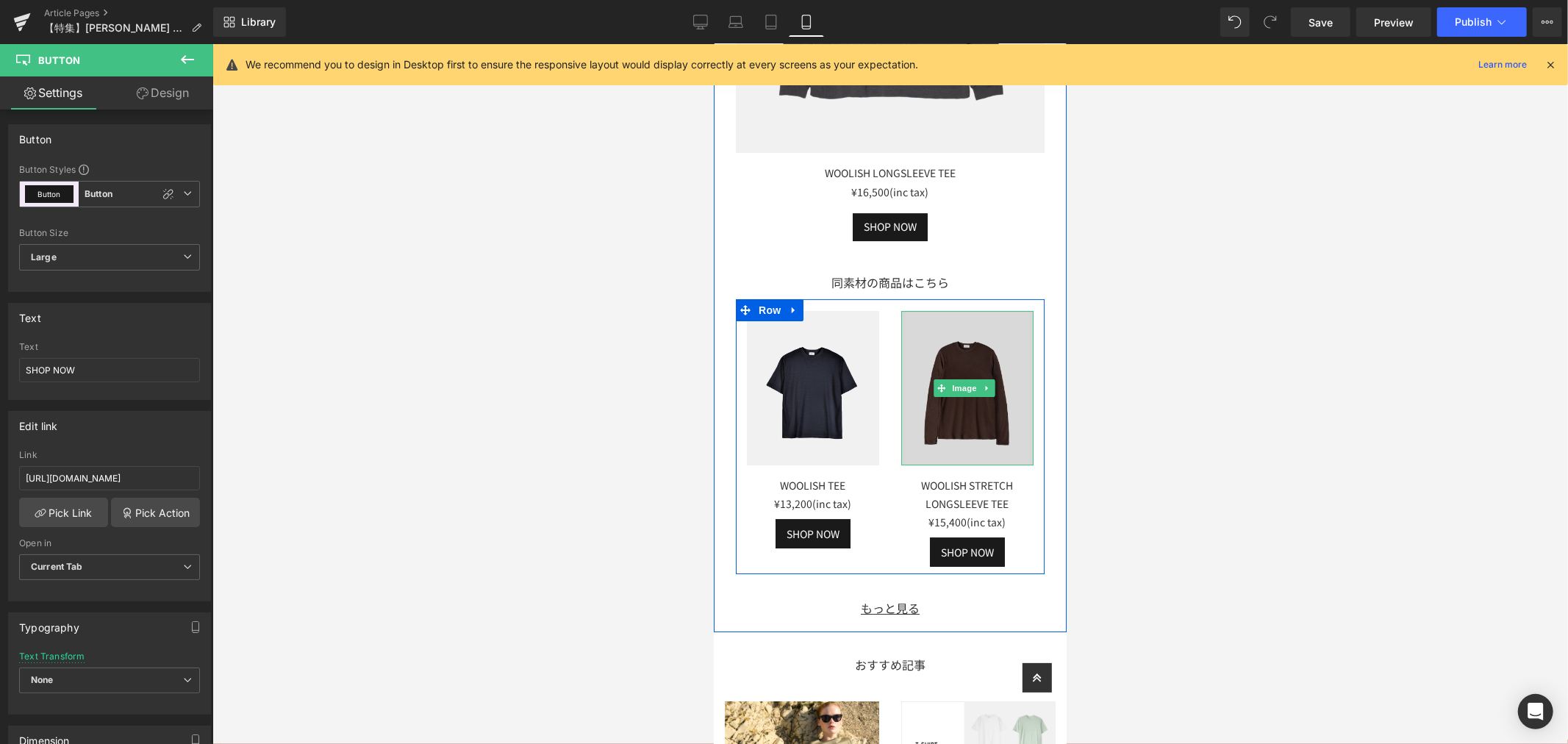
click at [981, 327] on img at bounding box center [967, 387] width 133 height 155
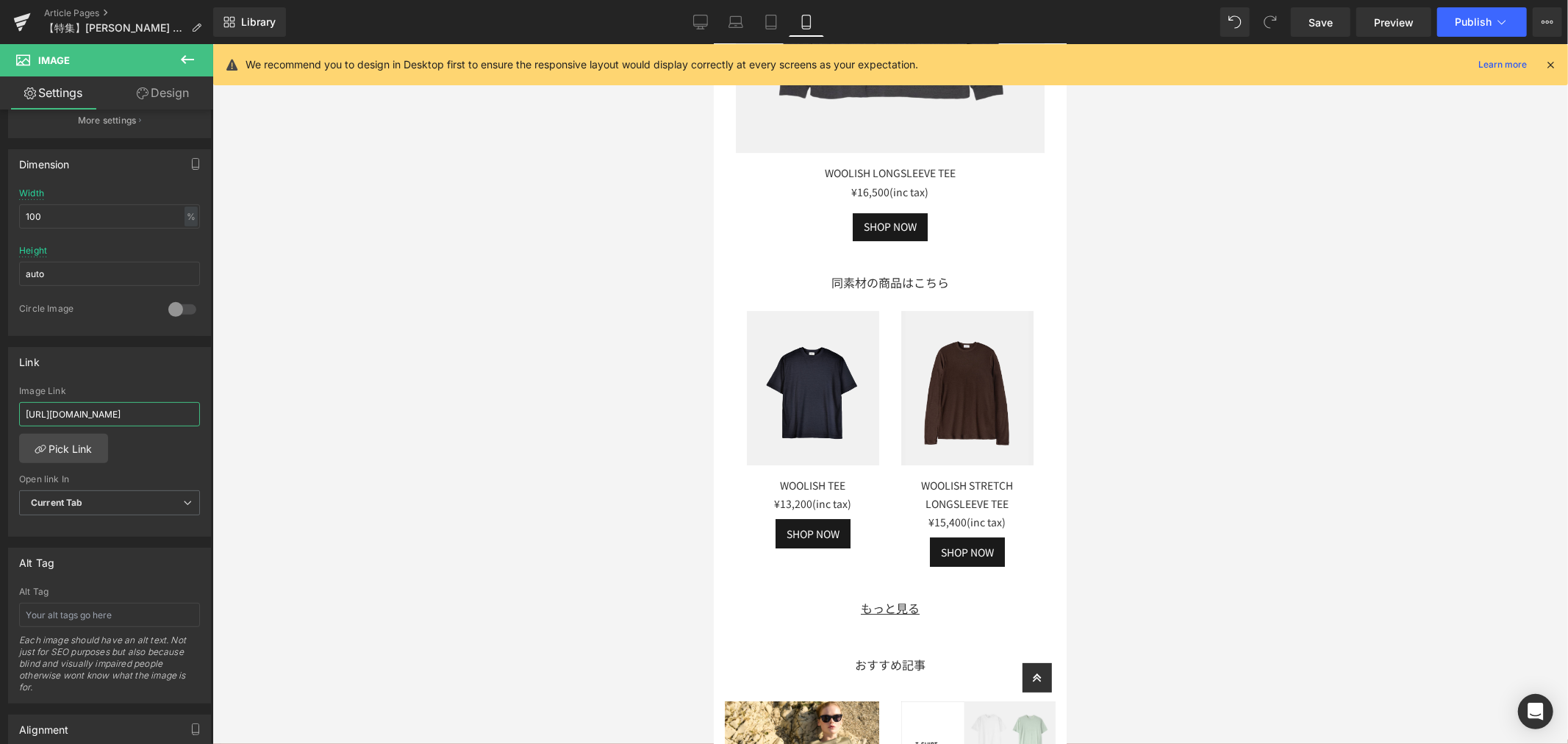
scroll to position [0, 2]
drag, startPoint x: 22, startPoint y: 416, endPoint x: 238, endPoint y: 416, distance: 216.0
click at [238, 416] on div "Button You are previewing how the will restyle your page. You can not edit Elem…" at bounding box center [784, 384] width 1568 height 768
type input "[URL][DOMAIN_NAME]"
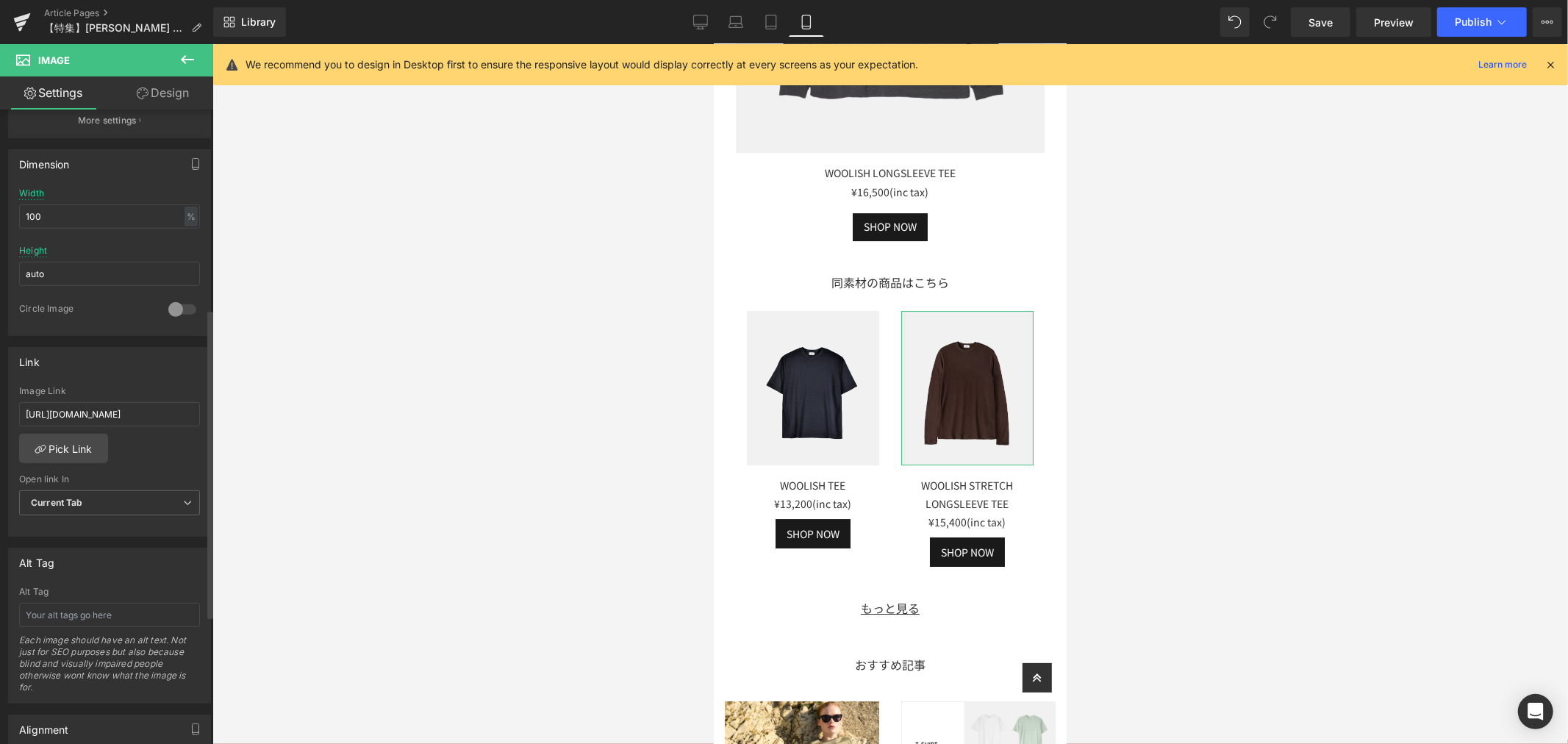
click at [159, 360] on div "Link" at bounding box center [110, 361] width 201 height 28
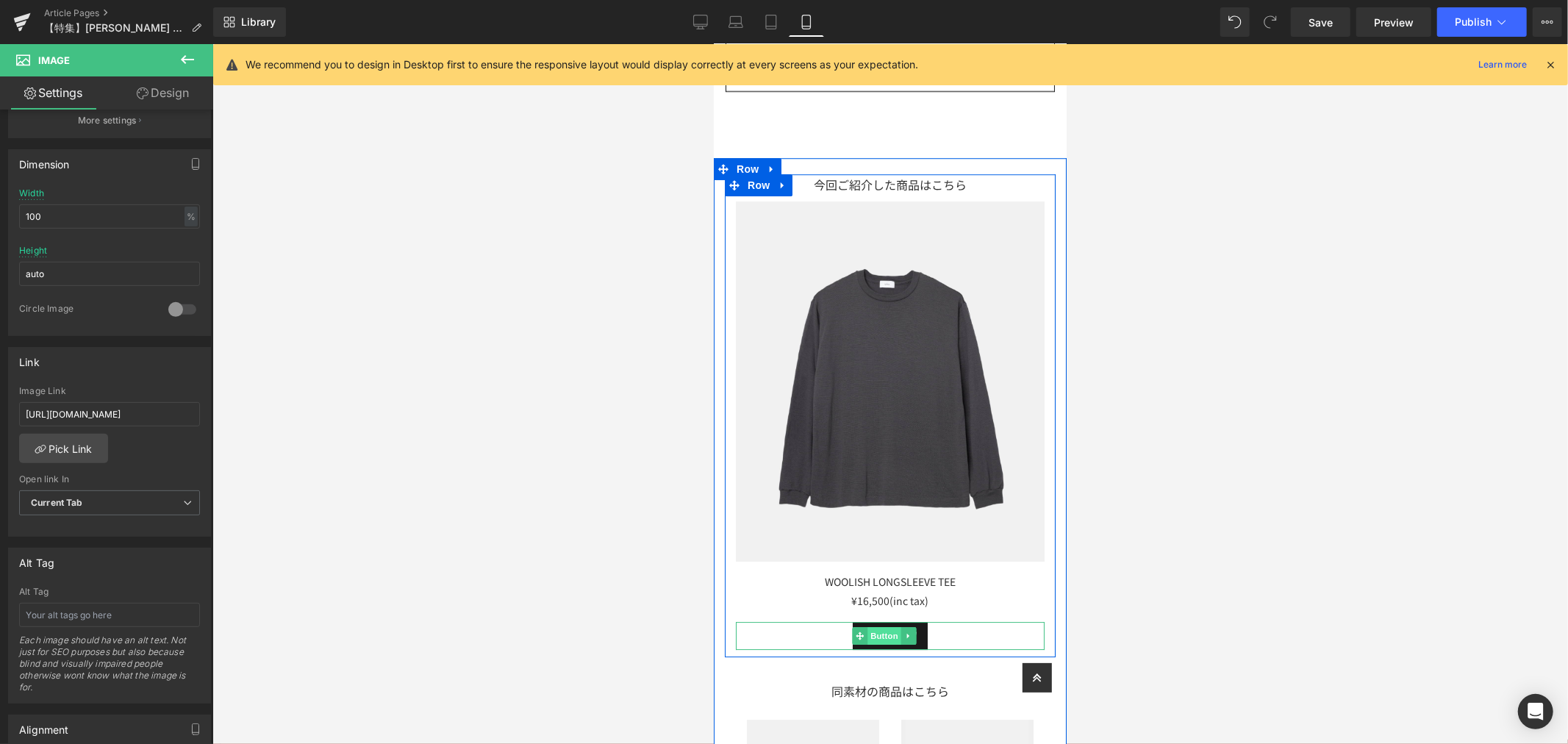
click at [875, 626] on span "Button" at bounding box center [884, 634] width 34 height 18
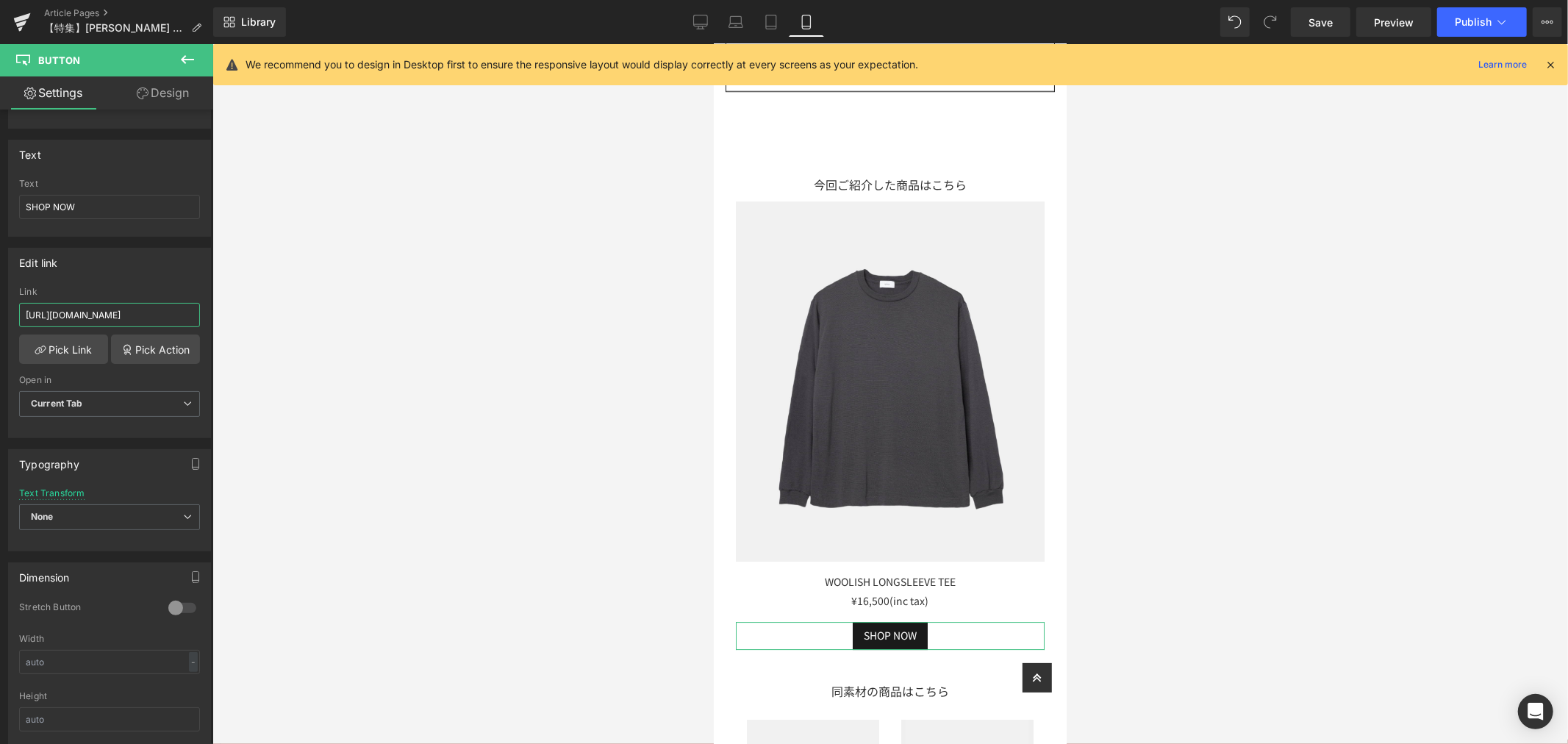
scroll to position [0, 33]
drag, startPoint x: 24, startPoint y: 319, endPoint x: 243, endPoint y: 337, distance: 219.7
click at [243, 337] on div "Button You are previewing how the will restyle your page. You can not edit Elem…" at bounding box center [784, 384] width 1568 height 768
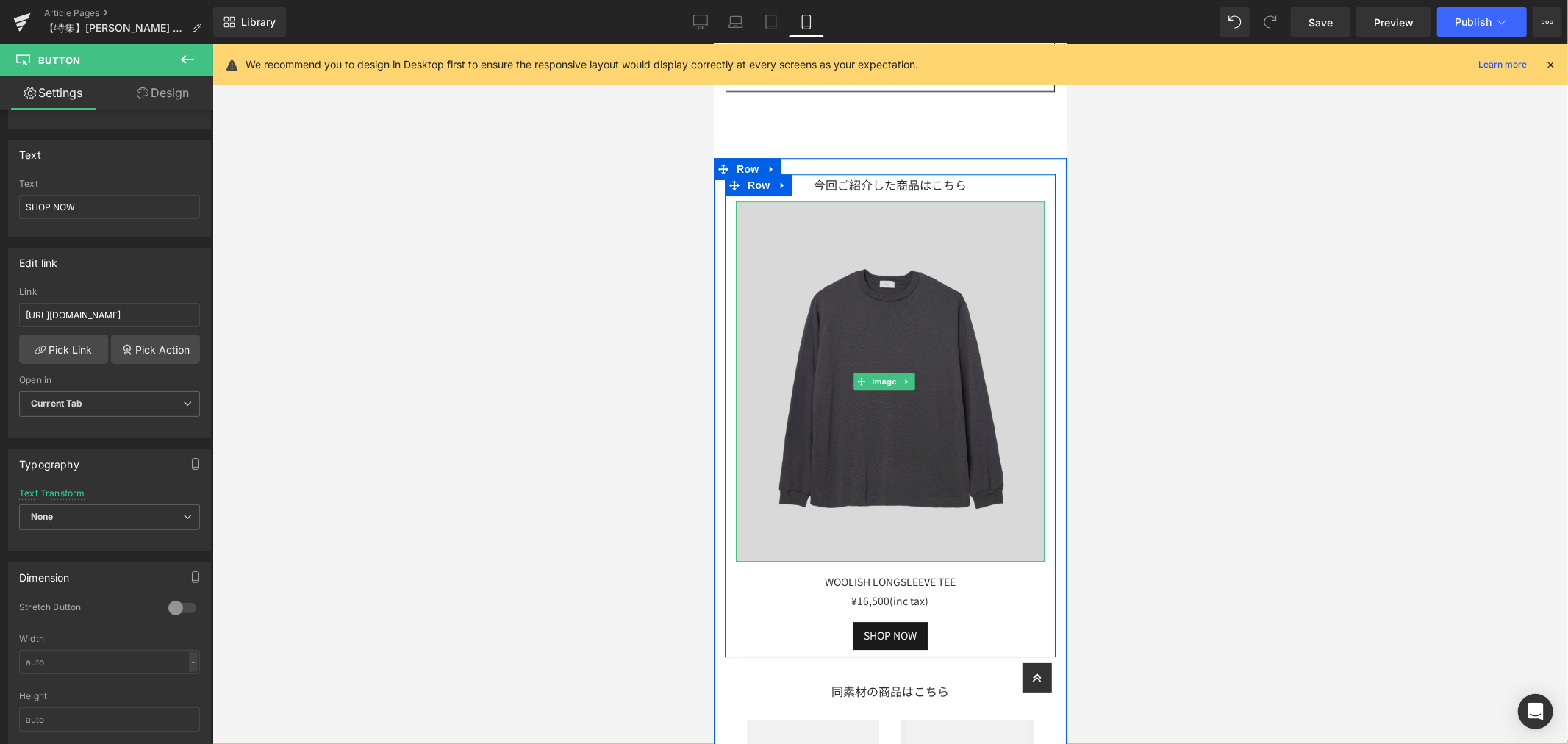
click at [919, 292] on img at bounding box center [889, 381] width 309 height 361
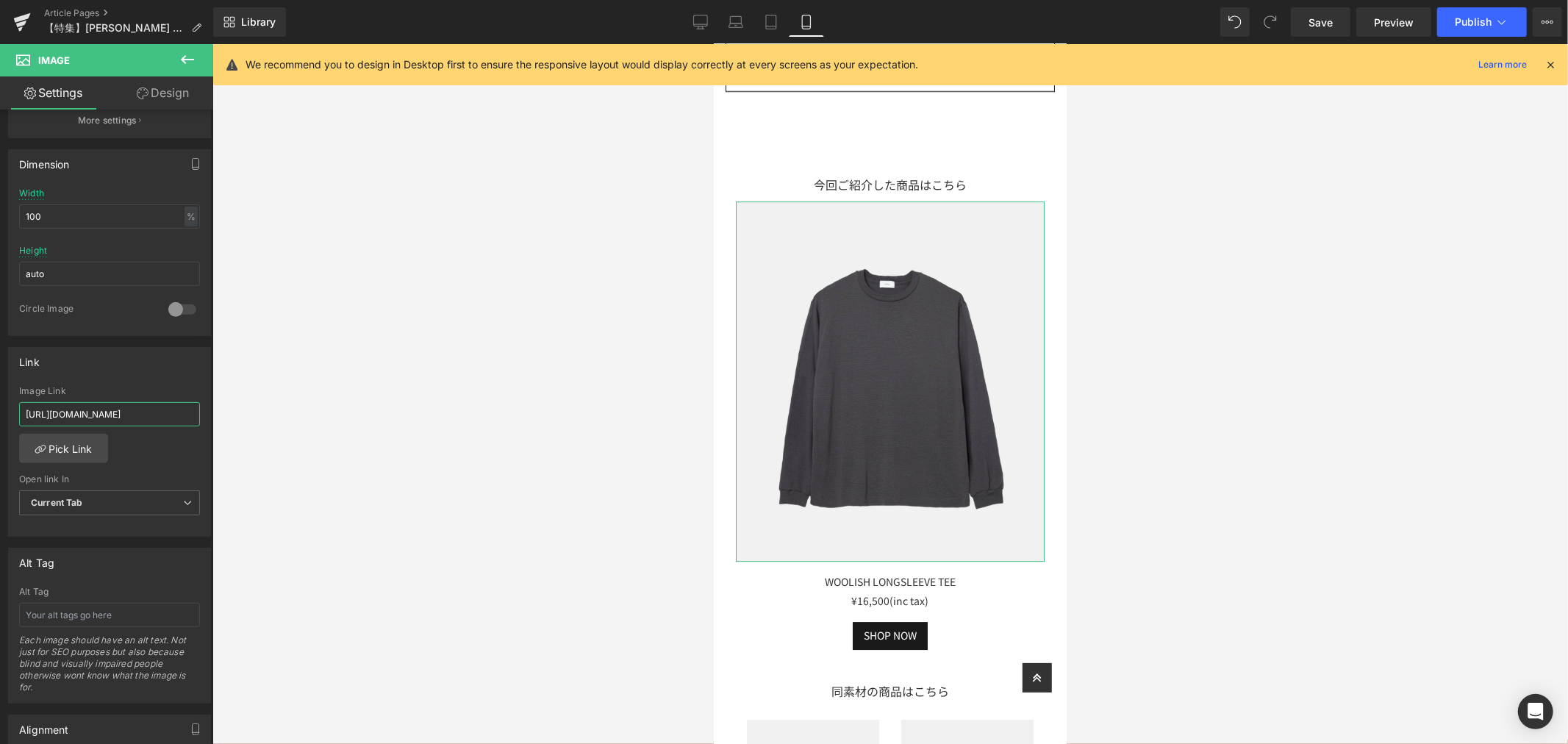
scroll to position [0, 83]
drag, startPoint x: 30, startPoint y: 414, endPoint x: 253, endPoint y: 413, distance: 223.0
click at [253, 413] on div "Button You are previewing how the will restyle your page. You can not edit Elem…" at bounding box center [784, 384] width 1568 height 768
type input "h"
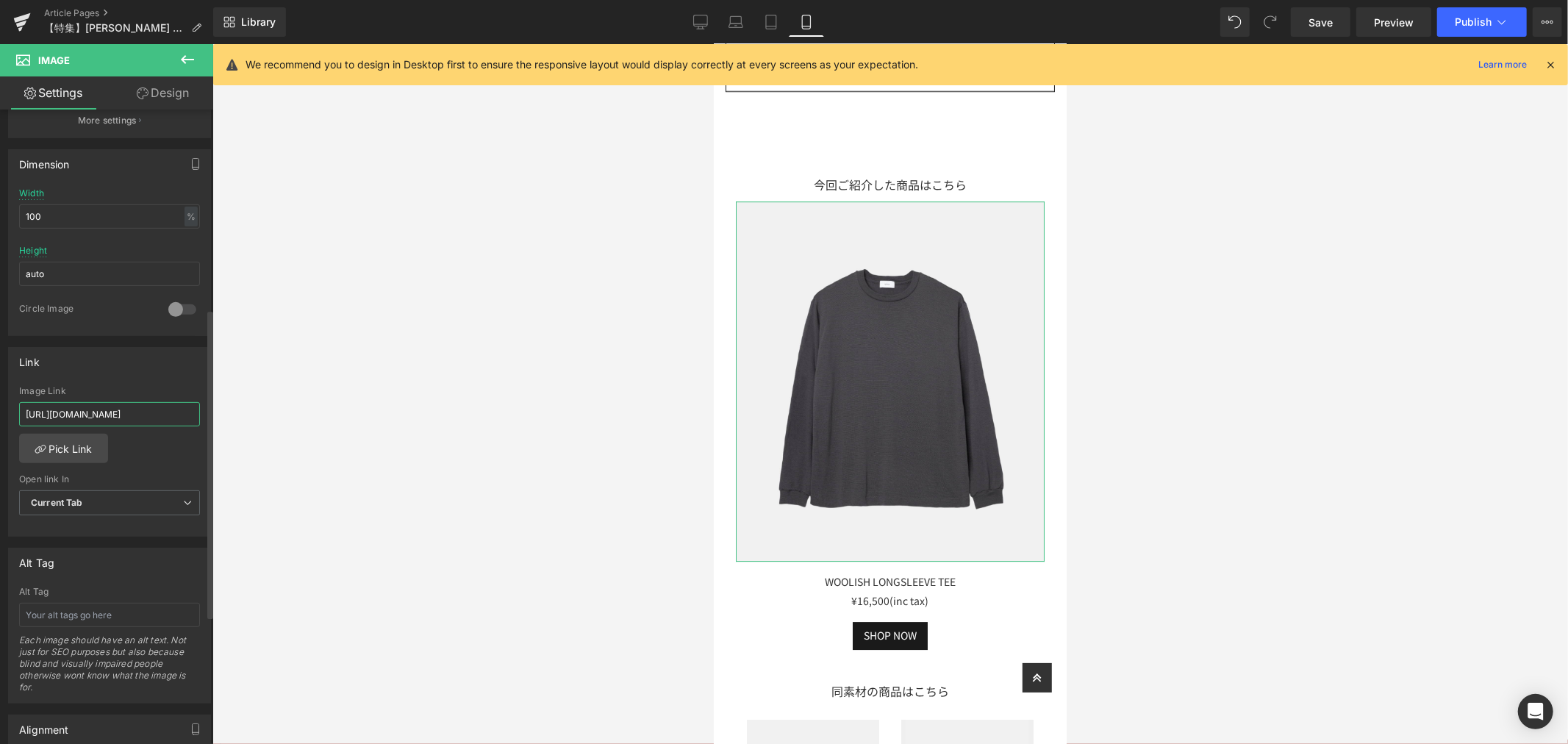
type input "[URL][DOMAIN_NAME]"
click at [173, 362] on div "Link" at bounding box center [110, 361] width 201 height 28
click at [1316, 19] on span "Save" at bounding box center [1321, 22] width 24 height 15
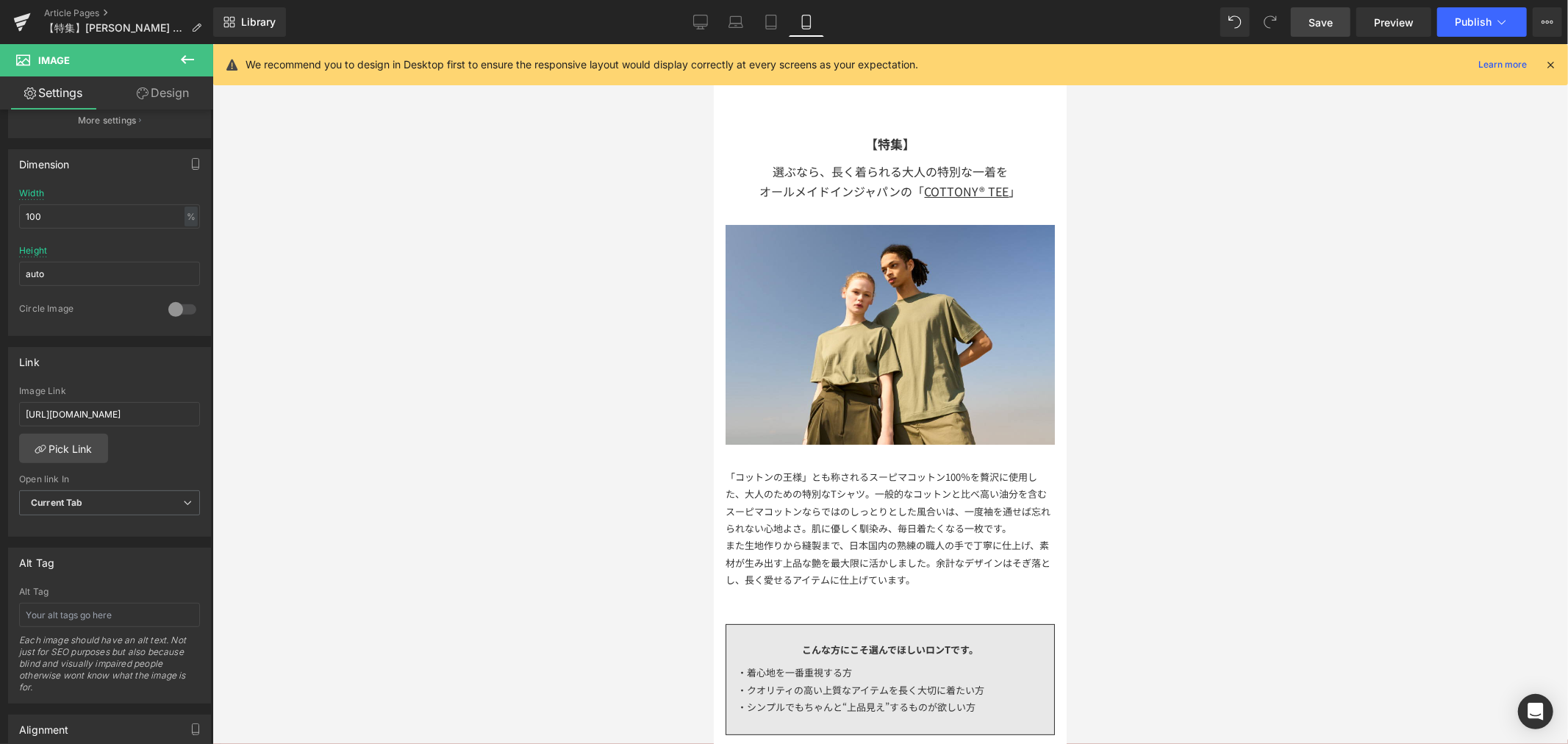
drag, startPoint x: 1056, startPoint y: 577, endPoint x: 1769, endPoint y: 106, distance: 854.5
click at [870, 190] on div "オールメイドインジャパンの「 COTTONY® TEE 」" at bounding box center [889, 190] width 329 height 20
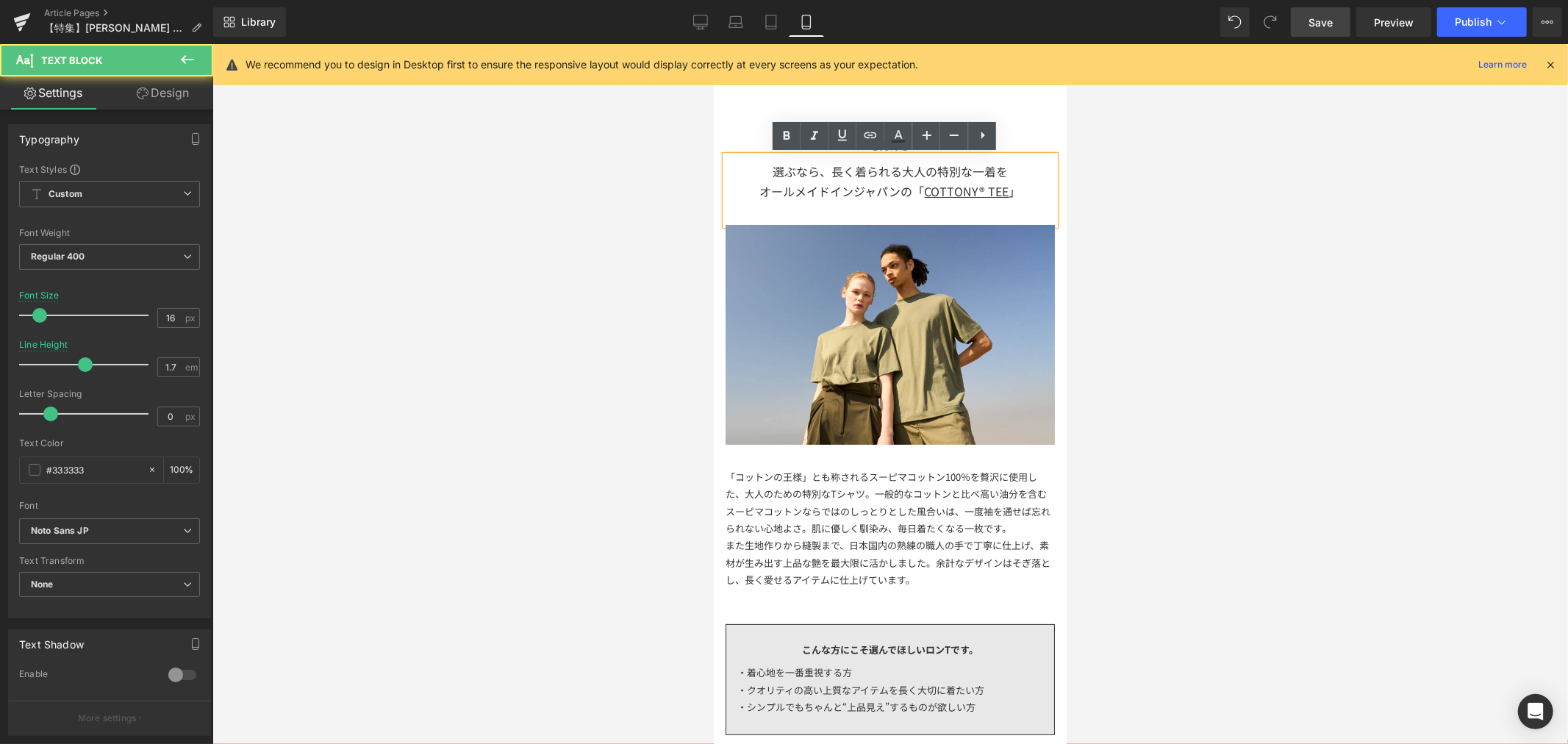
click at [902, 185] on div "オールメイドインジャパンの「 COTTONY® TEE 」" at bounding box center [889, 190] width 329 height 20
click at [1022, 165] on div "選ぶなら、長く着られる大人の特別な一着を" at bounding box center [889, 171] width 329 height 20
drag, startPoint x: 1022, startPoint y: 165, endPoint x: 712, endPoint y: 128, distance: 312.2
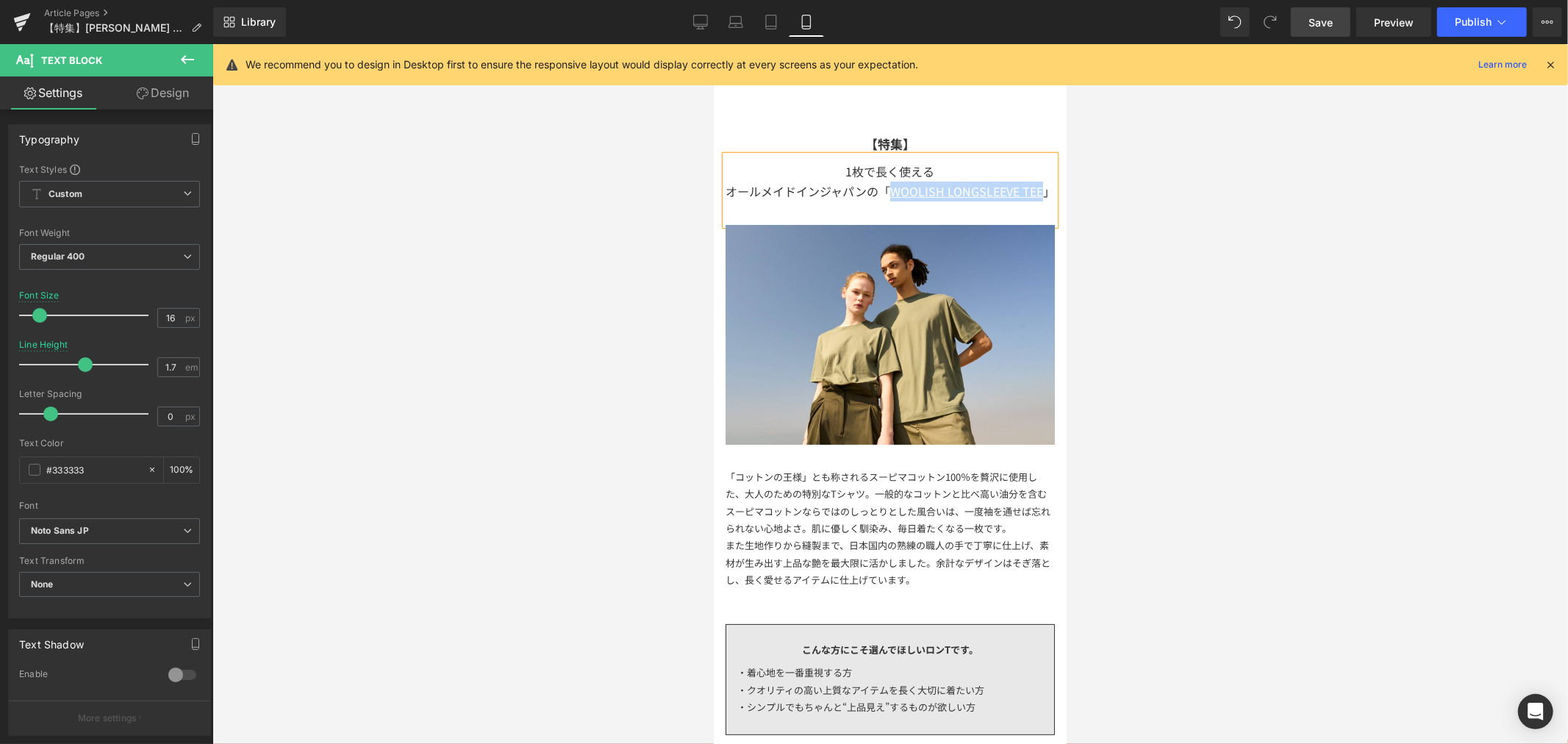
click at [902, 193] on u "WOOLISH LONGSLEEVE TEE" at bounding box center [966, 190] width 153 height 18
click at [862, 136] on icon at bounding box center [870, 135] width 18 height 18
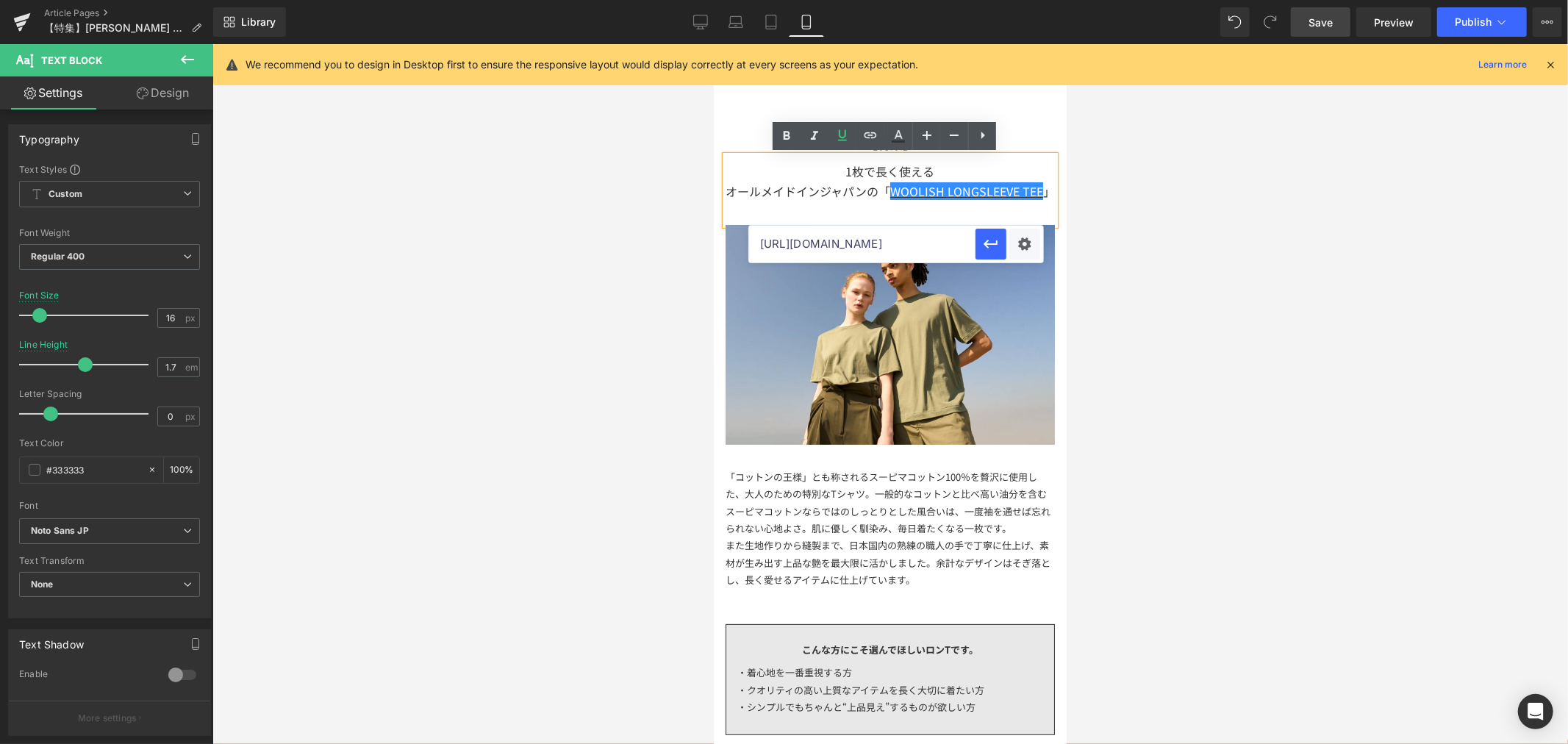
click at [853, 238] on input "[URL][DOMAIN_NAME]" at bounding box center [862, 244] width 226 height 37
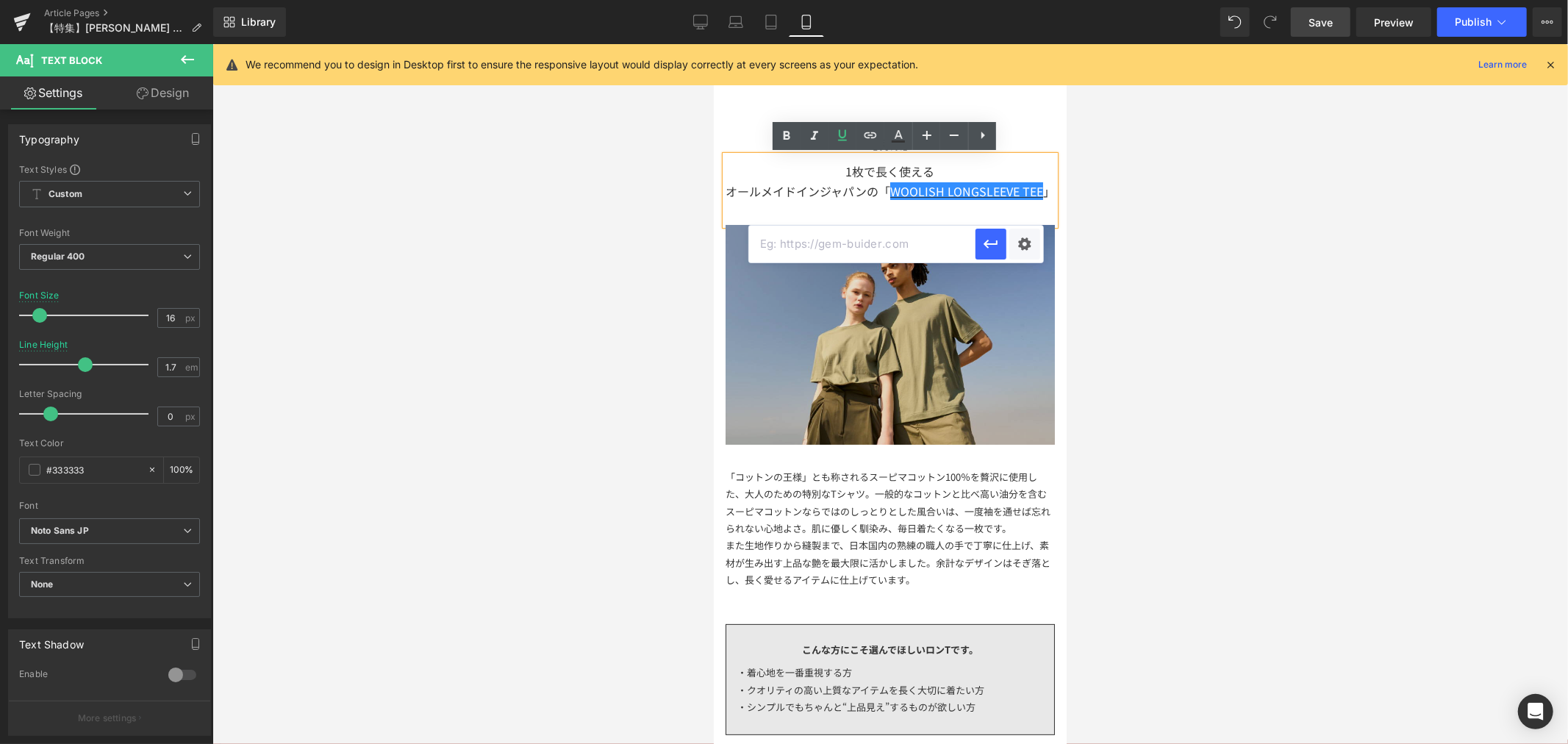
paste input "[URL][DOMAIN_NAME]"
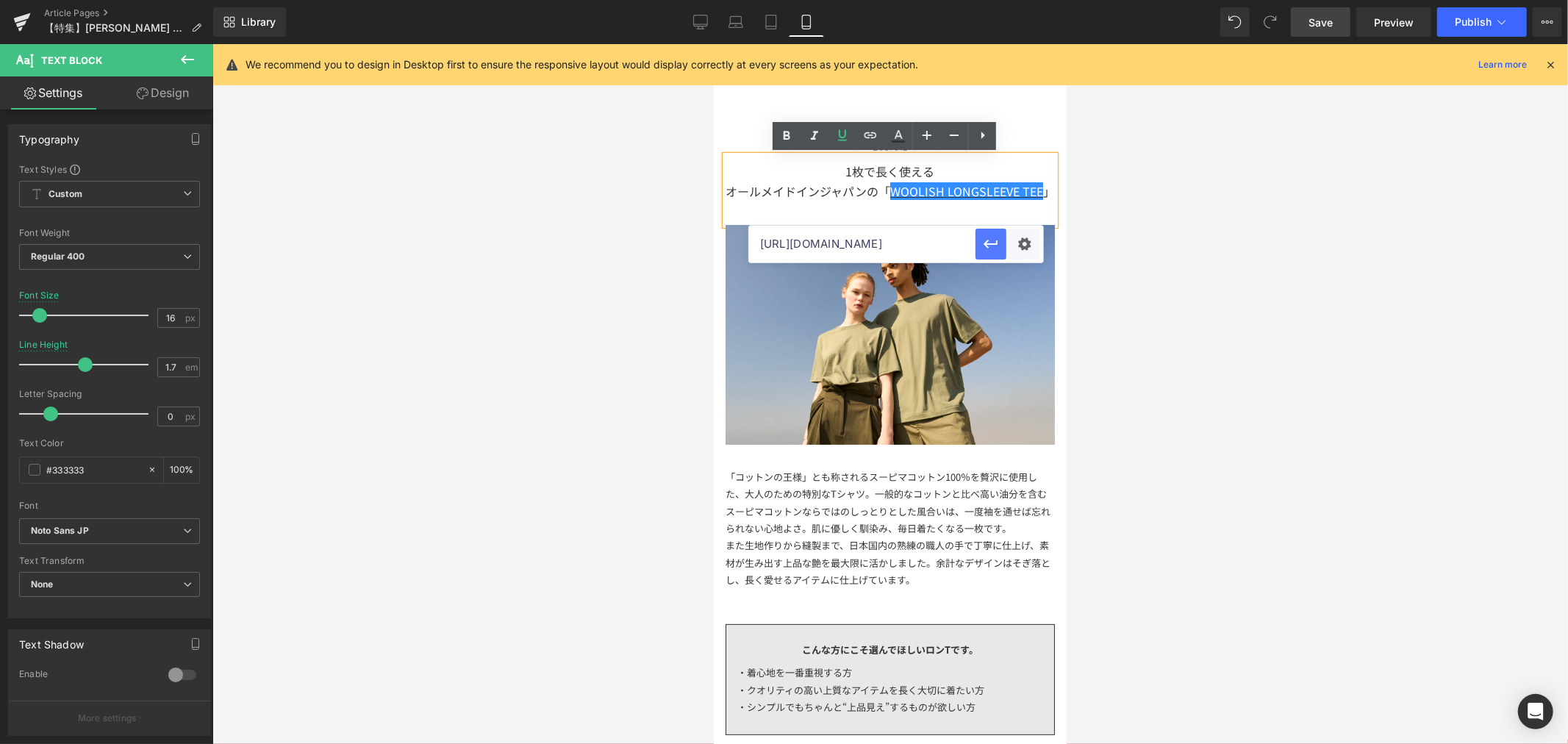
scroll to position [0, 50]
type input "[URL][DOMAIN_NAME]"
click at [994, 241] on icon "button" at bounding box center [990, 244] width 18 height 18
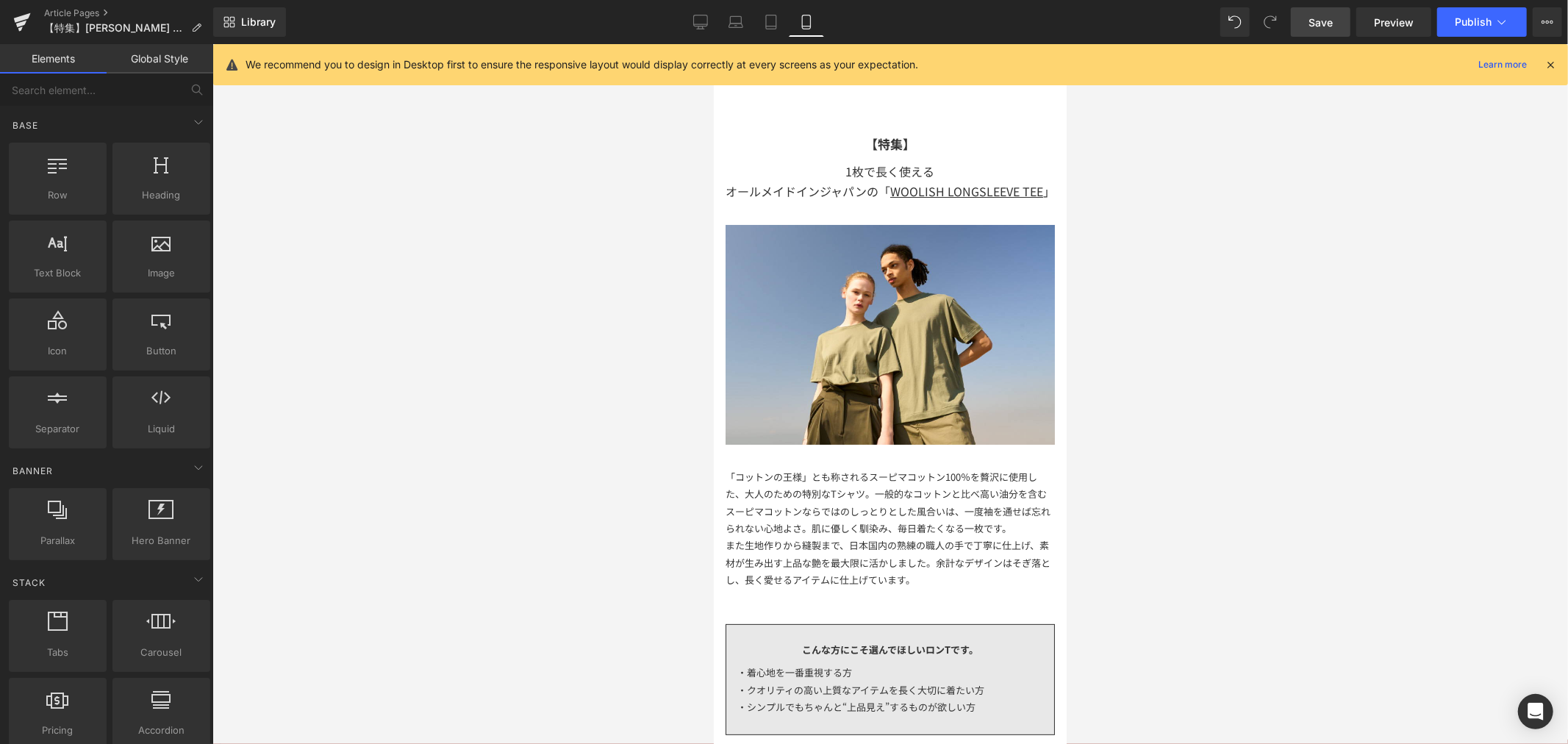
click at [1160, 203] on div at bounding box center [890, 394] width 1355 height 700
click at [1314, 24] on span "Save" at bounding box center [1321, 22] width 24 height 15
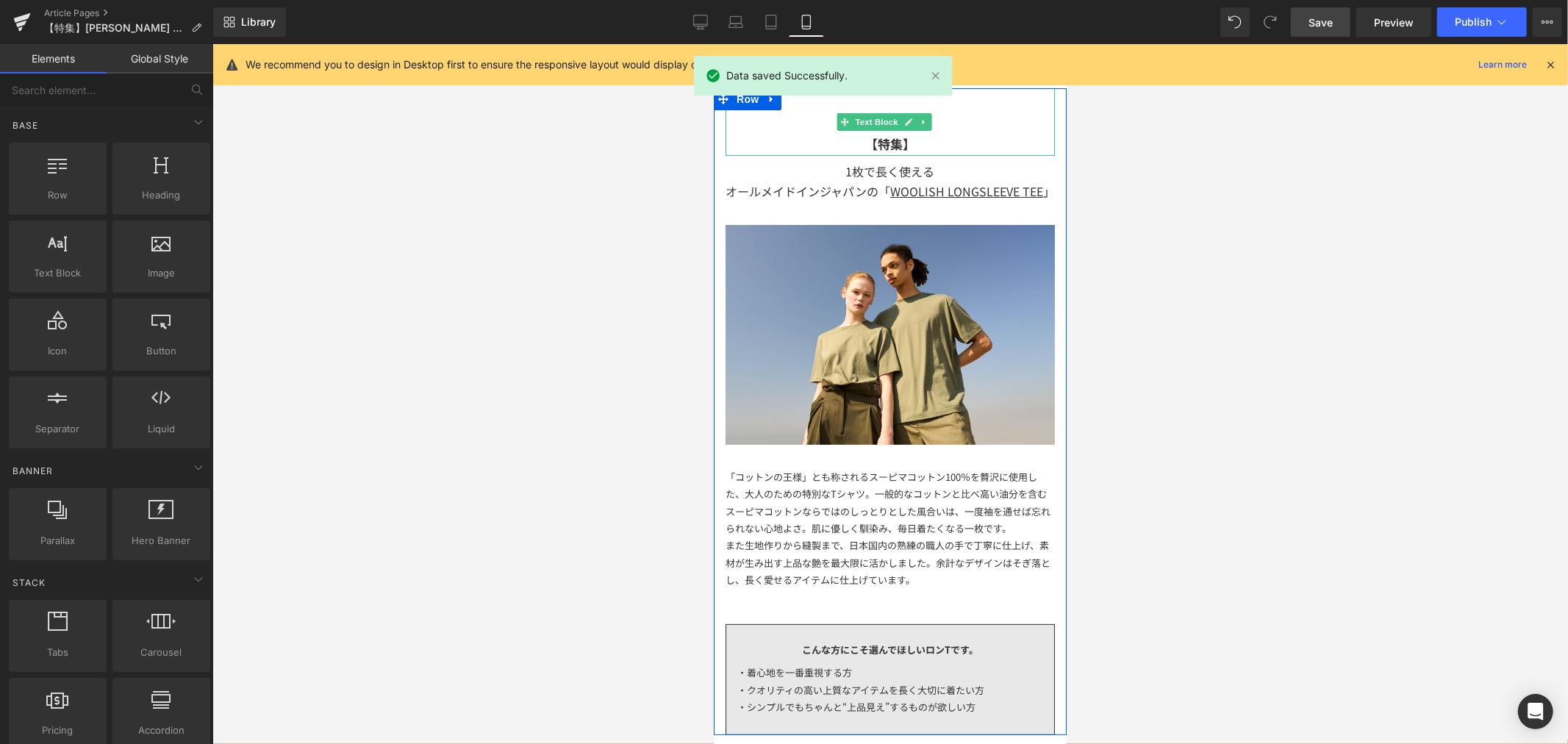
click at [946, 152] on div at bounding box center [889, 153] width 329 height 4
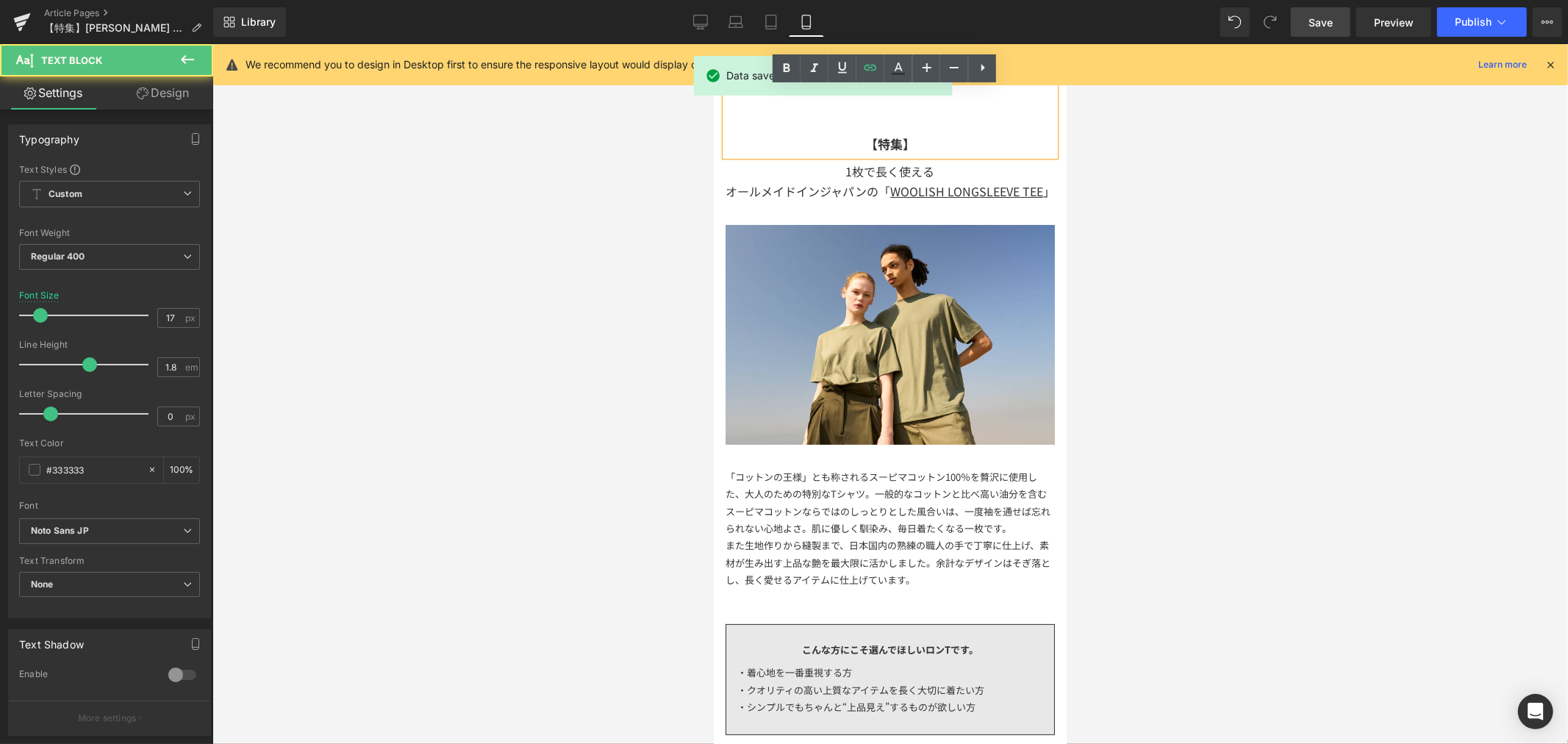
click at [945, 167] on div "1枚で長く使える" at bounding box center [889, 171] width 329 height 20
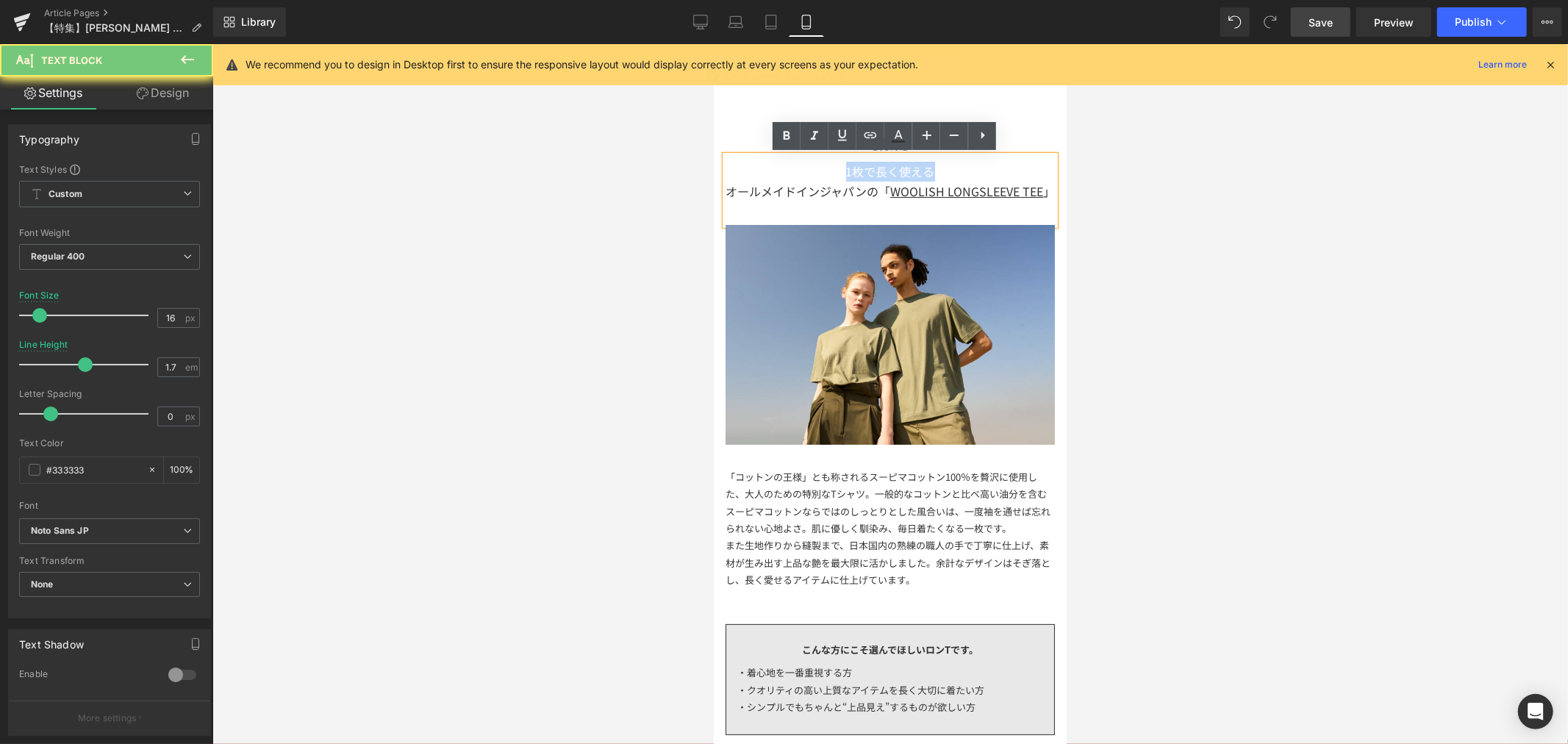
drag, startPoint x: 946, startPoint y: 167, endPoint x: 827, endPoint y: 161, distance: 119.2
click at [827, 161] on div "1枚で長く使える" at bounding box center [889, 171] width 329 height 20
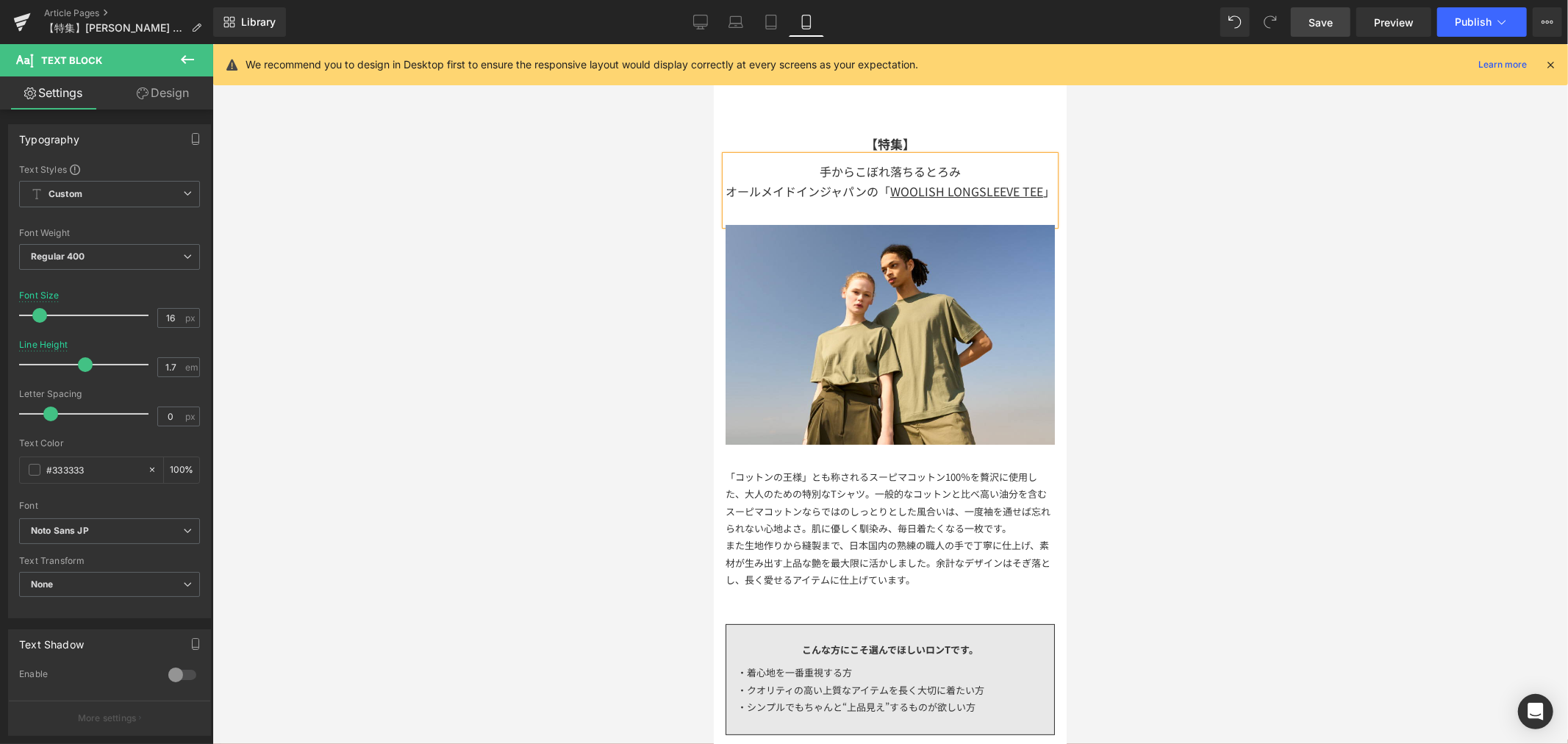
click at [1179, 254] on div at bounding box center [890, 394] width 1355 height 700
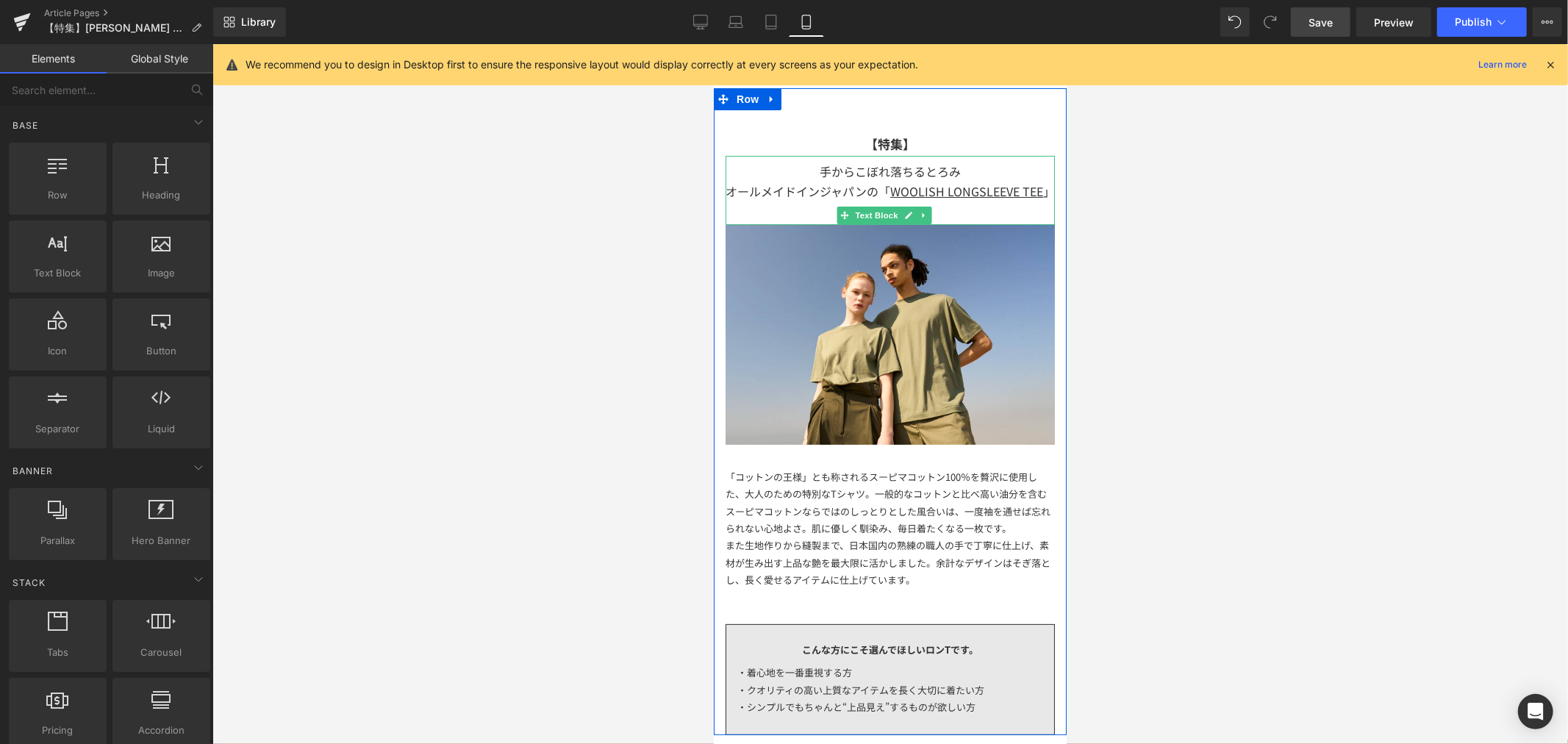
click at [985, 174] on div "手からこぼれ落ちるとろみ" at bounding box center [889, 171] width 329 height 20
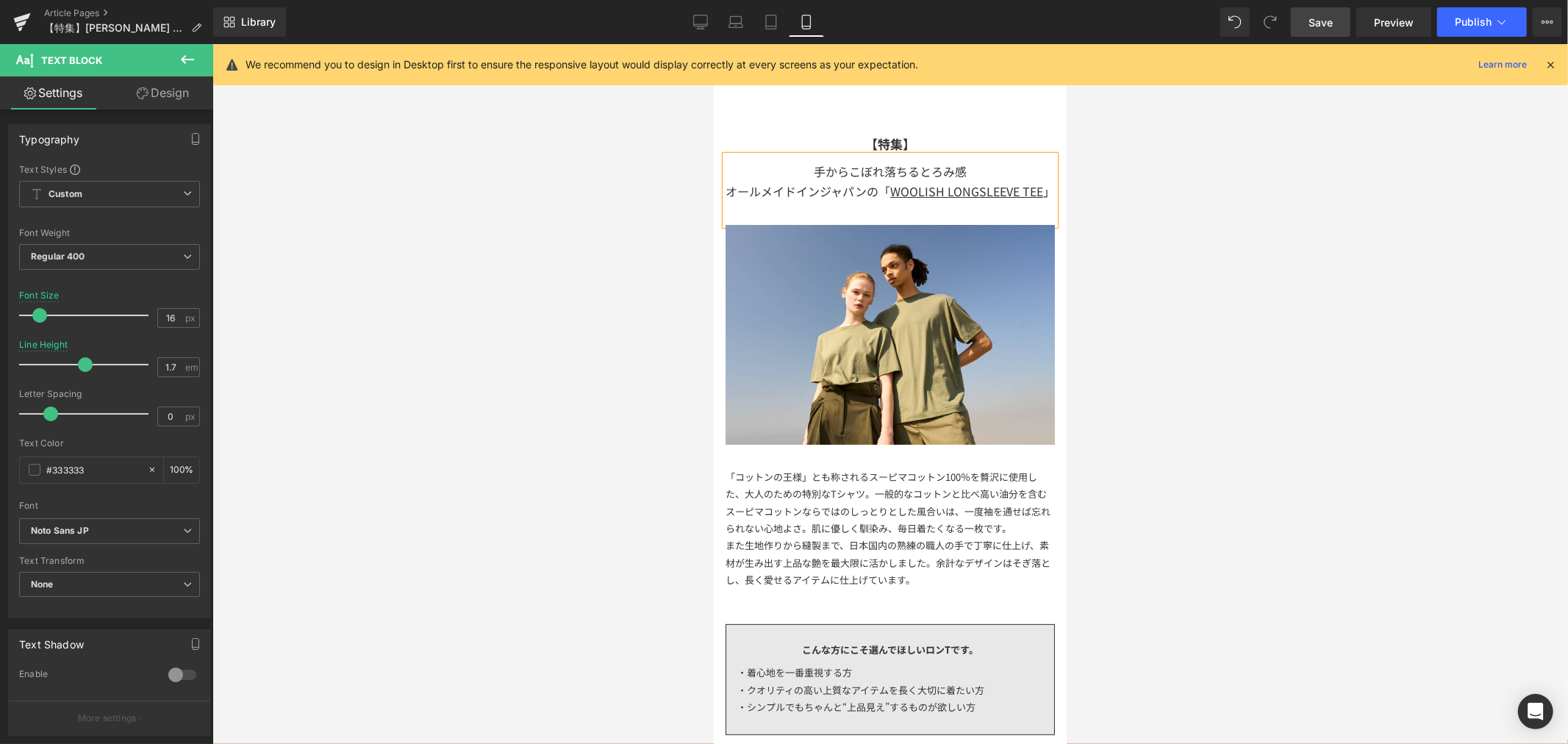
click at [1173, 307] on div at bounding box center [890, 394] width 1355 height 700
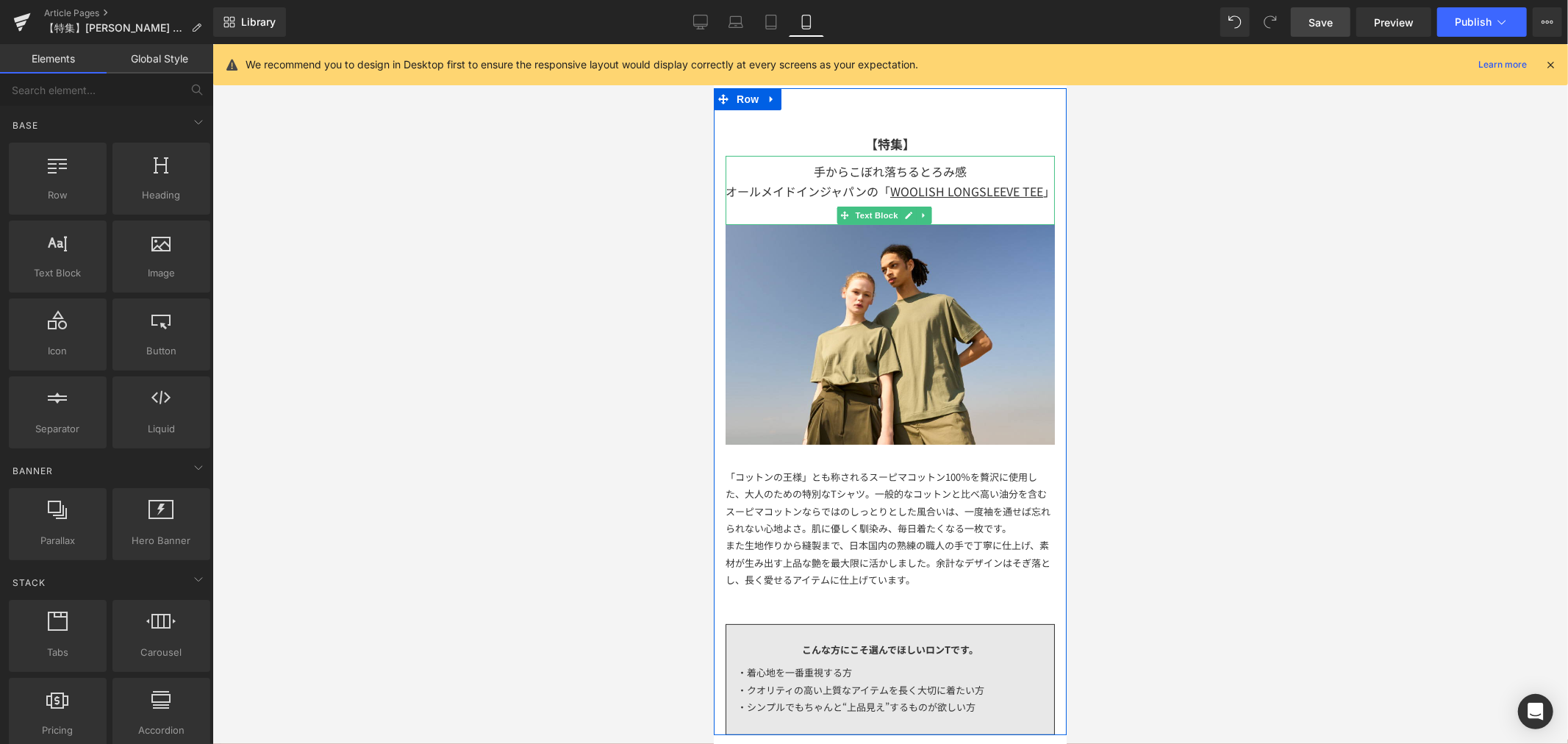
click at [894, 181] on span "オールメイドインジャパンの「 WOOLISH LONGSLEEVE TEE" at bounding box center [883, 190] width 318 height 18
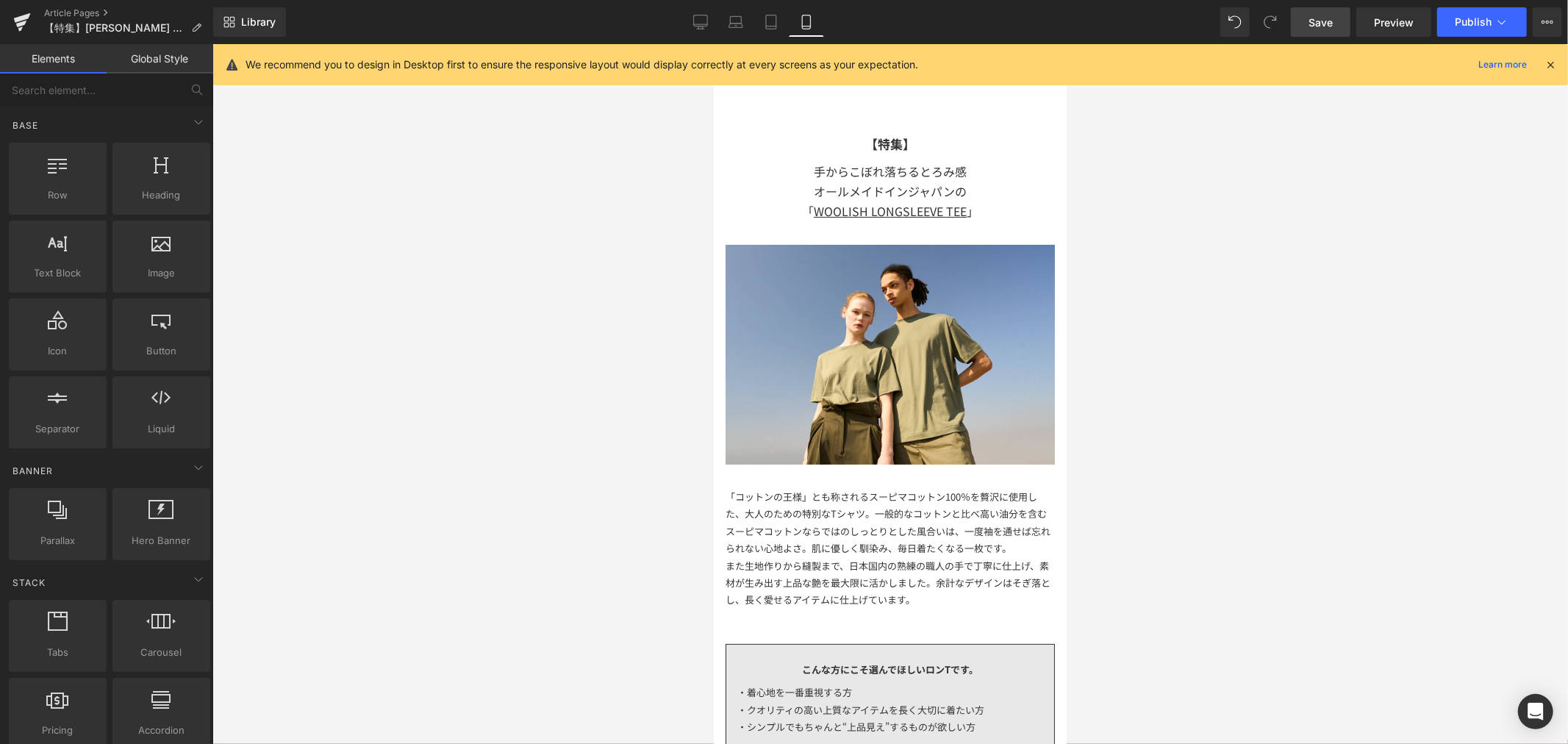
drag, startPoint x: 1160, startPoint y: 277, endPoint x: 1141, endPoint y: 277, distance: 19.0
click at [1160, 276] on div at bounding box center [890, 394] width 1355 height 700
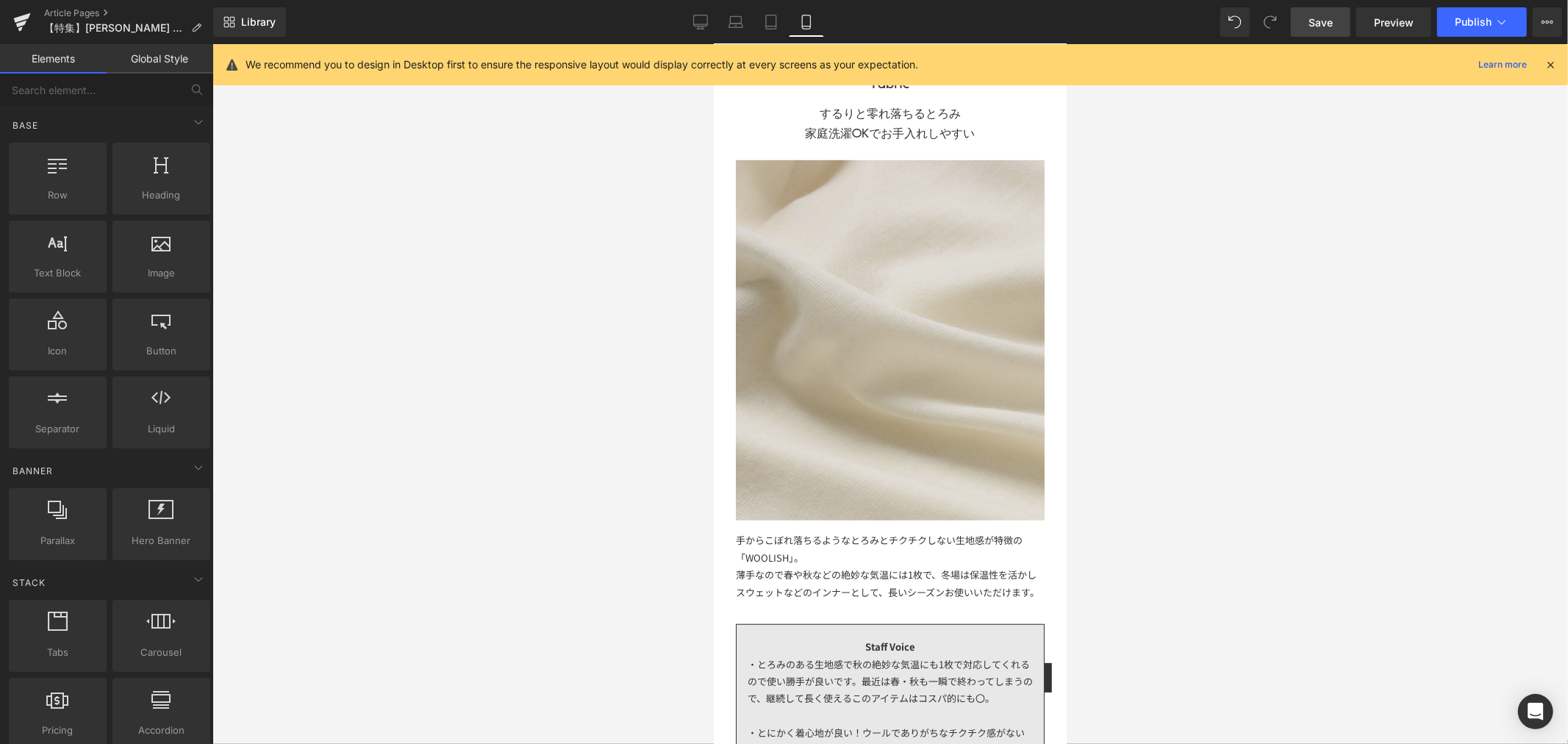
scroll to position [653, 0]
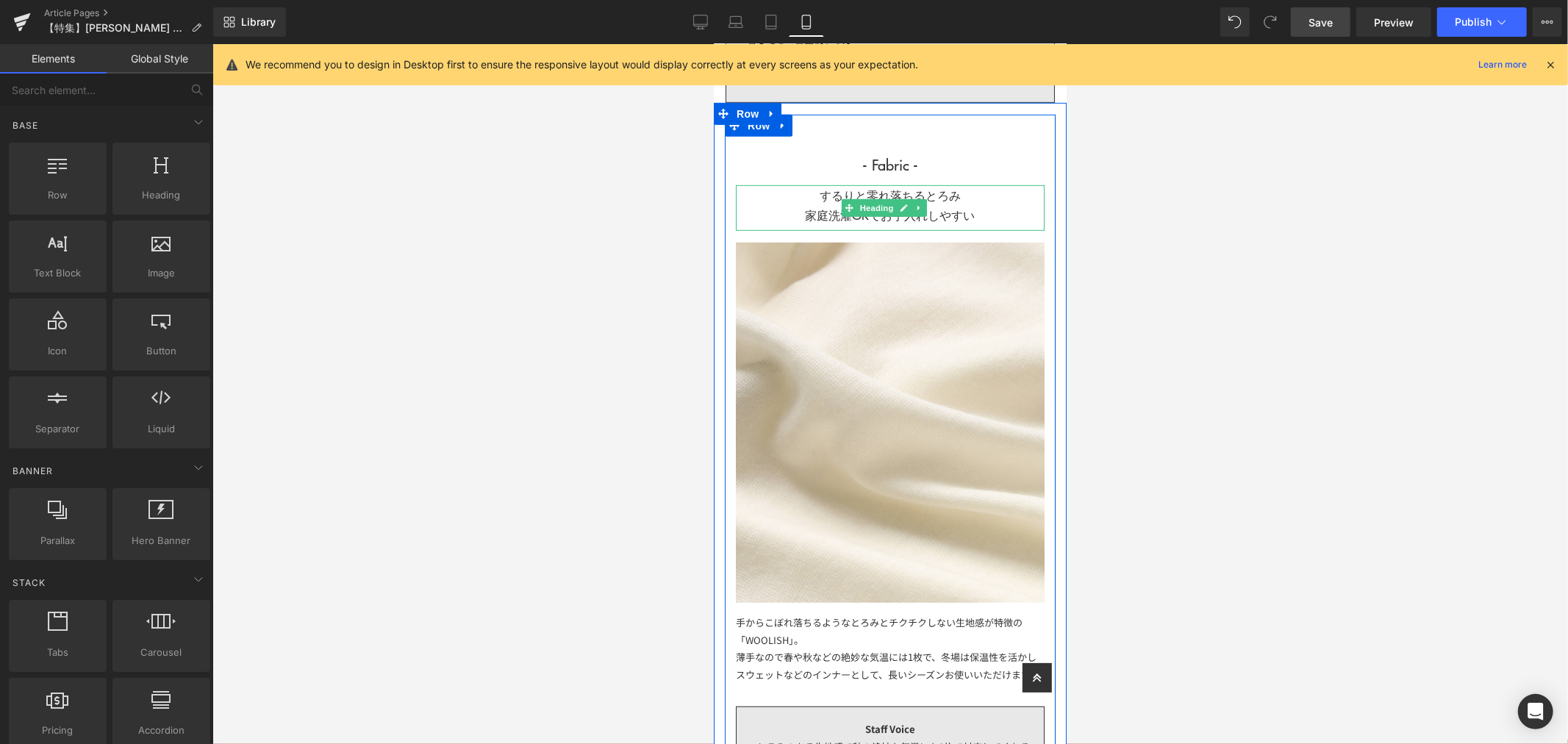
click at [875, 184] on h1 "するりと零れ落ちるとろみ 家庭洗濯OKでお手入れしやすい" at bounding box center [889, 204] width 309 height 40
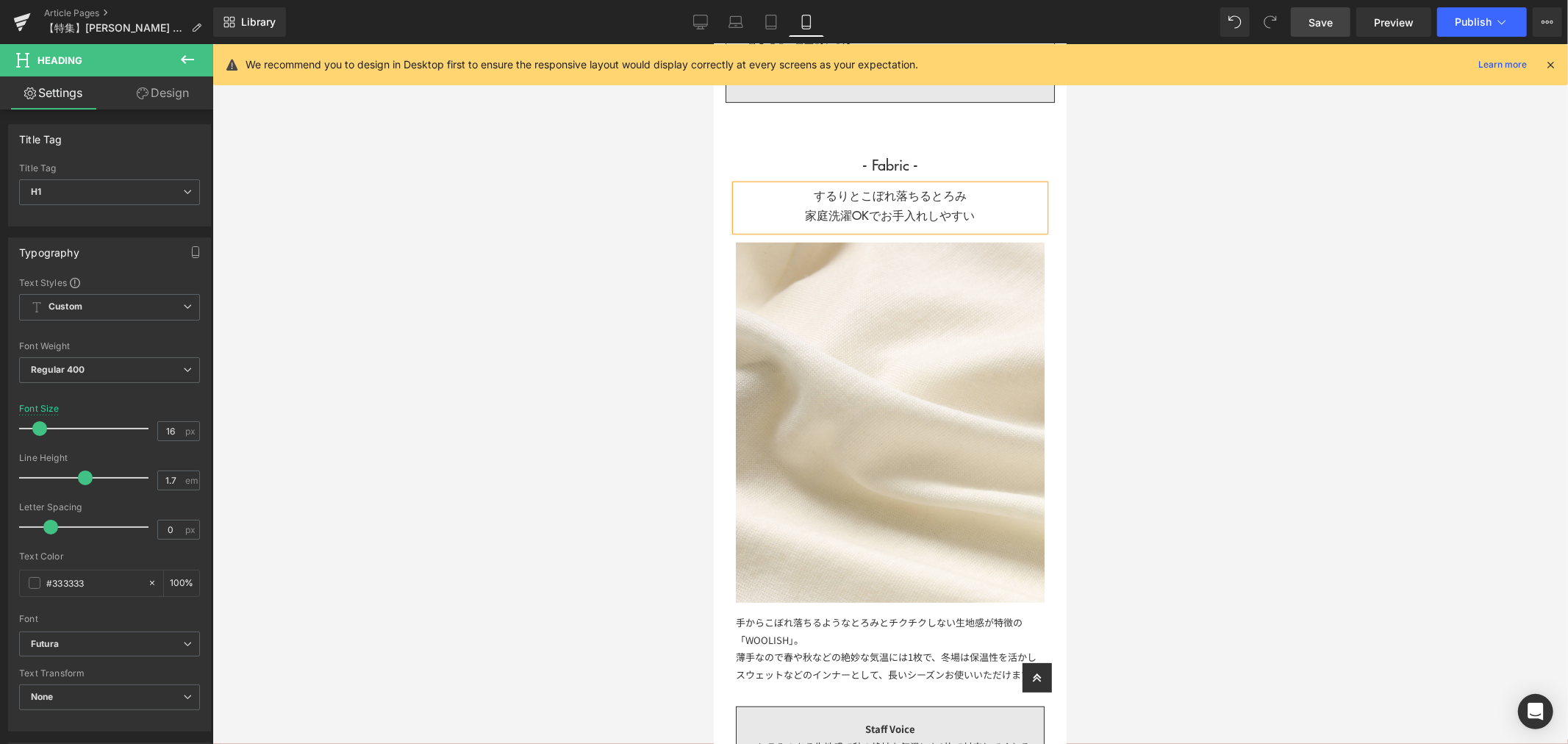
click at [1150, 196] on div at bounding box center [890, 394] width 1355 height 700
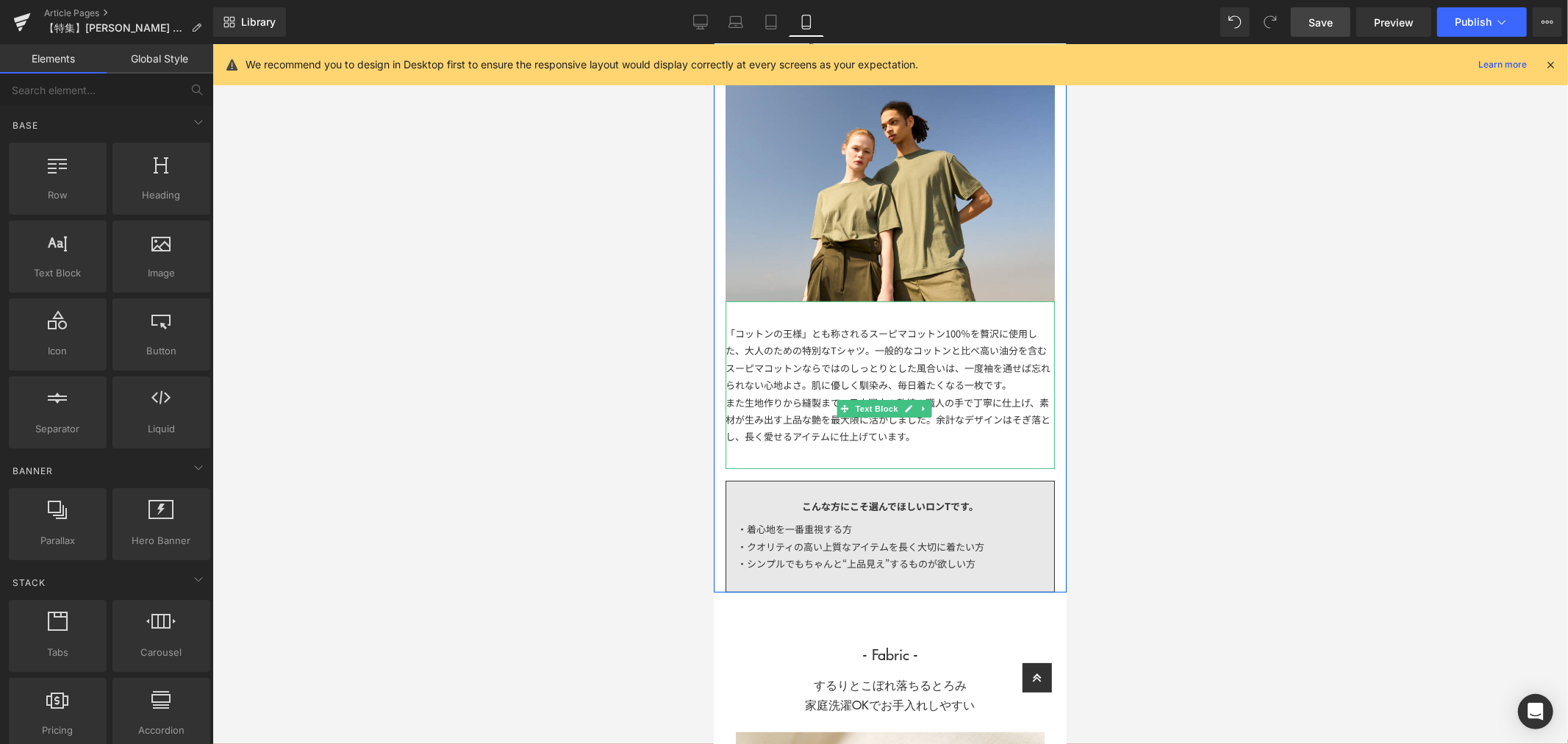
scroll to position [244, 0]
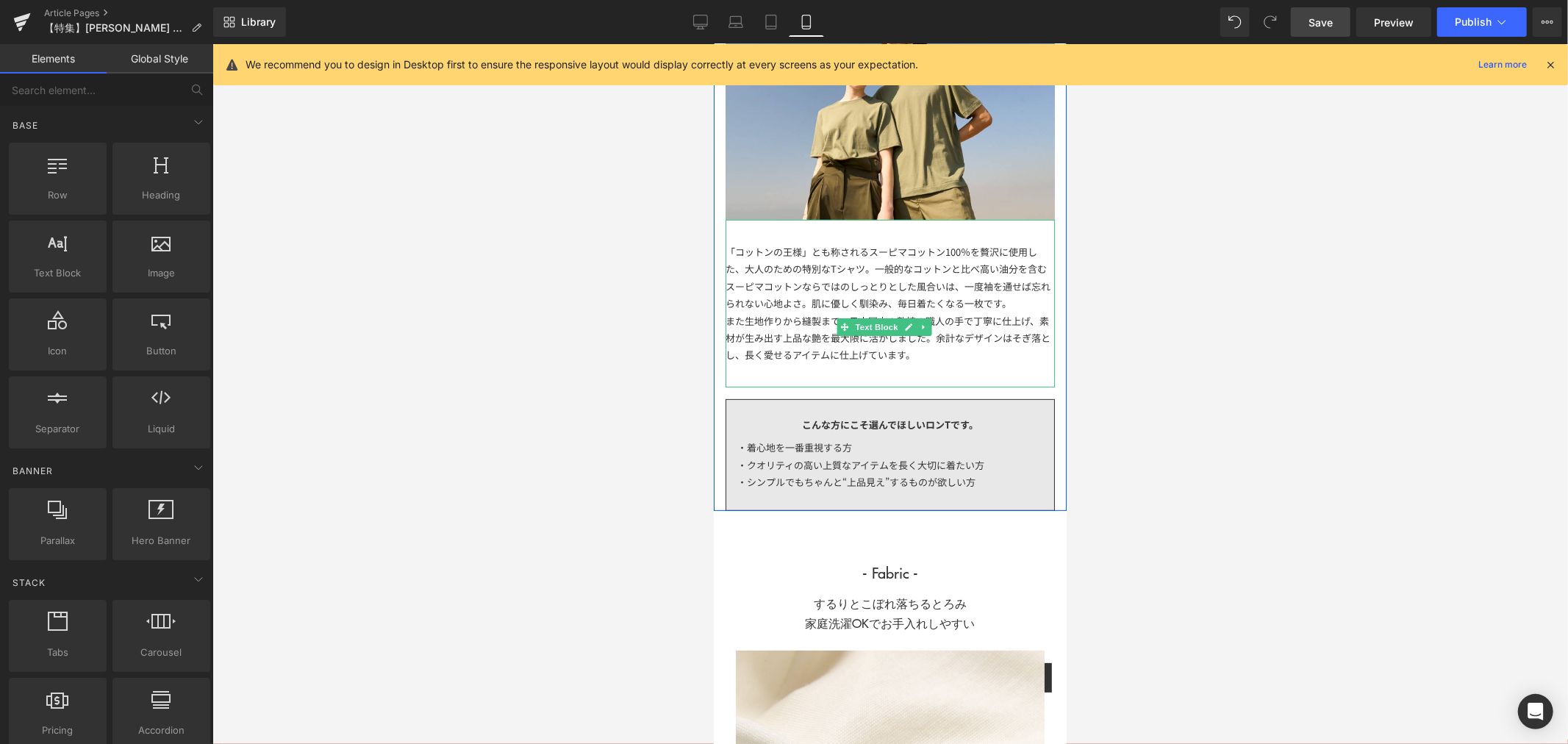
click at [974, 341] on div "また生地作りから縫製まで、日本国内の熟練の職人の手で丁寧に仕上げ、素材が生み出す上品な艶を最大限に活かしました。余計なデザインはそぎ落とし、長く愛せるアイテム…" at bounding box center [889, 337] width 329 height 52
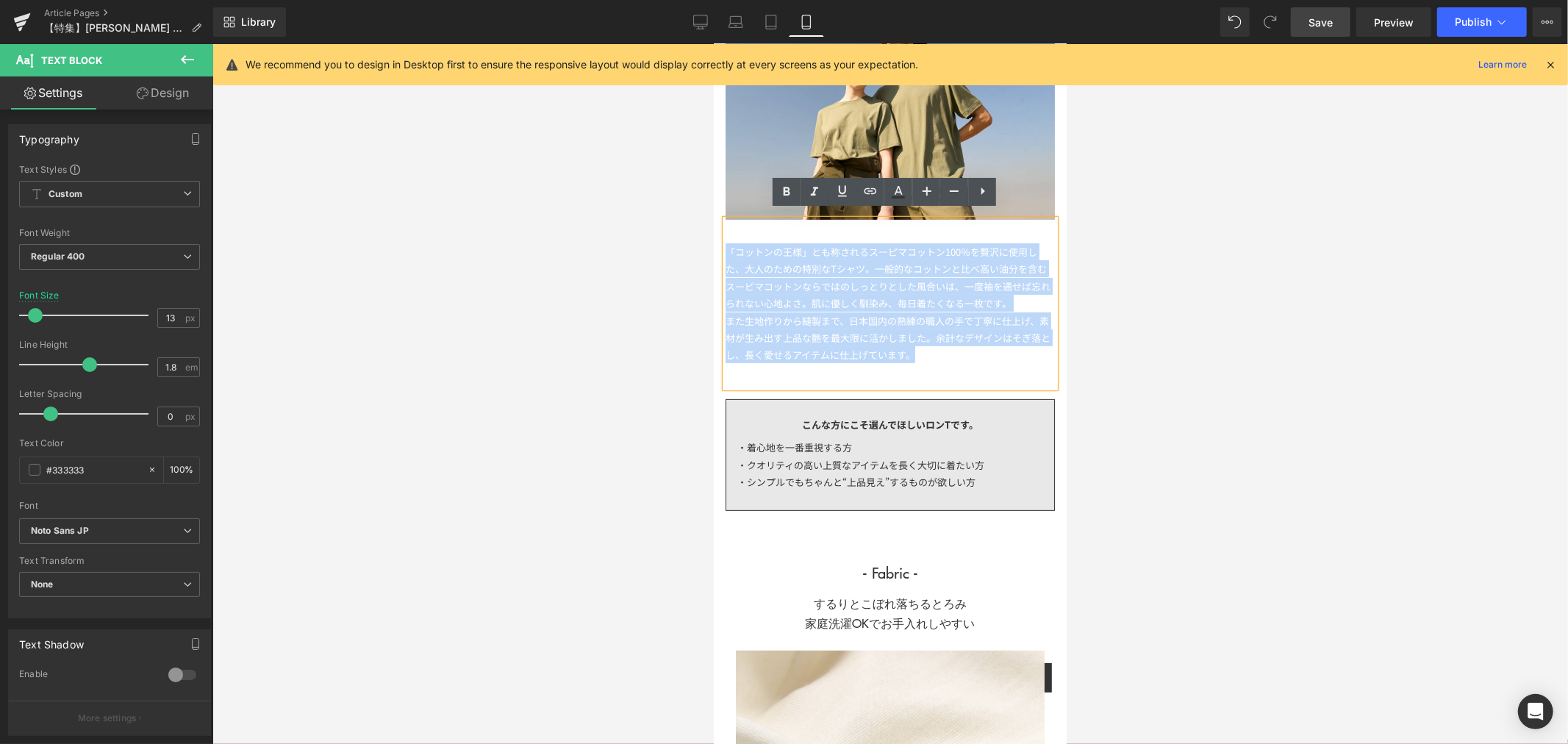
drag, startPoint x: 806, startPoint y: 321, endPoint x: 1887, endPoint y: 400, distance: 1083.9
click at [733, 249] on div "「コットンの王様」とも称されるスーピマコットン100％を贅沢に使用した、大人のための特別なTシャツ。一般的なコットンと比べ高い油分を含むスーピマコットンならで…" at bounding box center [889, 303] width 329 height 168
click at [728, 241] on div "「コットンの王様」とも称されるスーピマコットン100％を贅沢に使用した、大人のための特別なTシャツ。一般的なコットンと比べ高い油分を含むスーピマコットンならで…" at bounding box center [889, 303] width 329 height 168
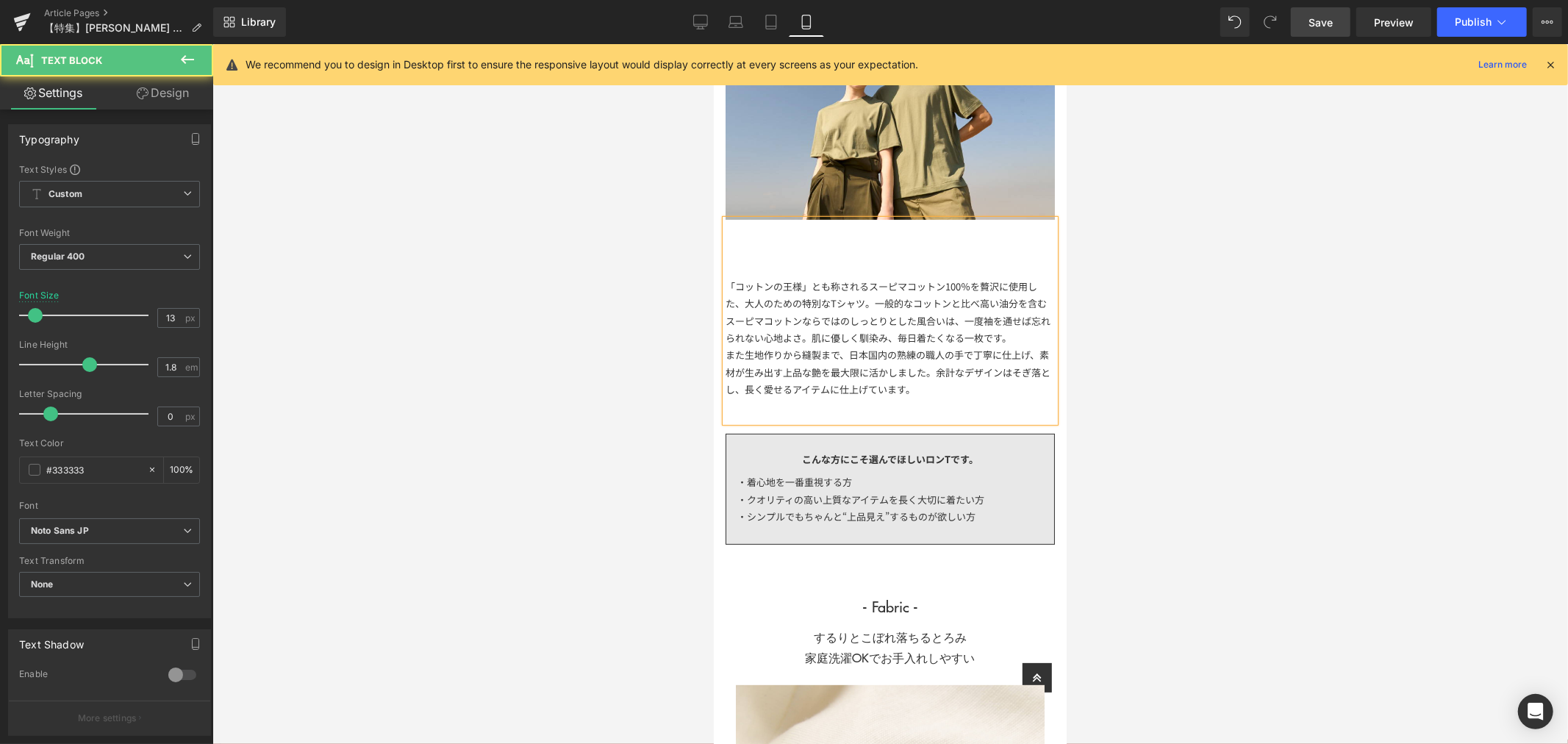
click at [836, 224] on div "「コットンの王様」とも称されるスーピマコットン100％を贅沢に使用した、大人のための特別なTシャツ。一般的なコットンと比べ高い油分を含むスーピマコットンならで…" at bounding box center [889, 320] width 329 height 202
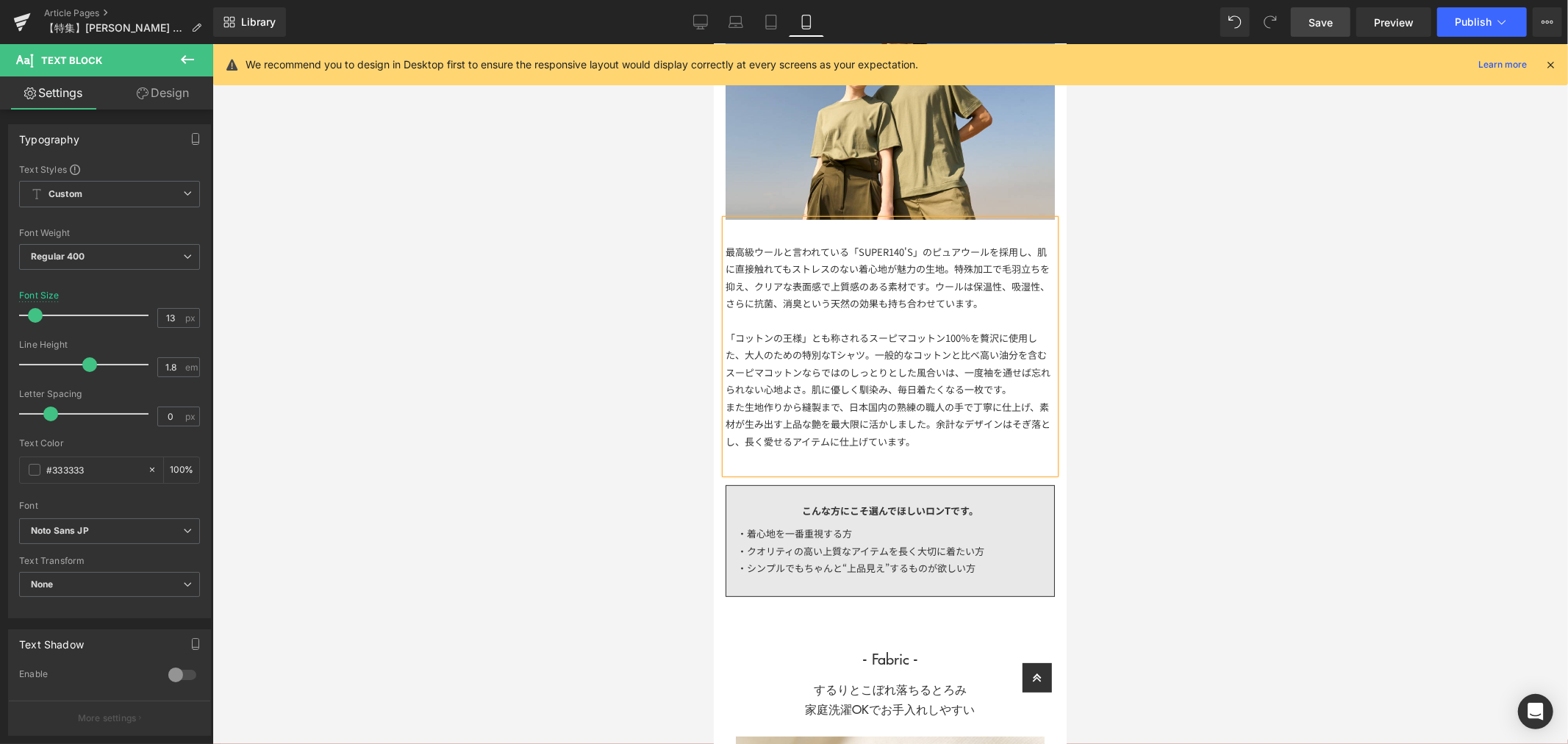
click at [998, 242] on div "最高級ウールと言われている「SUPER140'S」のピュアウールを採用し、肌に直接触れてもストレスのない着心地が魅力の生地。特殊加工で毛羽立ちを抑え、クリアな…" at bounding box center [889, 276] width 329 height 69
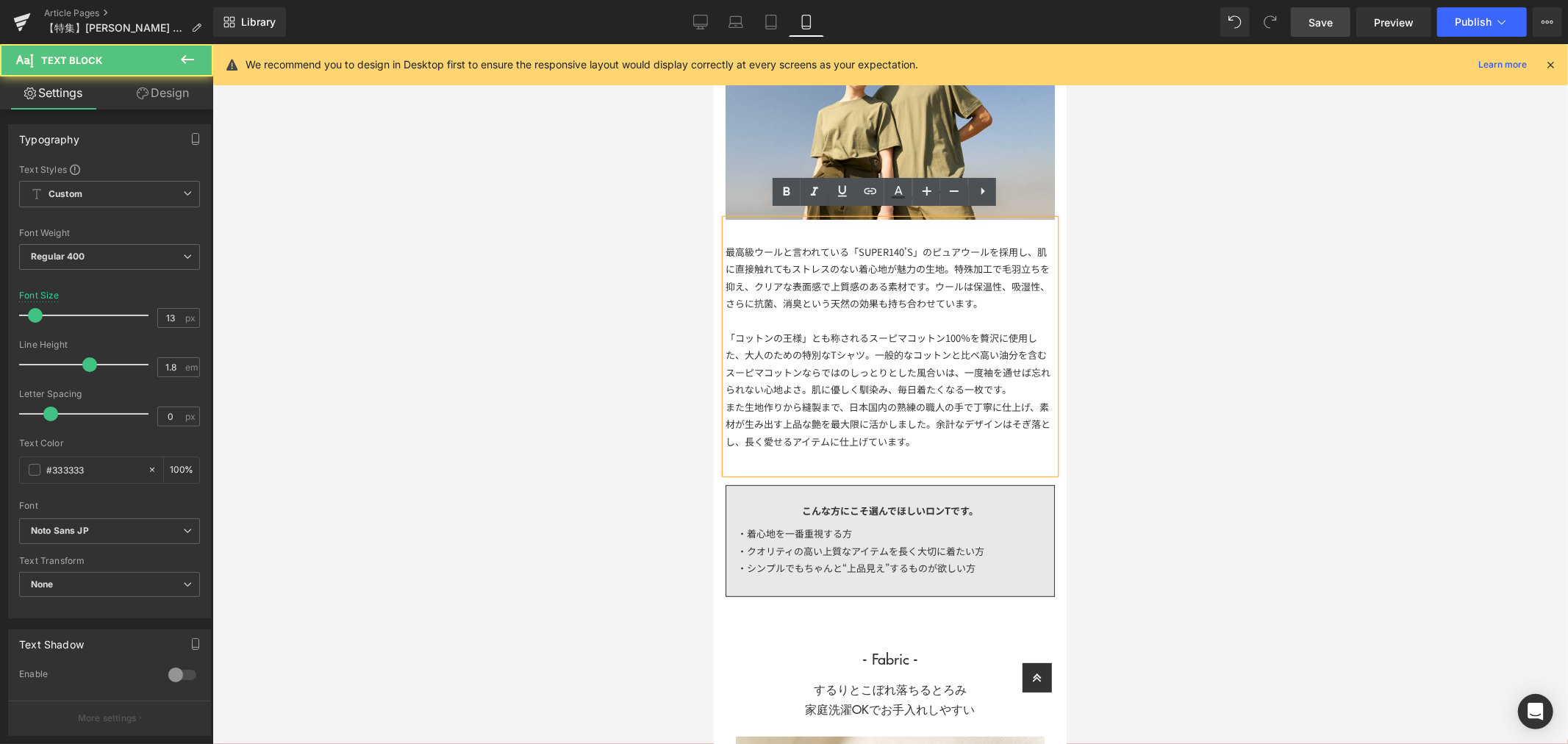
click at [968, 267] on div "最高級ウールと言われている「SUPER140'S」のピュアウールを採用し、肌に直接触れてもストレスのない着心地が魅力の生地。特殊加工で毛羽立ちを抑え、クリアな…" at bounding box center [889, 276] width 329 height 69
click at [748, 313] on div at bounding box center [889, 320] width 329 height 17
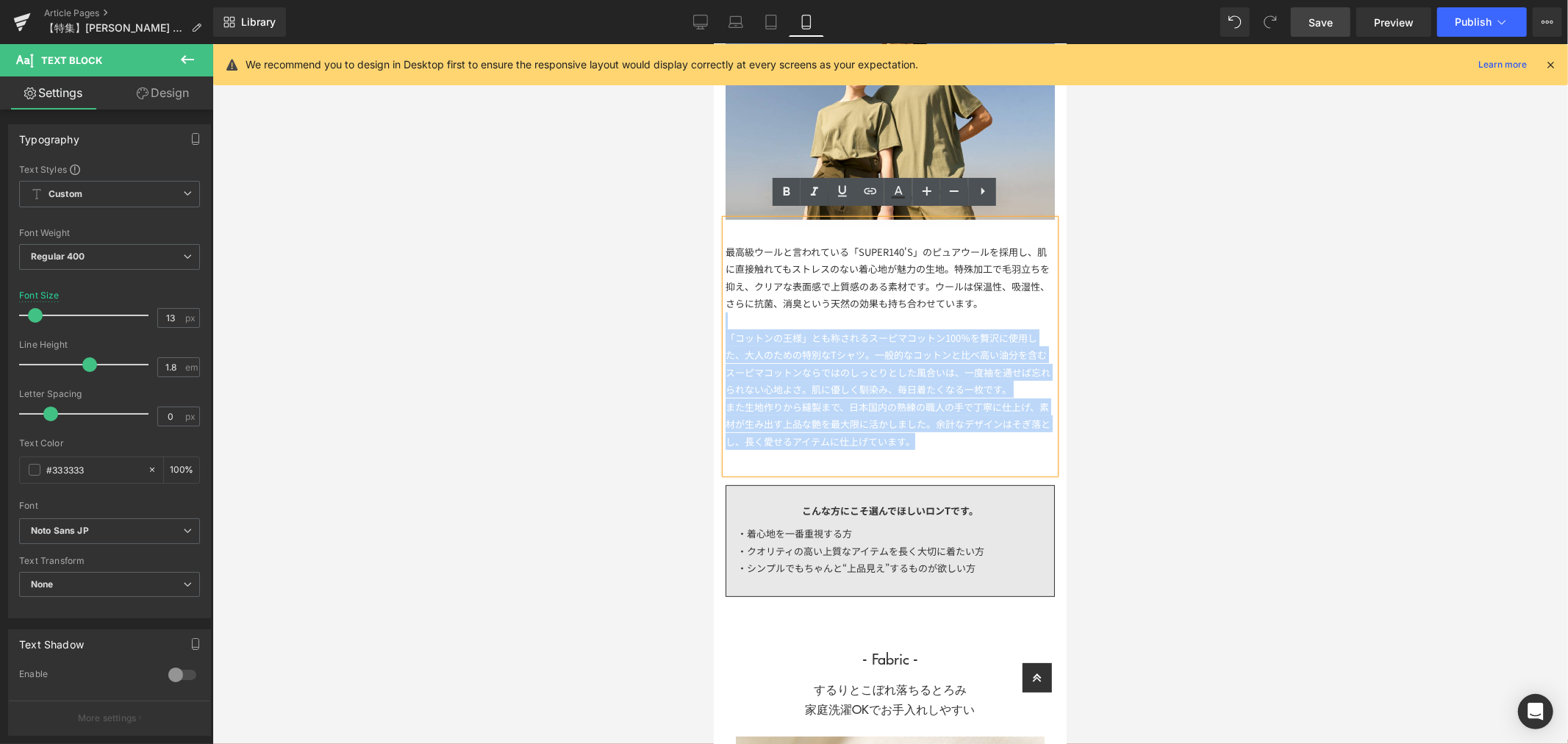
drag, startPoint x: 730, startPoint y: 308, endPoint x: 952, endPoint y: 433, distance: 254.8
click at [952, 433] on div "最高級ウールと言われている「SUPER140'S」のピュアウールを採用し、肌に直接触れてもストレスのない着心地が魅力の生地。特殊加工で毛羽立ちを抑え、クリアな…" at bounding box center [889, 346] width 329 height 254
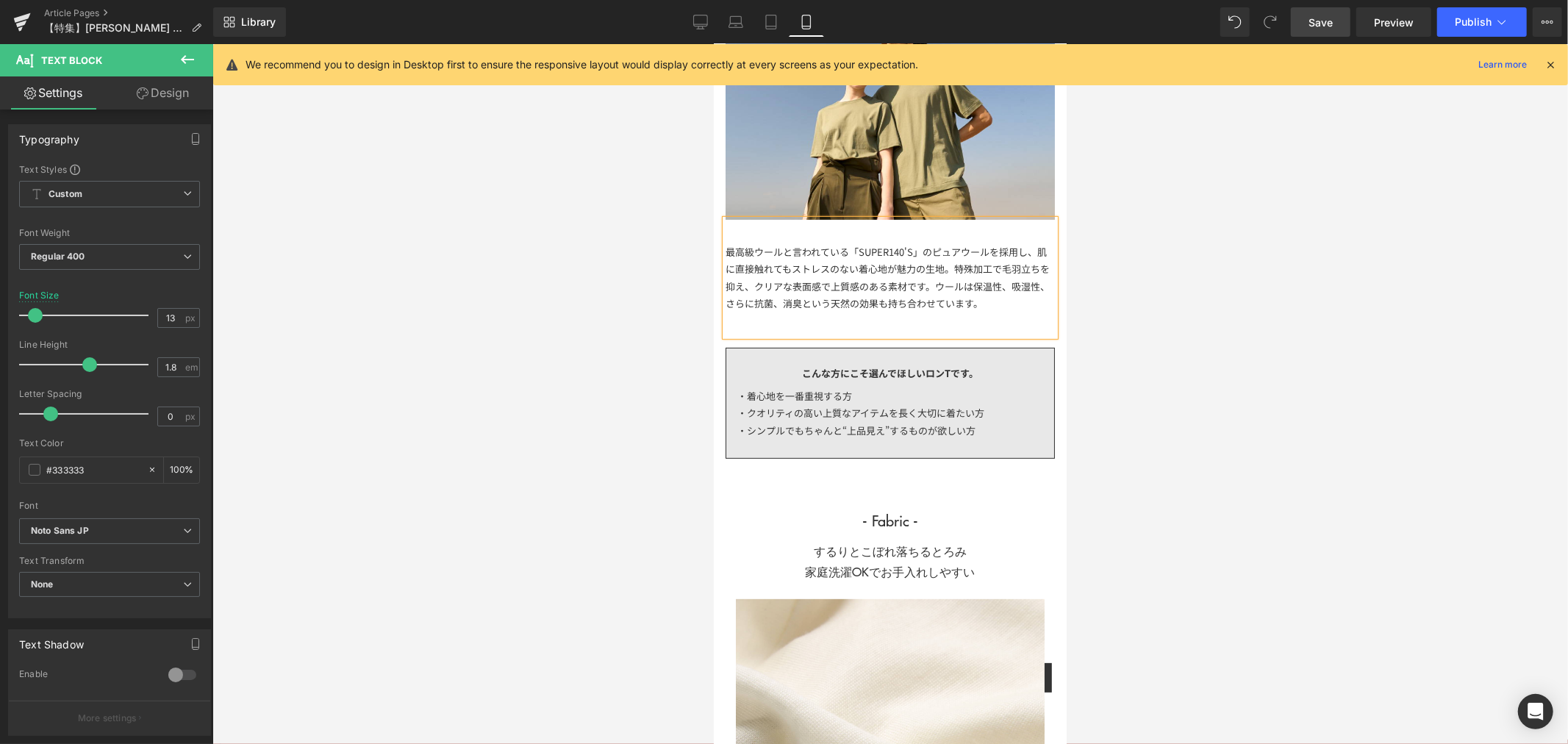
click at [1186, 438] on div at bounding box center [890, 394] width 1355 height 700
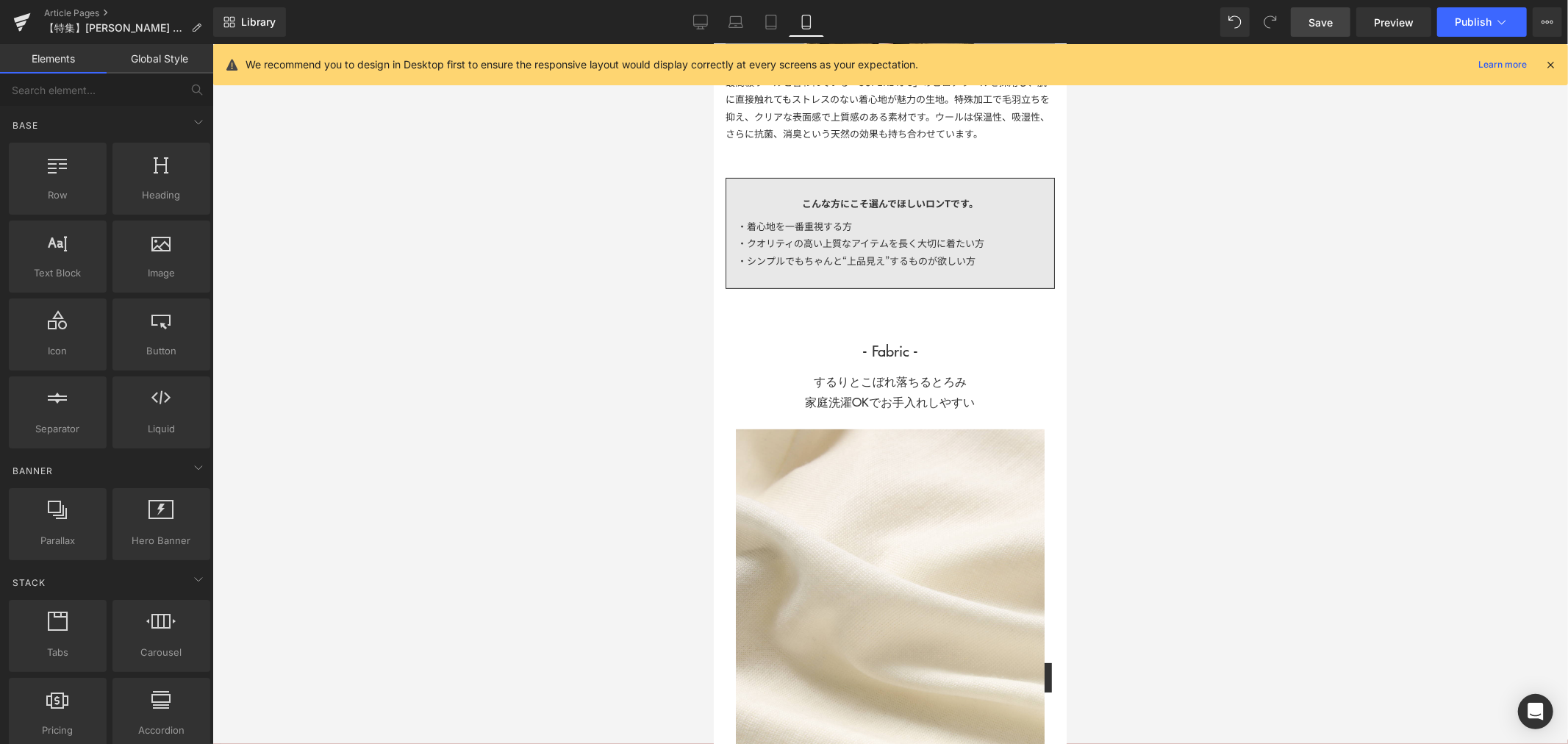
scroll to position [386, 0]
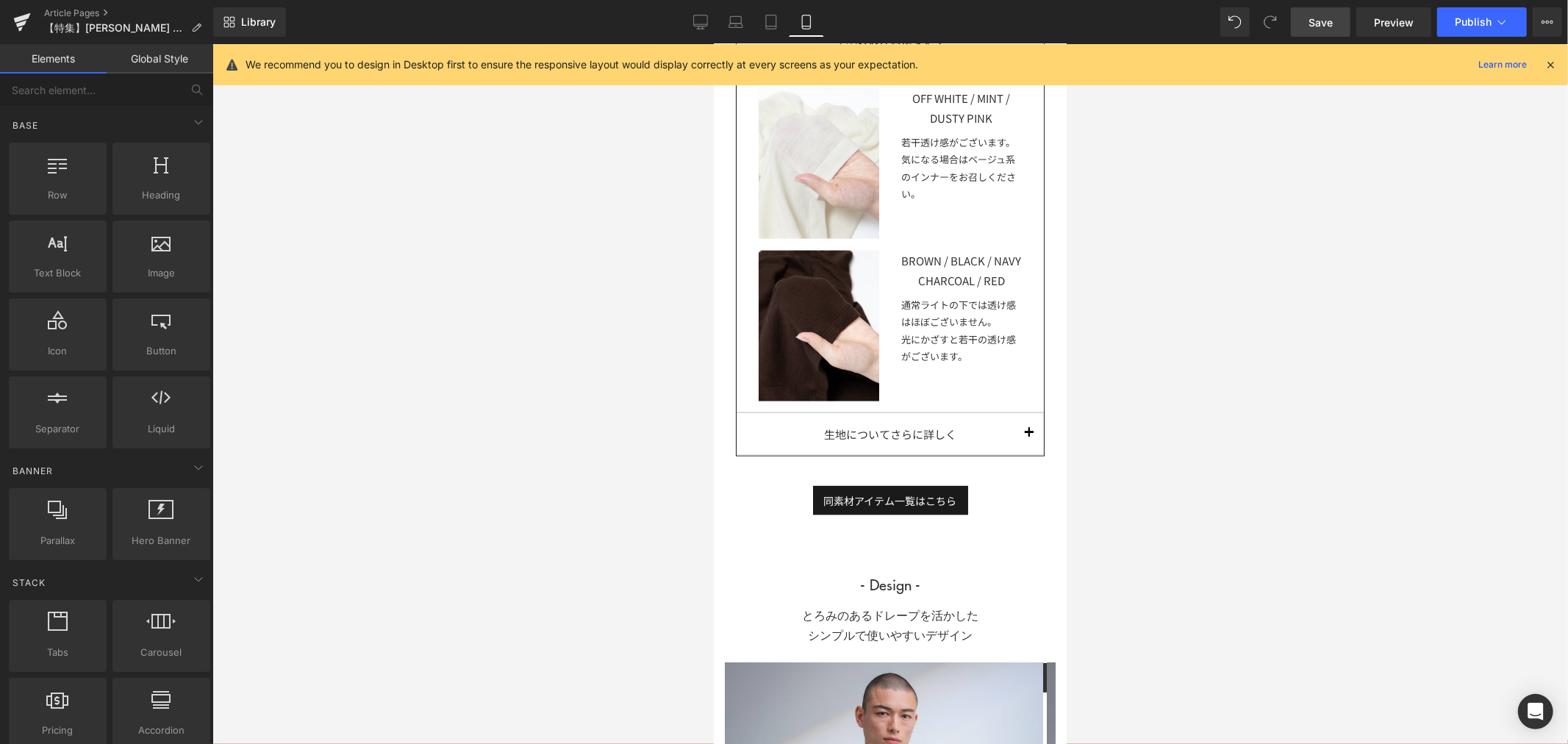
click at [1029, 436] on span "button" at bounding box center [1029, 436] width 0 height 0
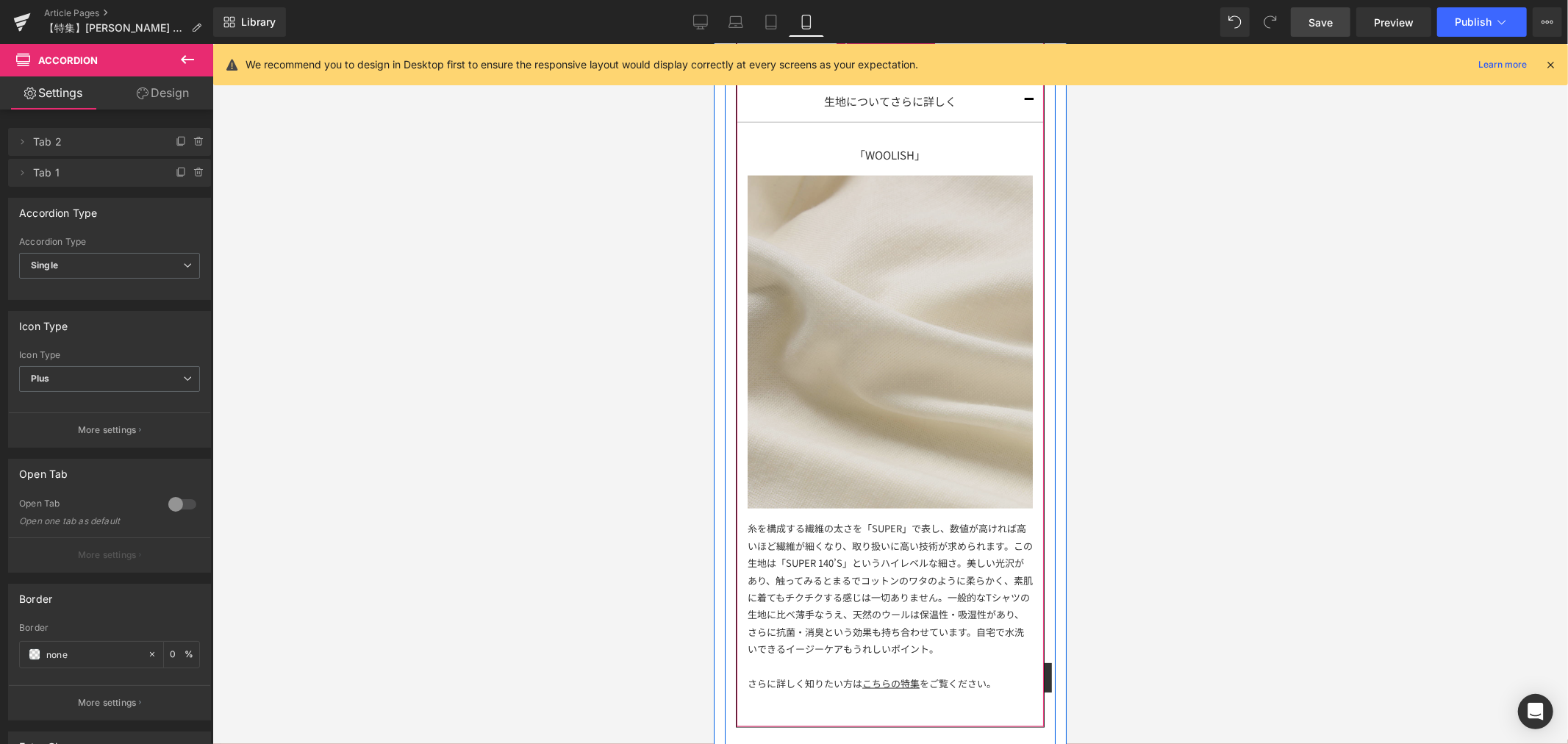
scroll to position [1453, 0]
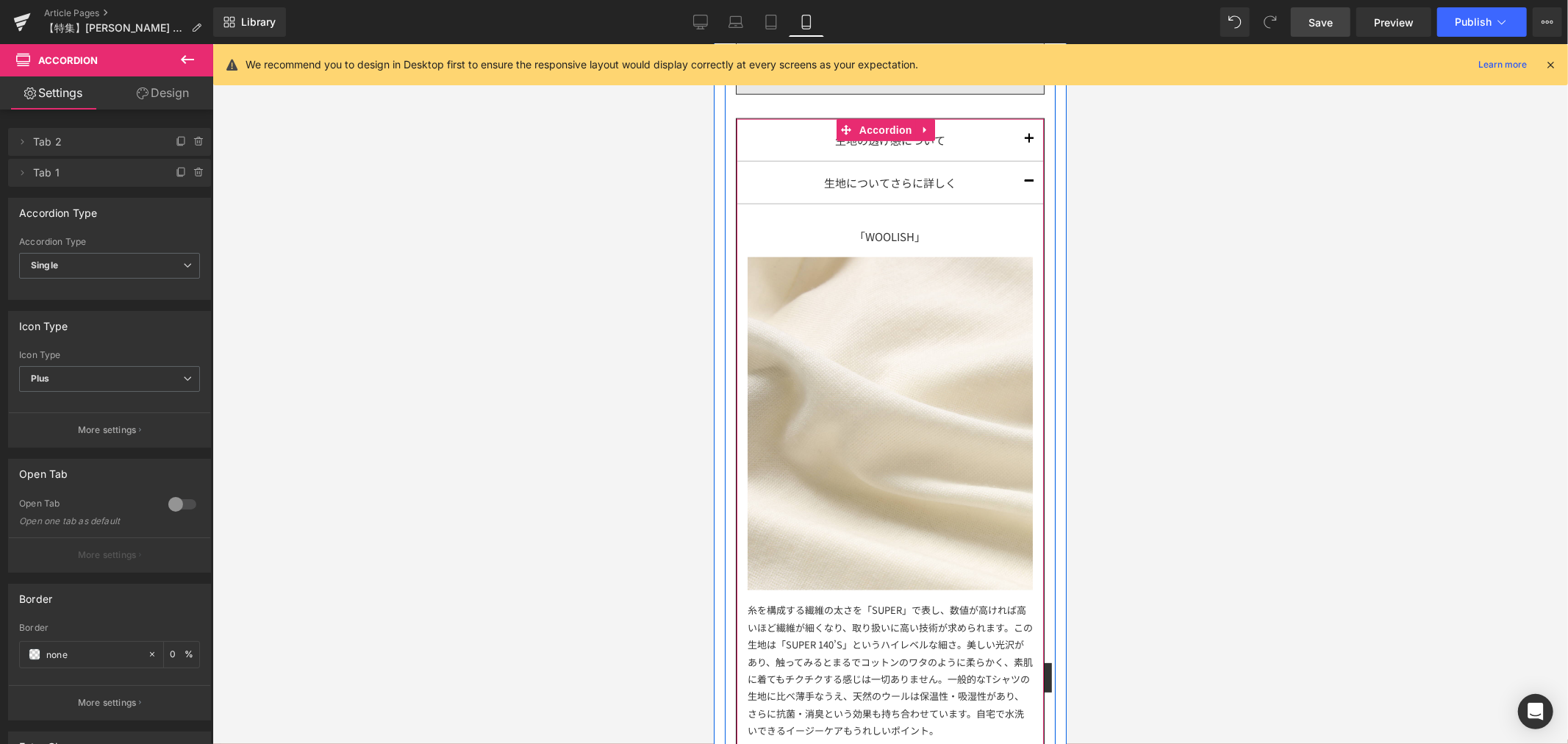
click at [1014, 187] on button "button" at bounding box center [1029, 181] width 30 height 42
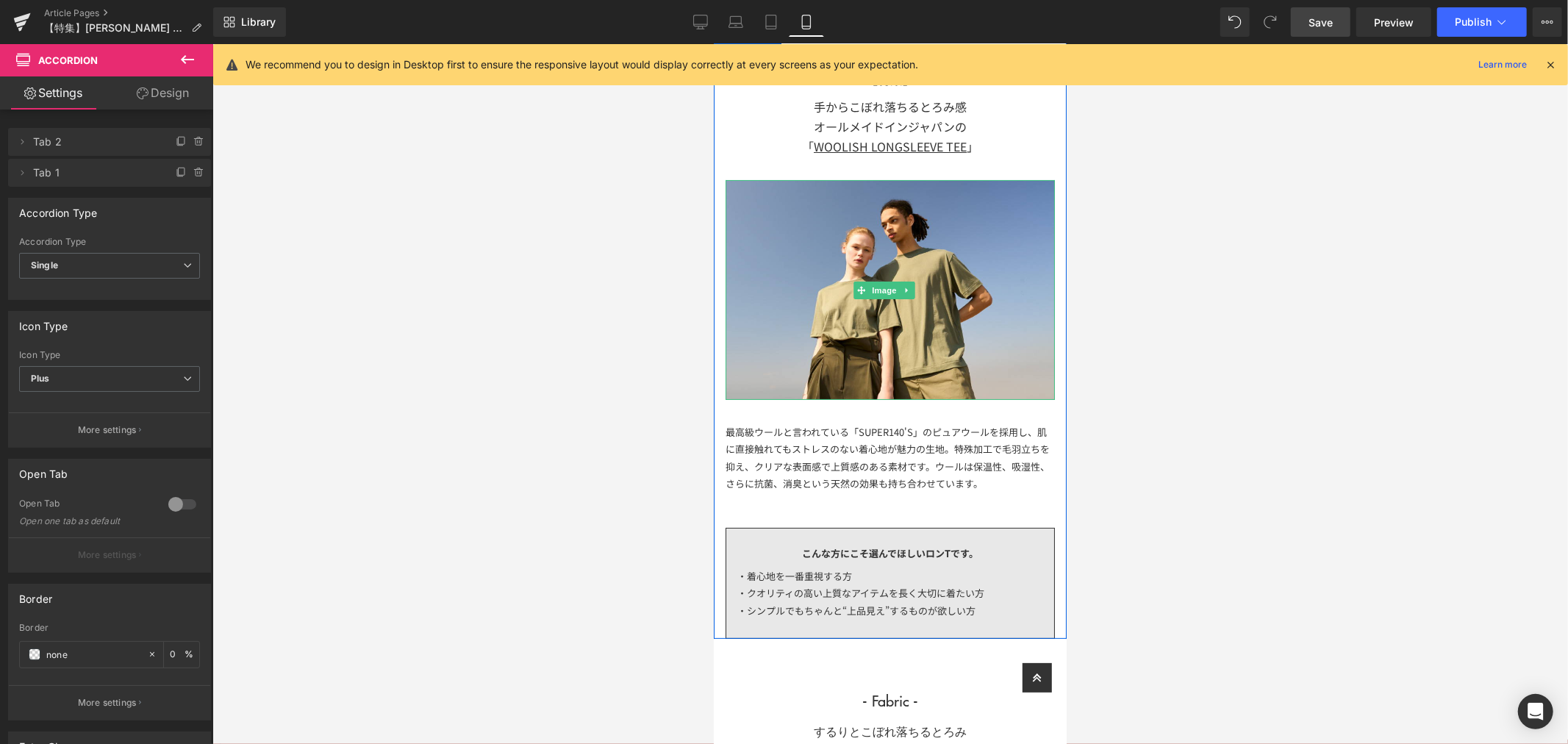
scroll to position [0, 0]
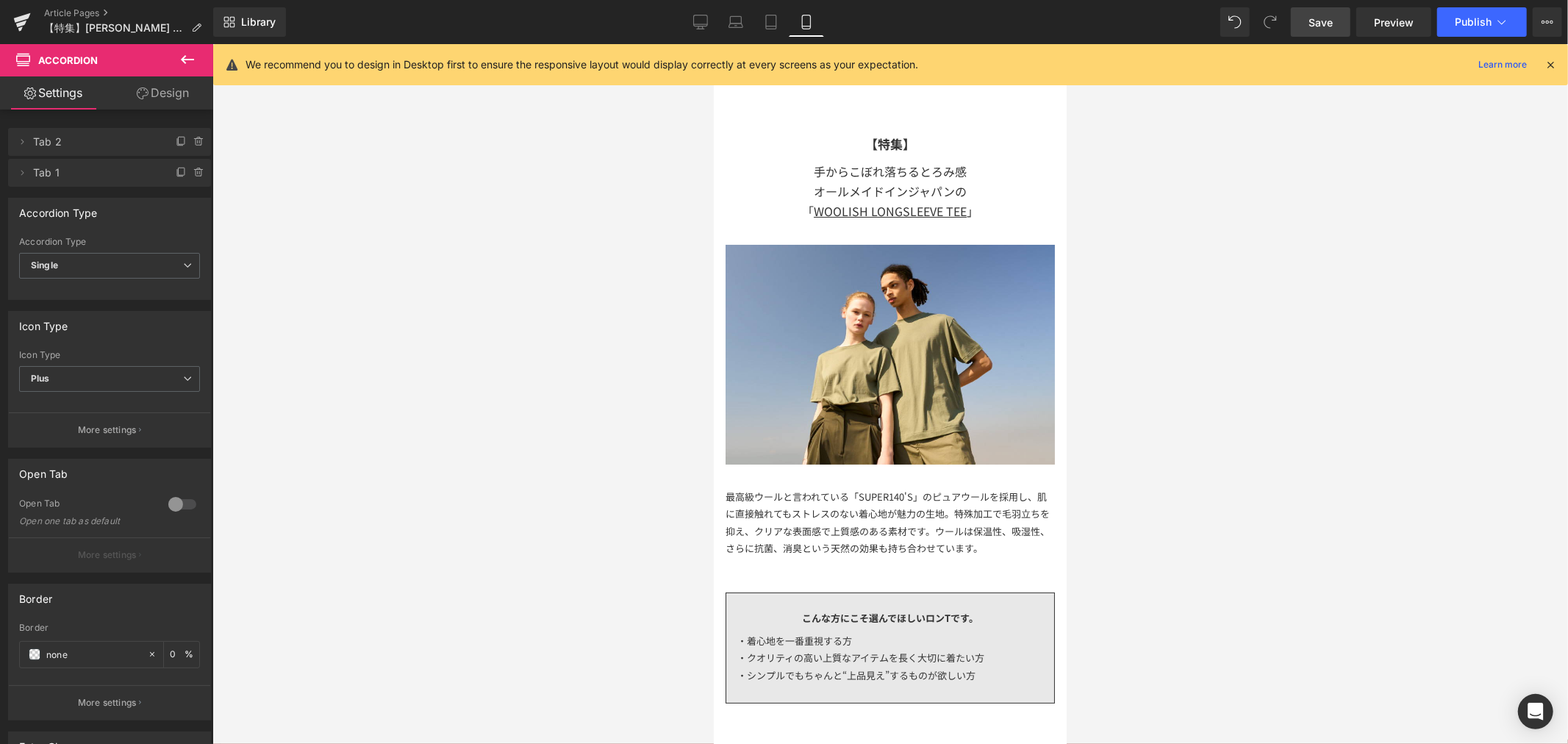
click at [1338, 27] on link "Save" at bounding box center [1320, 22] width 59 height 30
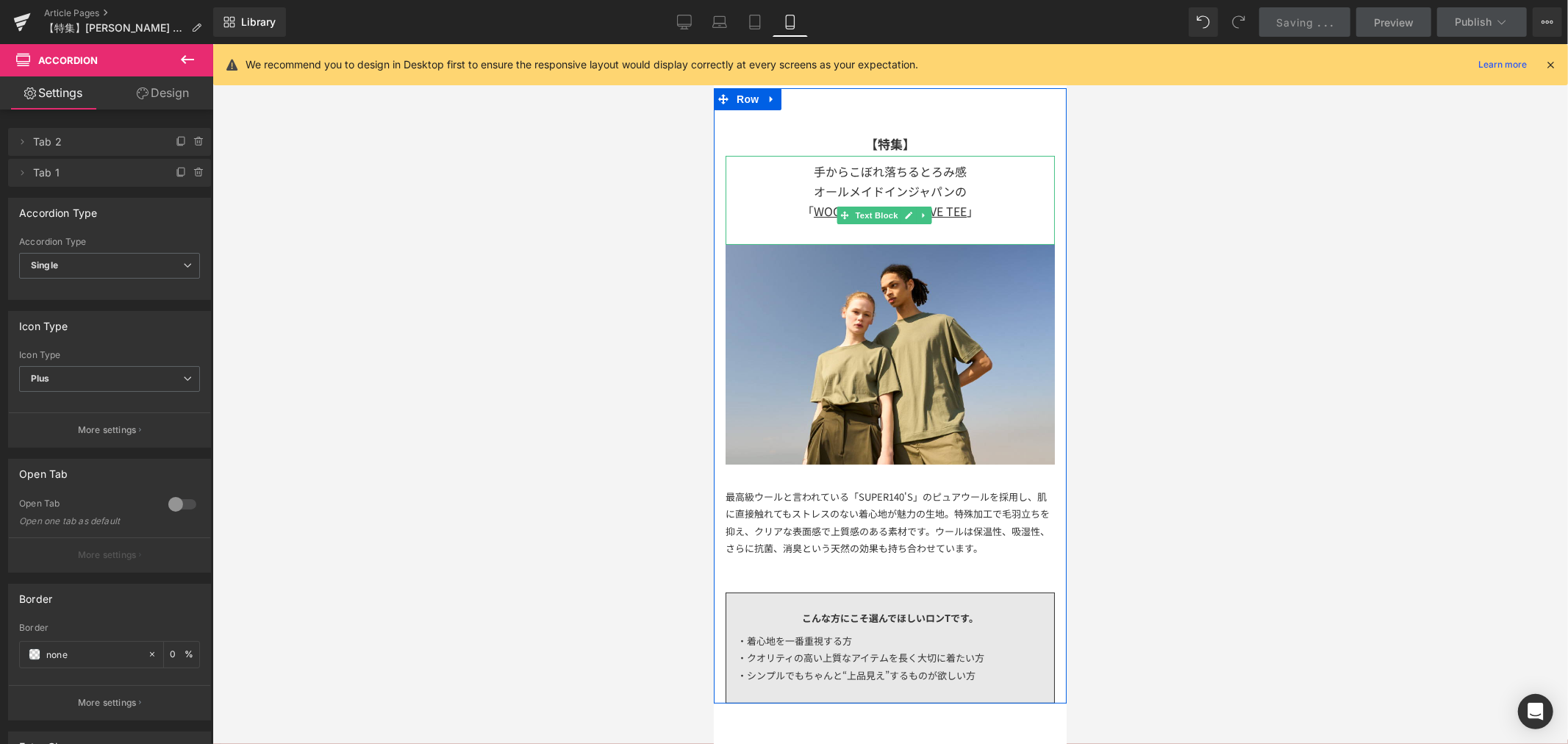
click at [945, 193] on span "オールメイドインジャパンの 「 WOOLISH LONGSLEEVE TEE" at bounding box center [884, 200] width 165 height 37
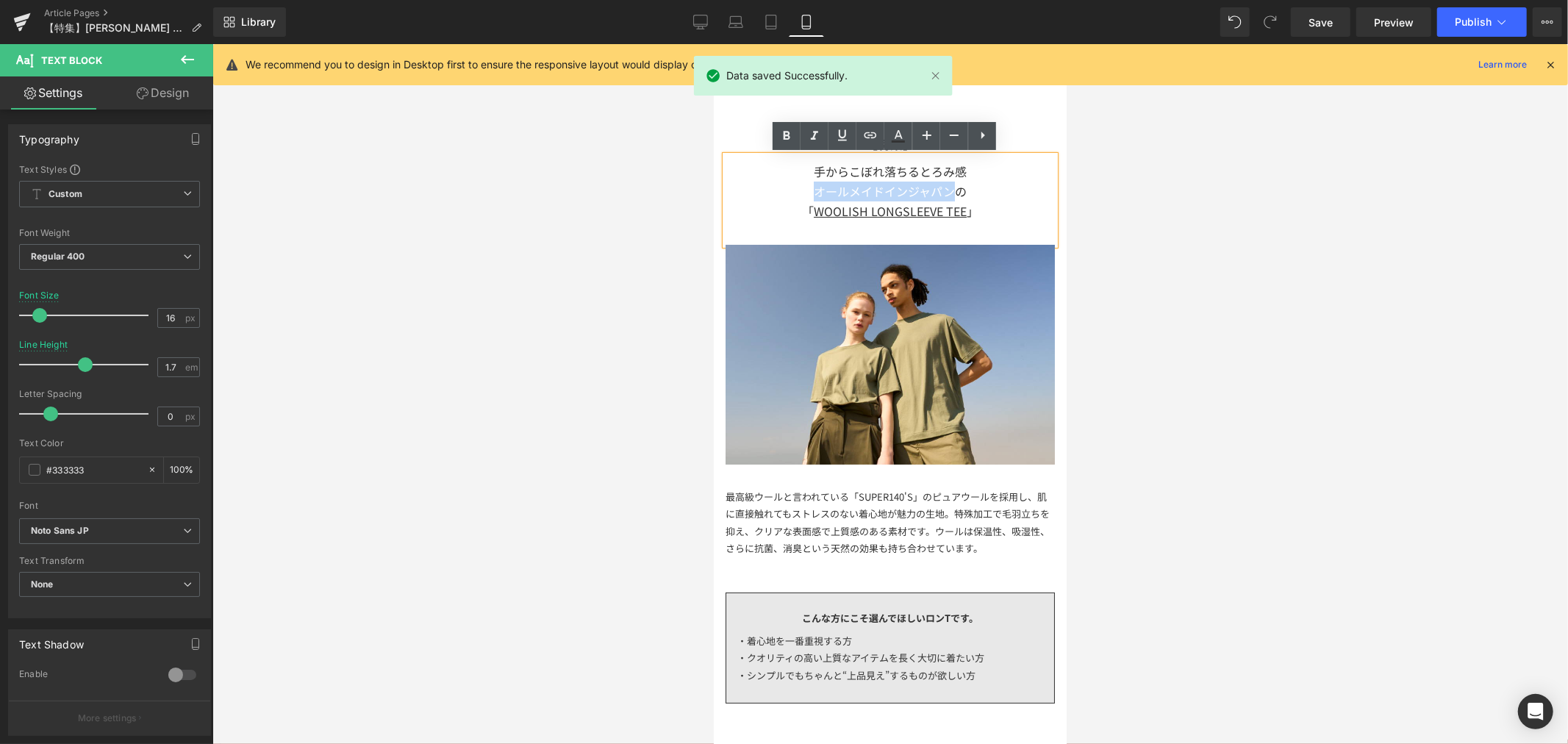
click at [807, 184] on span "オールメイドインジャパンの 「 WOOLISH LONGSLEEVE TEE" at bounding box center [884, 200] width 165 height 37
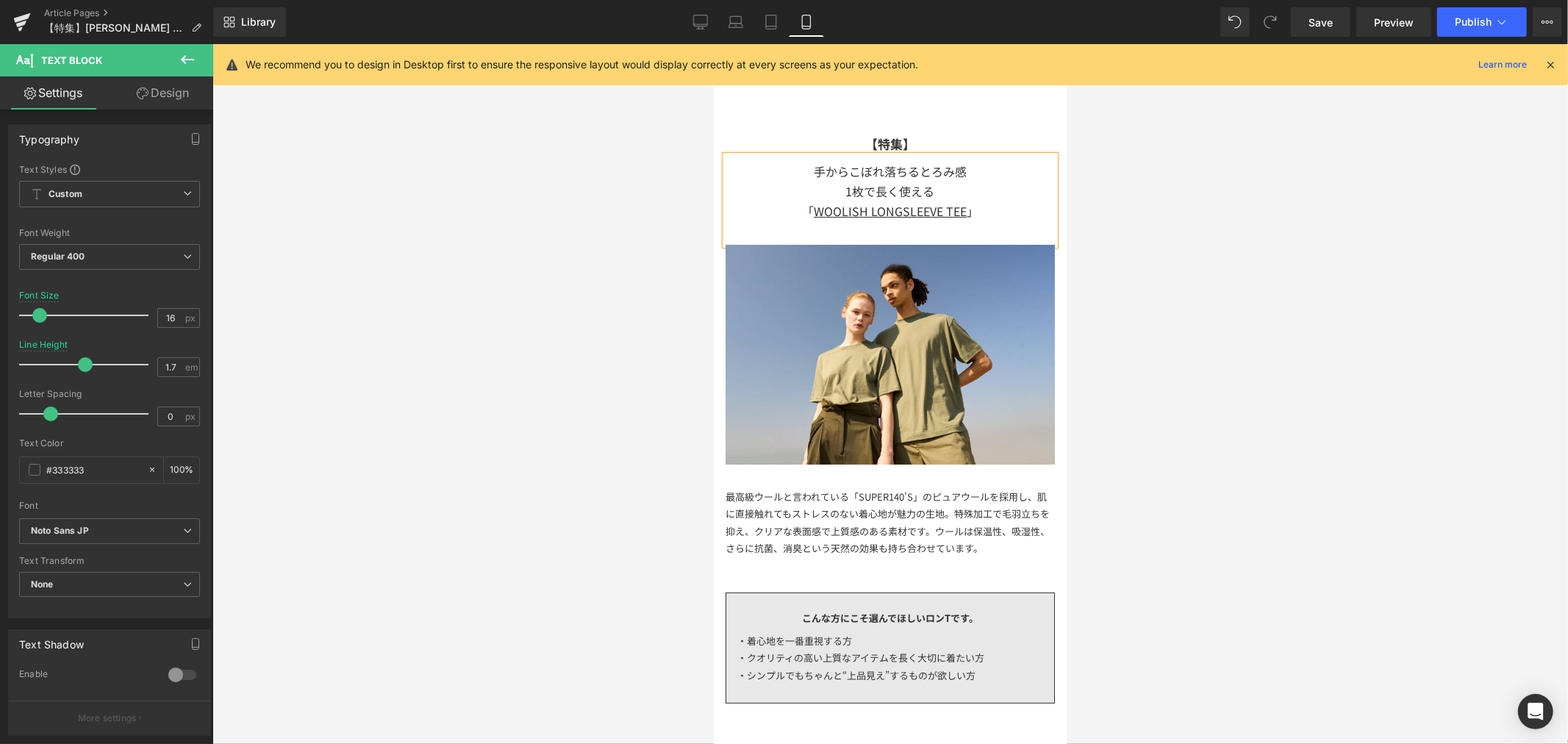
click at [1125, 430] on div at bounding box center [890, 394] width 1355 height 700
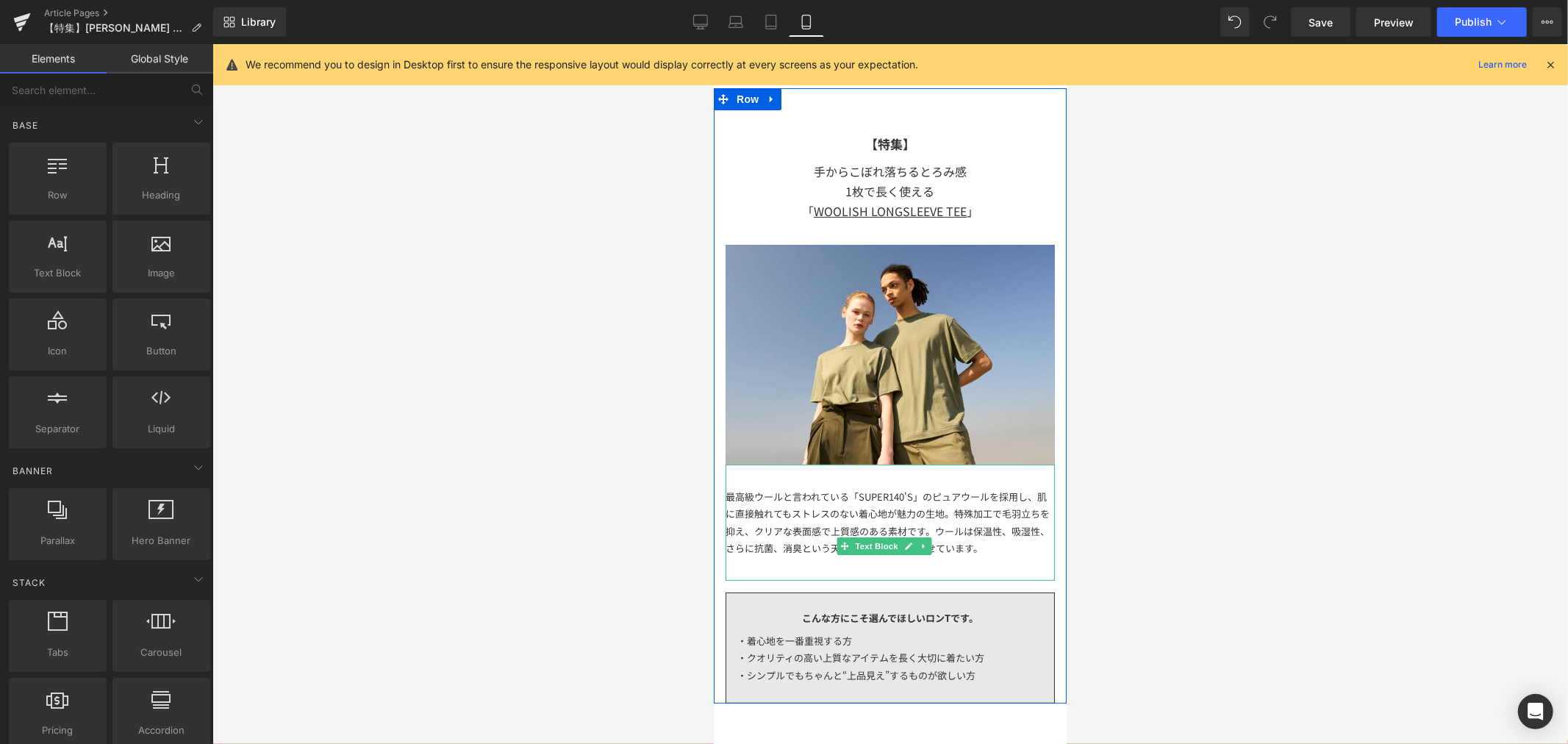
click at [948, 526] on div "最高級ウールと言われている「SUPER140'S」のピュアウールを採用し、肌に直接触れてもストレスのない着心地が魅力の生地。特殊加工で毛羽立ちを抑え、クリアな…" at bounding box center [889, 522] width 329 height 69
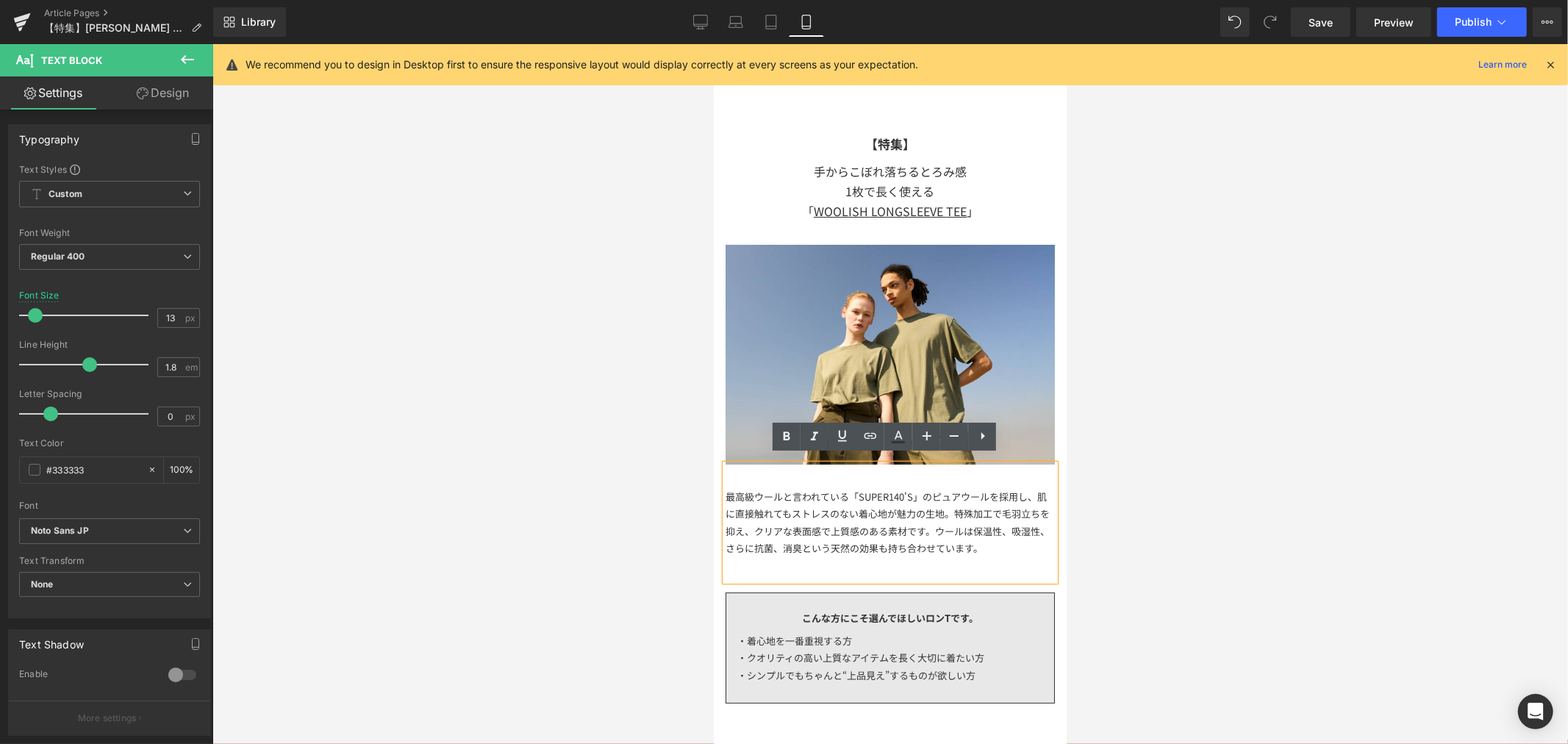
click at [954, 521] on div "最高級ウールと言われている「SUPER140'S」のピュアウールを採用し、肌に直接触れてもストレスのない着心地が魅力の生地。特殊加工で毛羽立ちを抑え、クリアな…" at bounding box center [889, 522] width 329 height 69
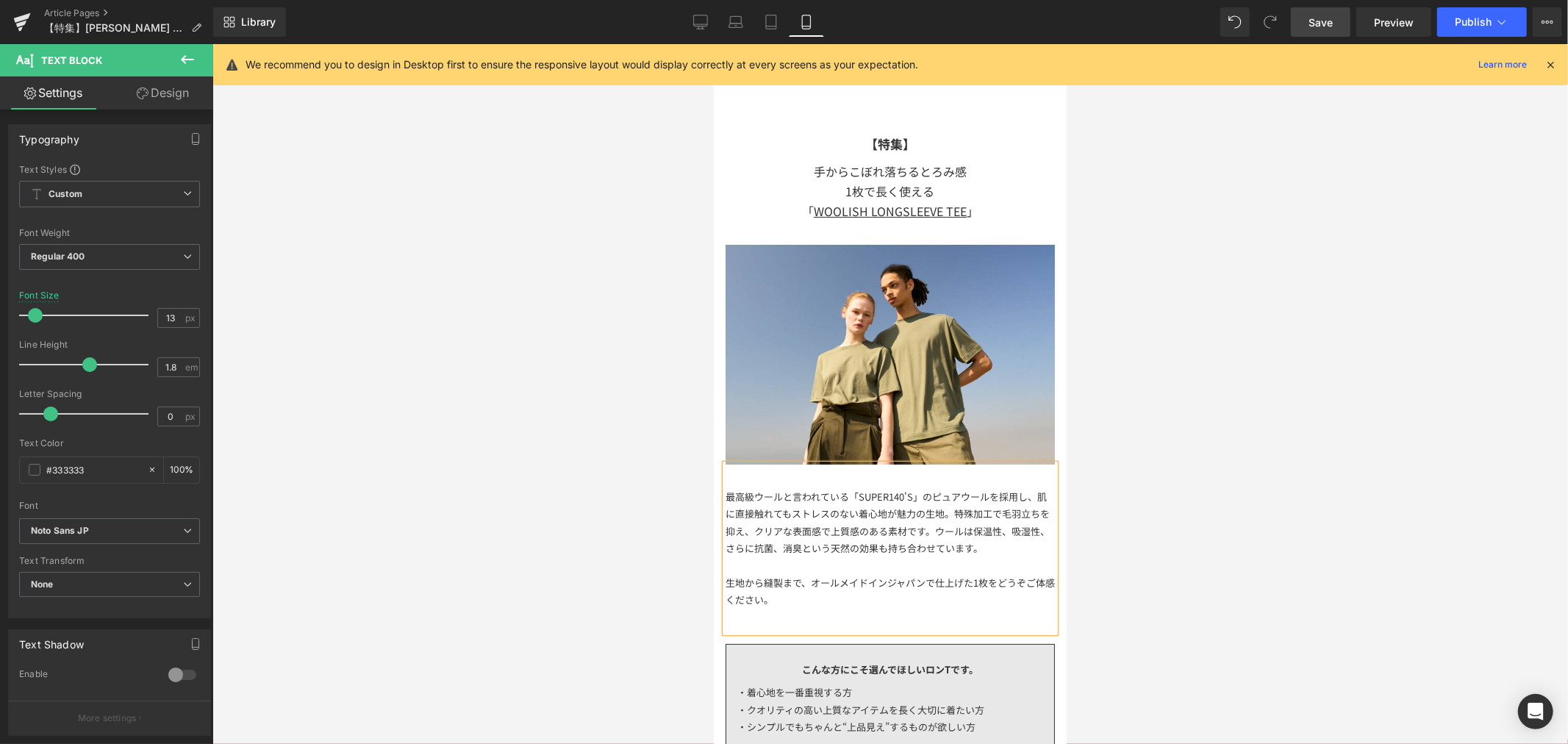
click at [1320, 23] on span "Save" at bounding box center [1321, 22] width 24 height 15
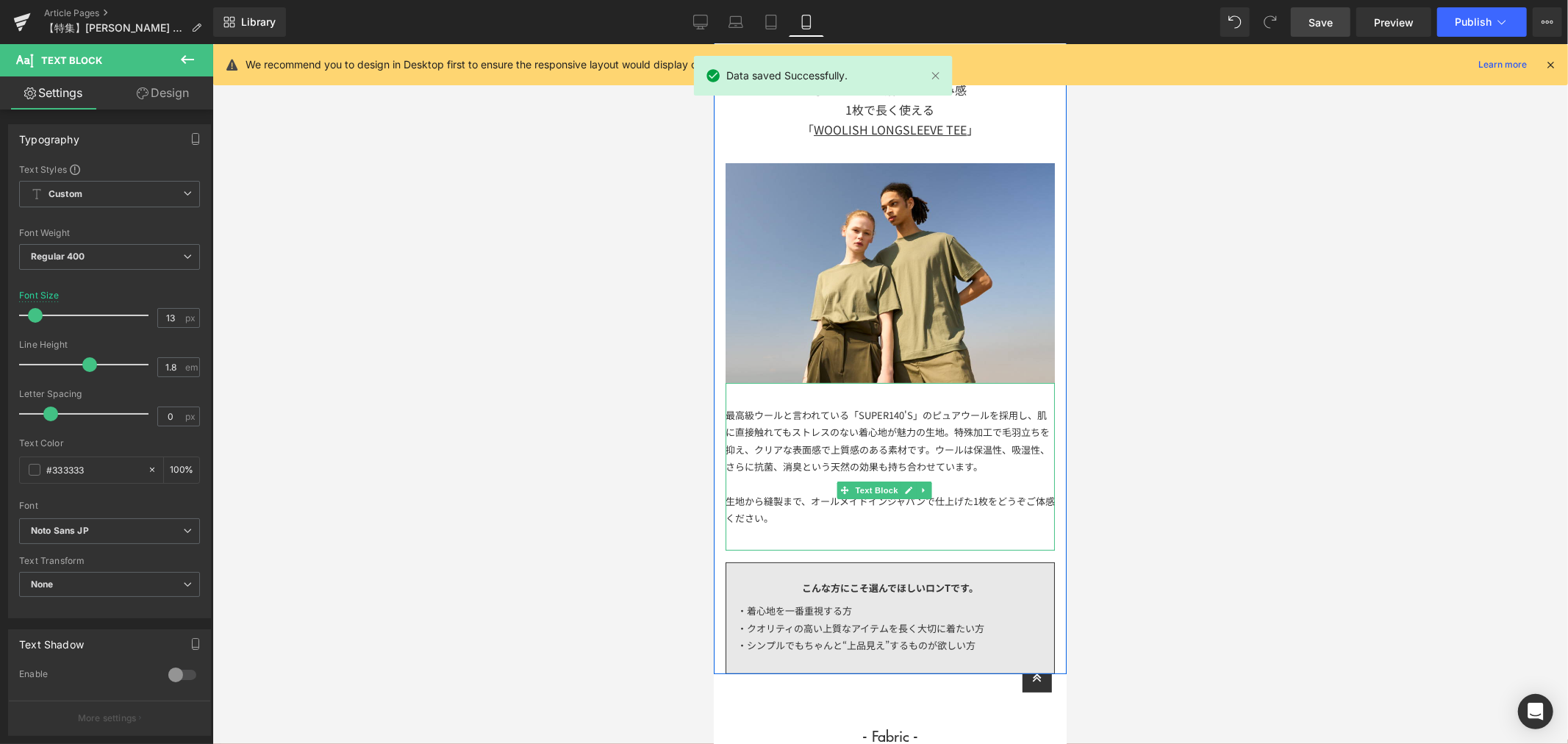
scroll to position [163, 0]
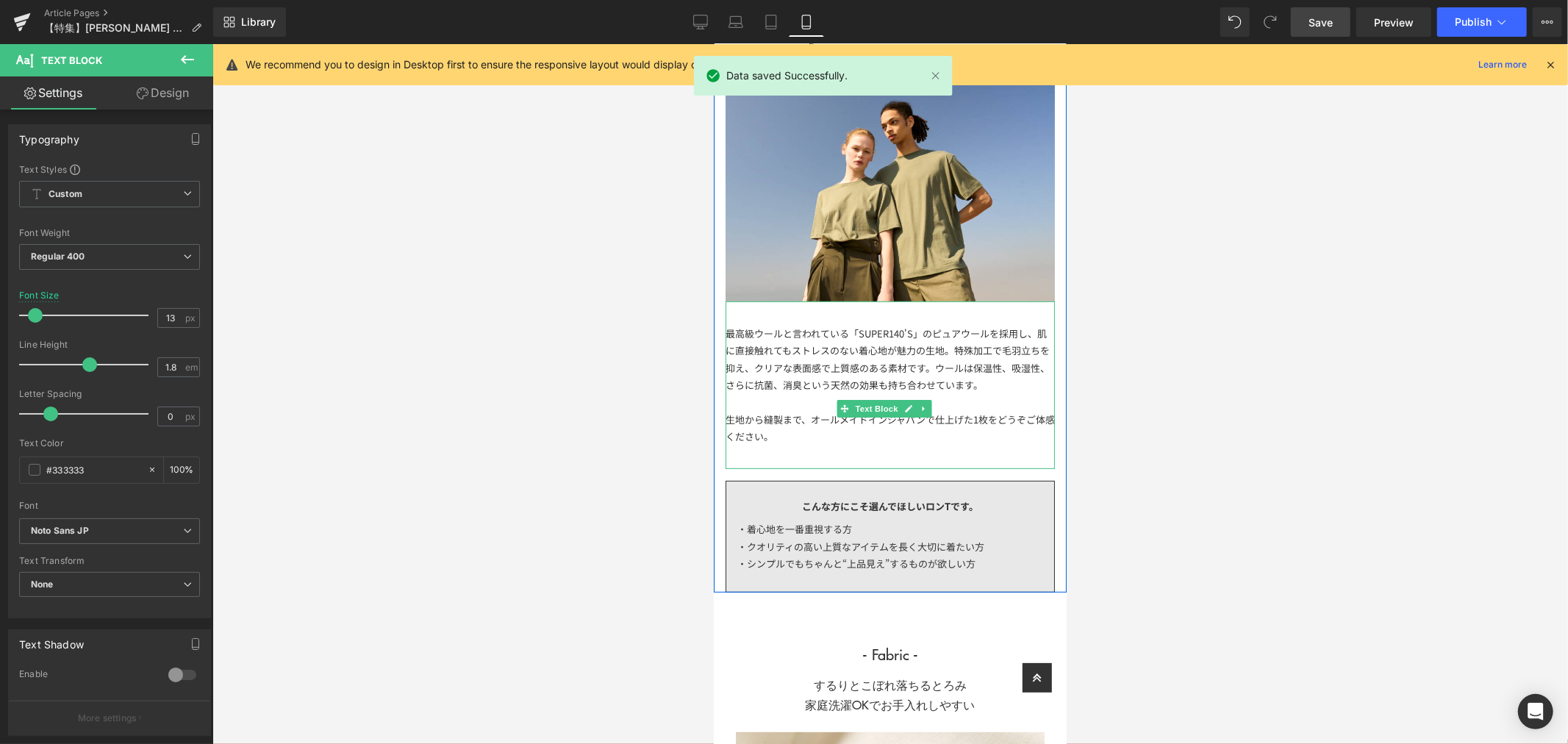
click at [978, 435] on div "生地から縫製まで、オールメイドインジャパンで仕上げた1枚をどうぞご体感ください。" at bounding box center [889, 426] width 329 height 34
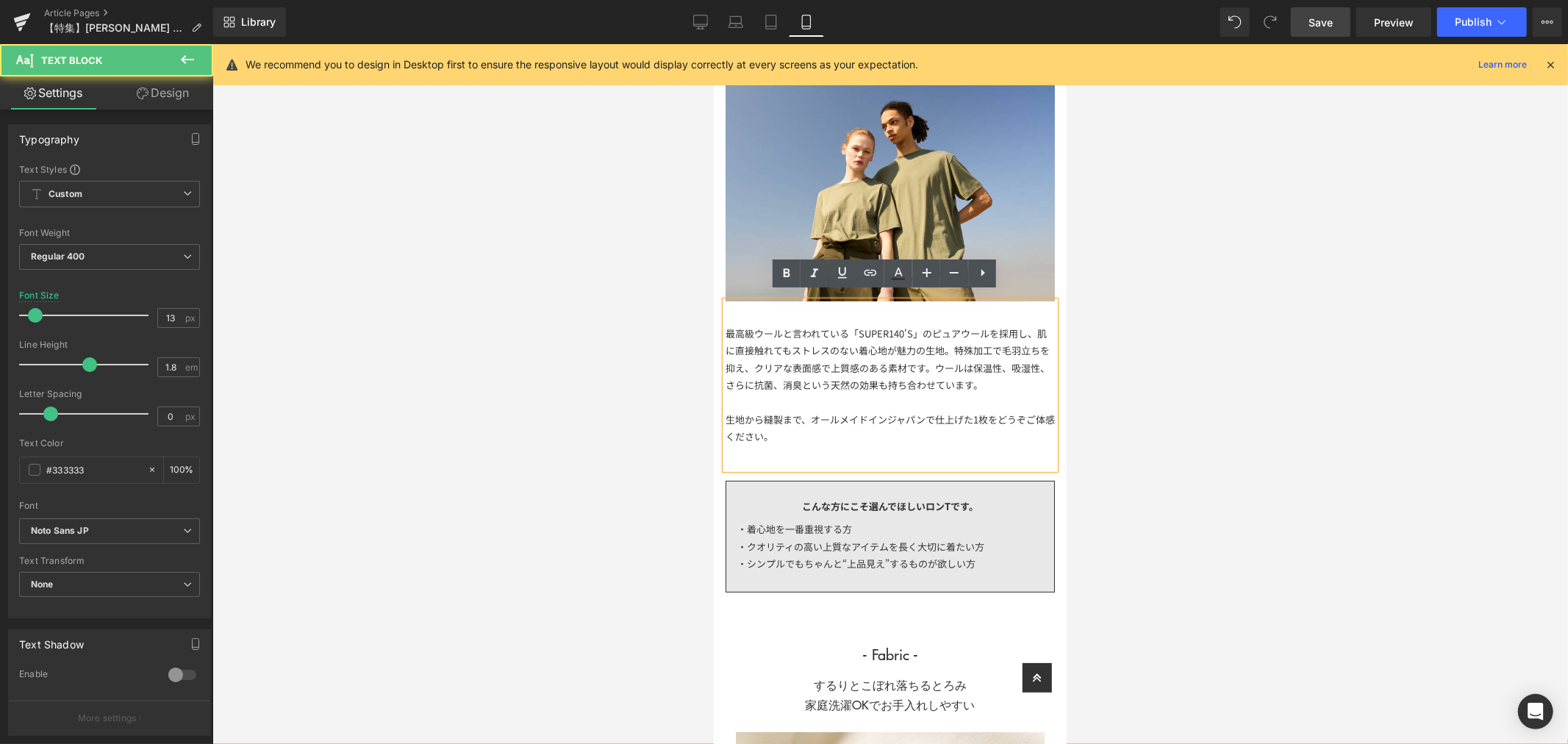
click at [1194, 480] on div at bounding box center [890, 394] width 1355 height 700
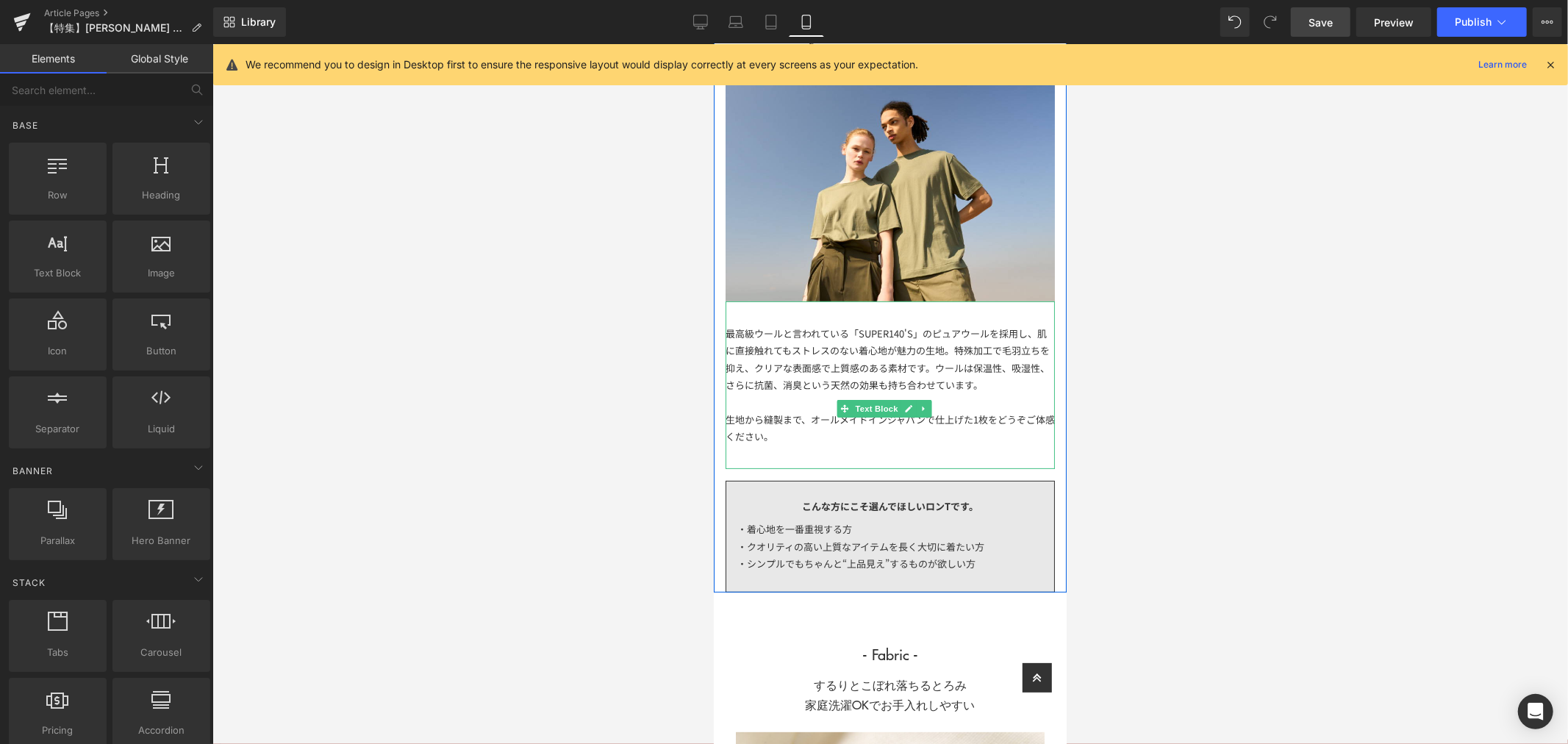
click at [936, 436] on div "生地から縫製まで、オールメイドインジャパンで仕上げた1枚をどうぞご体感ください。" at bounding box center [889, 426] width 329 height 34
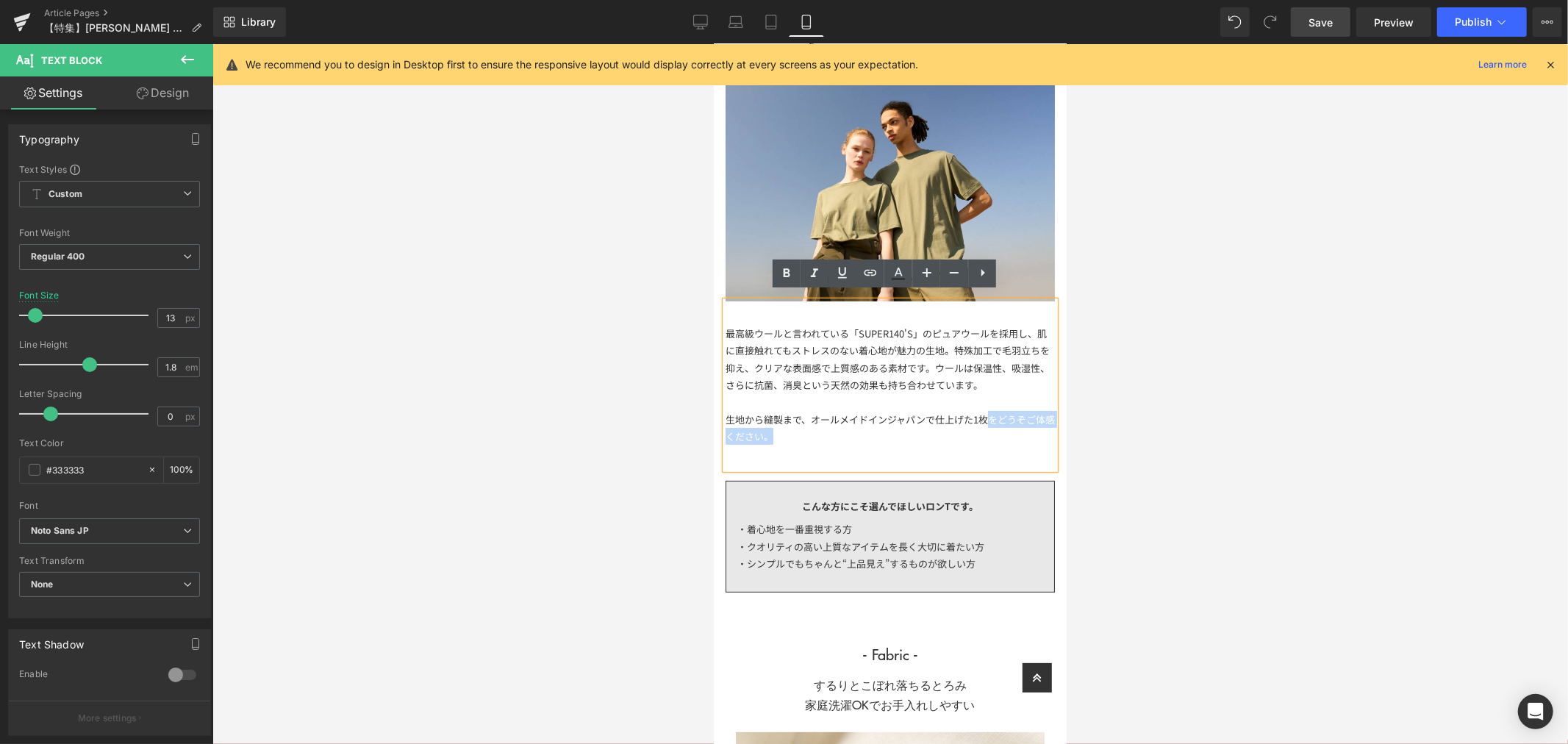
drag, startPoint x: 999, startPoint y: 434, endPoint x: 990, endPoint y: 413, distance: 22.8
click at [990, 413] on div "生地から縫製まで、オールメイドインジャパンで仕上げた1枚をどうぞご体感ください。" at bounding box center [889, 426] width 329 height 34
click at [1141, 434] on div at bounding box center [890, 394] width 1355 height 700
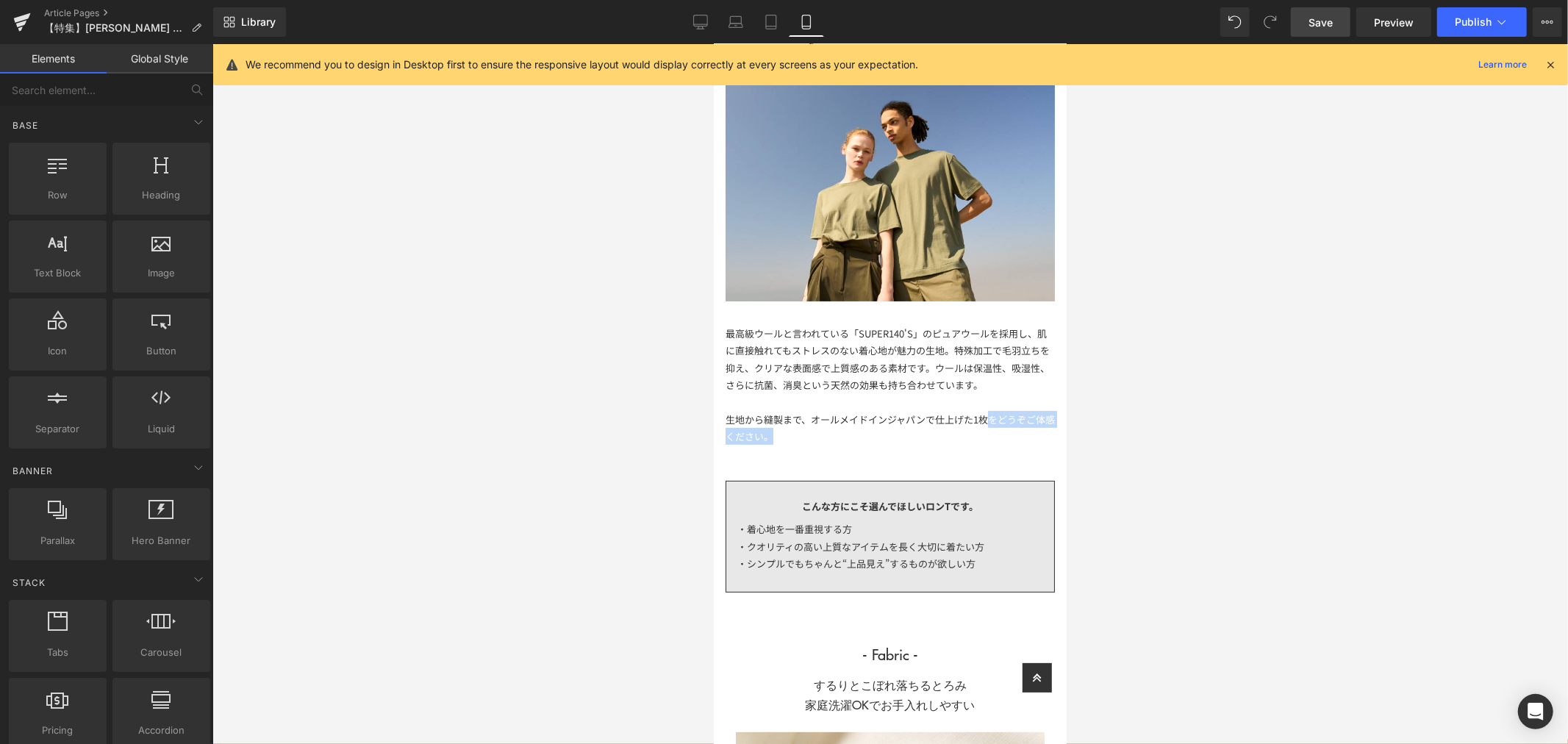
click at [976, 440] on div "最高級ウールと言われている「SUPER140'S」のピュアウールを採用し、肌に直接触れてもストレスのない着心地が魅力の生地。特殊加工で毛羽立ちを抑え、クリアな…" at bounding box center [889, 385] width 329 height 168
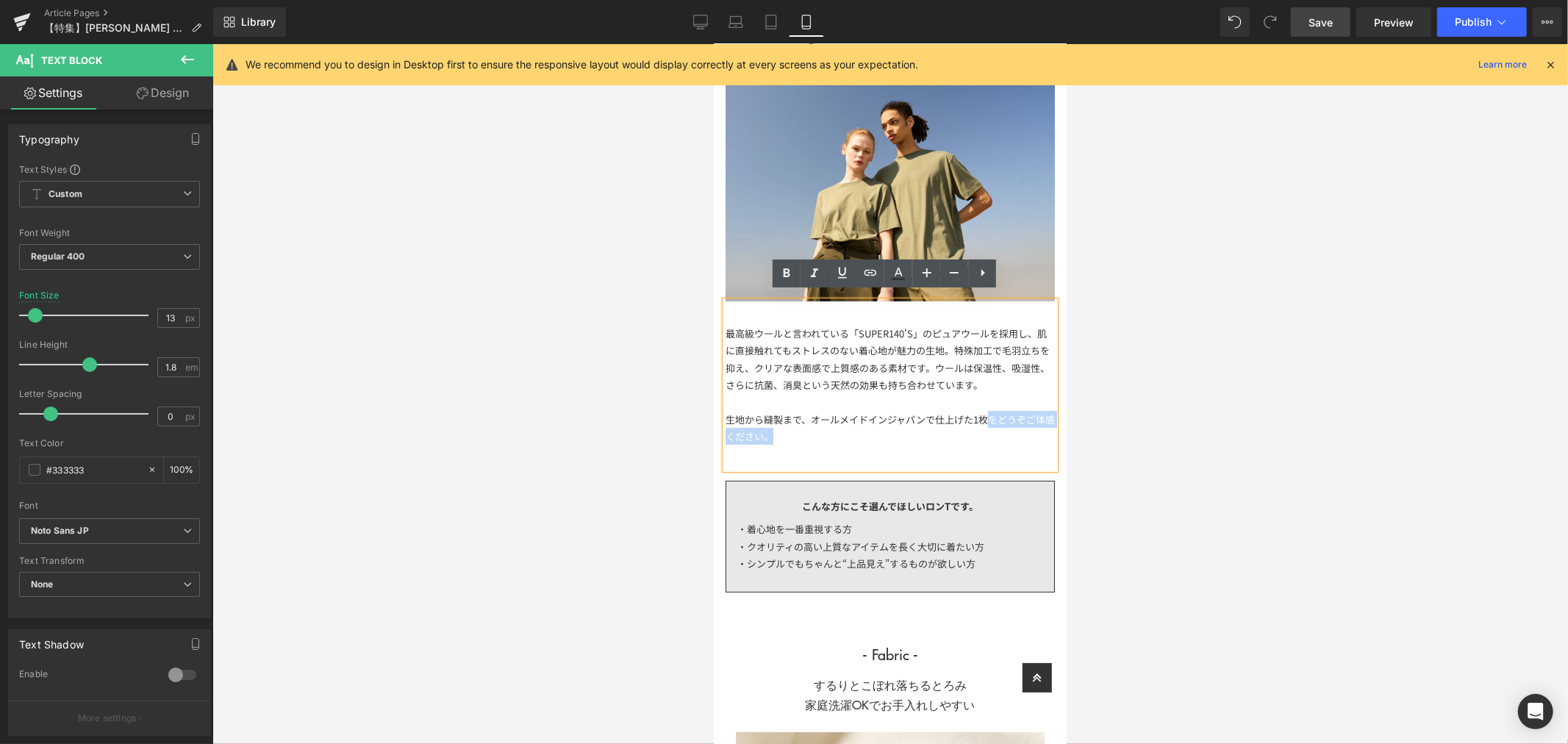
drag, startPoint x: 984, startPoint y: 433, endPoint x: 986, endPoint y: 413, distance: 20.1
click at [986, 413] on div "生地から縫製まで、オールメイドインジャパンで仕上げた1枚をどうぞご体感ください。" at bounding box center [889, 426] width 329 height 34
click at [975, 414] on div "生地から縫製まで、オールメイドインジャパンで仕上げたLIFiLを代表する1枚。" at bounding box center [889, 426] width 329 height 34
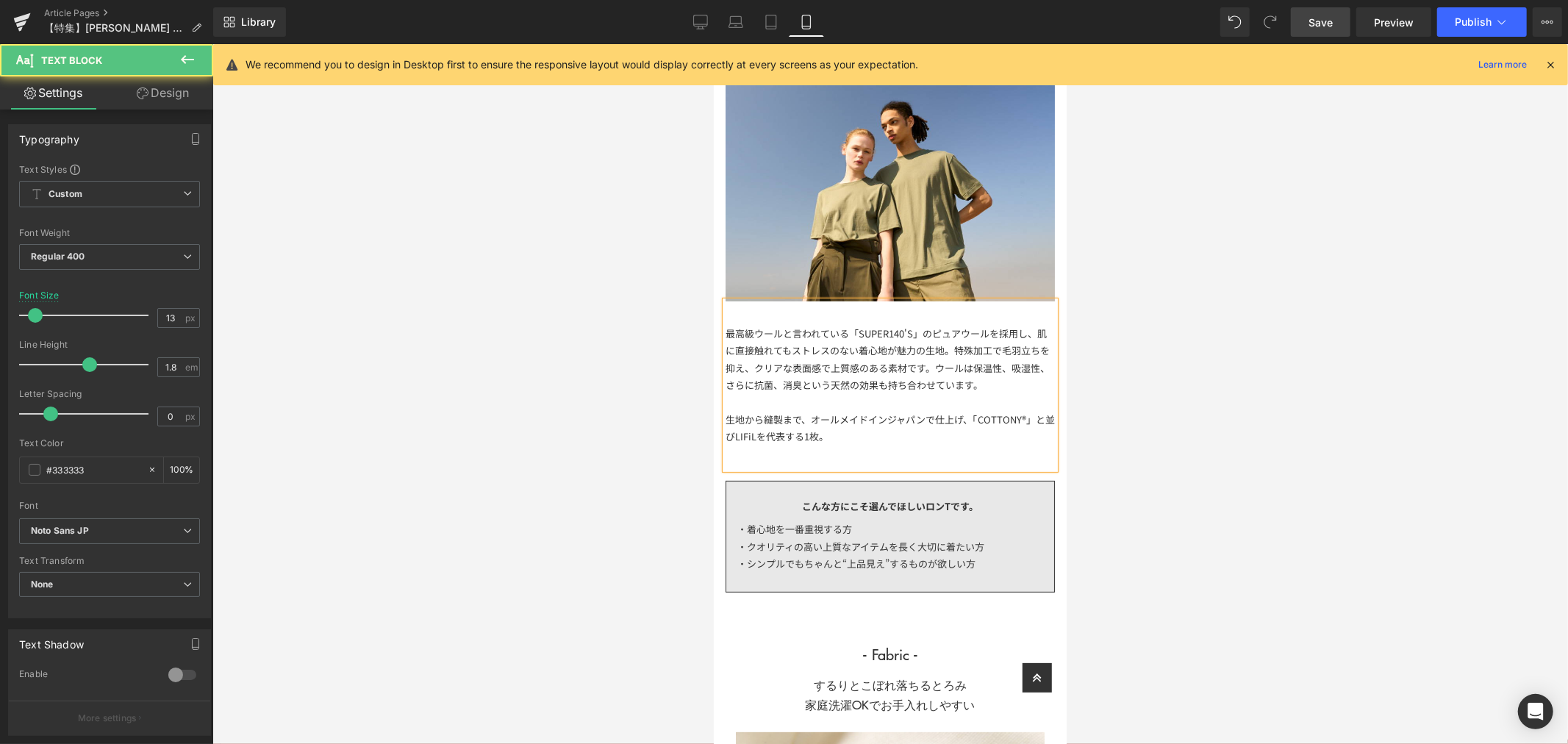
drag, startPoint x: 850, startPoint y: 430, endPoint x: 866, endPoint y: 430, distance: 16.0
click at [851, 430] on div "生地から縫製まで、オールメイドインジャパンで仕上げ、「COTTONY®」と並びLIFiLを代表する1枚。" at bounding box center [889, 426] width 329 height 34
click at [749, 431] on div "生地から縫製まで、オールメイドインジャパンで仕上げ、「COTTONY®」と並びLIFiLを代表する1枚です。" at bounding box center [889, 426] width 329 height 34
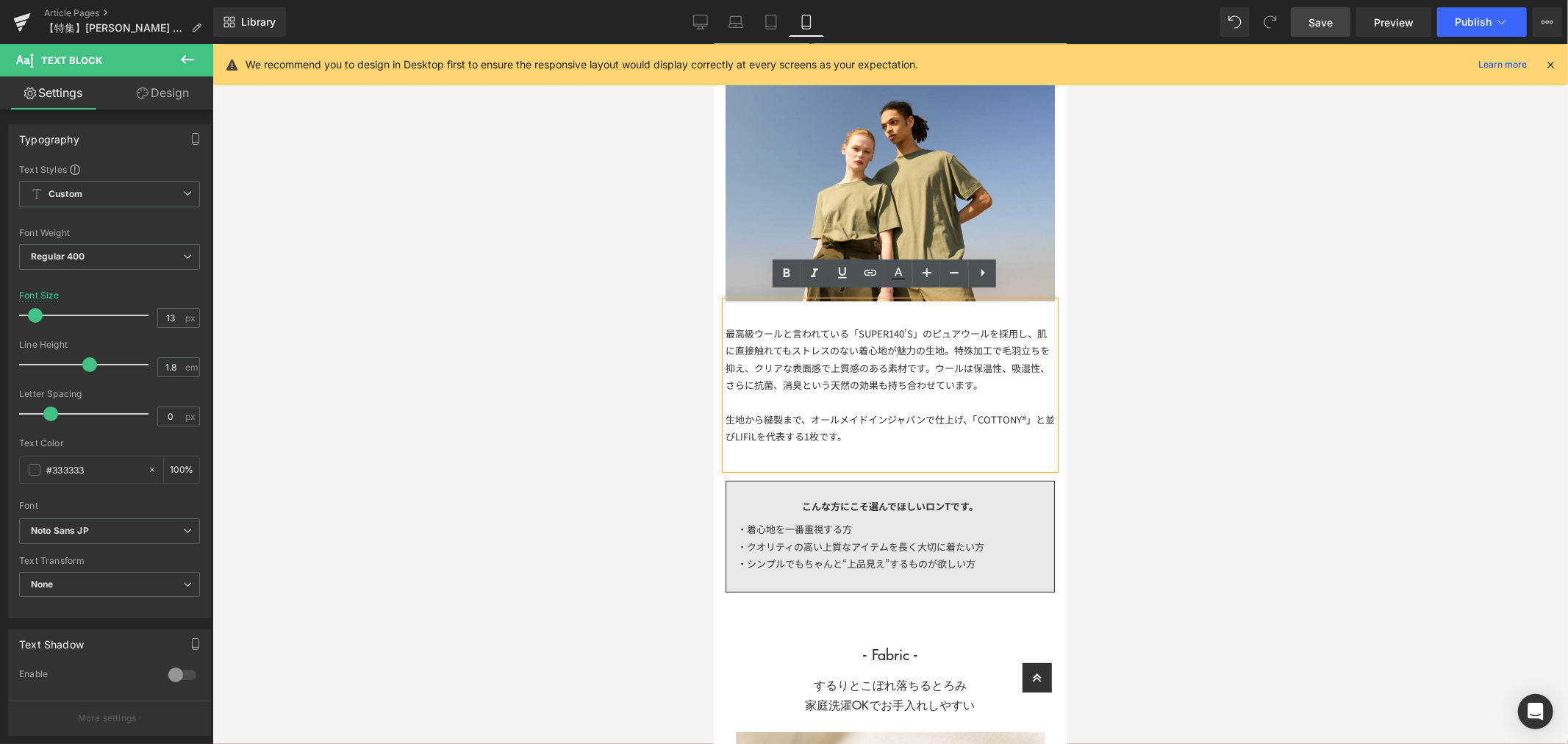
click at [968, 412] on div "生地から縫製まで、オールメイドインジャパンで仕上げ、「COTTONY®」と並びLIFiLを代表する1枚です。" at bounding box center [889, 426] width 329 height 34
click at [1335, 16] on link "Save" at bounding box center [1320, 22] width 59 height 30
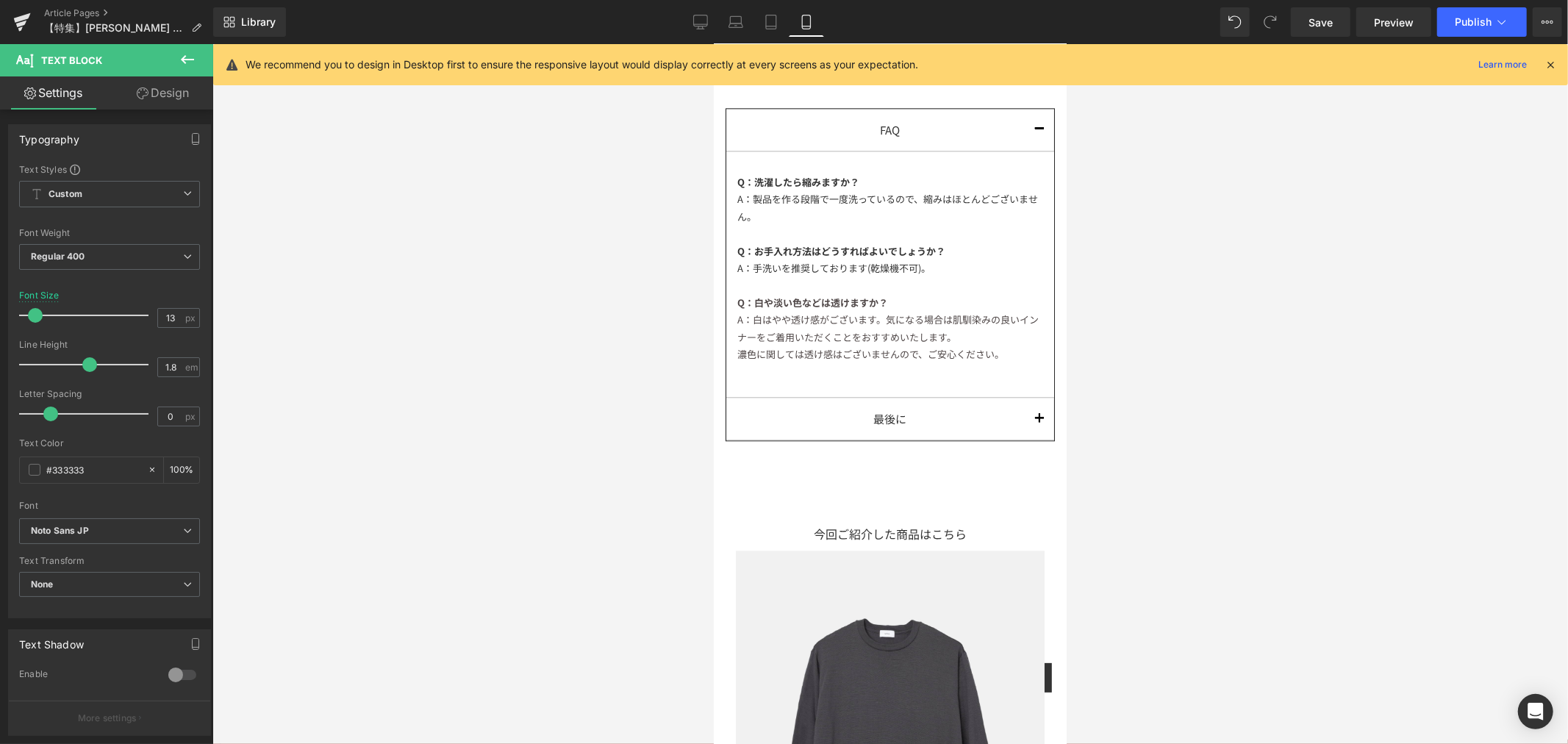
scroll to position [2857, 0]
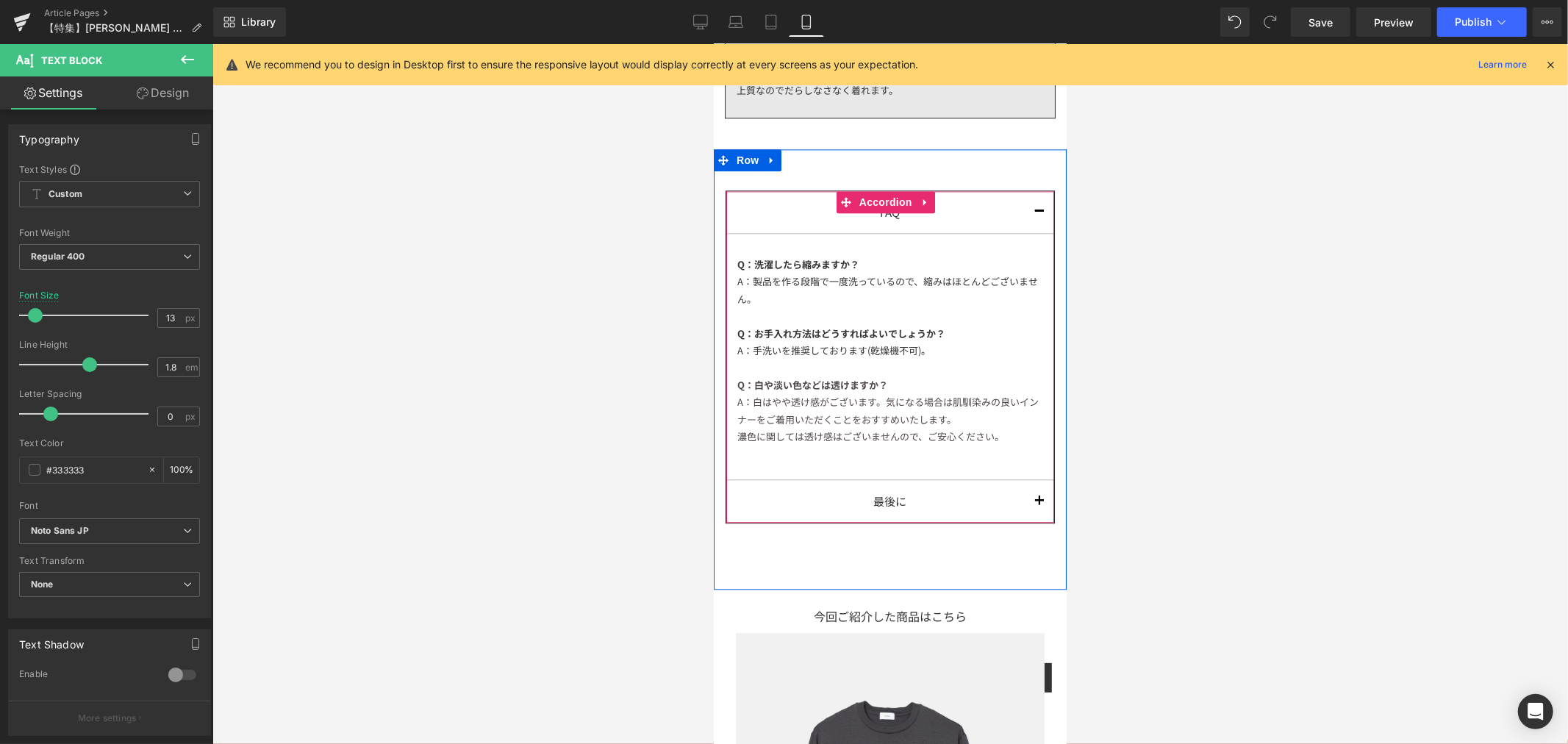
click at [1029, 209] on button "button" at bounding box center [1038, 211] width 30 height 42
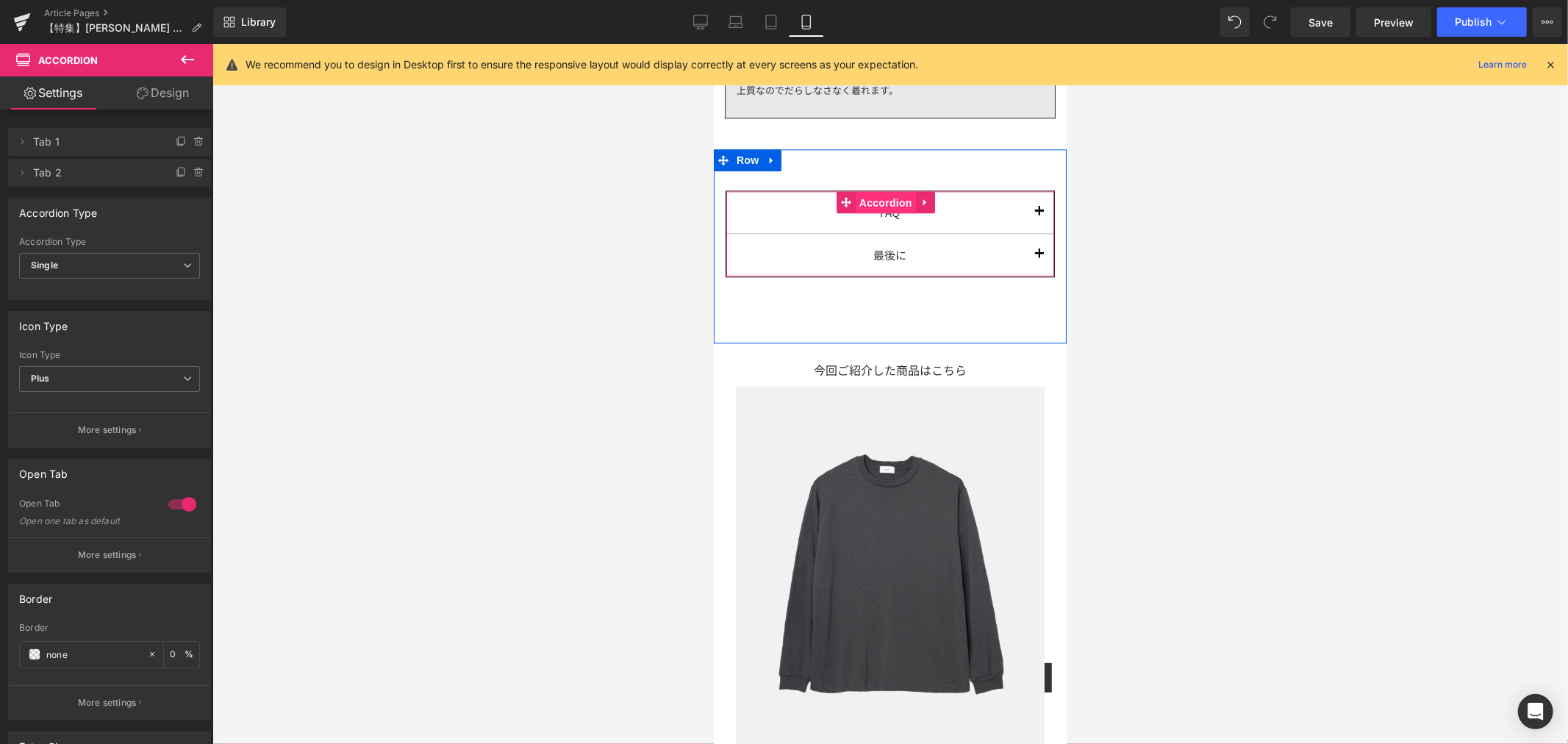
click at [883, 194] on span "Accordion" at bounding box center [885, 202] width 60 height 22
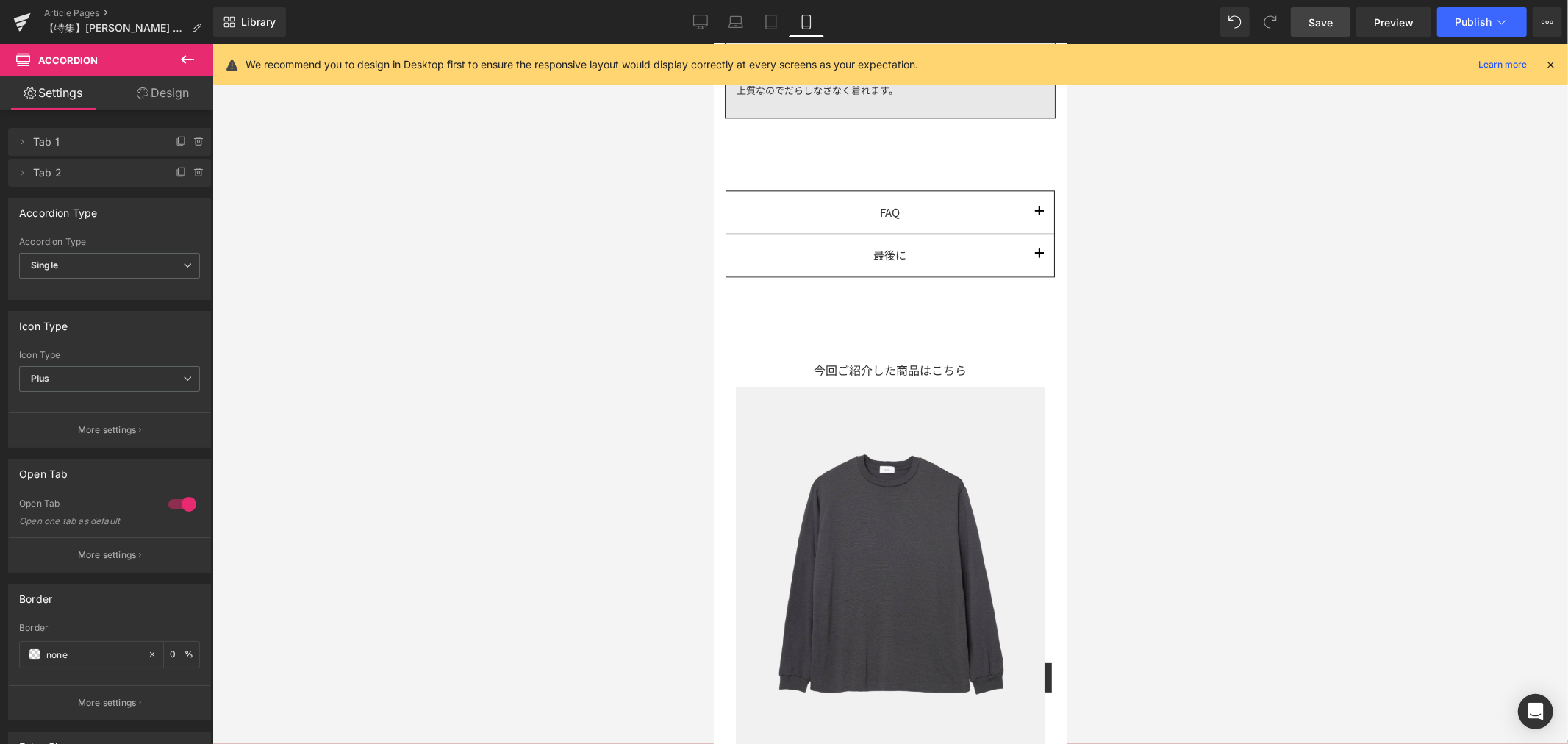
click at [1321, 27] on span "Save" at bounding box center [1321, 22] width 24 height 15
click at [118, 553] on p "More settings" at bounding box center [107, 554] width 59 height 13
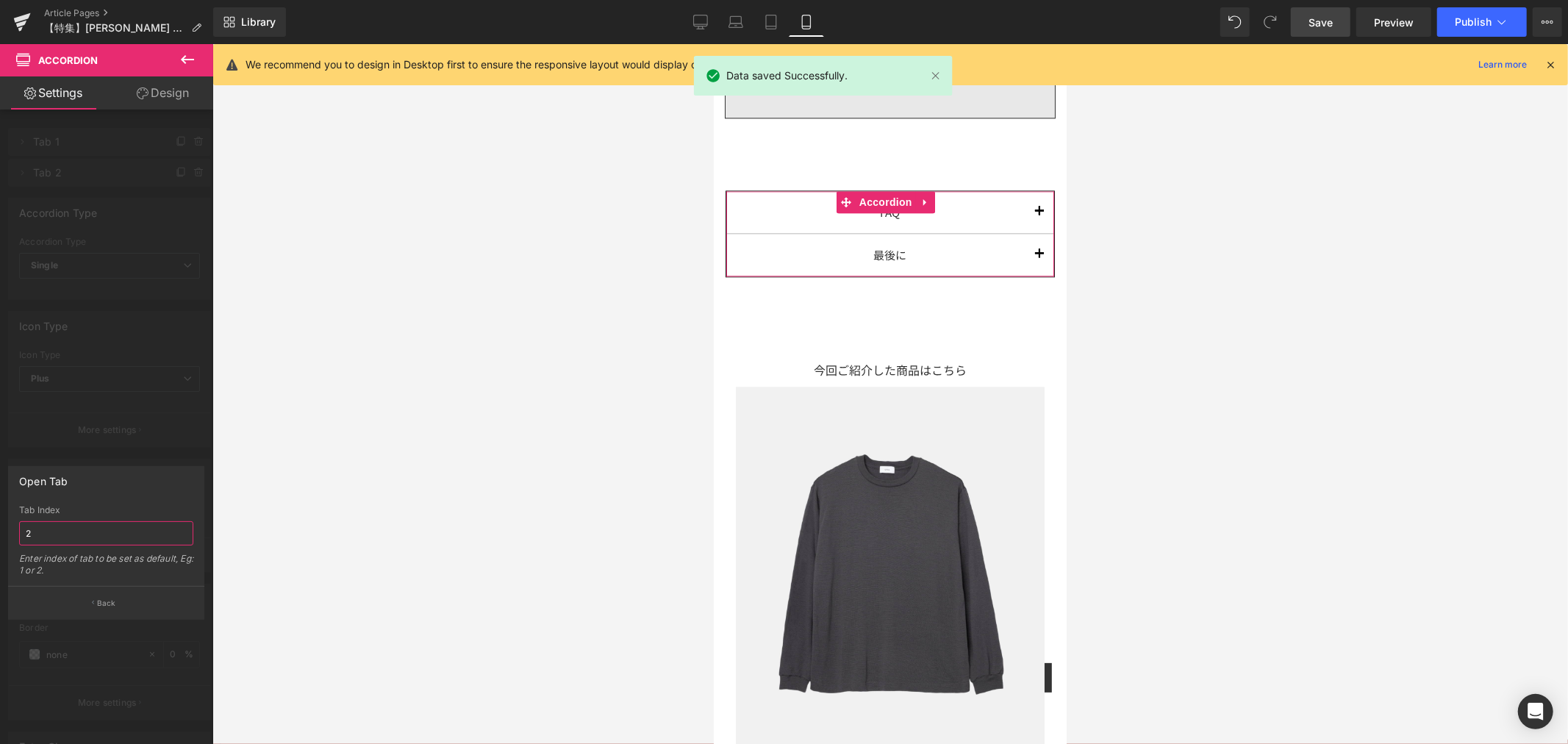
click at [123, 530] on input "2" at bounding box center [106, 533] width 174 height 24
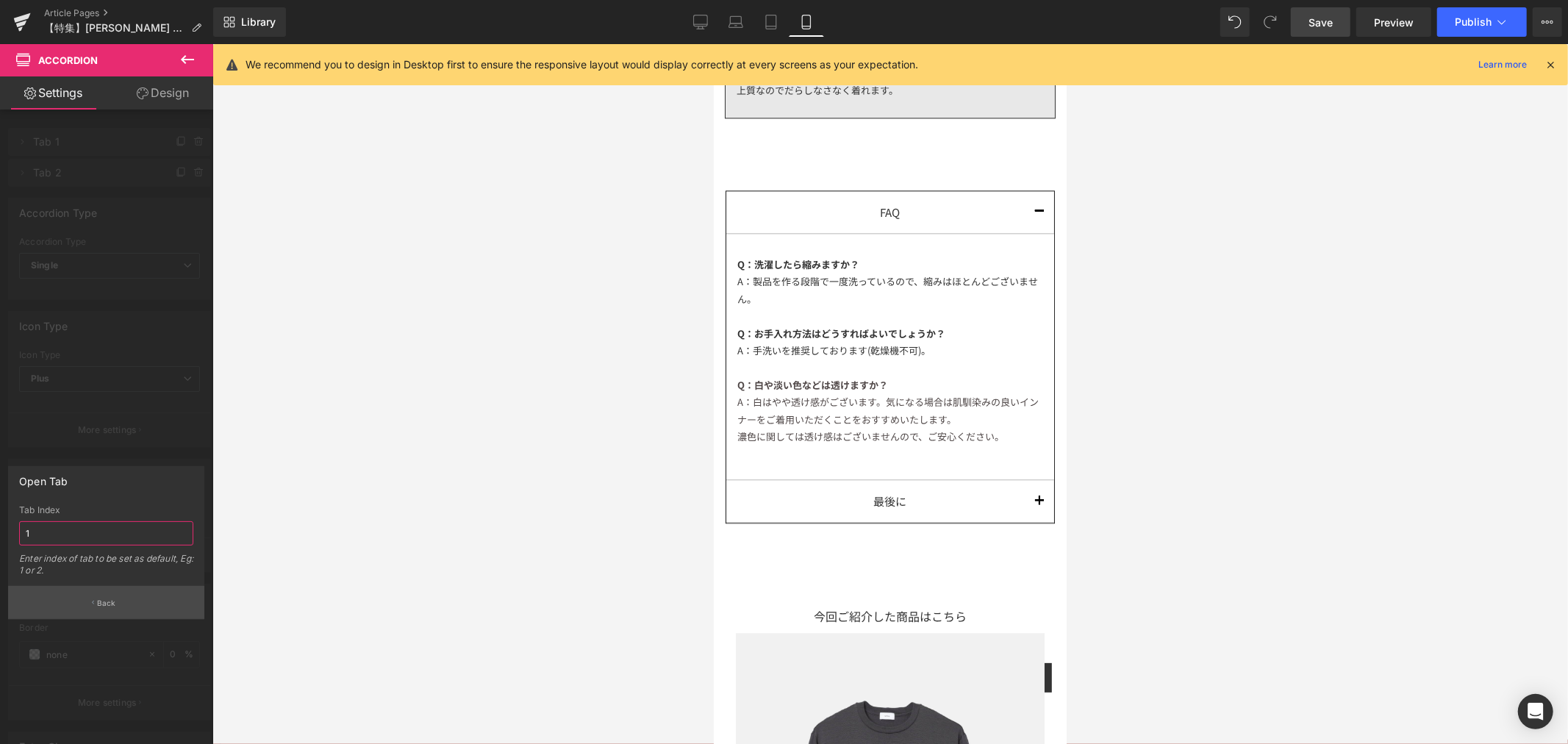
type input "1"
click at [114, 600] on p "Back" at bounding box center [106, 603] width 19 height 11
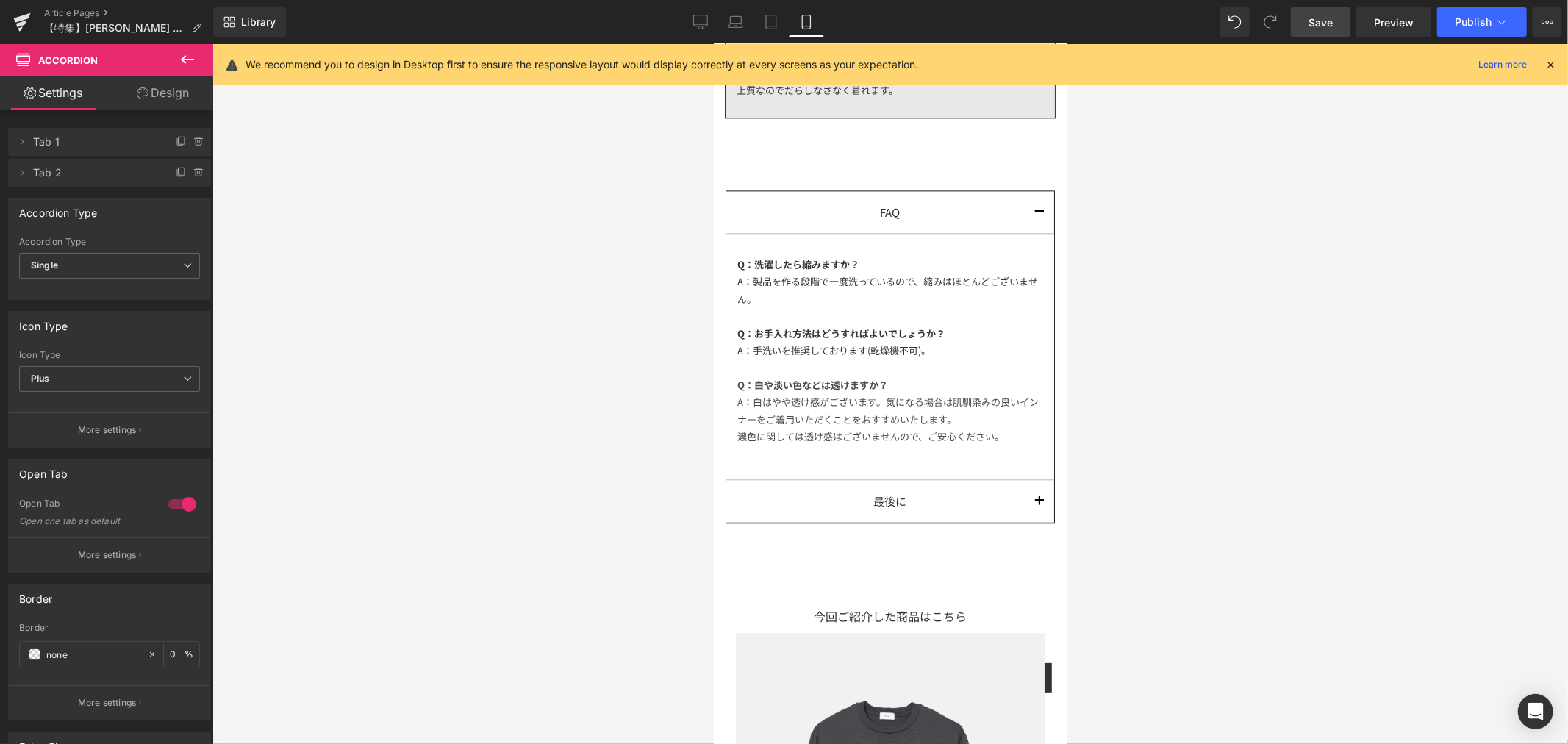
click at [1334, 30] on link "Save" at bounding box center [1320, 22] width 59 height 30
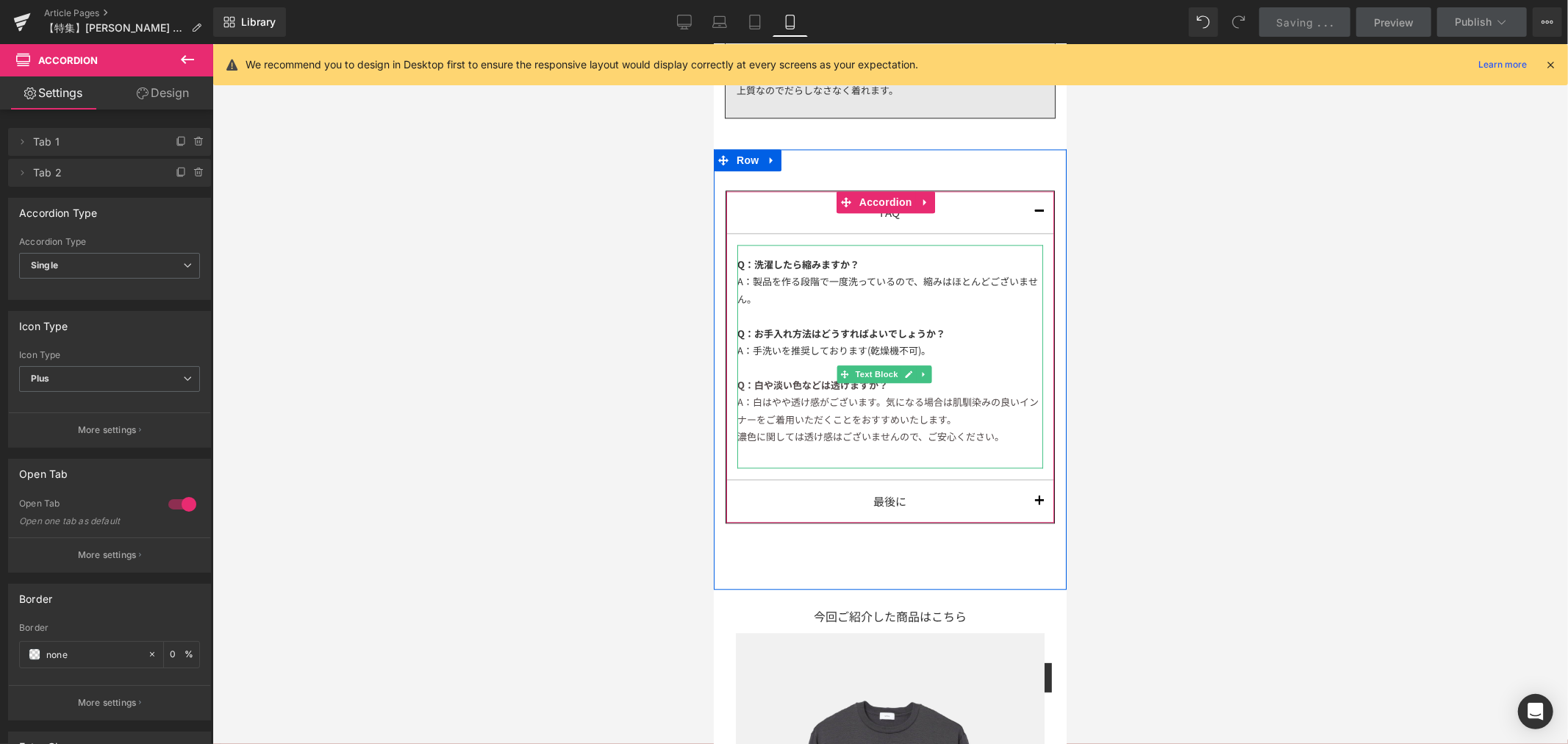
scroll to position [2776, 0]
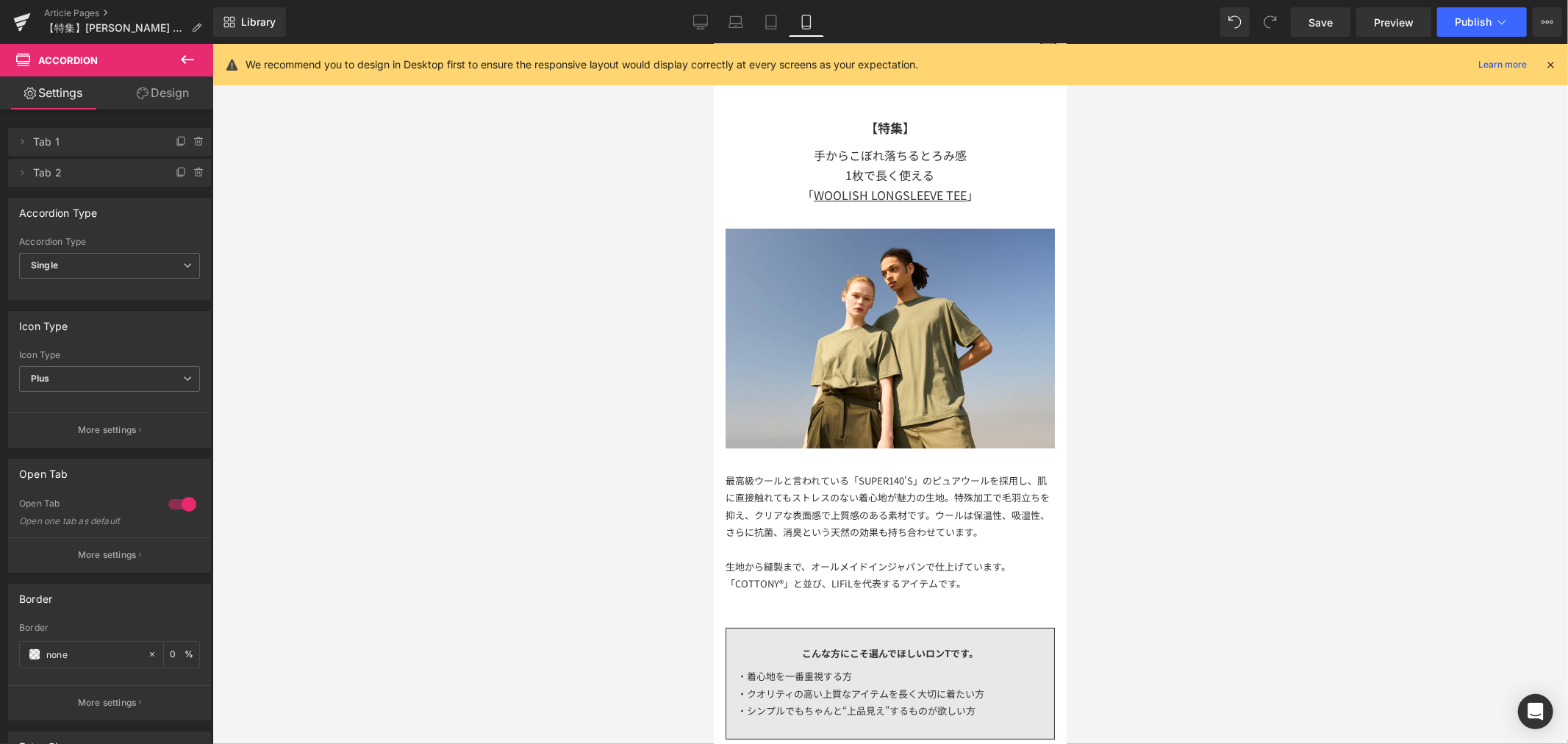
drag, startPoint x: 1064, startPoint y: 411, endPoint x: 1771, endPoint y: 126, distance: 762.3
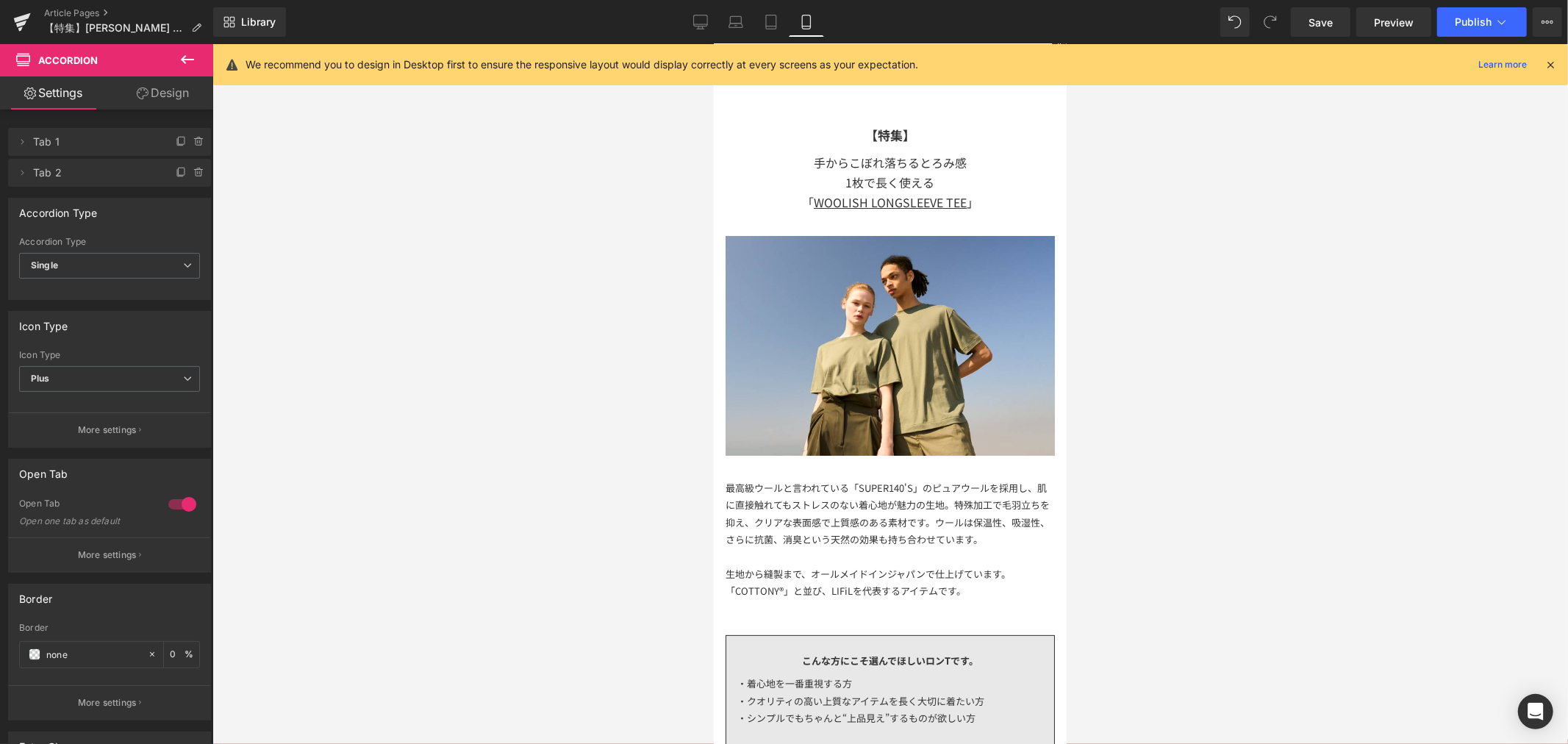
click at [1374, 273] on div at bounding box center [890, 394] width 1355 height 700
drag, startPoint x: 373, startPoint y: 193, endPoint x: 471, endPoint y: 194, distance: 98.0
click at [373, 193] on div at bounding box center [890, 394] width 1355 height 700
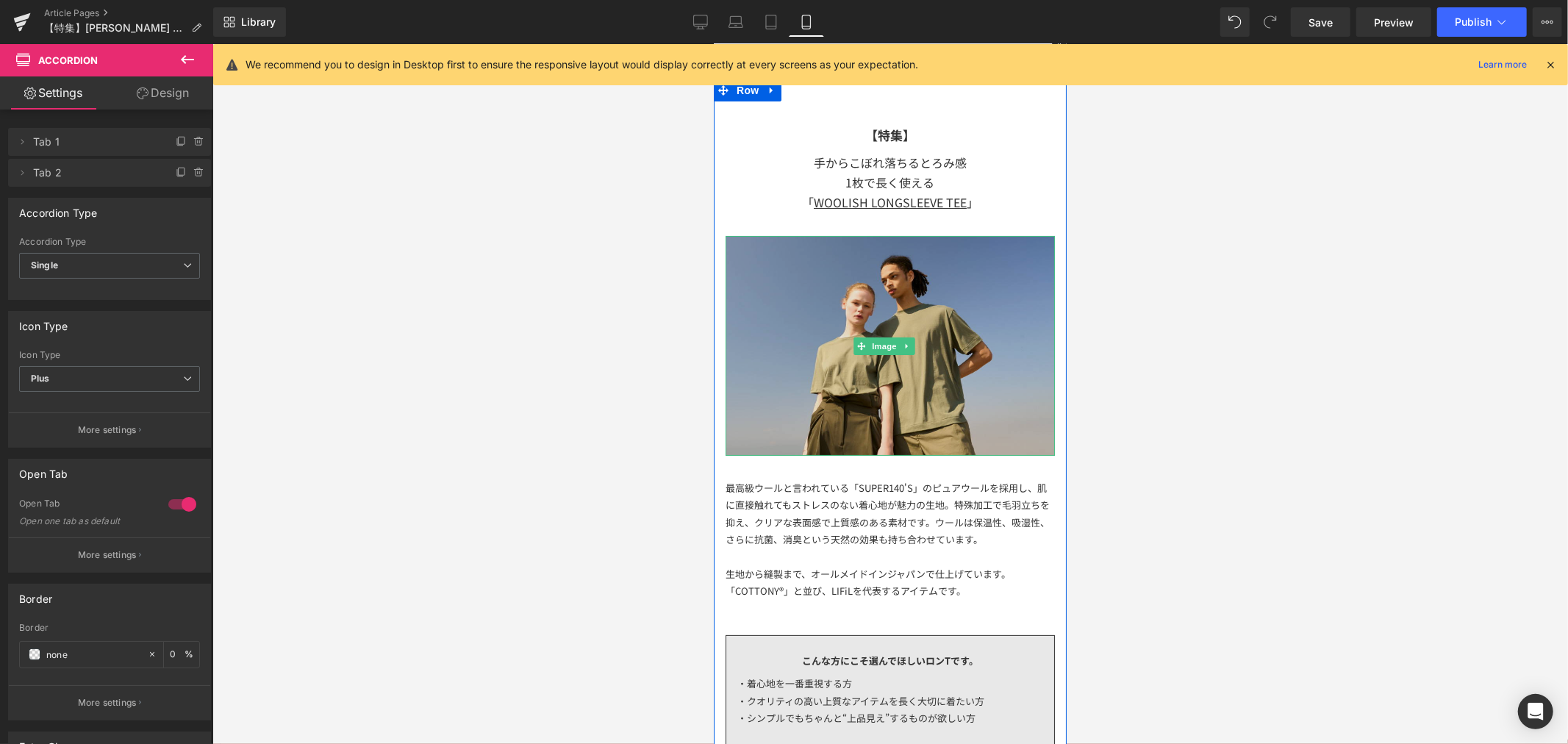
scroll to position [0, 0]
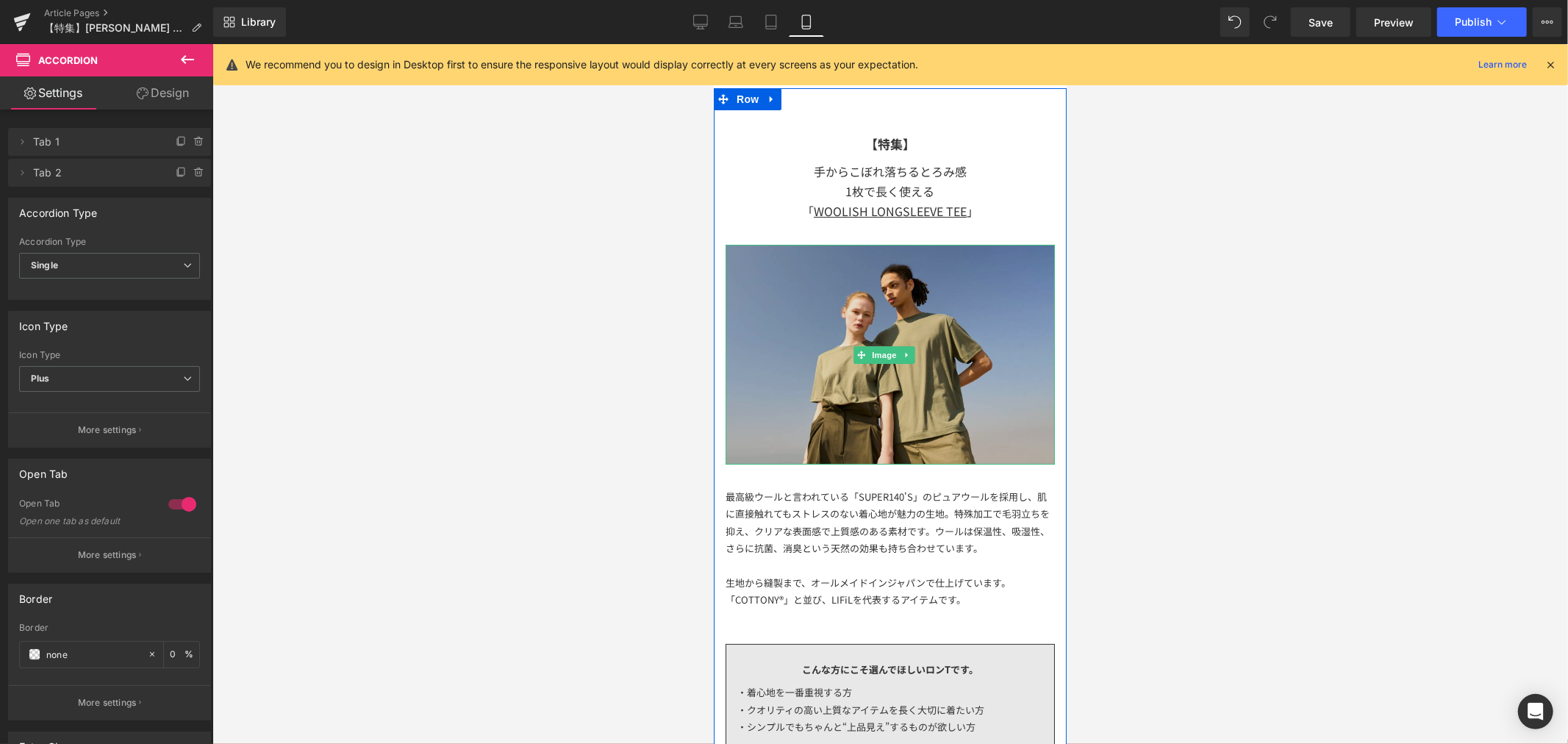
drag, startPoint x: 1385, startPoint y: 367, endPoint x: 787, endPoint y: 324, distance: 599.5
click at [907, 321] on img at bounding box center [889, 353] width 329 height 220
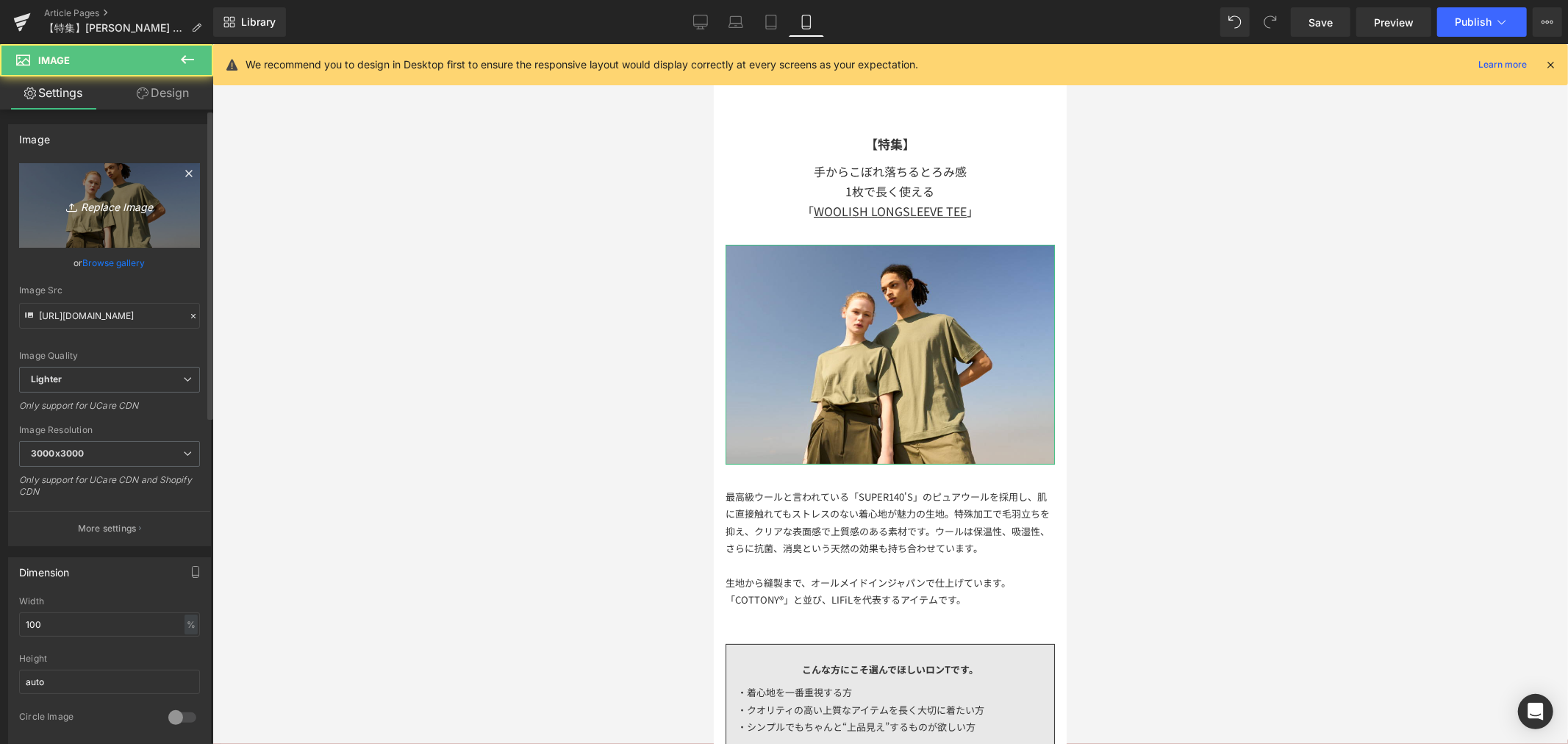
drag, startPoint x: 136, startPoint y: 207, endPoint x: 144, endPoint y: 208, distance: 8.1
click at [142, 210] on icon "Replace Image" at bounding box center [110, 206] width 117 height 18
type input "C:\fakepath\アートボード 6WOOLISH_特集ページ.jpg"
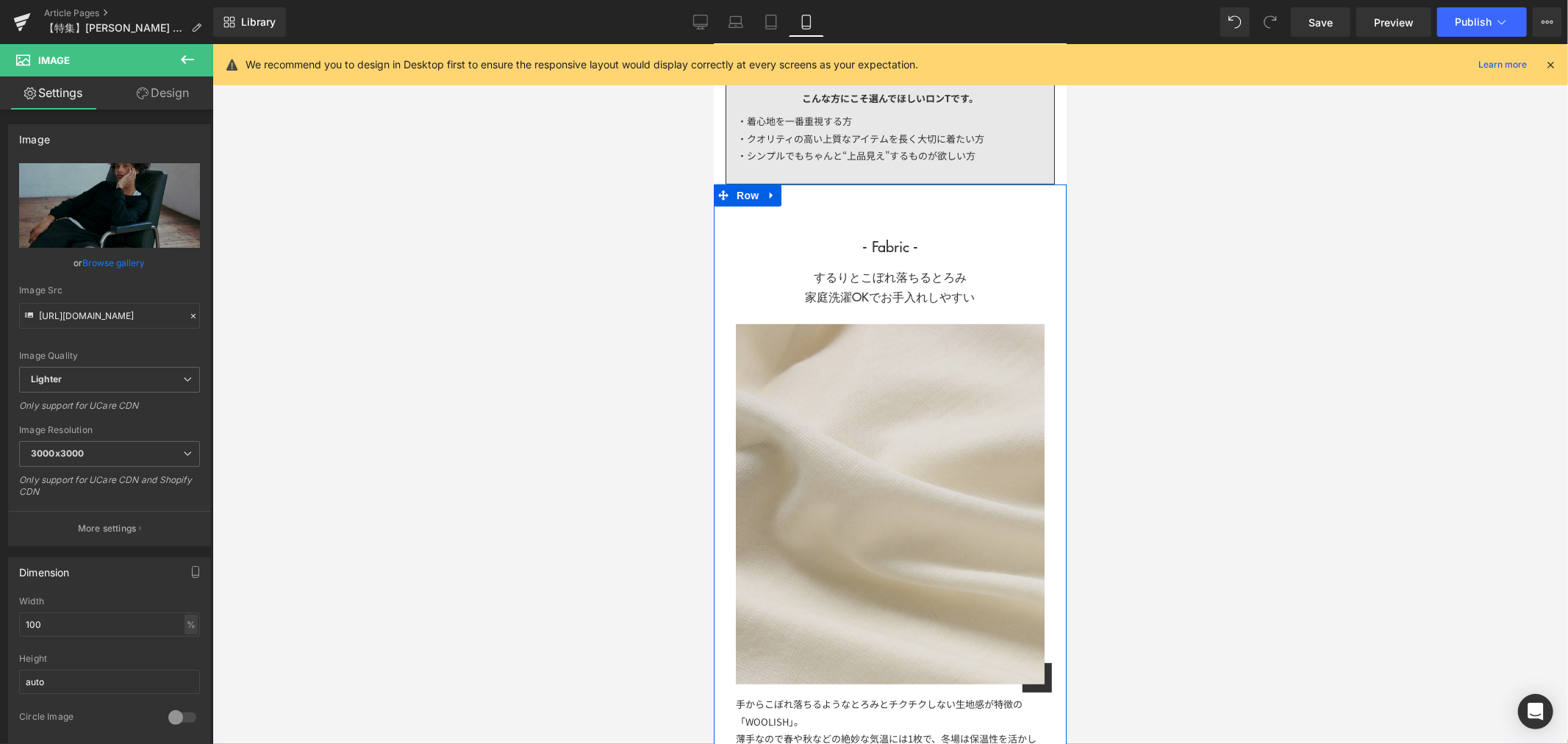
scroll to position [326, 0]
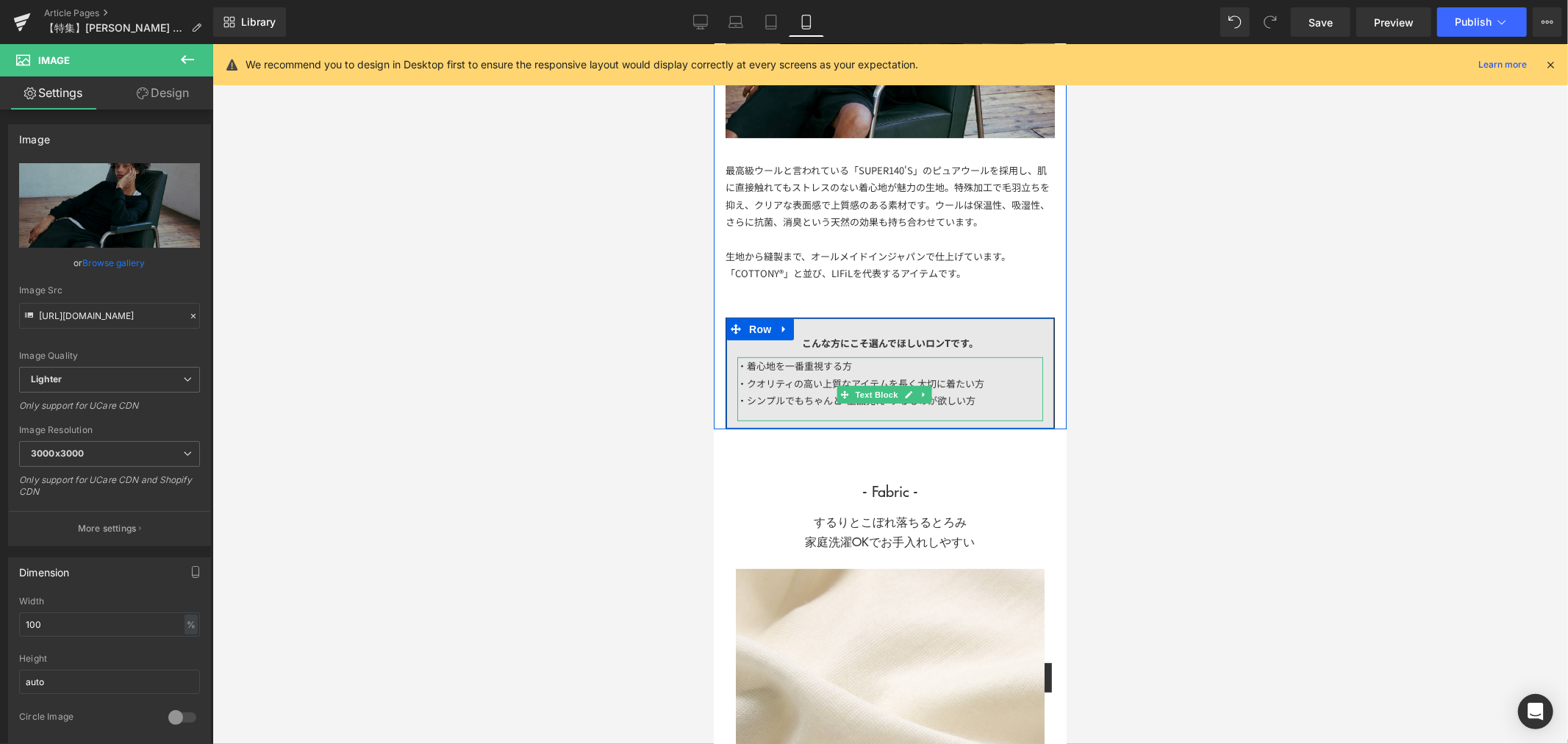
click at [891, 356] on div "・着心地を一番重視する方" at bounding box center [889, 365] width 306 height 17
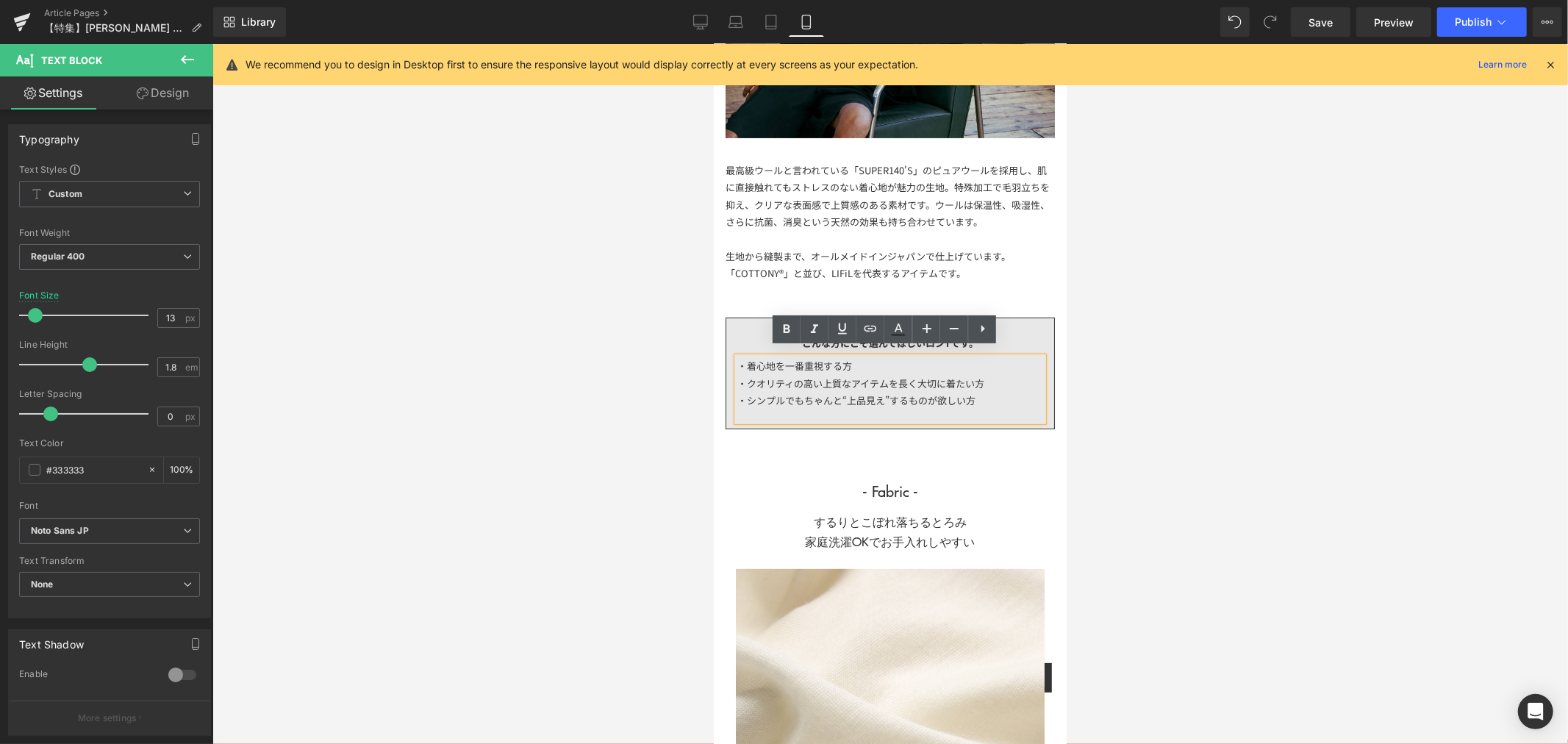
click at [1005, 377] on div "・クオリティの高い上質なアイテムを長く大切に着たい方" at bounding box center [889, 382] width 306 height 17
click at [993, 394] on div "・シンプルでもちゃんと“上品見え”するものが欲しい方" at bounding box center [889, 399] width 306 height 17
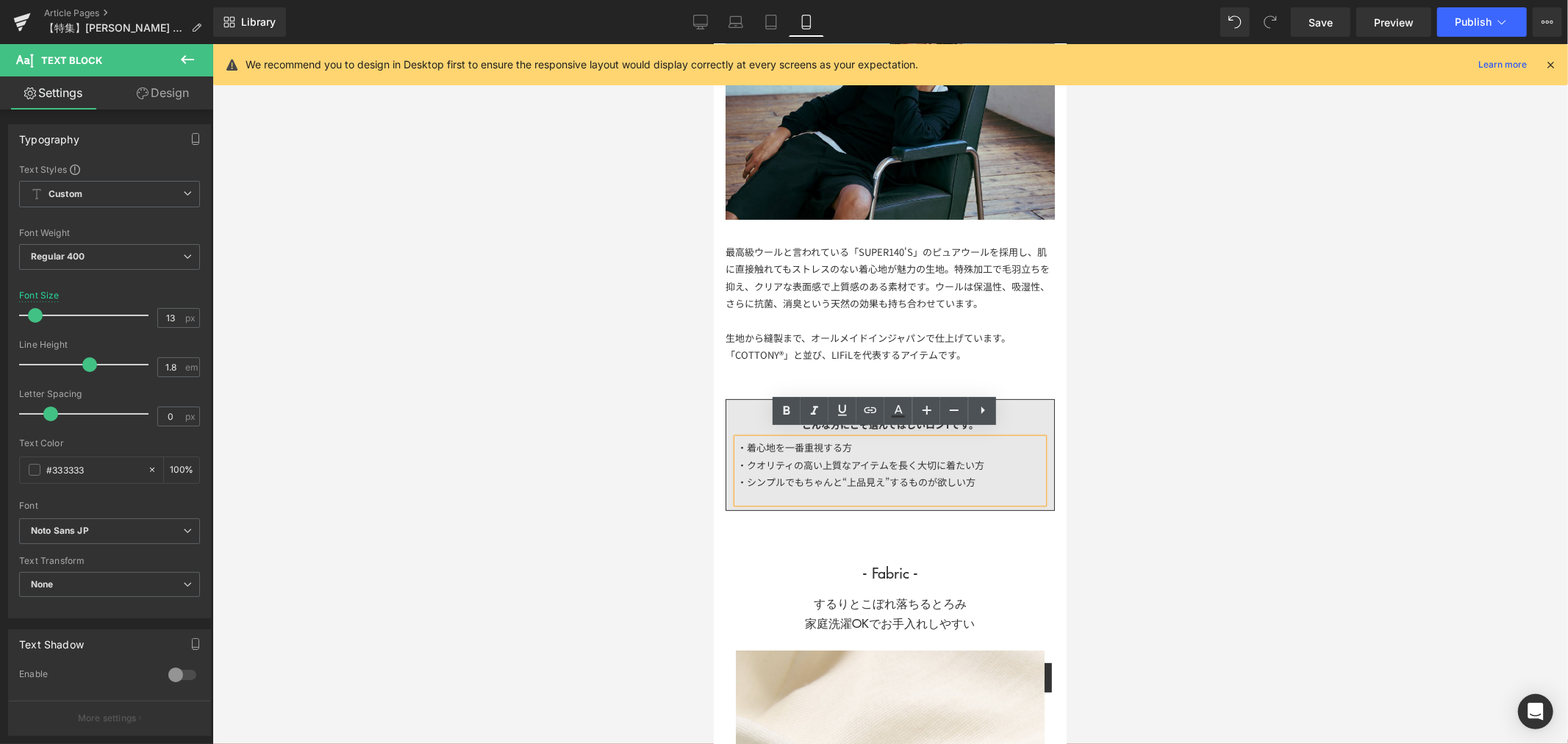
scroll to position [163, 0]
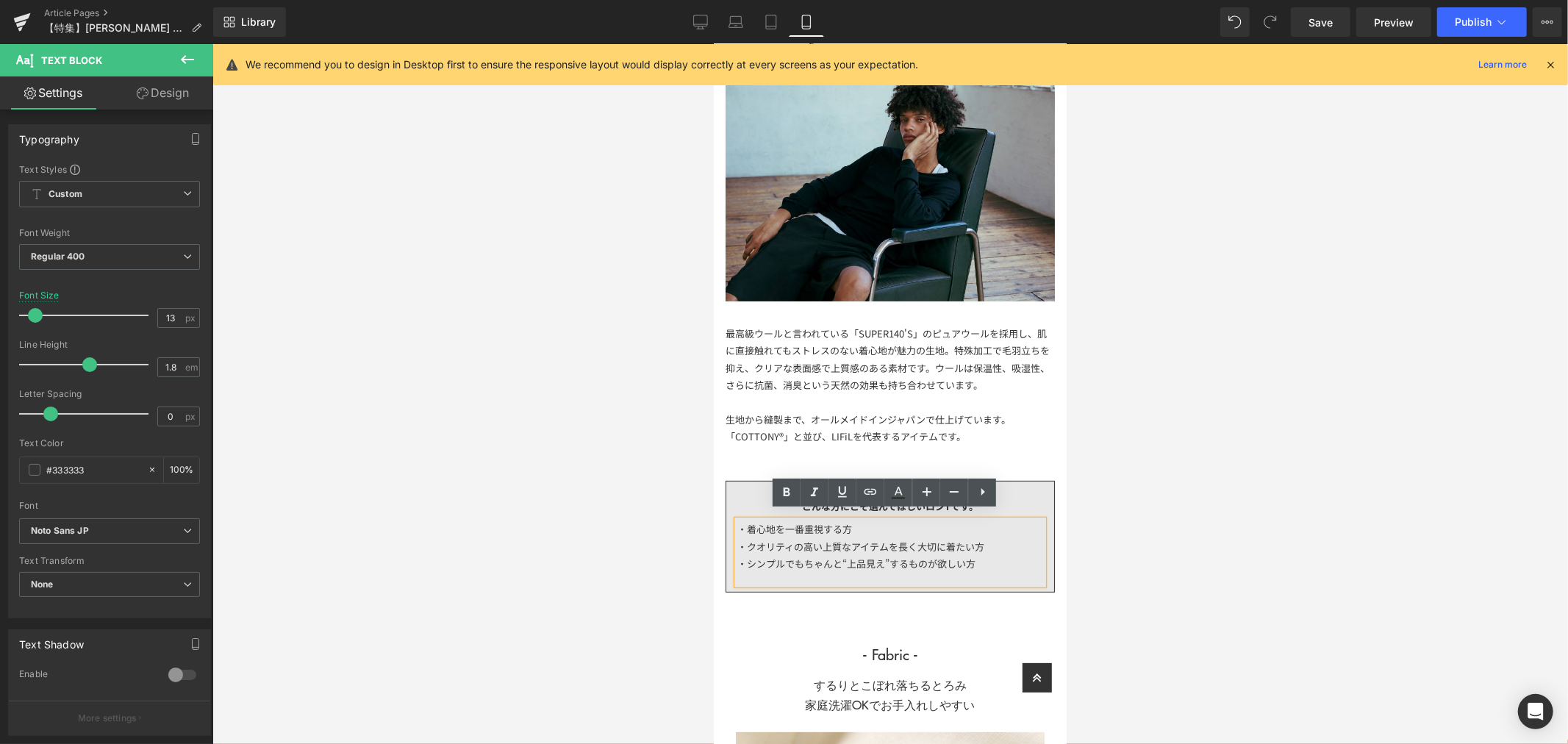
click at [992, 423] on div "生地から縫製まで、オールメイドインジャパンで仕上げています。「COTTONY®」と並び、LIFiLを代表するアイテムです。" at bounding box center [889, 426] width 329 height 34
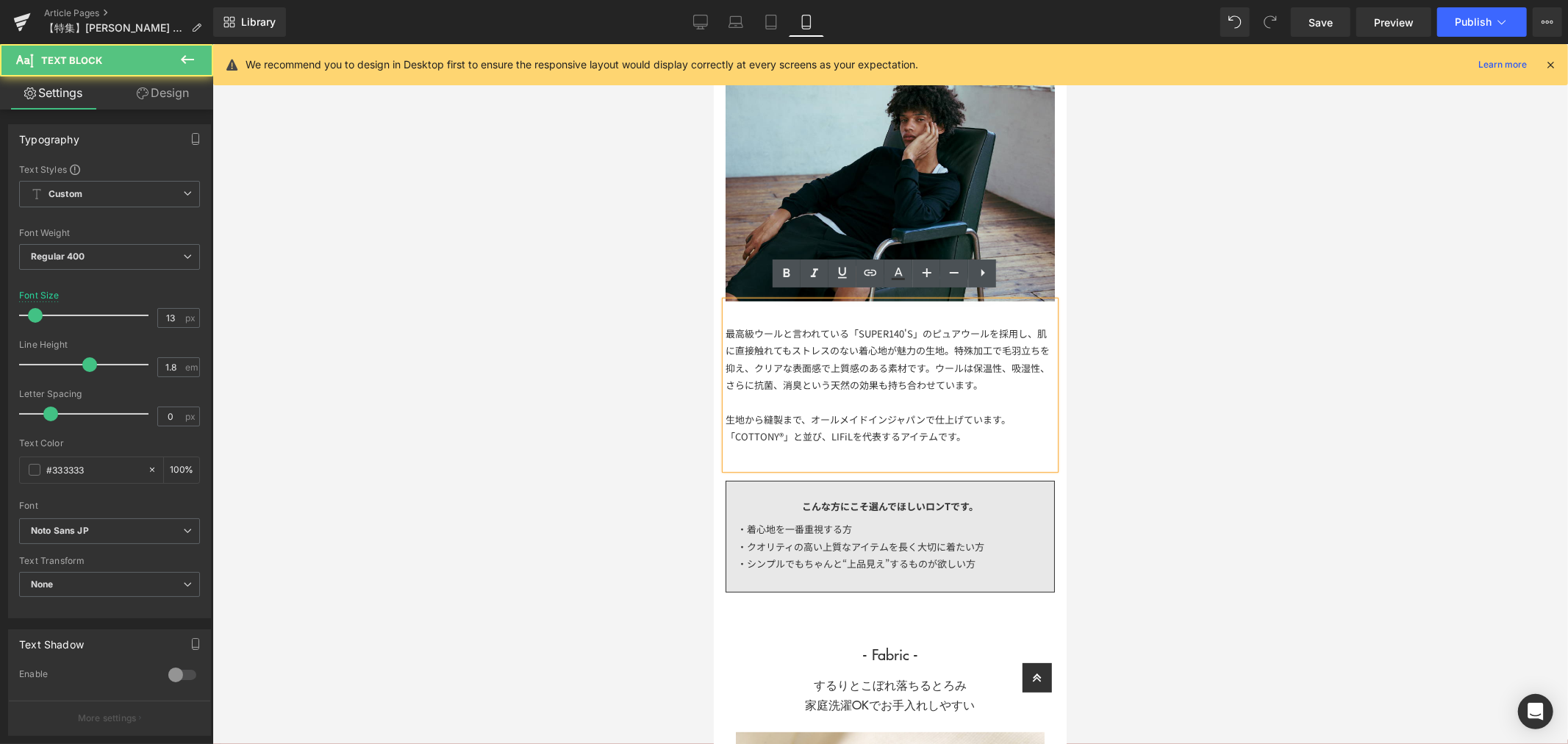
click at [897, 426] on div "生地から縫製まで、オールメイドインジャパンで仕上げています。「COTTONY®」と並び、LIFiLを代表するアイテムです。" at bounding box center [889, 426] width 329 height 34
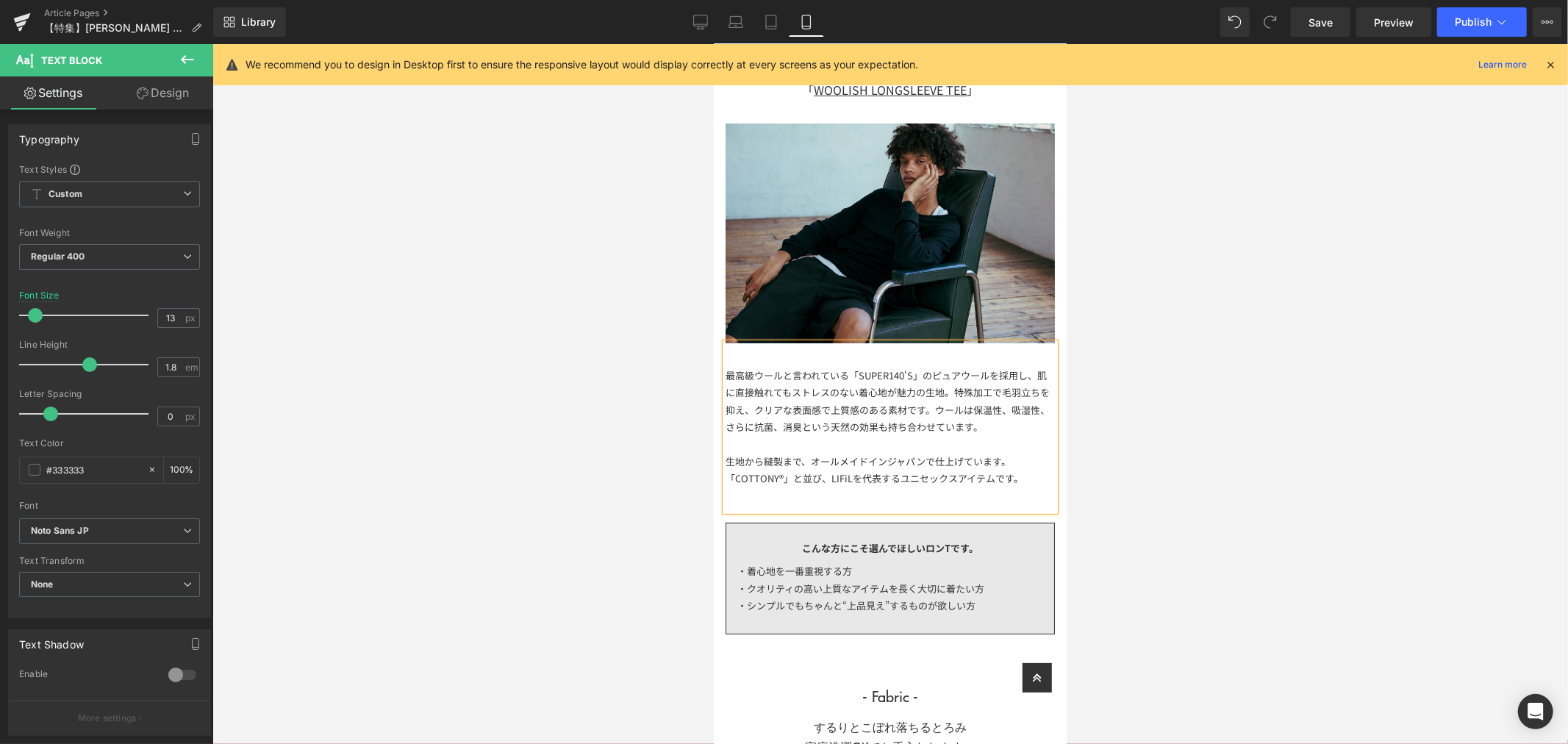
scroll to position [0, 0]
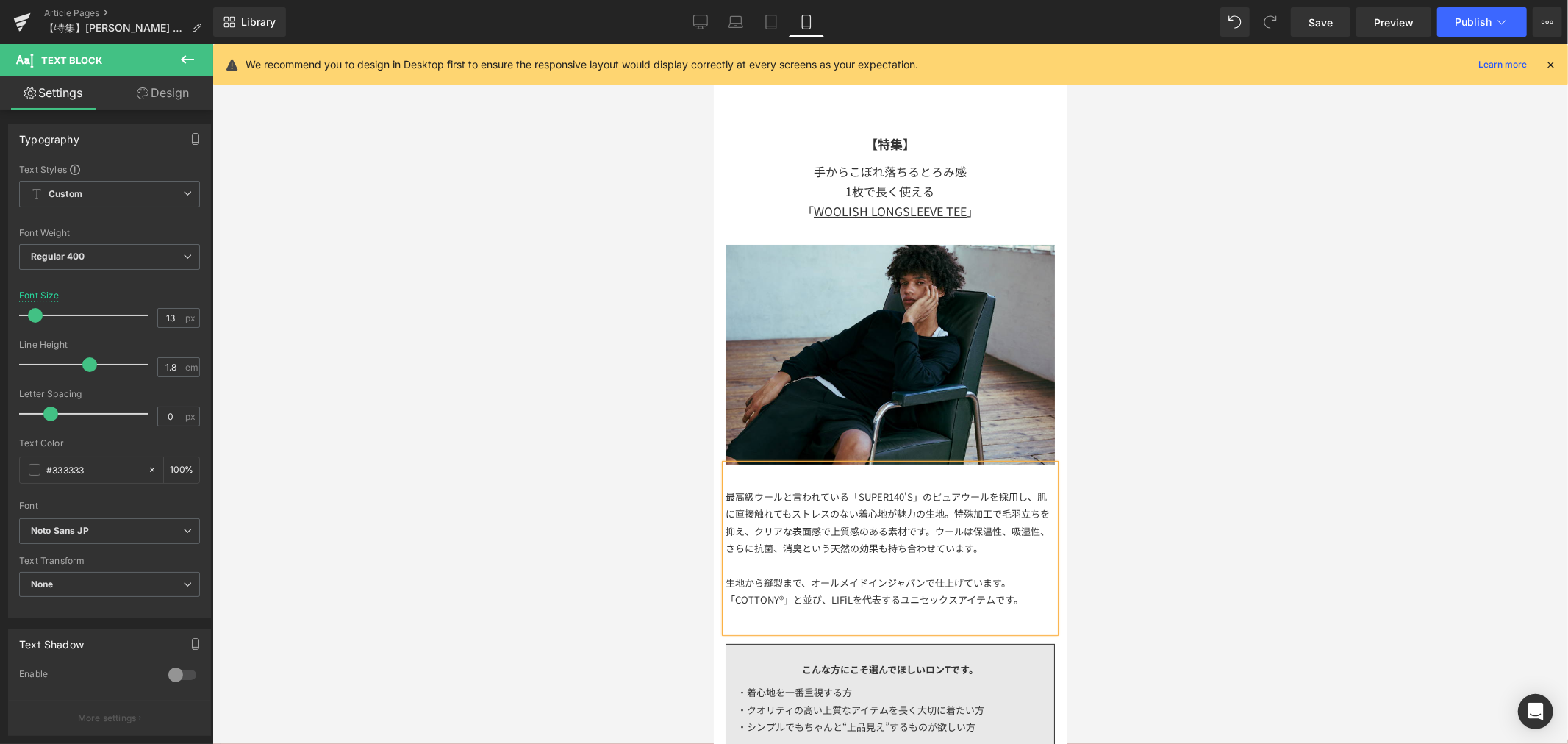
click at [1214, 316] on div at bounding box center [890, 394] width 1355 height 700
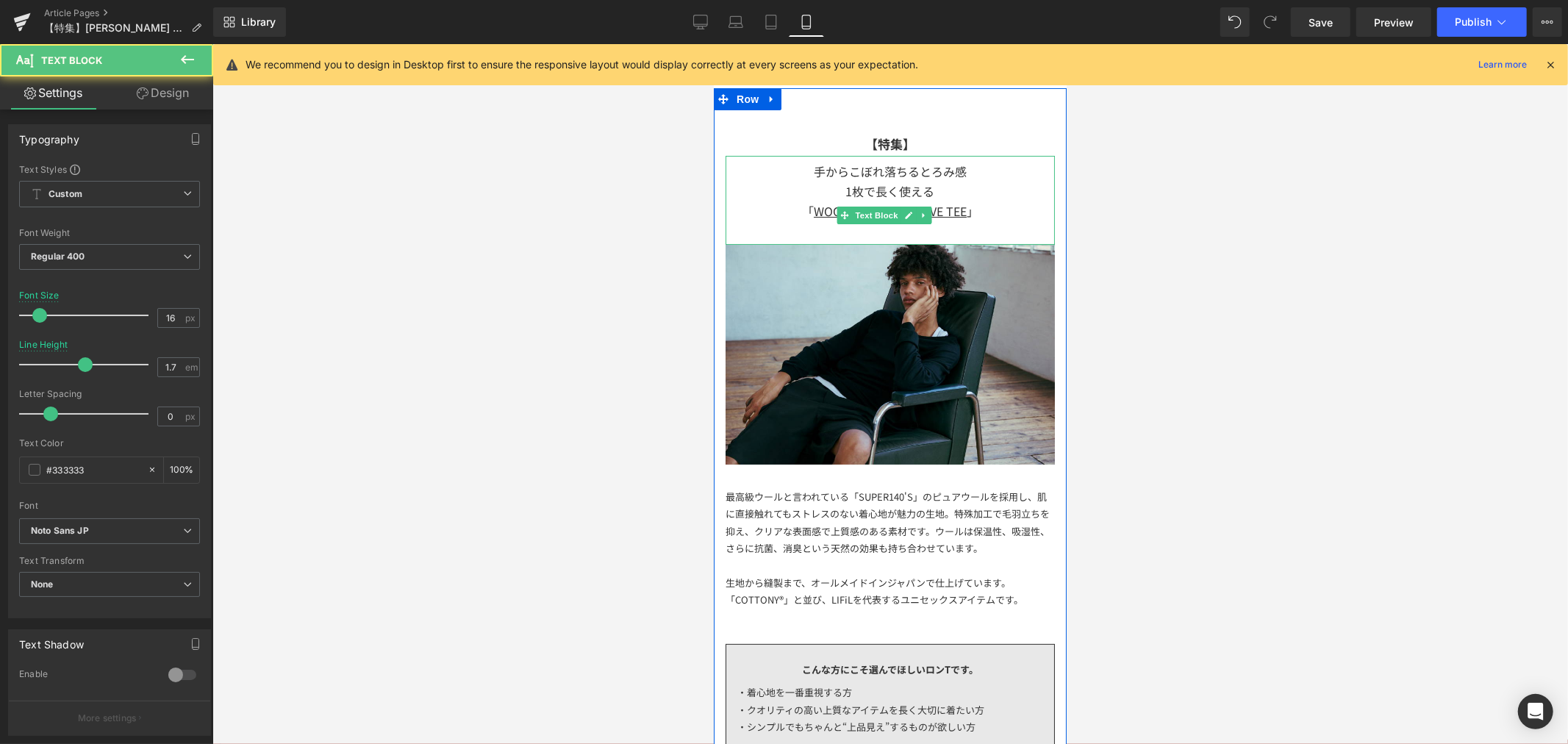
click at [948, 187] on div "1枚で長く使える 「 WOOLISH LONGSLEEVE TEE 」" at bounding box center [889, 200] width 329 height 40
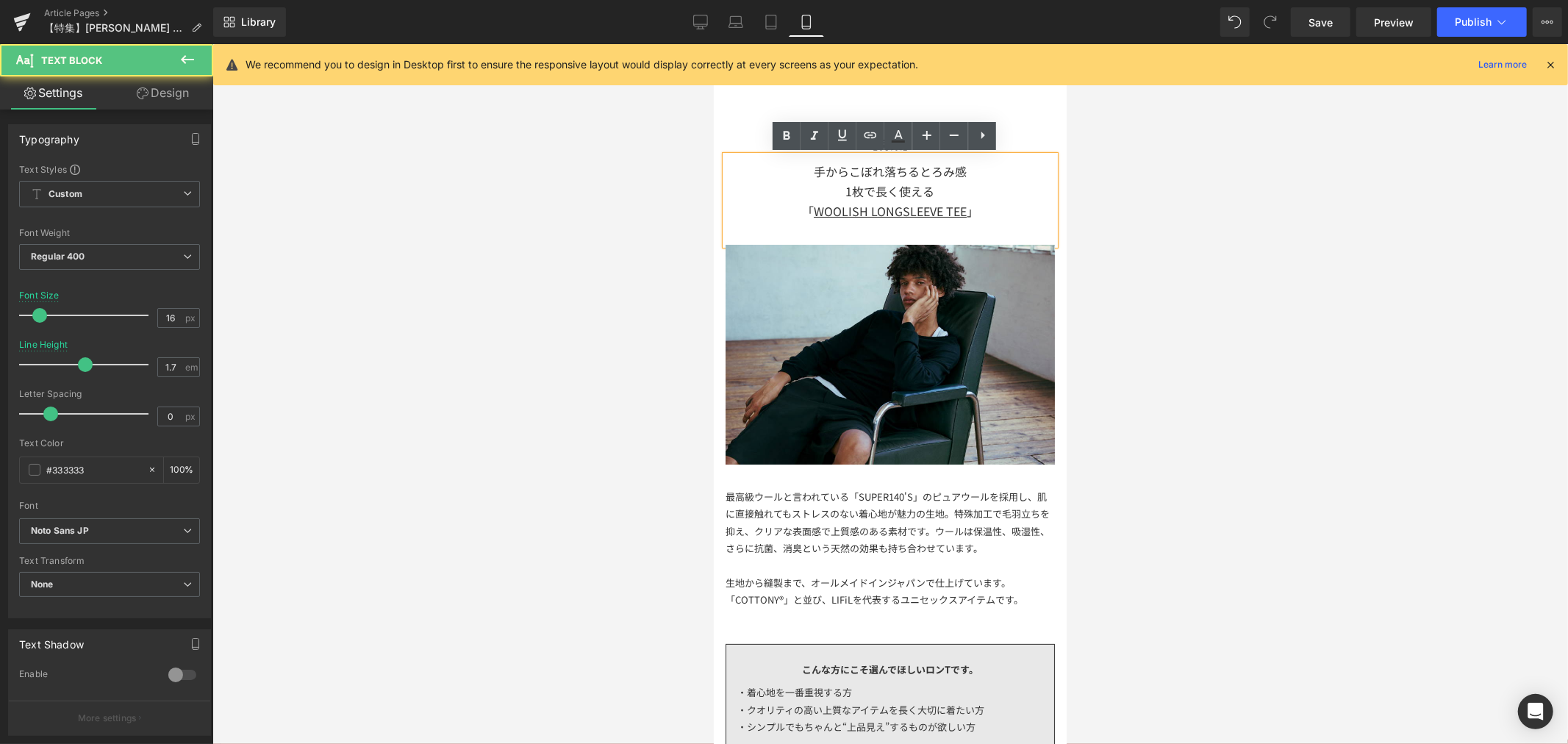
click at [831, 188] on div "1枚で長く使える 「 WOOLISH LONGSLEEVE TEE 」" at bounding box center [889, 200] width 329 height 40
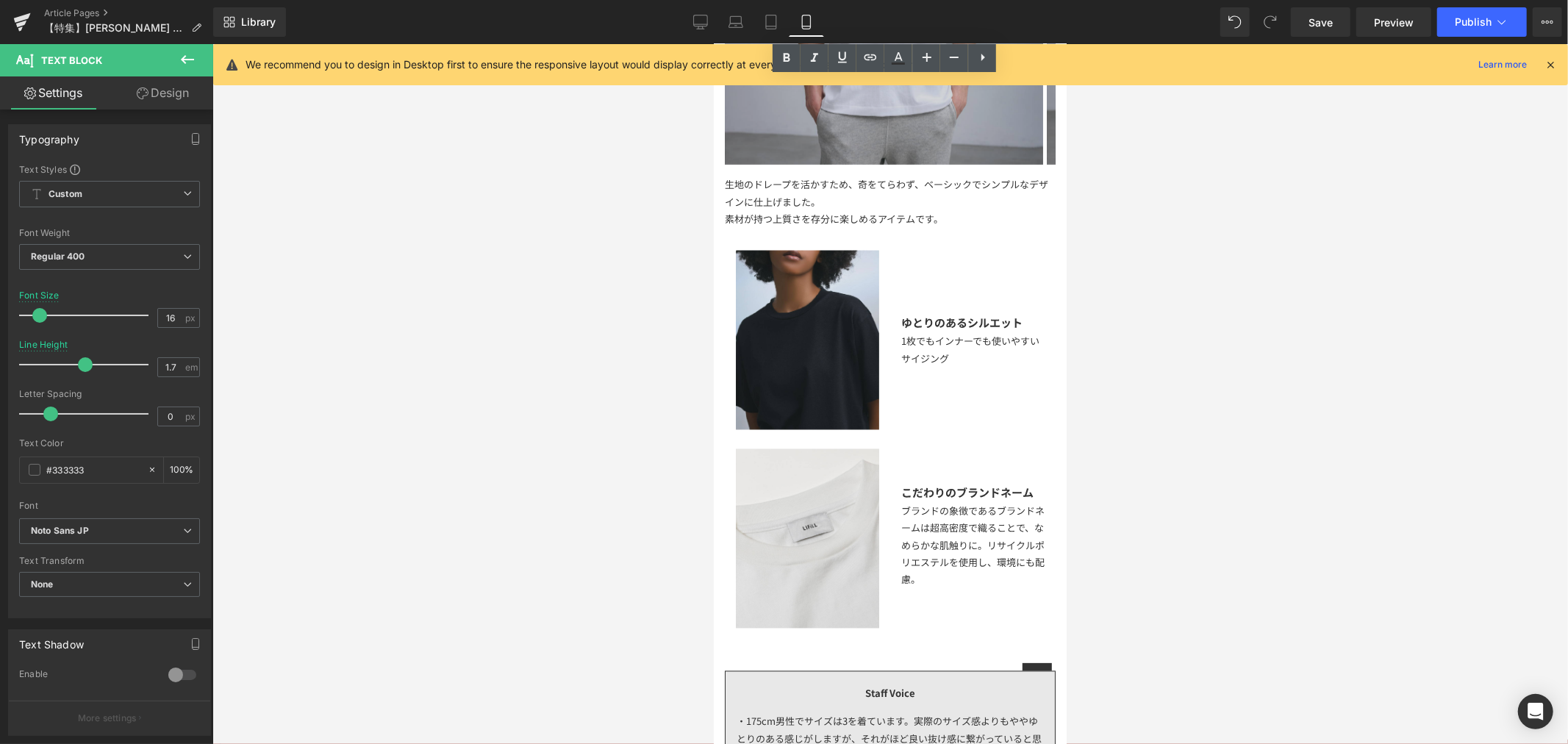
scroll to position [1796, 0]
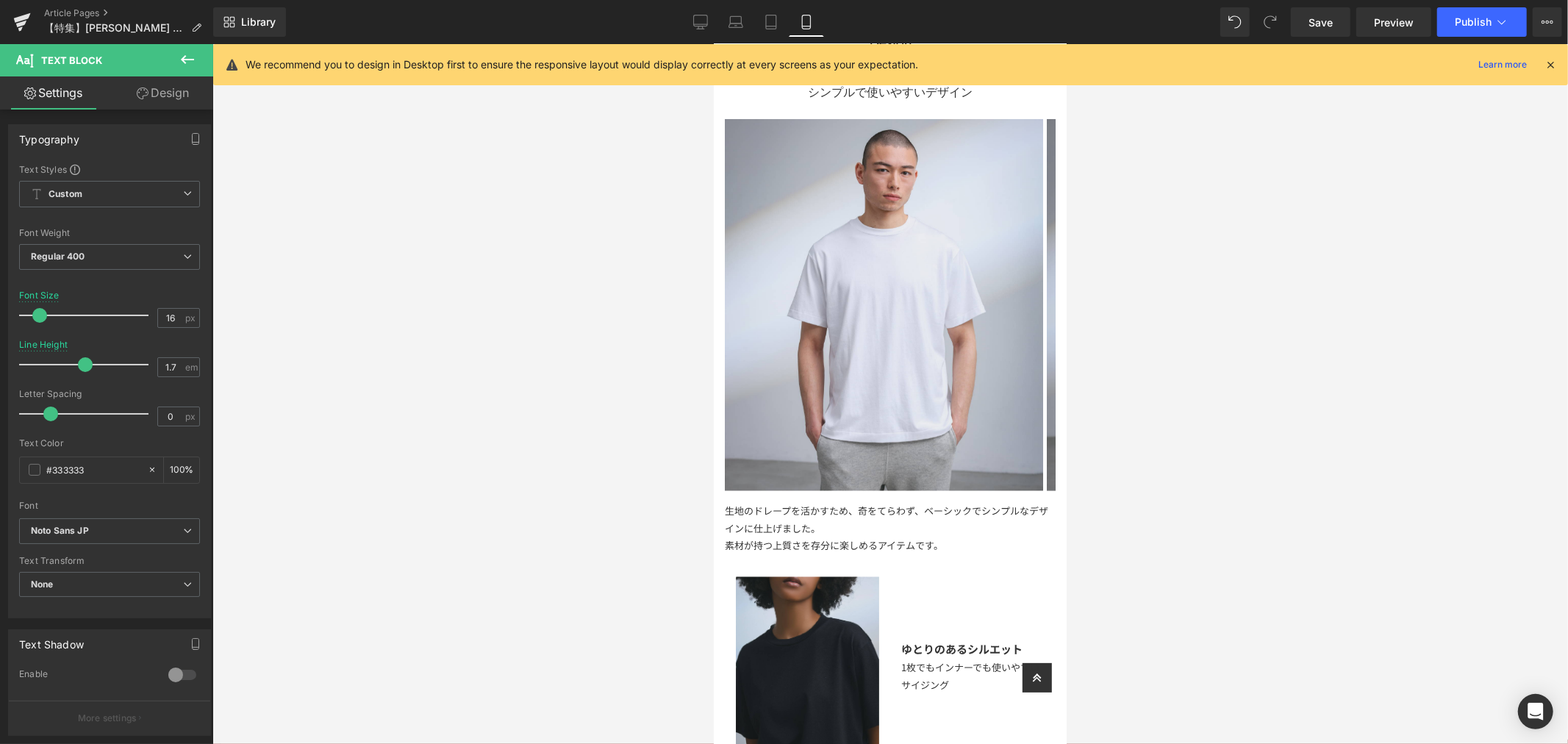
click at [366, 281] on div at bounding box center [890, 394] width 1355 height 700
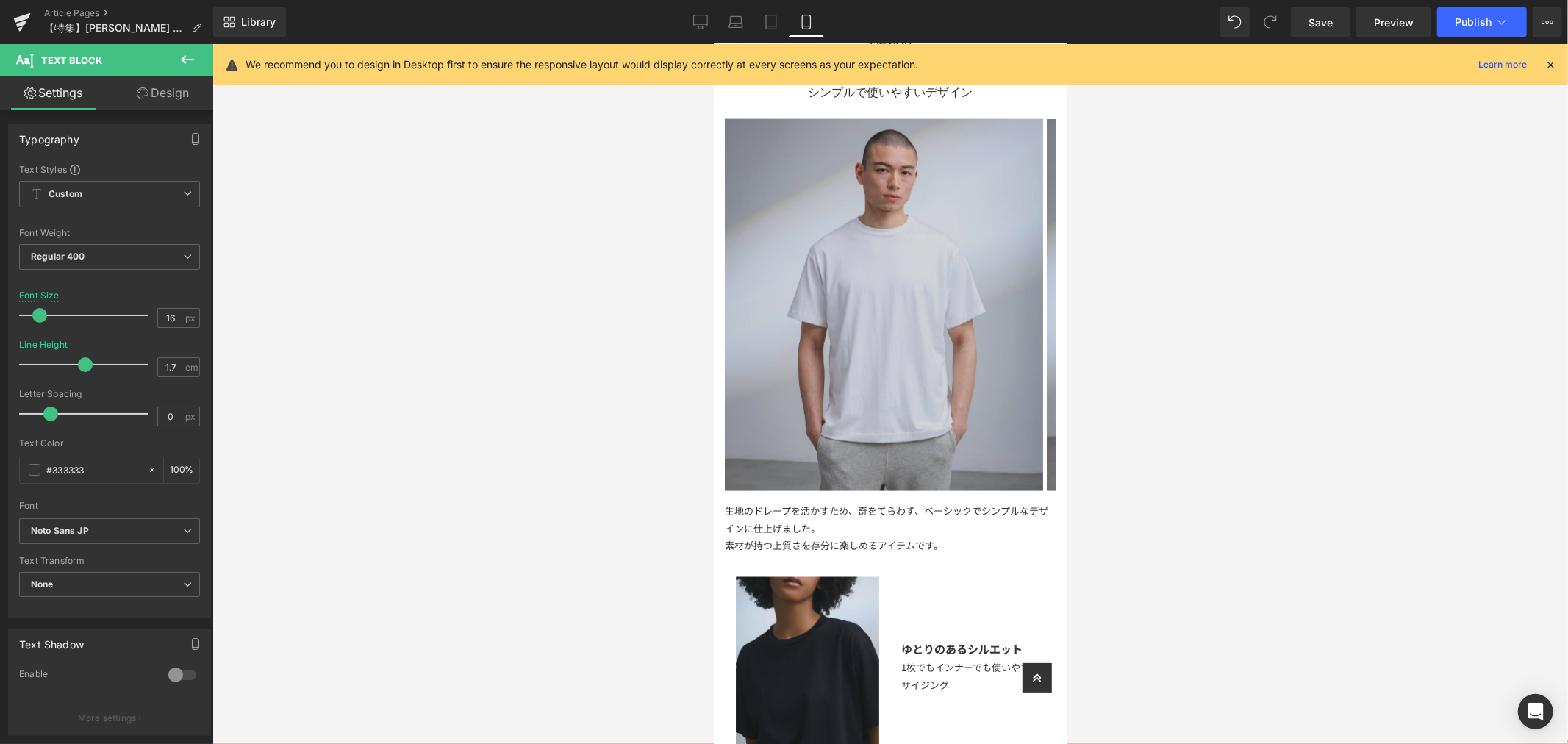
click at [869, 298] on img at bounding box center [883, 304] width 318 height 372
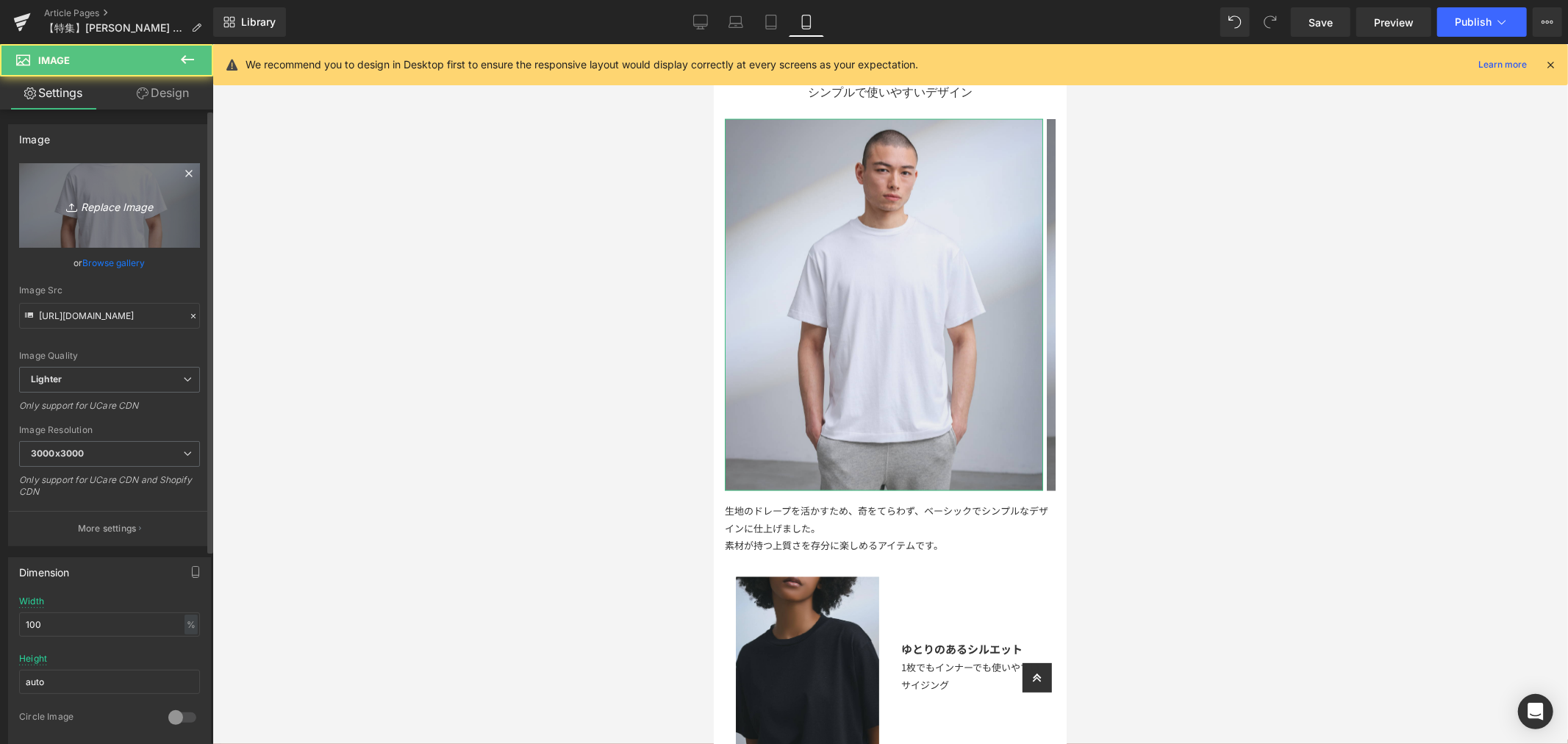
click at [148, 203] on icon "Replace Image" at bounding box center [110, 206] width 117 height 18
type input "C:\fakepath\アートボード 15WOOLISH_特集ページ.jpg"
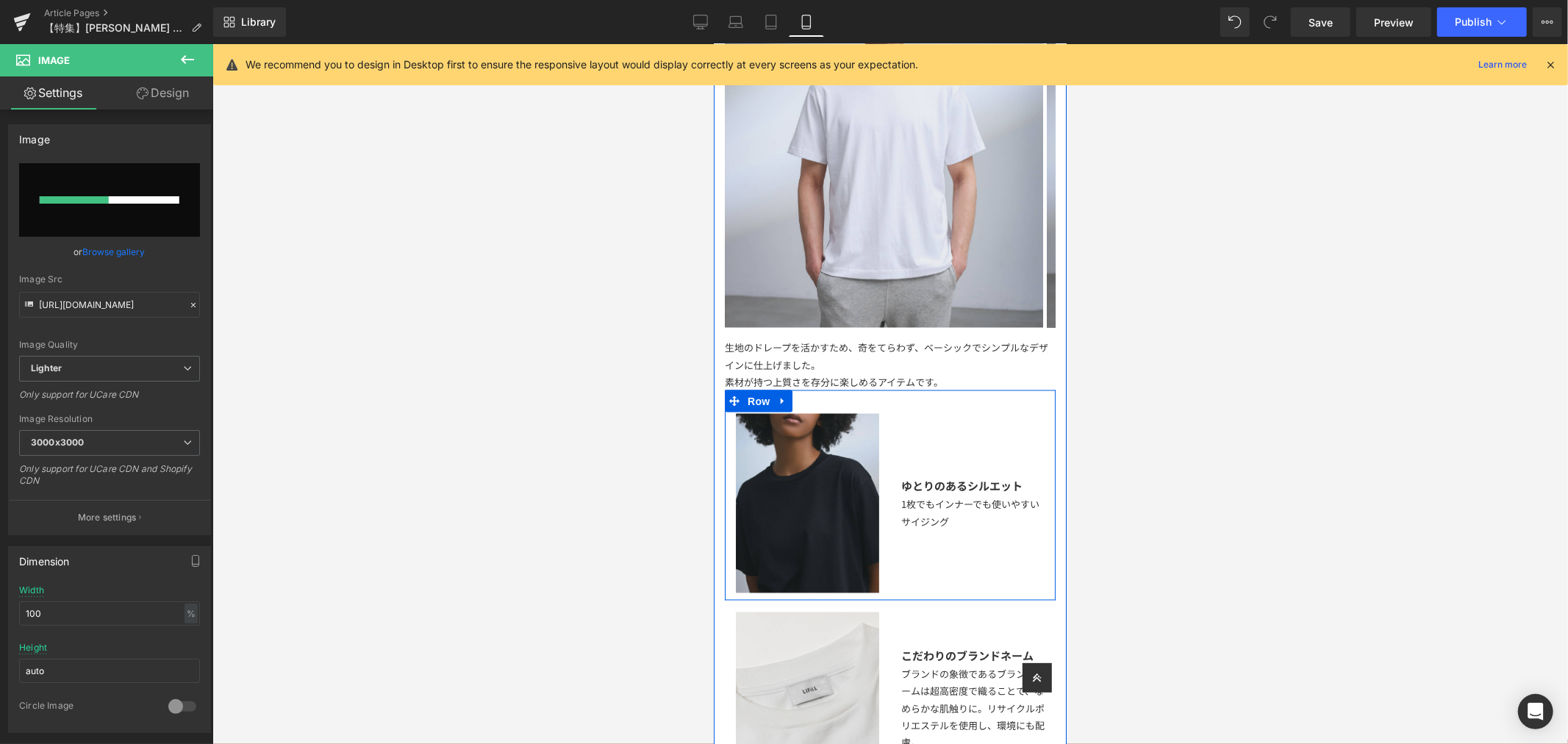
scroll to position [1877, 0]
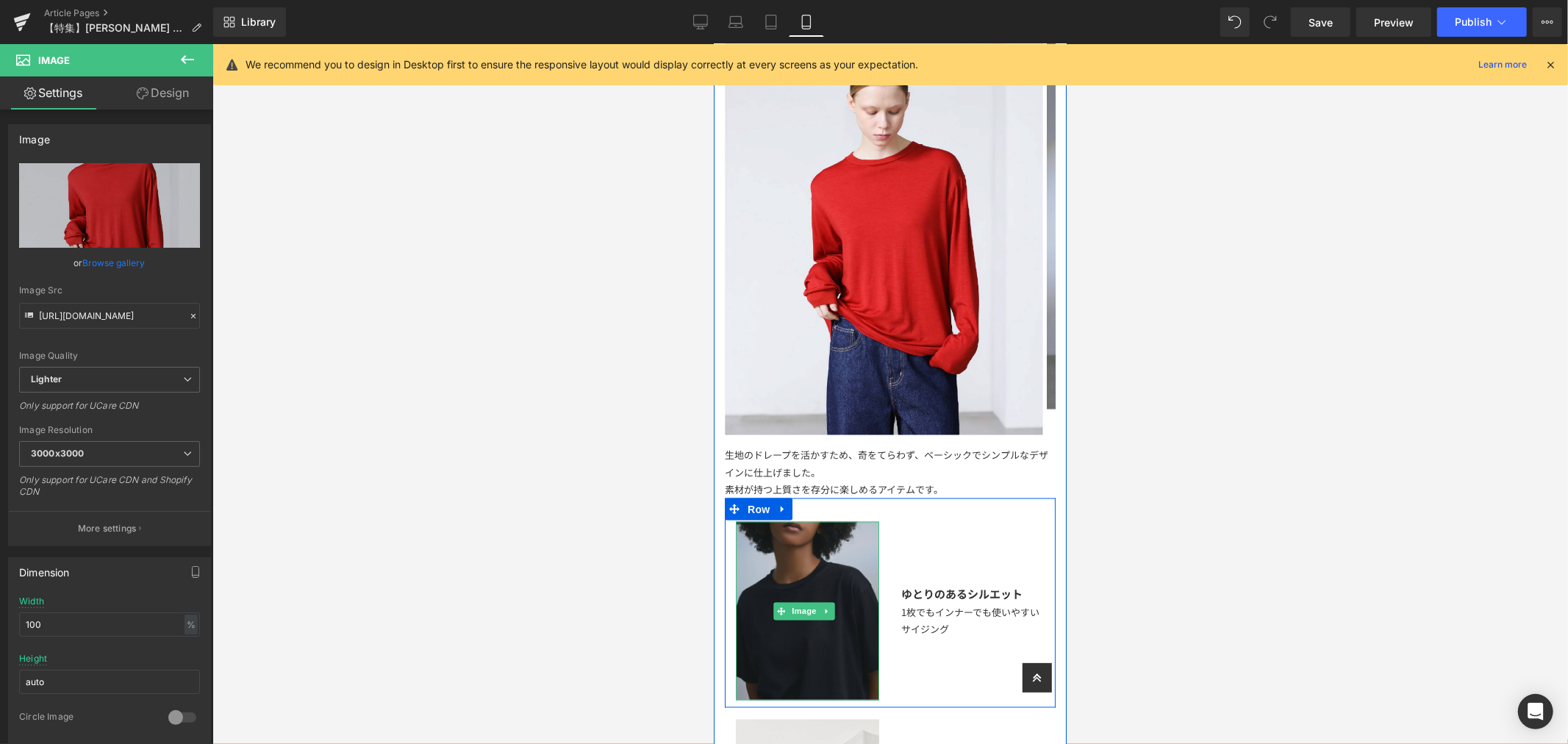
click at [842, 546] on img at bounding box center [807, 610] width 143 height 179
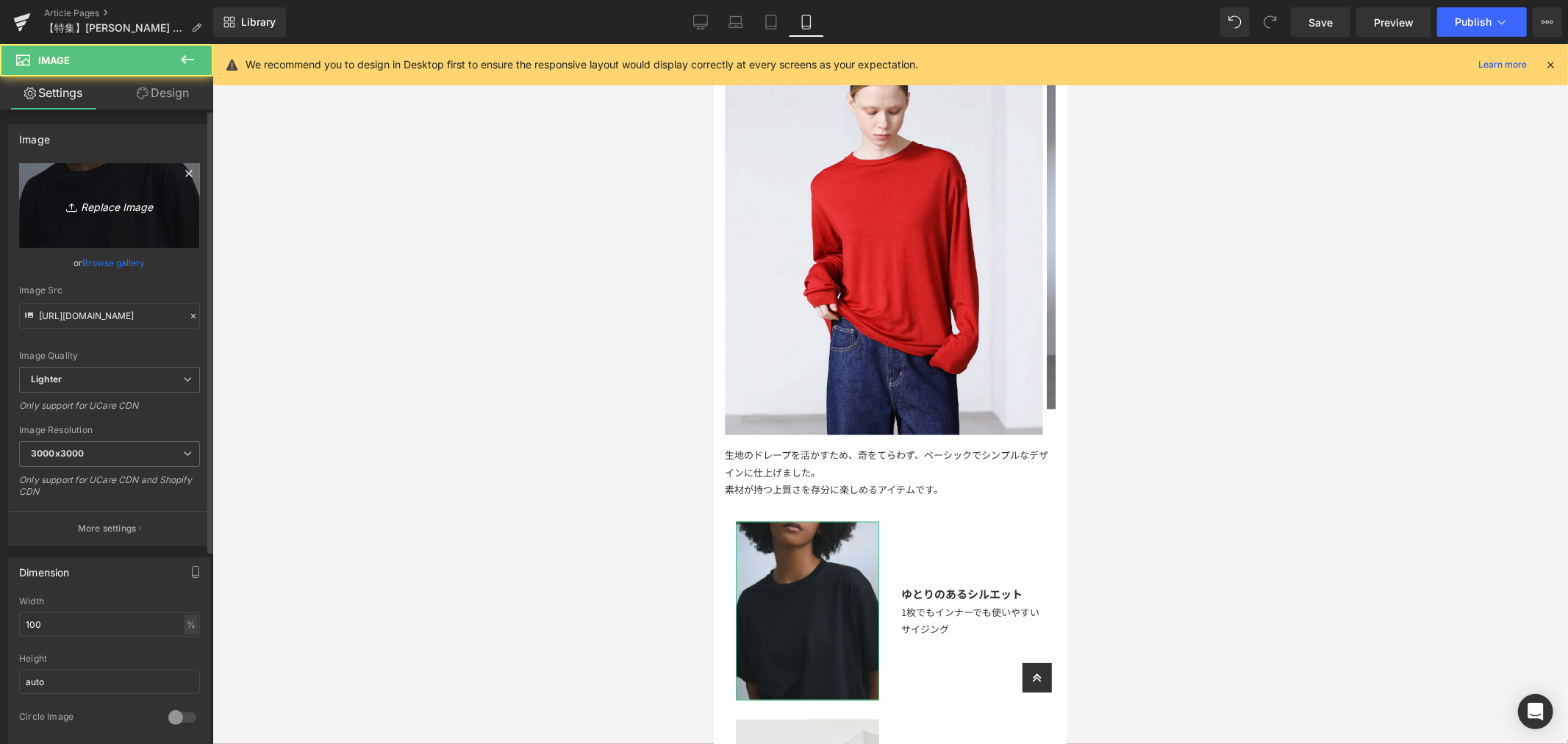
click at [184, 224] on link "Replace Image" at bounding box center [109, 205] width 181 height 85
type input "C:\fakepath\アートボード 16WOOLISH_特集ページ.jpg"
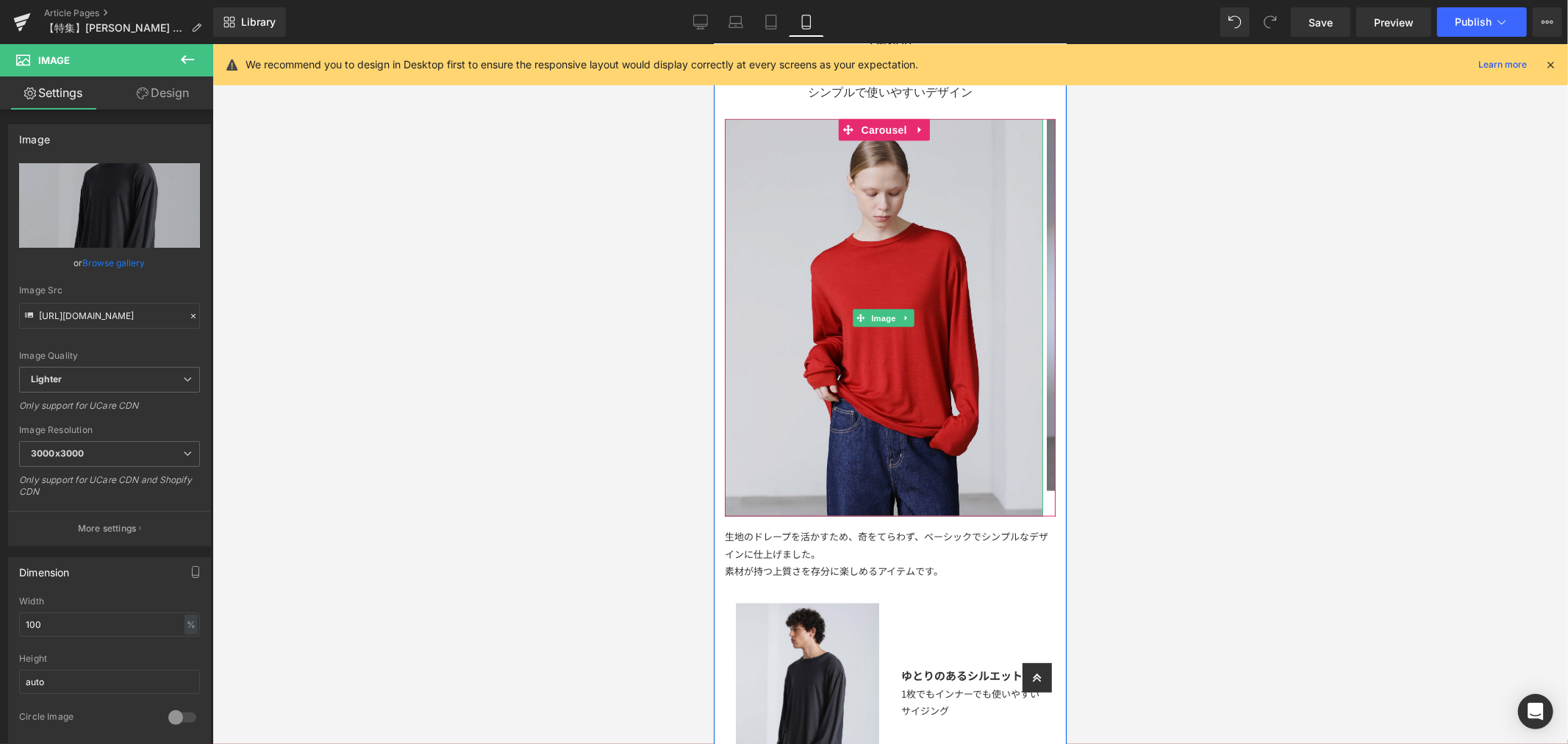
scroll to position [2122, 0]
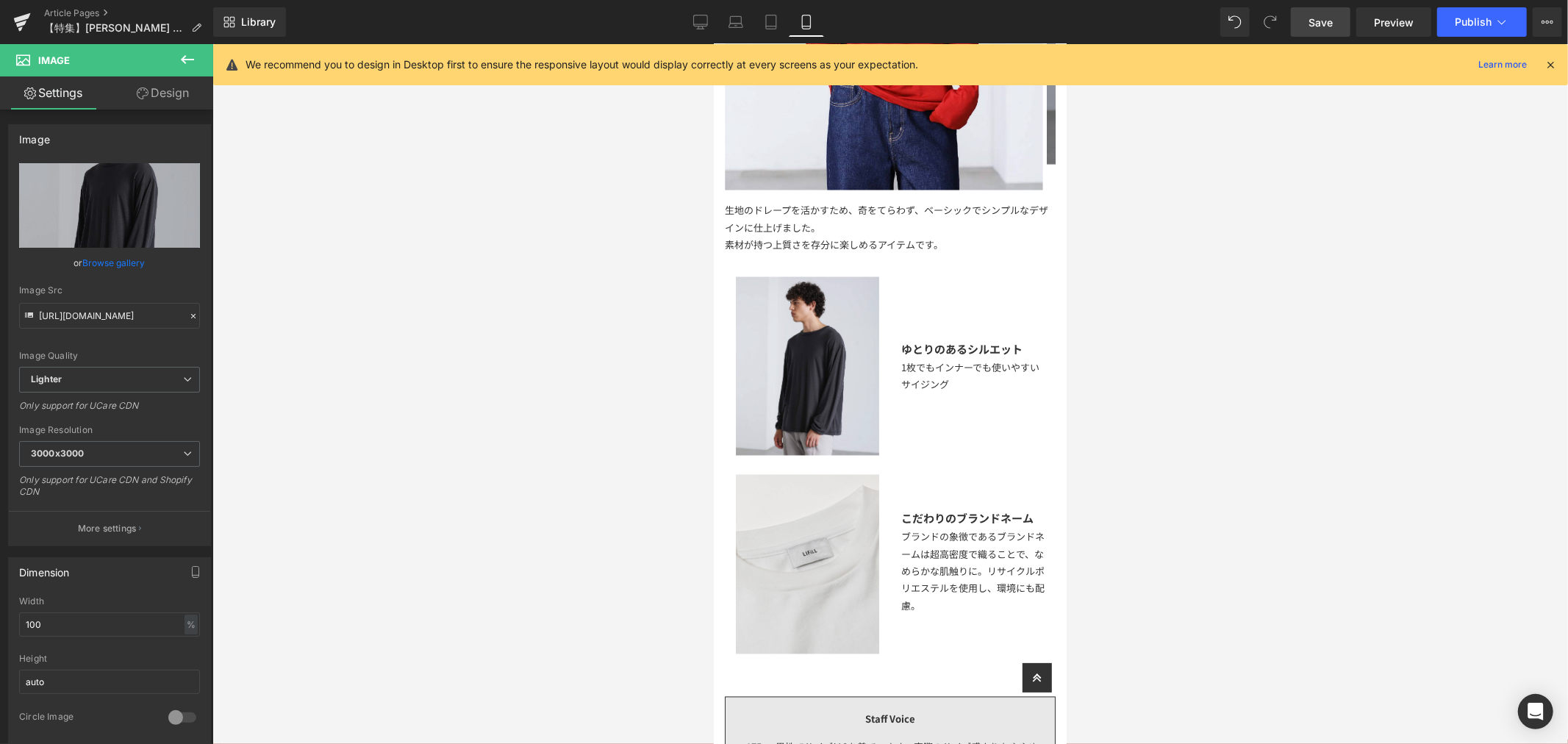
click at [1316, 23] on span "Save" at bounding box center [1321, 22] width 24 height 15
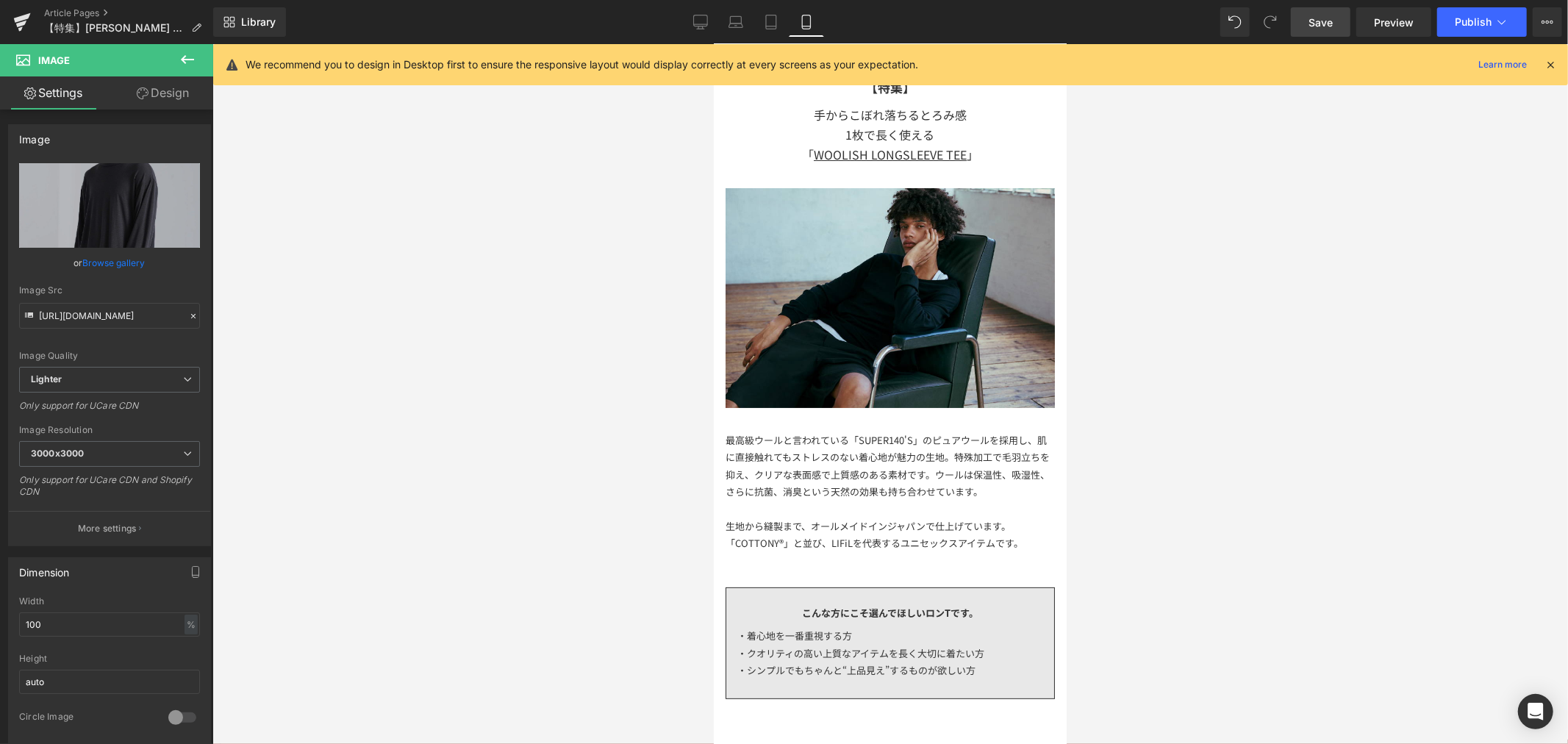
scroll to position [0, 0]
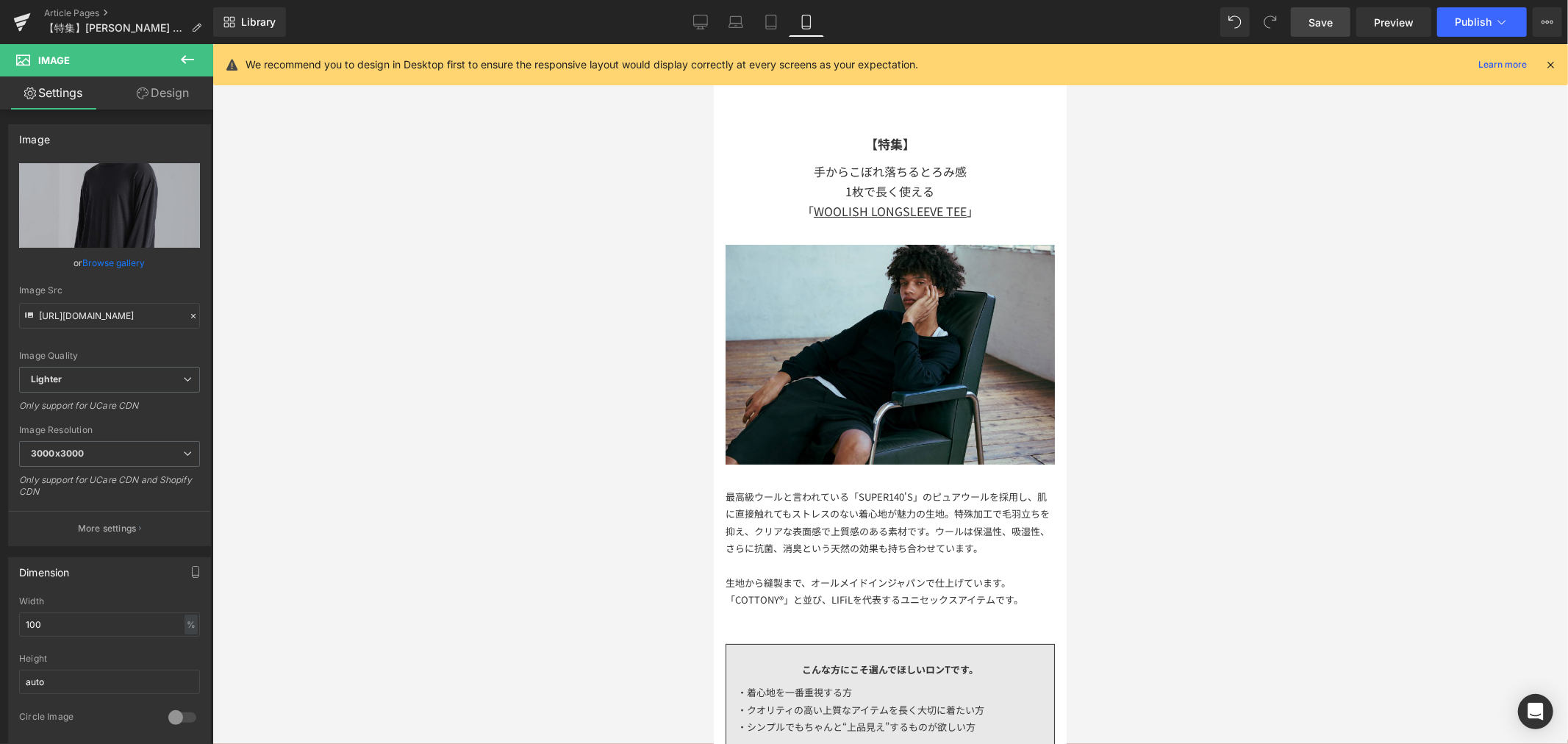
drag, startPoint x: 1060, startPoint y: 434, endPoint x: 1788, endPoint y: 152, distance: 780.7
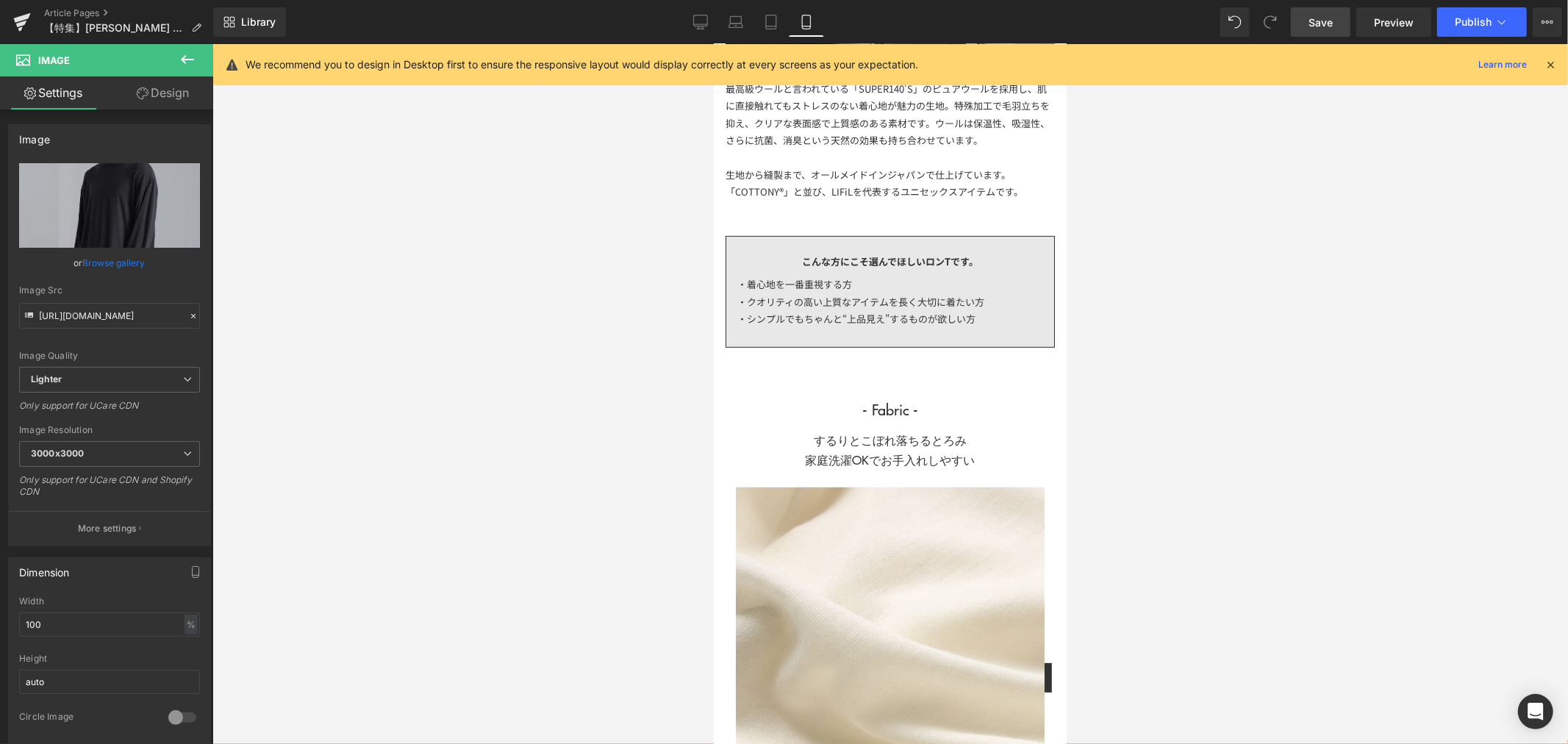
click at [1162, 390] on div at bounding box center [890, 394] width 1355 height 700
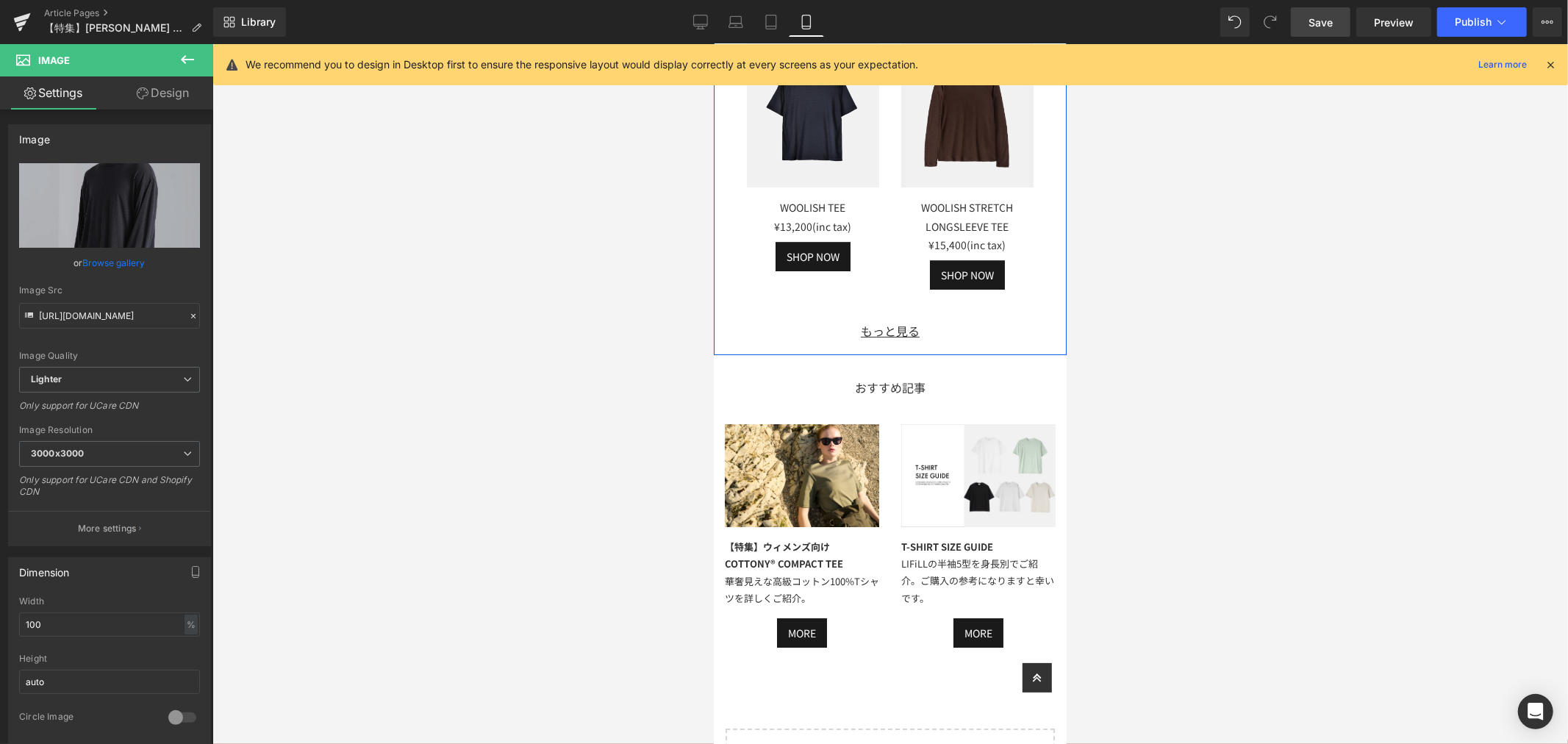
scroll to position [3429, 0]
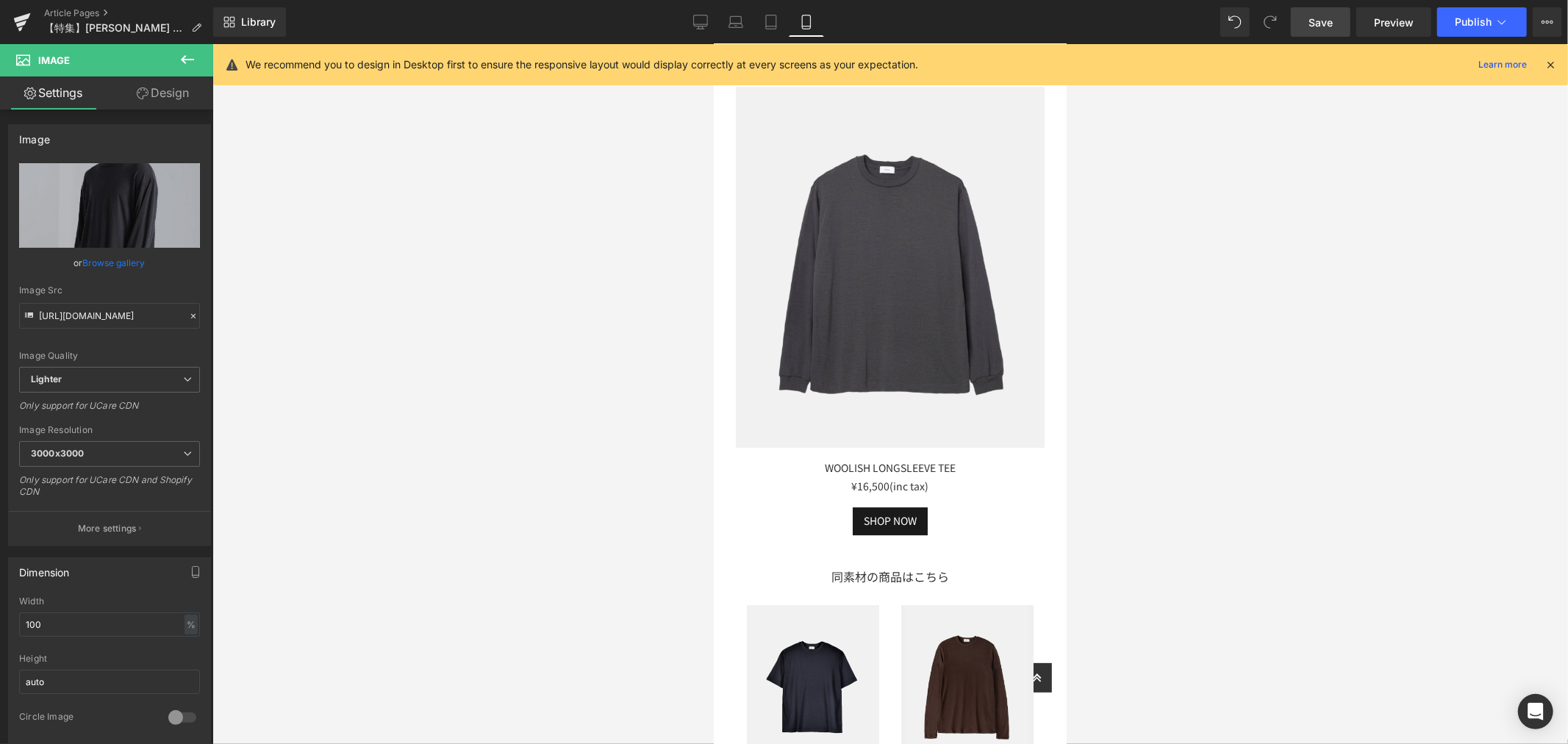
click at [1307, 30] on link "Save" at bounding box center [1320, 22] width 59 height 30
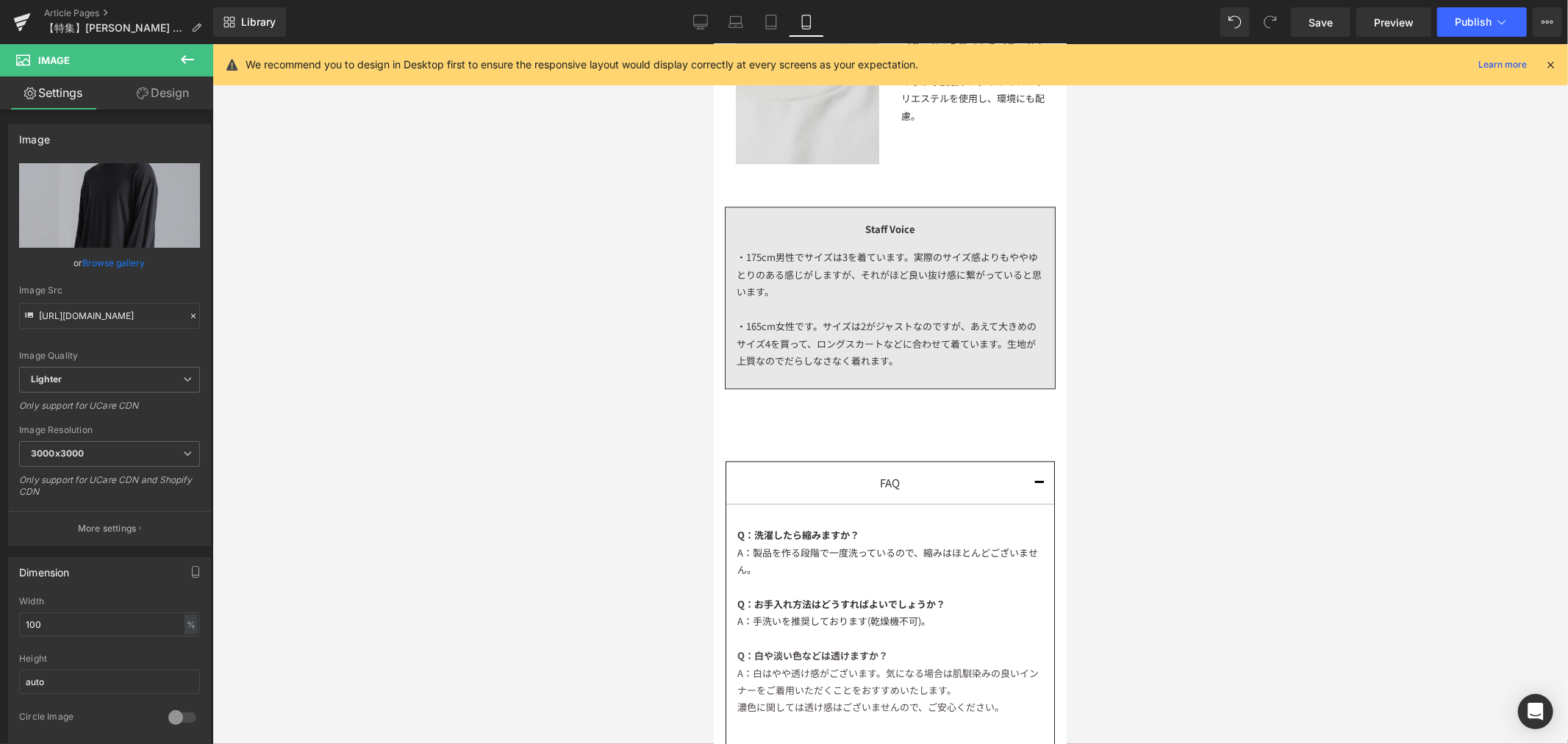
scroll to position [2531, 0]
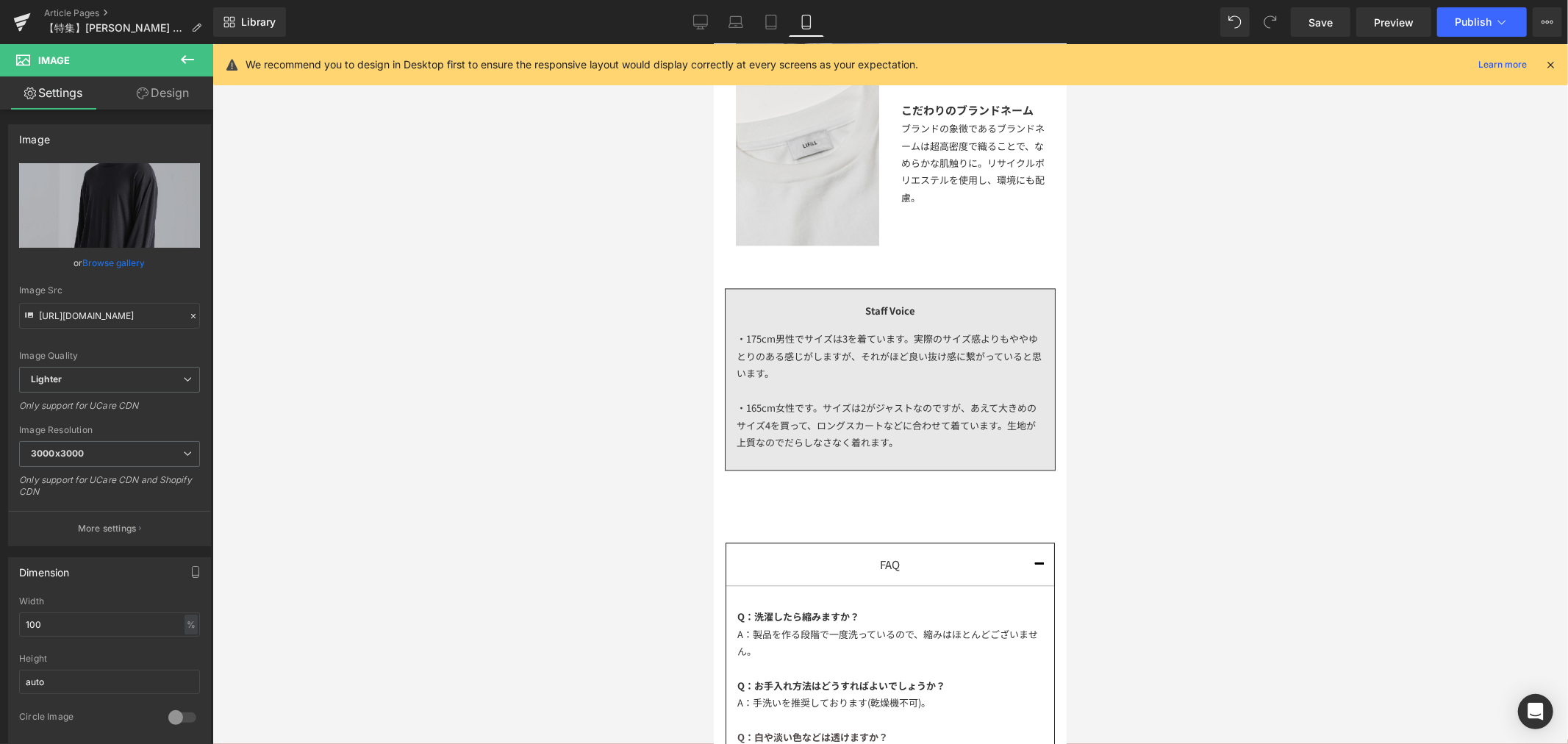
drag, startPoint x: 1065, startPoint y: 398, endPoint x: 1783, endPoint y: 433, distance: 718.9
click at [1066, 388] on html "ITEM ITEM TOPS SHORTSLEEVE LONGSLEEVE SWEAT NEWS" at bounding box center [889, 353] width 353 height 5680
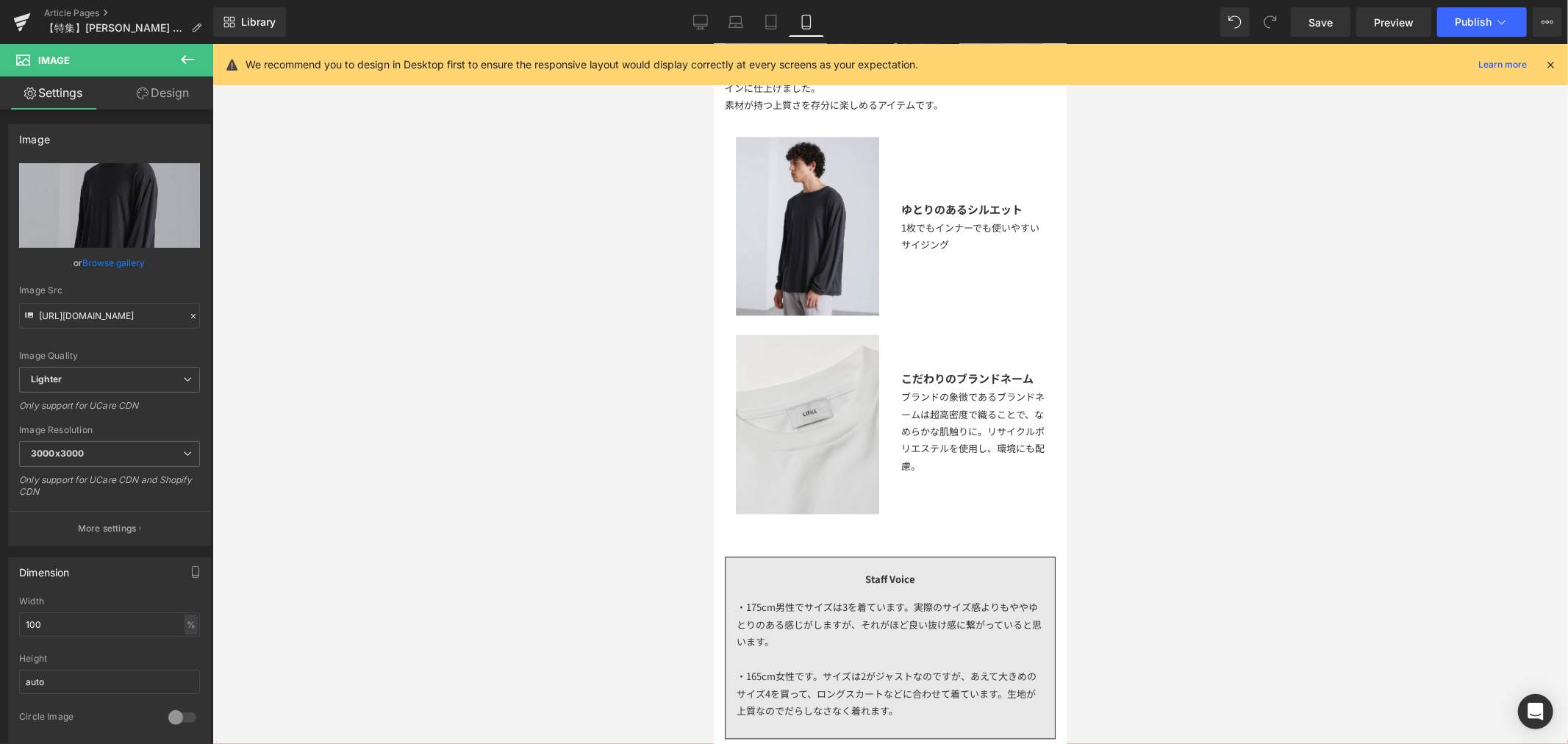
scroll to position [2379, 0]
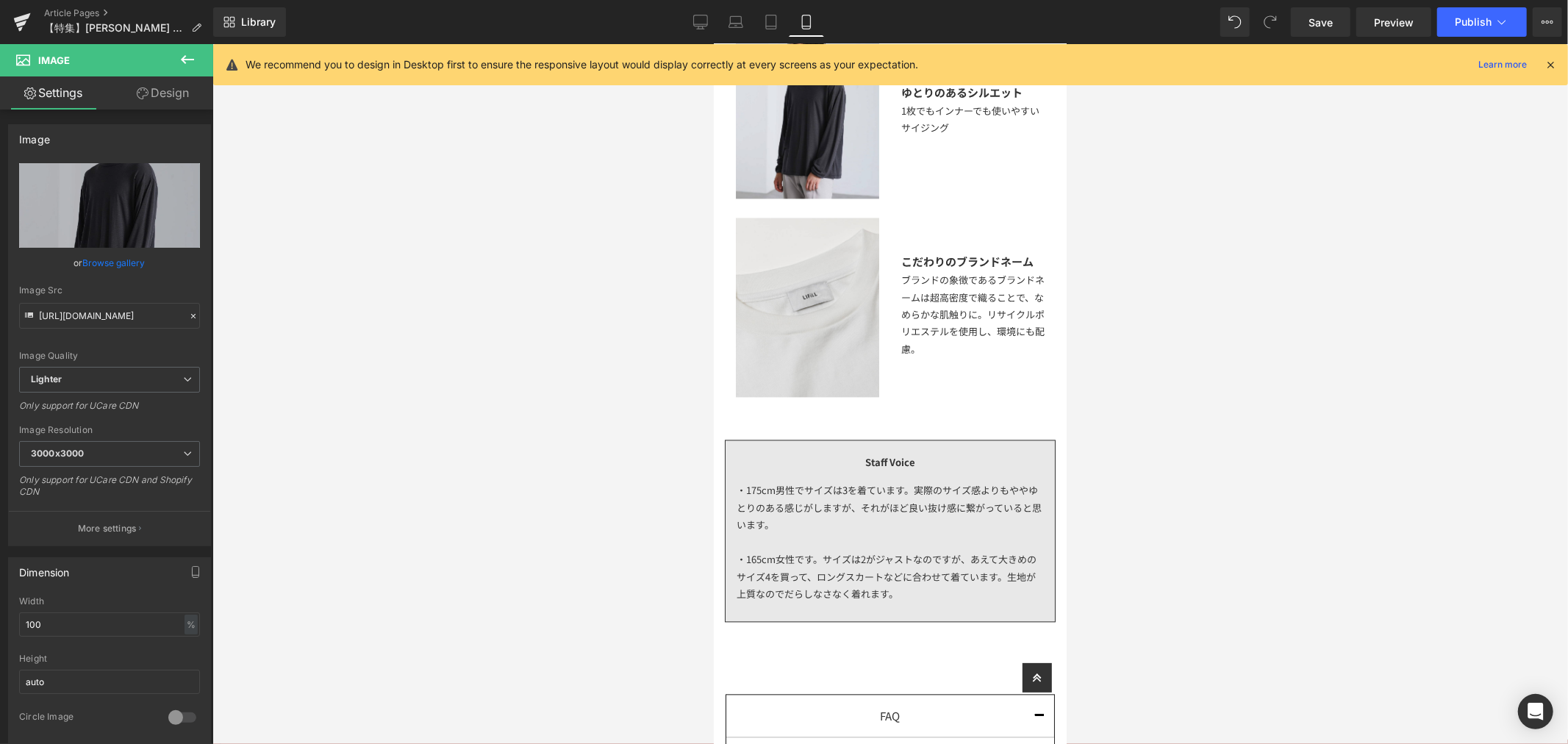
drag, startPoint x: 1061, startPoint y: 254, endPoint x: 1783, endPoint y: 451, distance: 748.4
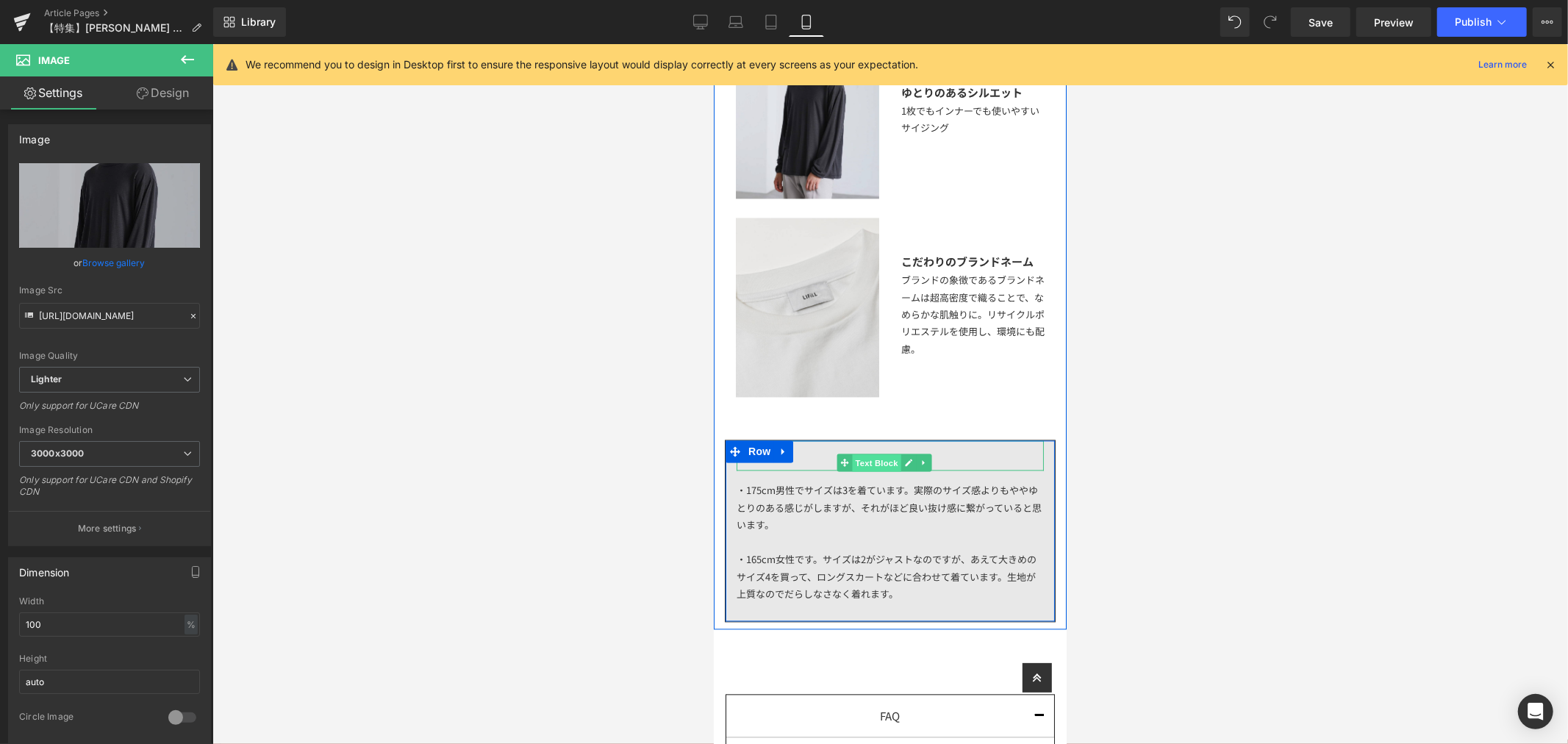
drag, startPoint x: 873, startPoint y: 458, endPoint x: 1166, endPoint y: 338, distance: 316.6
click at [873, 458] on span "Text Block" at bounding box center [875, 462] width 49 height 18
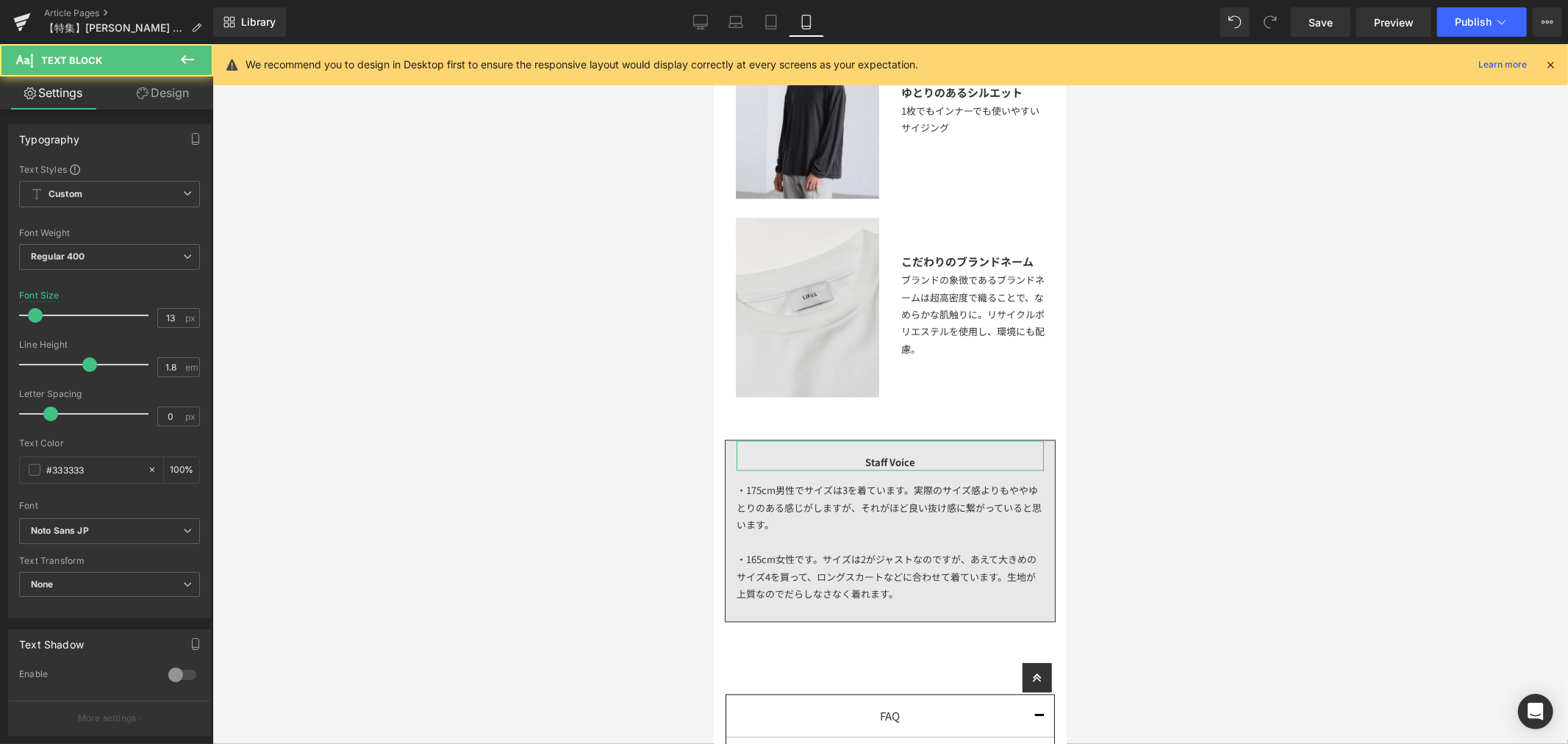
click at [158, 83] on link "Design" at bounding box center [163, 92] width 107 height 33
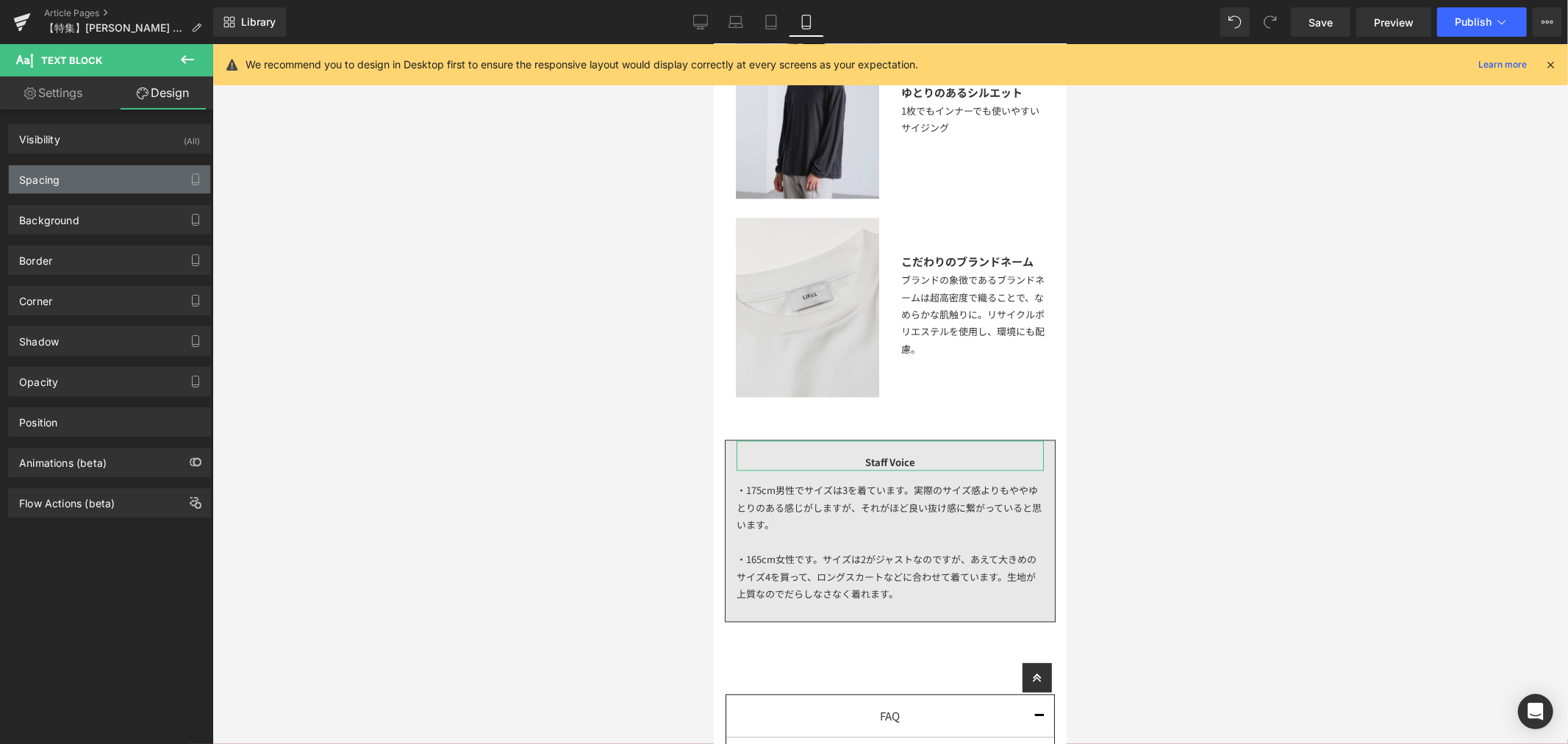
click at [120, 178] on div "Spacing" at bounding box center [110, 179] width 201 height 28
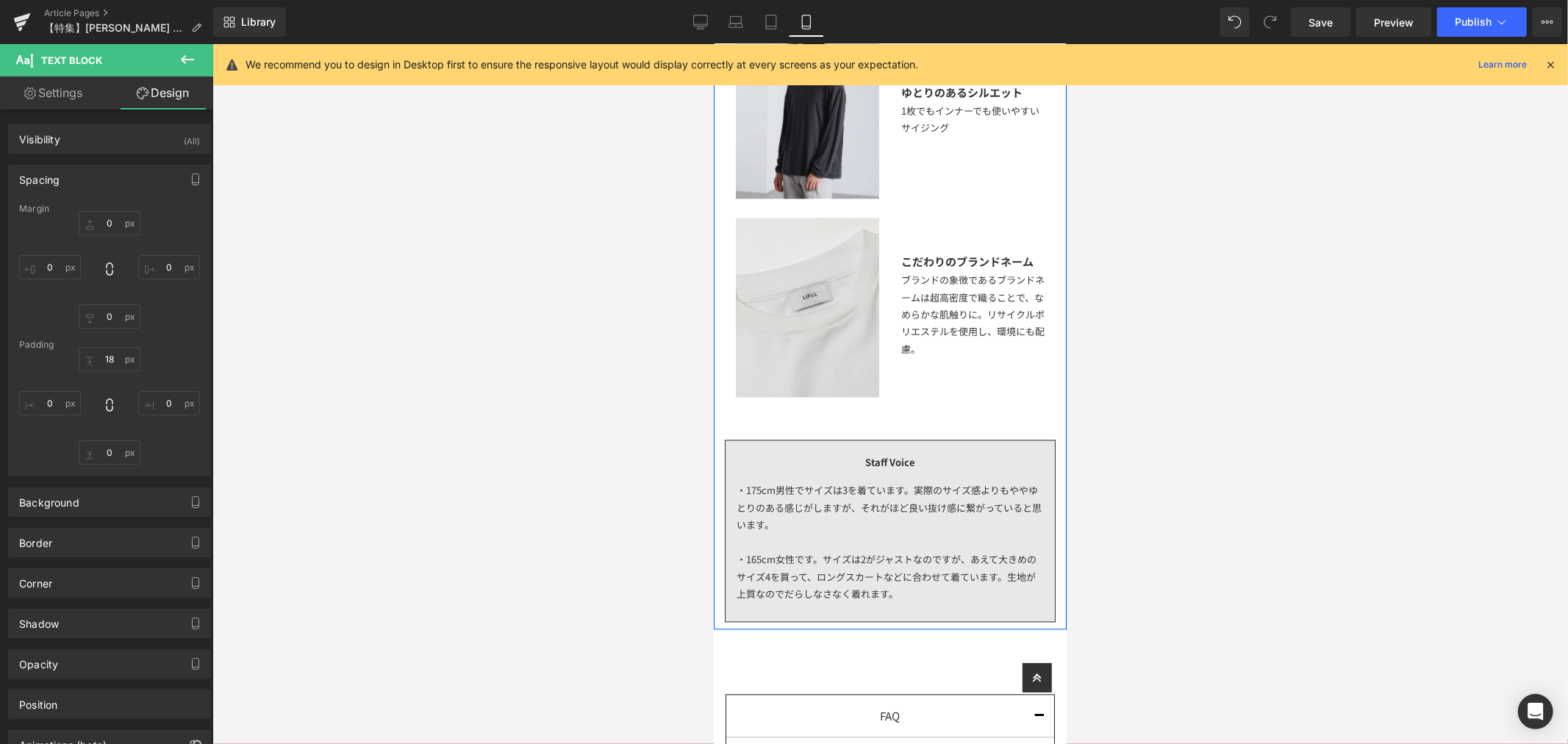
scroll to position [2460, 0]
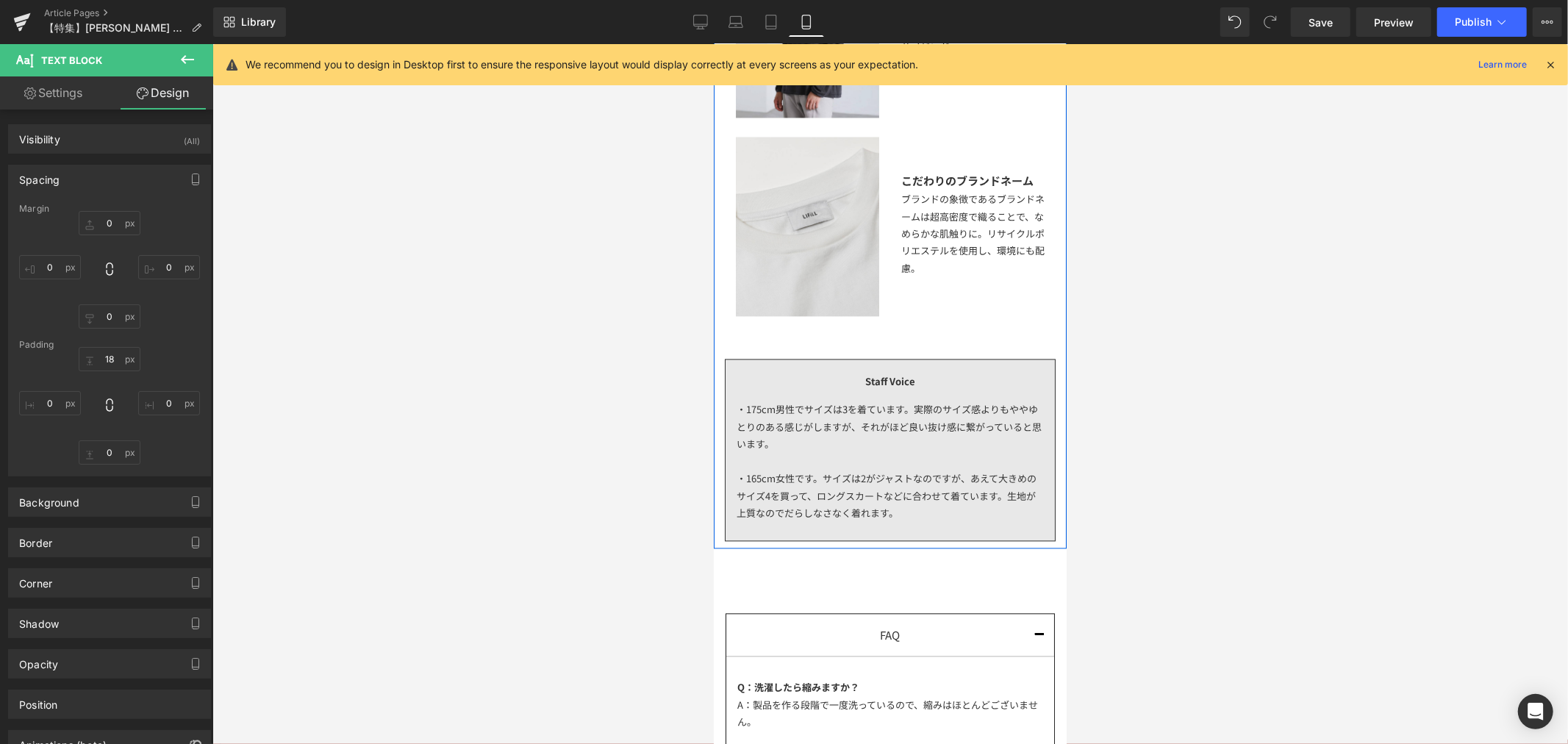
click at [878, 419] on div "・175cm男性でサイズは3を着ています。実際のサイズ感よりもややゆとりのある感じがしますが、それがほど良い抜け感に繋がっていると思います。 ・165cm女性…" at bounding box center [889, 460] width 307 height 143
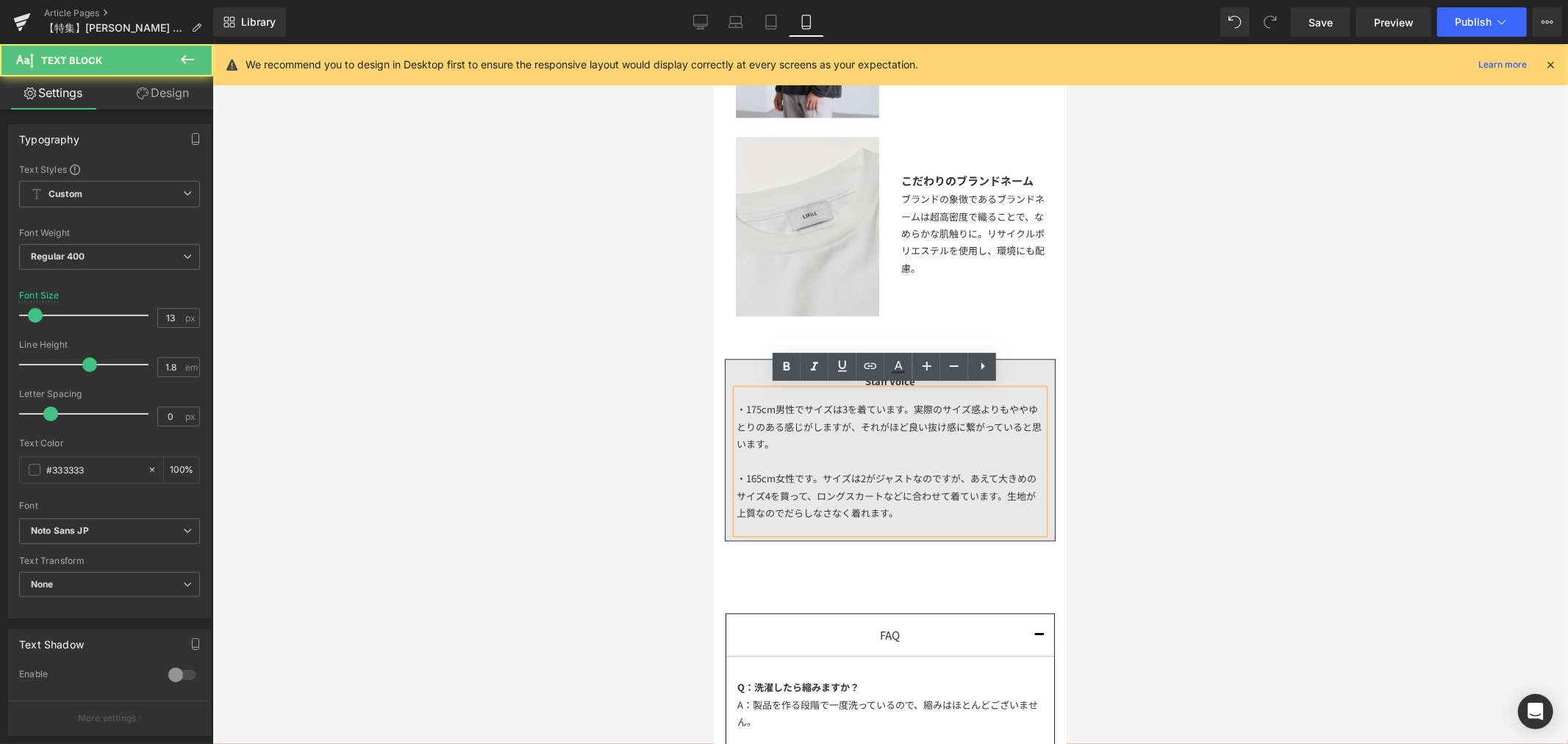
click at [1230, 497] on div at bounding box center [890, 394] width 1355 height 700
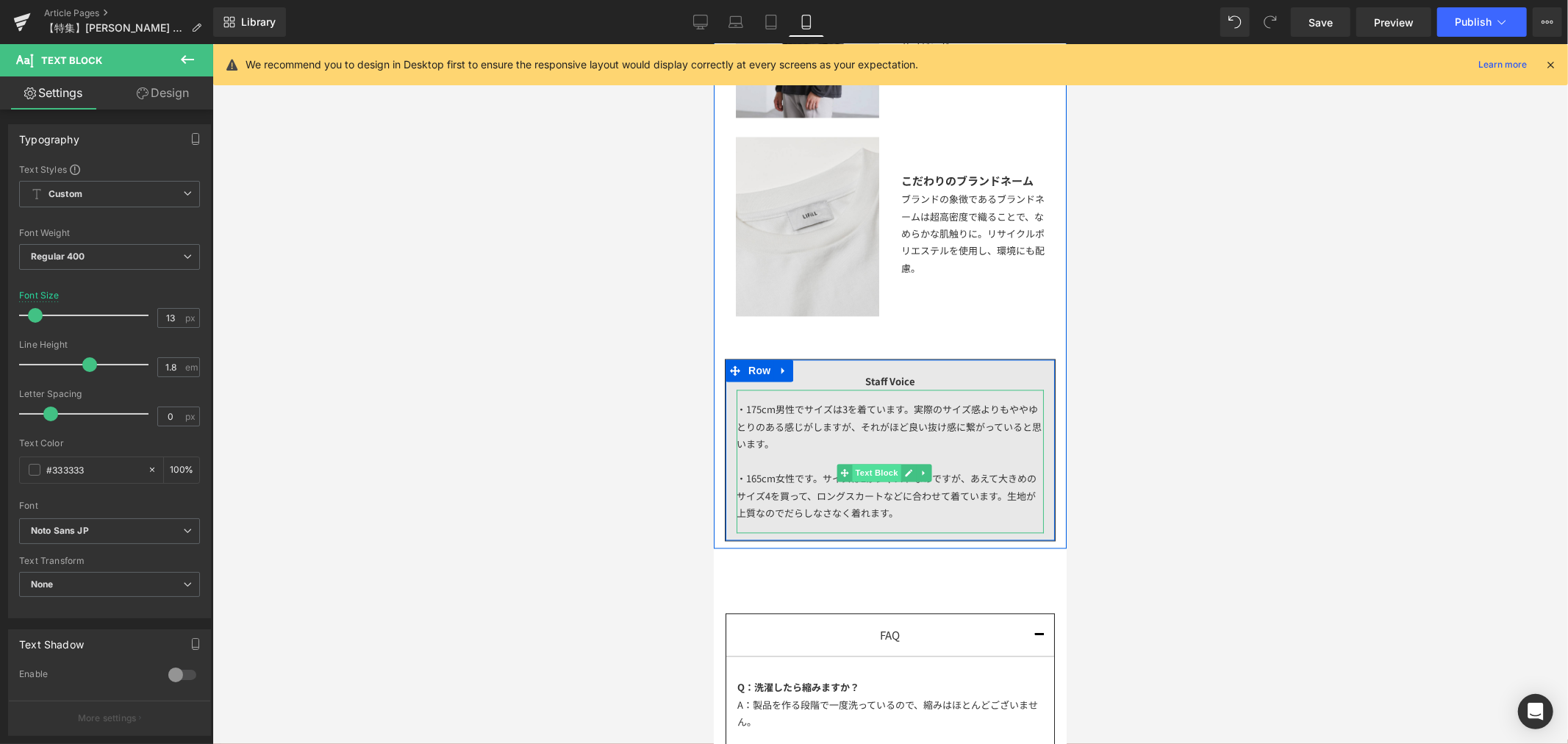
click at [875, 465] on span "Text Block" at bounding box center [875, 471] width 49 height 18
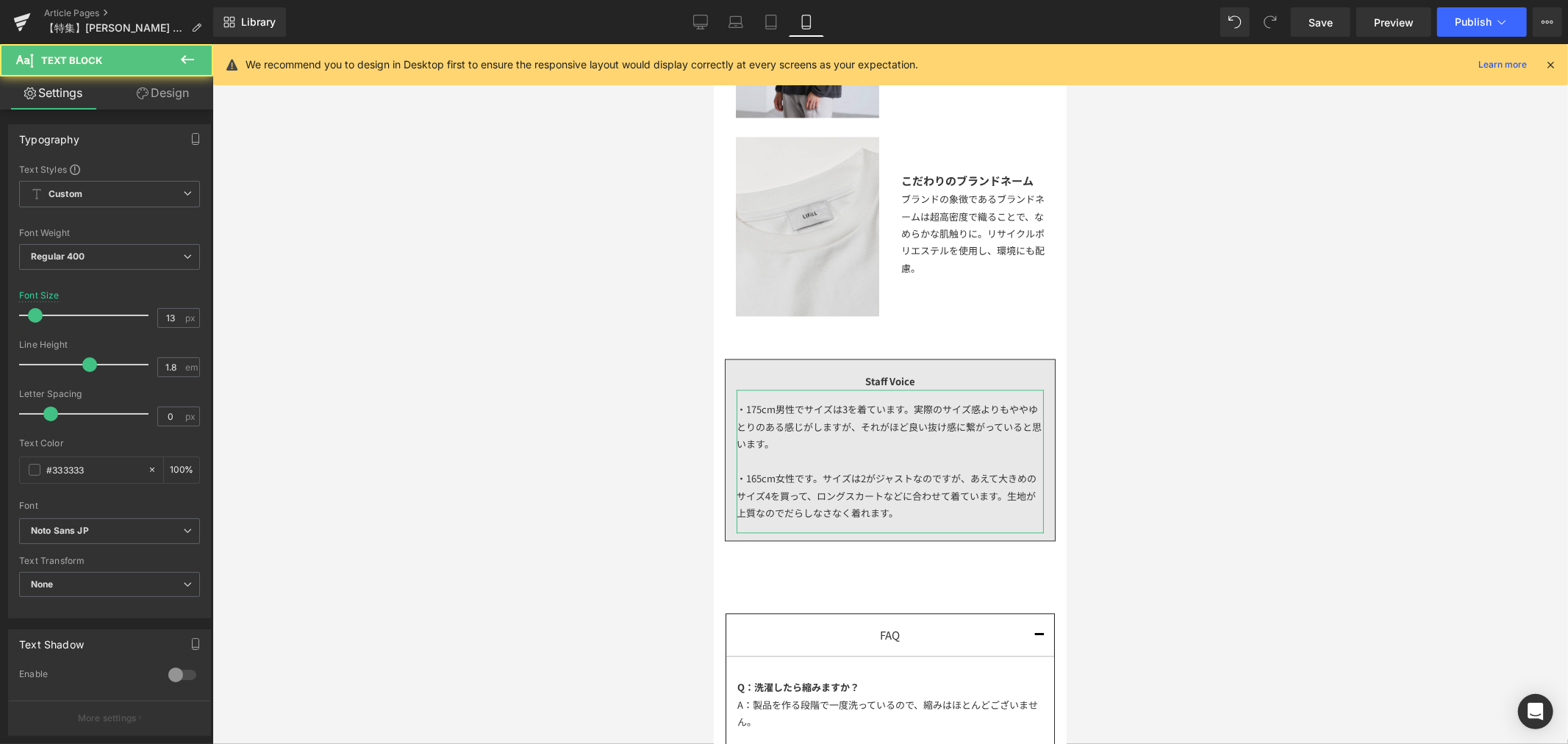
click at [193, 98] on link "Design" at bounding box center [163, 92] width 107 height 33
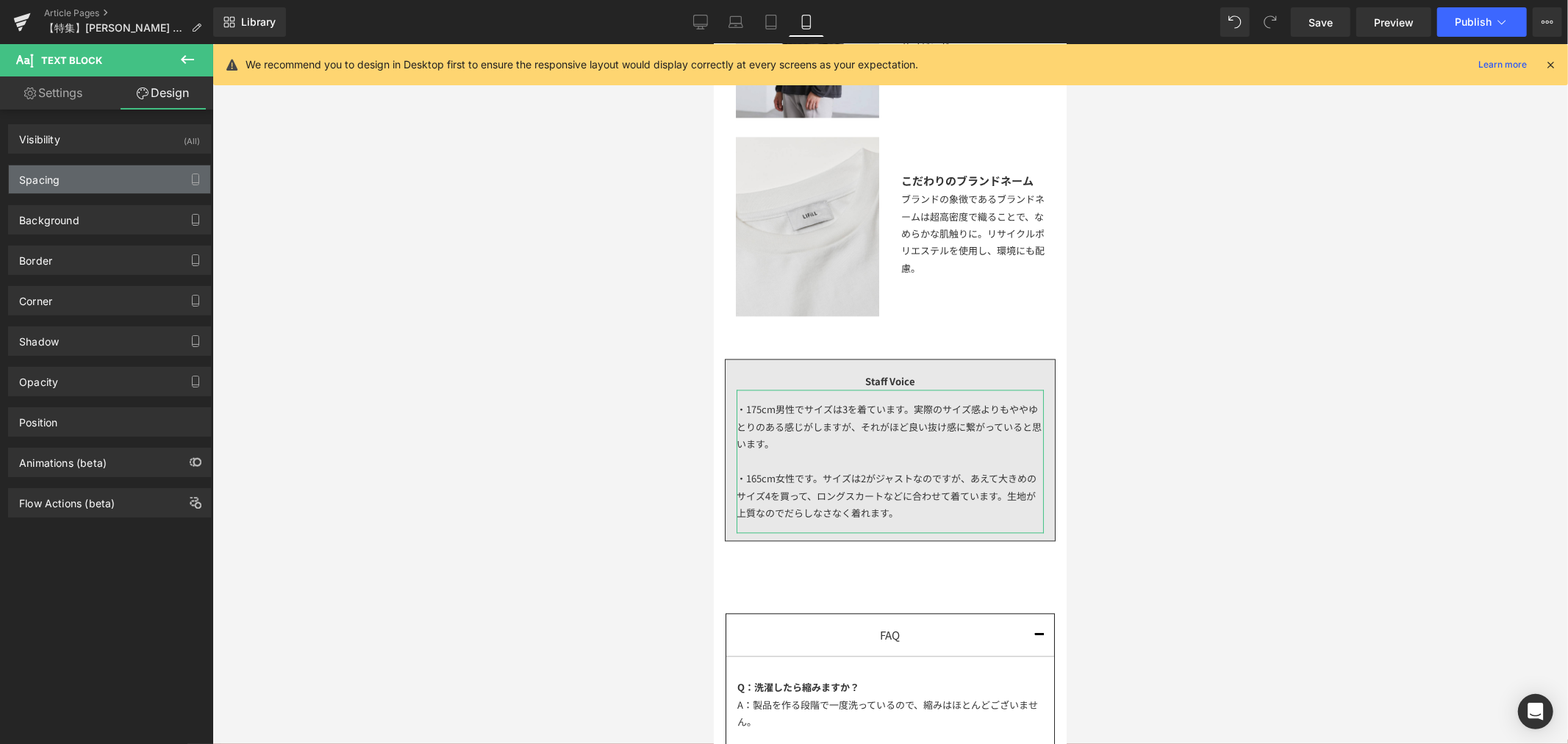
click at [119, 178] on div "Spacing" at bounding box center [110, 179] width 201 height 28
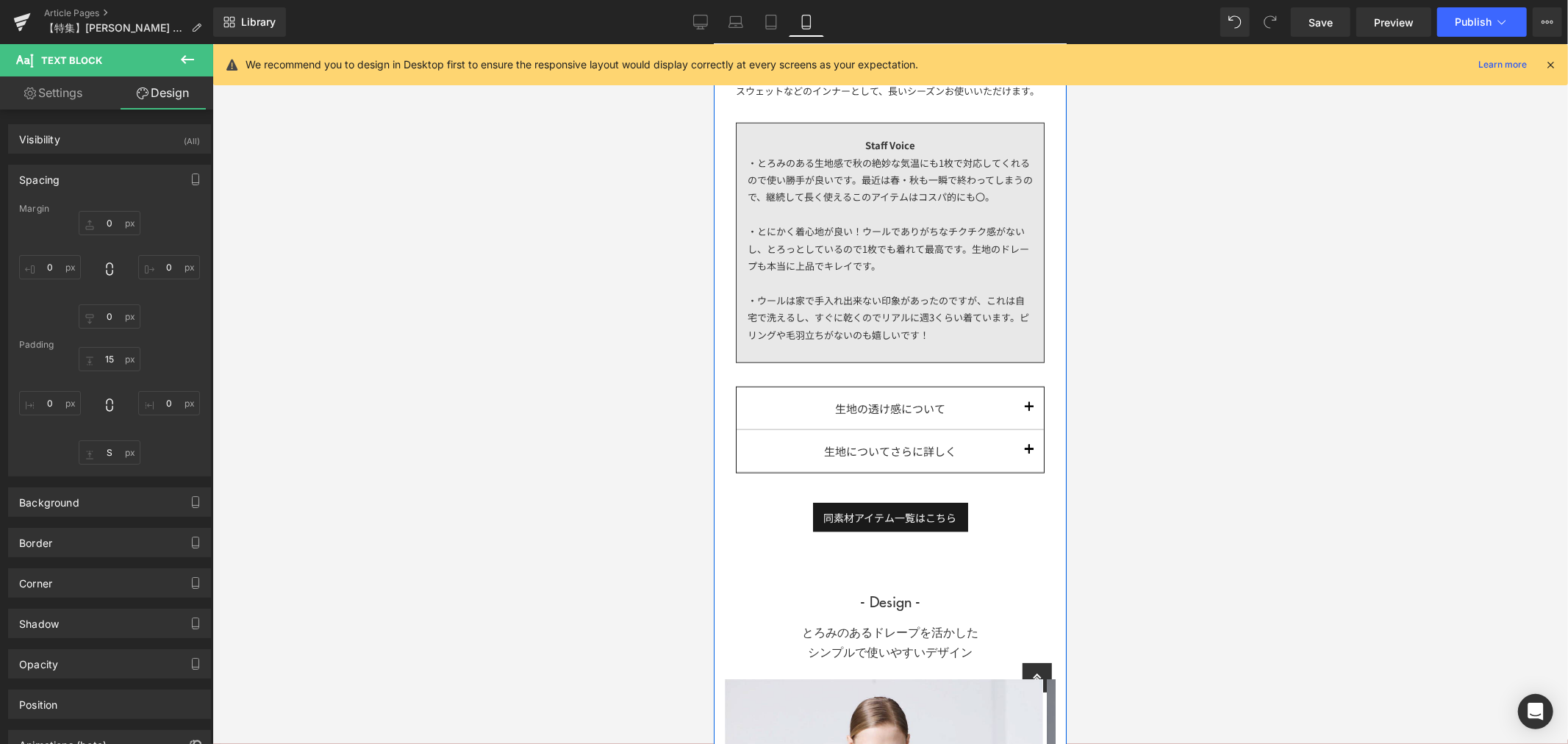
scroll to position [1154, 0]
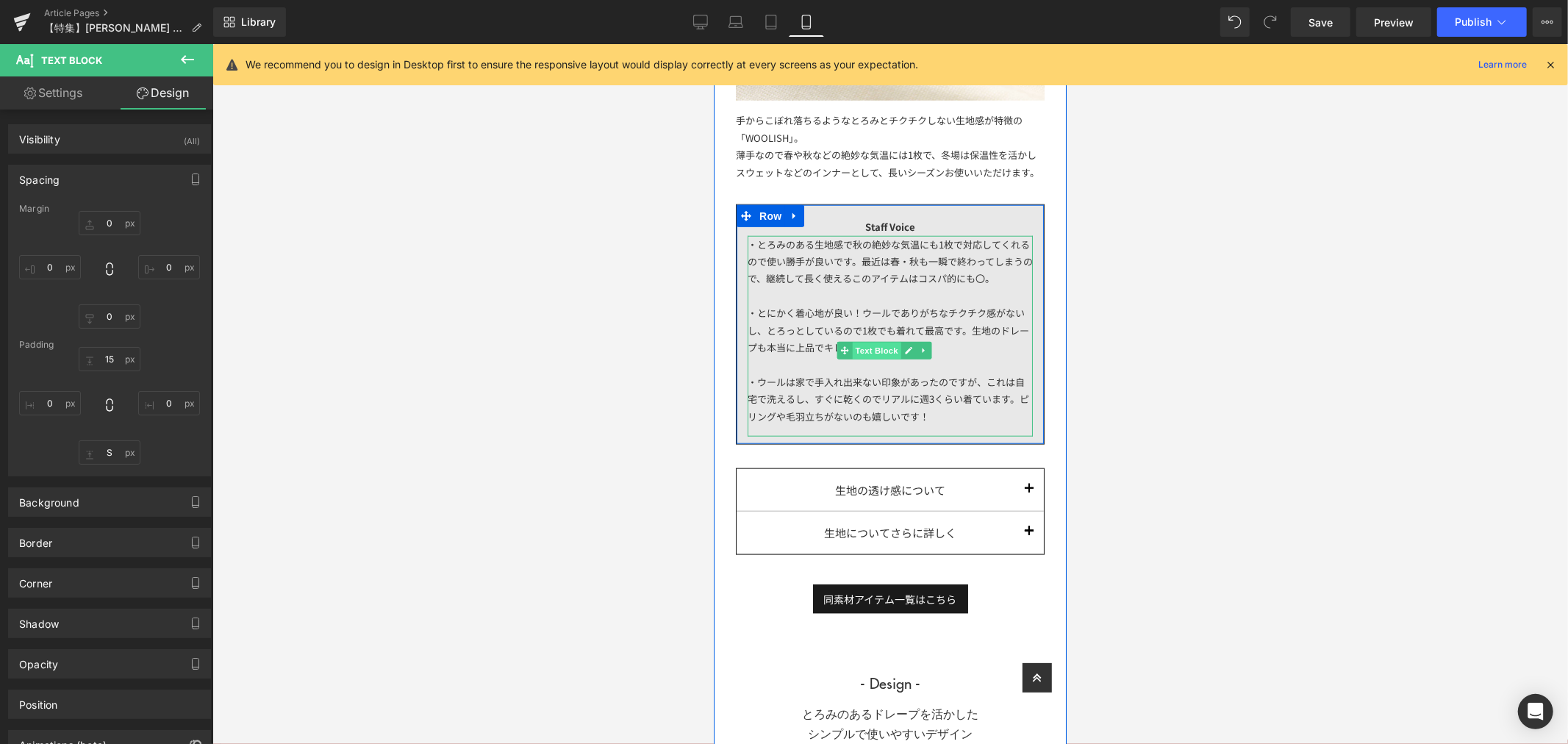
drag, startPoint x: 866, startPoint y: 341, endPoint x: 1033, endPoint y: 315, distance: 169.0
click at [866, 342] on span "Text Block" at bounding box center [875, 350] width 49 height 18
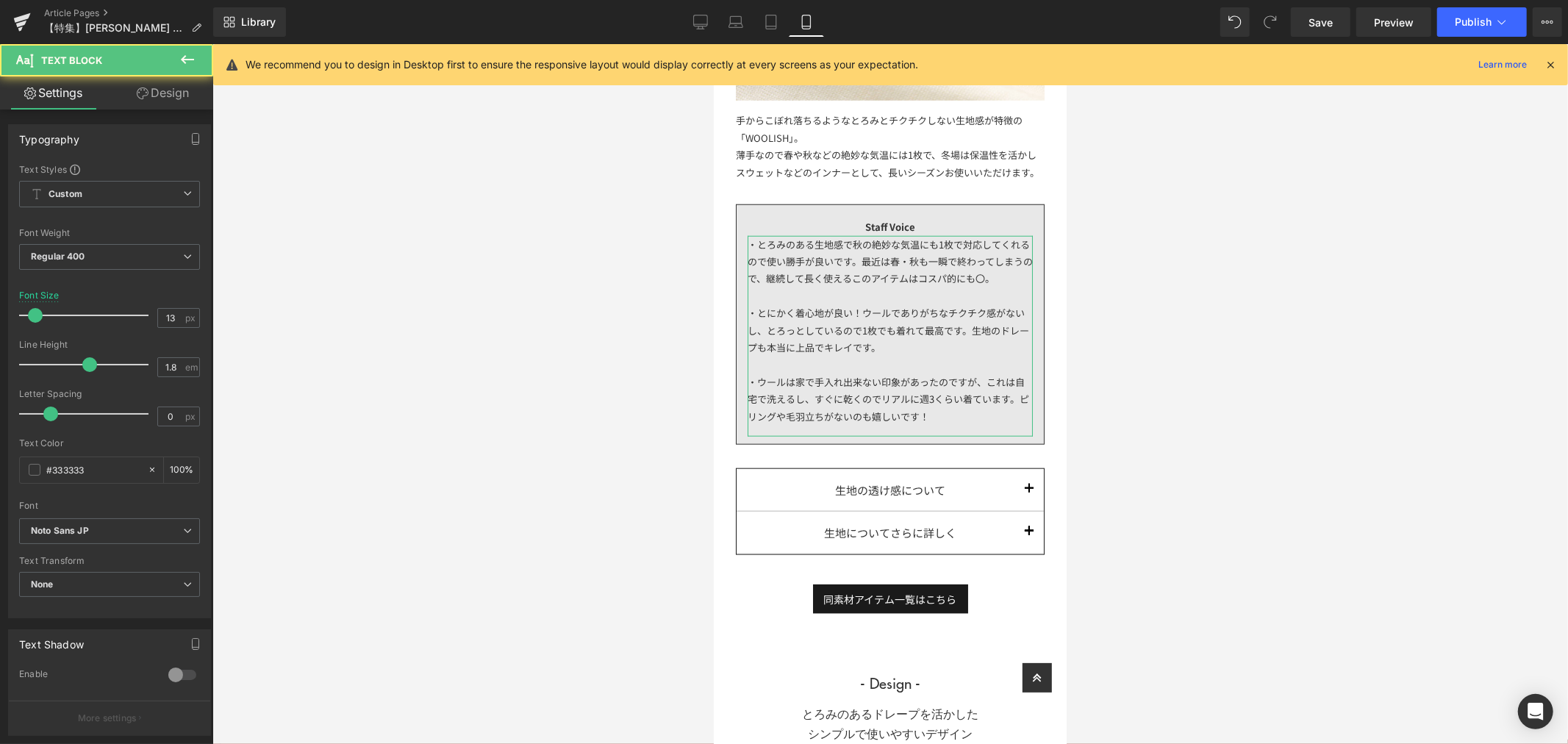
click at [151, 91] on link "Design" at bounding box center [163, 92] width 107 height 33
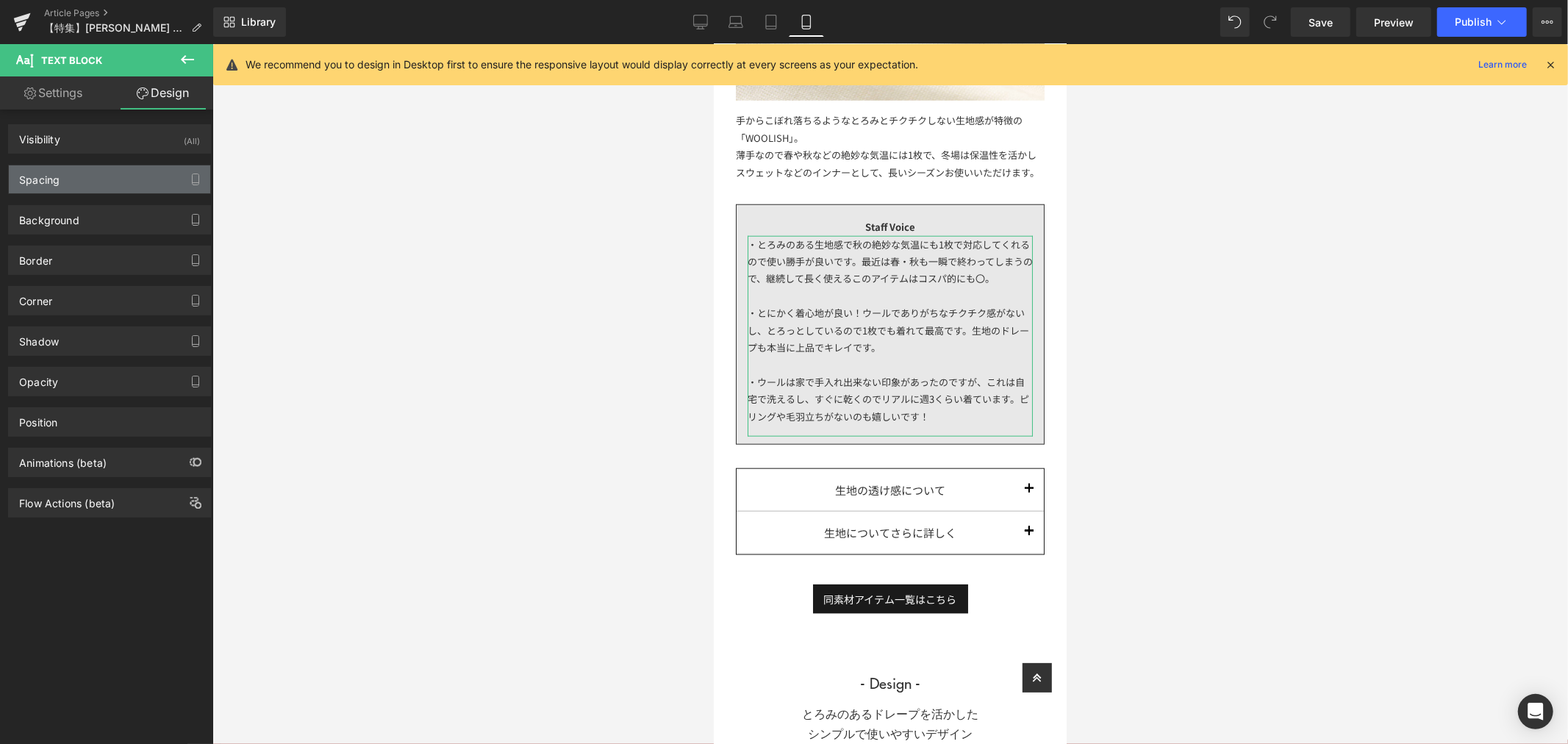
click at [126, 178] on div "Spacing" at bounding box center [110, 179] width 201 height 28
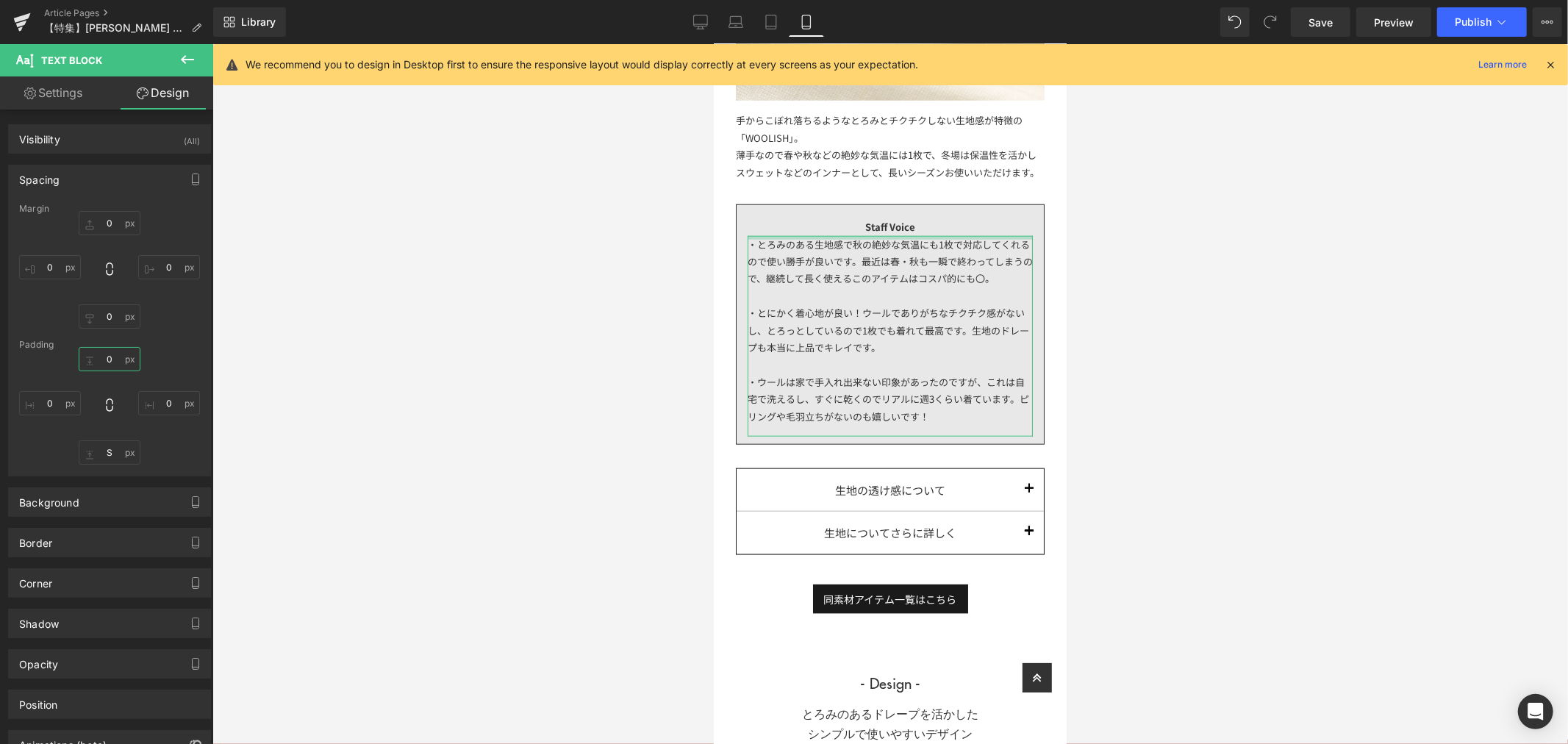
click at [113, 360] on input "text" at bounding box center [109, 359] width 62 height 24
type input "１"
type input "155"
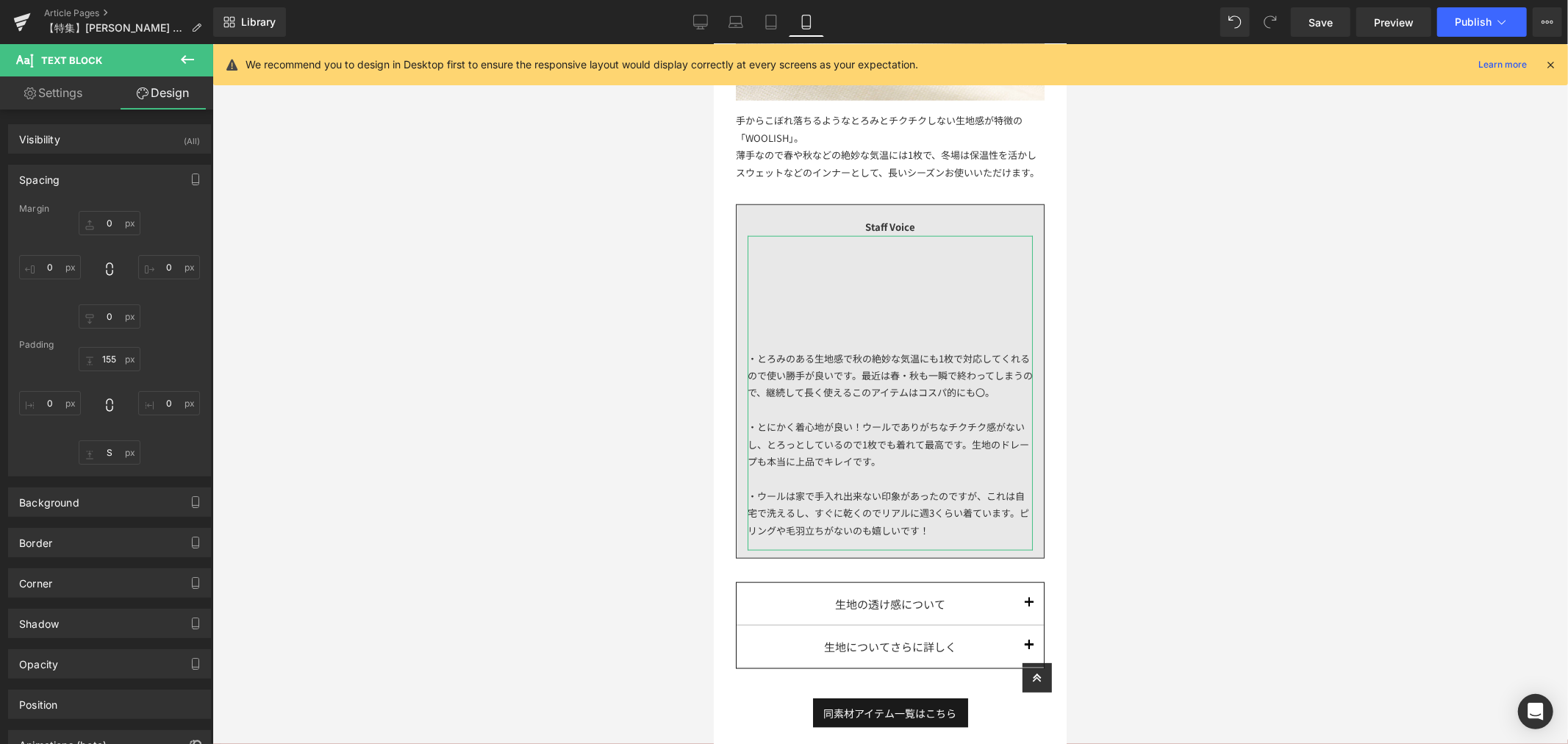
click at [146, 380] on div "155" at bounding box center [109, 405] width 181 height 117
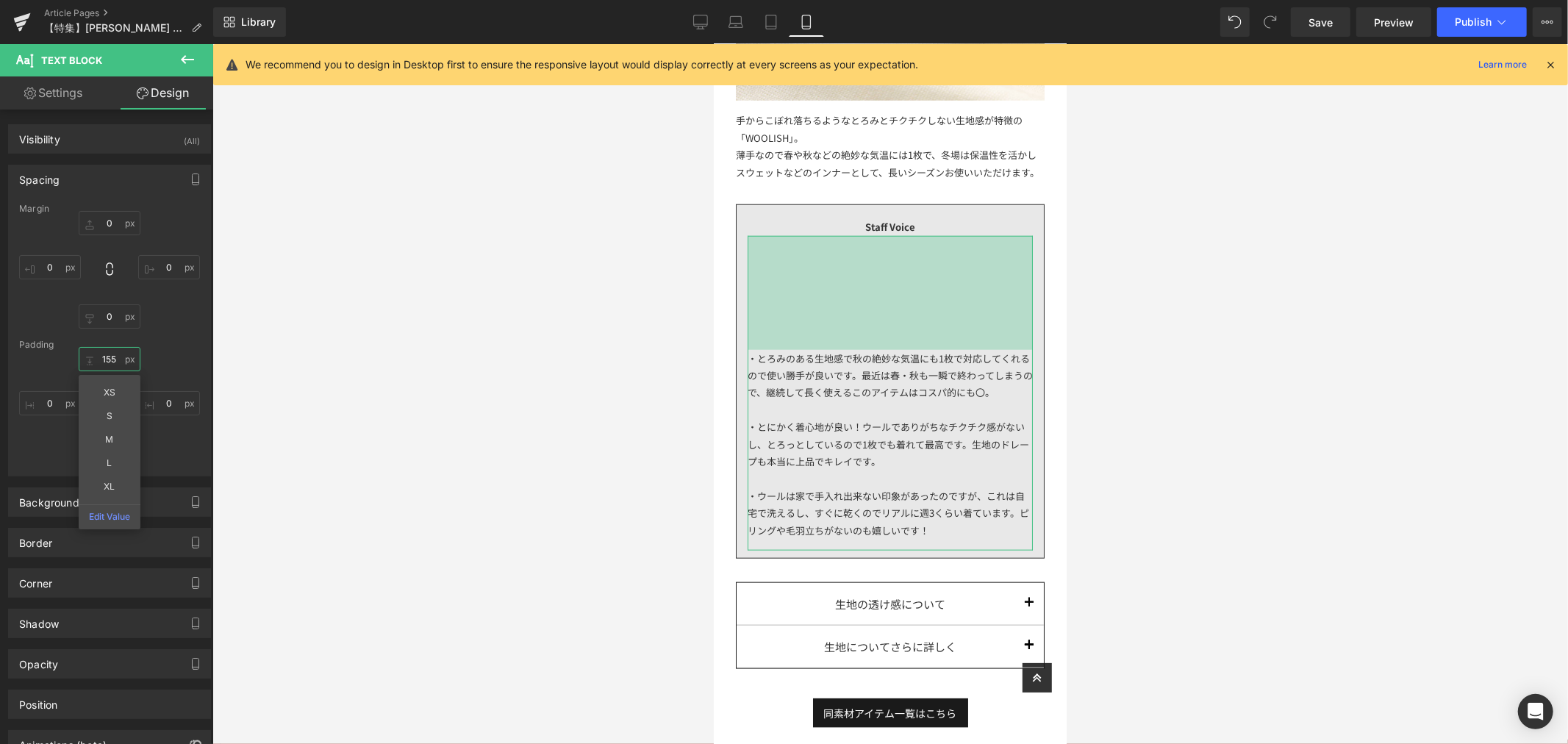
click at [118, 360] on input "155" at bounding box center [109, 359] width 62 height 24
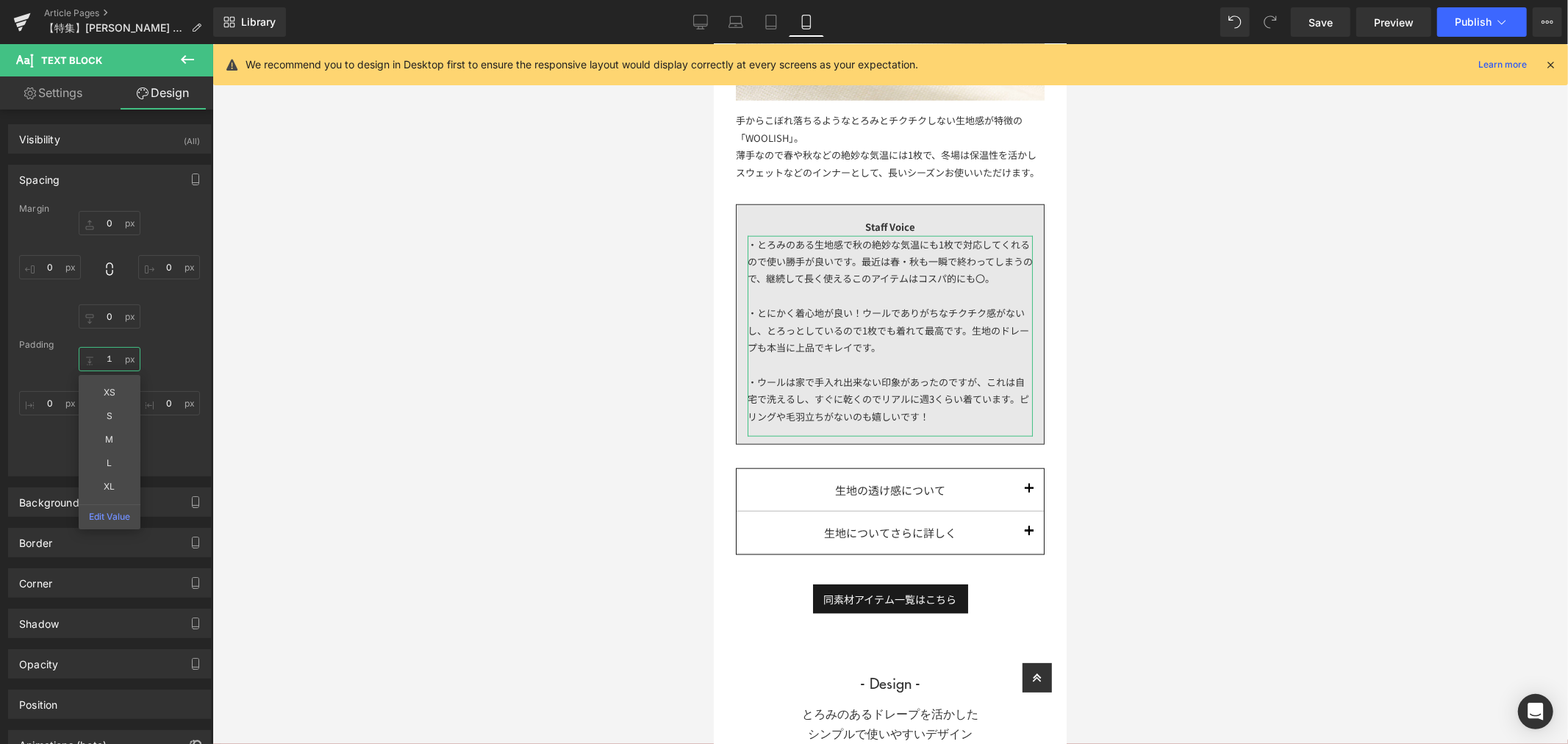
type input "１５"
type input "１"
type input "１1"
type input "１15"
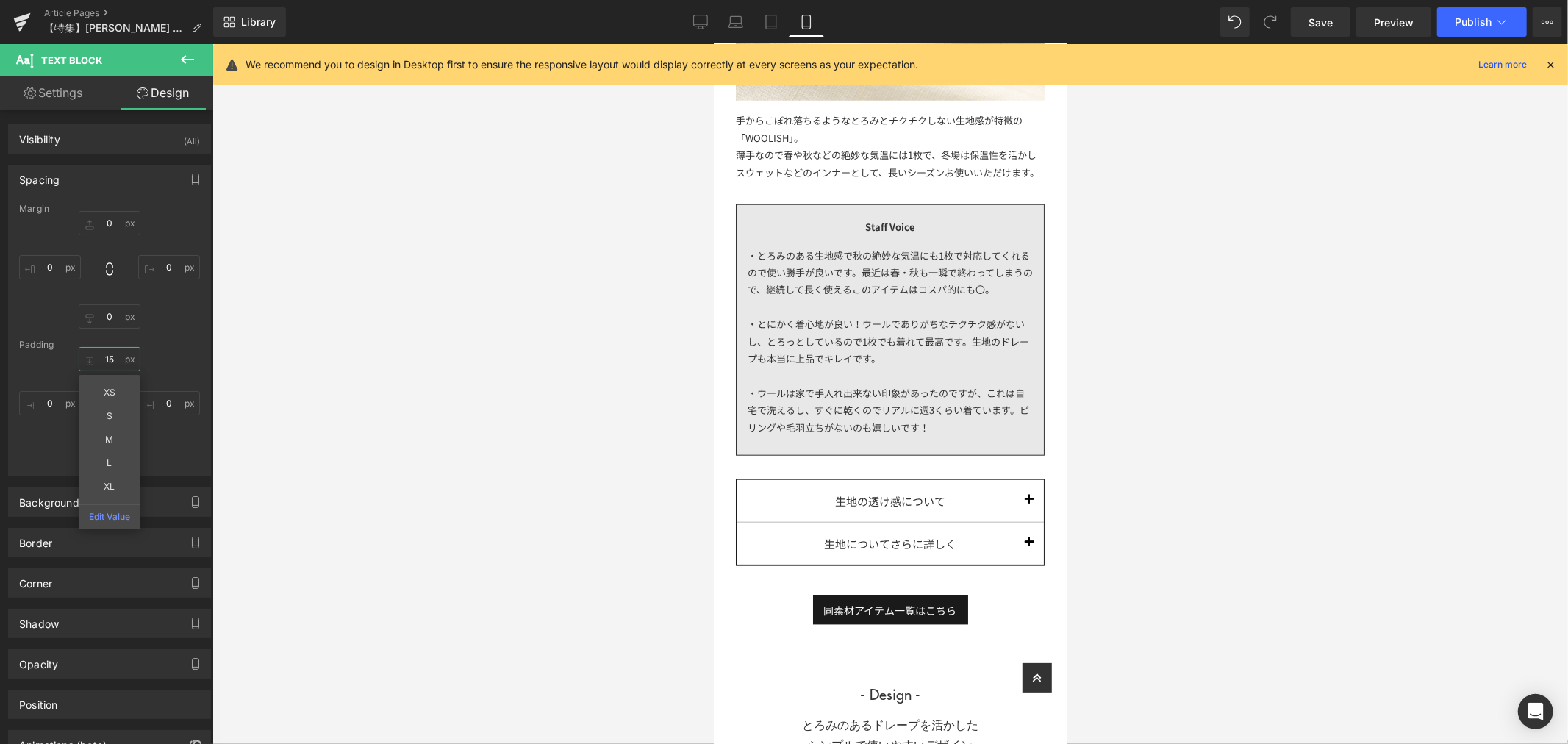
type input "15"
click at [1311, 316] on div at bounding box center [890, 394] width 1355 height 700
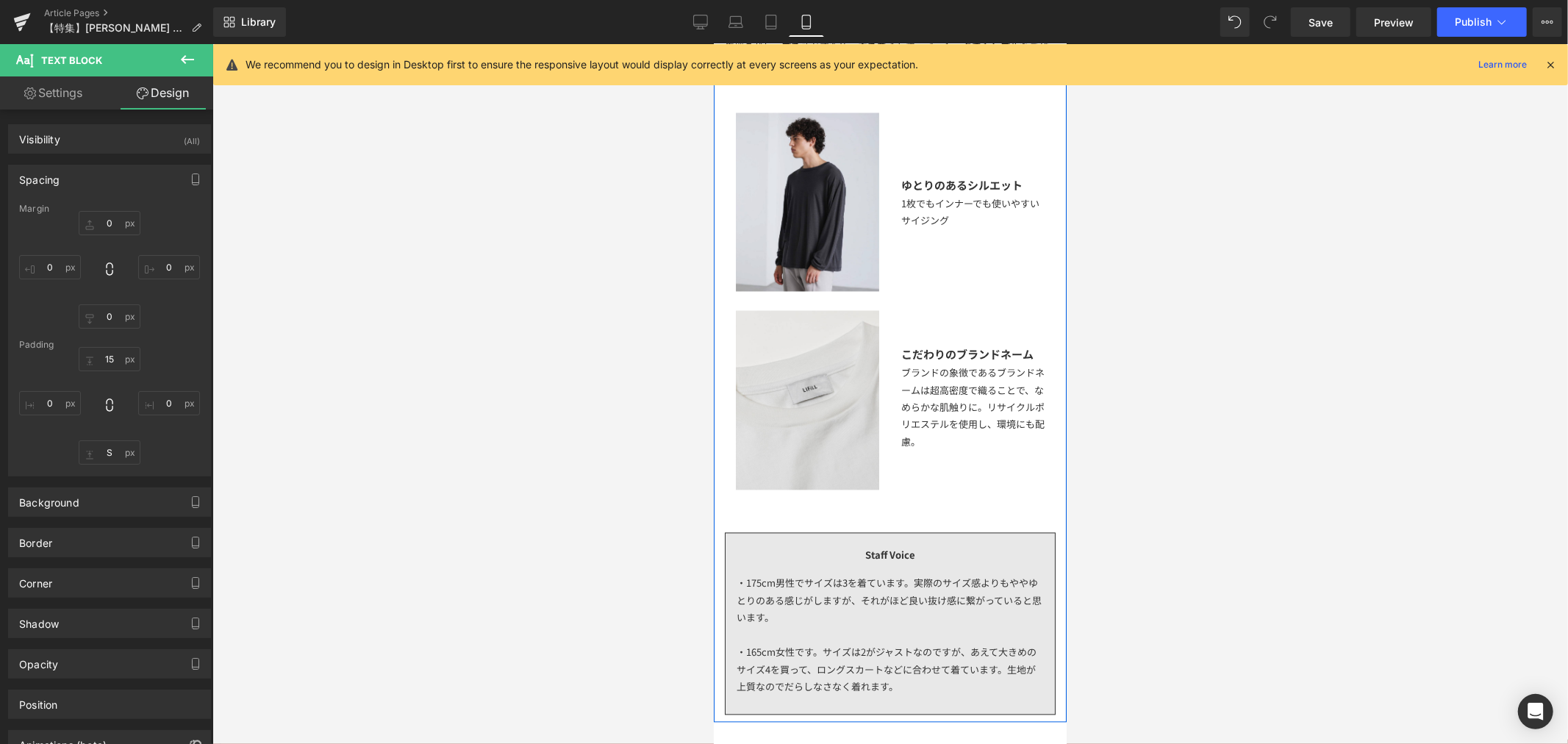
scroll to position [2460, 0]
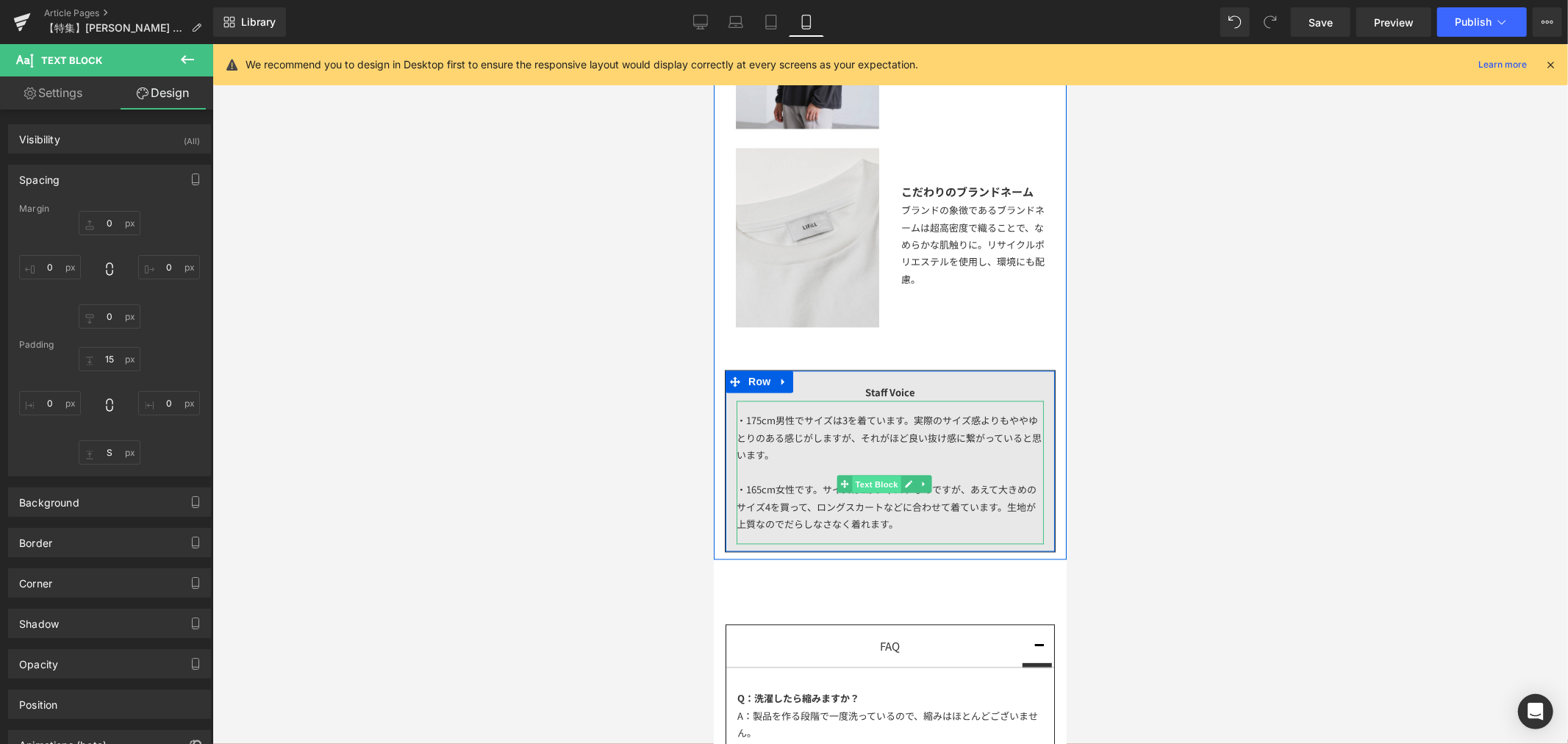
click at [871, 477] on span "Text Block" at bounding box center [875, 483] width 49 height 18
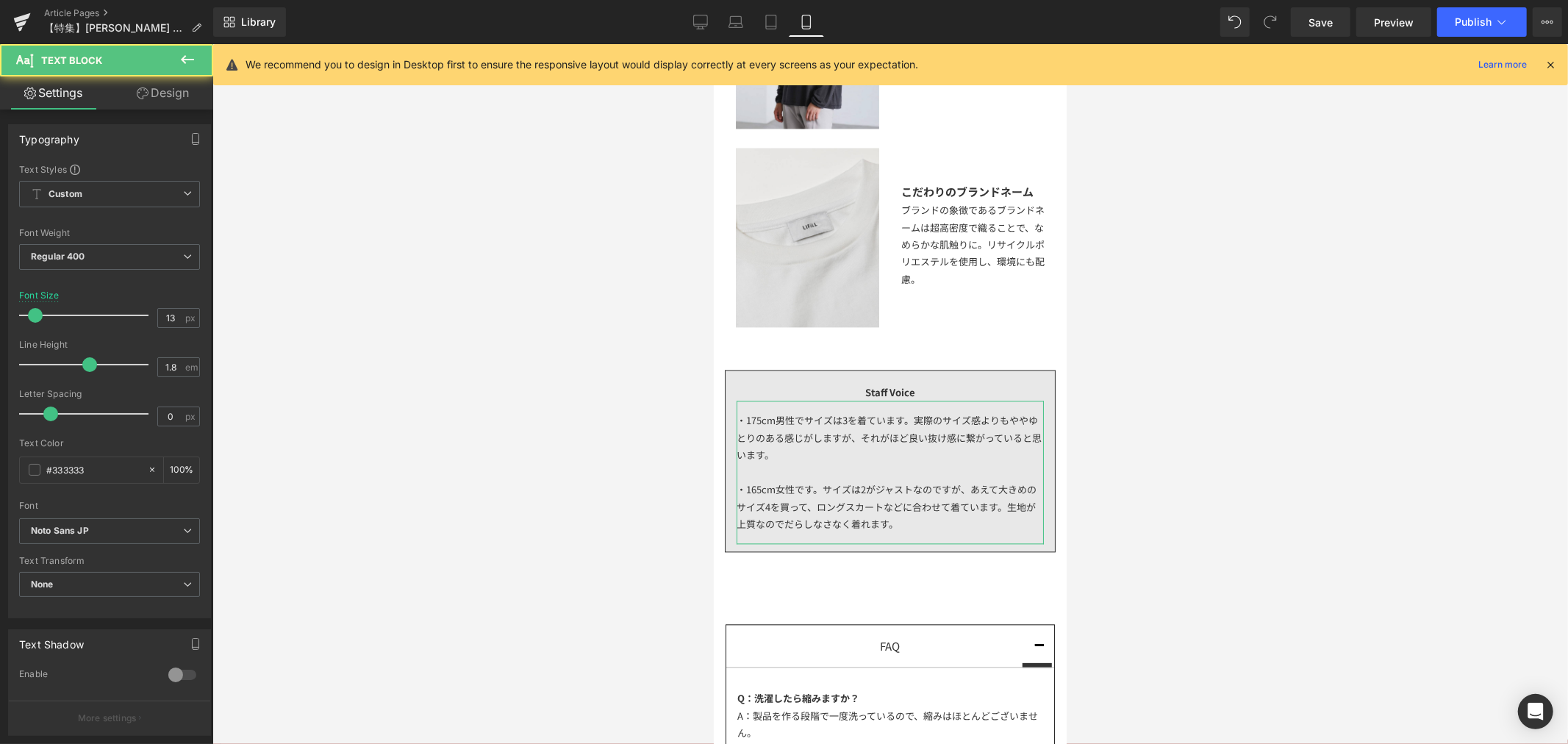
click at [151, 91] on link "Design" at bounding box center [163, 92] width 107 height 33
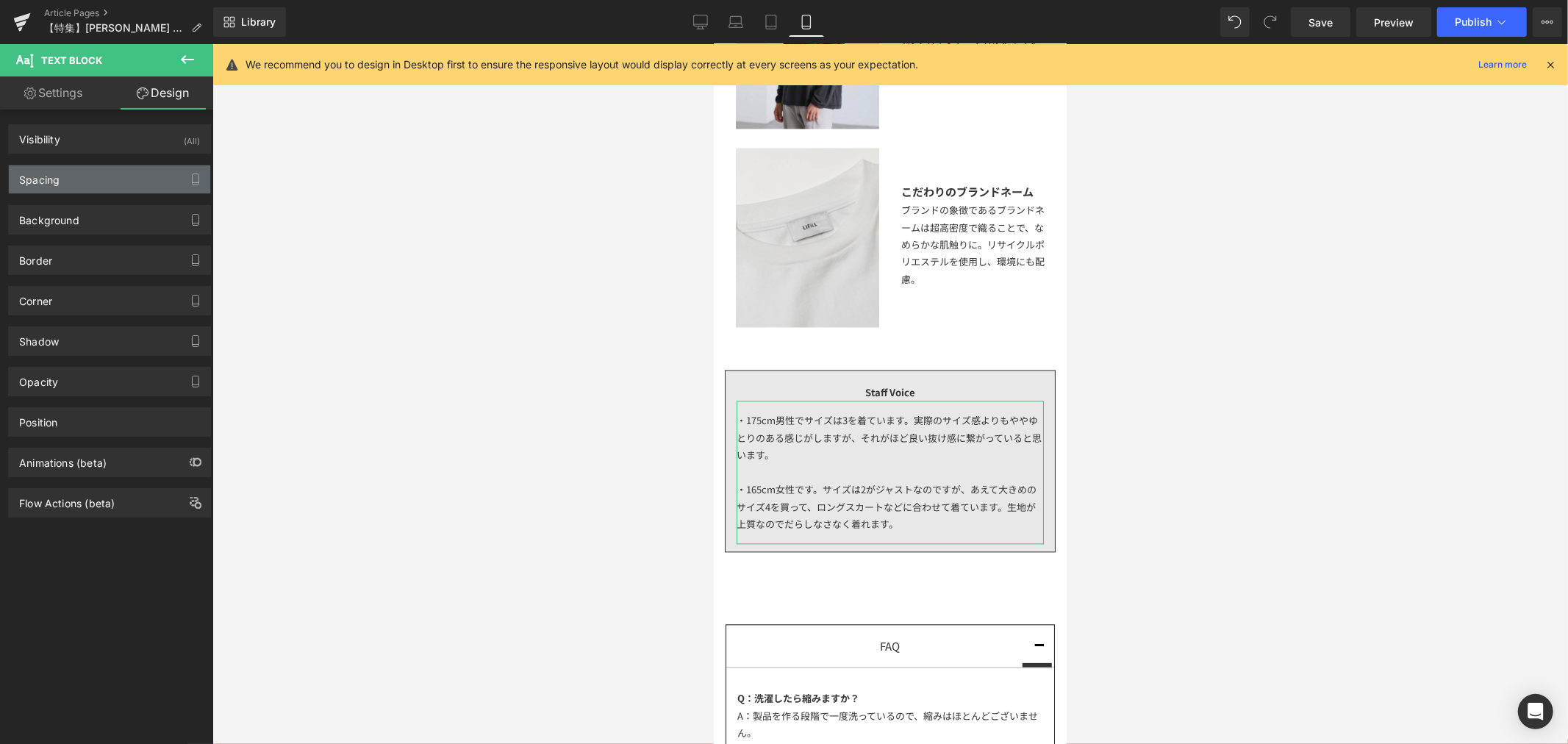
click at [120, 186] on div "Spacing" at bounding box center [110, 179] width 201 height 28
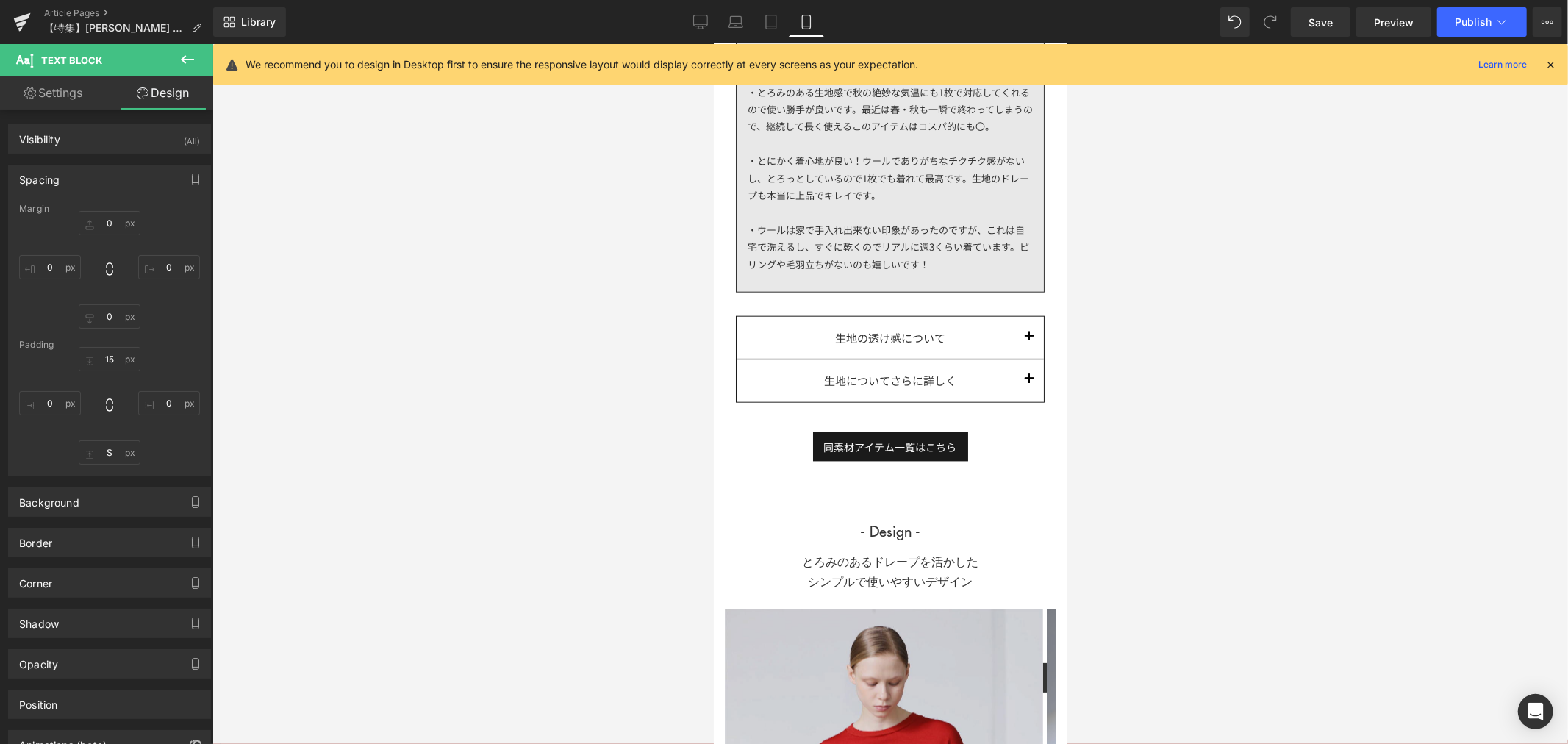
scroll to position [1236, 0]
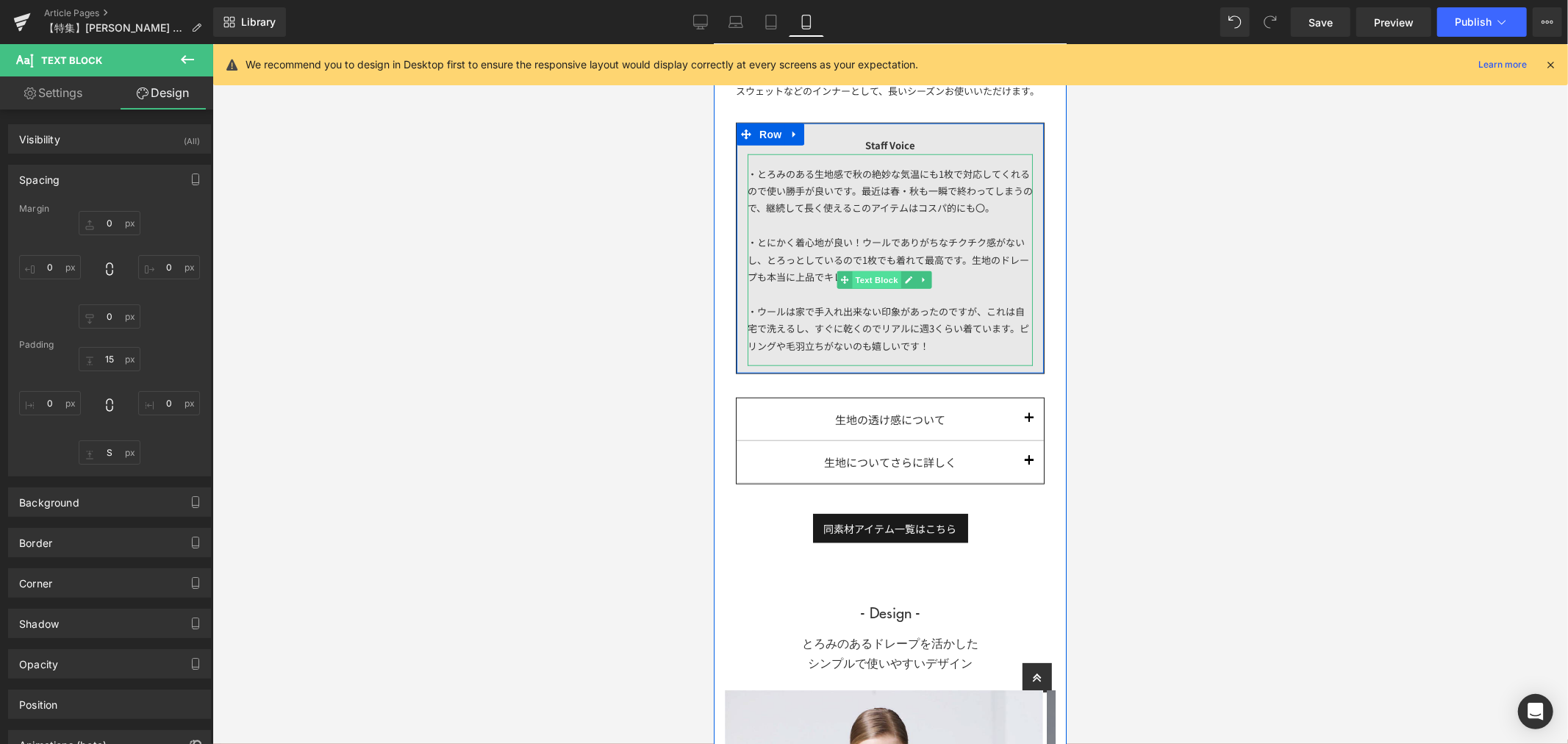
click at [872, 279] on span "Text Block" at bounding box center [875, 279] width 49 height 18
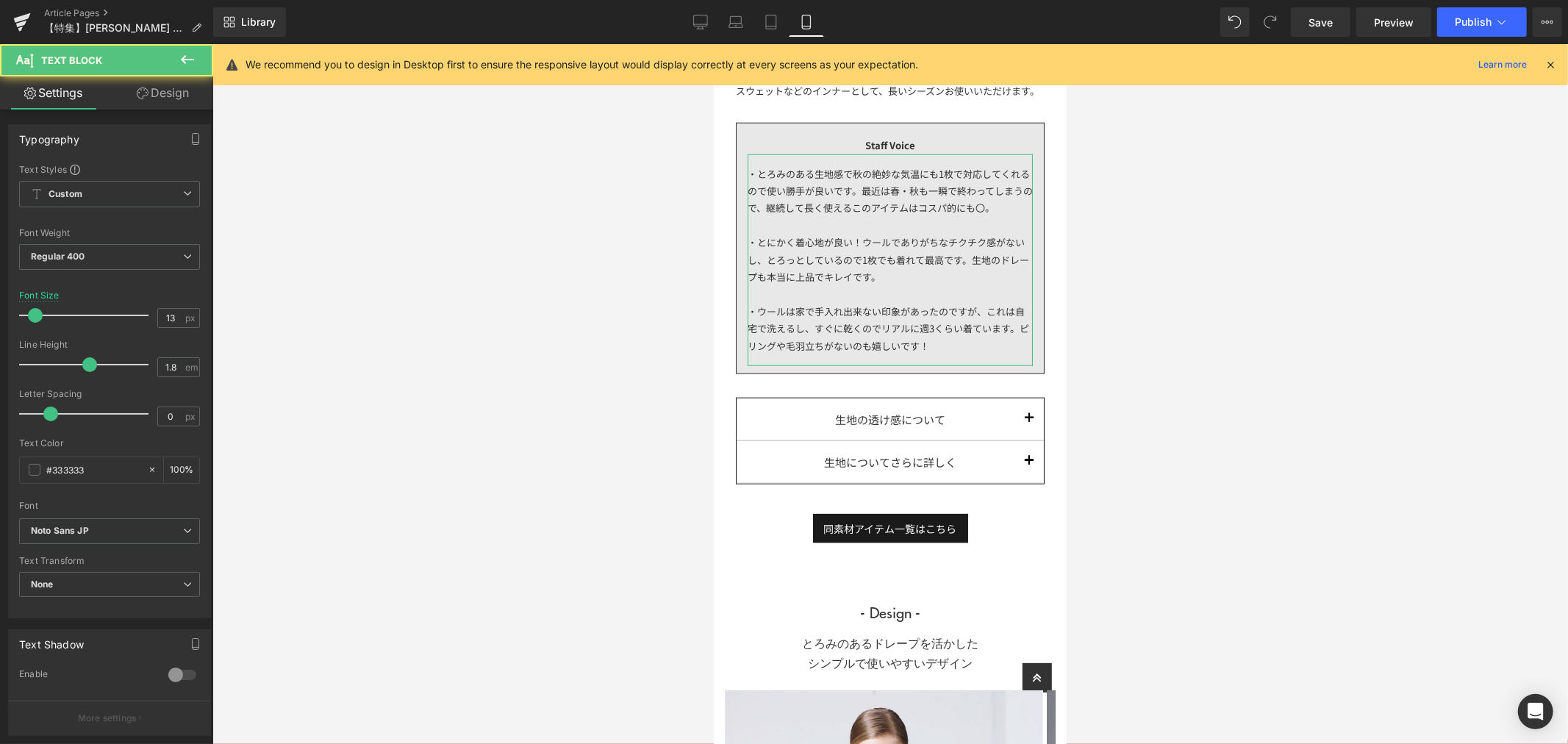
click at [164, 97] on link "Design" at bounding box center [163, 92] width 107 height 33
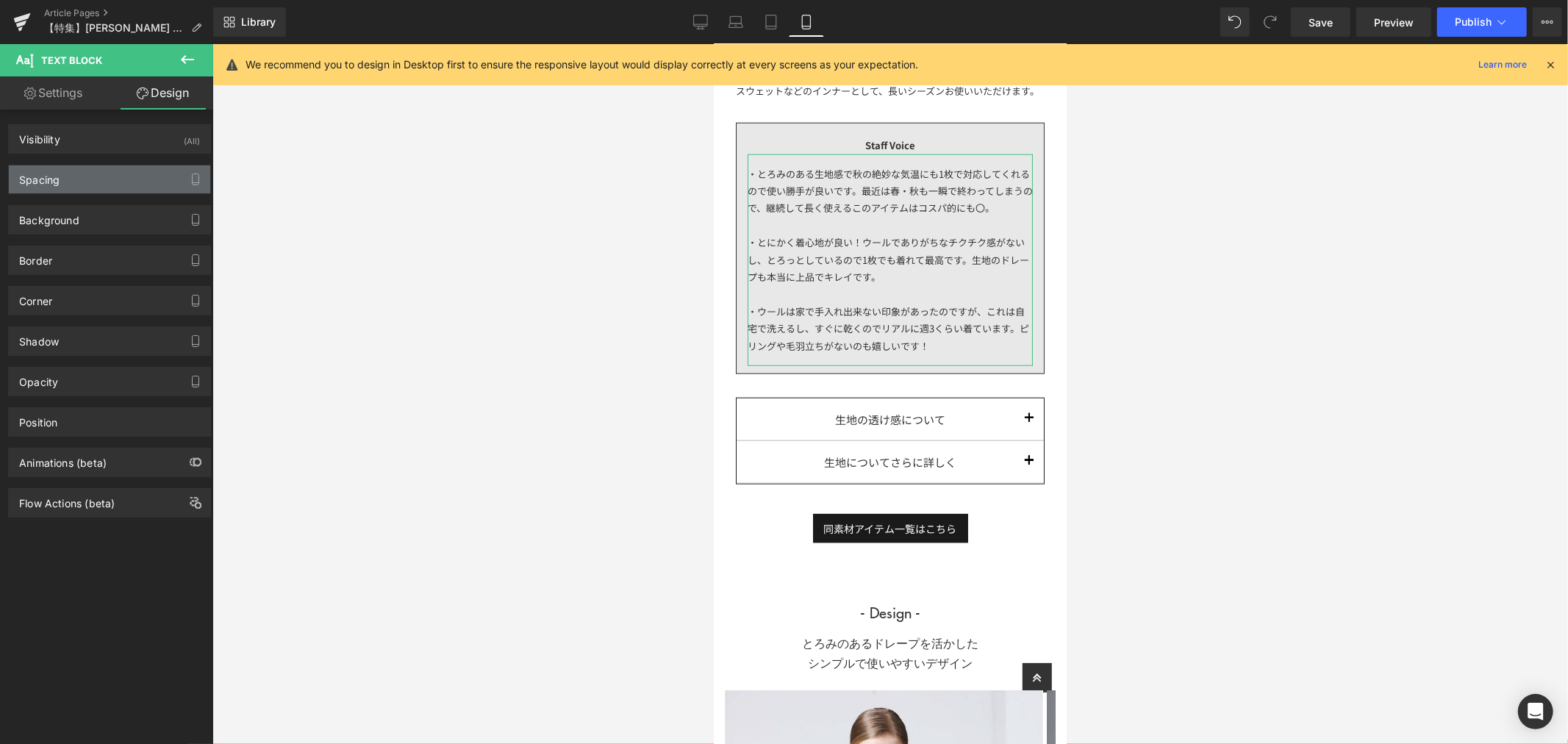
click at [126, 184] on div "Spacing" at bounding box center [110, 179] width 201 height 28
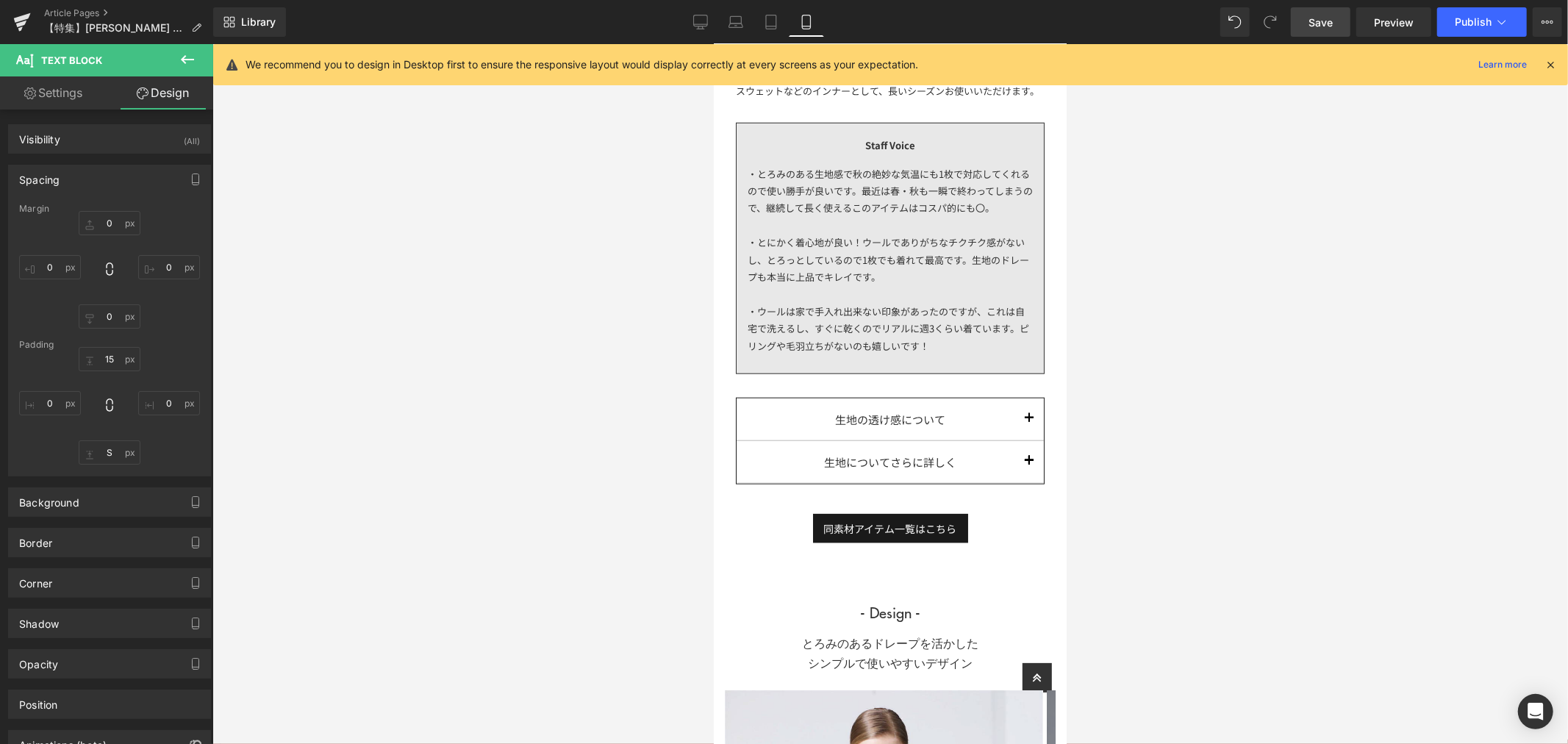
click at [1325, 32] on link "Save" at bounding box center [1320, 22] width 59 height 30
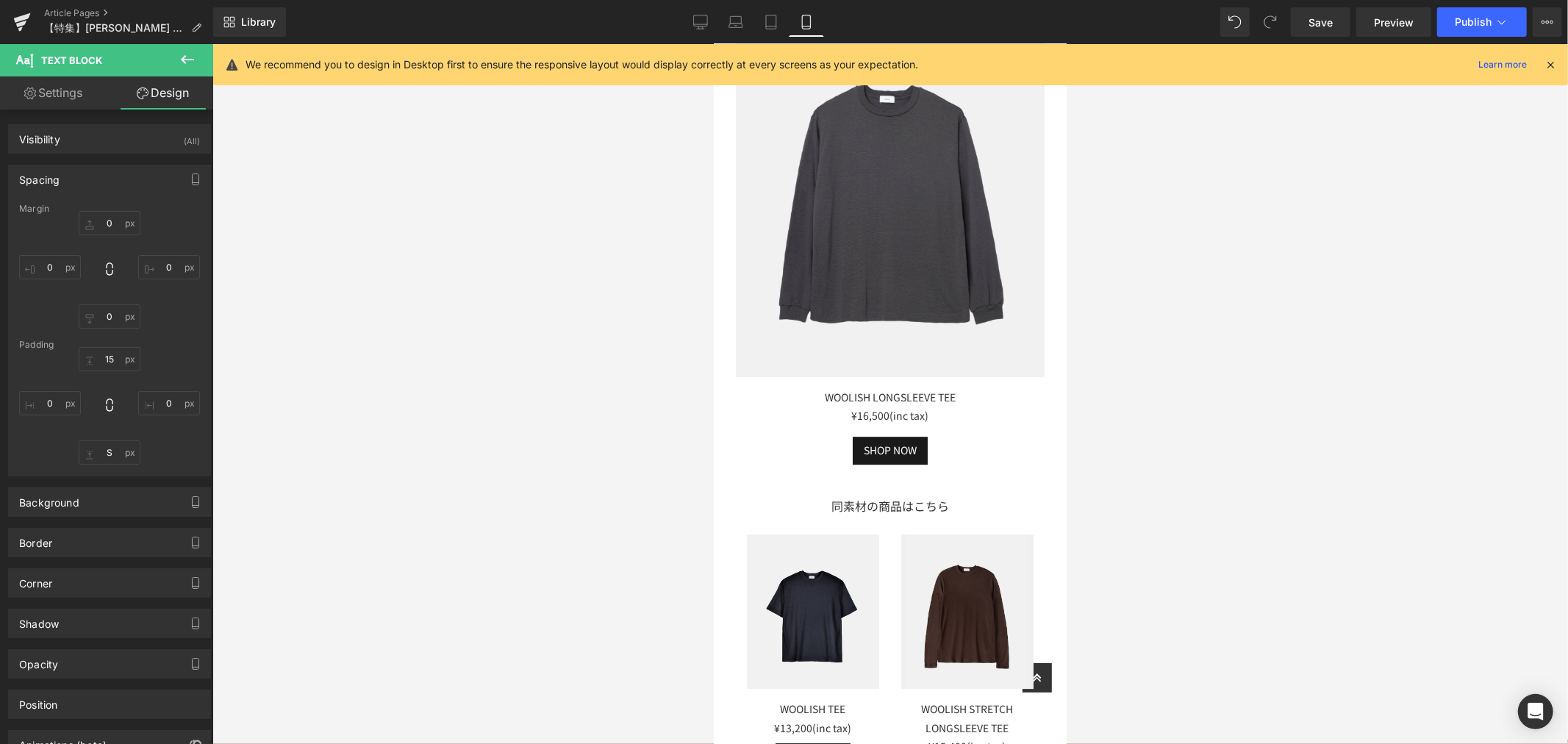
scroll to position [4000, 0]
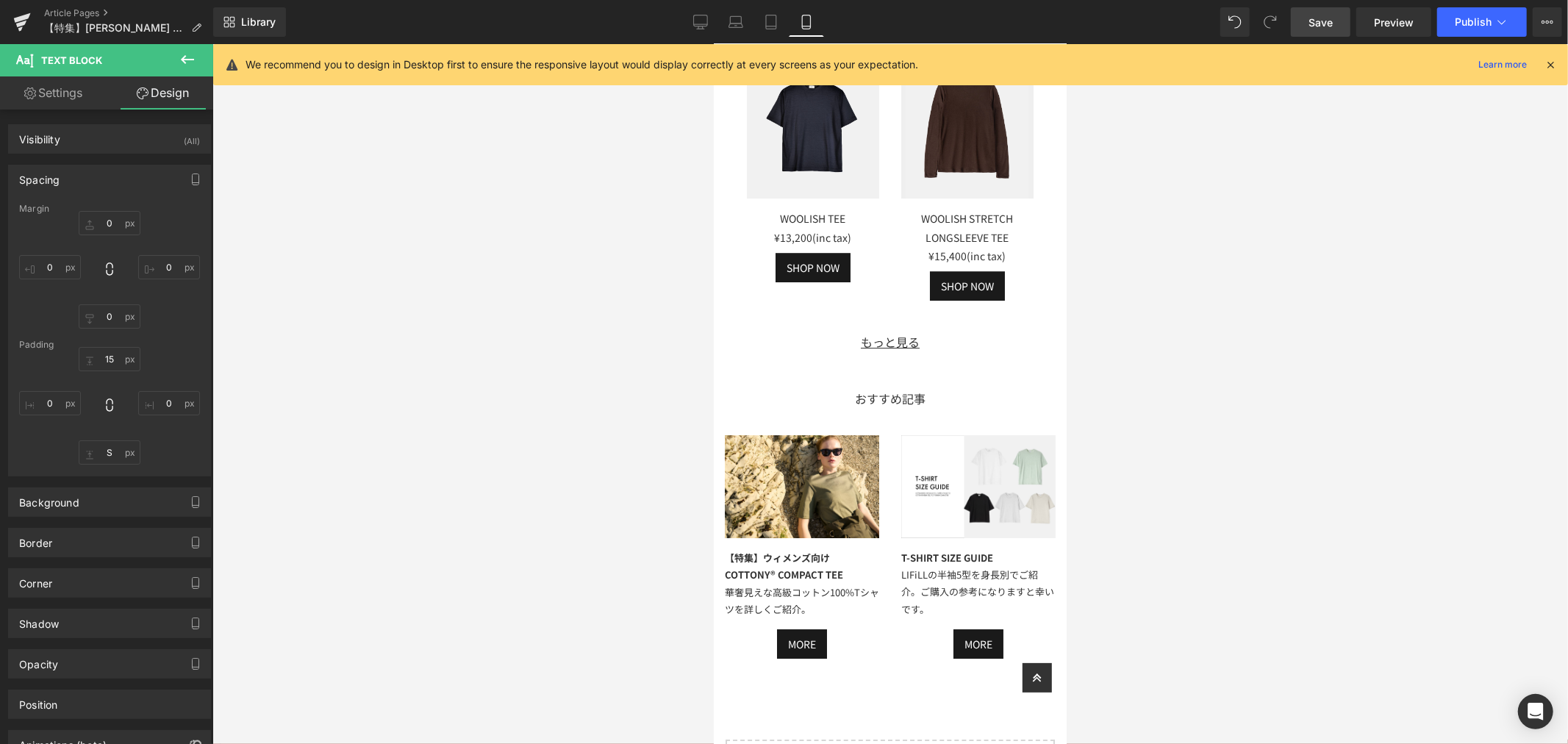
click at [1301, 11] on link "Save" at bounding box center [1320, 22] width 59 height 30
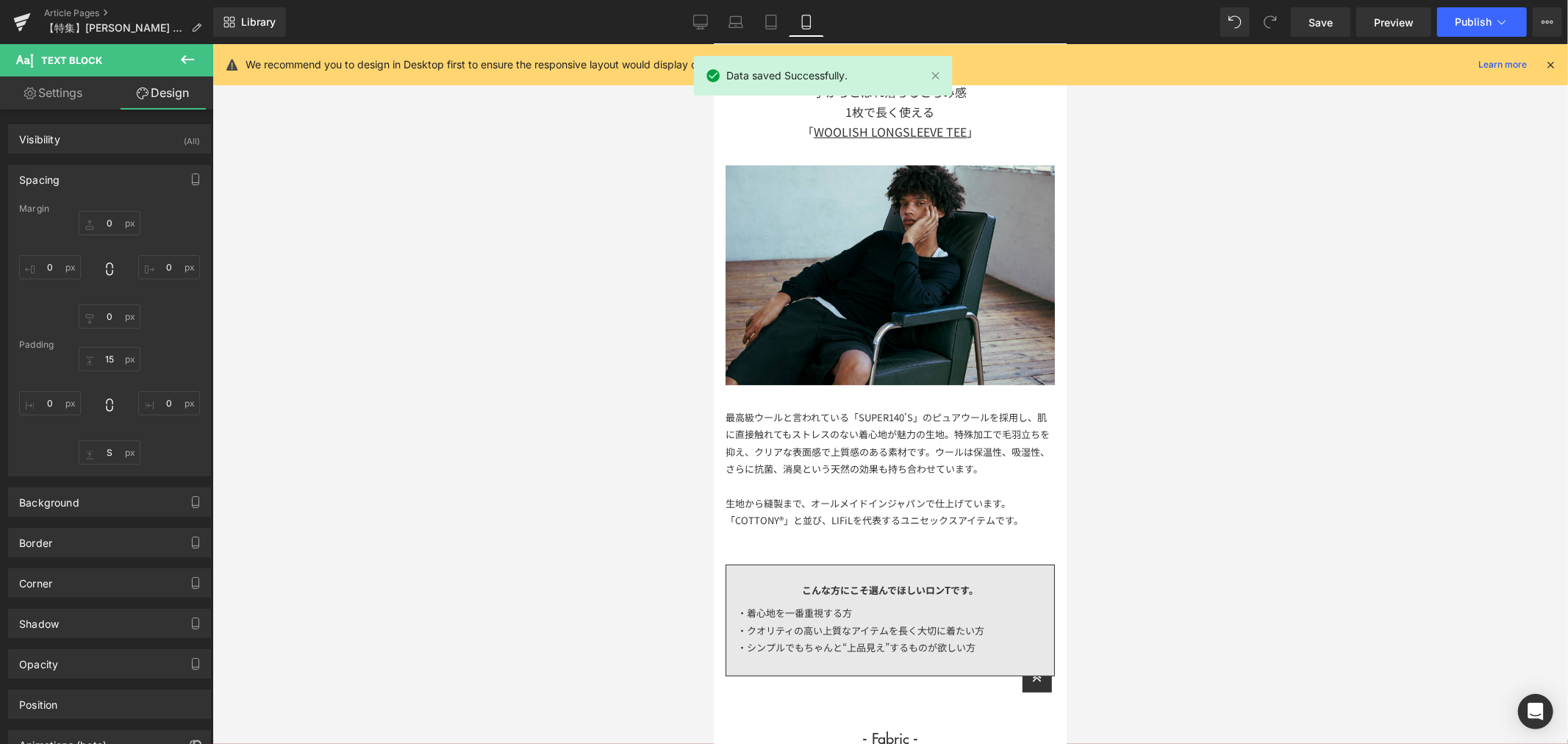
scroll to position [0, 0]
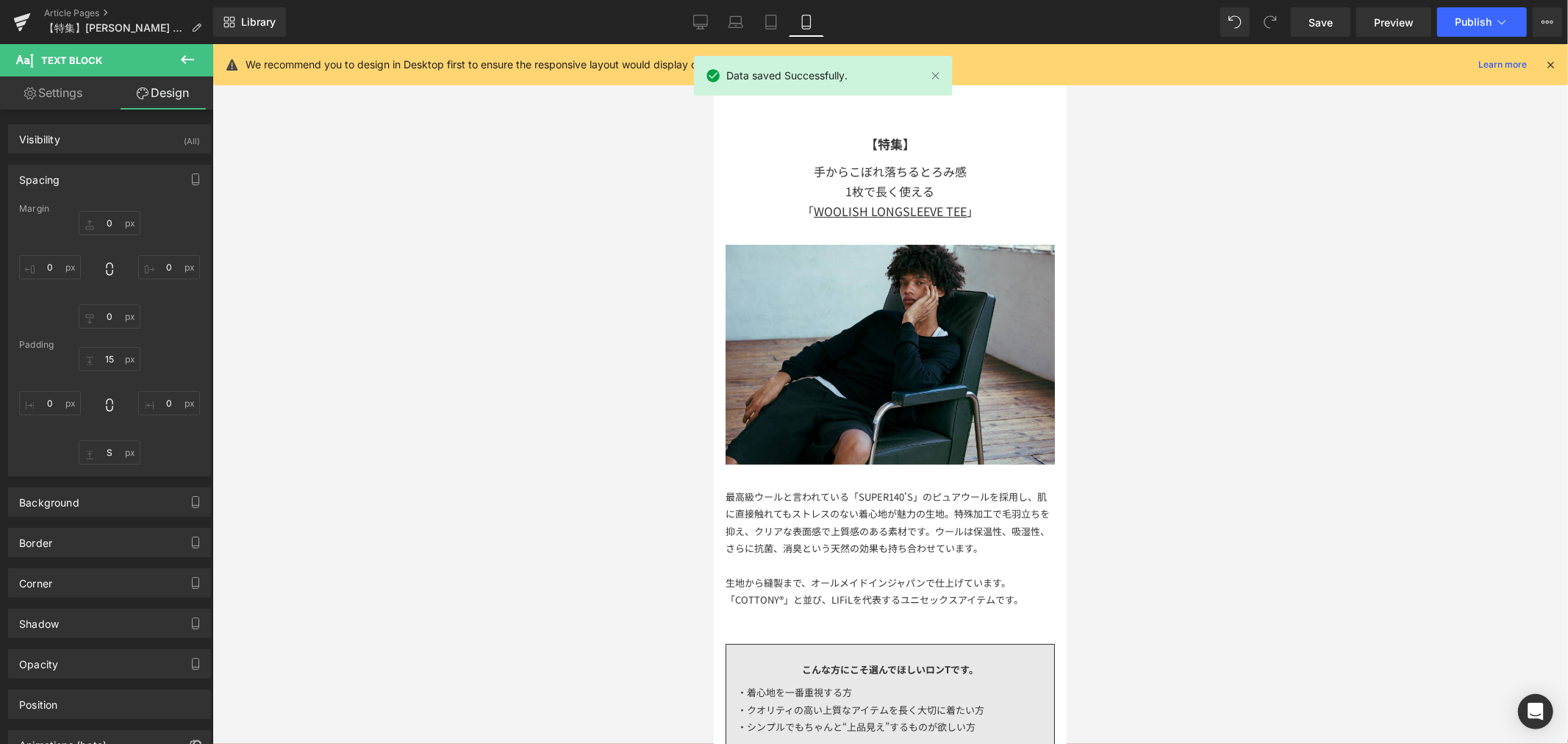
drag, startPoint x: 1060, startPoint y: 514, endPoint x: 1806, endPoint y: 145, distance: 832.3
click at [1395, 17] on span "Preview" at bounding box center [1394, 22] width 40 height 15
